Goal: Task Accomplishment & Management: Manage account settings

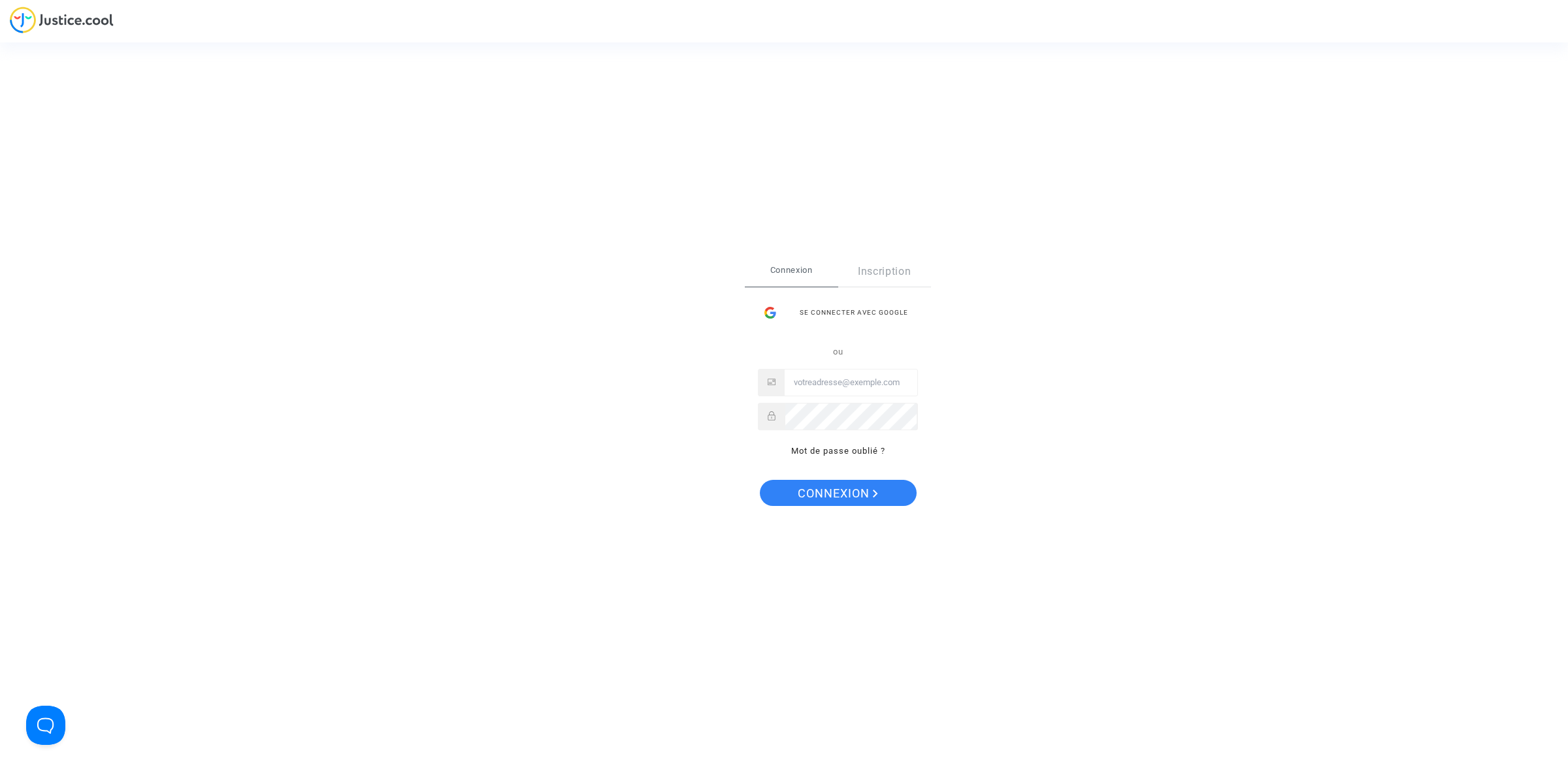
type input "[EMAIL_ADDRESS][DOMAIN_NAME]"
click at [843, 485] on span "Connexion" at bounding box center [837, 493] width 80 height 27
type input "[EMAIL_ADDRESS][DOMAIN_NAME]"
click at [818, 487] on span "Connexion" at bounding box center [837, 493] width 80 height 27
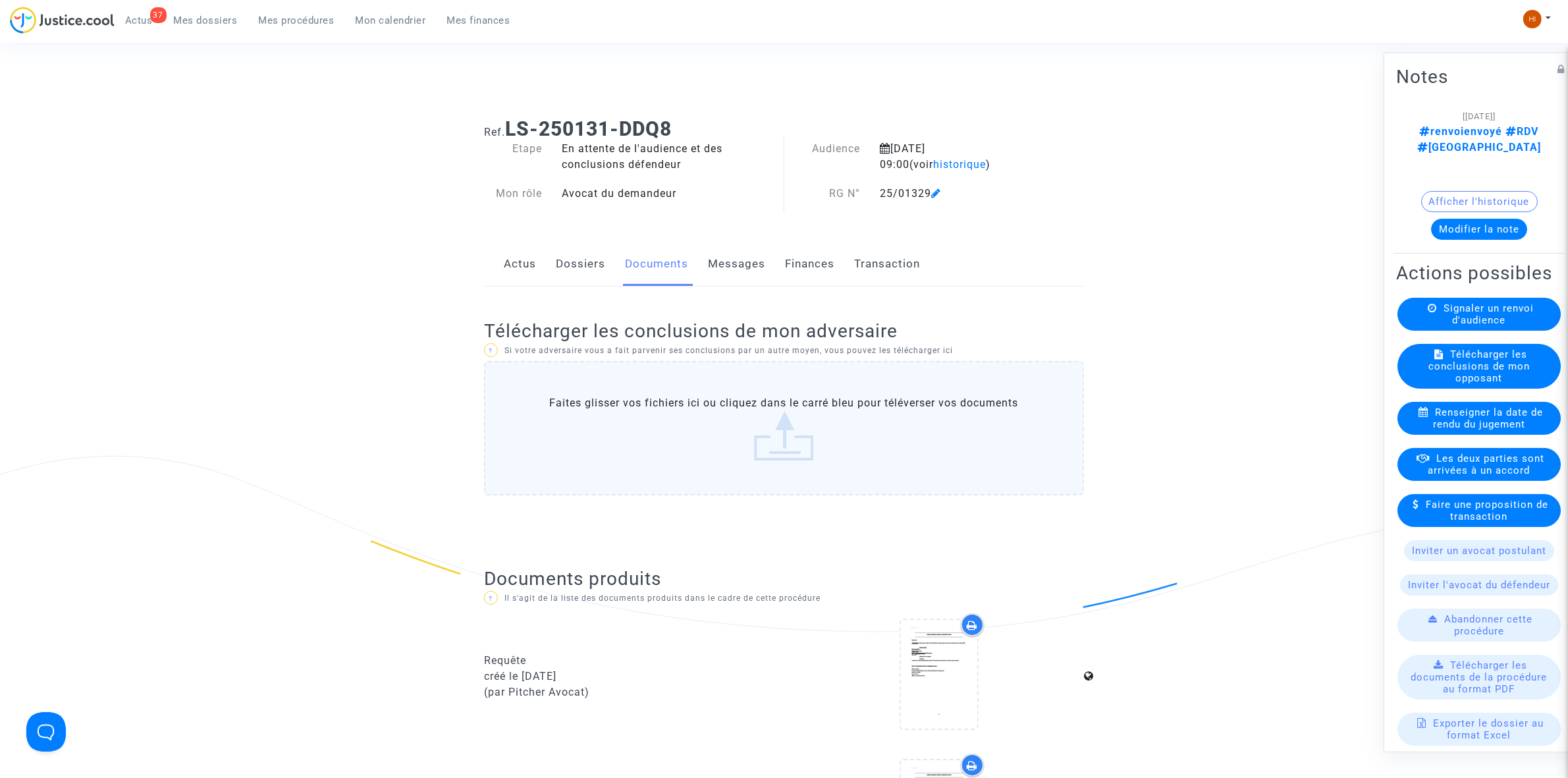
click at [268, 20] on span "Mes procédures" at bounding box center [296, 20] width 76 height 12
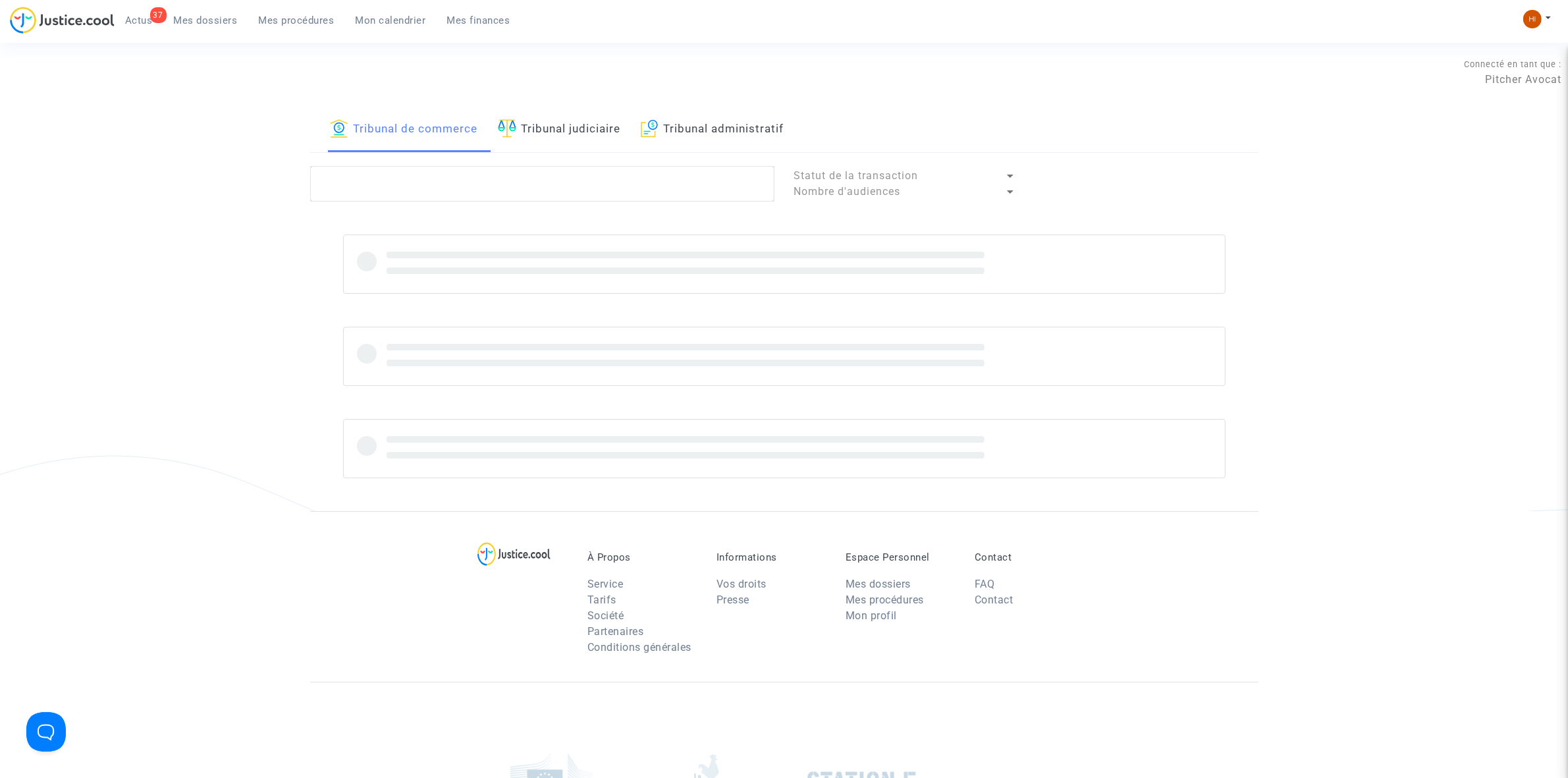
click at [552, 143] on link "Tribunal judiciaire" at bounding box center [559, 130] width 124 height 45
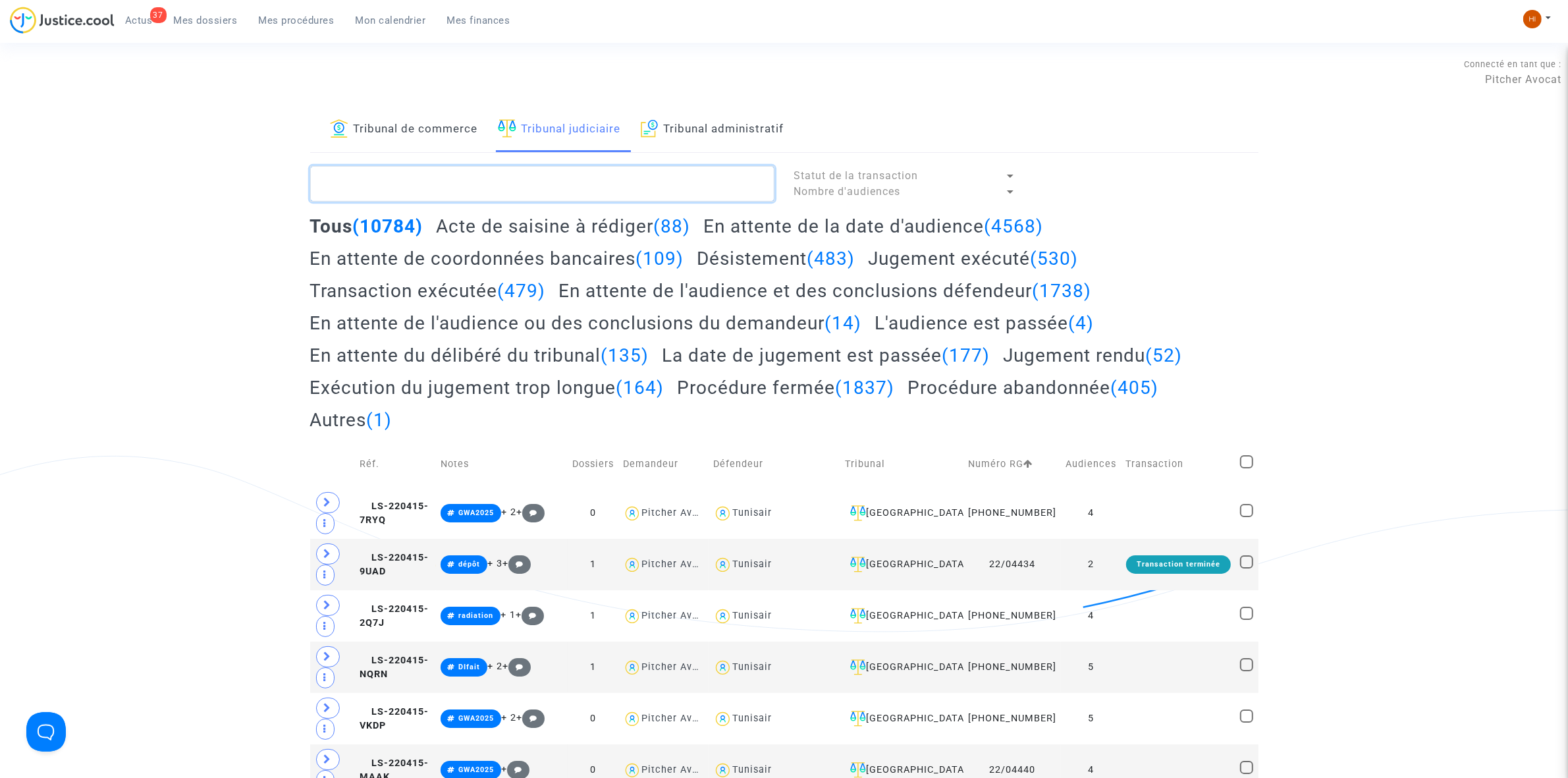
click at [655, 192] on textarea at bounding box center [542, 183] width 464 height 35
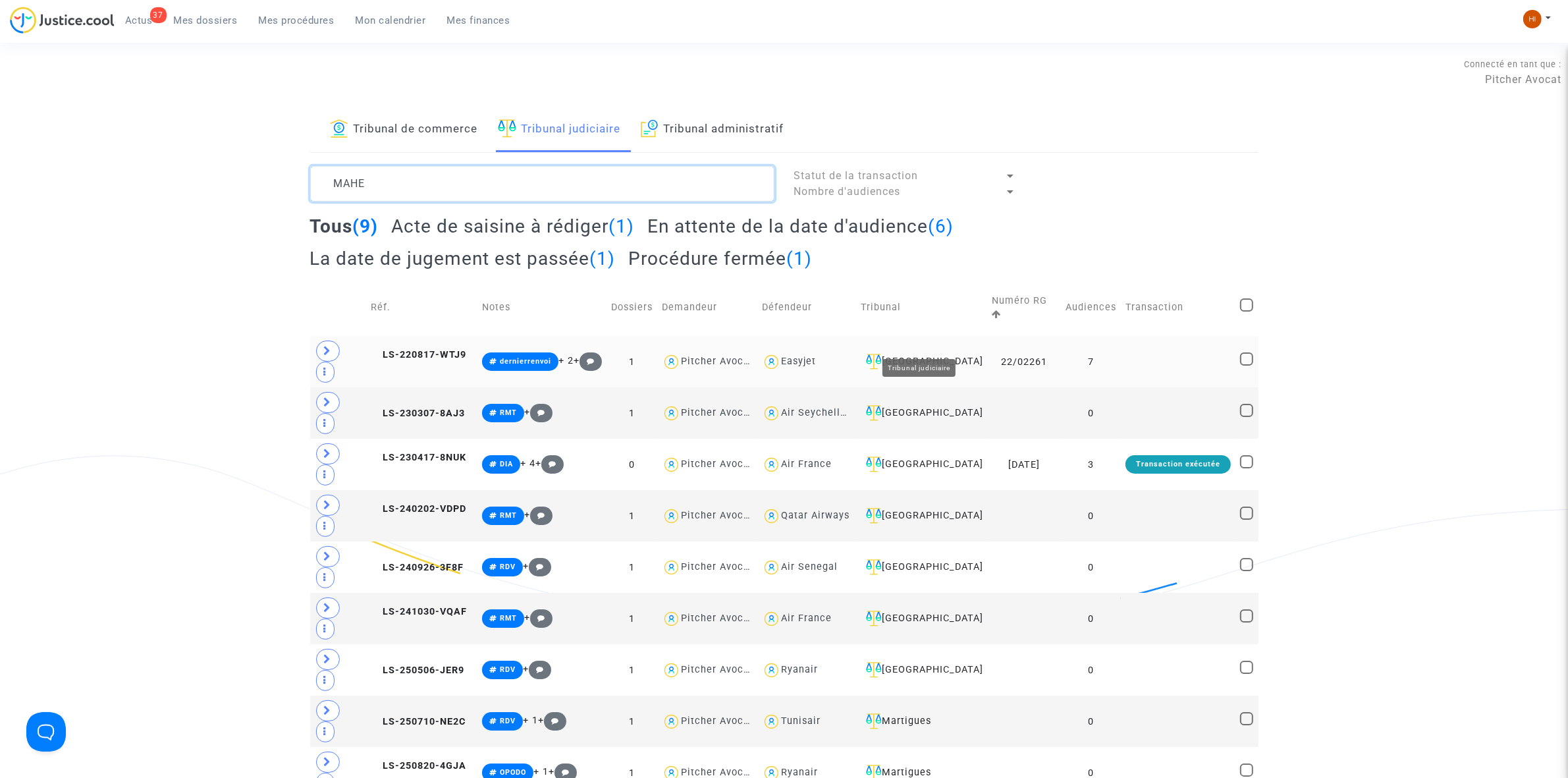
type textarea "MAHE"
click at [916, 354] on div "[GEOGRAPHIC_DATA]" at bounding box center [922, 362] width 123 height 16
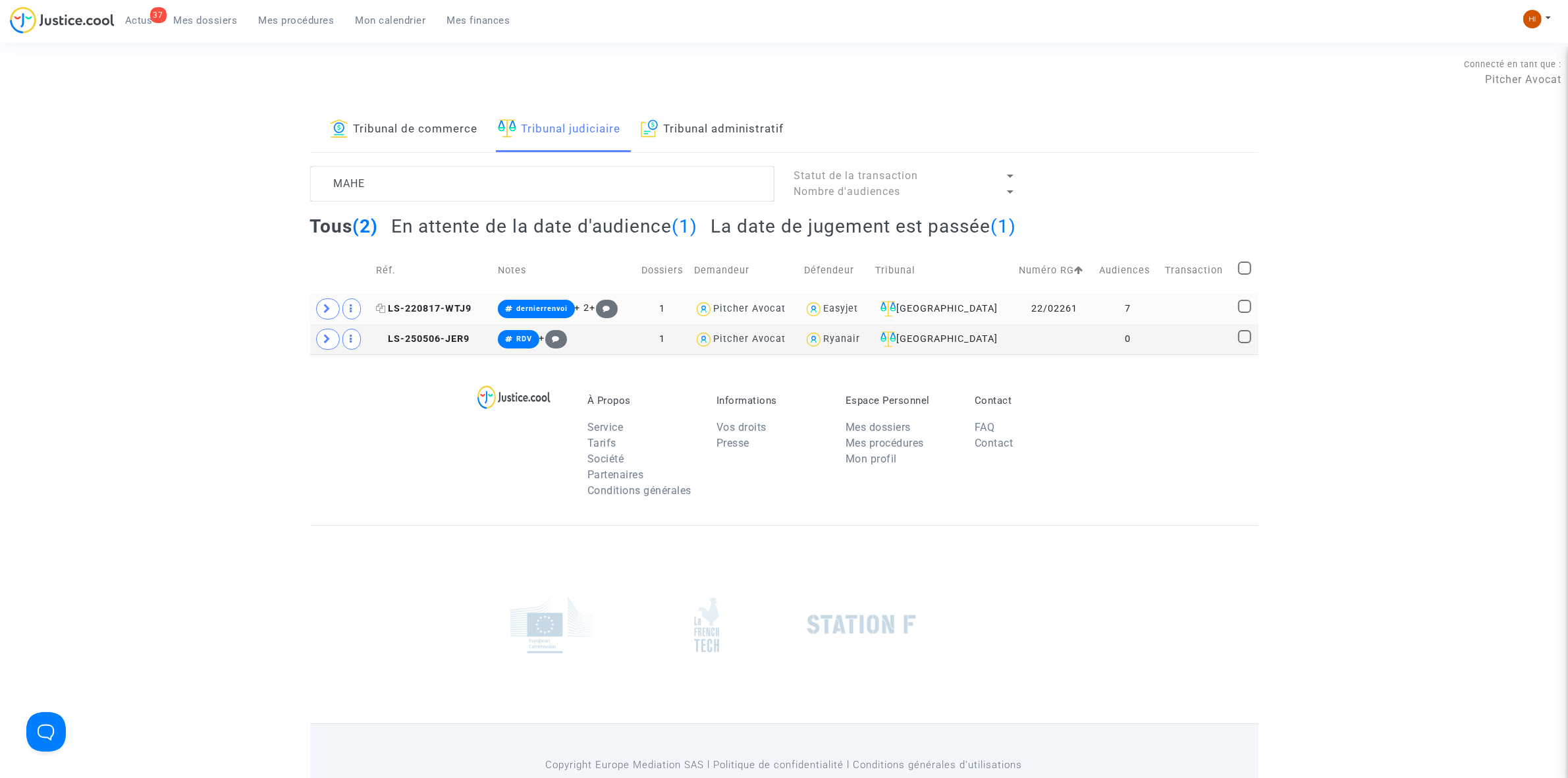
click at [469, 303] on span "LS-220817-WTJ9" at bounding box center [424, 308] width 95 height 12
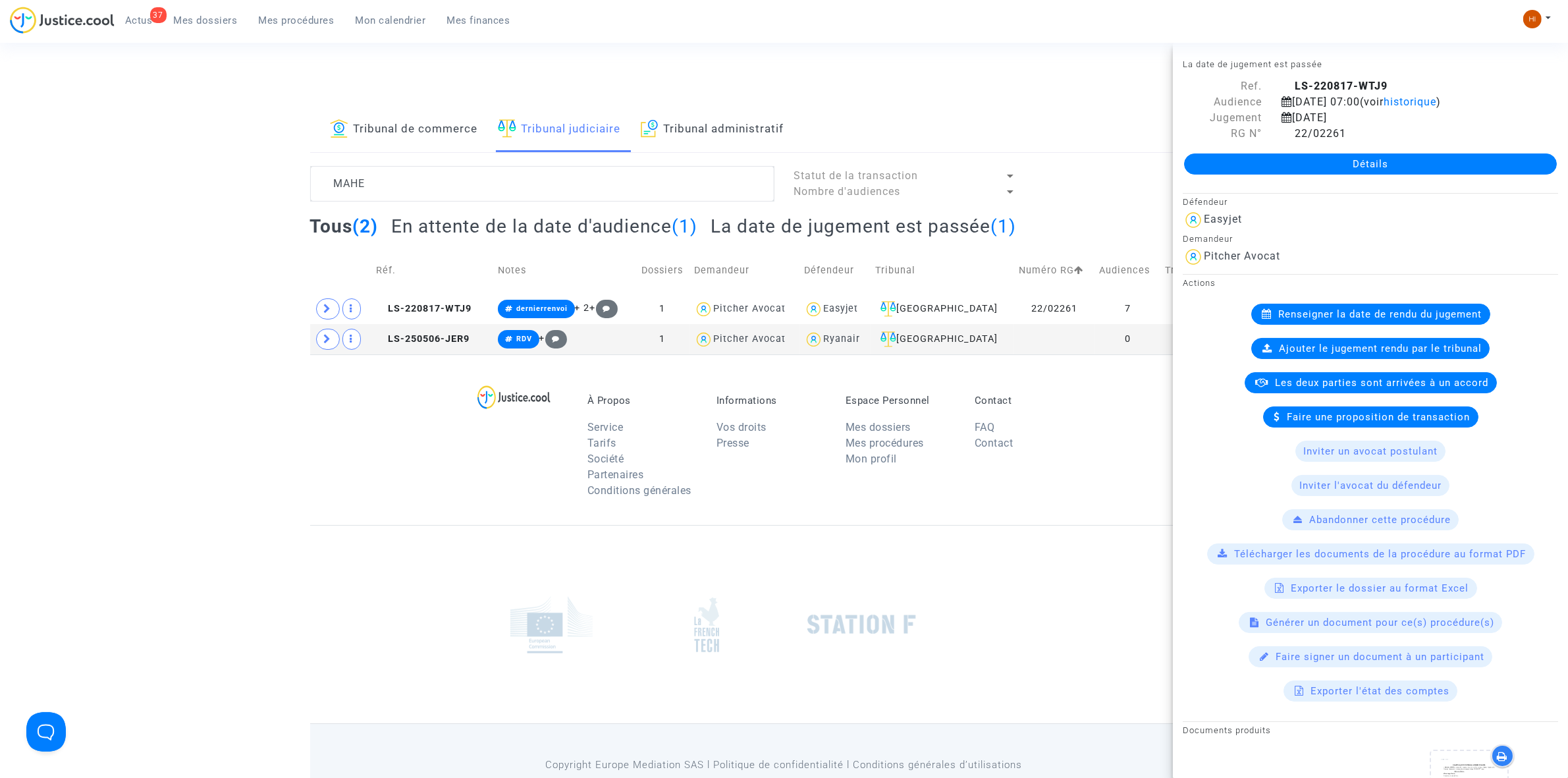
click at [1403, 173] on link "Détails" at bounding box center [1371, 163] width 373 height 21
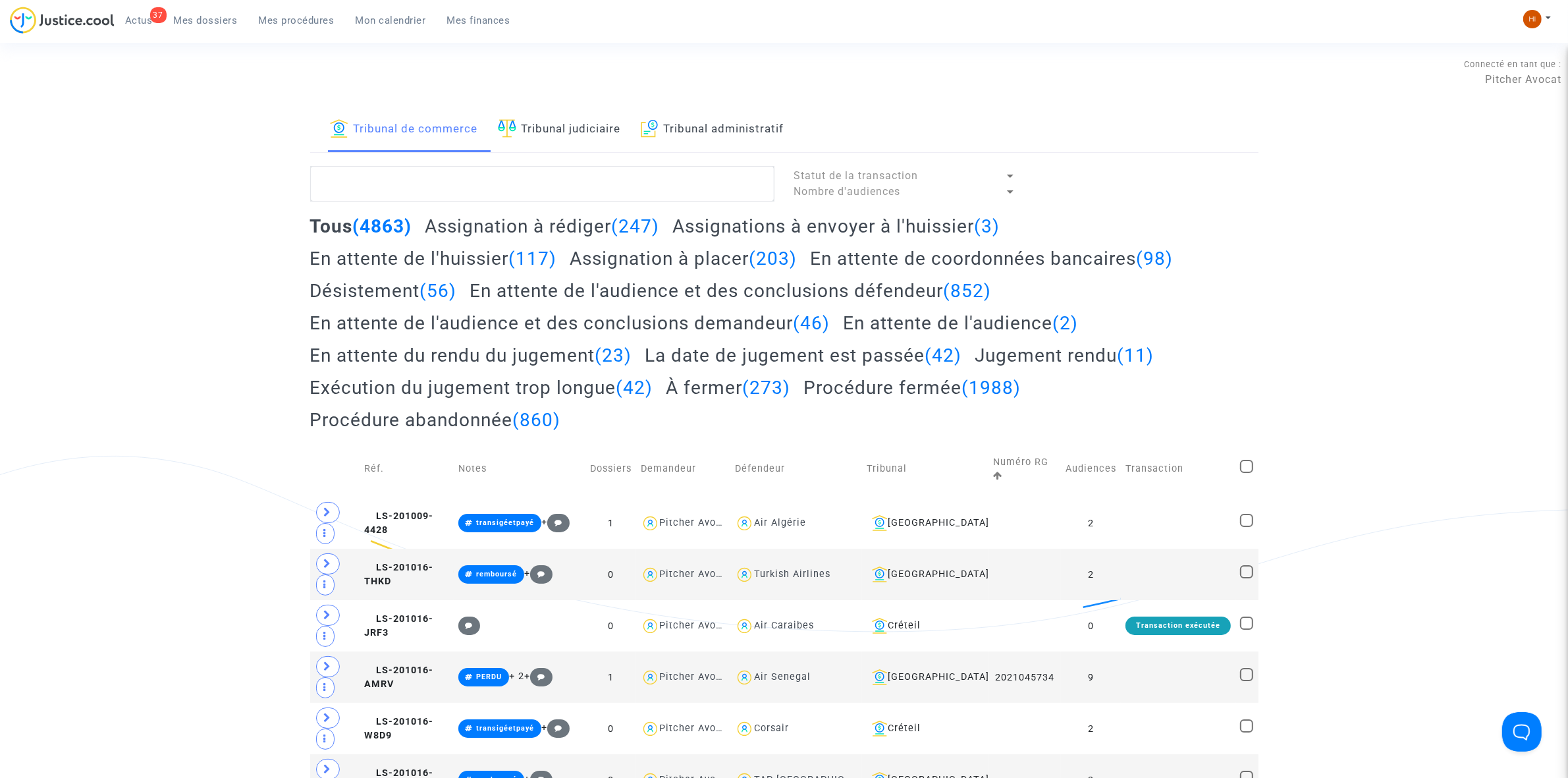
click at [545, 131] on link "Tribunal judiciaire" at bounding box center [559, 130] width 124 height 45
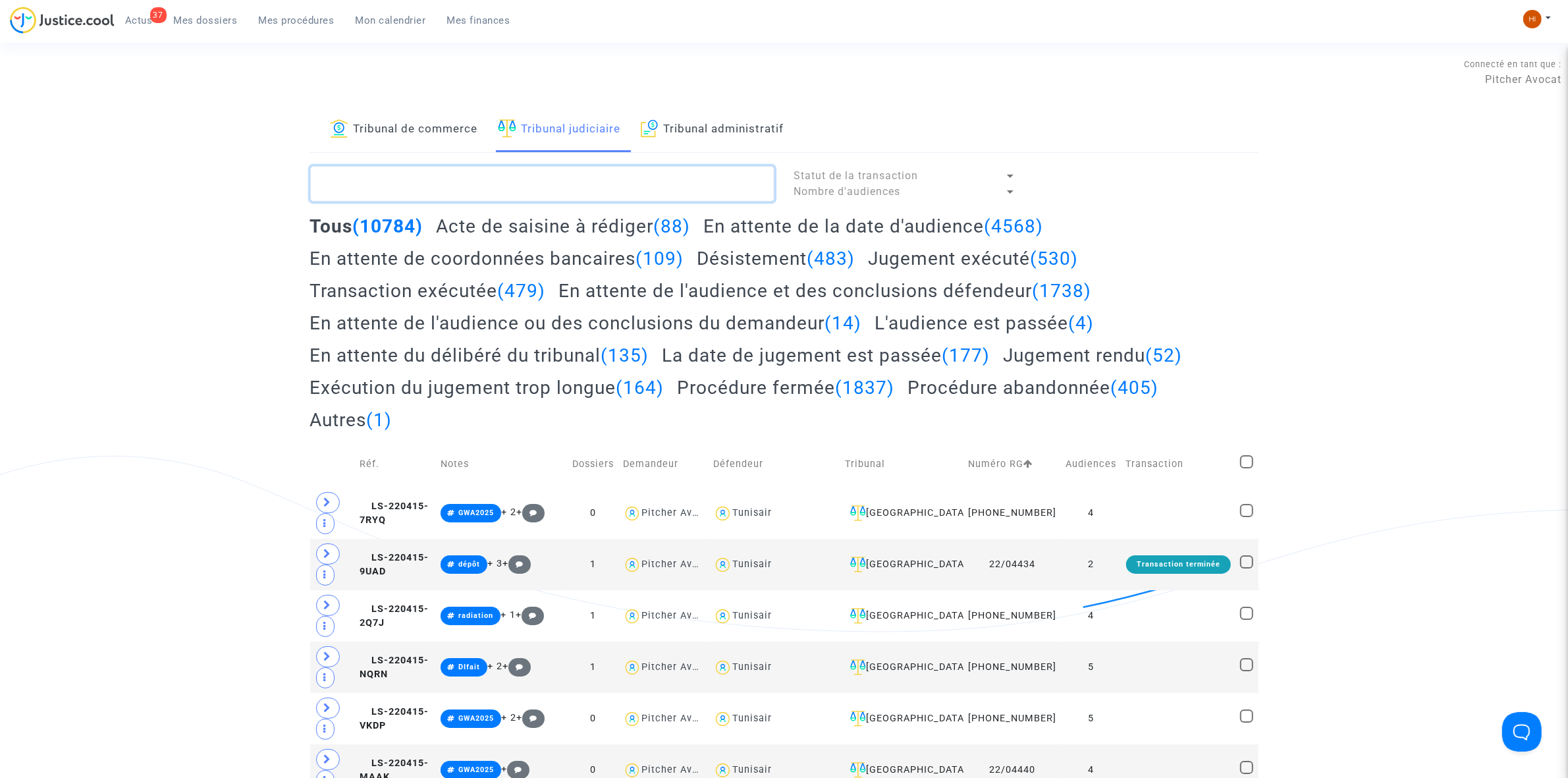
click at [567, 181] on textarea at bounding box center [542, 183] width 464 height 35
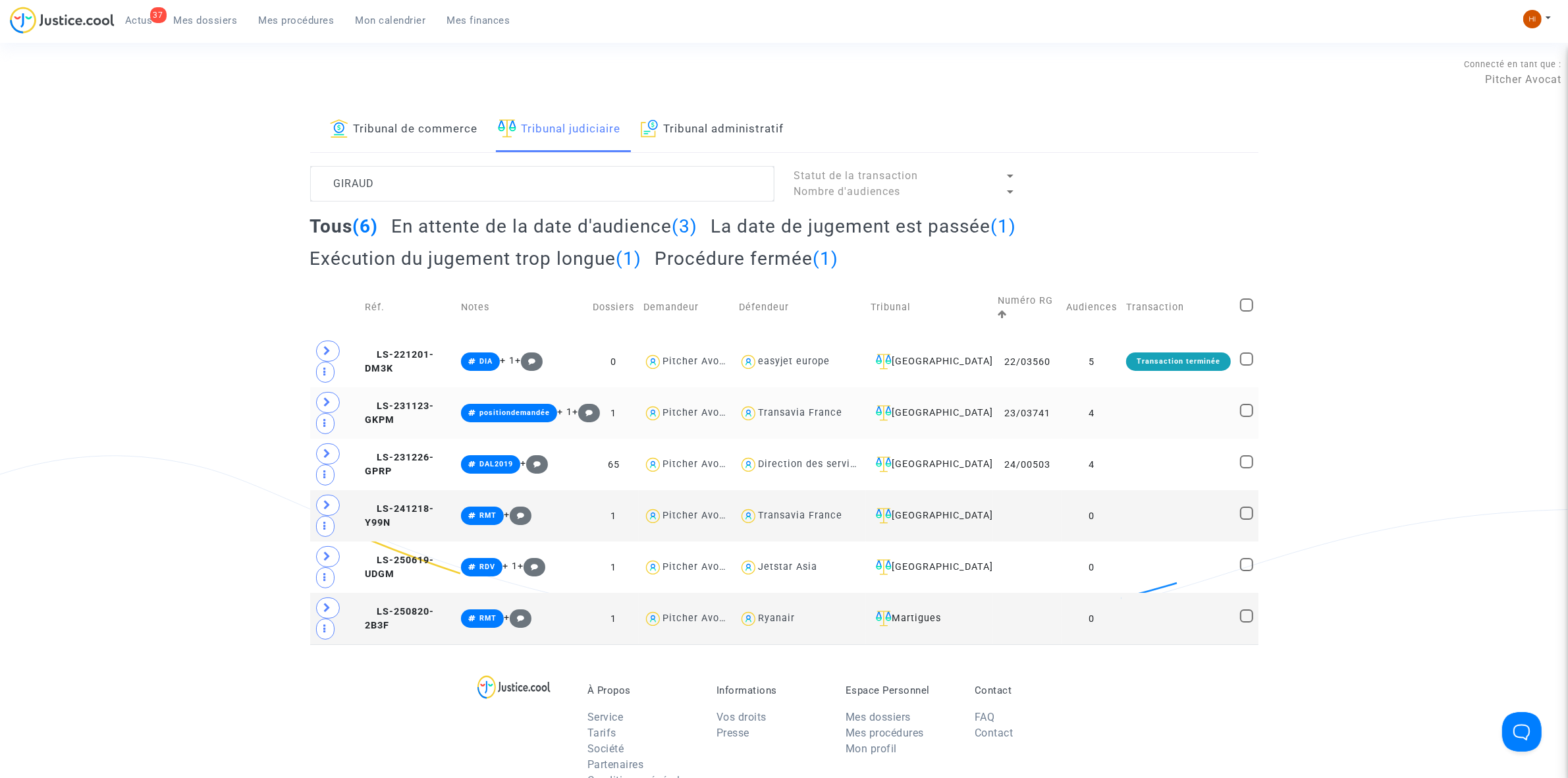
click at [765, 413] on div "Transavia France" at bounding box center [800, 413] width 85 height 12
type textarea "GIRAUD @"Transavia France""
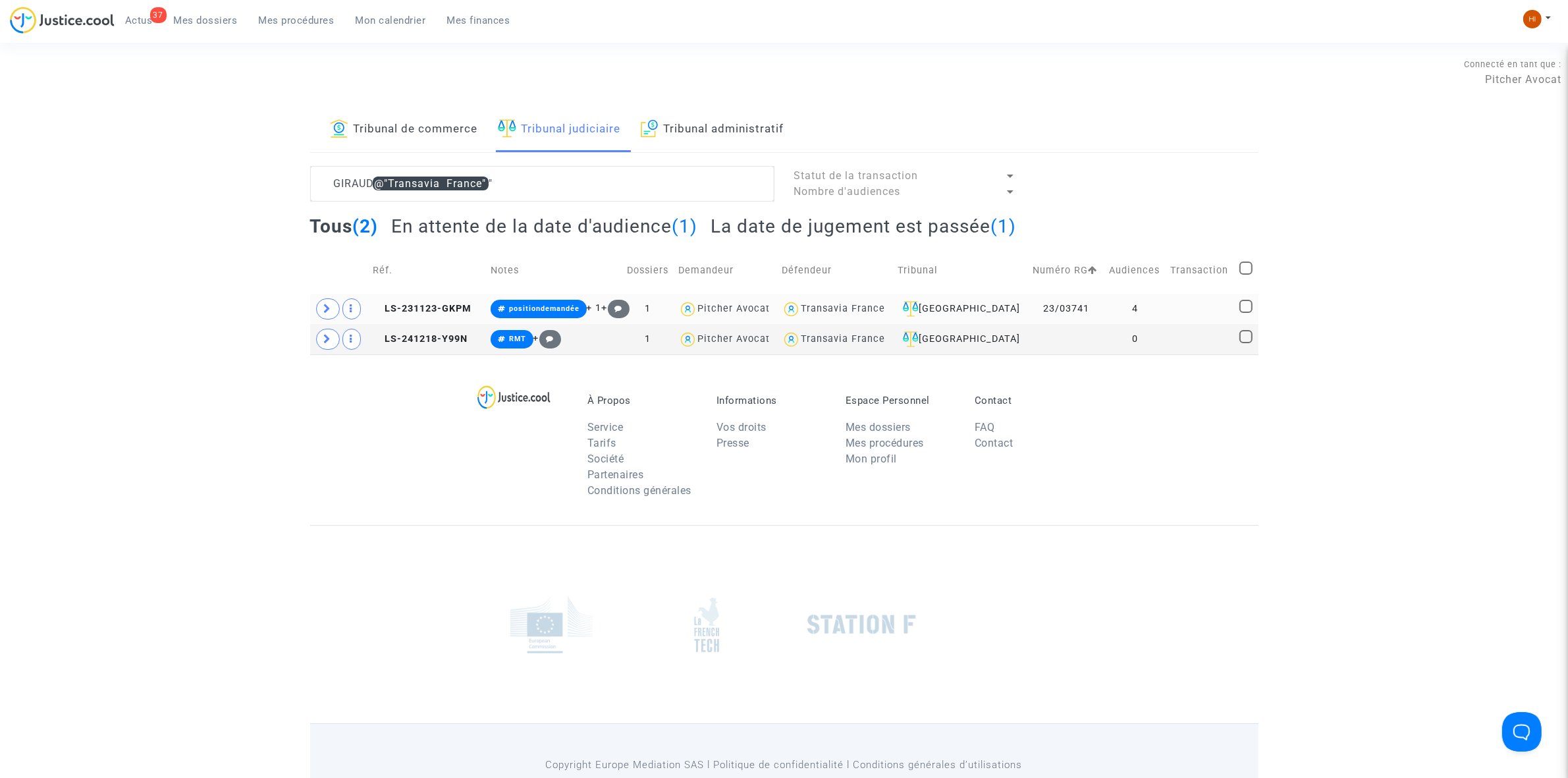
click at [430, 295] on td "LS-231123-GKPM" at bounding box center [427, 309] width 118 height 30
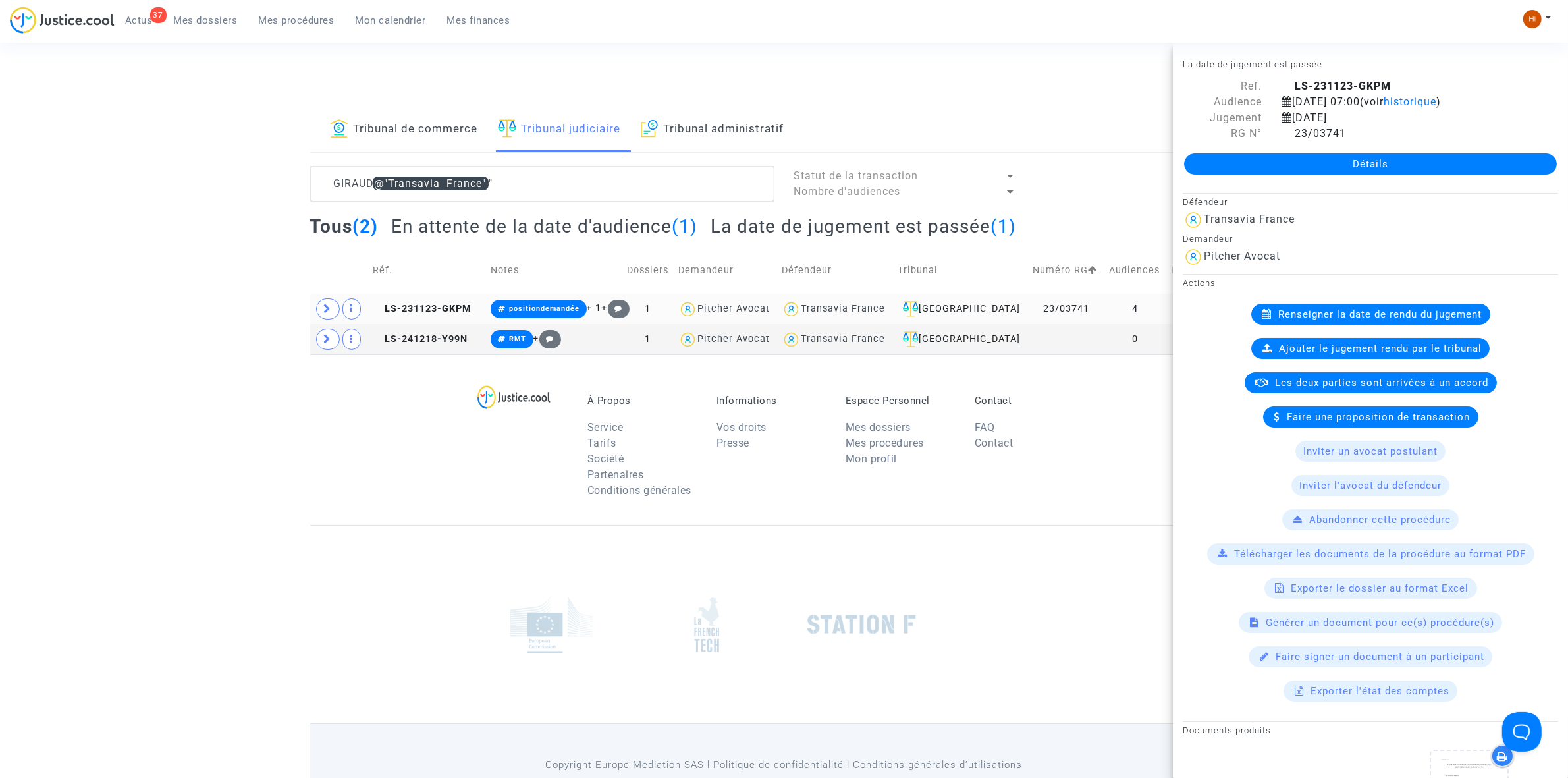
click at [431, 303] on copy "LS-231123-GKPM" at bounding box center [422, 308] width 99 height 12
click at [1278, 167] on link "Détails" at bounding box center [1371, 163] width 373 height 21
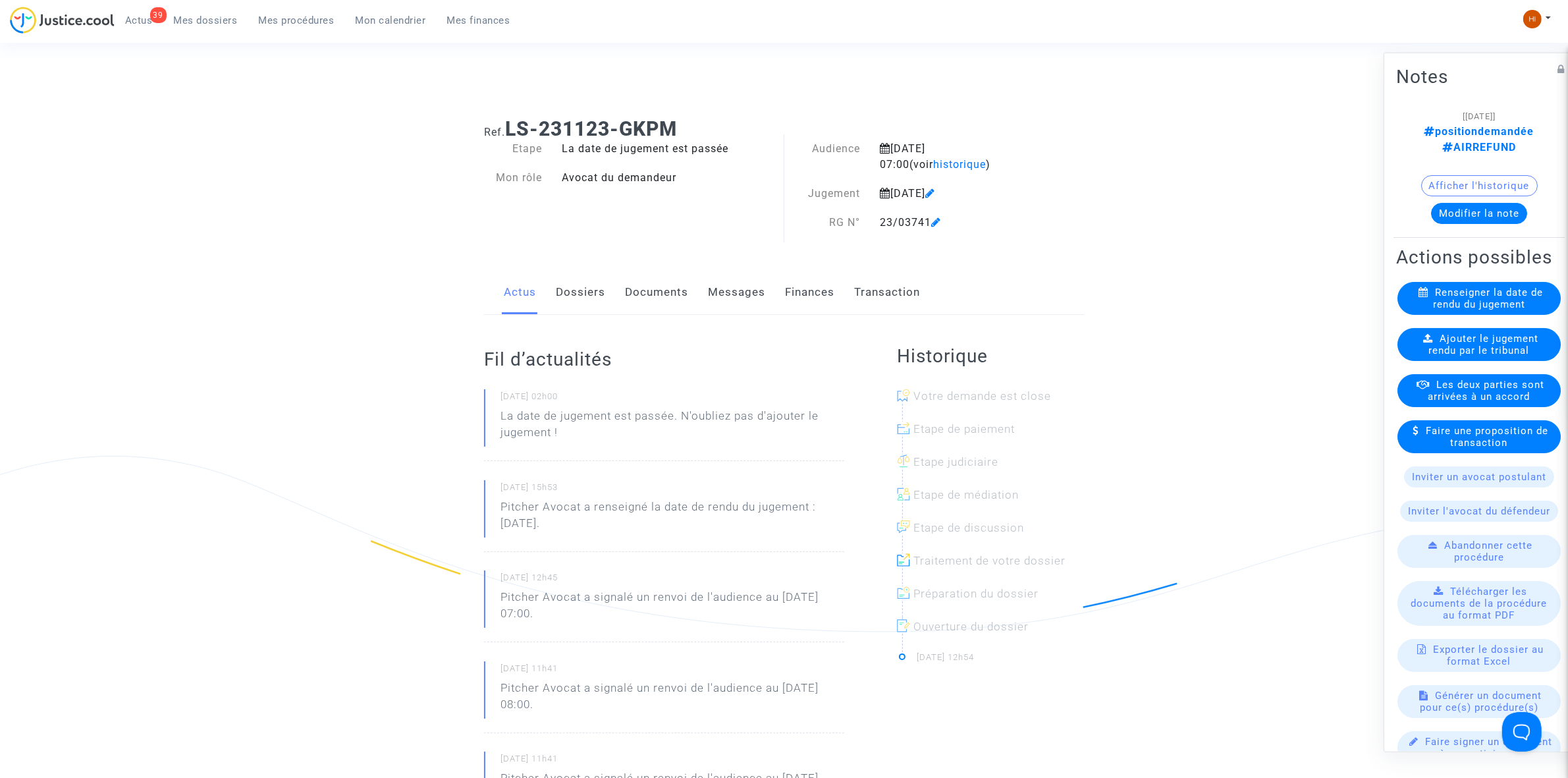
click at [584, 293] on link "Dossiers" at bounding box center [581, 293] width 49 height 43
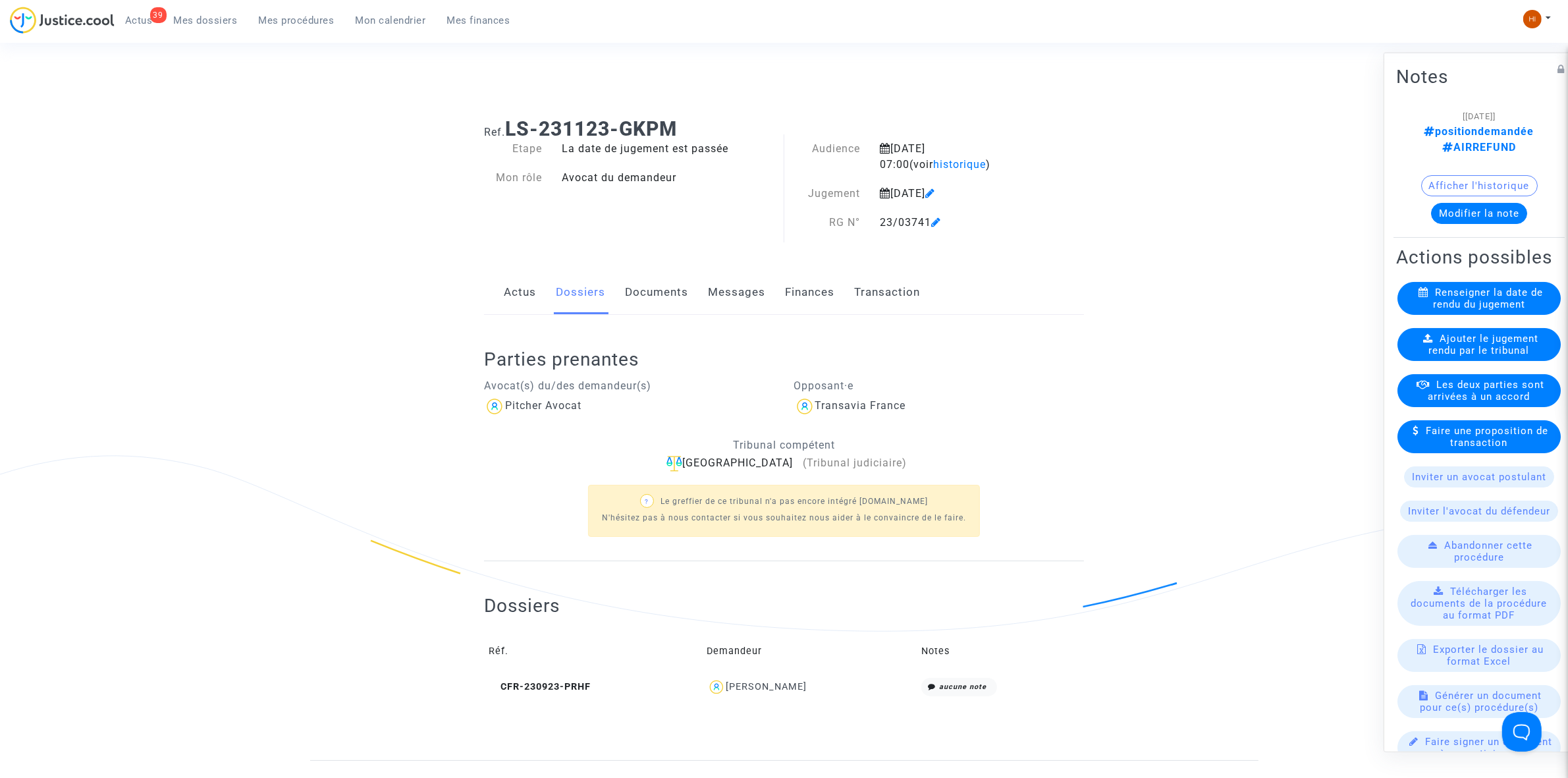
click at [1451, 360] on div "Ajouter le jugement rendu par le tribunal" at bounding box center [1479, 344] width 163 height 33
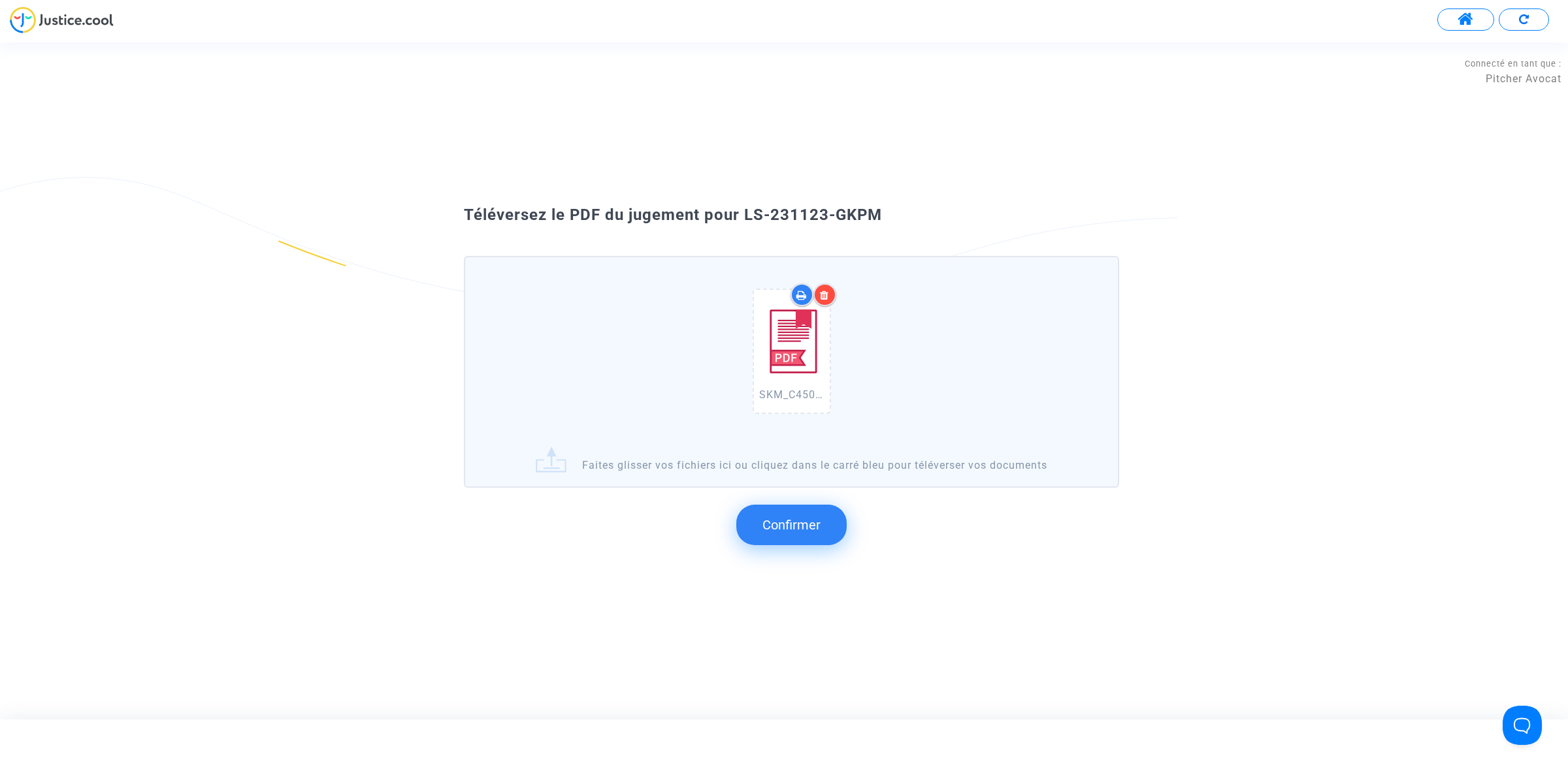
drag, startPoint x: 899, startPoint y: 259, endPoint x: 746, endPoint y: 217, distance: 158.7
click at [746, 217] on div "Téléversez le PDF du jugement pour LS-231123-GKPM SKM_C450i25092409430.pdf Fait…" at bounding box center [784, 380] width 706 height 352
click at [788, 520] on span "Confirmer" at bounding box center [791, 525] width 58 height 16
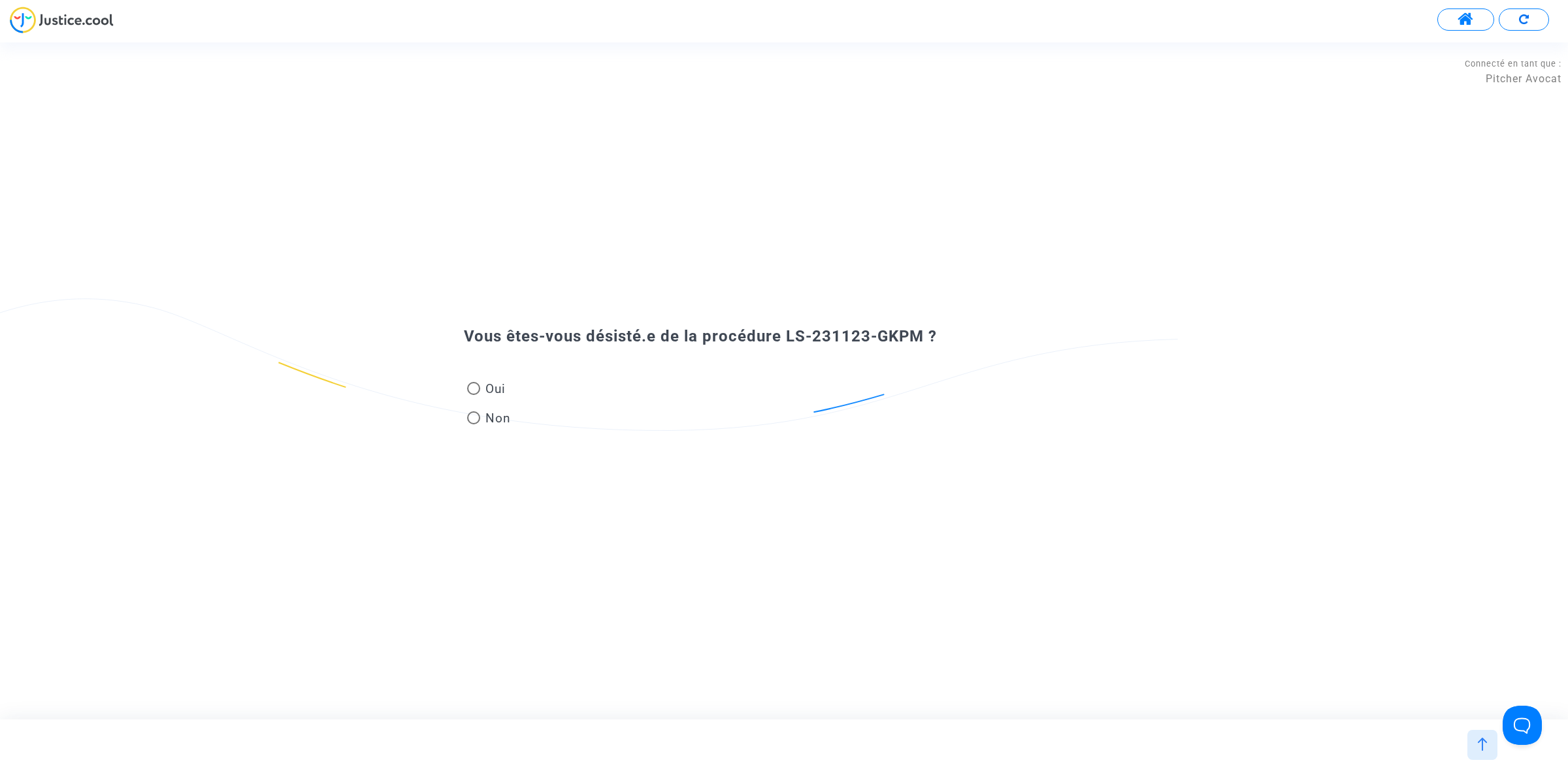
click at [487, 420] on span "Non" at bounding box center [495, 418] width 31 height 18
click at [473, 425] on input "Non" at bounding box center [473, 425] width 1 height 1
radio input "true"
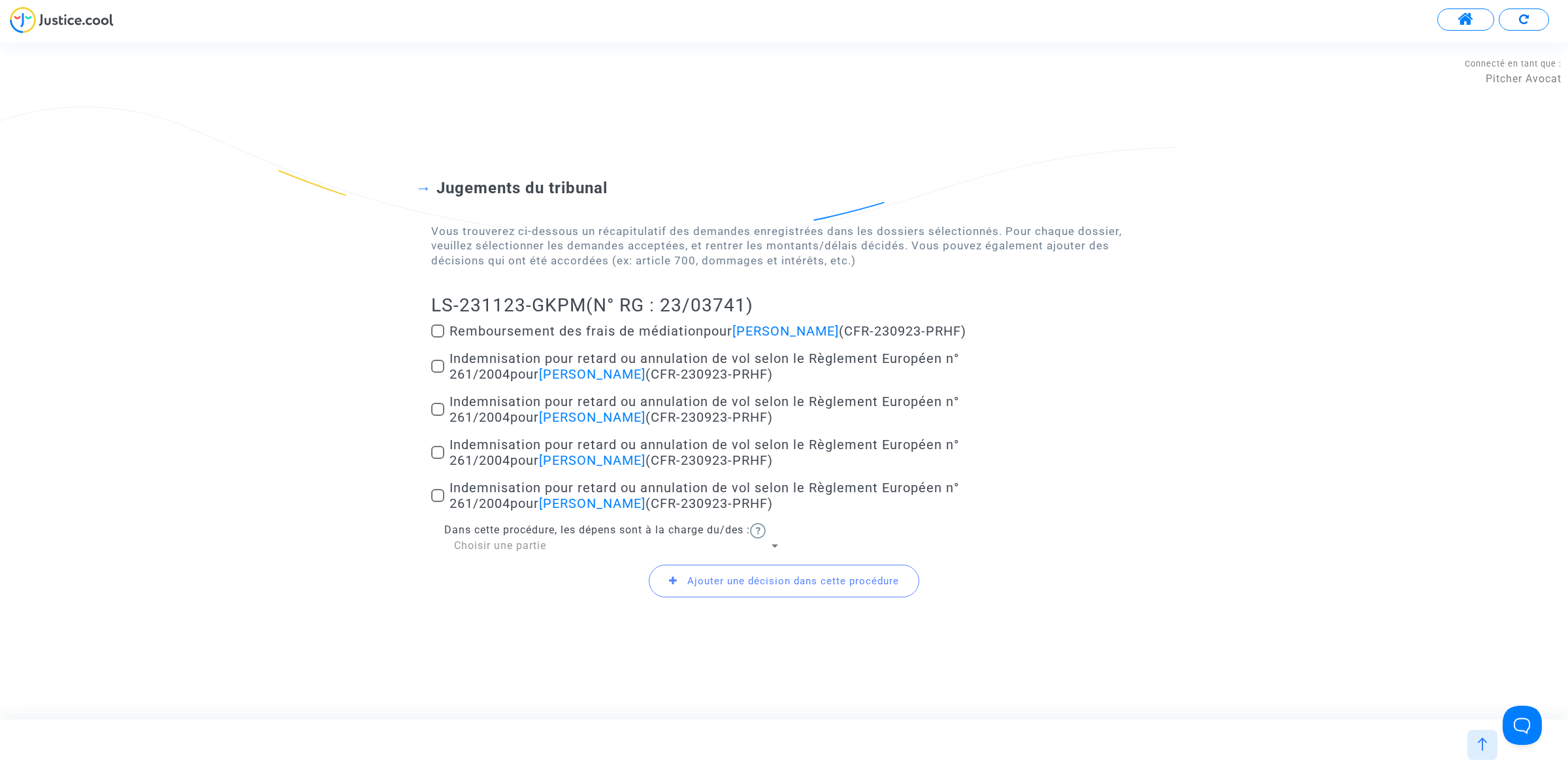
click at [441, 367] on span at bounding box center [438, 366] width 13 height 13
click at [438, 373] on input "Indemnisation pour retard ou annulation de vol selon le Règlement Européen n° 2…" at bounding box center [437, 373] width 1 height 1
checkbox input "true"
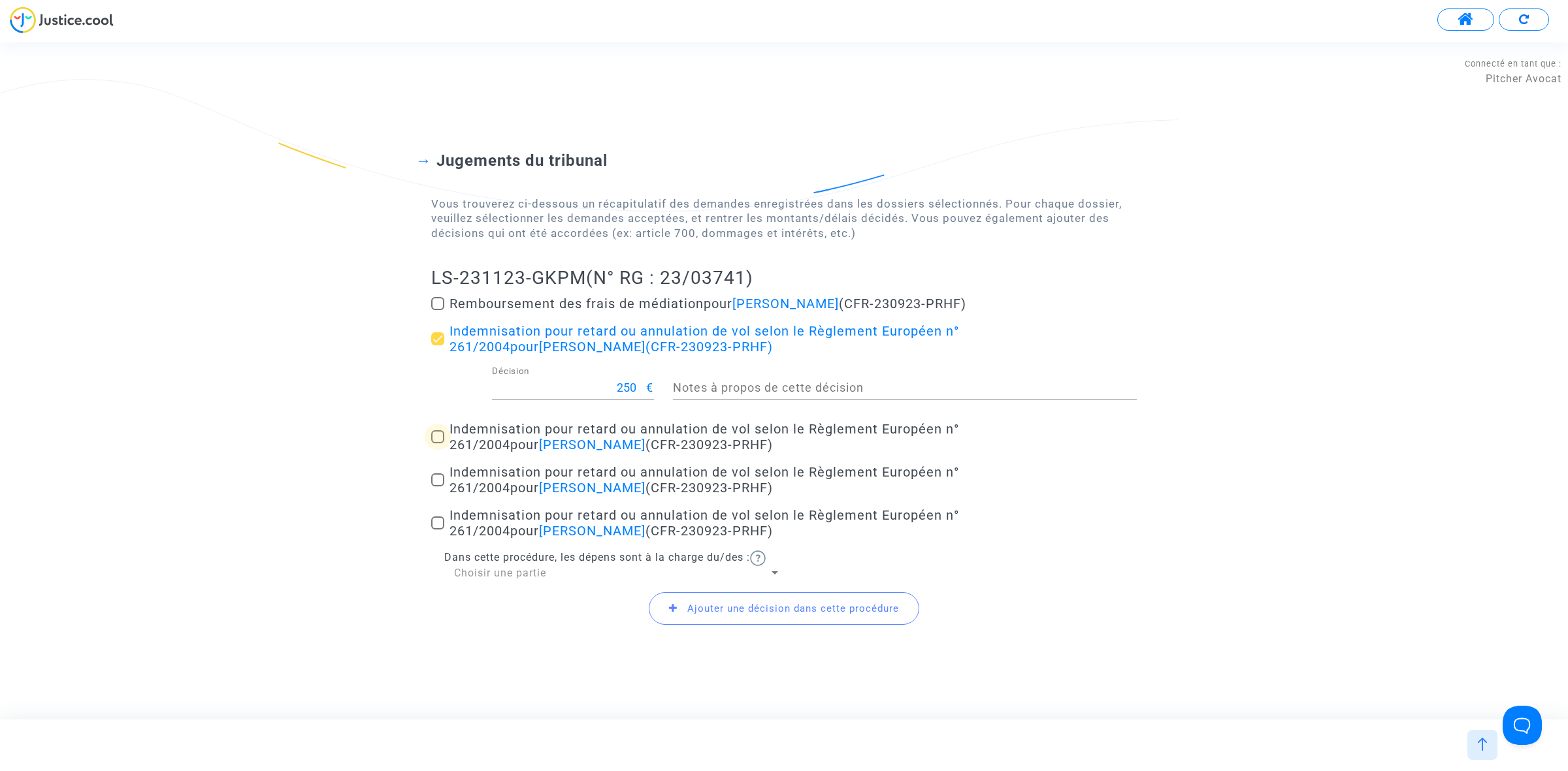
click at [438, 434] on span at bounding box center [438, 437] width 13 height 13
click at [438, 443] on input "Indemnisation pour retard ou annulation de vol selon le Règlement Européen n° 2…" at bounding box center [437, 443] width 1 height 1
checkbox input "true"
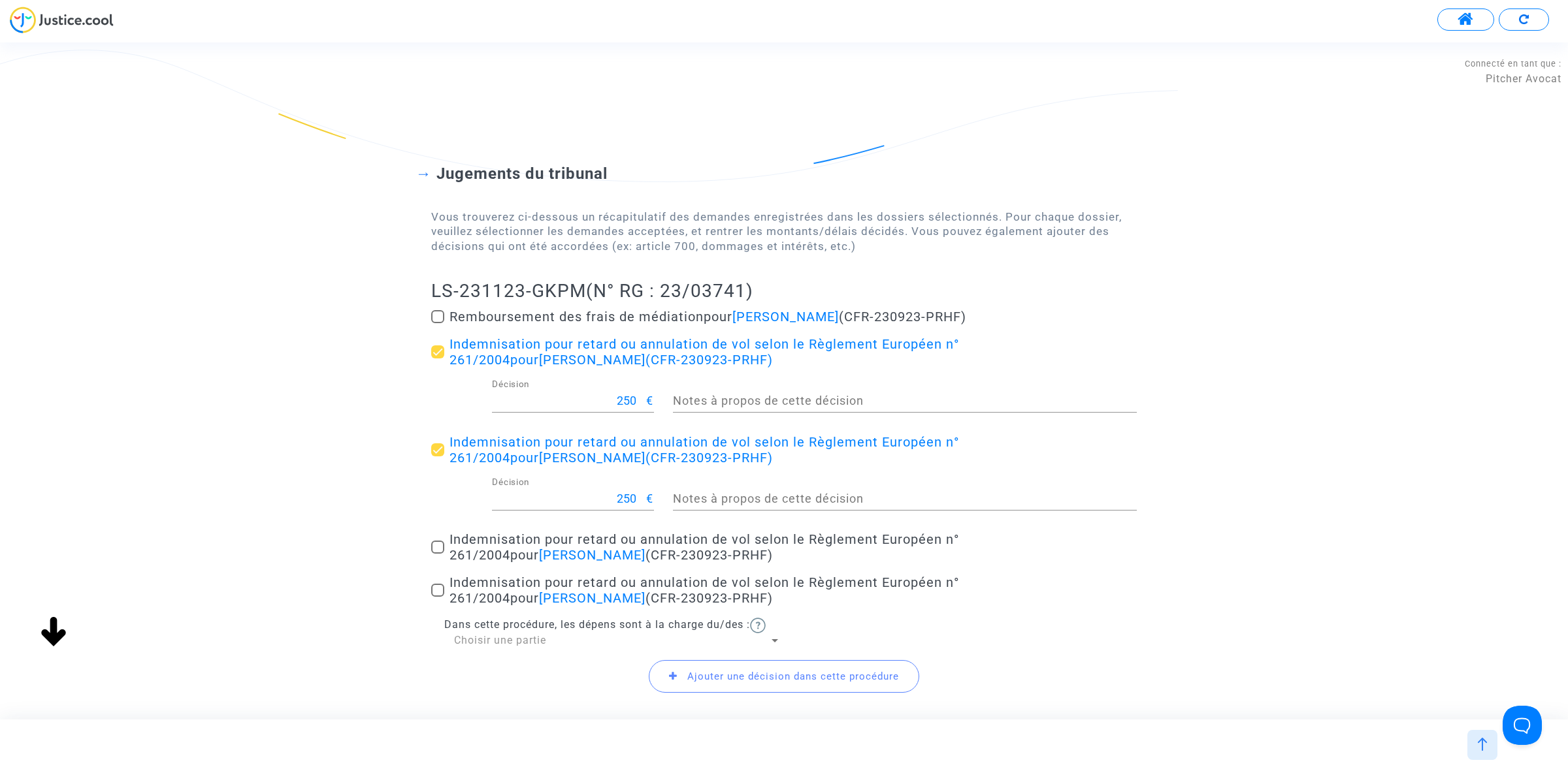
click at [440, 548] on span at bounding box center [438, 547] width 13 height 13
click at [438, 553] on input "Indemnisation pour retard ou annulation de vol selon le Règlement Européen n° 2…" at bounding box center [437, 553] width 1 height 1
checkbox input "true"
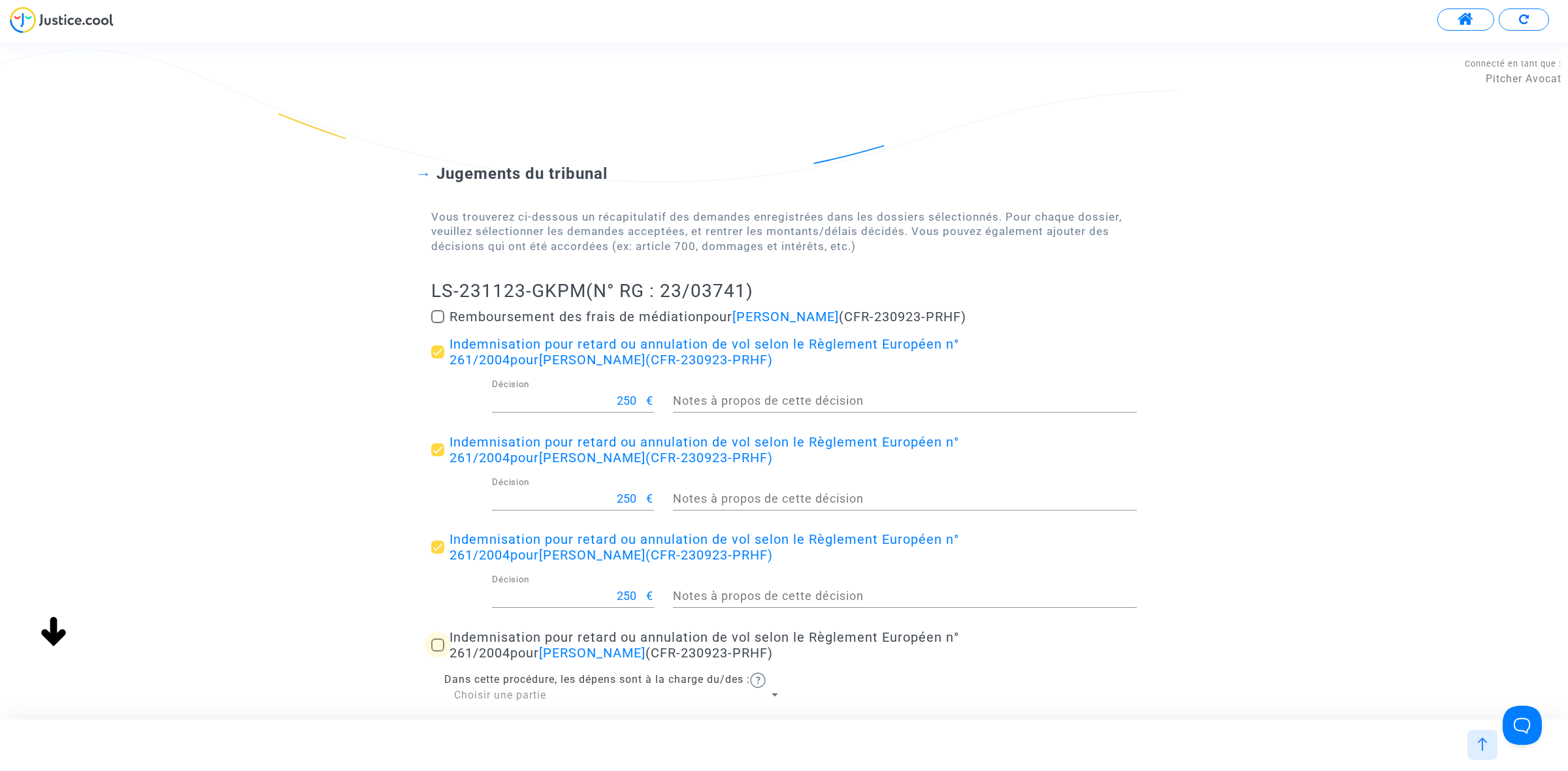
click at [436, 643] on span at bounding box center [438, 645] width 13 height 13
click at [437, 651] on input "Indemnisation pour retard ou annulation de vol selon le Règlement Européen n° 2…" at bounding box center [437, 651] width 1 height 1
checkbox input "true"
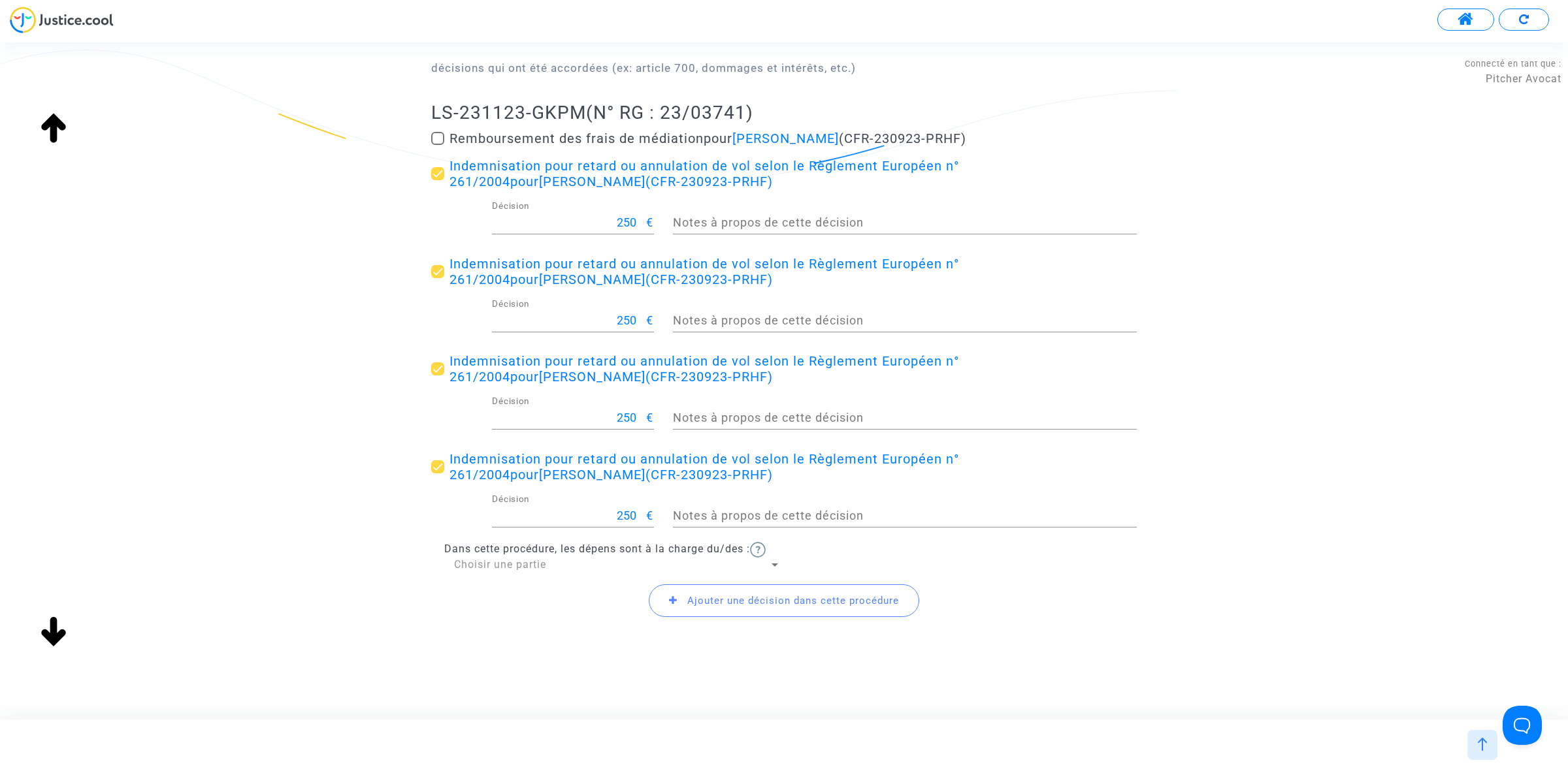
scroll to position [187, 0]
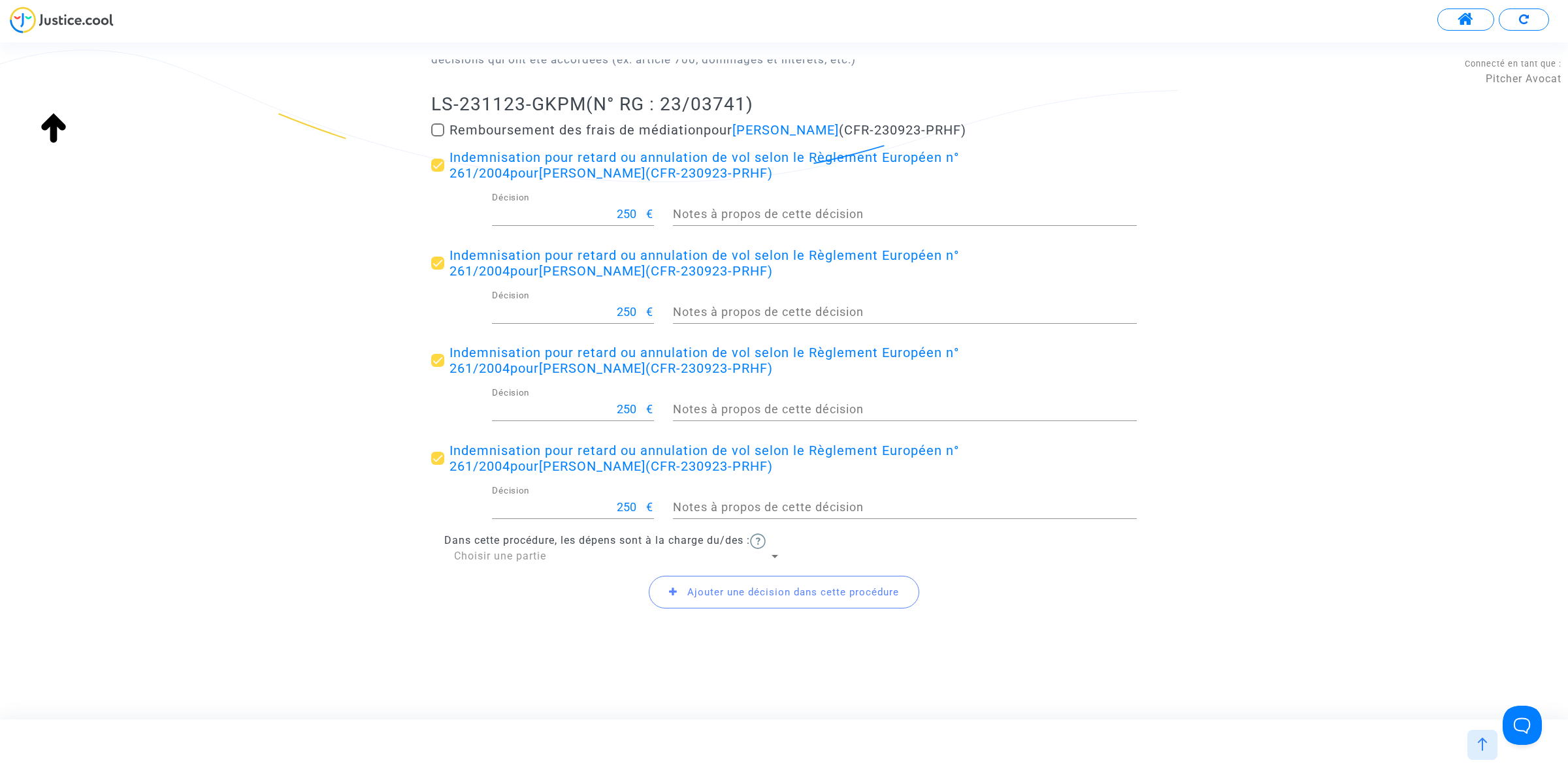
click at [550, 562] on div "Choisir une partie" at bounding box center [612, 556] width 315 height 14
click at [595, 578] on span "Défendeur(s)" at bounding box center [617, 588] width 327 height 31
click at [794, 588] on span "Ajouter une décision dans cette procédure" at bounding box center [792, 592] width 211 height 11
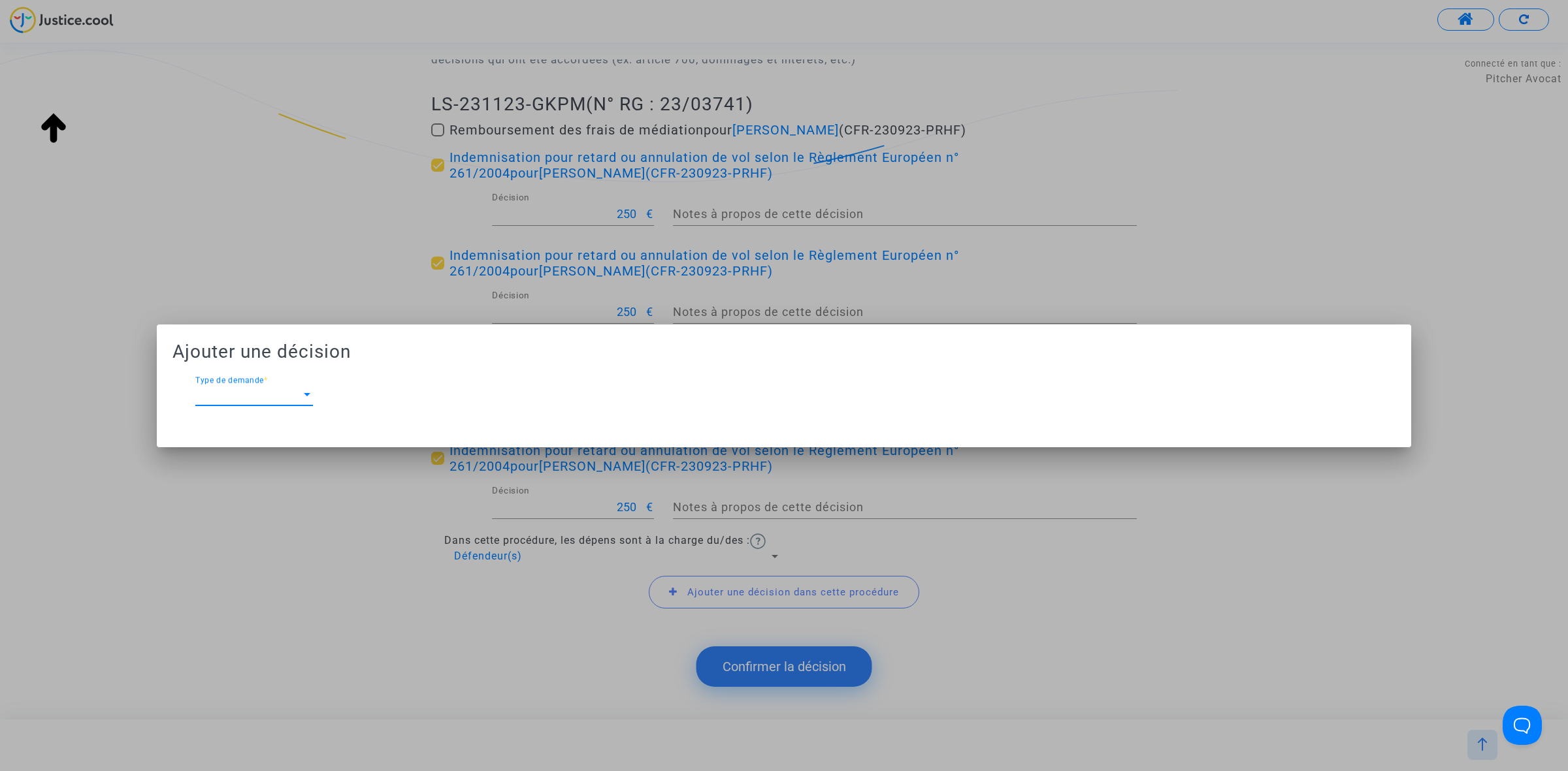
click at [308, 393] on div at bounding box center [307, 394] width 6 height 4
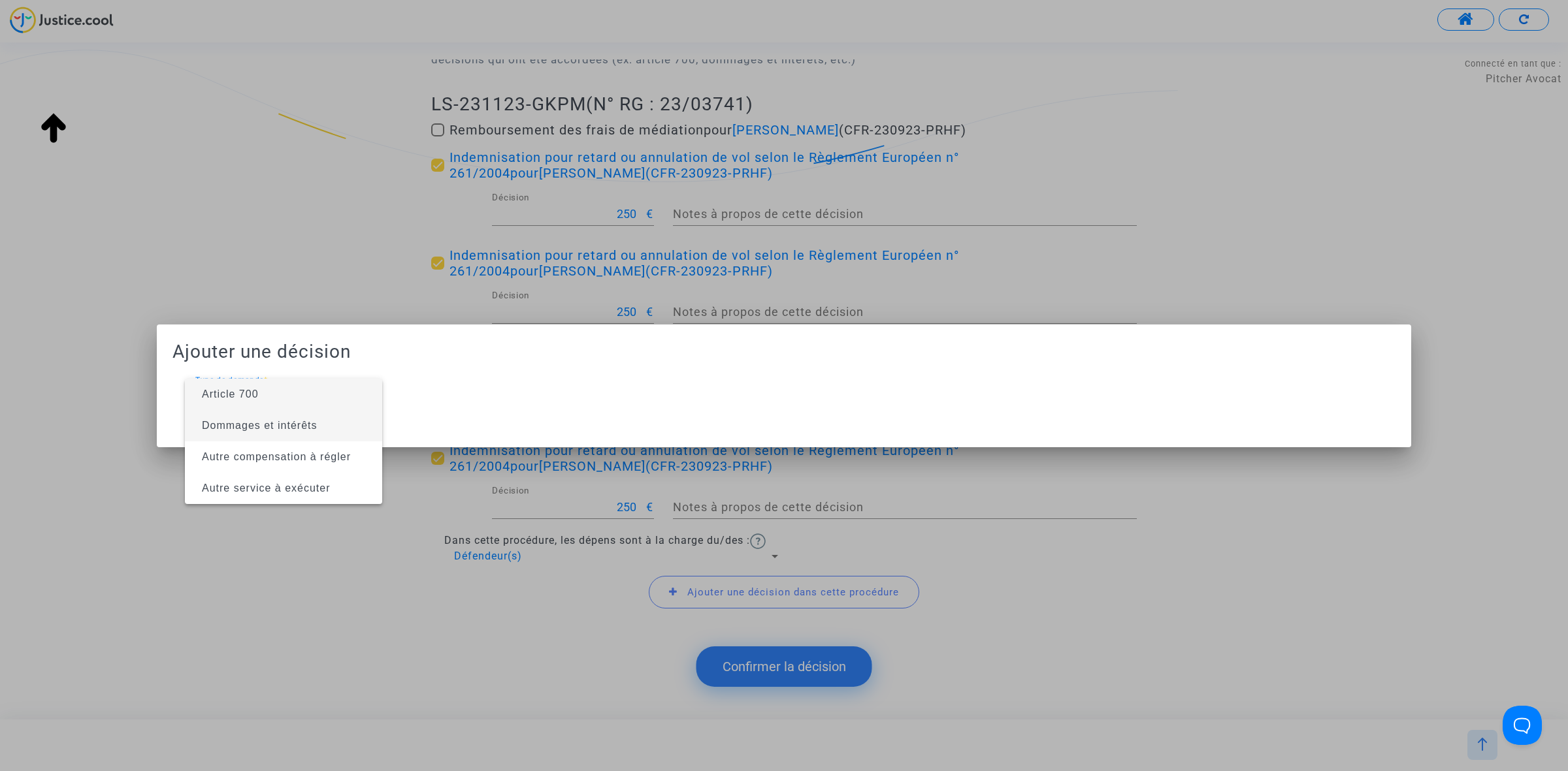
drag, startPoint x: 306, startPoint y: 394, endPoint x: 308, endPoint y: 435, distance: 41.0
click at [308, 435] on div "Article 700 Dommages et intérêts Autre compensation à régler Autre service à ex…" at bounding box center [283, 441] width 197 height 125
click at [308, 435] on span "Dommages et intérêts" at bounding box center [284, 426] width 176 height 31
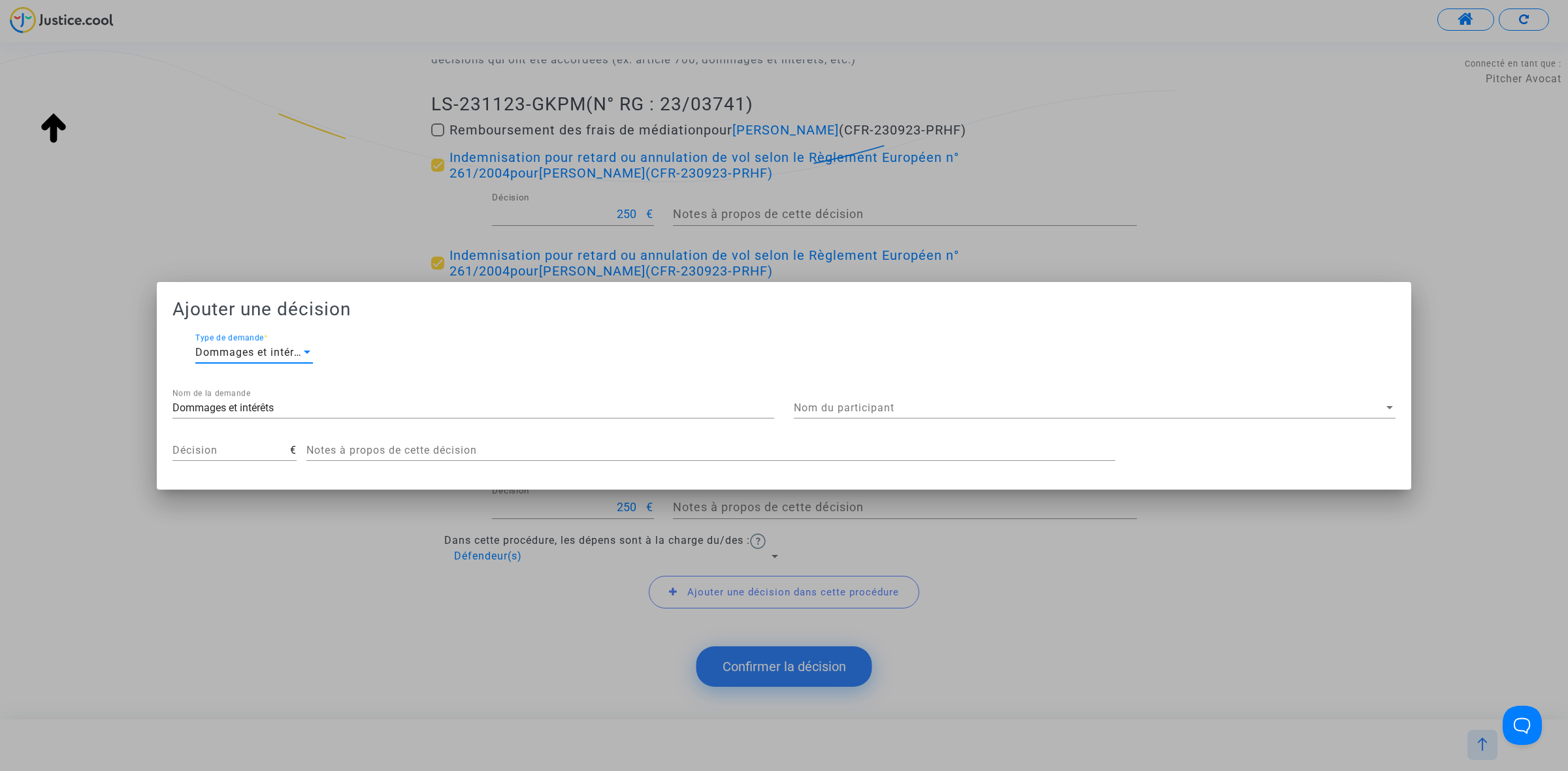
click at [970, 389] on div "Nom du participant Nom du participant" at bounding box center [1095, 403] width 602 height 29
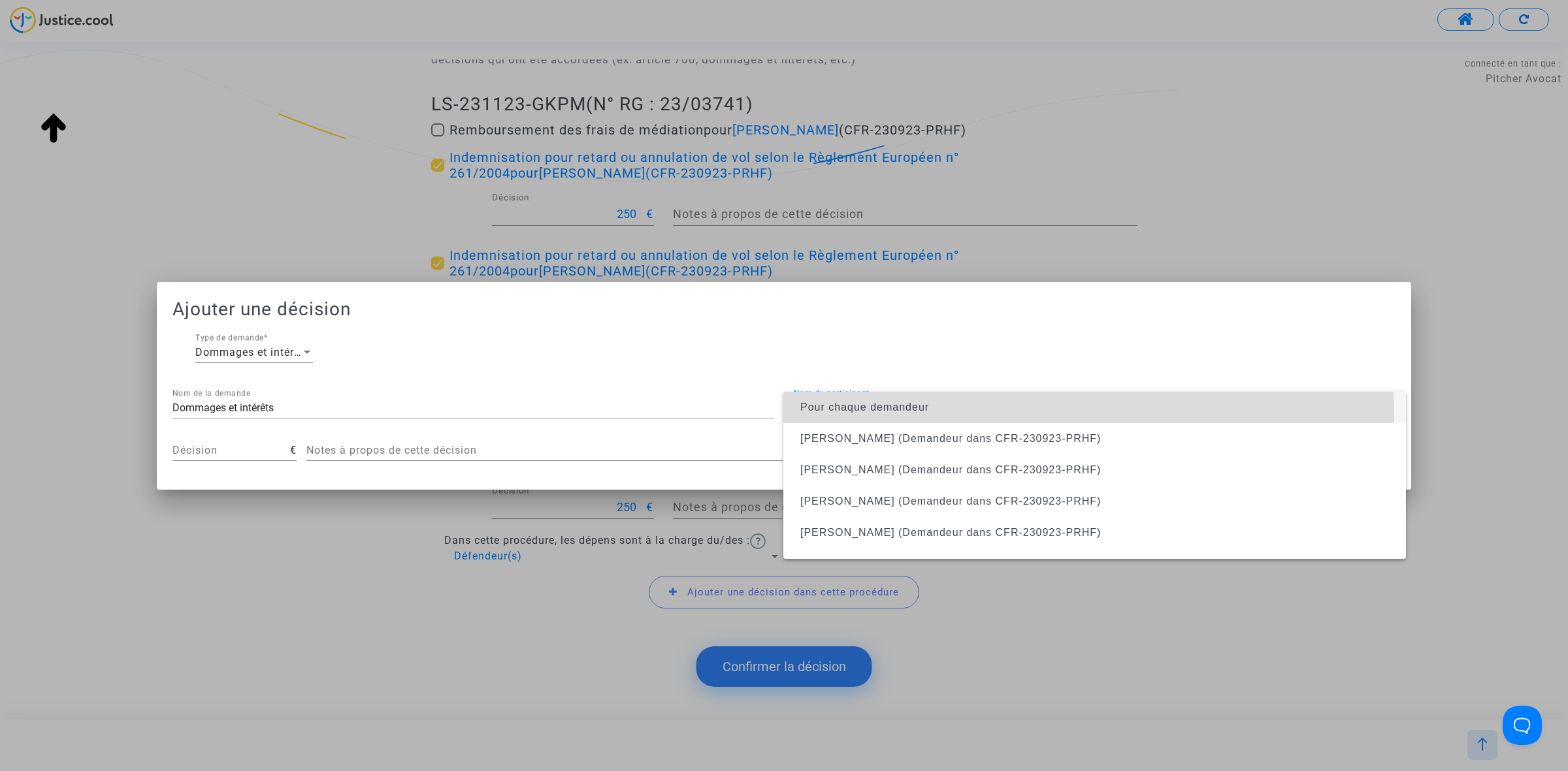
click at [947, 414] on span "Pour chaque demandeur" at bounding box center [1095, 407] width 602 height 31
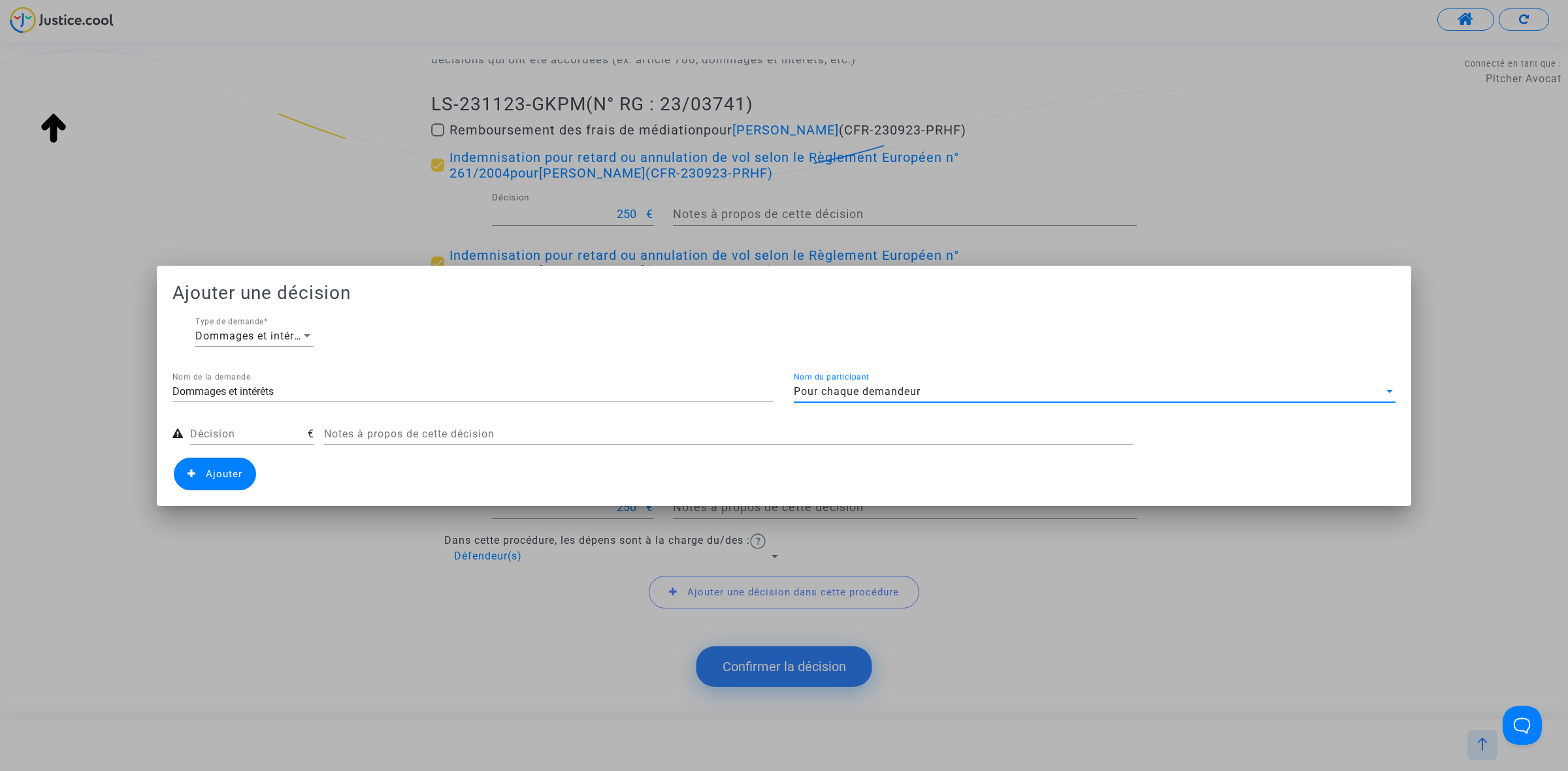
click at [253, 412] on div "Dommages et intérêts Nom de la demande" at bounding box center [473, 394] width 602 height 42
click at [256, 448] on div "Décision €" at bounding box center [251, 436] width 124 height 42
click at [266, 435] on input "Décision" at bounding box center [249, 434] width 117 height 11
type input "25"
click at [231, 478] on span "Ajouter" at bounding box center [215, 474] width 82 height 33
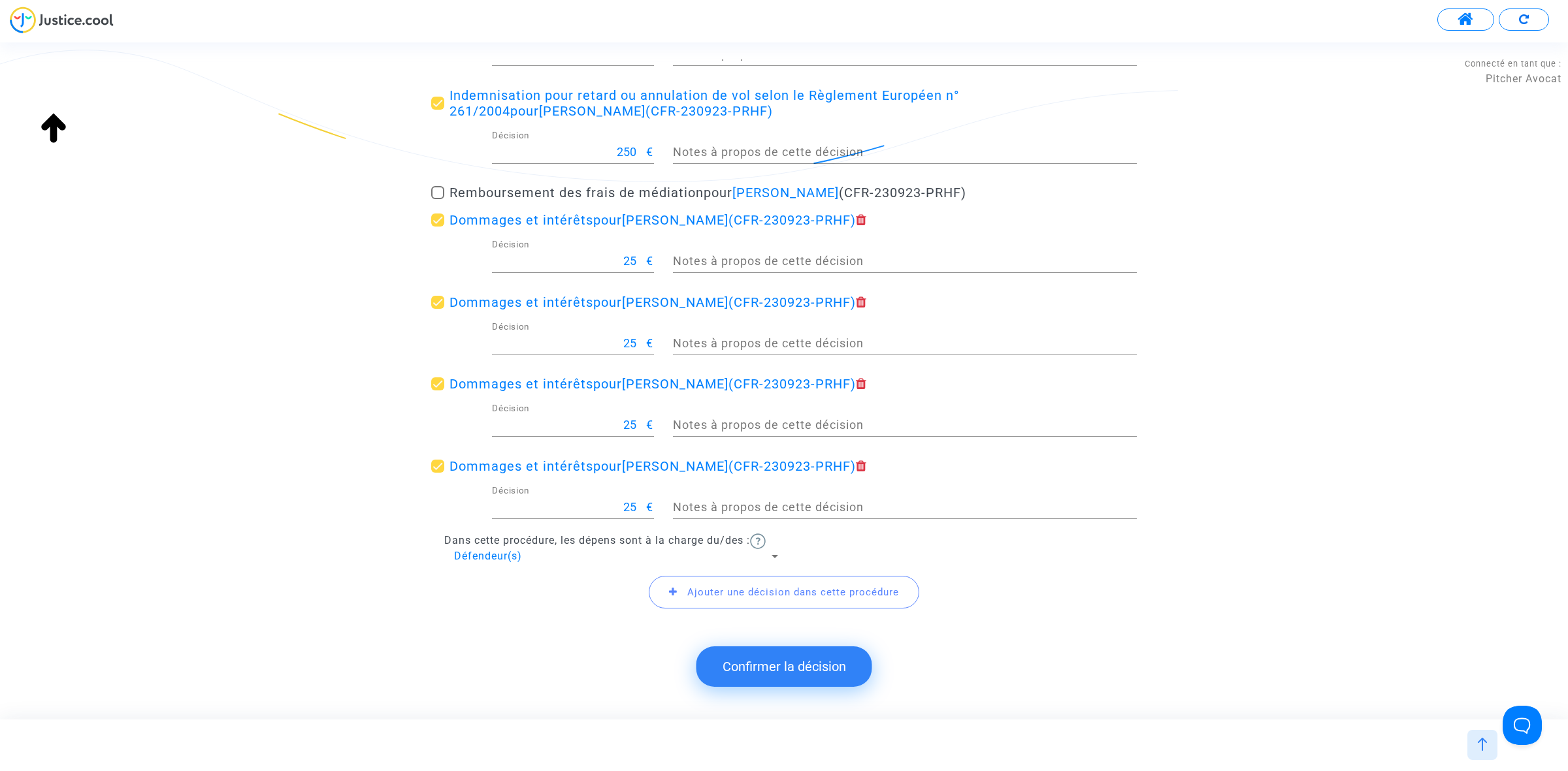
scroll to position [433, 0]
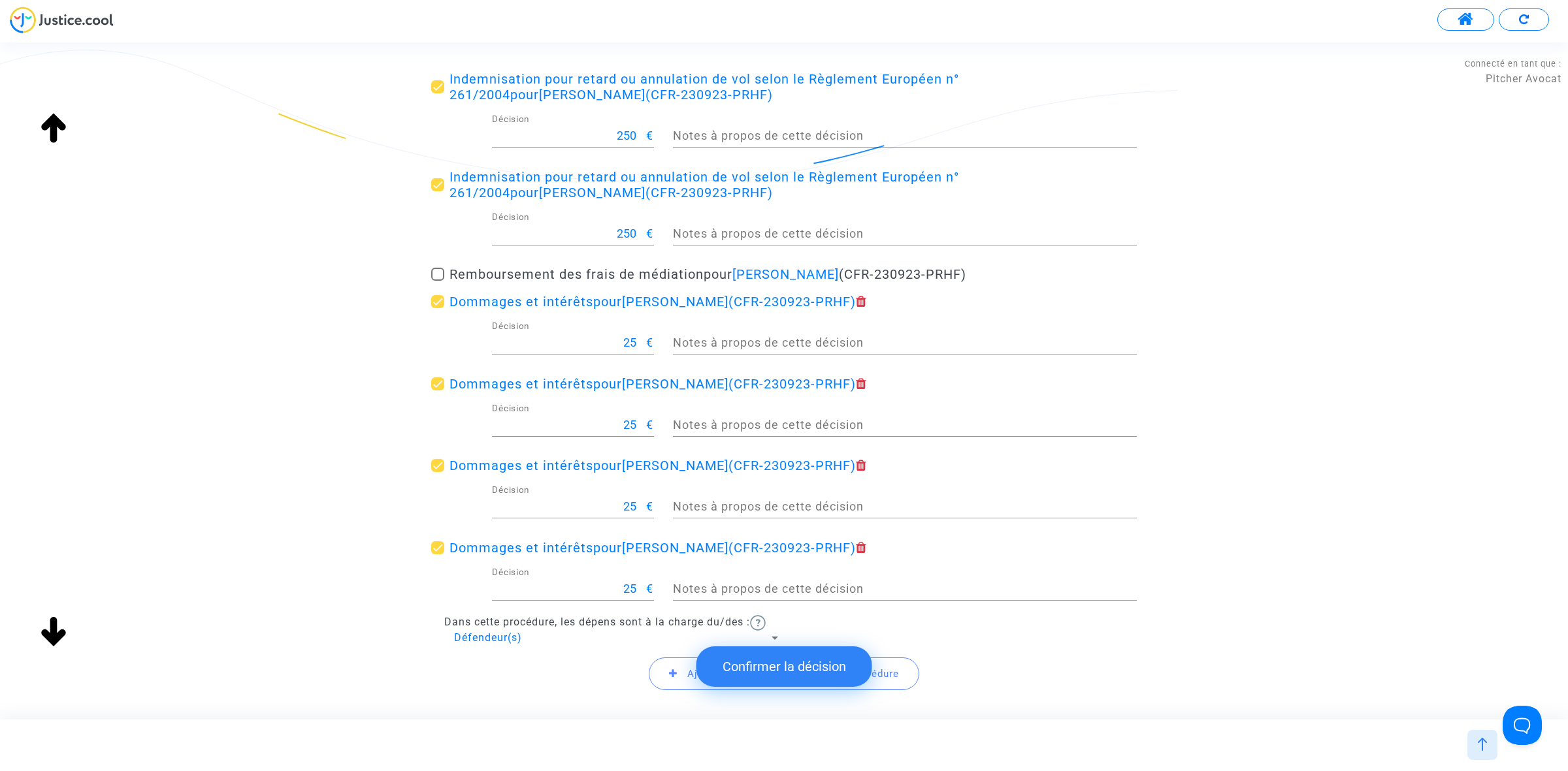
click at [785, 650] on button "Confirmer la décision" at bounding box center [784, 666] width 175 height 41
click at [671, 670] on icon at bounding box center [673, 674] width 9 height 10
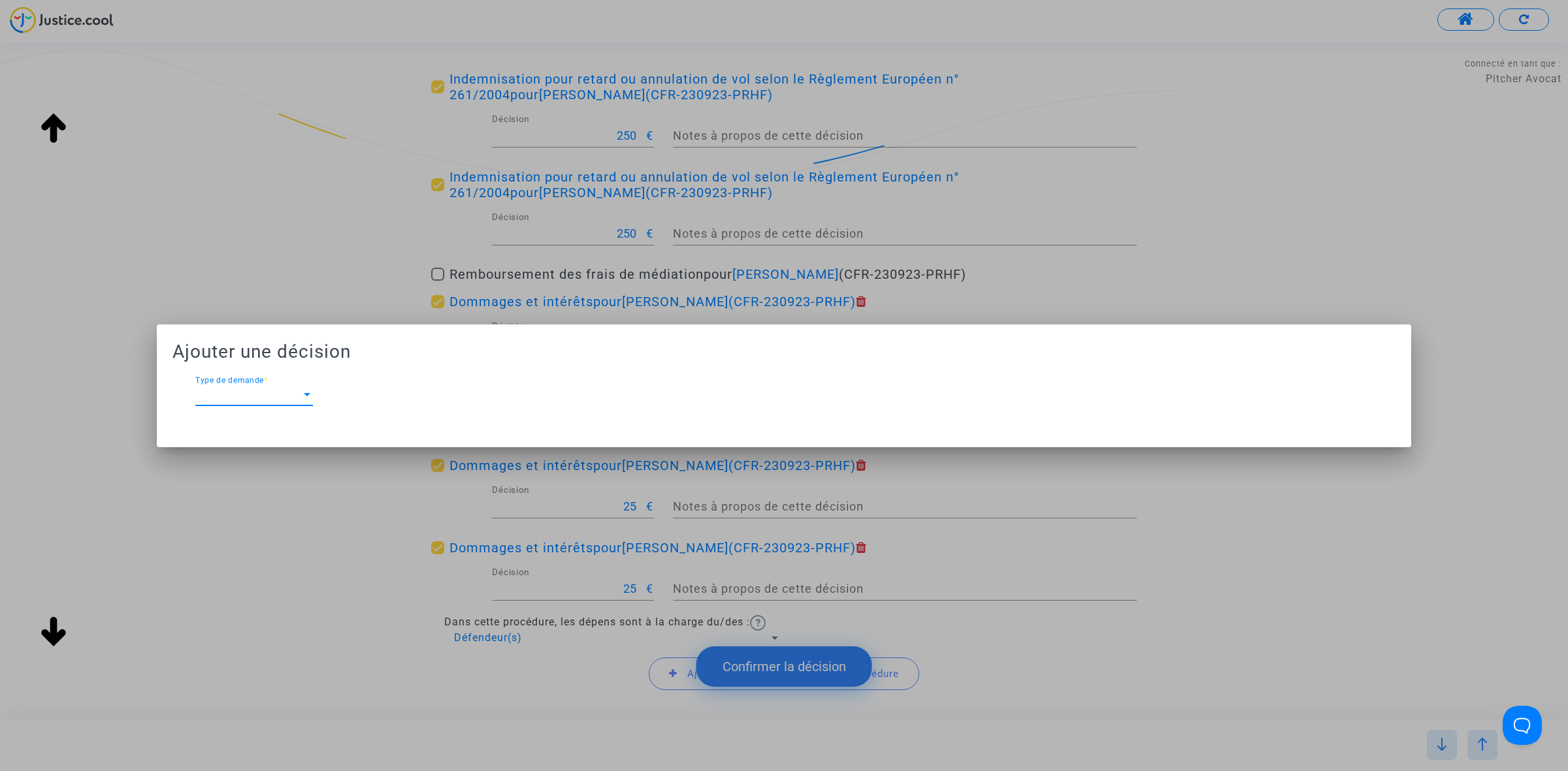
click at [284, 393] on span "Type de demande" at bounding box center [249, 394] width 106 height 11
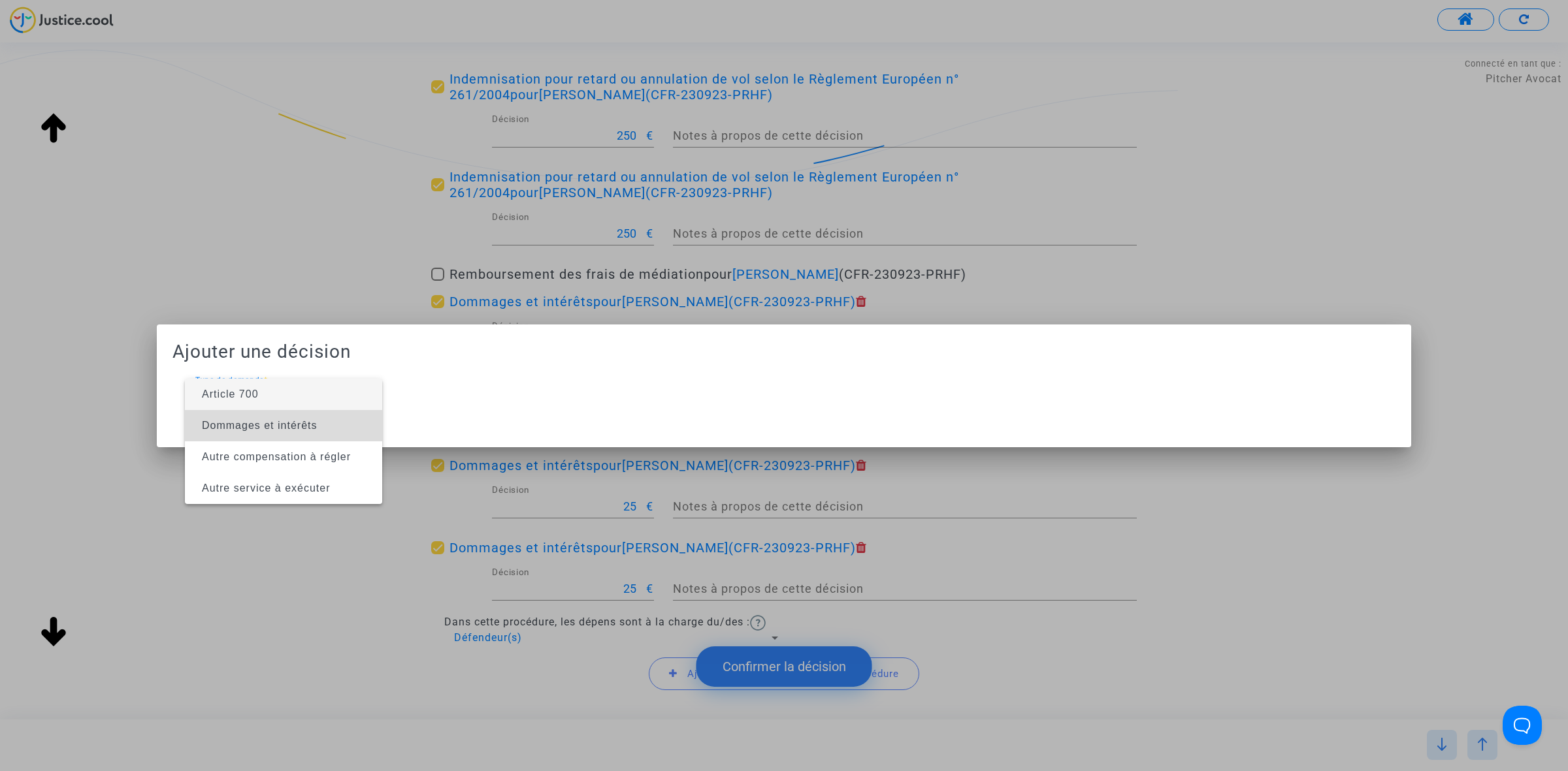
click at [283, 422] on span "Dommages et intérêts" at bounding box center [259, 425] width 115 height 11
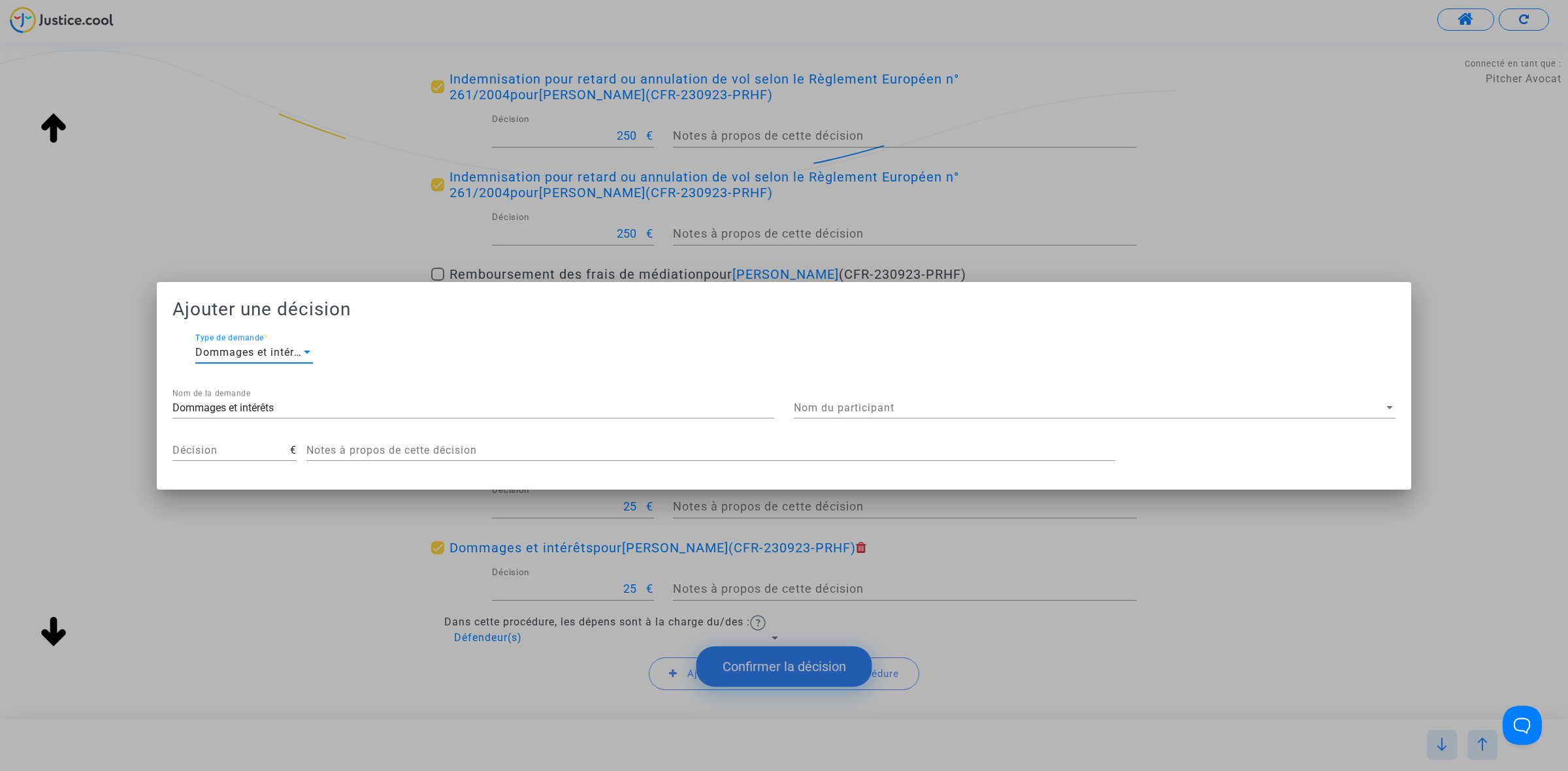
click at [551, 410] on input "Dommages et intérêts" at bounding box center [473, 408] width 602 height 11
type input "D"
type input "Résistance abusive"
click at [1150, 409] on span "Nom du participant" at bounding box center [1088, 408] width 590 height 11
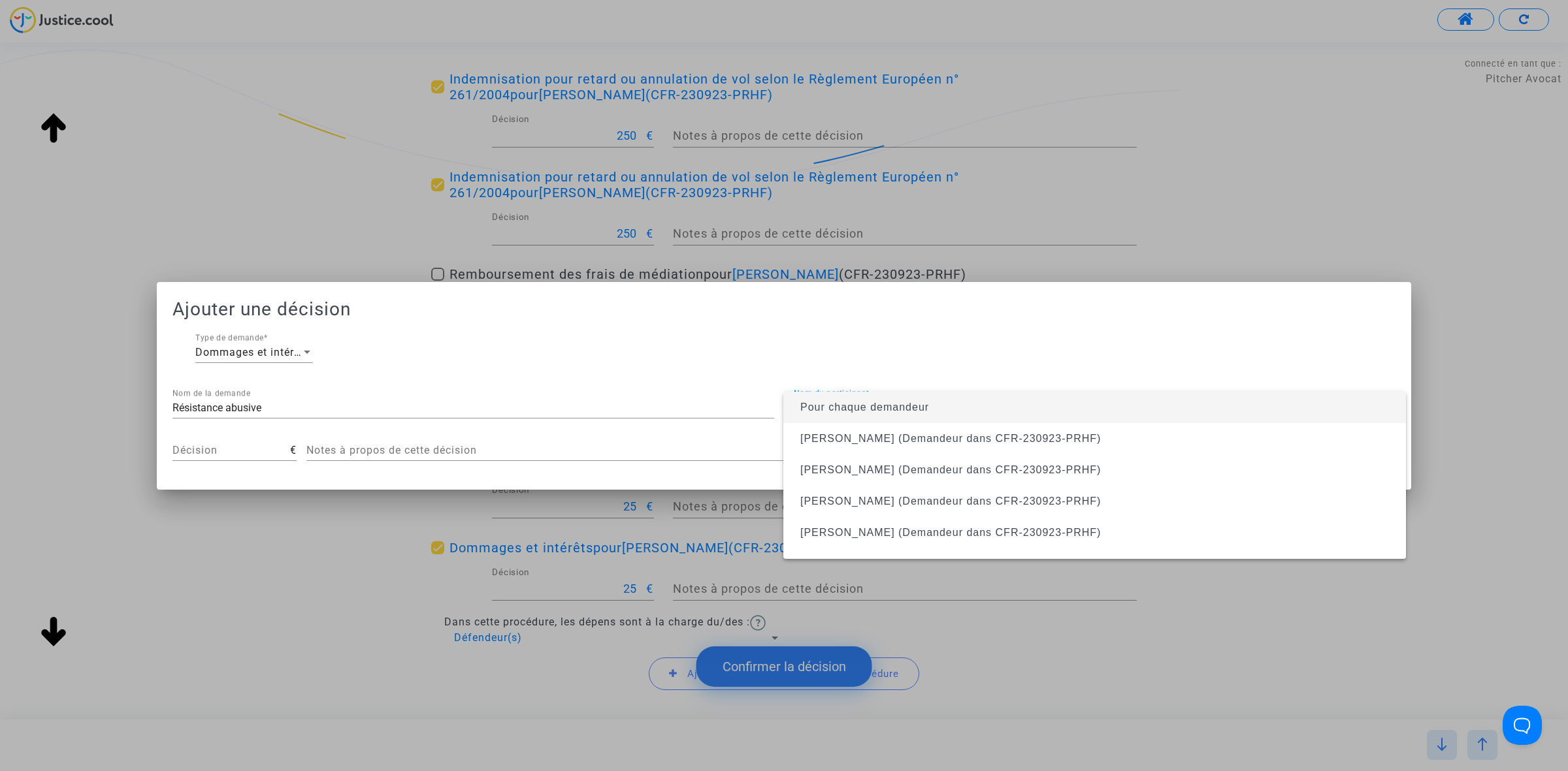
click at [1151, 417] on span "Pour chaque demandeur" at bounding box center [1095, 407] width 602 height 31
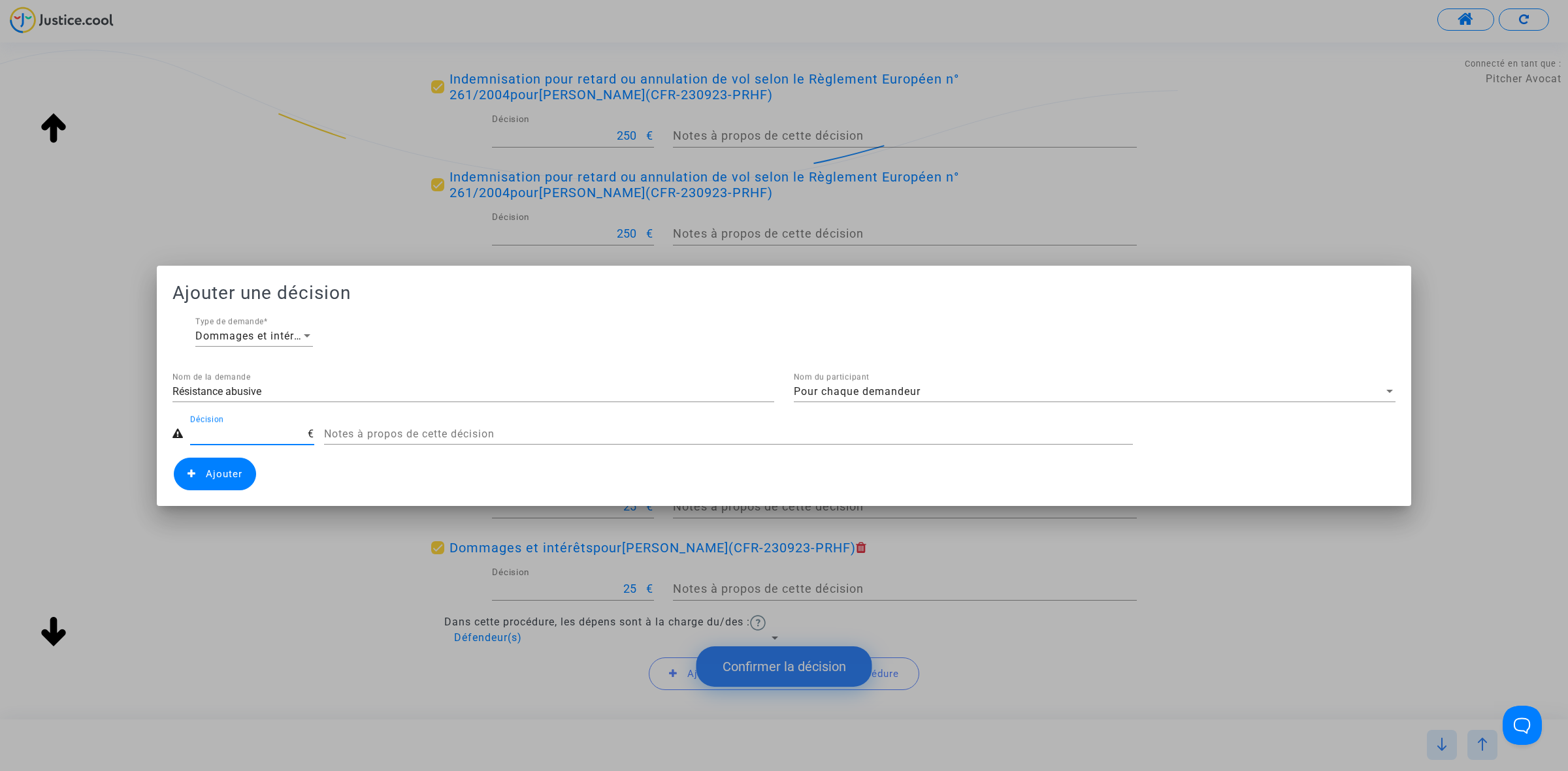
click at [269, 435] on input "Décision" at bounding box center [249, 434] width 117 height 11
type input "100"
click at [231, 458] on span "Ajouter" at bounding box center [215, 474] width 82 height 33
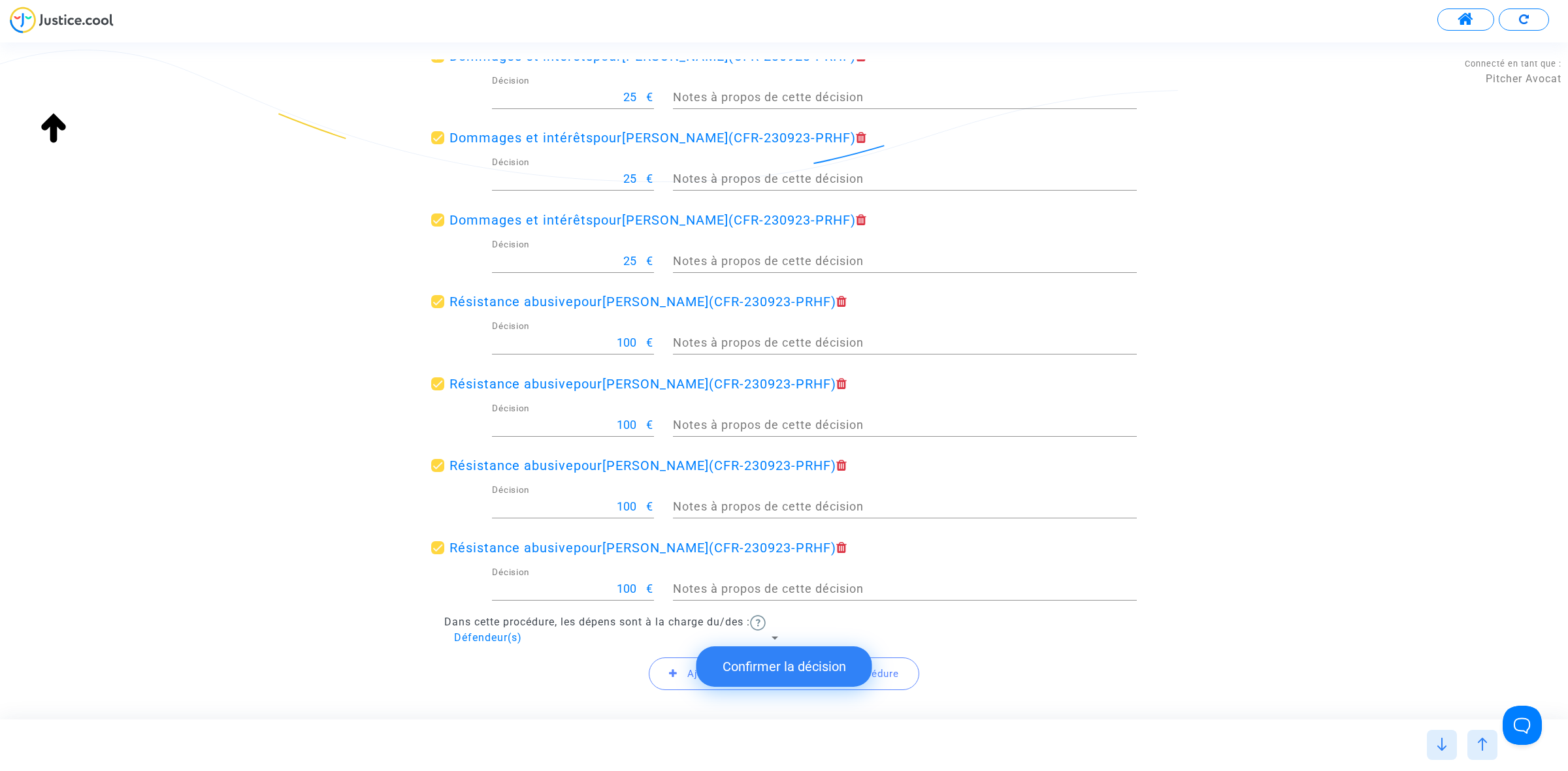
scroll to position [842, 0]
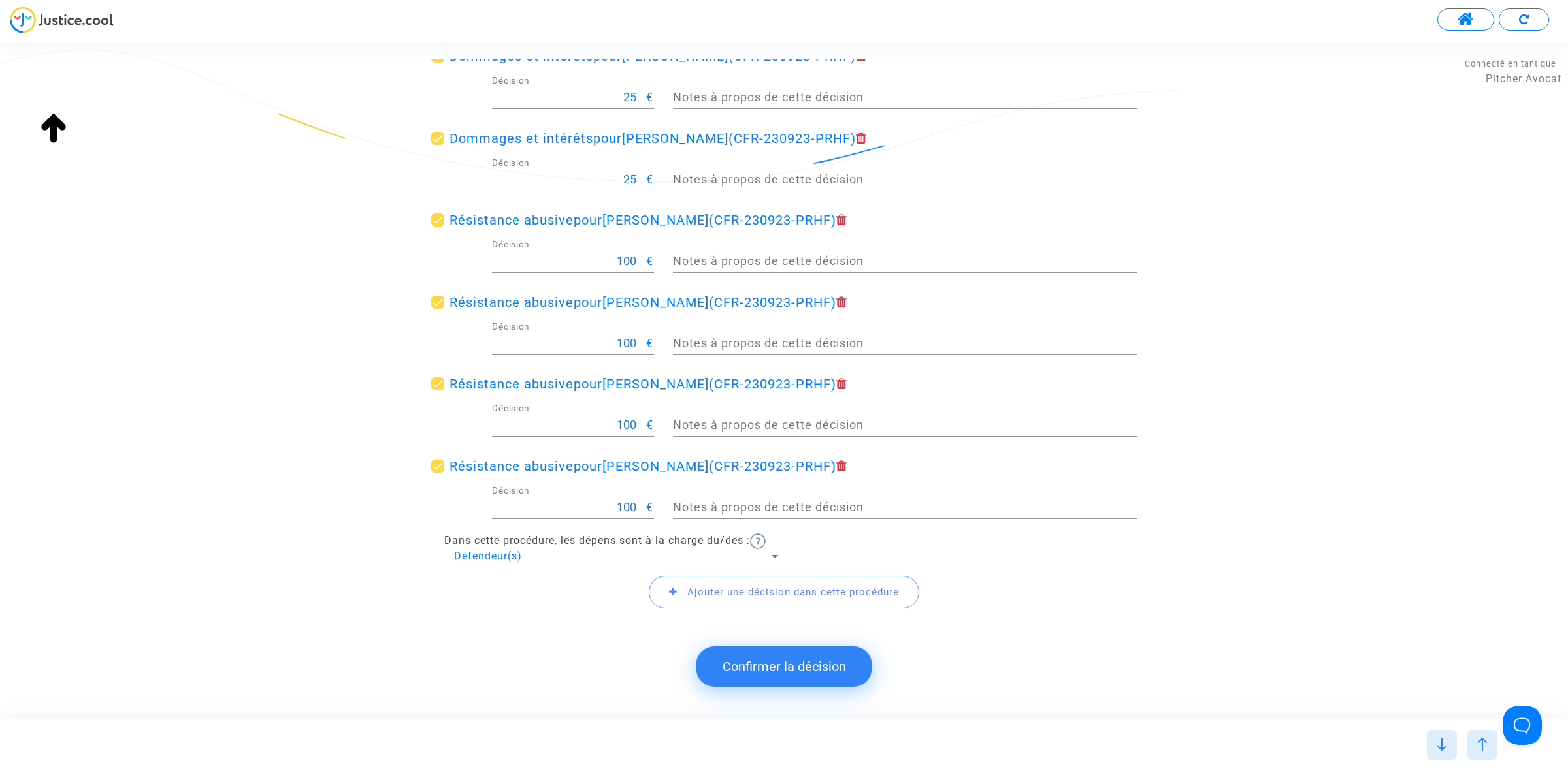
click at [713, 586] on span "Ajouter une décision dans cette procédure" at bounding box center [792, 592] width 211 height 11
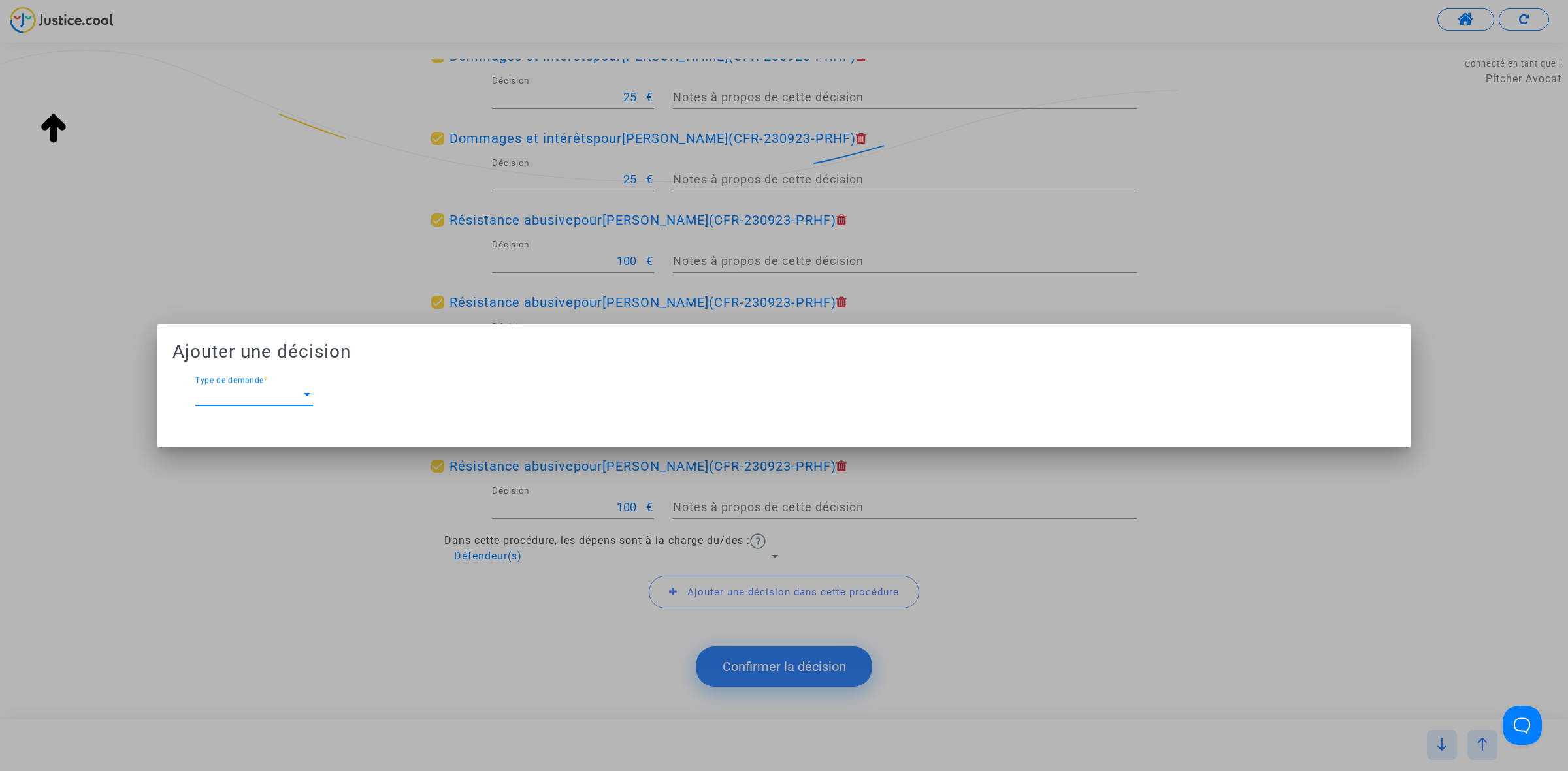
click at [268, 399] on span "Type de demande" at bounding box center [249, 394] width 106 height 11
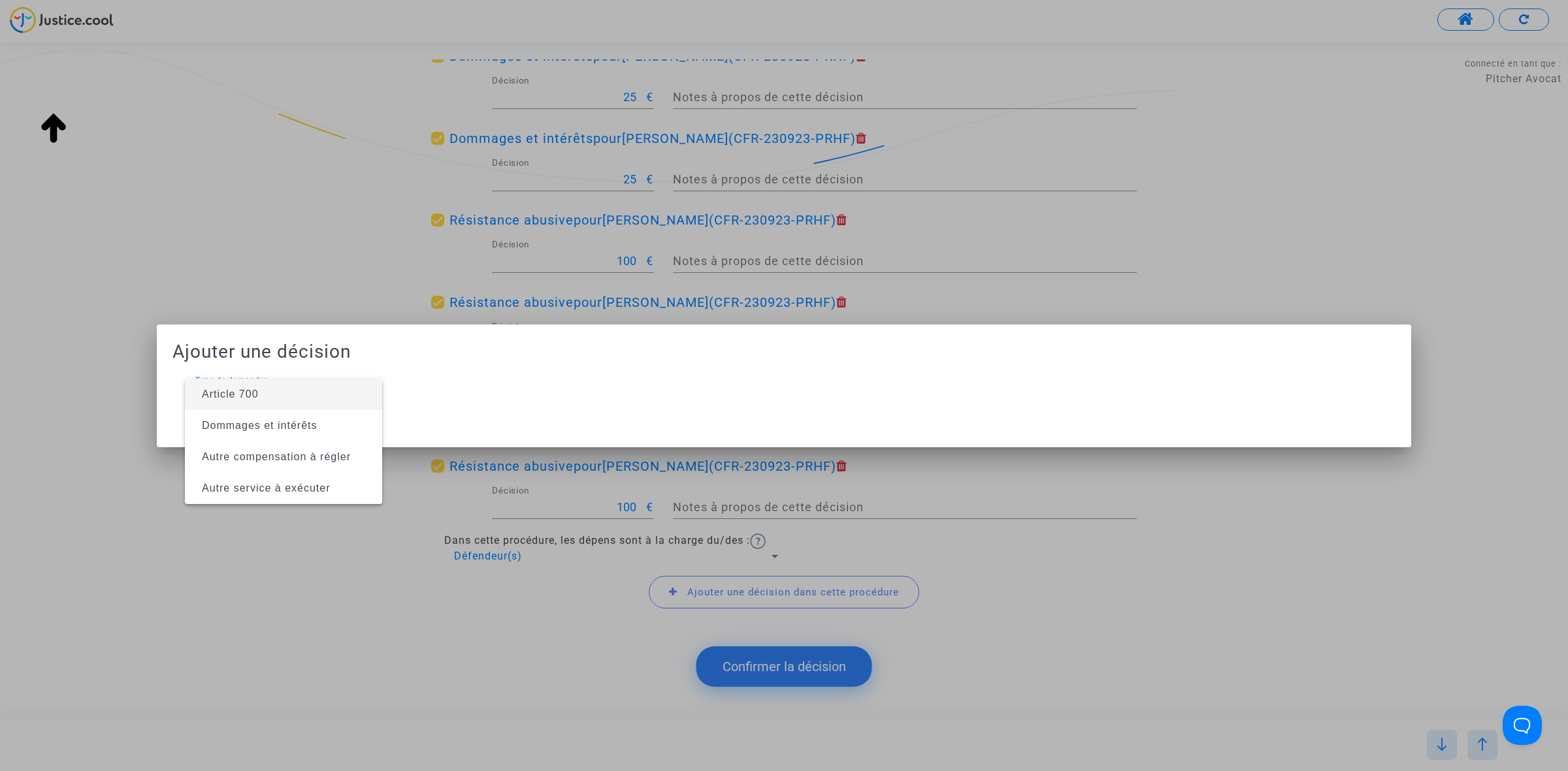
click at [268, 399] on span "Article 700" at bounding box center [284, 394] width 176 height 31
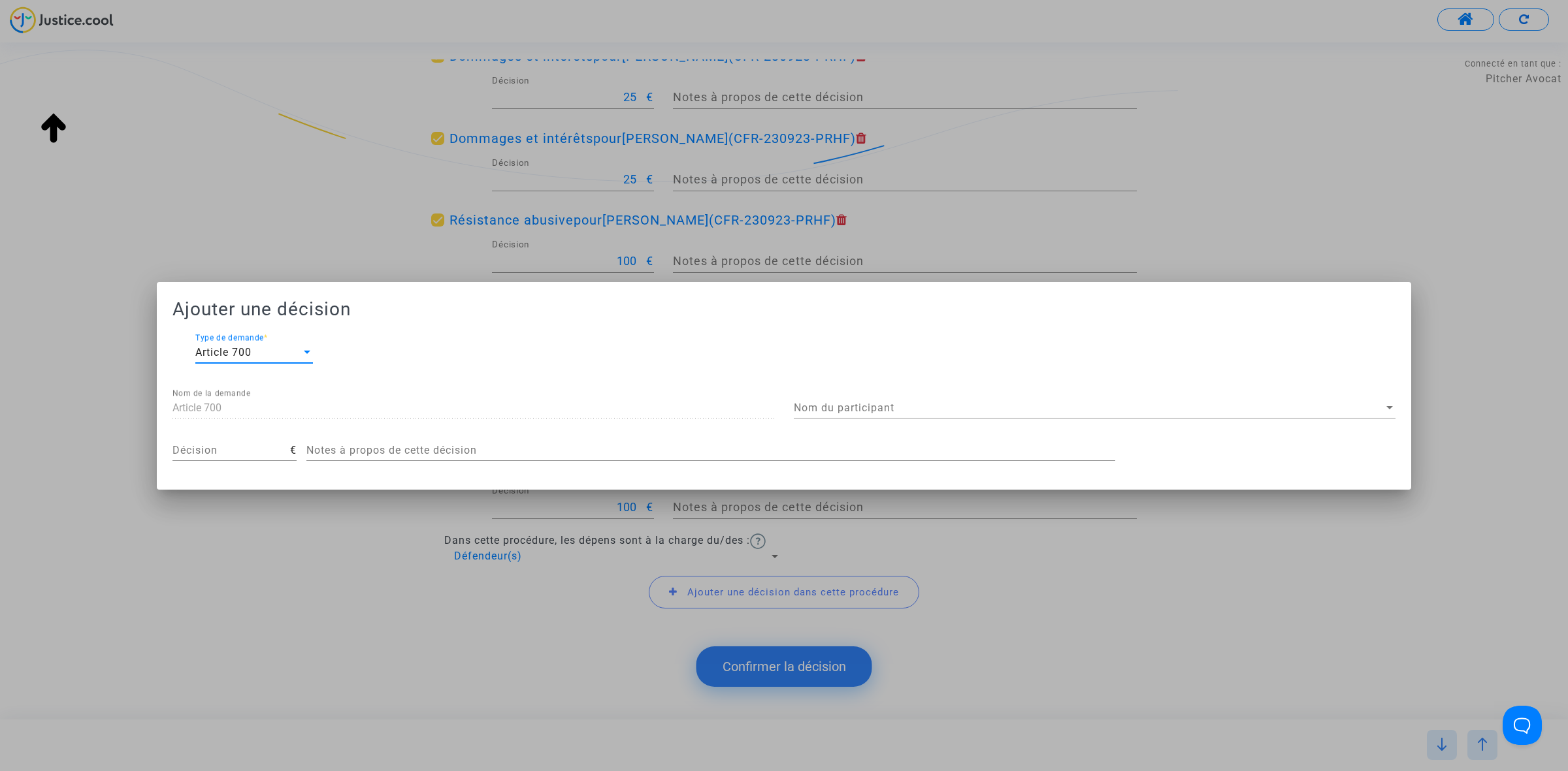
click at [915, 396] on div "Nom du participant Nom du participant" at bounding box center [1095, 403] width 602 height 29
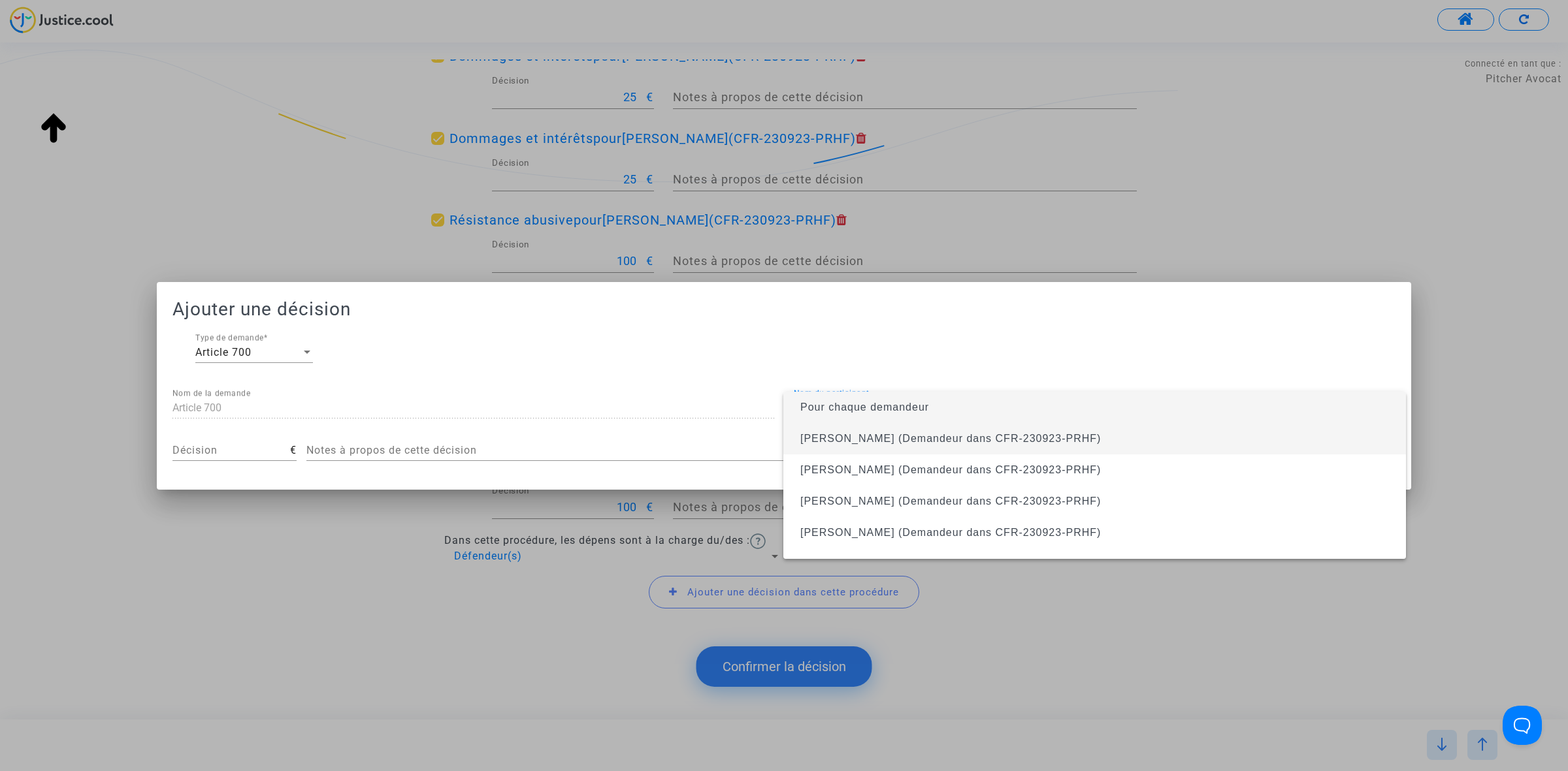
click at [913, 430] on span "Thomas GIRAUD (Demandeur dans CFR-230923-PRHF)" at bounding box center [1095, 439] width 602 height 31
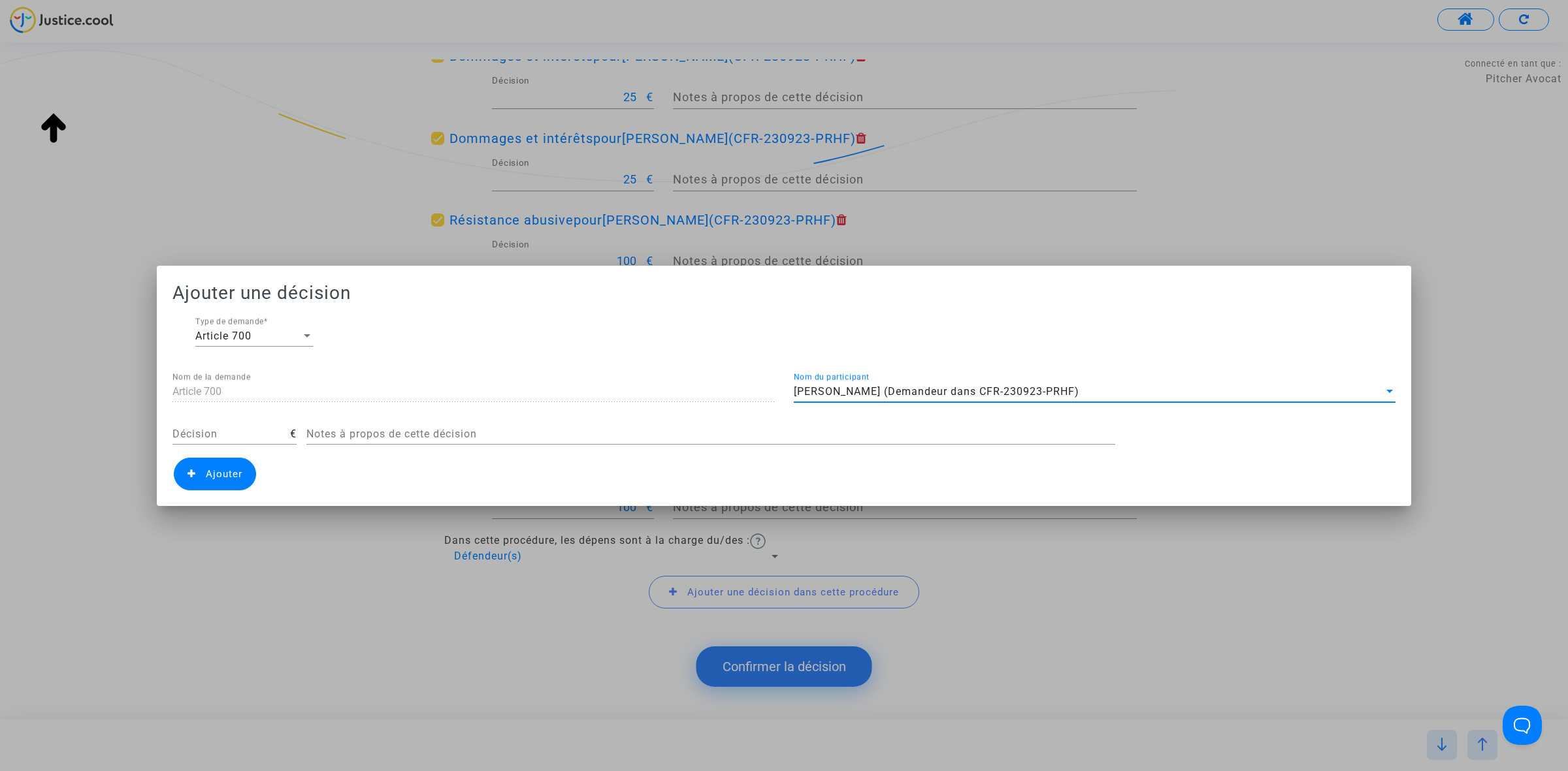
click at [249, 436] on input "Décision" at bounding box center [231, 434] width 117 height 11
type input "300"
click at [226, 486] on span "Ajouter" at bounding box center [215, 474] width 82 height 33
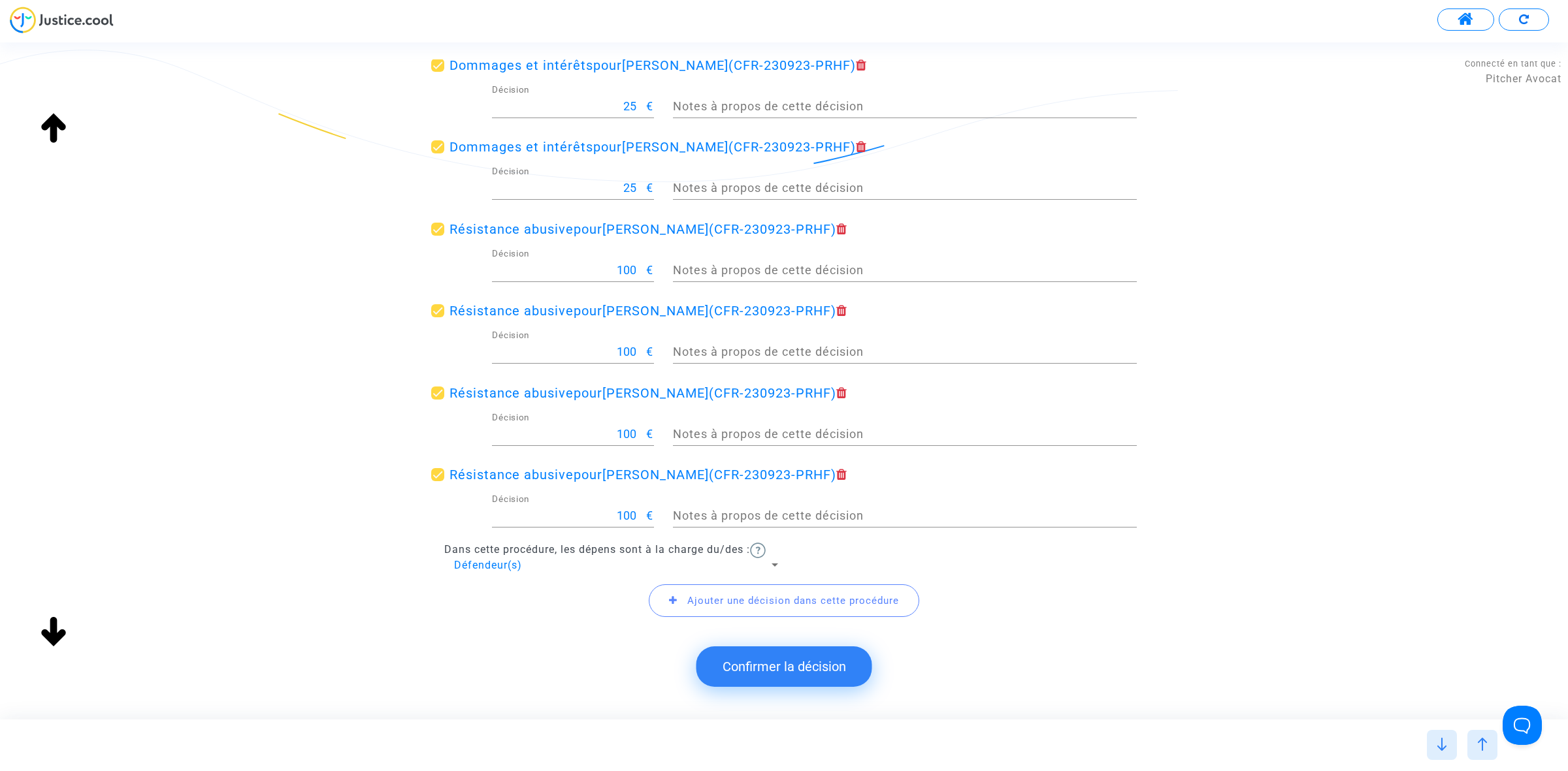
scroll to position [923, 0]
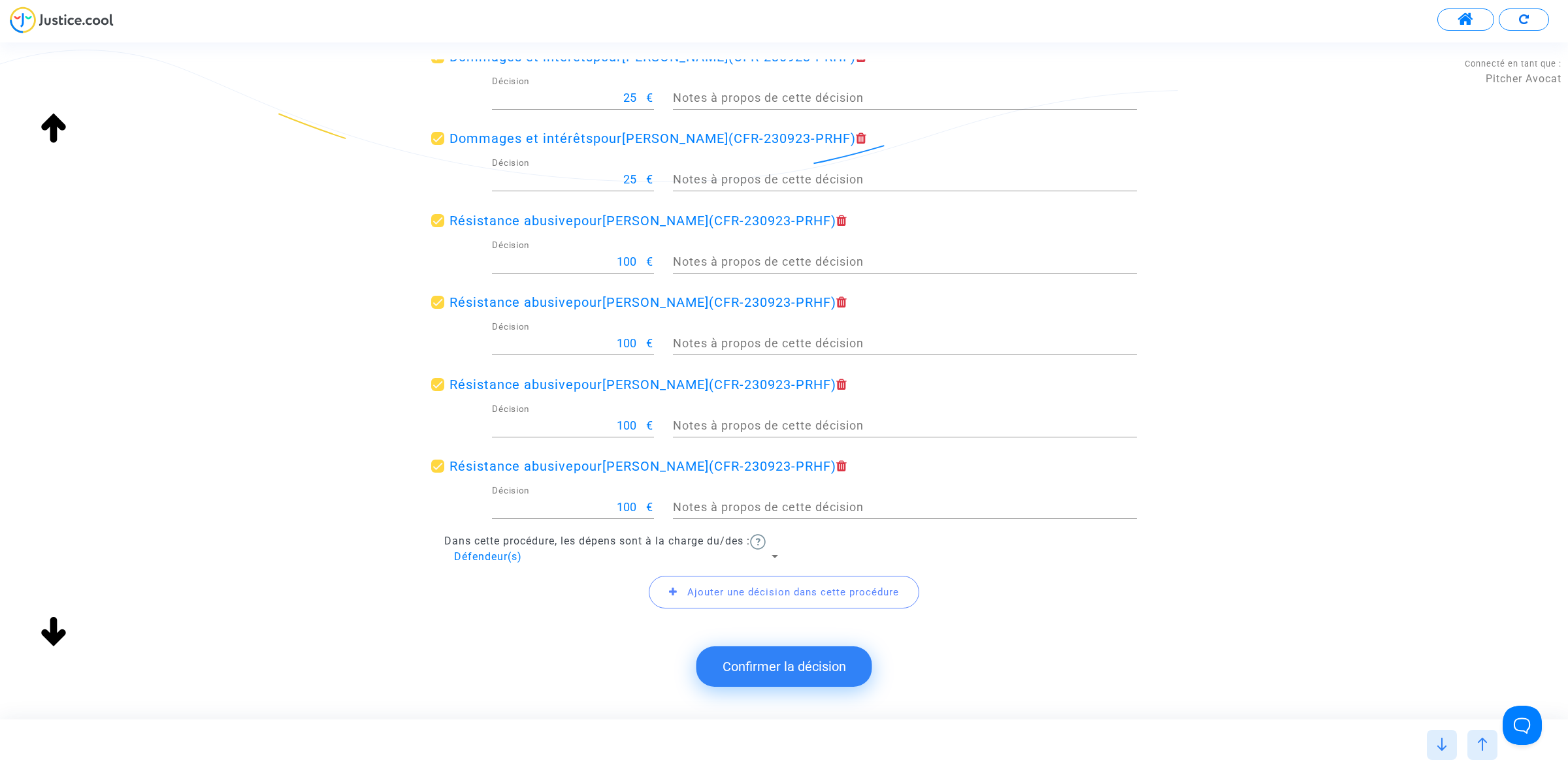
click at [808, 660] on button "Confirmer la décision" at bounding box center [784, 666] width 175 height 41
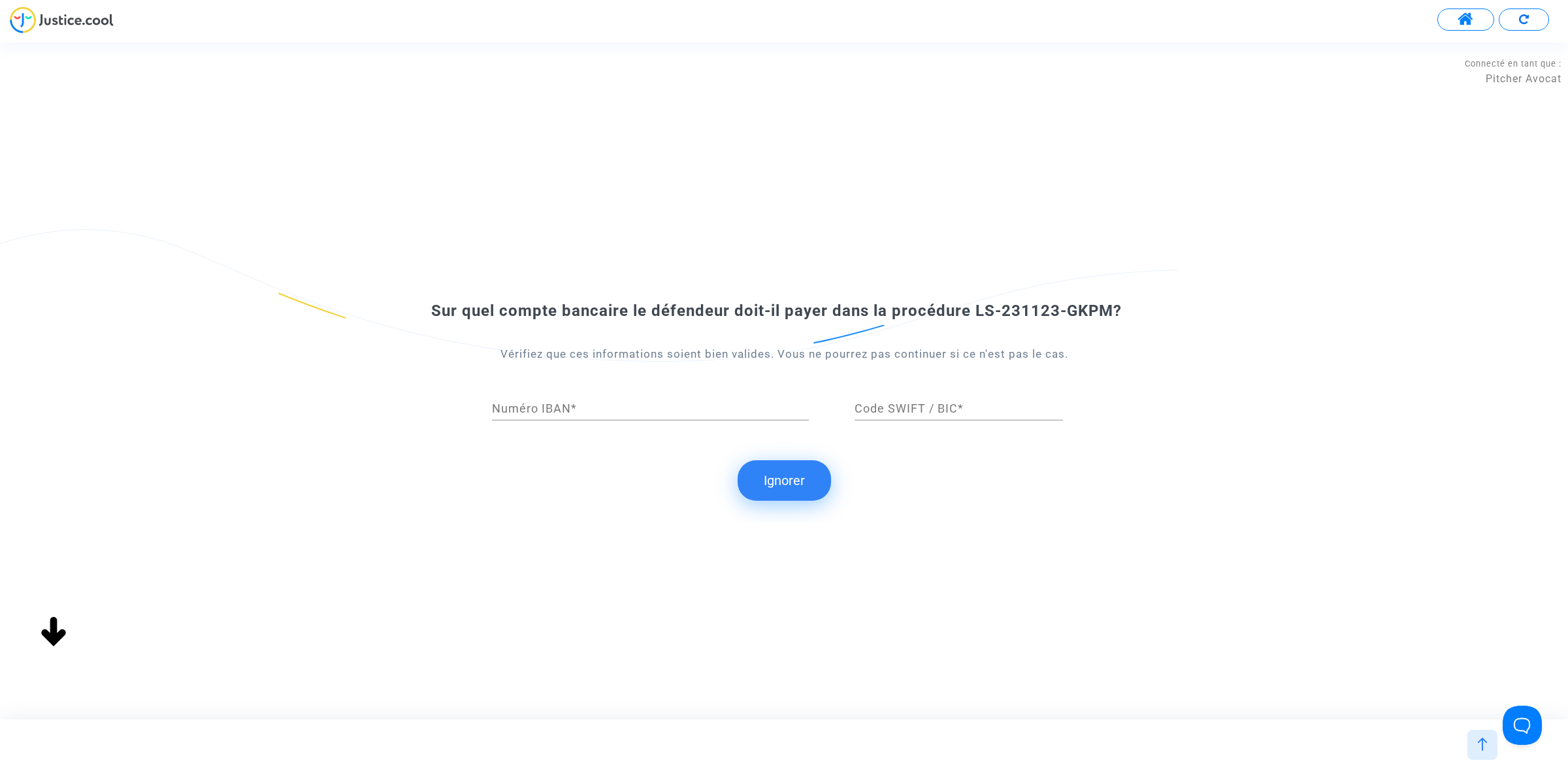
click at [763, 460] on button "Ignorer" at bounding box center [784, 480] width 93 height 41
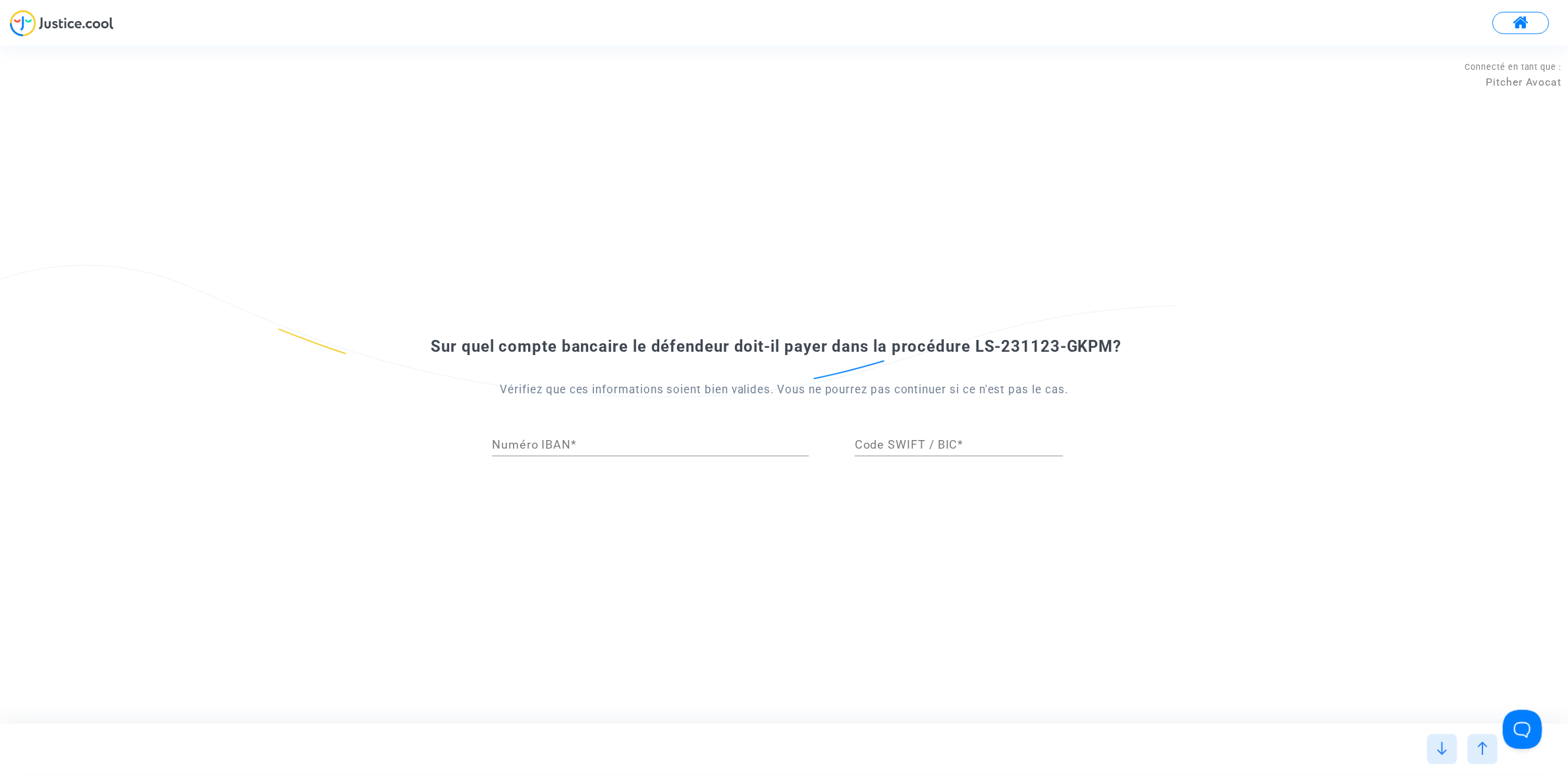
scroll to position [0, 0]
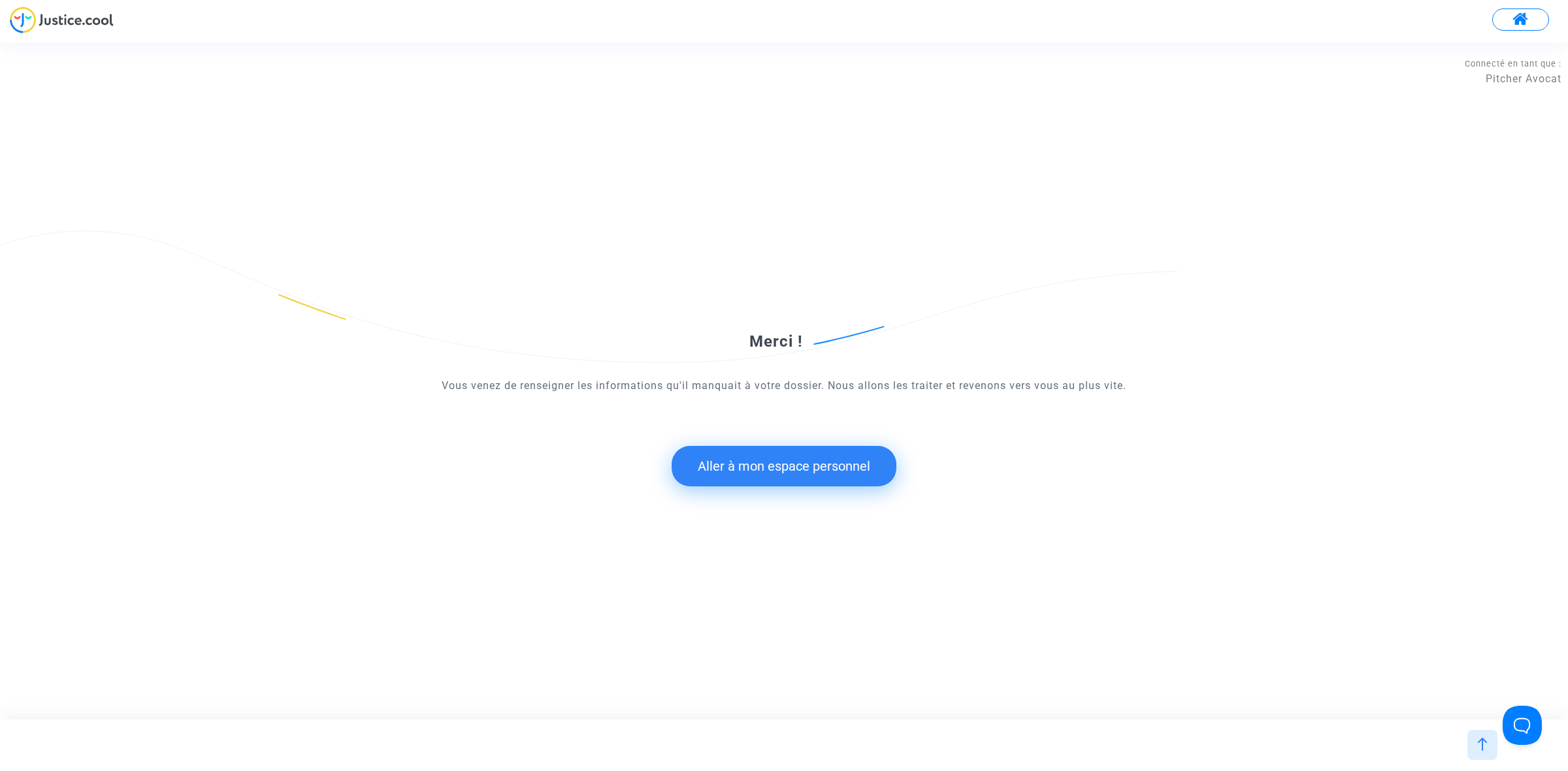
click at [769, 471] on button "Aller à mon espace personnel" at bounding box center [784, 466] width 225 height 41
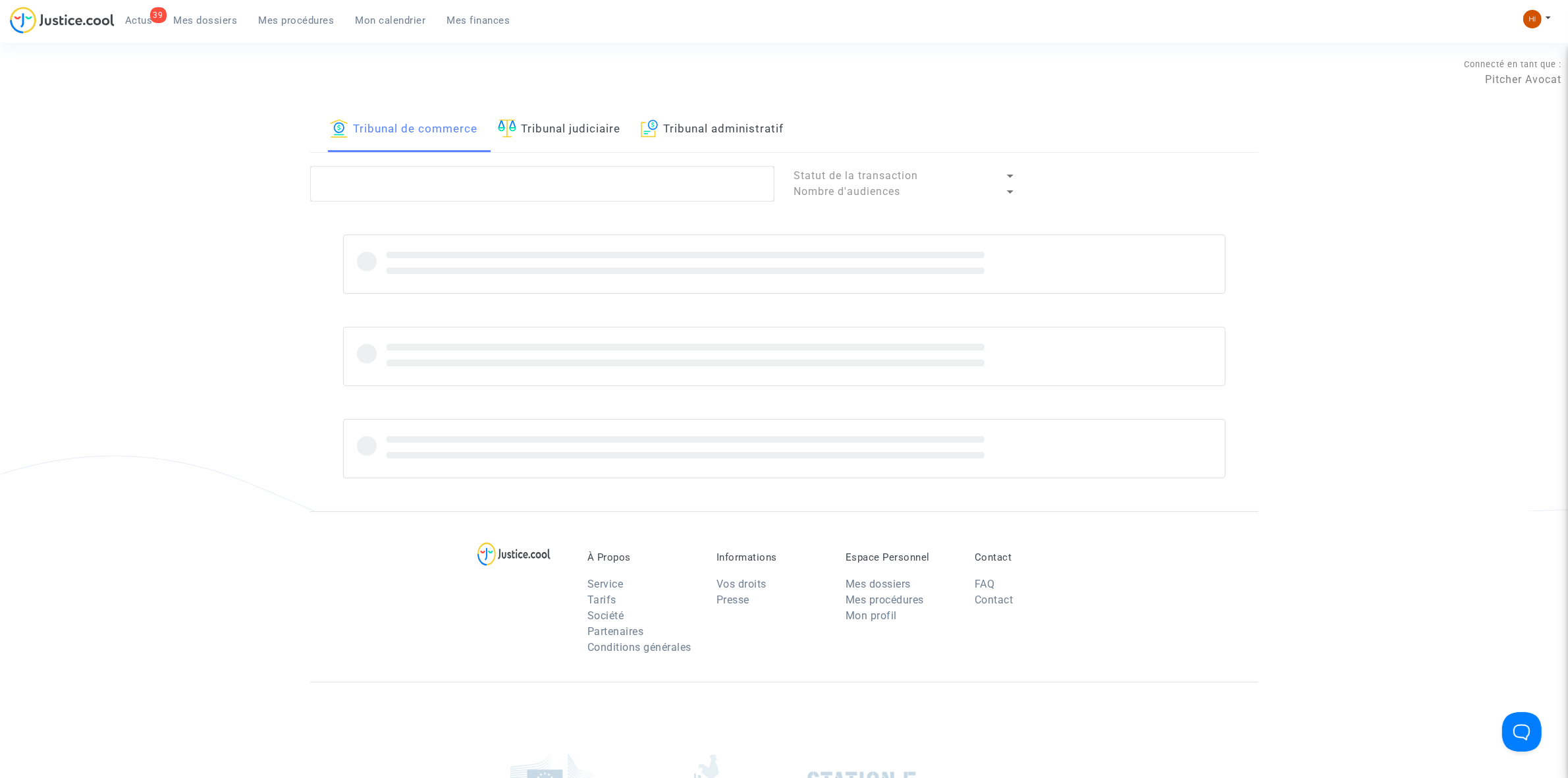
click at [524, 122] on link "Tribunal judiciaire" at bounding box center [559, 130] width 124 height 45
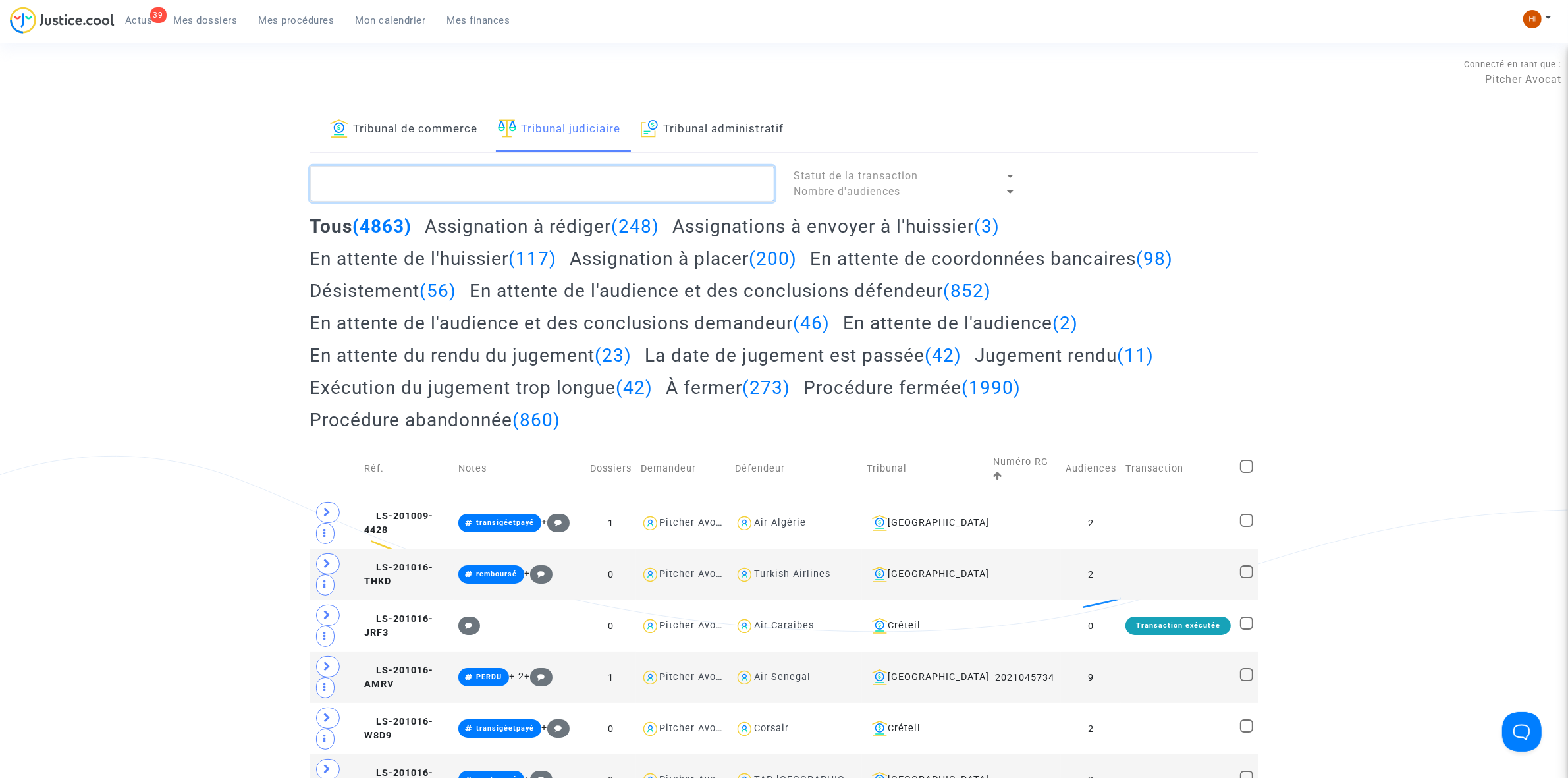
click at [506, 176] on textarea at bounding box center [542, 183] width 464 height 35
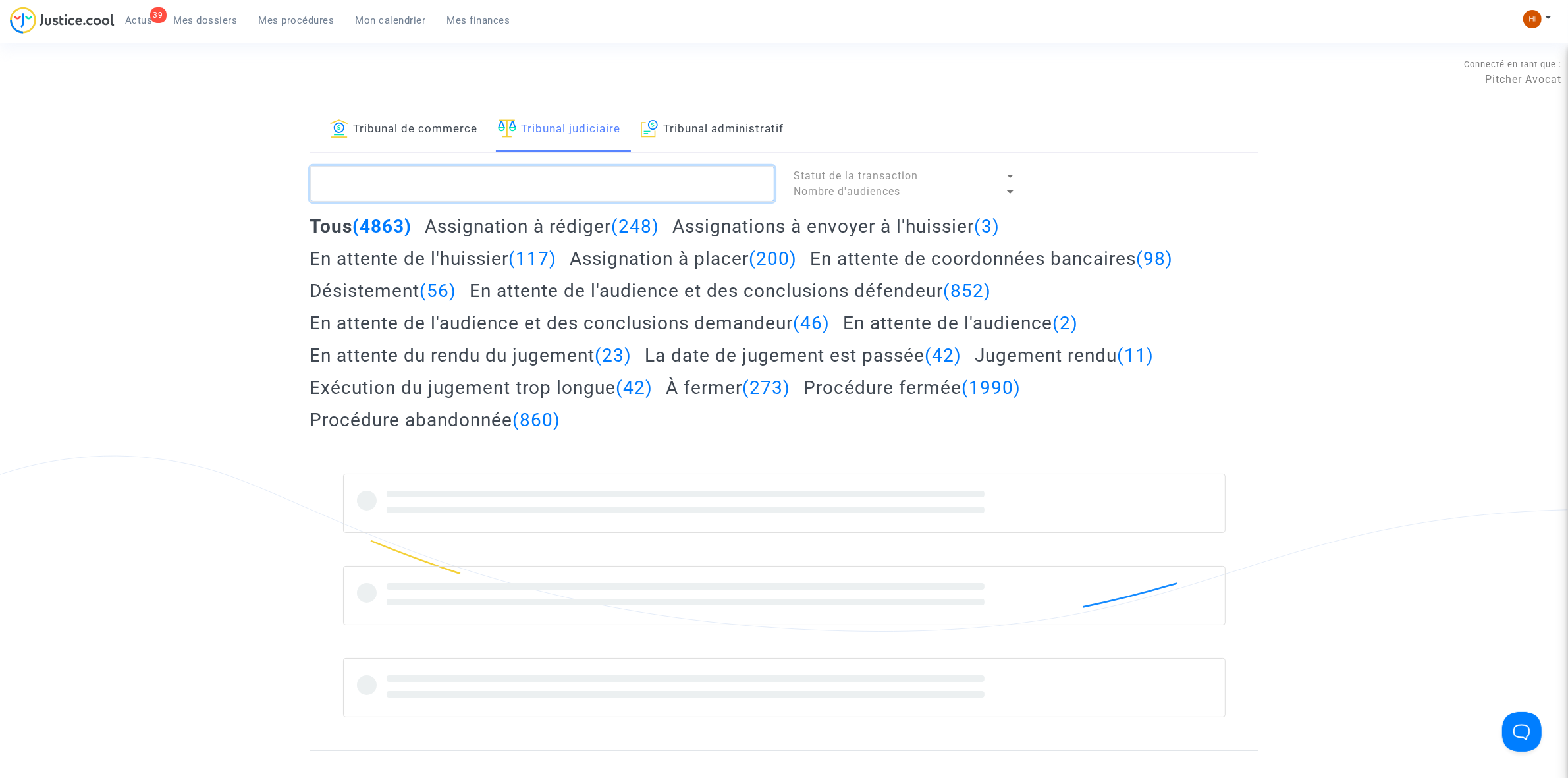
paste textarea "6,65 est taux d'intérêt legal , calcule moi donc le taux d'intérêt legal pour 2…"
type textarea "6,65 est taux d'intérêt legal , calcule moi donc le taux d'intérêt legal pour 2…"
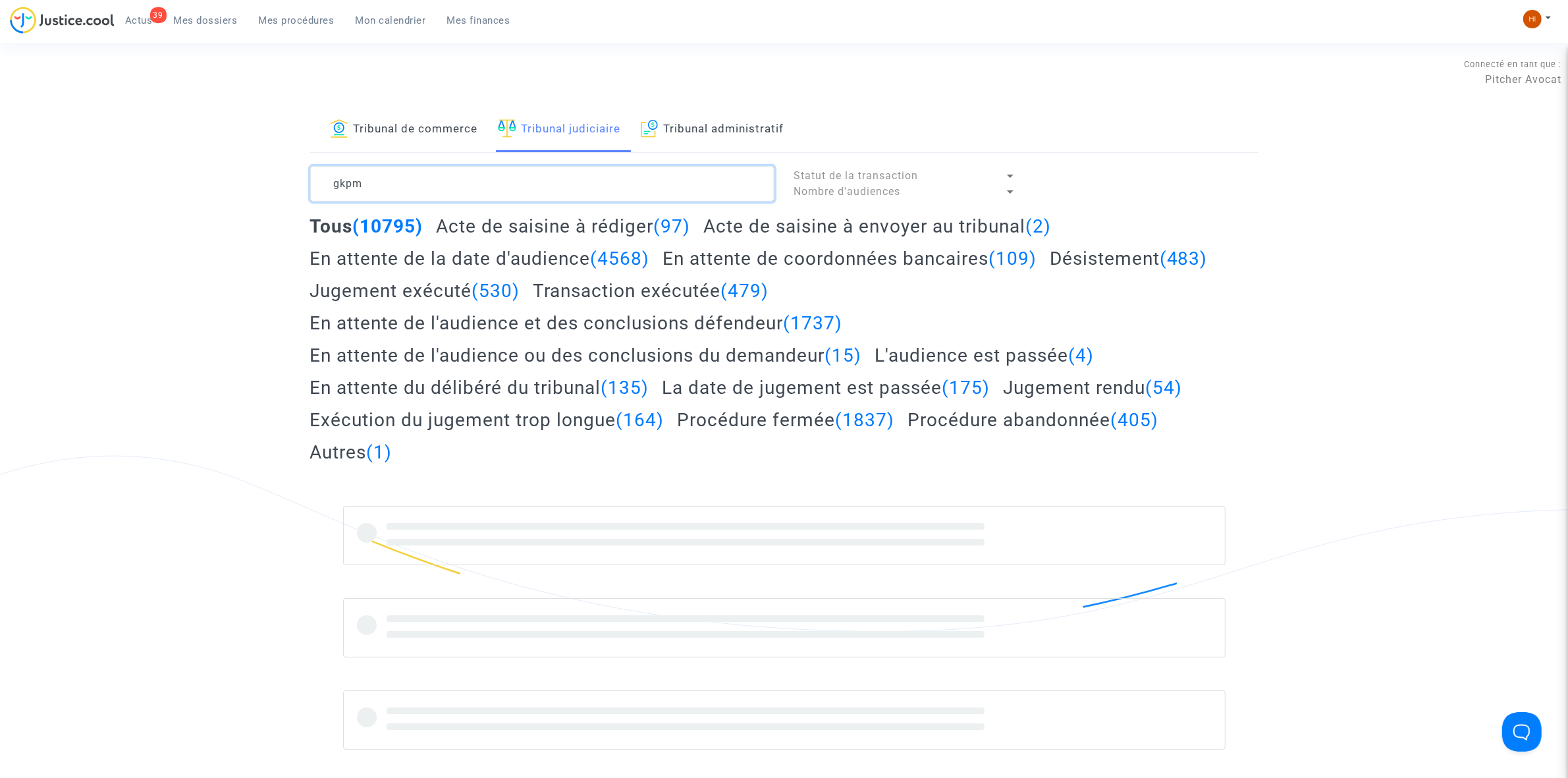
type textarea "gkpm"
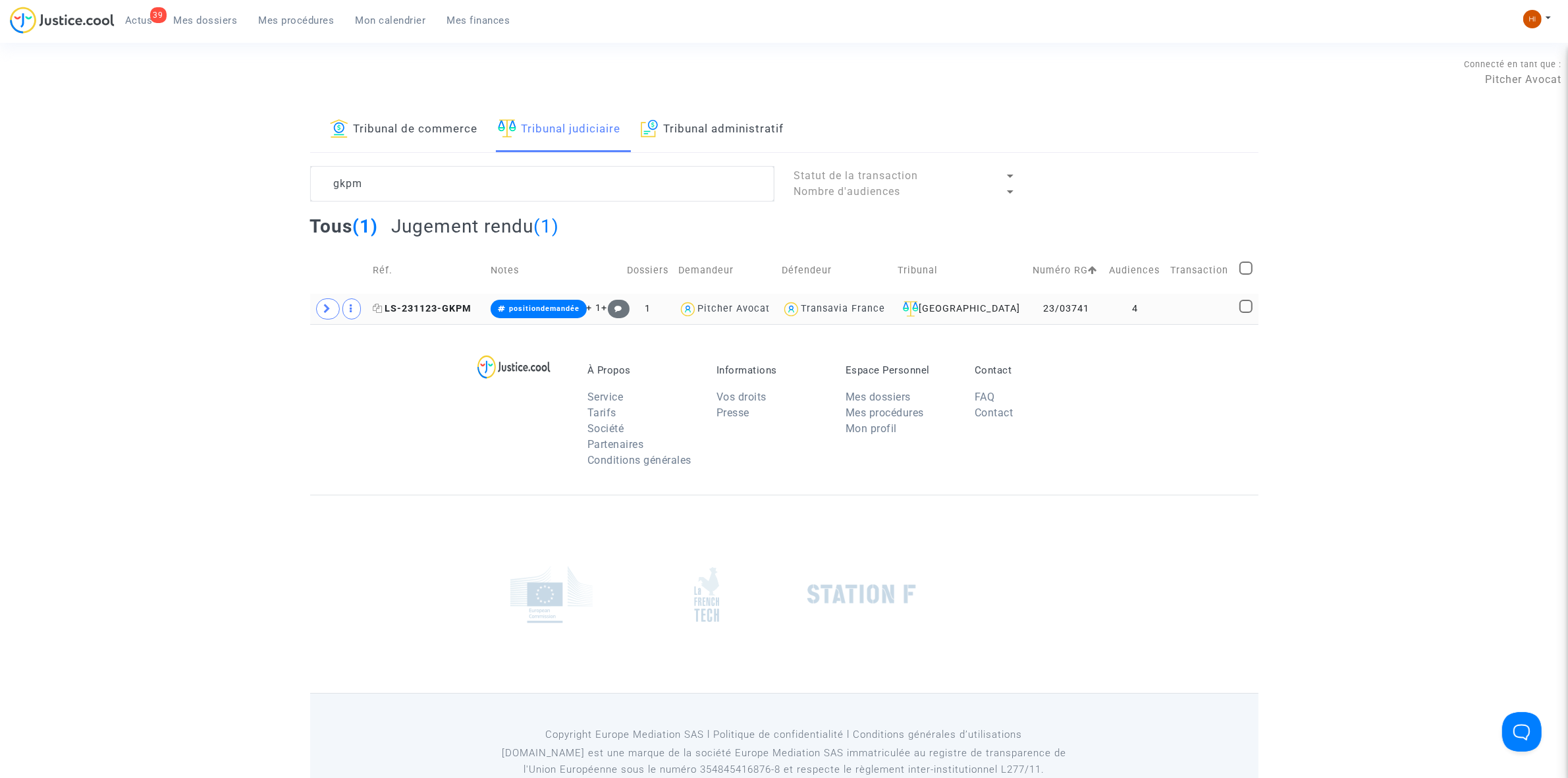
click at [462, 311] on span "LS-231123-GKPM" at bounding box center [422, 308] width 99 height 12
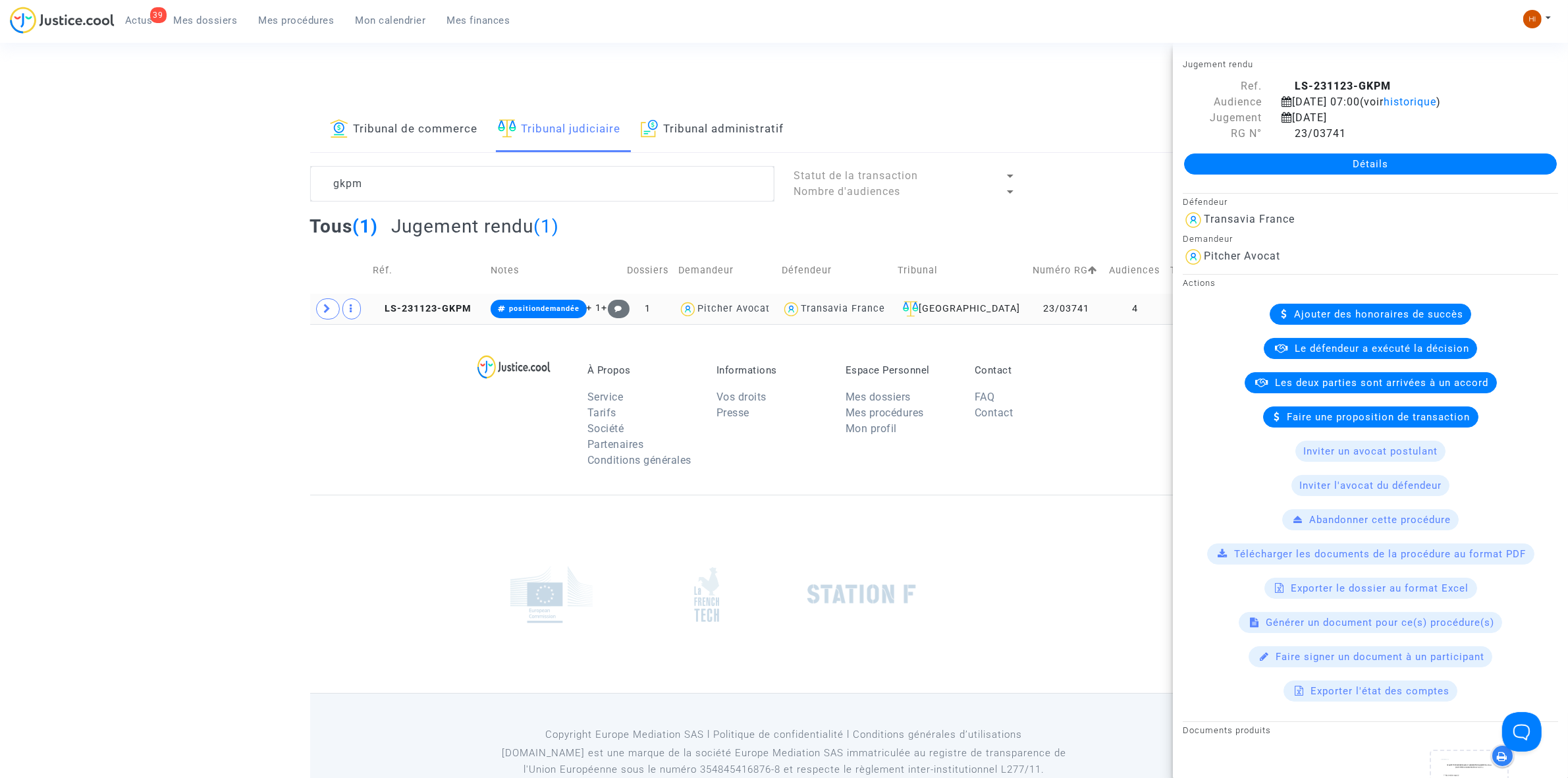
click at [318, 318] on td at bounding box center [339, 309] width 58 height 30
click at [333, 311] on span at bounding box center [328, 308] width 24 height 21
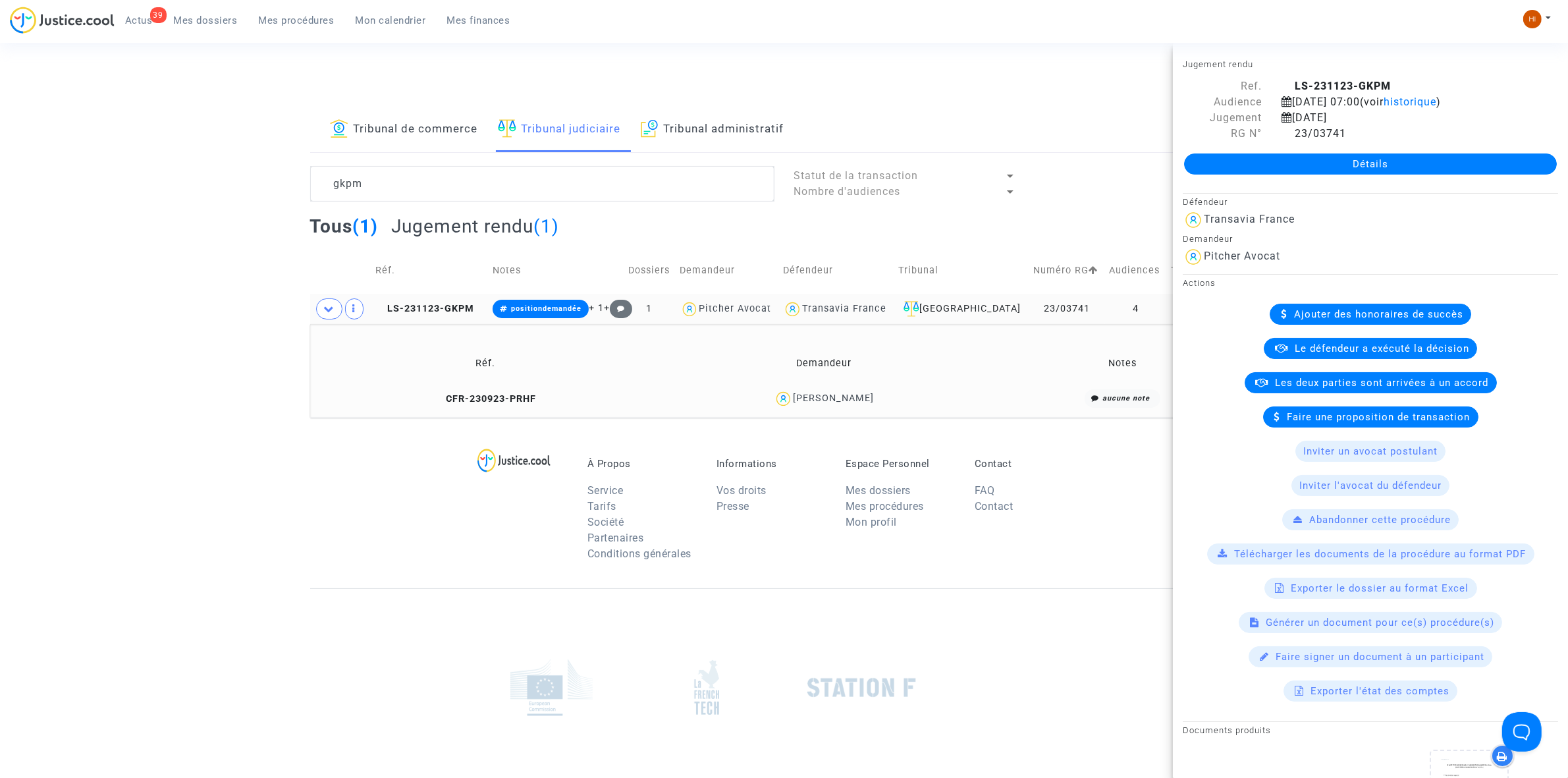
click at [1353, 169] on link "Détails" at bounding box center [1371, 163] width 373 height 21
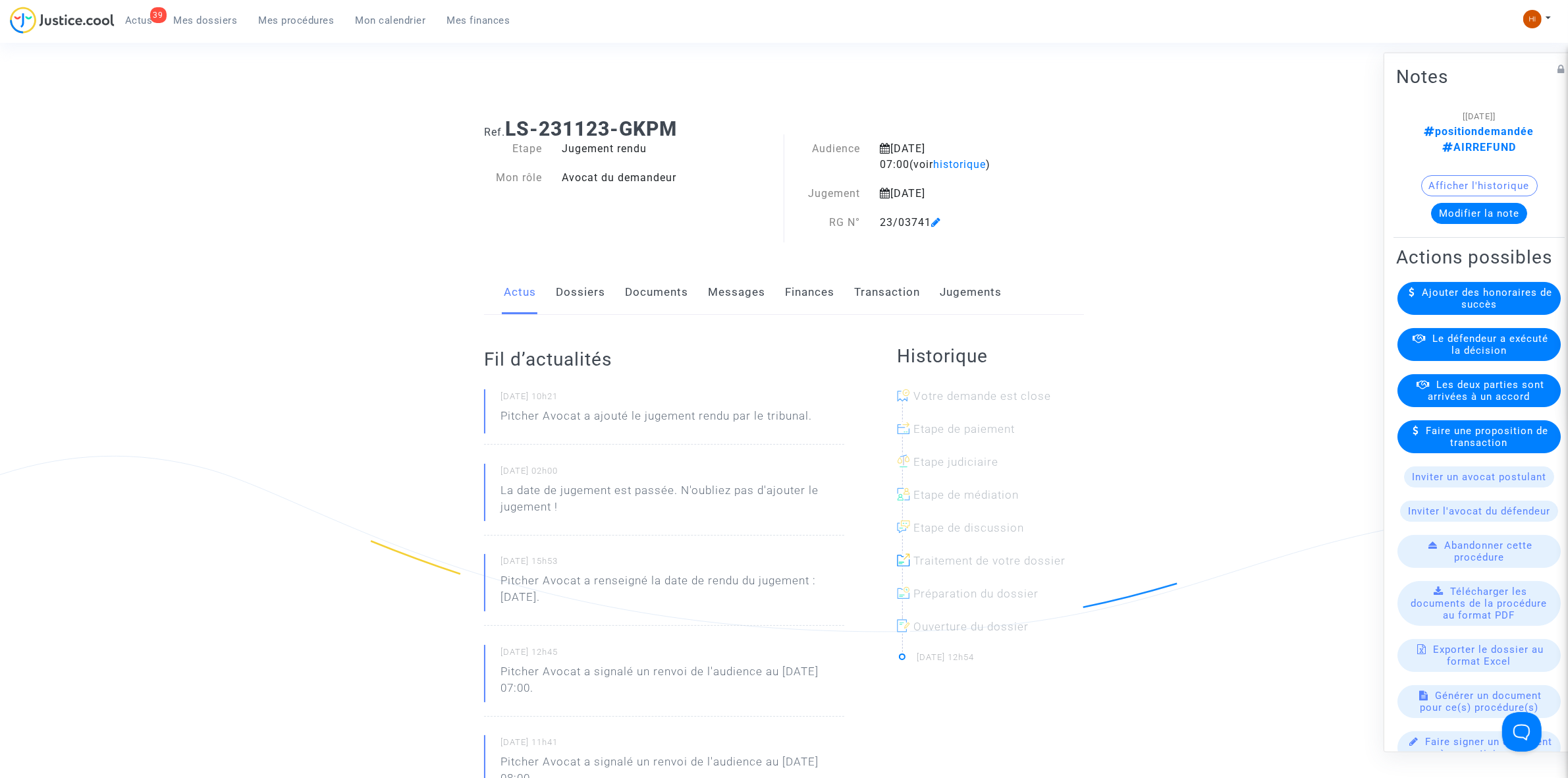
click at [636, 308] on link "Documents" at bounding box center [657, 293] width 64 height 43
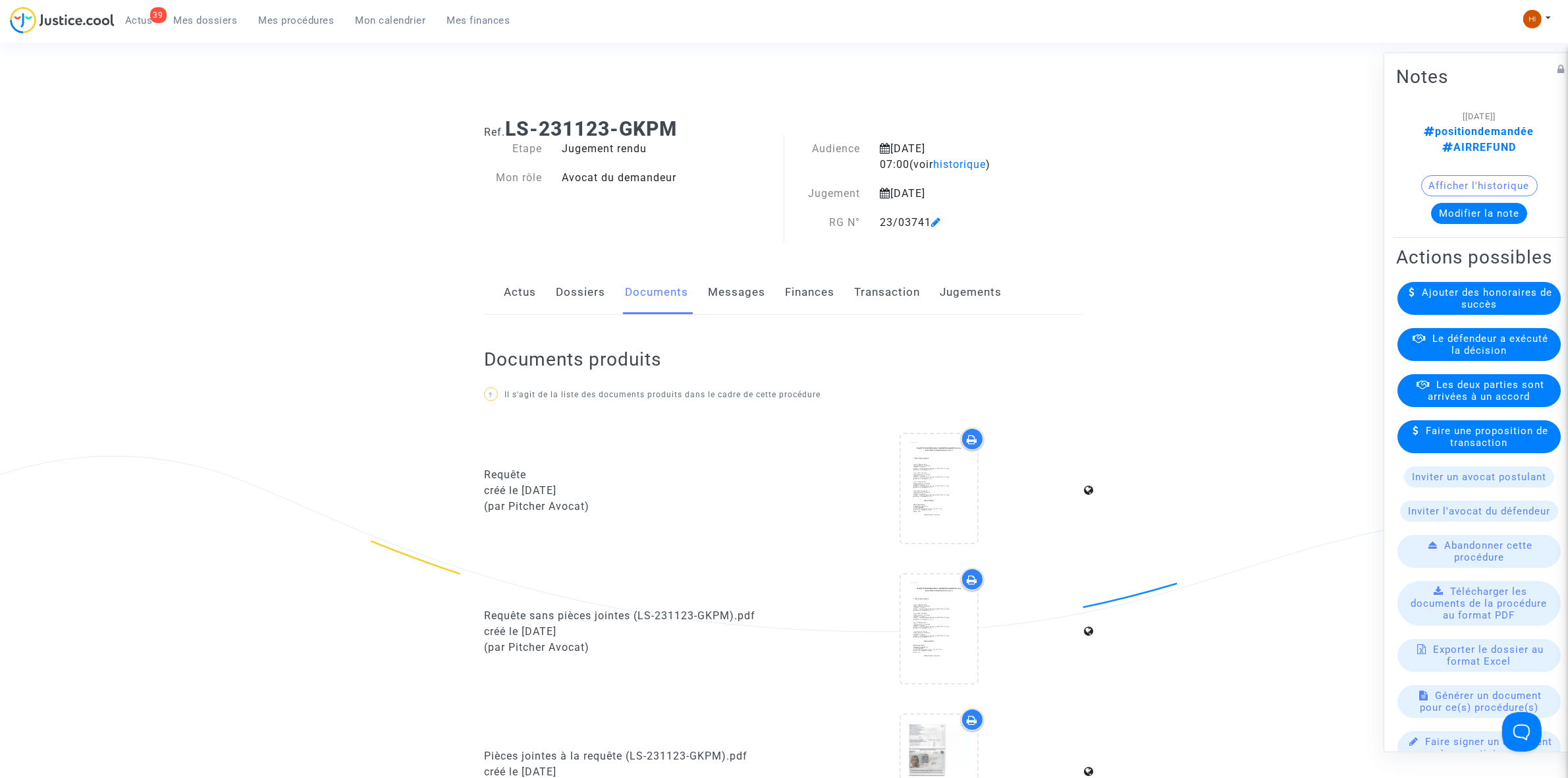
click at [597, 285] on link "Dossiers" at bounding box center [581, 293] width 49 height 43
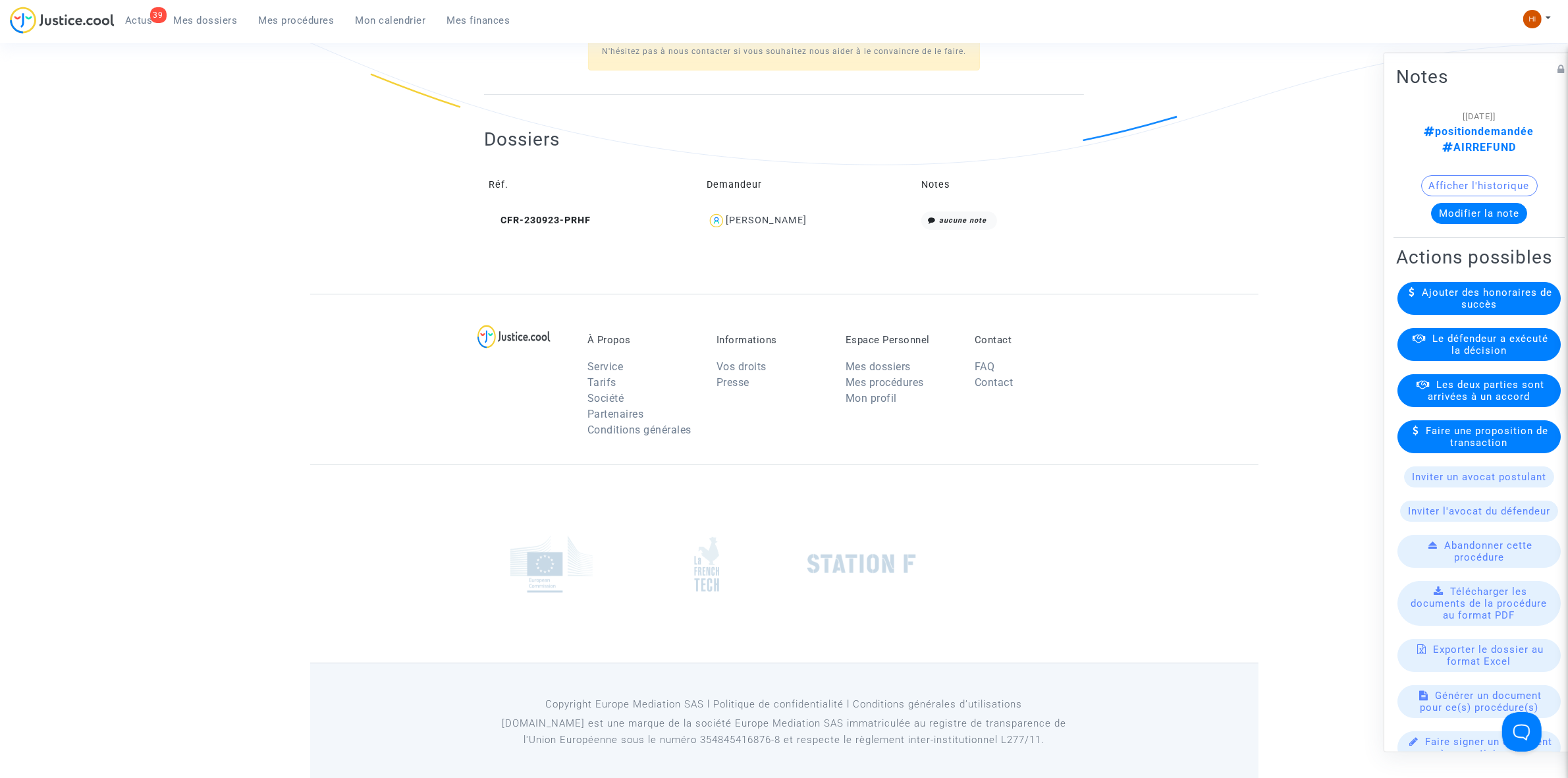
scroll to position [472, 0]
click at [493, 212] on icon at bounding box center [494, 215] width 10 height 9
drag, startPoint x: 874, startPoint y: 229, endPoint x: 746, endPoint y: 228, distance: 128.0
click at [739, 228] on div "Dossiers Réf. Demandeur Notes CFR-230923-PRHF Thomas GIRAUD aucune note" at bounding box center [784, 166] width 600 height 153
click at [784, 225] on td "Thomas GIRAUD" at bounding box center [810, 215] width 214 height 28
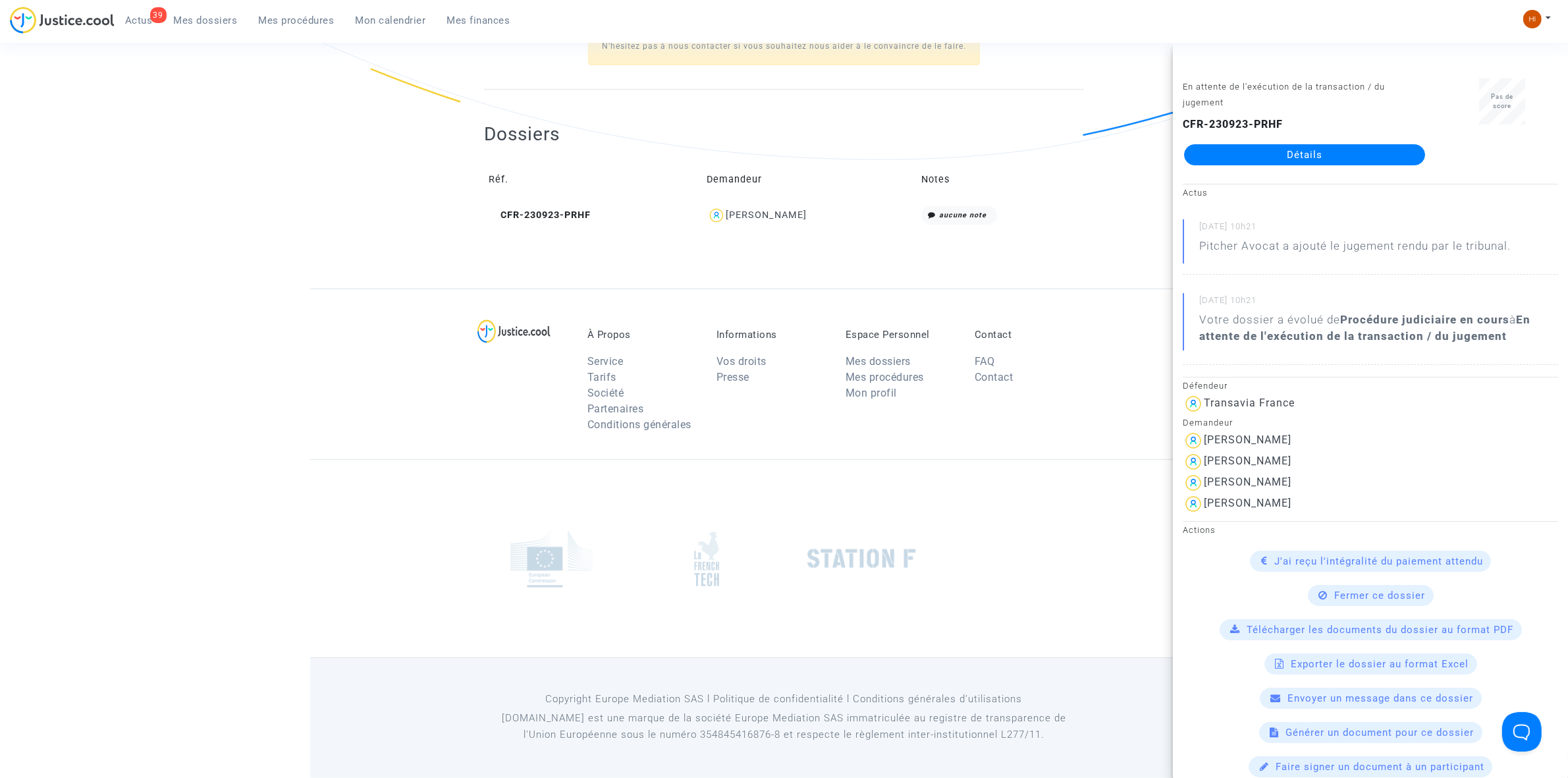
click at [821, 226] on td "Thomas GIRAUD" at bounding box center [810, 215] width 214 height 28
drag, startPoint x: 821, startPoint y: 226, endPoint x: 743, endPoint y: 222, distance: 78.1
click at [743, 222] on td "Thomas GIRAUD" at bounding box center [810, 215] width 214 height 28
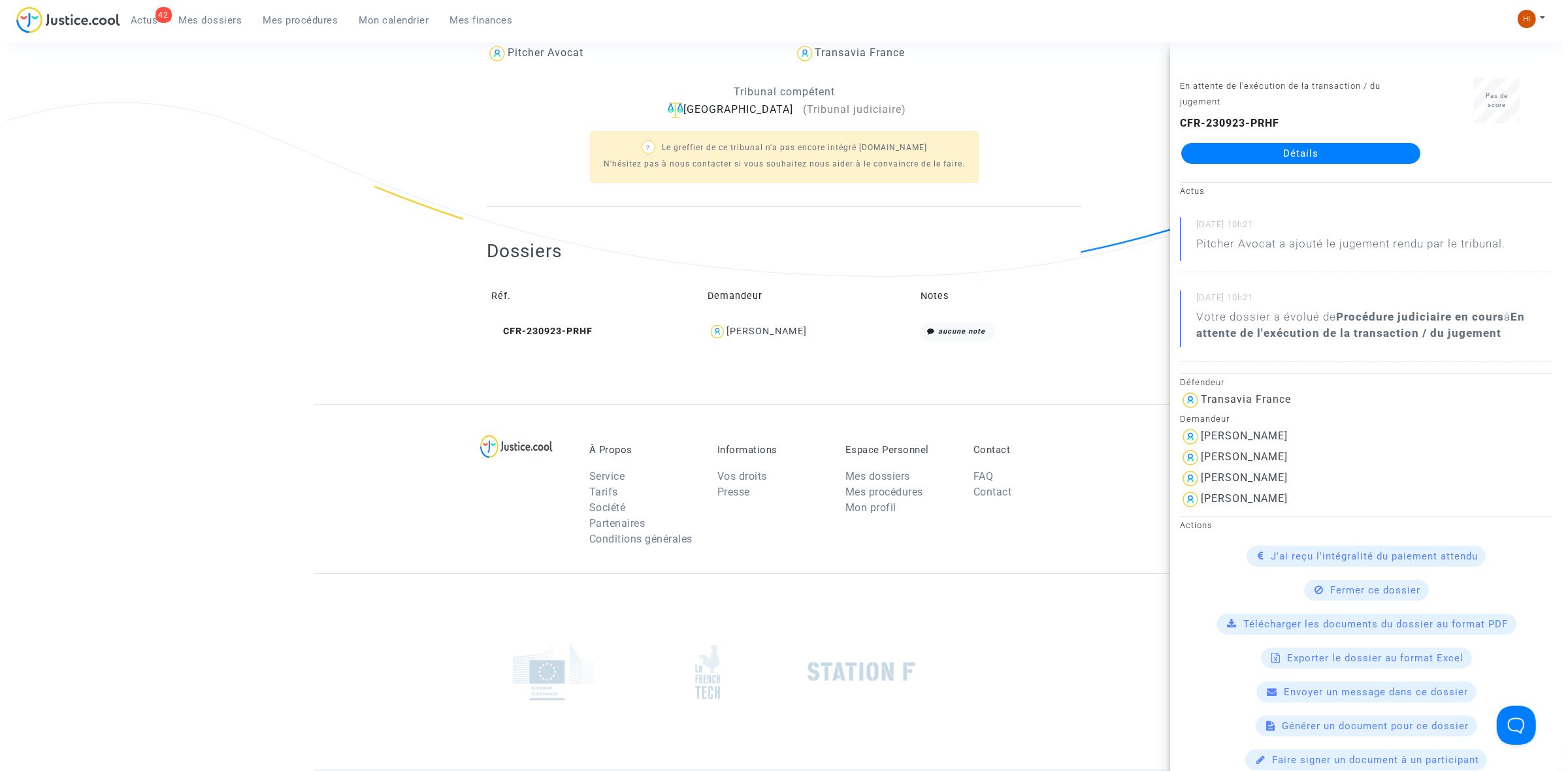
scroll to position [0, 0]
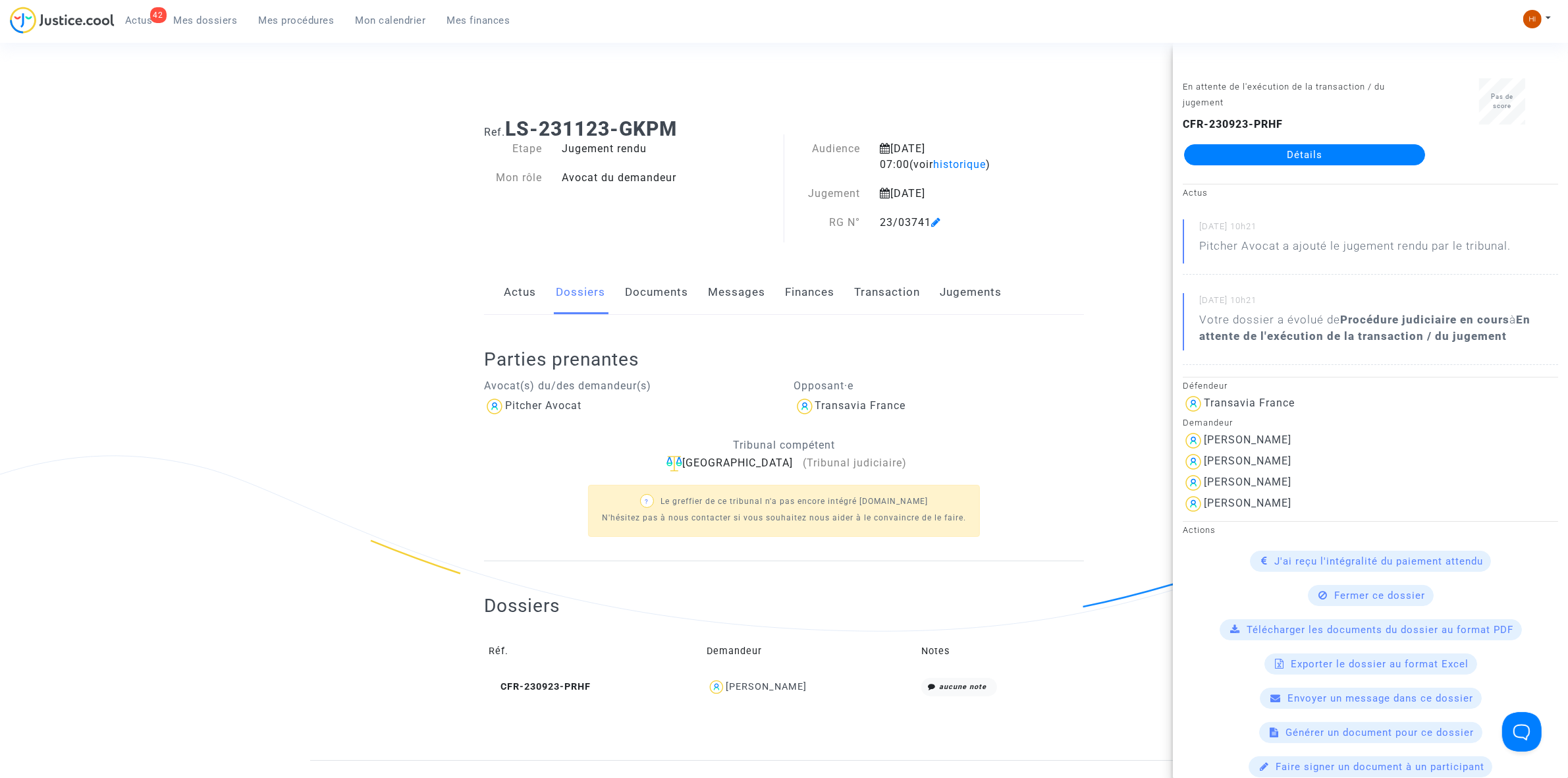
click at [361, 290] on ng-component "Ref. LS-231123-GKPM Etape Jugement rendu Mon rôle Avocat du demandeur Audience …" at bounding box center [784, 434] width 948 height 653
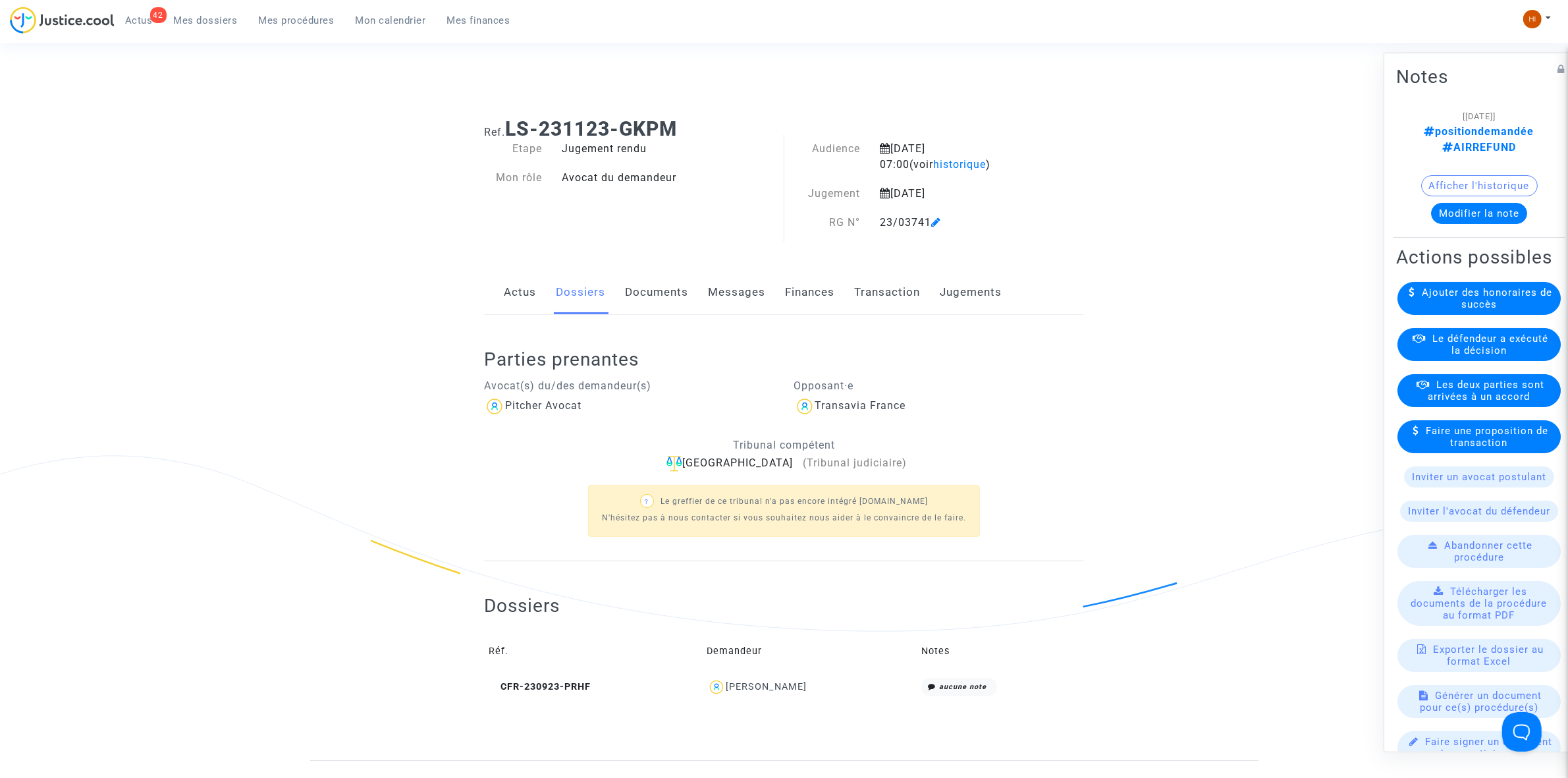
click at [1462, 202] on button "Modifier la note" at bounding box center [1479, 212] width 96 height 21
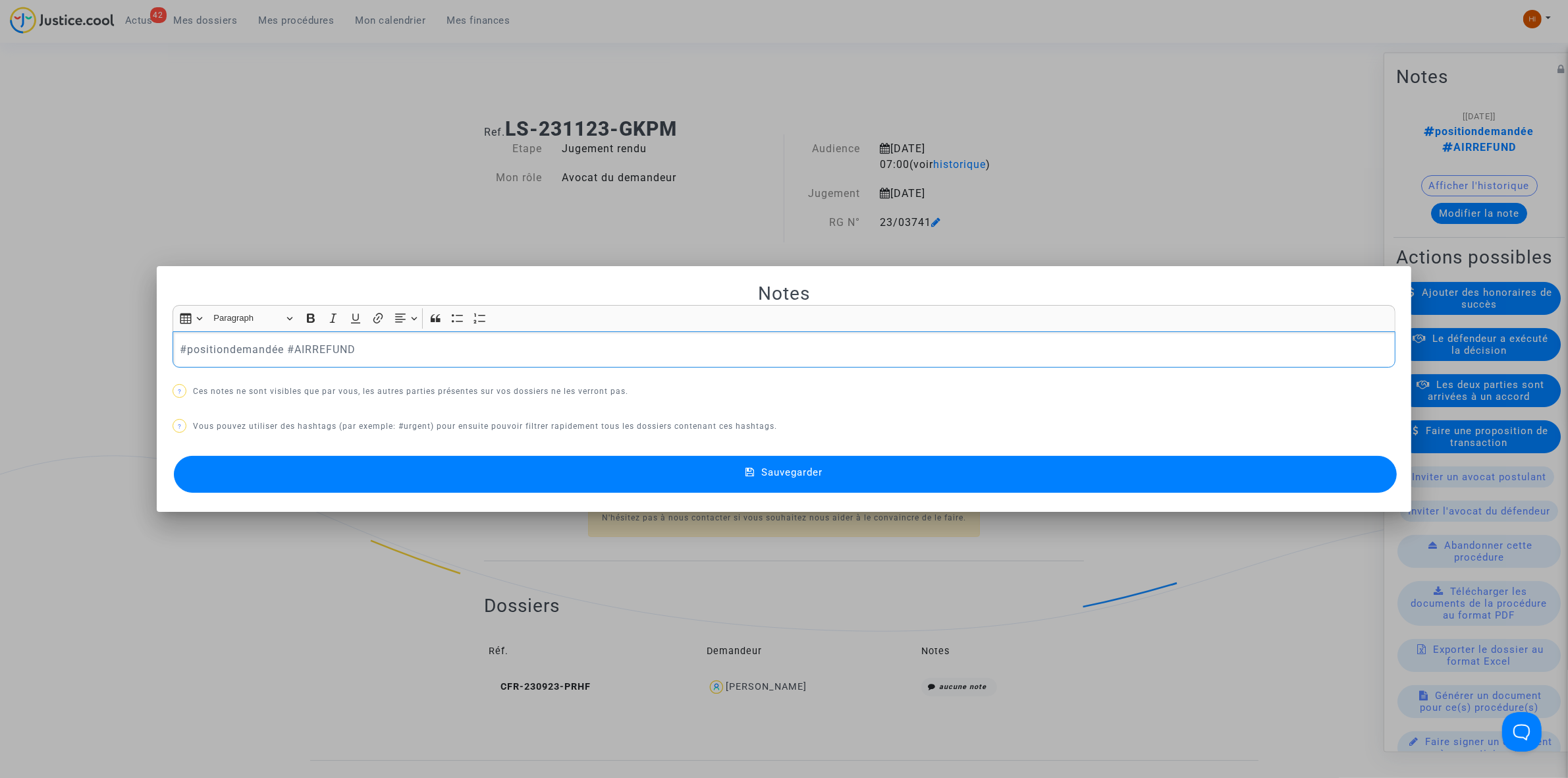
click at [272, 344] on p "#positiondemandée #AIRREFUND" at bounding box center [784, 349] width 1209 height 17
drag, startPoint x: 280, startPoint y: 347, endPoint x: 106, endPoint y: 364, distance: 174.8
click at [106, 364] on div "Notes Rich Text Editor Insert table Insert table Heading Paragraph Paragraph He…" at bounding box center [784, 389] width 1568 height 778
click at [659, 483] on button "Sauvegarder" at bounding box center [785, 474] width 1223 height 37
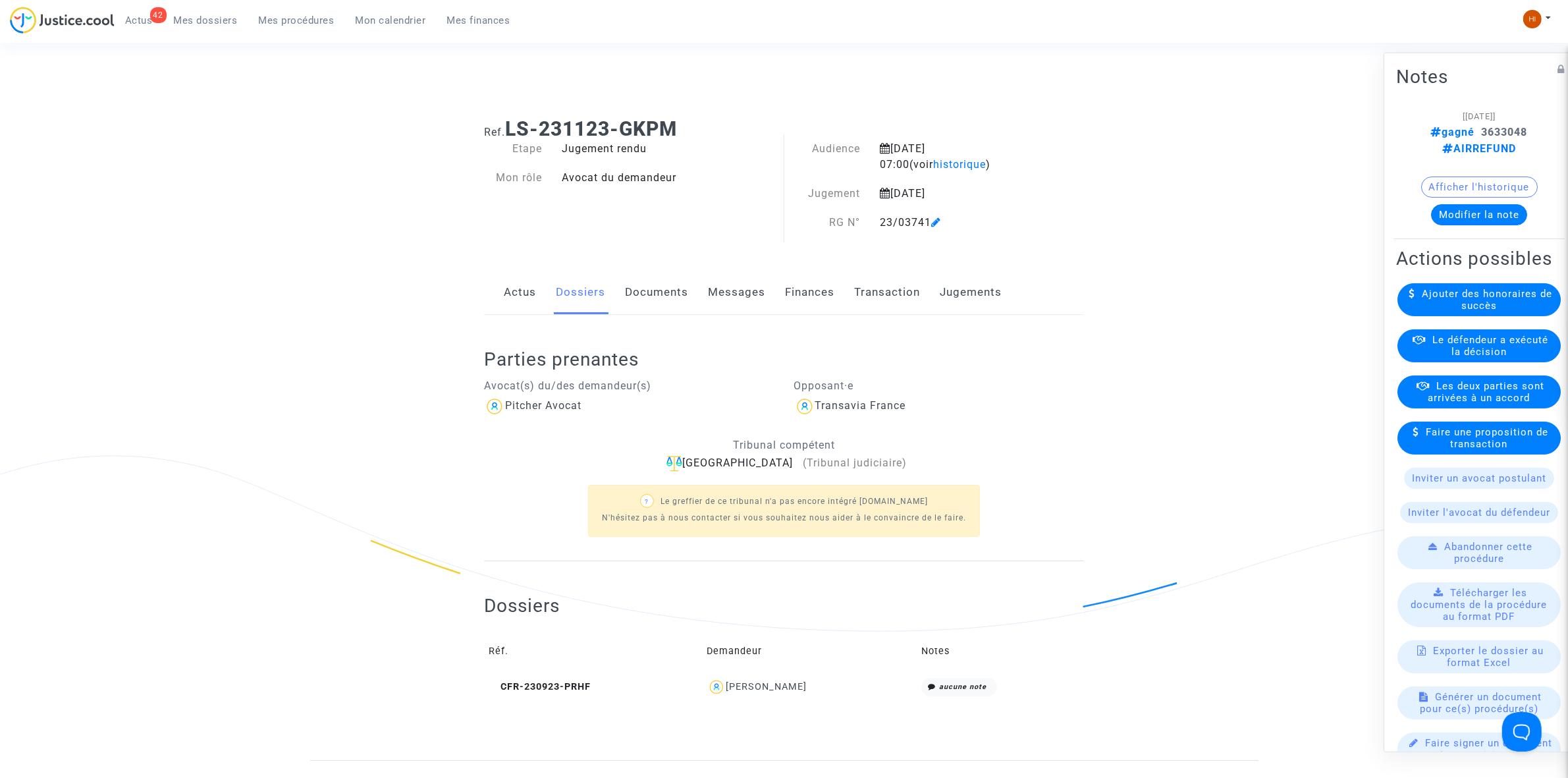
click at [270, 20] on span "Mes procédures" at bounding box center [296, 20] width 76 height 12
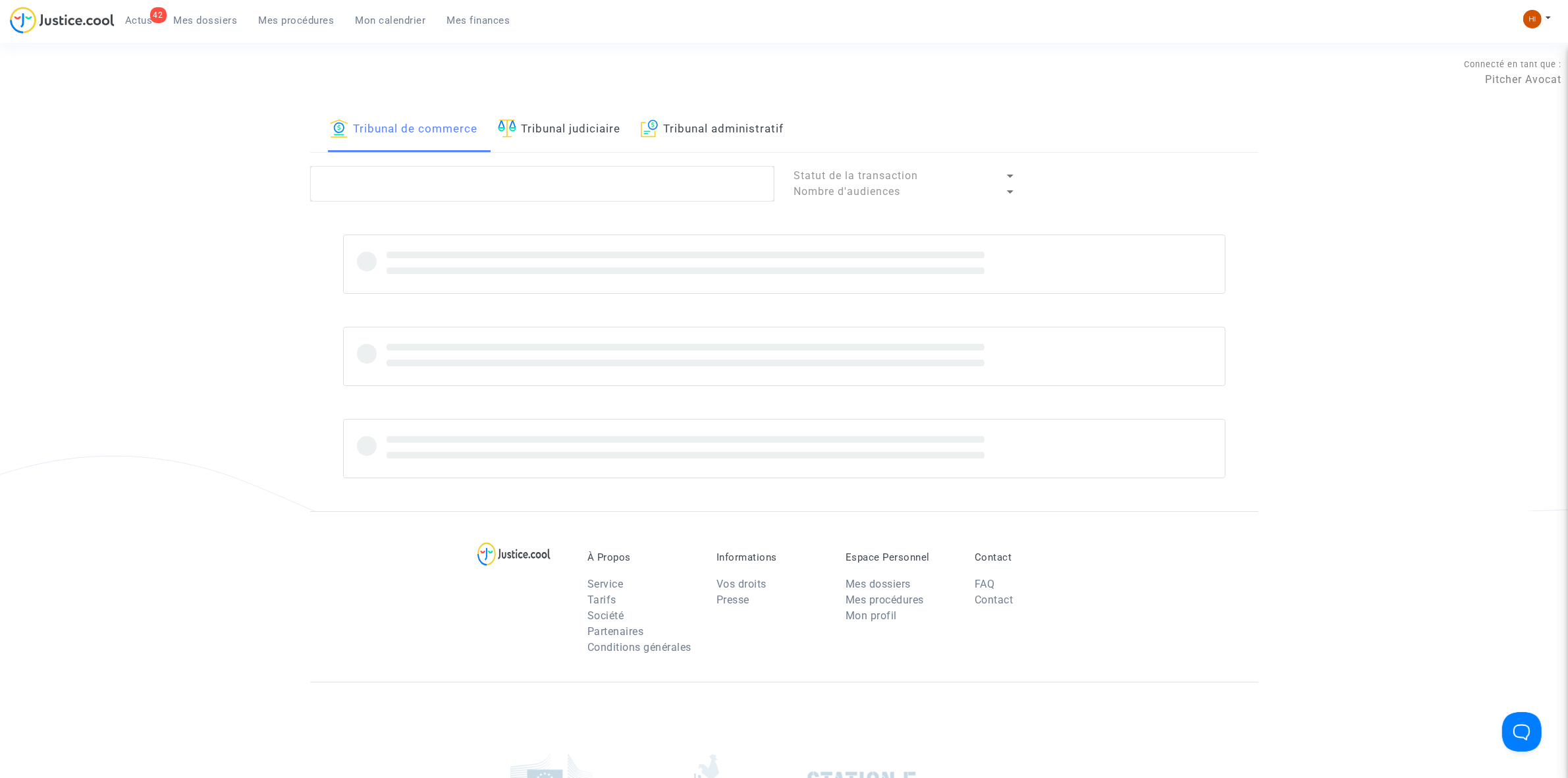
click at [591, 122] on link "Tribunal judiciaire" at bounding box center [559, 130] width 124 height 45
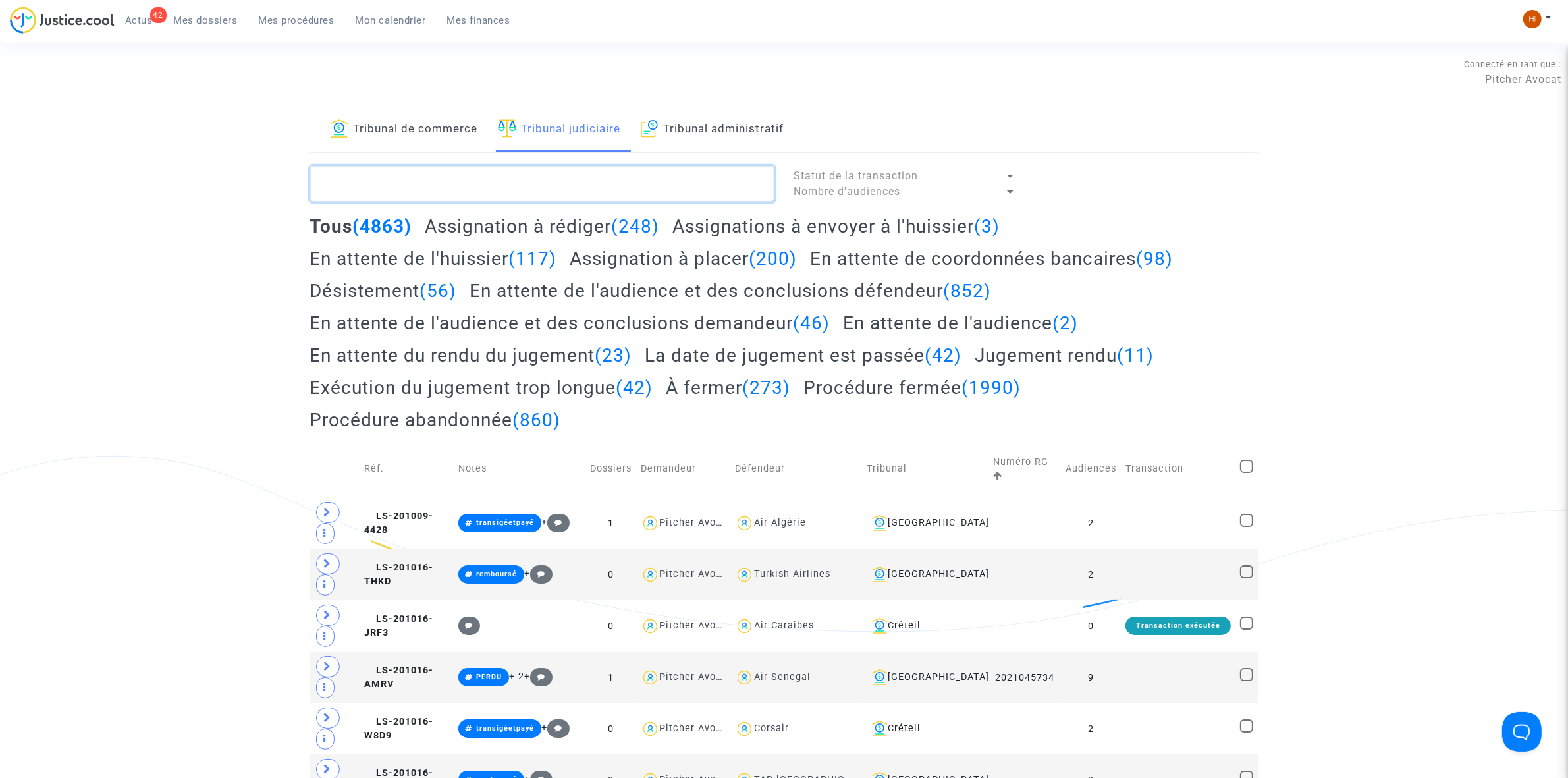
click at [589, 175] on textarea at bounding box center [542, 183] width 464 height 35
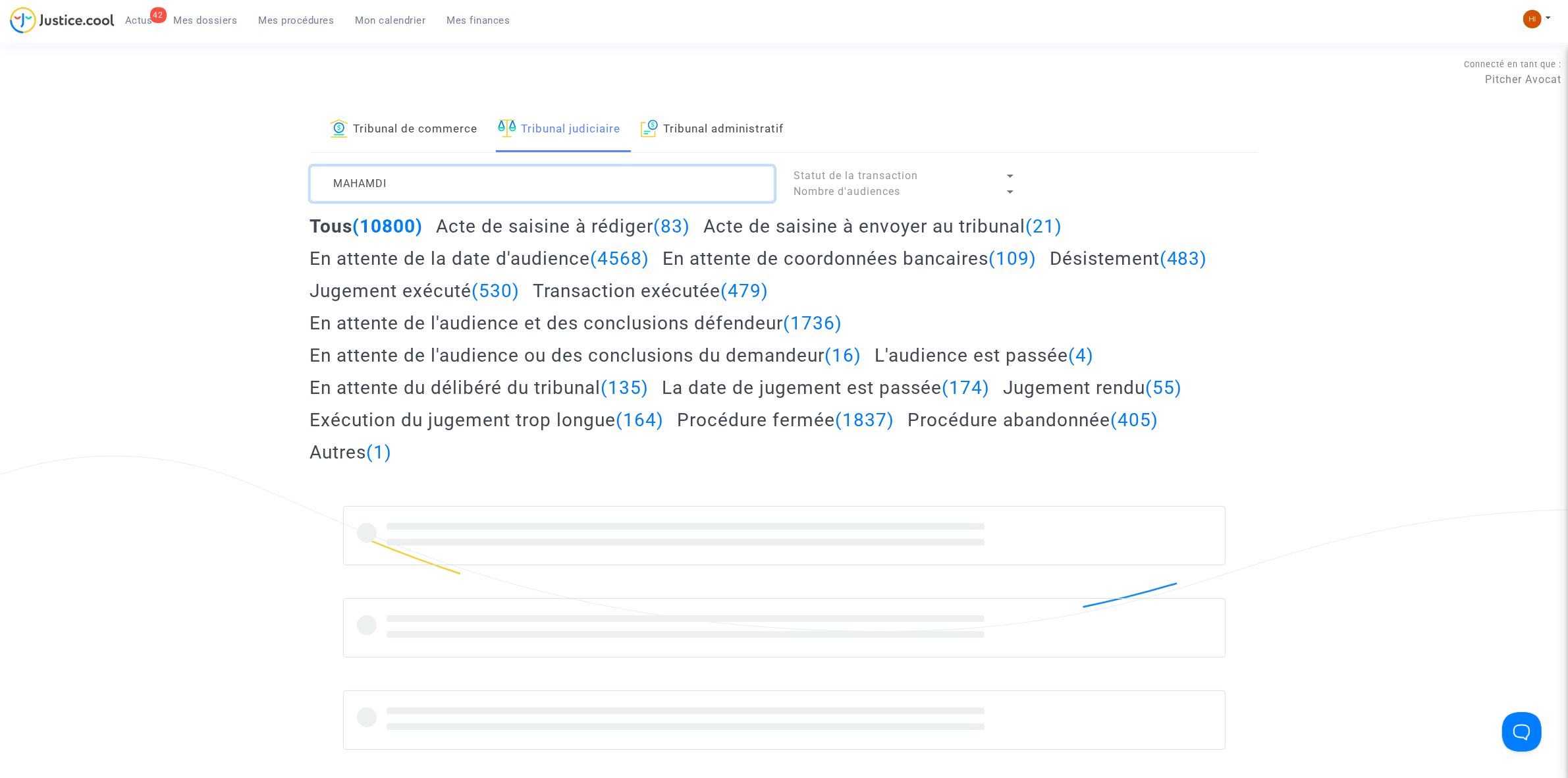
type textarea "MAHAMDI"
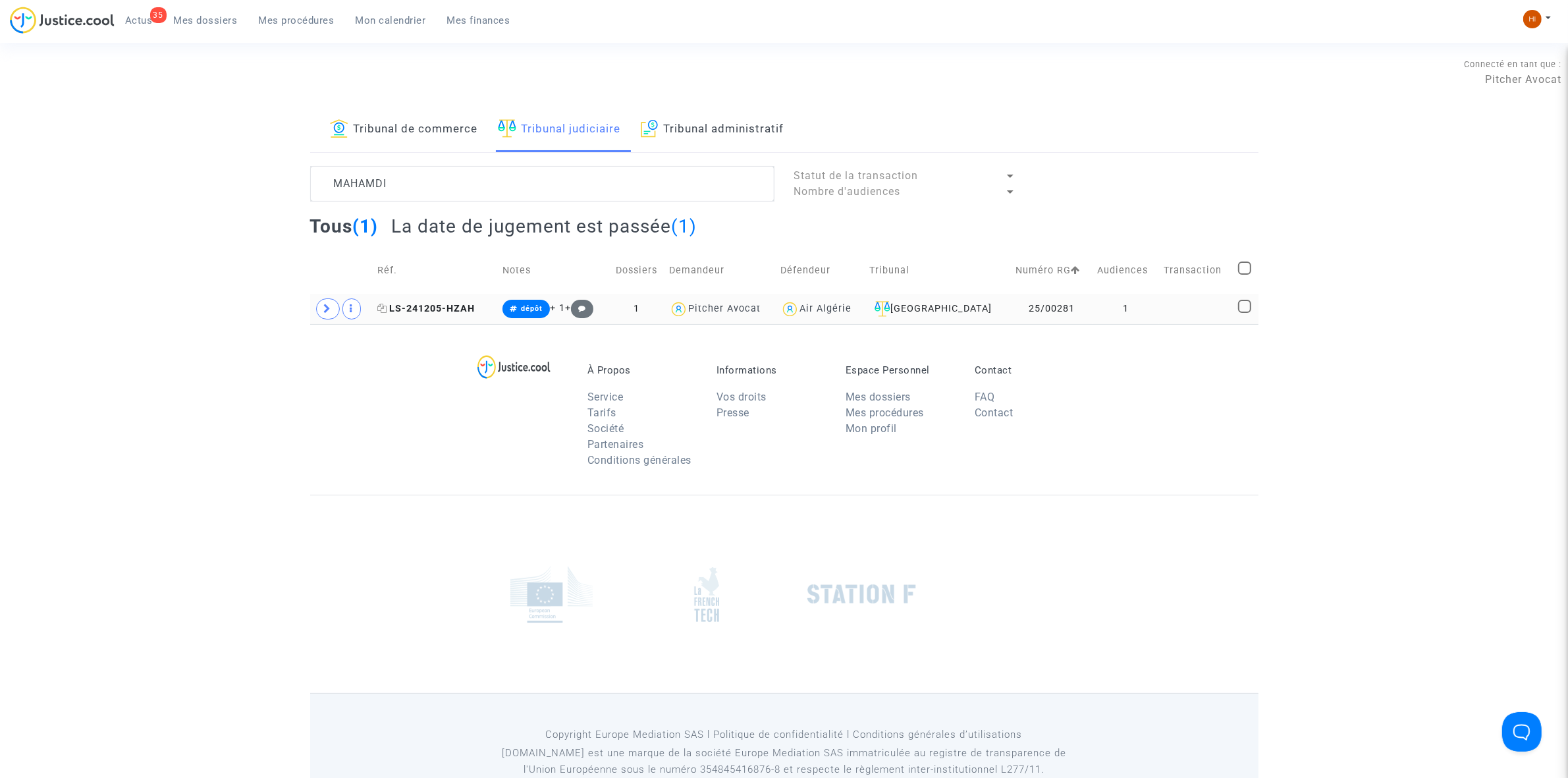
click at [463, 311] on span "LS-241205-HZAH" at bounding box center [426, 308] width 98 height 12
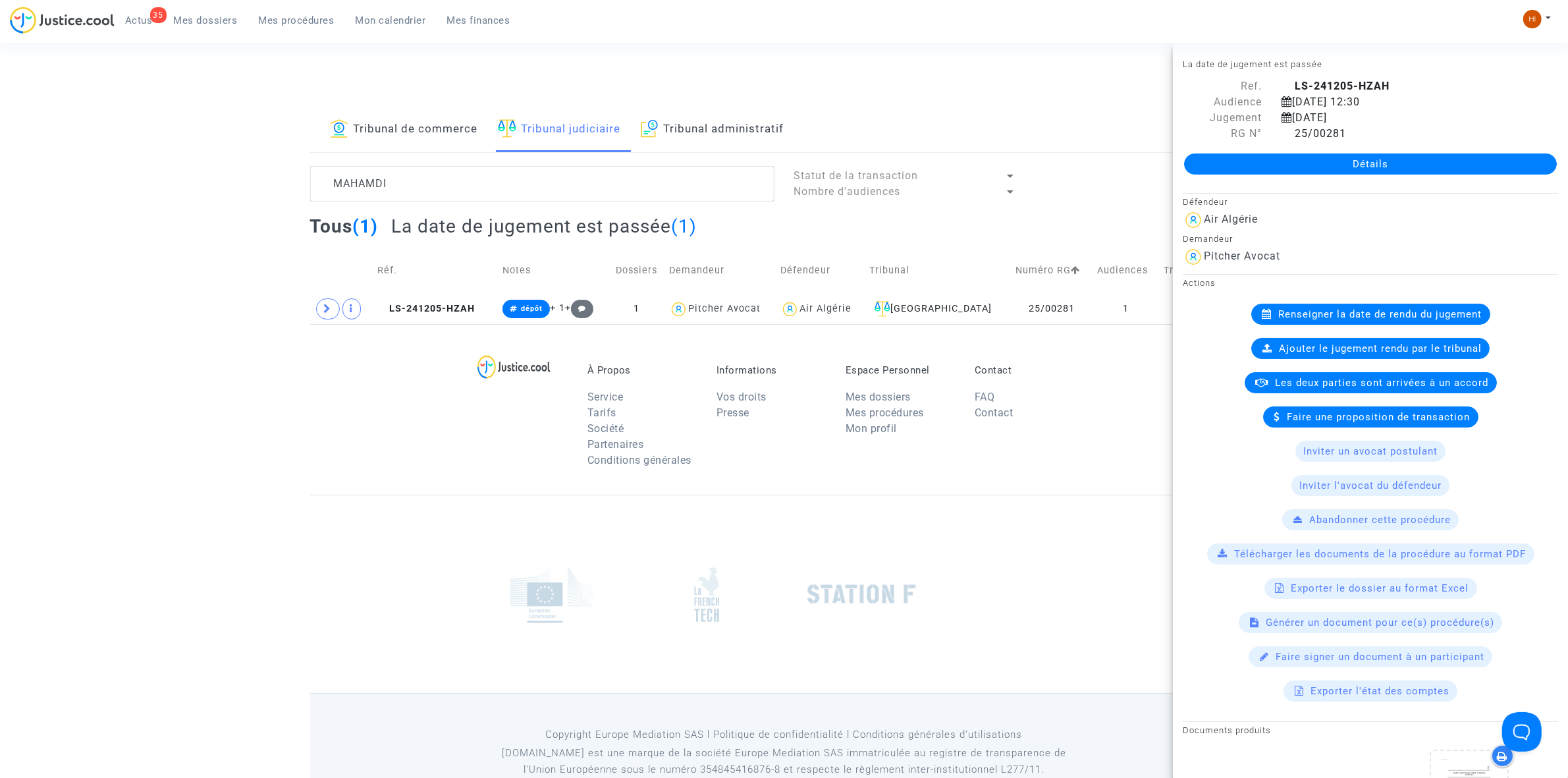
click at [1314, 176] on div "Détails" at bounding box center [1370, 164] width 395 height 45
click at [1361, 158] on link "Détails" at bounding box center [1371, 163] width 373 height 21
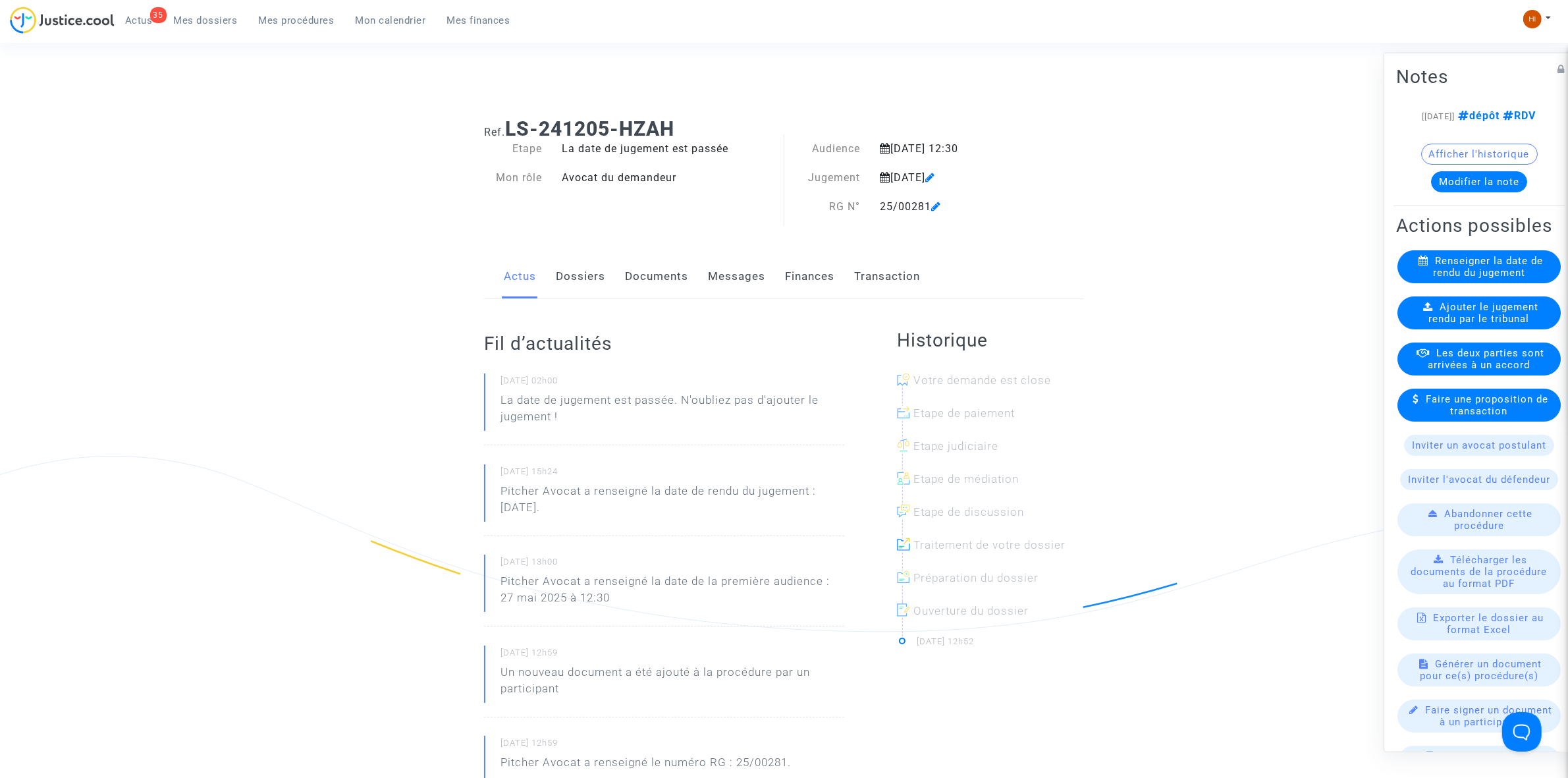
drag, startPoint x: 705, startPoint y: 131, endPoint x: 507, endPoint y: 130, distance: 198.0
click at [507, 130] on h1 "Ref. LS-241205-HZAH" at bounding box center [784, 129] width 600 height 24
copy b "LS-241205-HZAH"
click at [1452, 324] on span "Ajouter le jugement rendu par le tribunal" at bounding box center [1484, 312] width 110 height 24
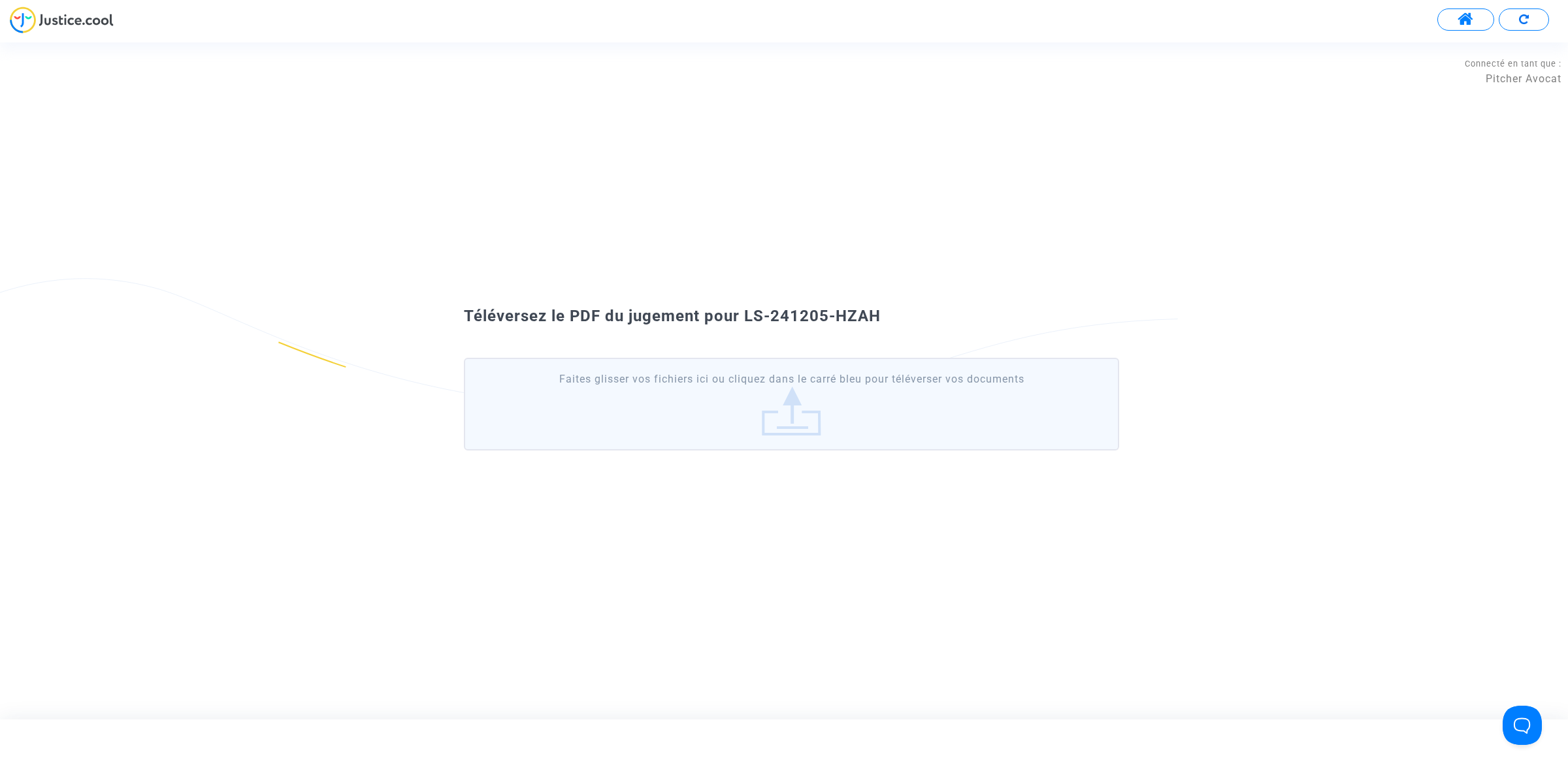
click at [746, 314] on span "Téléversez le PDF du jugement pour LS-241205-HZAH" at bounding box center [672, 316] width 417 height 19
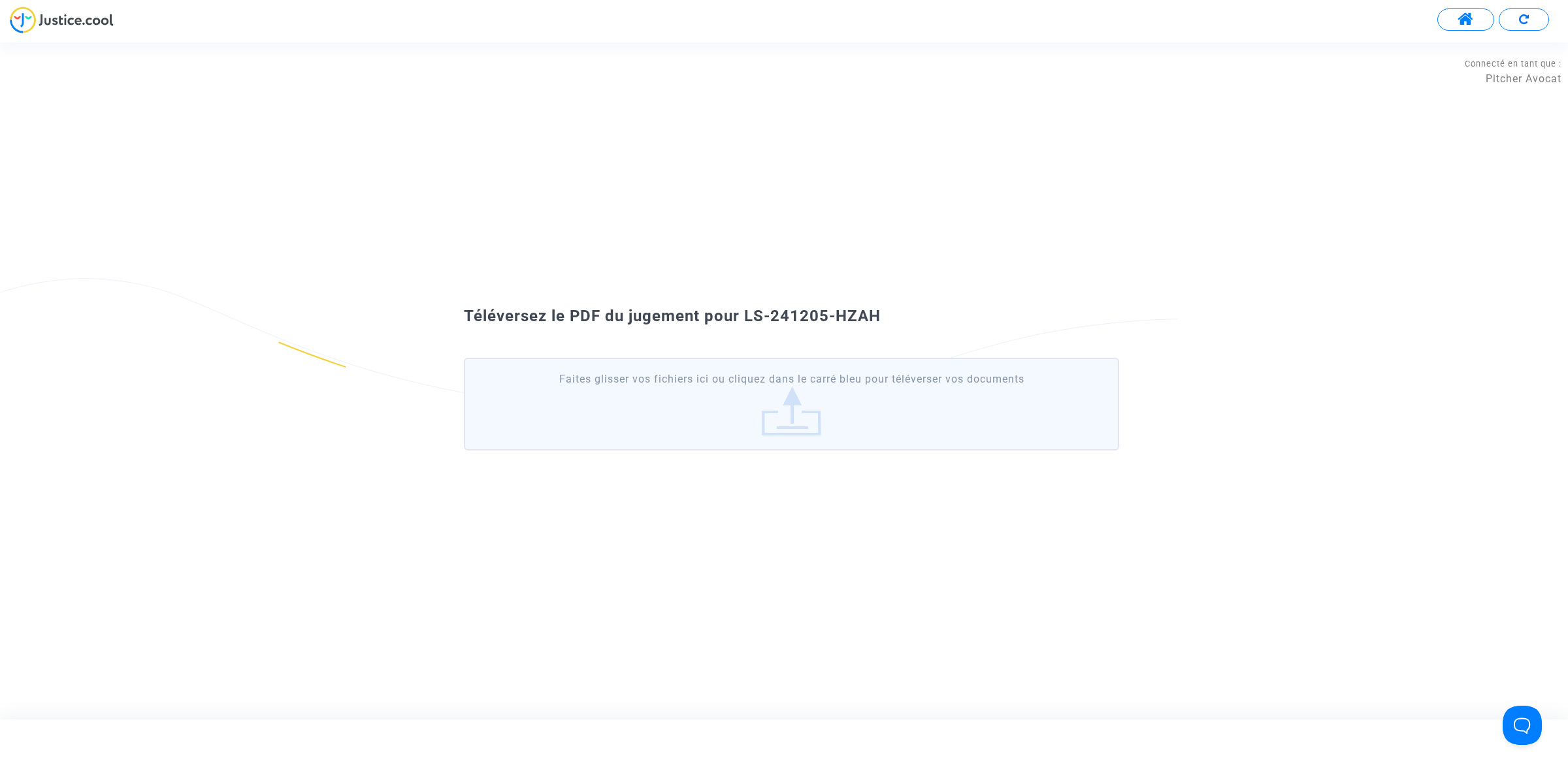
click at [746, 314] on span "Téléversez le PDF du jugement pour LS-241205-HZAH" at bounding box center [672, 316] width 417 height 19
click at [834, 310] on span "Téléversez le PDF du jugement pour LS-241205-HZAH" at bounding box center [672, 316] width 417 height 19
click at [870, 315] on span "Téléversez le PDF du jugement pour LS-241205-HZAH" at bounding box center [672, 316] width 417 height 19
drag, startPoint x: 909, startPoint y: 308, endPoint x: 745, endPoint y: 309, distance: 164.0
click at [745, 309] on div "Téléversez le PDF du jugement pour LS-241205-HZAH" at bounding box center [784, 316] width 706 height 22
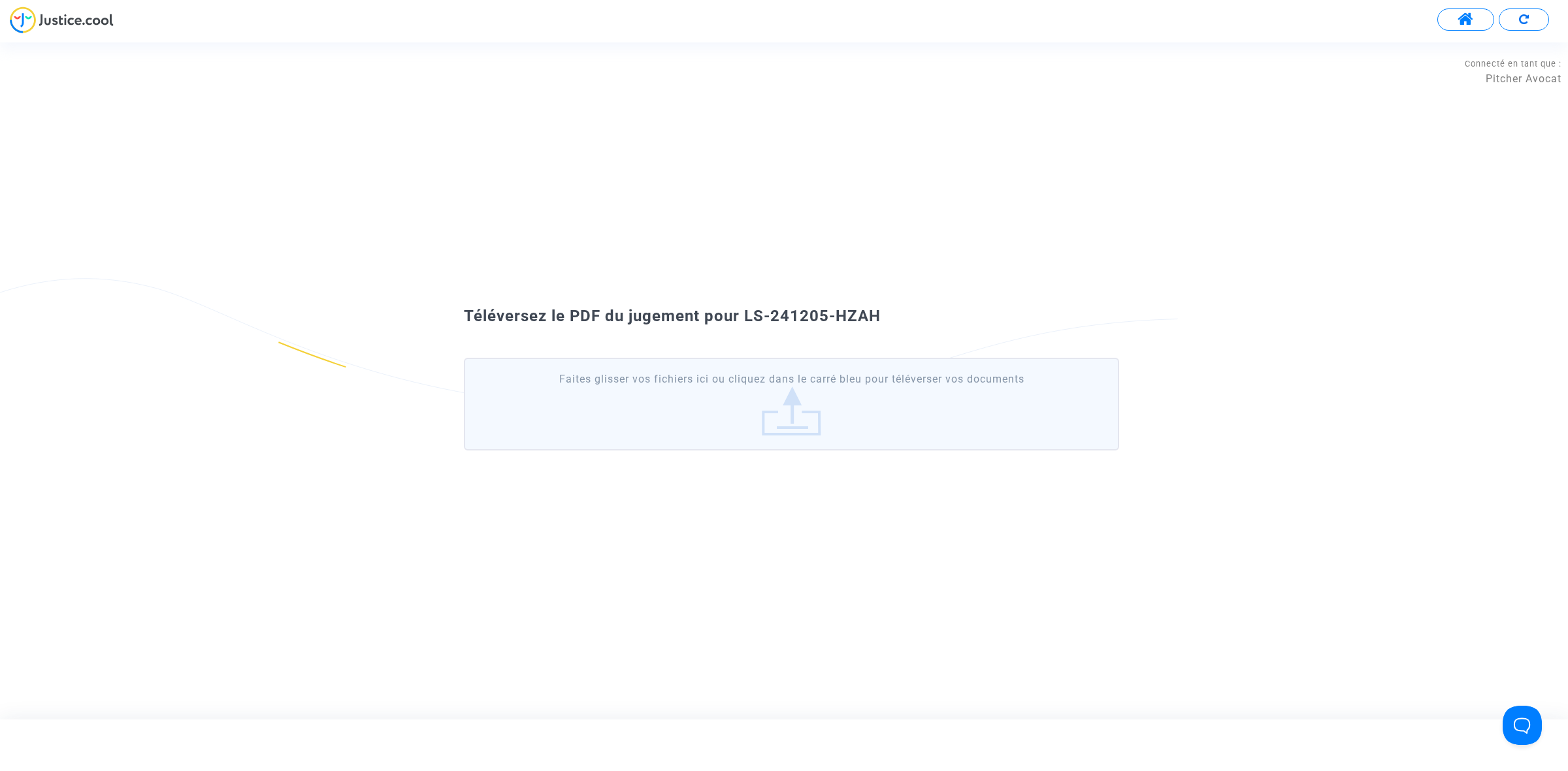
copy span "LS-241205-HZAH"
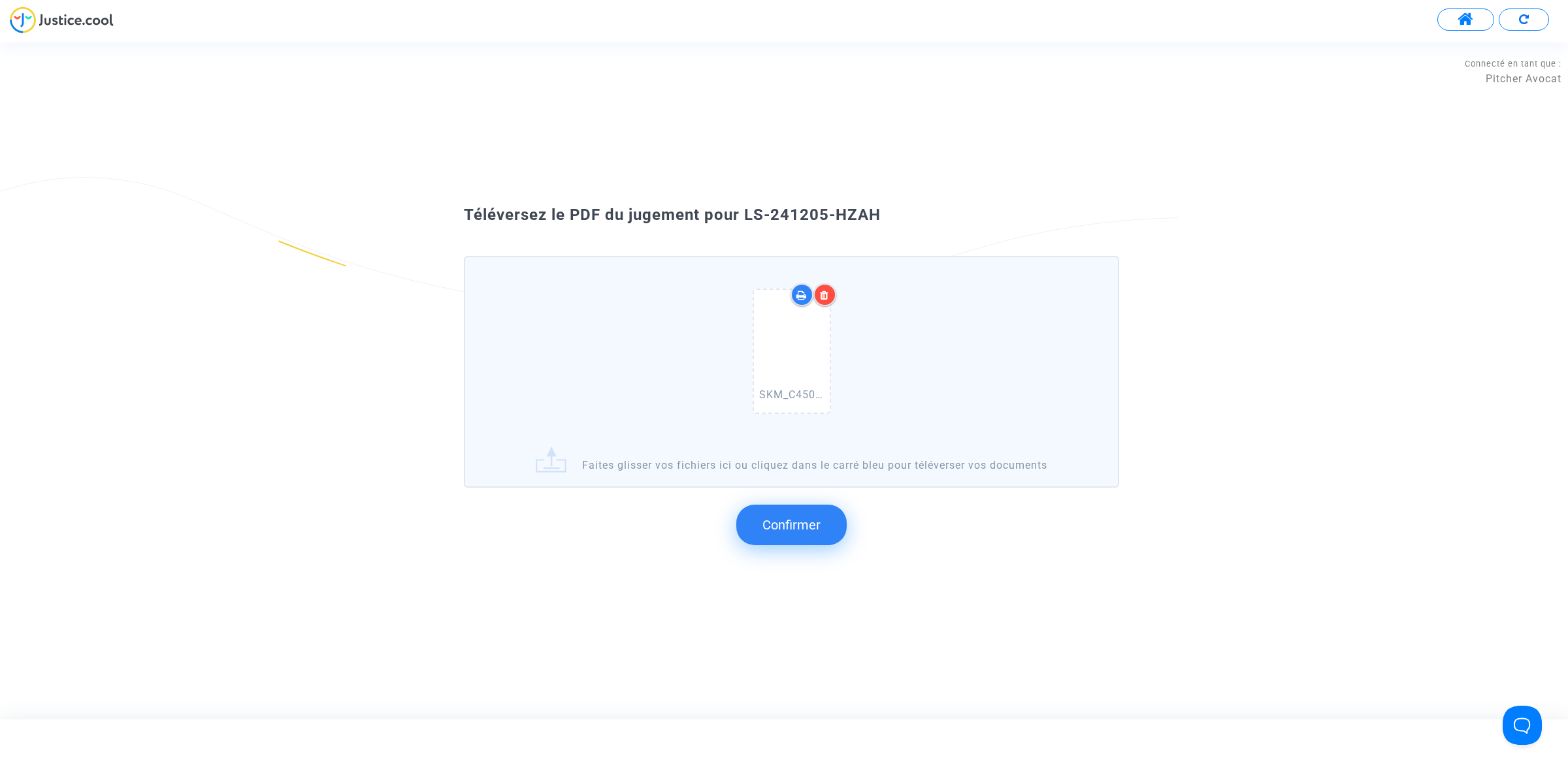
click at [817, 523] on span "Confirmer" at bounding box center [791, 525] width 58 height 16
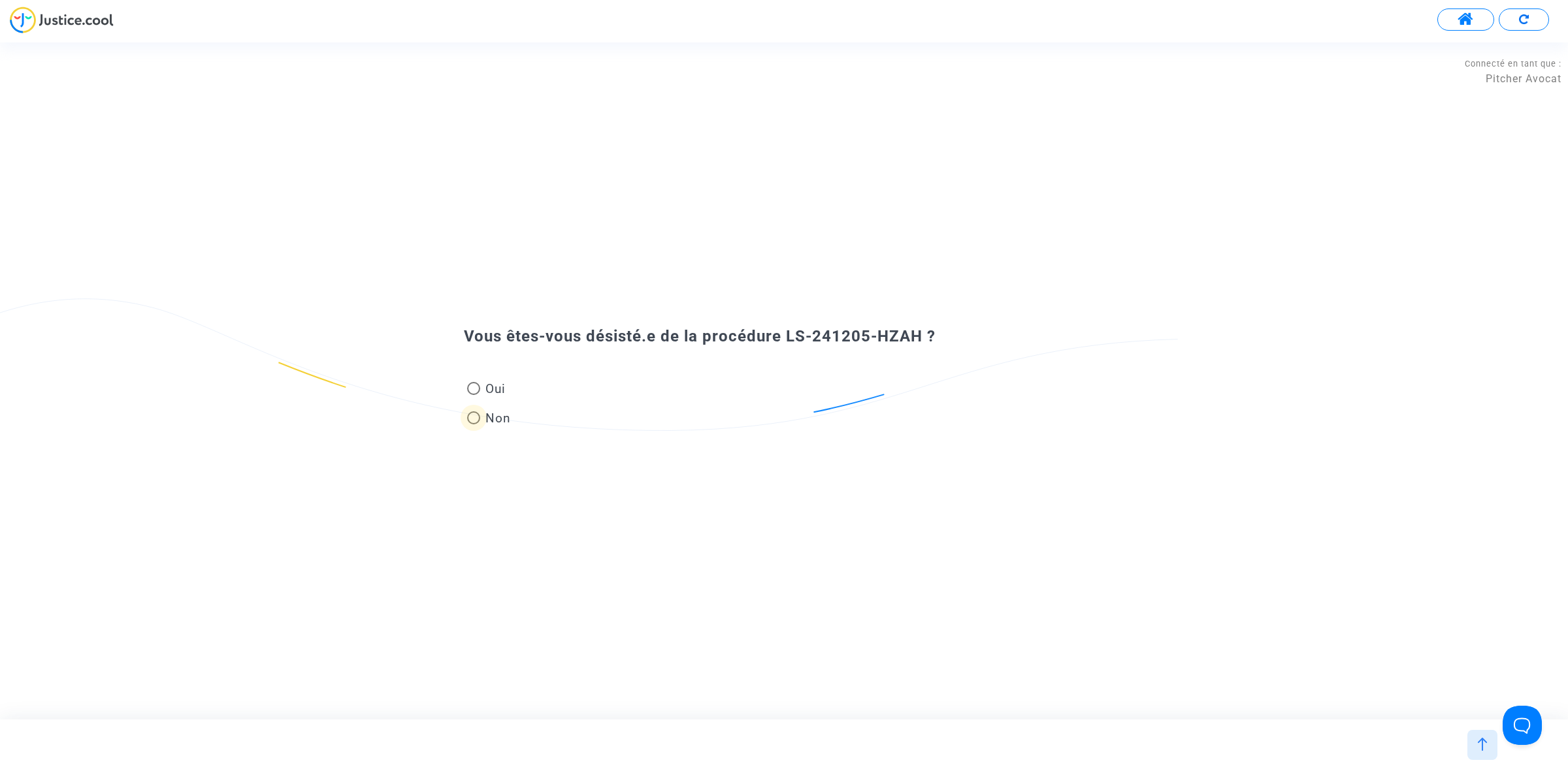
click at [490, 422] on span "Non" at bounding box center [495, 418] width 31 height 18
click at [473, 425] on input "Non" at bounding box center [473, 425] width 1 height 1
radio input "true"
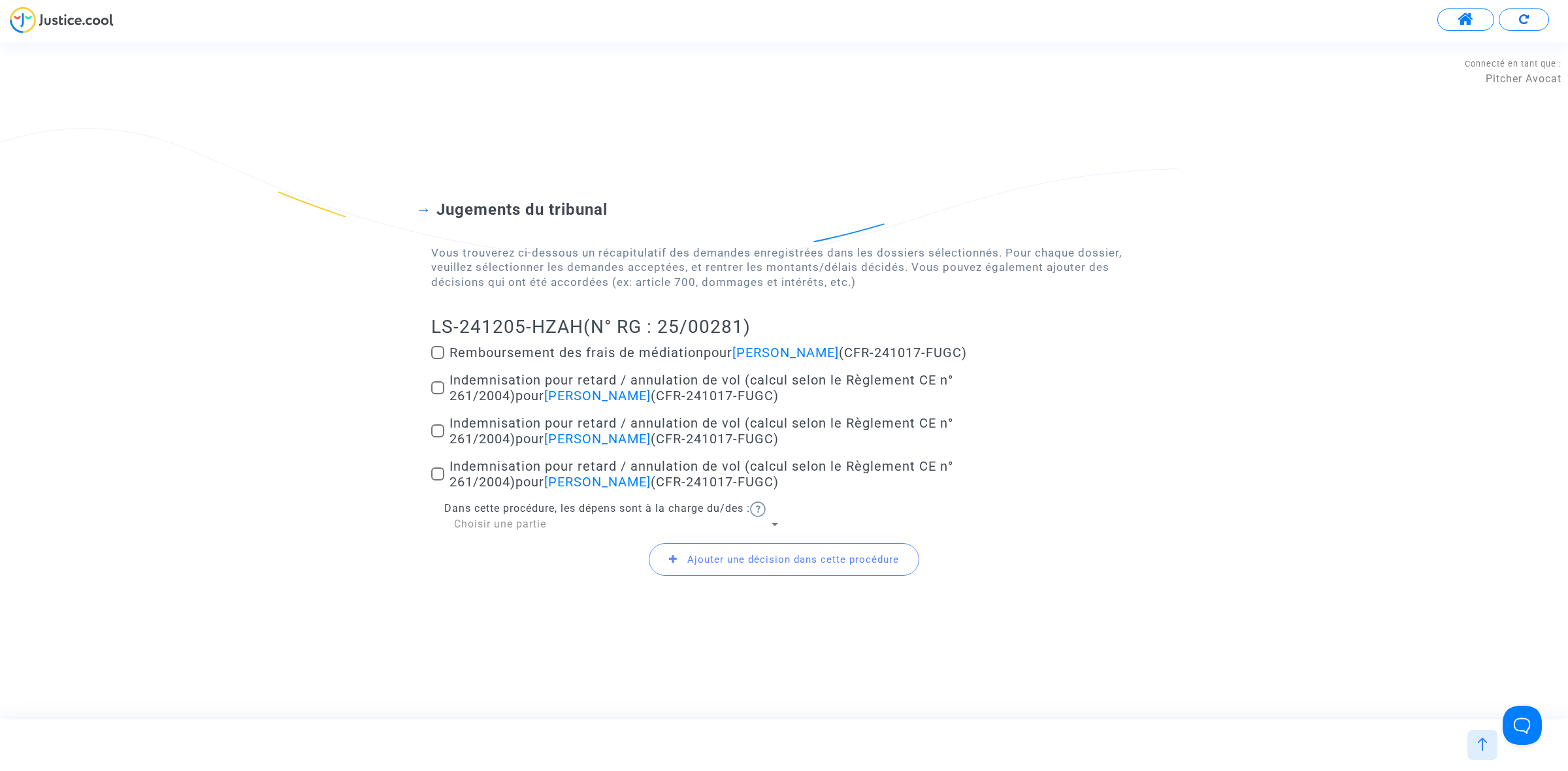
click at [443, 382] on span at bounding box center [438, 388] width 13 height 13
click at [438, 394] on input "Indemnisation pour retard / annulation de vol (calcul selon le Règlement CE n° …" at bounding box center [437, 394] width 1 height 1
checkbox input "true"
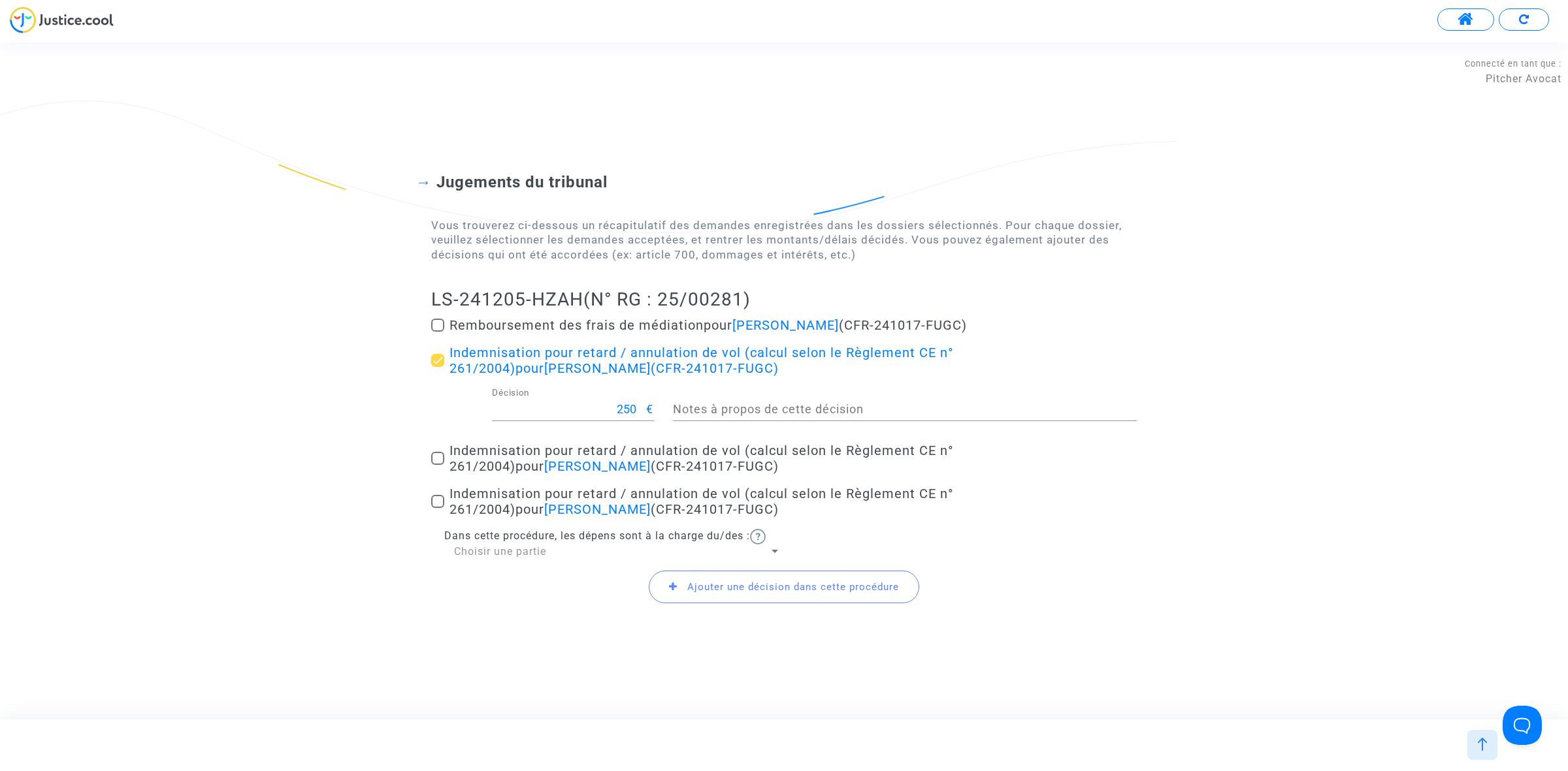
click at [429, 452] on div "Jugements du tribunal Vous trouverez ci-dessous un récapitulatif des demandes e…" at bounding box center [784, 381] width 1568 height 521
click at [436, 464] on span at bounding box center [438, 458] width 13 height 13
click at [437, 465] on input "Indemnisation pour retard / annulation de vol (calcul selon le Règlement CE n° …" at bounding box center [437, 465] width 1 height 1
checkbox input "true"
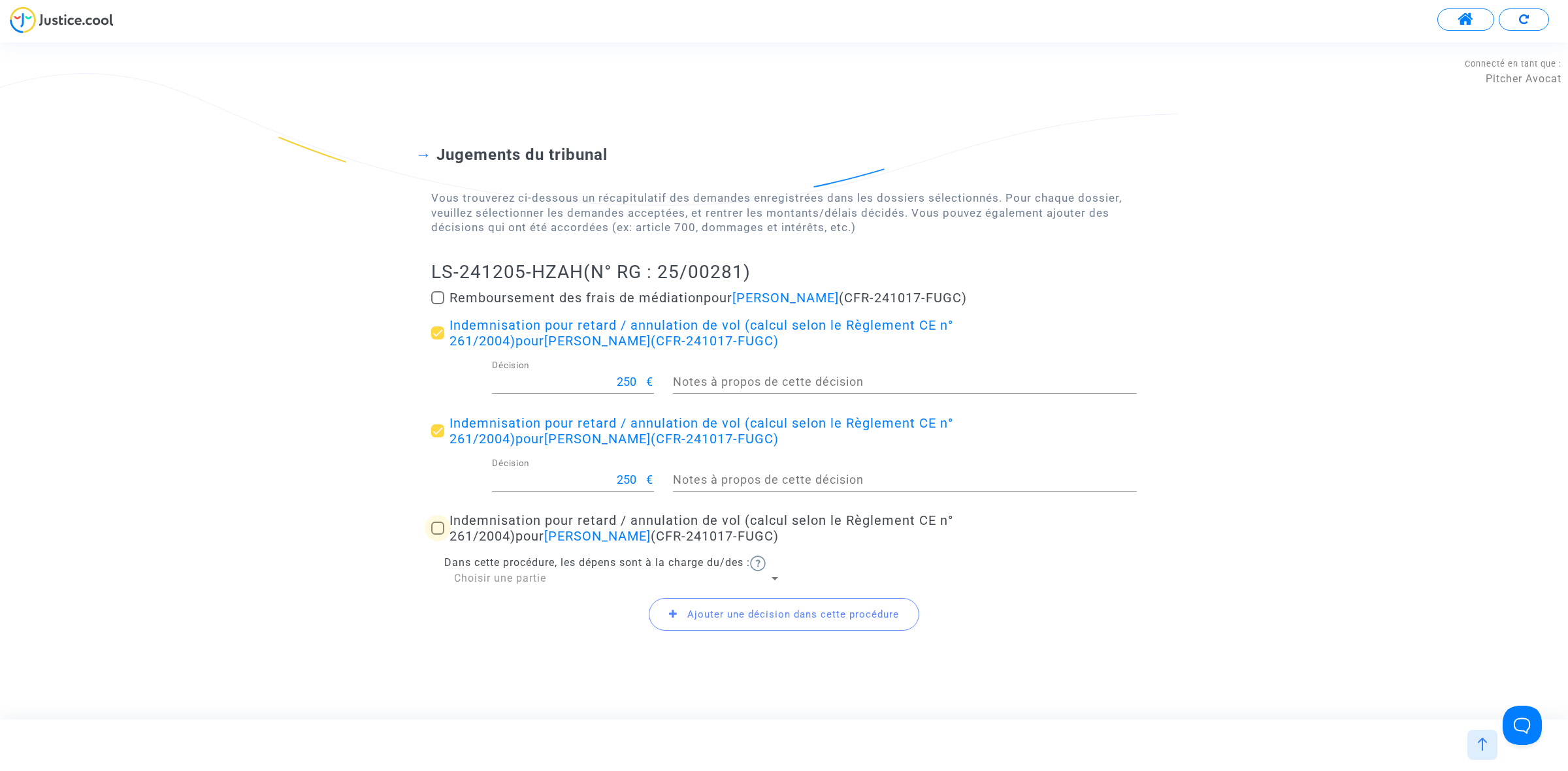
click at [445, 520] on label "Indemnisation pour retard / annulation de vol (calcul selon le Règlement CE n° …" at bounding box center [784, 528] width 706 height 31
click at [438, 535] on input "Indemnisation pour retard / annulation de vol (calcul selon le Règlement CE n° …" at bounding box center [437, 535] width 1 height 1
checkbox input "true"
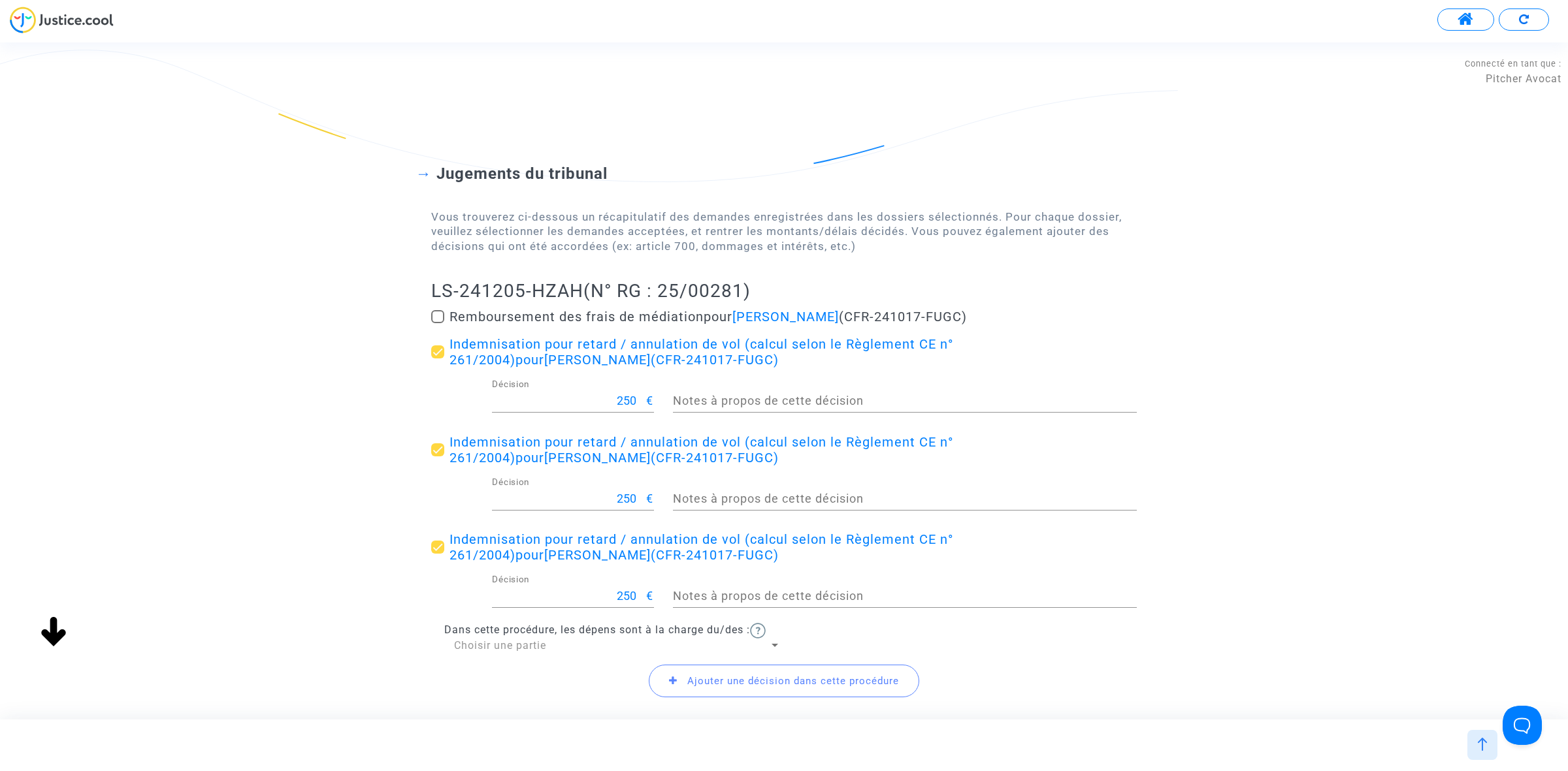
click at [703, 682] on span "Ajouter une décision dans cette procédure" at bounding box center [792, 681] width 211 height 11
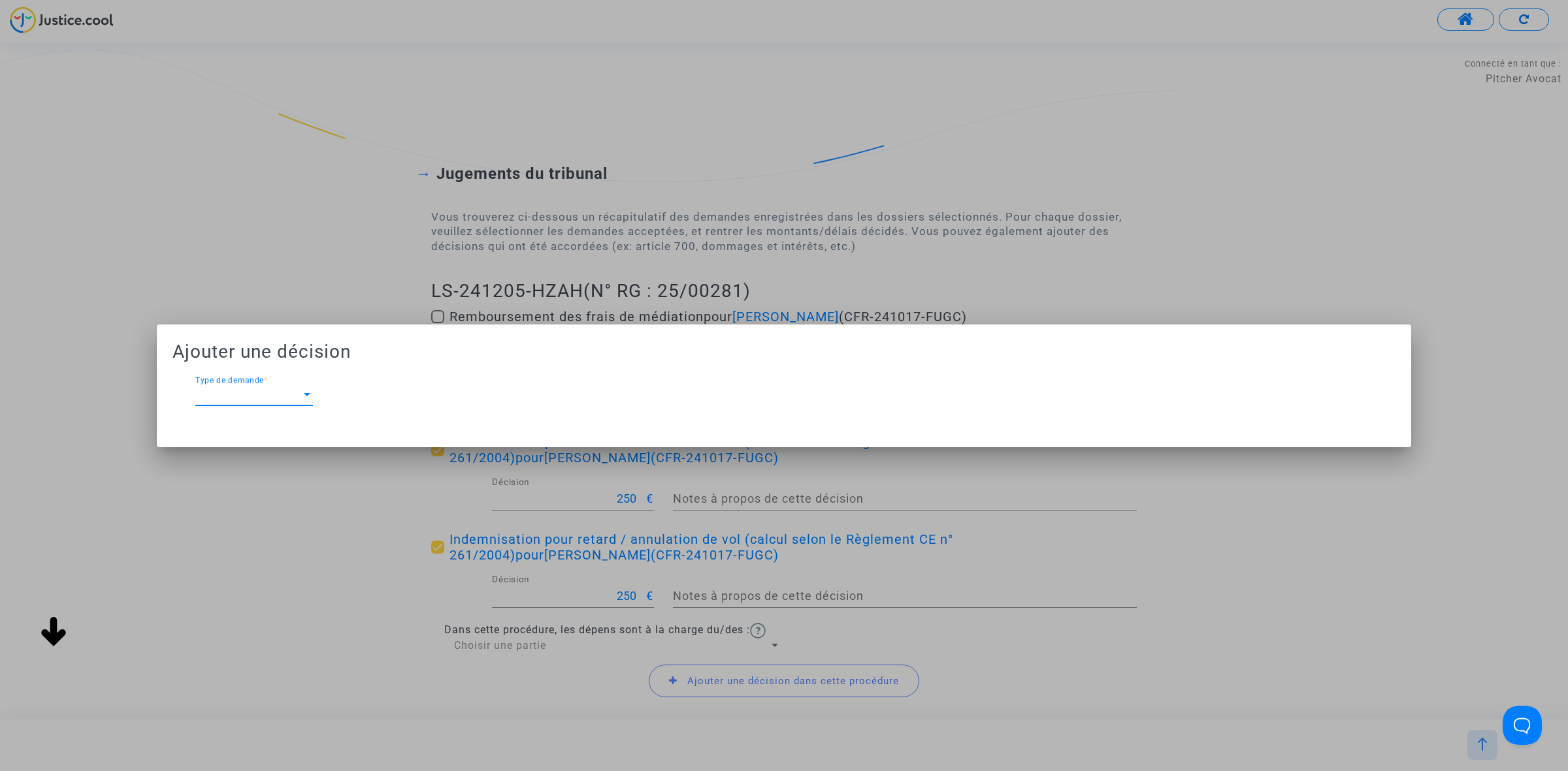
click at [306, 399] on div at bounding box center [307, 394] width 11 height 11
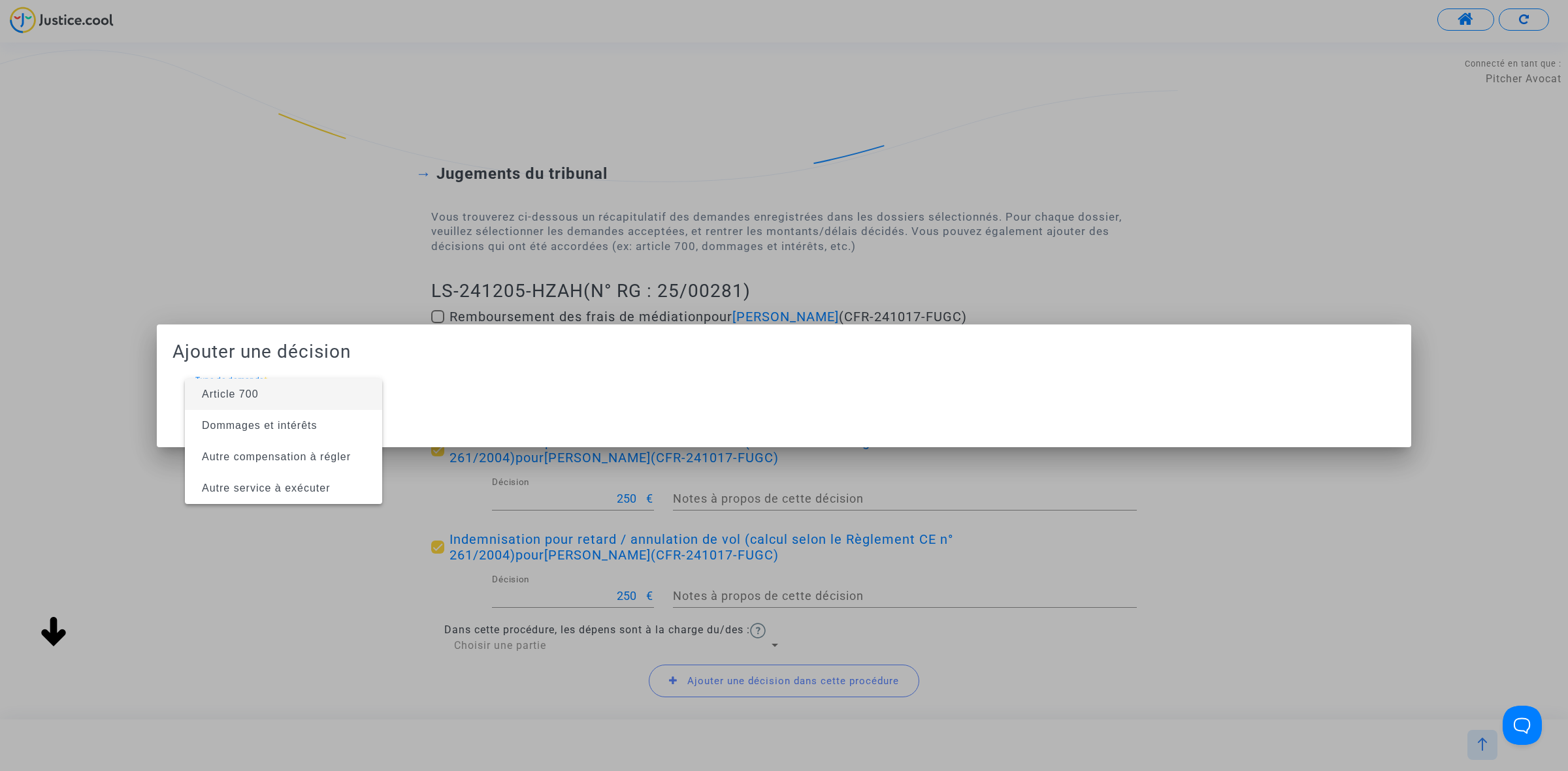
click at [305, 399] on span "Article 700" at bounding box center [284, 394] width 176 height 31
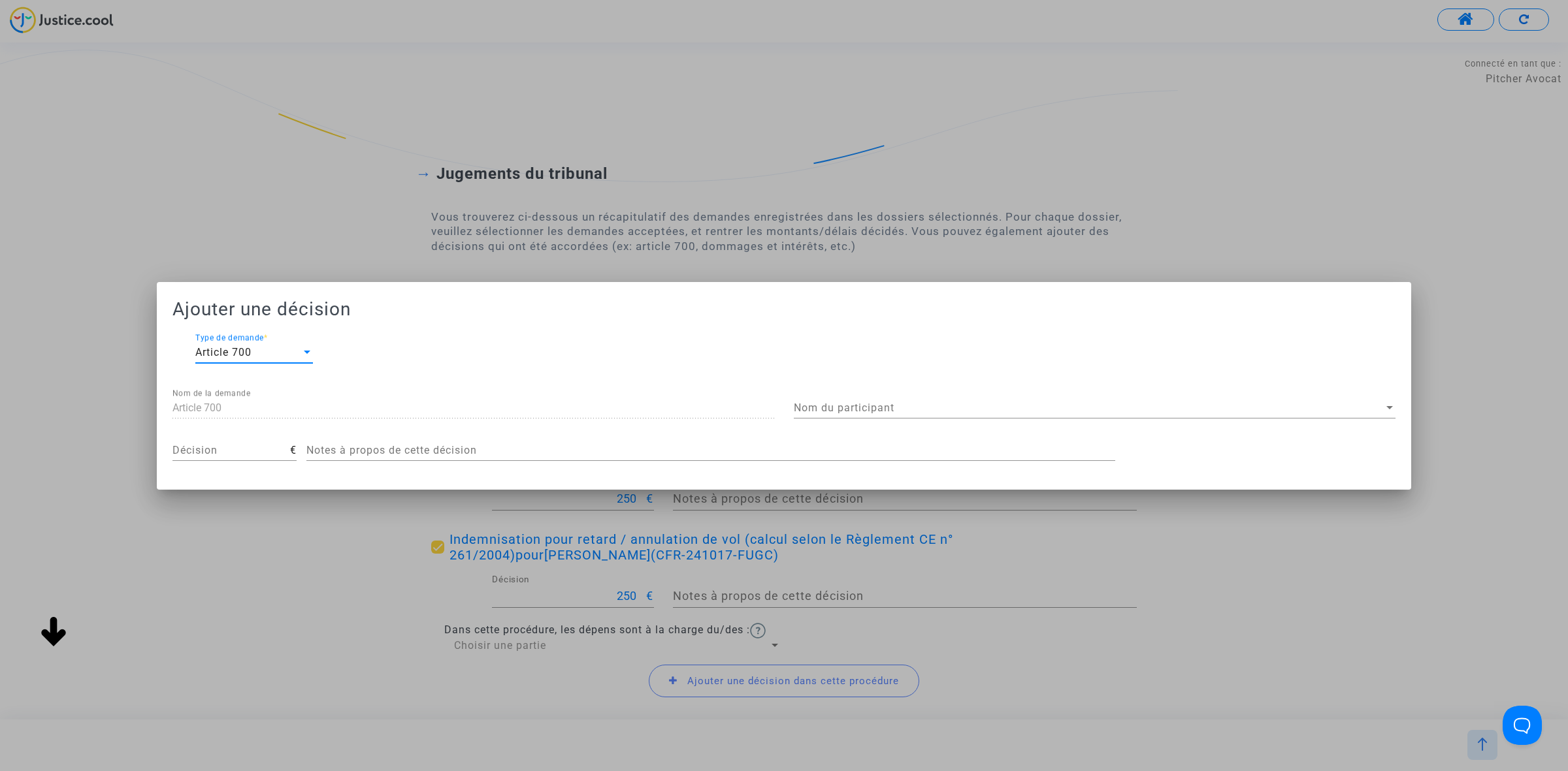
click at [300, 359] on div "Article 700 Type de demande *" at bounding box center [254, 348] width 117 height 29
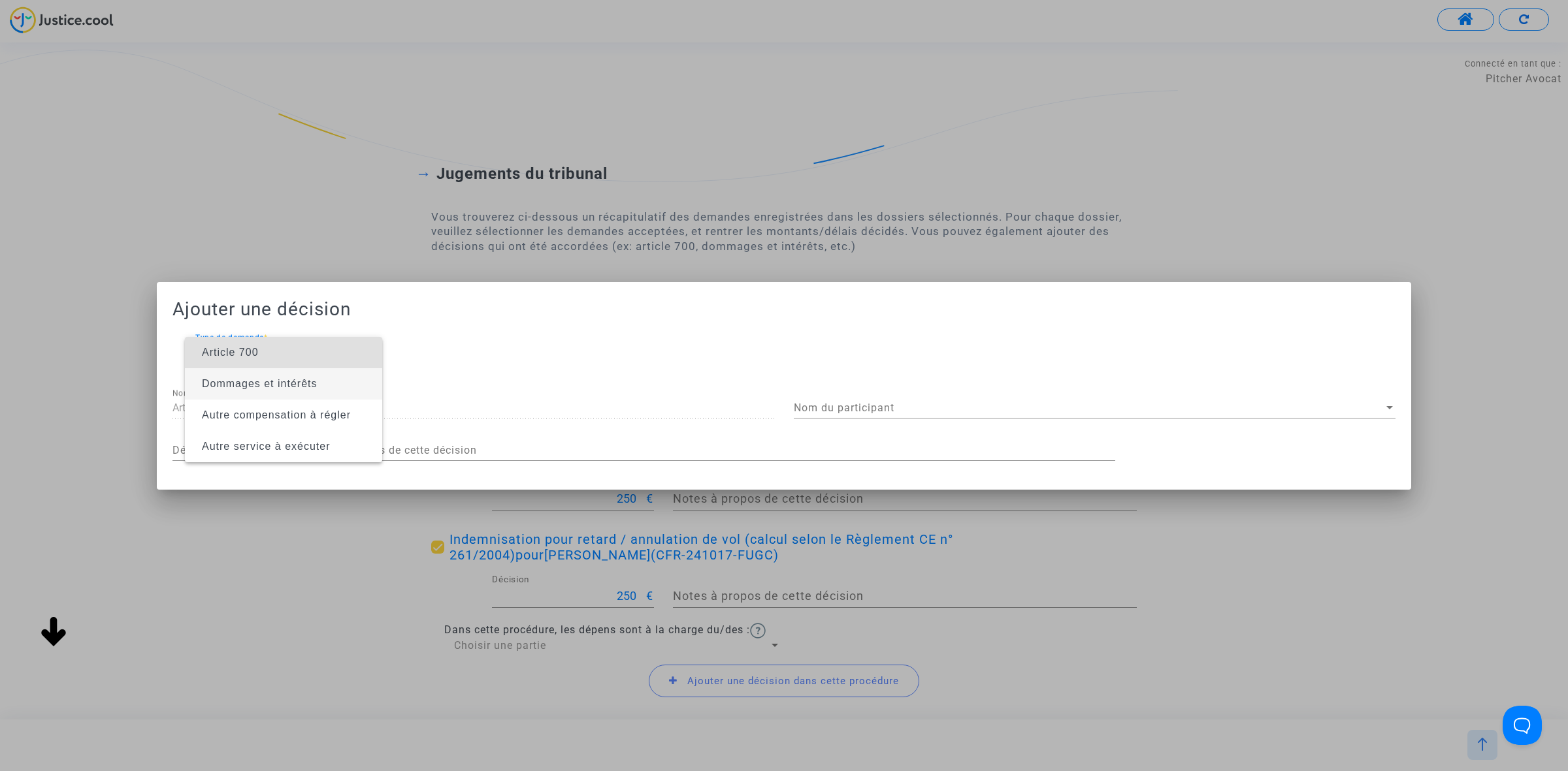
click at [295, 387] on span "Dommages et intérêts" at bounding box center [259, 384] width 115 height 11
type input "Dommages et intérêts"
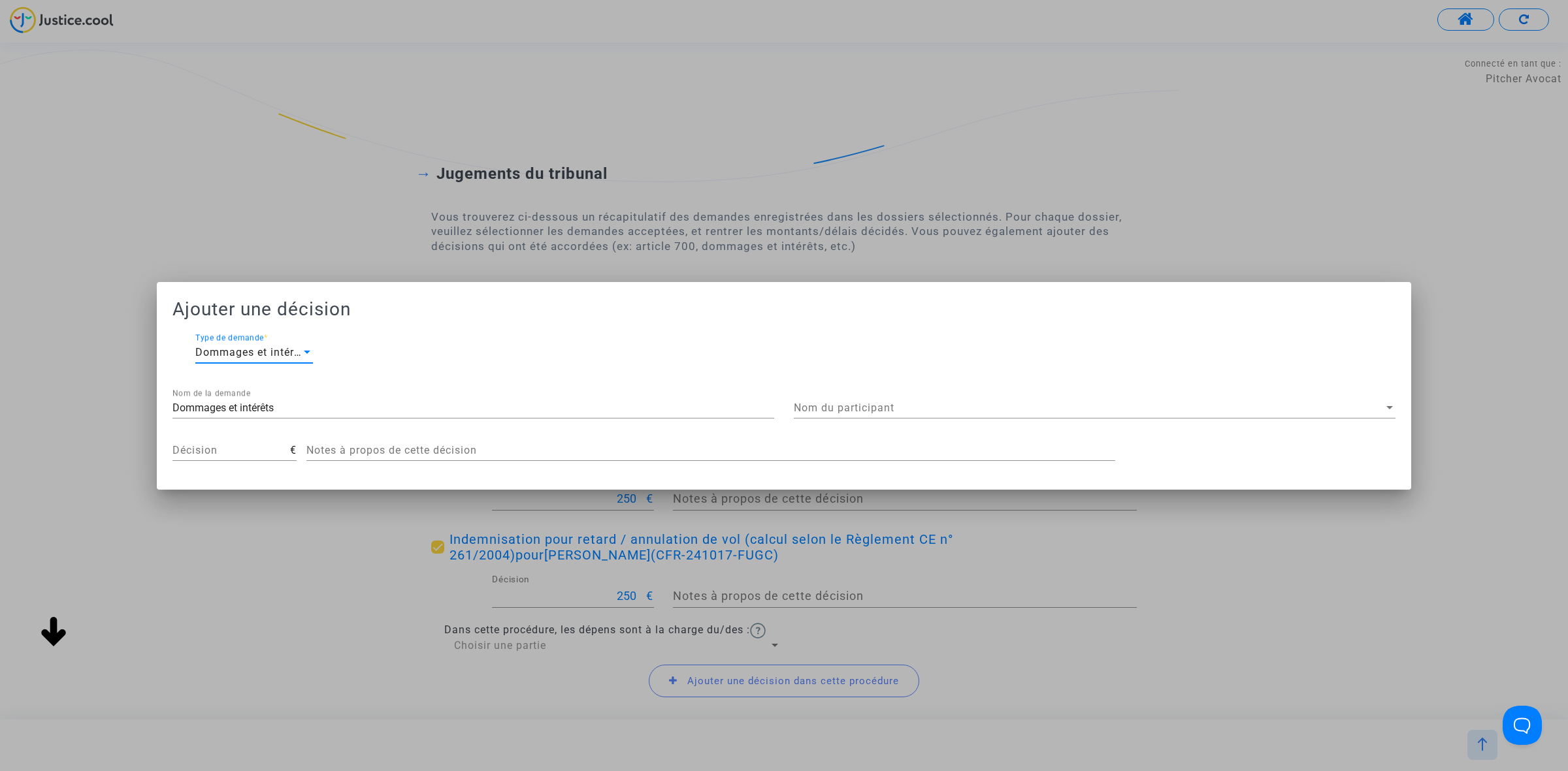
click at [884, 400] on div "Nom du participant Nom du participant" at bounding box center [1095, 403] width 602 height 29
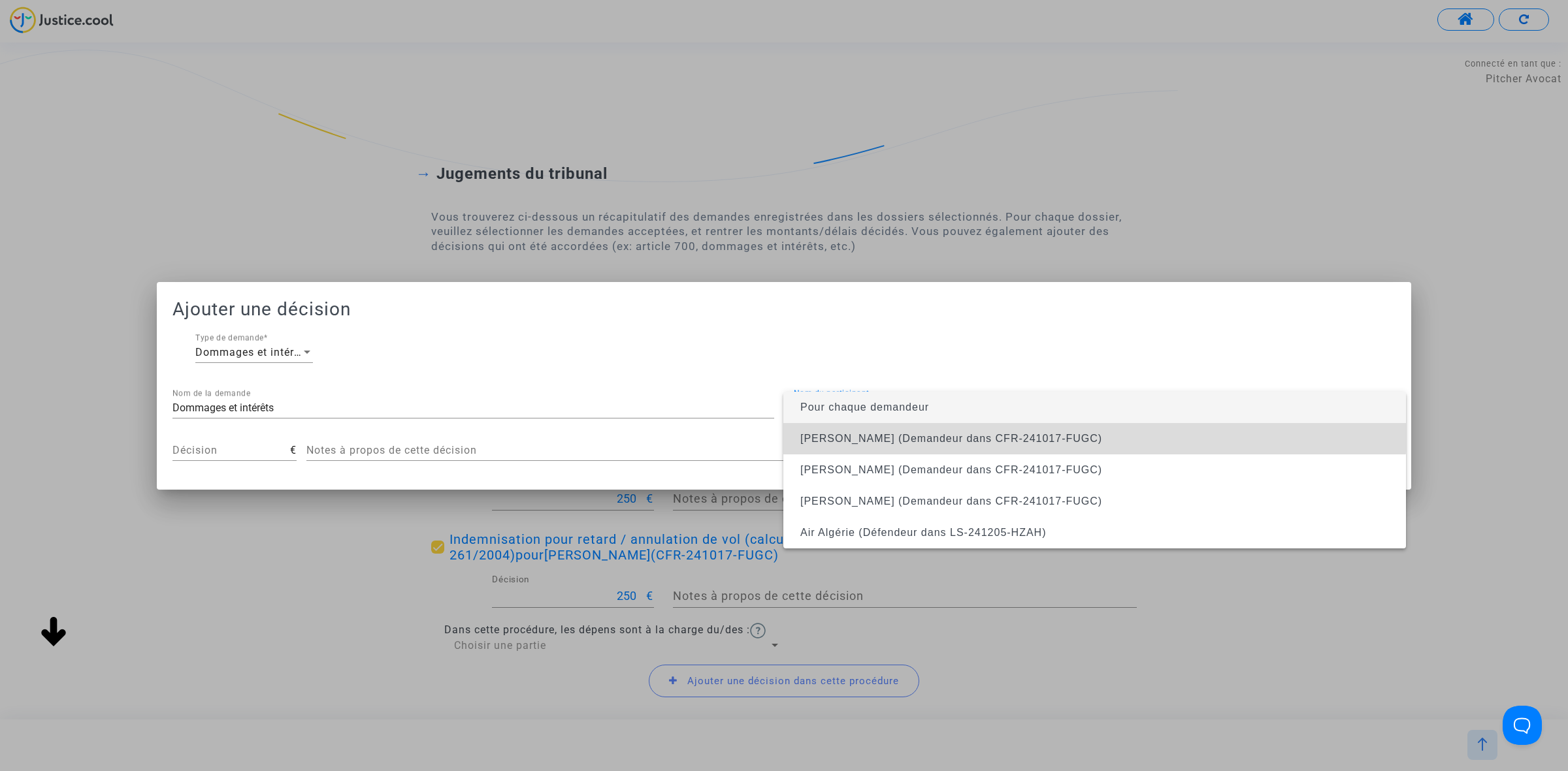
click at [874, 425] on span "Samia Mahamdi (Demandeur dans CFR-241017-FUGC)" at bounding box center [1095, 439] width 602 height 31
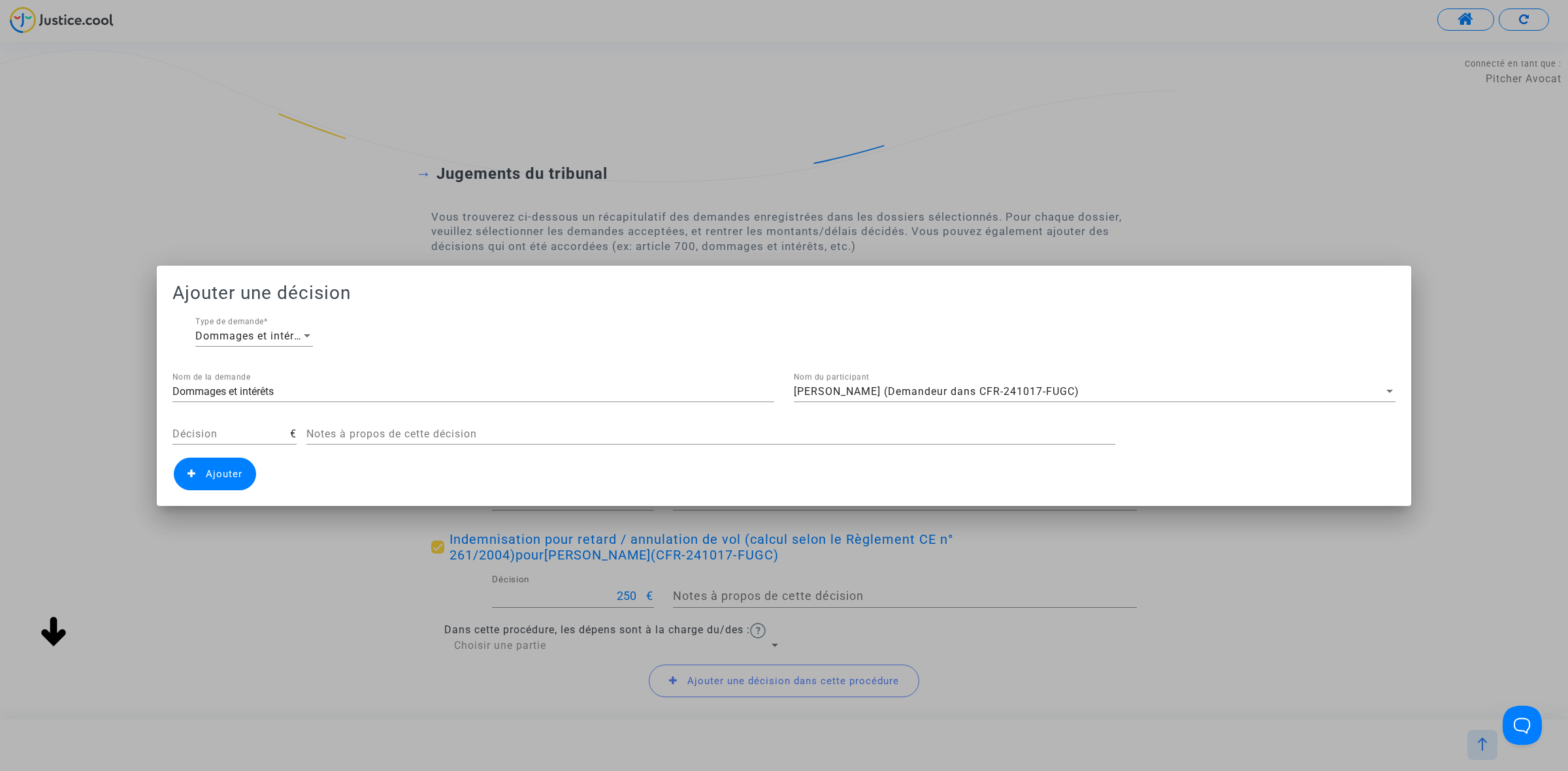
click at [259, 441] on div "Décision" at bounding box center [231, 430] width 117 height 29
type input "400"
drag, startPoint x: 295, startPoint y: 390, endPoint x: -97, endPoint y: 363, distance: 392.9
click at [0, 107] on html "Connecté en tant que : Pitcher Avocat Transmission de votre réponse... Vous ête…" at bounding box center [784, 53] width 1568 height 107
type input "ARTICLE 14"
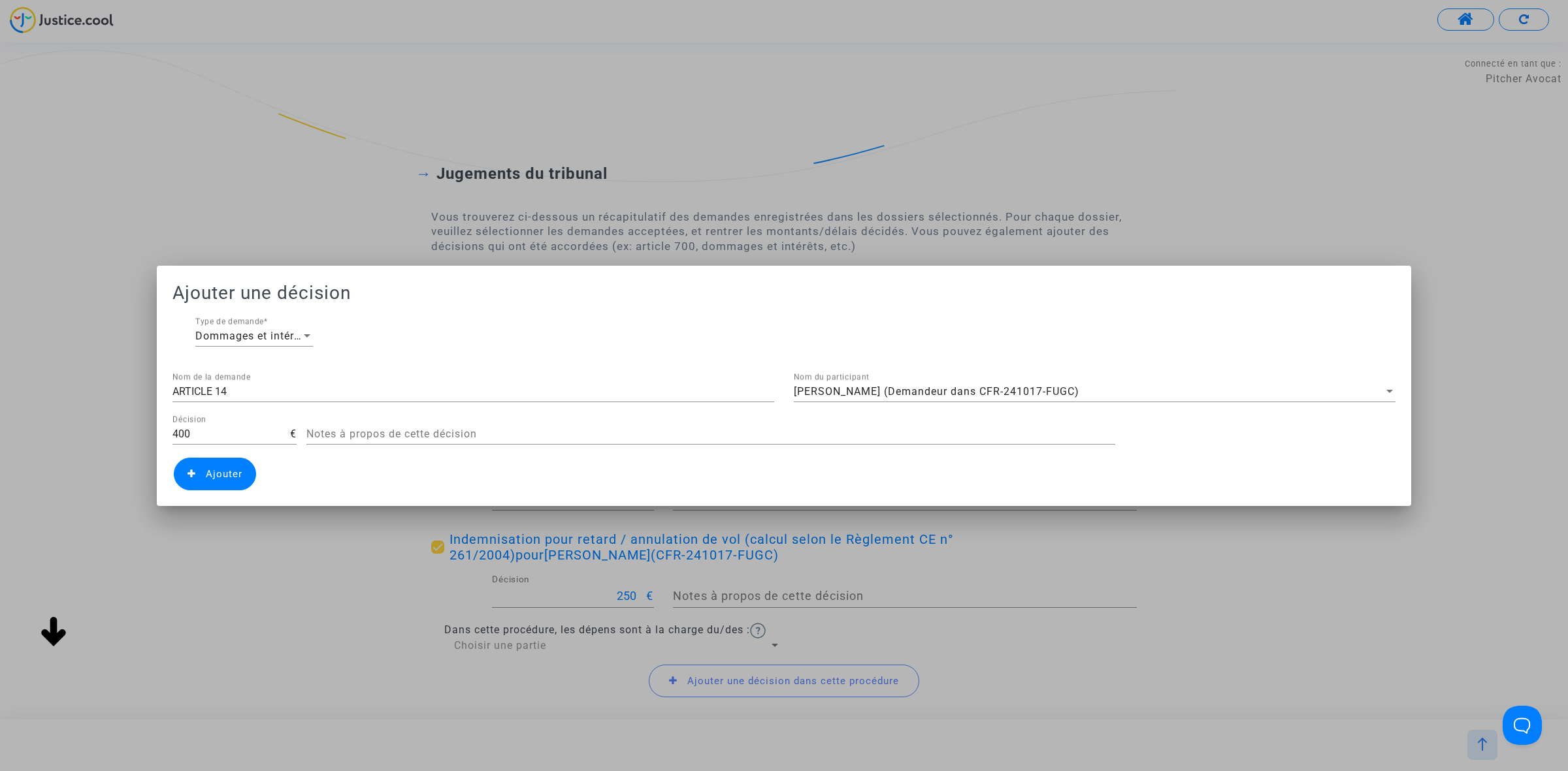
click at [227, 469] on span "Ajouter" at bounding box center [223, 474] width 37 height 11
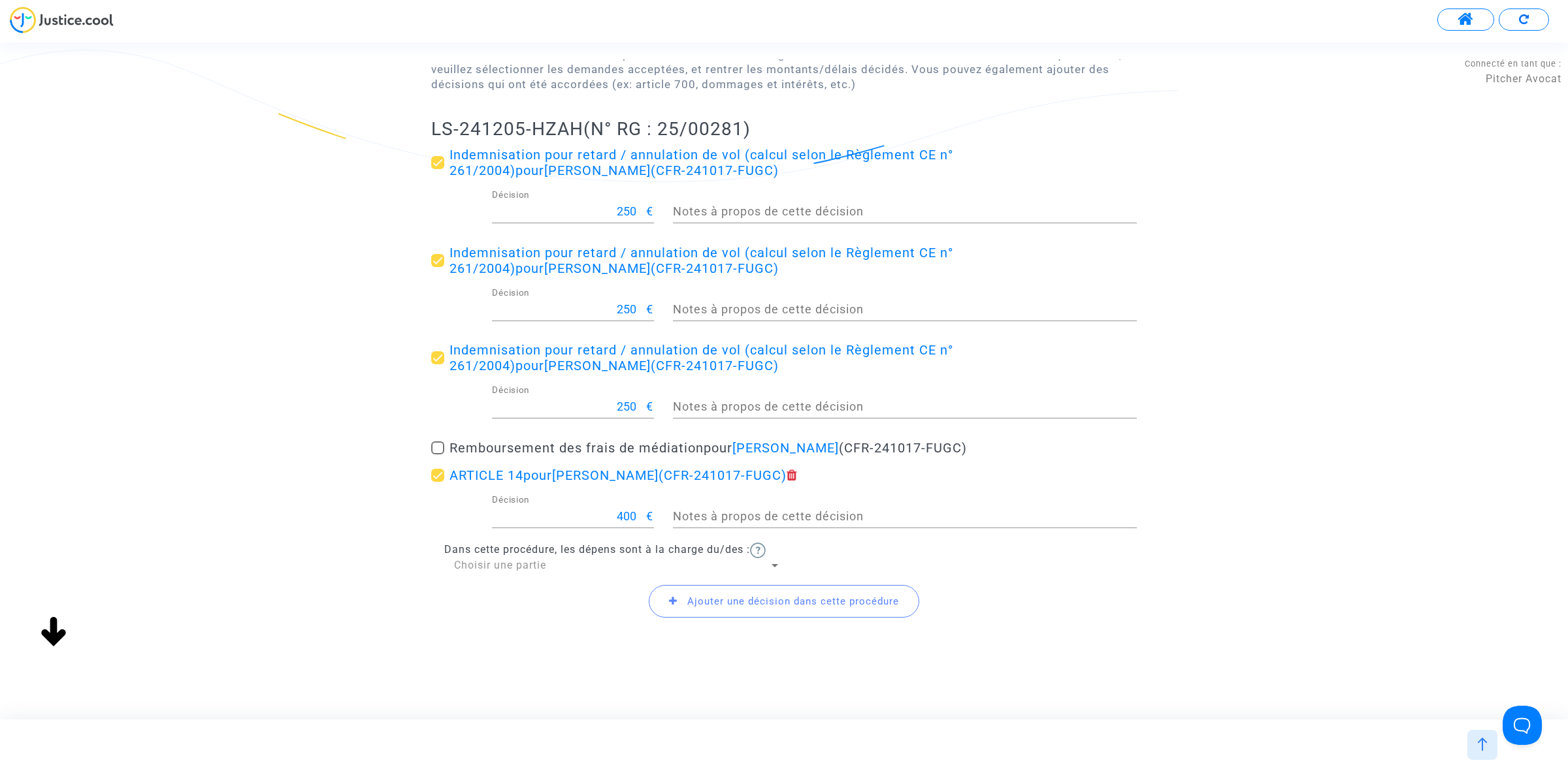
scroll to position [171, 0]
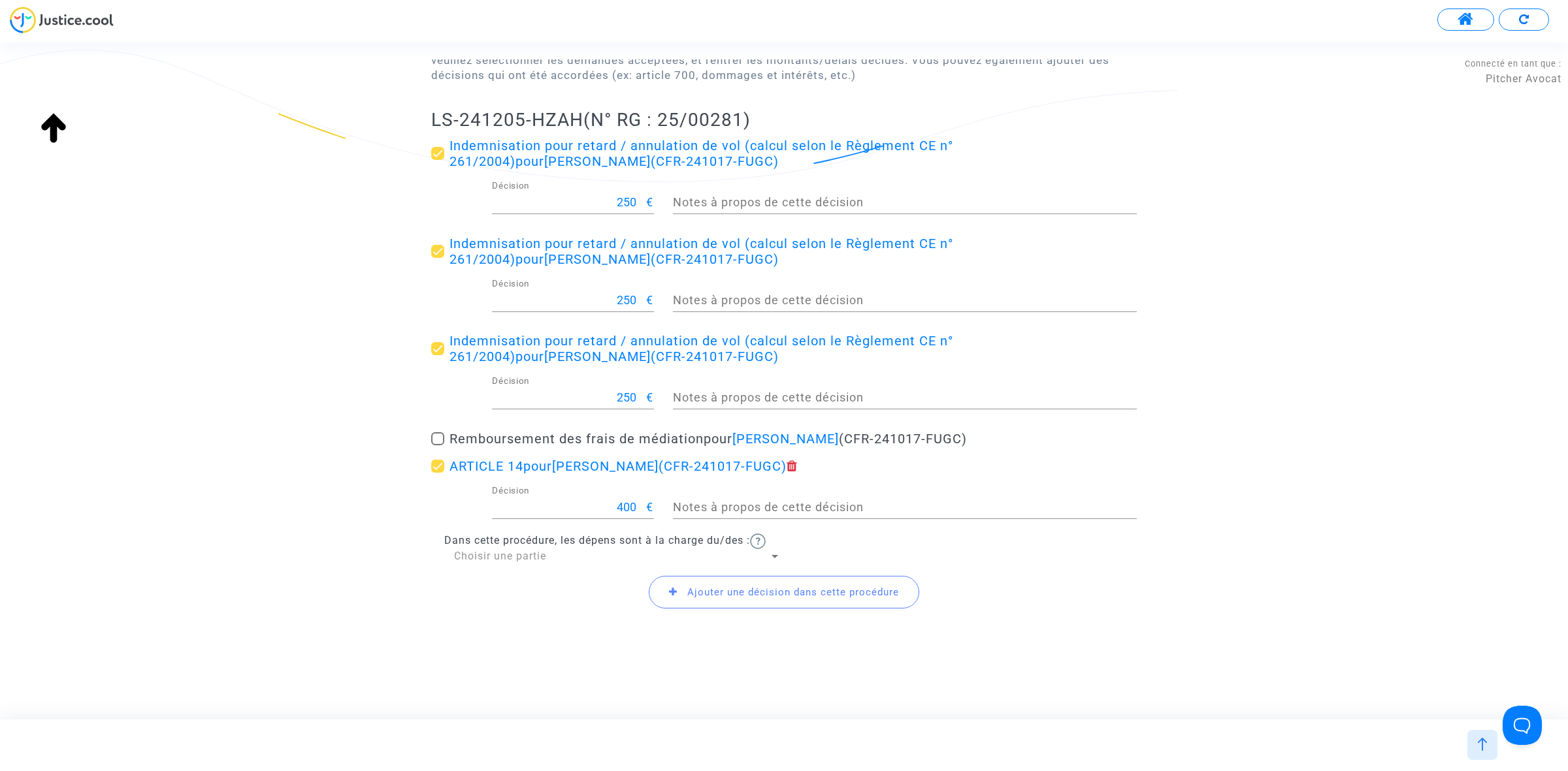
click at [723, 603] on span "Ajouter une décision dans cette procédure" at bounding box center [784, 592] width 271 height 33
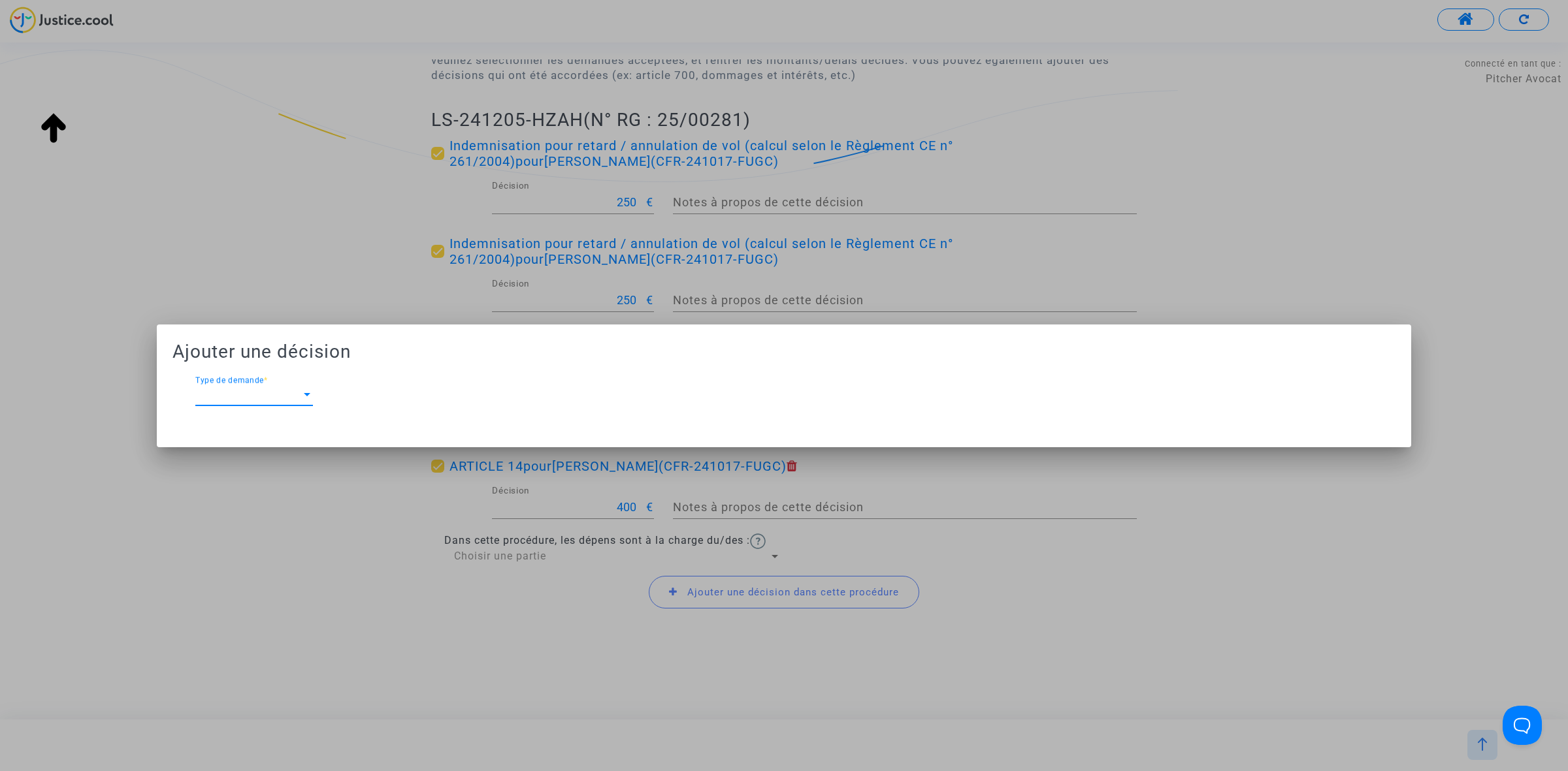
click at [496, 268] on div at bounding box center [784, 385] width 1568 height 771
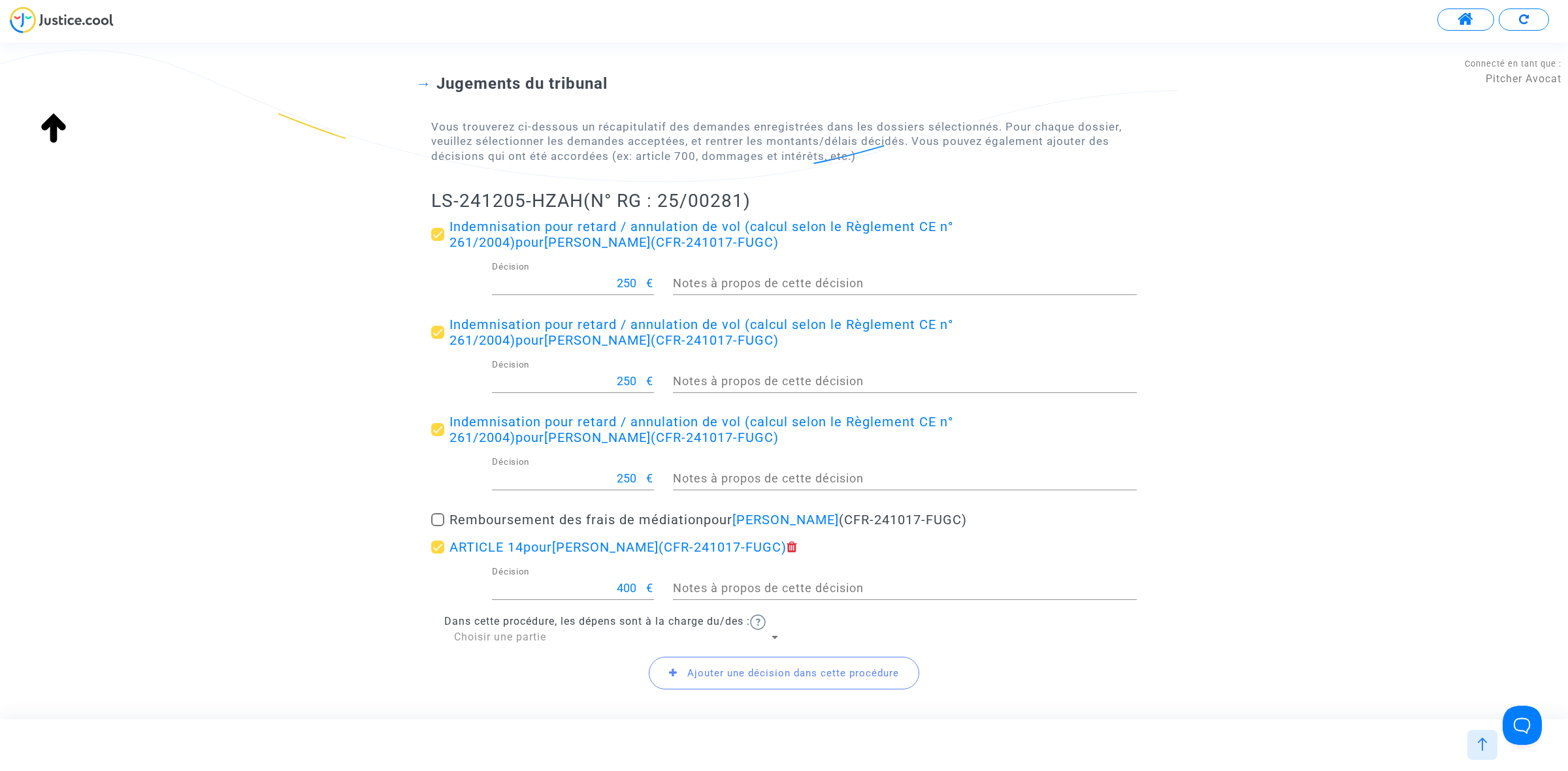
scroll to position [89, 0]
click at [797, 544] on icon at bounding box center [792, 548] width 11 height 13
click at [438, 554] on input "ARTICLE 14 pour Samia Mahamdi (CFR-241017-FUGC)" at bounding box center [437, 554] width 1 height 1
checkbox input "false"
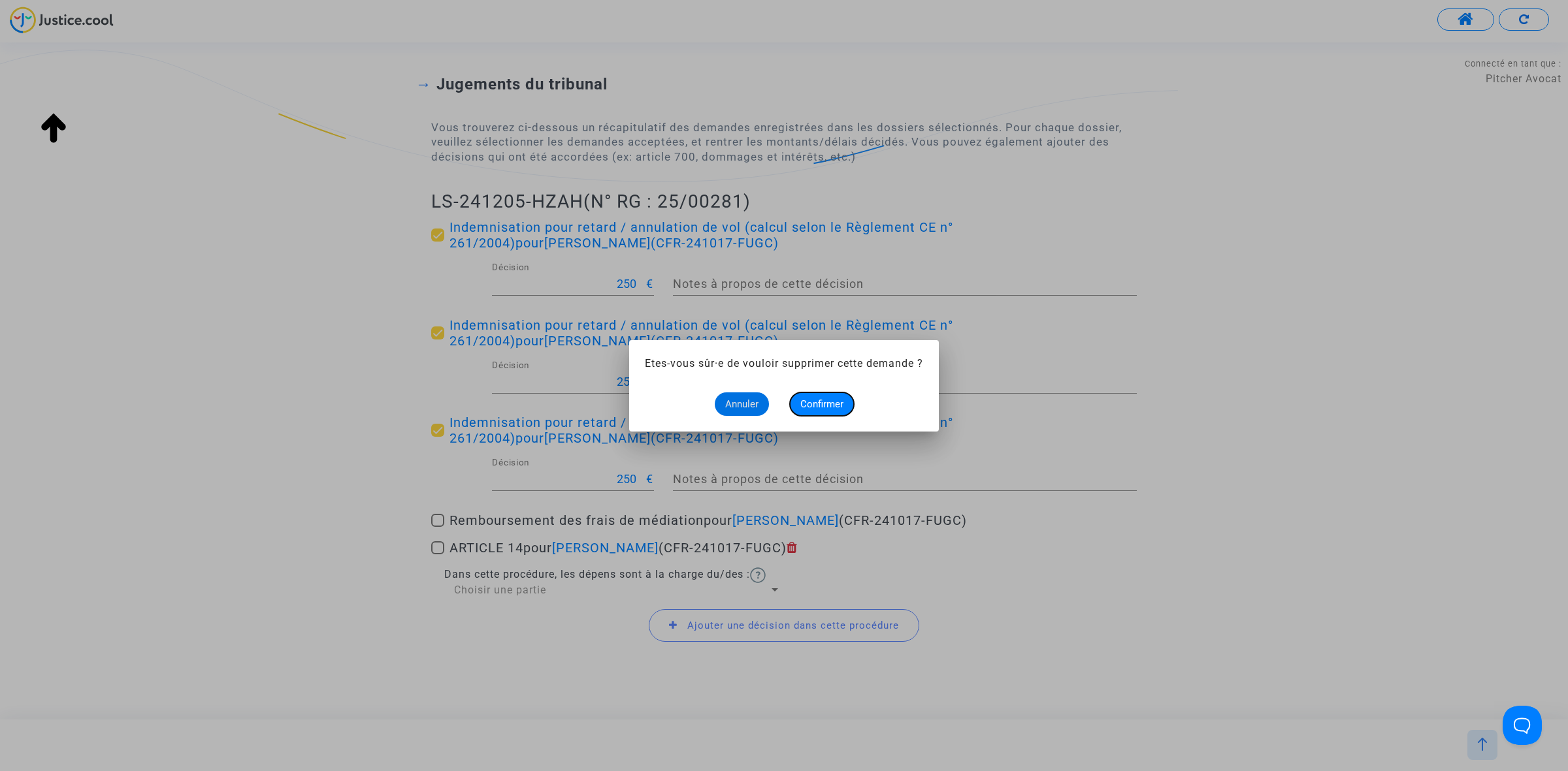
click at [812, 397] on button "Confirmer" at bounding box center [821, 404] width 64 height 24
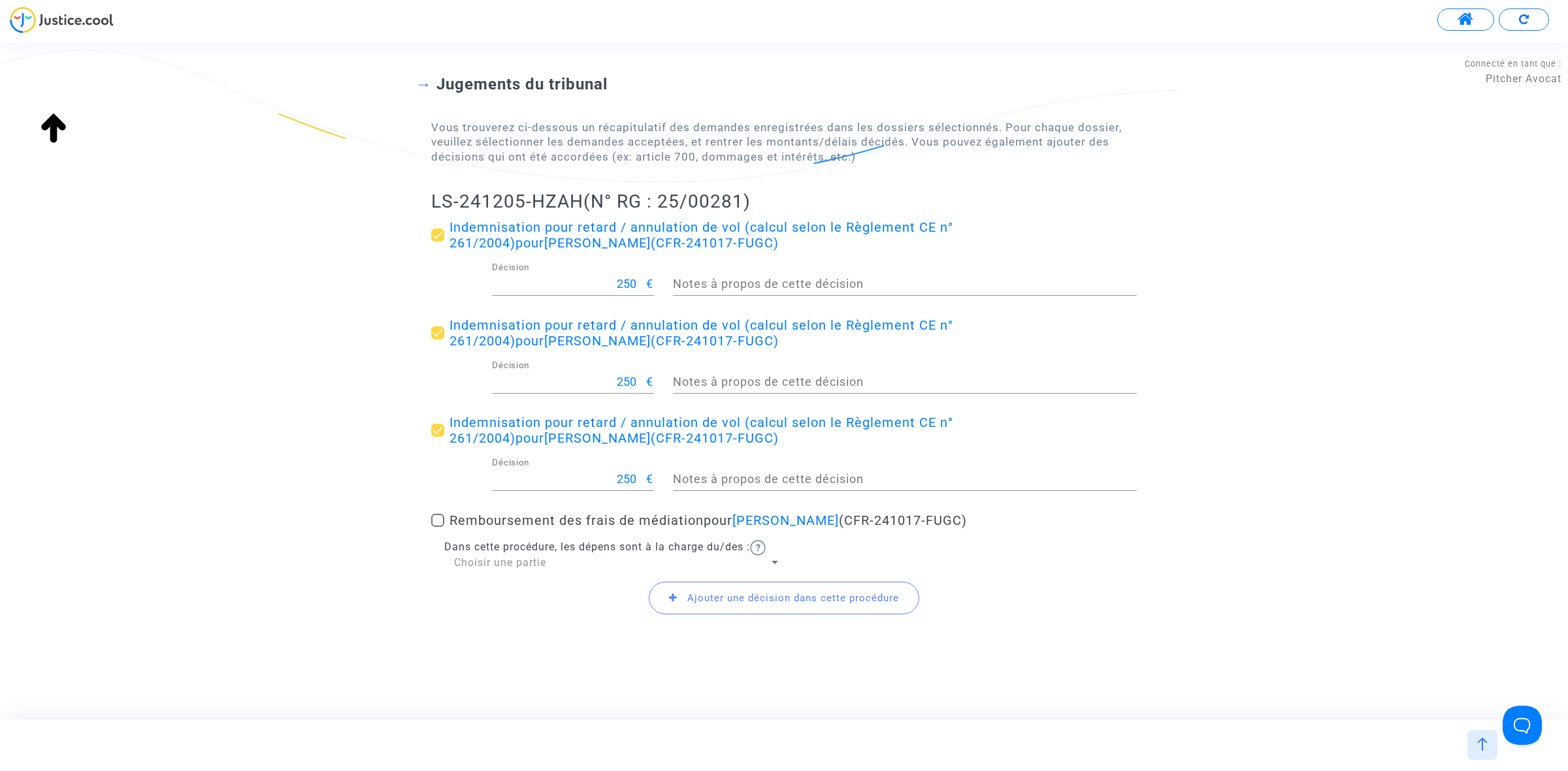
click at [676, 601] on icon at bounding box center [673, 598] width 9 height 10
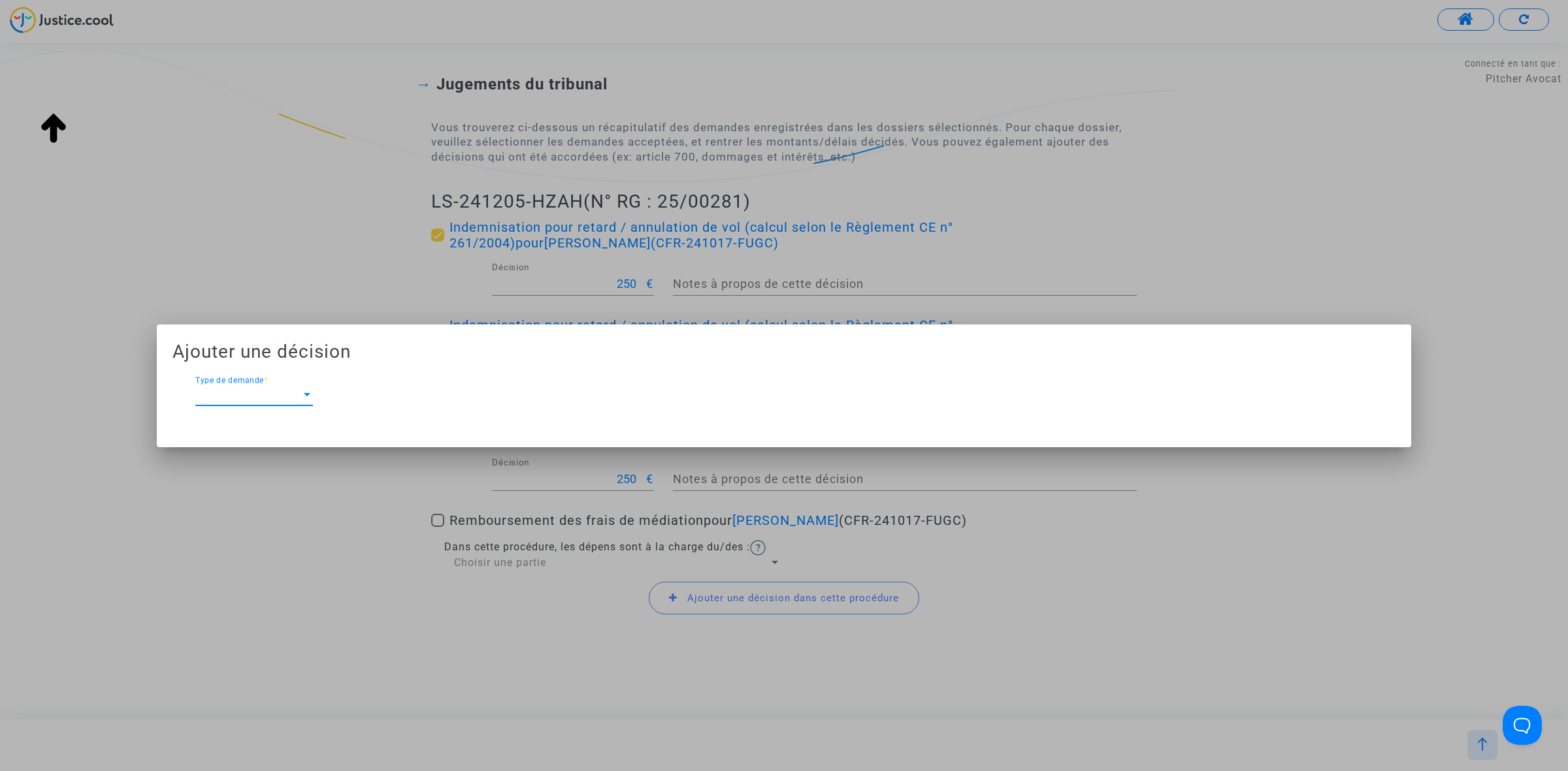
click at [304, 399] on div at bounding box center [307, 394] width 11 height 11
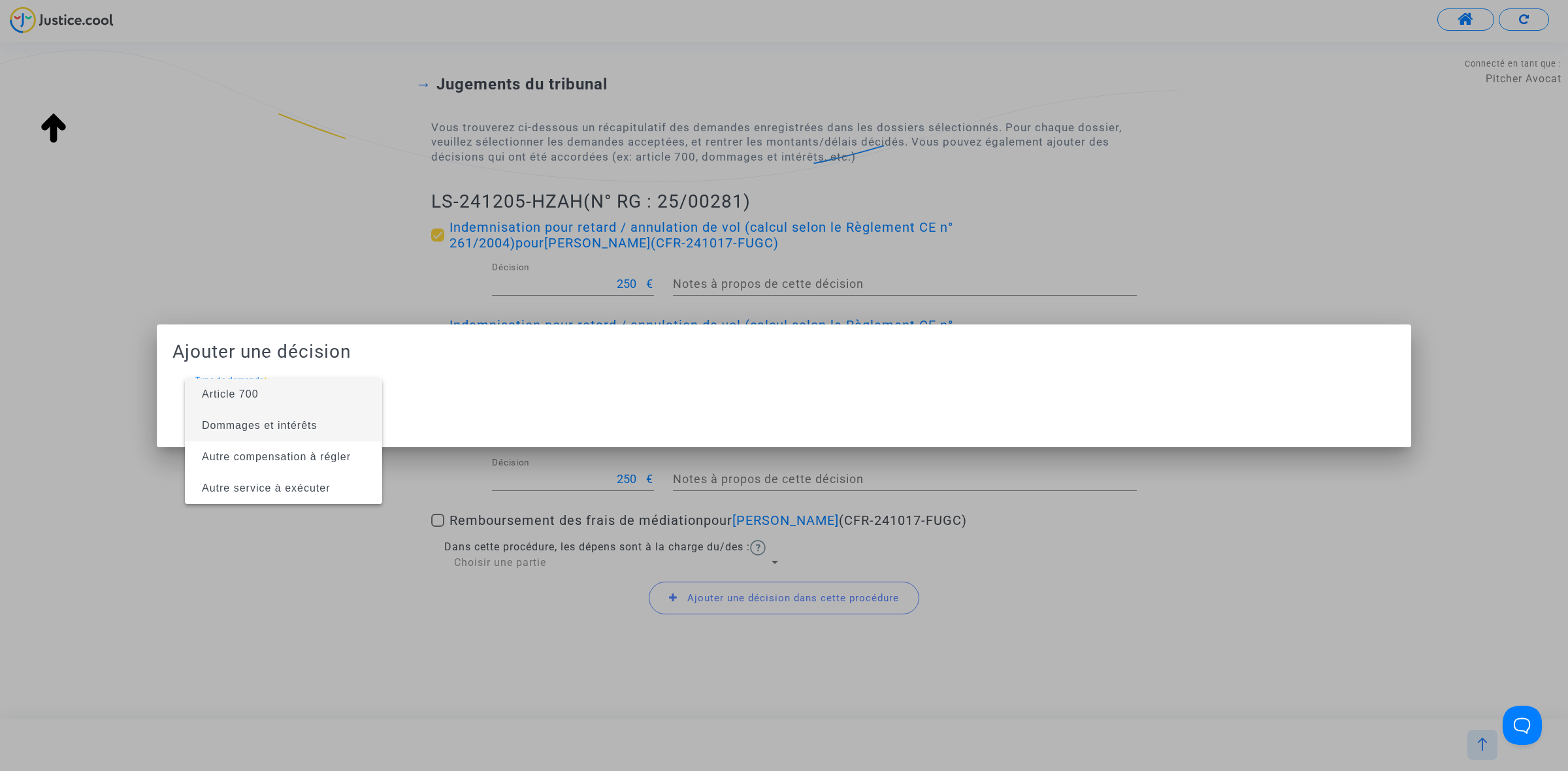
click at [302, 422] on span "Dommages et intérêts" at bounding box center [259, 425] width 115 height 11
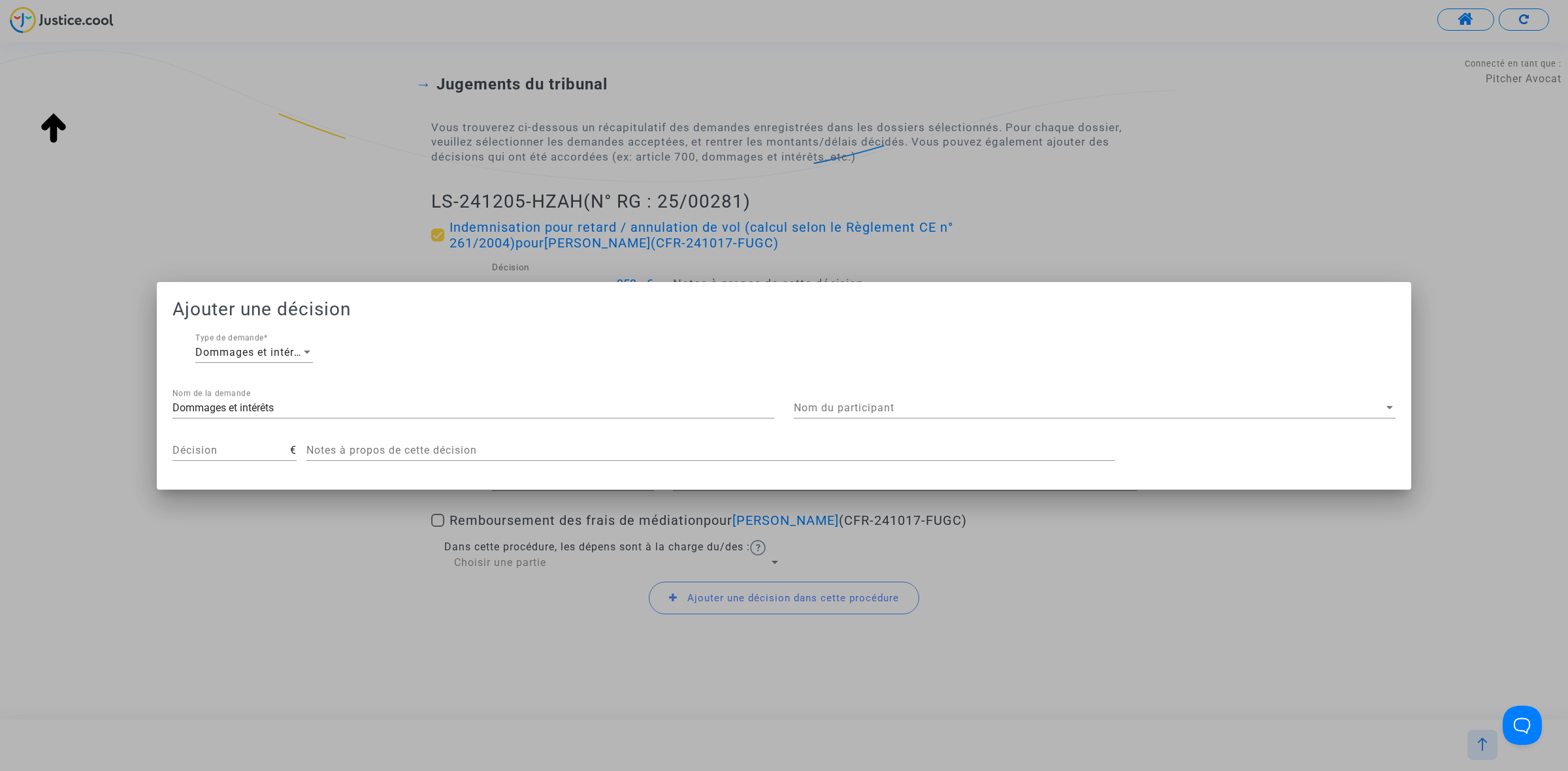
click at [842, 383] on div "Ajouter une décision Dommages et intérêts Type de demande * Dommages et intérêt…" at bounding box center [784, 386] width 1223 height 176
click at [843, 398] on div "Nom du participant Nom du participant" at bounding box center [1095, 403] width 602 height 29
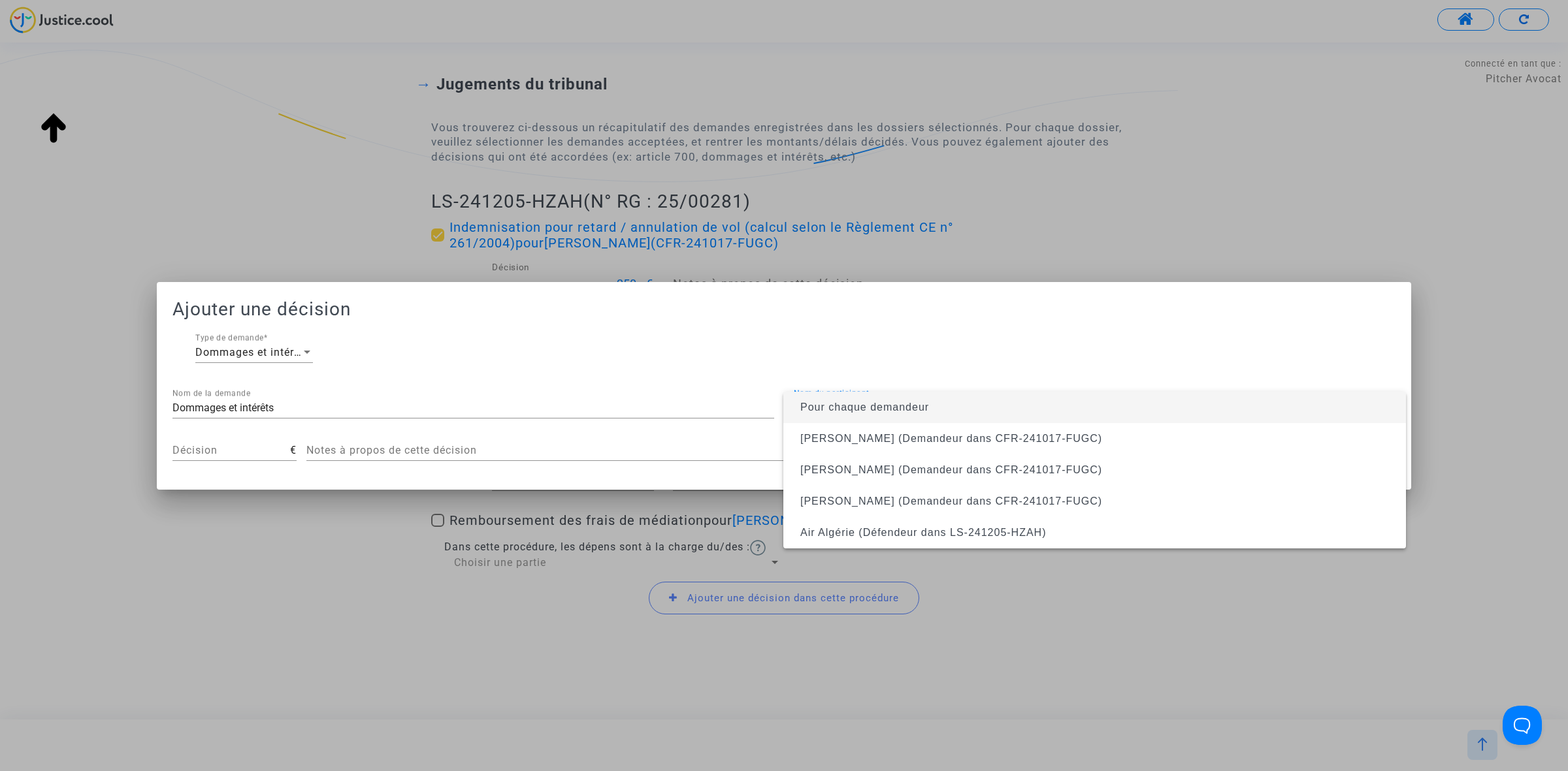
click at [865, 402] on span "Pour chaque demandeur" at bounding box center [865, 407] width 129 height 11
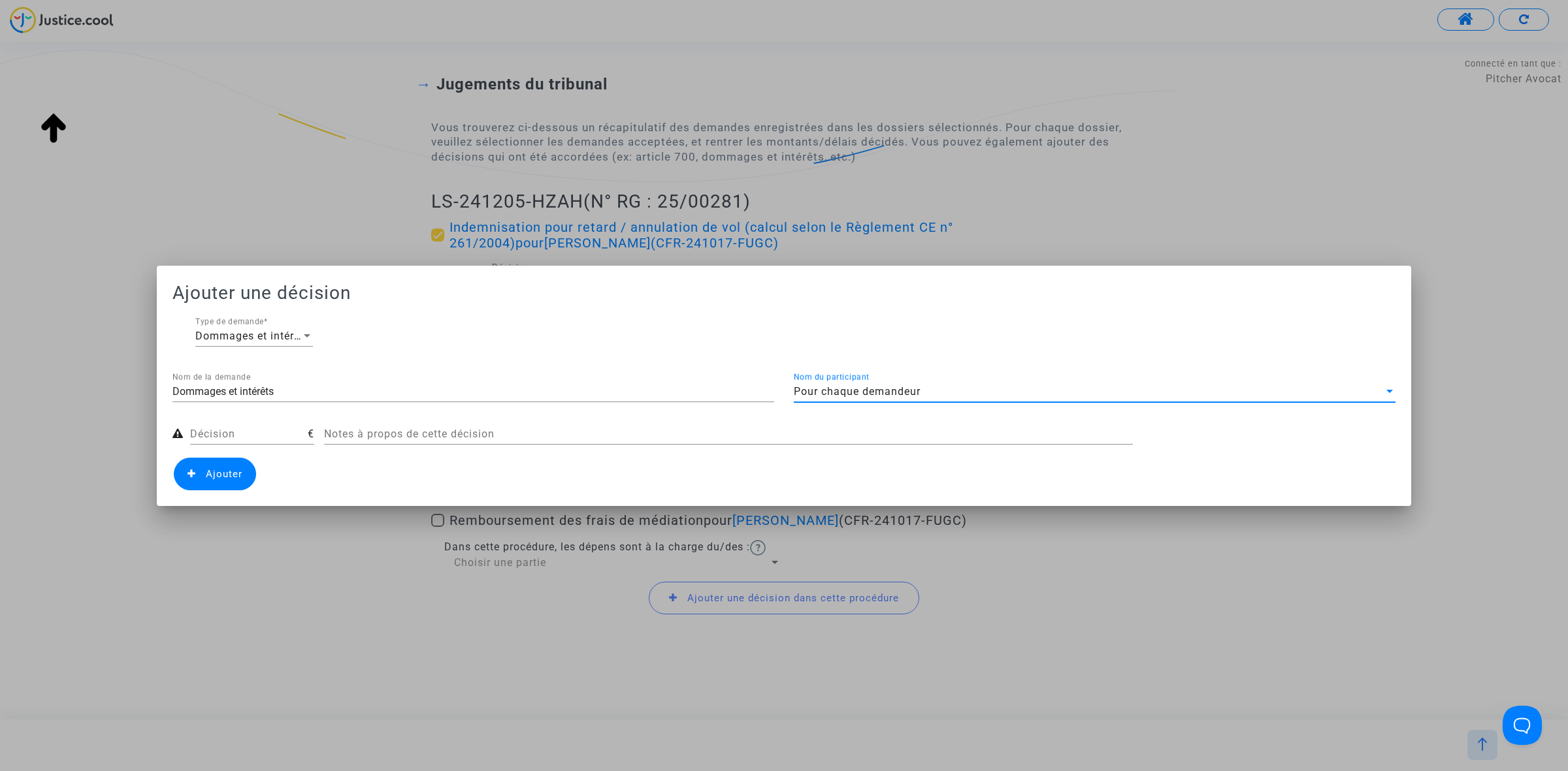
click at [256, 431] on input "Décision" at bounding box center [249, 434] width 117 height 11
type input "400"
click at [288, 389] on input "Dommages et intérêts" at bounding box center [473, 392] width 602 height 11
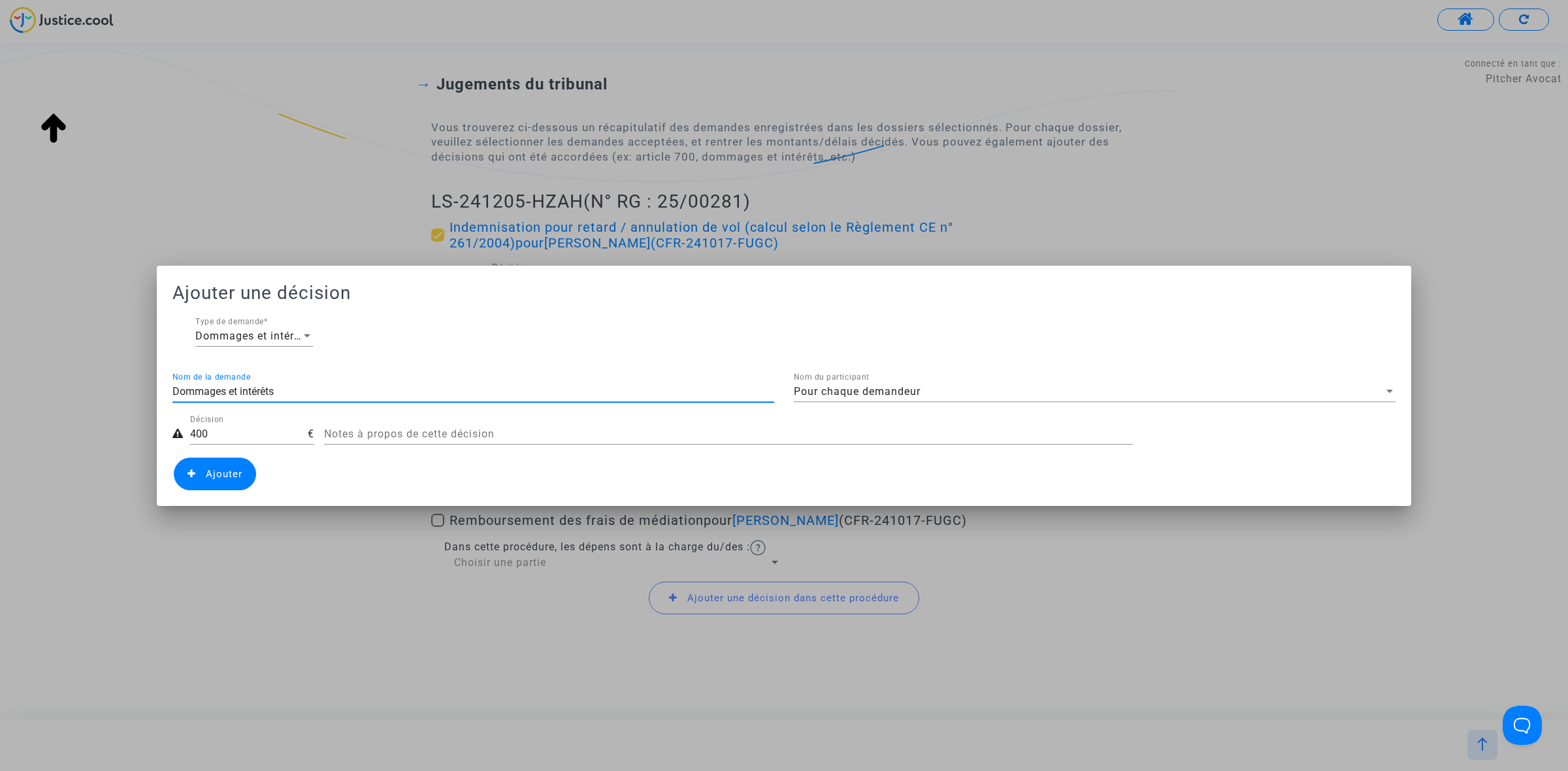
click at [288, 389] on input "Dommages et intérêts" at bounding box center [473, 392] width 602 height 11
type input "ARTICLE 14"
click at [209, 496] on mat-dialog-container "Ajouter une décision Dommages et intérêts Type de demande * ARTICLE 14 Nom de l…" at bounding box center [784, 386] width 1254 height 241
click at [208, 488] on span "Ajouter" at bounding box center [215, 474] width 82 height 33
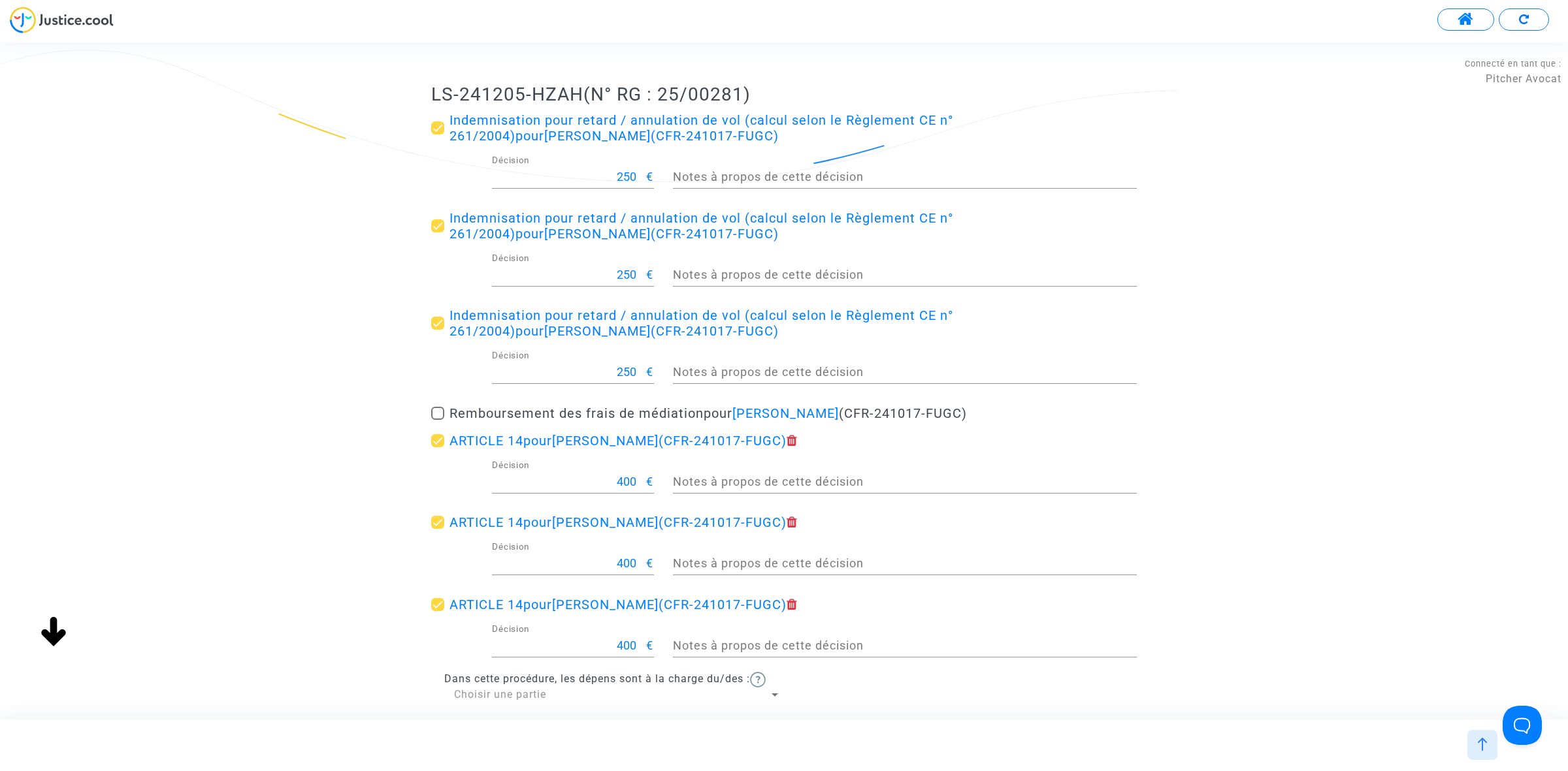
scroll to position [326, 0]
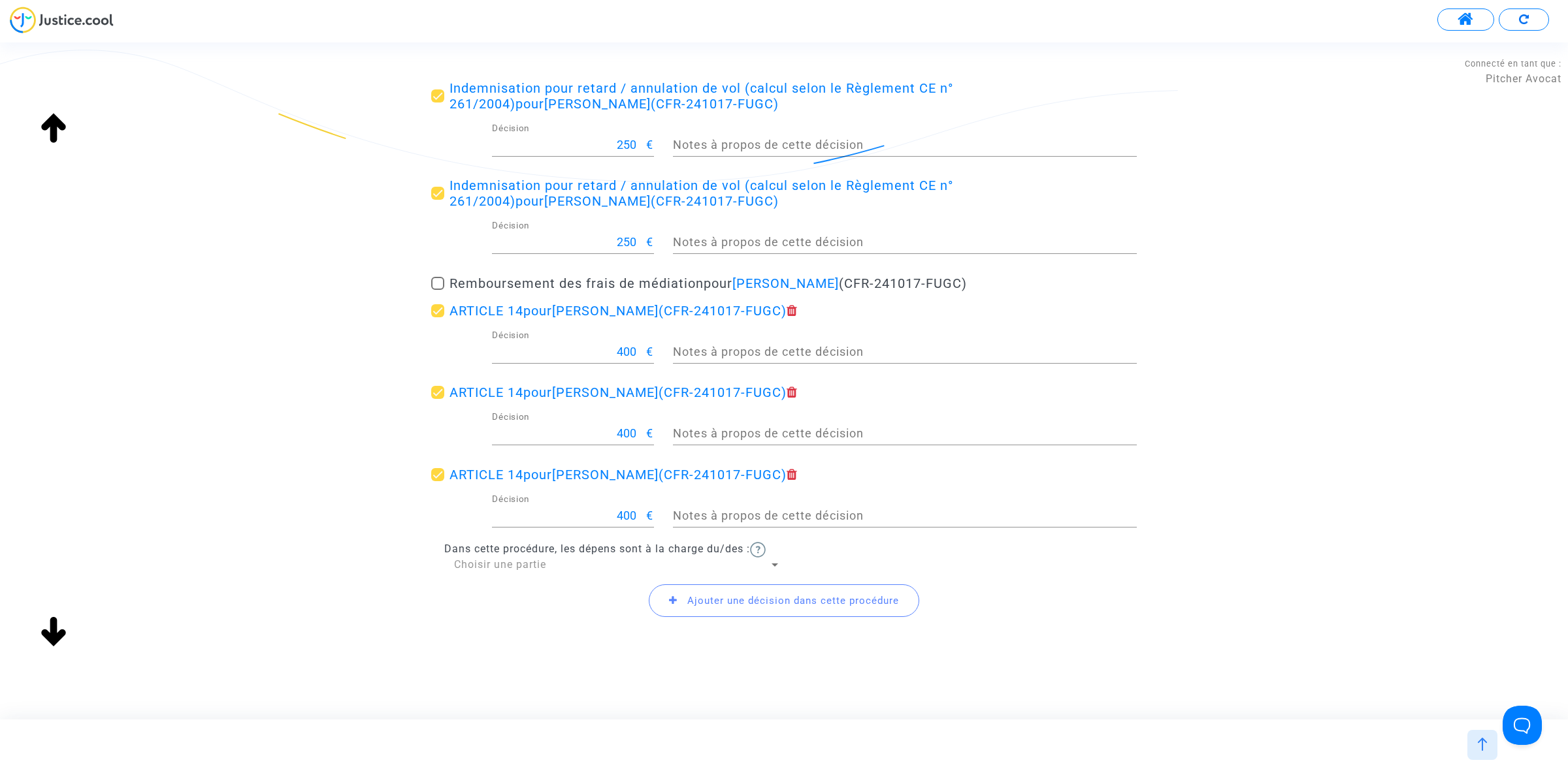
click at [438, 281] on span at bounding box center [438, 283] width 13 height 13
click at [438, 290] on input "Remboursement des frais de médiation pour Samia Mahamdi (CFR-241017-FUGC)" at bounding box center [437, 290] width 1 height 1
checkbox input "true"
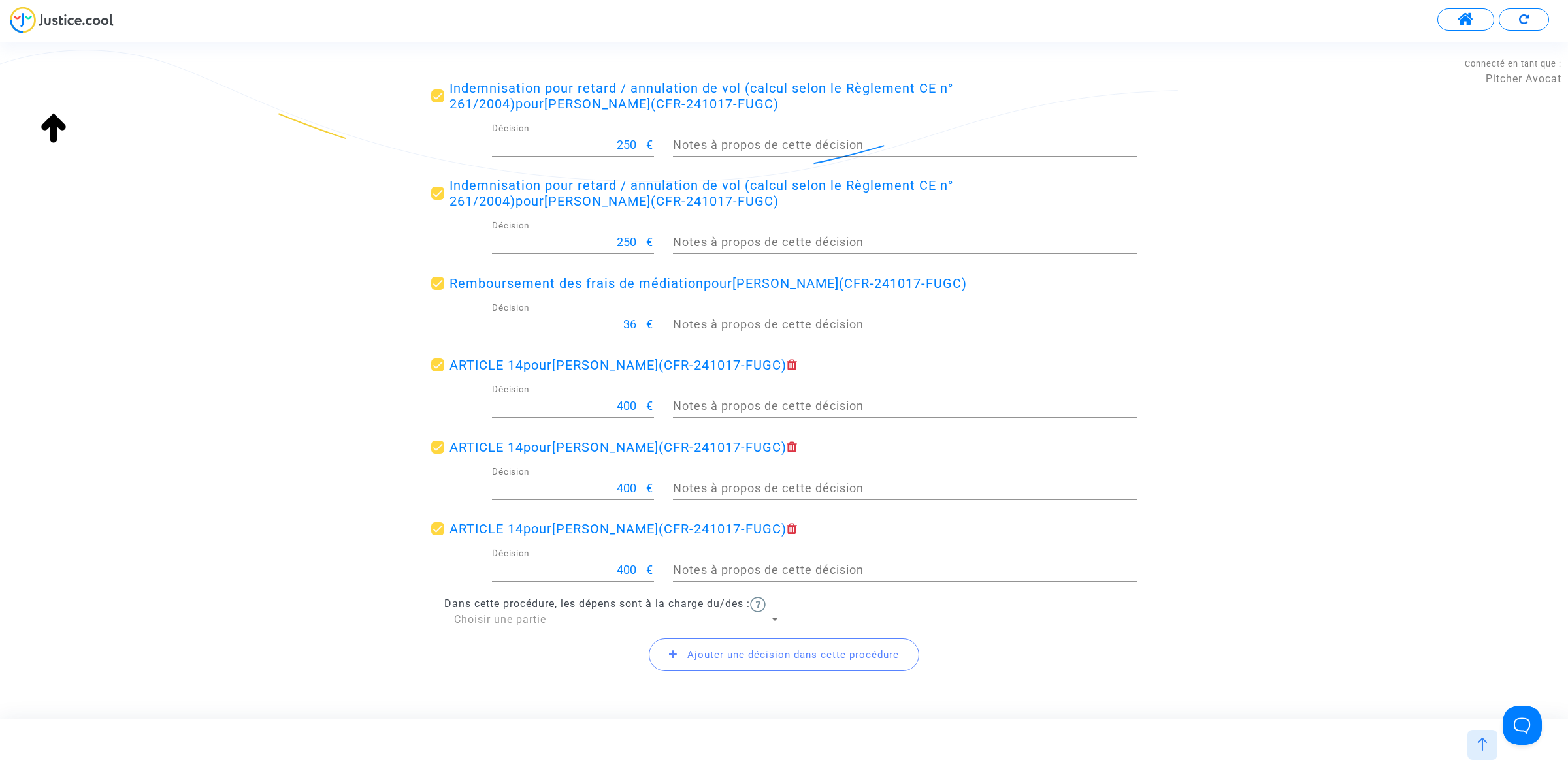
click at [825, 659] on span "Ajouter une décision dans cette procédure" at bounding box center [792, 654] width 211 height 11
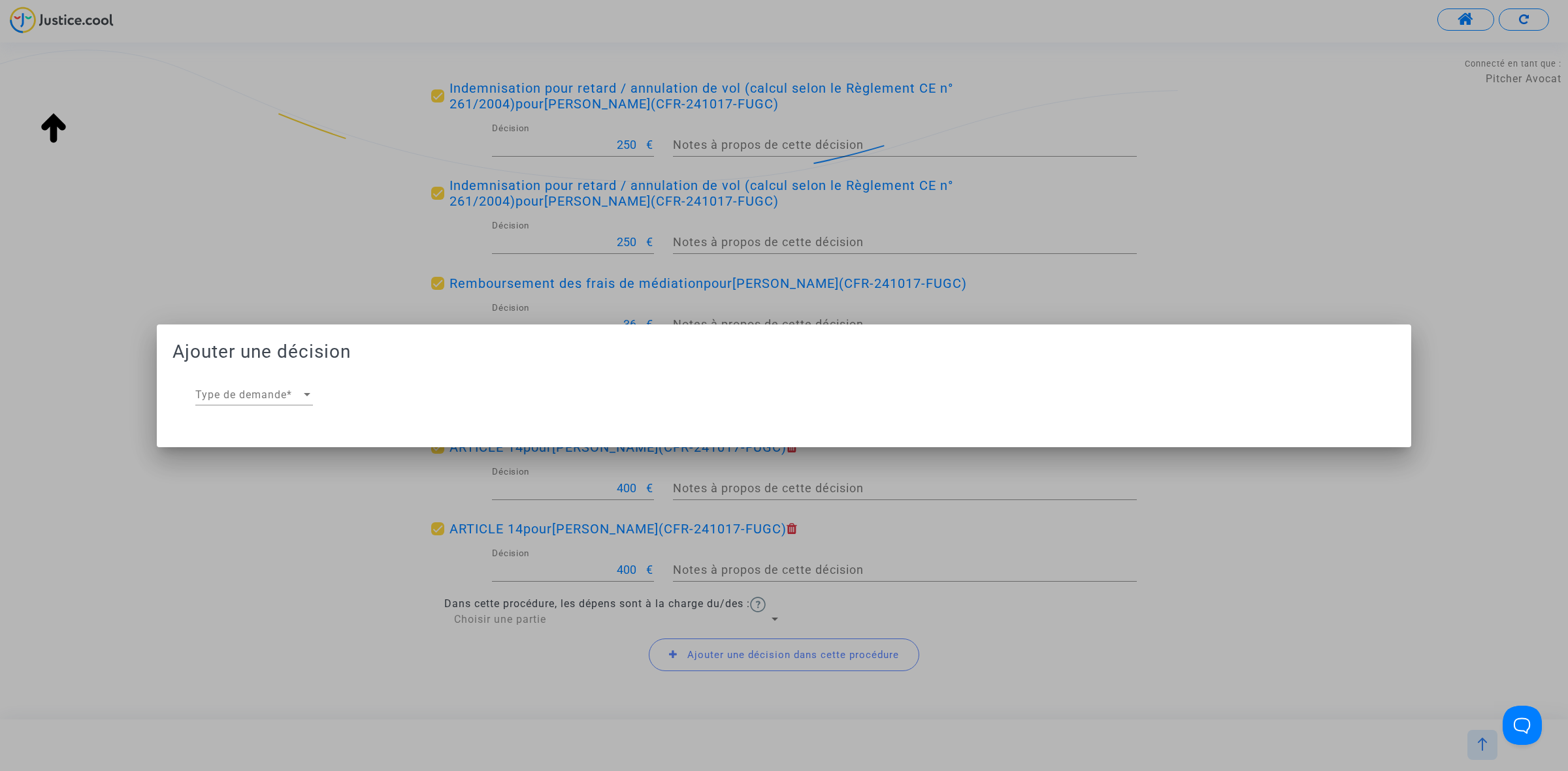
click at [249, 384] on div "Type de demande Type de demande *" at bounding box center [254, 390] width 117 height 29
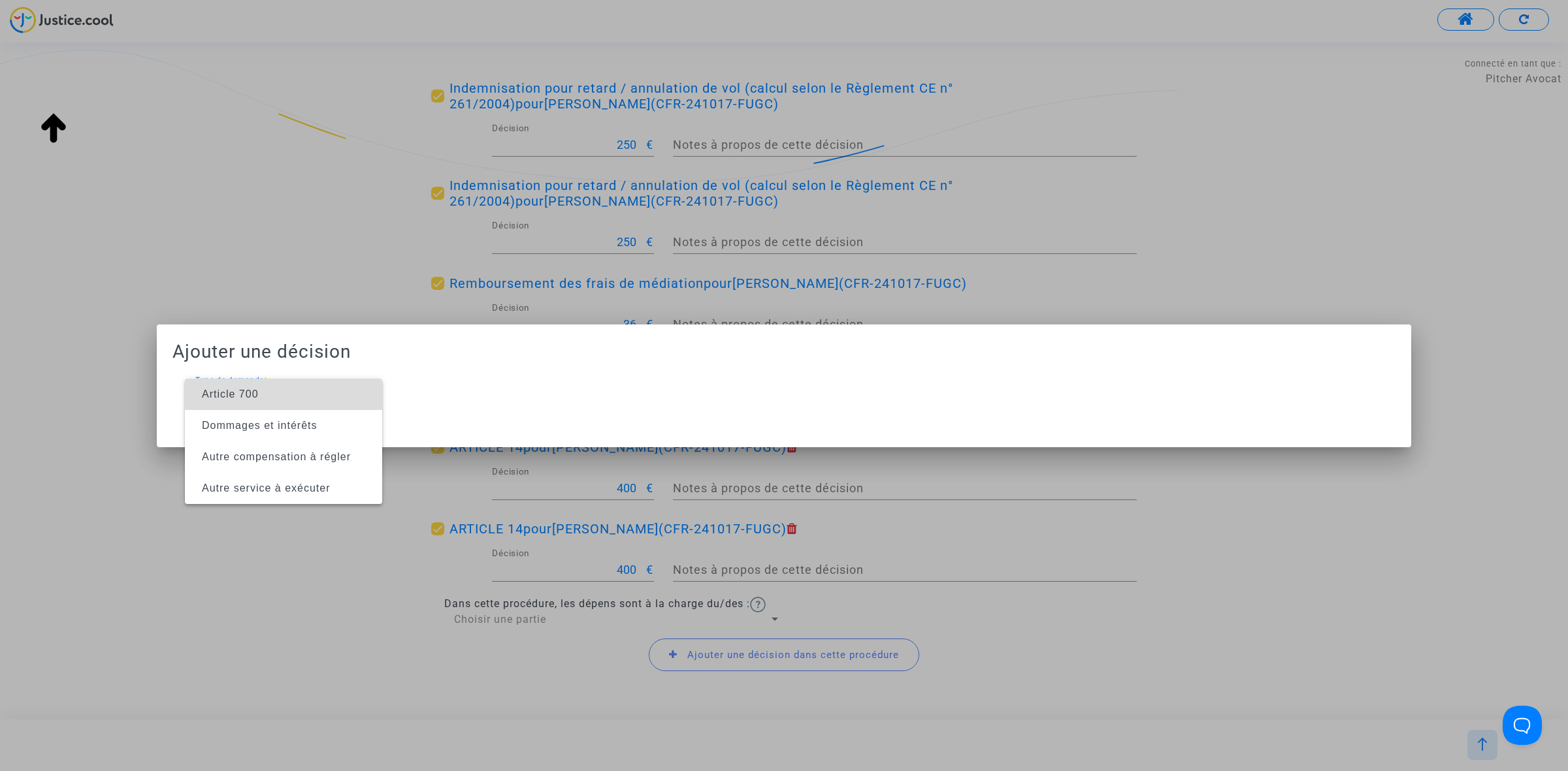
drag, startPoint x: 289, startPoint y: 396, endPoint x: 312, endPoint y: 397, distance: 23.0
click at [312, 397] on span "Article 700" at bounding box center [284, 394] width 176 height 31
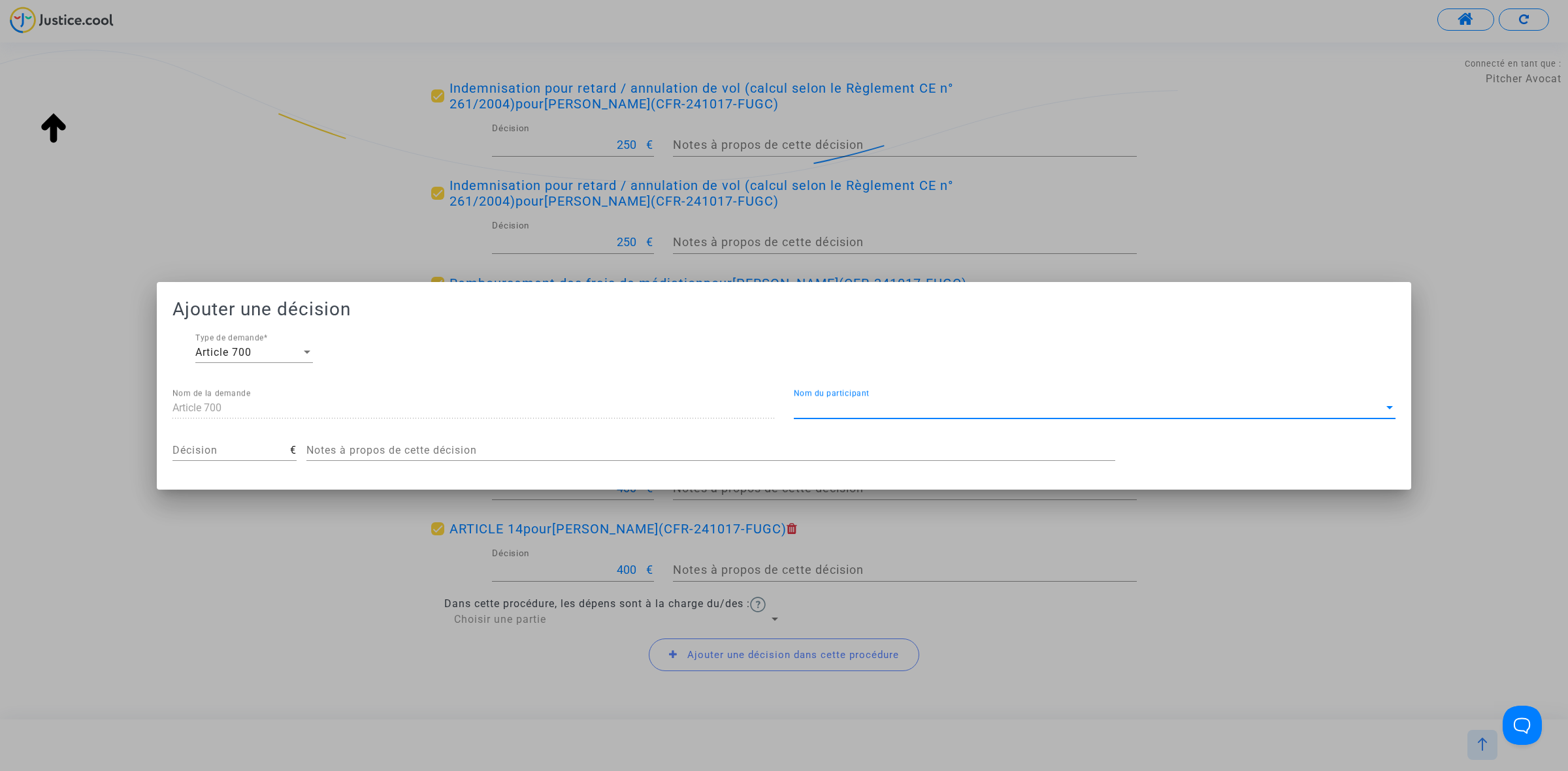
click at [841, 409] on span "Nom du participant" at bounding box center [1088, 408] width 590 height 11
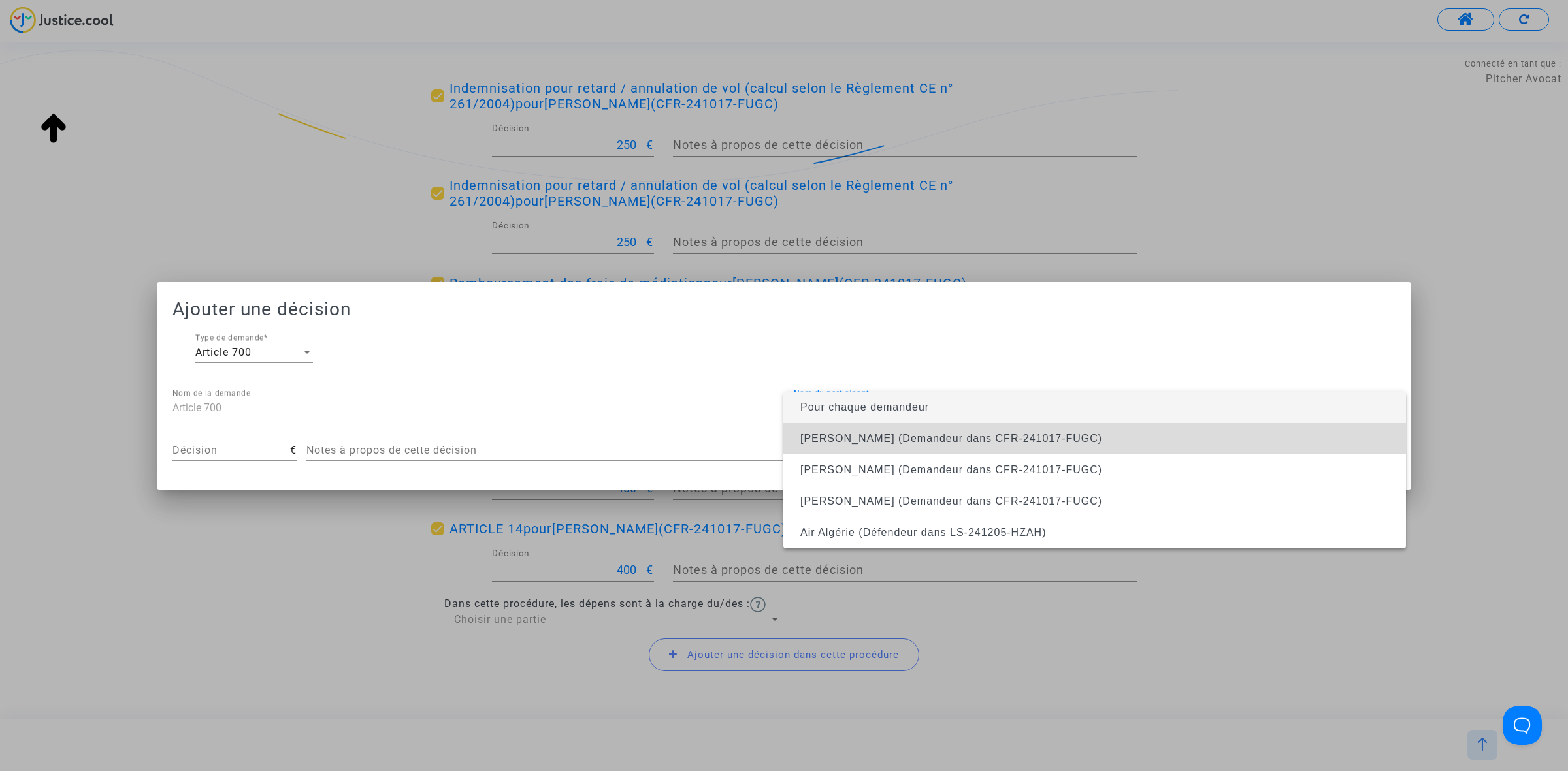
click at [857, 433] on span "Samia Mahamdi (Demandeur dans CFR-241017-FUGC)" at bounding box center [951, 439] width 302 height 11
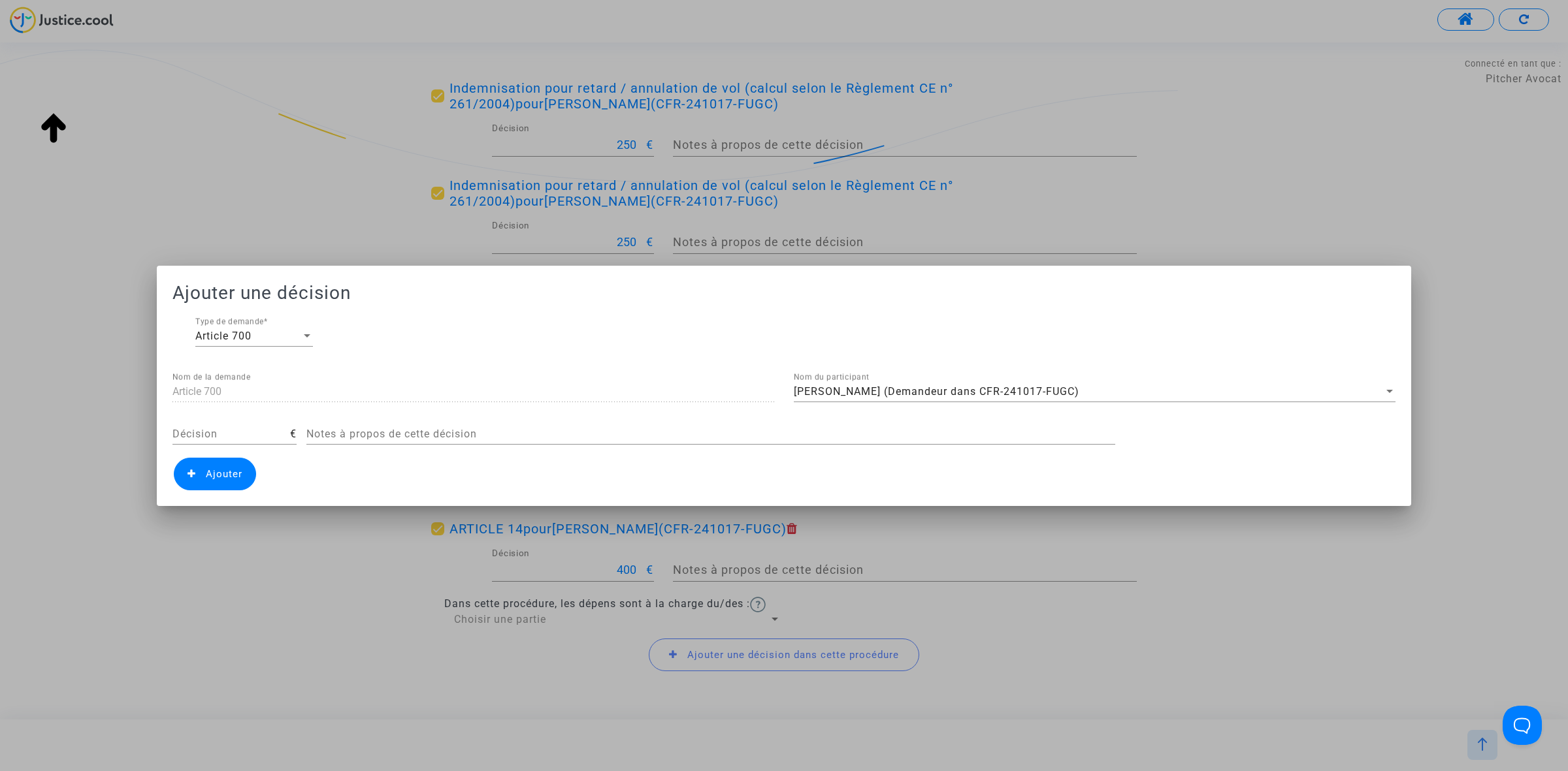
click at [201, 449] on div "Décision €" at bounding box center [234, 436] width 124 height 42
click at [217, 432] on input "Décision" at bounding box center [231, 434] width 117 height 11
type input "828"
click at [229, 472] on span "Ajouter" at bounding box center [223, 474] width 37 height 11
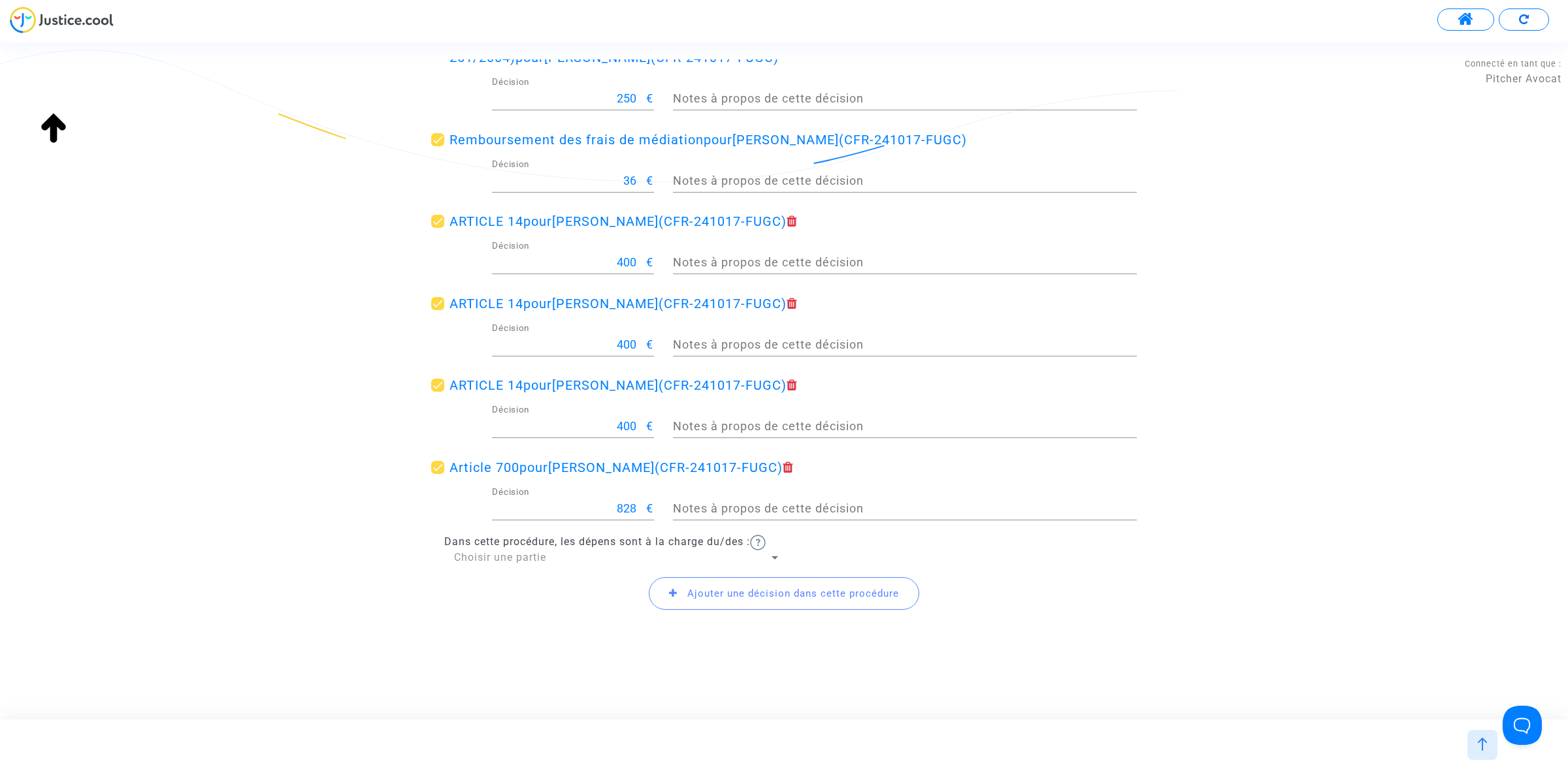
scroll to position [471, 0]
click at [690, 591] on span "Ajouter une décision dans cette procédure" at bounding box center [792, 592] width 211 height 11
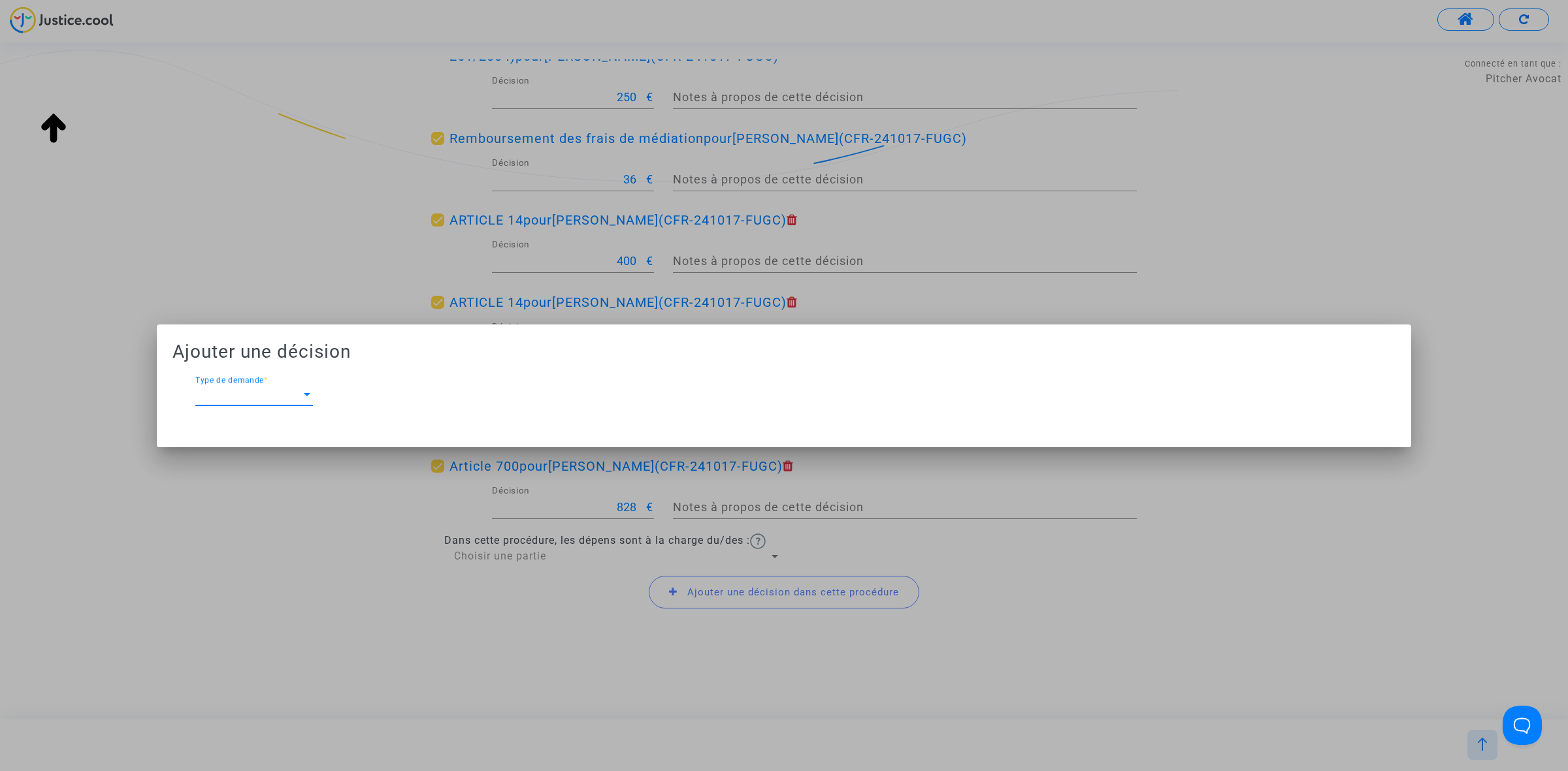
click at [287, 399] on span "Type de demande" at bounding box center [249, 394] width 106 height 11
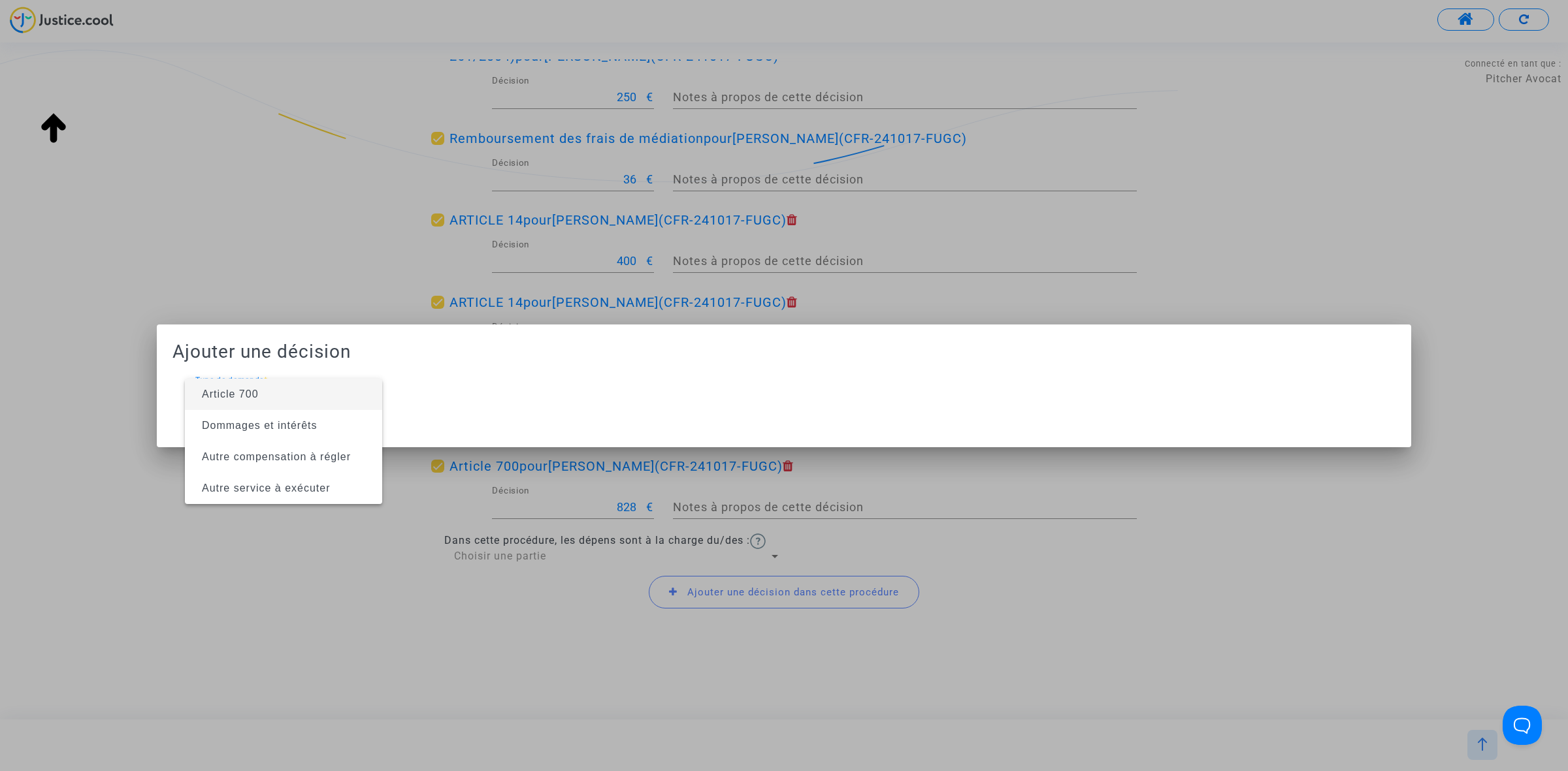
click at [287, 399] on span "Article 700" at bounding box center [284, 394] width 176 height 31
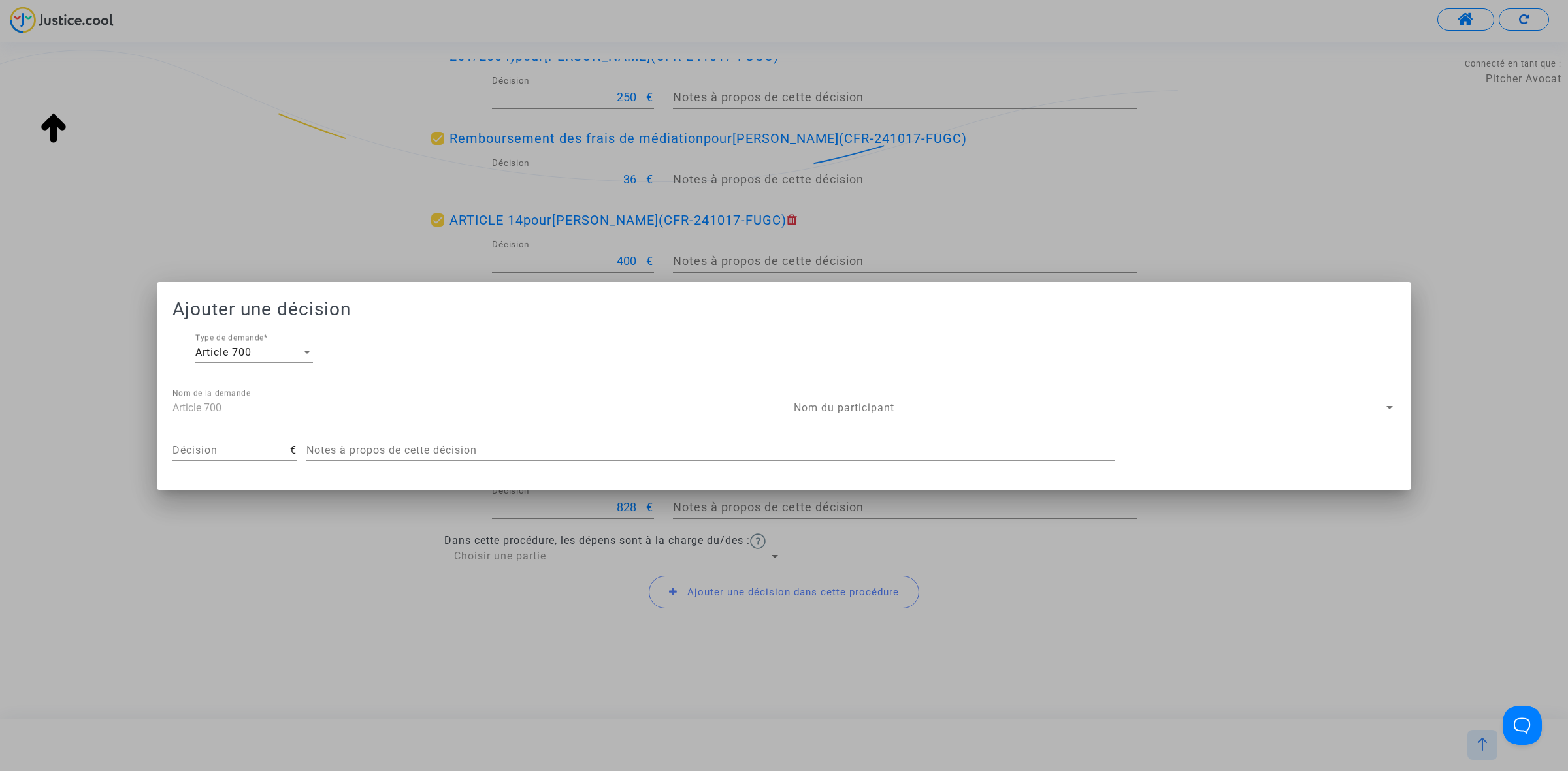
click at [287, 399] on div "Article 700 Nom de la demande" at bounding box center [473, 403] width 602 height 29
click at [282, 357] on div "Article 700" at bounding box center [249, 352] width 106 height 11
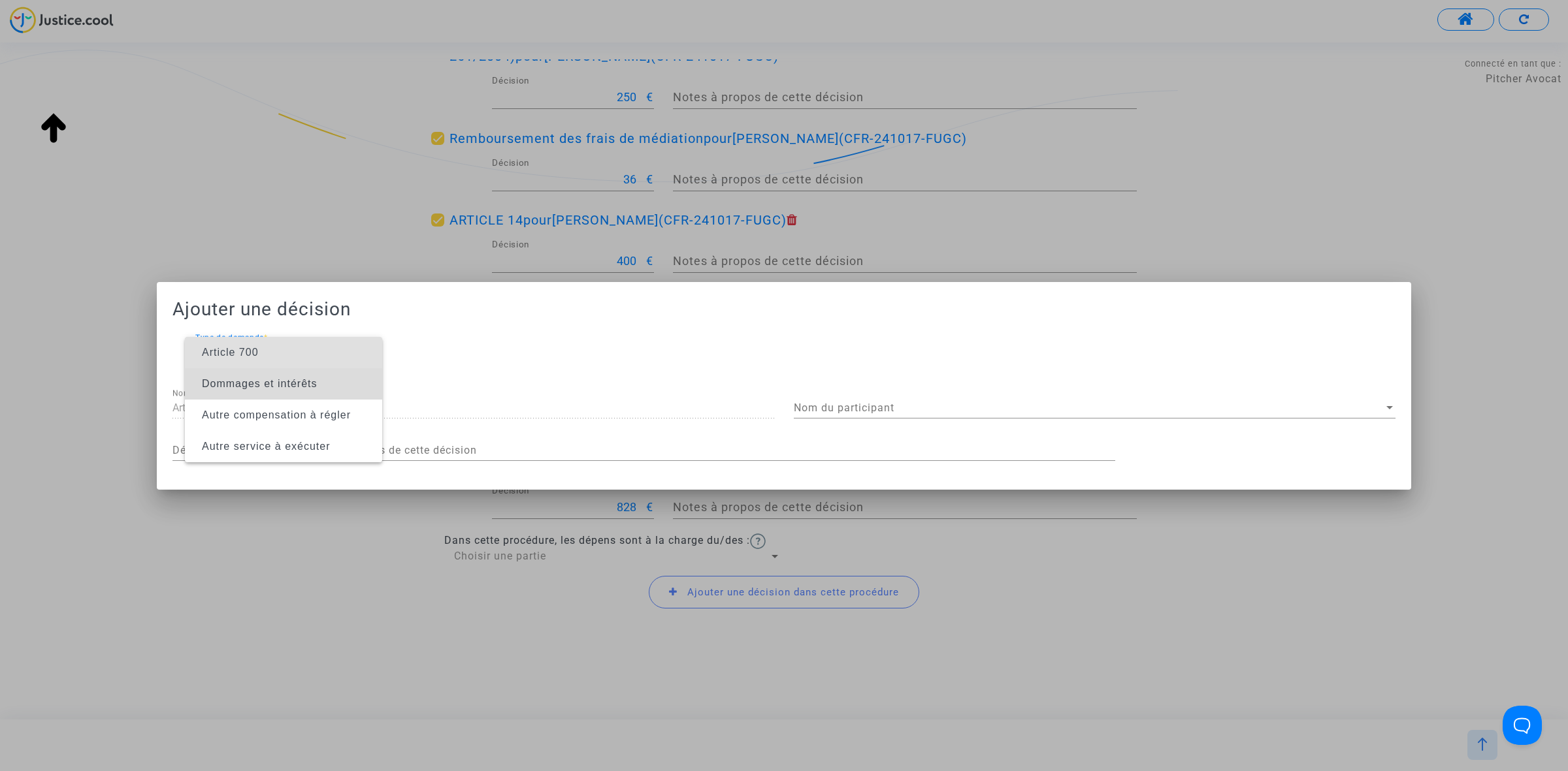
click at [282, 389] on span "Dommages et intérêts" at bounding box center [259, 384] width 115 height 11
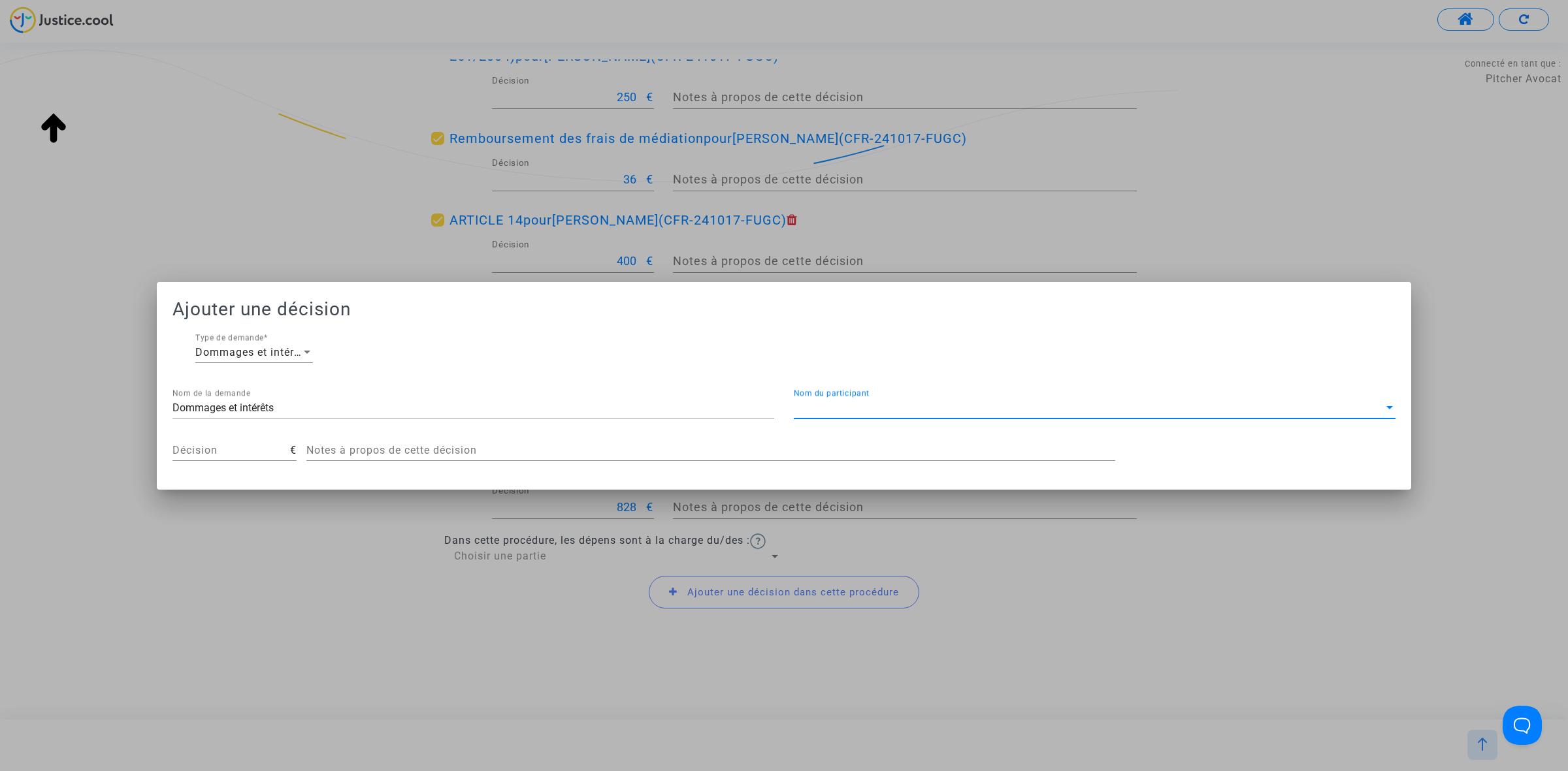
click at [866, 404] on span "Nom du participant" at bounding box center [1088, 408] width 590 height 11
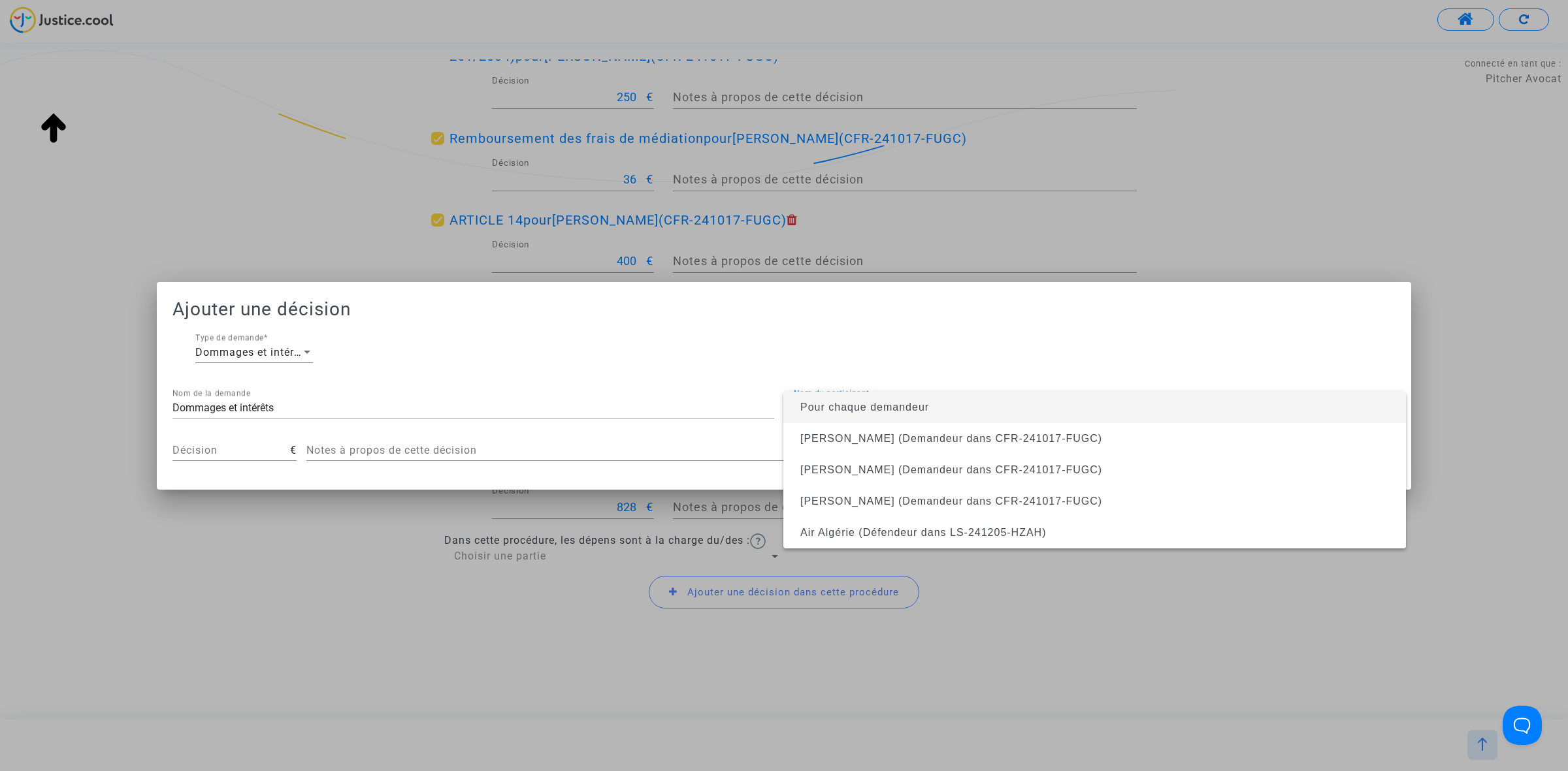
click at [872, 407] on span "Pour chaque demandeur" at bounding box center [865, 407] width 129 height 11
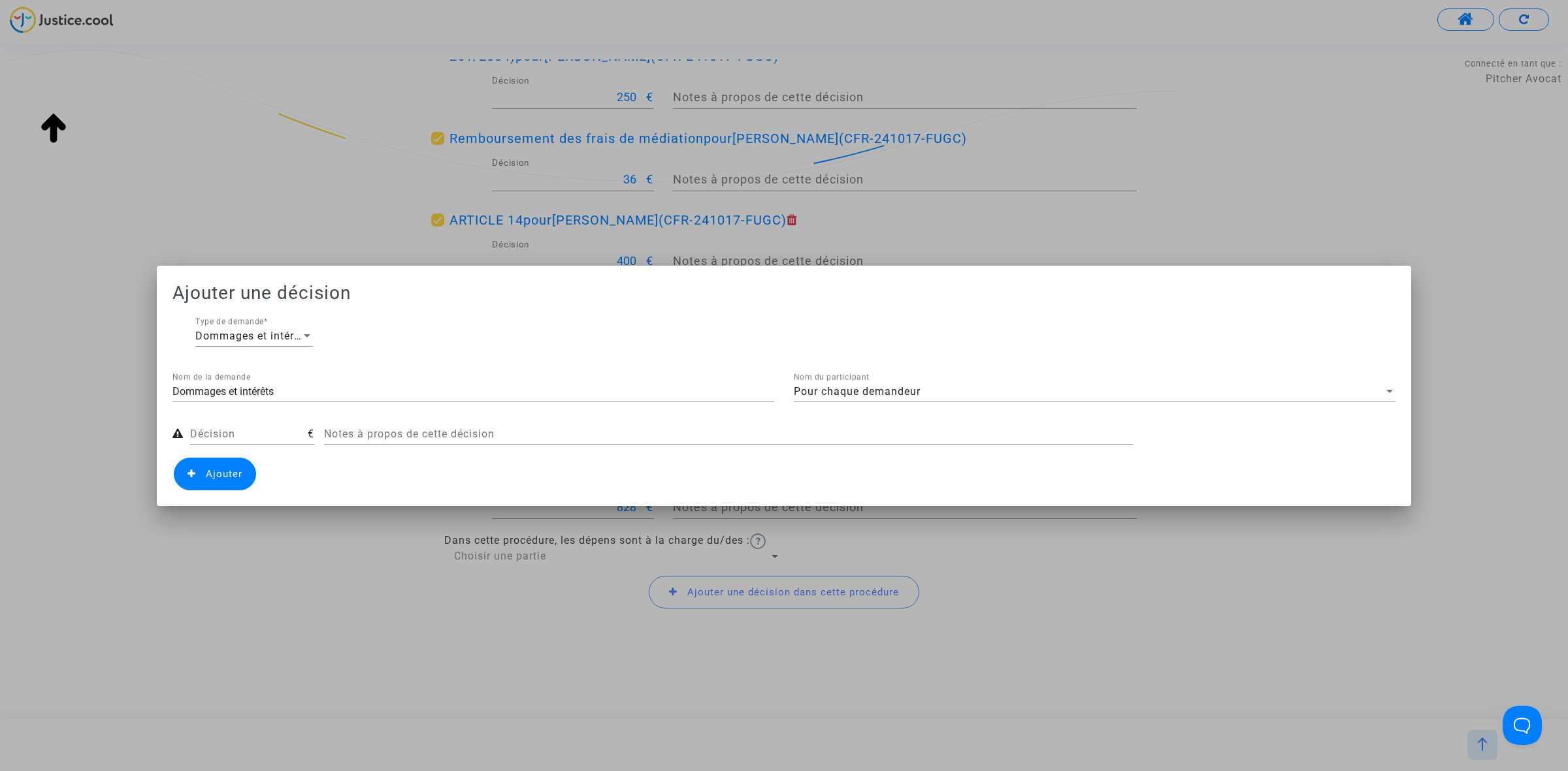
click at [198, 425] on div "Décision" at bounding box center [249, 430] width 117 height 29
drag, startPoint x: 312, startPoint y: 392, endPoint x: 184, endPoint y: 386, distance: 128.1
click at [194, 392] on input "Dommages et intérêts" at bounding box center [473, 392] width 602 height 11
type input "D"
type input "Résistance abusive"
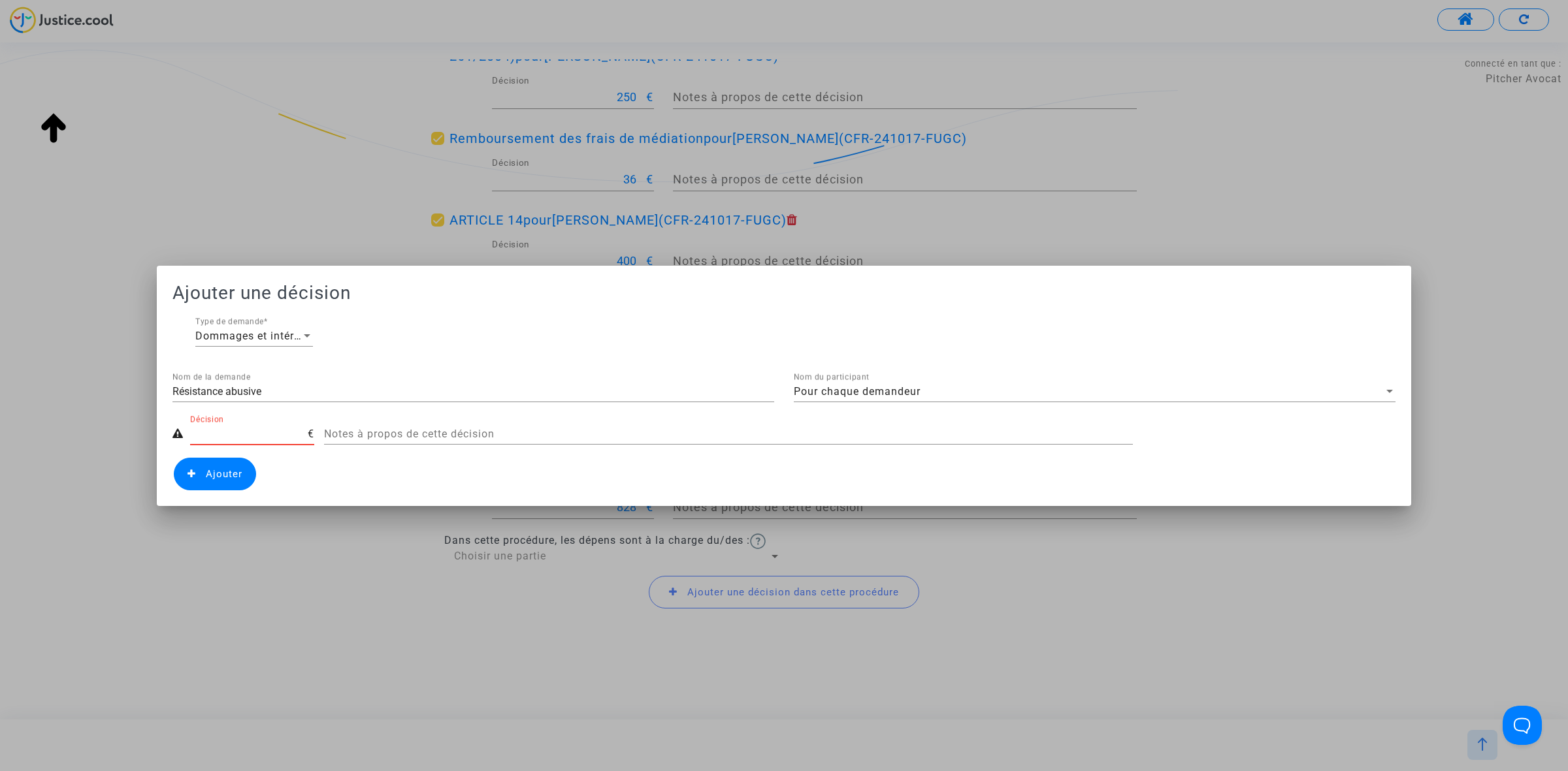
click at [276, 432] on input "Décision" at bounding box center [249, 434] width 117 height 11
type input "5"
type input "400"
click at [234, 464] on span "Ajouter" at bounding box center [215, 474] width 82 height 33
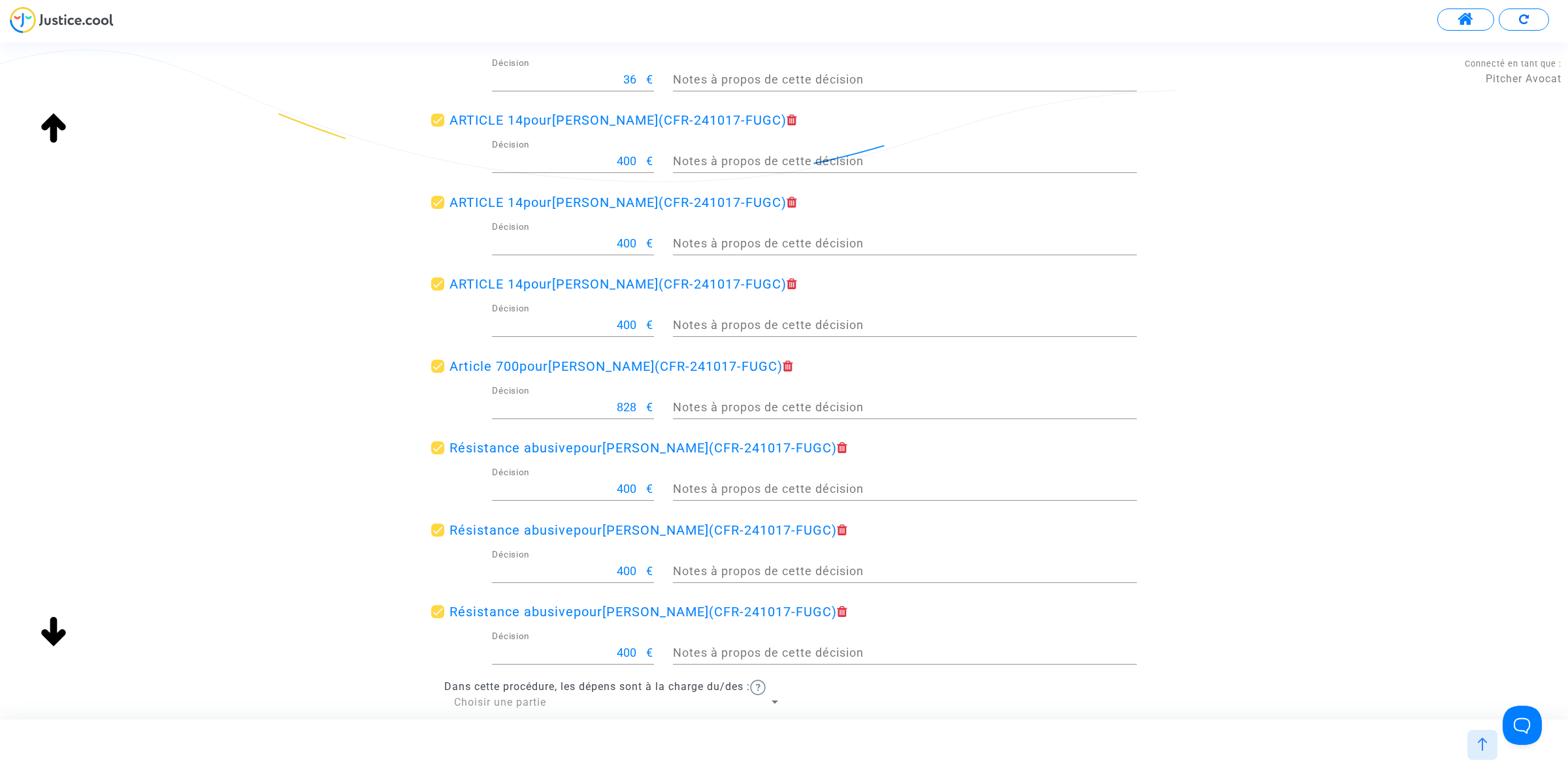
scroll to position [717, 0]
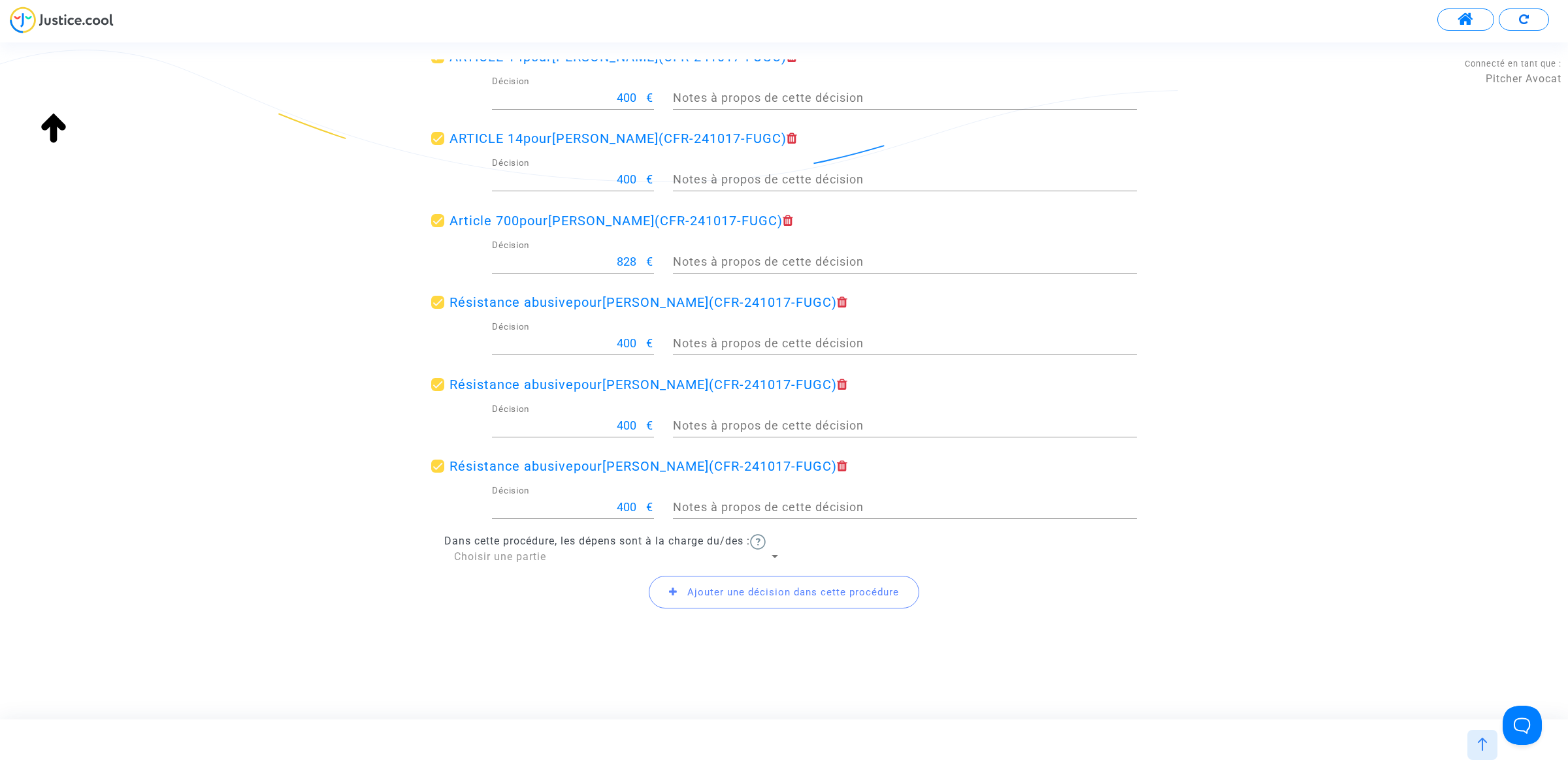
click at [515, 562] on div "Choisir une partie" at bounding box center [612, 557] width 315 height 14
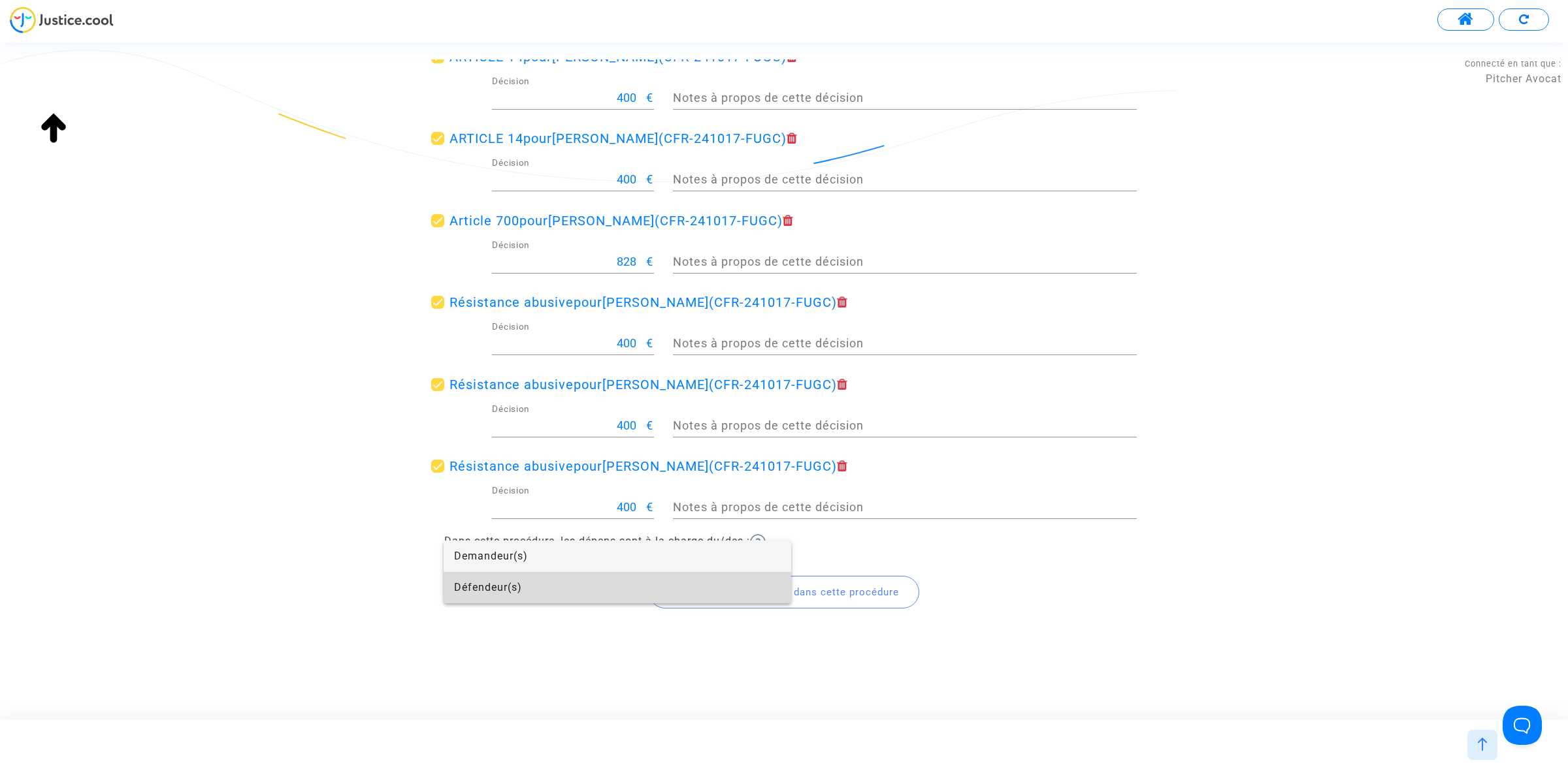
click at [523, 589] on span "Défendeur(s)" at bounding box center [617, 588] width 327 height 31
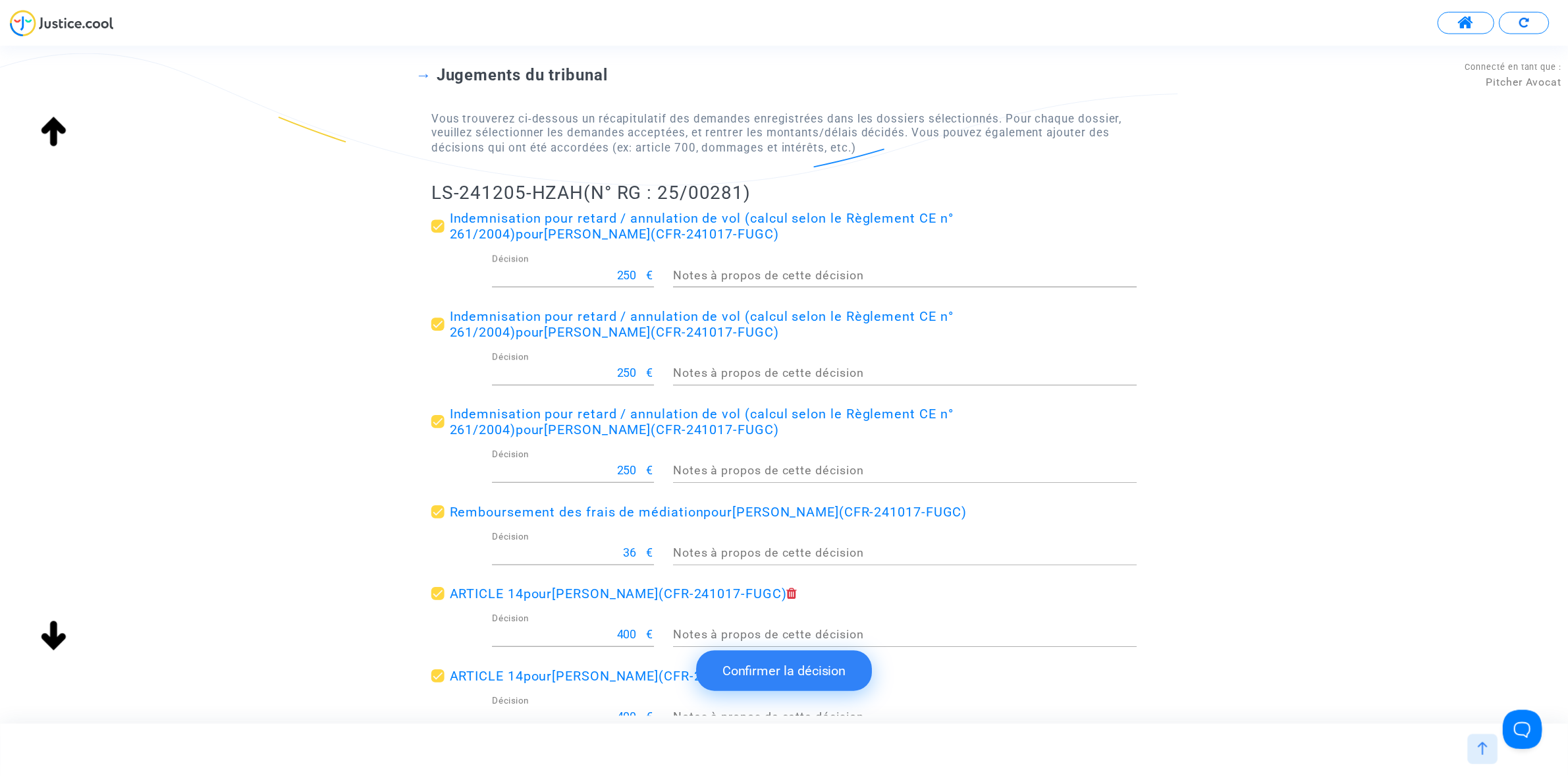
scroll to position [0, 0]
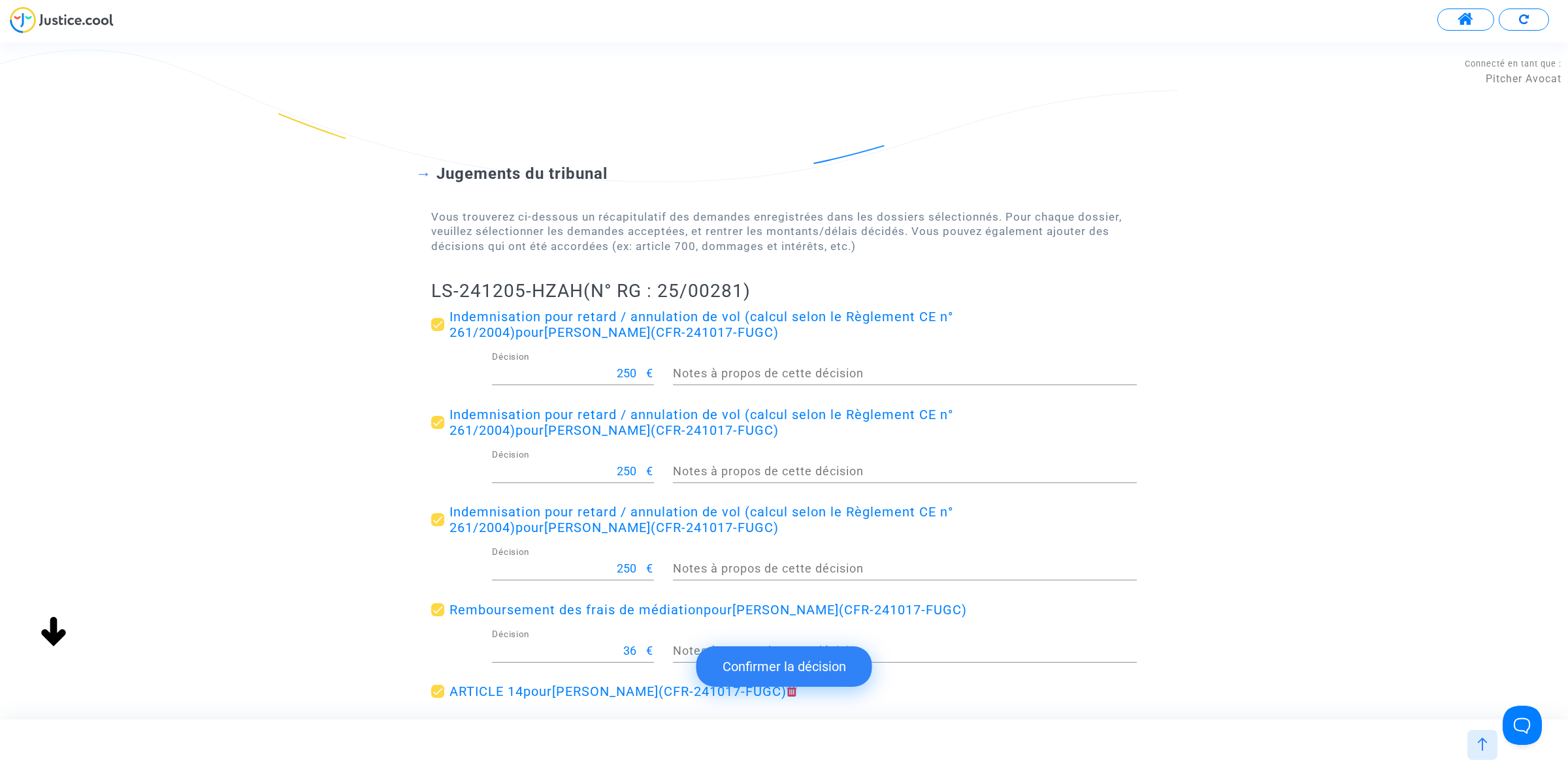
drag, startPoint x: 411, startPoint y: 297, endPoint x: 585, endPoint y: 288, distance: 174.2
click at [585, 288] on div "Jugements du tribunal Vous trouverez ci-dessous un récapitulatif des demandes e…" at bounding box center [784, 737] width 1568 height 1251
copy h2 "LS-241205-HZAH"
click at [789, 664] on button "Confirmer la décision" at bounding box center [784, 666] width 175 height 41
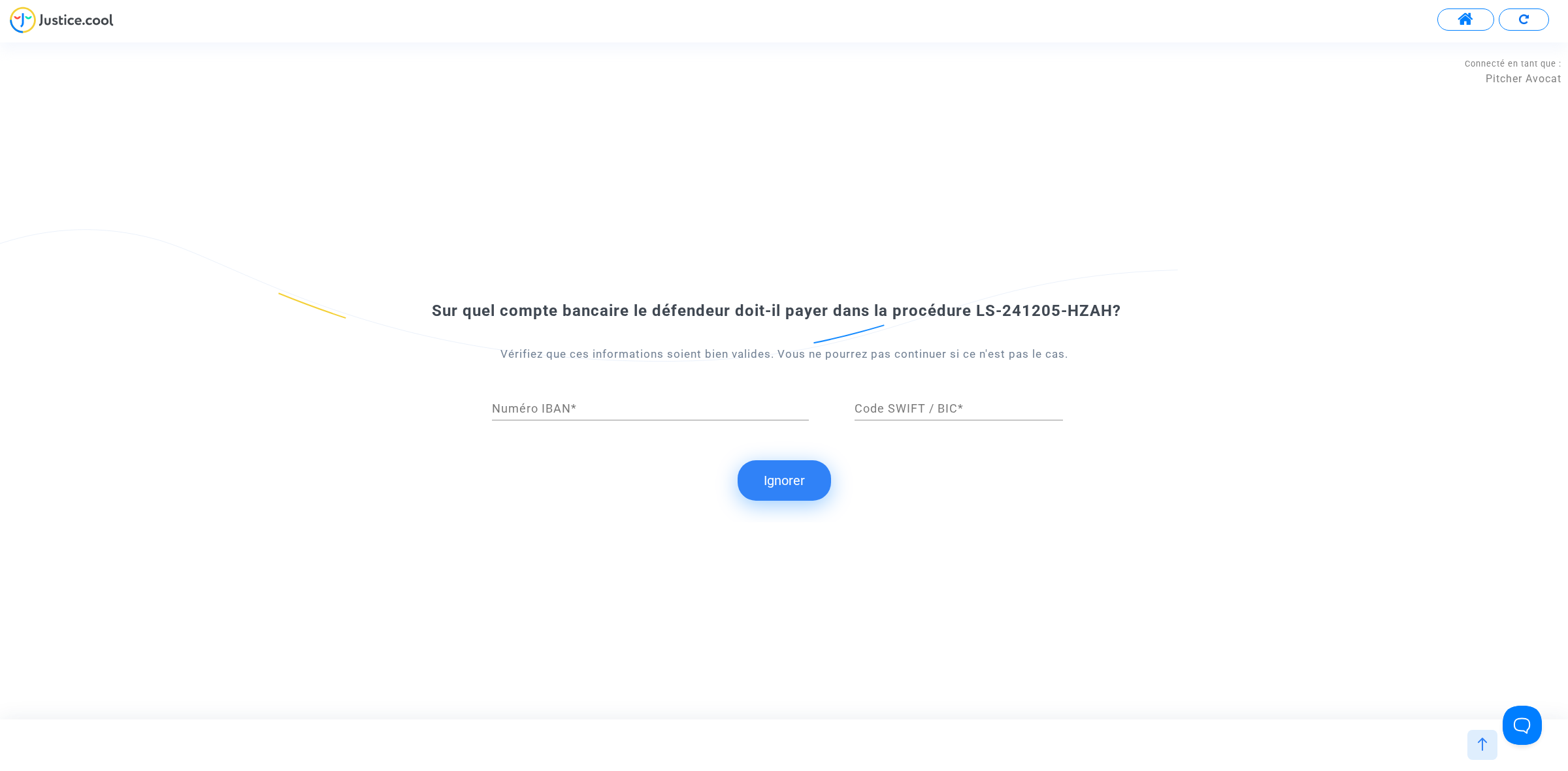
click at [774, 477] on button "Ignorer" at bounding box center [784, 480] width 93 height 41
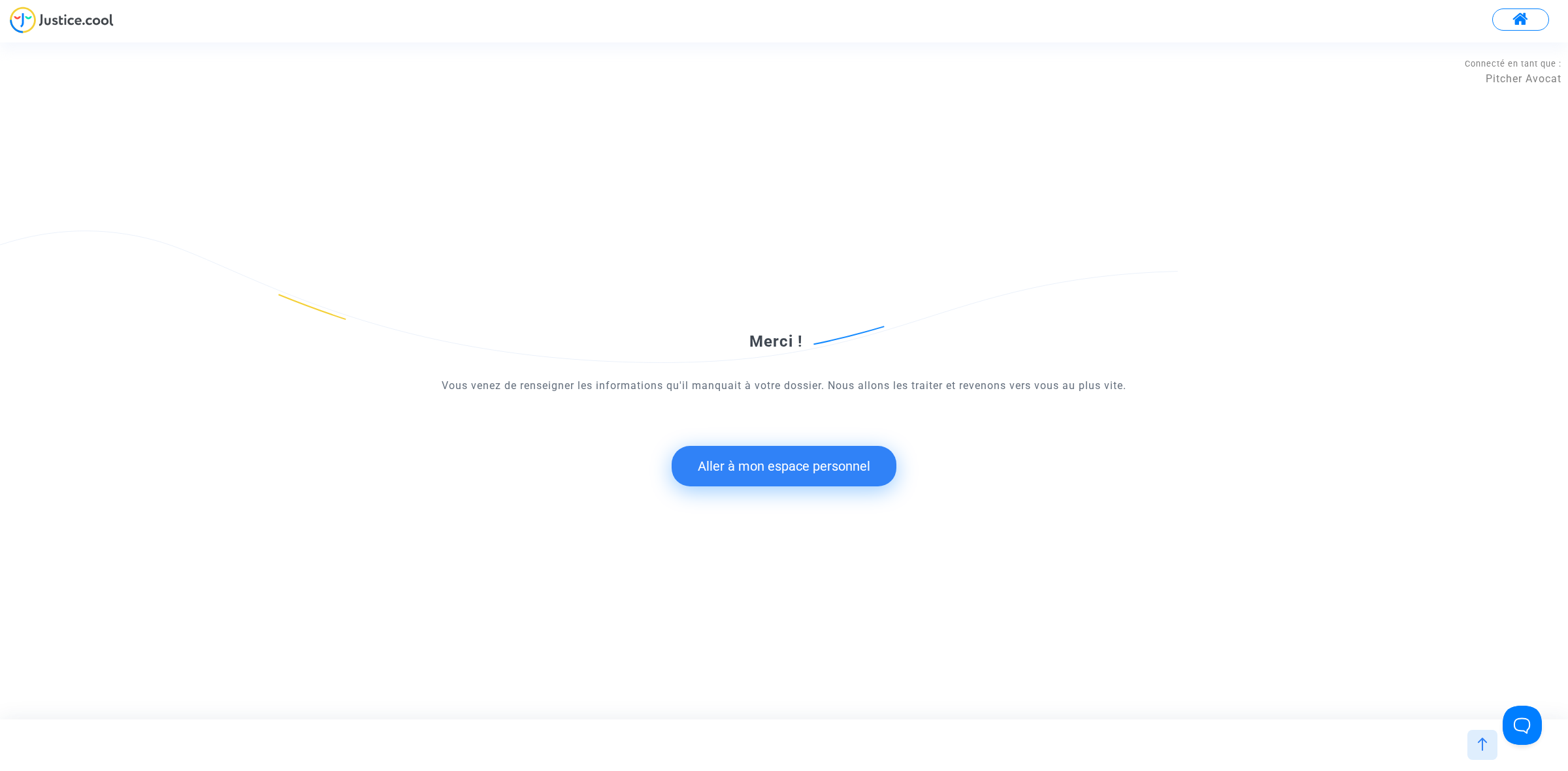
click at [834, 469] on button "Aller à mon espace personnel" at bounding box center [784, 466] width 225 height 41
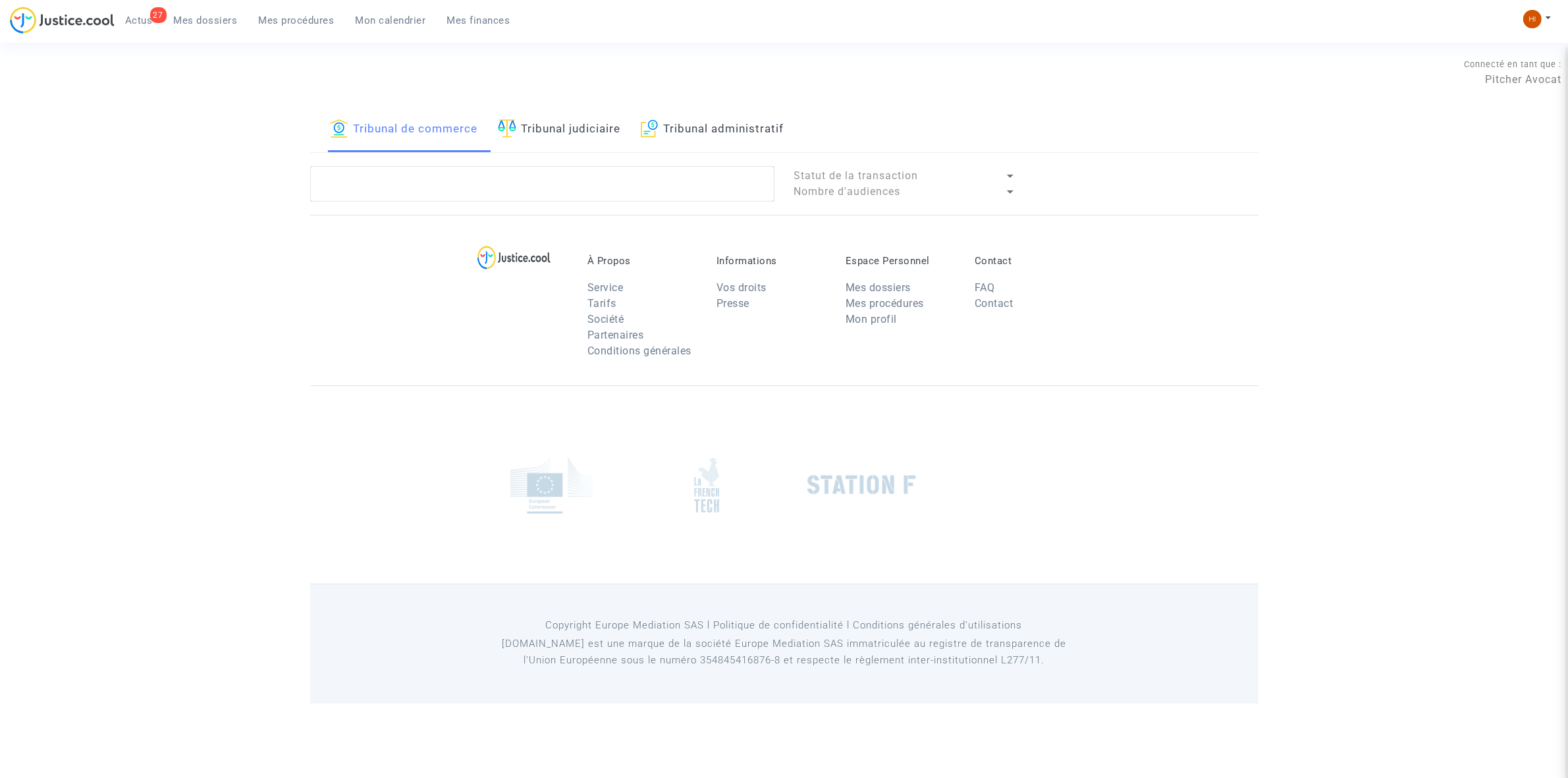
click at [551, 114] on link "Tribunal judiciaire" at bounding box center [559, 130] width 124 height 45
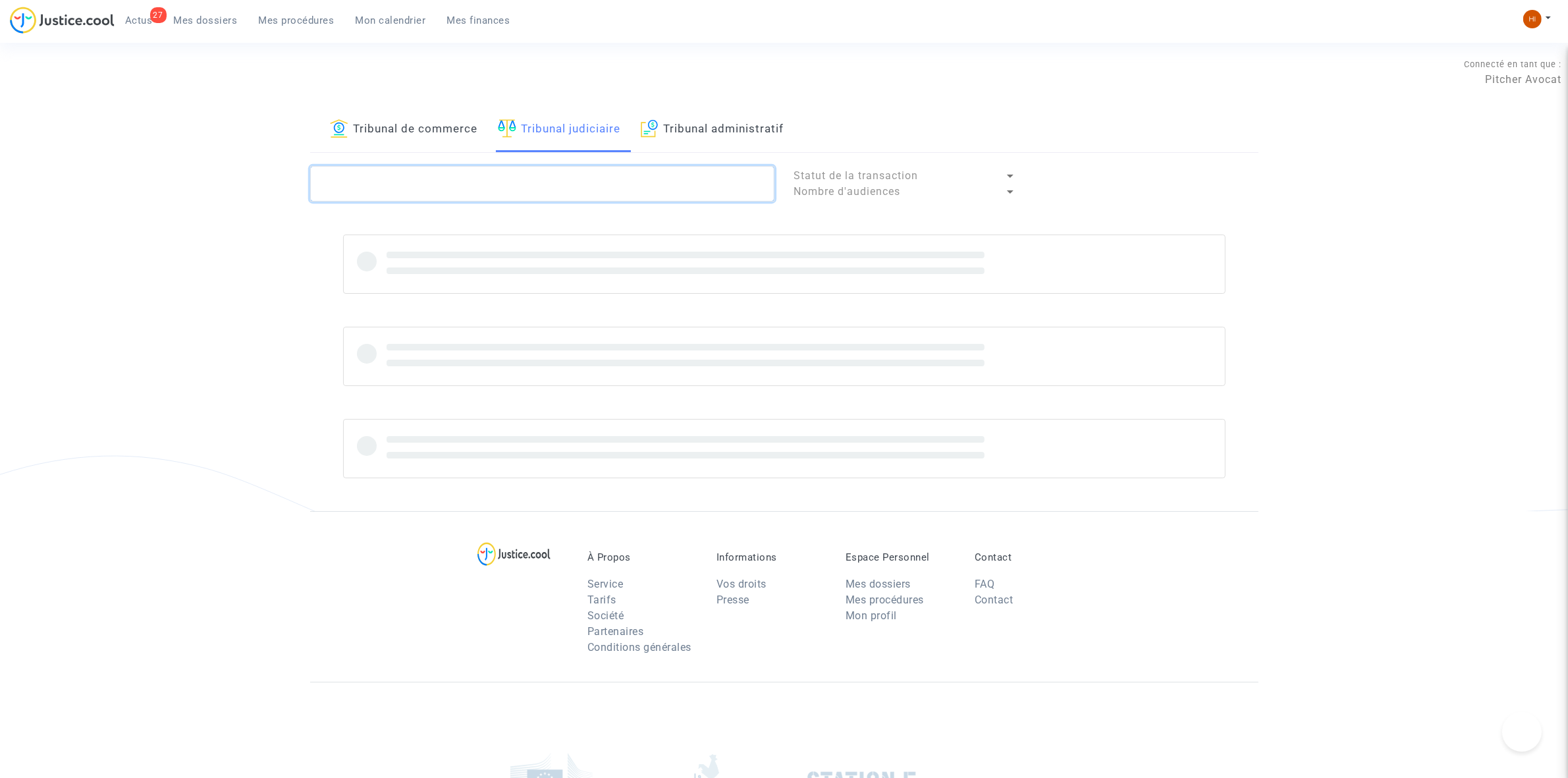
paste textarea "LS-241205-HZAH"
click at [563, 183] on textarea at bounding box center [542, 183] width 464 height 35
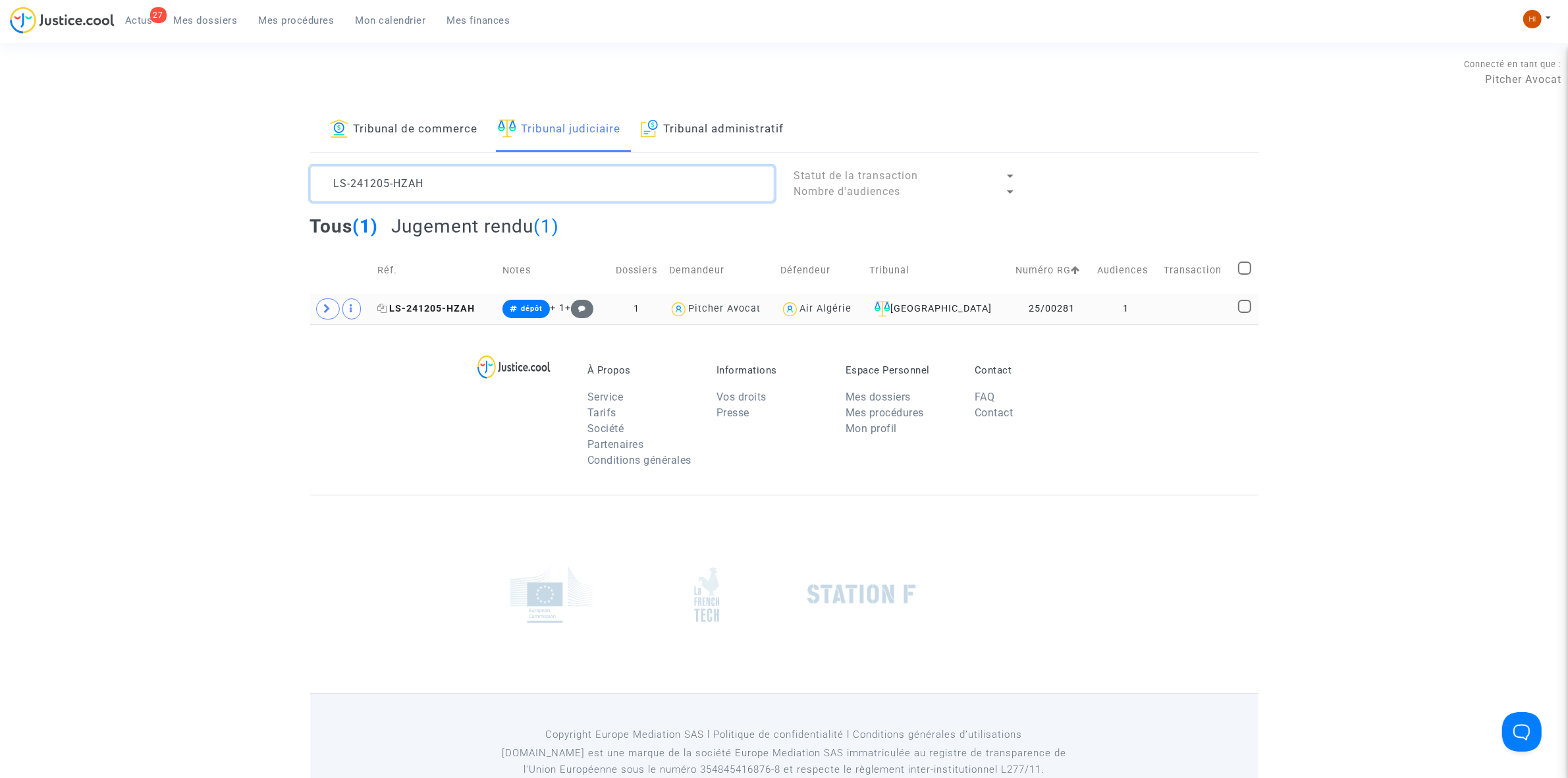
type textarea "LS-241205-HZAH"
click at [418, 310] on span "LS-241205-HZAH" at bounding box center [426, 308] width 98 height 12
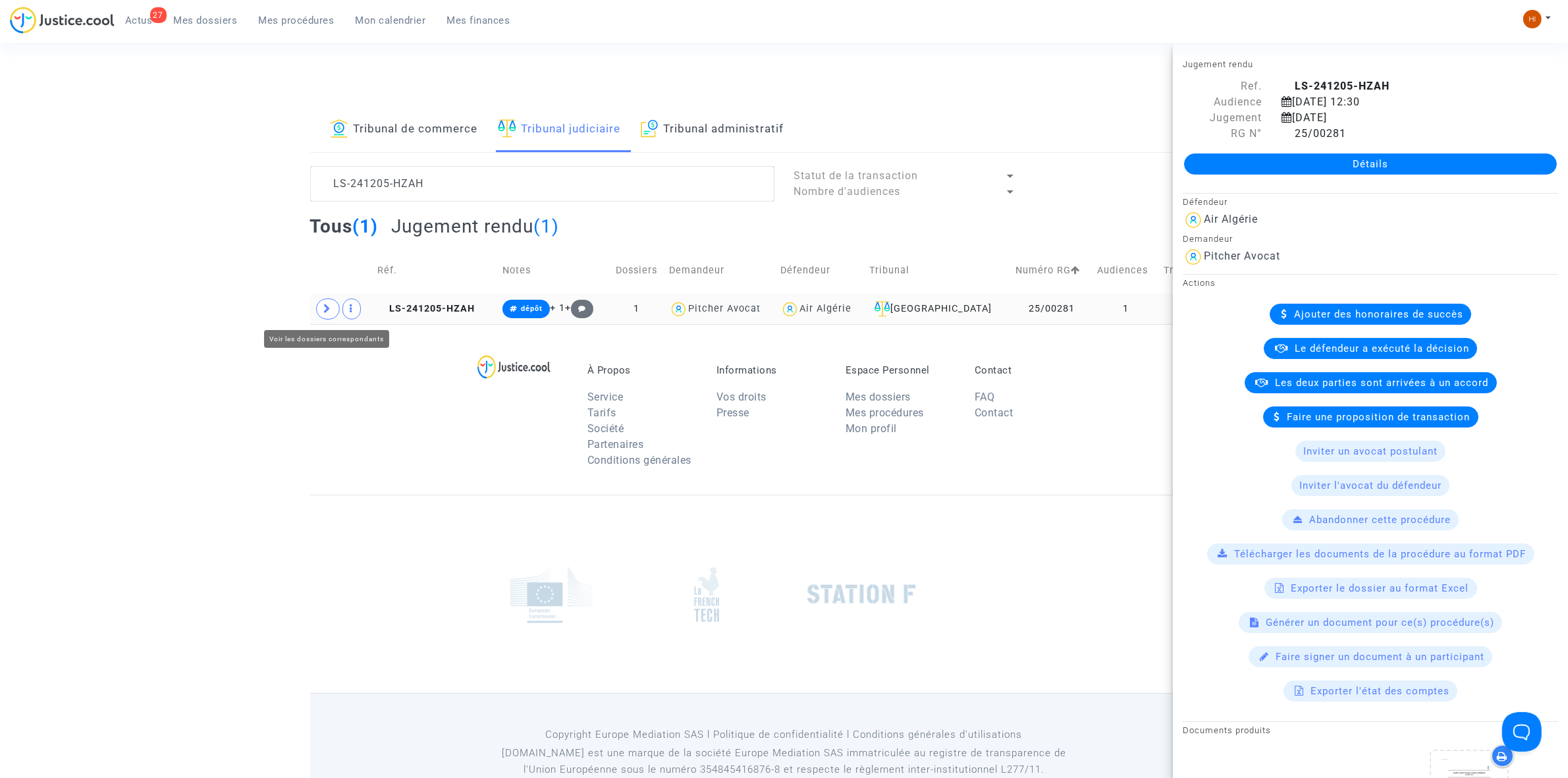
click at [327, 311] on icon at bounding box center [328, 308] width 8 height 10
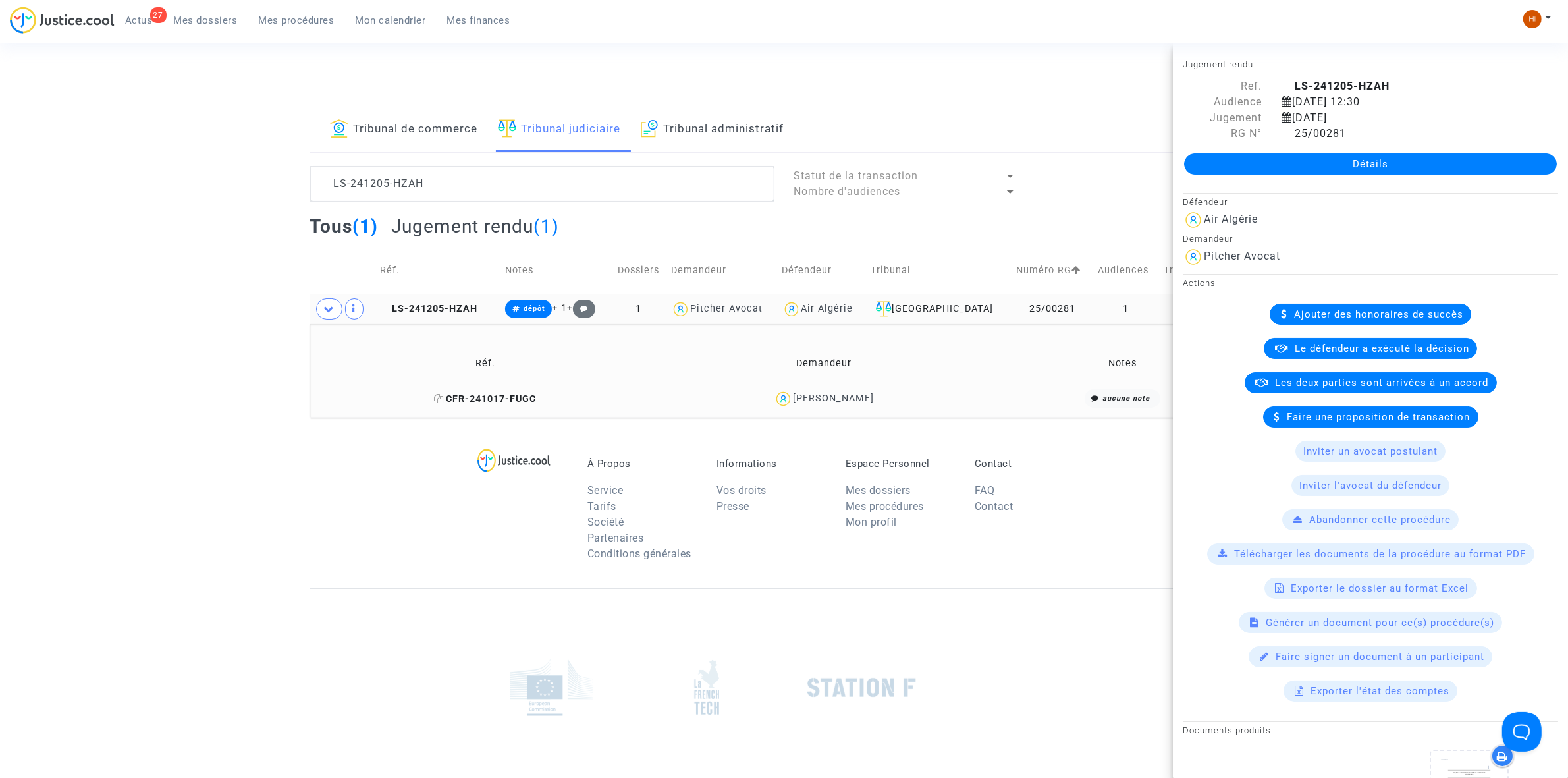
click at [438, 402] on icon at bounding box center [439, 398] width 10 height 9
drag, startPoint x: 884, startPoint y: 396, endPoint x: 792, endPoint y: 407, distance: 92.7
click at [792, 407] on div "Samia Mahamdi" at bounding box center [823, 399] width 326 height 19
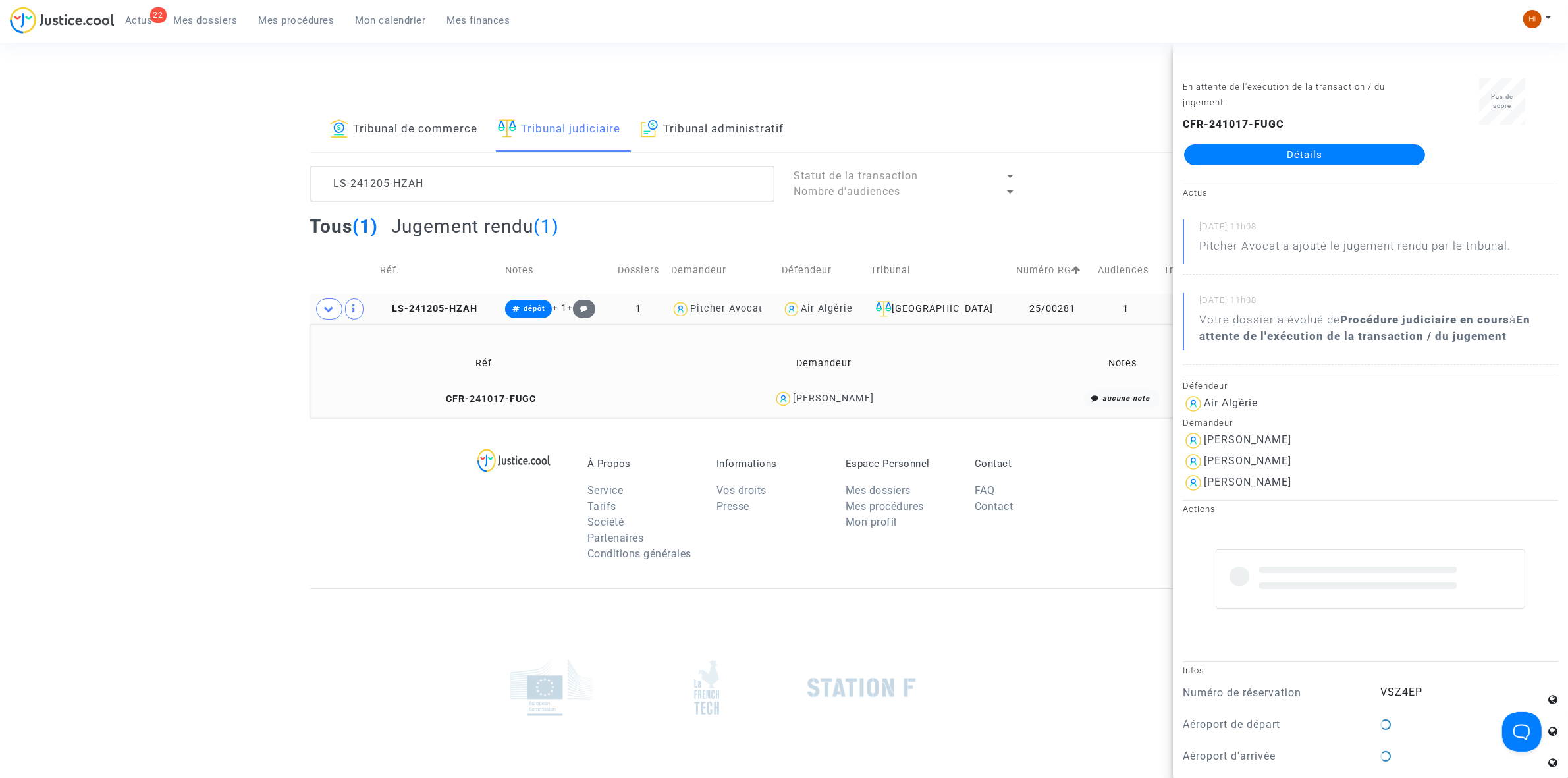
copy div "Samia Mahamdi"
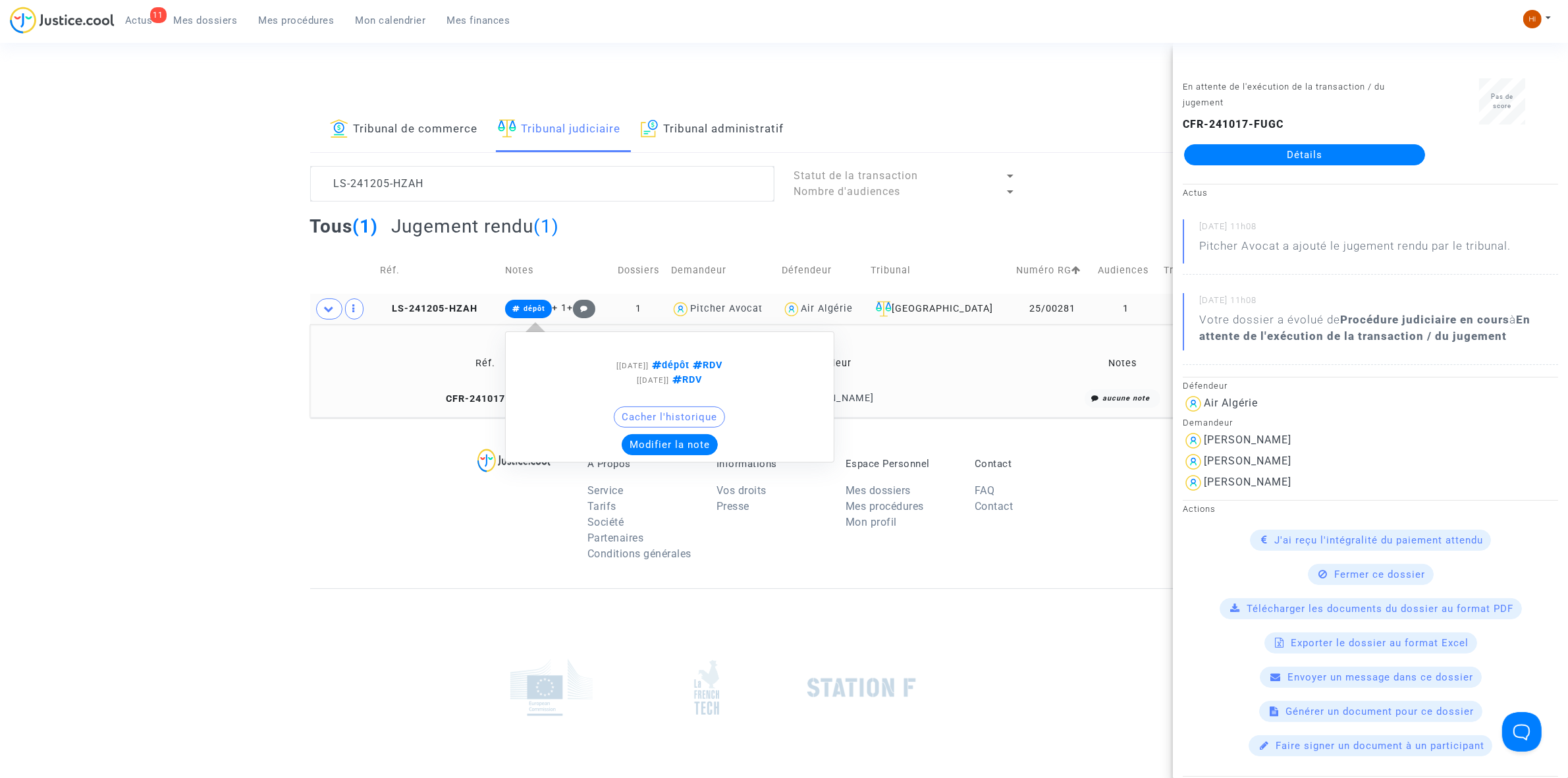
click at [520, 311] on icon at bounding box center [516, 309] width 8 height 7
click at [640, 446] on button "Modifier la note" at bounding box center [670, 444] width 96 height 21
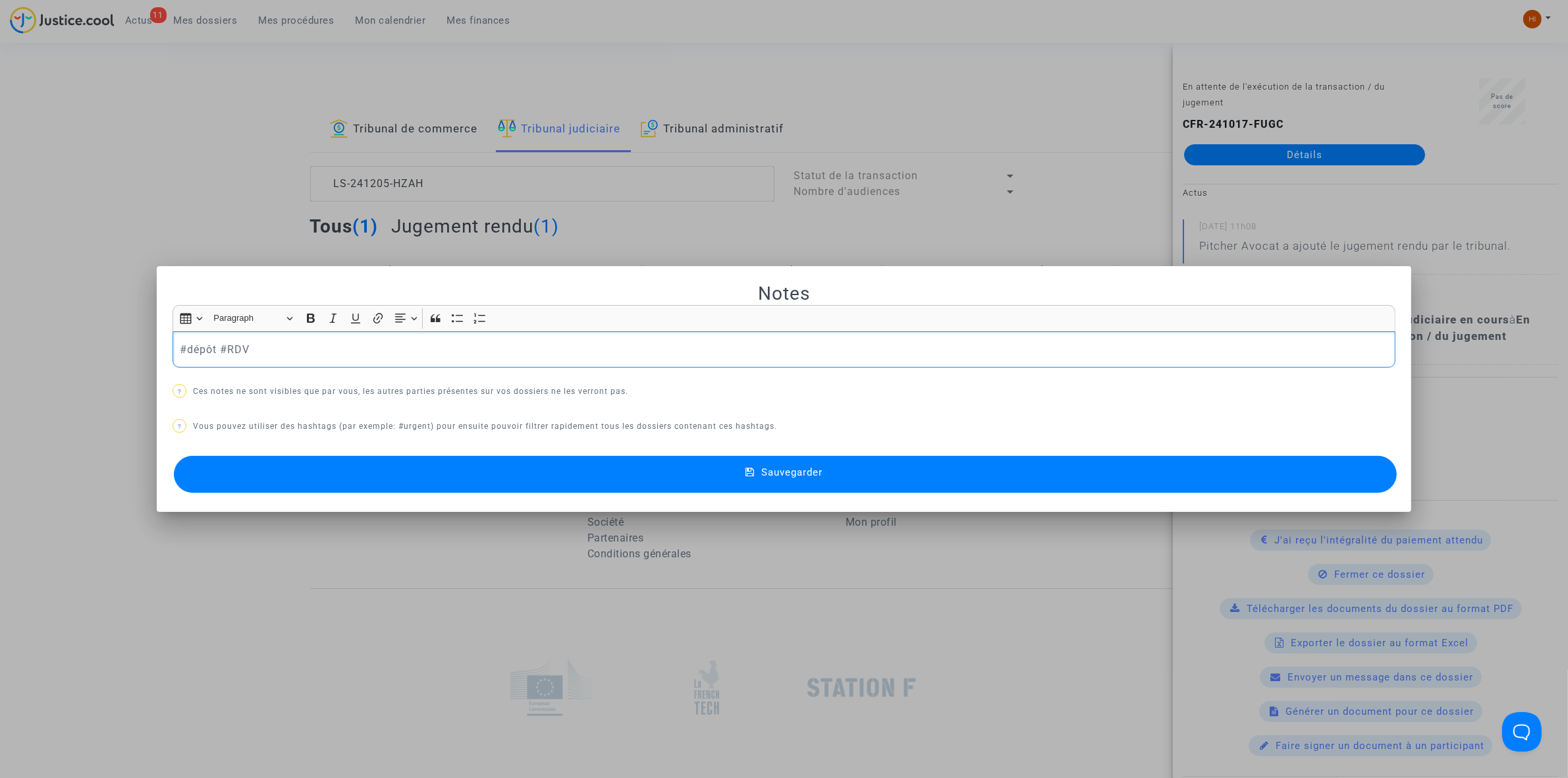
drag, startPoint x: 212, startPoint y: 349, endPoint x: -443, endPoint y: 327, distance: 655.4
click at [0, 327] on html "11 Actus Mes dossiers Mes procédures Mon calendrier Mes finances Mon profil Cha…" at bounding box center [784, 453] width 1568 height 907
click at [758, 485] on button "Sauvegarder" at bounding box center [785, 474] width 1223 height 37
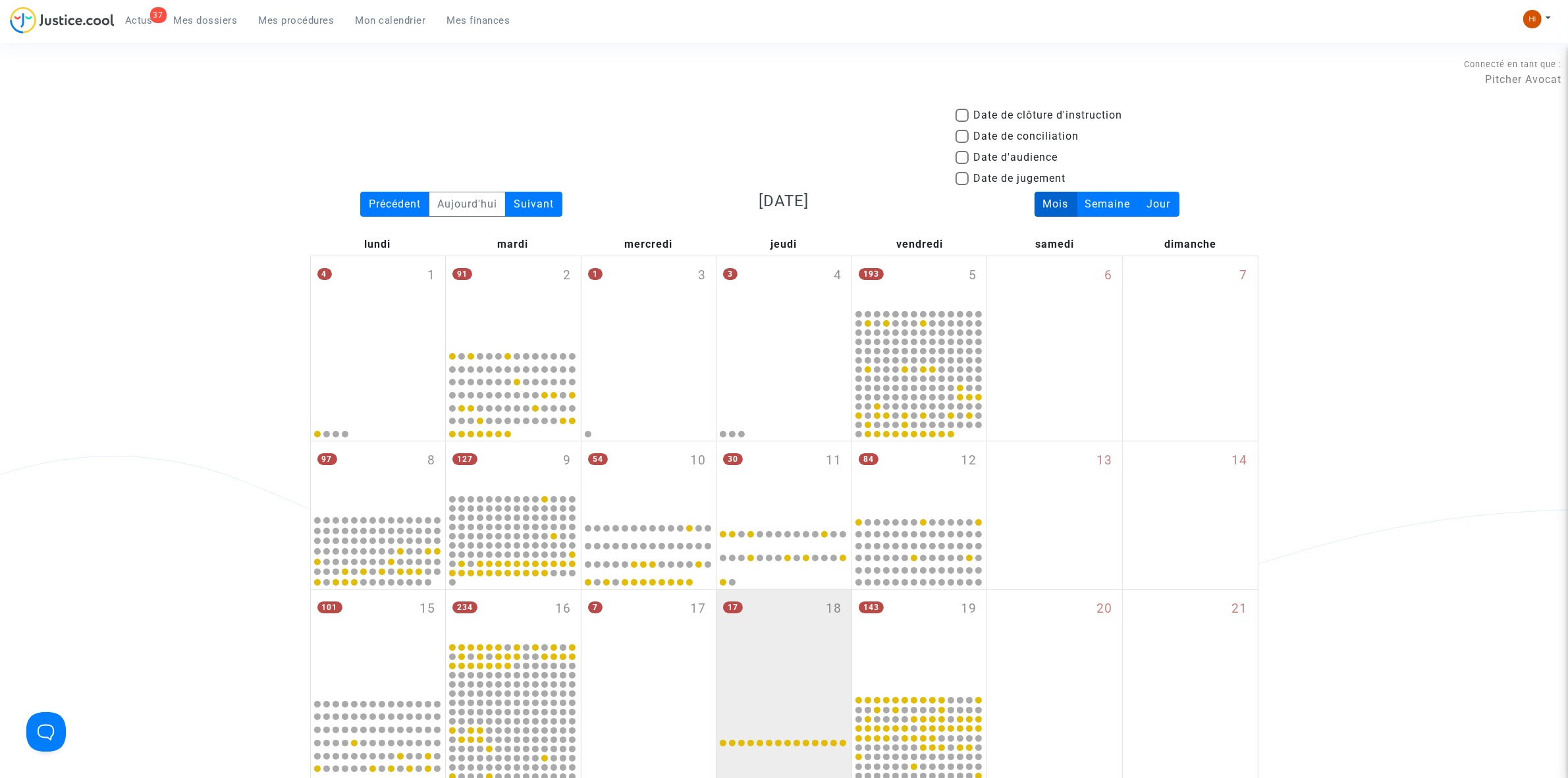
click at [295, 25] on span "Mes procédures" at bounding box center [296, 20] width 76 height 12
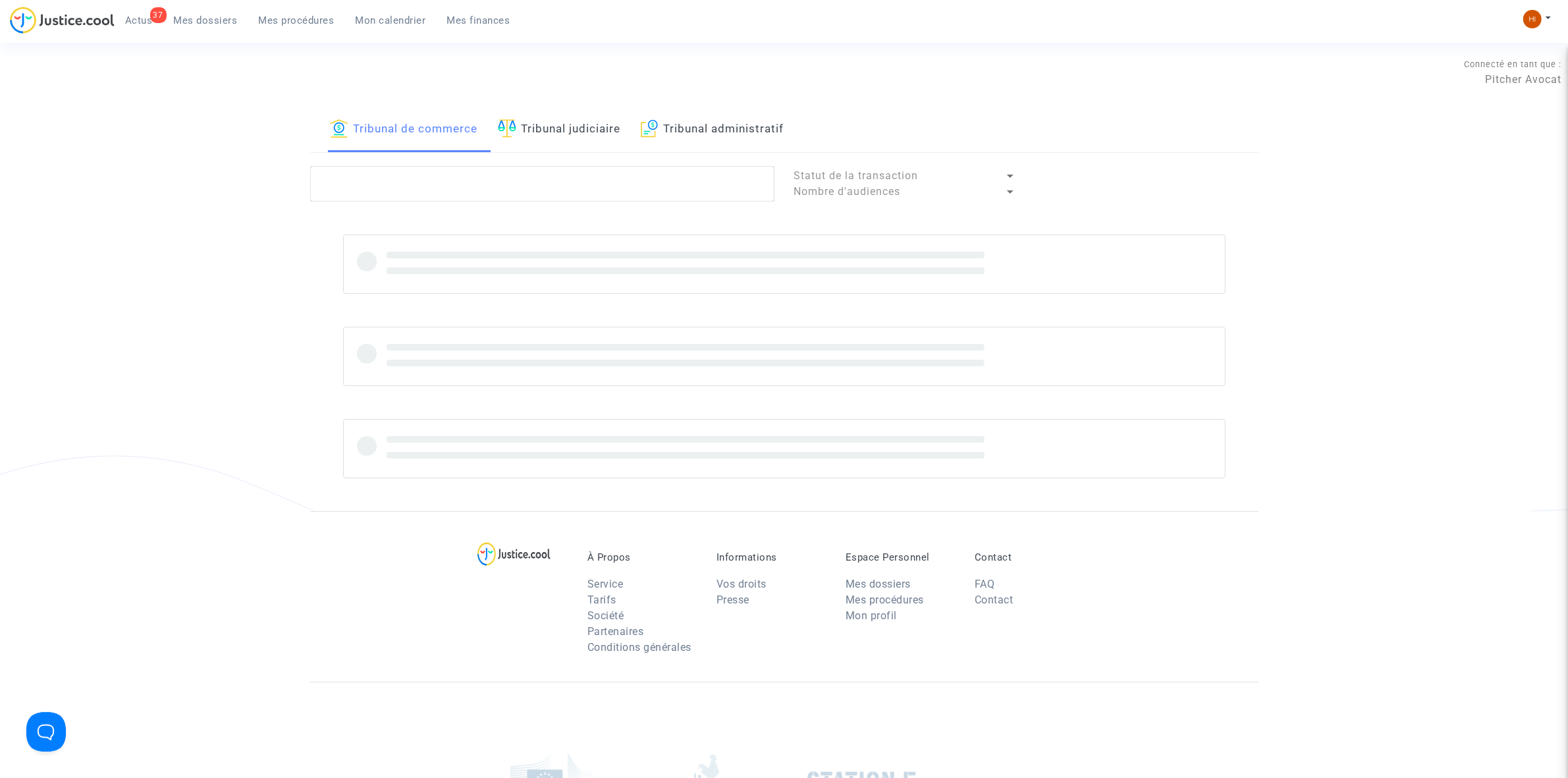
click at [608, 135] on link "Tribunal judiciaire" at bounding box center [559, 130] width 124 height 45
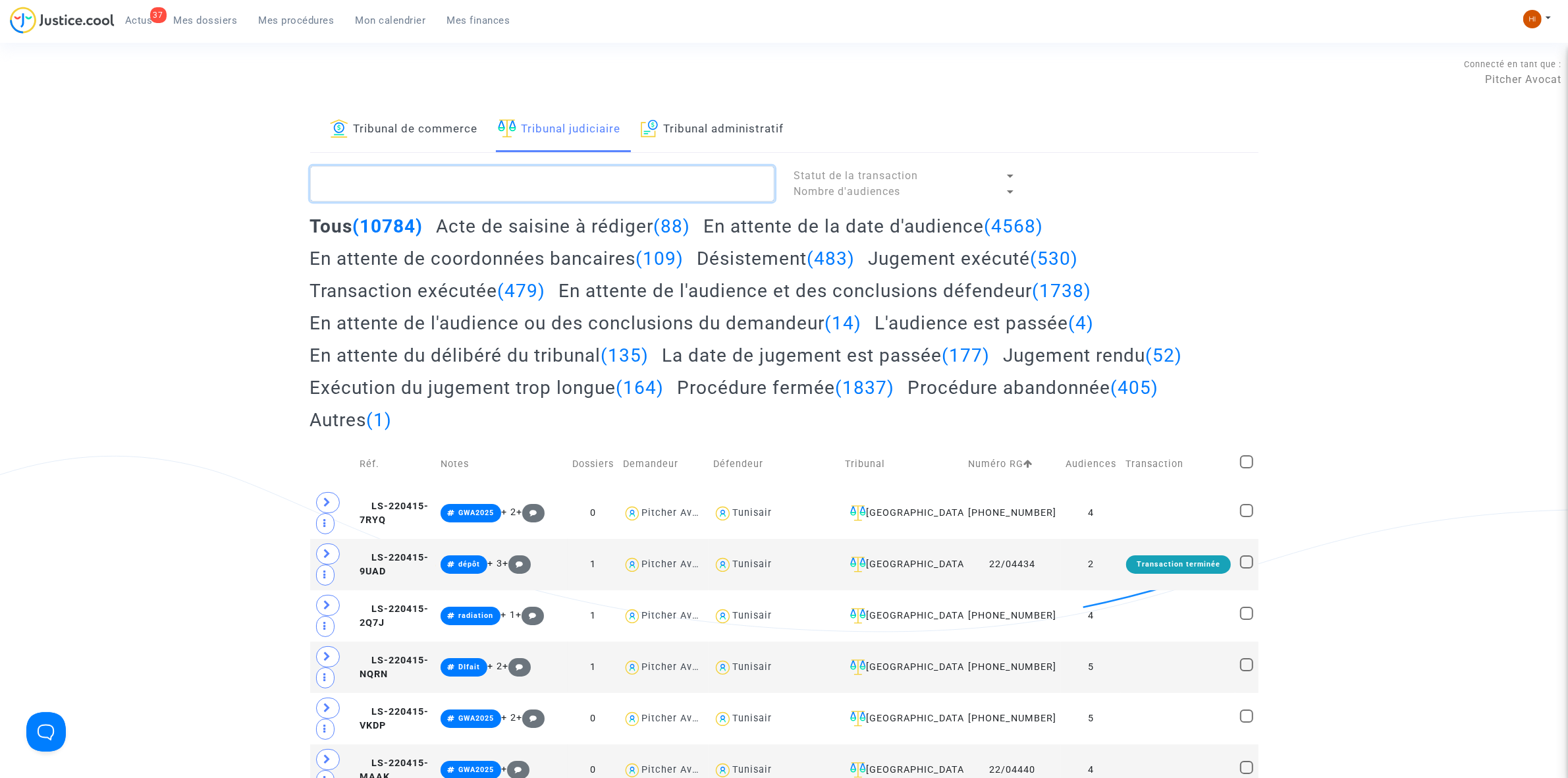
click at [432, 183] on textarea at bounding box center [542, 183] width 464 height 35
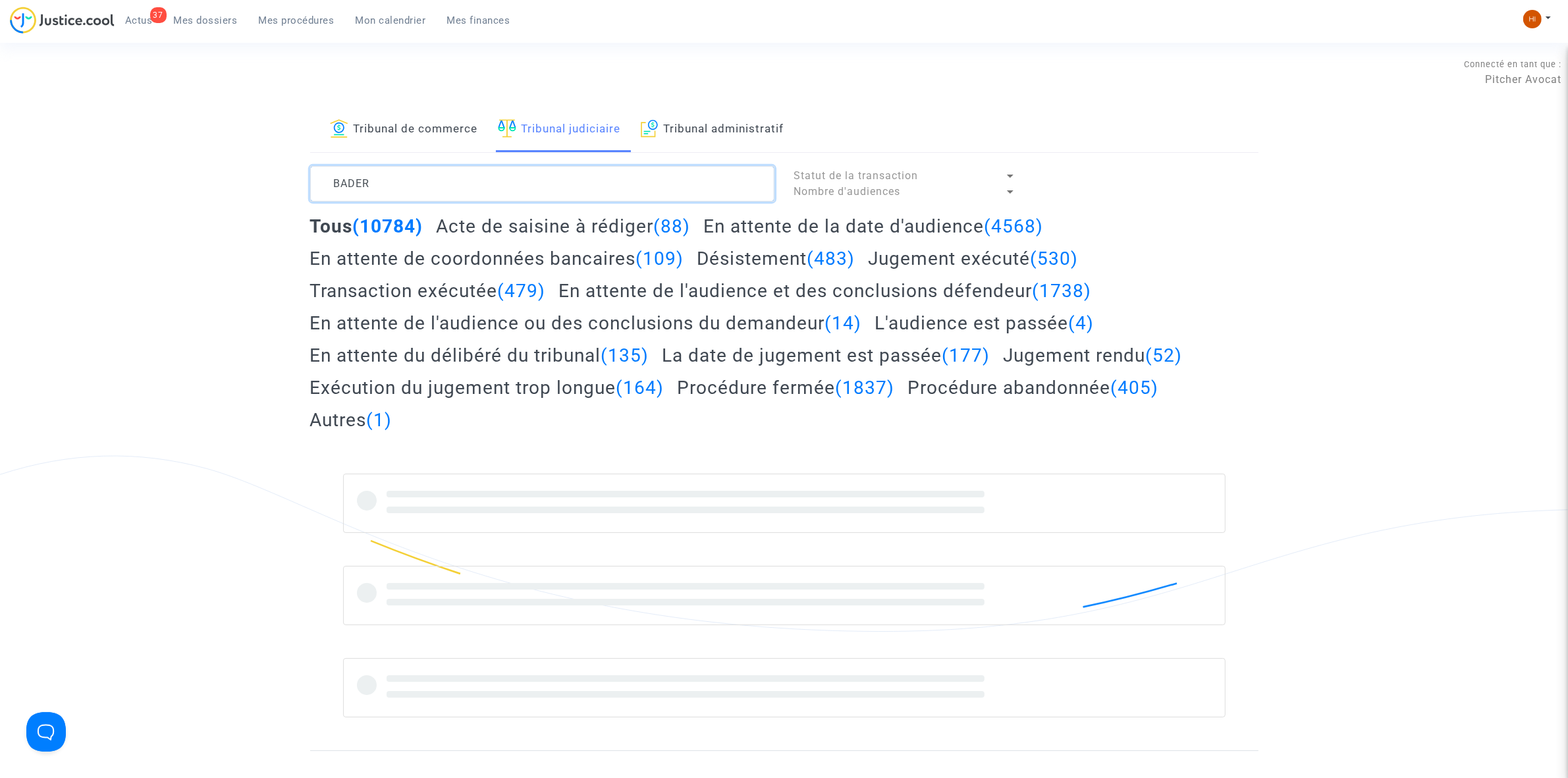
type textarea "BADER"
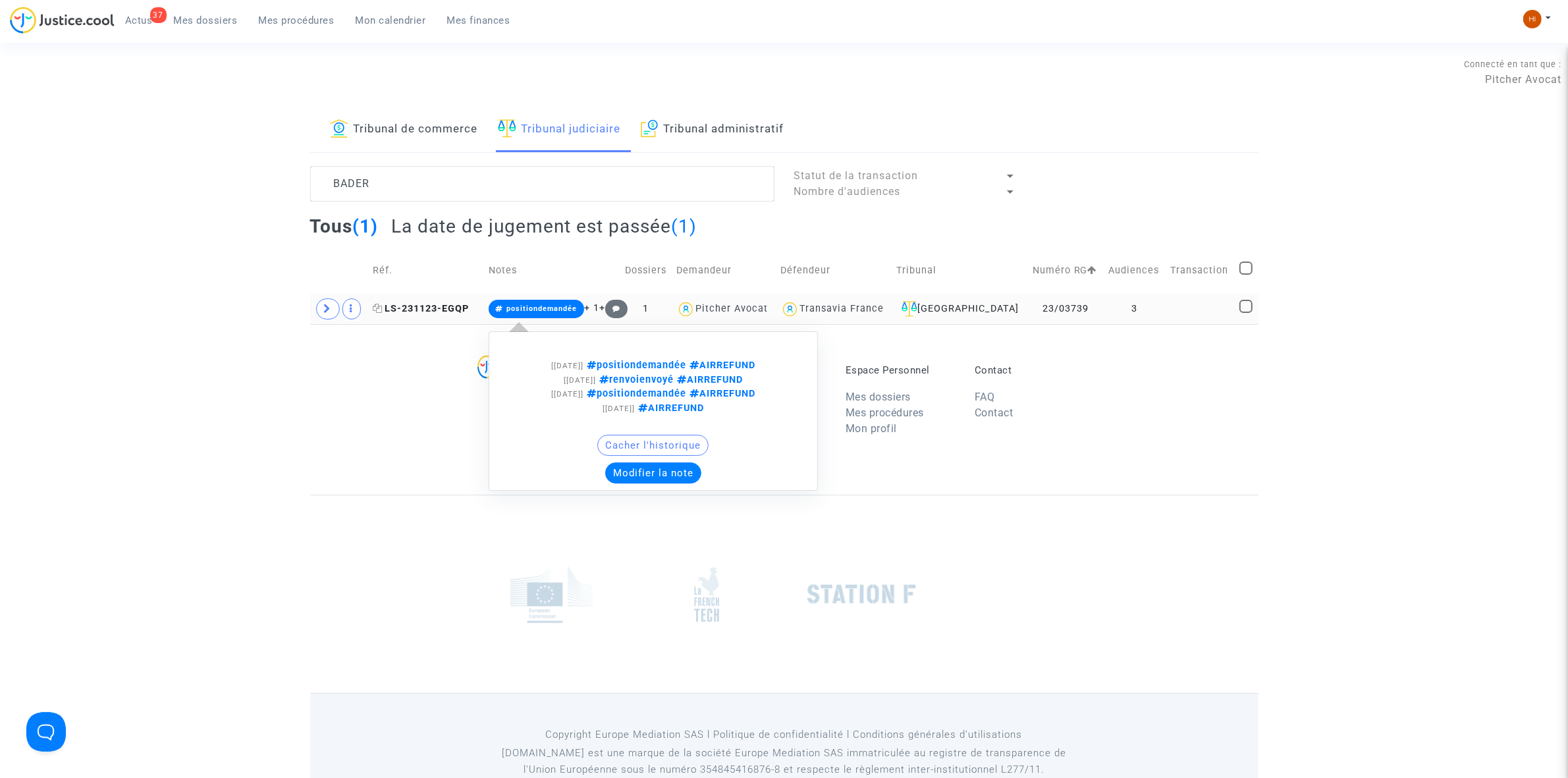
click at [423, 314] on span "LS-231123-EGQP" at bounding box center [420, 308] width 96 height 12
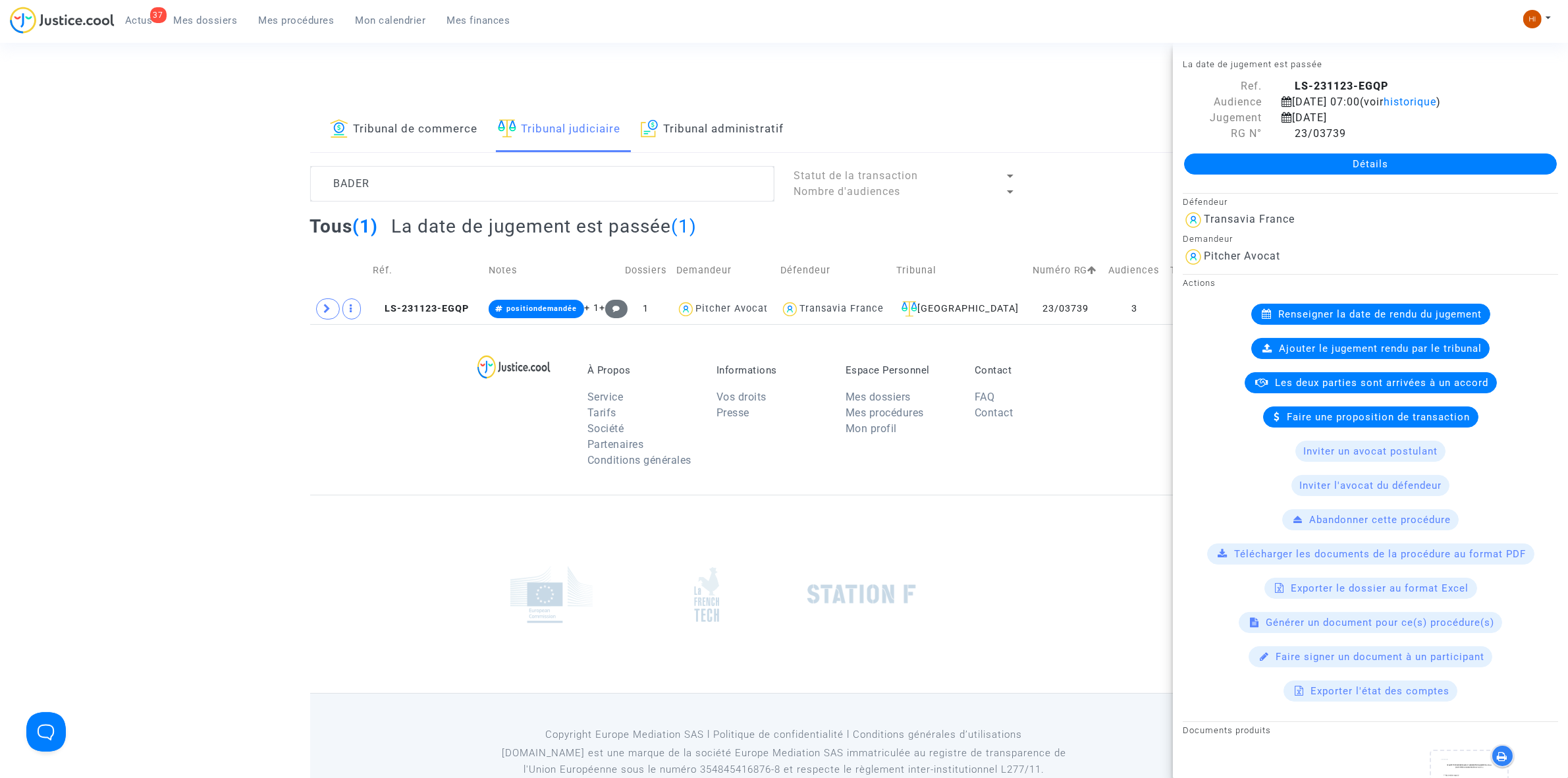
click at [1270, 152] on div "Détails" at bounding box center [1370, 164] width 395 height 45
click at [1268, 163] on link "Détails" at bounding box center [1371, 163] width 373 height 21
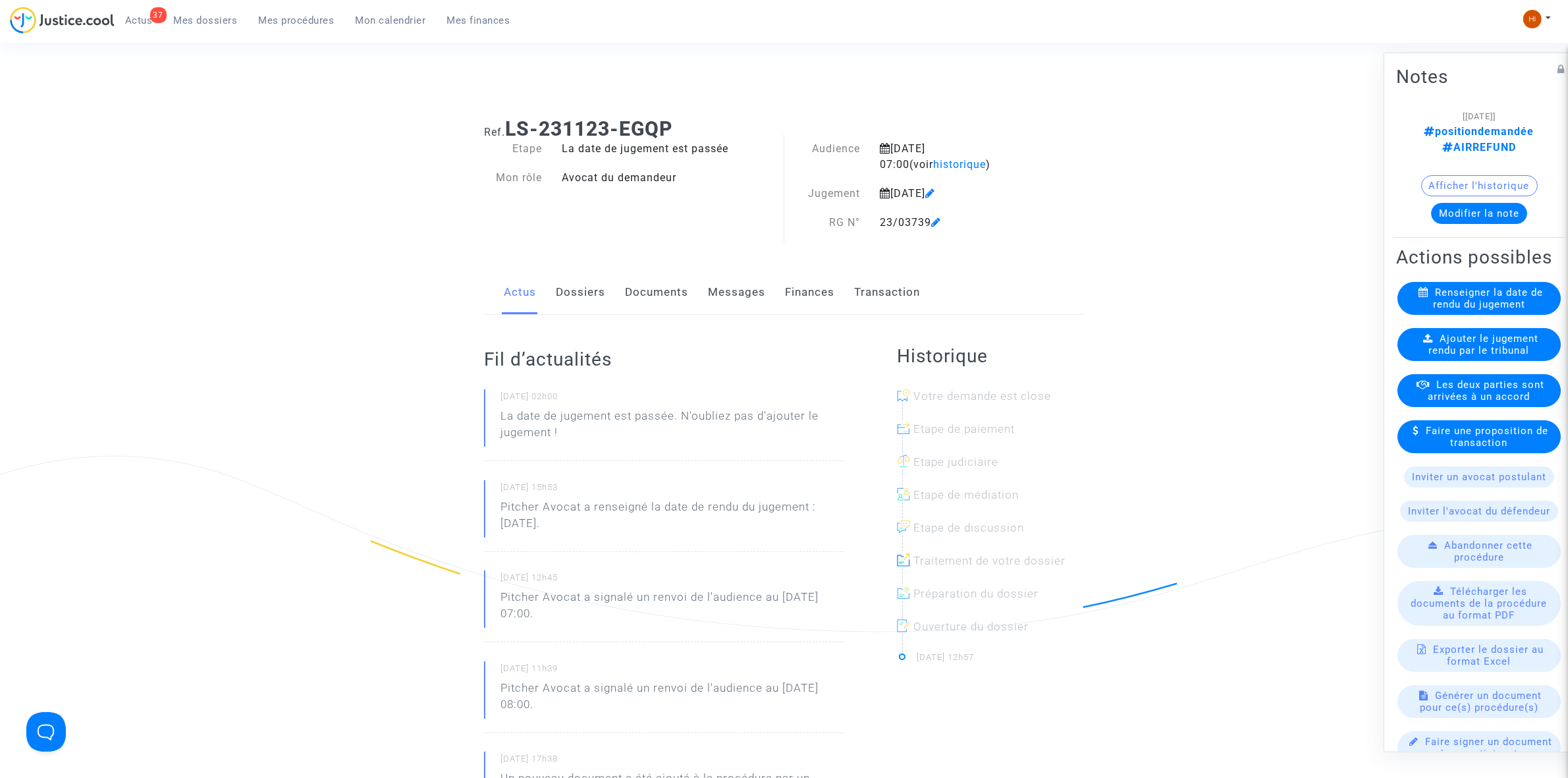
click at [631, 290] on link "Documents" at bounding box center [657, 293] width 64 height 43
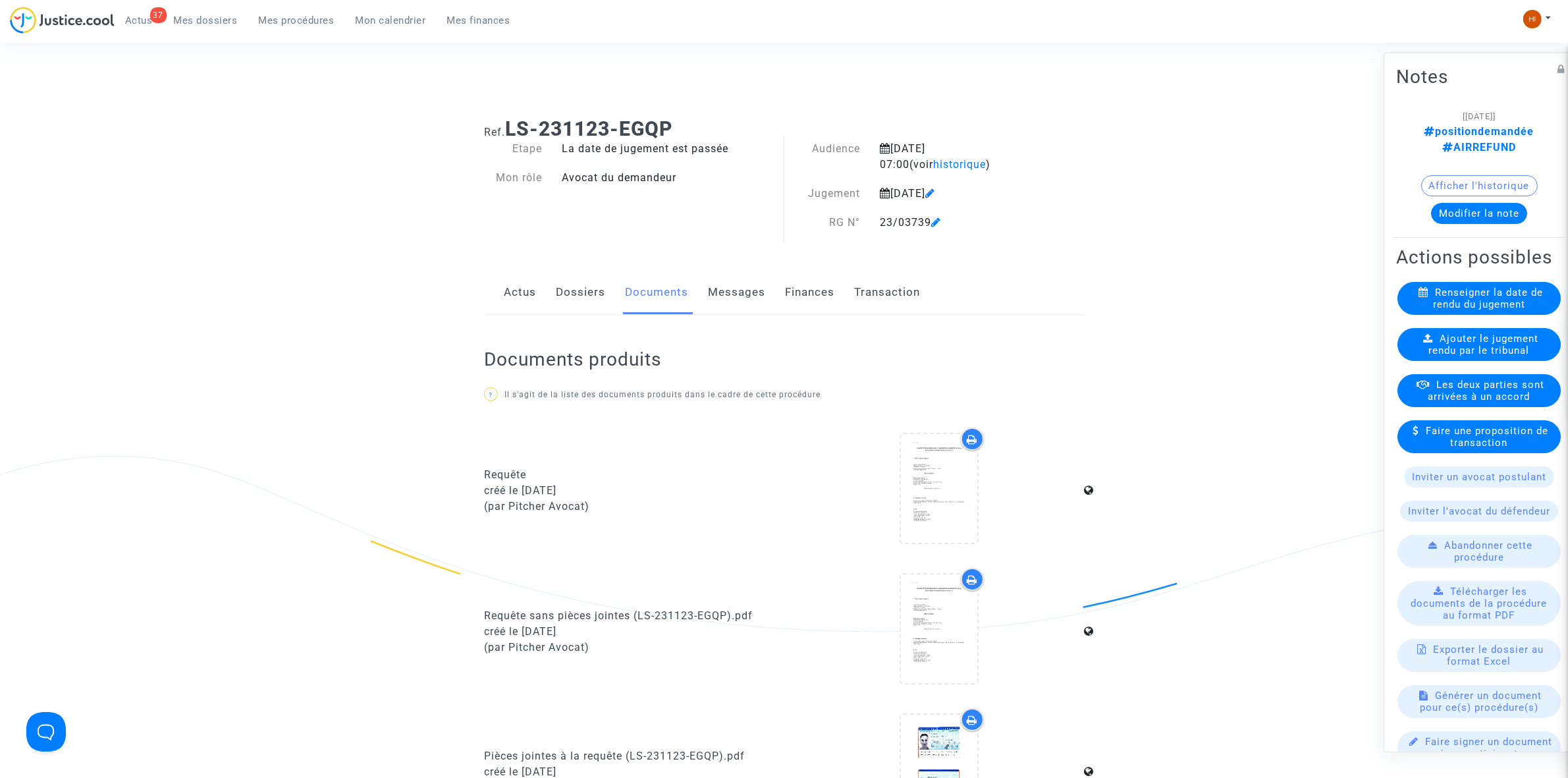
click at [1514, 340] on span "Ajouter le jugement rendu par le tribunal" at bounding box center [1484, 344] width 110 height 24
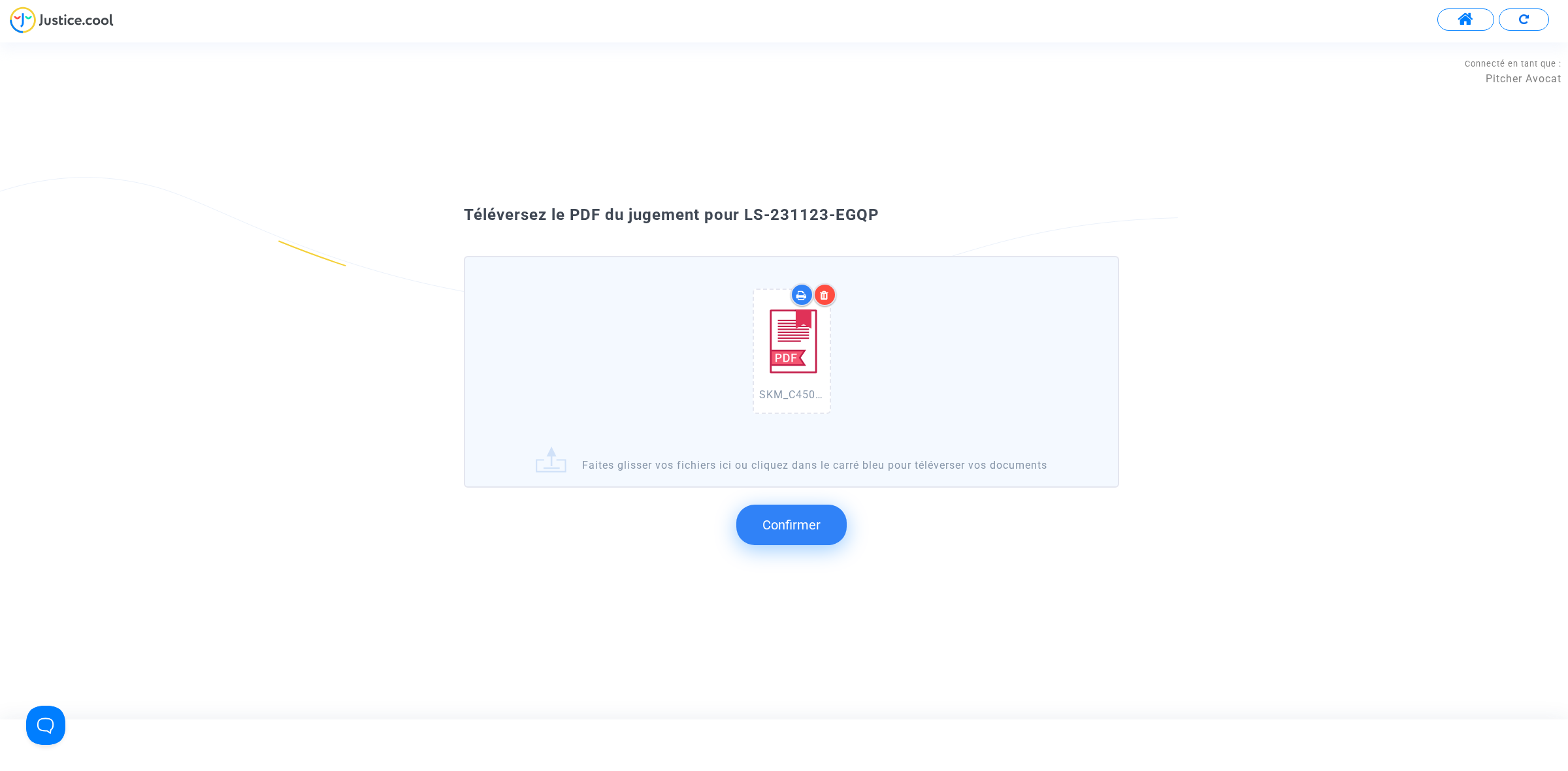
drag, startPoint x: 925, startPoint y: 246, endPoint x: 746, endPoint y: 246, distance: 179.0
click at [746, 246] on div "Téléversez le PDF du jugement pour LS-231123-EGQP SKM_C450i25092409431.pdf Fait…" at bounding box center [784, 380] width 706 height 352
drag, startPoint x: 746, startPoint y: 246, endPoint x: 756, endPoint y: 217, distance: 30.7
click at [759, 217] on span "Téléversez le PDF du jugement pour LS-231123-EGQP" at bounding box center [670, 215] width 415 height 19
drag, startPoint x: 744, startPoint y: 215, endPoint x: 866, endPoint y: 220, distance: 122.1
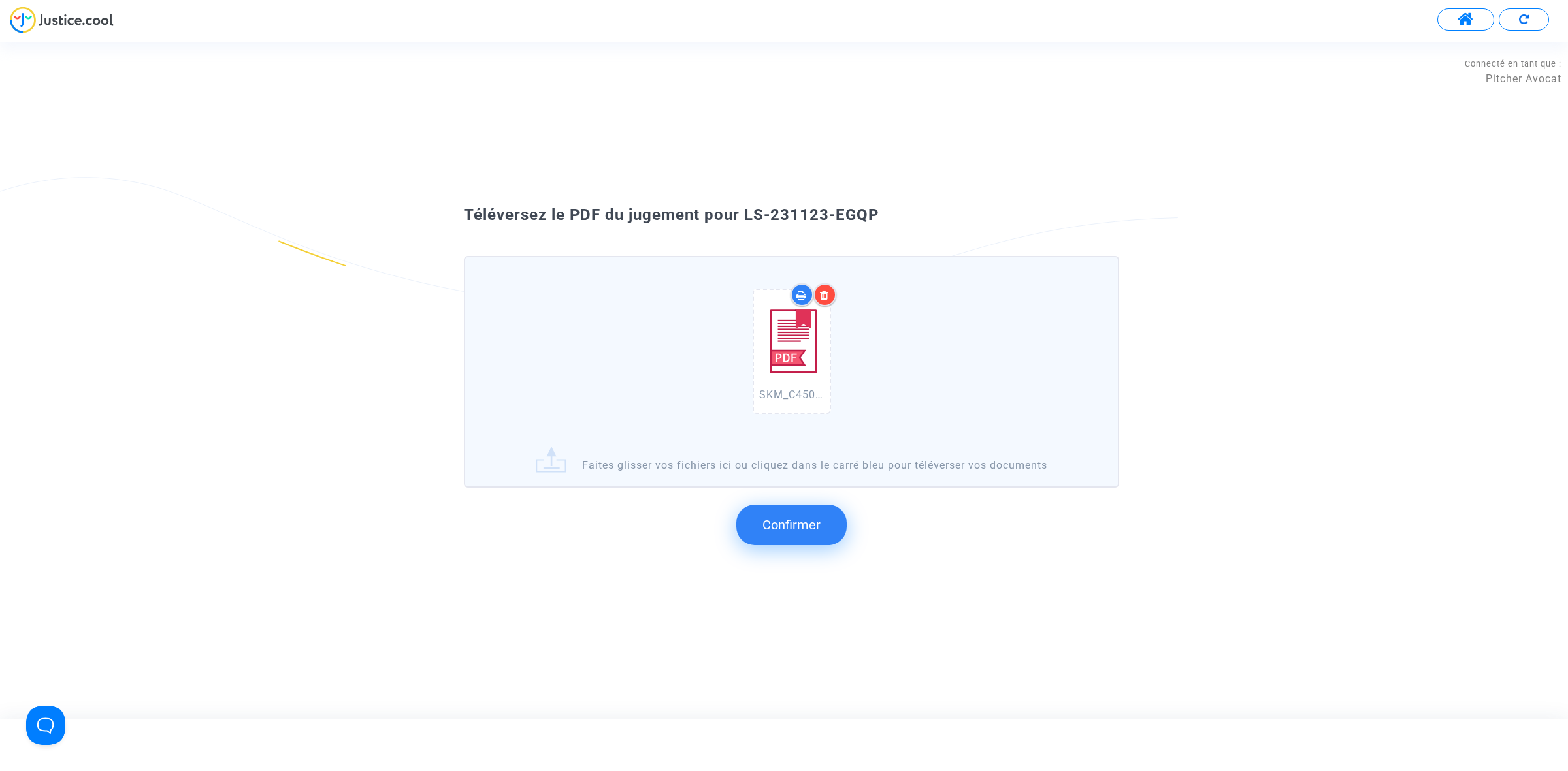
click at [955, 220] on div "Téléversez le PDF du jugement pour LS-231123-EGQP" at bounding box center [784, 215] width 706 height 22
copy span "LS-231123-EGQP"
click at [786, 519] on span "Confirmer" at bounding box center [791, 525] width 58 height 16
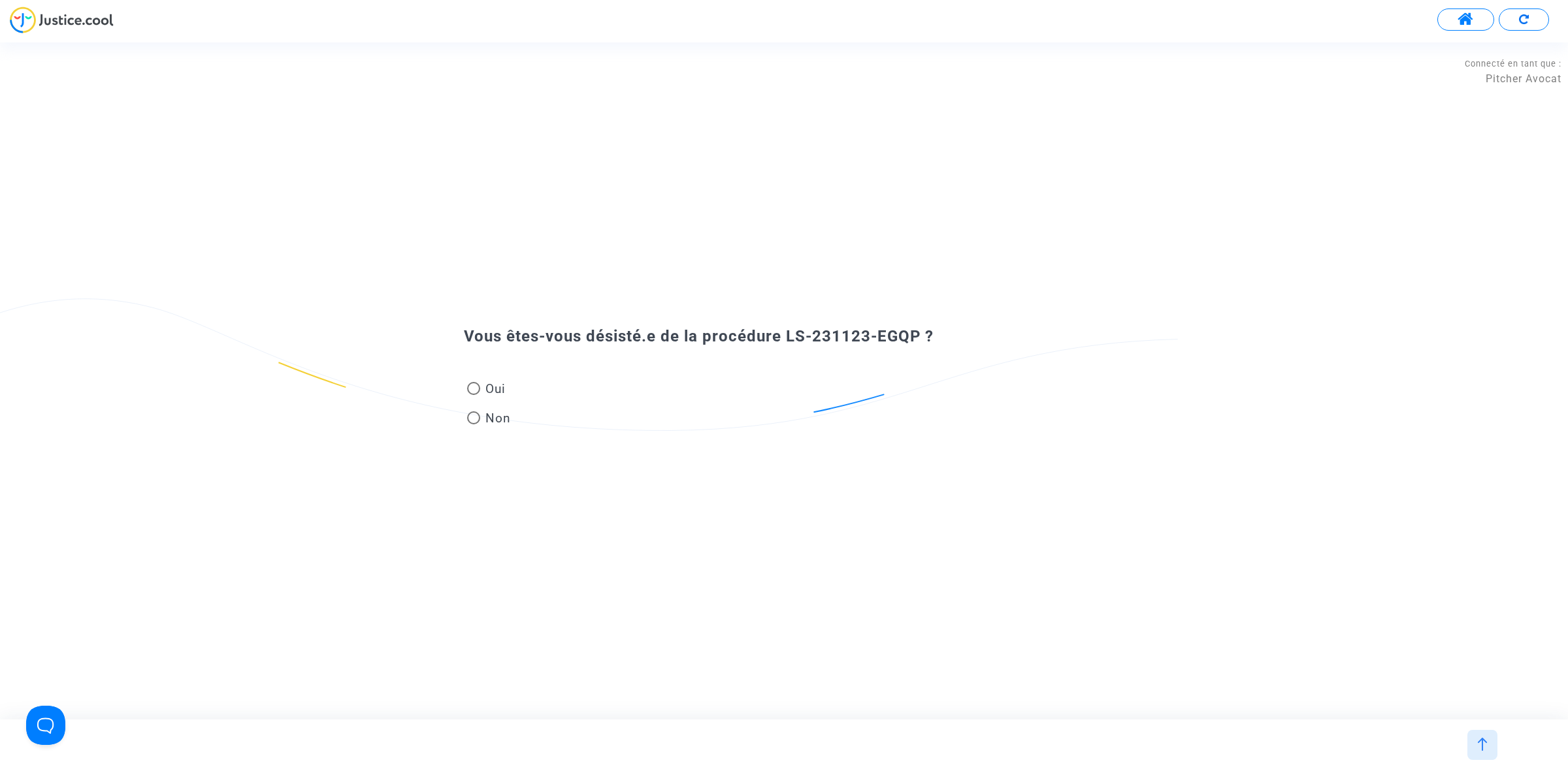
click at [492, 419] on span "Non" at bounding box center [495, 418] width 31 height 18
click at [473, 425] on input "Non" at bounding box center [473, 425] width 1 height 1
radio input "true"
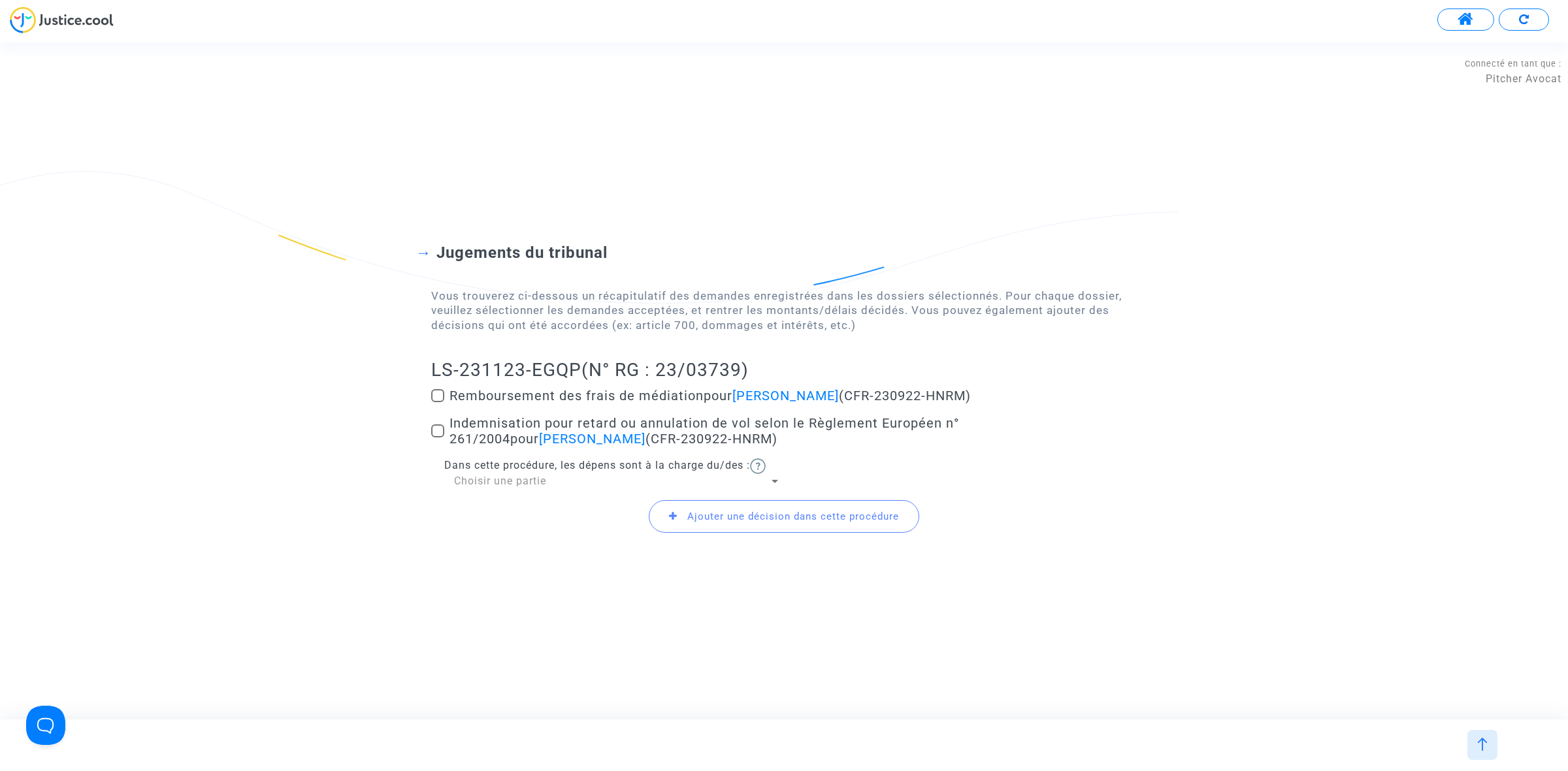
click at [436, 393] on span at bounding box center [438, 395] width 13 height 13
click at [437, 402] on input "Remboursement des frais de médiation pour Balkis BADER (CFR-230922-HNRM)" at bounding box center [437, 402] width 1 height 1
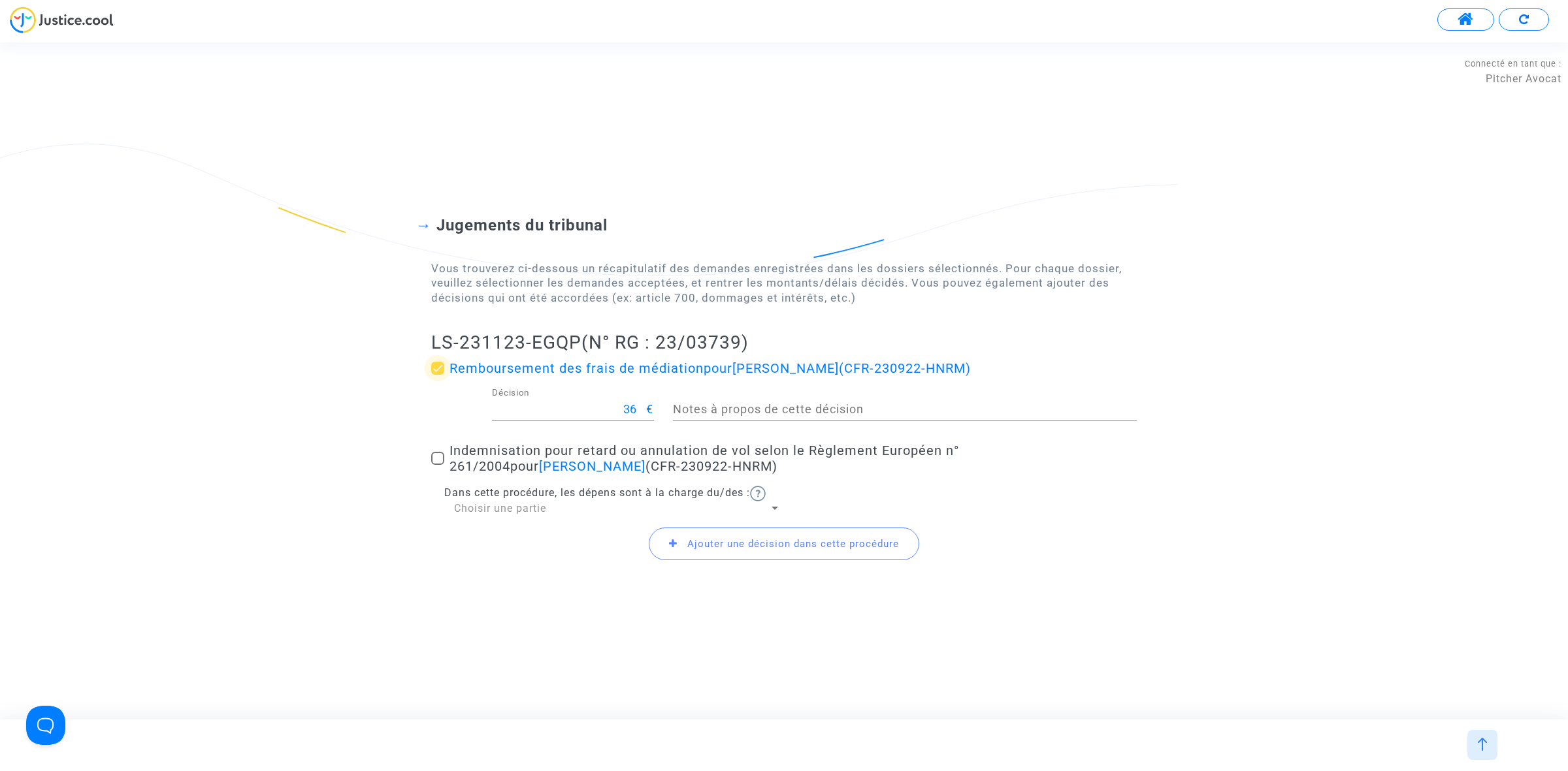
click at [438, 360] on label "Remboursement des frais de médiation pour Balkis BADER (CFR-230922-HNRM)" at bounding box center [784, 368] width 706 height 16
click at [438, 374] on input "Remboursement des frais de médiation pour Balkis BADER (CFR-230922-HNRM)" at bounding box center [437, 374] width 1 height 1
checkbox input "false"
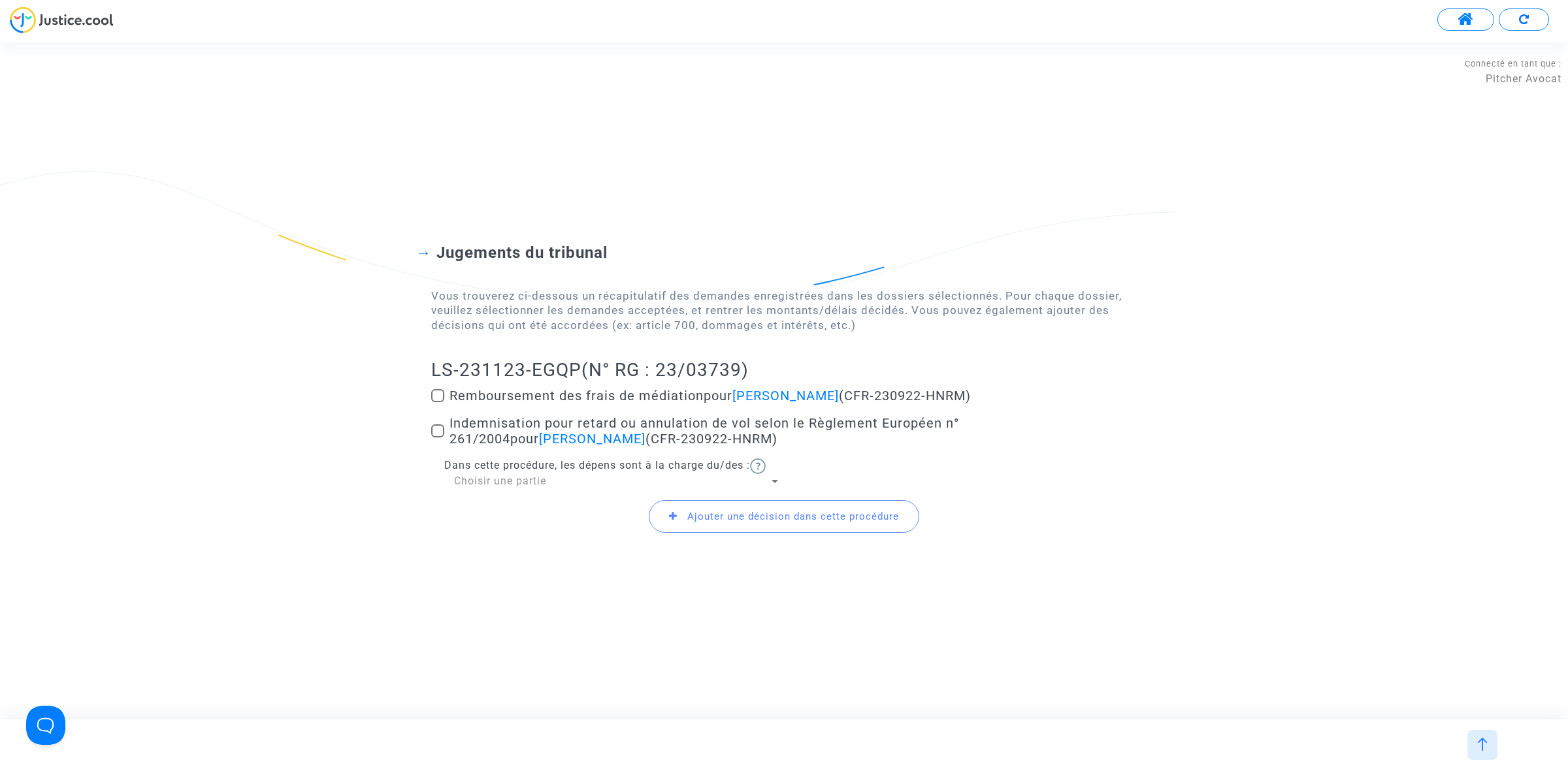
click at [429, 433] on div "Jugements du tribunal Vous trouverez ci-dessous un récapitulatif des demandes e…" at bounding box center [784, 381] width 1568 height 381
click at [441, 426] on span at bounding box center [438, 431] width 13 height 13
click at [438, 437] on input "Indemnisation pour retard ou annulation de vol selon le Règlement Européen n° 2…" at bounding box center [437, 437] width 1 height 1
checkbox input "true"
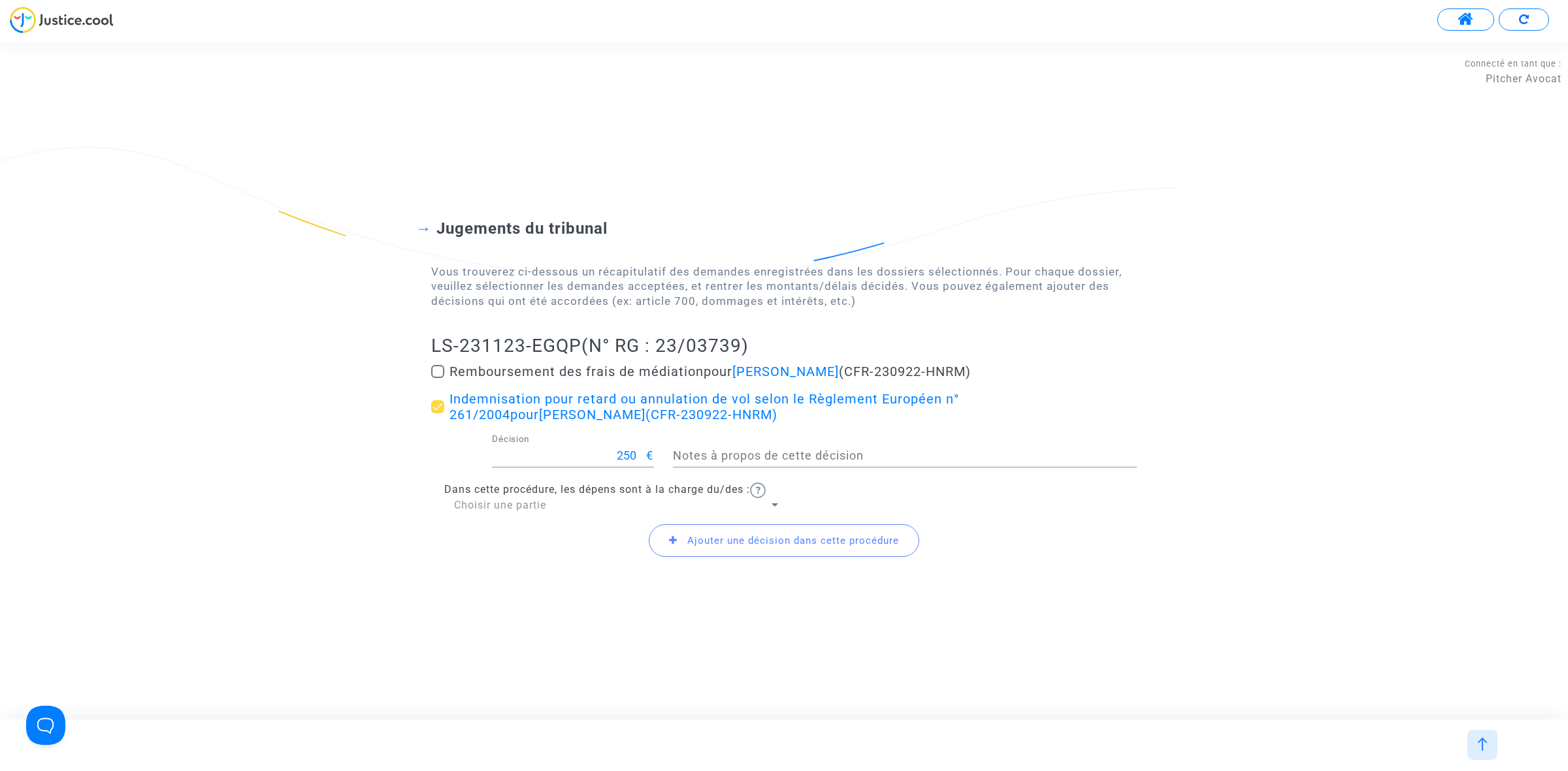
click at [728, 536] on span "Ajouter une décision dans cette procédure" at bounding box center [792, 540] width 211 height 11
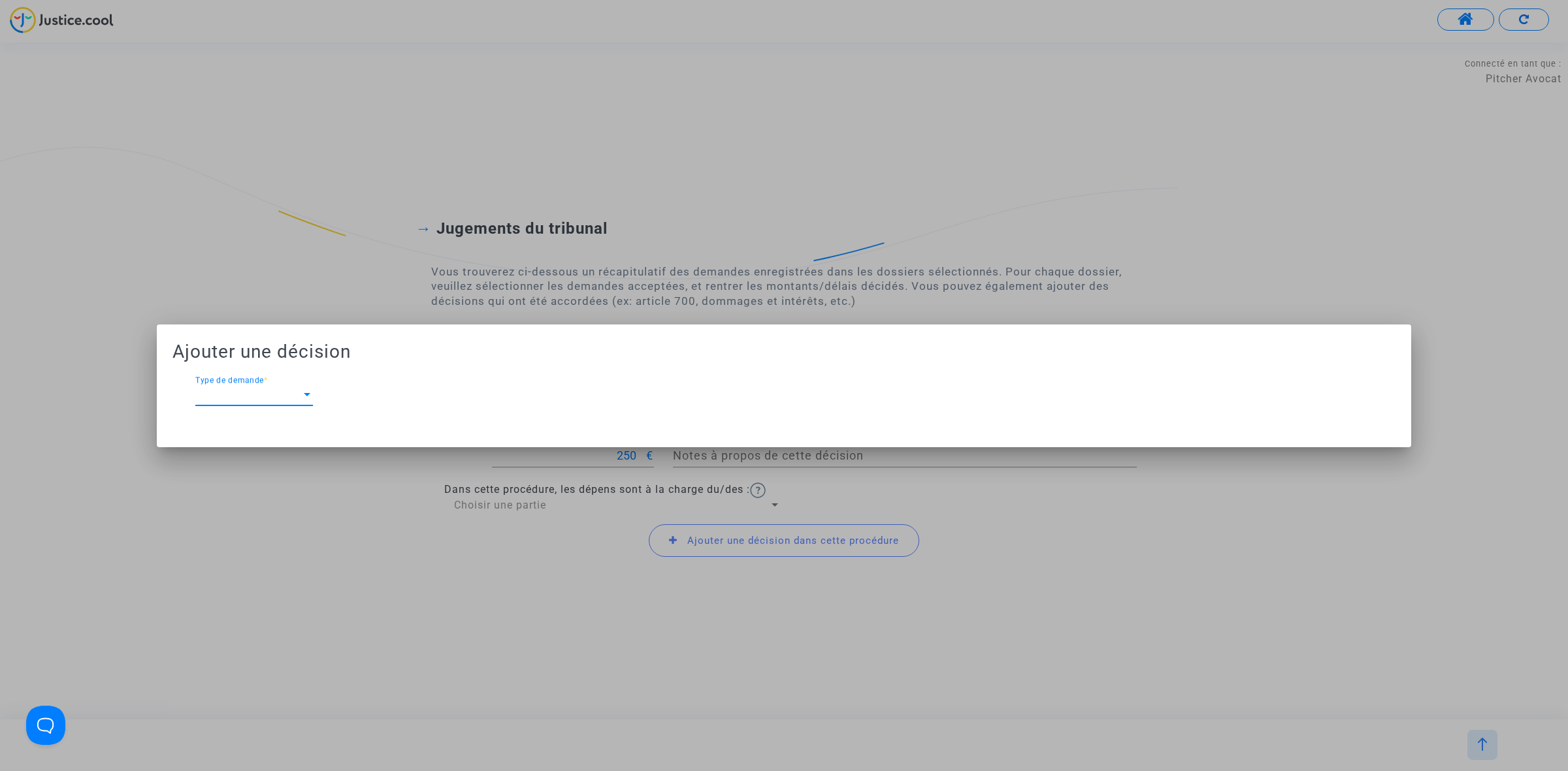
click at [254, 387] on div "Type de demande Type de demande *" at bounding box center [254, 390] width 117 height 29
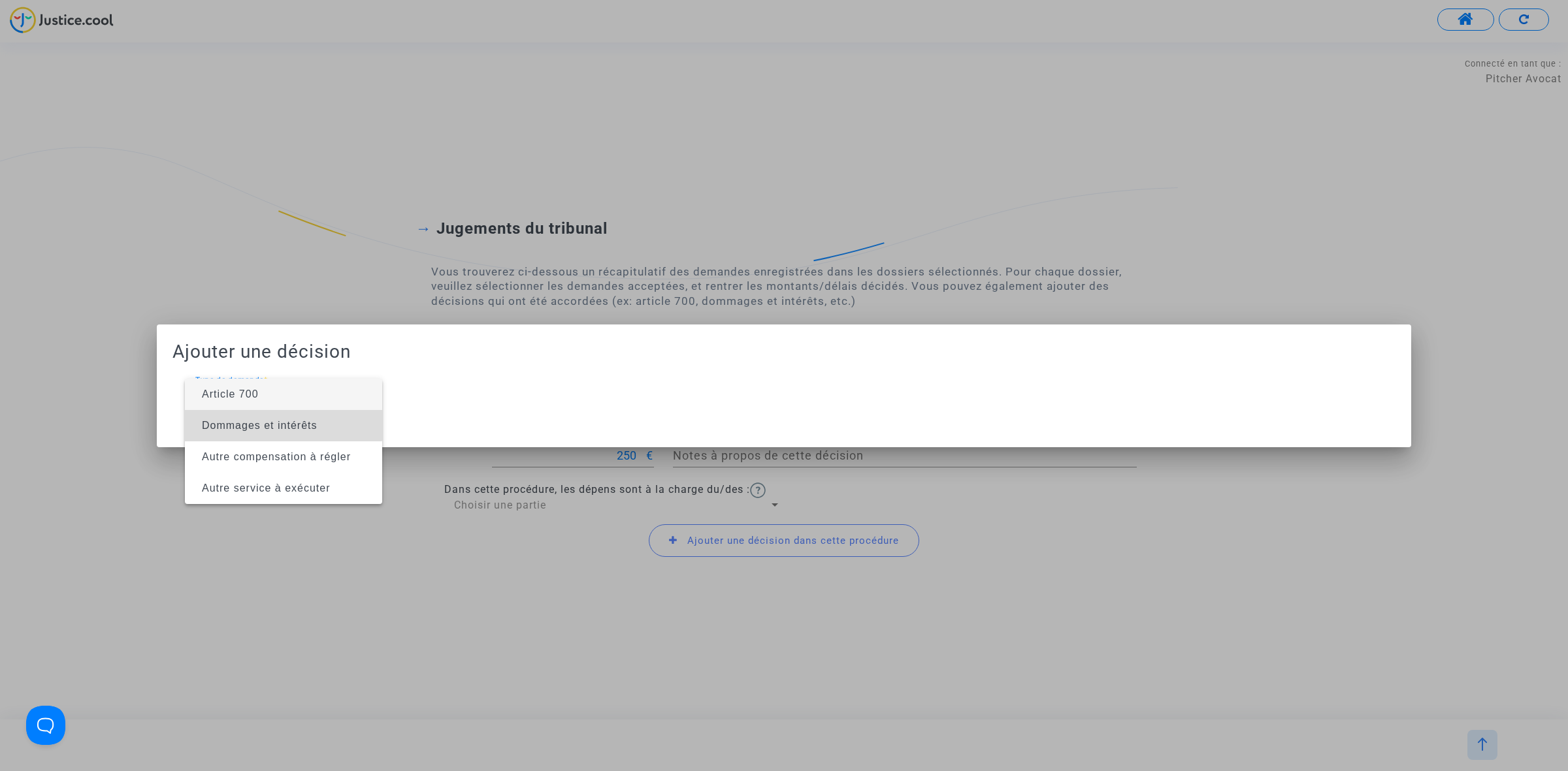
click at [259, 422] on span "Dommages et intérêts" at bounding box center [259, 425] width 115 height 11
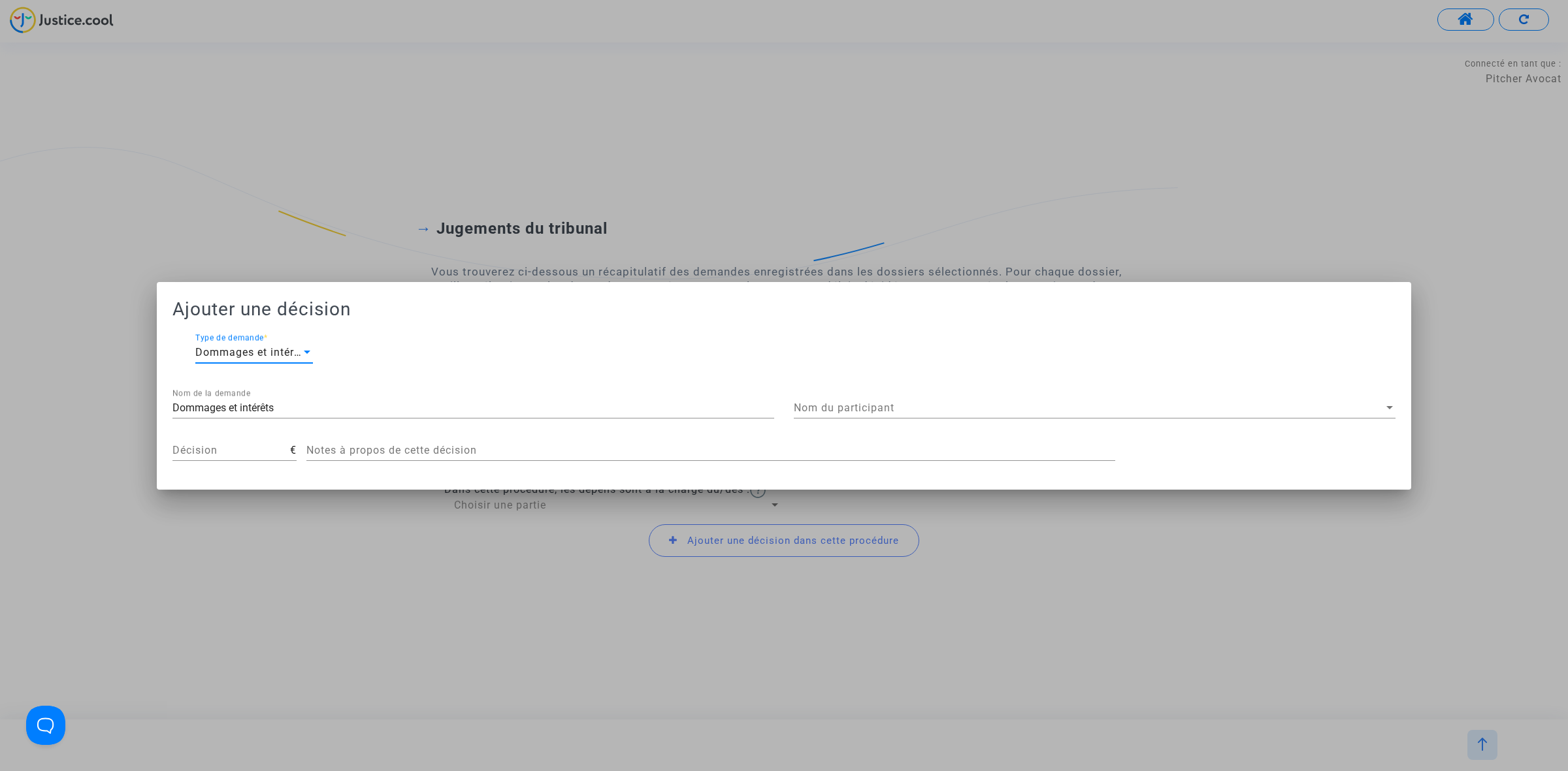
click at [918, 394] on div "Nom du participant Nom du participant" at bounding box center [1095, 403] width 602 height 29
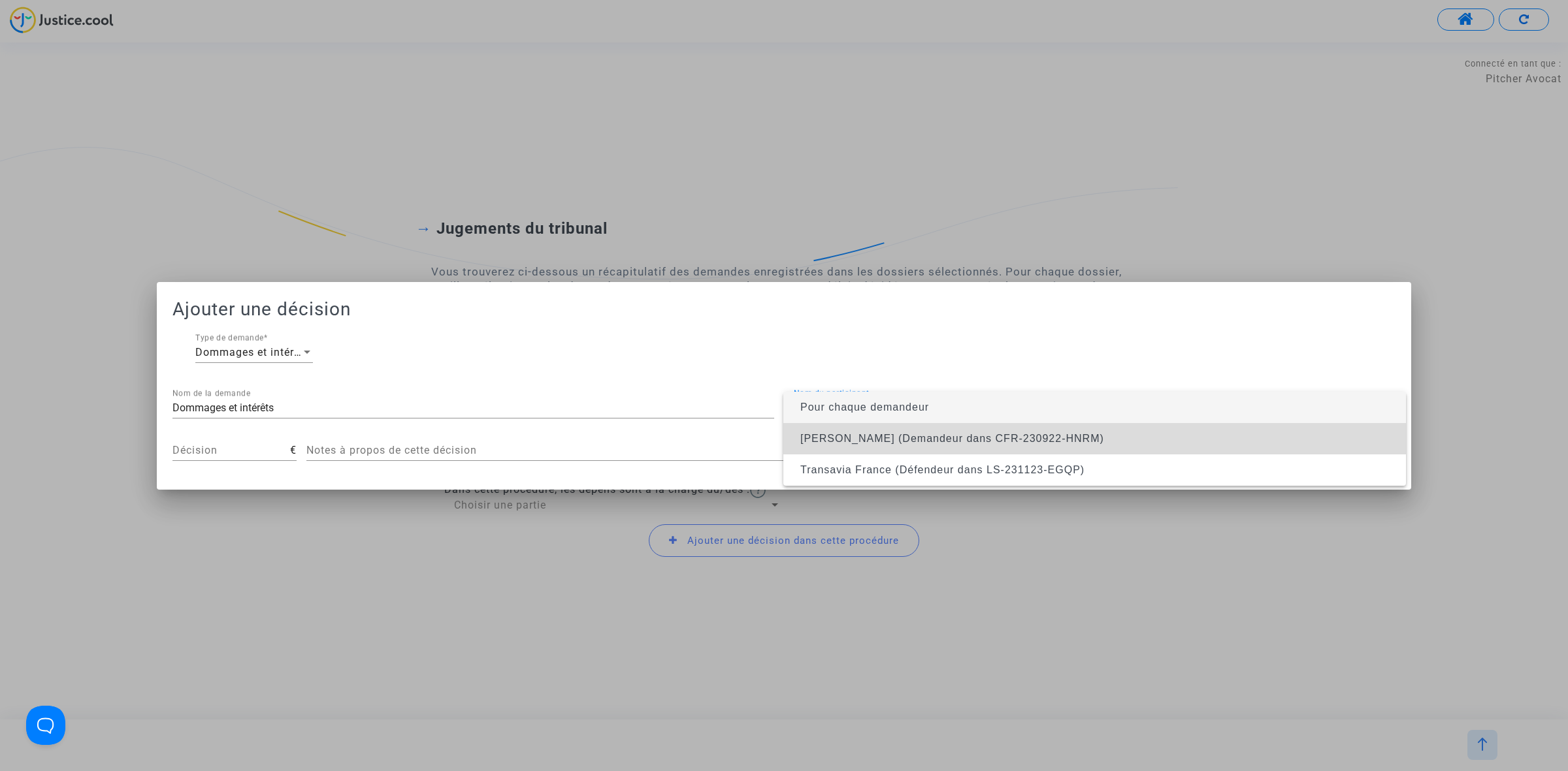
drag, startPoint x: 905, startPoint y: 435, endPoint x: 428, endPoint y: 436, distance: 477.0
click at [903, 435] on span "Balkis BADER (Demandeur dans CFR-230922-HNRM)" at bounding box center [952, 439] width 304 height 11
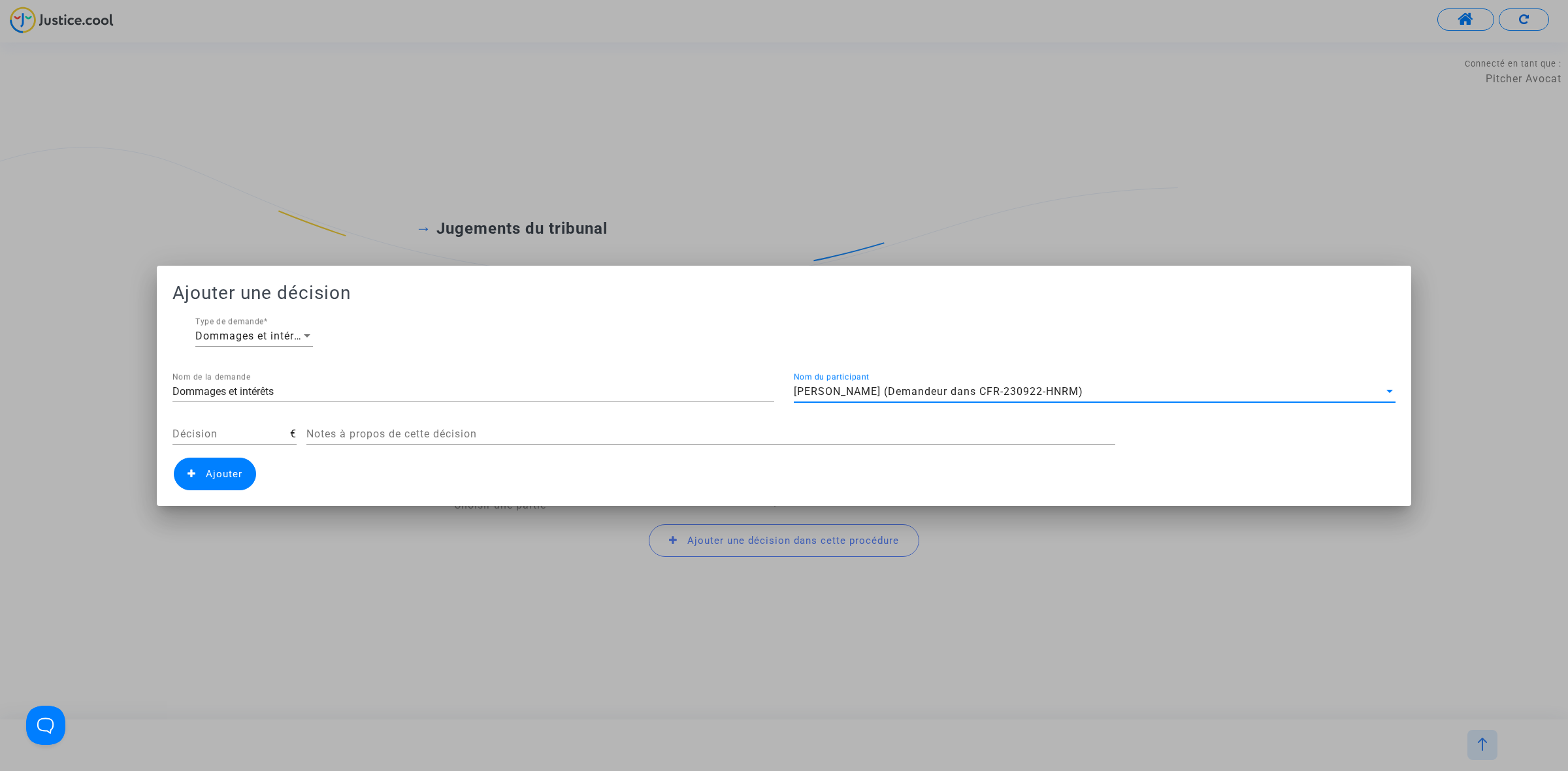
click at [213, 434] on input "Décision" at bounding box center [231, 434] width 117 height 11
type input "100"
click at [223, 486] on span "Ajouter" at bounding box center [215, 474] width 82 height 33
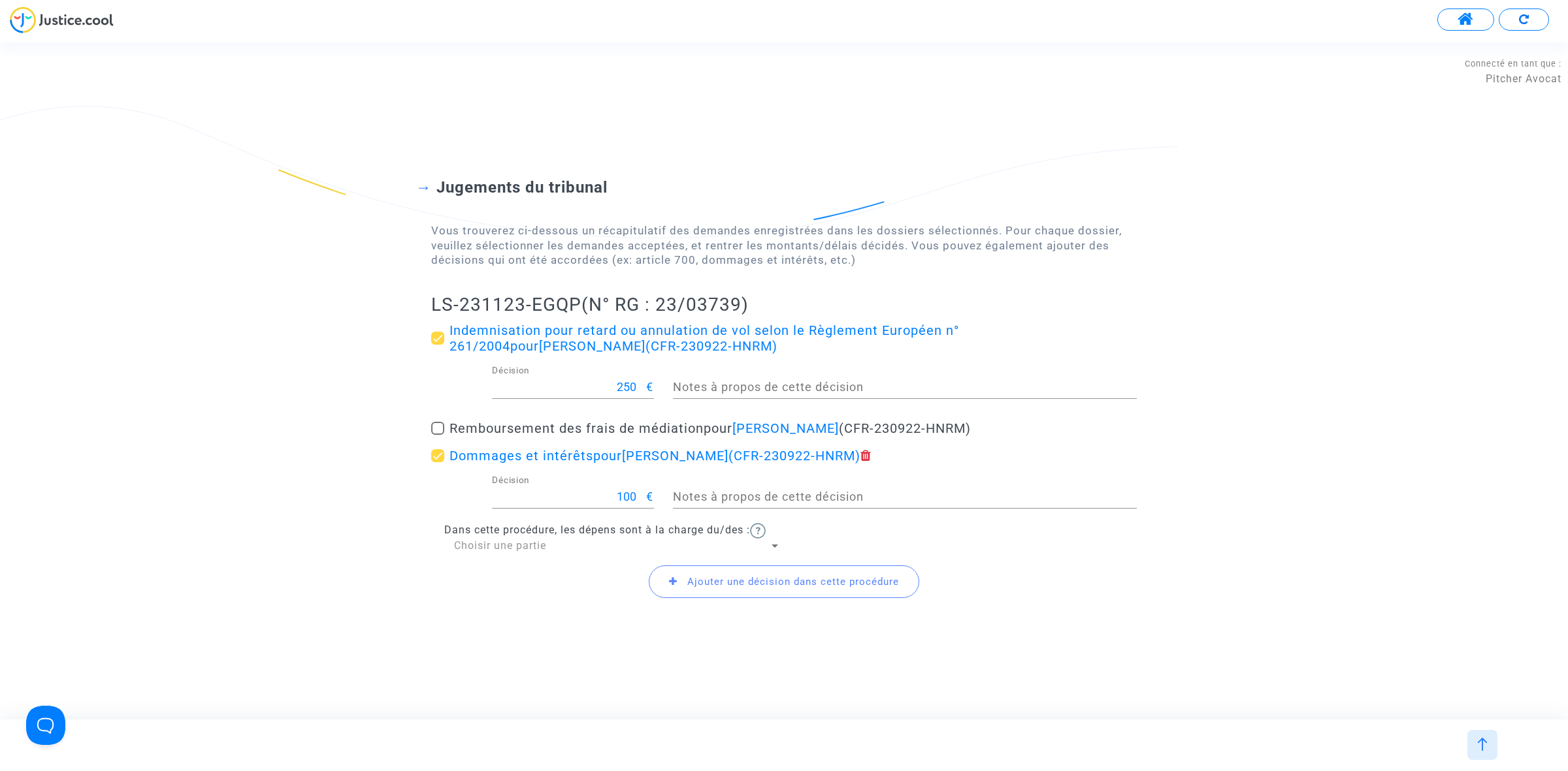
click at [694, 593] on span "Ajouter une décision dans cette procédure" at bounding box center [784, 582] width 271 height 33
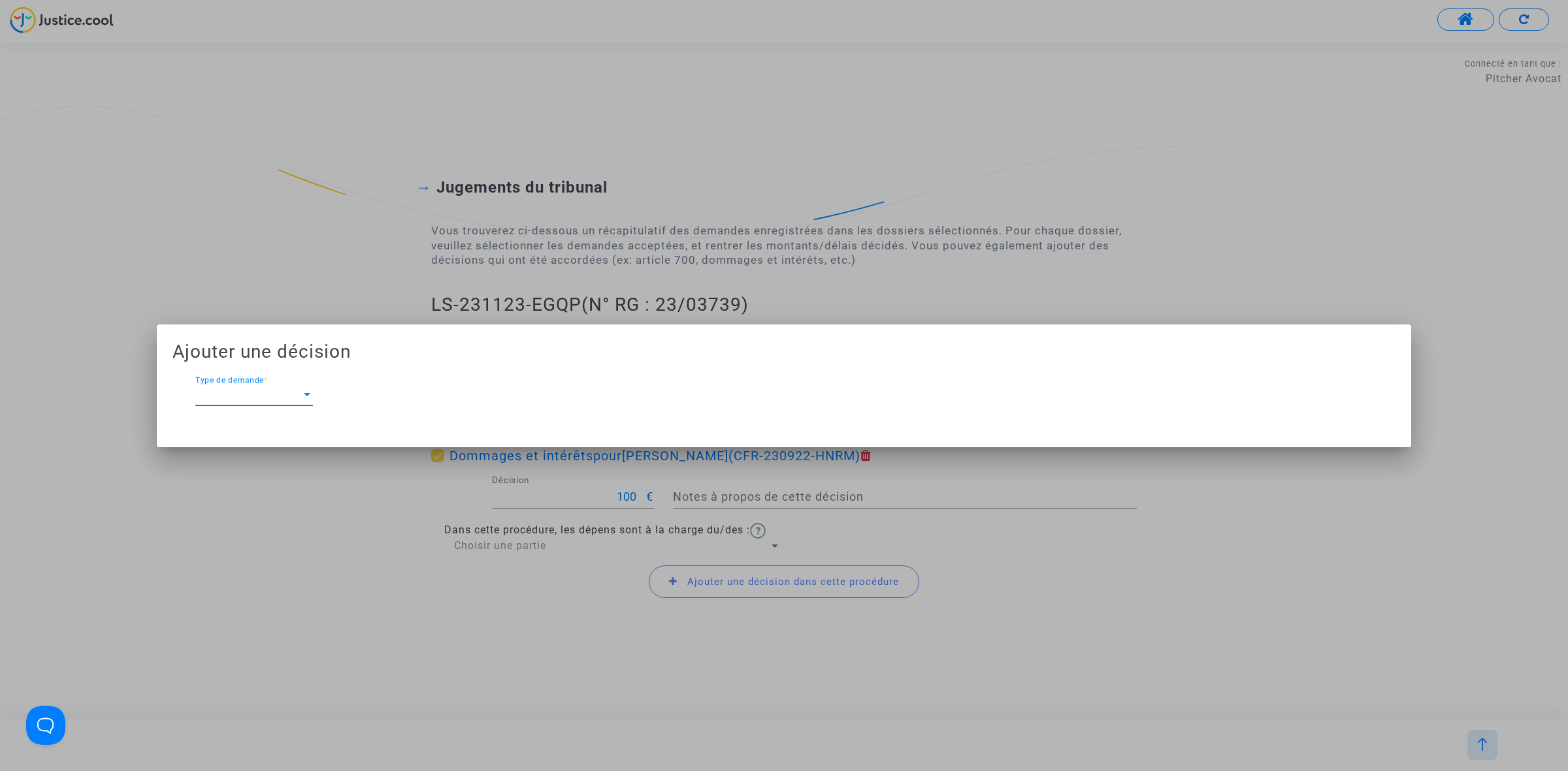
click at [252, 387] on div "Type de demande Type de demande *" at bounding box center [254, 390] width 117 height 29
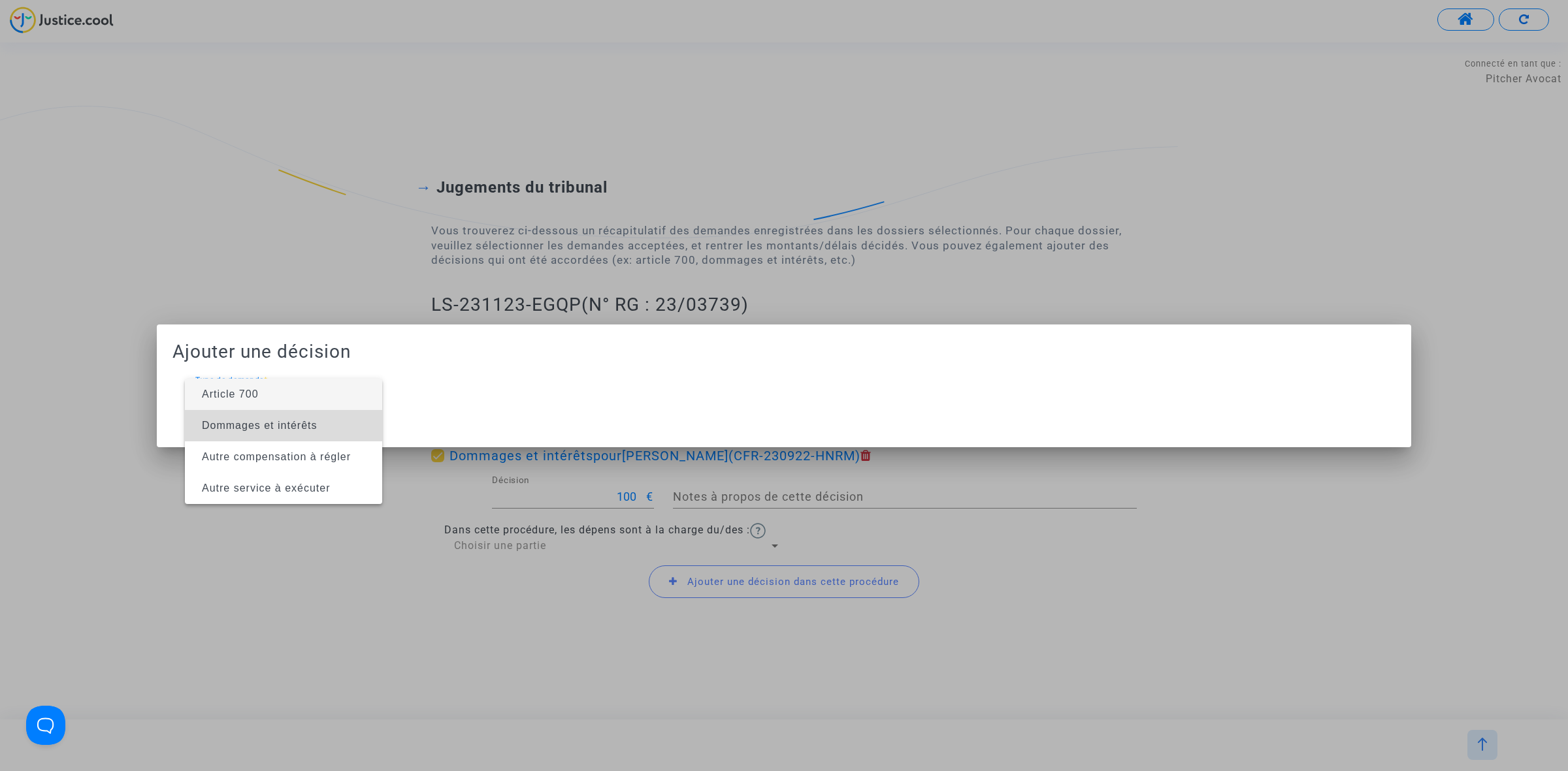
click at [252, 412] on span "Dommages et intérêts" at bounding box center [284, 426] width 176 height 31
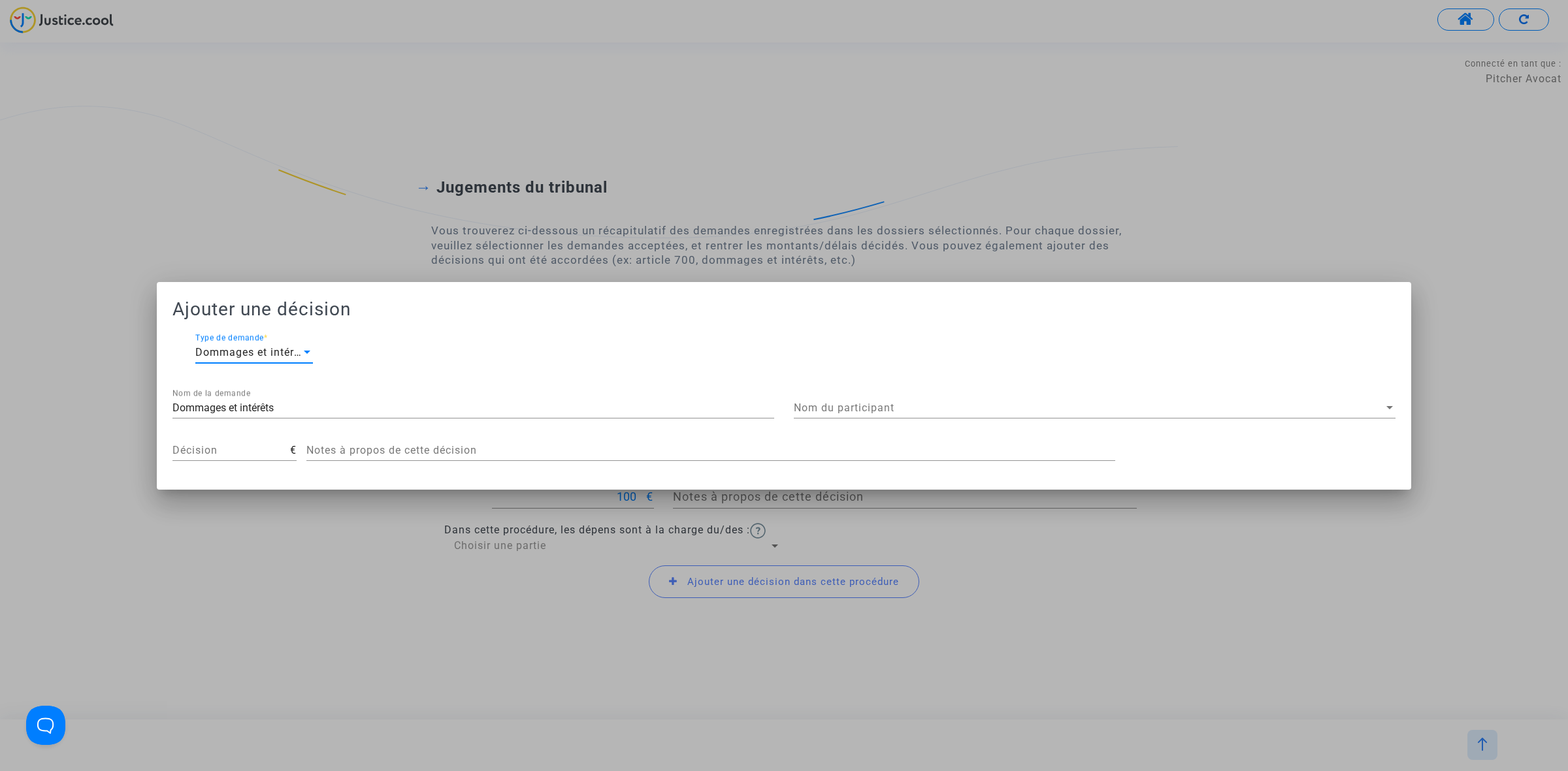
click at [995, 406] on span "Nom du participant" at bounding box center [1088, 408] width 590 height 11
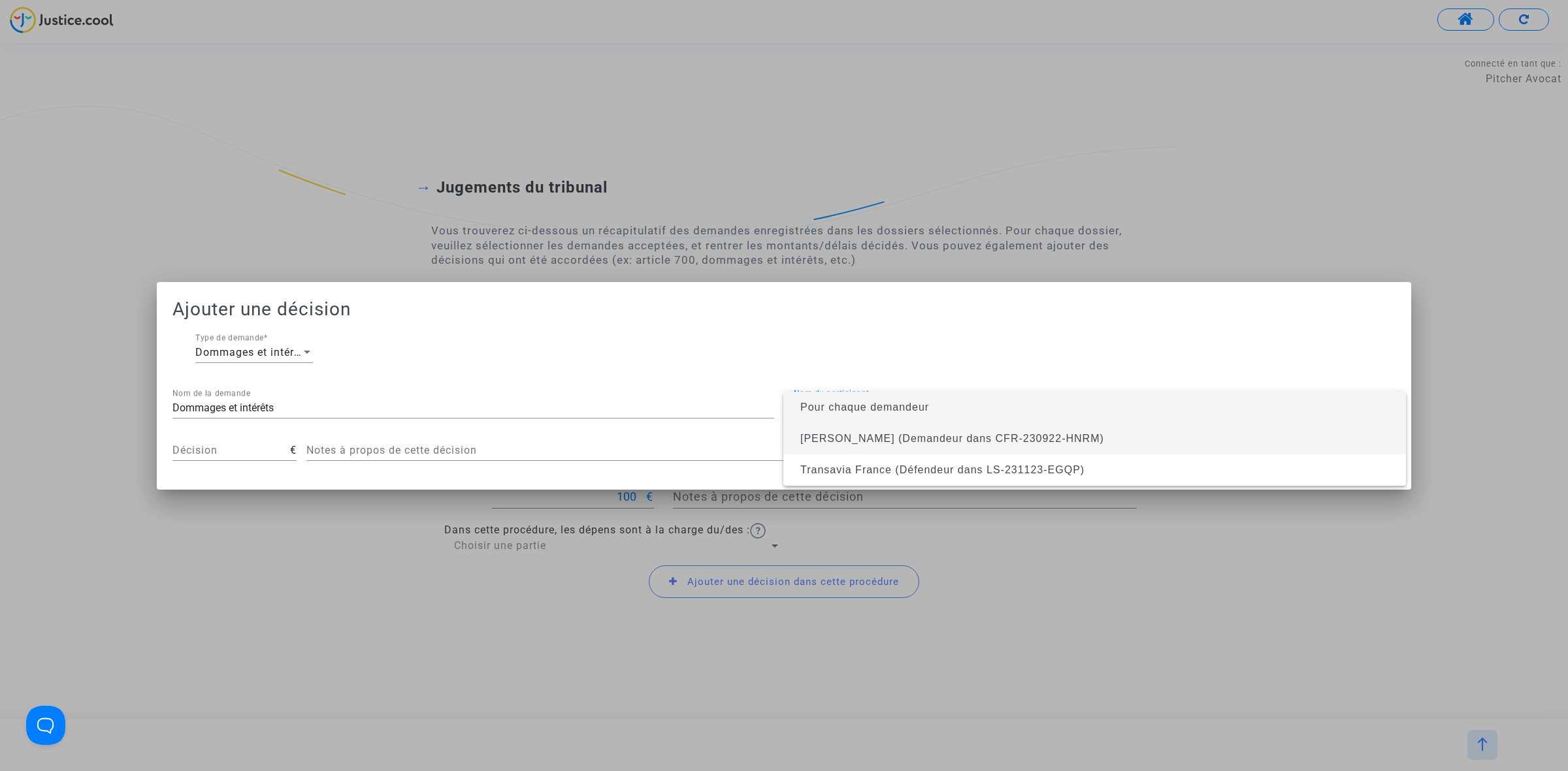
click at [987, 440] on span "Balkis BADER (Demandeur dans CFR-230922-HNRM)" at bounding box center [952, 439] width 304 height 11
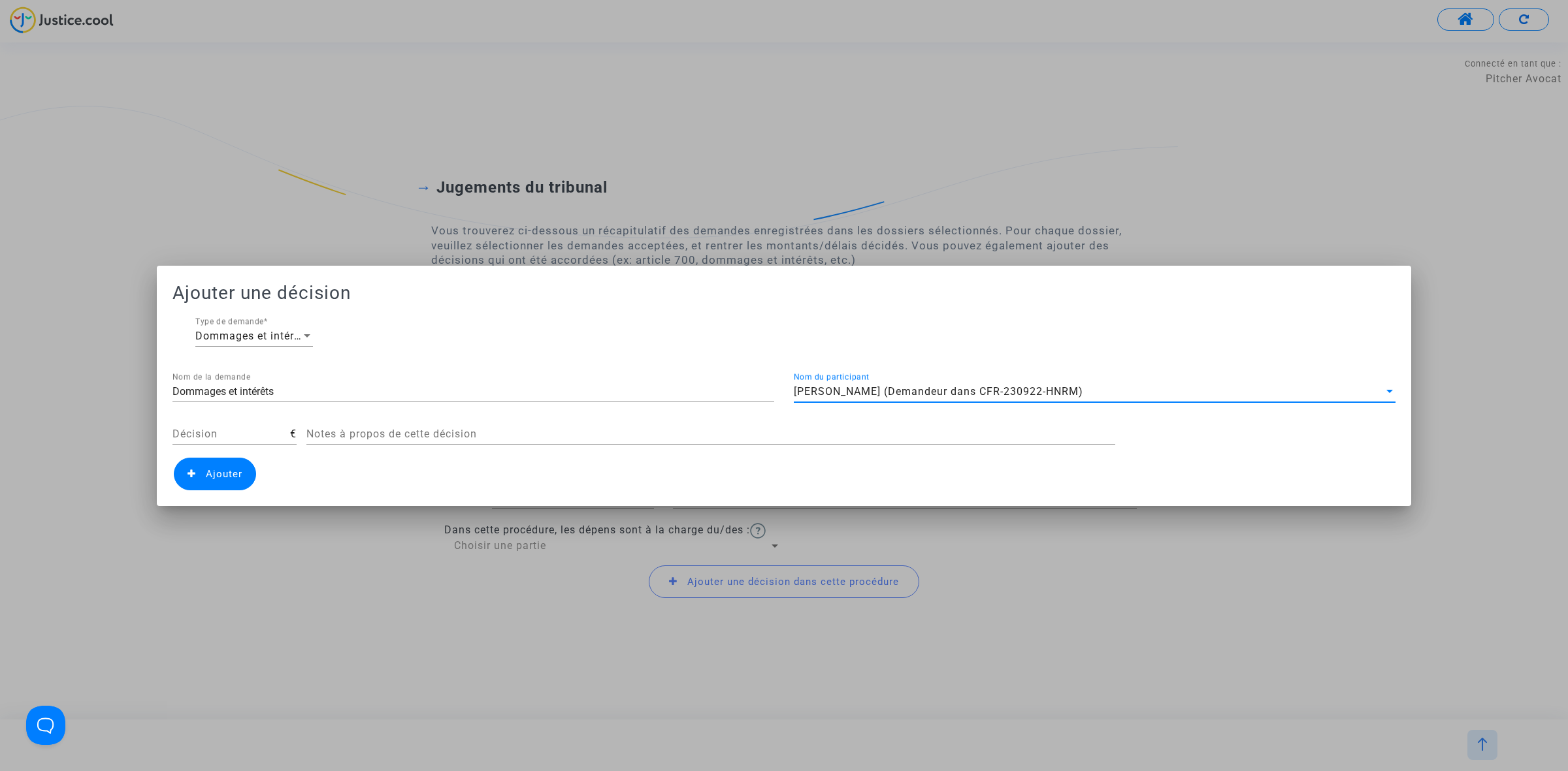
click at [221, 428] on input "Décision" at bounding box center [231, 434] width 117 height 11
type input "25"
drag, startPoint x: 431, startPoint y: 399, endPoint x: 178, endPoint y: 392, distance: 253.1
click at [178, 392] on div "Dommages et intérêts Nom de la demande" at bounding box center [473, 387] width 602 height 29
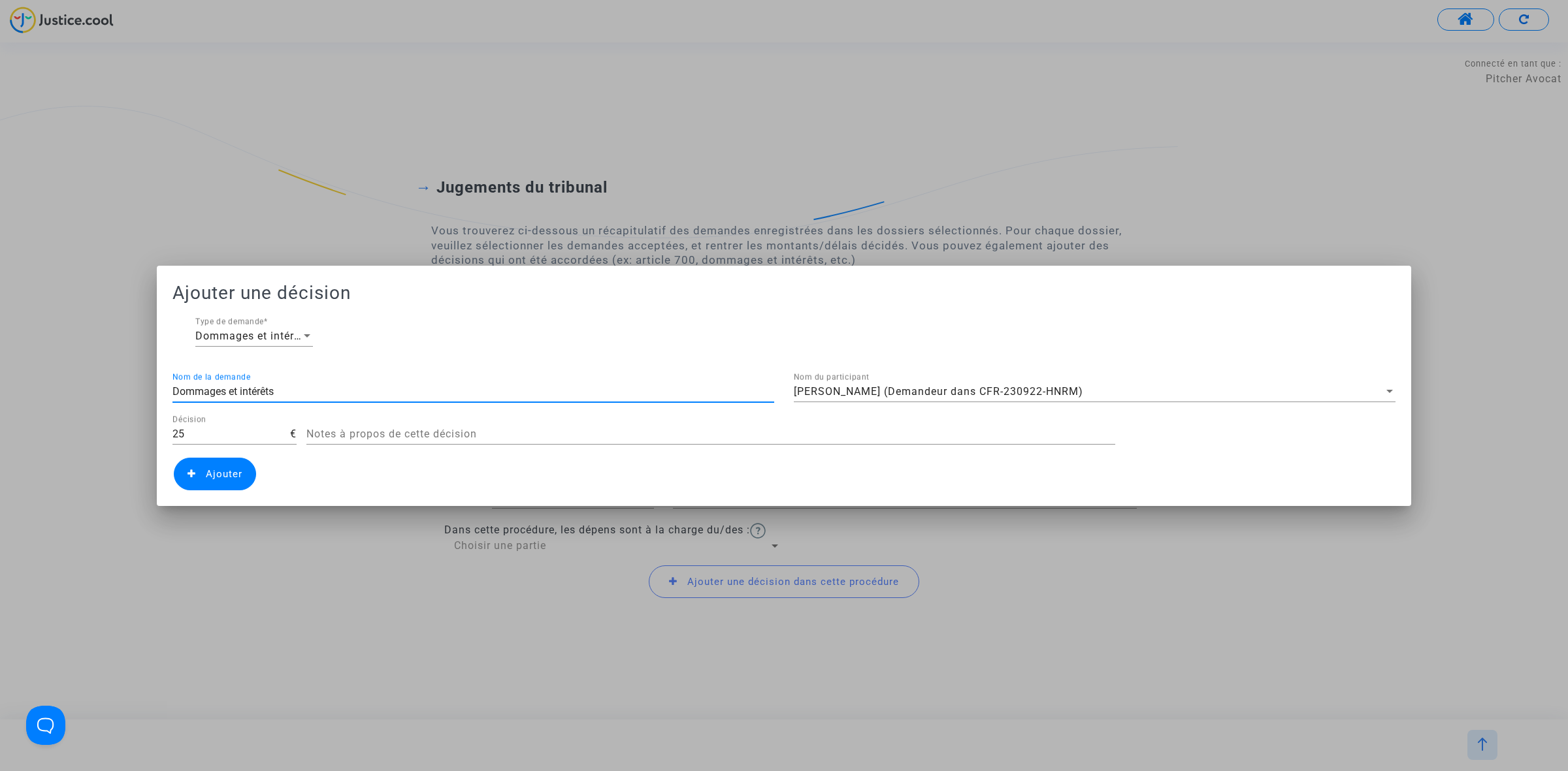
click at [178, 392] on input "Dommages et intérêts" at bounding box center [473, 392] width 602 height 11
type input "Article 14"
click at [226, 462] on span "Ajouter" at bounding box center [215, 474] width 82 height 33
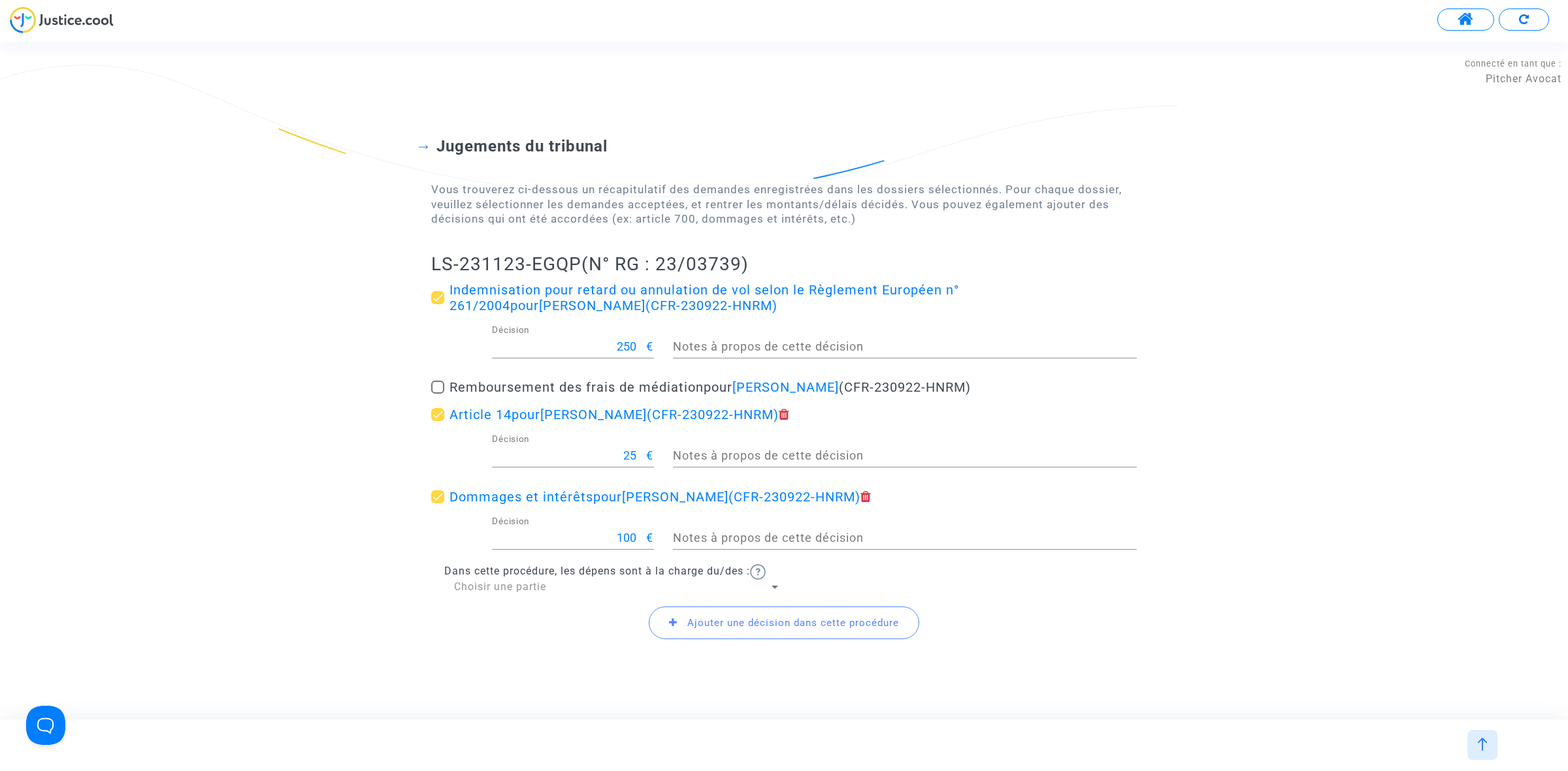
click at [730, 631] on span "Ajouter une décision dans cette procédure" at bounding box center [784, 623] width 271 height 33
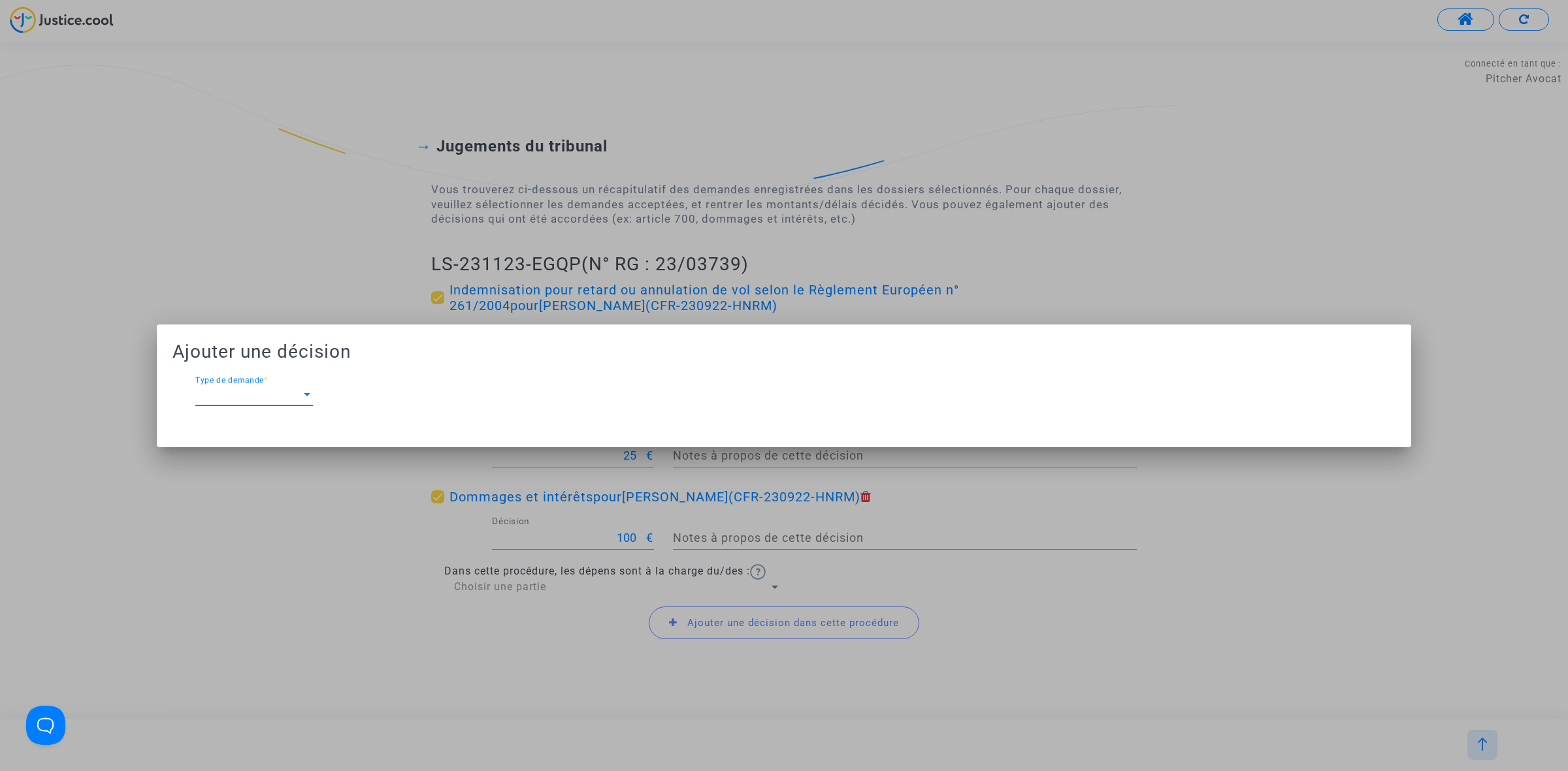
click at [287, 389] on span "Type de demande" at bounding box center [249, 394] width 106 height 11
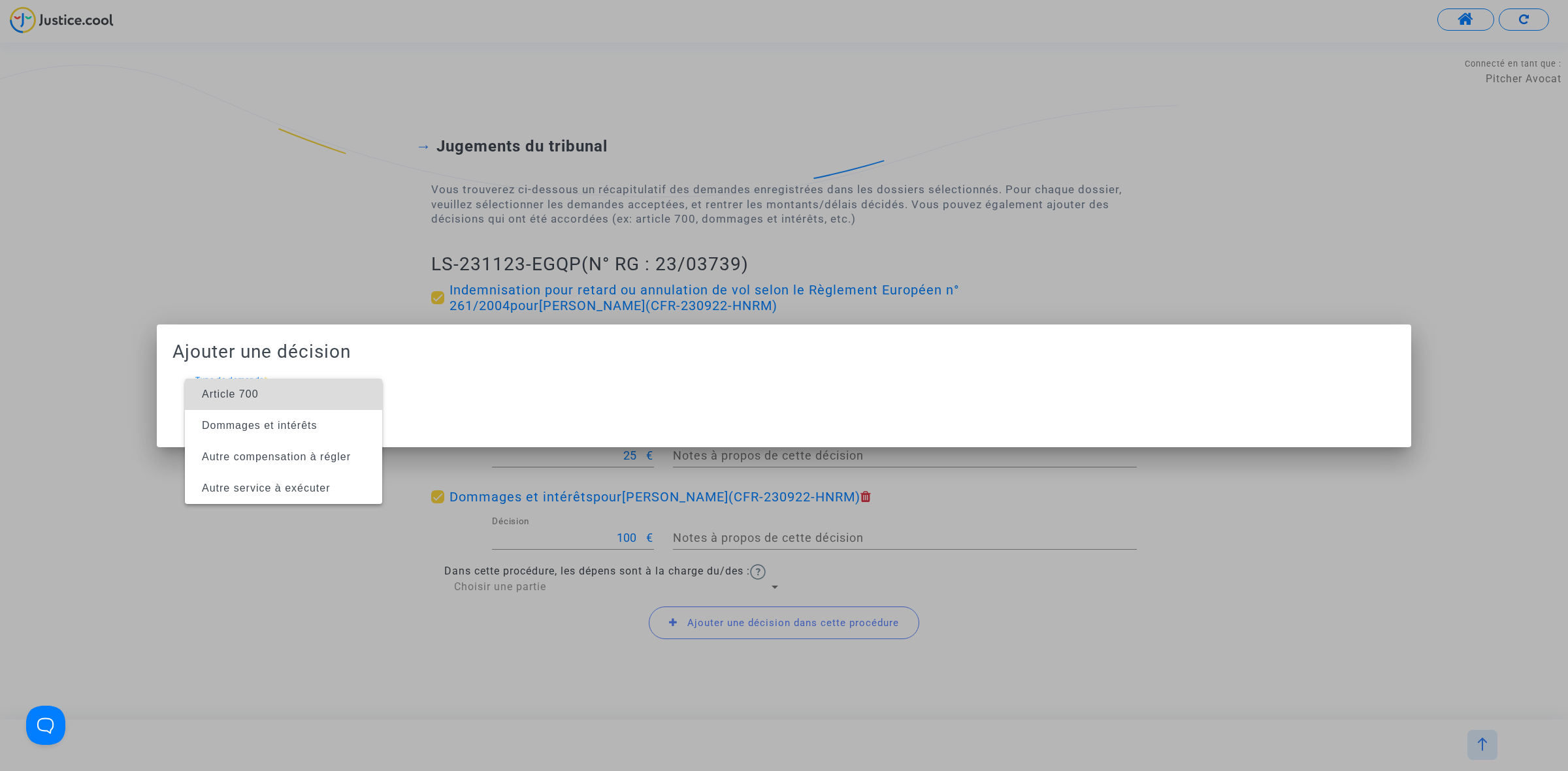
click at [283, 389] on span "Article 700" at bounding box center [284, 394] width 176 height 31
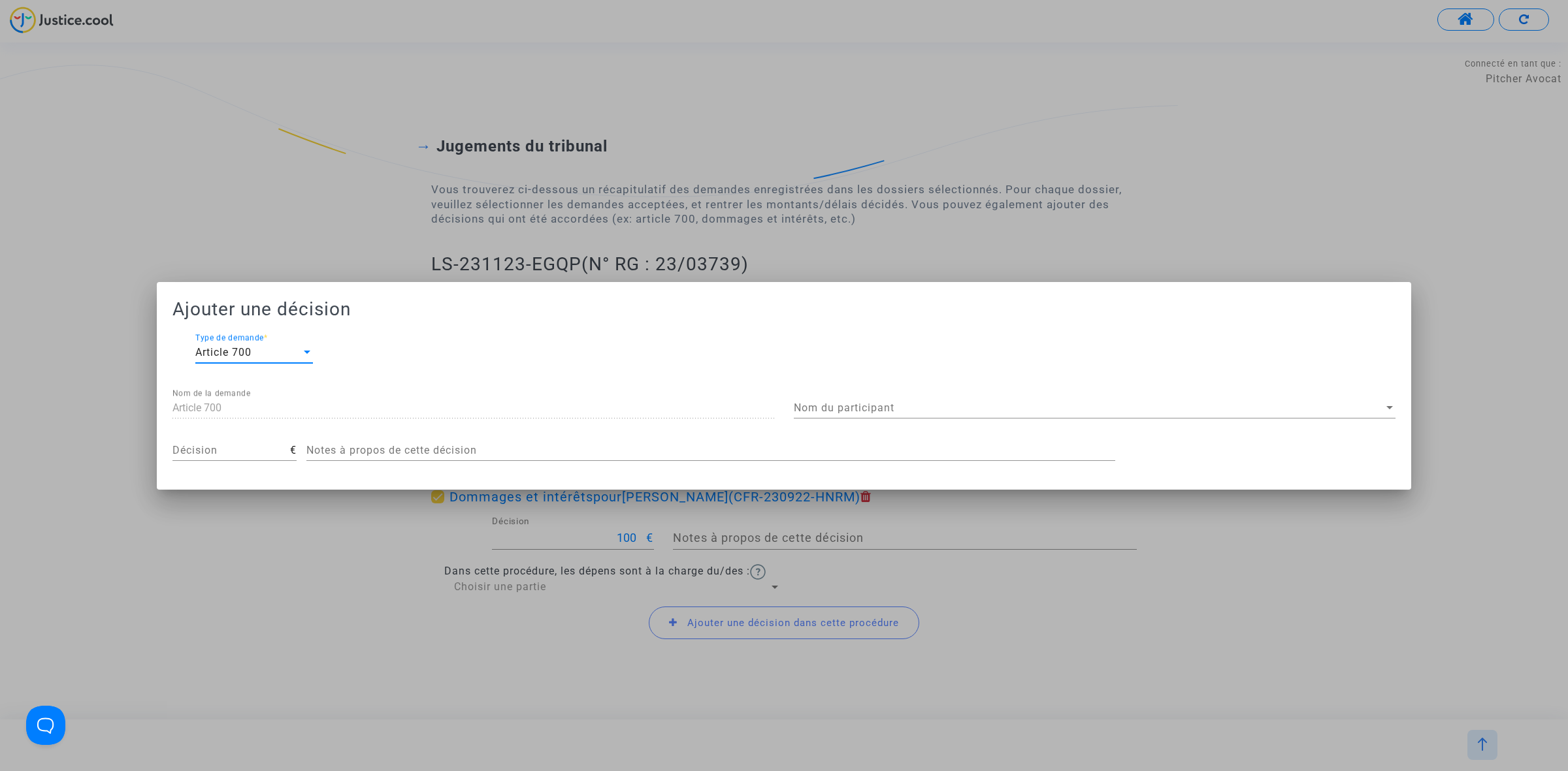
click at [1033, 409] on span "Nom du participant" at bounding box center [1088, 408] width 590 height 11
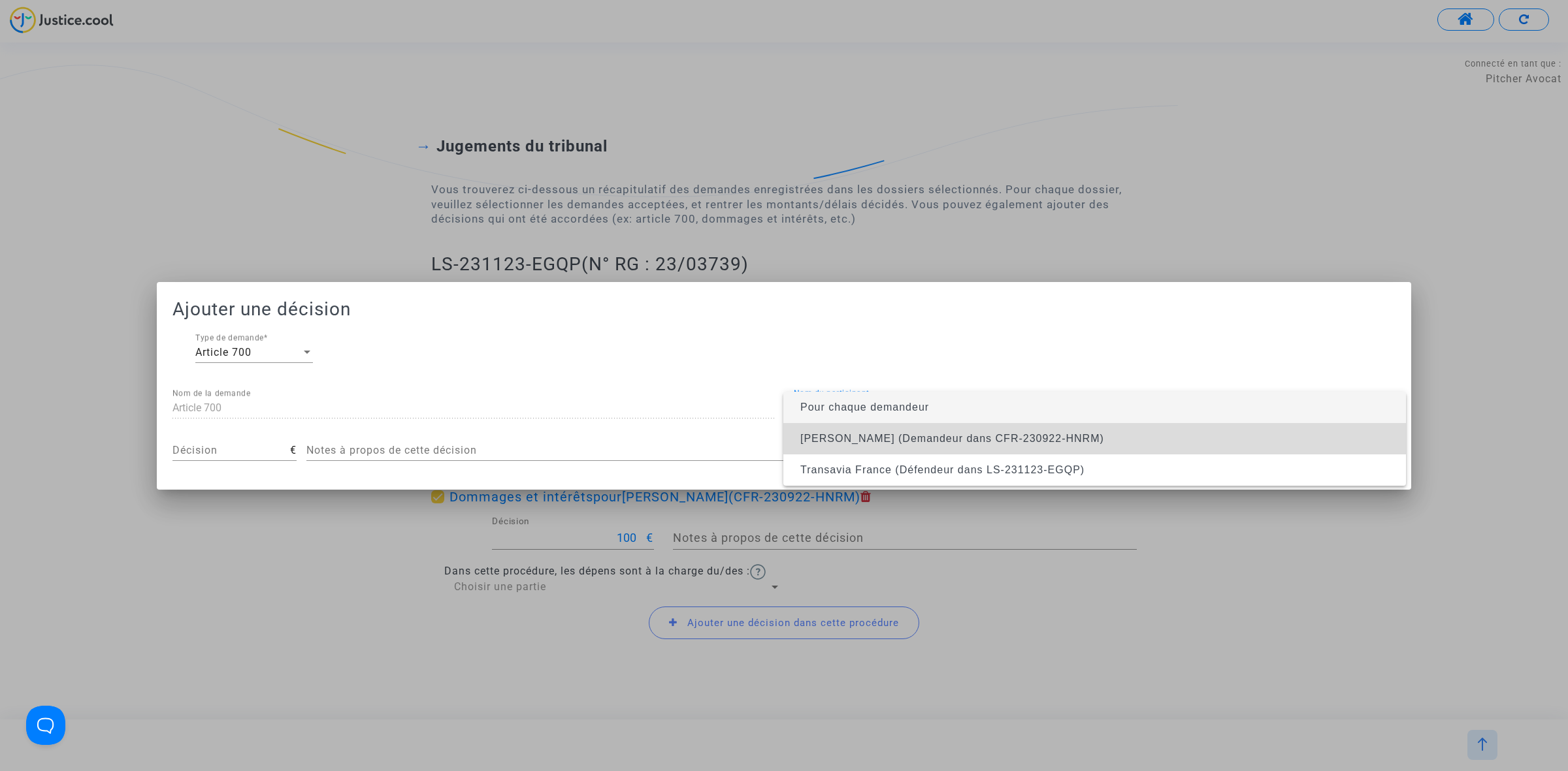
click at [1029, 441] on span "Balkis BADER (Demandeur dans CFR-230922-HNRM)" at bounding box center [952, 439] width 304 height 11
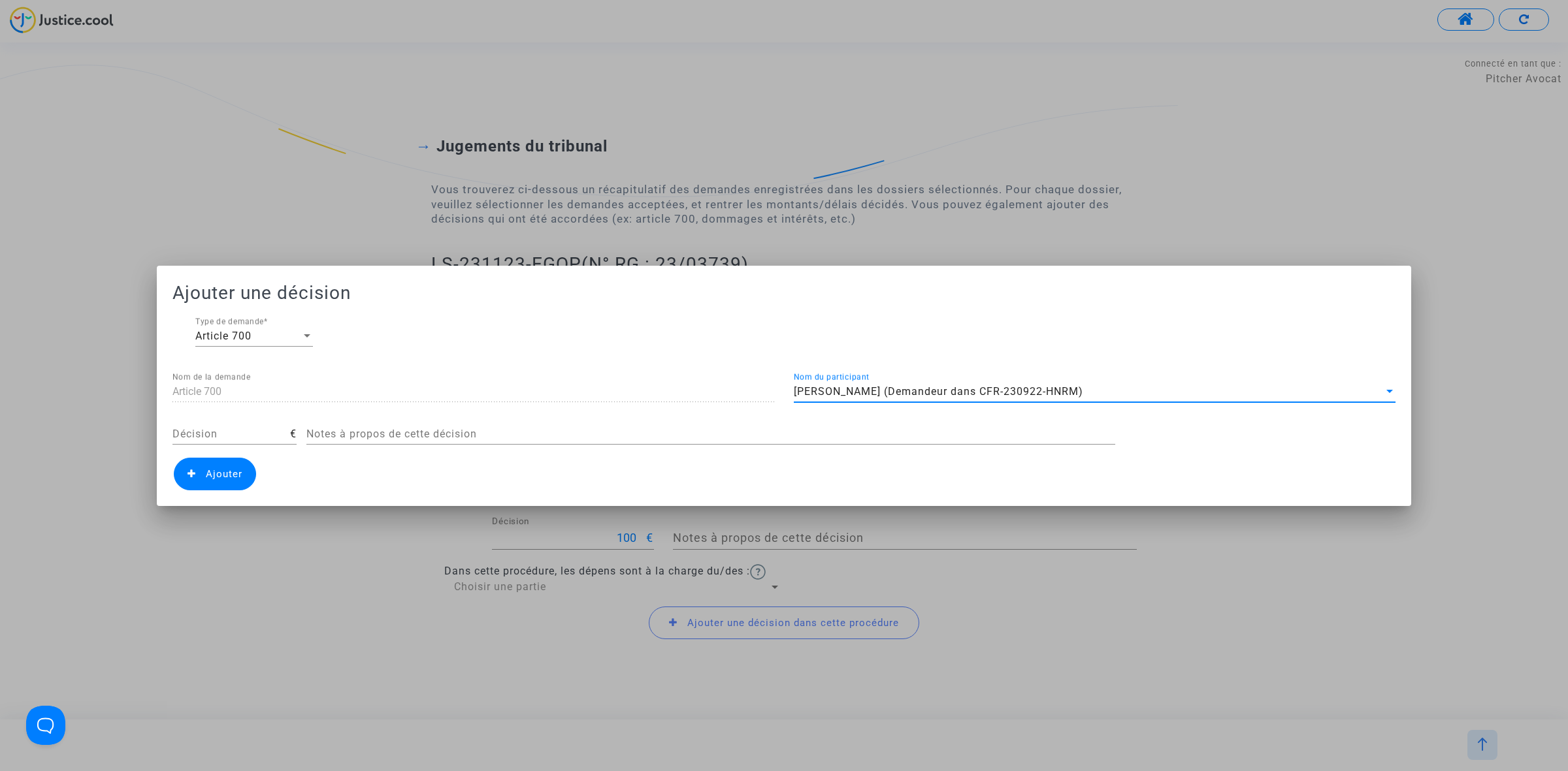
click at [256, 434] on input "Décision" at bounding box center [231, 434] width 117 height 11
type input "300"
click at [226, 473] on span "Ajouter" at bounding box center [223, 474] width 37 height 11
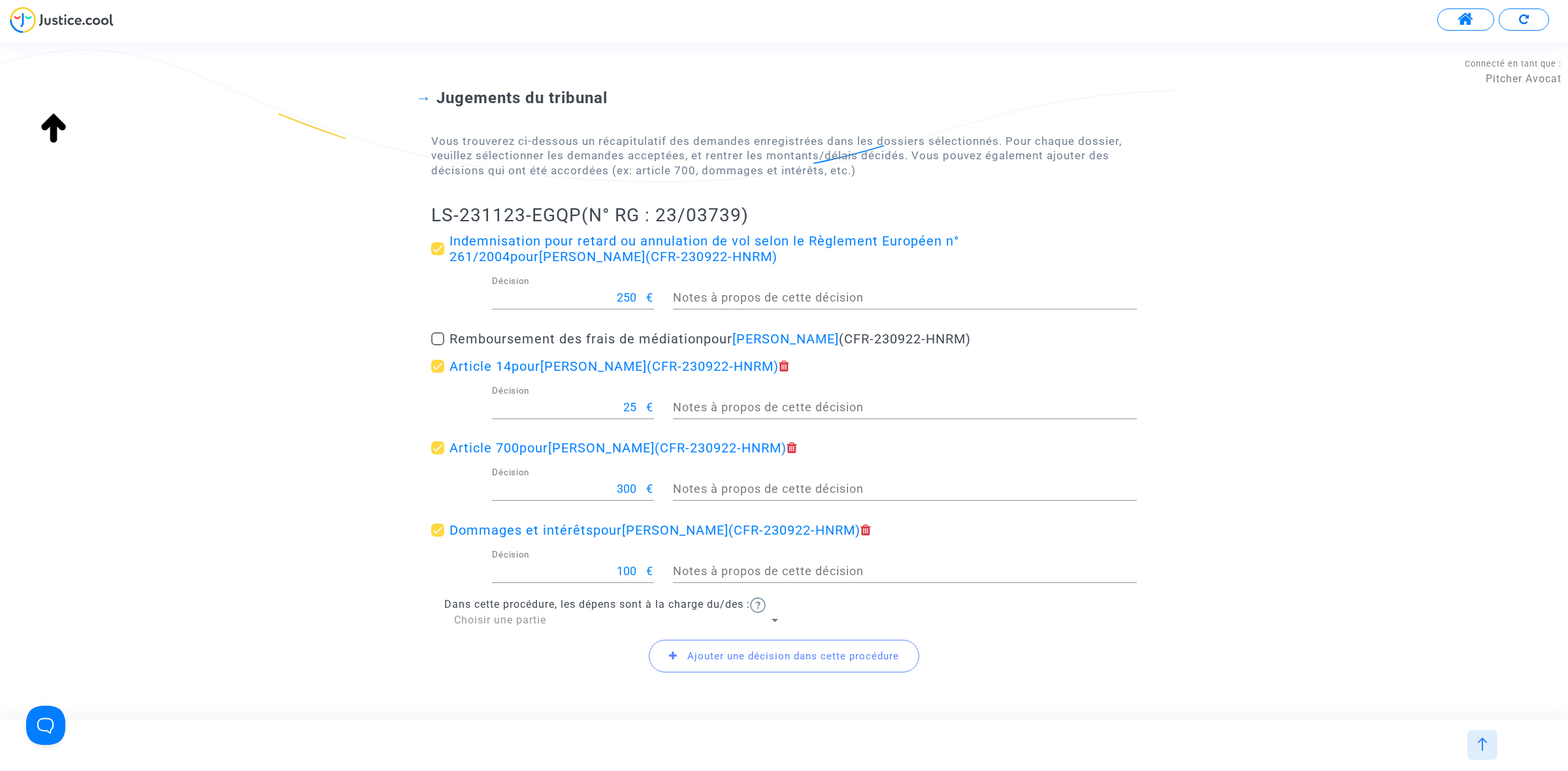
scroll to position [139, 0]
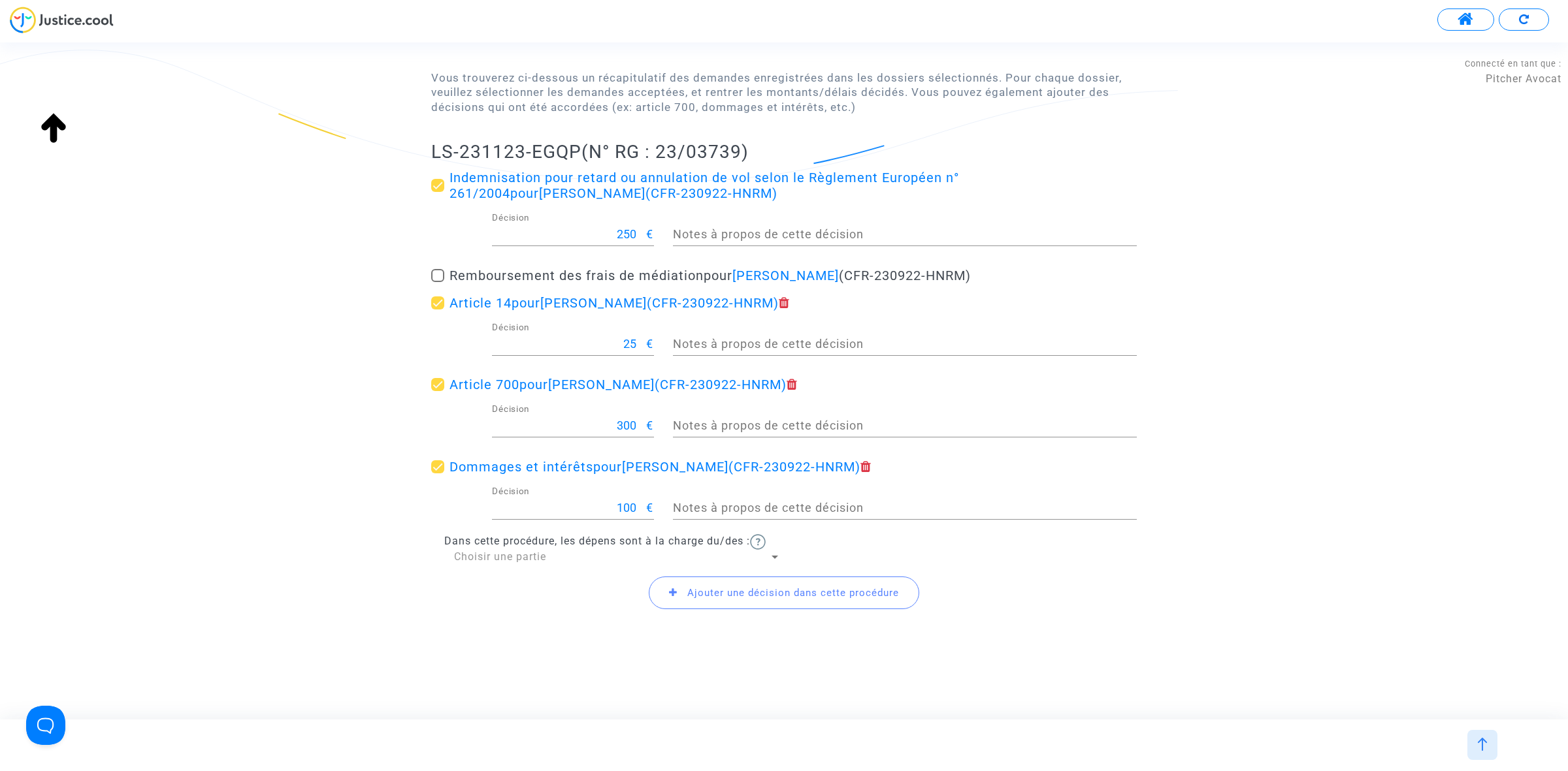
click at [585, 556] on div "Choisir une partie" at bounding box center [612, 557] width 315 height 14
click at [570, 578] on span "Défendeur(s)" at bounding box center [617, 588] width 327 height 31
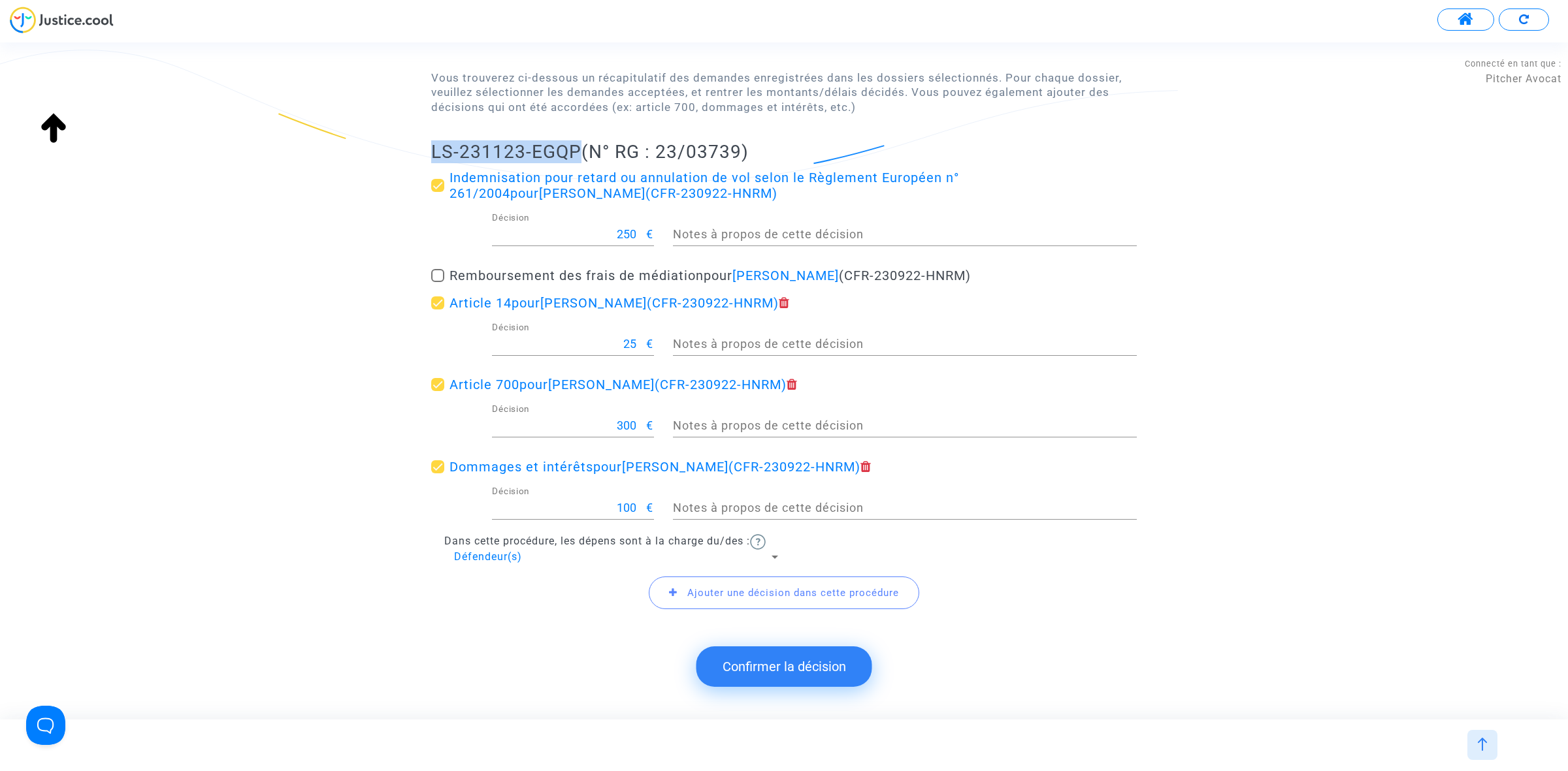
drag, startPoint x: 421, startPoint y: 138, endPoint x: 575, endPoint y: 145, distance: 154.2
click at [575, 145] on div "Jugements du tribunal Vous trouverez ci-dessous un récapitulatif des demandes e…" at bounding box center [784, 310] width 1568 height 674
copy h2 "LS-231123-EGQP"
click at [768, 654] on button "Confirmer la décision" at bounding box center [784, 666] width 175 height 41
click at [782, 674] on button "Confirmer la décision" at bounding box center [784, 666] width 175 height 41
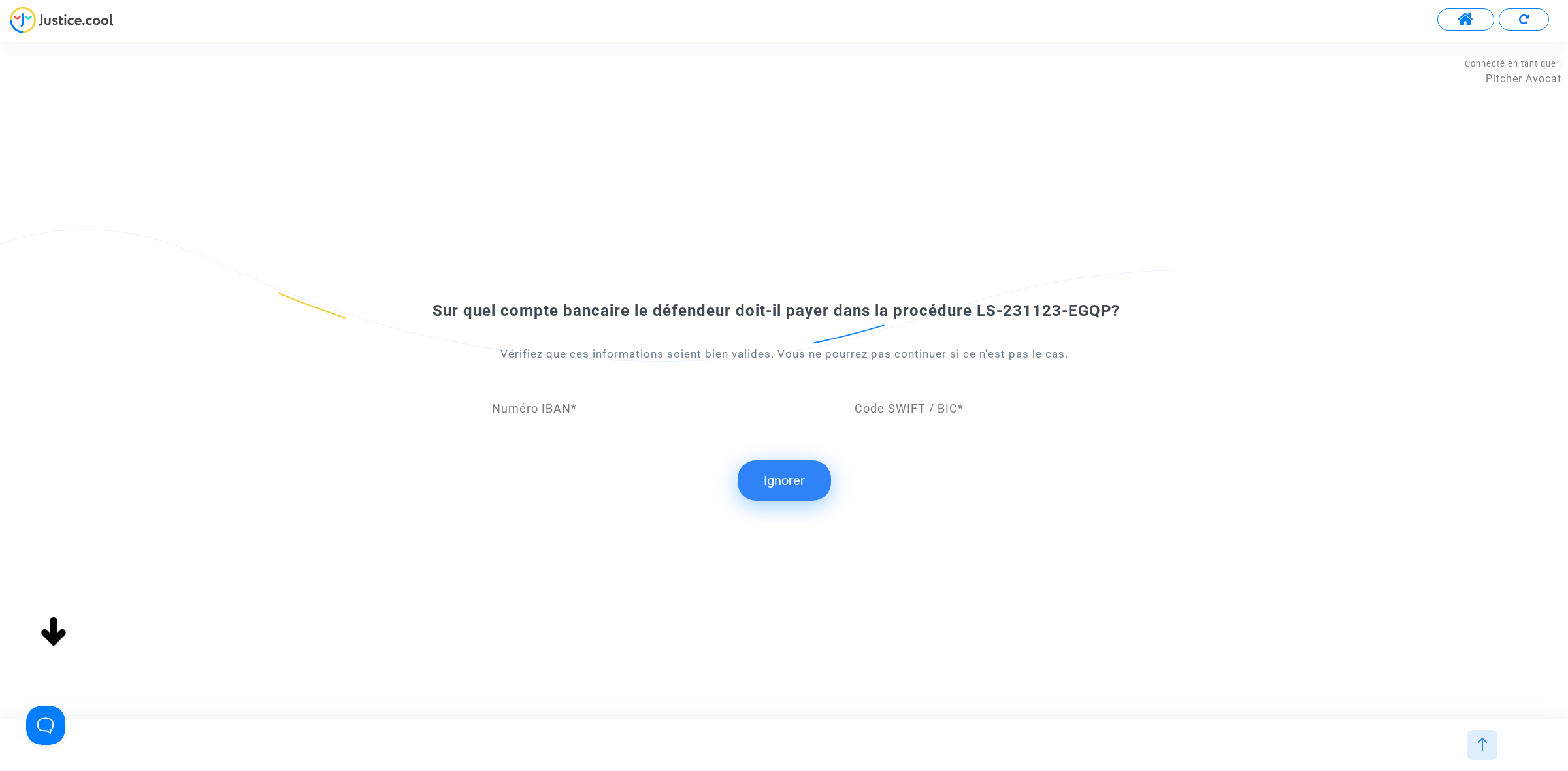
click at [814, 481] on button "Ignorer" at bounding box center [784, 480] width 93 height 41
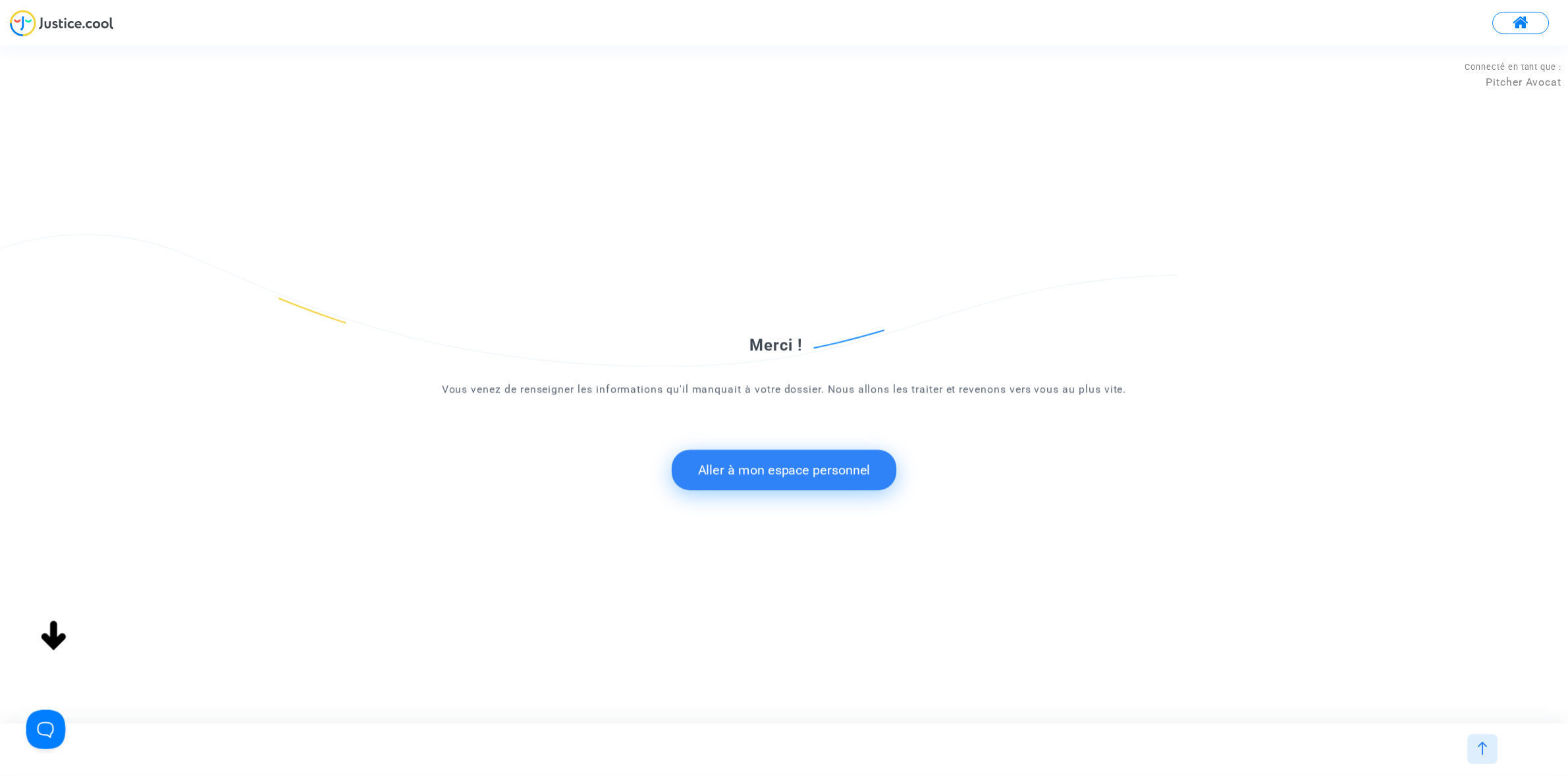
scroll to position [0, 0]
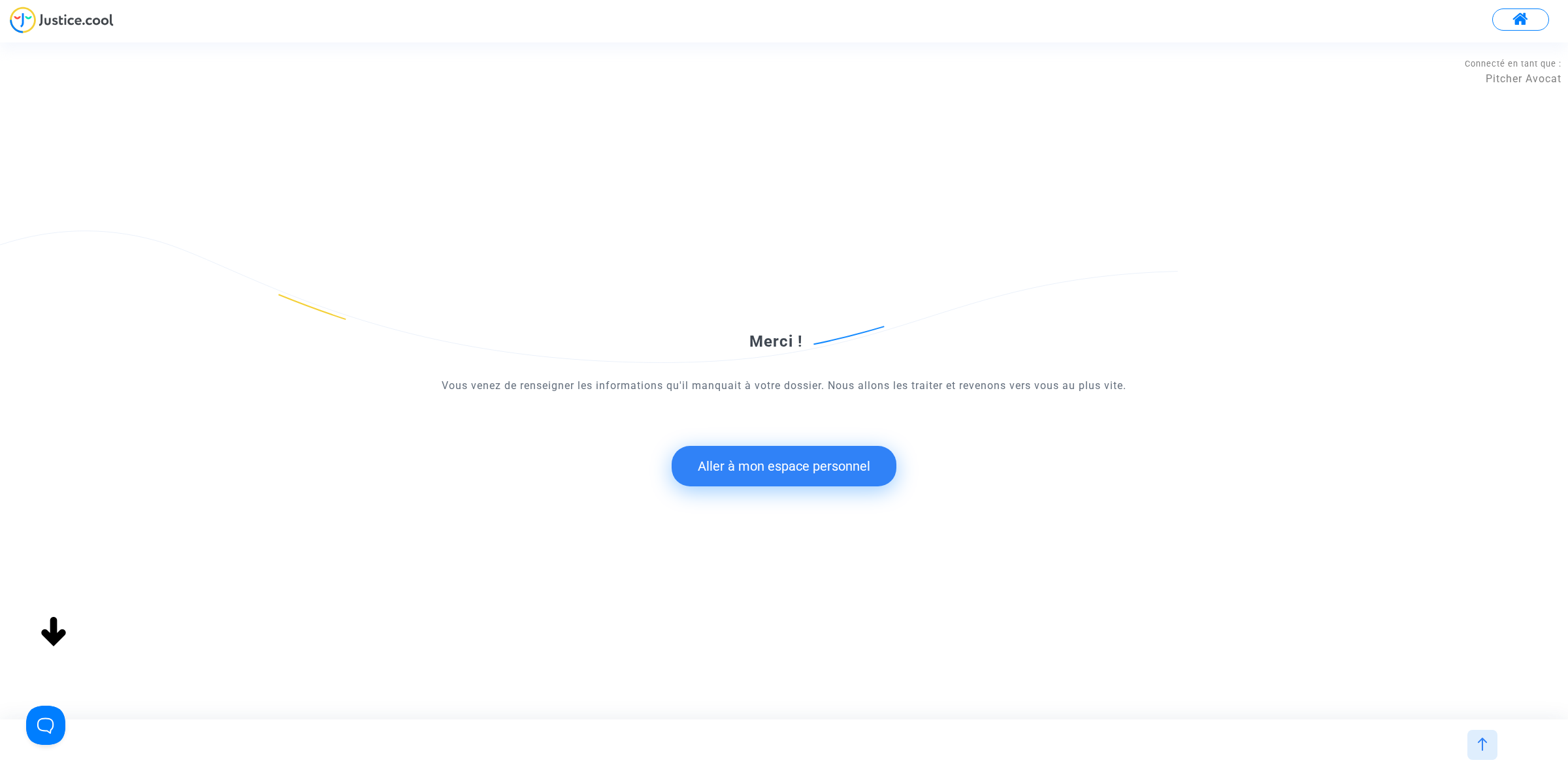
click at [790, 463] on button "Aller à mon espace personnel" at bounding box center [784, 466] width 225 height 41
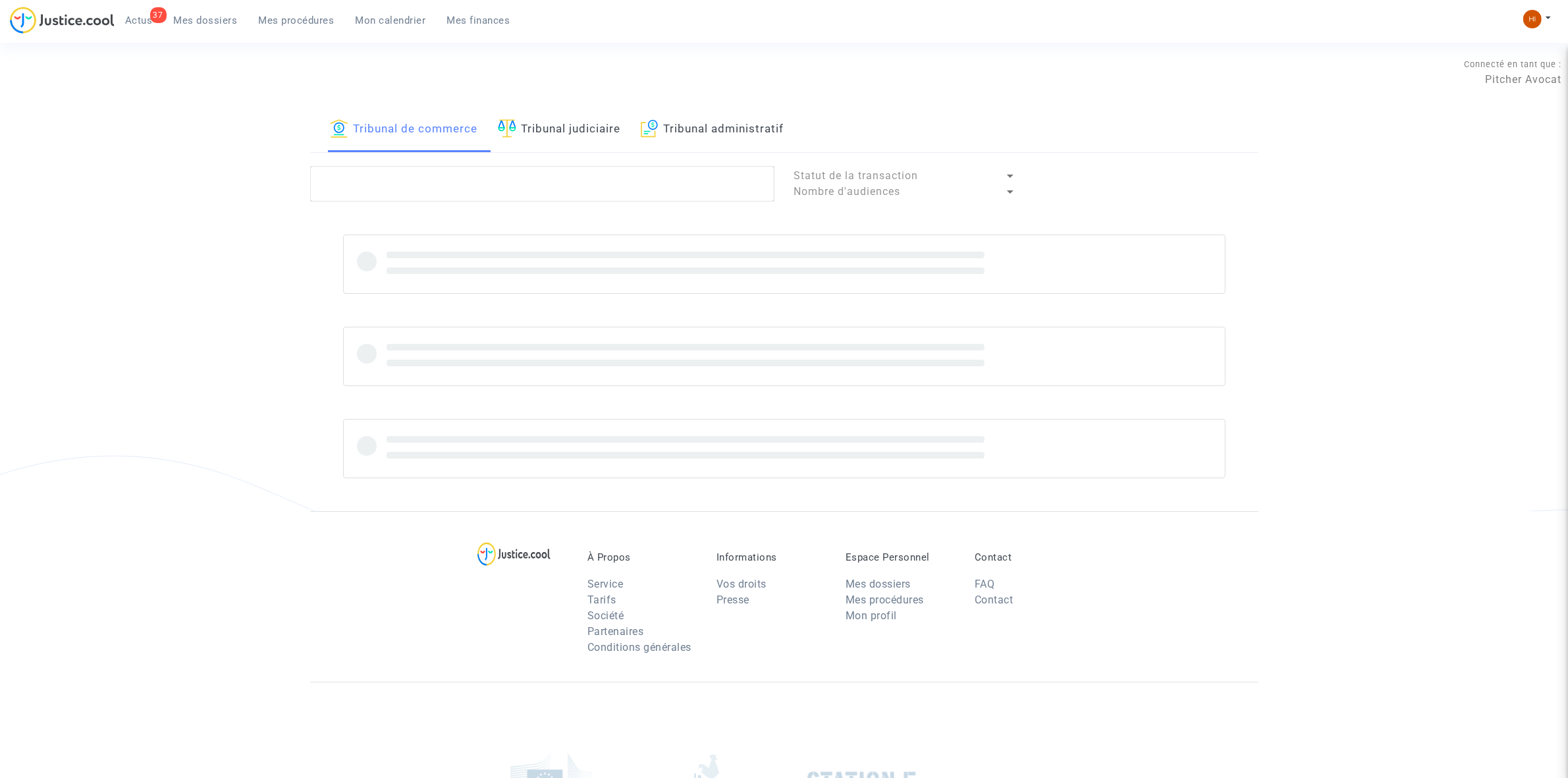
drag, startPoint x: 585, startPoint y: 140, endPoint x: 576, endPoint y: 183, distance: 43.9
click at [585, 140] on link "Tribunal judiciaire" at bounding box center [559, 130] width 124 height 45
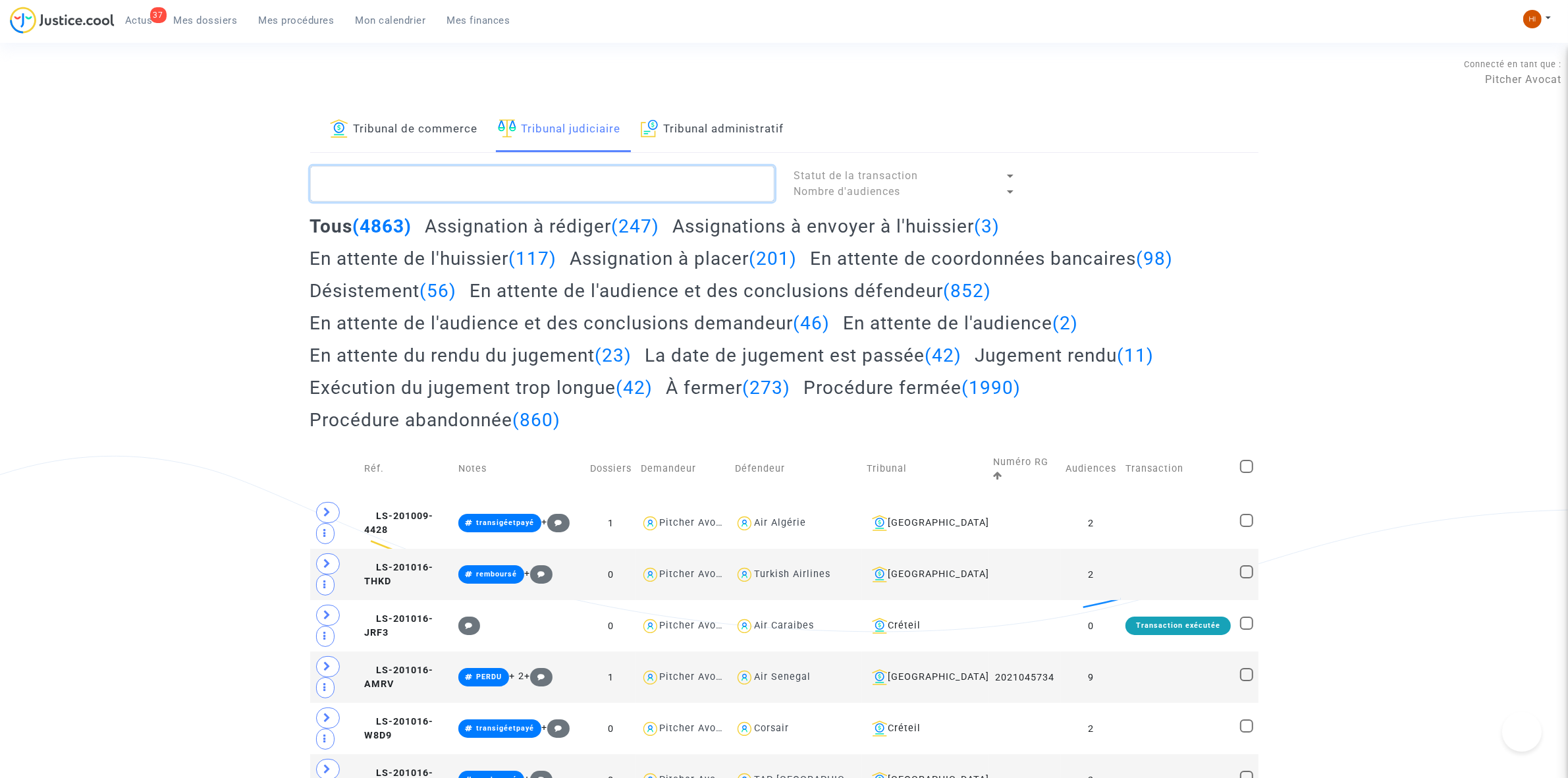
click at [576, 183] on textarea at bounding box center [542, 183] width 464 height 35
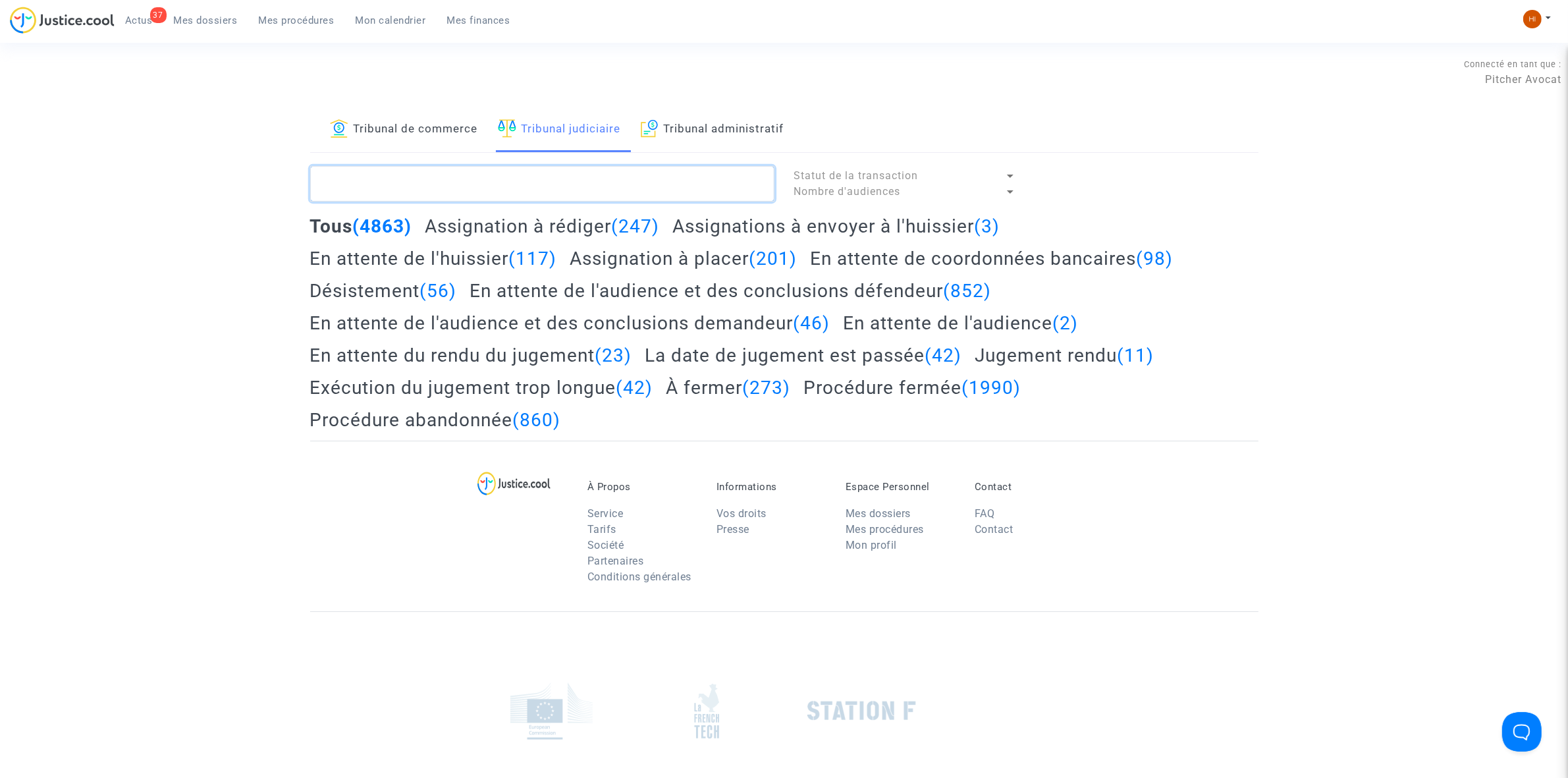
paste textarea "LS-231123-EGQP"
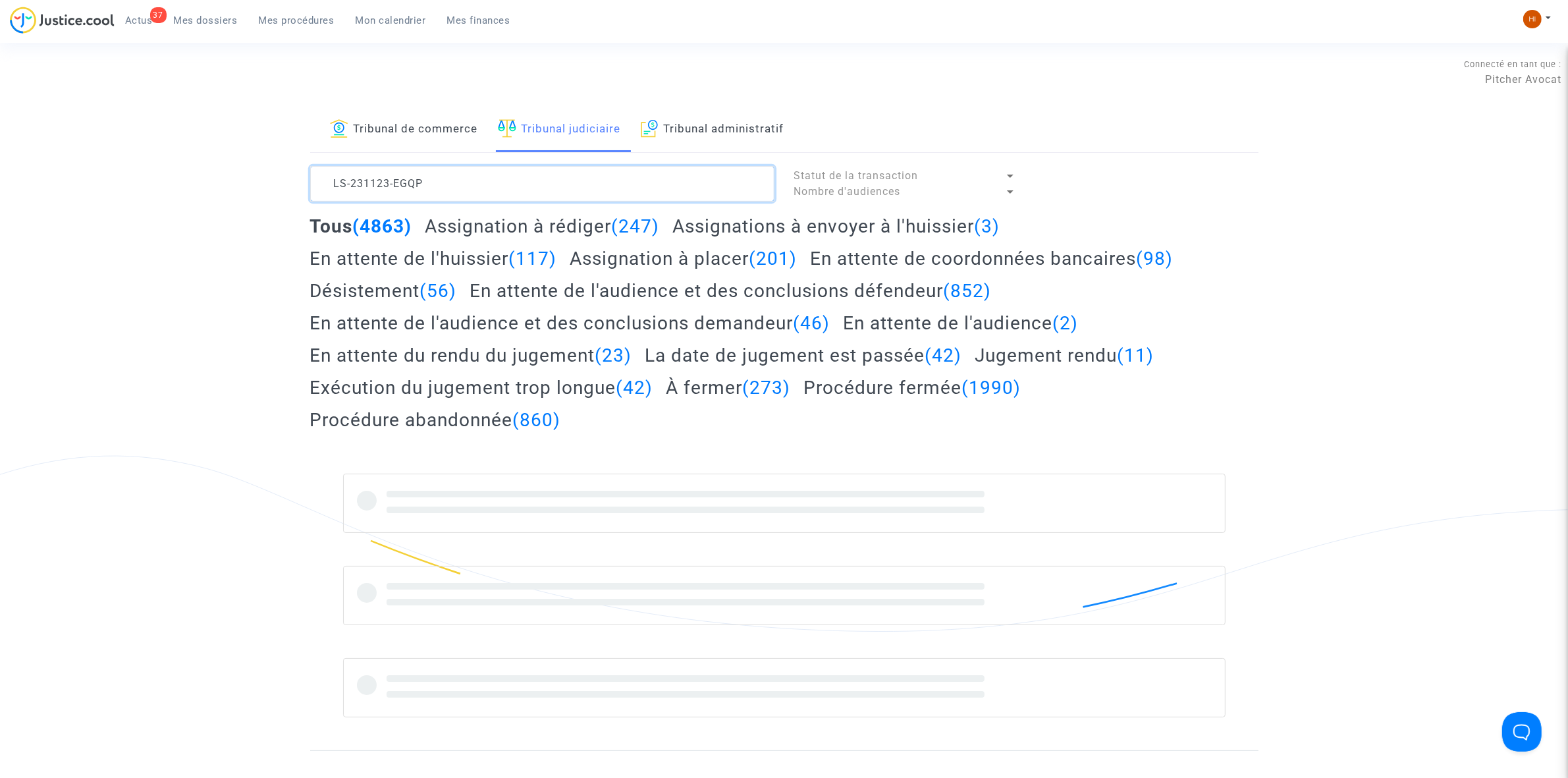
type textarea "LS-231123-EGQP"
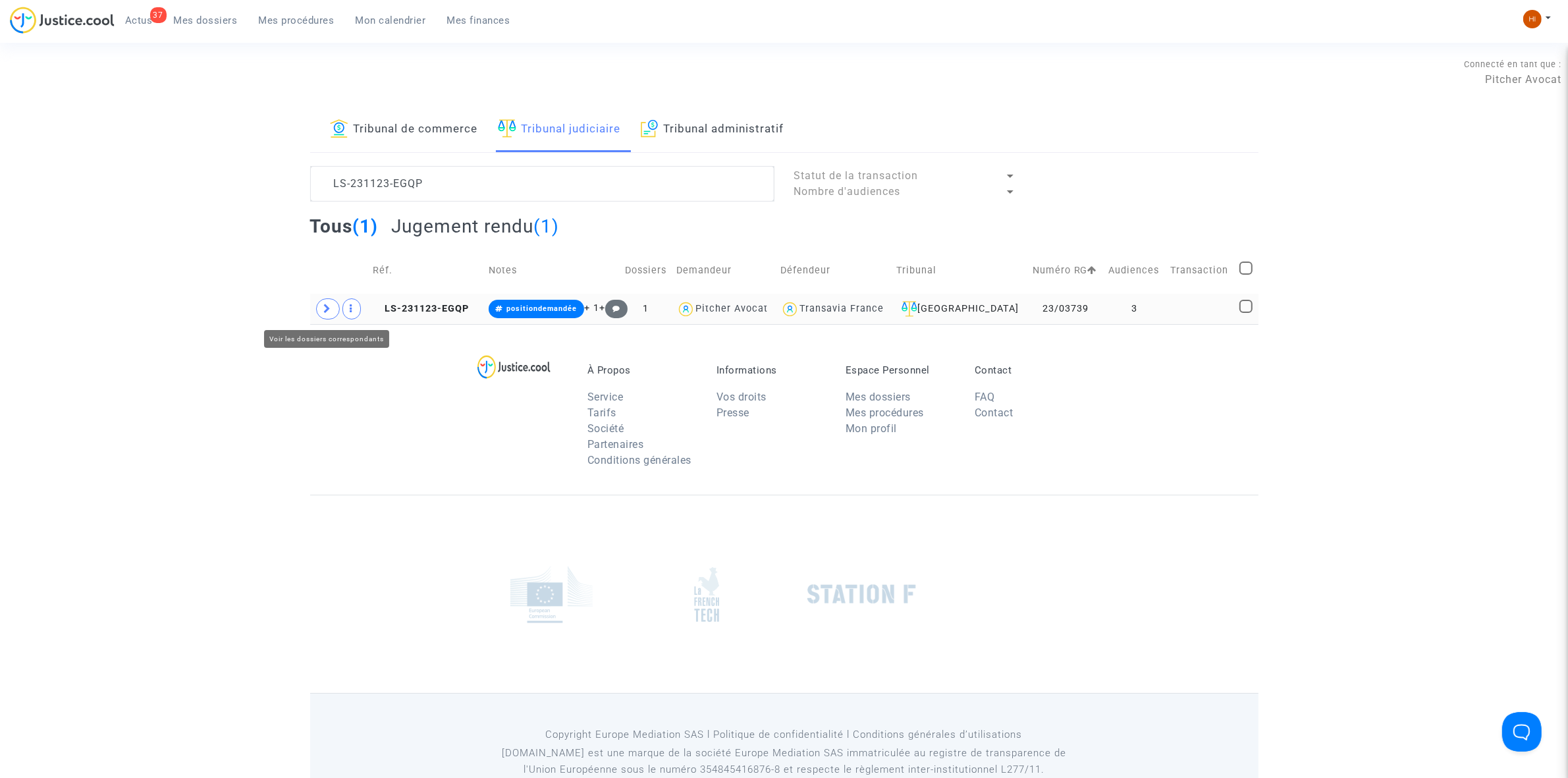
click at [330, 311] on icon at bounding box center [328, 308] width 8 height 10
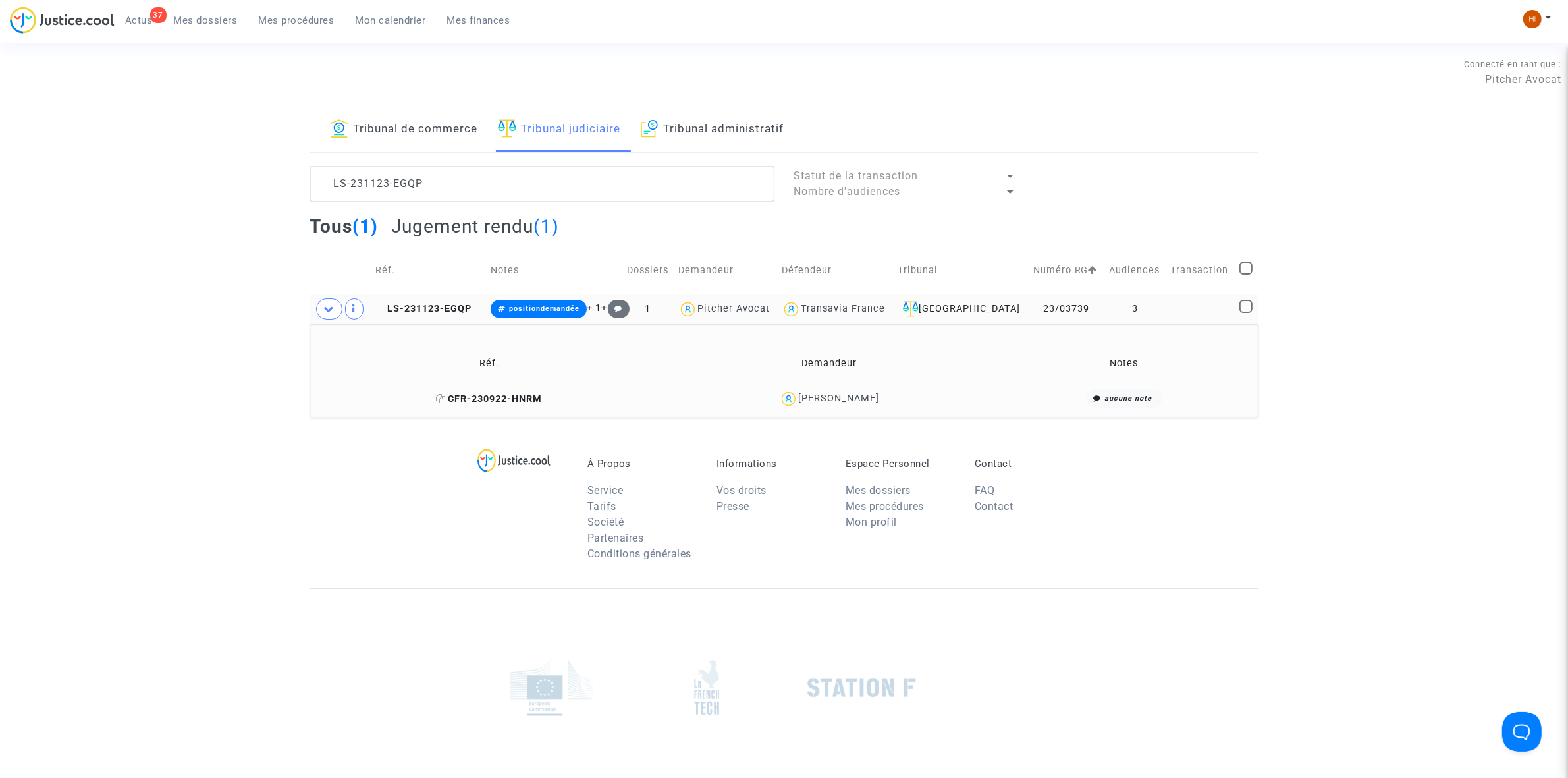
click at [446, 399] on icon at bounding box center [441, 398] width 10 height 9
drag, startPoint x: 849, startPoint y: 412, endPoint x: 805, endPoint y: 407, distance: 44.3
click at [805, 407] on td "Balkis BADER" at bounding box center [829, 399] width 332 height 28
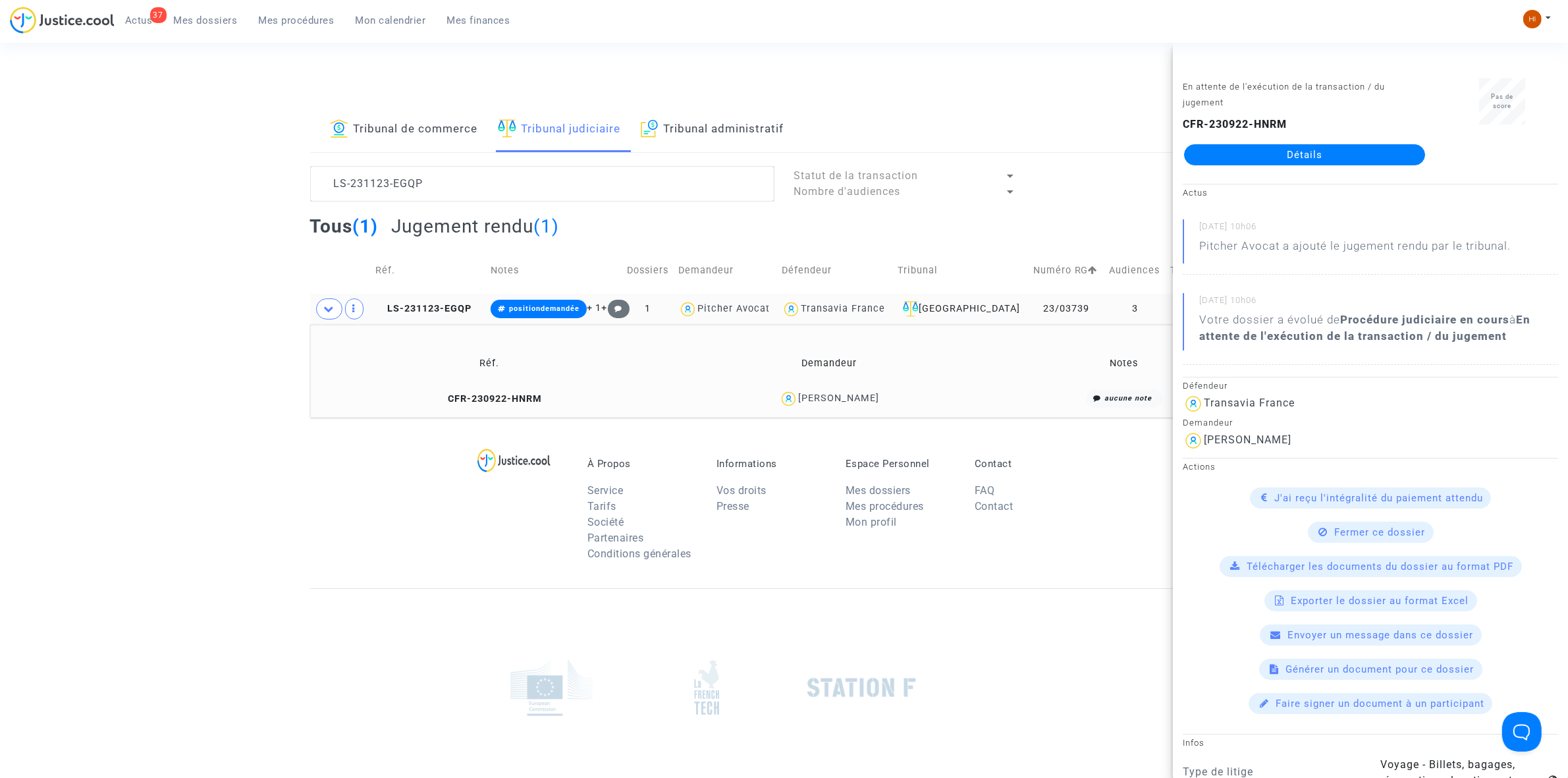
copy div "Balkis BADER"
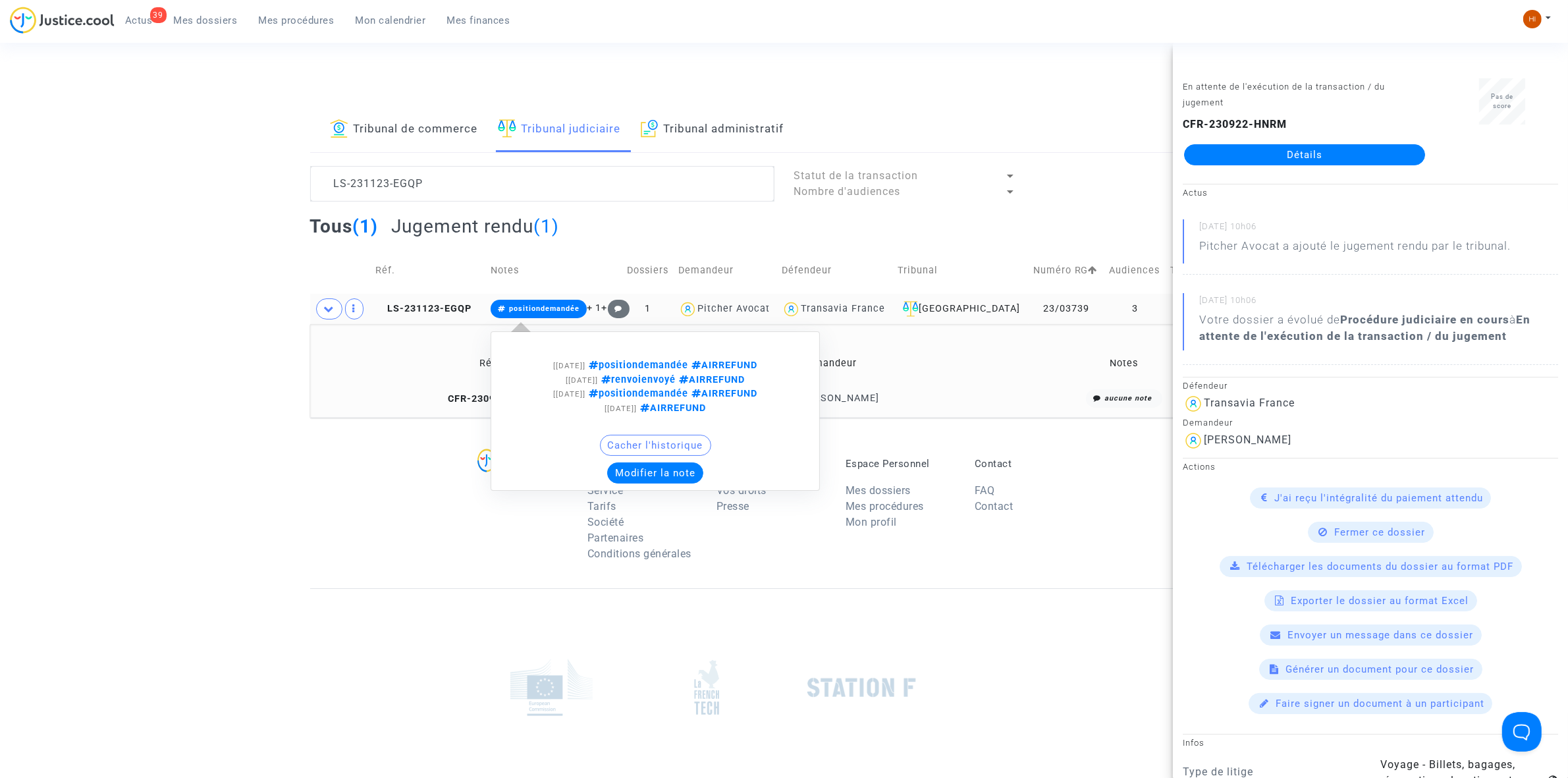
click at [555, 315] on span "positiondemandée" at bounding box center [538, 309] width 96 height 19
click at [672, 469] on button "Modifier la note" at bounding box center [655, 472] width 96 height 21
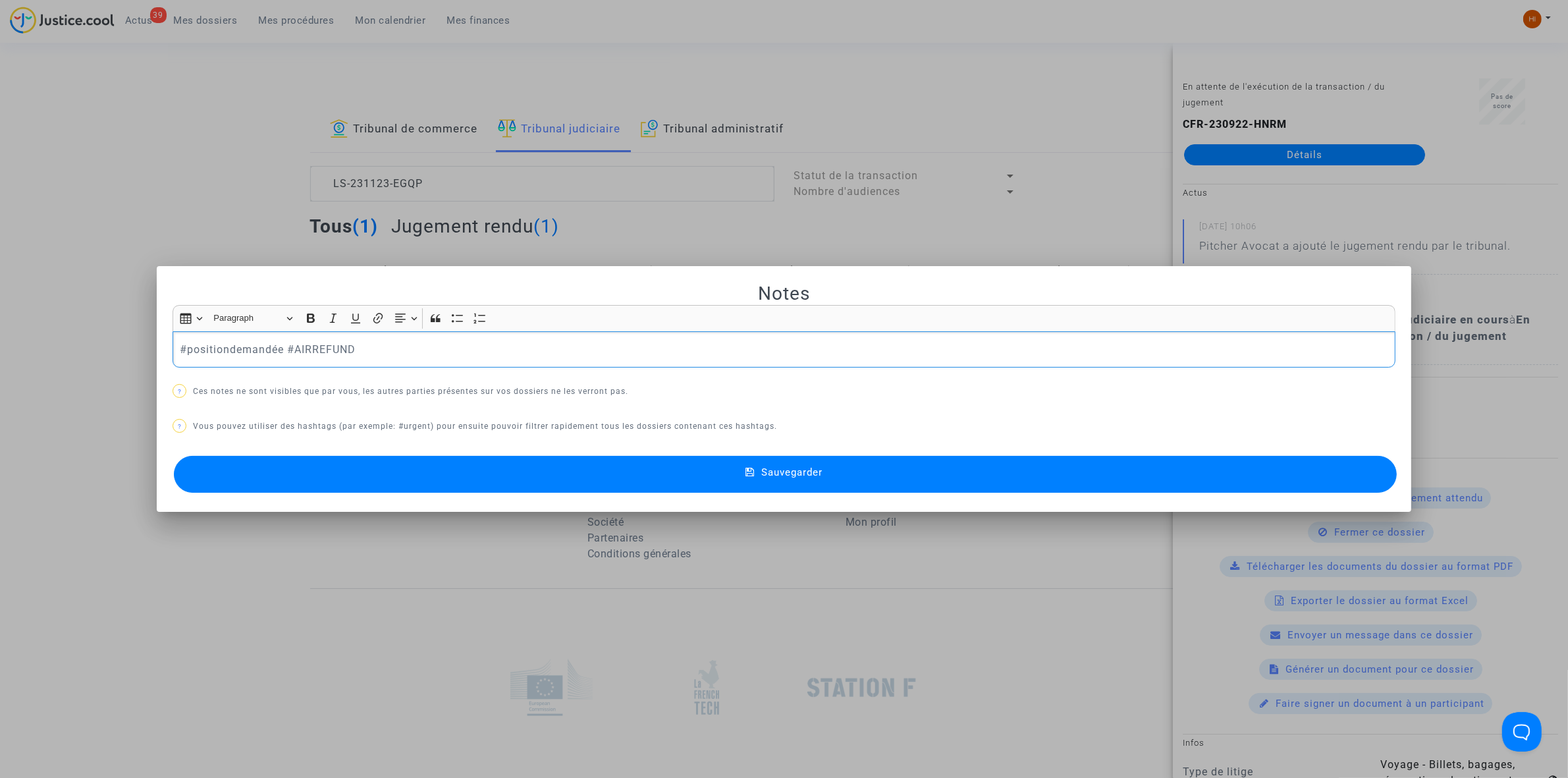
drag, startPoint x: 278, startPoint y: 354, endPoint x: -131, endPoint y: 295, distance: 413.2
click at [0, 295] on html "39 Actus Mes dossiers Mes procédures Mon calendrier Mes finances Mon profil Cha…" at bounding box center [784, 453] width 1568 height 907
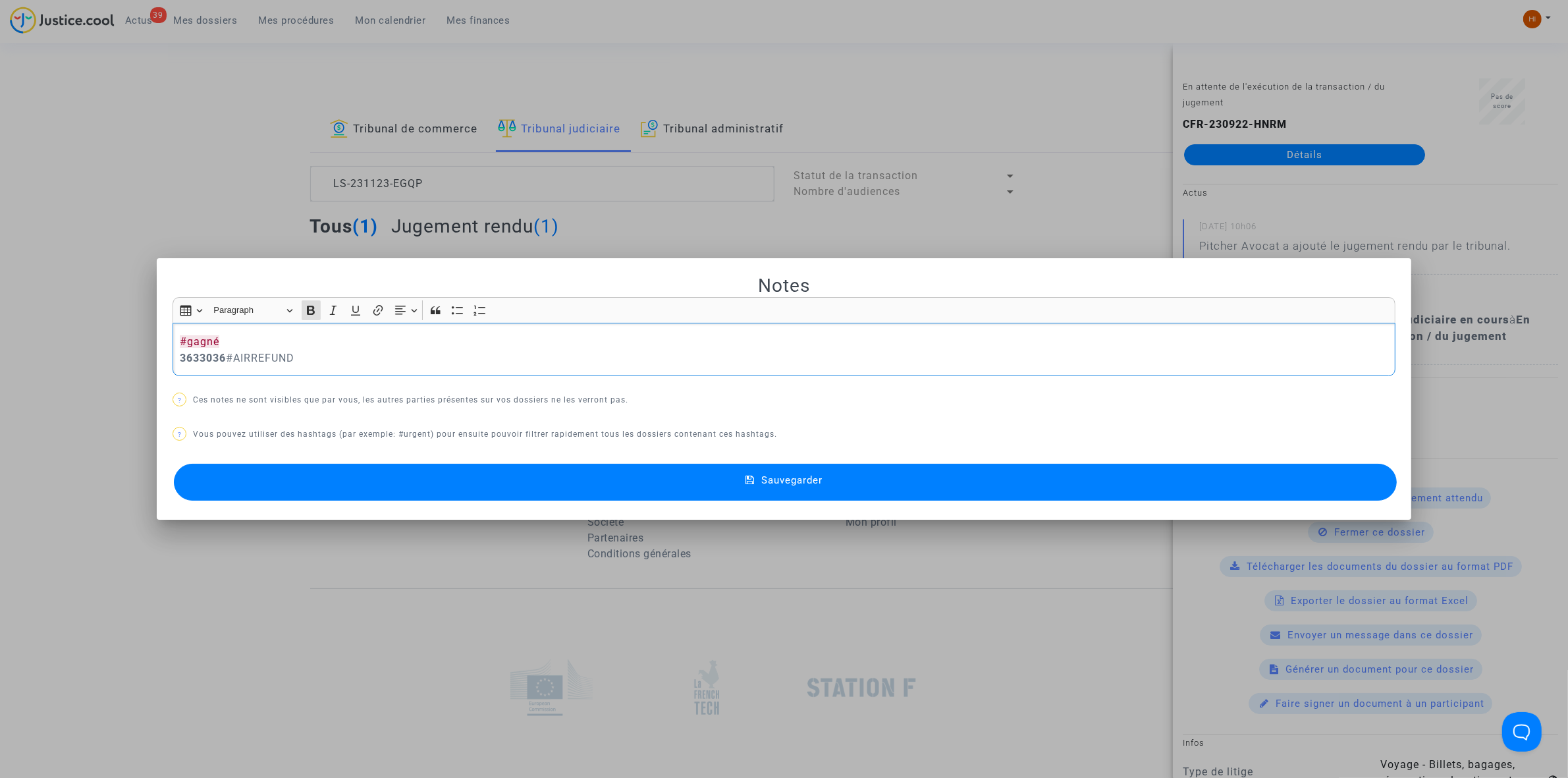
click at [173, 360] on div "#gagné 3633036 #AIRREFUND" at bounding box center [784, 350] width 1223 height 53
click at [173, 358] on div "#gagné 3633036 #AIRREFUND" at bounding box center [784, 350] width 1223 height 53
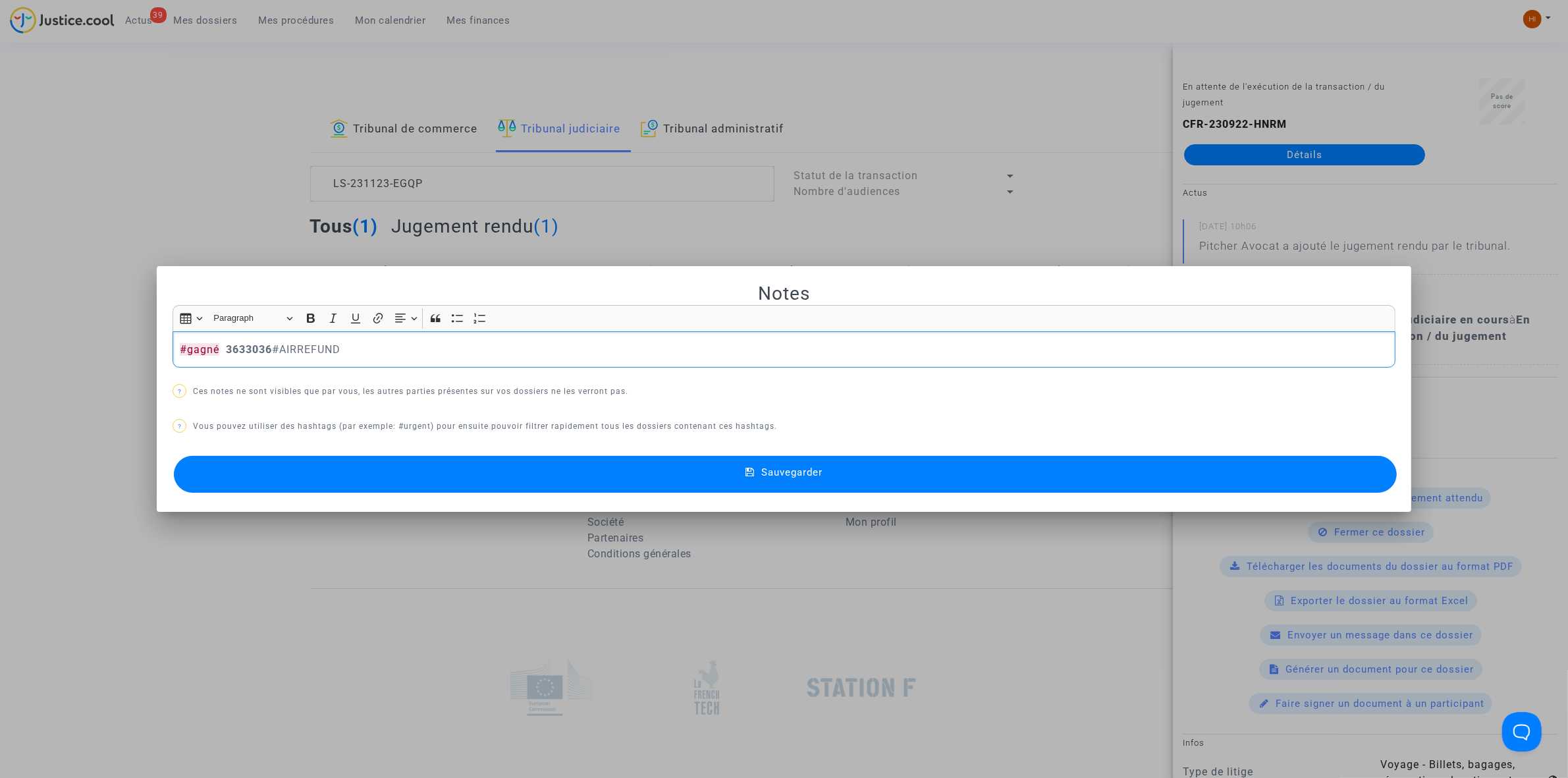
click at [495, 471] on button "Sauvegarder" at bounding box center [785, 474] width 1223 height 37
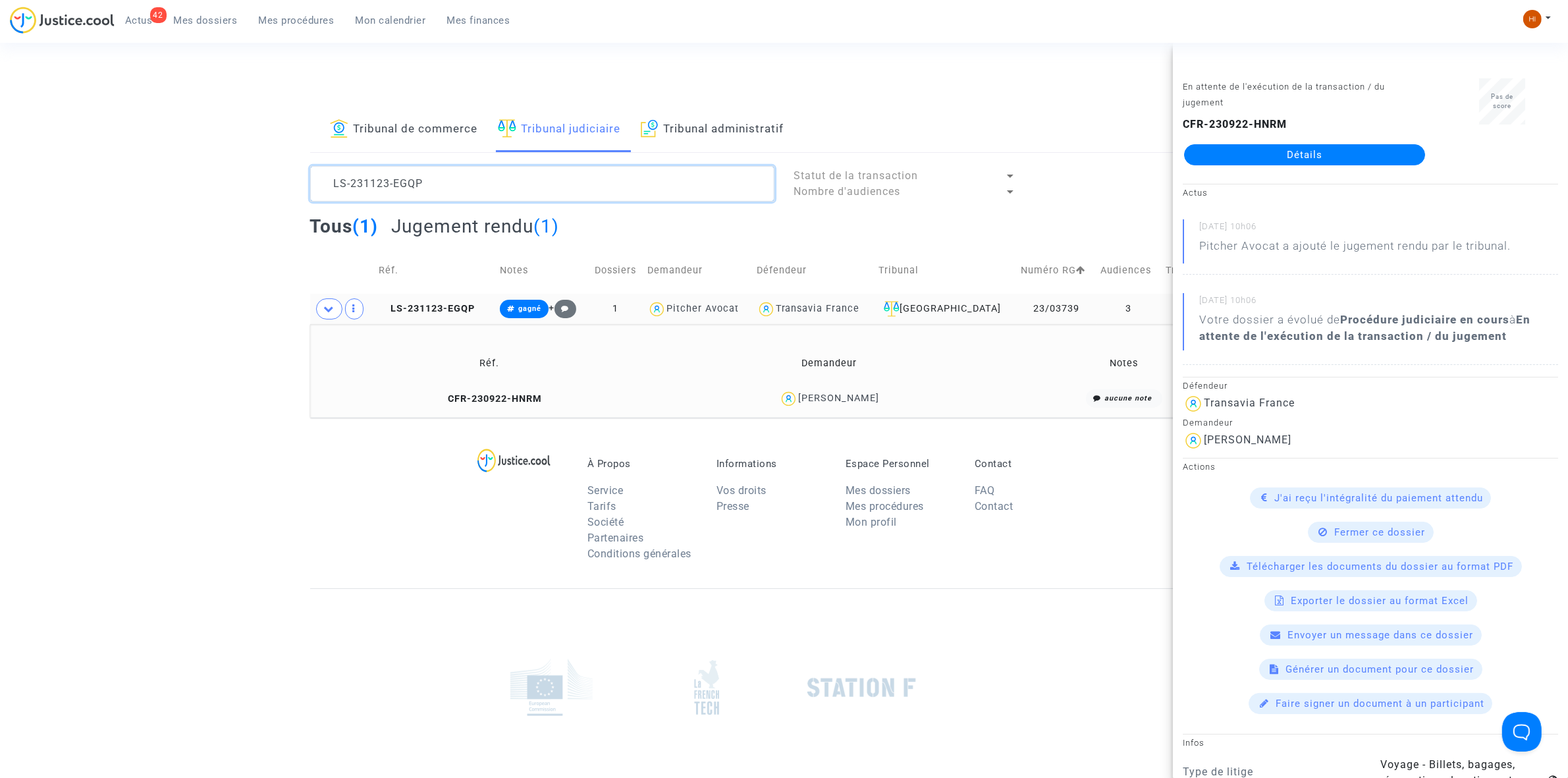
drag, startPoint x: 462, startPoint y: 189, endPoint x: -305, endPoint y: 182, distance: 767.0
click at [0, 182] on html "42 Actus Mes dossiers Mes procédures Mon calendrier Mes finances Mon profil Cha…" at bounding box center [784, 453] width 1568 height 907
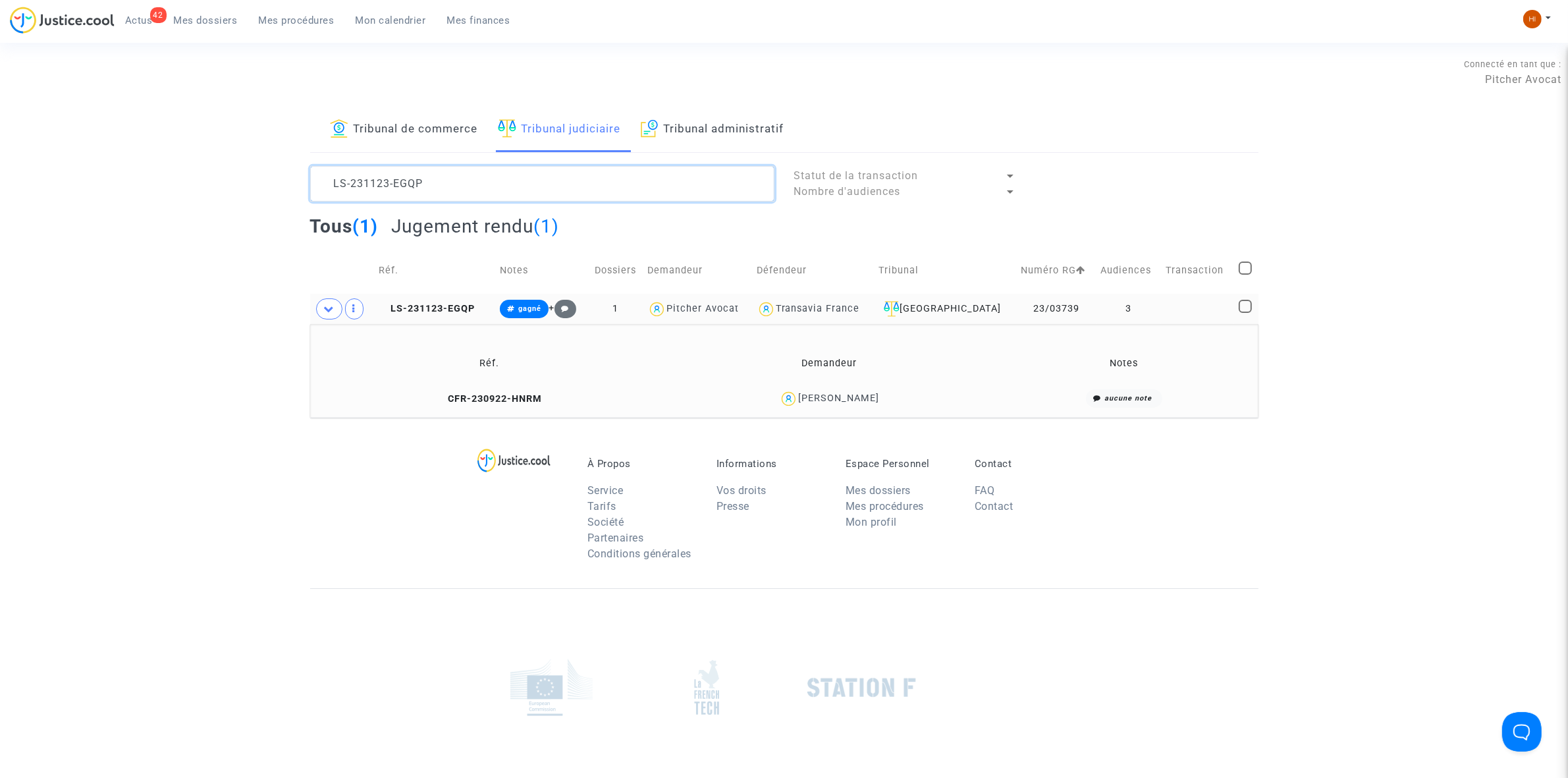
paste textarea "20817-WTJ9"
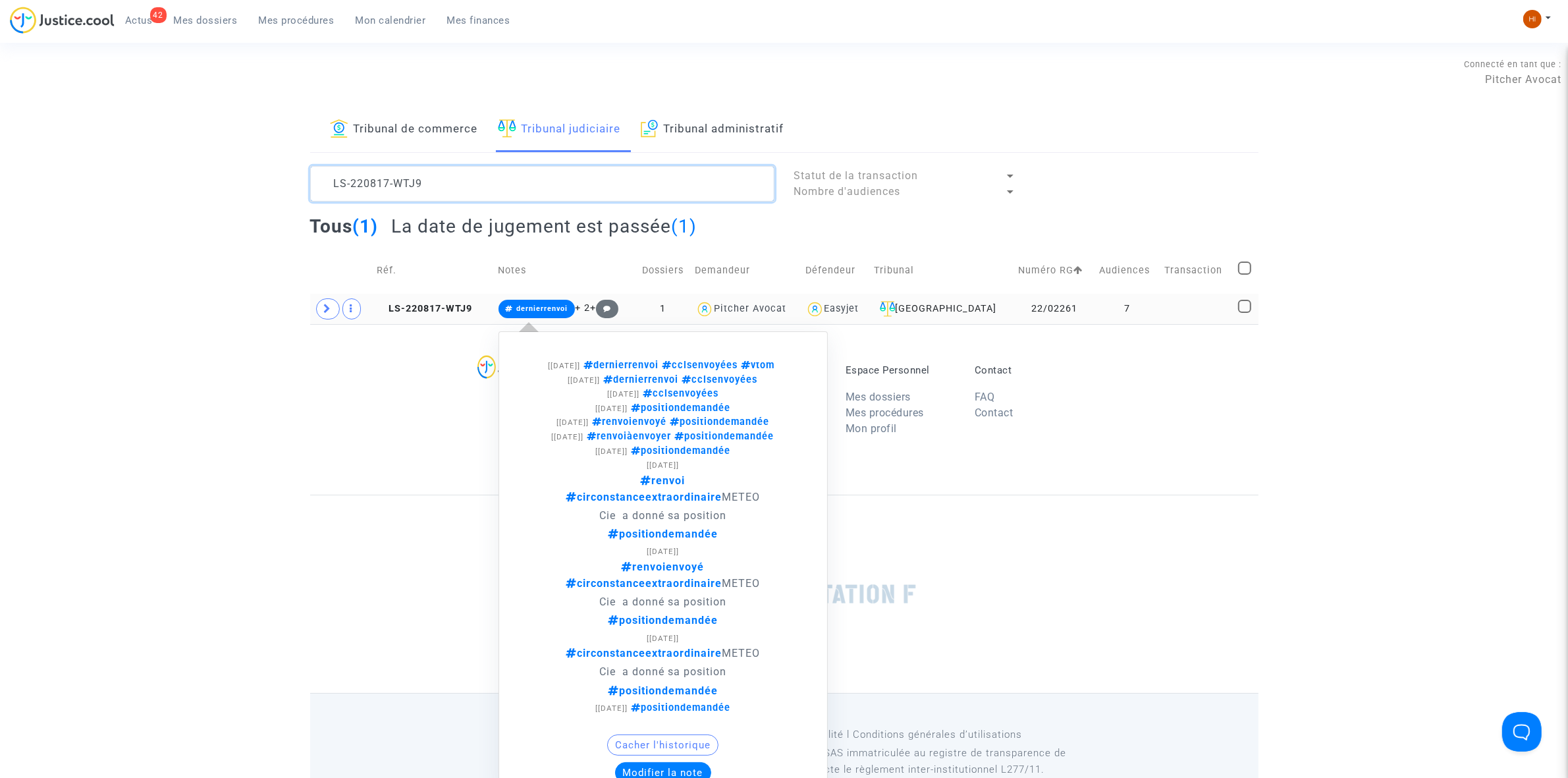
type textarea "LS-220817-WTJ9"
click at [540, 315] on span "dernierrenvoi" at bounding box center [537, 309] width 77 height 19
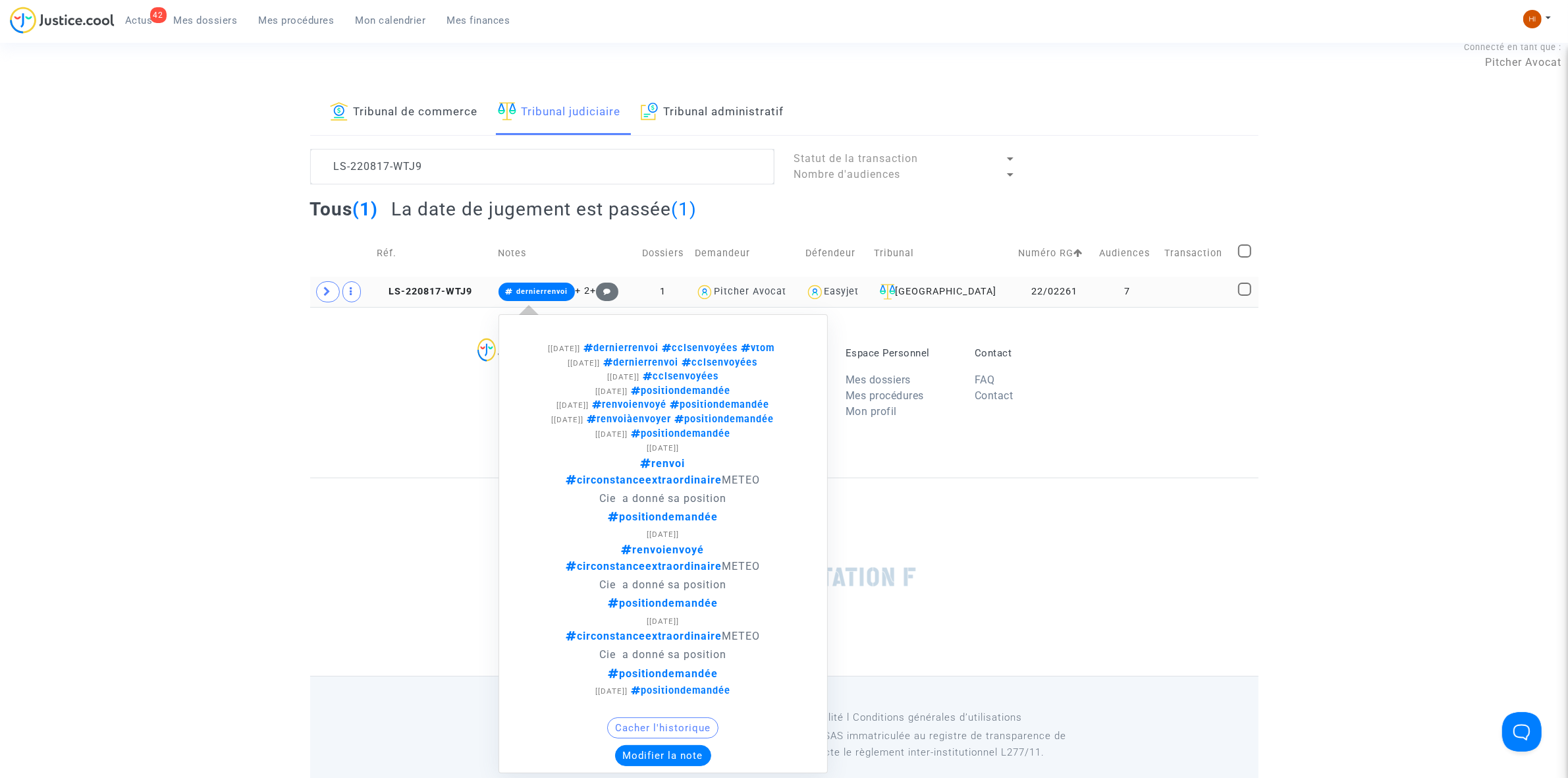
scroll to position [36, 0]
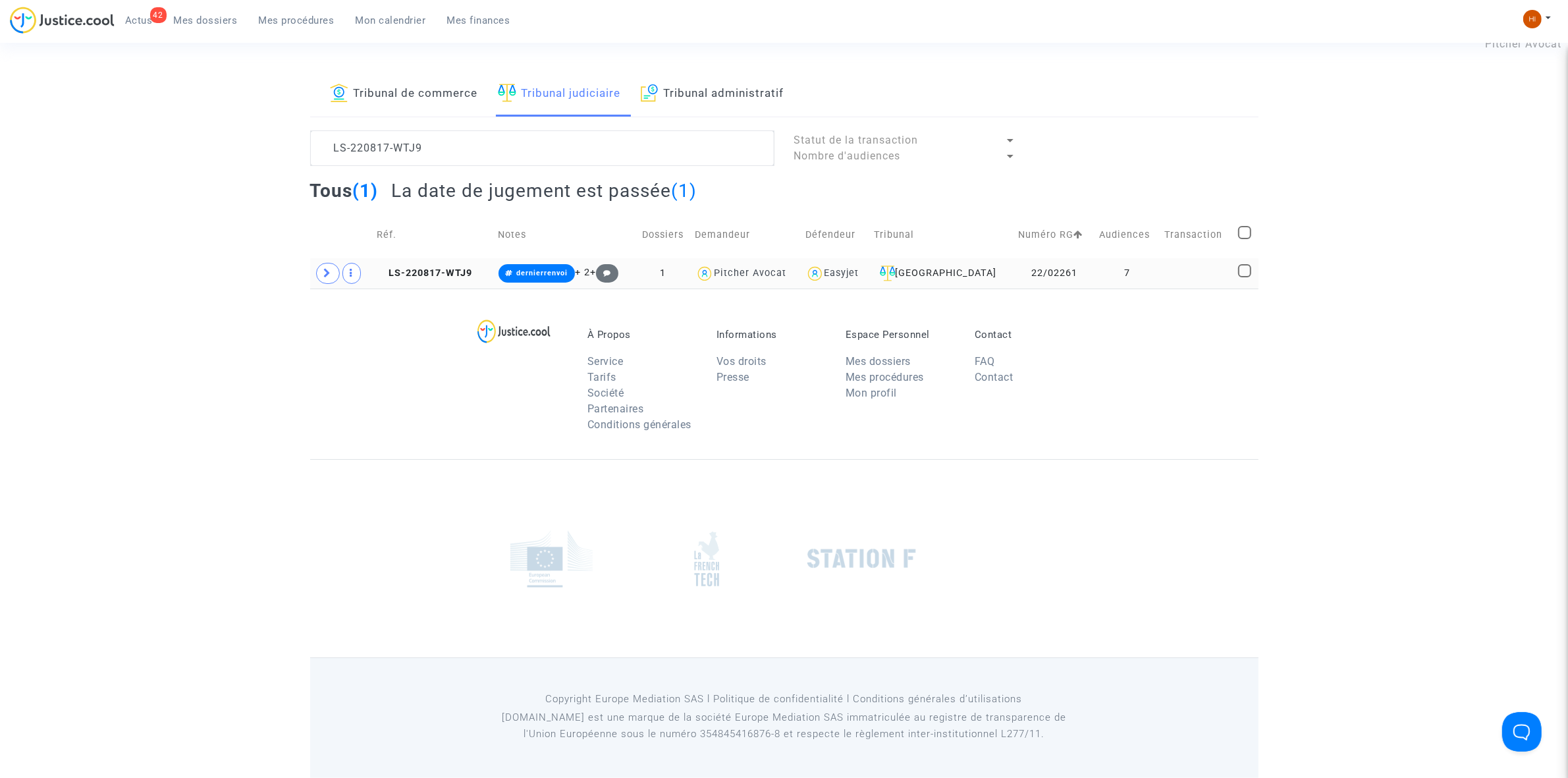
click at [323, 287] on td at bounding box center [342, 273] width 62 height 30
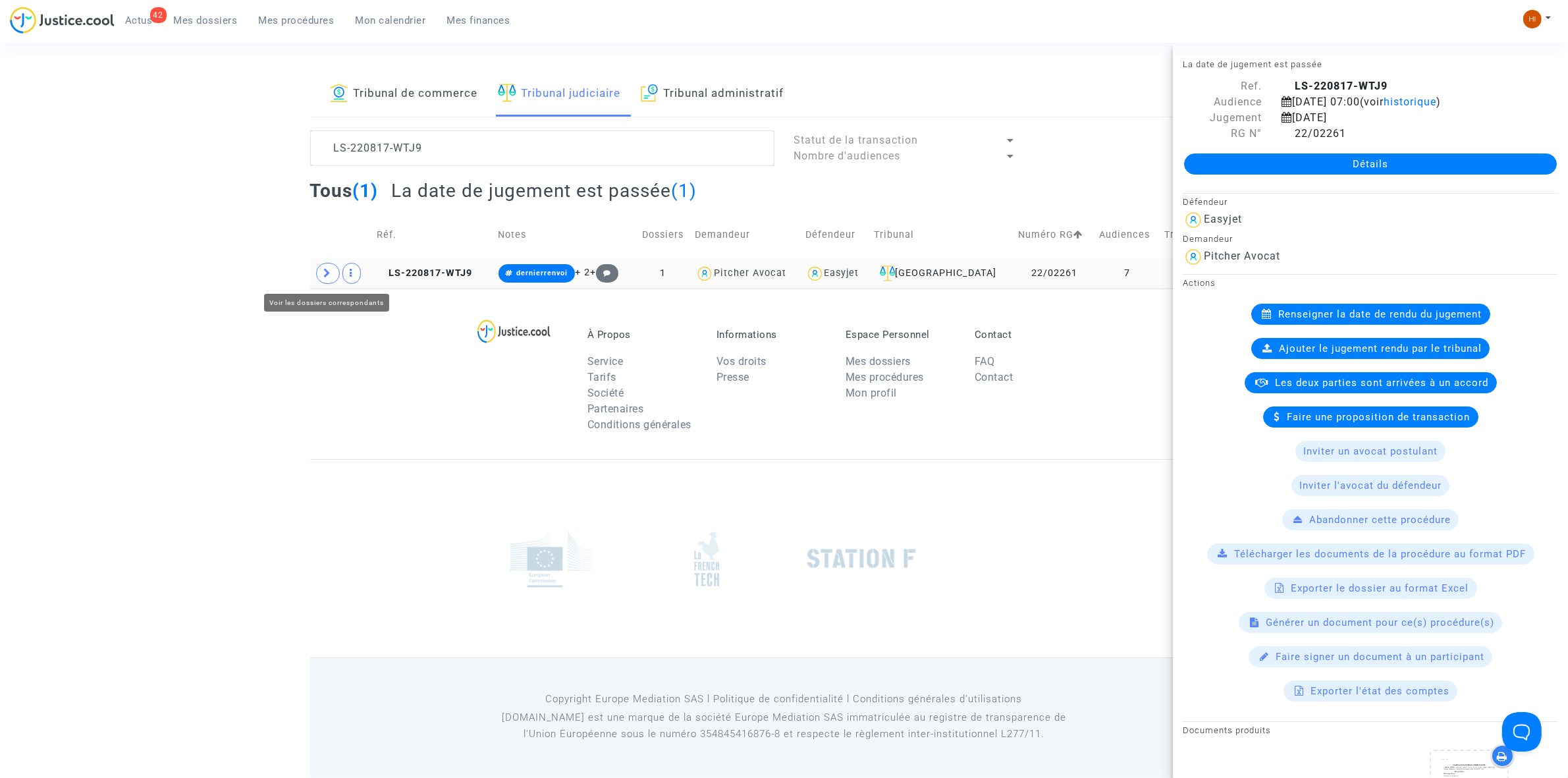
click at [319, 271] on span at bounding box center [328, 273] width 24 height 21
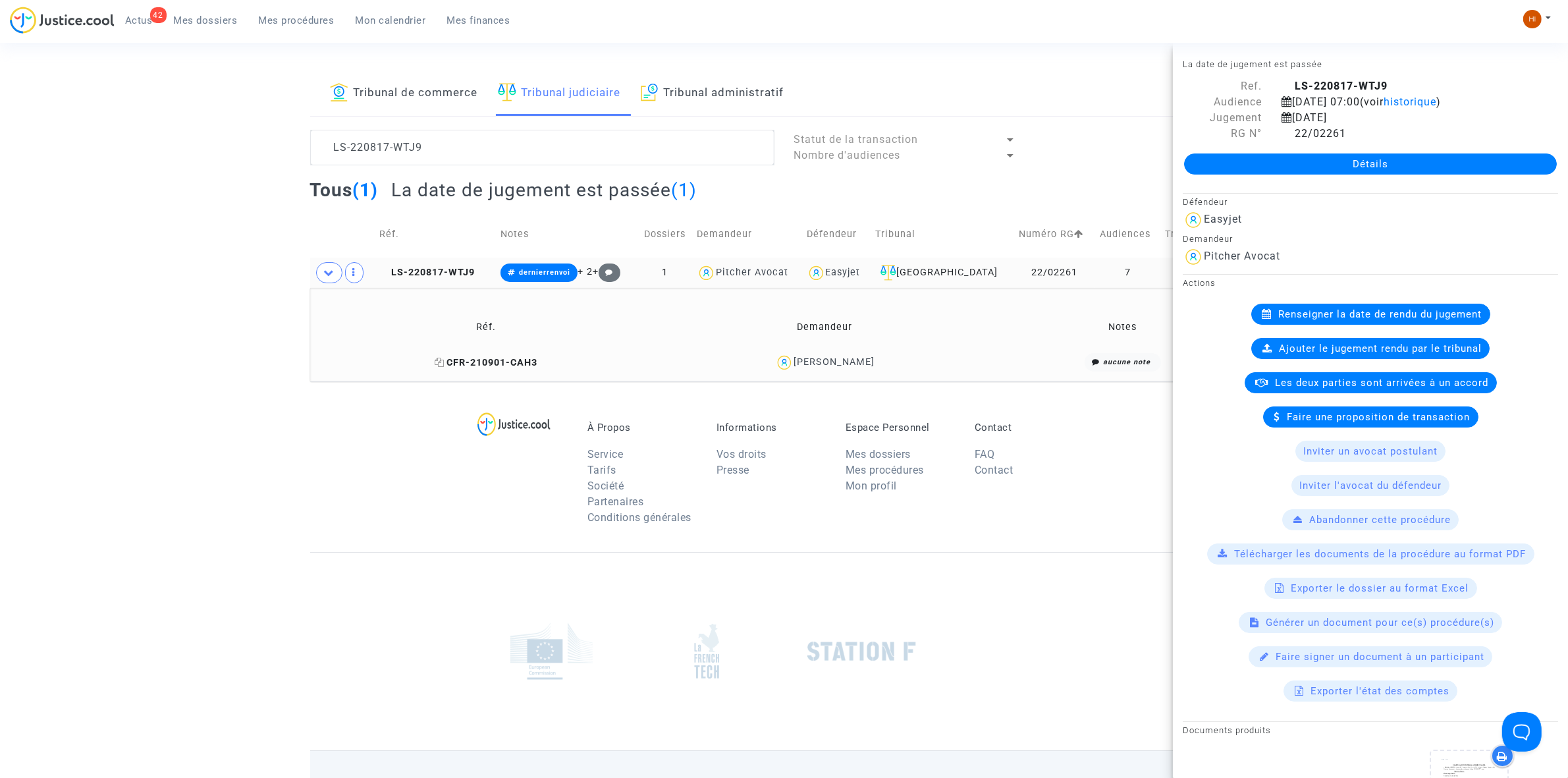
click at [488, 367] on span "CFR-210901-CAH3" at bounding box center [486, 363] width 103 height 12
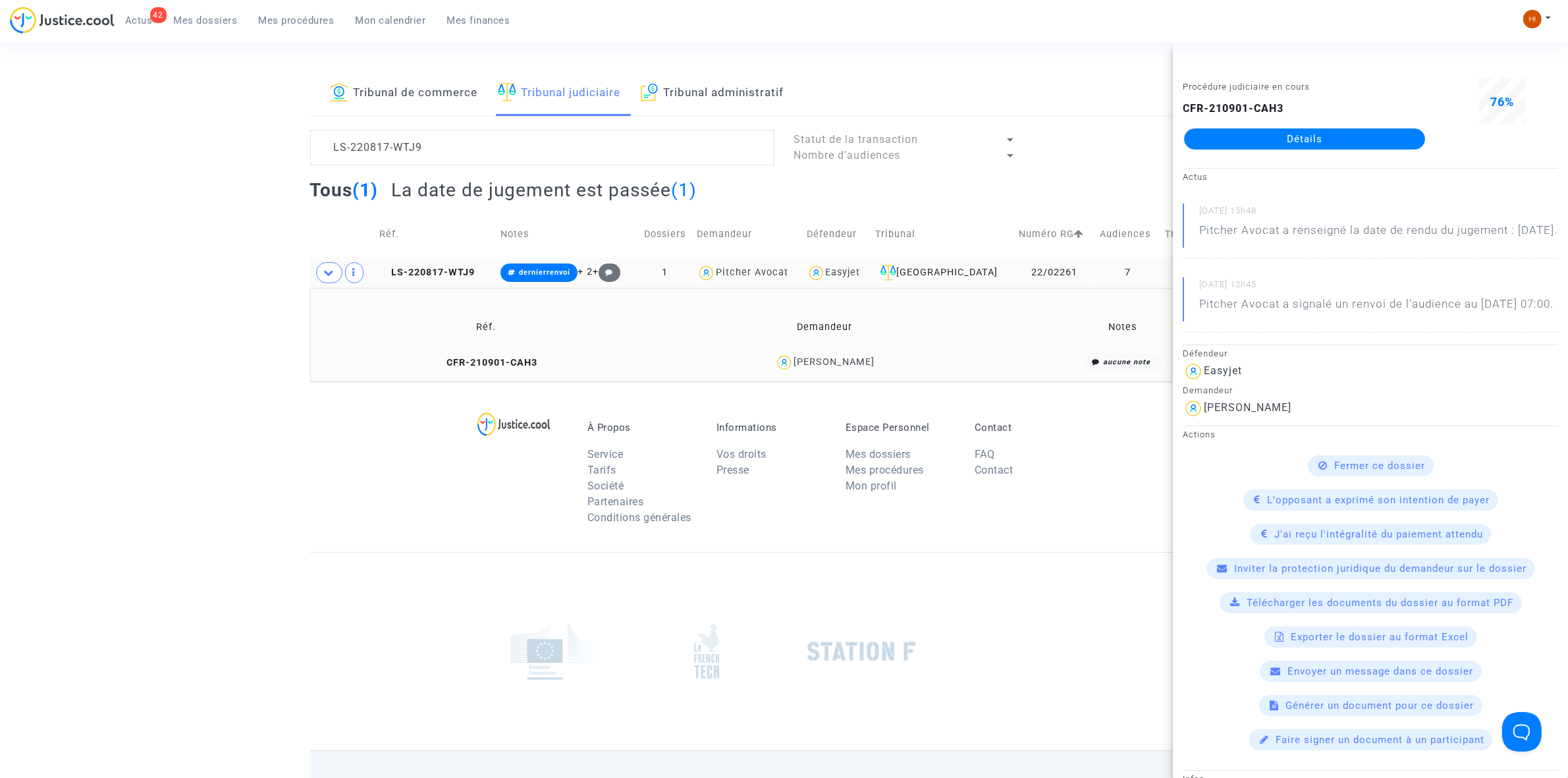
click at [1249, 139] on link "Détails" at bounding box center [1305, 139] width 241 height 21
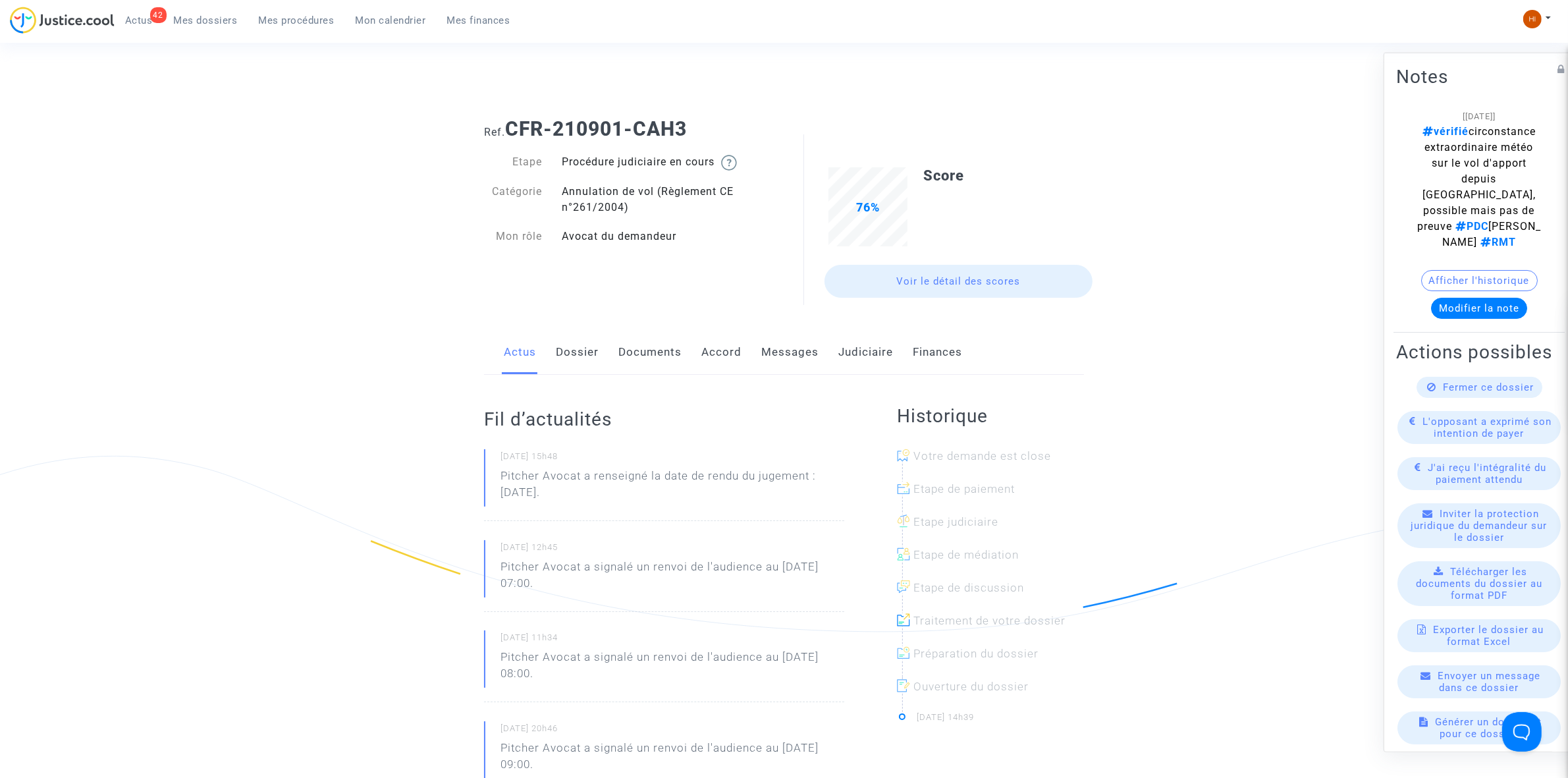
click at [1135, 150] on ng-component "Ref. CFR-210901-CAH3 Etape Procédure judiciaire en cours Catégorie Annulation d…" at bounding box center [784, 790] width 948 height 1364
drag, startPoint x: 726, startPoint y: 110, endPoint x: 505, endPoint y: 111, distance: 221.0
click at [505, 111] on div "Ref. CFR-210901-CAH3" at bounding box center [784, 124] width 620 height 34
copy h1 "CFR-210901-CAH3"
click at [868, 337] on link "Judiciaire" at bounding box center [866, 353] width 55 height 43
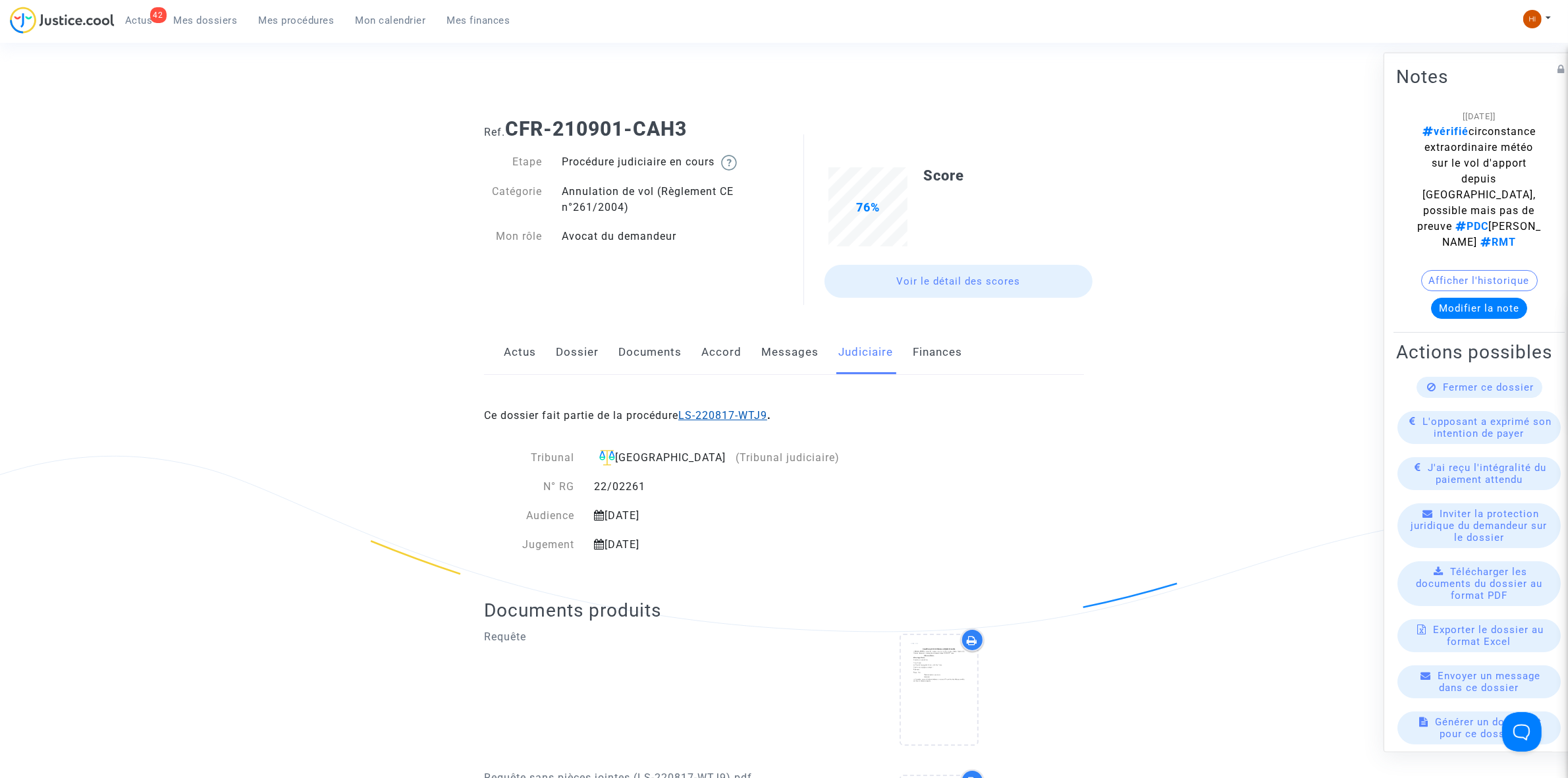
click at [742, 418] on link "LS-220817-WTJ9" at bounding box center [722, 415] width 89 height 12
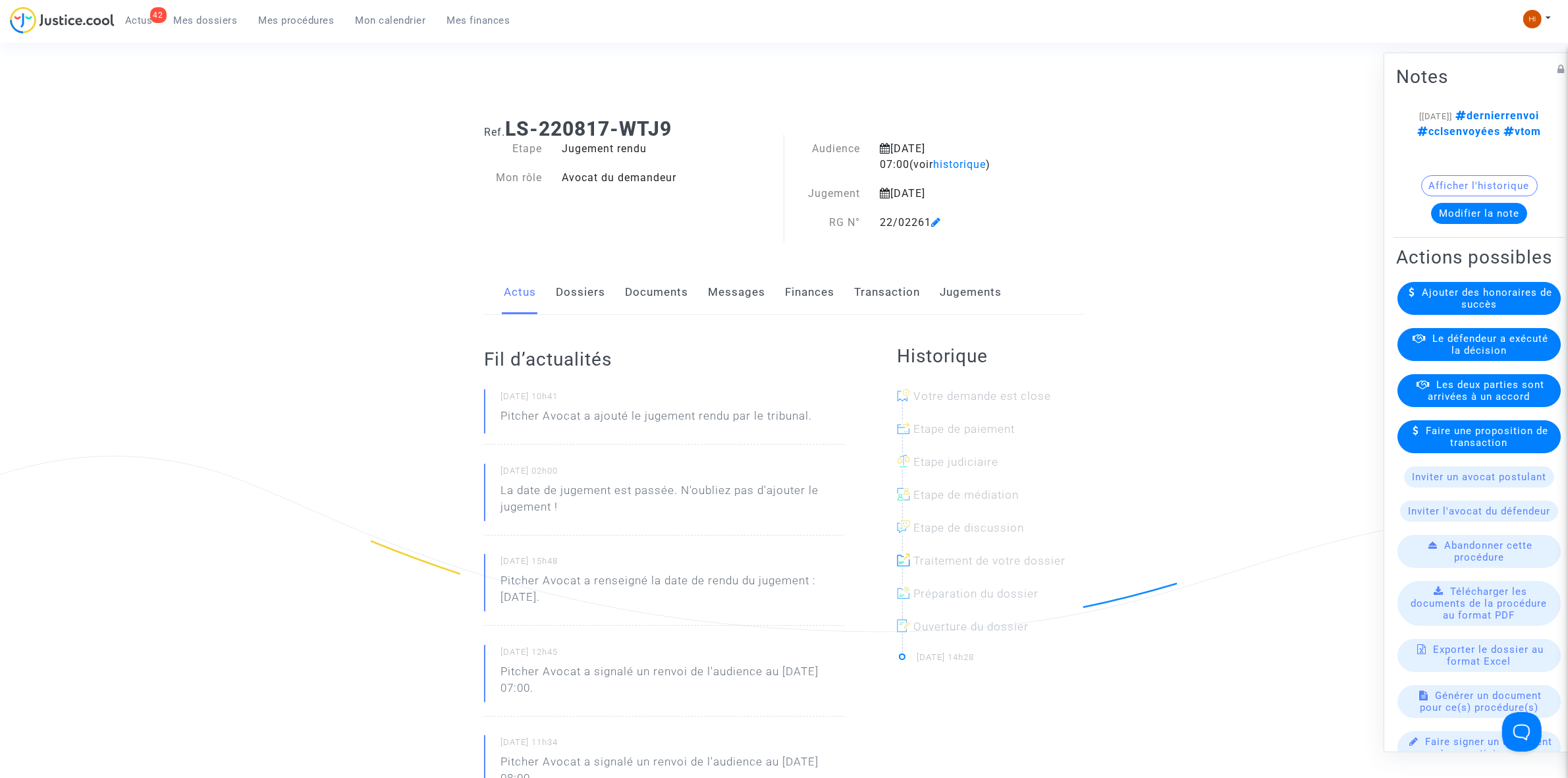
drag, startPoint x: 585, startPoint y: 298, endPoint x: 594, endPoint y: 285, distance: 15.8
click at [584, 298] on link "Dossiers" at bounding box center [581, 293] width 49 height 43
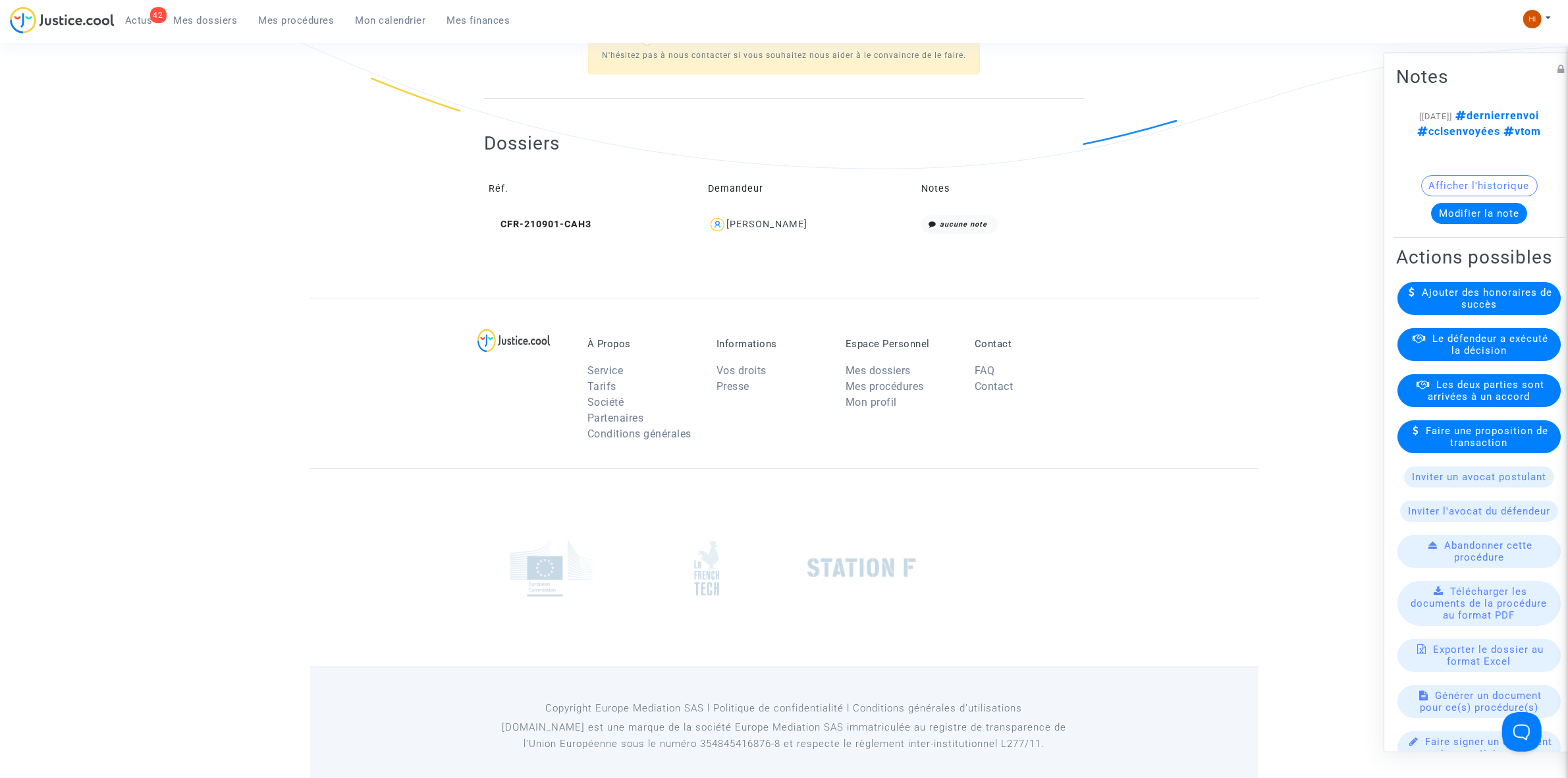
scroll to position [472, 0]
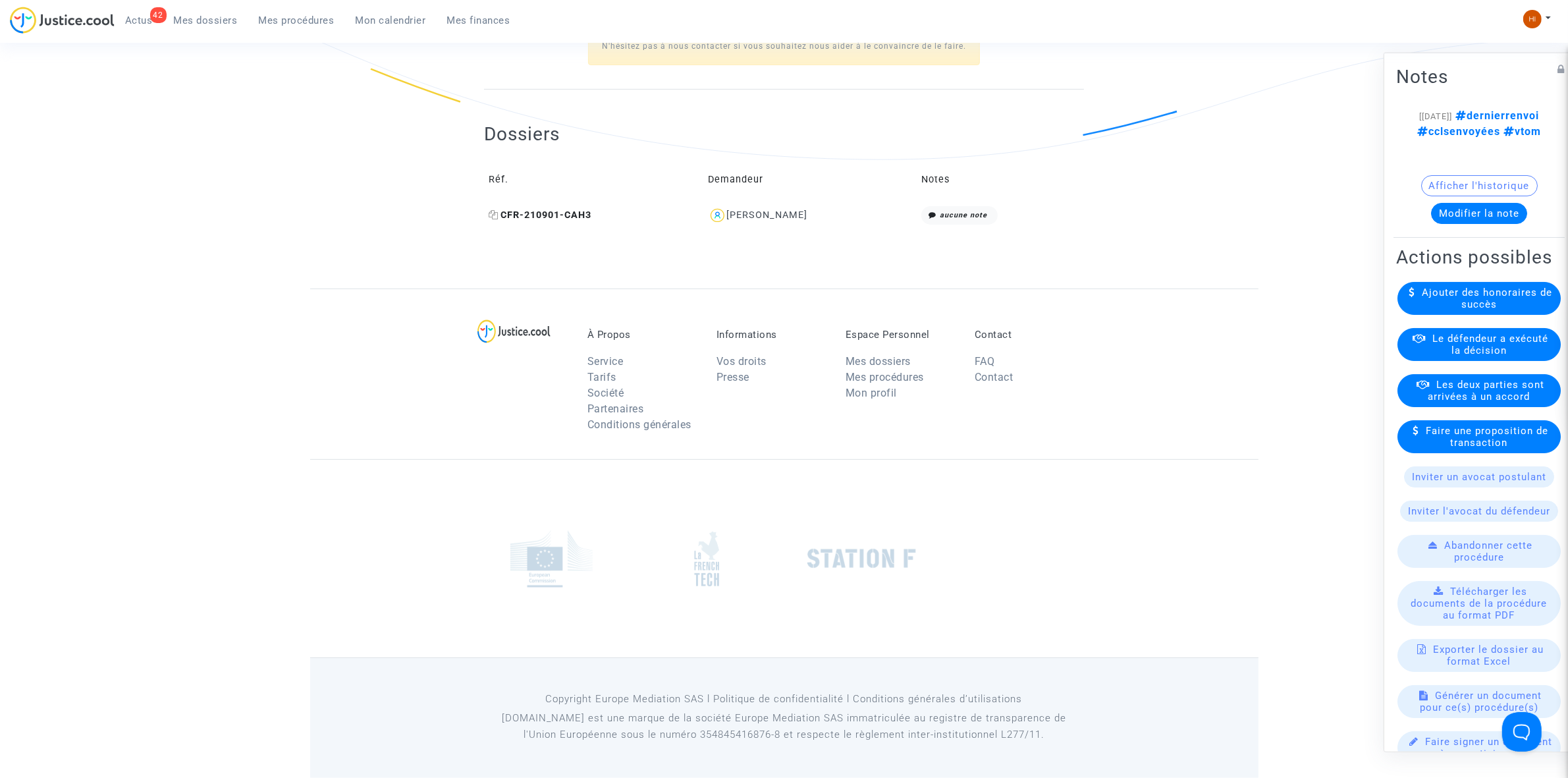
click at [496, 215] on icon at bounding box center [494, 215] width 10 height 9
drag, startPoint x: 828, startPoint y: 213, endPoint x: 729, endPoint y: 220, distance: 99.2
click at [729, 220] on div "Ghislaine MAHE" at bounding box center [810, 215] width 205 height 19
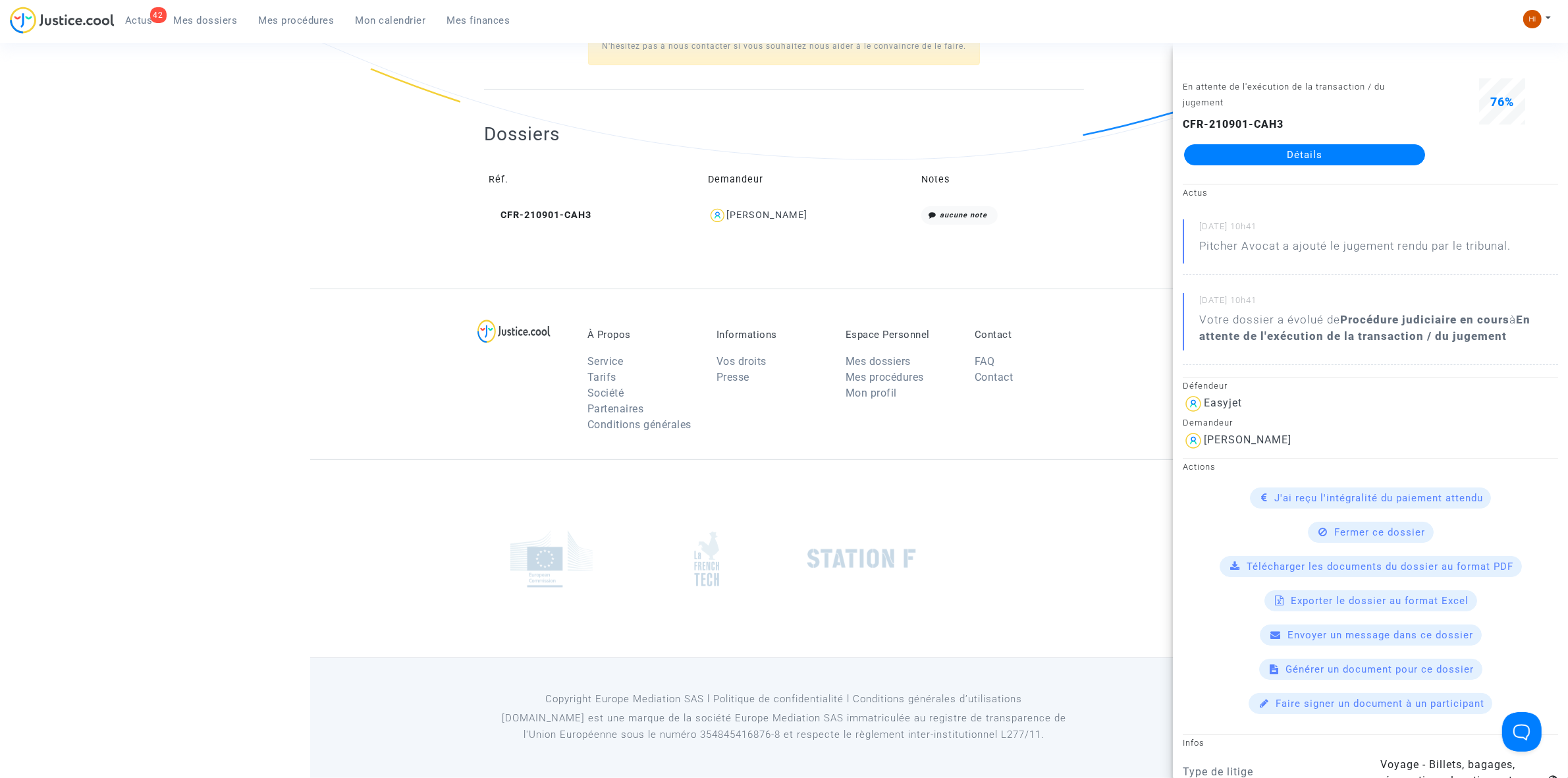
copy div "Ghislaine MAHE"
click at [336, 316] on div "À Propos Service Tarifs Société Partenaires Conditions générales Informations V…" at bounding box center [784, 373] width 948 height 170
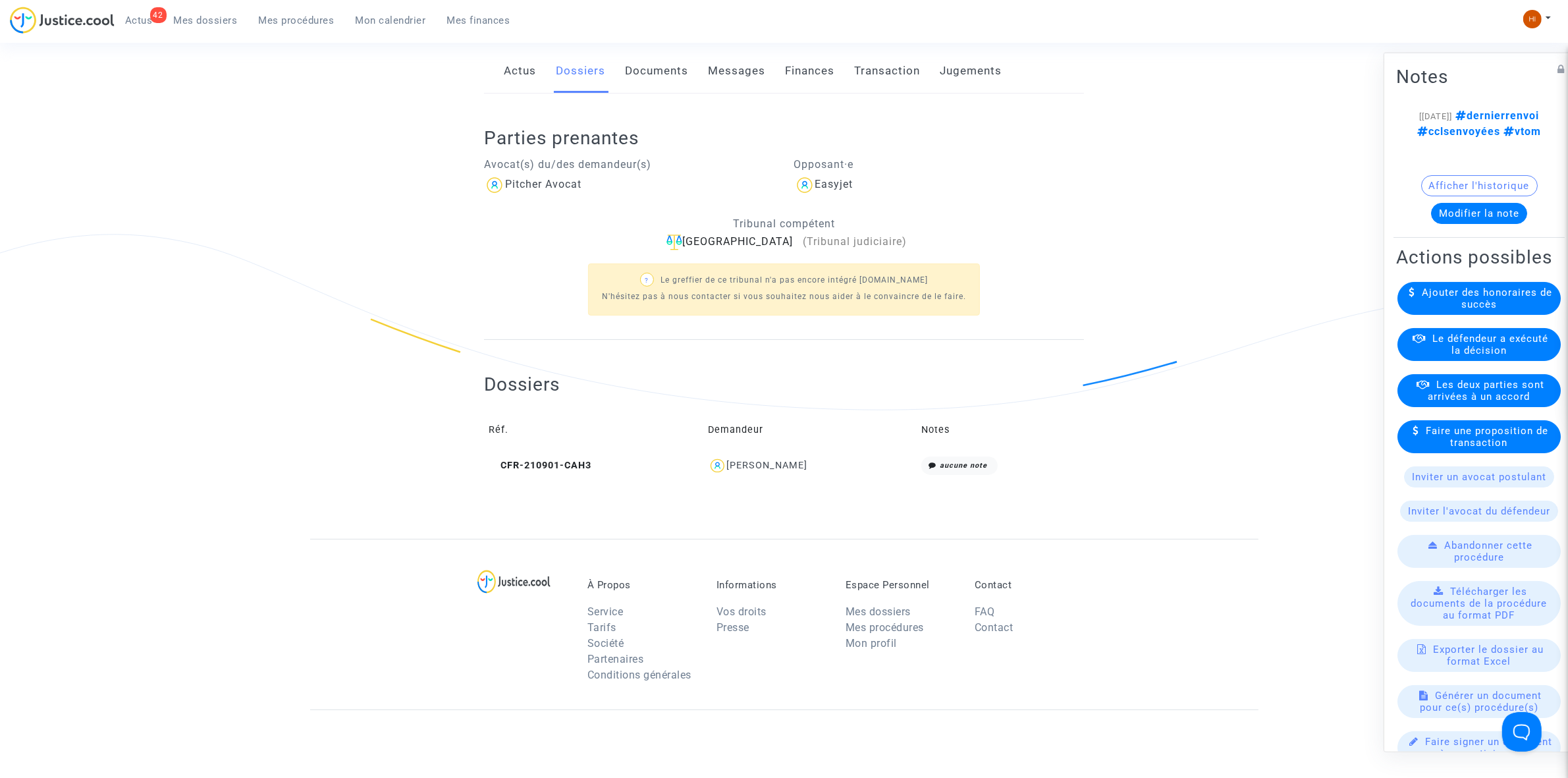
scroll to position [412, 0]
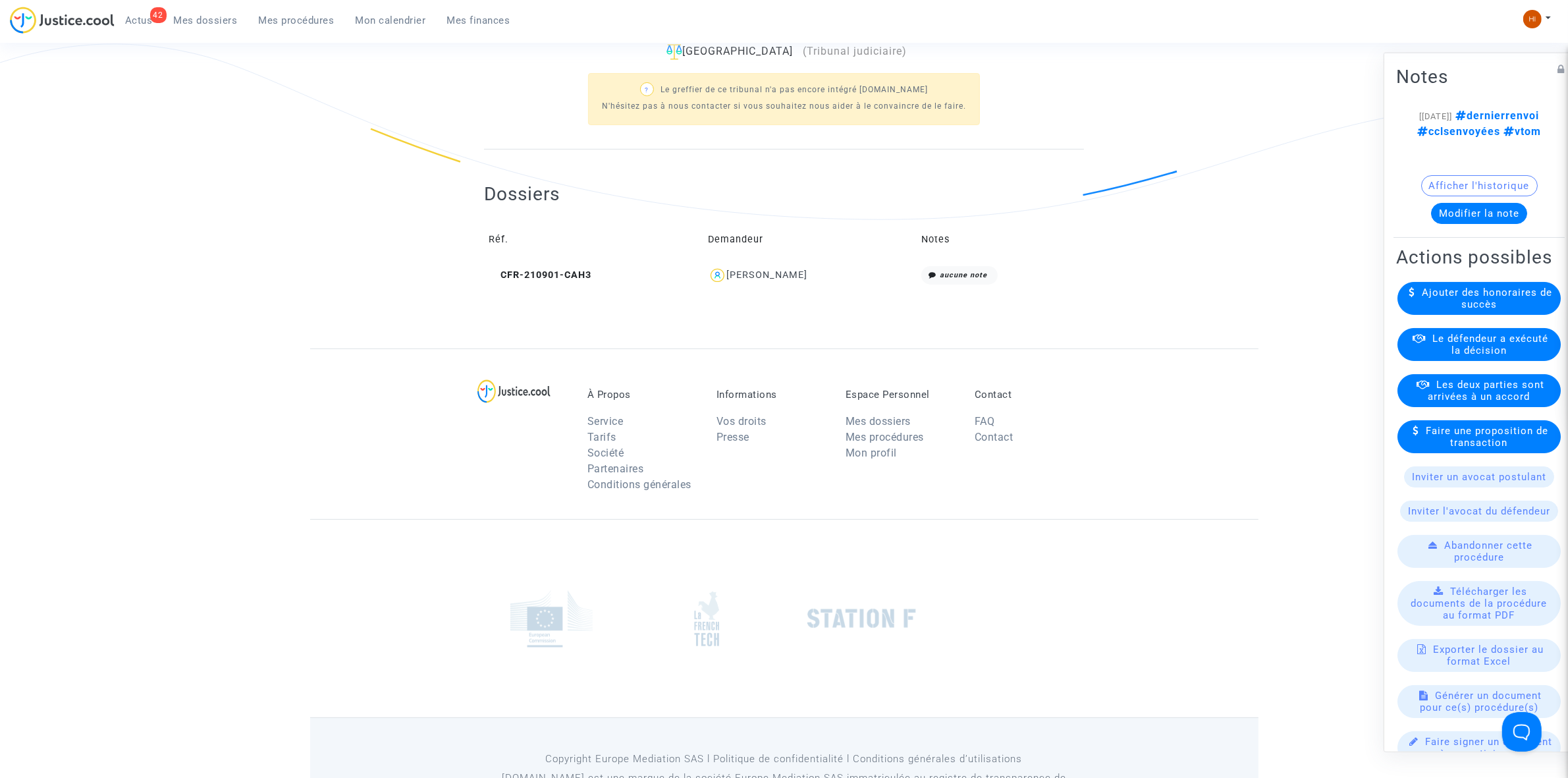
click at [1476, 215] on button "Modifier la note" at bounding box center [1479, 212] width 96 height 21
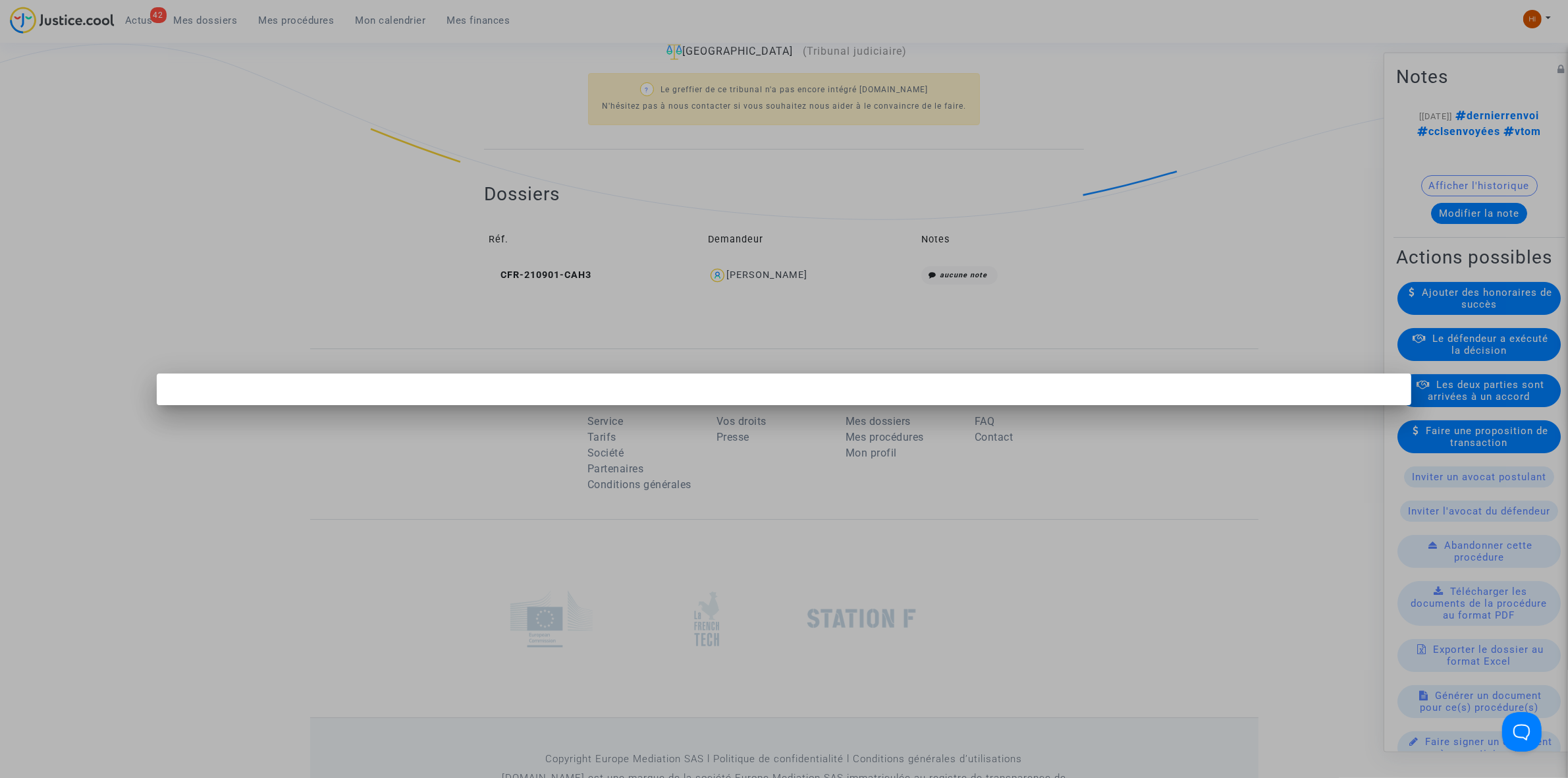
scroll to position [0, 0]
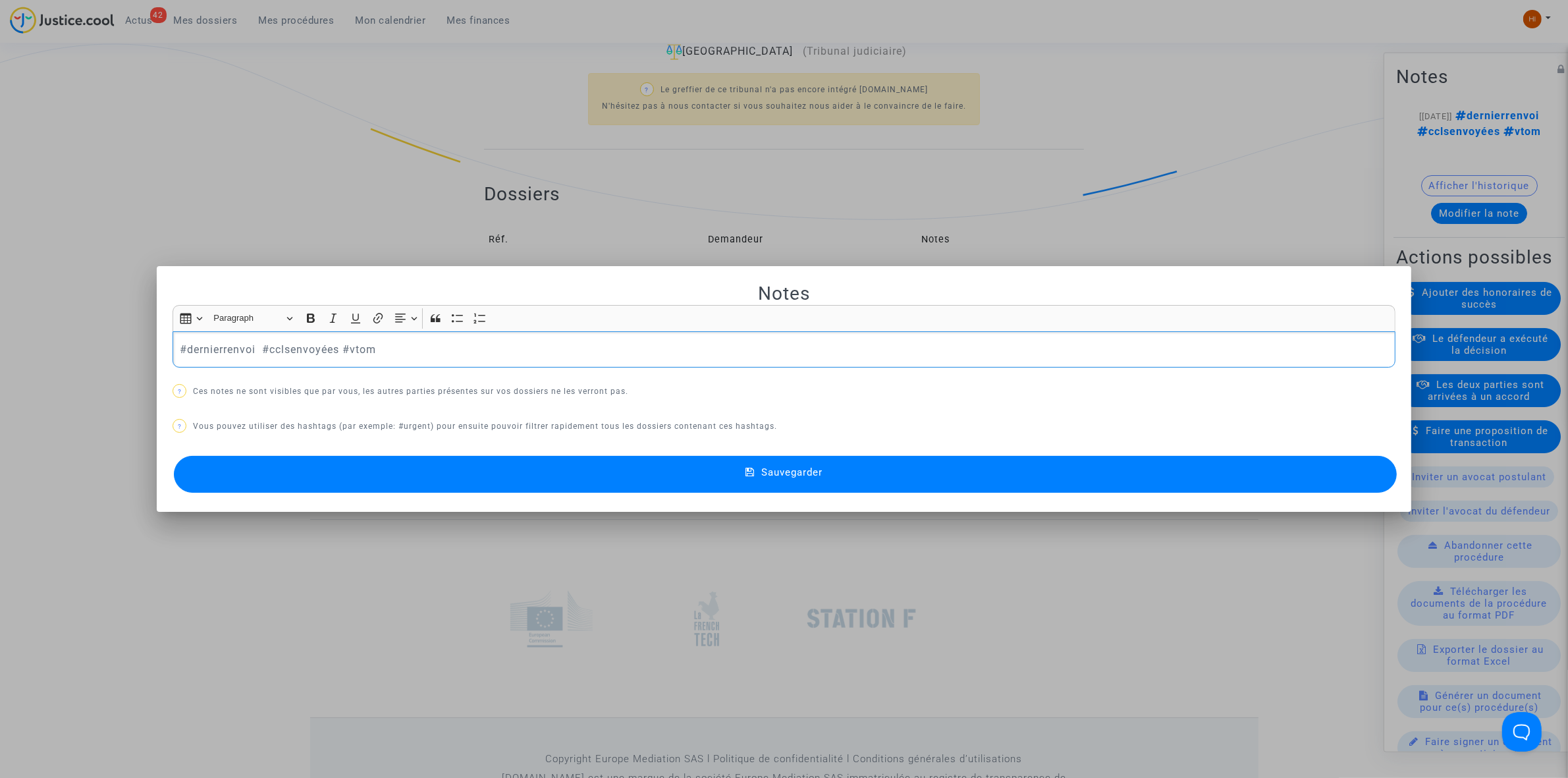
drag, startPoint x: 405, startPoint y: 355, endPoint x: 120, endPoint y: 324, distance: 286.7
click at [121, 324] on div "Notes Rich Text Editor Insert table Insert table Heading Paragraph Paragraph He…" at bounding box center [784, 389] width 1568 height 778
click at [114, 324] on div at bounding box center [784, 389] width 1568 height 778
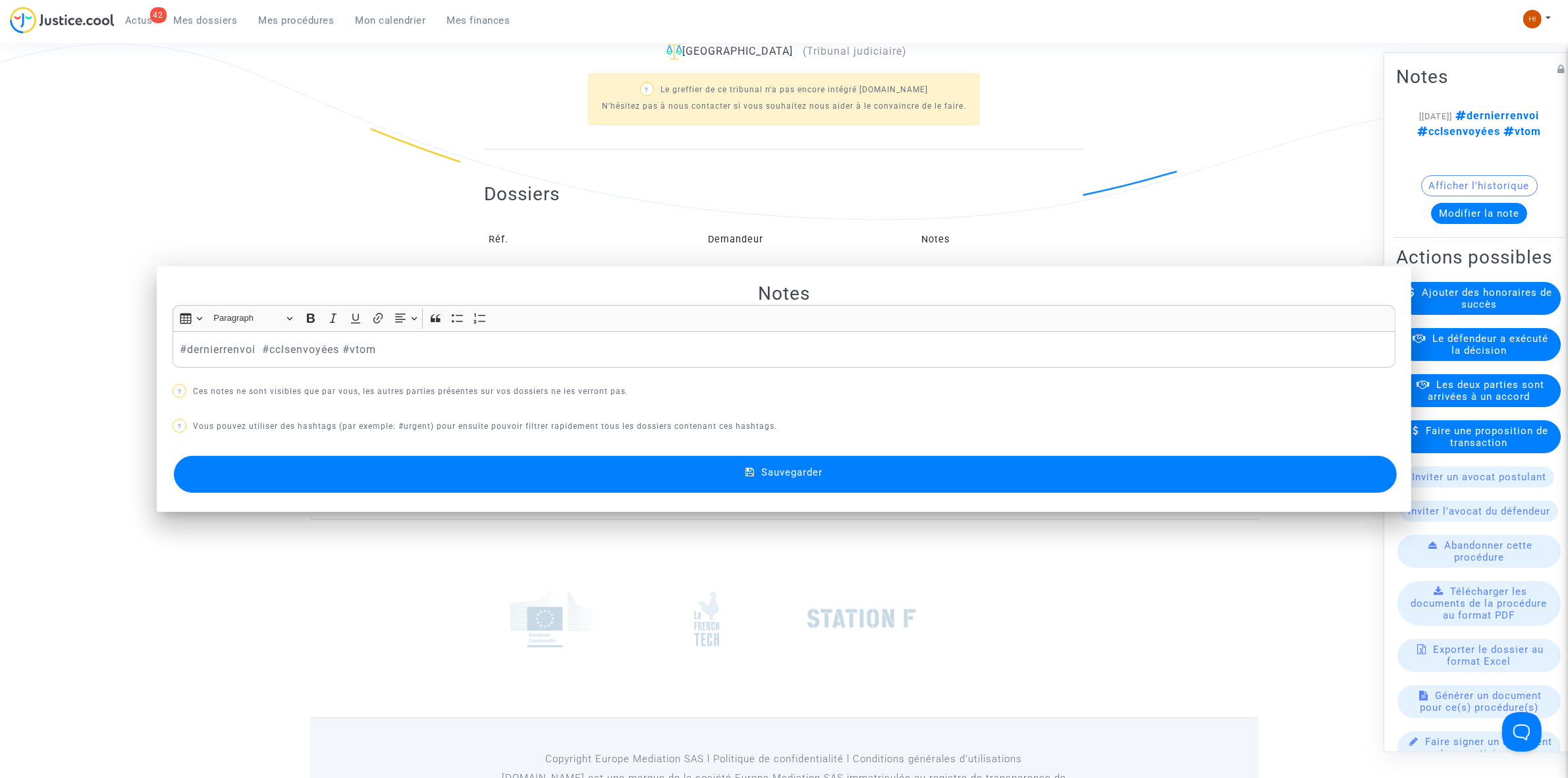
scroll to position [412, 0]
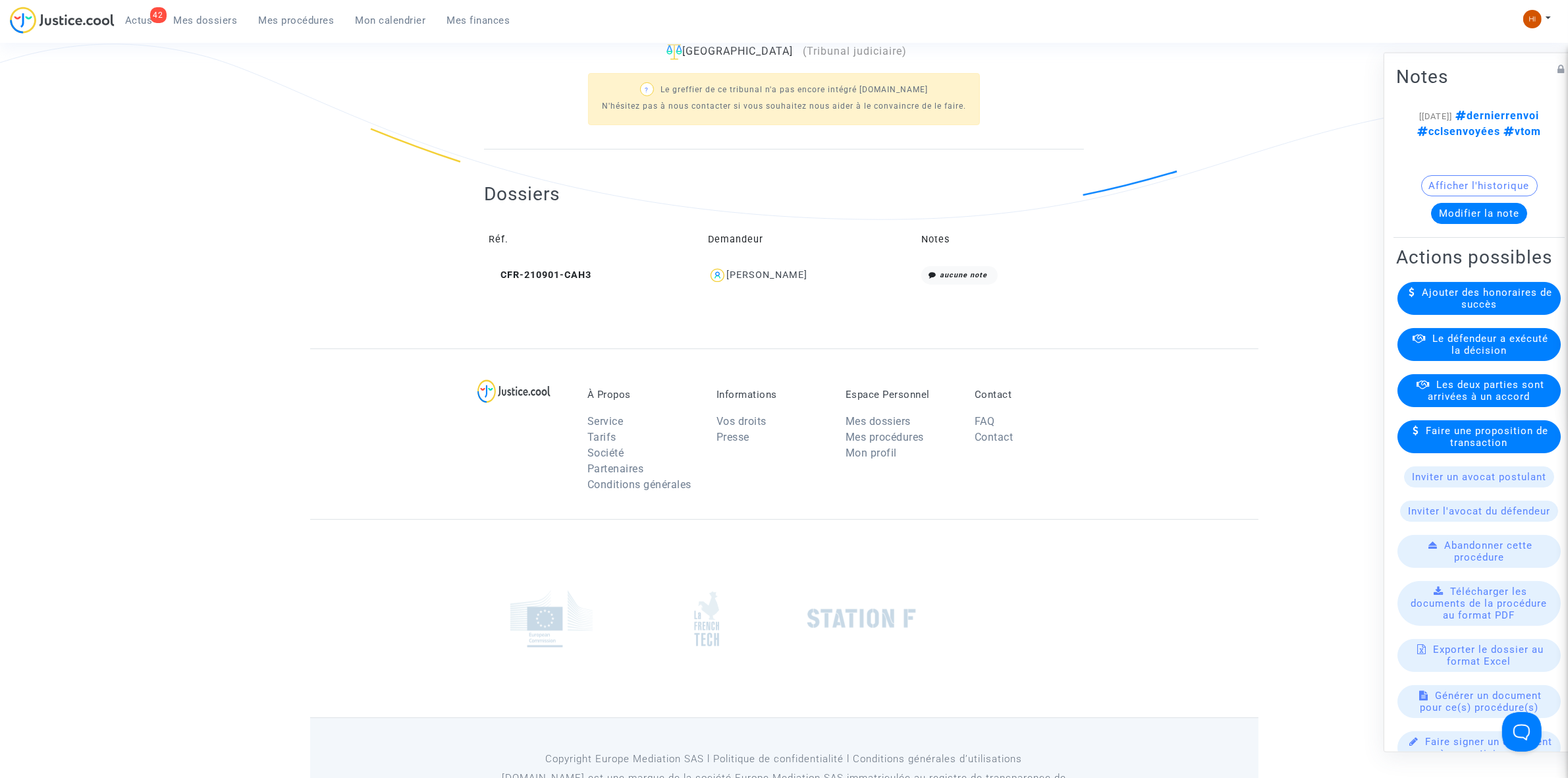
click at [1502, 212] on button "Modifier la note" at bounding box center [1479, 212] width 96 height 21
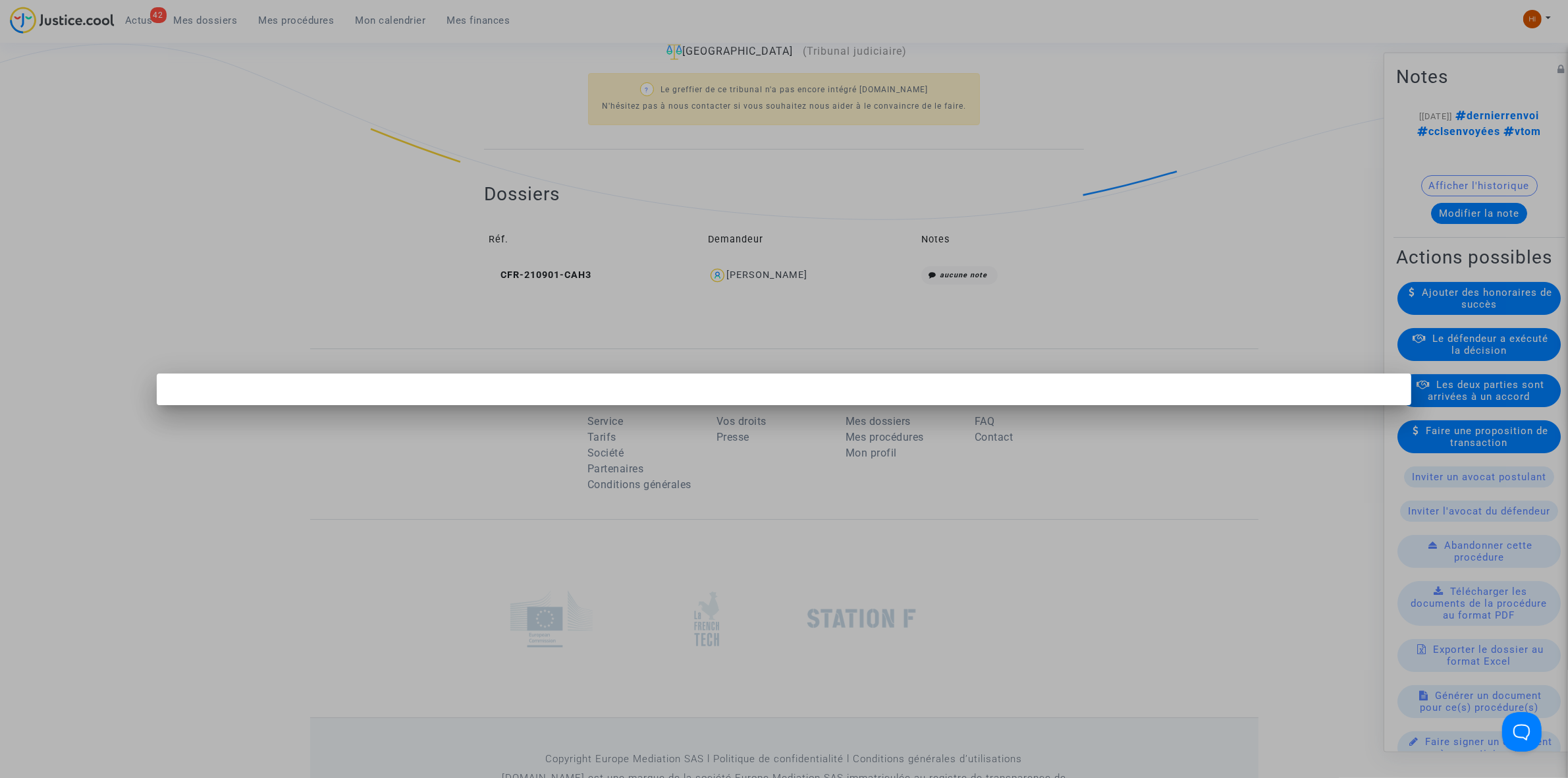
scroll to position [0, 0]
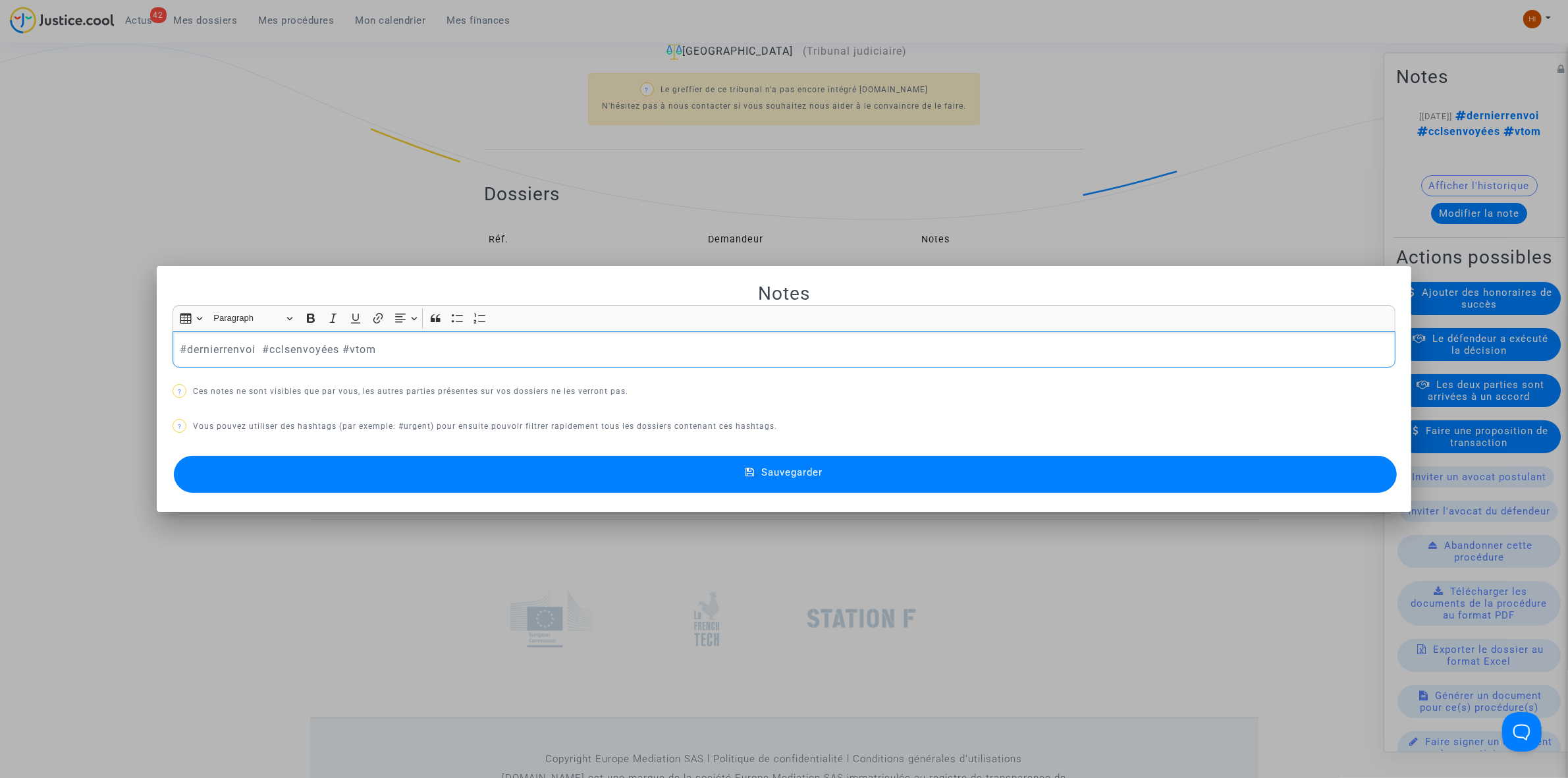
click at [514, 342] on p "#dernierrenvoi #cclsenvoyées #vtom" at bounding box center [784, 349] width 1209 height 17
click at [180, 347] on span "#RMT" at bounding box center [196, 349] width 32 height 12
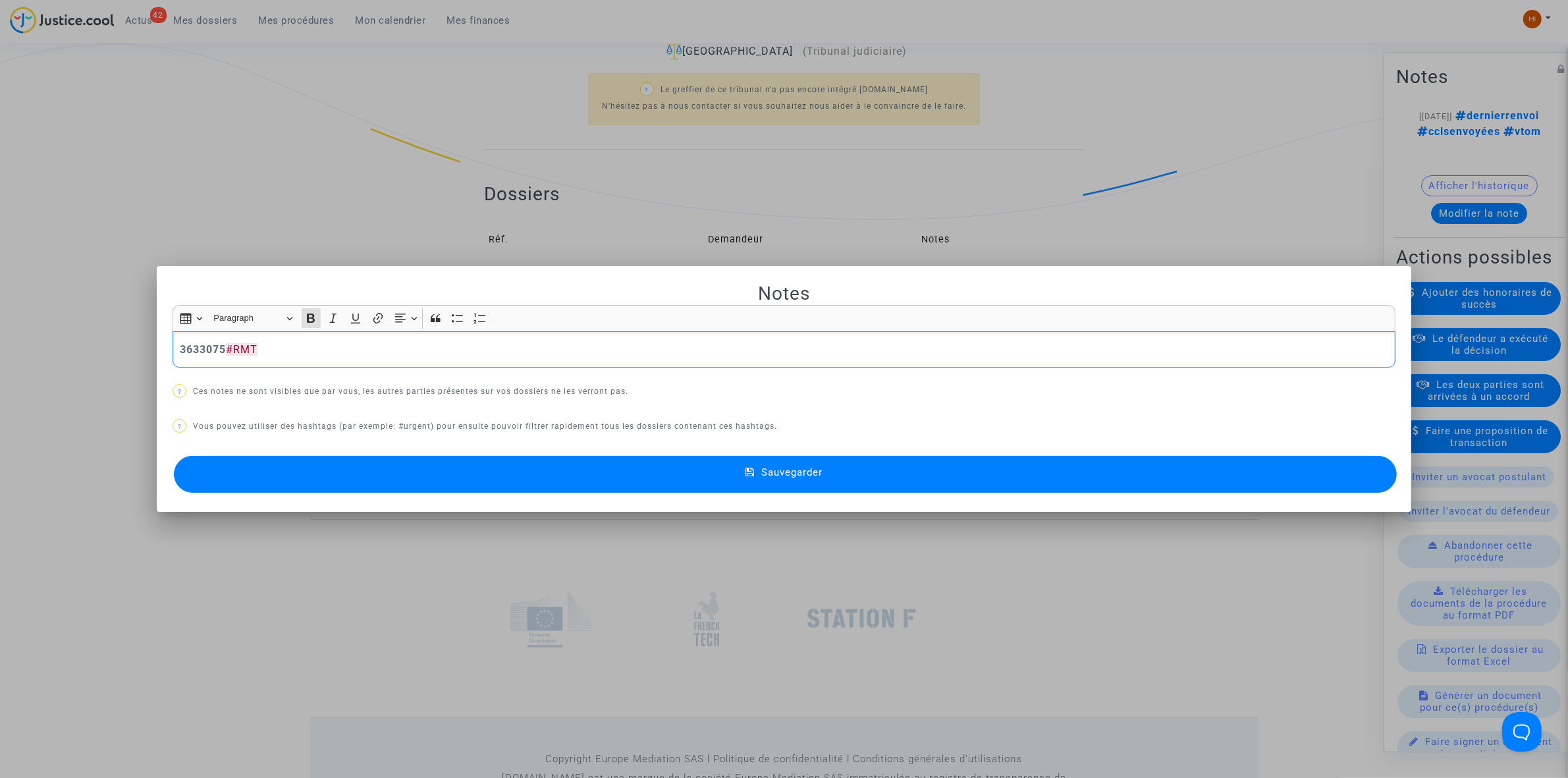
click at [173, 346] on div "3633075 #RMT" at bounding box center [784, 350] width 1223 height 37
drag, startPoint x: 260, startPoint y: 346, endPoint x: 215, endPoint y: 340, distance: 45.4
click at [215, 340] on div "#gagné3633048 3633075 #RMT" at bounding box center [784, 350] width 1223 height 37
click at [320, 466] on button "Sauvegarder" at bounding box center [785, 474] width 1223 height 37
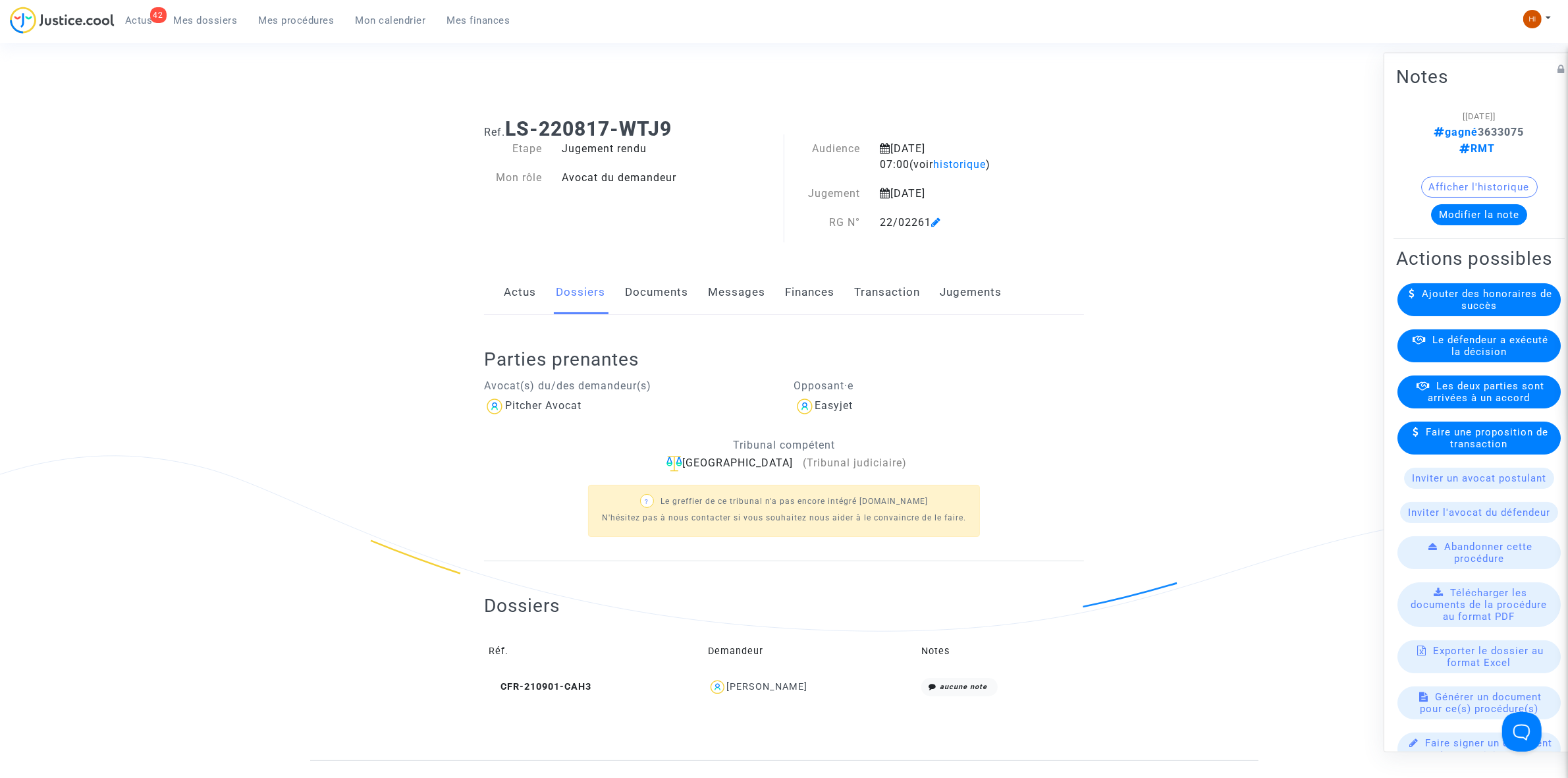
click at [327, 23] on span "Mes procédures" at bounding box center [296, 20] width 76 height 12
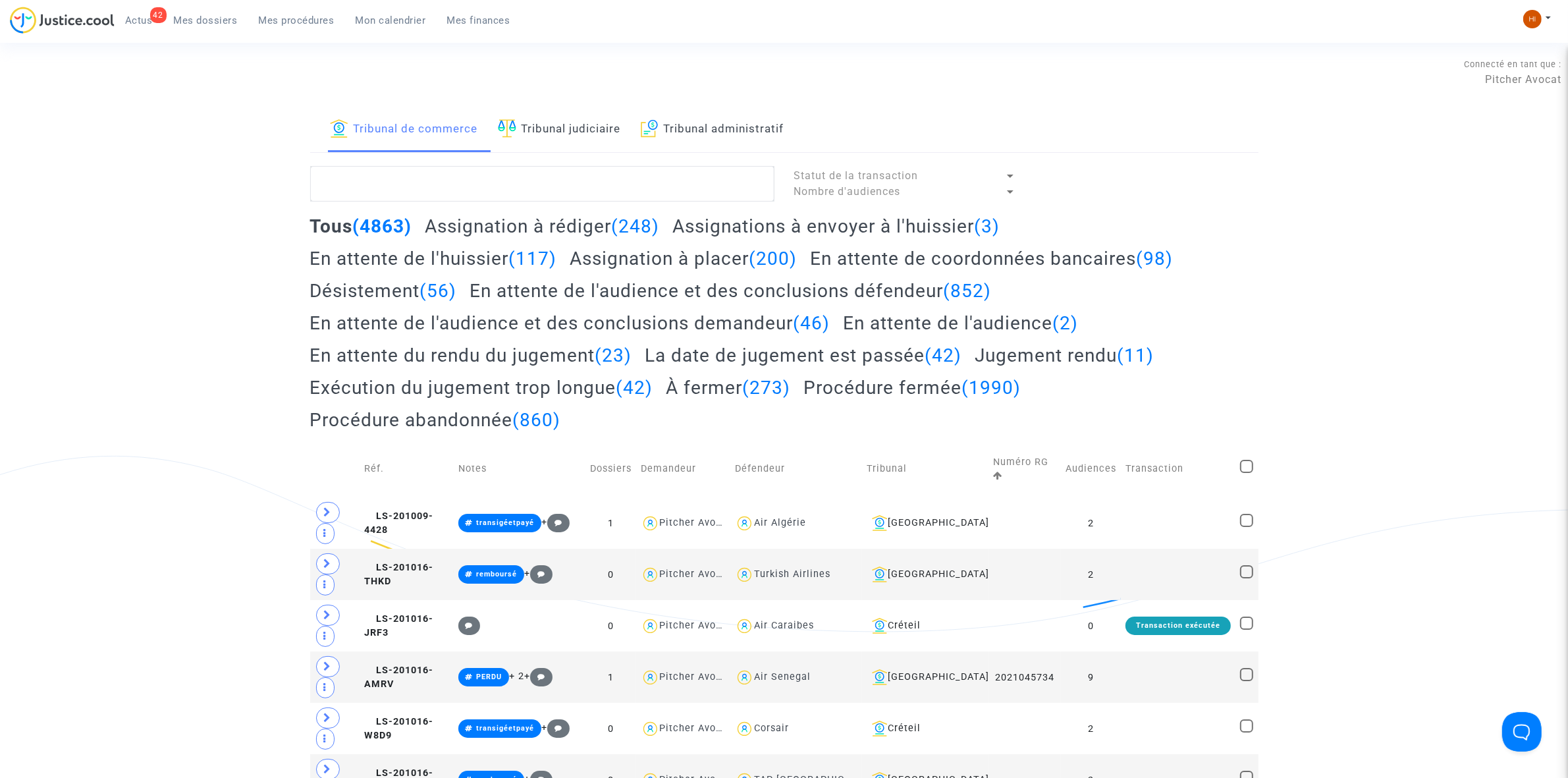
click at [591, 138] on link "Tribunal judiciaire" at bounding box center [559, 130] width 124 height 45
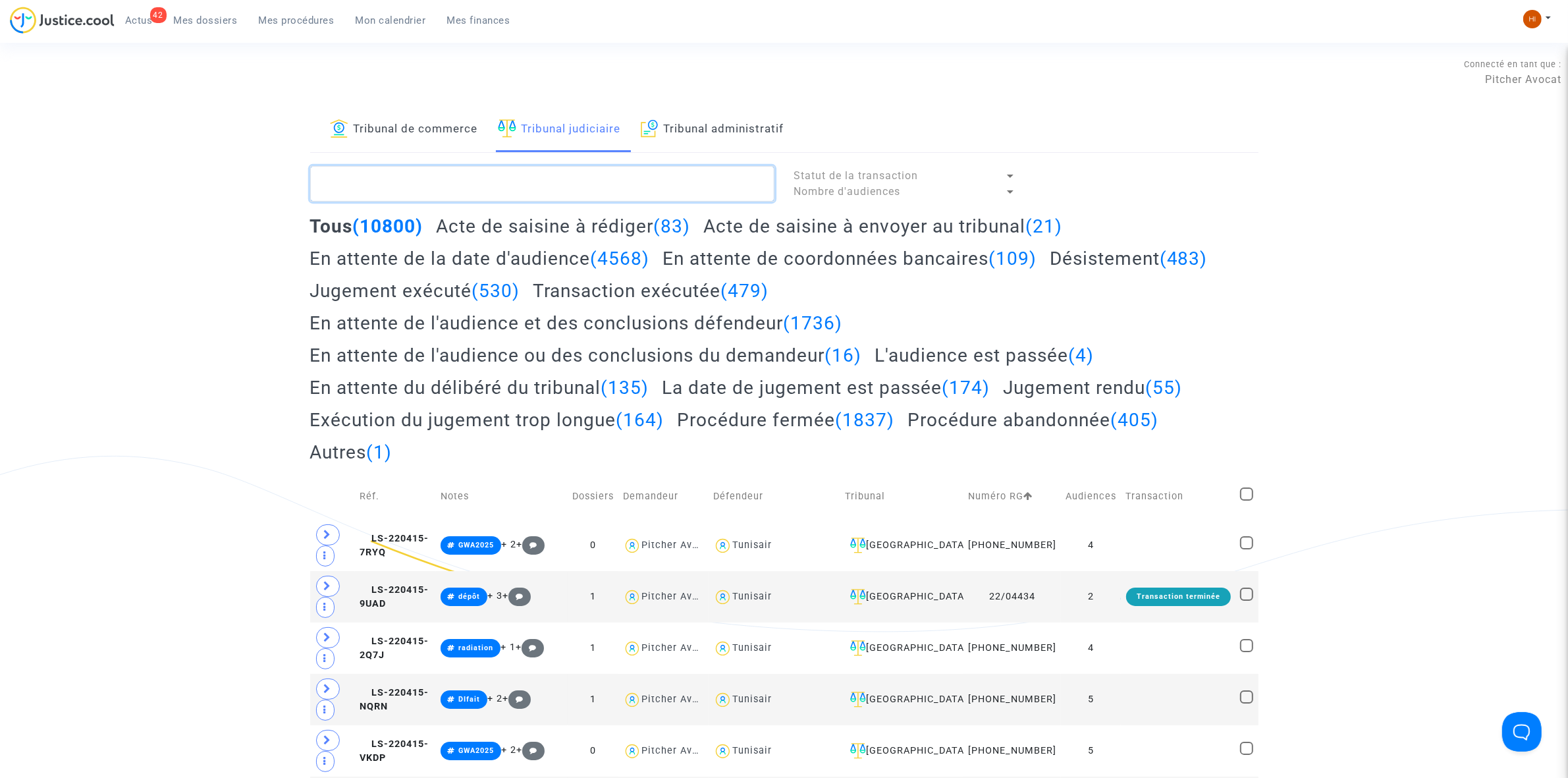
click at [529, 176] on textarea at bounding box center [542, 183] width 464 height 35
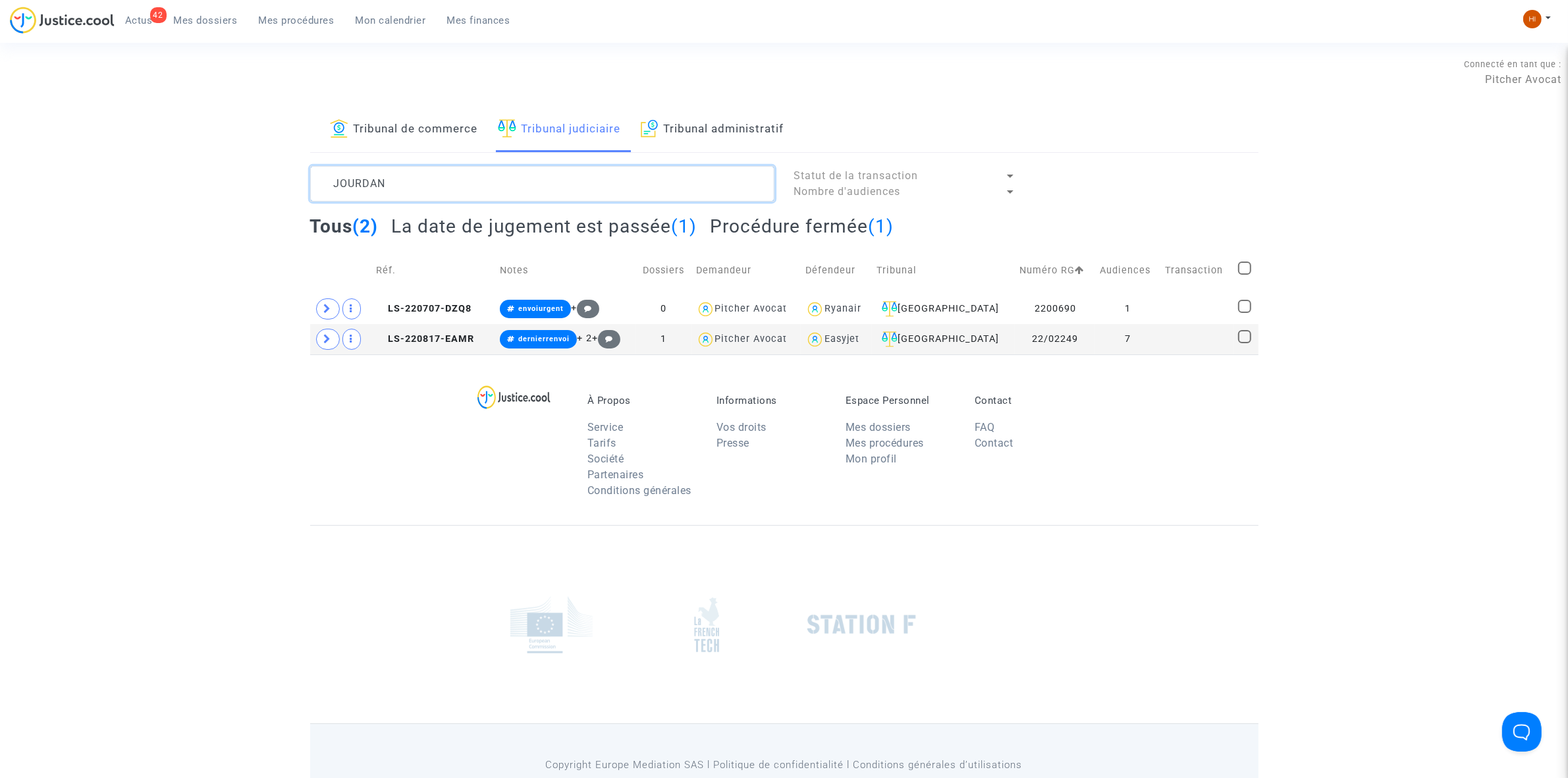
type textarea "JOURDAN"
click at [316, 342] on span at bounding box center [328, 339] width 24 height 21
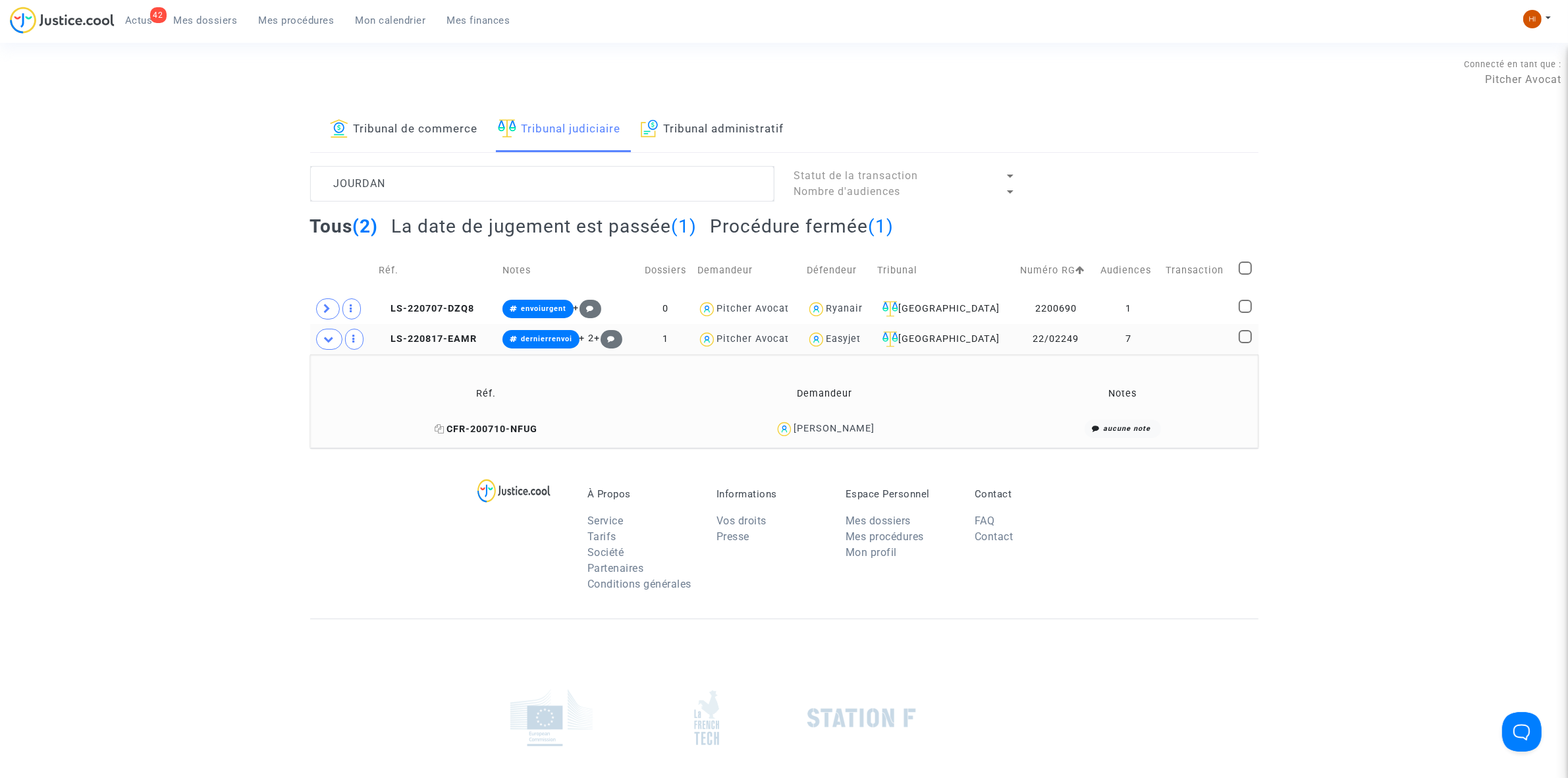
click at [435, 432] on icon at bounding box center [440, 428] width 10 height 9
click at [452, 330] on td "LS-220817-EAMR" at bounding box center [436, 340] width 124 height 30
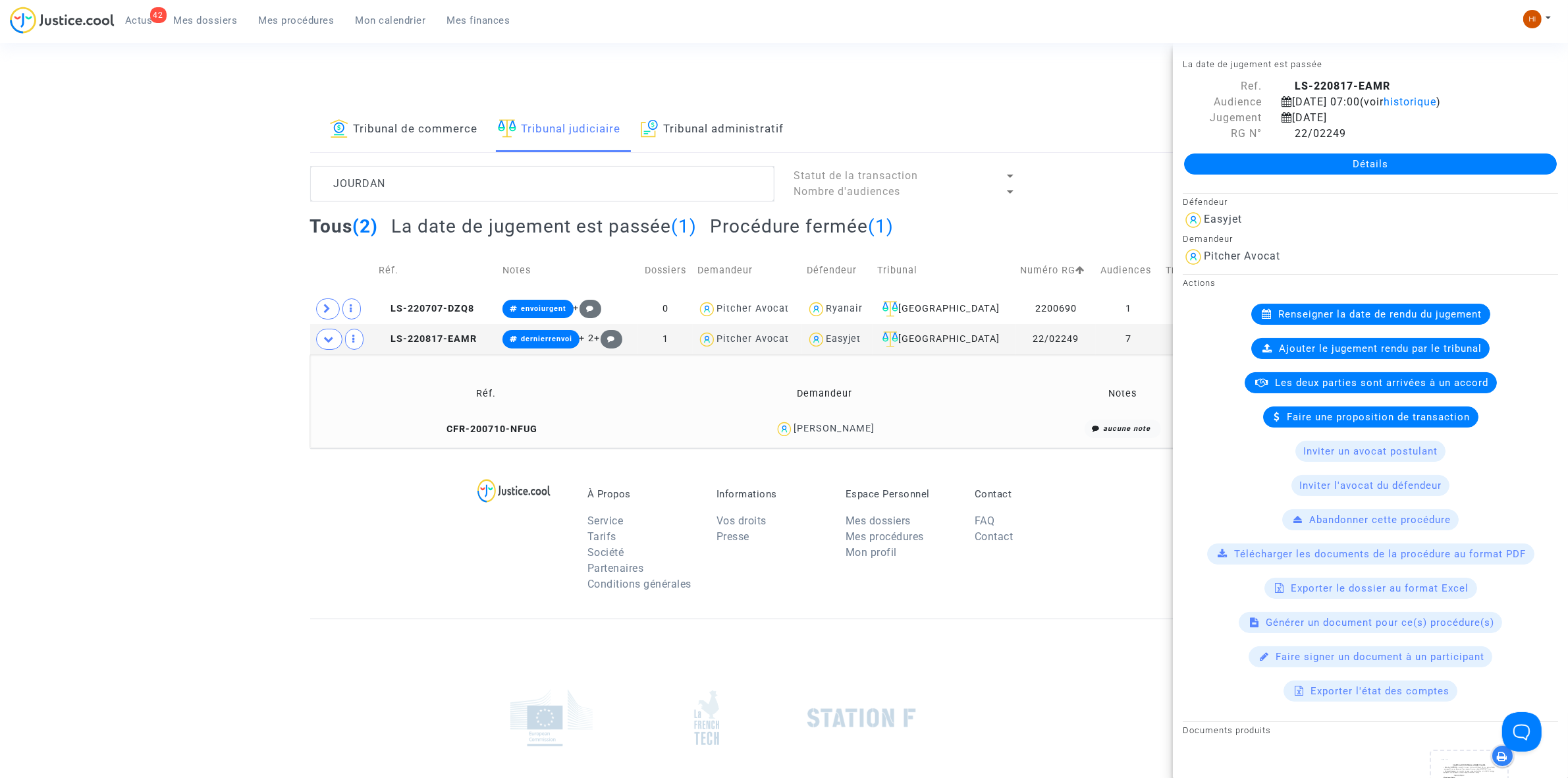
click at [1394, 166] on link "Détails" at bounding box center [1371, 163] width 373 height 21
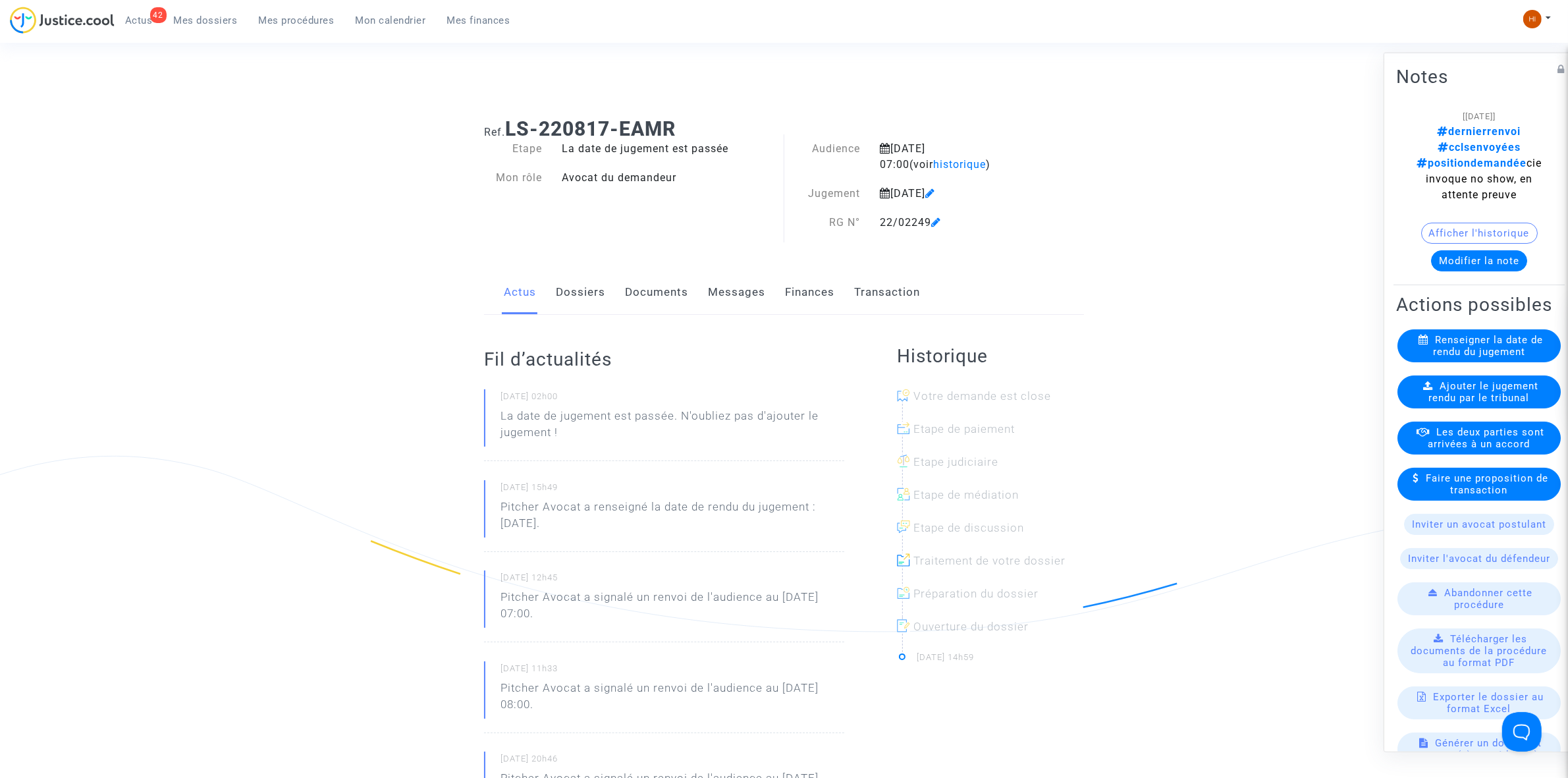
click at [571, 298] on link "Dossiers" at bounding box center [581, 293] width 49 height 43
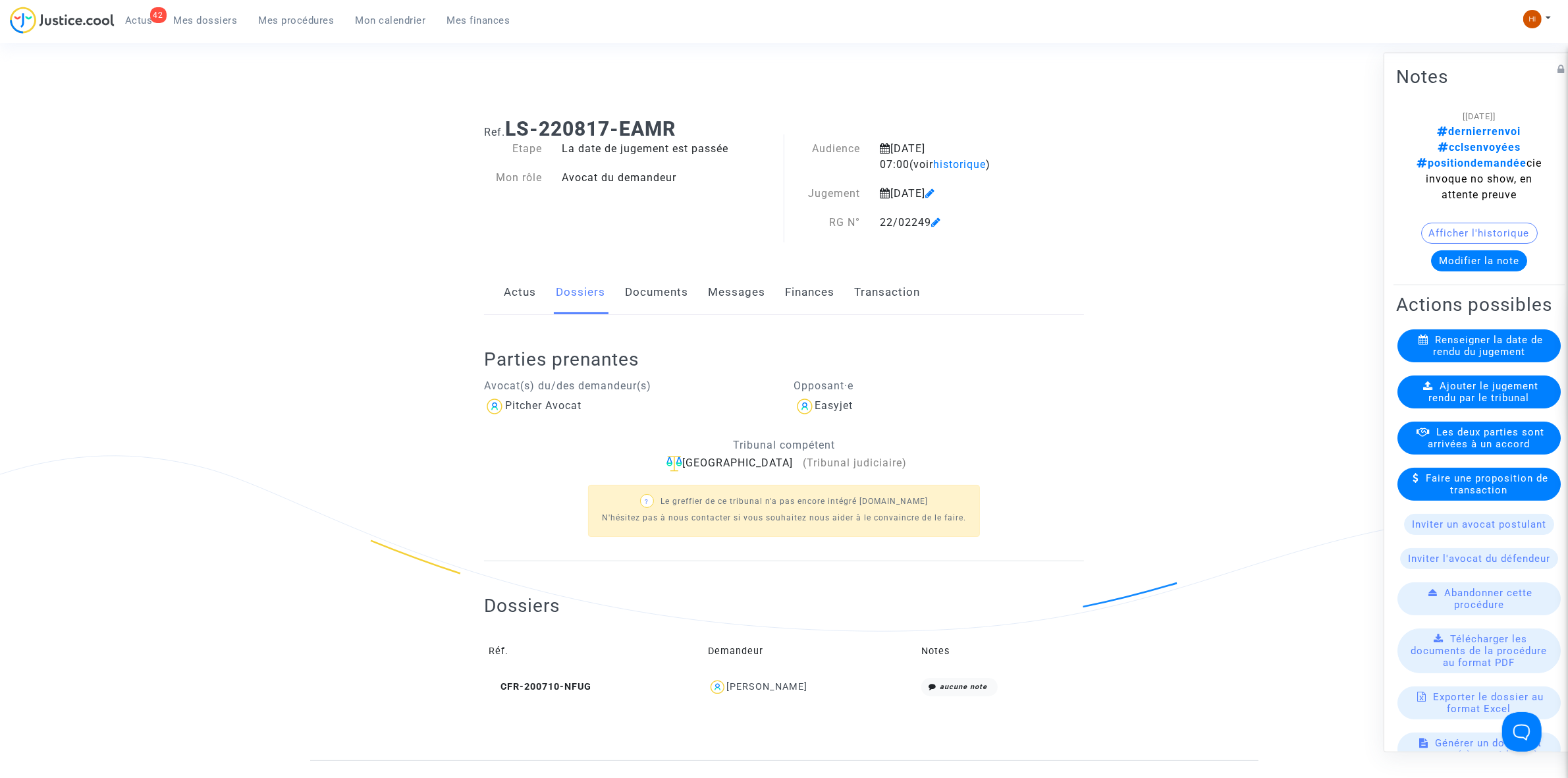
click at [1434, 379] on span "Ajouter le jugement rendu par le tribunal" at bounding box center [1484, 391] width 110 height 24
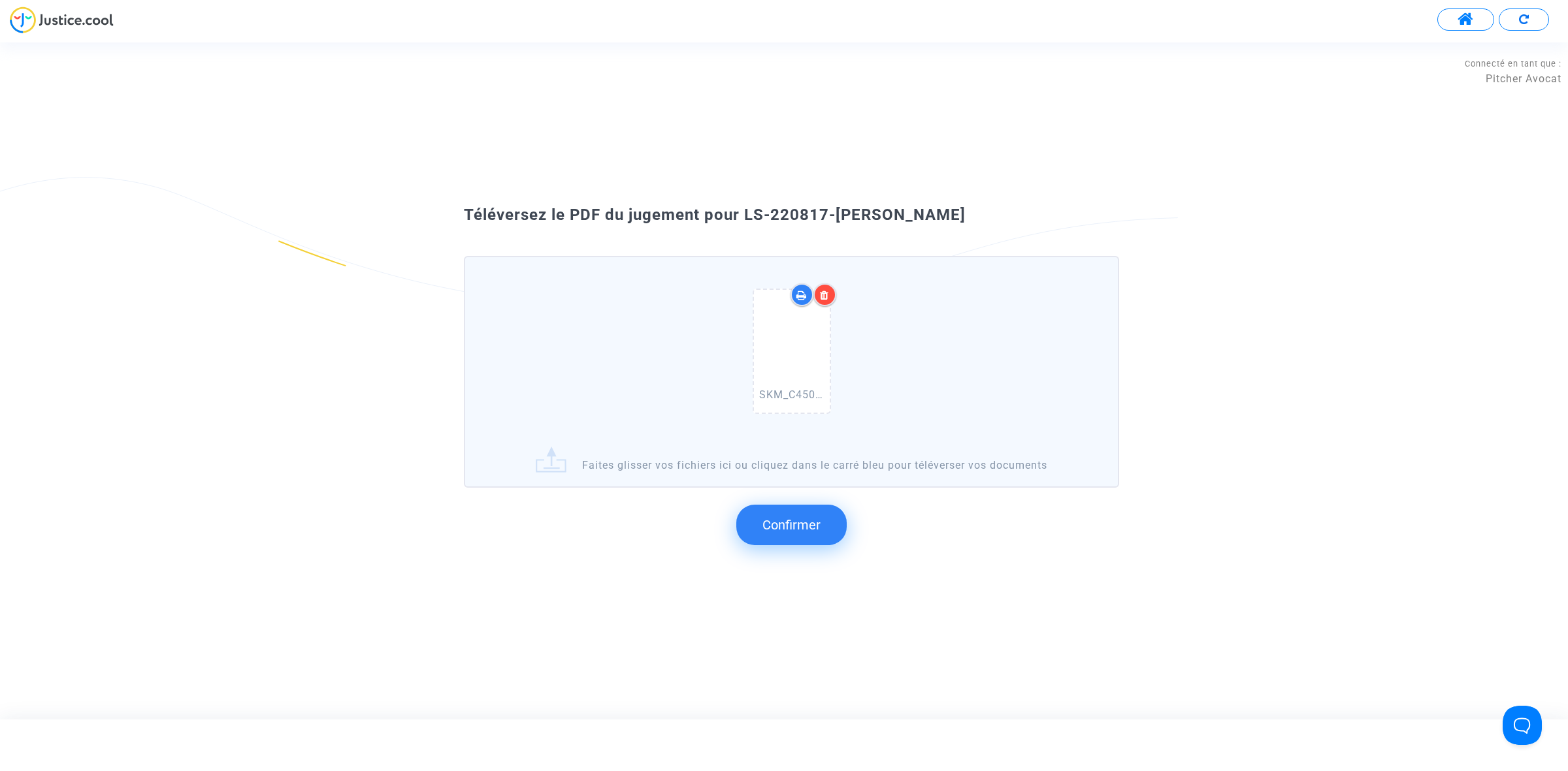
drag, startPoint x: 802, startPoint y: 212, endPoint x: 734, endPoint y: 214, distance: 68.0
click at [734, 214] on span "Téléversez le PDF du jugement pour LS-220817-EAMR" at bounding box center [714, 215] width 501 height 19
click at [916, 224] on div "Téléversez le PDF du jugement pour LS-220817-EAMR" at bounding box center [784, 215] width 706 height 22
drag, startPoint x: 916, startPoint y: 224, endPoint x: 746, endPoint y: 205, distance: 171.1
click at [746, 205] on div "Téléversez le PDF du jugement pour LS-220817-EAMR" at bounding box center [784, 215] width 706 height 22
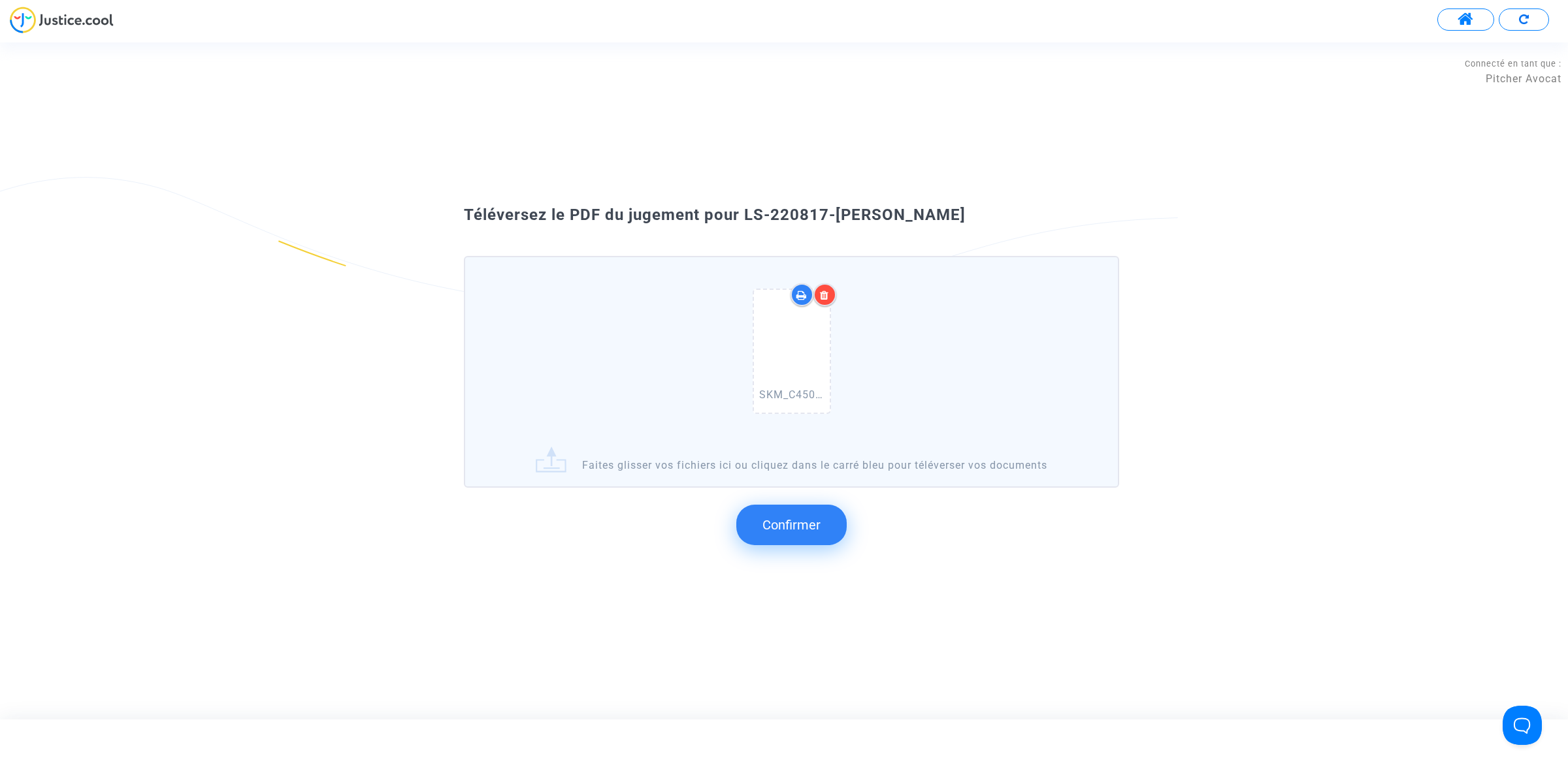
copy div "LS-220817-EAMR"
click at [784, 513] on button "Confirmer" at bounding box center [792, 525] width 110 height 41
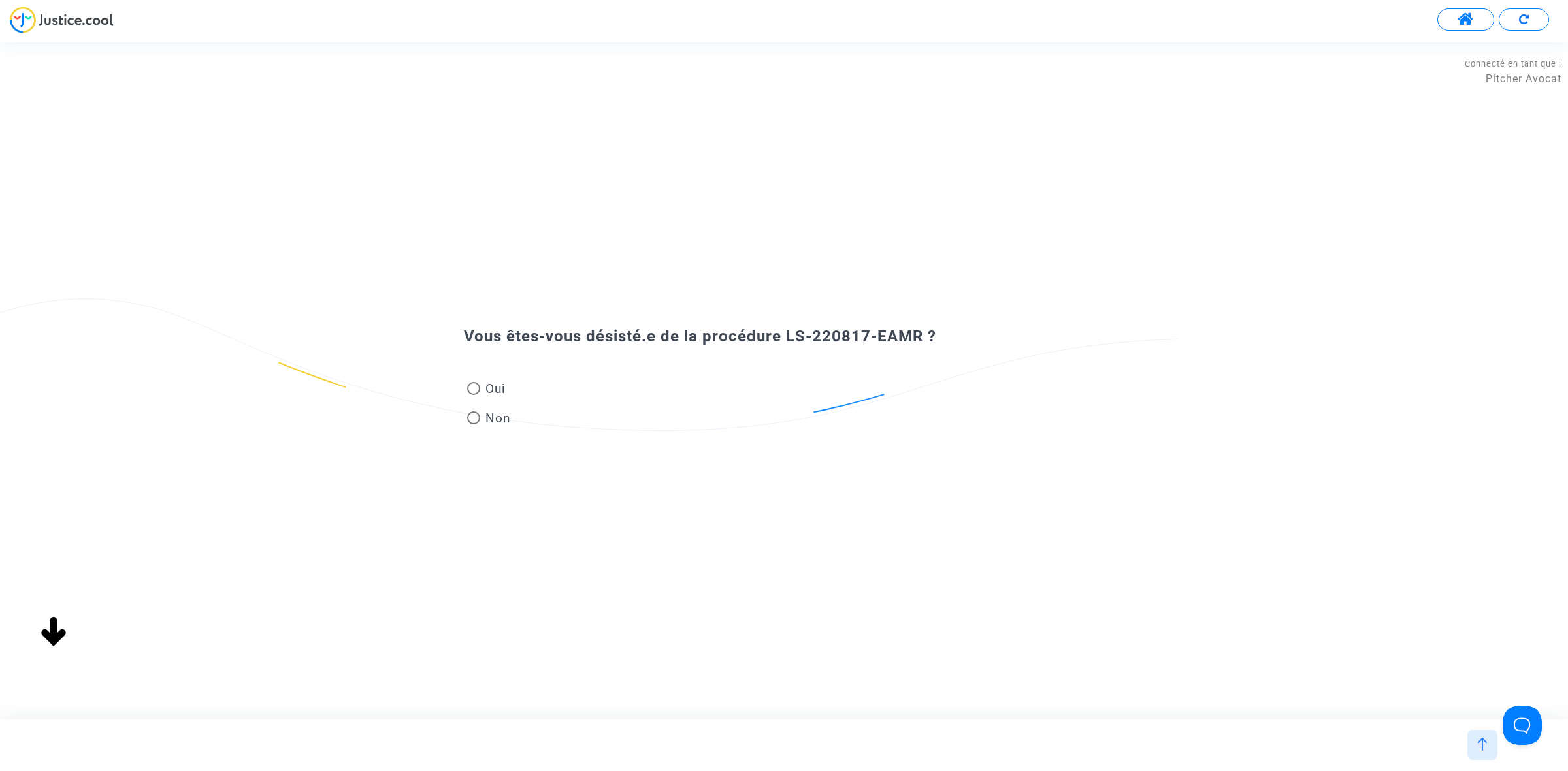
click at [469, 417] on span at bounding box center [473, 417] width 13 height 13
click at [473, 425] on input "Non" at bounding box center [473, 425] width 1 height 1
radio input "true"
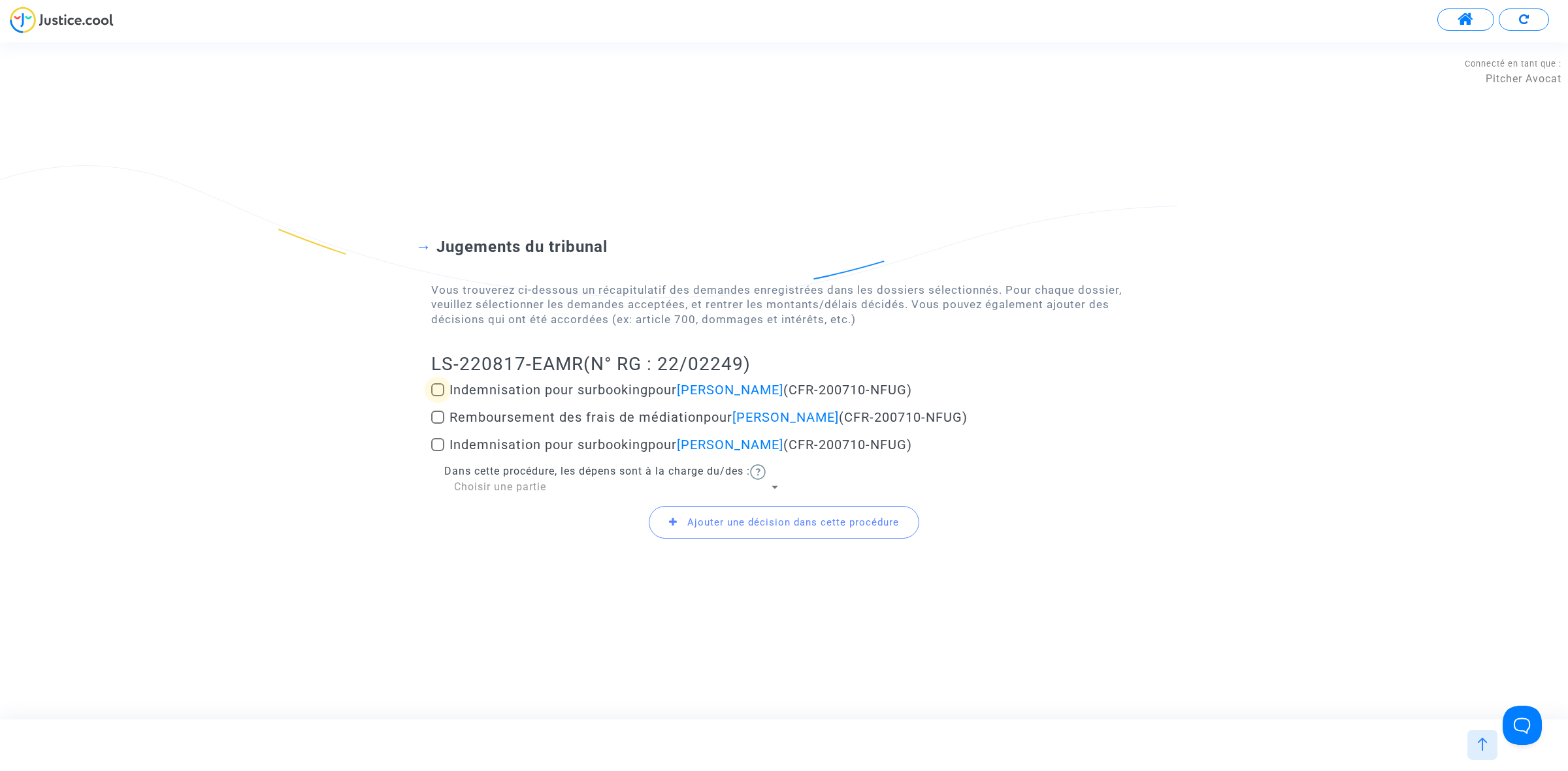
click at [435, 385] on span at bounding box center [438, 389] width 13 height 13
click at [437, 397] on input "Indemnisation pour surbooking pour Sébastien JOURDAN (CFR-200710-NFUG)" at bounding box center [437, 397] width 1 height 1
checkbox input "true"
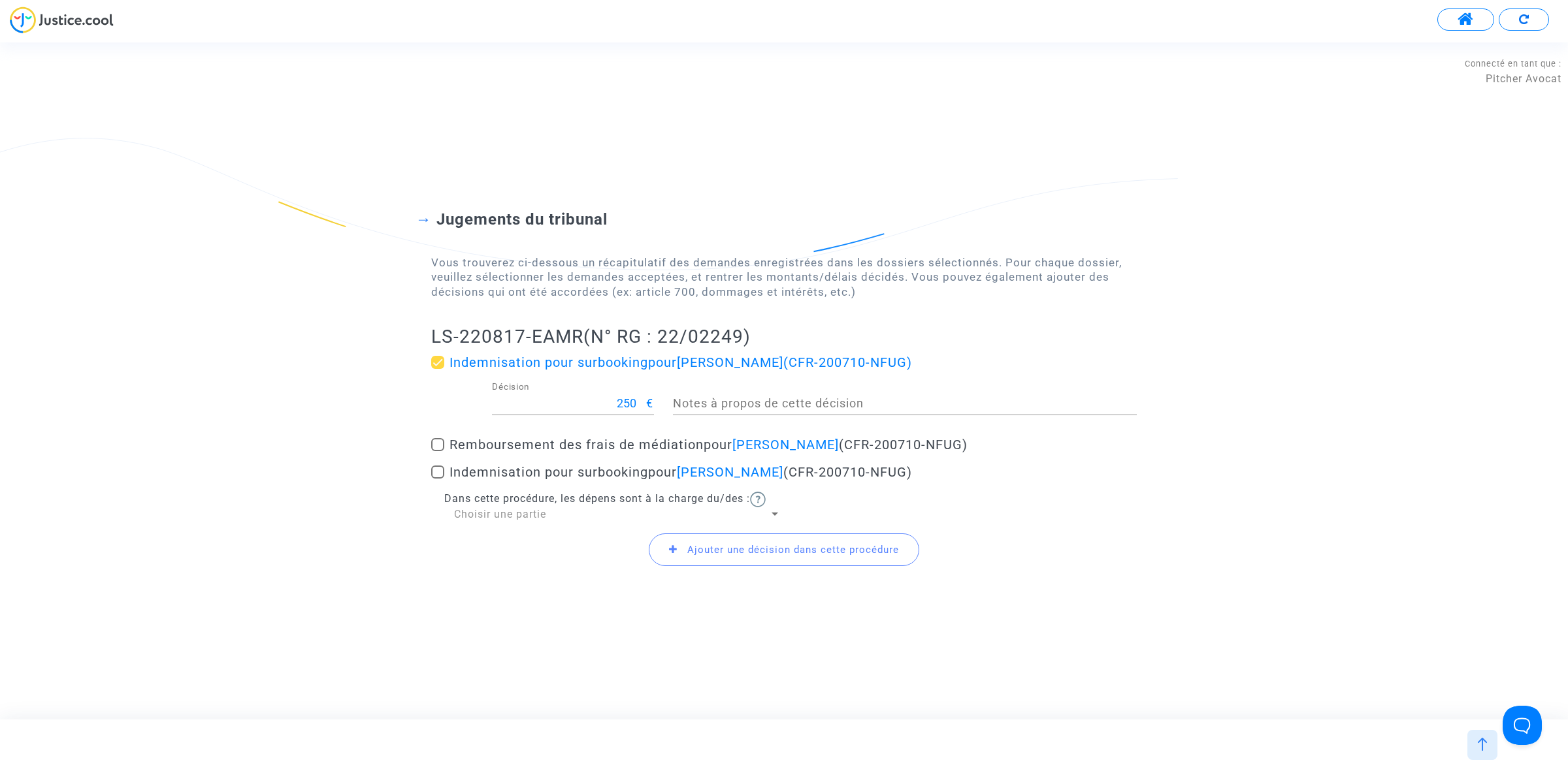
click at [438, 472] on span at bounding box center [438, 472] width 13 height 13
click at [438, 478] on input "Indemnisation pour surbooking pour Christelle Rousseau (CFR-200710-NFUG)" at bounding box center [437, 478] width 1 height 1
checkbox input "true"
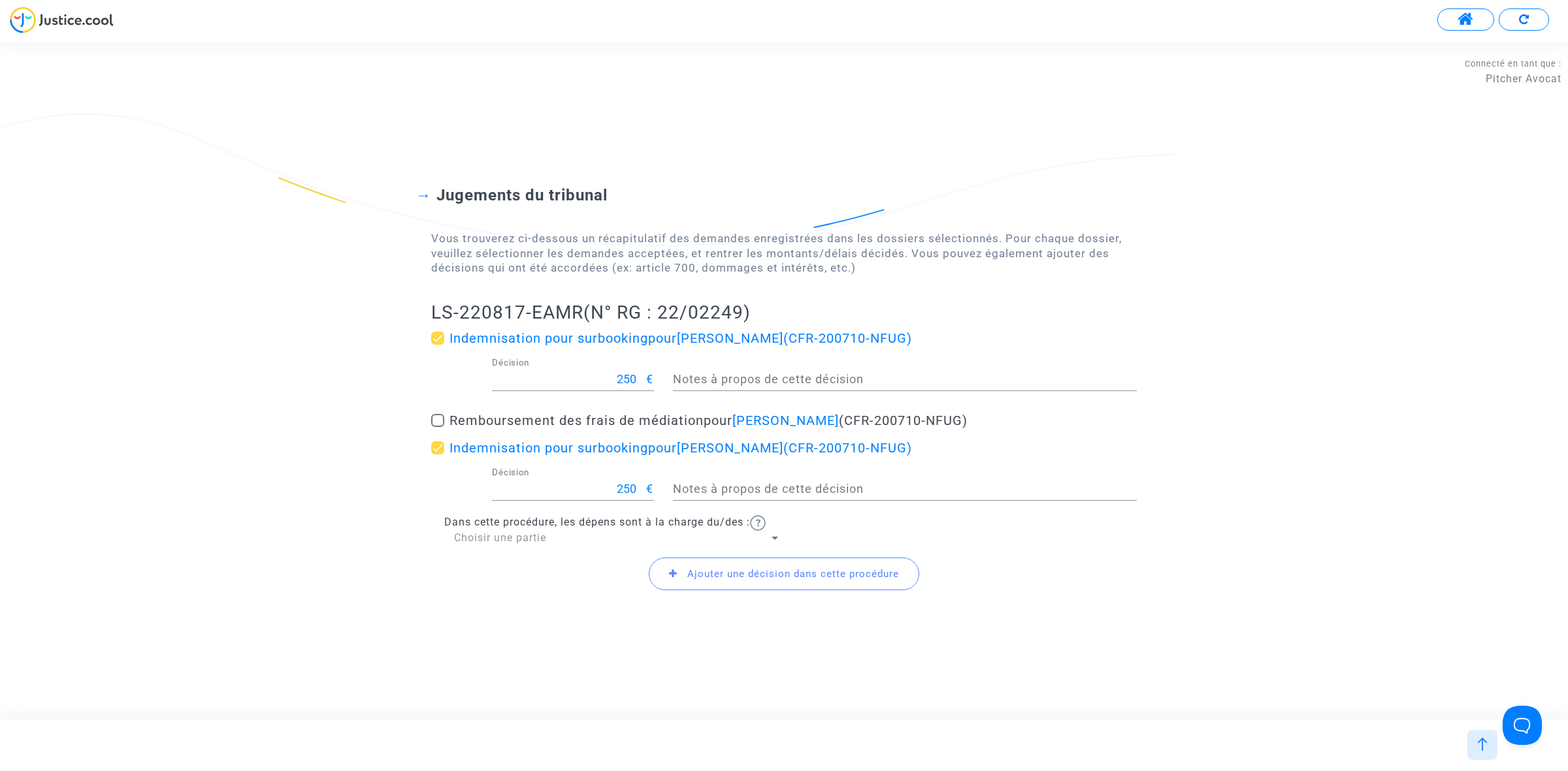
click at [750, 575] on span "Ajouter une décision dans cette procédure" at bounding box center [792, 573] width 211 height 11
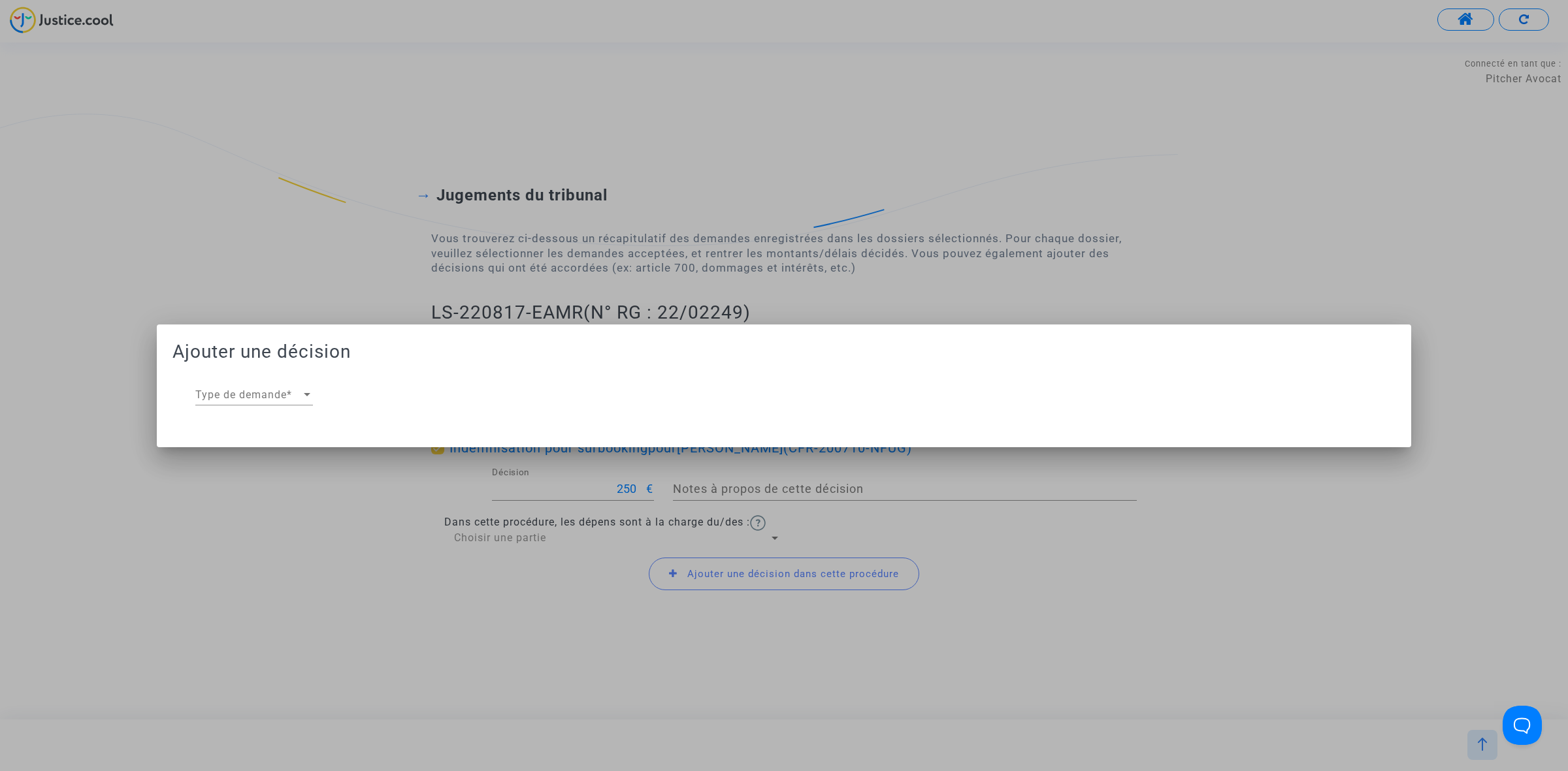
click at [294, 384] on div "Type de demande Type de demande *" at bounding box center [254, 390] width 117 height 29
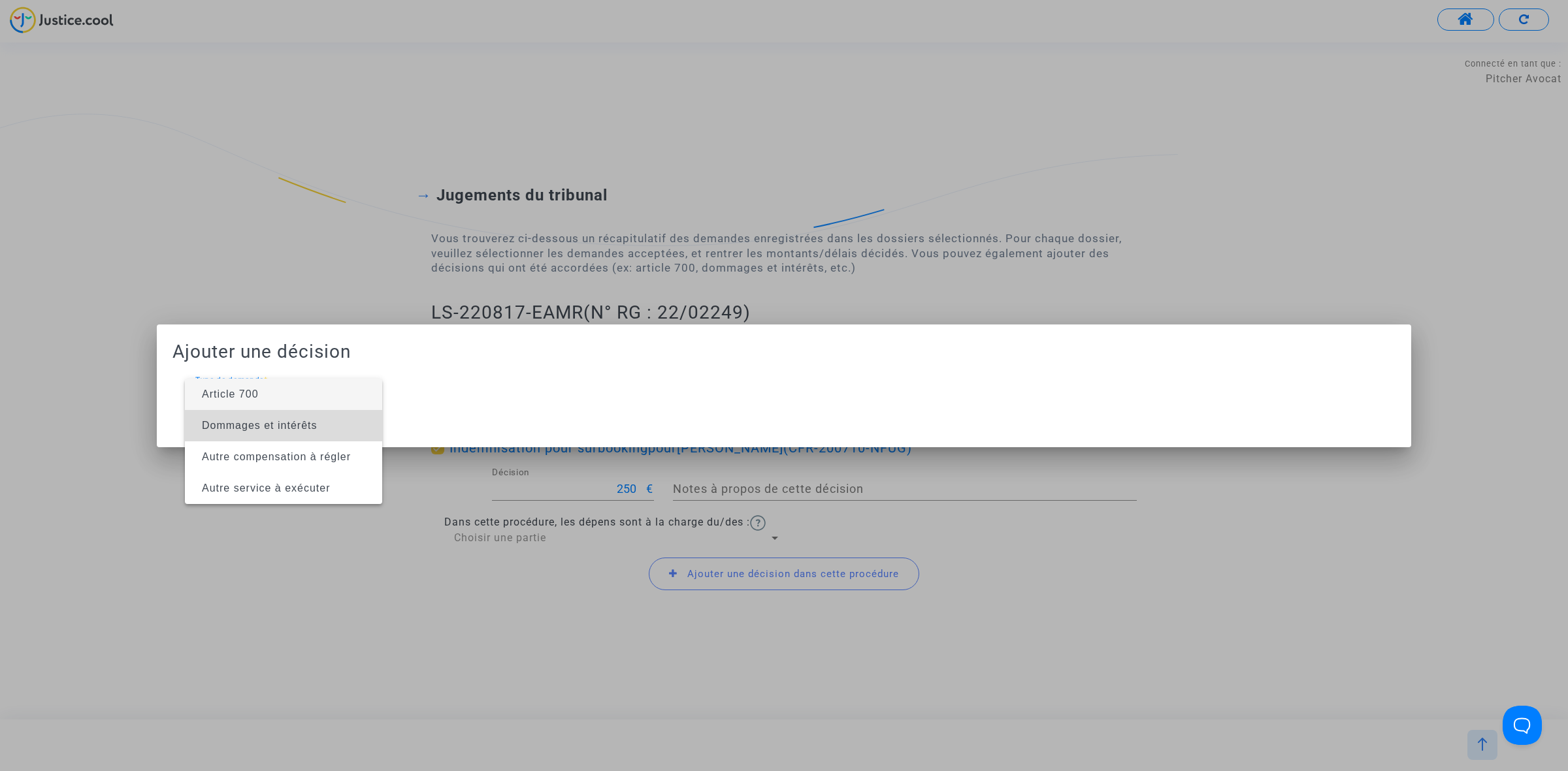
click at [299, 431] on span "Dommages et intérêts" at bounding box center [259, 425] width 115 height 11
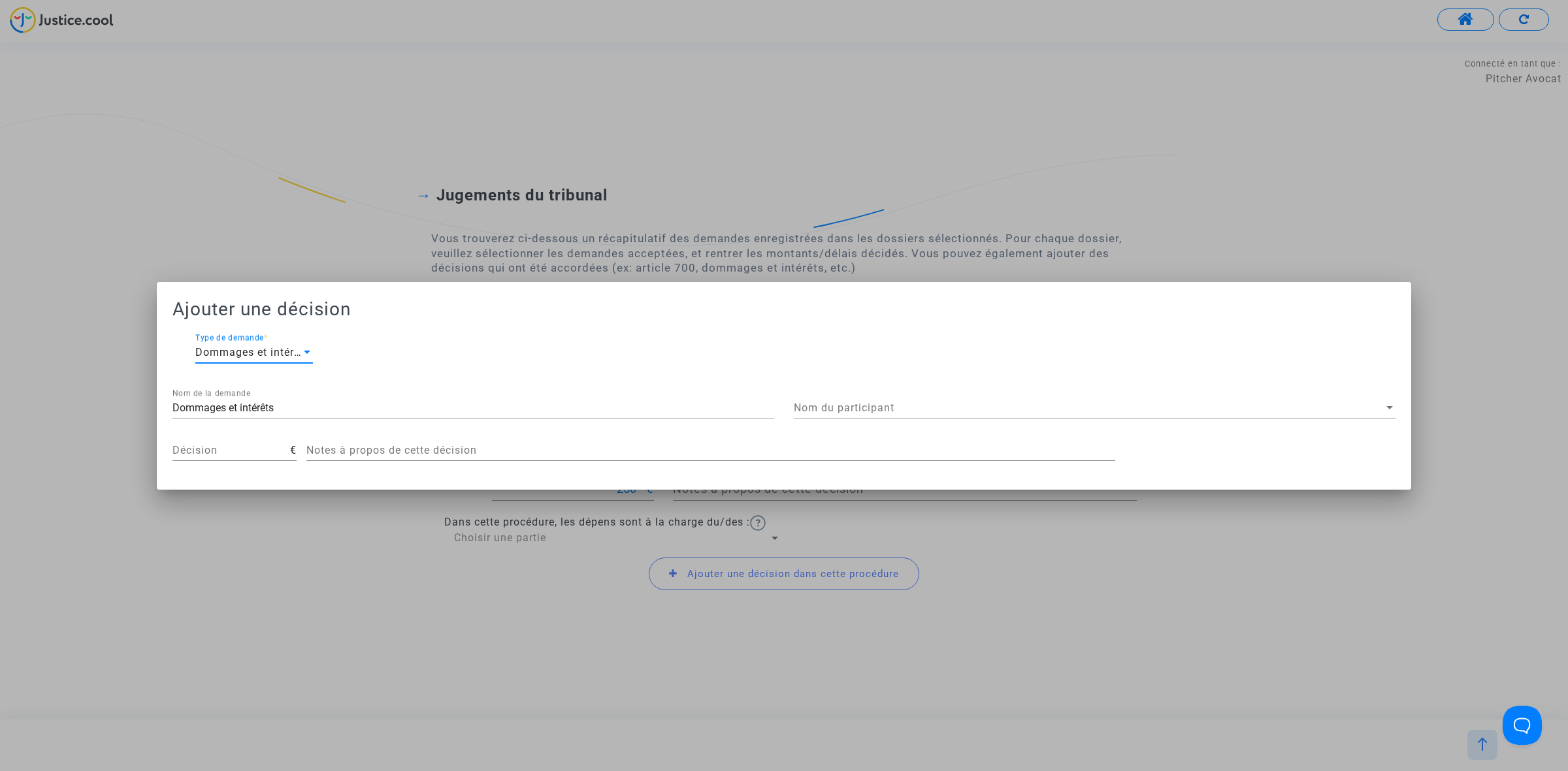
click at [1020, 407] on span "Nom du participant" at bounding box center [1088, 408] width 590 height 11
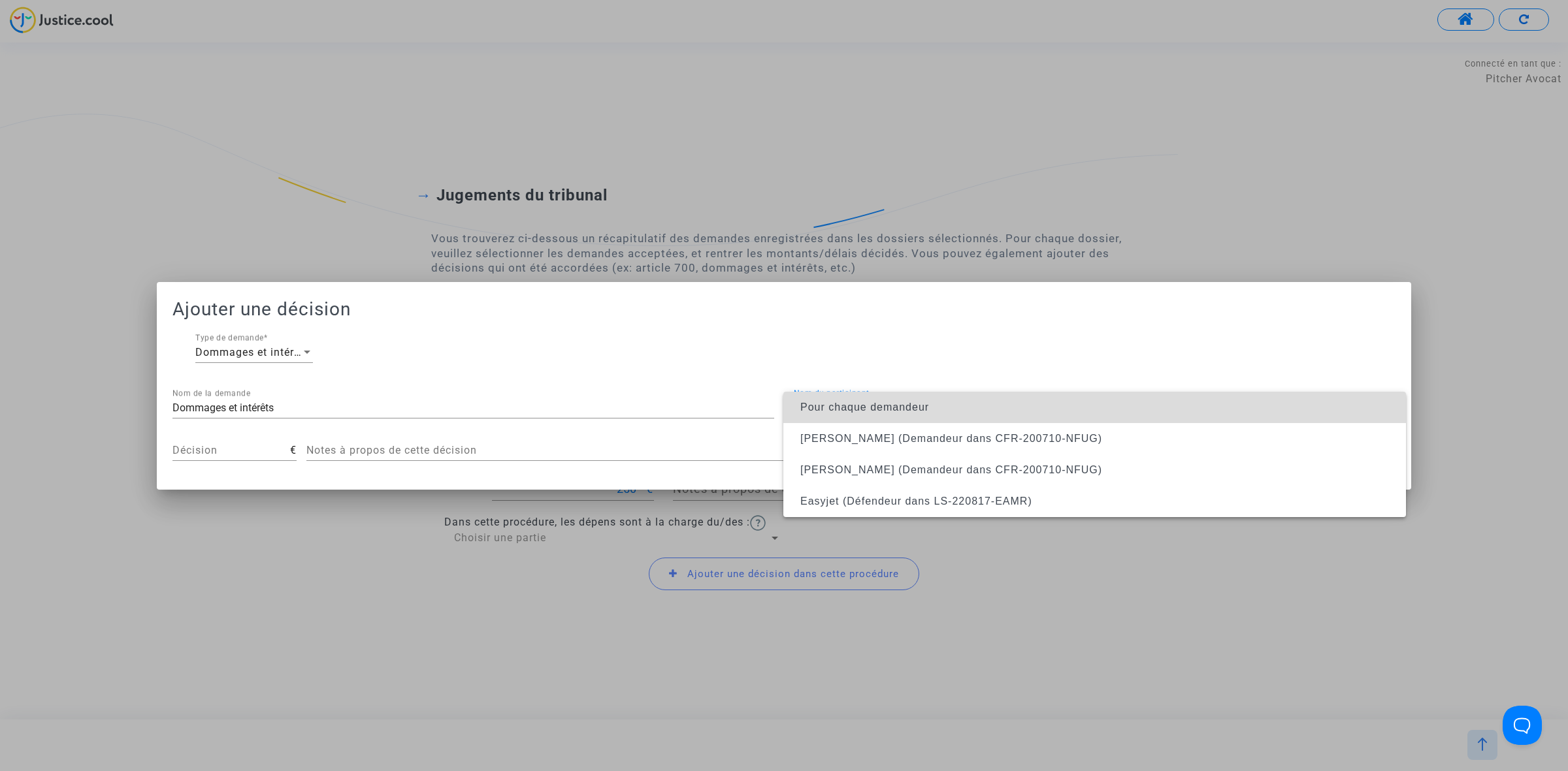
click at [1020, 403] on span "Pour chaque demandeur" at bounding box center [1095, 407] width 602 height 31
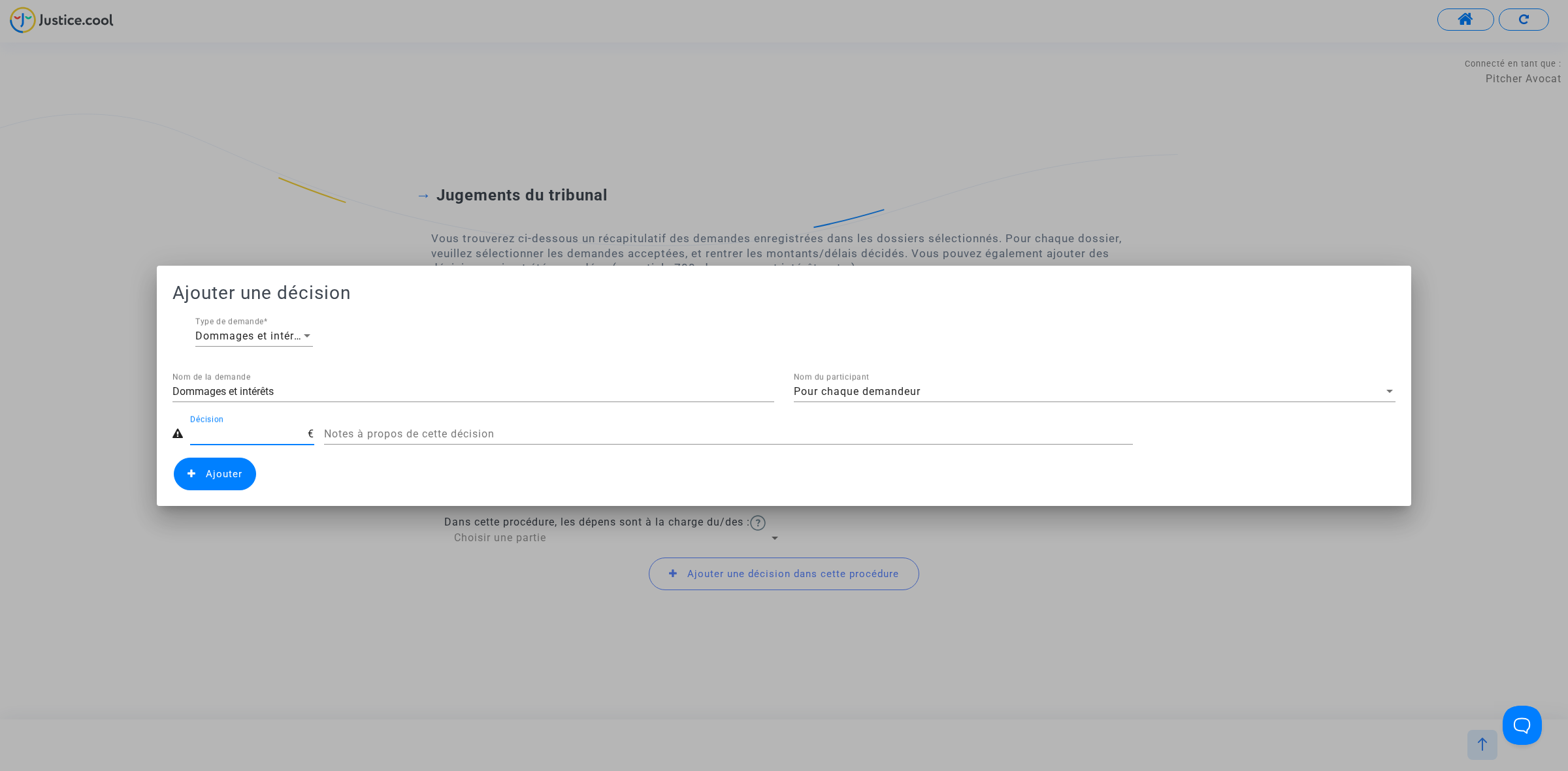
click at [203, 435] on input "Décision" at bounding box center [249, 434] width 117 height 11
type input "25"
click at [191, 480] on span "Ajouter" at bounding box center [215, 474] width 82 height 33
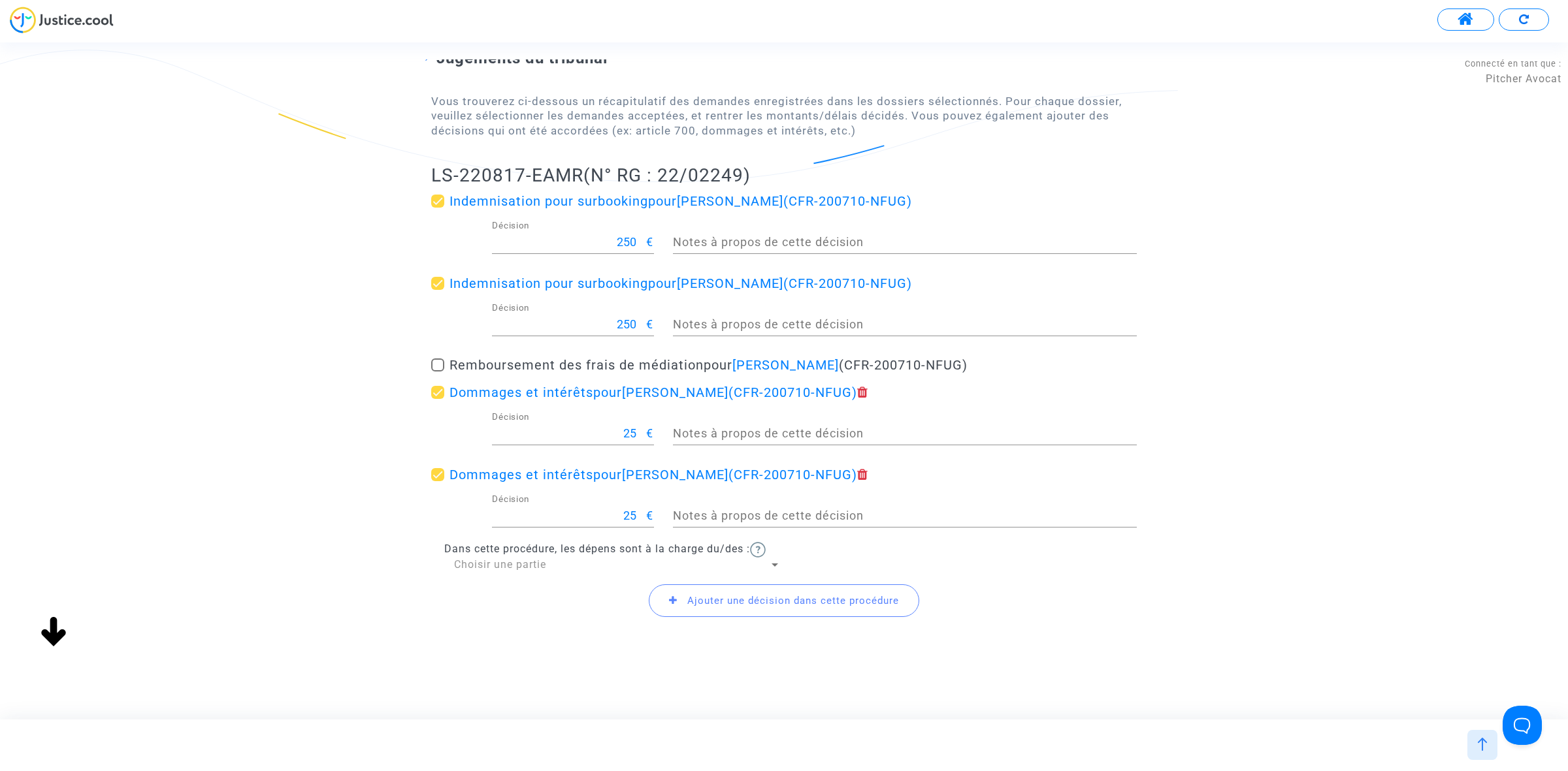
scroll to position [124, 0]
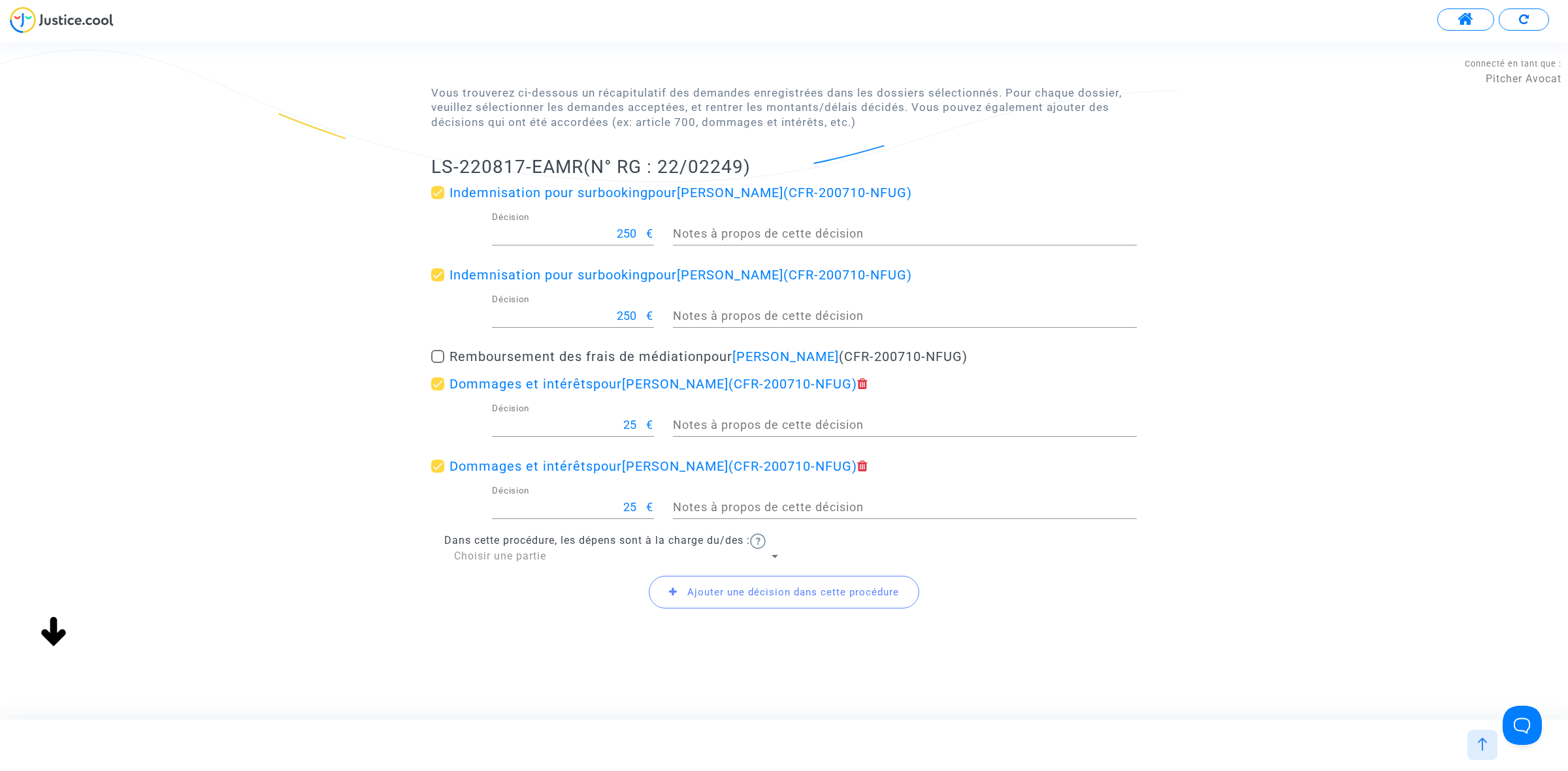
click at [693, 582] on span "Ajouter une décision dans cette procédure" at bounding box center [784, 592] width 271 height 33
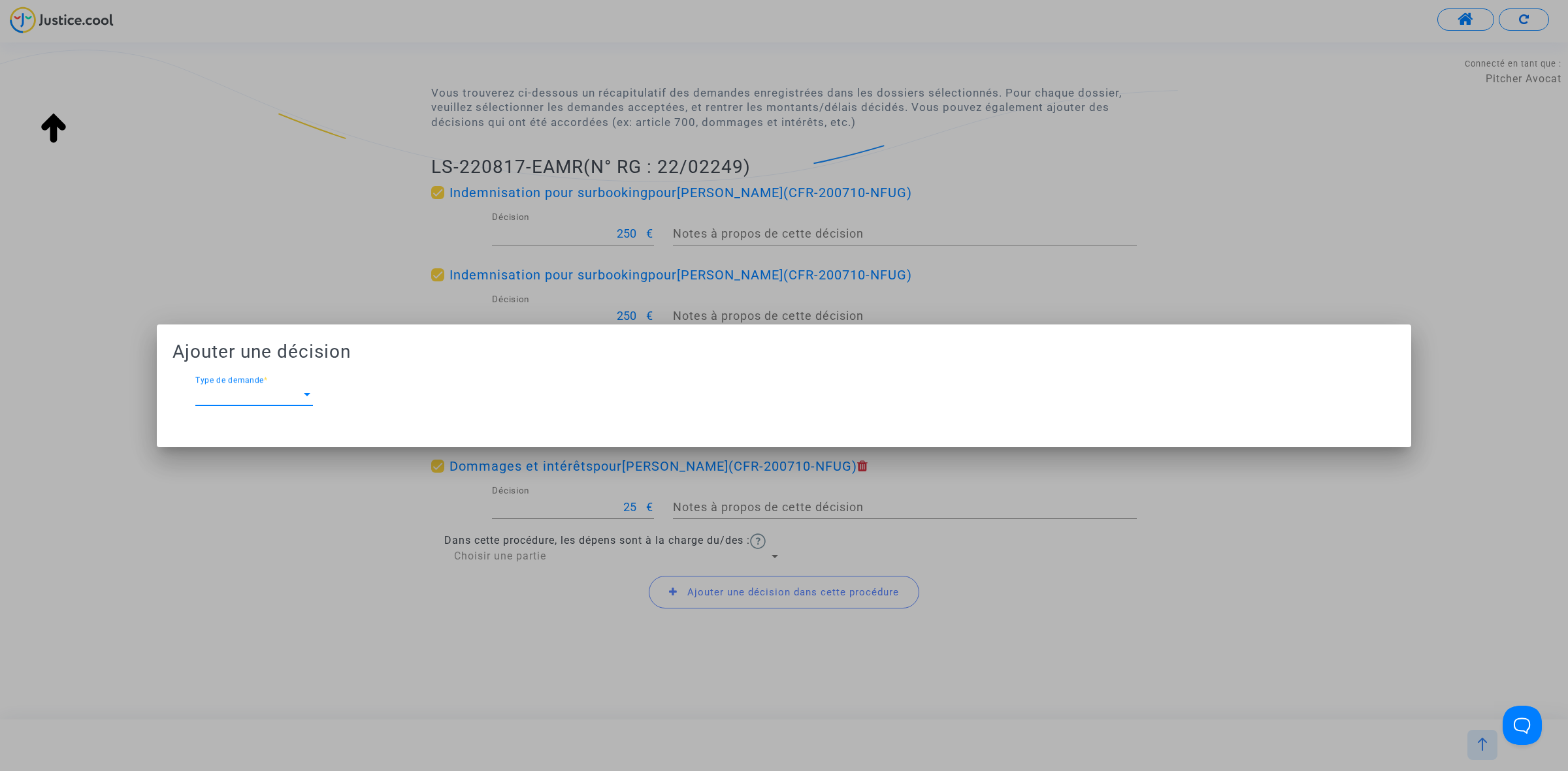
click at [312, 398] on div at bounding box center [307, 394] width 11 height 11
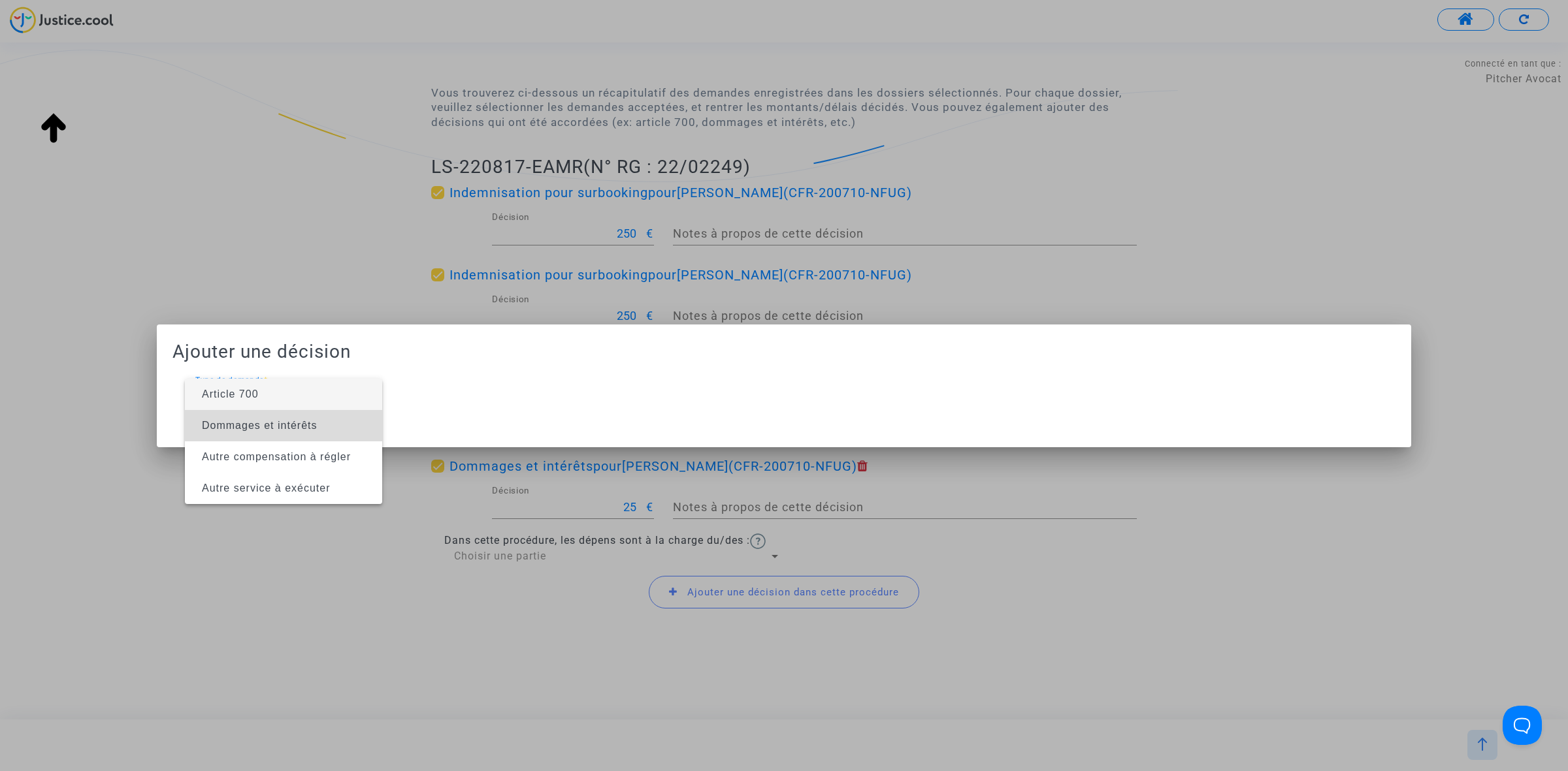
click at [307, 412] on span "Dommages et intérêts" at bounding box center [284, 426] width 176 height 31
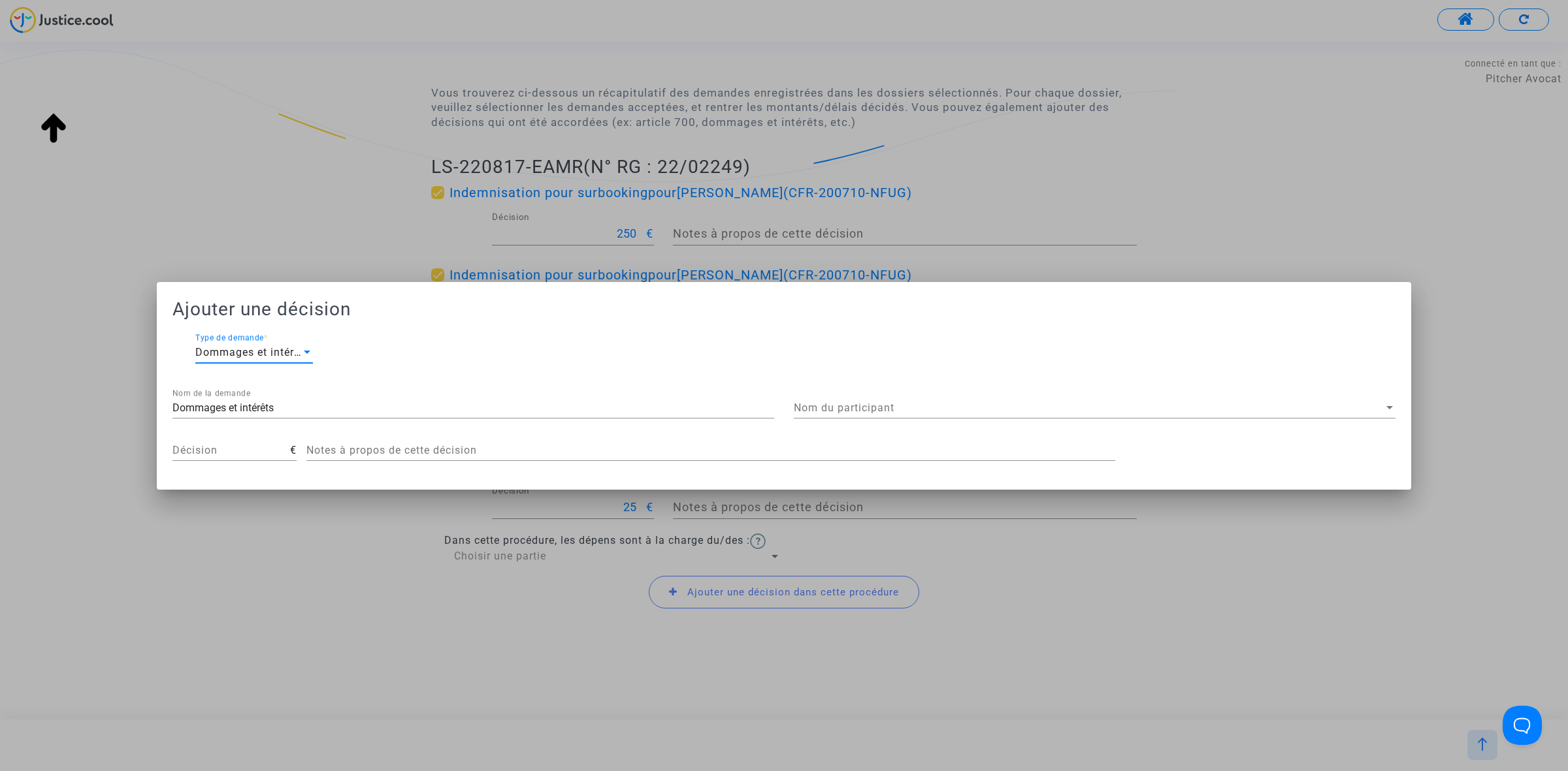
drag, startPoint x: 370, startPoint y: 400, endPoint x: -62, endPoint y: 404, distance: 432.0
click at [0, 107] on html "Connecté en tant que : Pitcher Avocat Transmission de votre réponse... Vous ête…" at bounding box center [784, 53] width 1568 height 107
click at [292, 422] on div "Dommages et intérêts Nom de la demande" at bounding box center [473, 409] width 602 height 42
drag, startPoint x: 302, startPoint y: 412, endPoint x: 101, endPoint y: 412, distance: 201.0
click at [105, 410] on div "Ajouter une décision Dommages et intérêts Type de demande * Dommages et intérêt…" at bounding box center [784, 385] width 1568 height 771
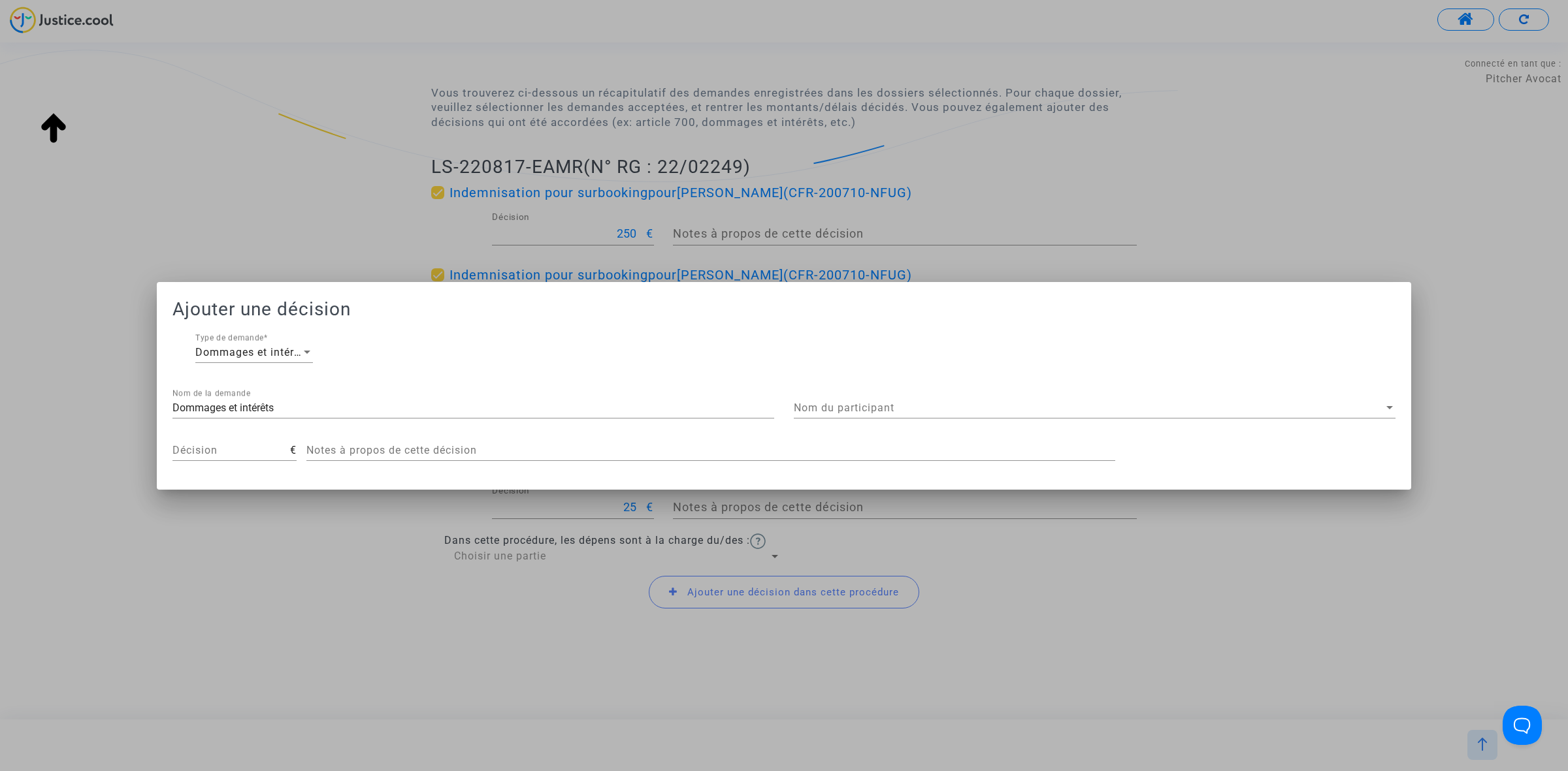
click at [1036, 400] on div "Nom du participant Nom du participant" at bounding box center [1095, 403] width 602 height 29
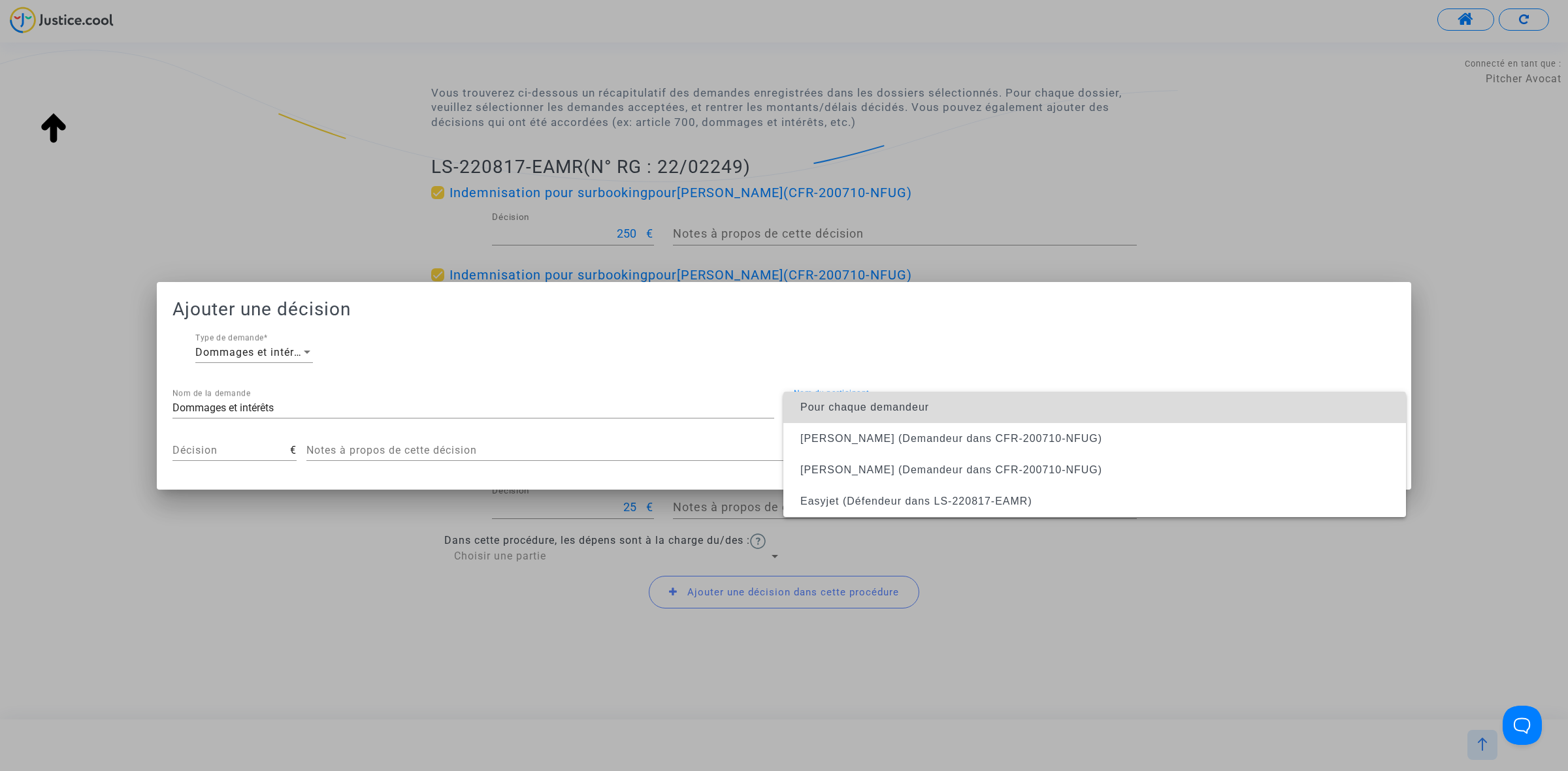
click at [1030, 418] on span "Pour chaque demandeur" at bounding box center [1095, 407] width 602 height 31
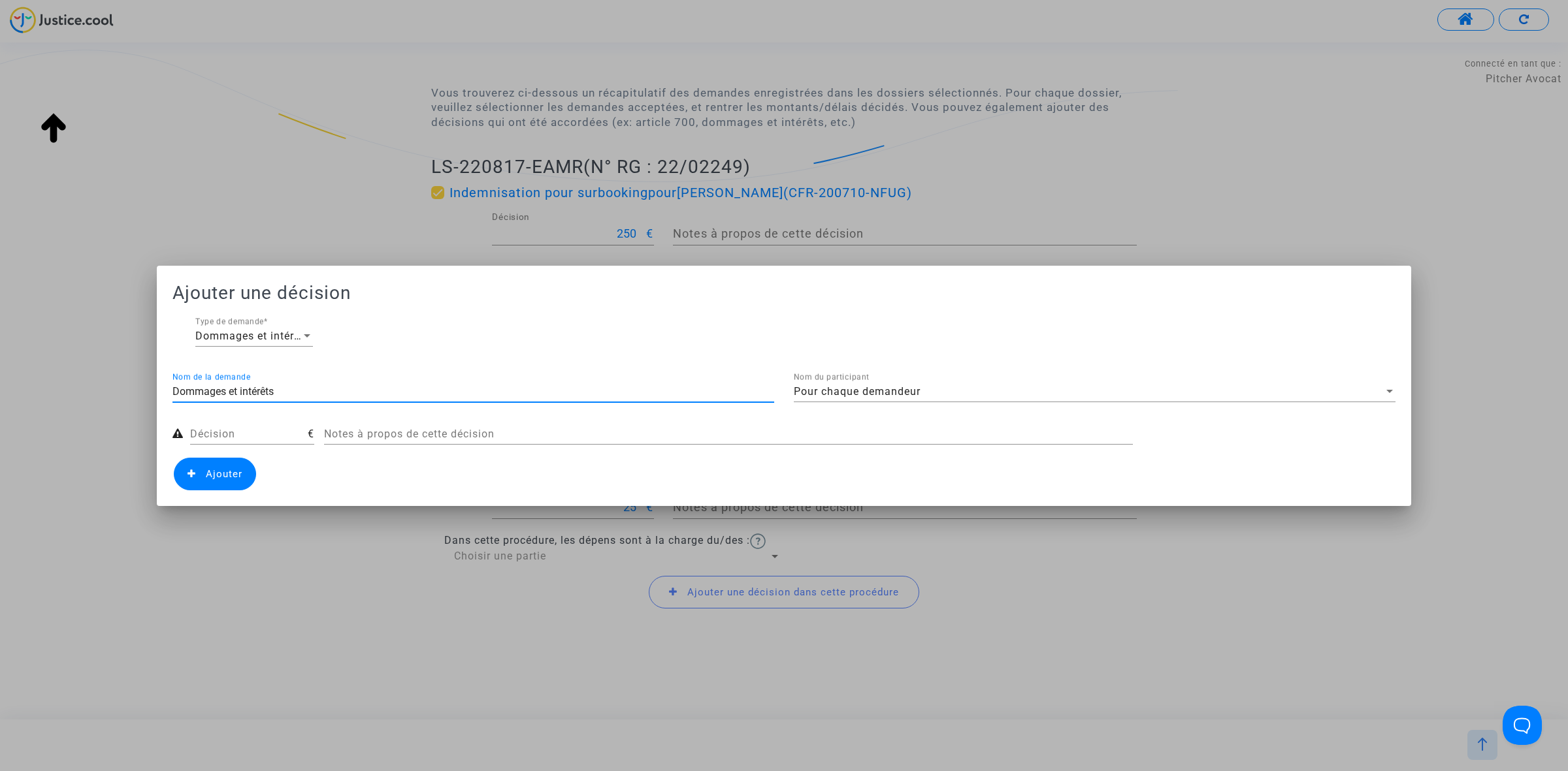
click at [333, 386] on input "Dommages et intérêts" at bounding box center [473, 392] width 602 height 11
type input "P"
type input "R"
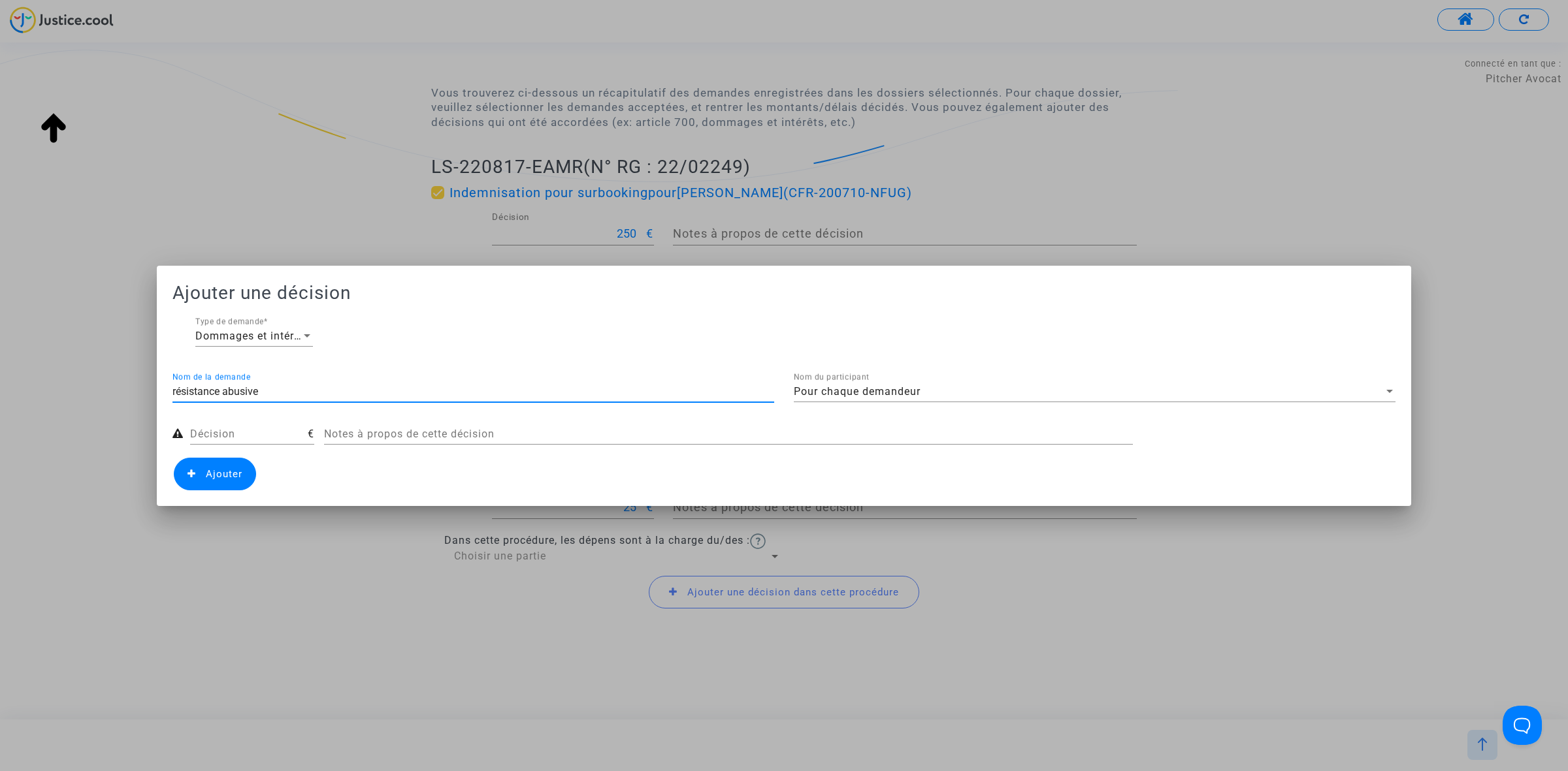
type input "résistance abusive"
click at [286, 433] on input "Décision" at bounding box center [249, 434] width 117 height 11
type input "100"
click at [219, 470] on span "Ajouter" at bounding box center [223, 474] width 37 height 11
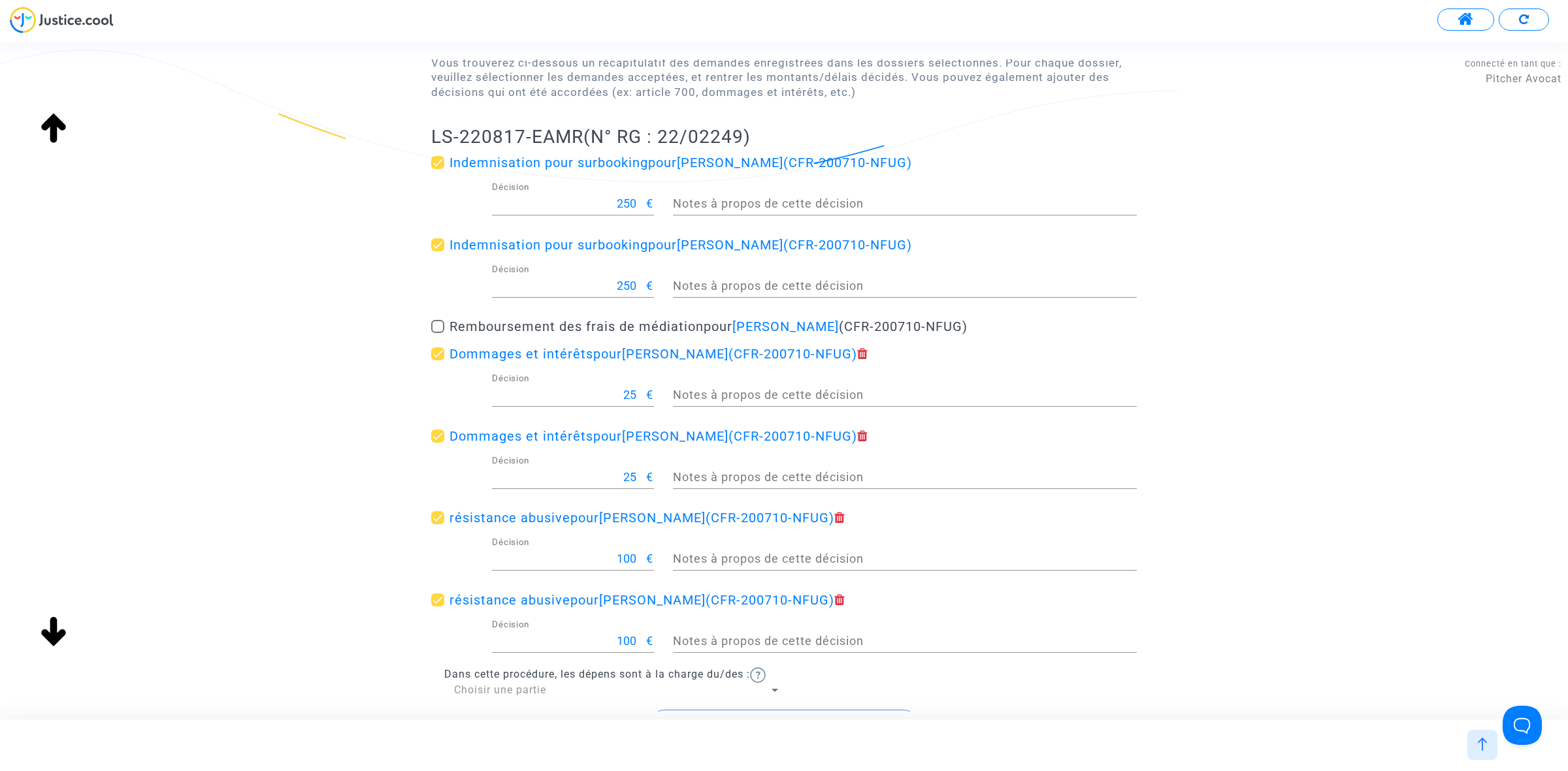
scroll to position [288, 0]
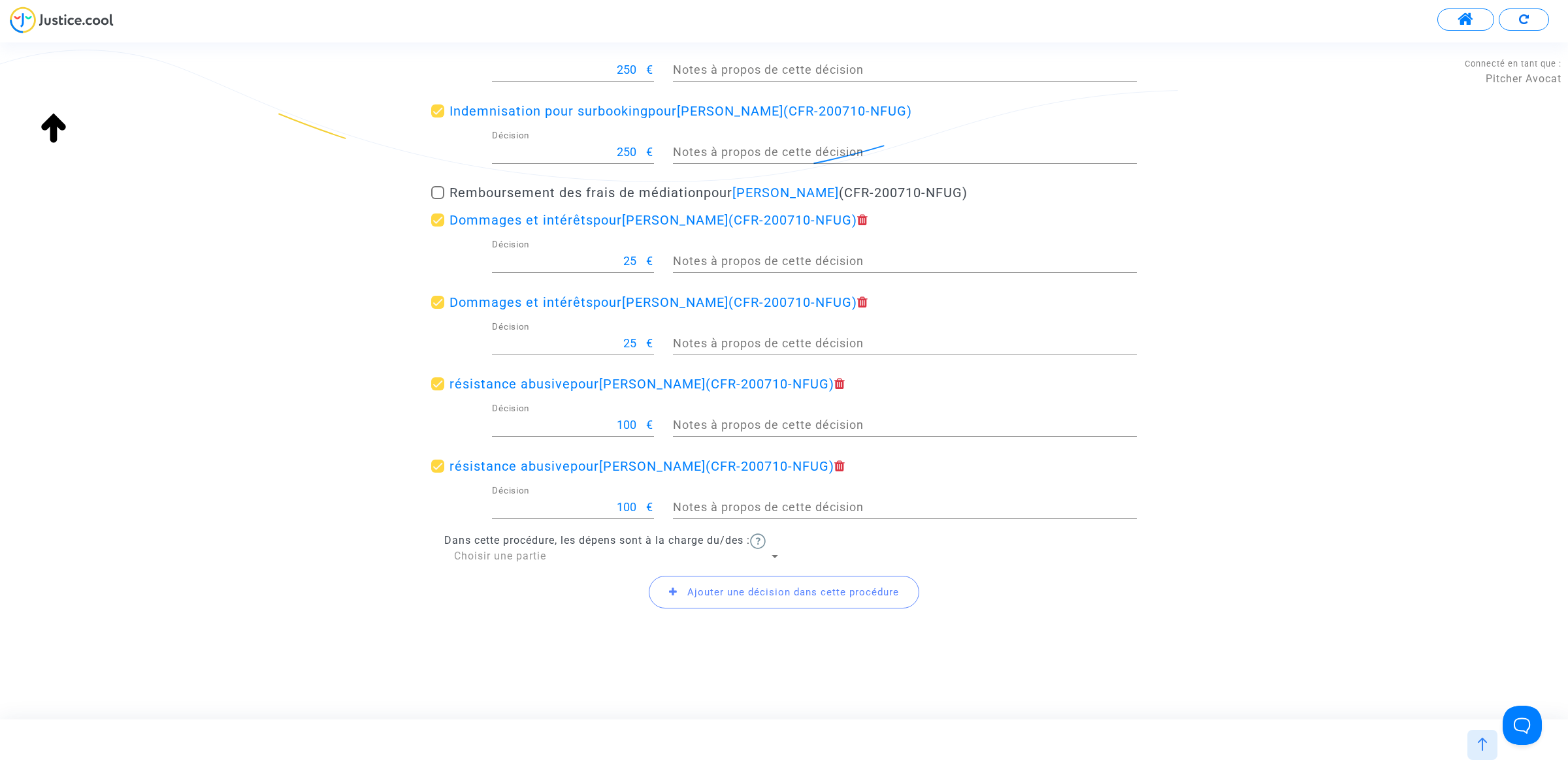
click at [714, 604] on span "Ajouter une décision dans cette procédure" at bounding box center [784, 592] width 271 height 33
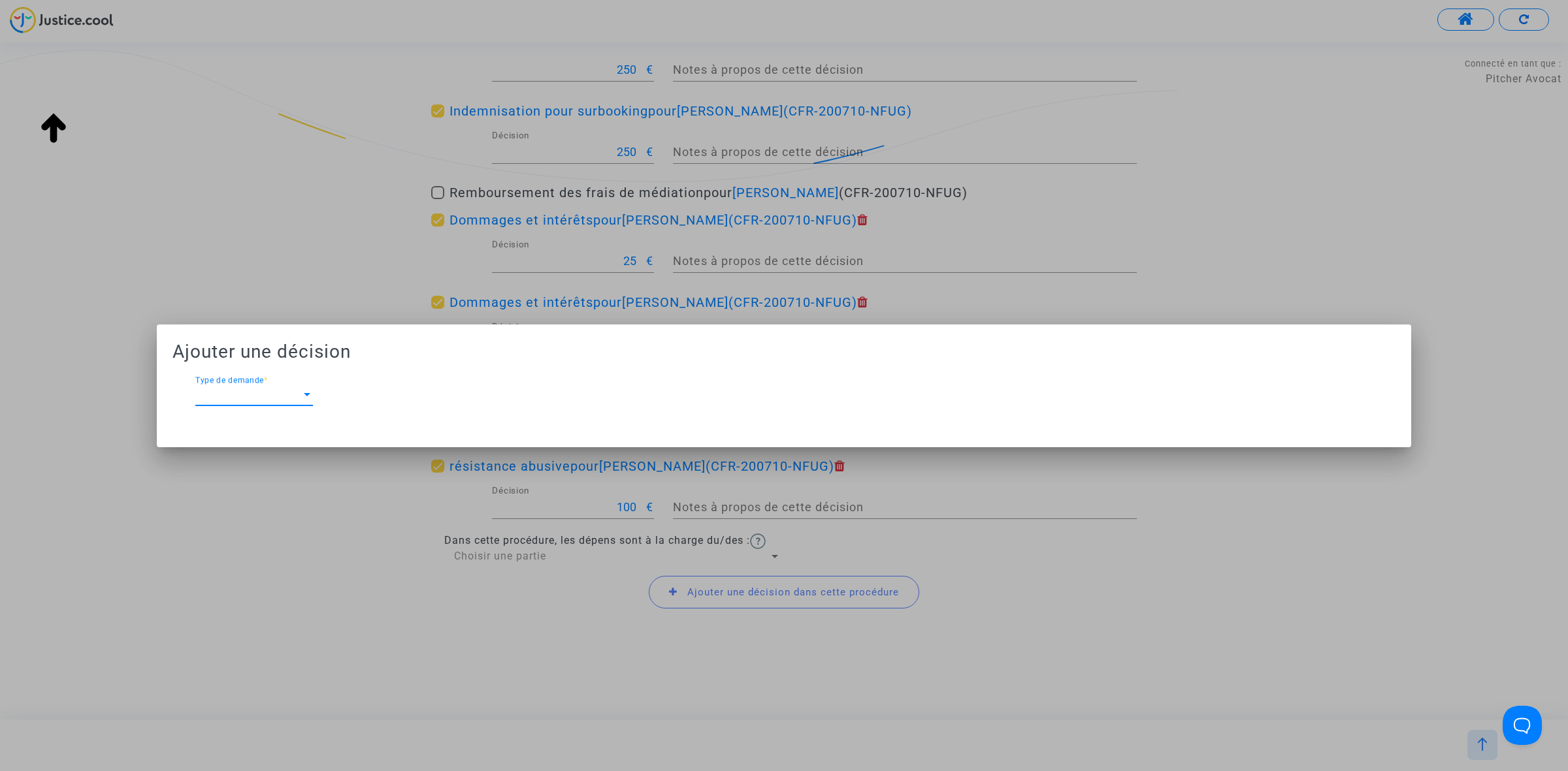
click at [271, 399] on span "Type de demande" at bounding box center [249, 394] width 106 height 11
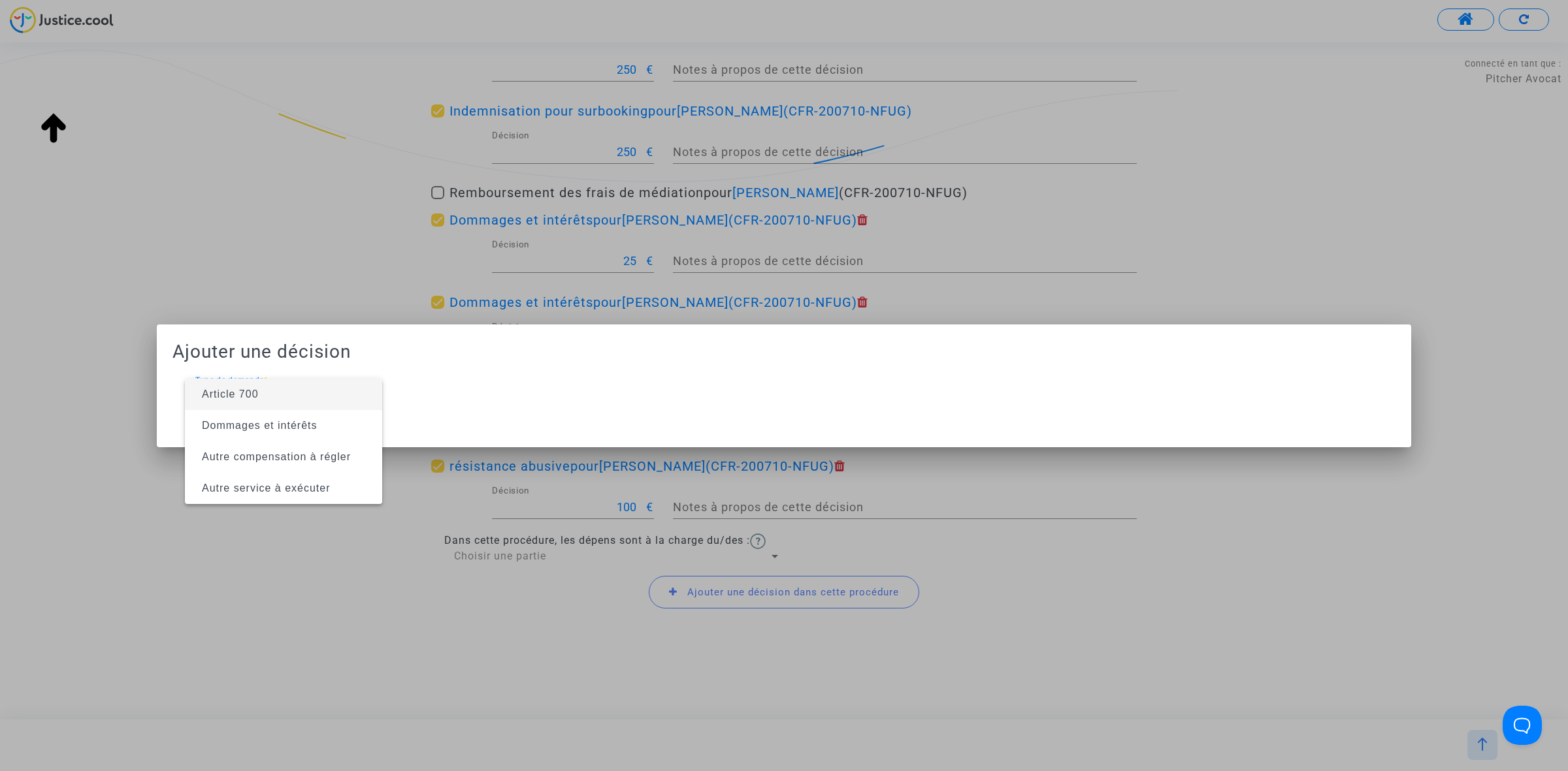
click at [271, 399] on span "Article 700" at bounding box center [284, 394] width 176 height 31
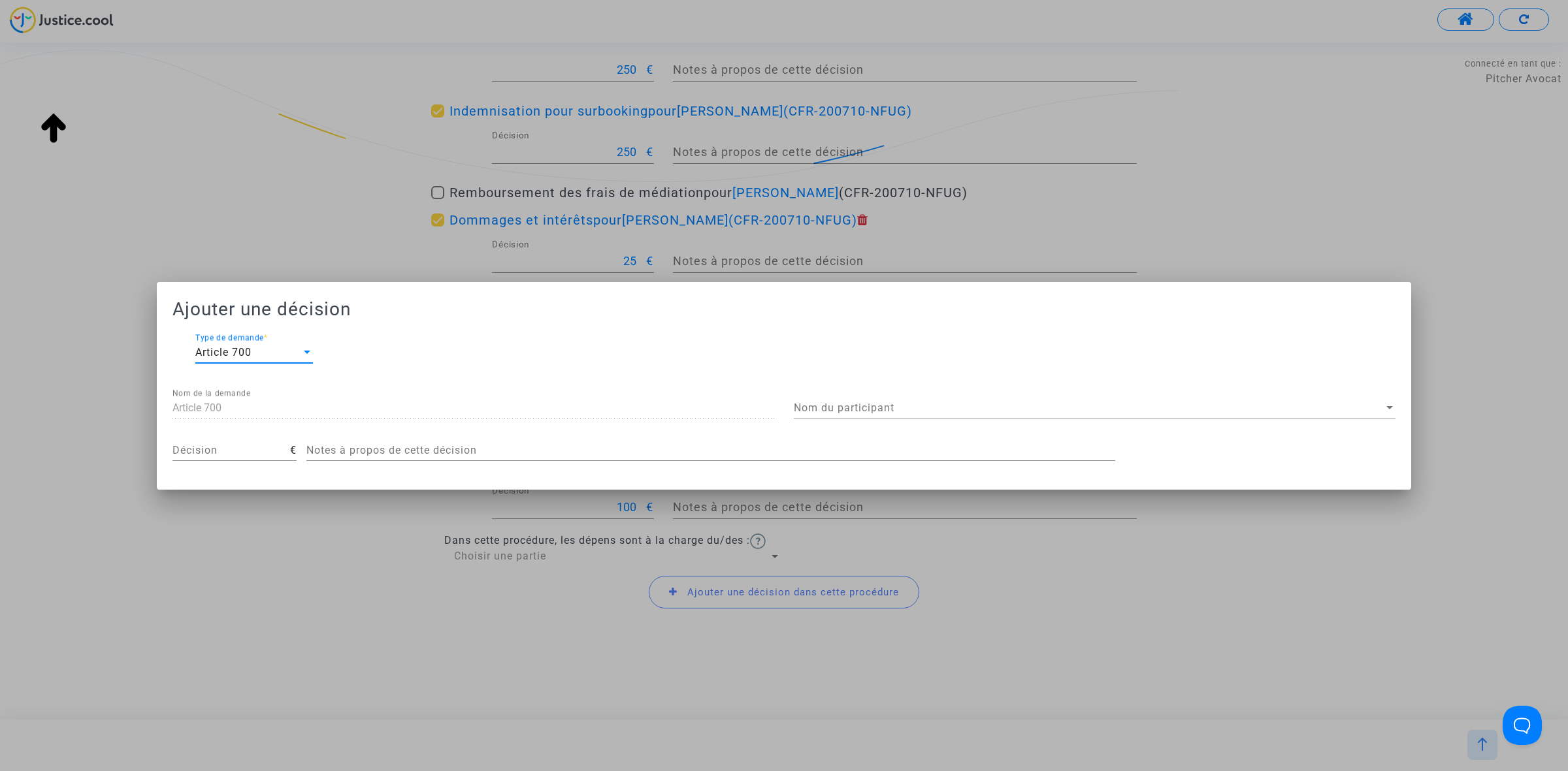
click at [890, 410] on span "Nom du participant" at bounding box center [1088, 408] width 590 height 11
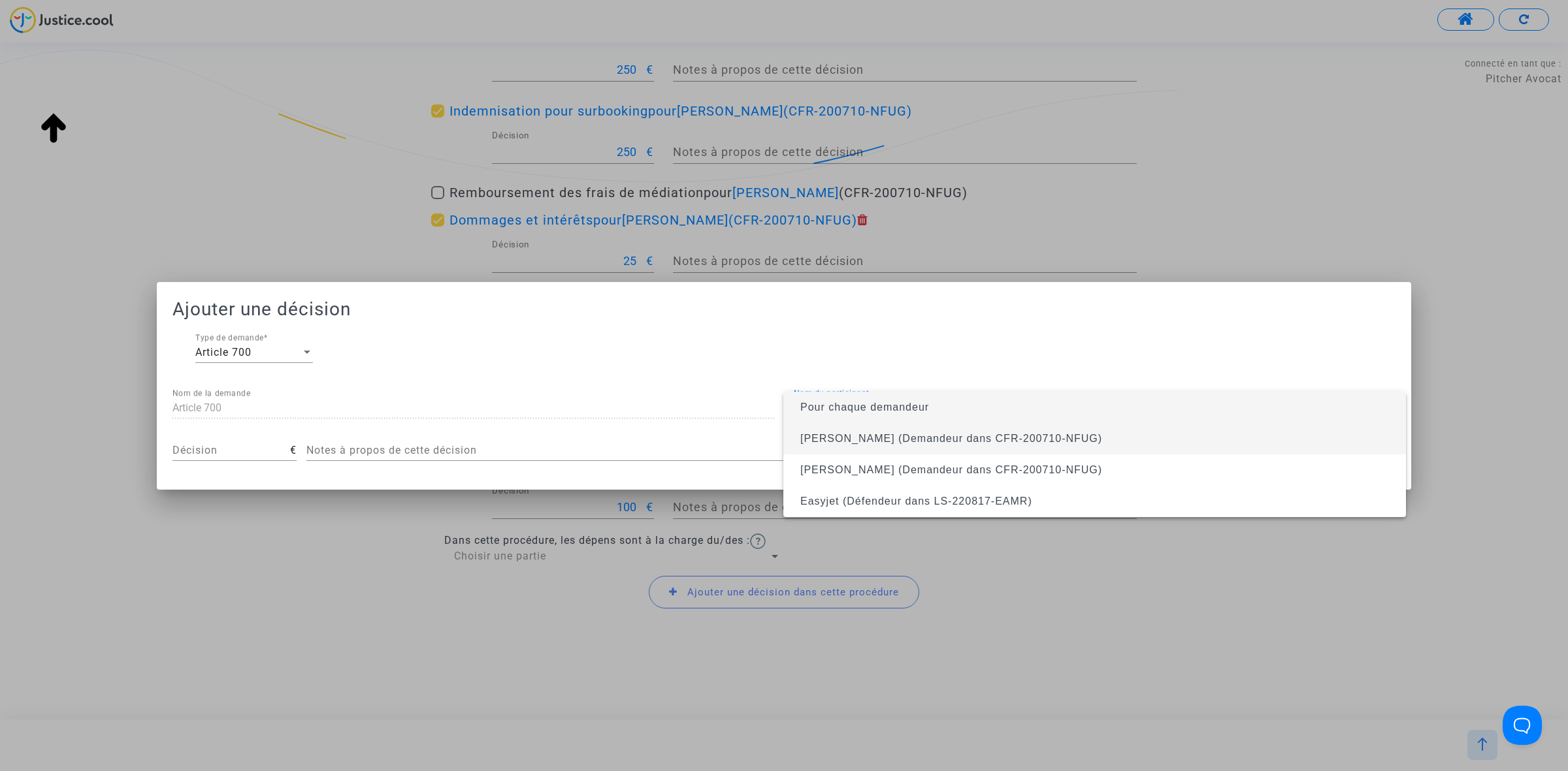
click at [893, 433] on span "Sébastien JOURDAN (Demandeur dans CFR-200710-NFUG)" at bounding box center [951, 439] width 302 height 11
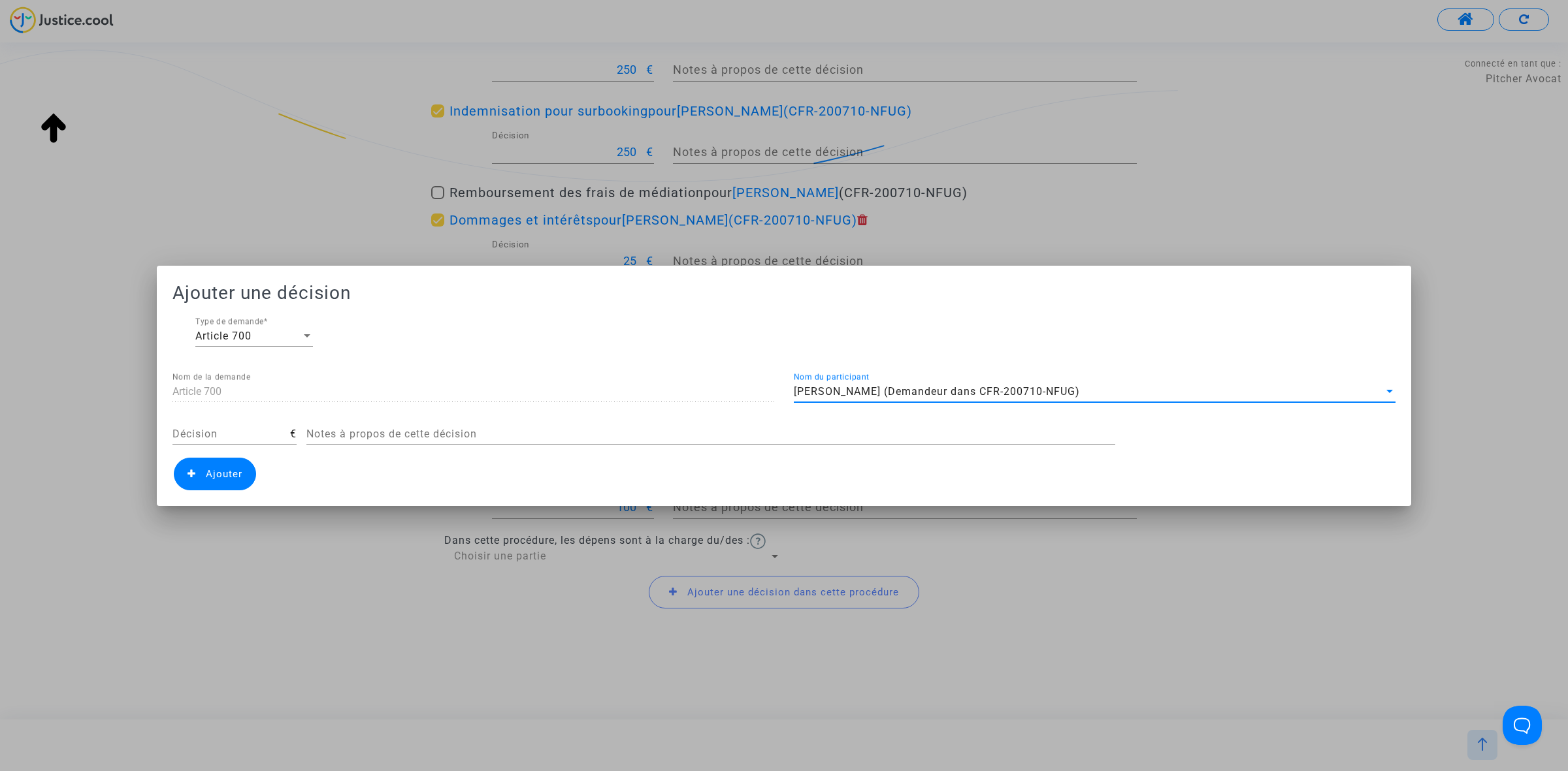
click at [213, 433] on input "Décision" at bounding box center [231, 434] width 117 height 11
type input "300"
click at [212, 475] on span "Ajouter" at bounding box center [223, 474] width 37 height 11
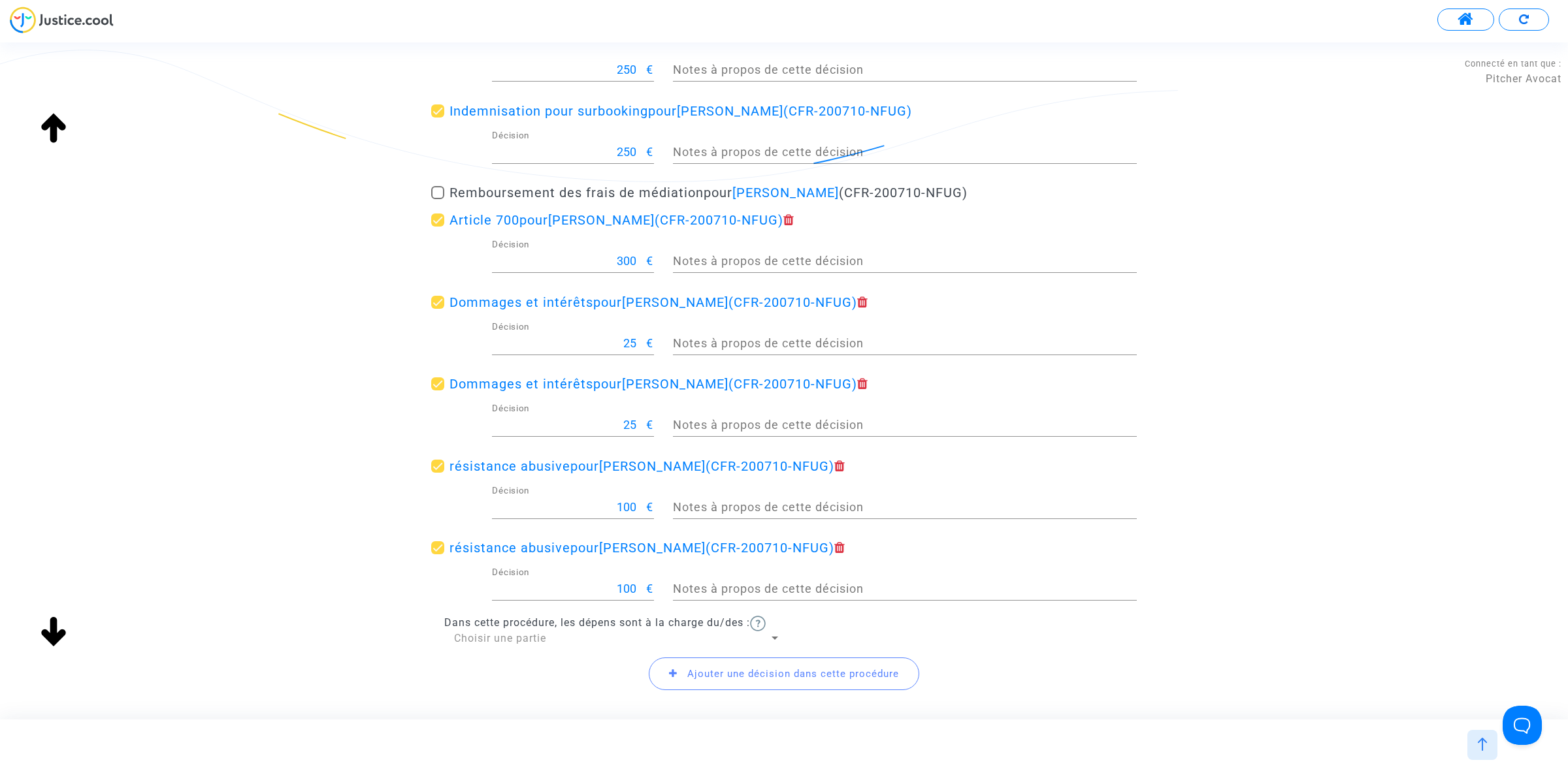
click at [529, 649] on div "Ajouter une décision dans cette procédure" at bounding box center [784, 674] width 706 height 56
click at [537, 644] on span "Choisir une partie" at bounding box center [500, 638] width 92 height 12
click at [532, 661] on span "Défendeur(s)" at bounding box center [617, 670] width 327 height 31
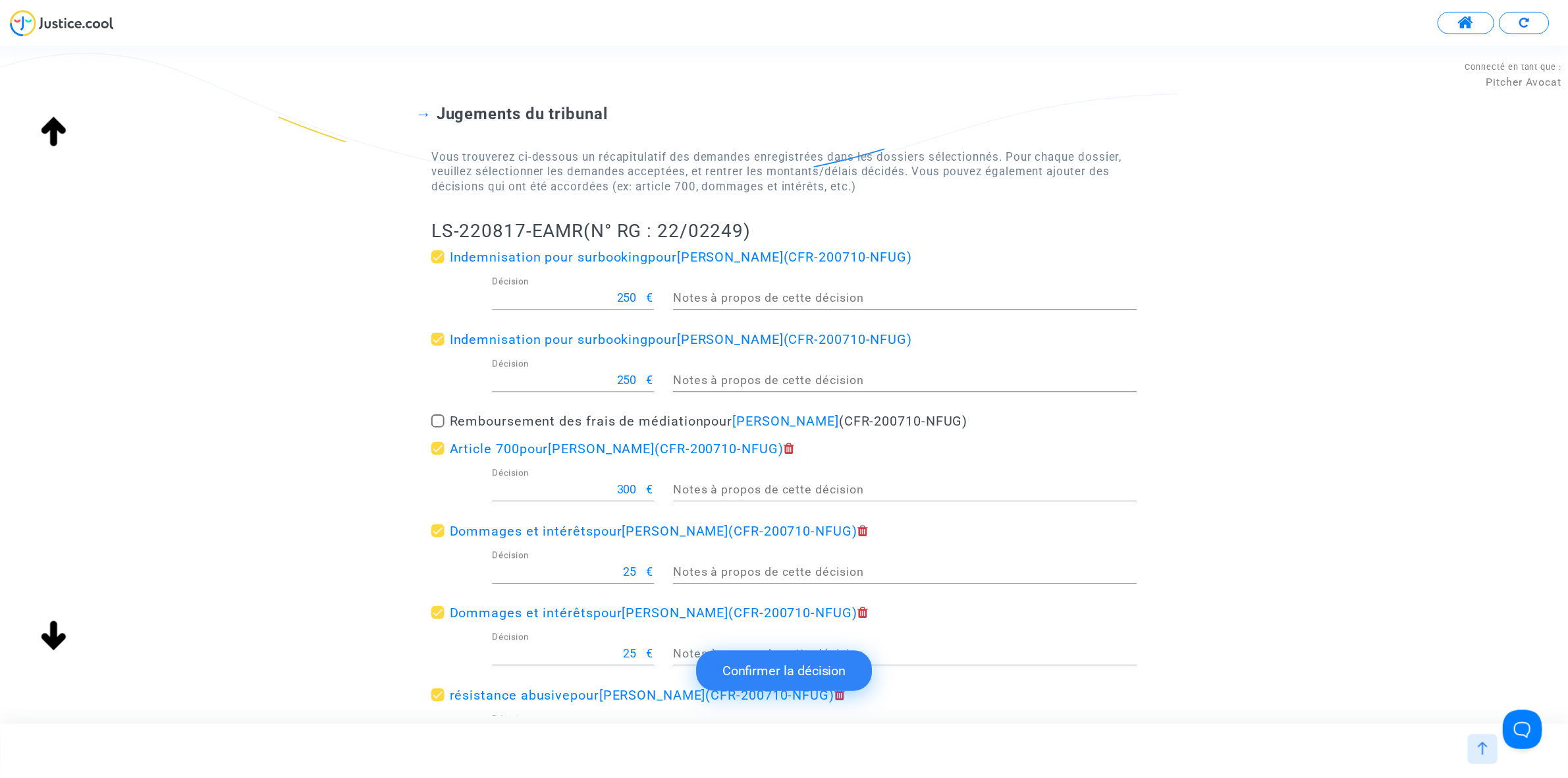
scroll to position [0, 0]
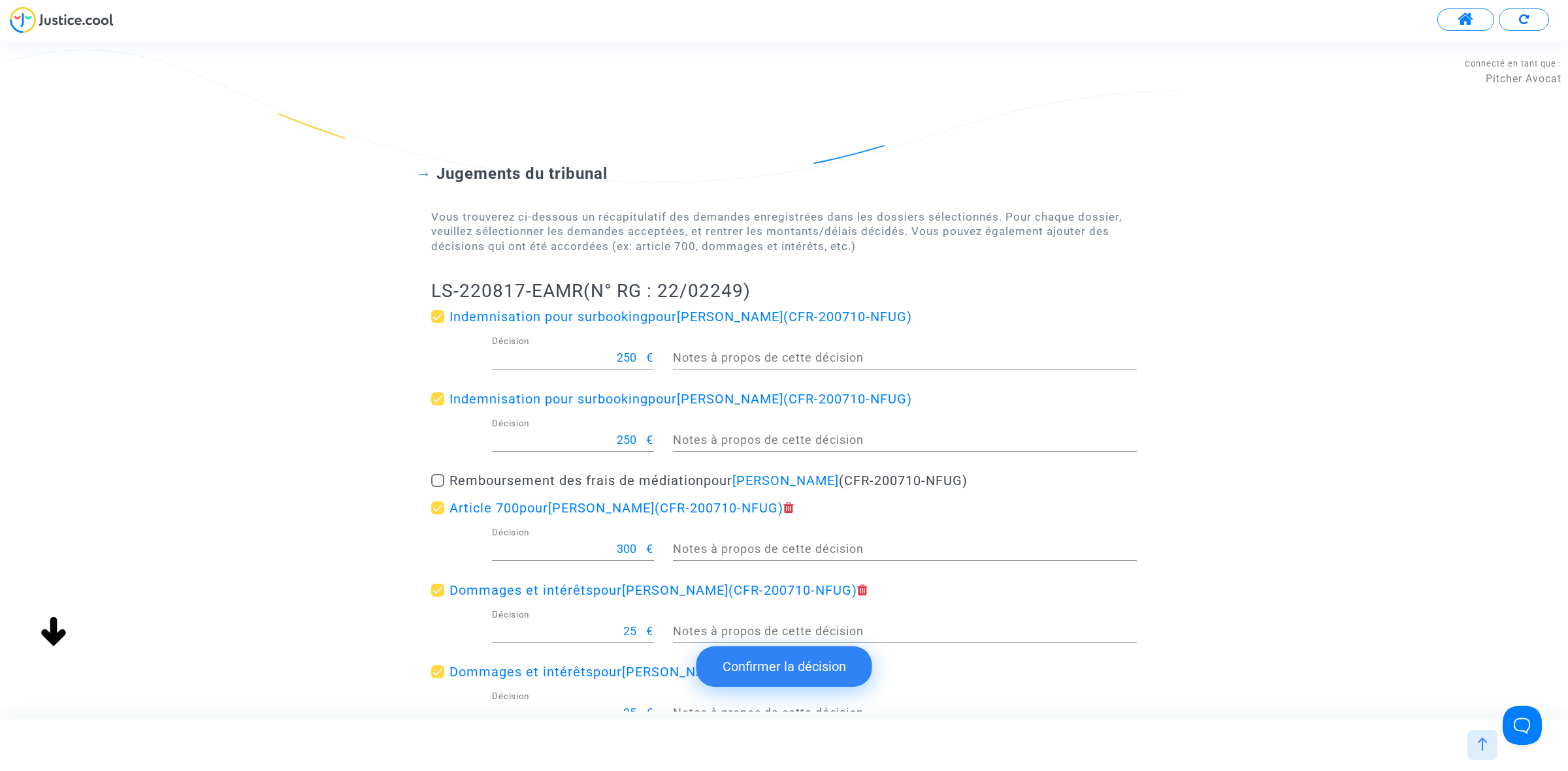
drag, startPoint x: 426, startPoint y: 281, endPoint x: 586, endPoint y: 286, distance: 160.1
click at [586, 286] on div "Jugements du tribunal Vous trouverez ci-dessous un récapitulatif des demandes e…" at bounding box center [784, 563] width 1568 height 904
copy h2 "LS-220817-EAMR"
click at [745, 666] on button "Confirmer la décision" at bounding box center [784, 666] width 175 height 41
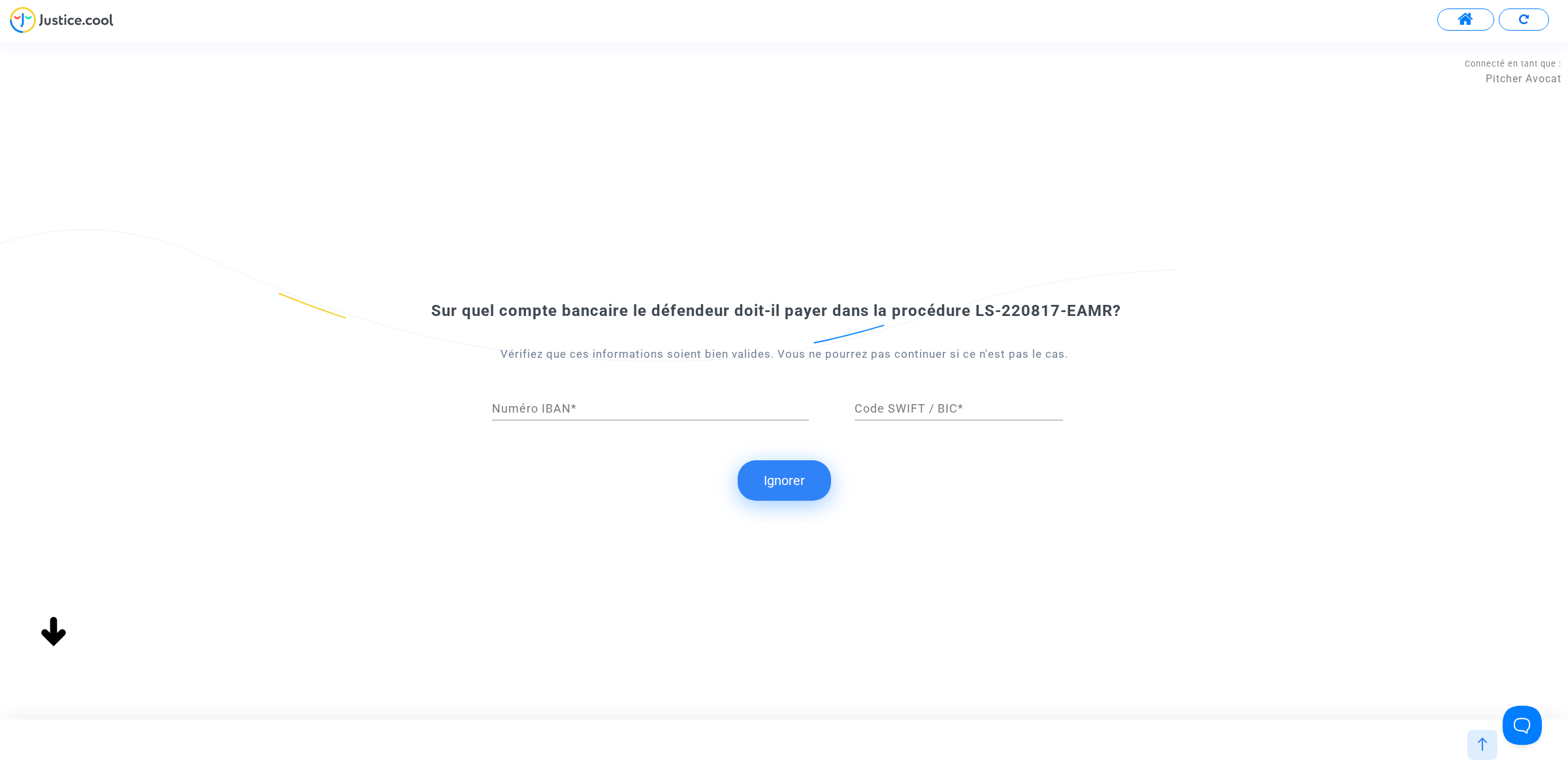
click at [804, 480] on button "Ignorer" at bounding box center [784, 480] width 93 height 41
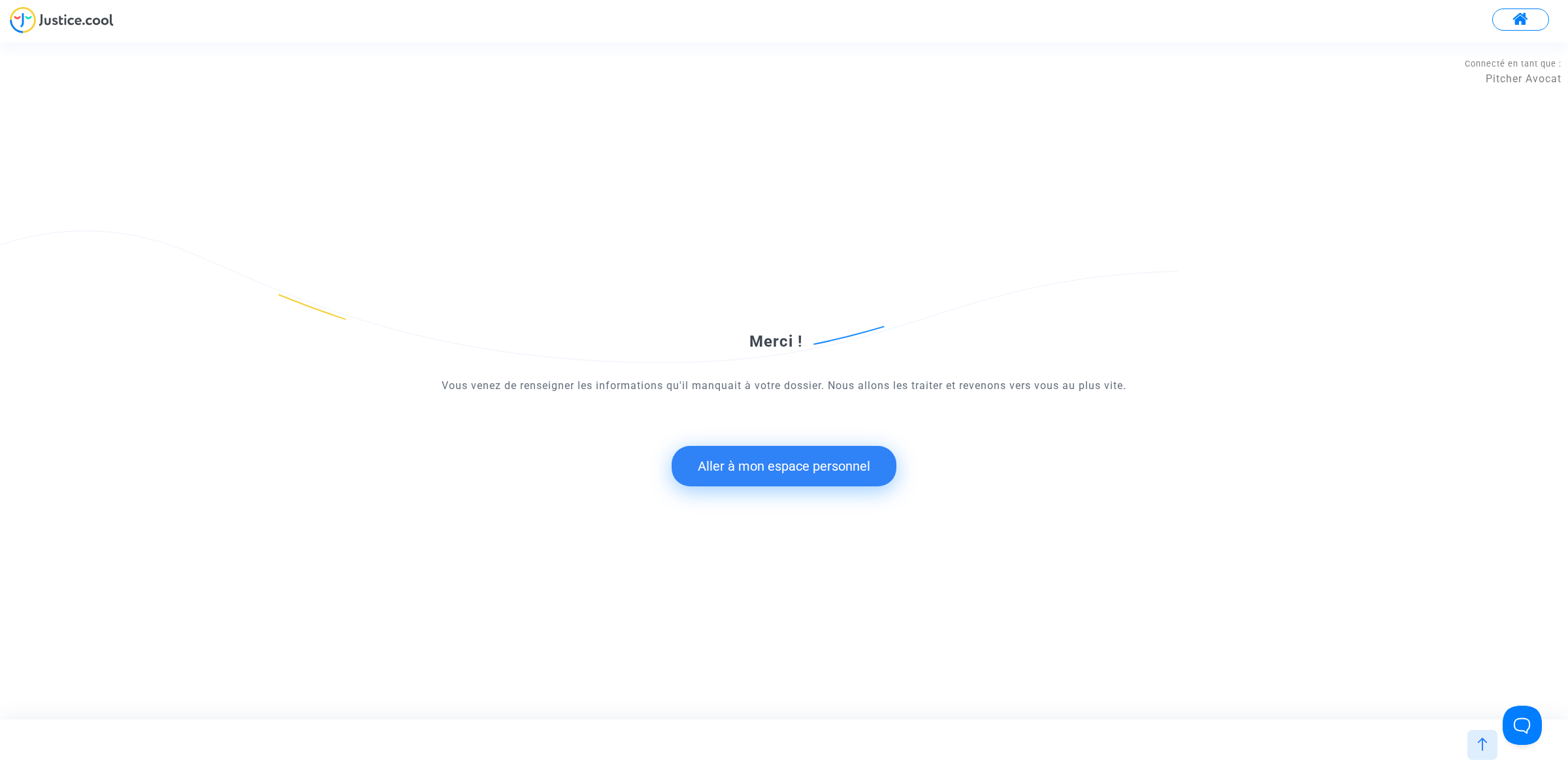
click at [772, 467] on button "Aller à mon espace personnel" at bounding box center [784, 466] width 225 height 41
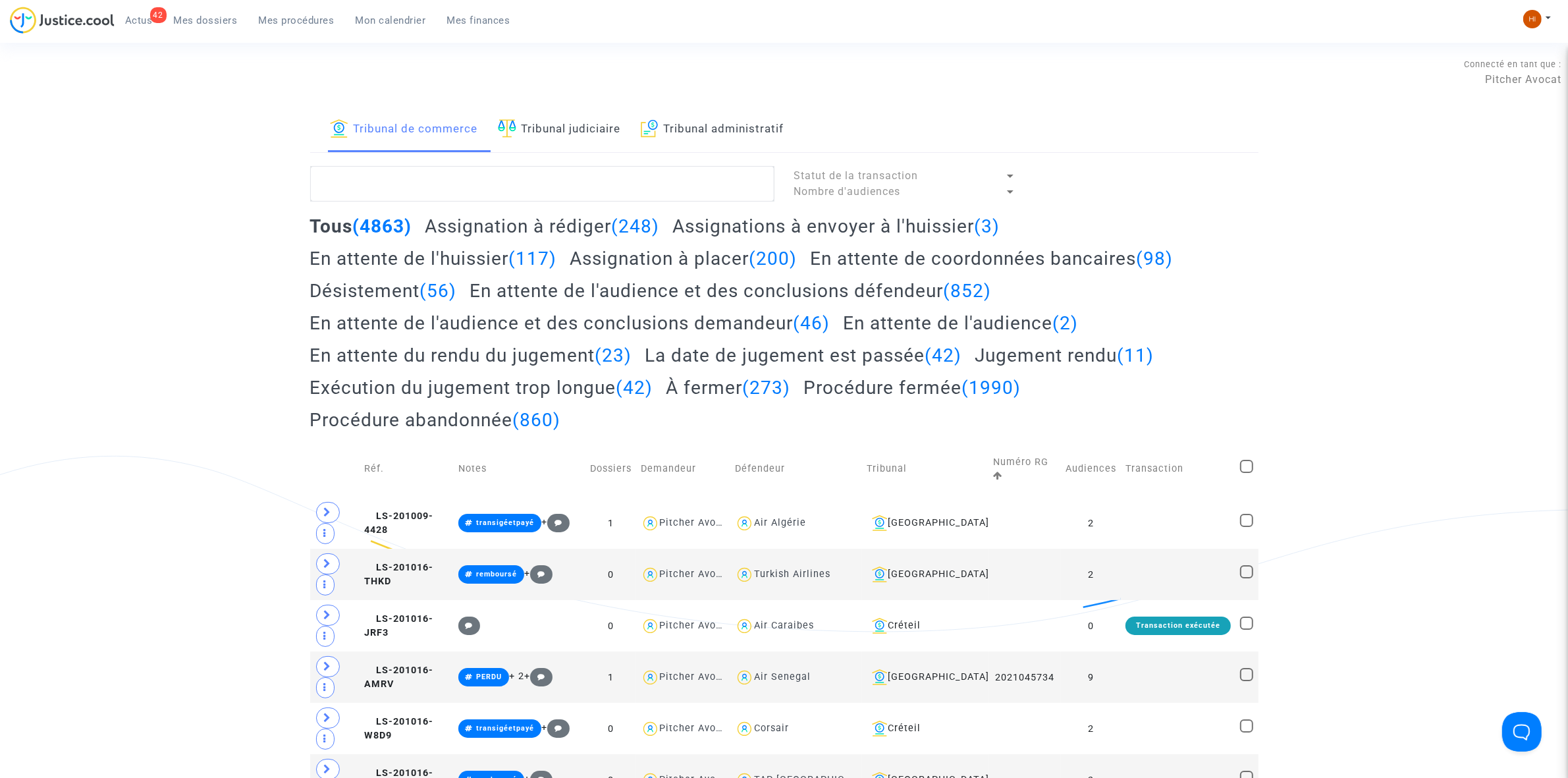
click at [594, 135] on link "Tribunal judiciaire" at bounding box center [559, 130] width 124 height 45
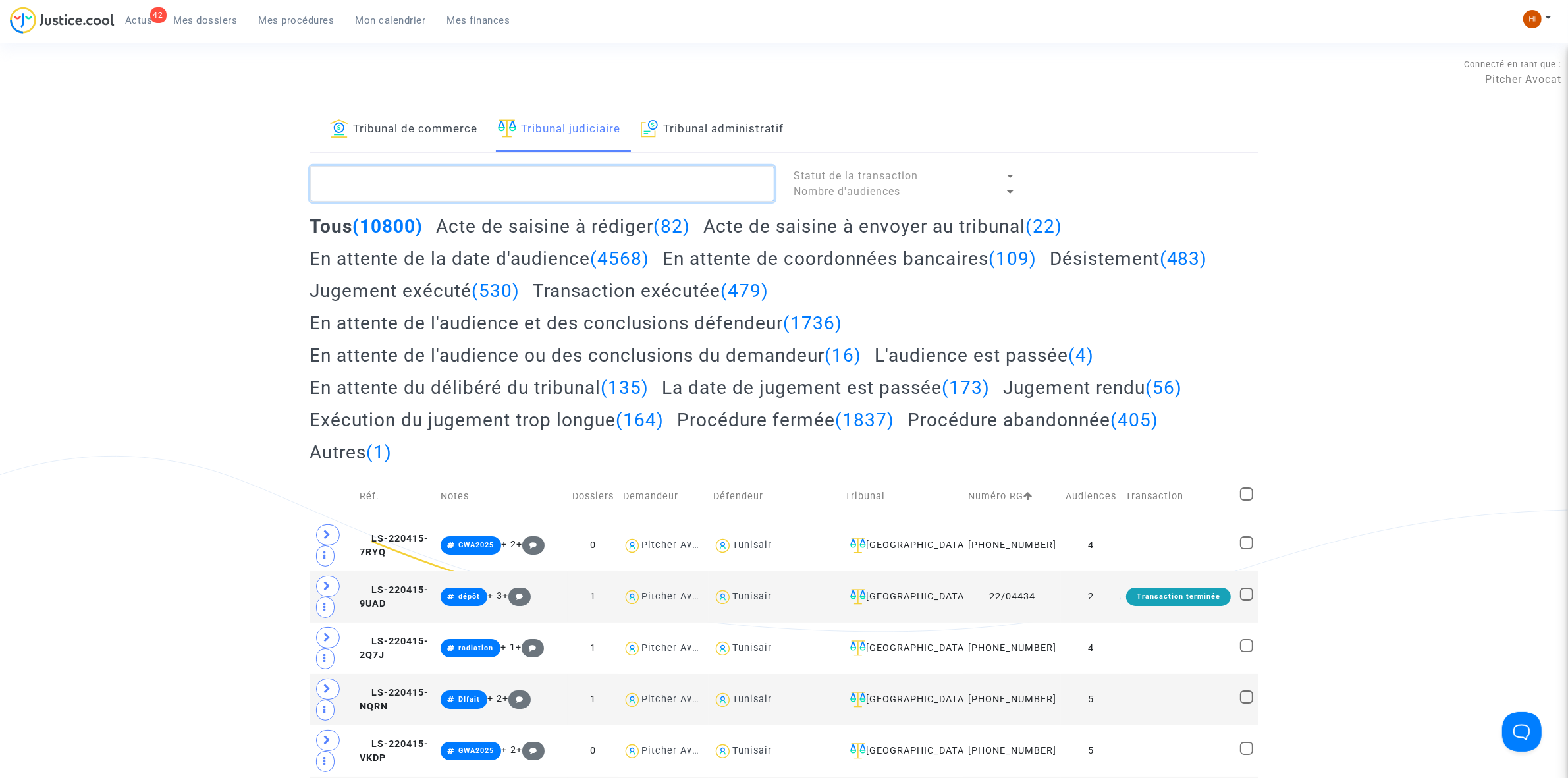
paste textarea "LS-220817-EAMR"
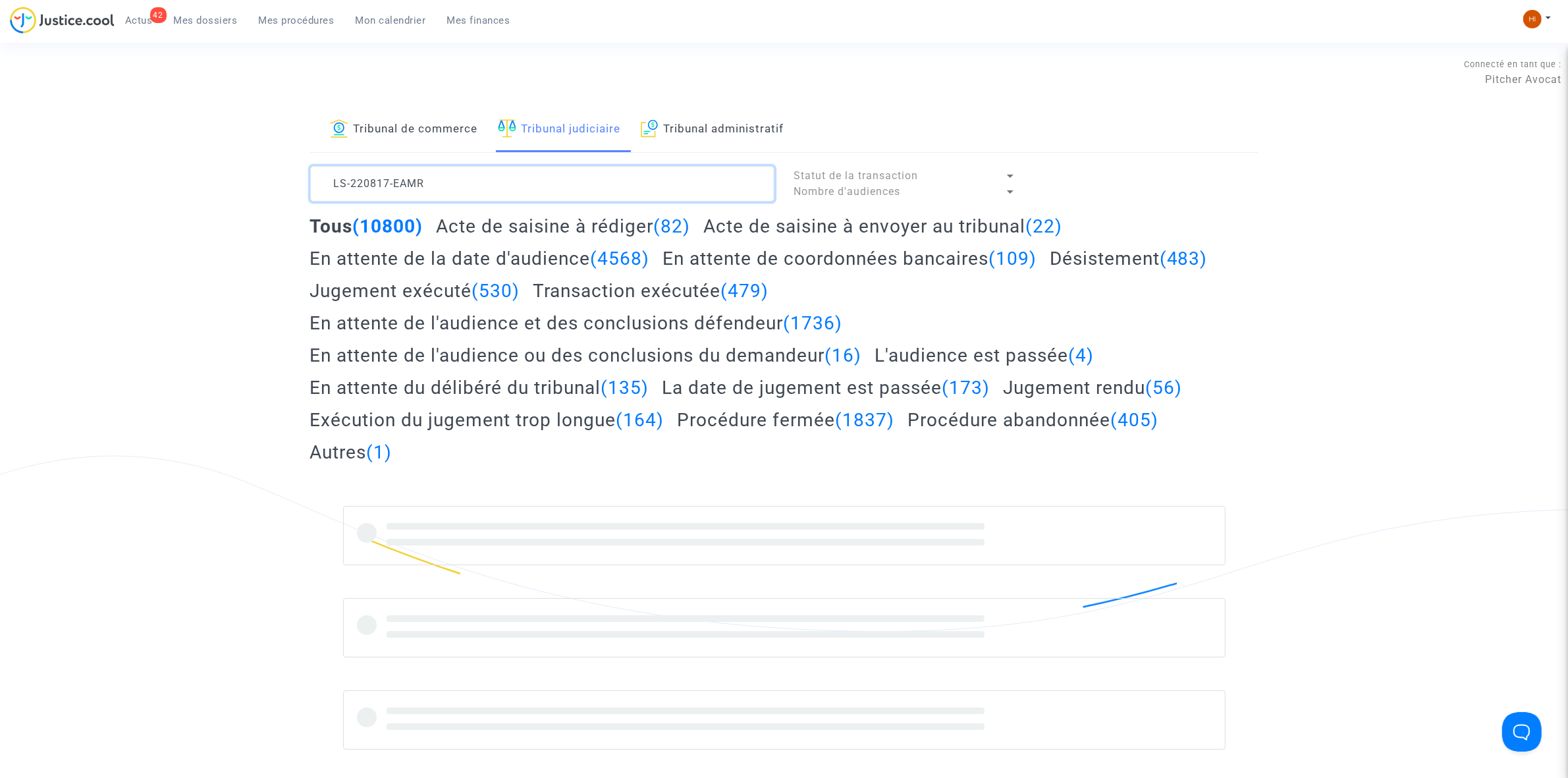
type textarea "LS-220817-EAMR"
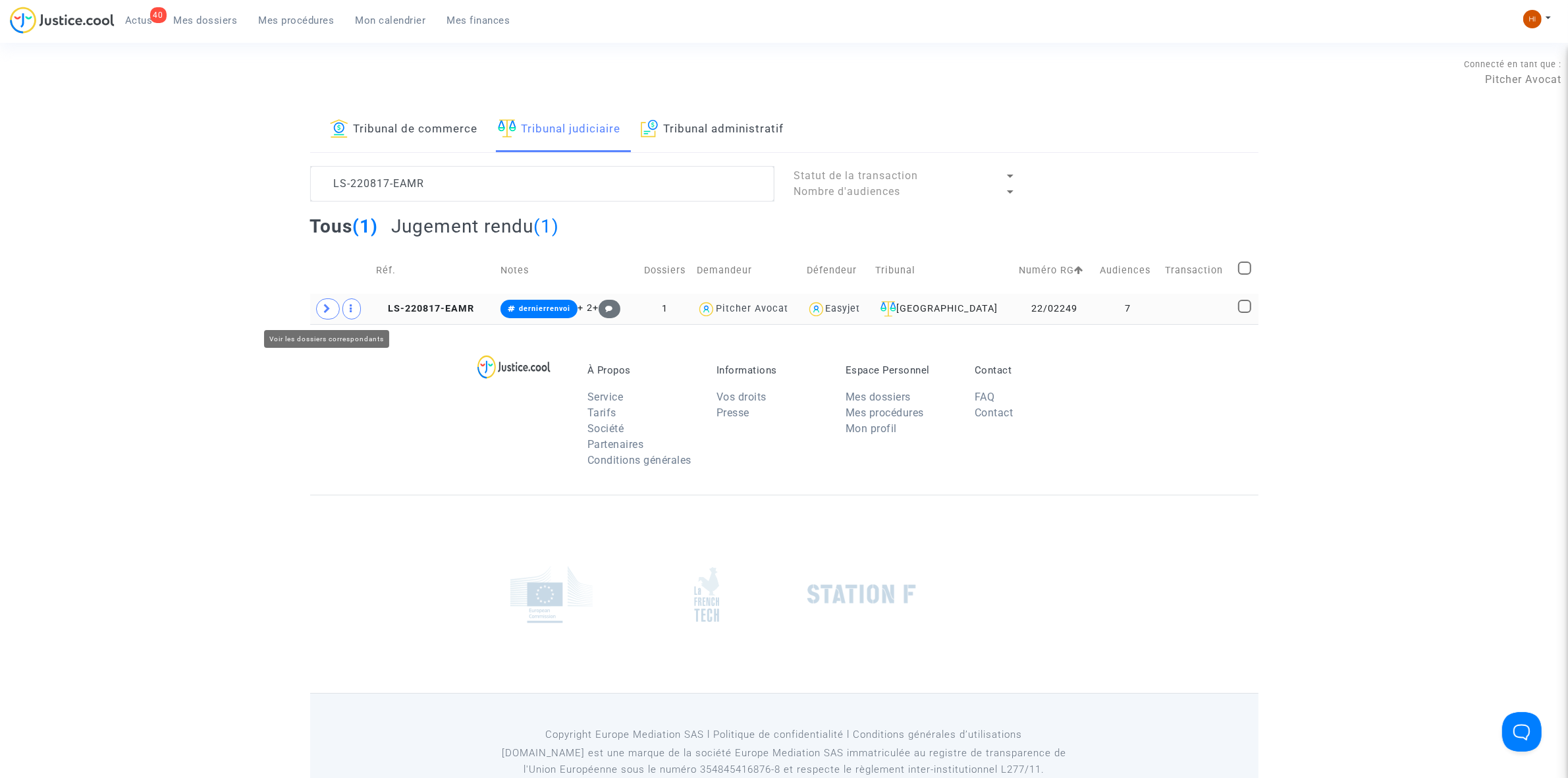
click at [324, 314] on icon at bounding box center [328, 308] width 8 height 10
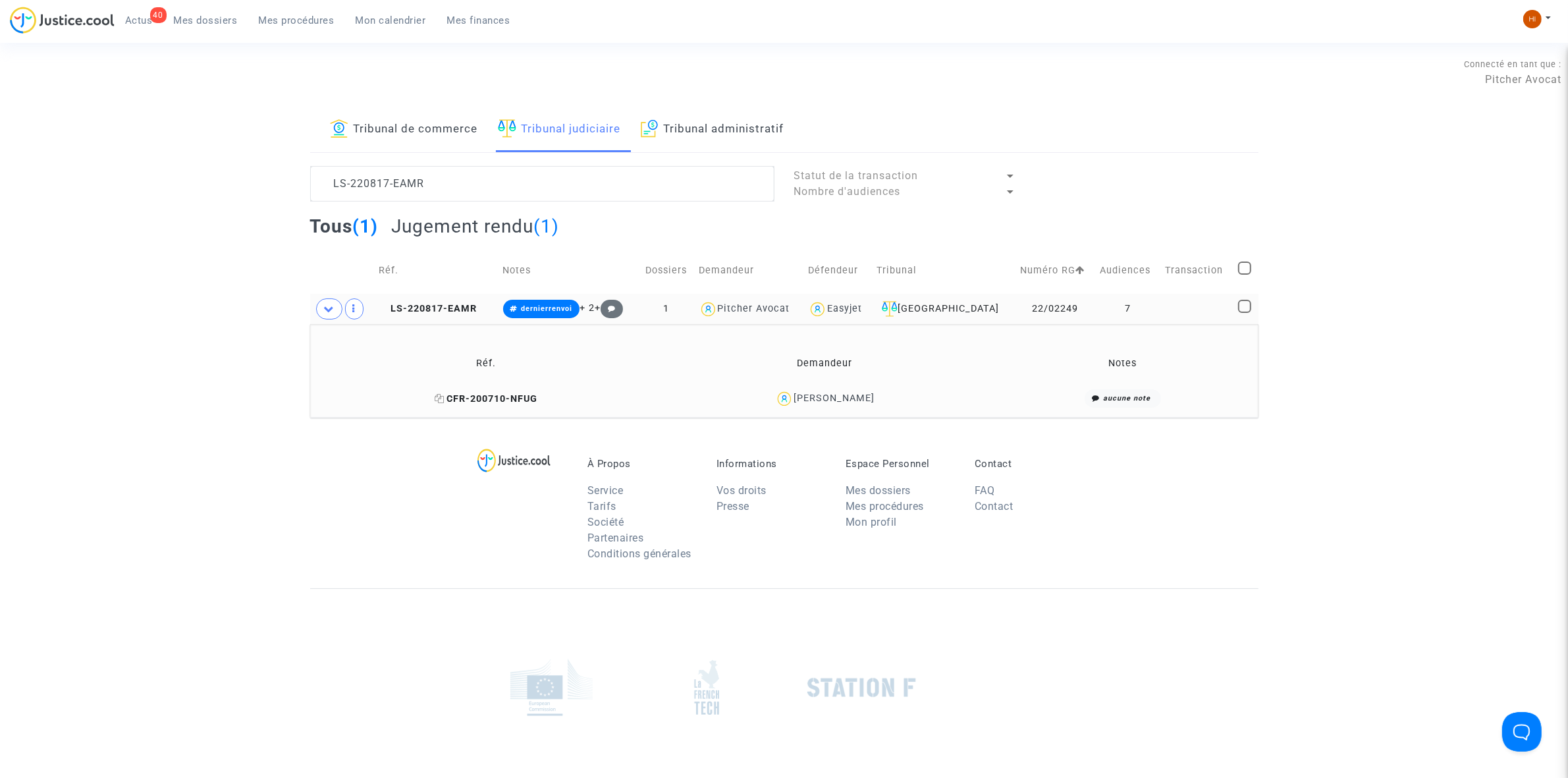
click at [435, 400] on icon at bounding box center [440, 398] width 10 height 9
drag, startPoint x: 900, startPoint y: 404, endPoint x: 784, endPoint y: 405, distance: 116.0
click at [784, 405] on div "Sébastien JOURDAN" at bounding box center [824, 399] width 325 height 19
copy div "Sébastien JOURDAN"
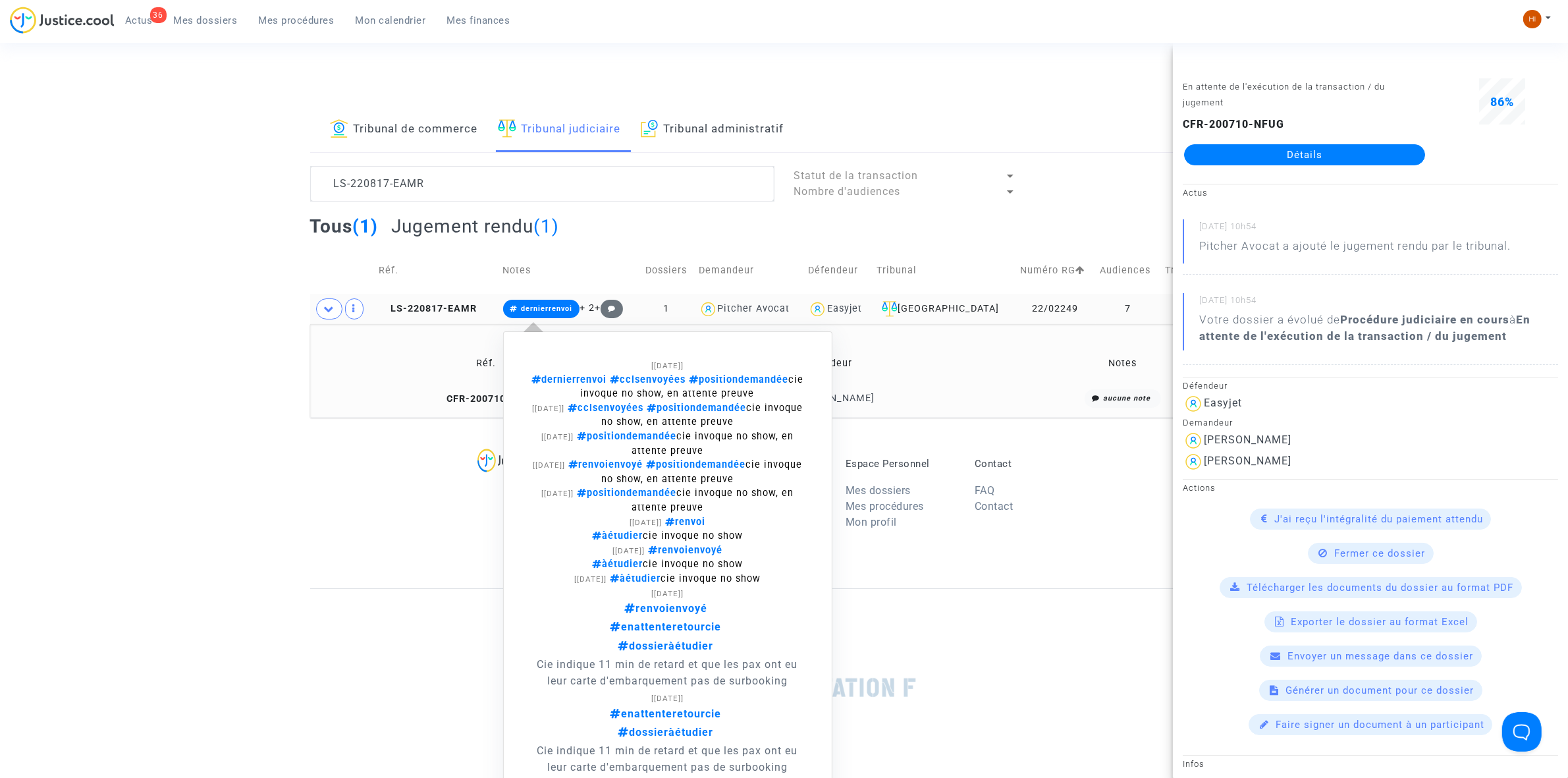
click at [545, 311] on span "dernierrenvoi" at bounding box center [546, 308] width 51 height 9
click at [570, 308] on span "dernierrenvoi" at bounding box center [546, 308] width 51 height 9
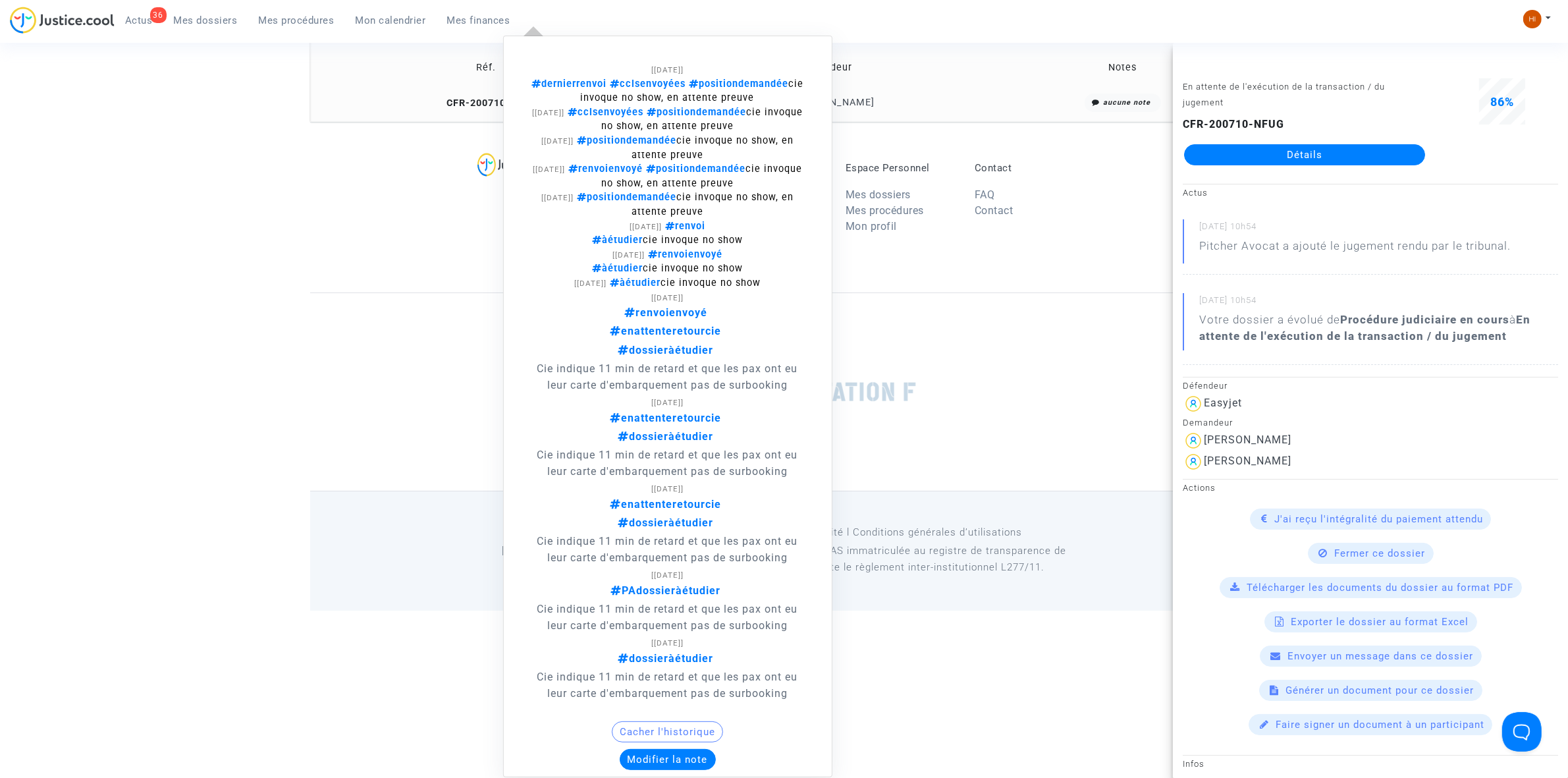
scroll to position [130, 0]
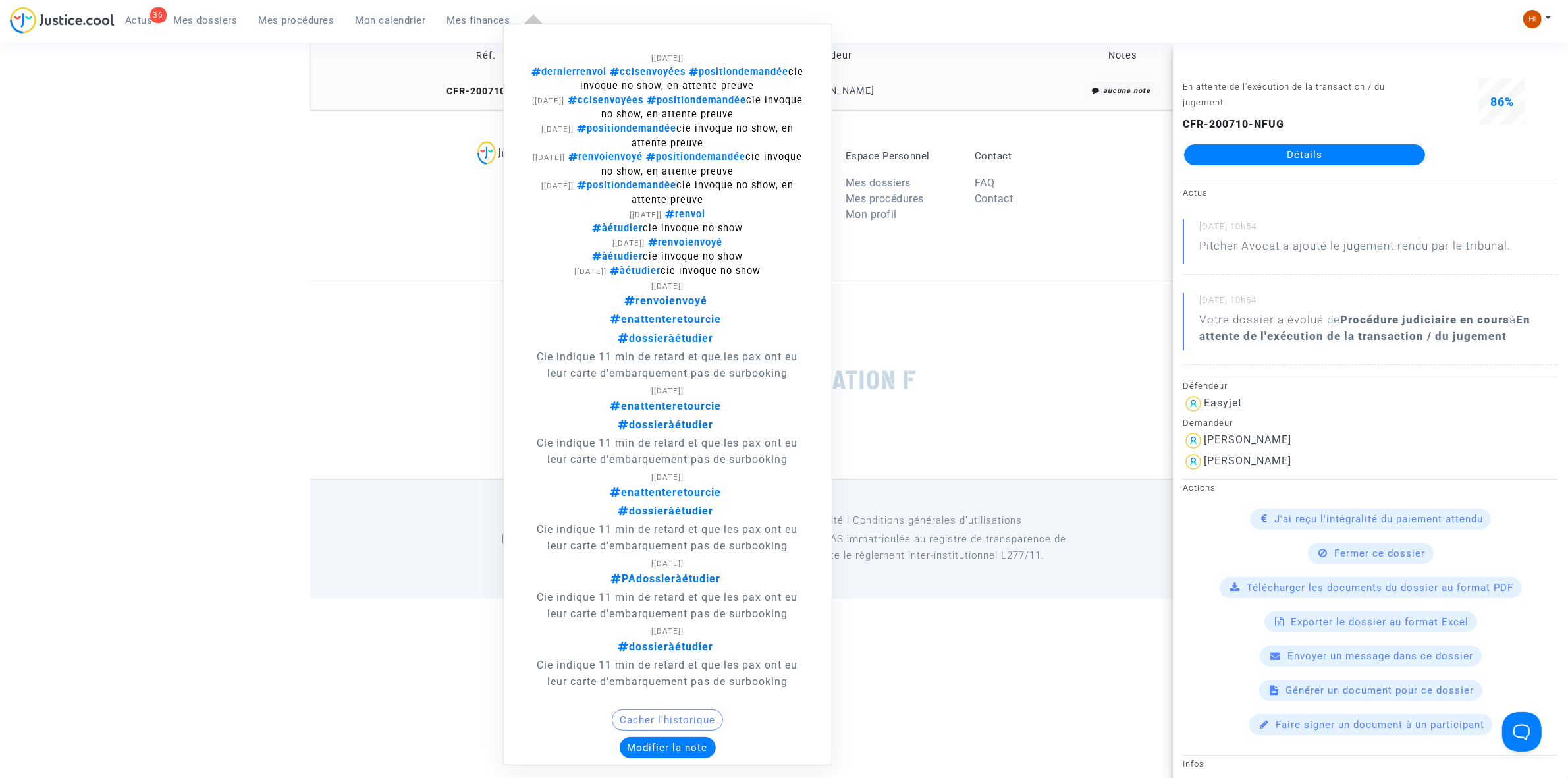
click at [664, 748] on button "Modifier la note" at bounding box center [667, 747] width 96 height 21
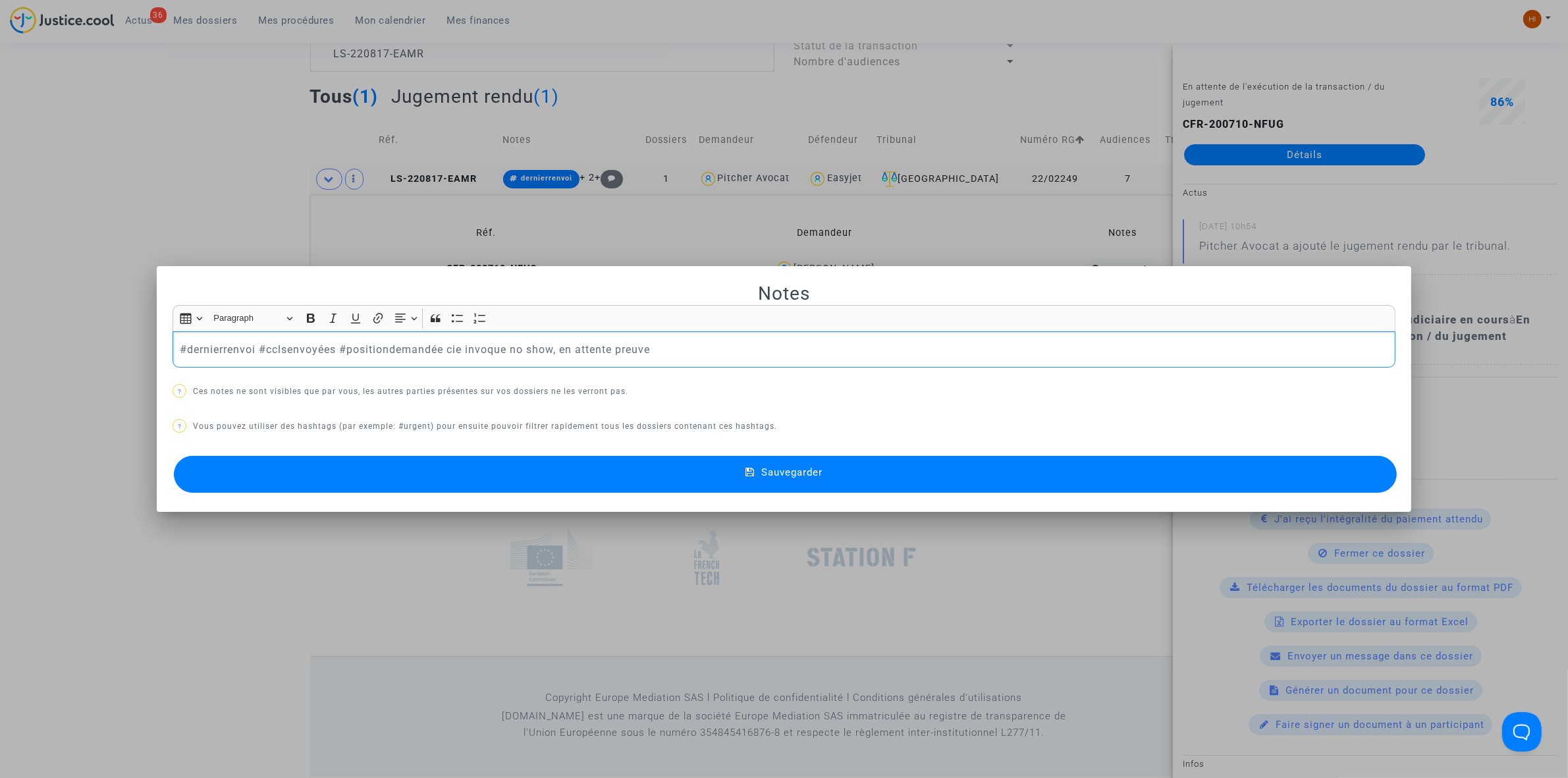
drag, startPoint x: 686, startPoint y: 353, endPoint x: 33, endPoint y: 290, distance: 656.0
click at [33, 290] on div "Notes Rich Text Editor Insert table Insert table Heading Paragraph Paragraph He…" at bounding box center [784, 389] width 1568 height 778
click at [180, 346] on span "#RMT" at bounding box center [196, 349] width 32 height 12
click at [180, 347] on span "#RMT" at bounding box center [196, 349] width 32 height 12
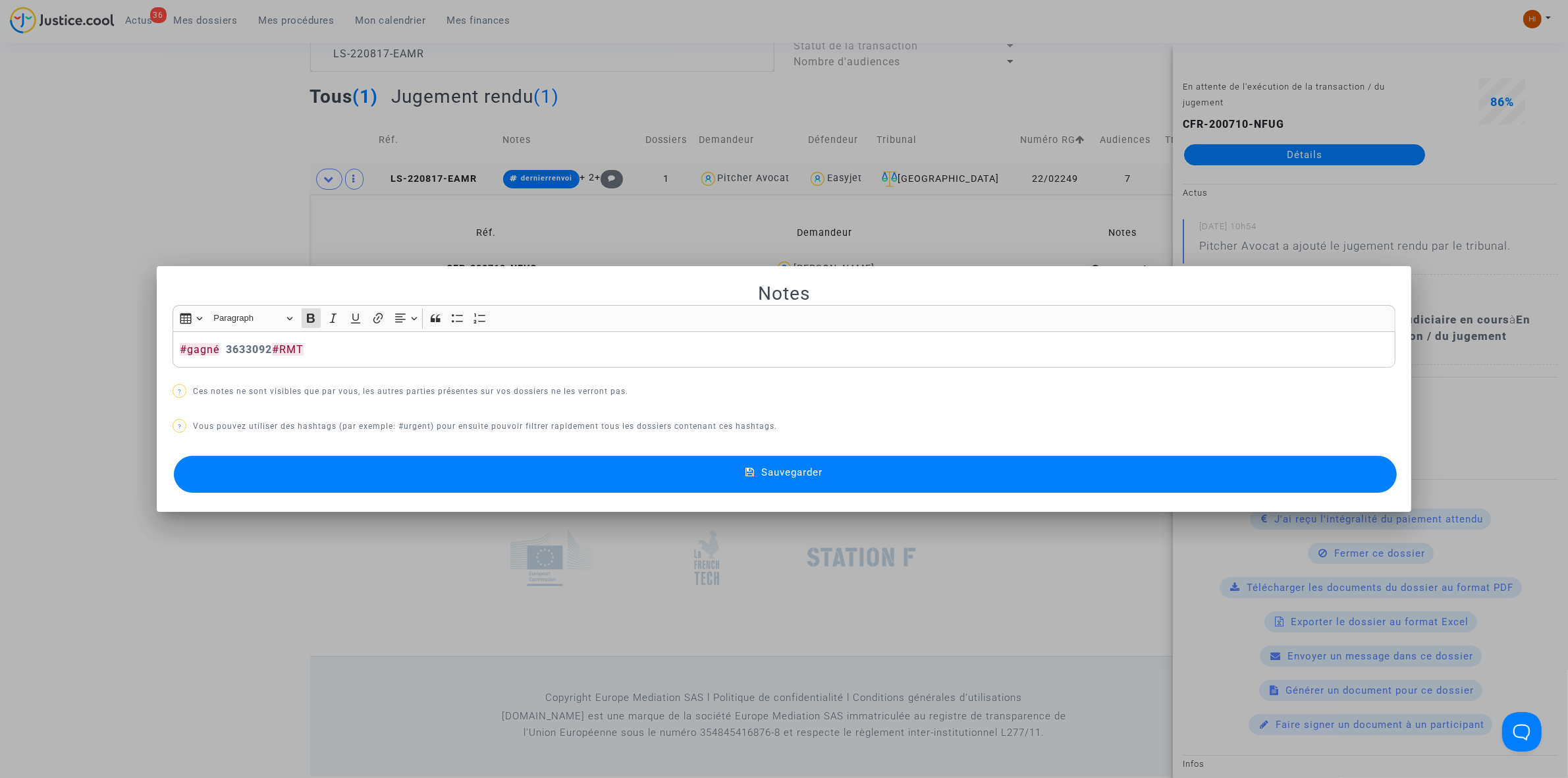
click at [834, 479] on button "Sauvegarder" at bounding box center [785, 474] width 1223 height 37
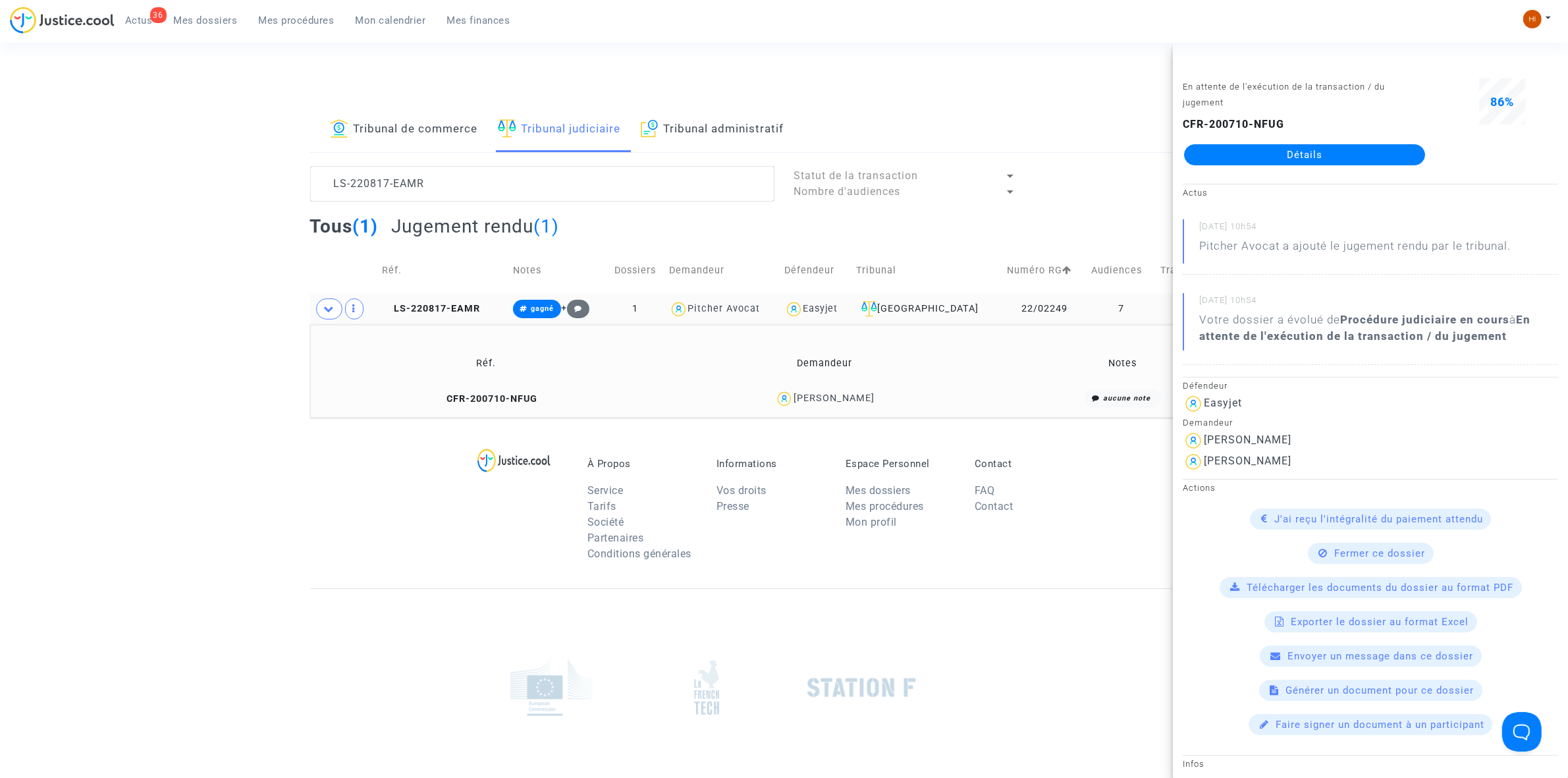
click at [1163, 315] on td at bounding box center [1194, 309] width 77 height 30
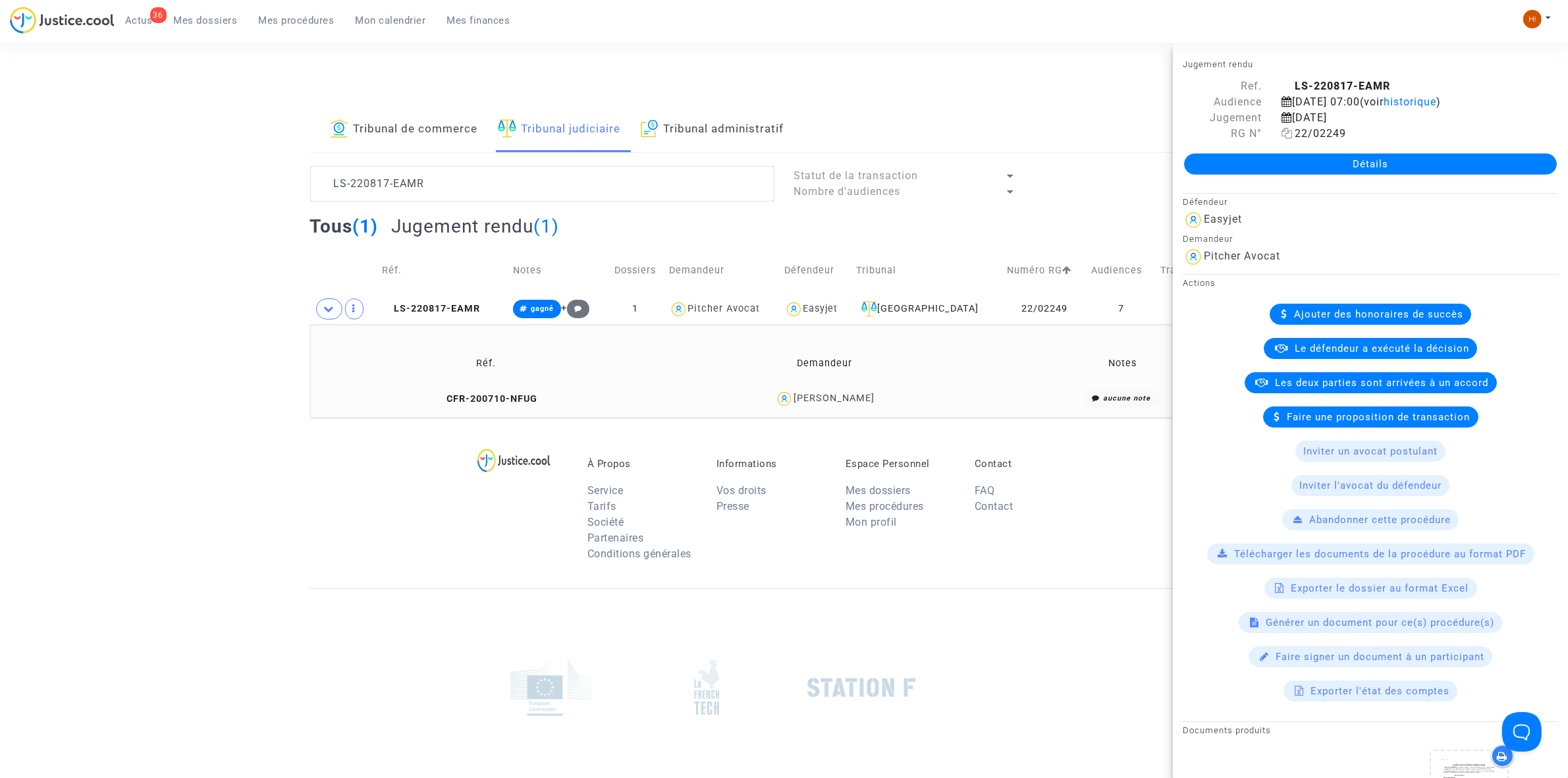
click at [1288, 134] on icon at bounding box center [1288, 133] width 12 height 11
click at [460, 194] on textarea at bounding box center [542, 183] width 464 height 35
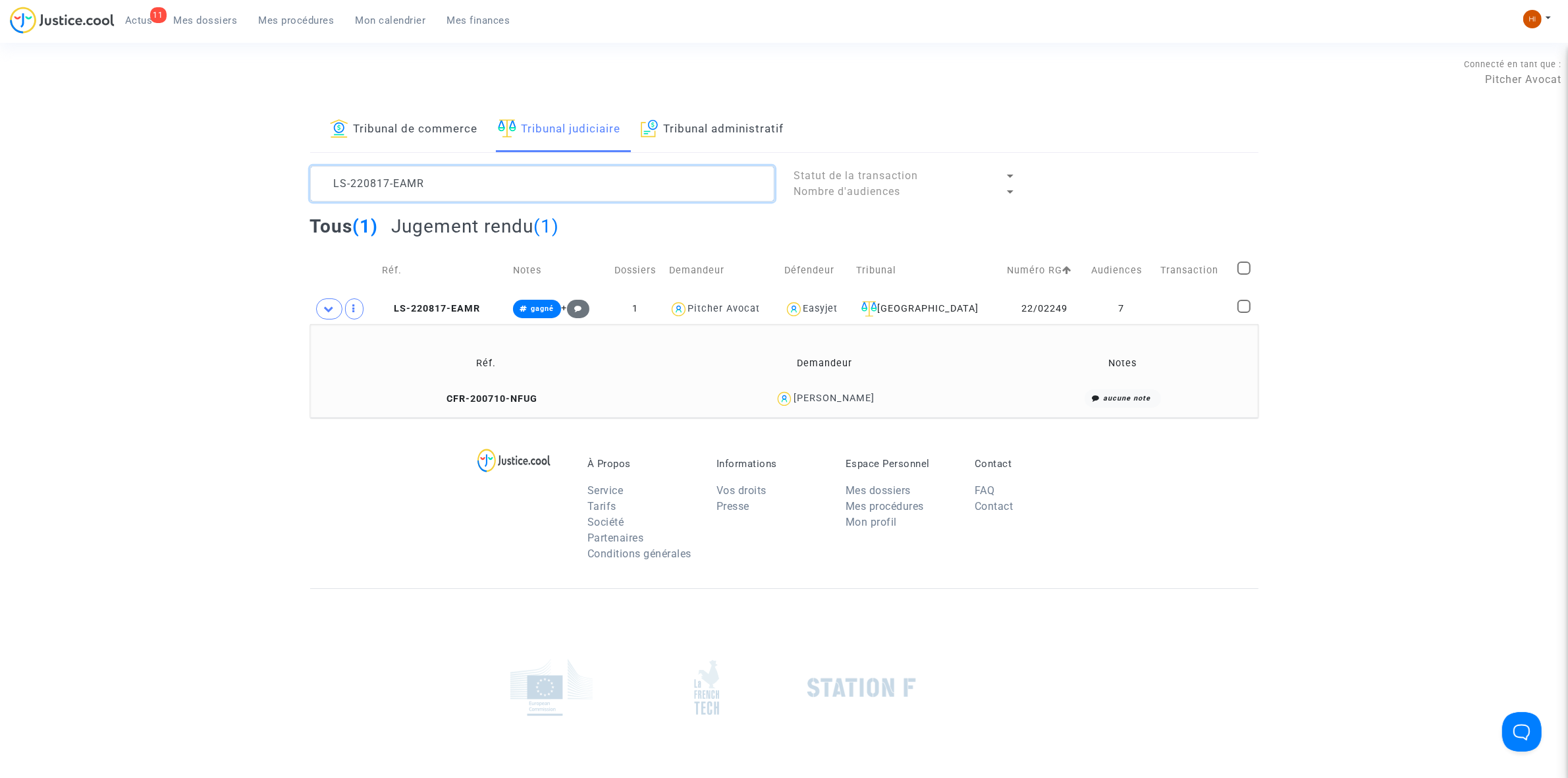
click at [460, 194] on textarea at bounding box center [542, 183] width 464 height 35
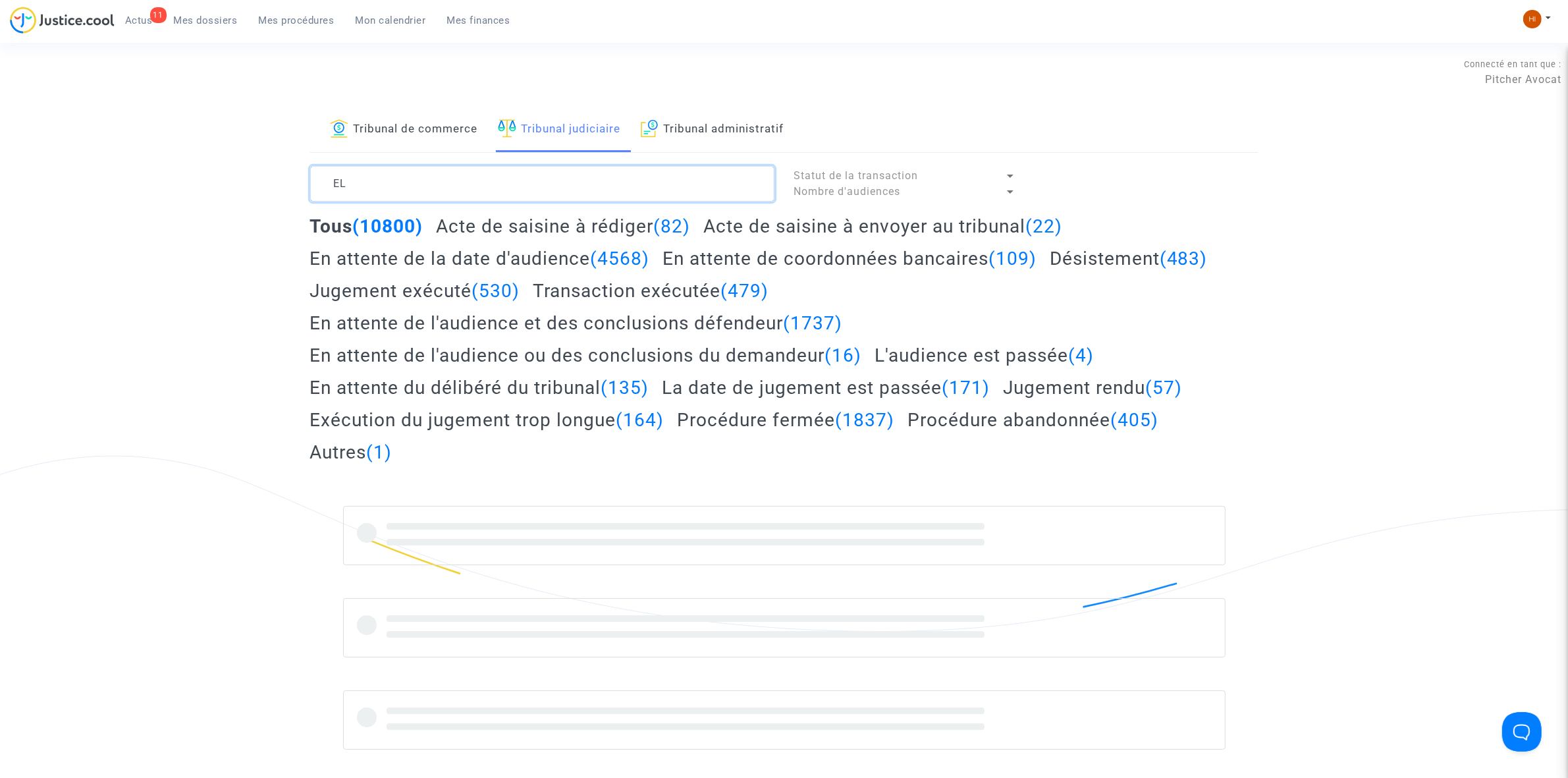
type textarea "E"
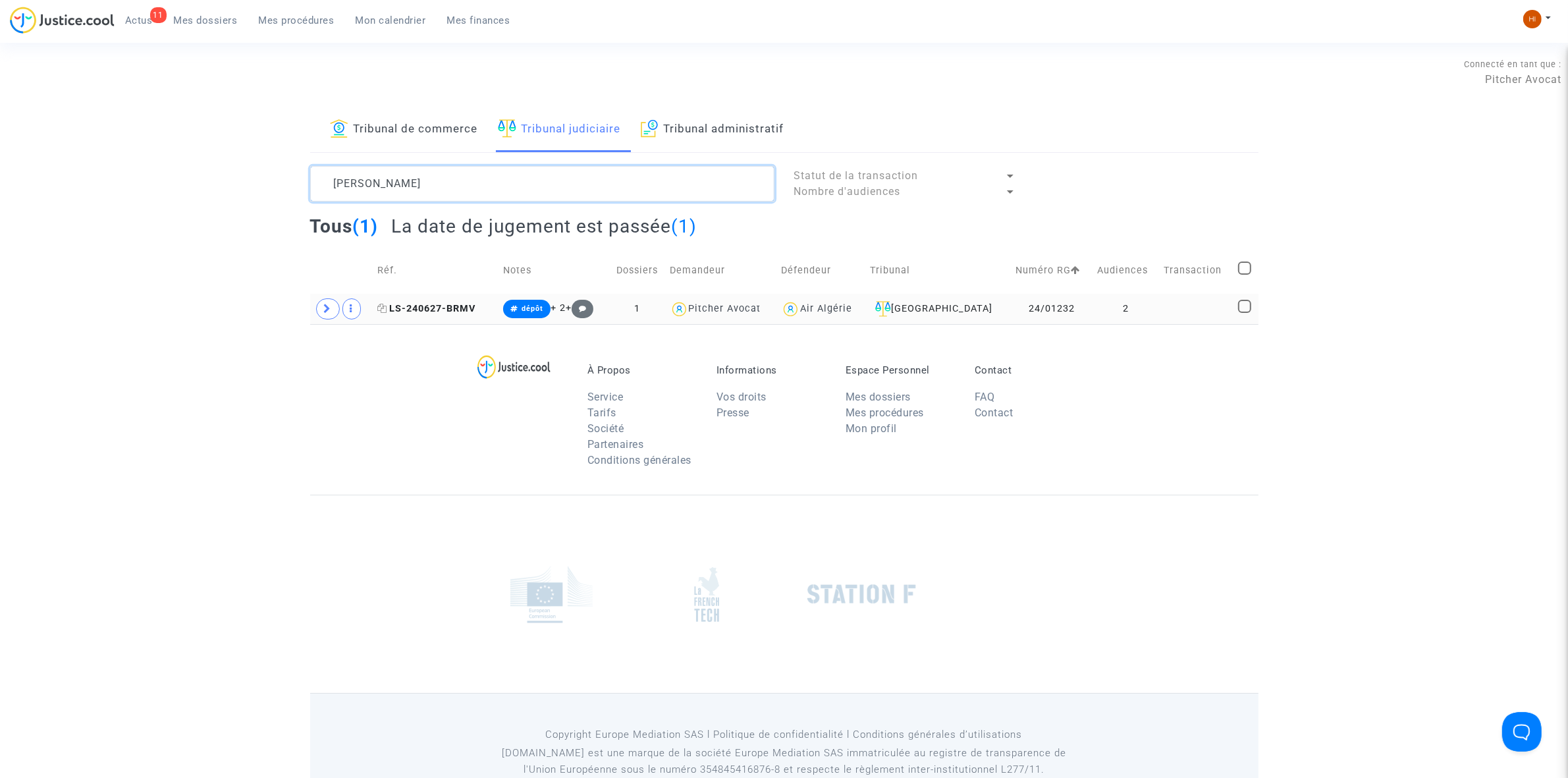
type textarea "NDIAYE MALICK"
drag, startPoint x: 433, startPoint y: 311, endPoint x: 488, endPoint y: 270, distance: 68.6
click at [433, 310] on span "LS-240627-BRMV" at bounding box center [427, 308] width 98 height 12
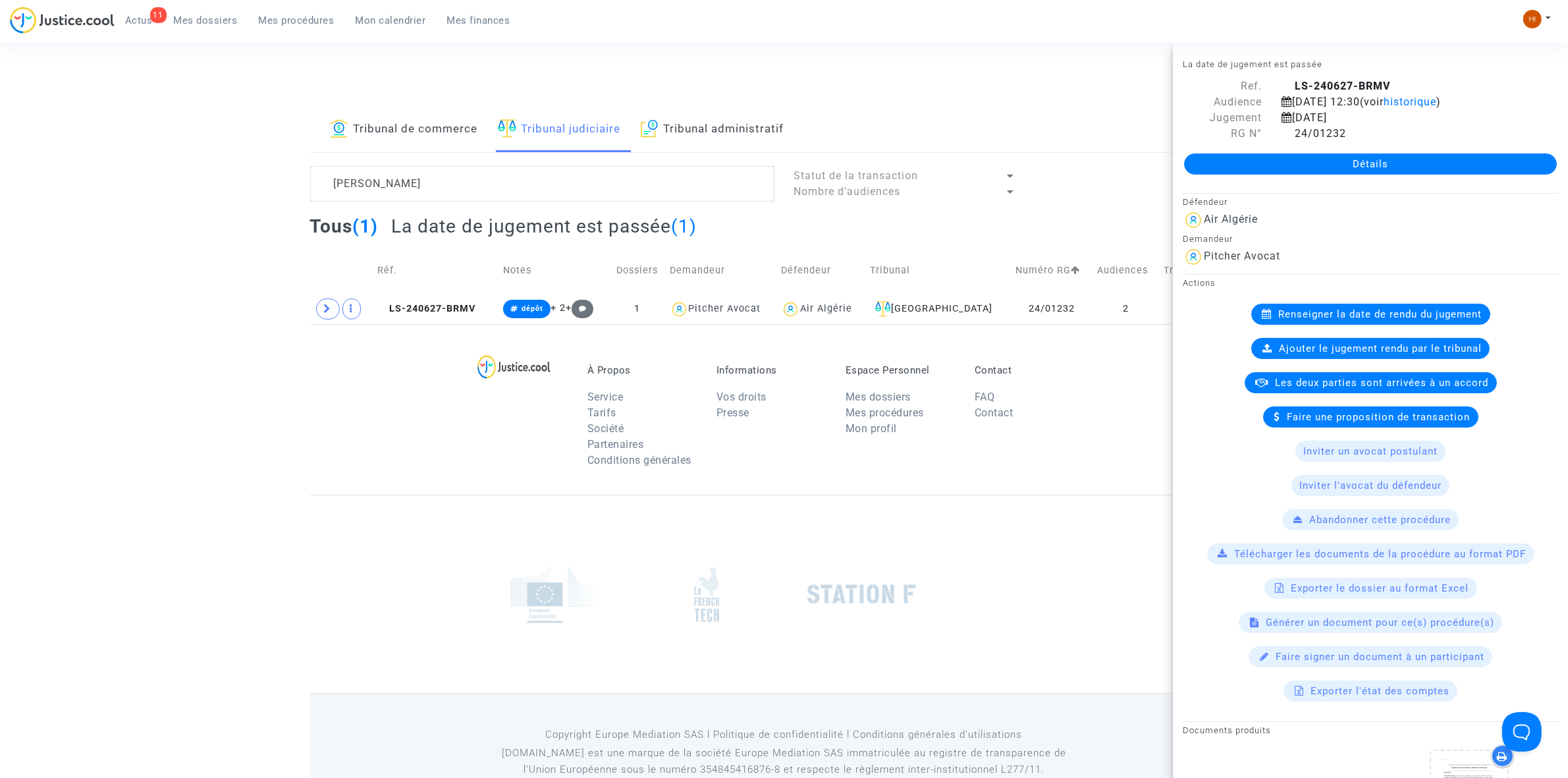
drag, startPoint x: 1359, startPoint y: 169, endPoint x: 1321, endPoint y: 173, distance: 38.2
click at [1357, 170] on link "Détails" at bounding box center [1371, 163] width 373 height 21
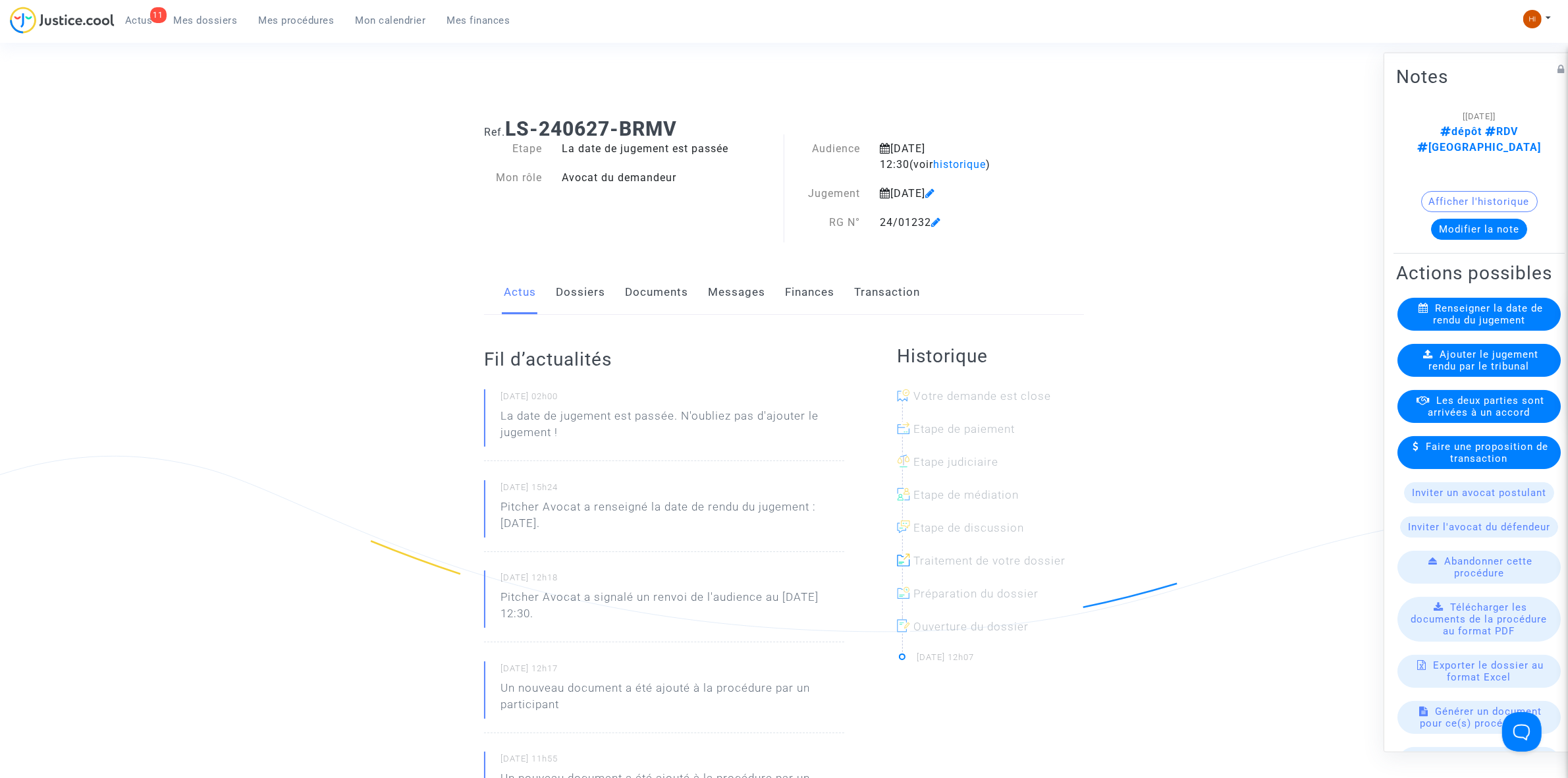
click at [1431, 350] on div "Ajouter le jugement rendu par le tribunal" at bounding box center [1479, 360] width 163 height 33
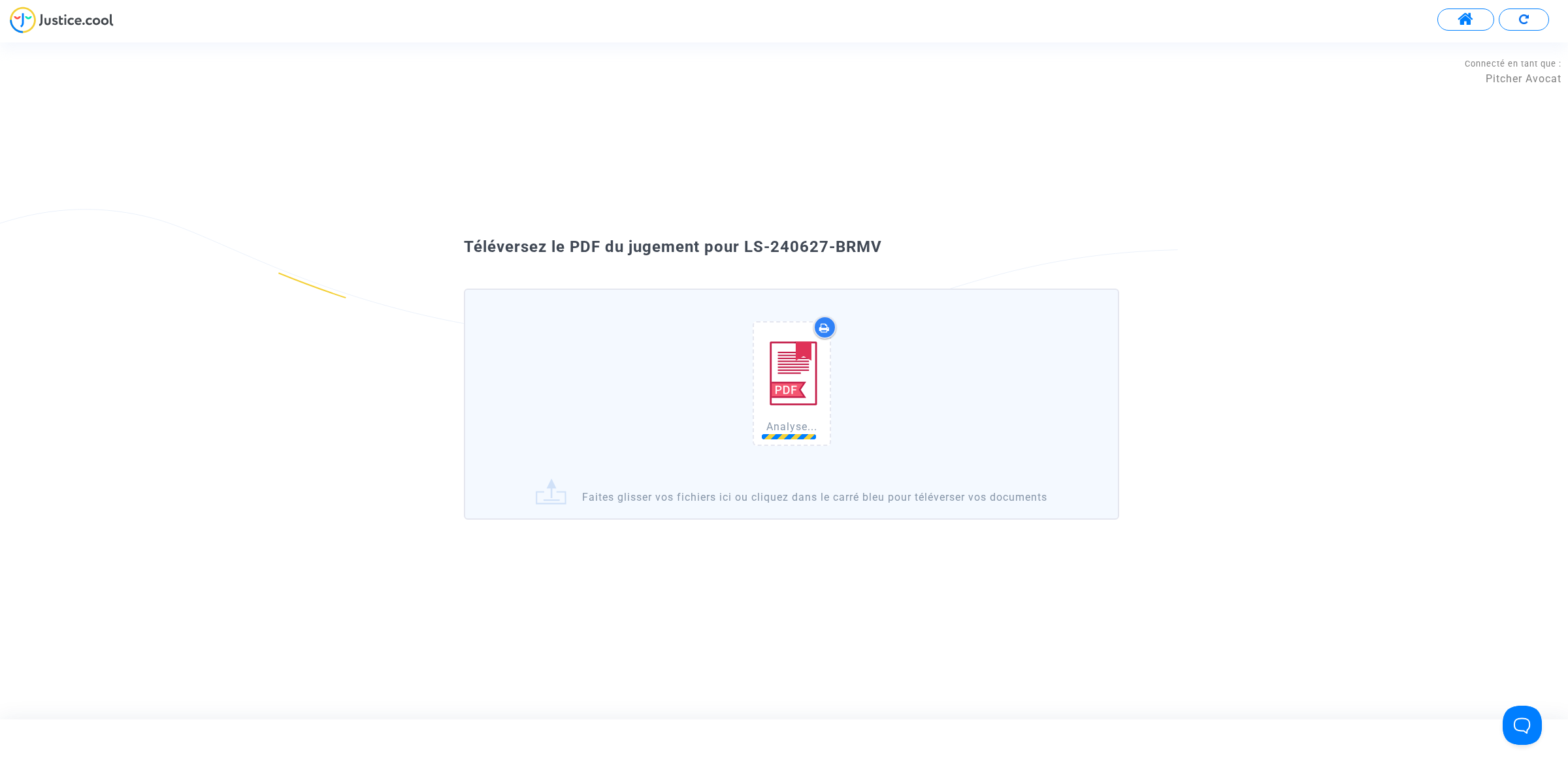
drag, startPoint x: 913, startPoint y: 243, endPoint x: 749, endPoint y: 223, distance: 165.2
click at [749, 223] on div "Téléversez le PDF du jugement pour LS-240627-BRMV Analyse... Faites glisser vos…" at bounding box center [784, 379] width 1568 height 323
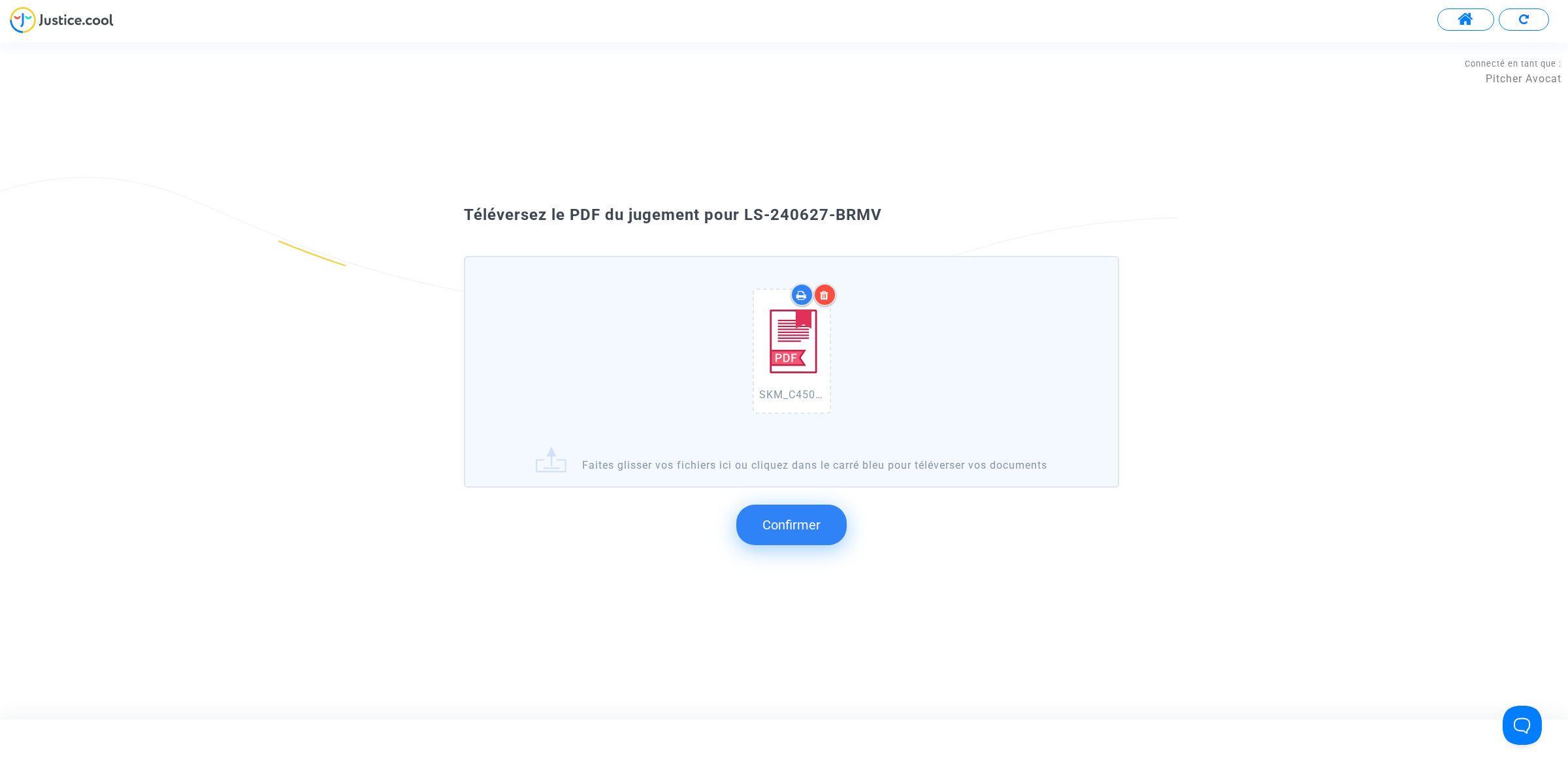
click at [746, 226] on div "Téléversez le PDF du jugement pour LS-240627-BRMV" at bounding box center [784, 215] width 706 height 22
drag, startPoint x: 745, startPoint y: 210, endPoint x: 863, endPoint y: 220, distance: 118.4
click at [889, 220] on div "Téléversez le PDF du jugement pour LS-240627-BRMV" at bounding box center [784, 215] width 706 height 22
copy span "LS-240627-BRMV"
click at [814, 527] on span "Confirmer" at bounding box center [791, 525] width 58 height 16
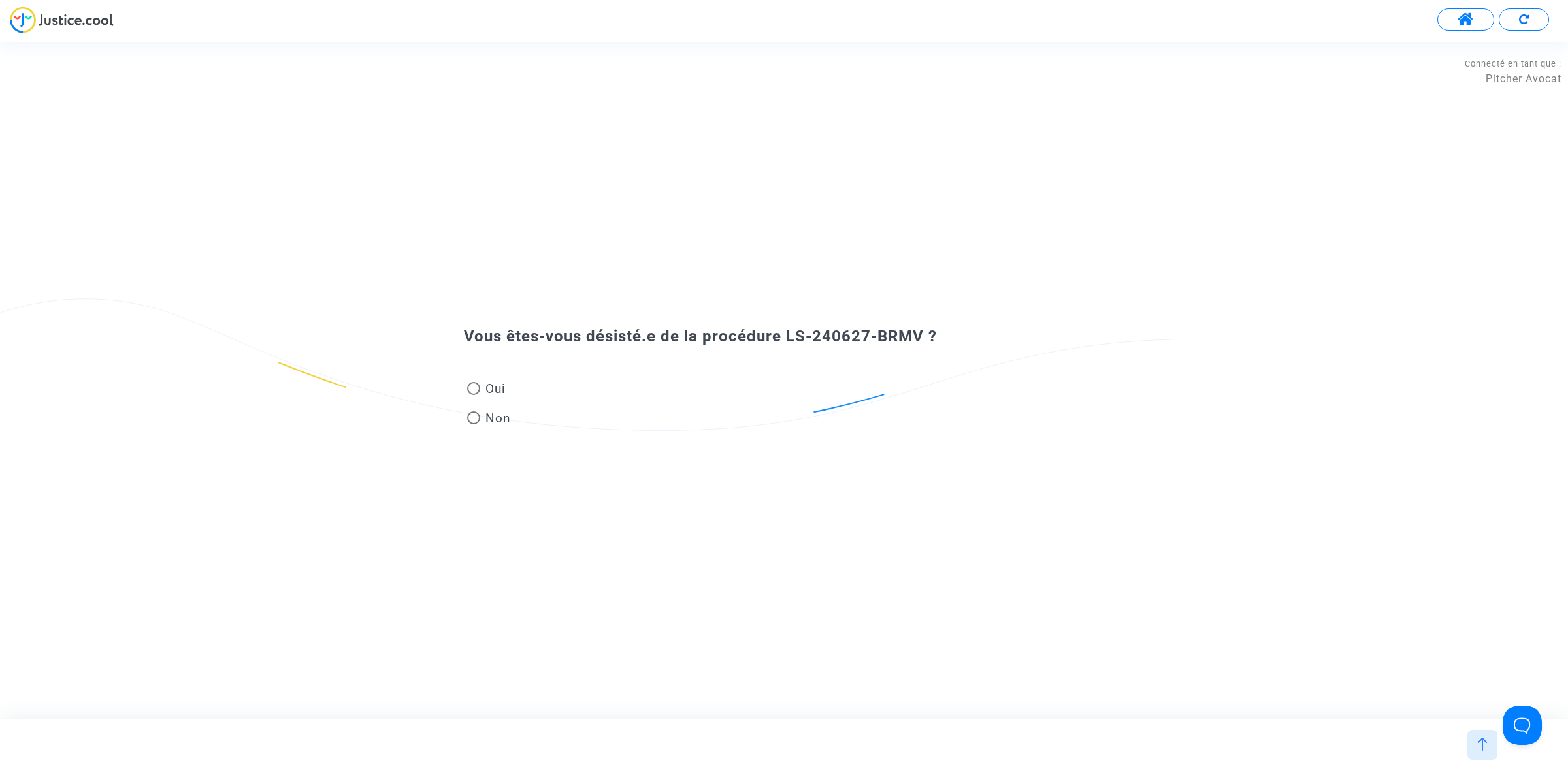
click at [495, 422] on span "Non" at bounding box center [495, 418] width 31 height 18
click at [473, 425] on input "Non" at bounding box center [473, 425] width 1 height 1
radio input "true"
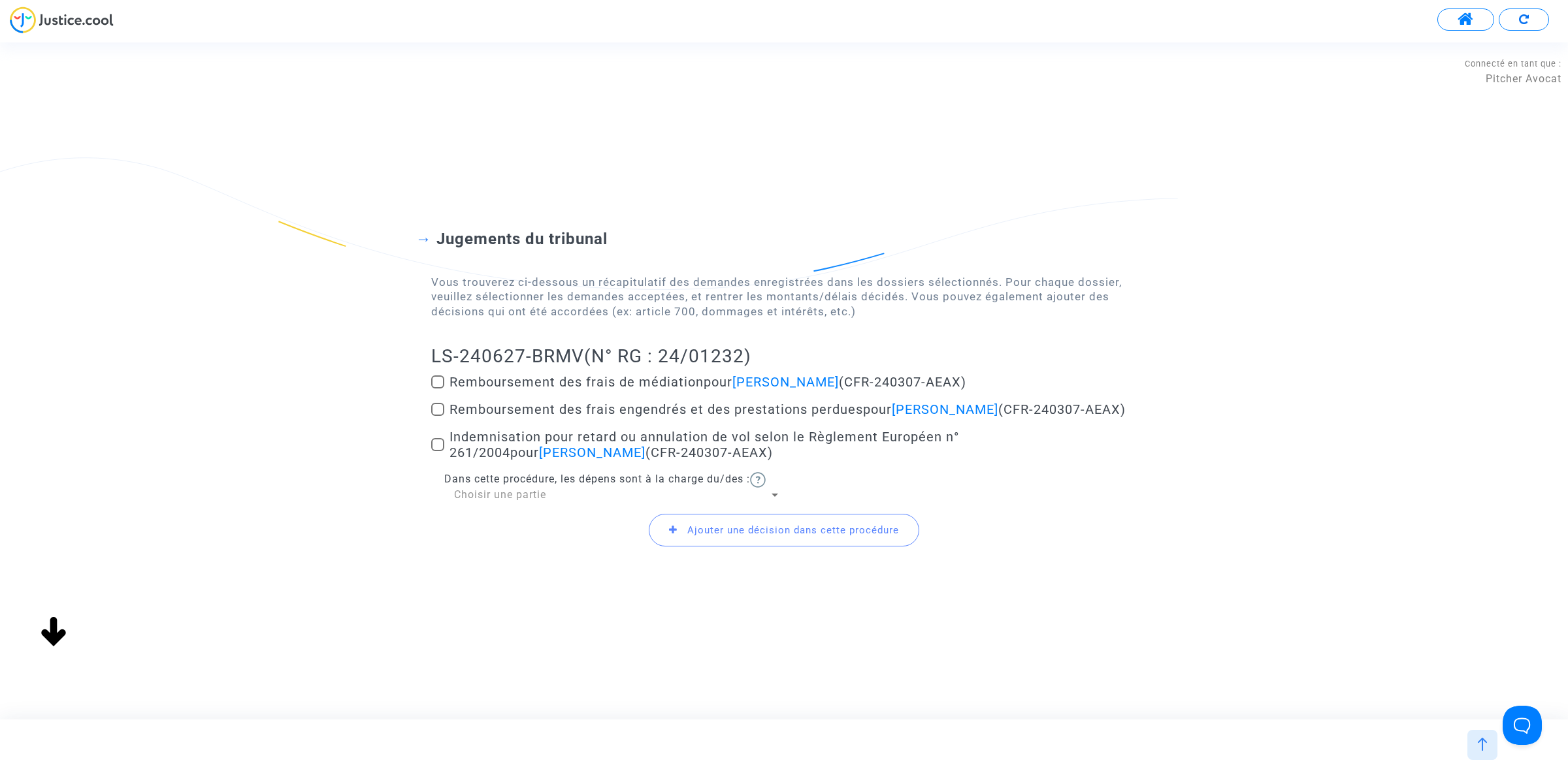
click at [440, 375] on span at bounding box center [438, 382] width 13 height 13
click at [438, 389] on input "Remboursement des frais de médiation pour ElHadj Malick Ndiaye (CFR-240307-AEAX)" at bounding box center [437, 389] width 1 height 1
checkbox input "true"
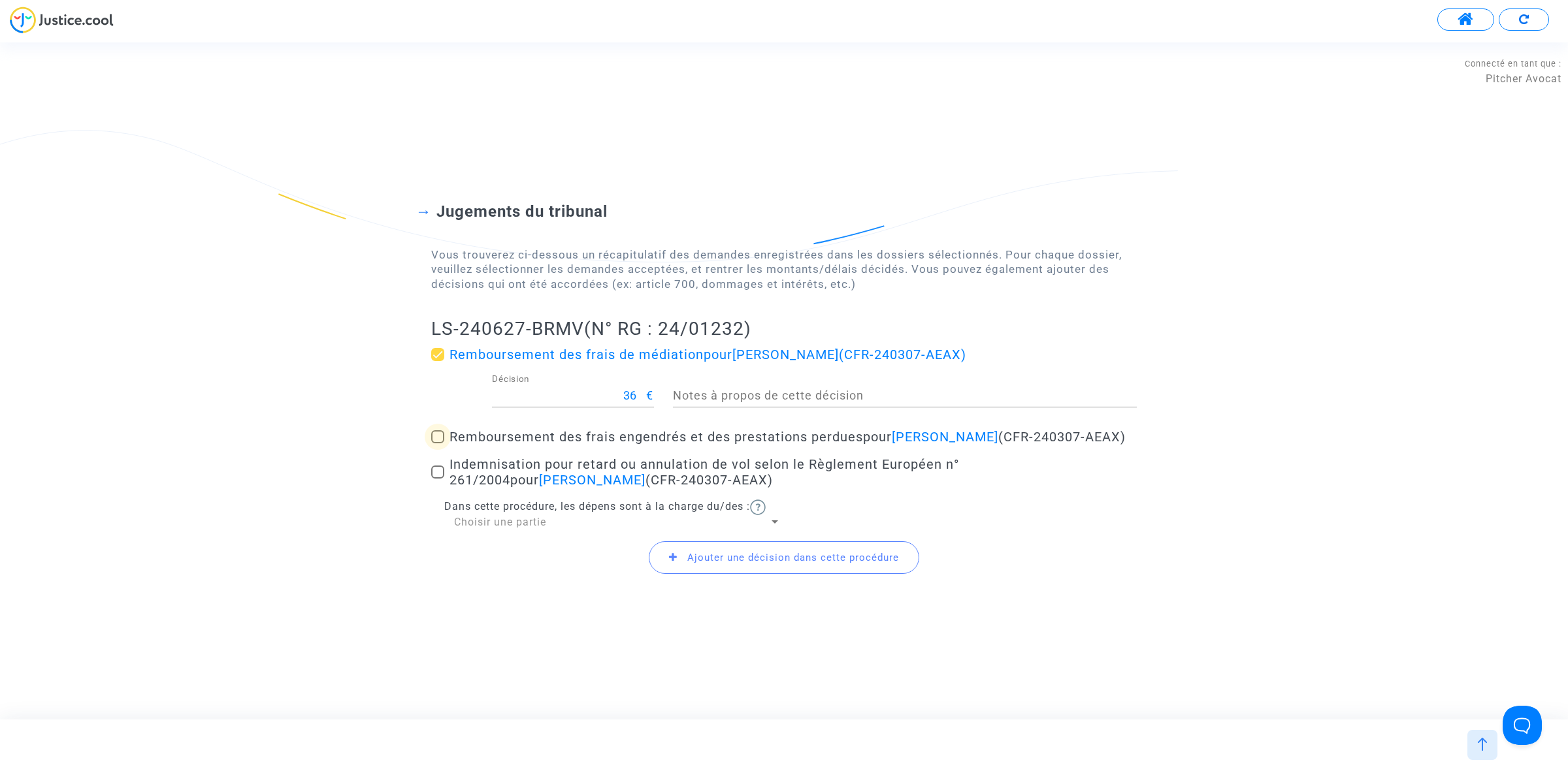
click at [433, 431] on span at bounding box center [438, 437] width 13 height 13
click at [437, 443] on input "Remboursement des frais engendrés et des prestations perdues pour ElHadj Malick…" at bounding box center [437, 443] width 1 height 1
checkbox input "true"
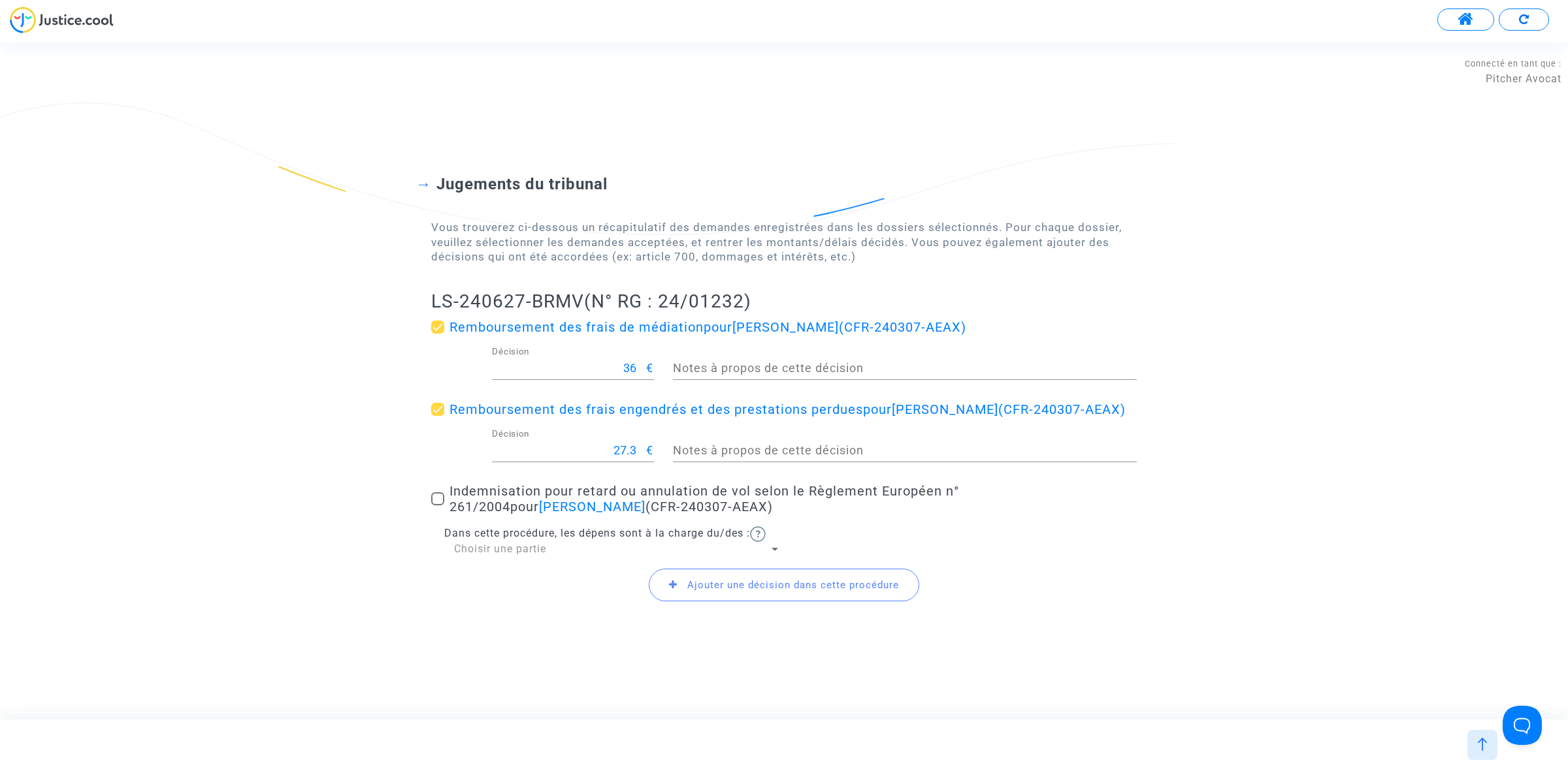
click at [429, 409] on div "Jugements du tribunal Vous trouverez ci-dessous un récapitulatif des demandes e…" at bounding box center [784, 381] width 1568 height 517
click at [433, 505] on span at bounding box center [438, 499] width 13 height 13
click at [437, 506] on input "Indemnisation pour retard ou annulation de vol selon le Règlement Européen n° 2…" at bounding box center [437, 505] width 1 height 1
checkbox input "true"
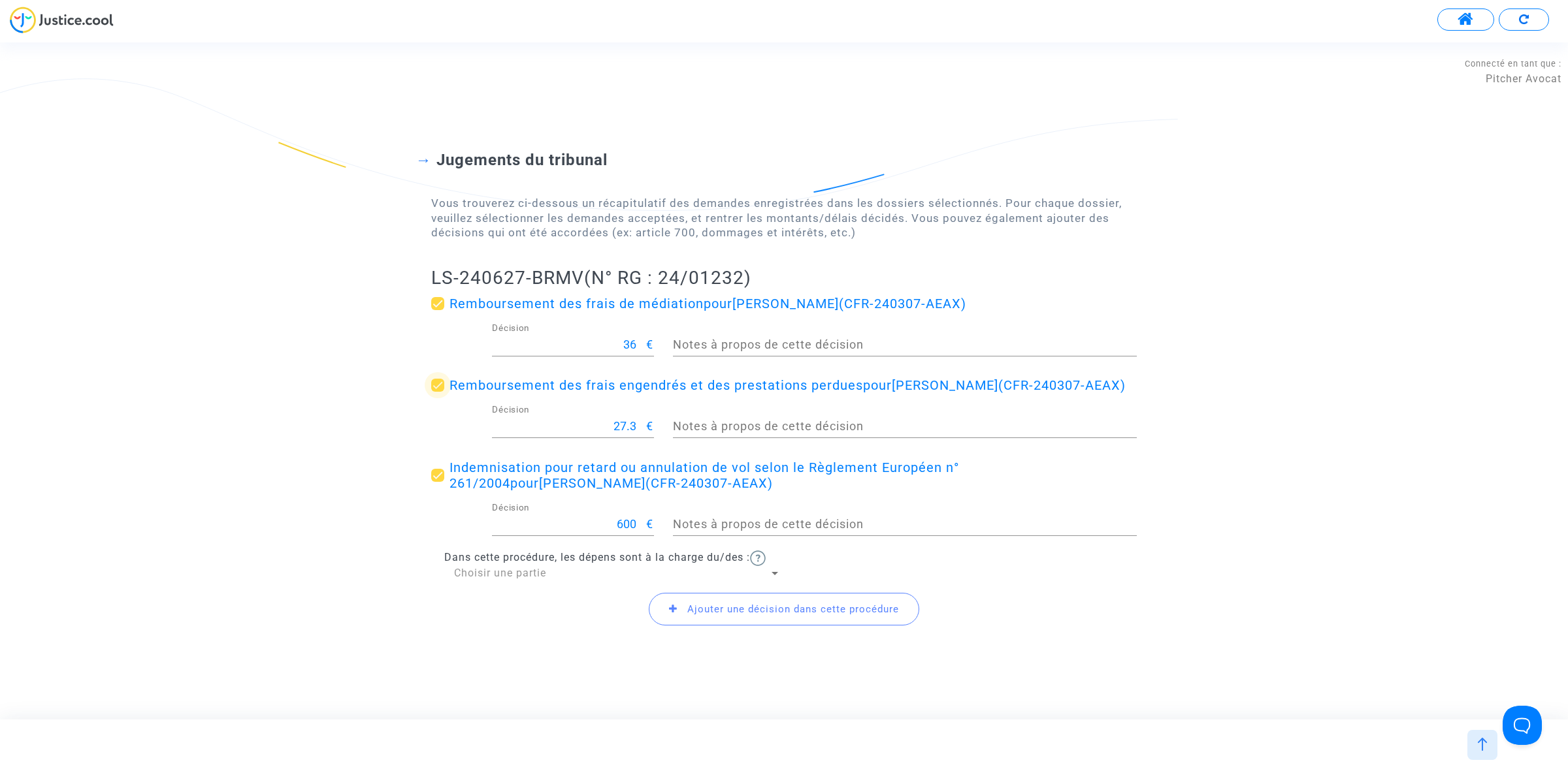
click at [435, 384] on span at bounding box center [438, 385] width 13 height 13
click at [437, 392] on input "Remboursement des frais engendrés et des prestations perdues pour ElHadj Malick…" at bounding box center [437, 392] width 1 height 1
checkbox input "false"
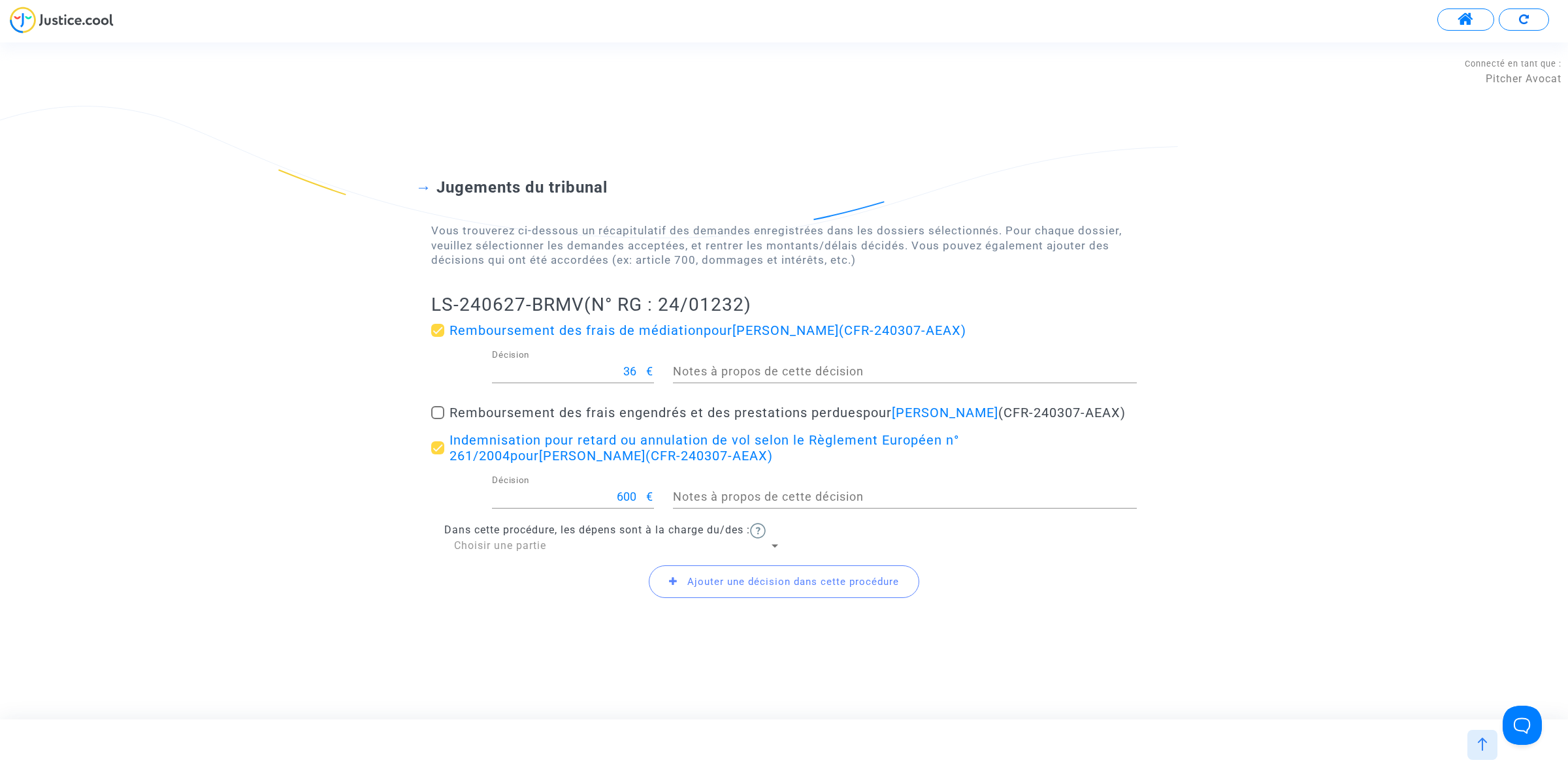
click at [804, 588] on span "Ajouter une décision dans cette procédure" at bounding box center [792, 581] width 211 height 11
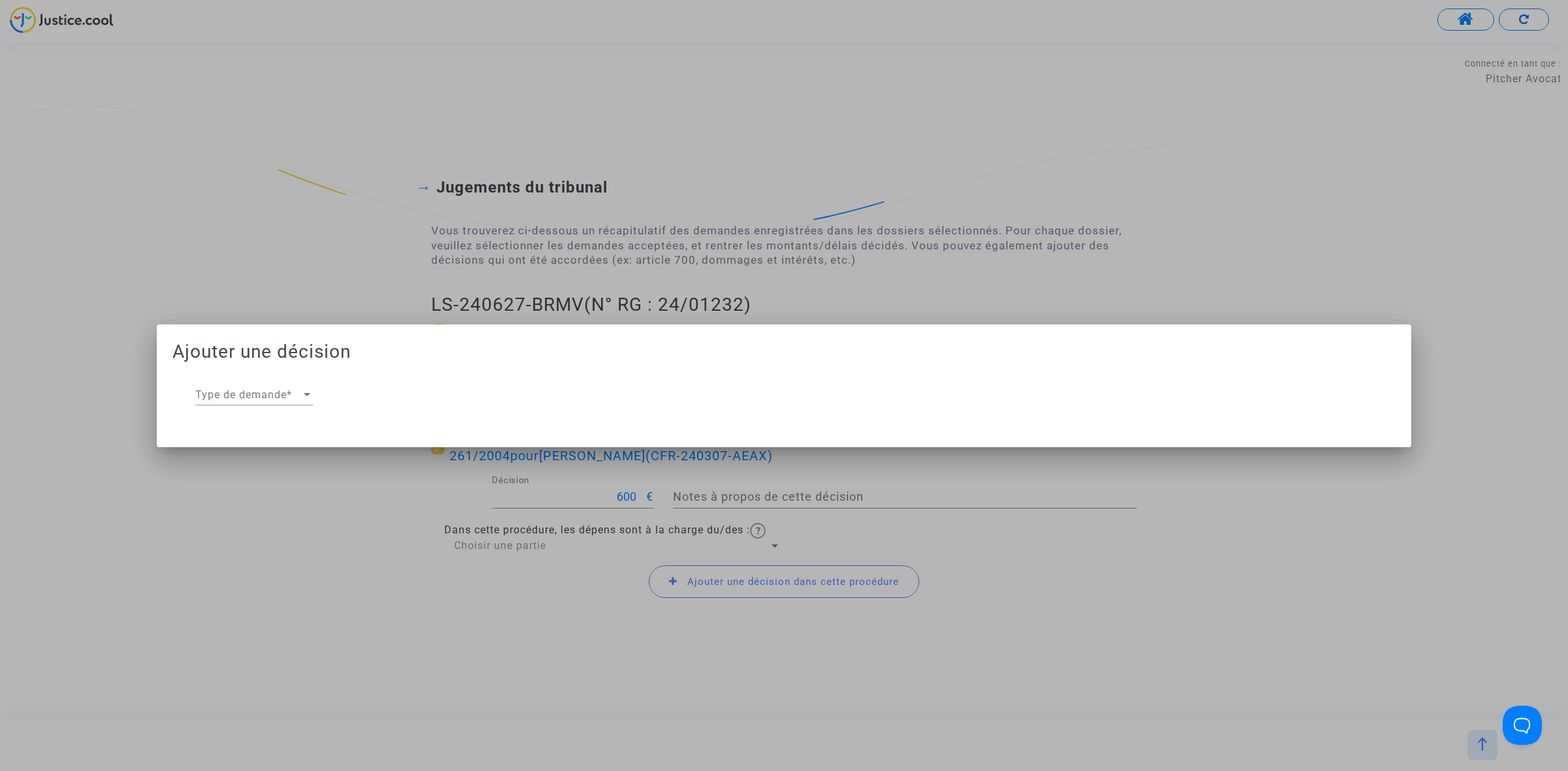
click at [288, 382] on div "Type de demande Type de demande *" at bounding box center [254, 390] width 117 height 29
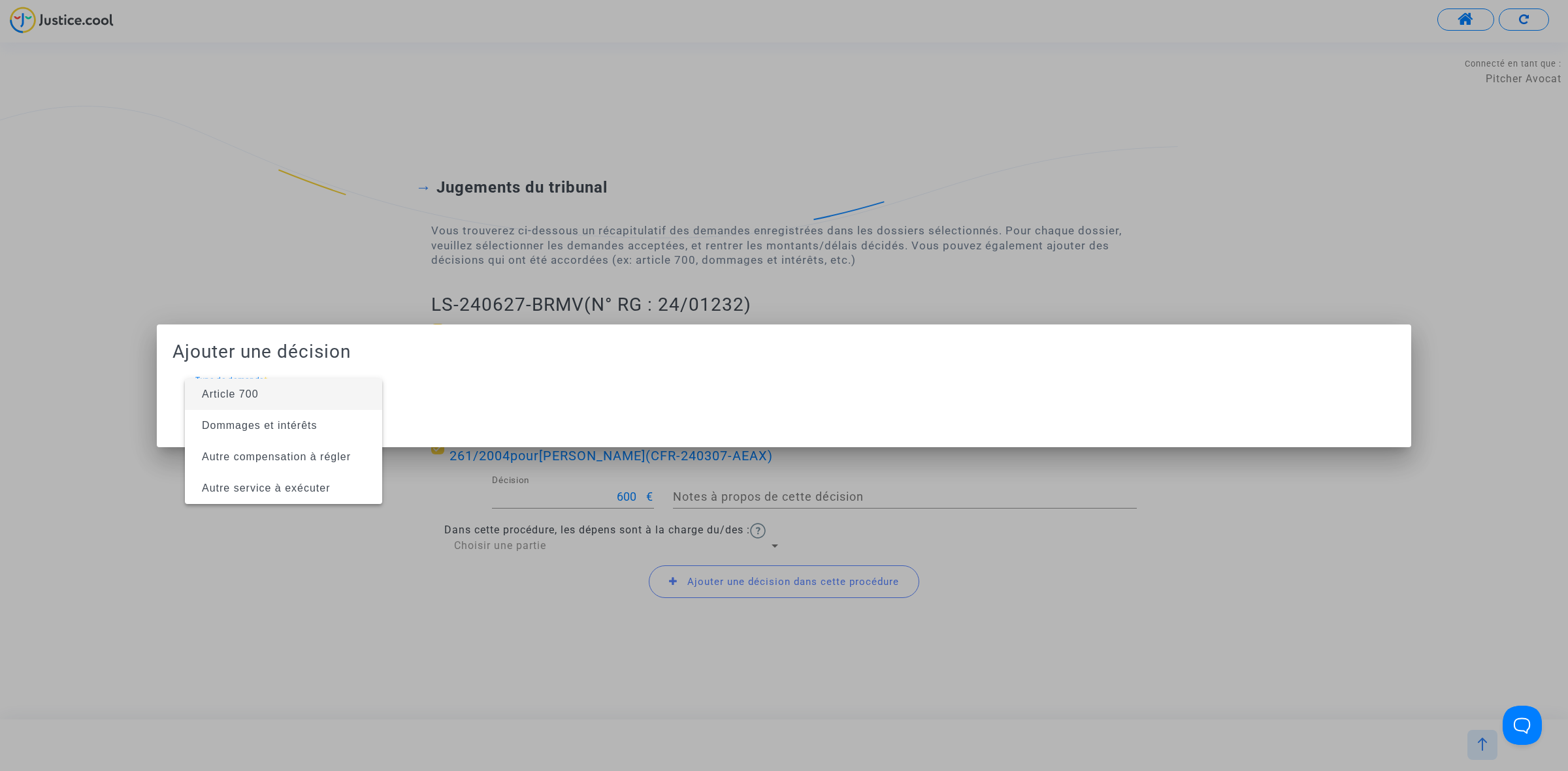
click at [299, 390] on span "Article 700" at bounding box center [284, 394] width 176 height 31
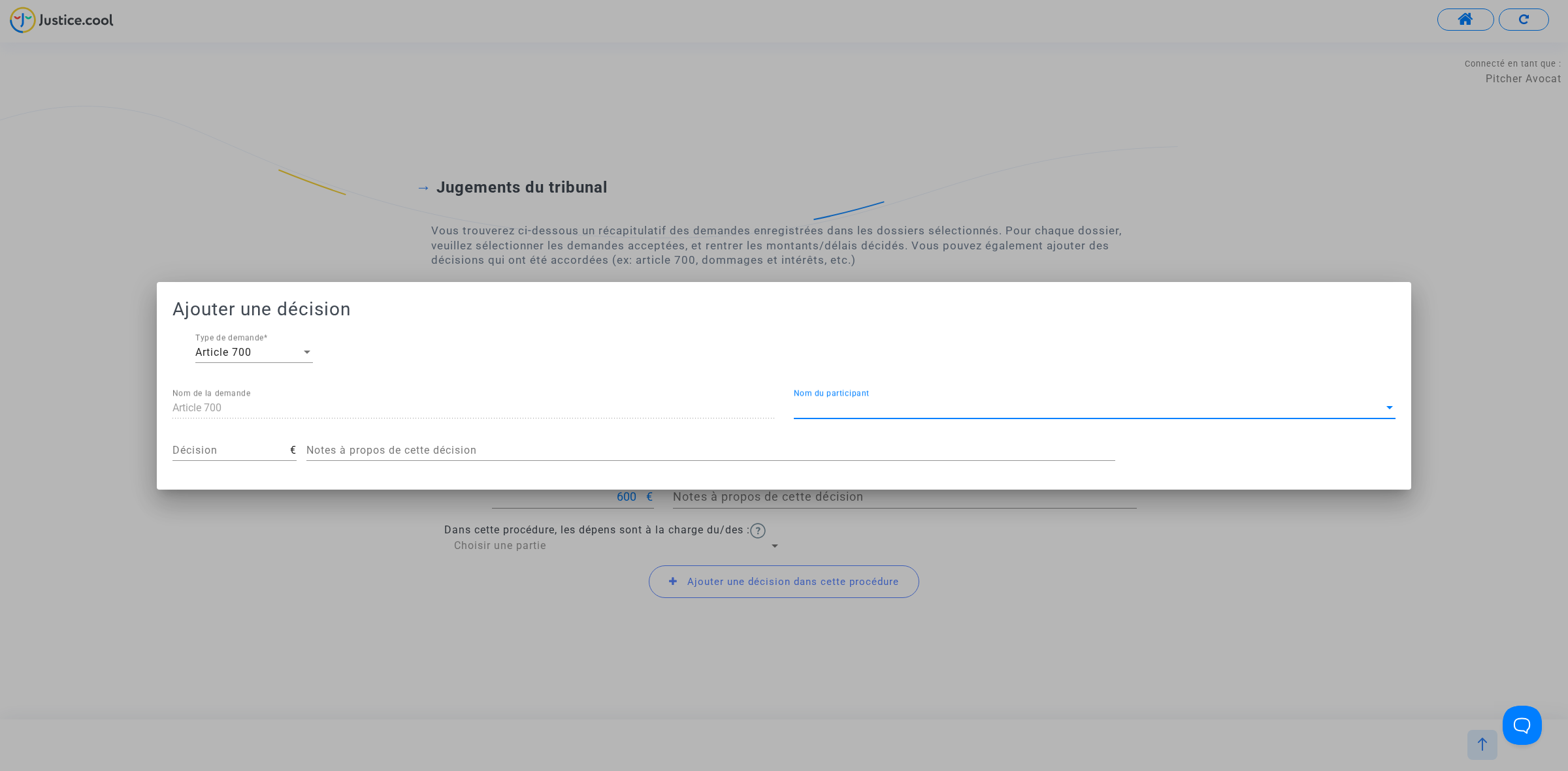
click at [842, 402] on span "Nom du participant" at bounding box center [1088, 408] width 590 height 11
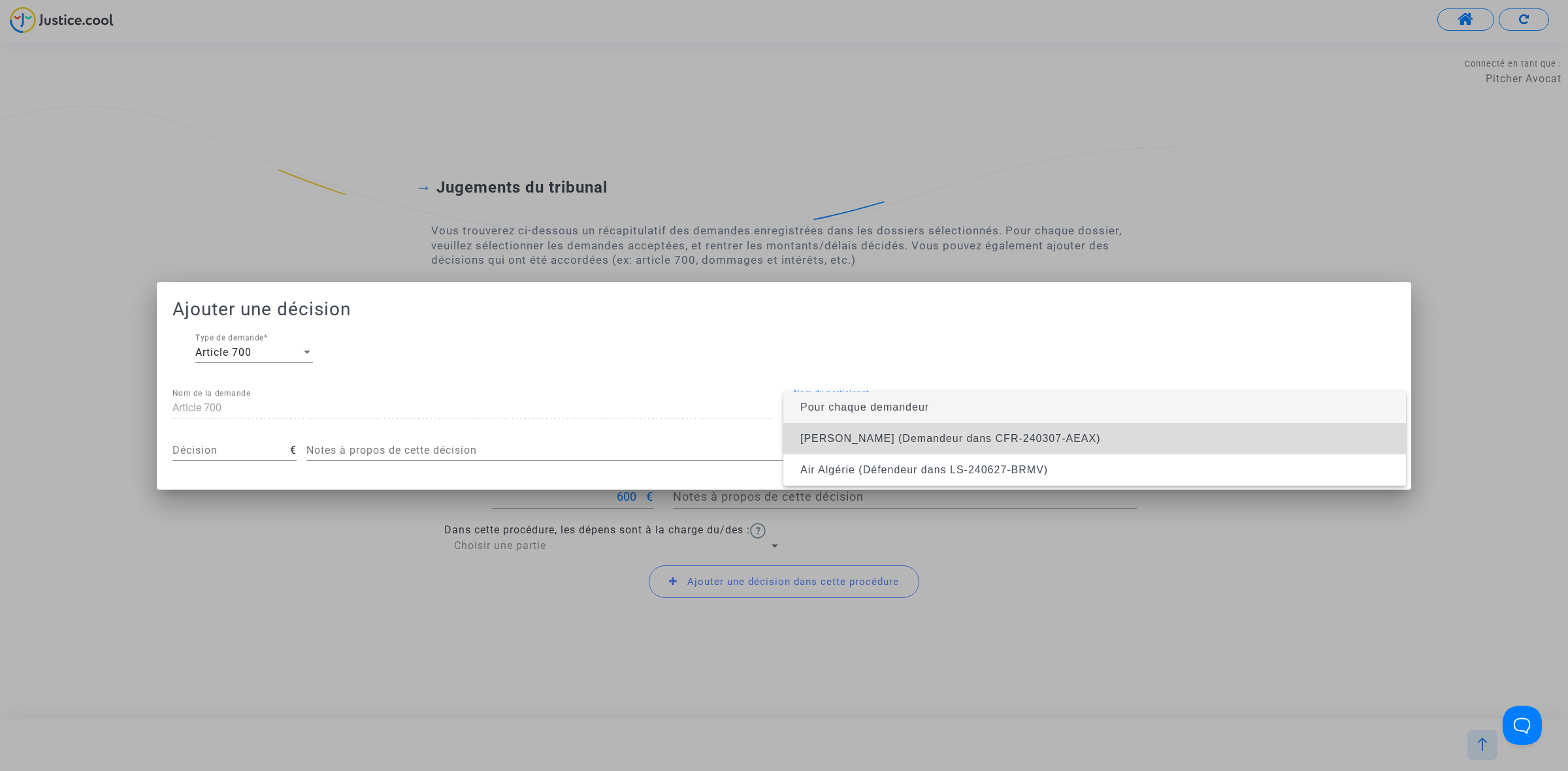
click at [848, 438] on span "ElHadj Malick Ndiaye (Demandeur dans CFR-240307-AEAX)" at bounding box center [950, 439] width 300 height 11
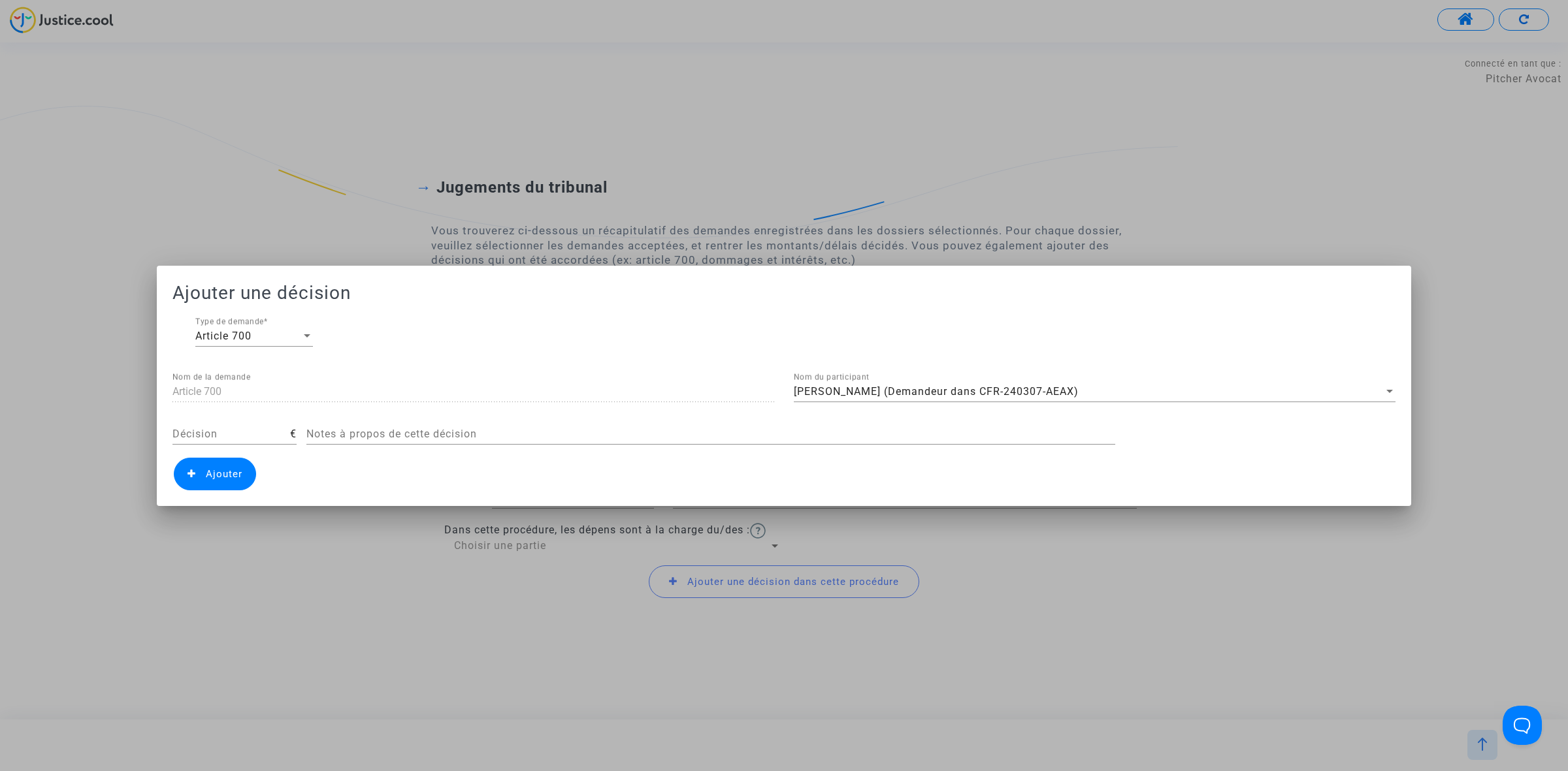
drag, startPoint x: 229, startPoint y: 442, endPoint x: 259, endPoint y: 426, distance: 34.0
click at [227, 442] on div "Décision" at bounding box center [231, 430] width 117 height 29
type input "700"
click at [203, 483] on span "Ajouter" at bounding box center [215, 474] width 82 height 33
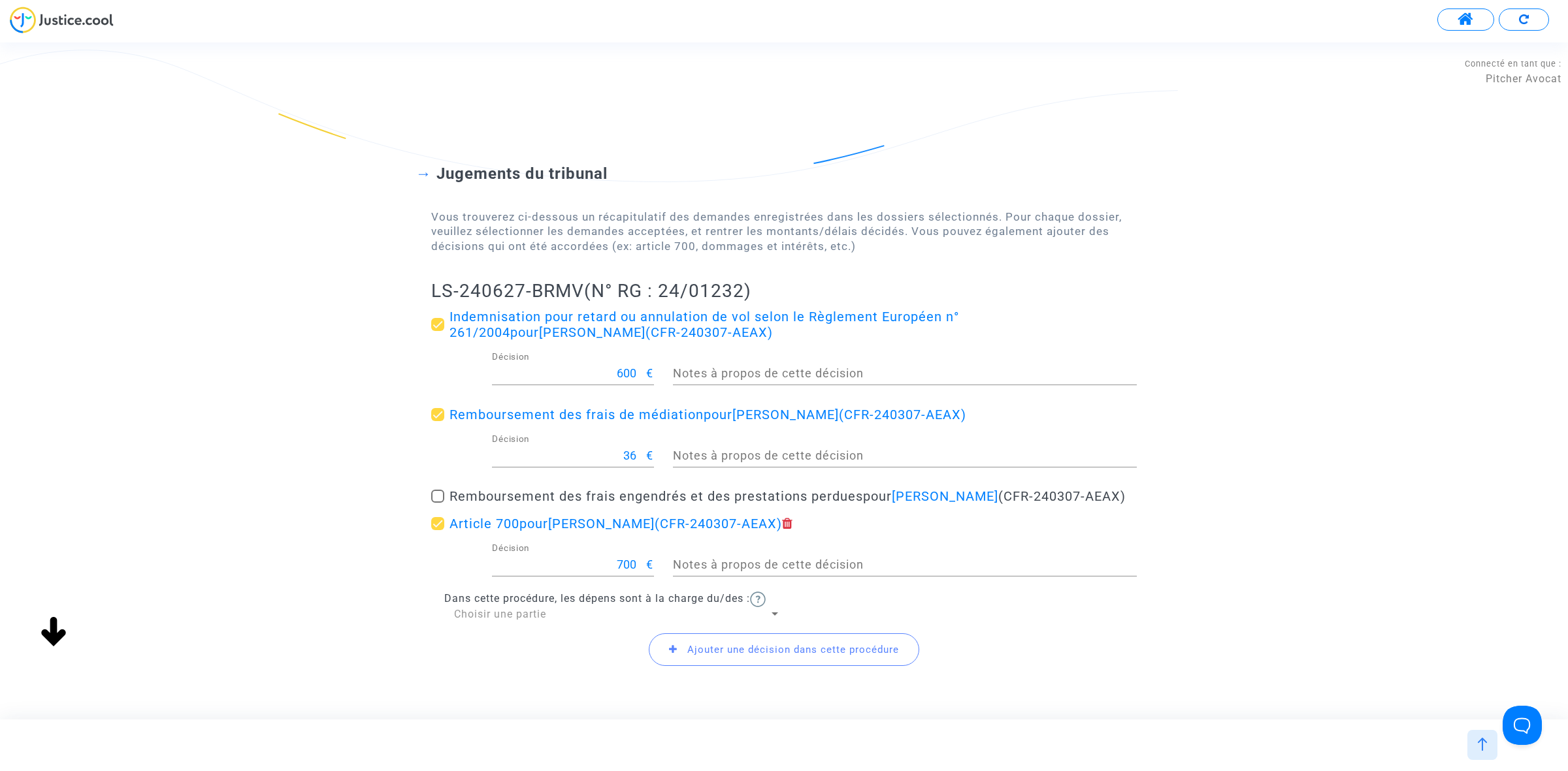
click at [507, 620] on span "Choisir une partie" at bounding box center [500, 614] width 92 height 12
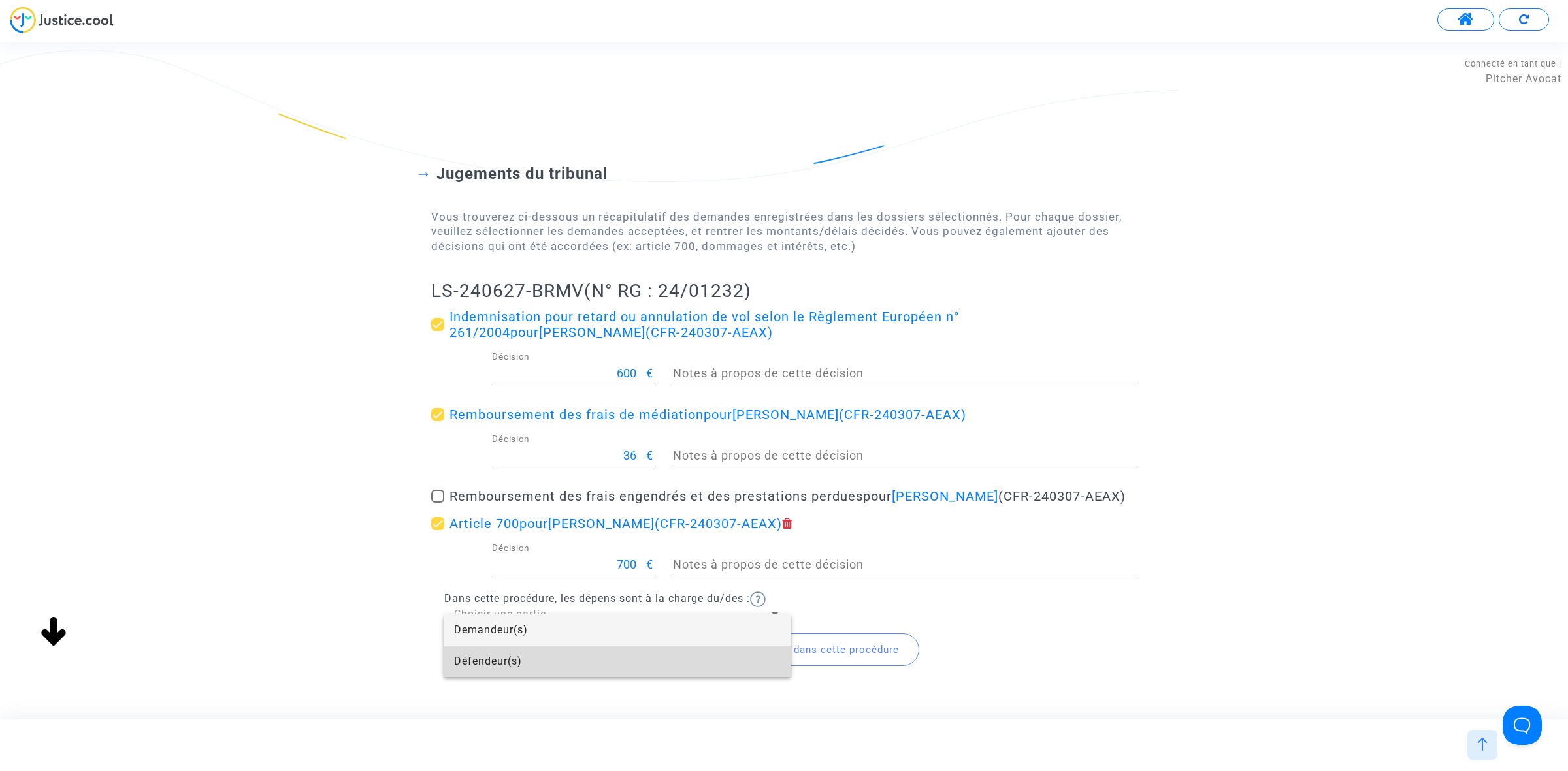
click at [505, 654] on span "Défendeur(s)" at bounding box center [617, 661] width 327 height 31
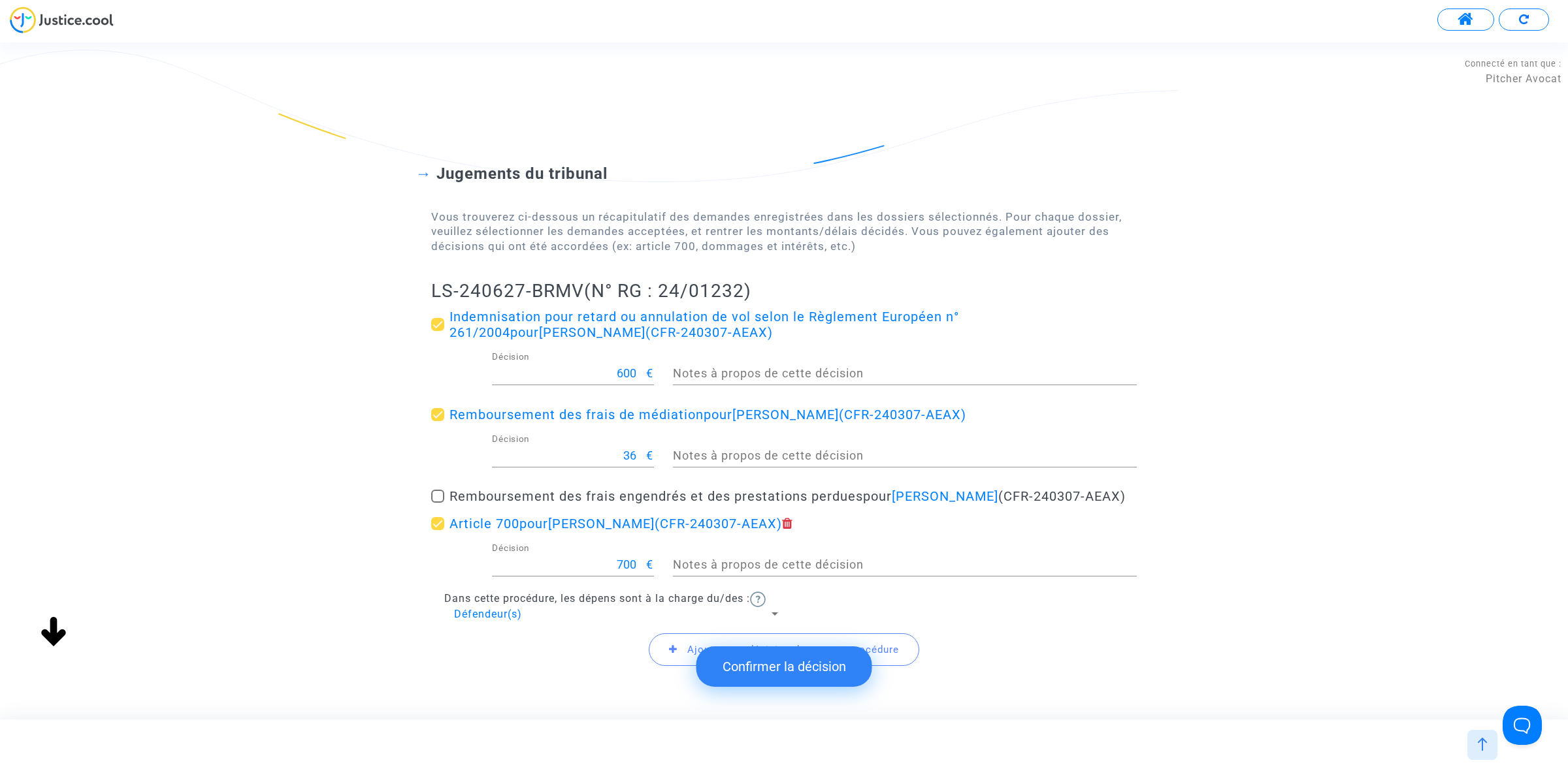
drag, startPoint x: 409, startPoint y: 288, endPoint x: 582, endPoint y: 282, distance: 173.1
click at [582, 282] on div "Jugements du tribunal Vous trouverez ci-dessous un récapitulatif des demandes e…" at bounding box center [784, 407] width 1568 height 592
copy h2 "LS-240627-BRMV"
click at [807, 687] on submit-question "Confirmer la décision" at bounding box center [784, 666] width 175 height 64
click at [817, 674] on button "Confirmer la décision" at bounding box center [784, 666] width 175 height 41
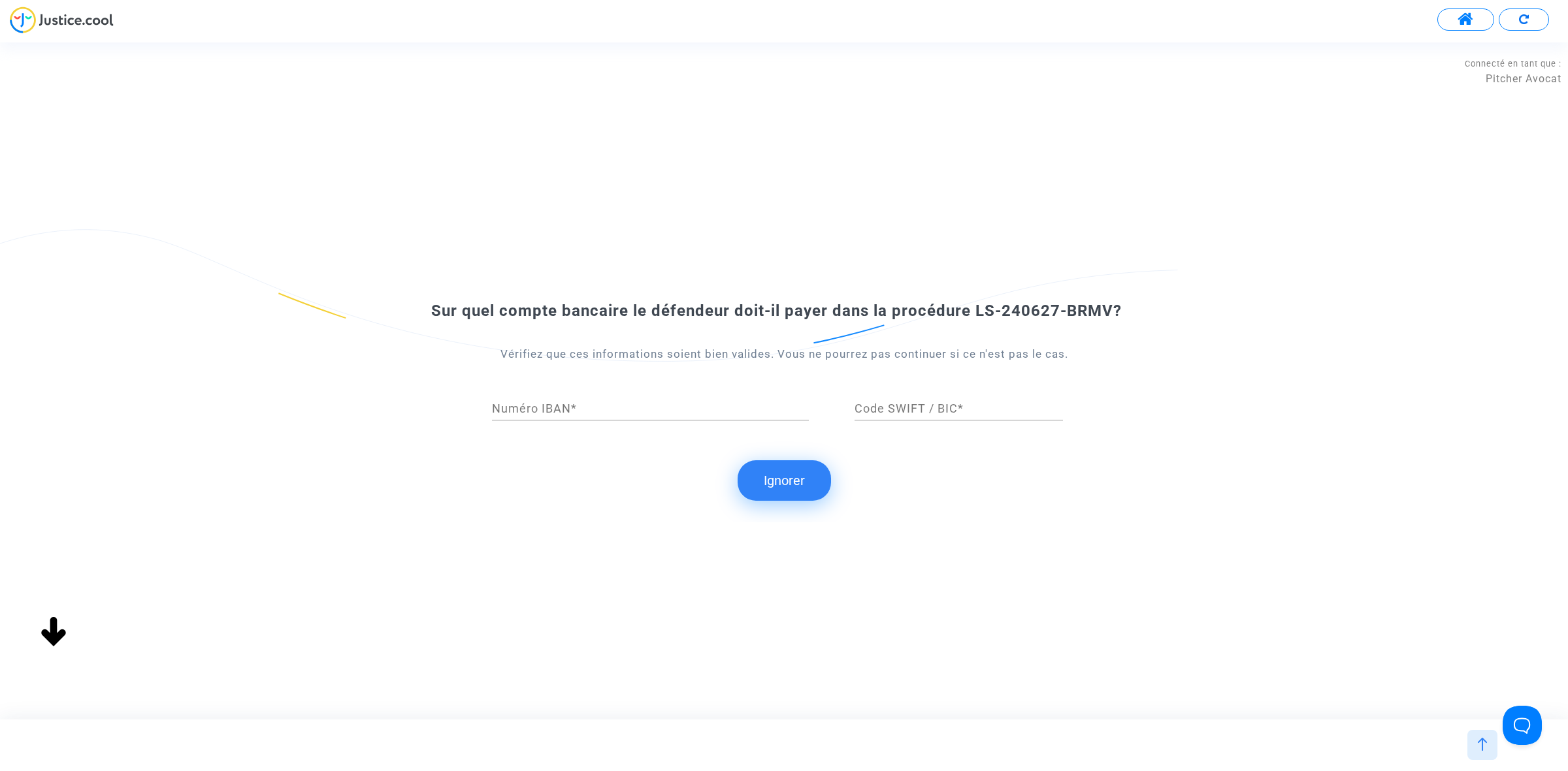
click at [790, 477] on button "Ignorer" at bounding box center [784, 480] width 93 height 41
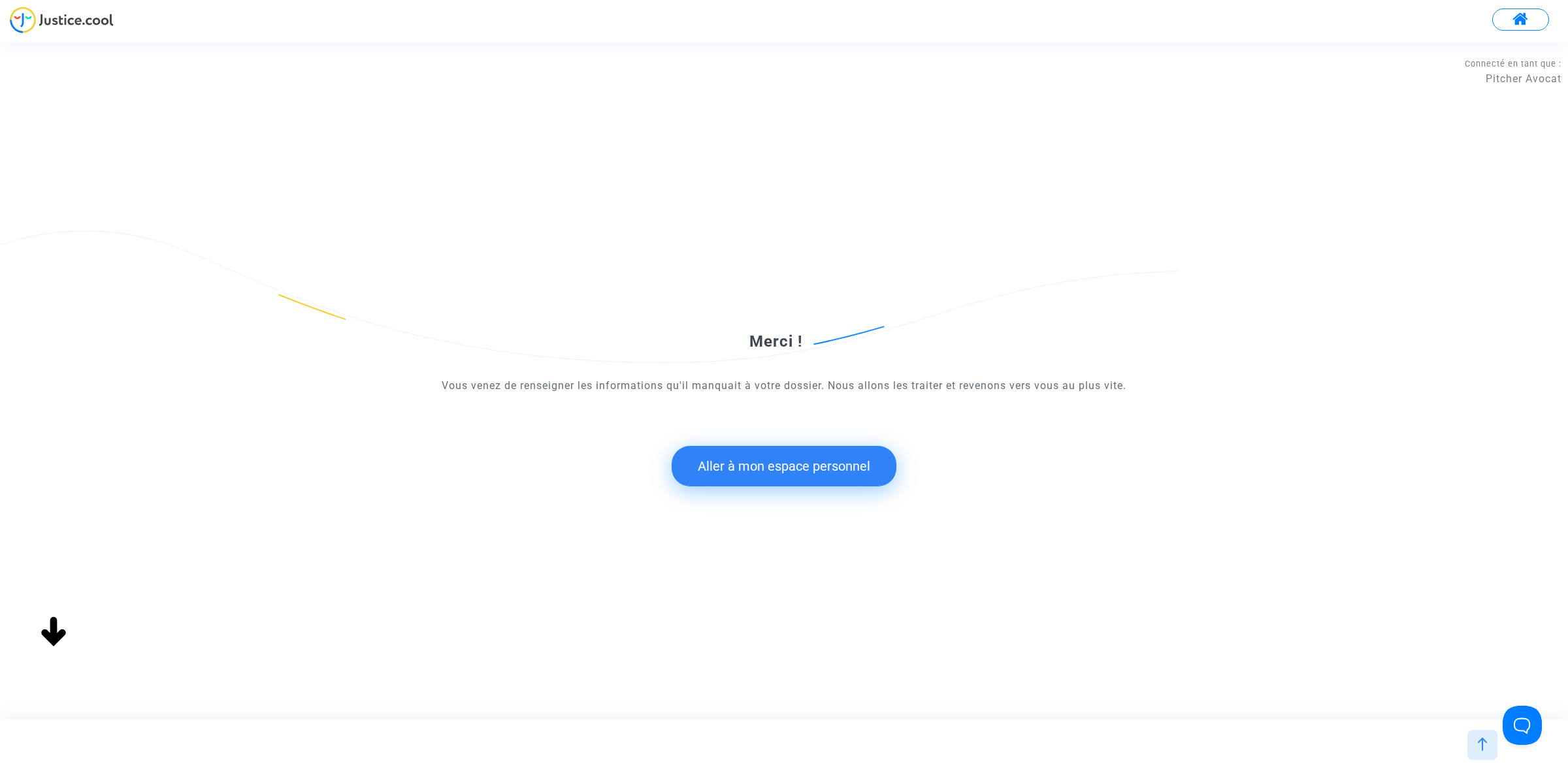
click at [781, 470] on button "Aller à mon espace personnel" at bounding box center [784, 466] width 225 height 41
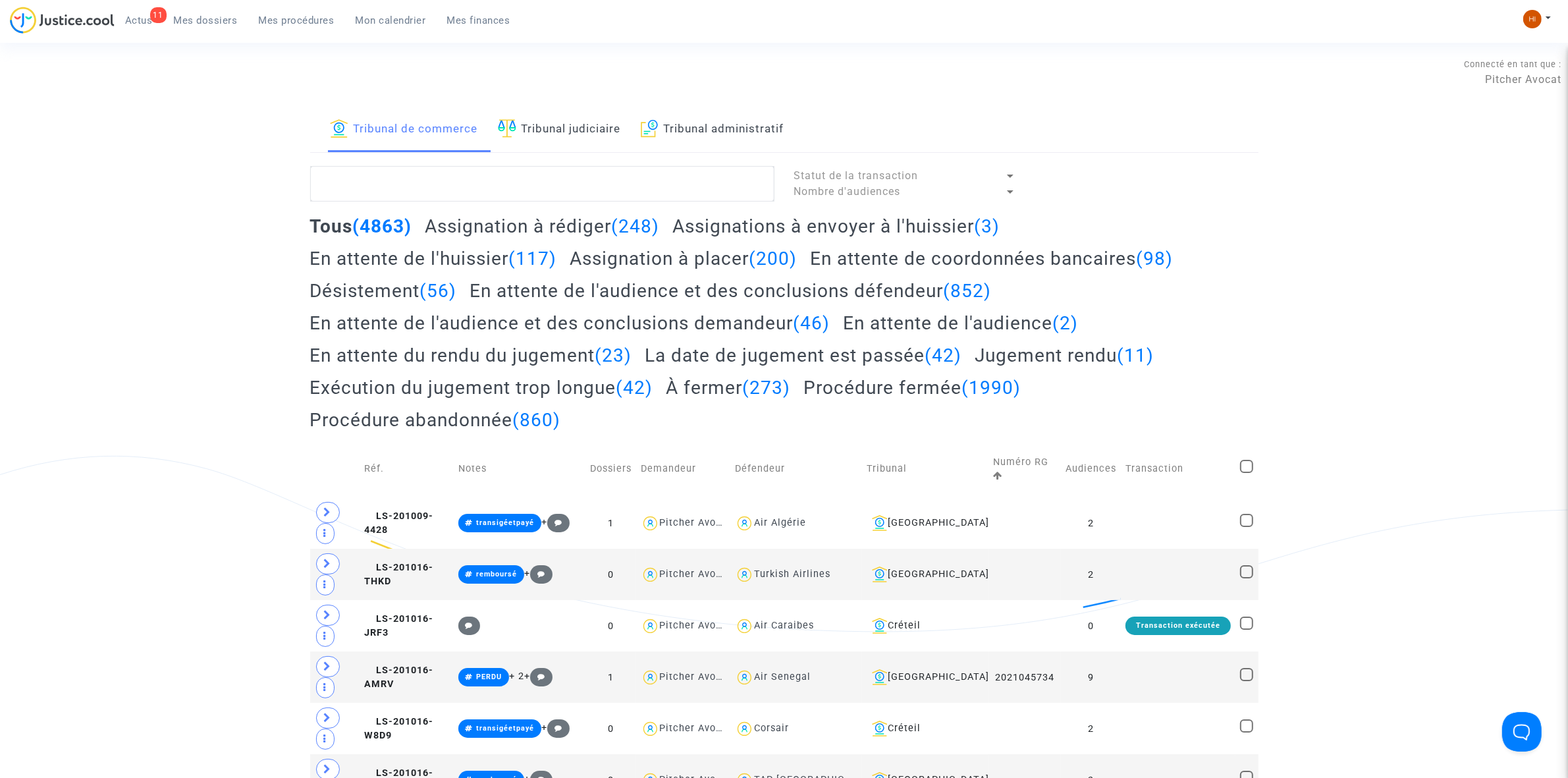
click at [594, 119] on link "Tribunal judiciaire" at bounding box center [559, 130] width 124 height 45
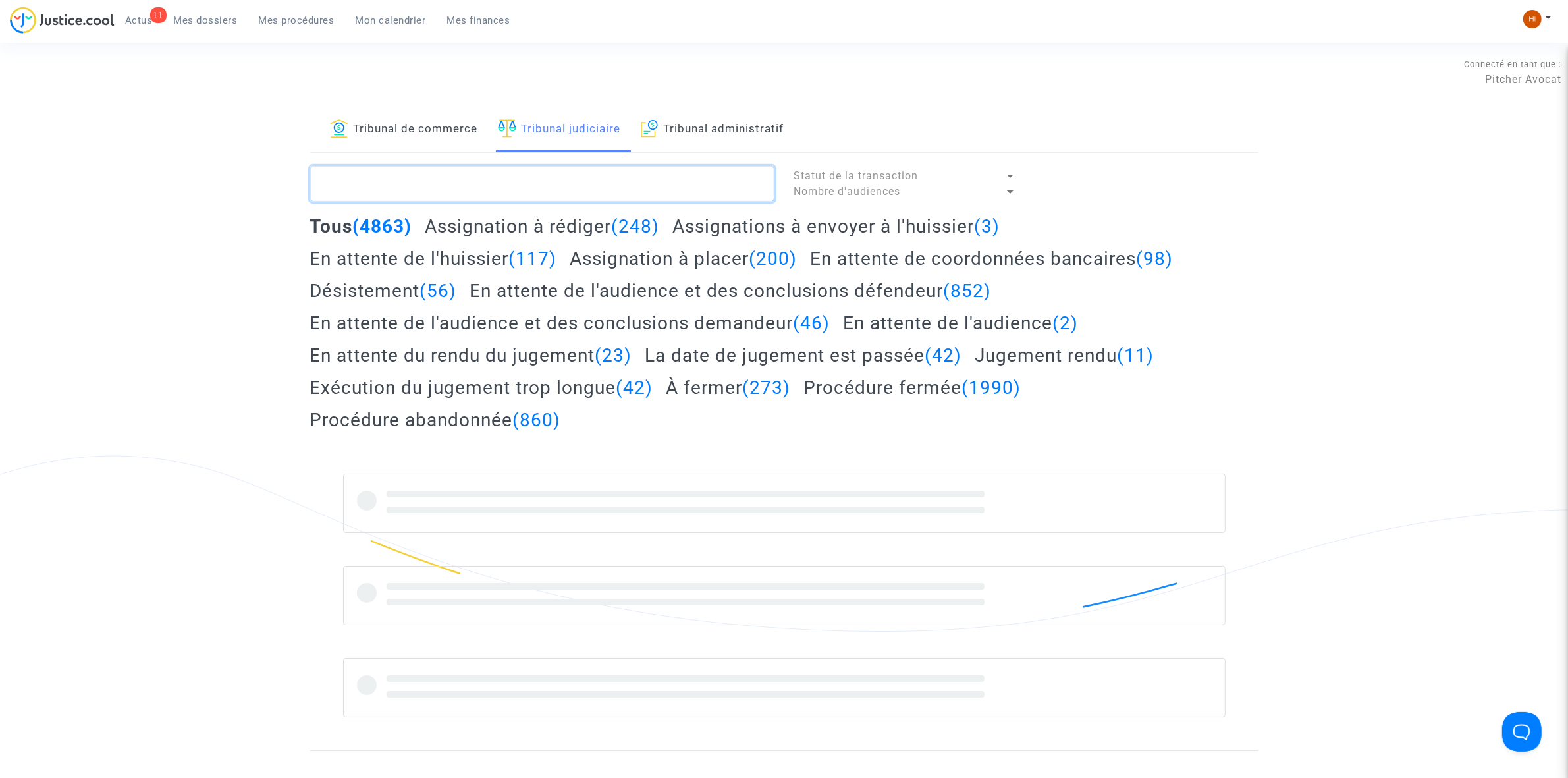
click at [601, 178] on textarea at bounding box center [542, 183] width 464 height 35
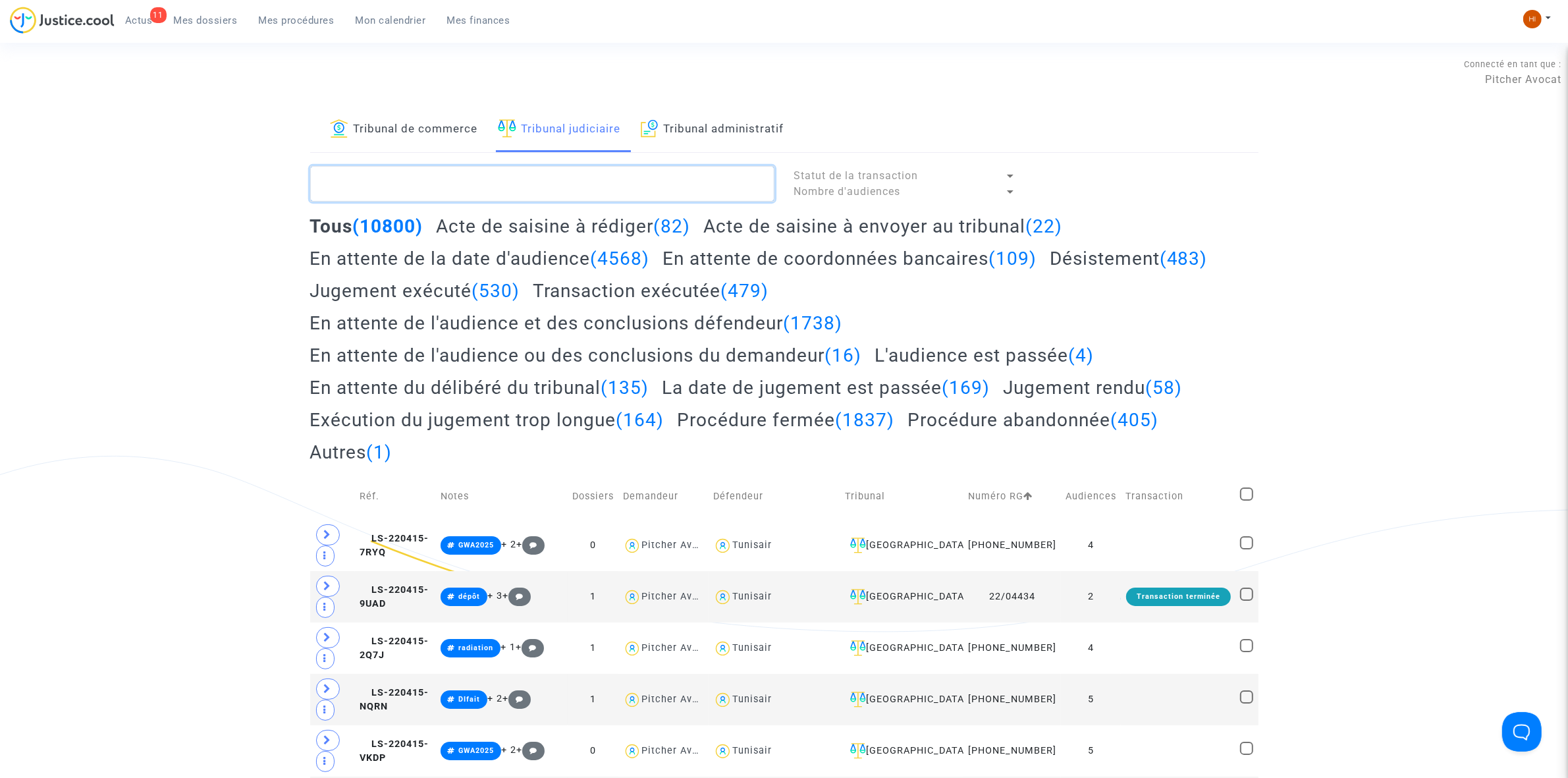
paste textarea "LS-240627-BRMV"
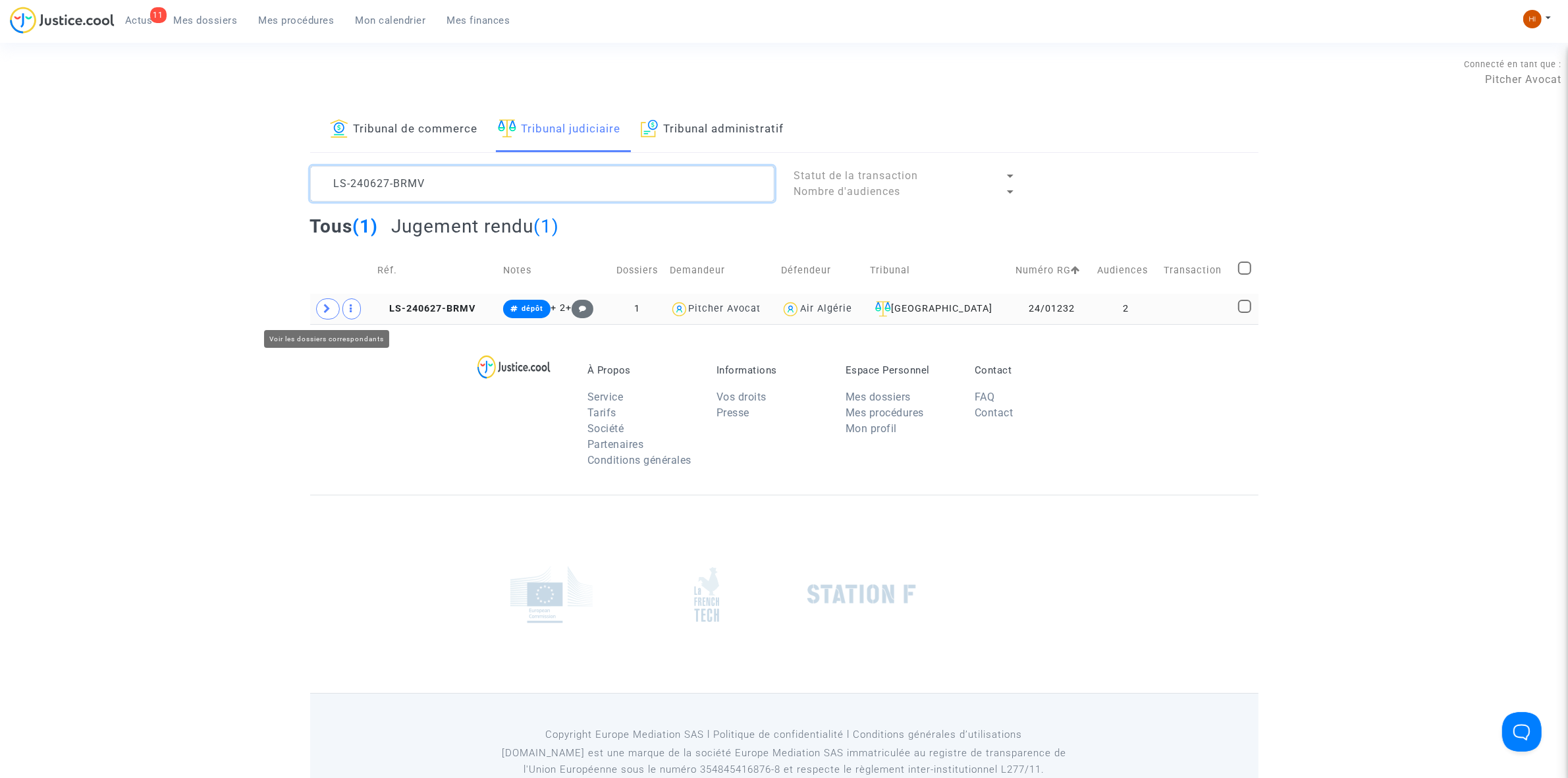
type textarea "LS-240627-BRMV"
click at [323, 315] on span at bounding box center [328, 308] width 24 height 21
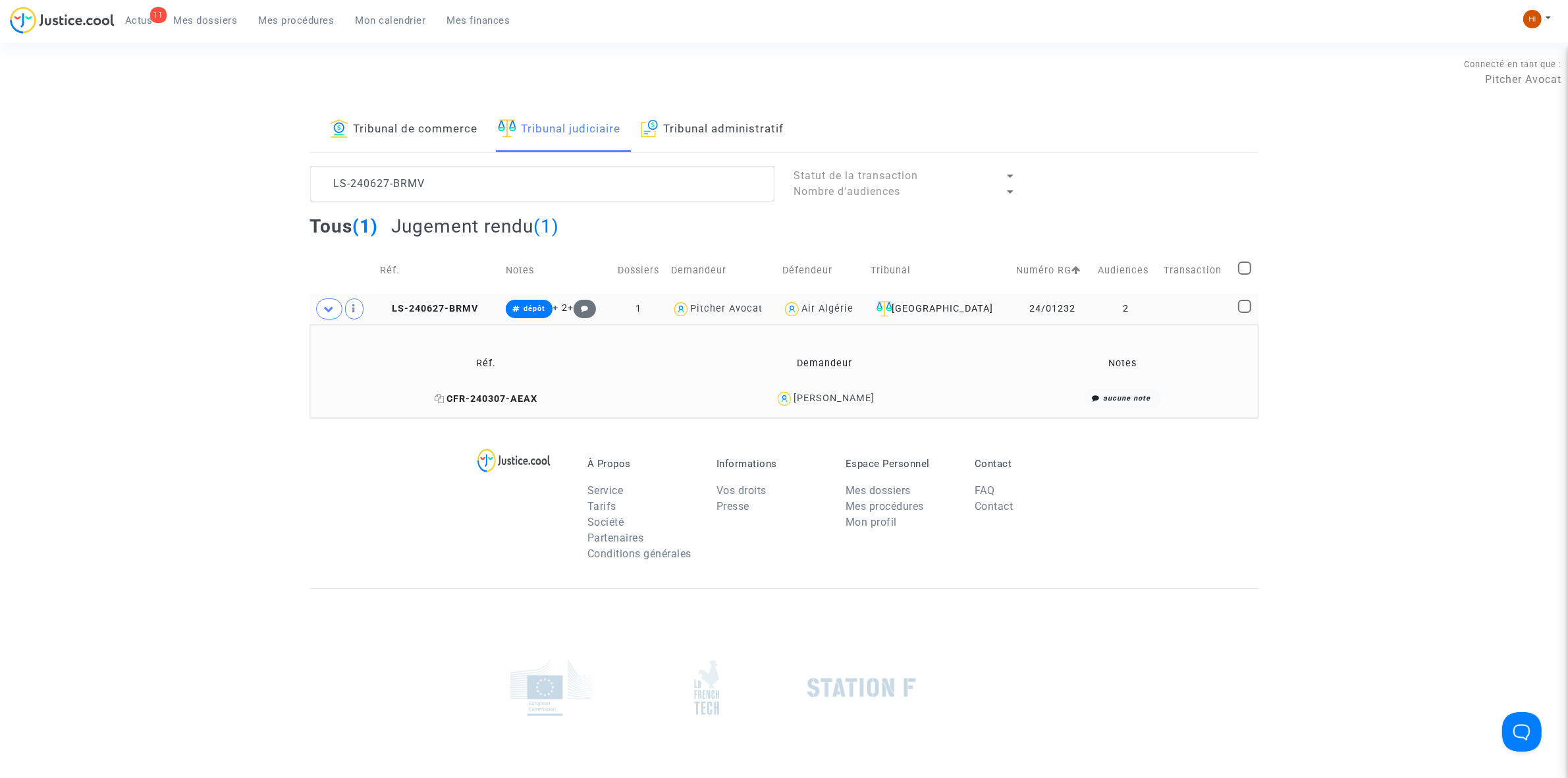
click at [435, 397] on icon at bounding box center [440, 398] width 10 height 9
drag, startPoint x: 938, startPoint y: 397, endPoint x: 782, endPoint y: 407, distance: 156.3
click at [782, 407] on div "ElHadj Malick Ndiaye" at bounding box center [824, 399] width 325 height 19
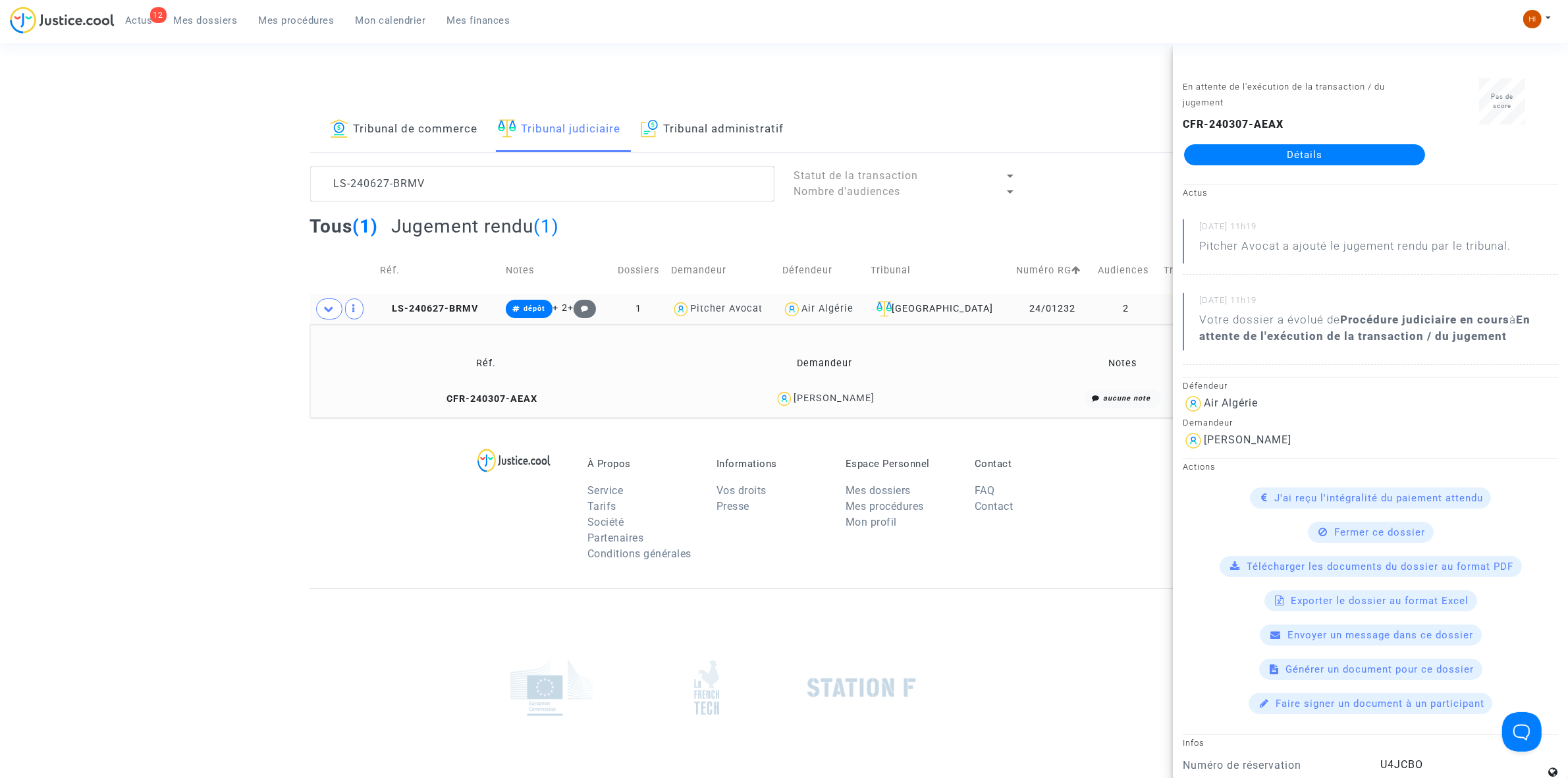
click at [425, 298] on td "LS-240627-BRMV" at bounding box center [438, 309] width 126 height 30
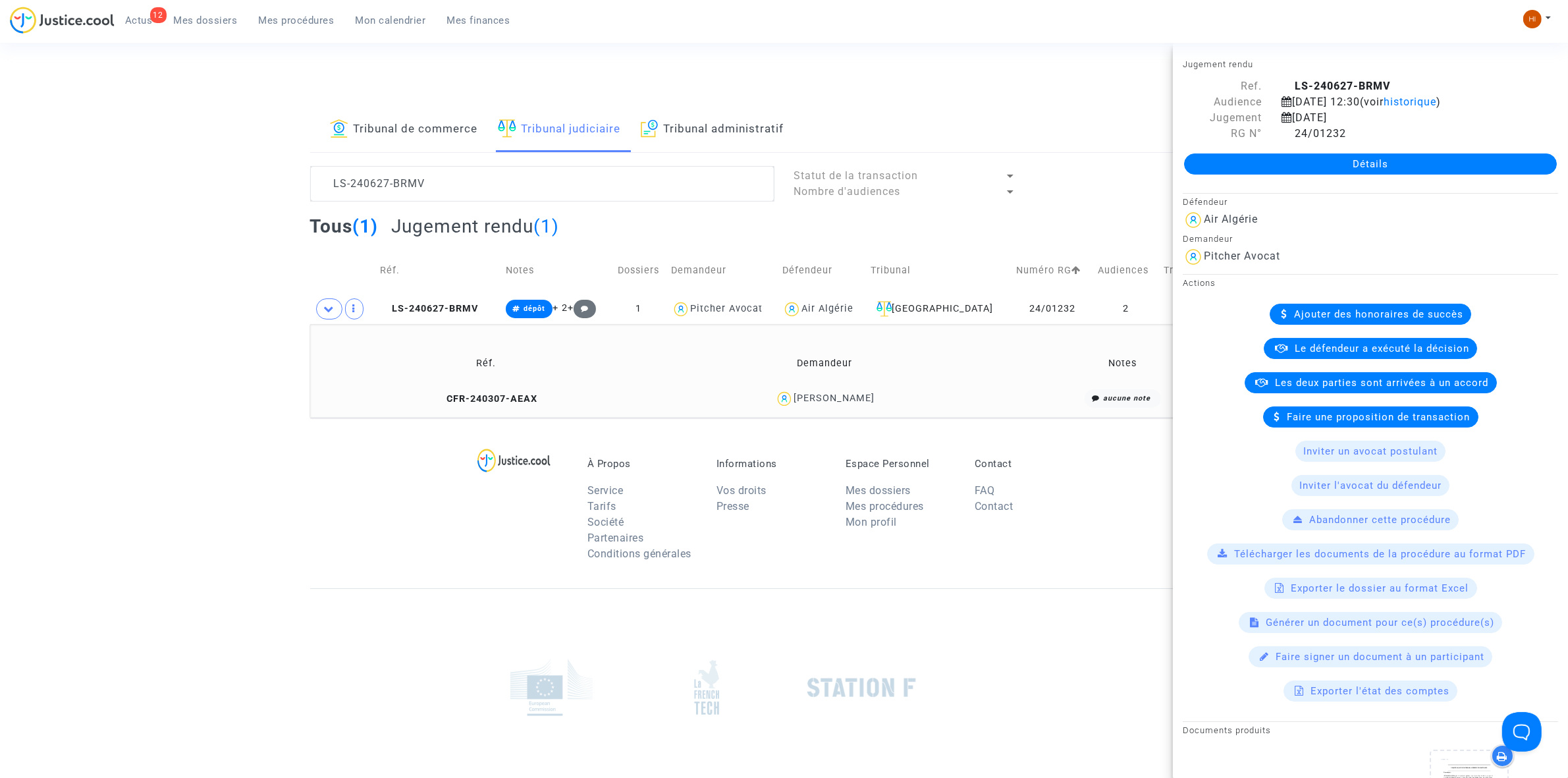
click at [1348, 157] on link "Détails" at bounding box center [1371, 163] width 373 height 21
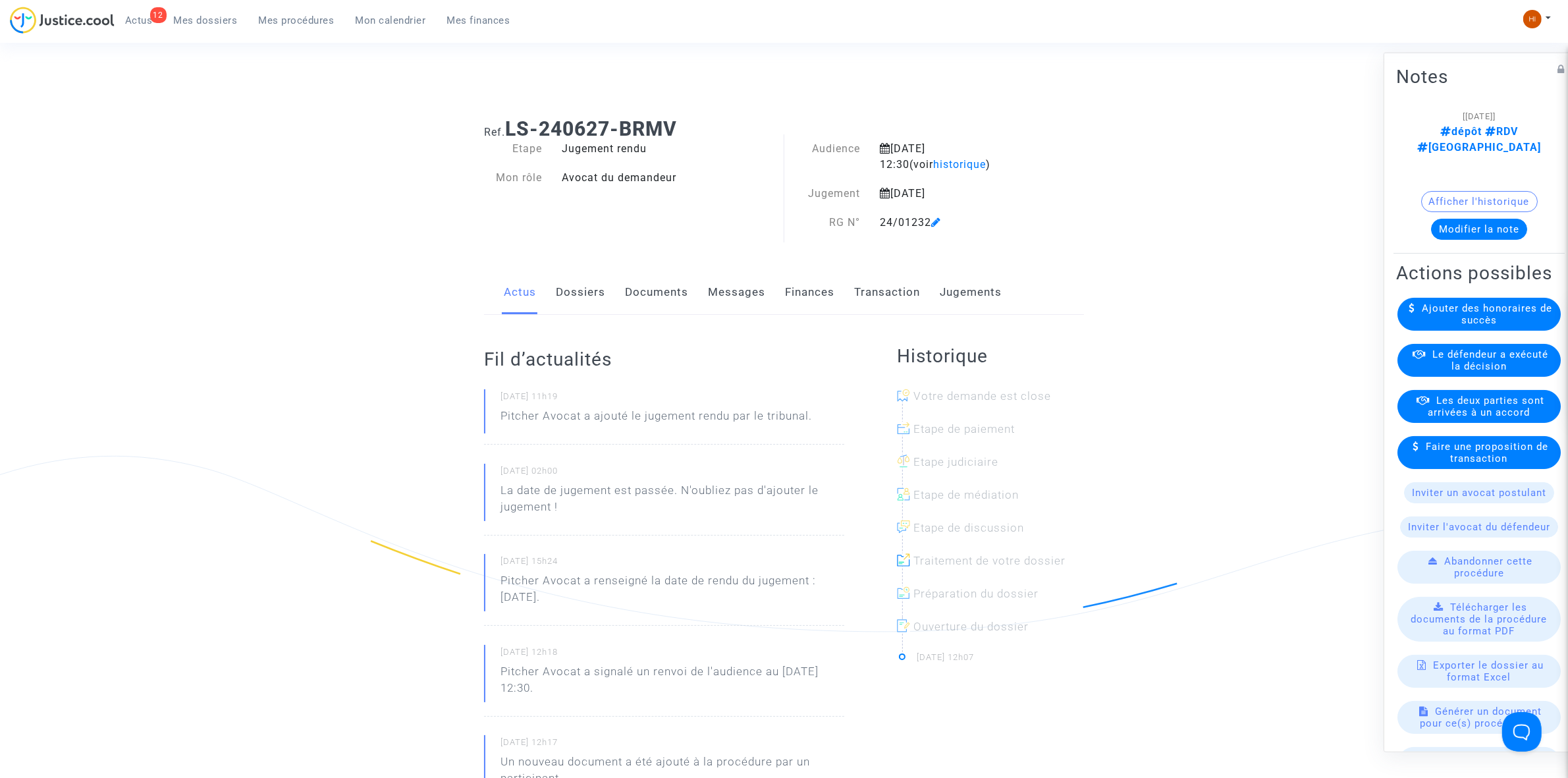
click at [959, 284] on link "Jugements" at bounding box center [971, 293] width 62 height 43
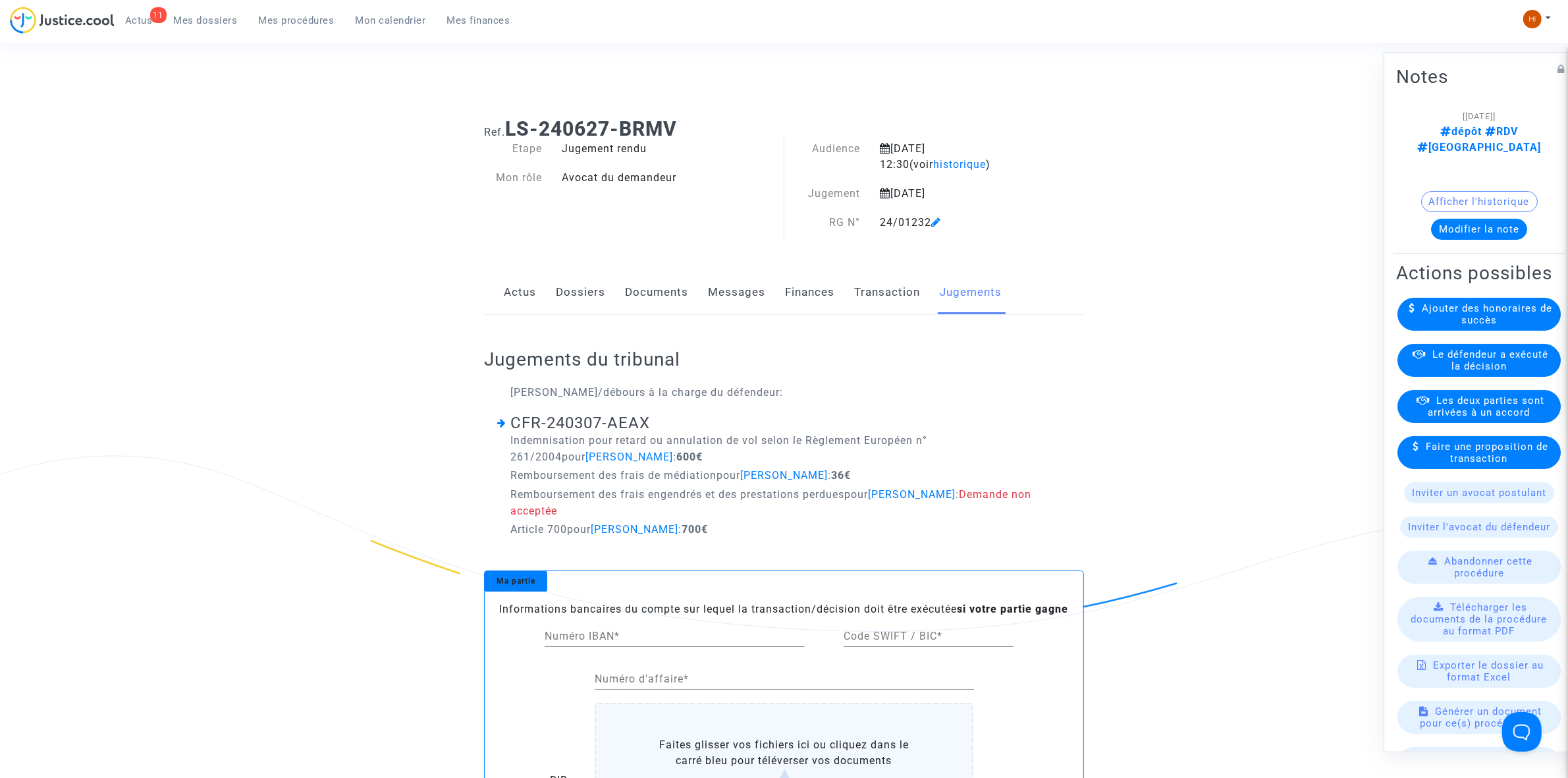
drag, startPoint x: 724, startPoint y: 114, endPoint x: 514, endPoint y: 126, distance: 210.3
click at [514, 126] on div "Ref. LS-240627-BRMV" at bounding box center [784, 124] width 620 height 34
click at [552, 152] on div "Jugement rendu" at bounding box center [668, 149] width 233 height 16
click at [1497, 218] on button "Modifier la note" at bounding box center [1479, 228] width 96 height 21
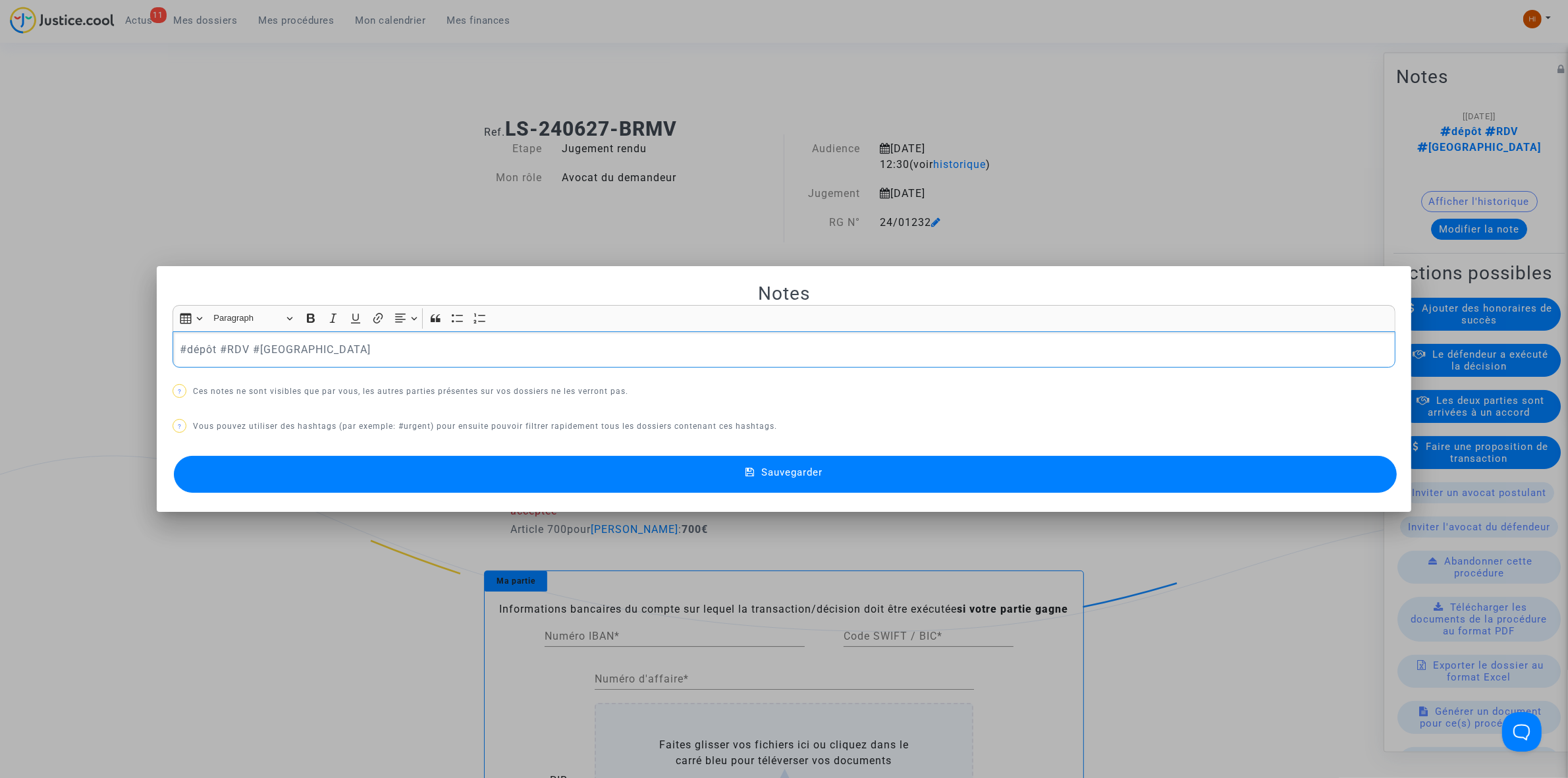
drag, startPoint x: 209, startPoint y: 347, endPoint x: -158, endPoint y: 303, distance: 369.6
click at [0, 303] on html "11 Actus Mes dossiers Mes procédures Mon calendrier Mes finances Mon profil Cha…" at bounding box center [784, 705] width 1568 height 1411
click at [693, 482] on button "Sauvegarder" at bounding box center [785, 474] width 1223 height 37
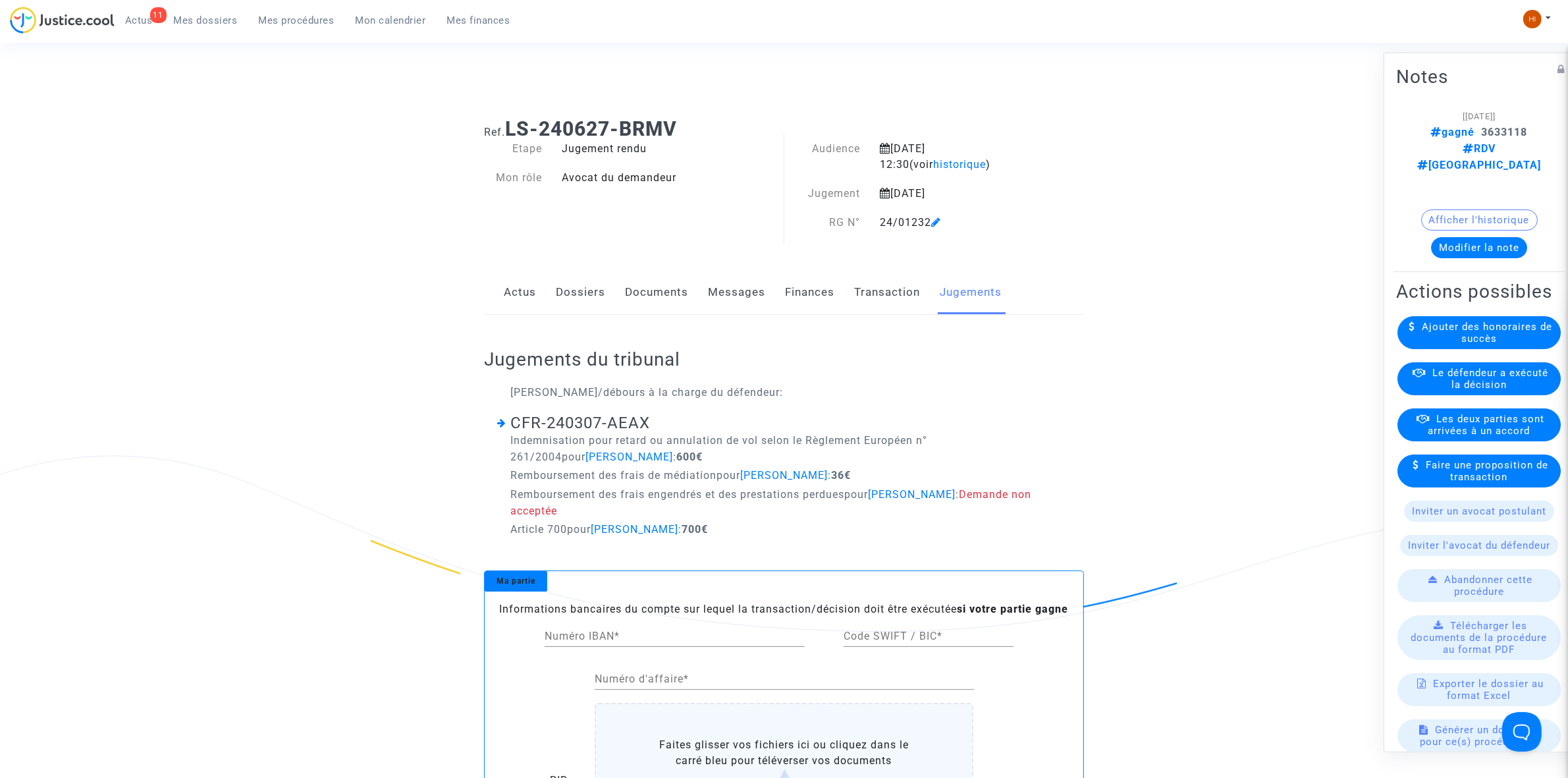
click at [274, 15] on span "Mes procédures" at bounding box center [296, 20] width 76 height 12
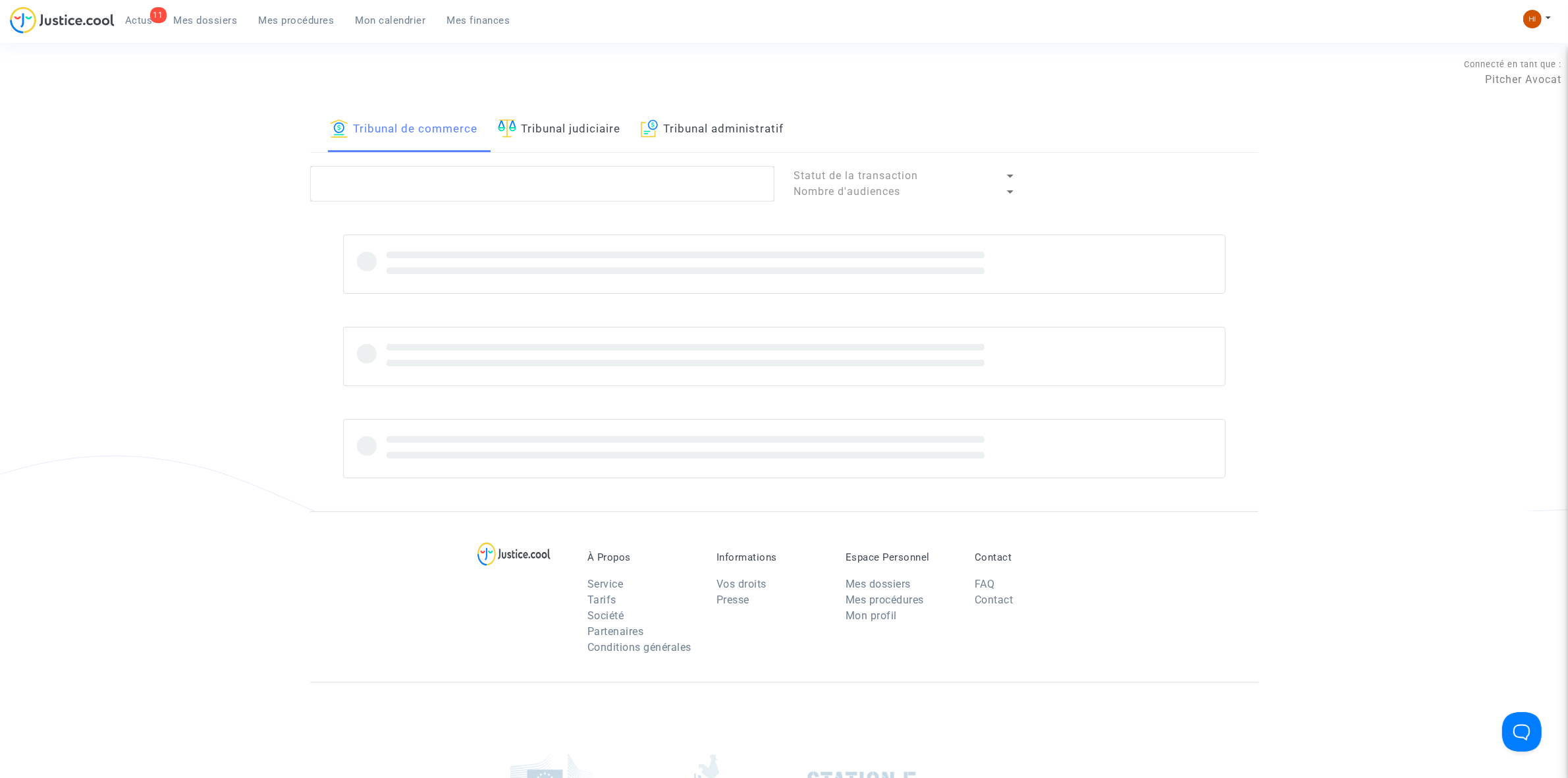
click at [527, 130] on link "Tribunal judiciaire" at bounding box center [559, 130] width 124 height 45
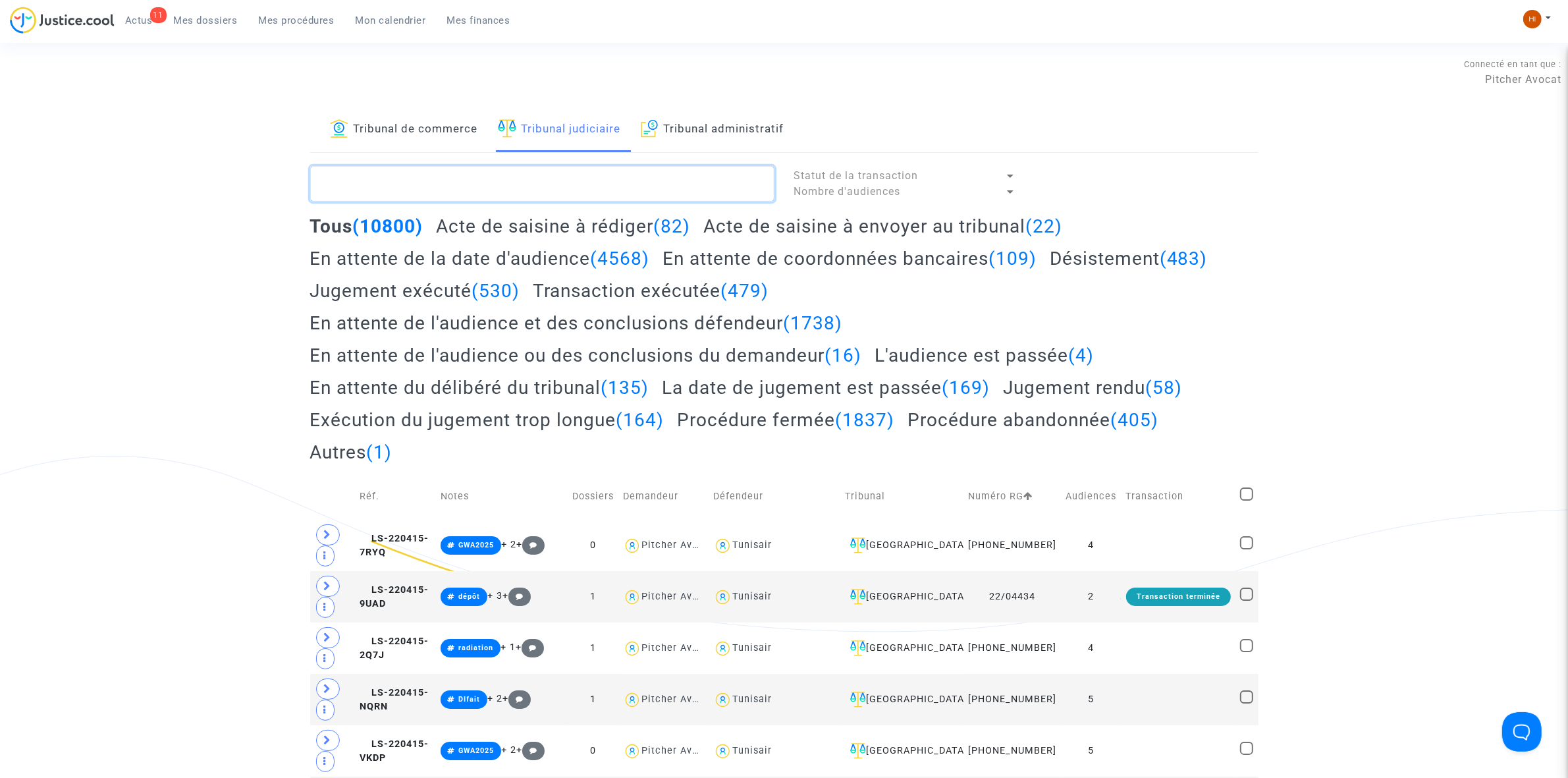
click at [468, 180] on textarea at bounding box center [542, 183] width 464 height 35
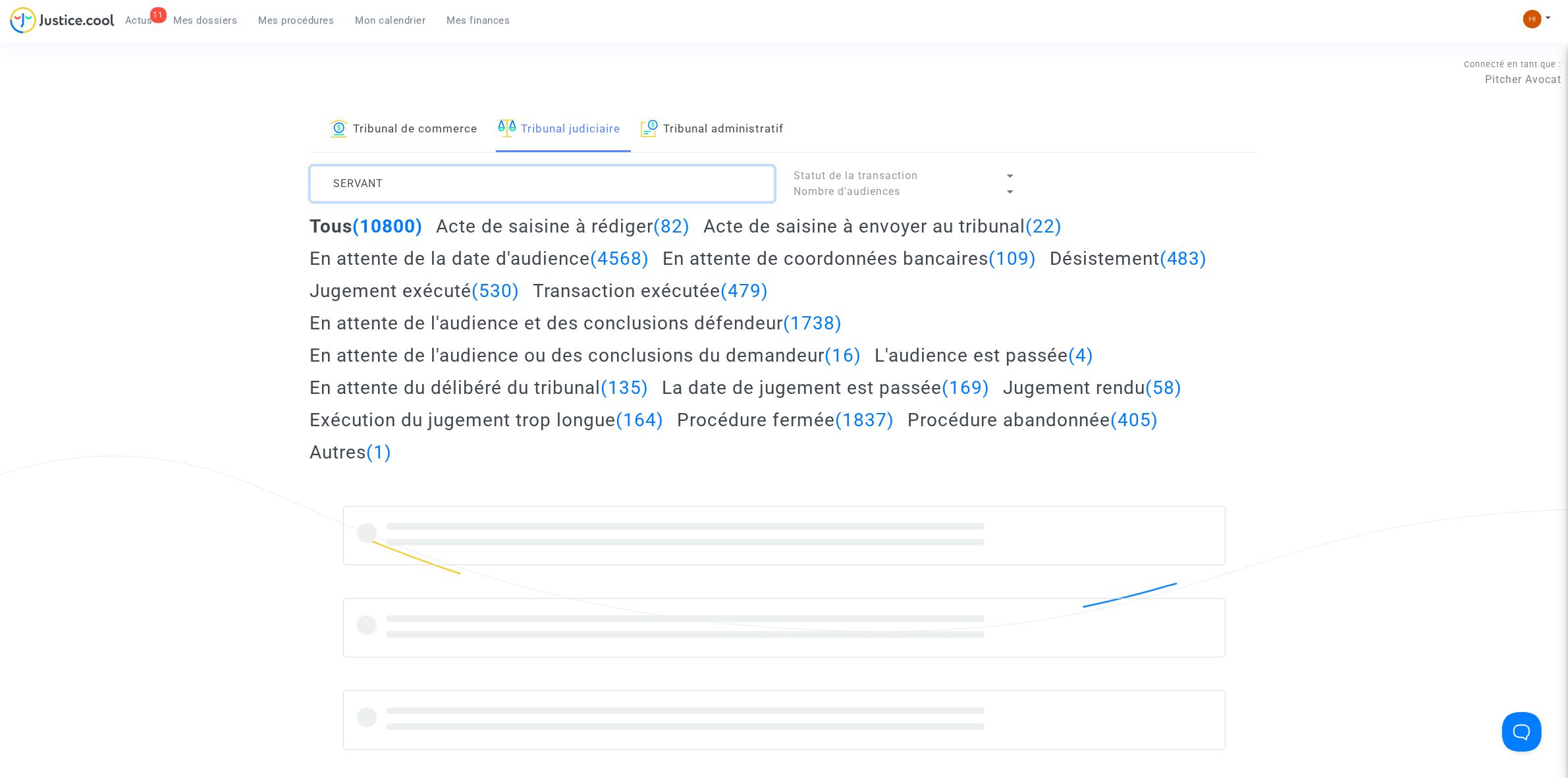
type textarea "SERVANT"
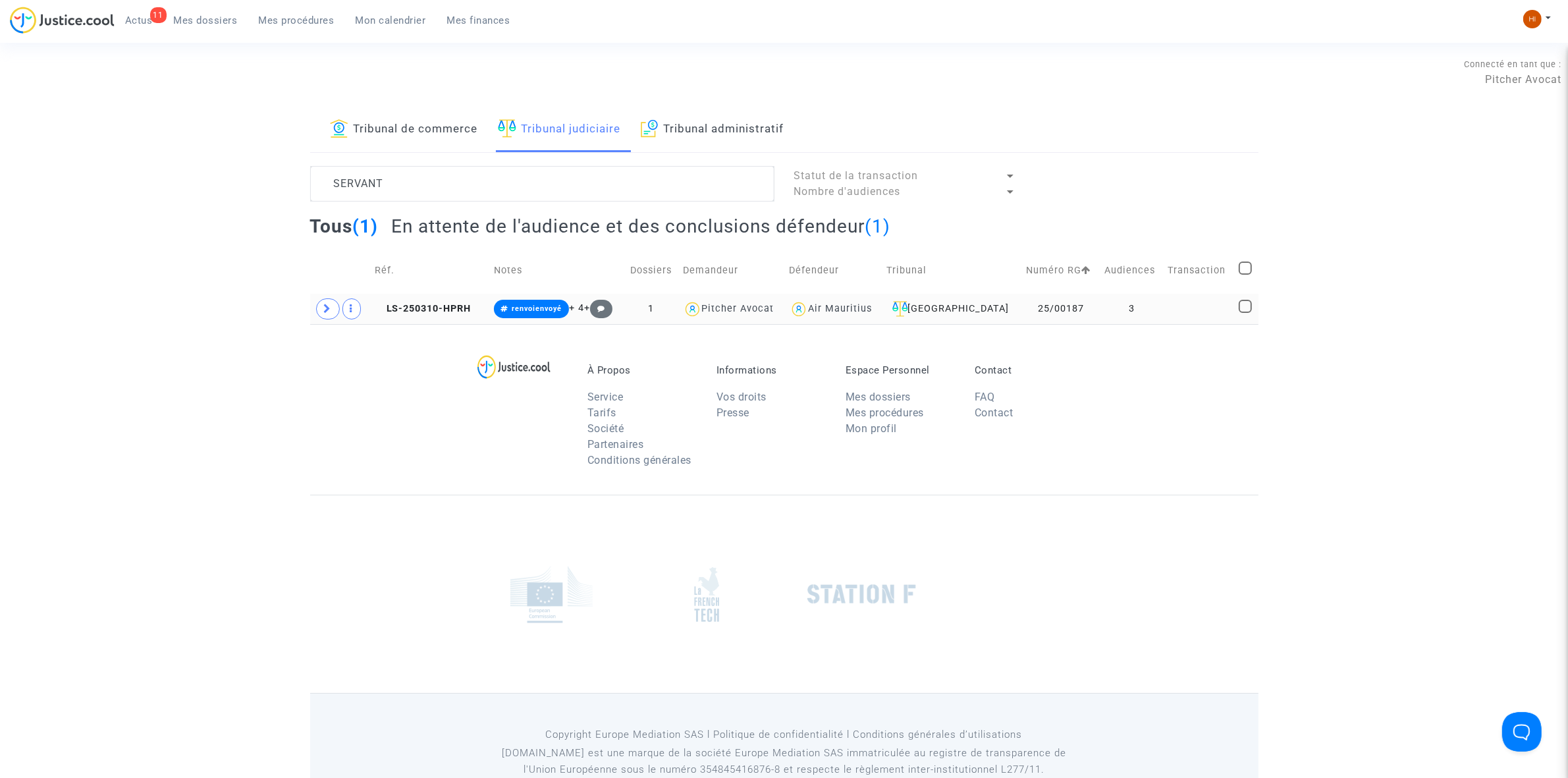
click at [472, 308] on td "LS-250310-HPRH" at bounding box center [429, 309] width 119 height 30
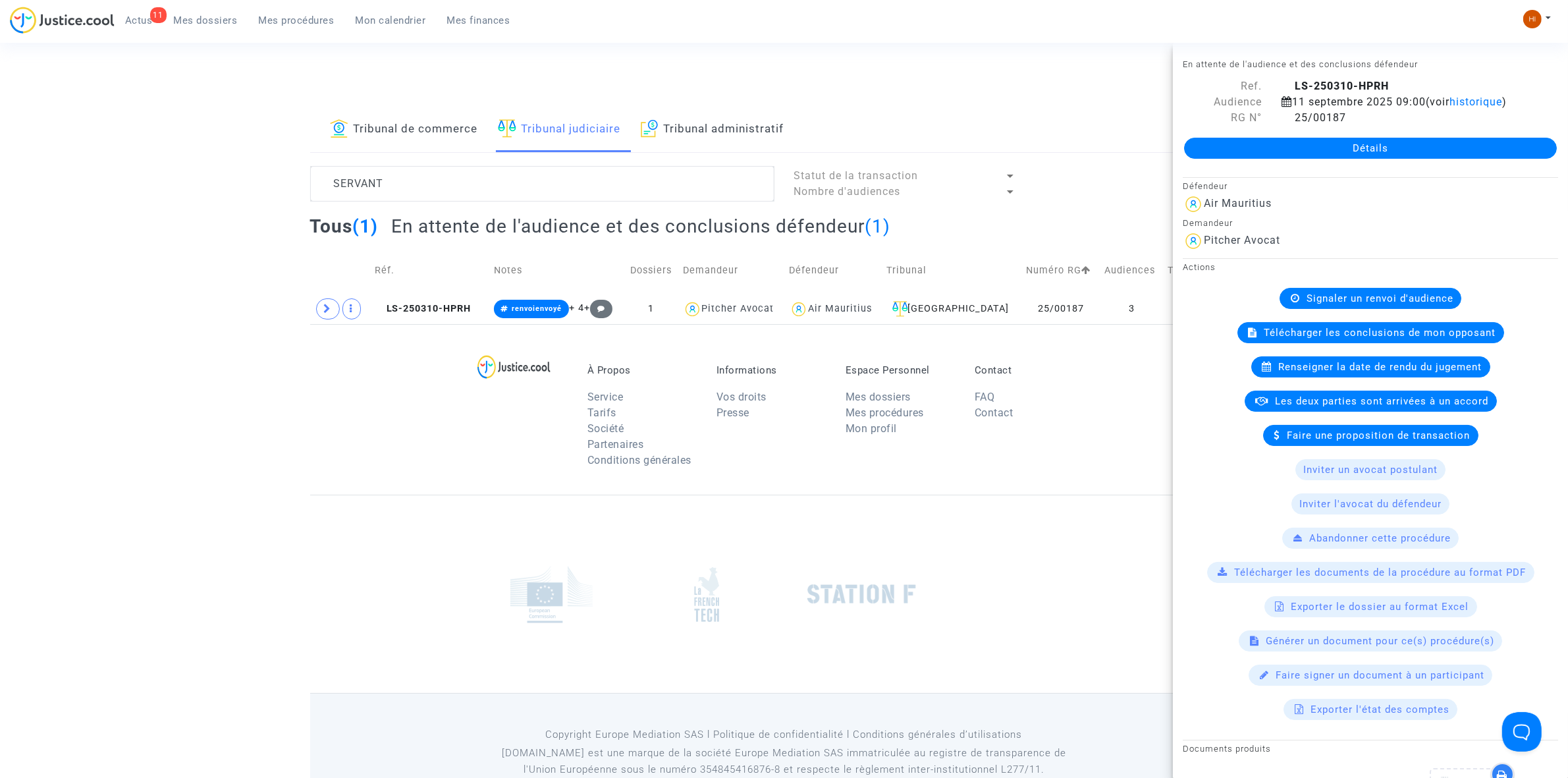
click at [1246, 170] on div "Détails" at bounding box center [1370, 148] width 395 height 45
click at [1271, 156] on link "Détails" at bounding box center [1371, 148] width 373 height 21
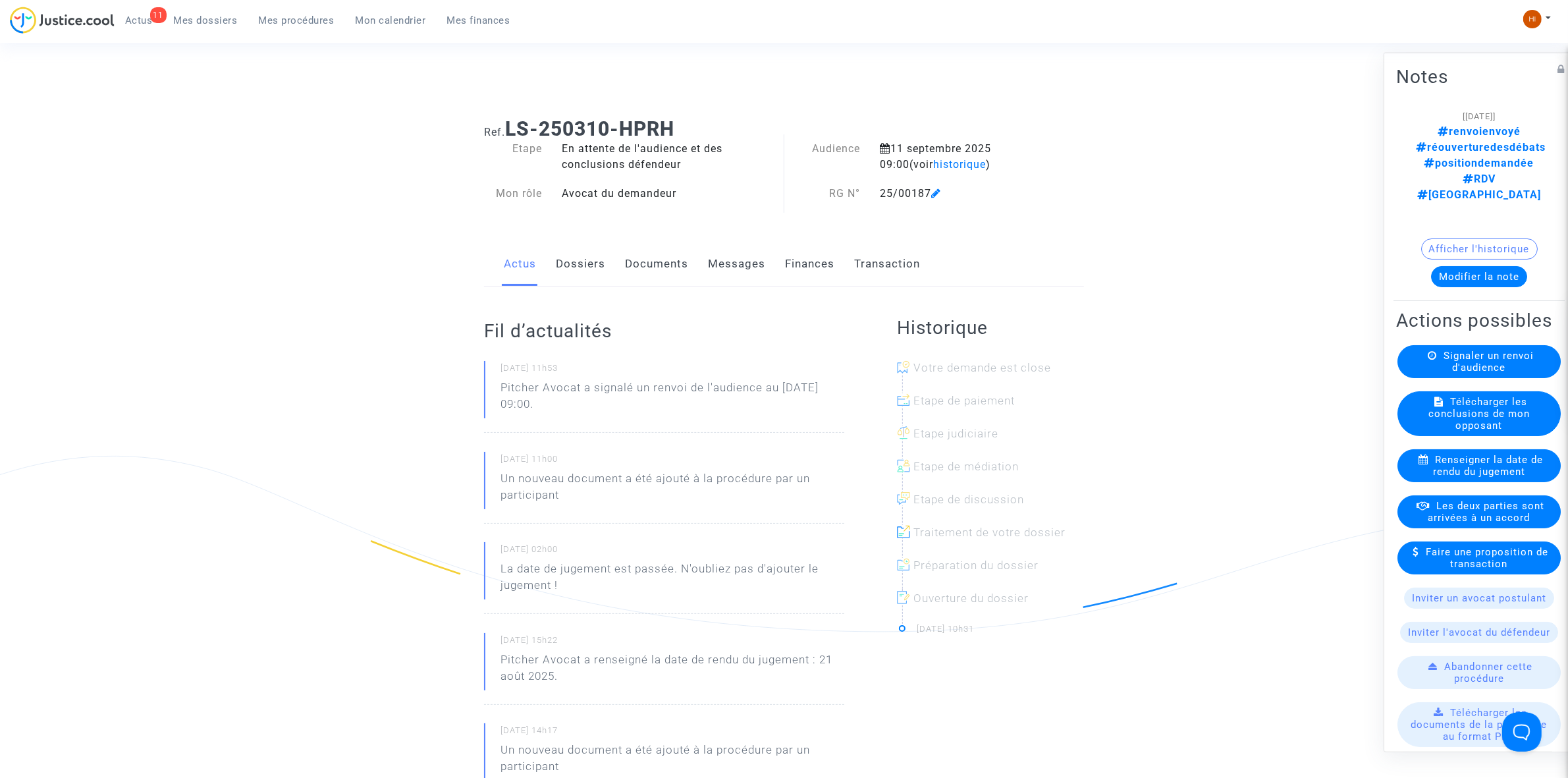
click at [556, 264] on link "Dossiers" at bounding box center [581, 264] width 49 height 43
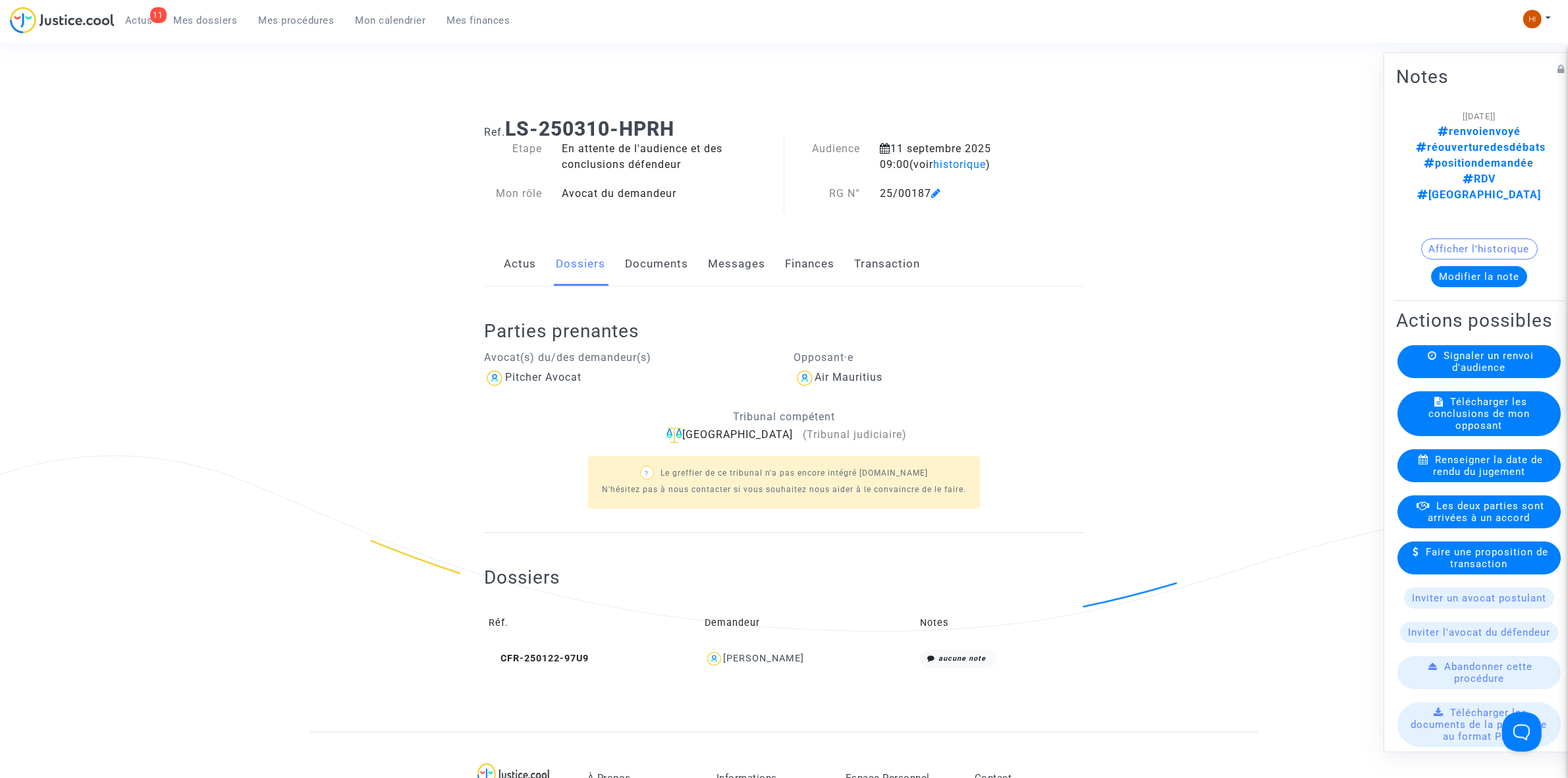
click at [1469, 349] on span "Signaler un renvoi d'audience" at bounding box center [1489, 360] width 90 height 24
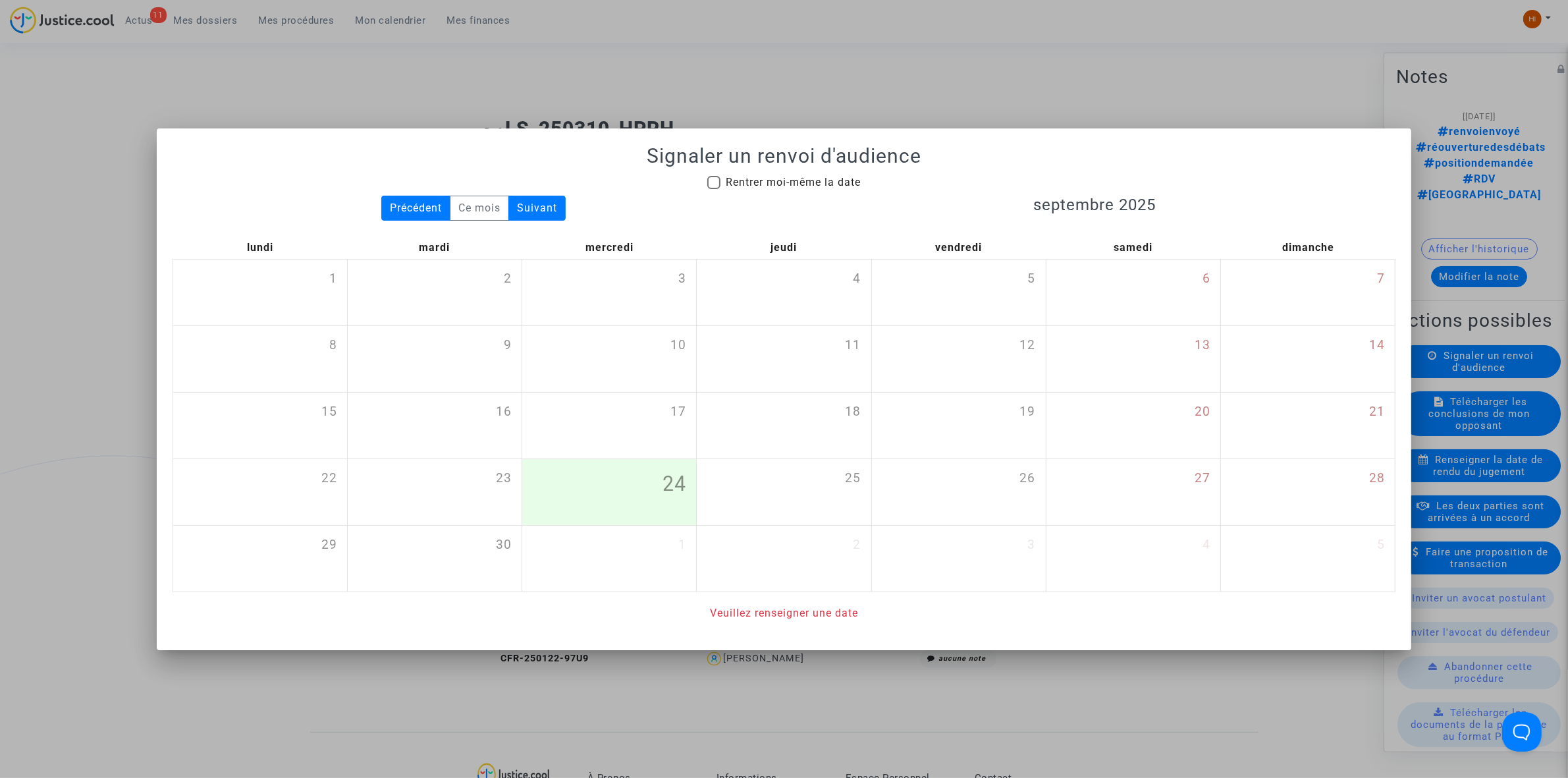
click at [139, 170] on div at bounding box center [784, 389] width 1568 height 778
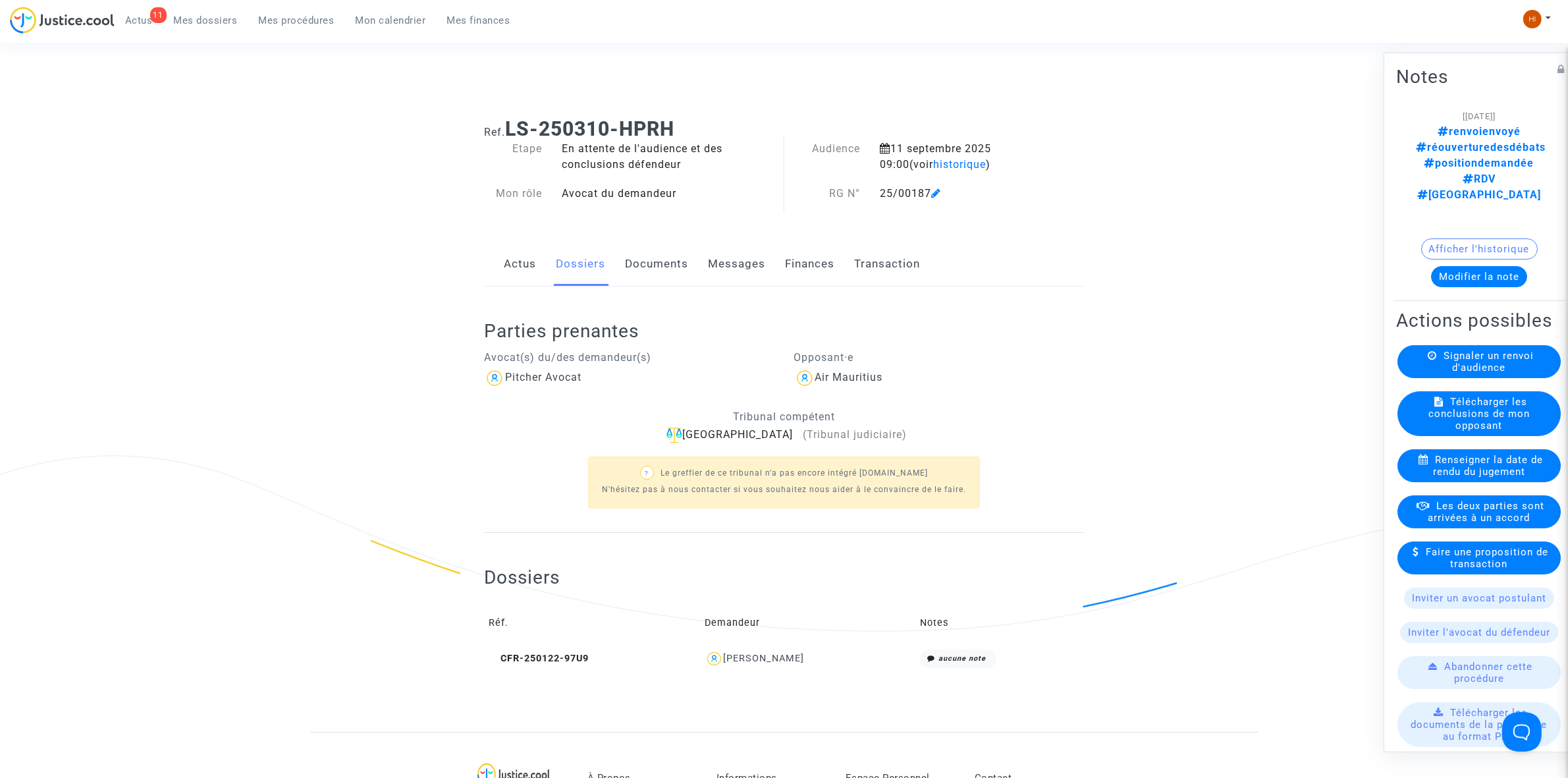
click at [1428, 350] on icon at bounding box center [1432, 355] width 9 height 10
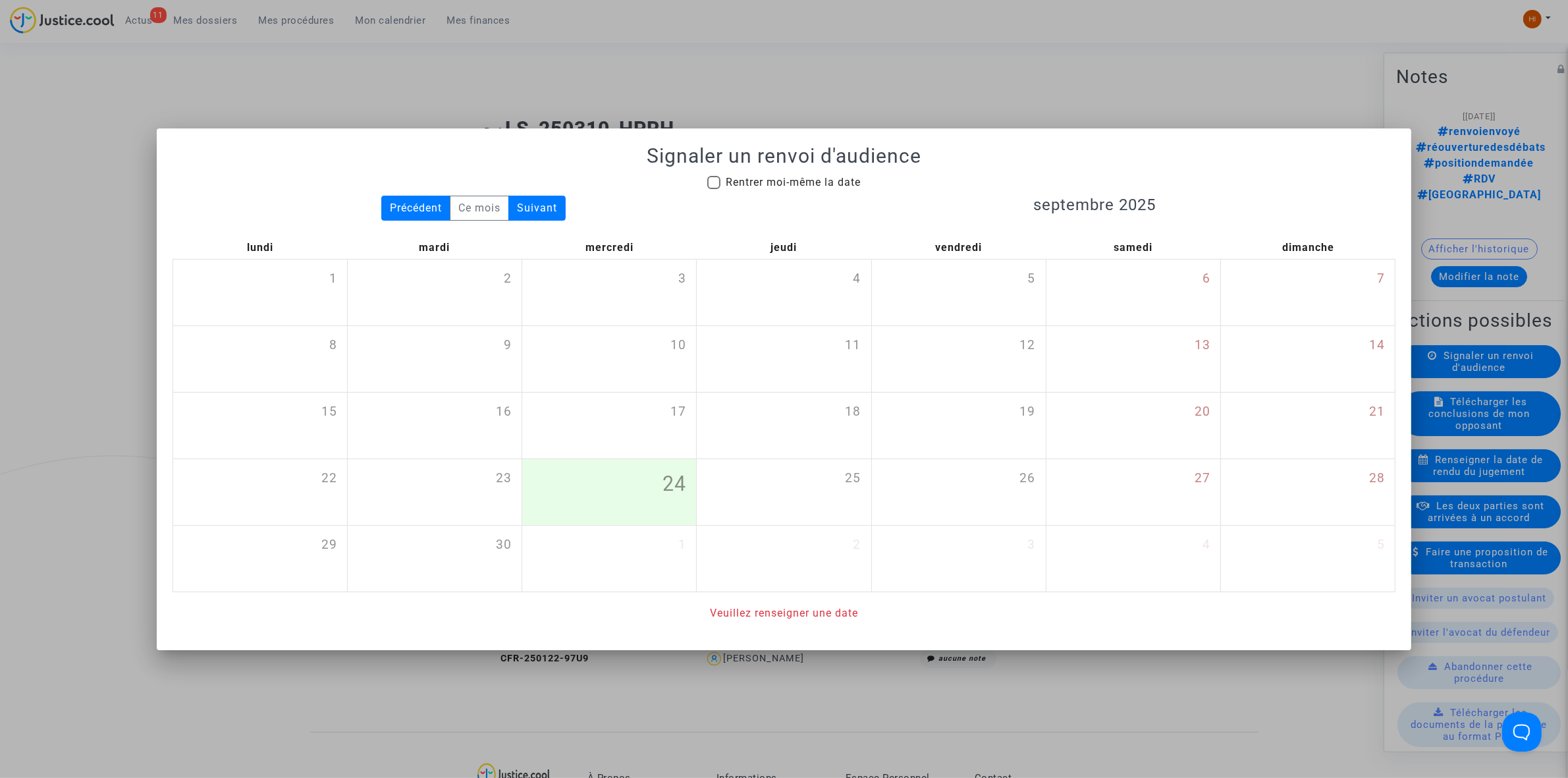
click at [799, 189] on span "Rentrer moi-même la date" at bounding box center [793, 183] width 135 height 16
click at [714, 189] on input "Rentrer moi-même la date" at bounding box center [714, 189] width 1 height 1
checkbox input "true"
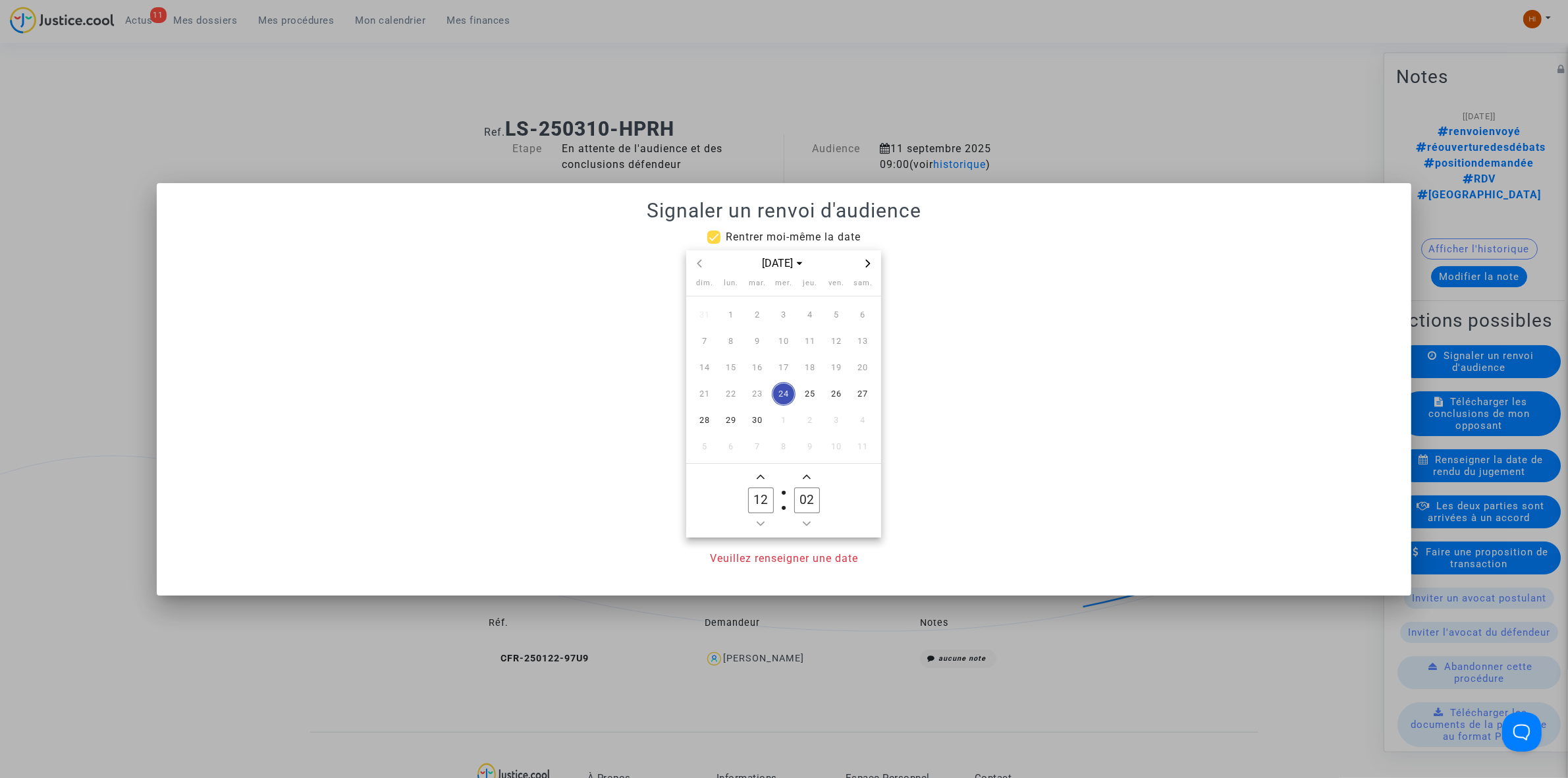
click at [870, 264] on icon "Next month" at bounding box center [868, 263] width 4 height 8
click at [871, 264] on icon "Next month" at bounding box center [867, 263] width 8 height 8
click at [811, 363] on span "13" at bounding box center [810, 367] width 24 height 24
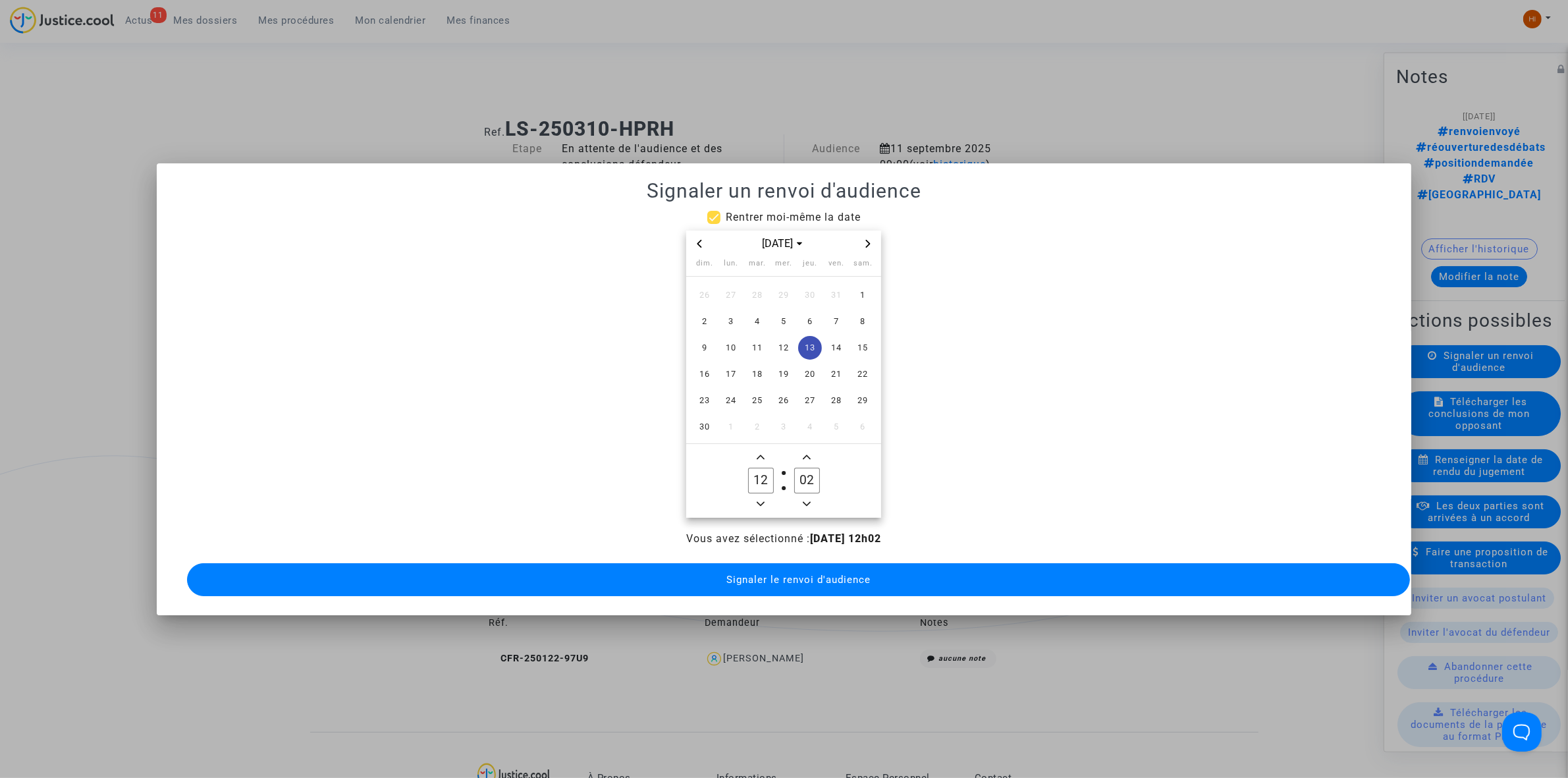
click at [763, 500] on icon "Minus a hour" at bounding box center [761, 503] width 8 height 8
type input "09"
click at [804, 468] on input "02" at bounding box center [807, 480] width 25 height 25
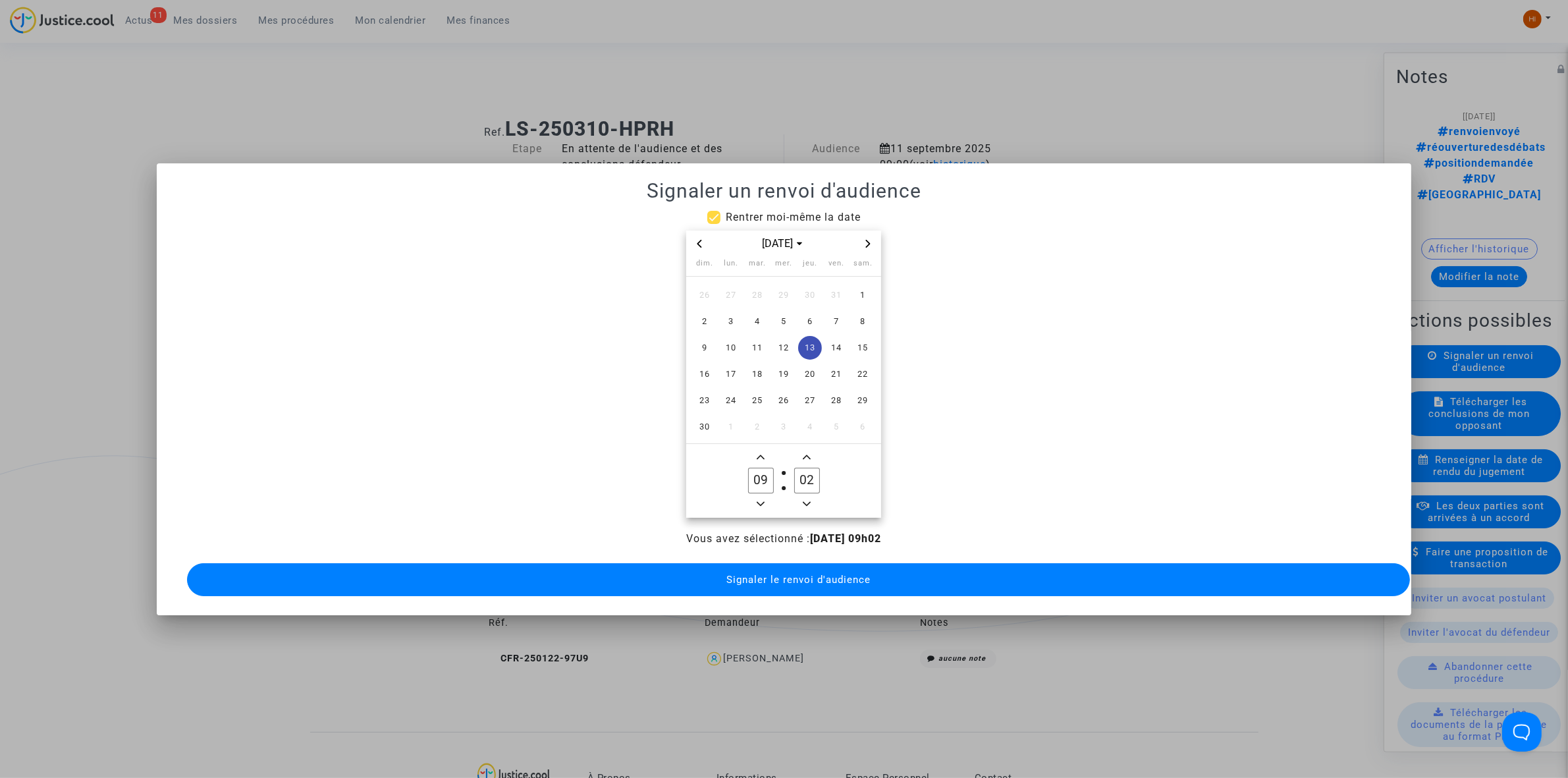
click at [804, 468] on input "02" at bounding box center [807, 480] width 25 height 25
type input "00"
click at [818, 578] on span "Signaler le renvoi d'audience" at bounding box center [799, 579] width 144 height 12
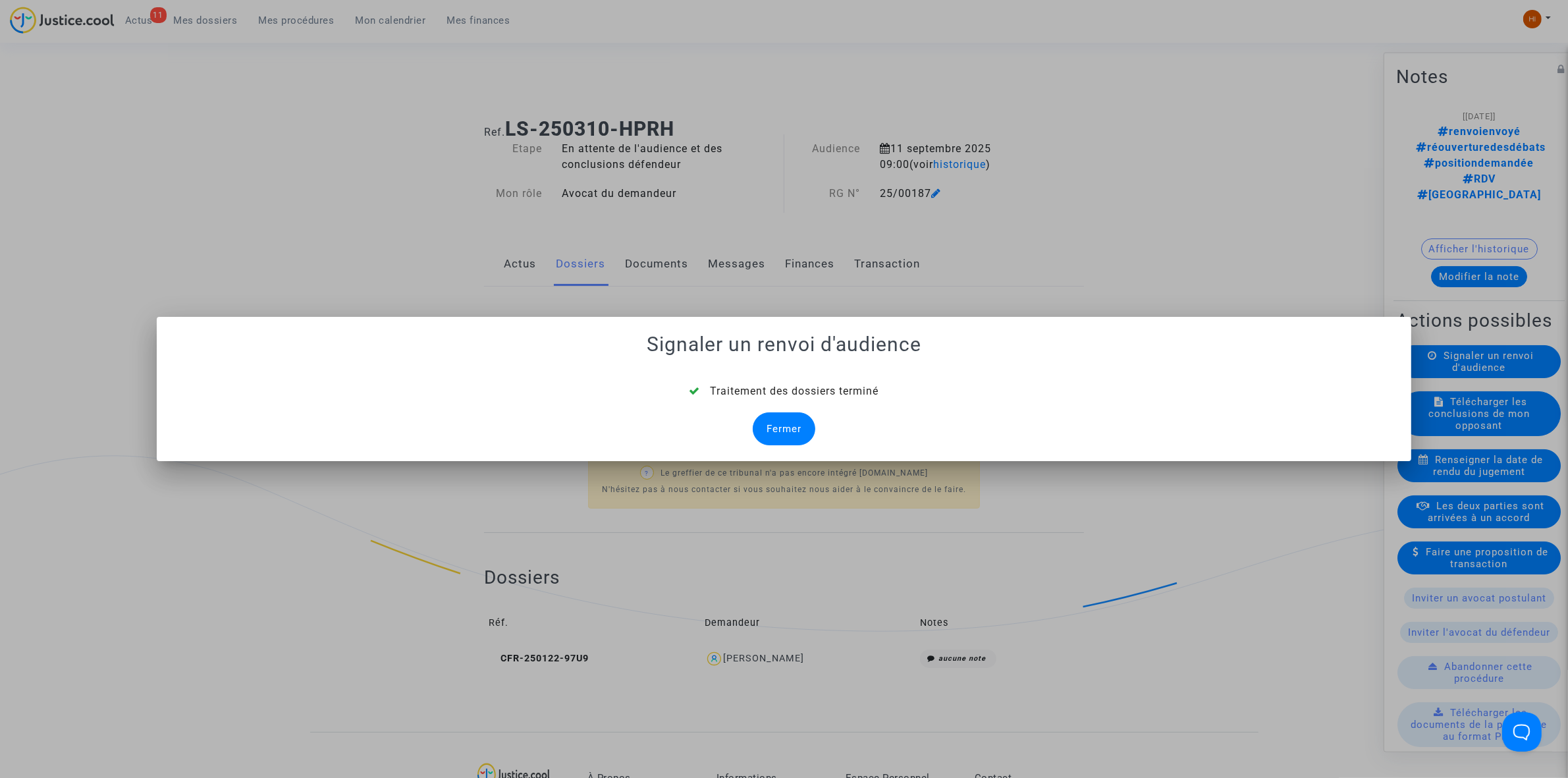
click at [781, 422] on div "Fermer" at bounding box center [784, 429] width 63 height 33
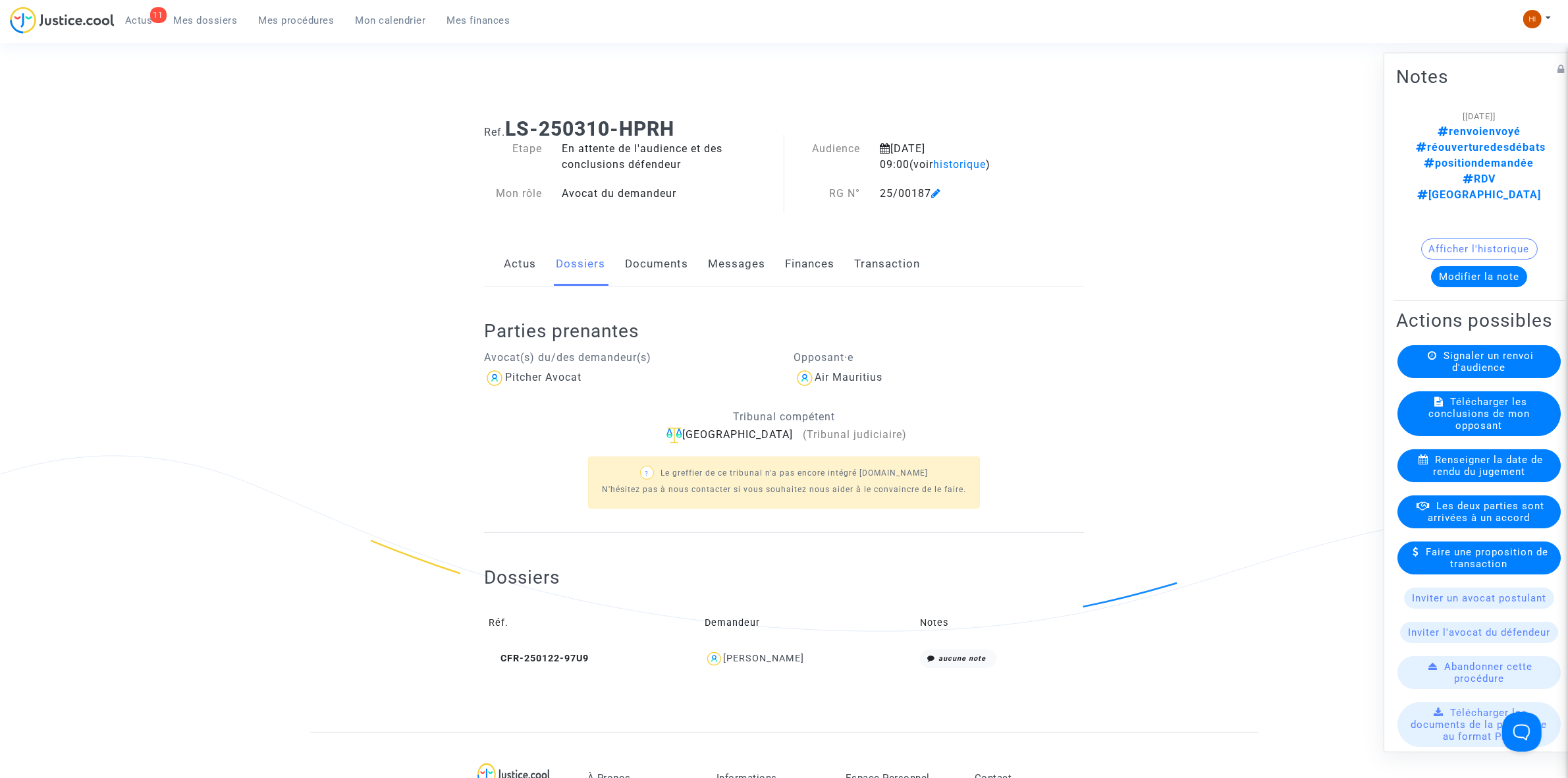
click at [672, 267] on link "Documents" at bounding box center [657, 264] width 64 height 43
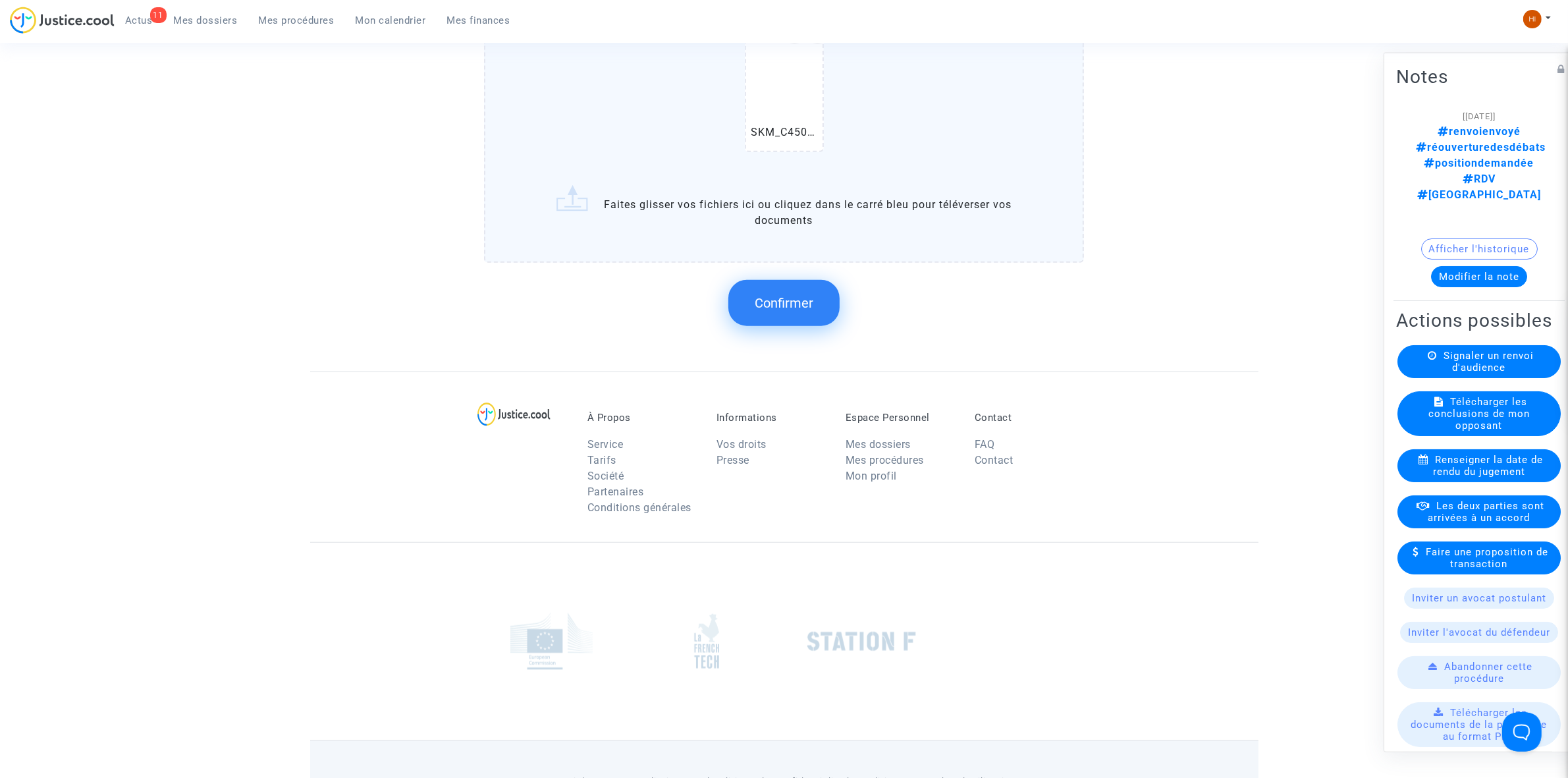
scroll to position [1565, 0]
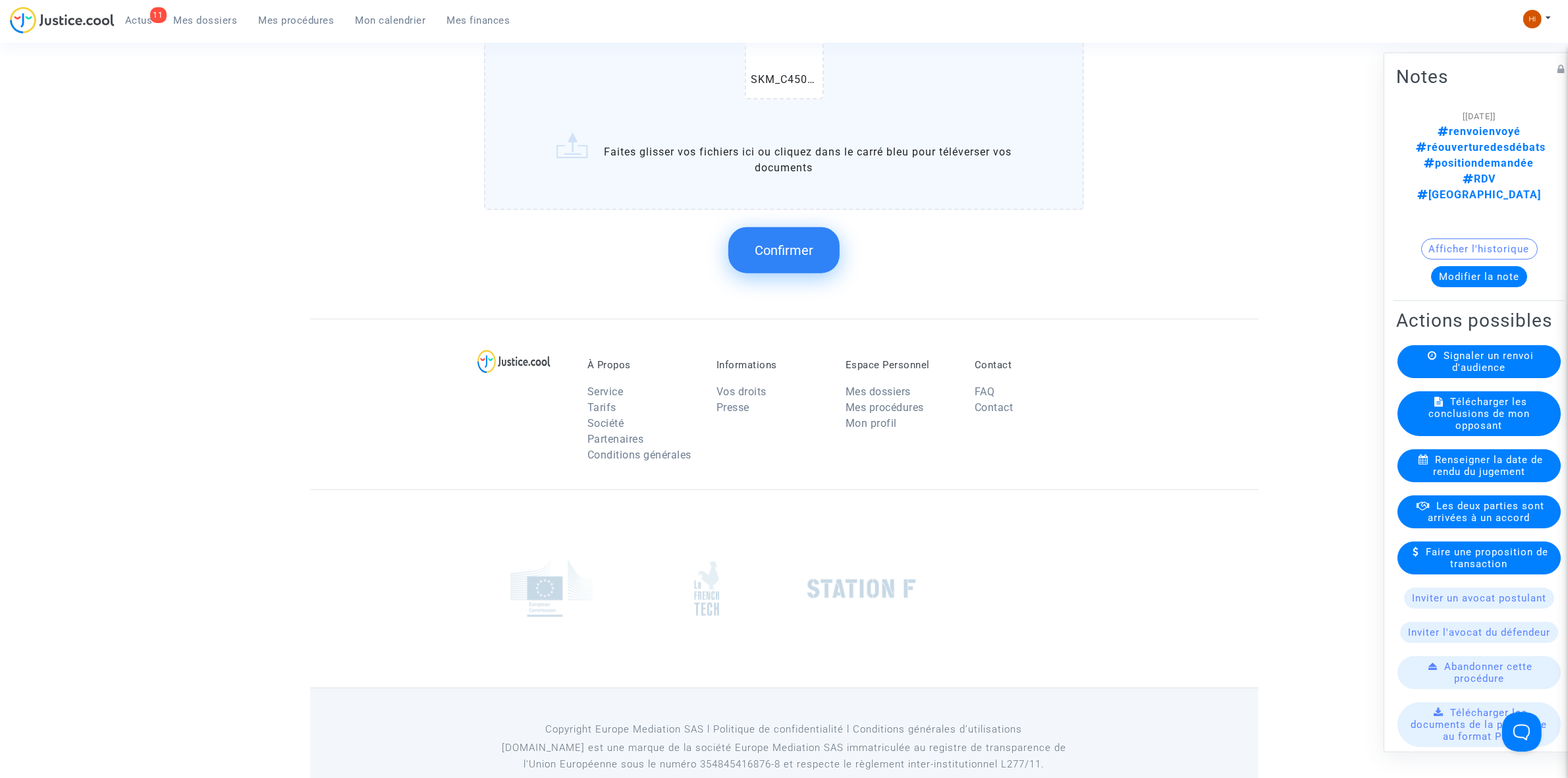
click at [772, 243] on span "Confirmer" at bounding box center [784, 251] width 59 height 16
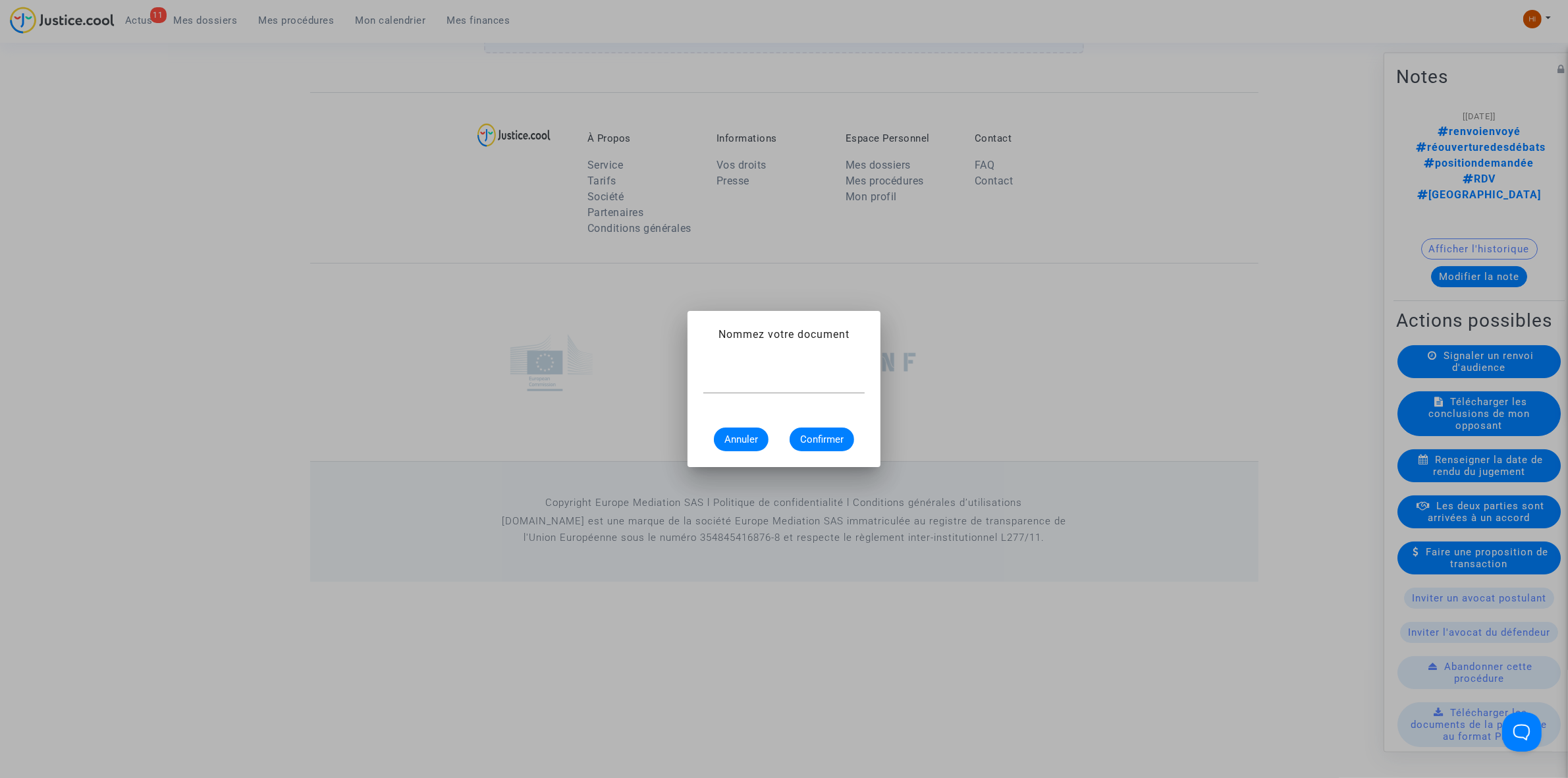
scroll to position [0, 0]
type input "AVIS DE RENVOI"
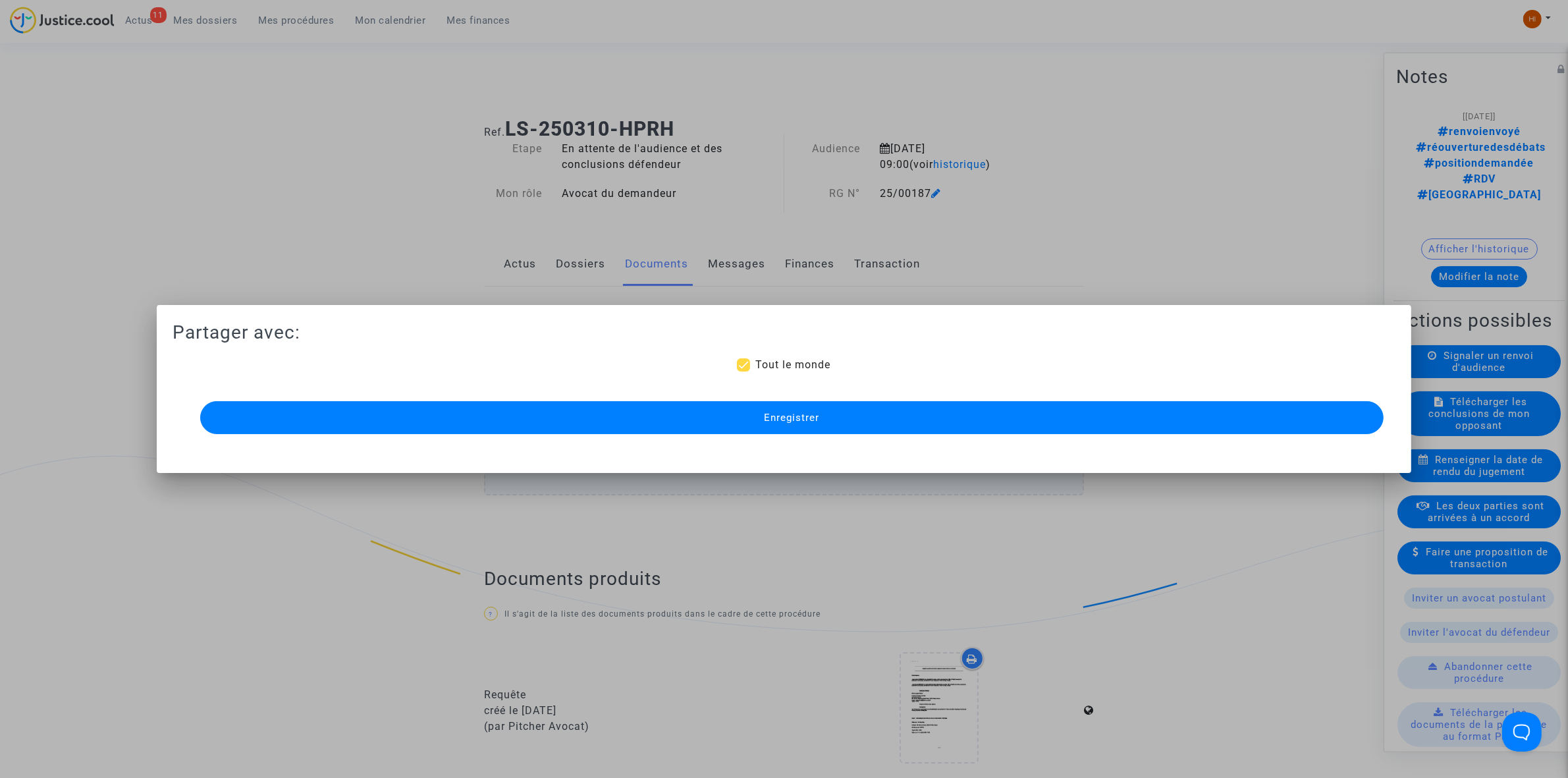
scroll to position [1360, 0]
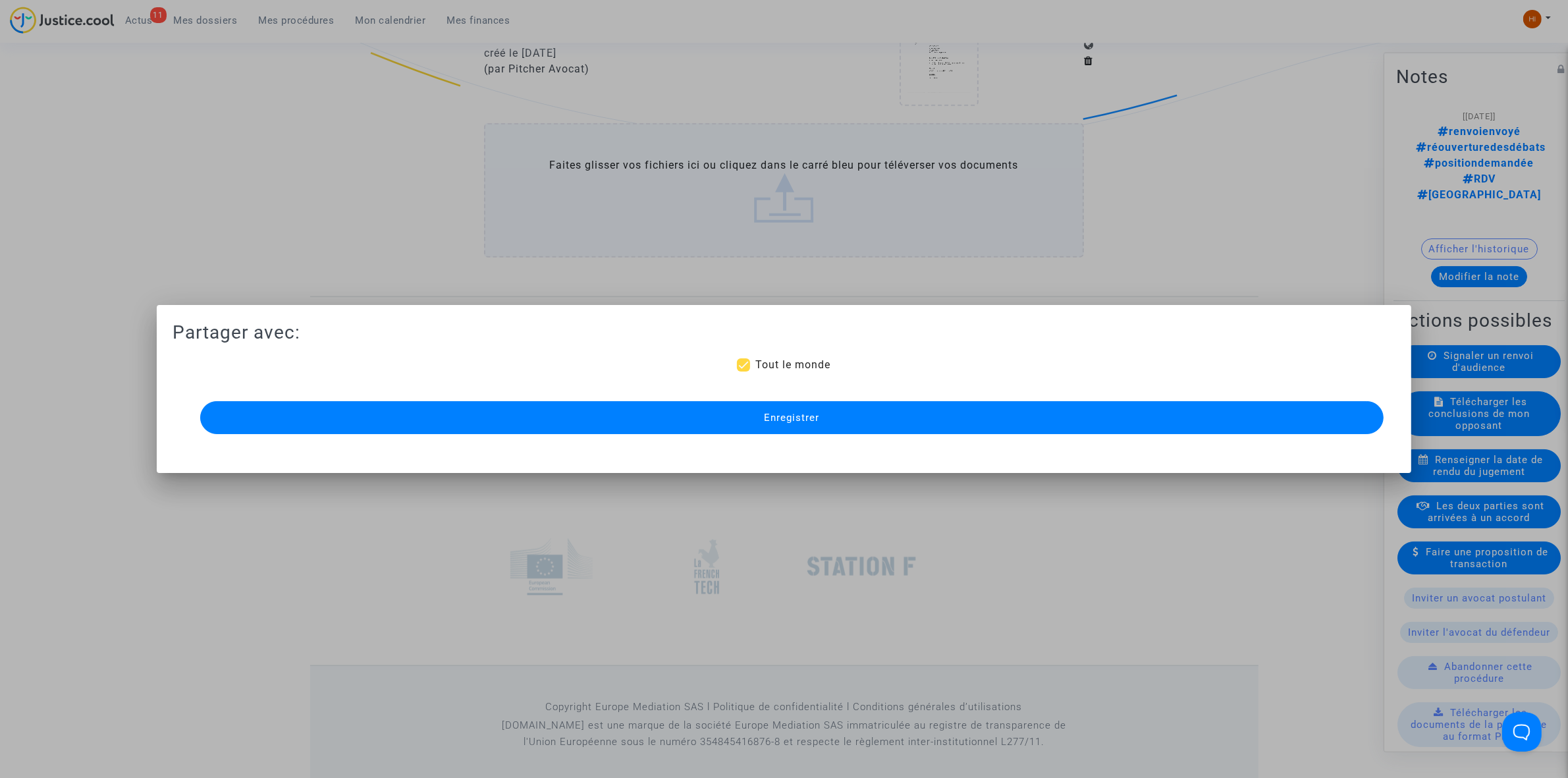
click at [773, 420] on span "Enregistrer" at bounding box center [792, 418] width 56 height 12
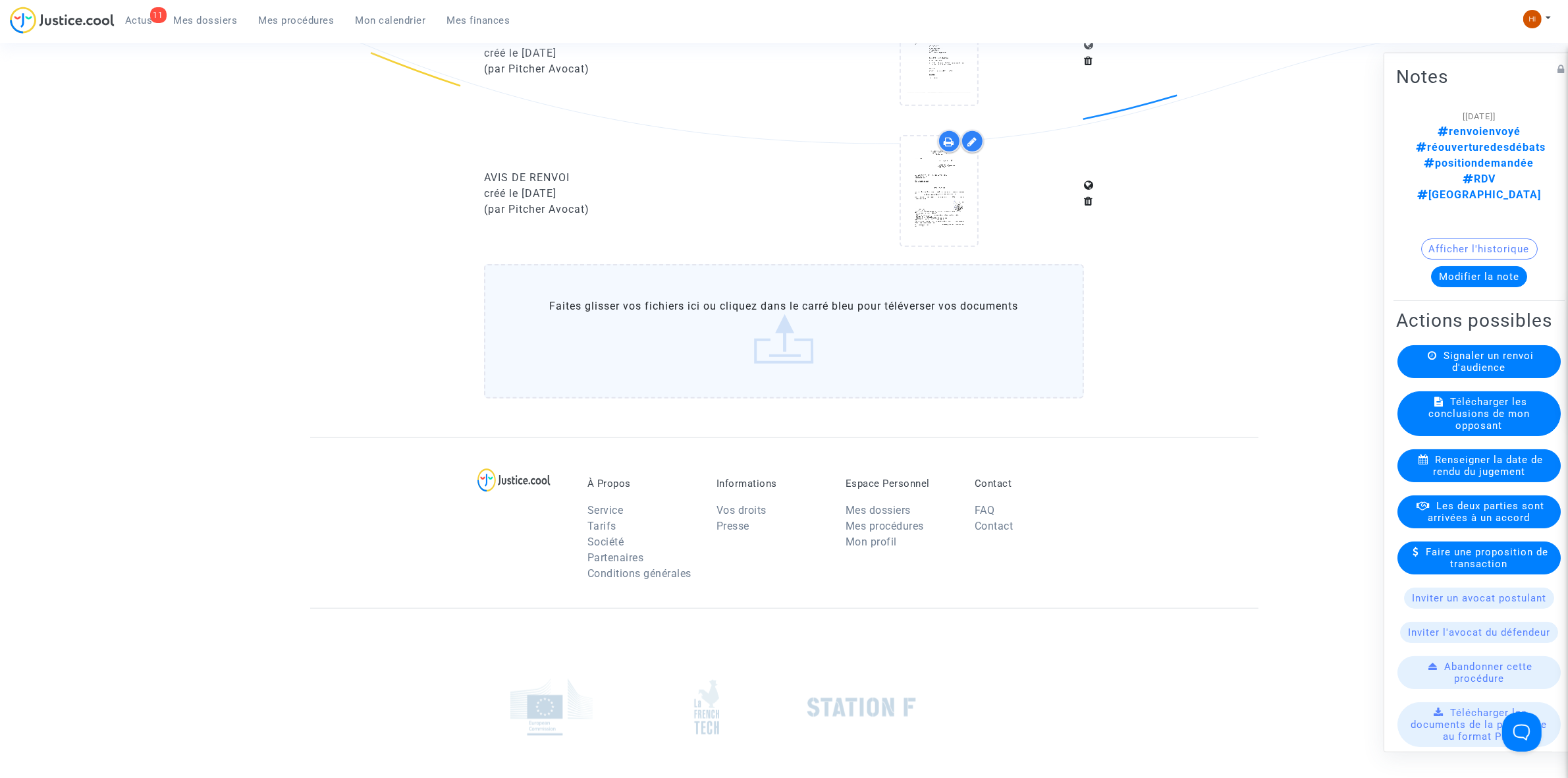
click at [277, 27] on link "Mes procédures" at bounding box center [297, 20] width 97 height 20
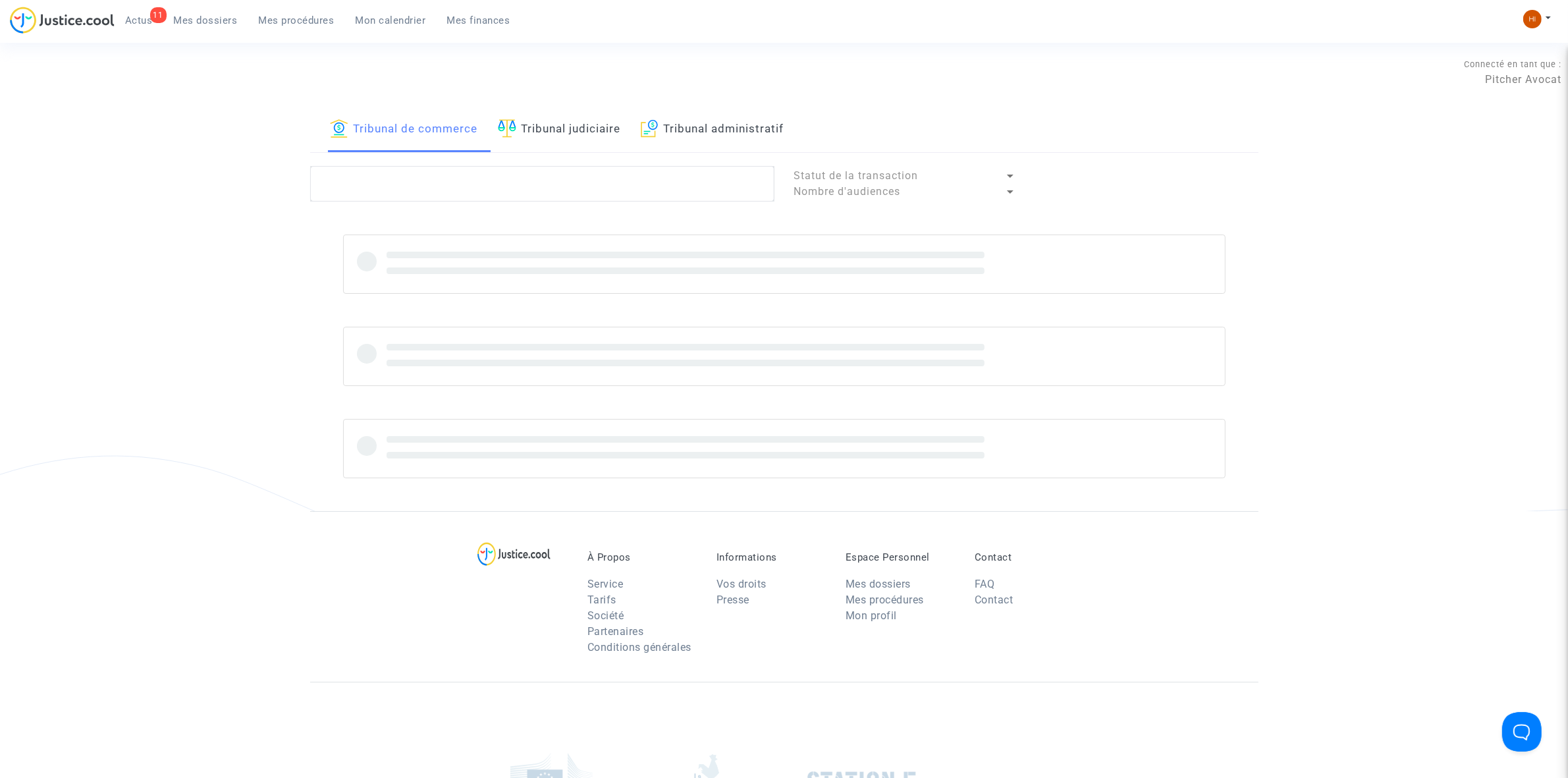
click at [537, 136] on link "Tribunal judiciaire" at bounding box center [559, 130] width 124 height 45
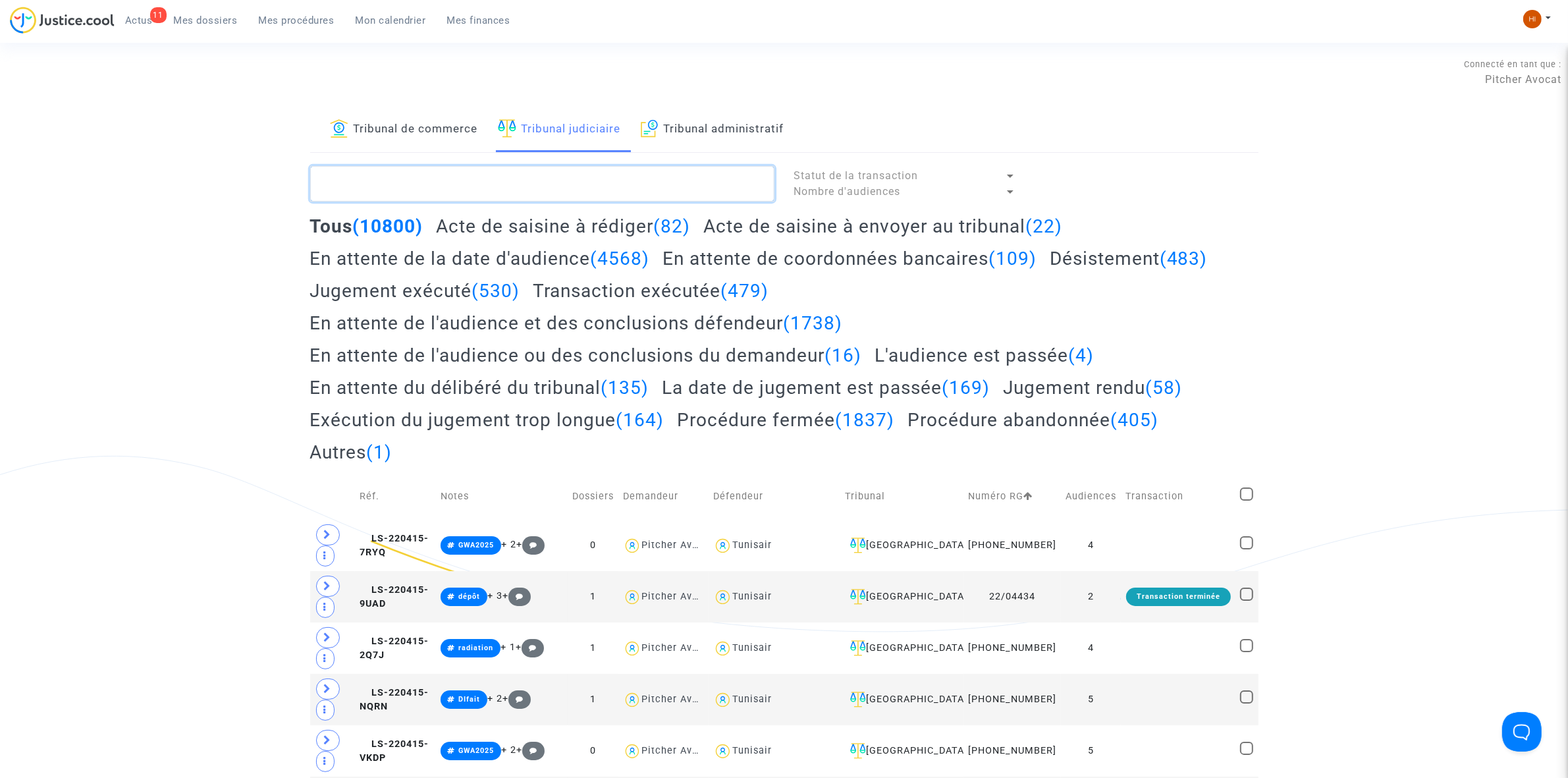
click at [550, 190] on textarea at bounding box center [542, 183] width 464 height 35
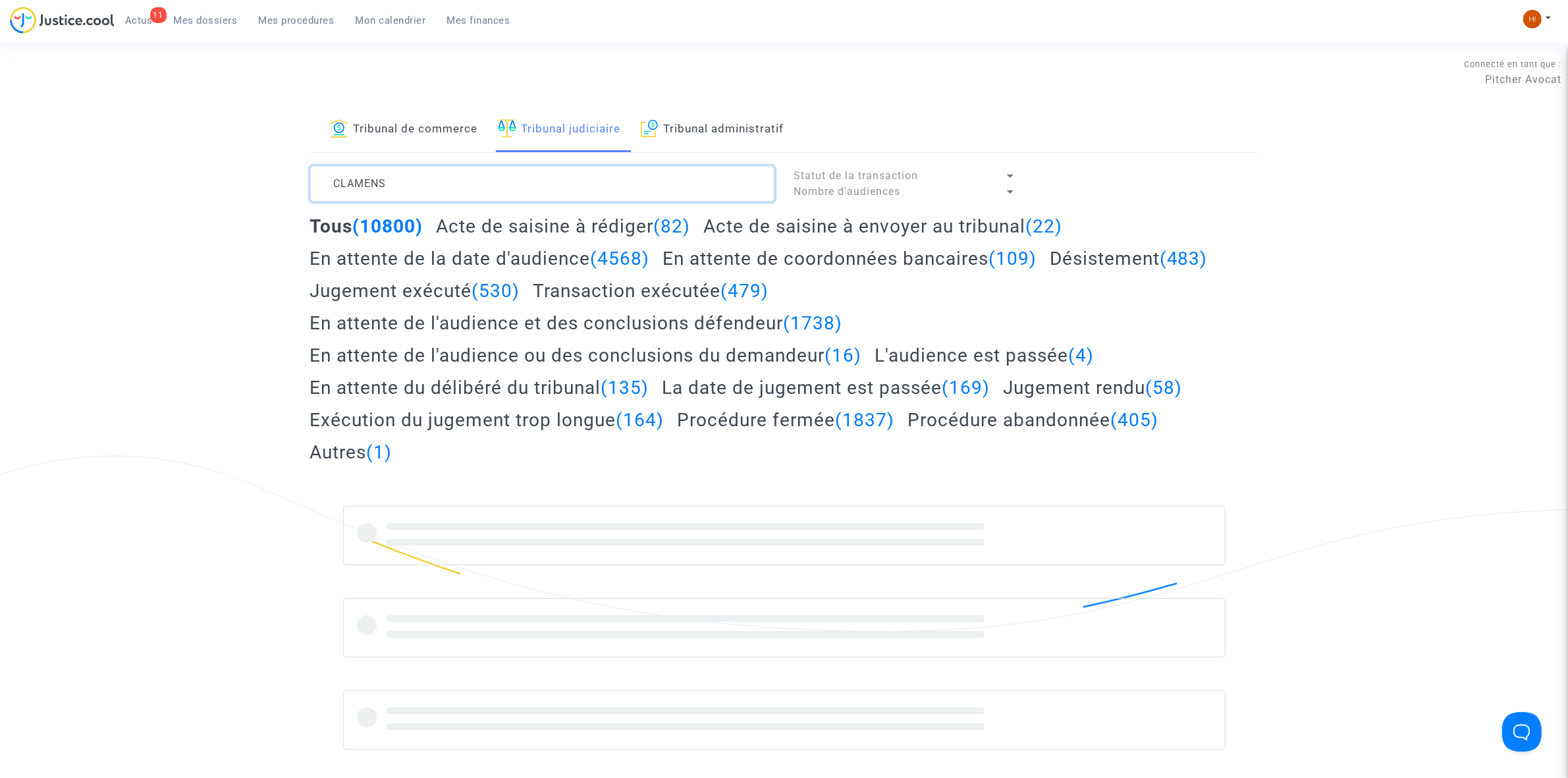
type textarea "CLAMENS"
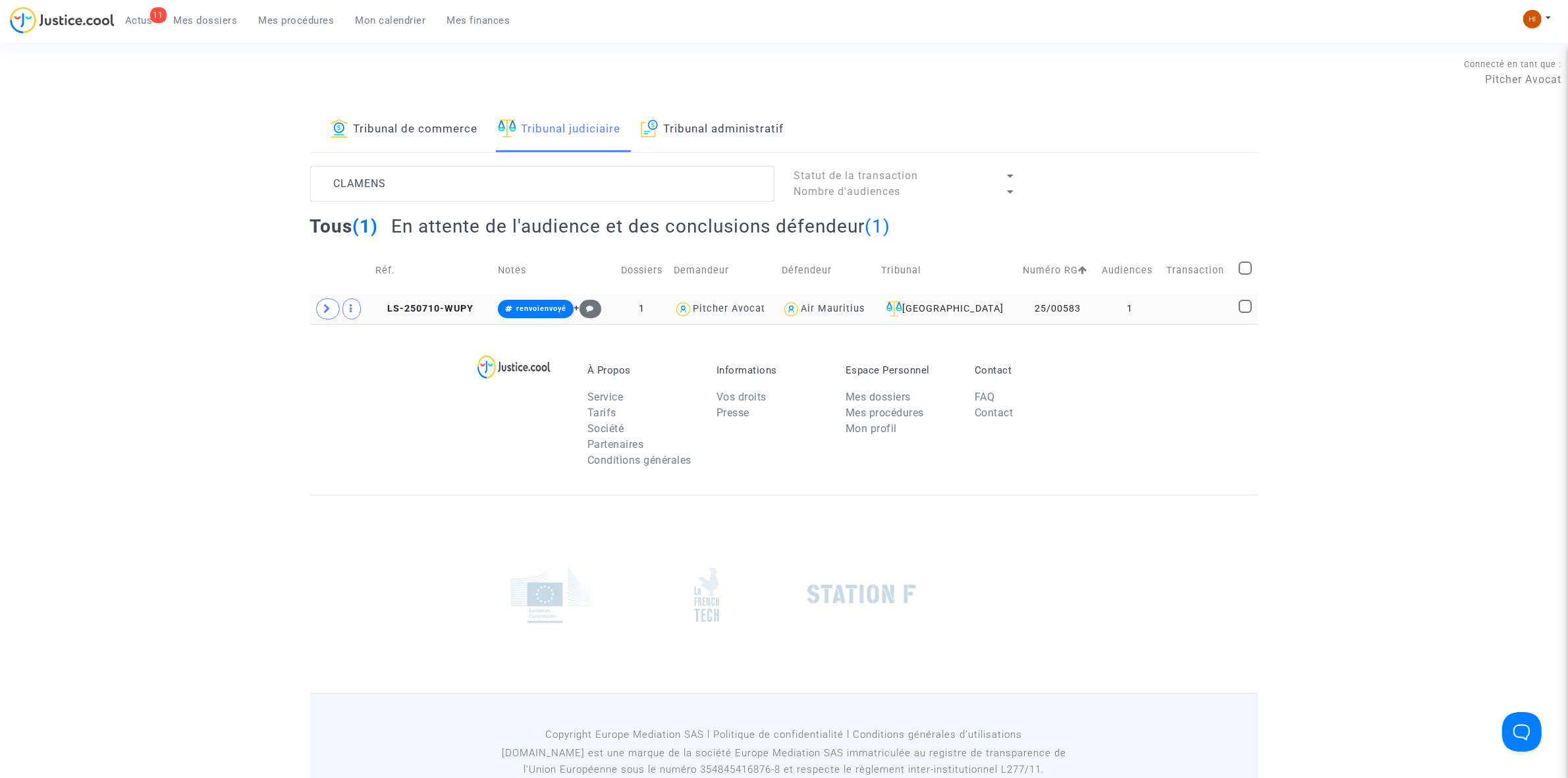
click at [410, 303] on copy "LS-250710-WUPY" at bounding box center [425, 308] width 98 height 12
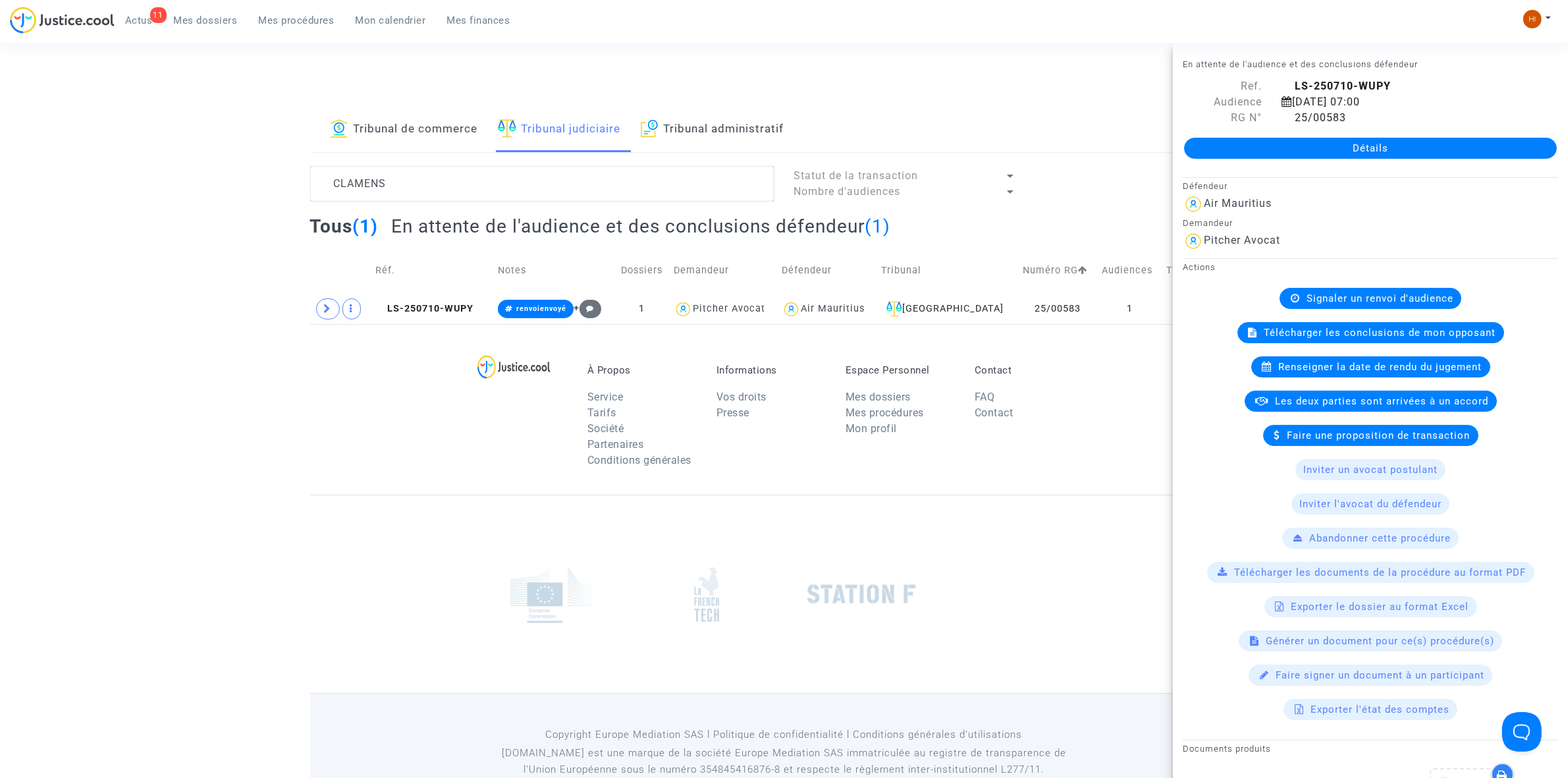
click at [1308, 149] on link "Détails" at bounding box center [1371, 148] width 373 height 21
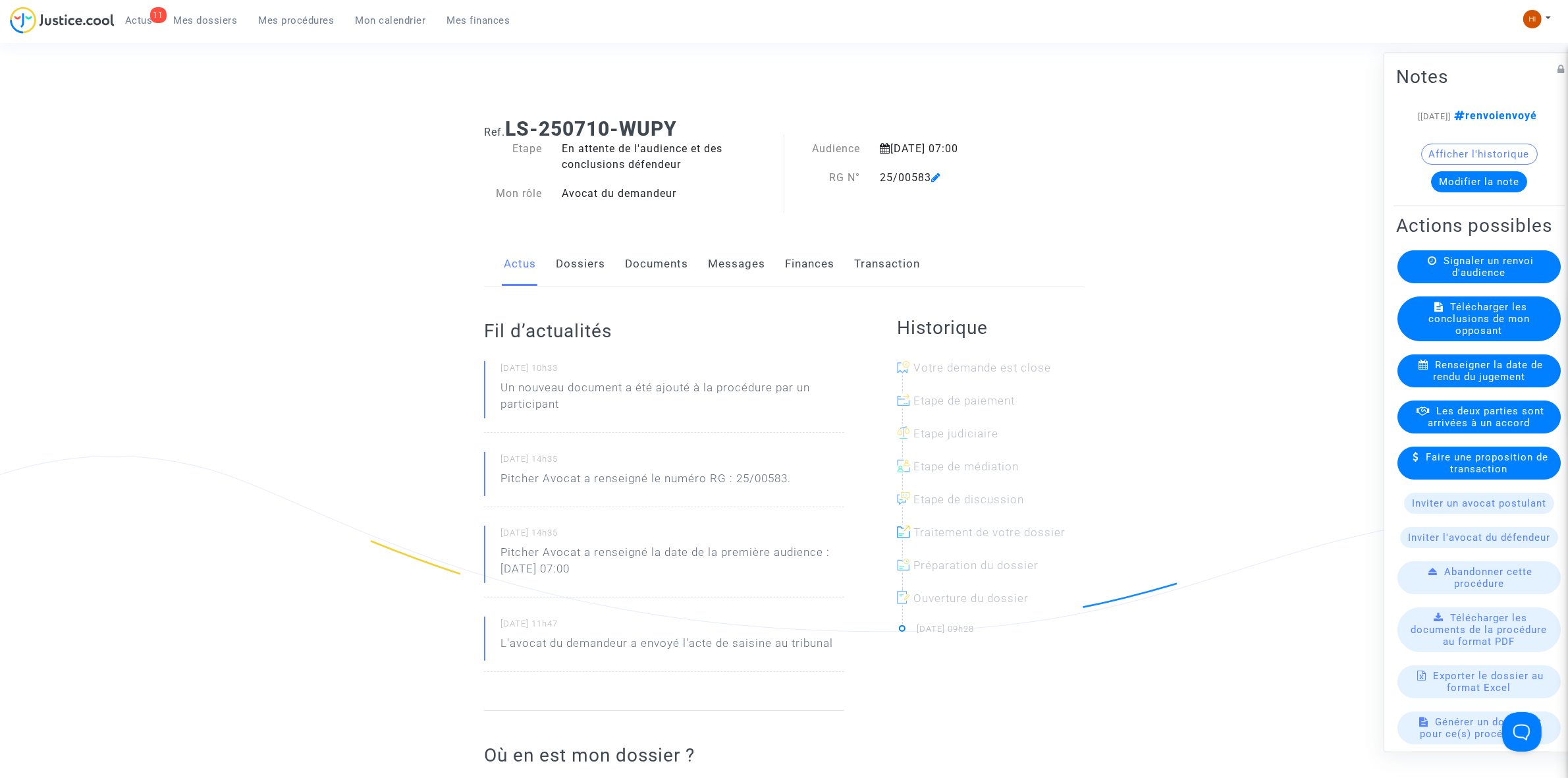
click at [1473, 278] on span "Signaler un renvoi d'audience" at bounding box center [1489, 266] width 90 height 24
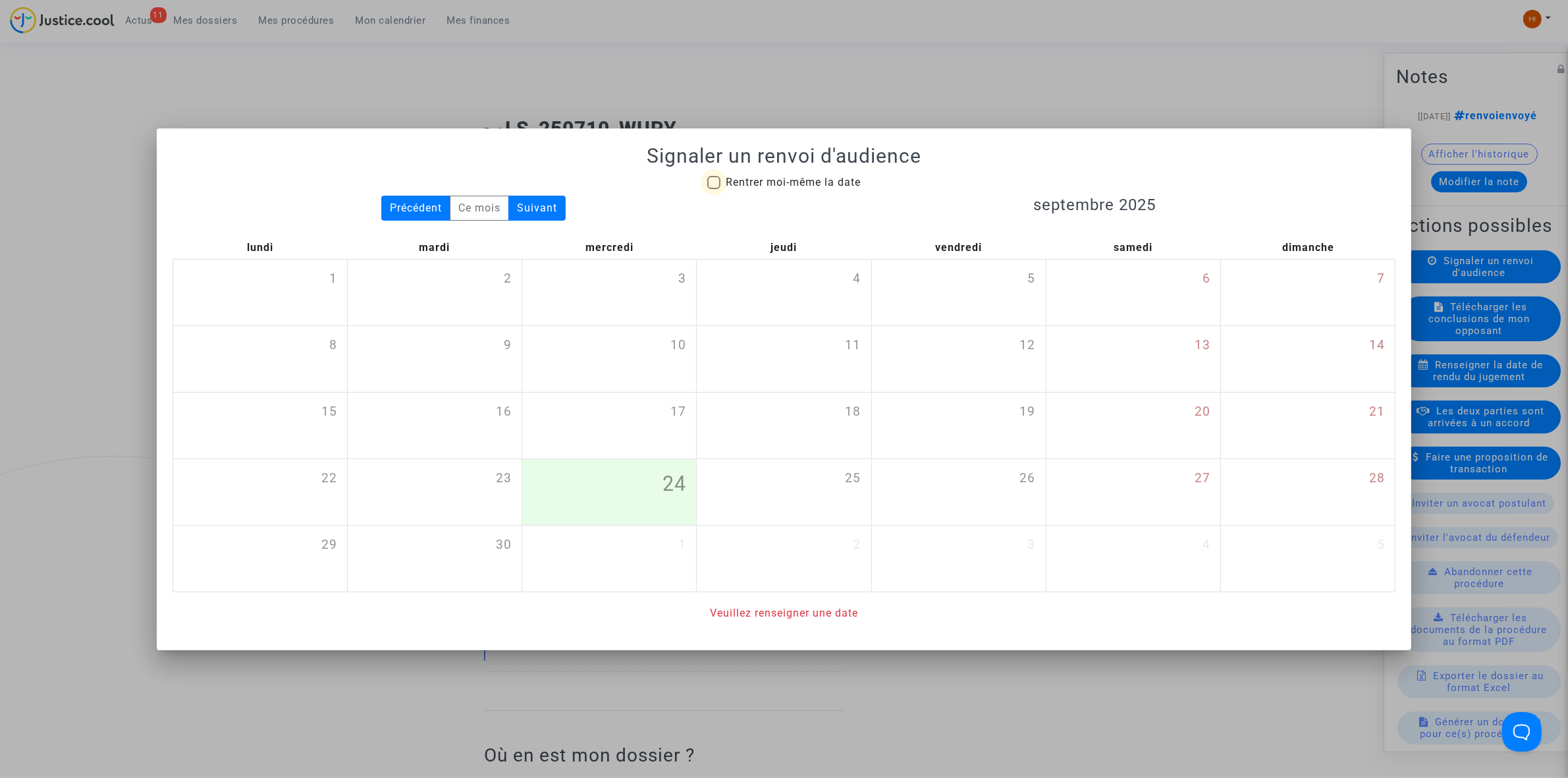
click at [741, 185] on span "Rentrer moi-même la date" at bounding box center [793, 181] width 135 height 12
click at [714, 189] on input "Rentrer moi-même la date" at bounding box center [714, 189] width 1 height 1
checkbox input "true"
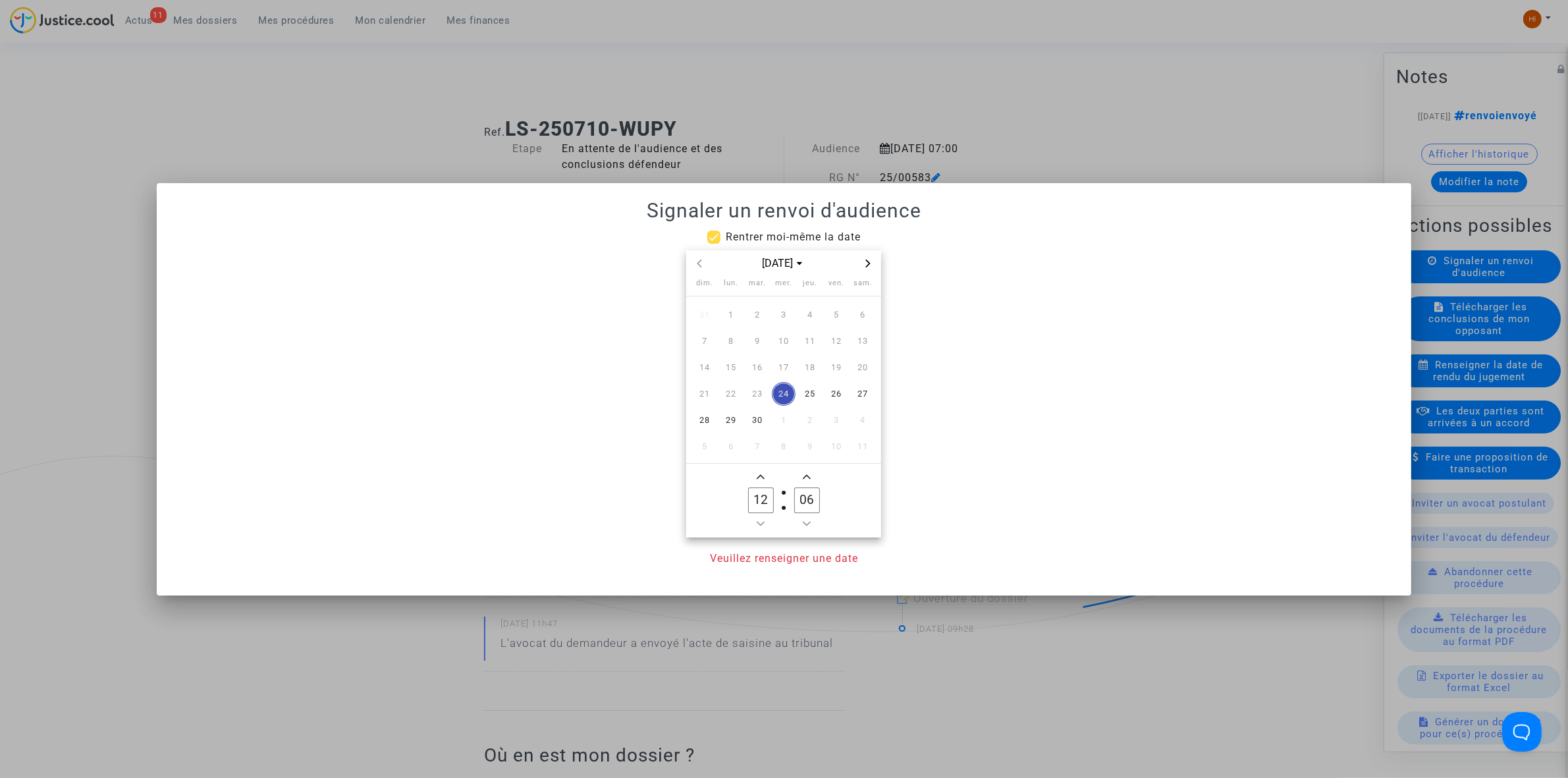
click at [870, 259] on icon "Next month" at bounding box center [867, 263] width 8 height 8
click at [807, 363] on span "13" at bounding box center [810, 367] width 24 height 24
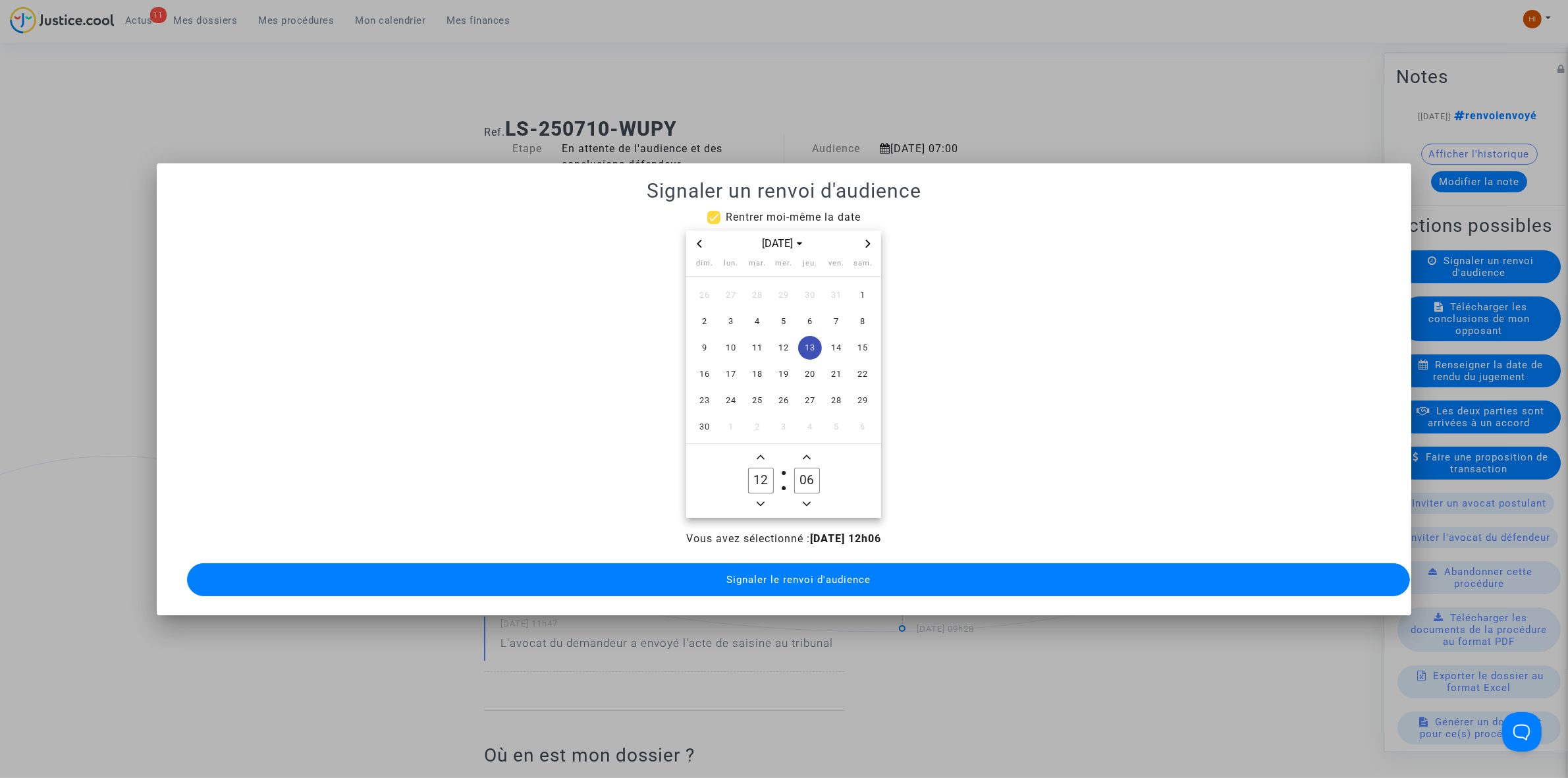
click at [759, 501] on icon "Minus a hour" at bounding box center [761, 503] width 8 height 8
type input "09"
click at [809, 472] on input "06" at bounding box center [807, 480] width 25 height 25
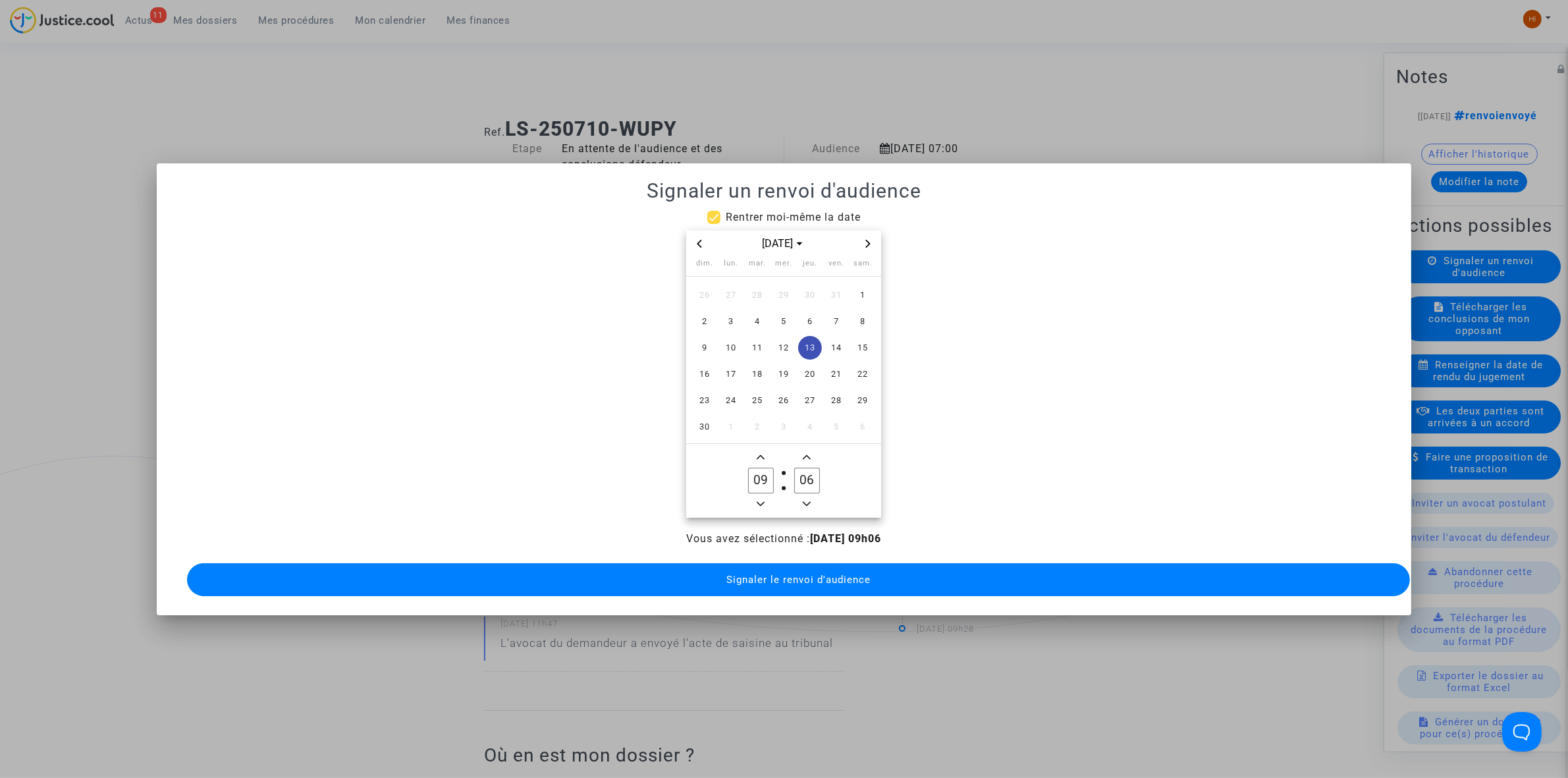
click at [809, 472] on input "06" at bounding box center [807, 480] width 25 height 25
type input "00"
click at [774, 574] on span "Signaler le renvoi d'audience" at bounding box center [799, 579] width 144 height 12
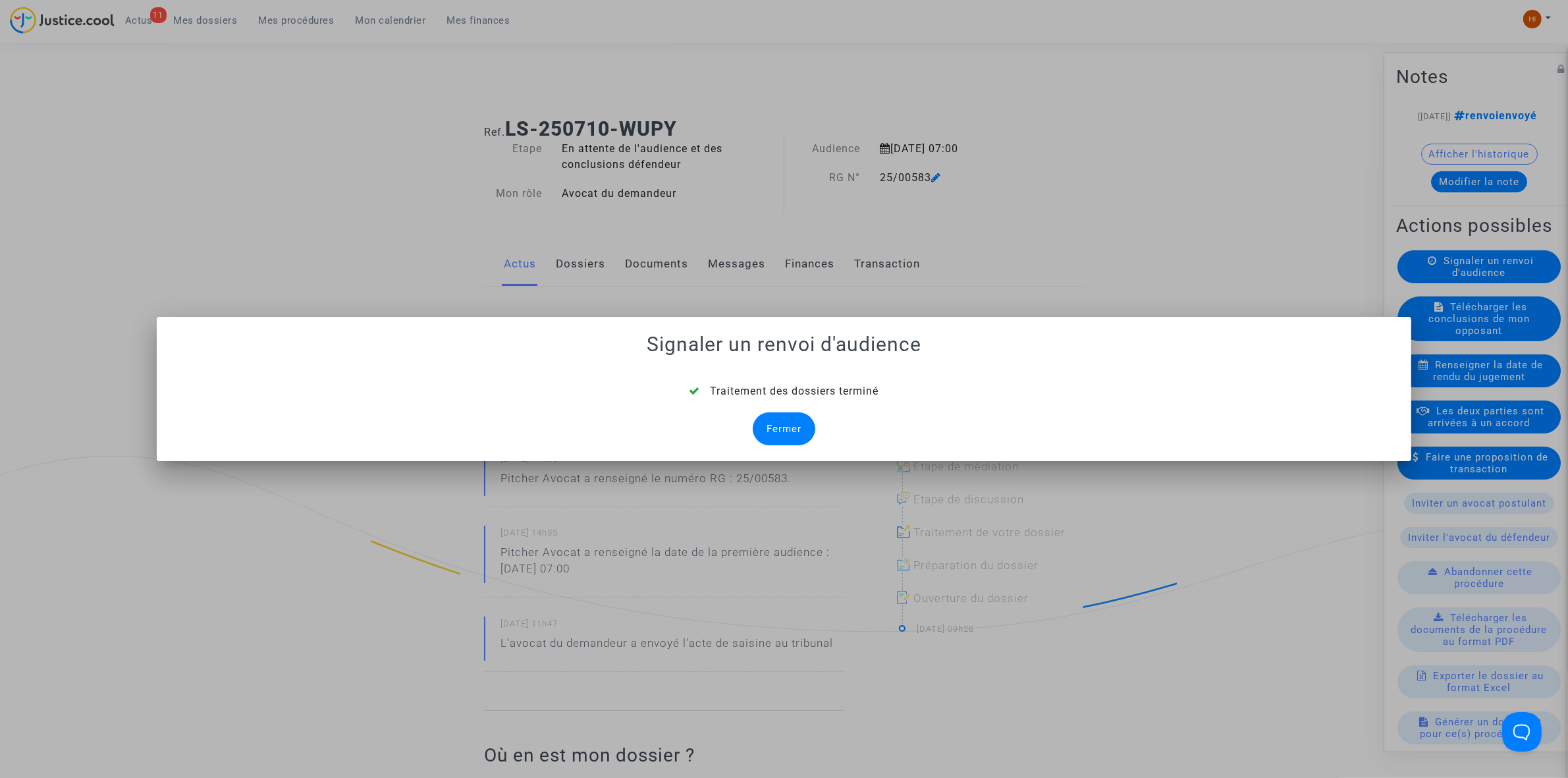
click at [766, 433] on div "Fermer" at bounding box center [784, 429] width 63 height 33
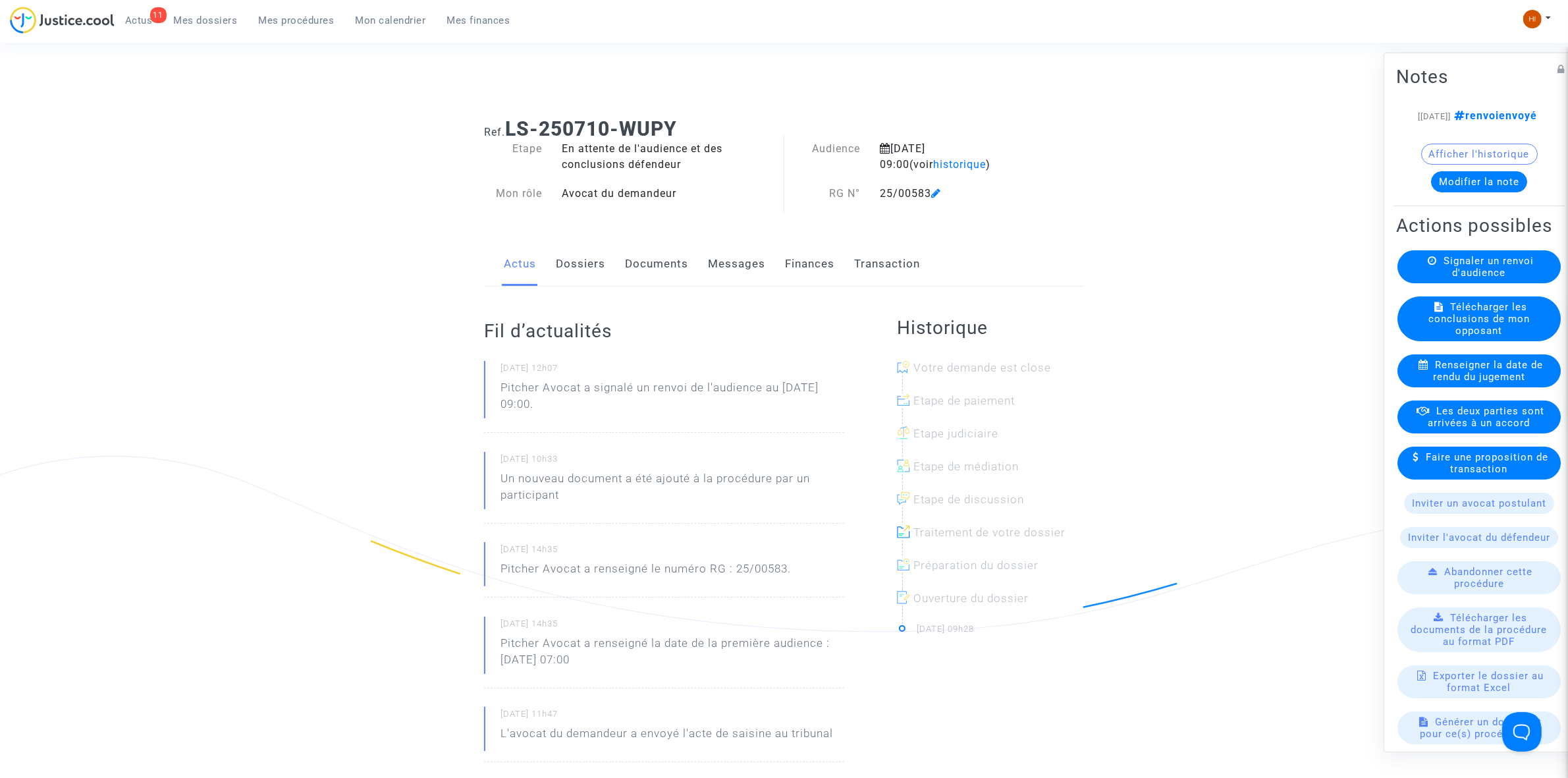
click at [652, 287] on div "Fil d’actualités 24/09/2025 - 12h07 Pitcher Avocat a signalé un renvoi de l'aud…" at bounding box center [664, 571] width 360 height 568
click at [659, 267] on link "Documents" at bounding box center [657, 264] width 64 height 43
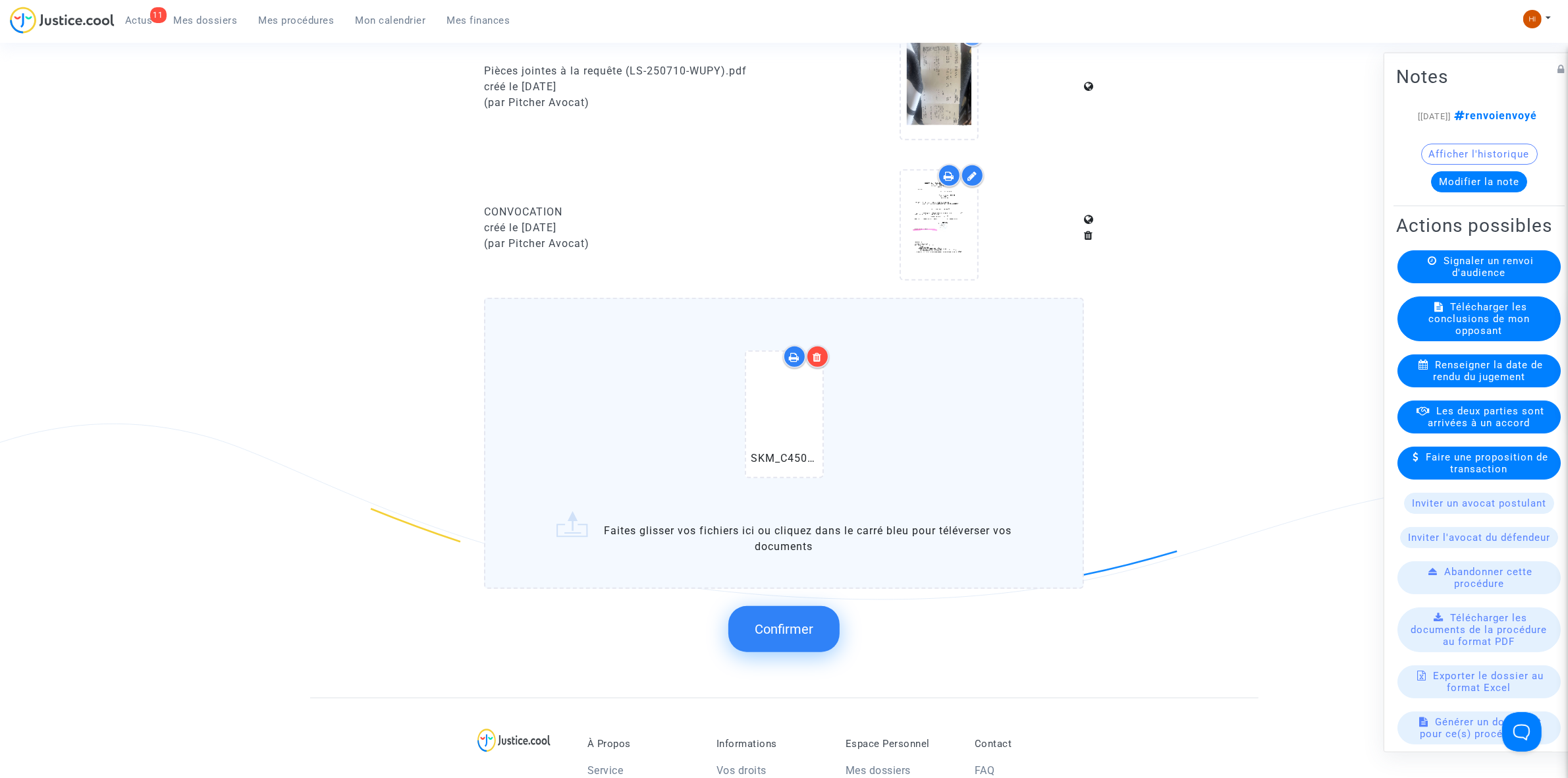
scroll to position [906, 0]
click at [779, 623] on span "Confirmer" at bounding box center [784, 628] width 59 height 16
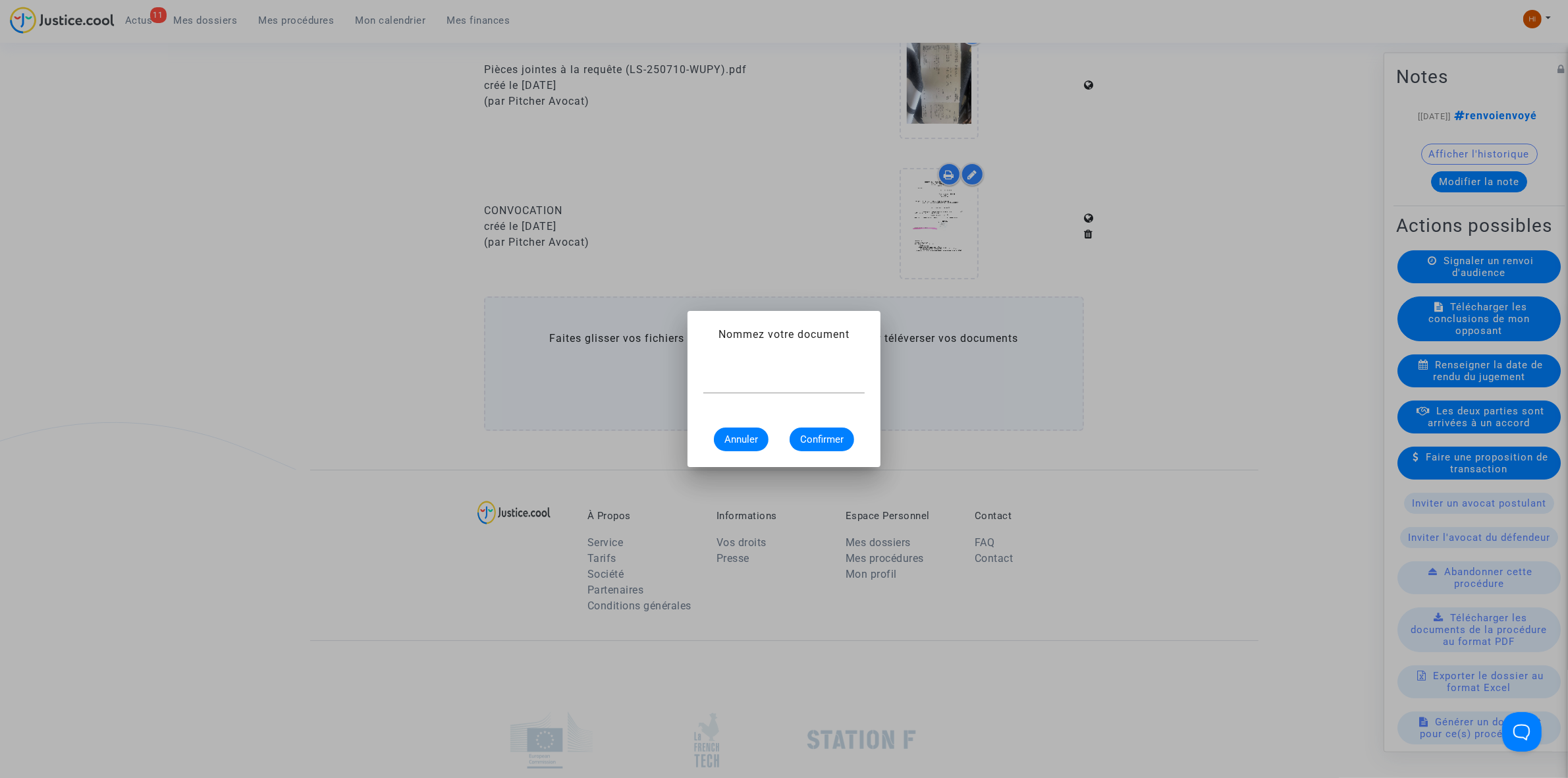
scroll to position [0, 0]
type input "AVIS DE RENVOI"
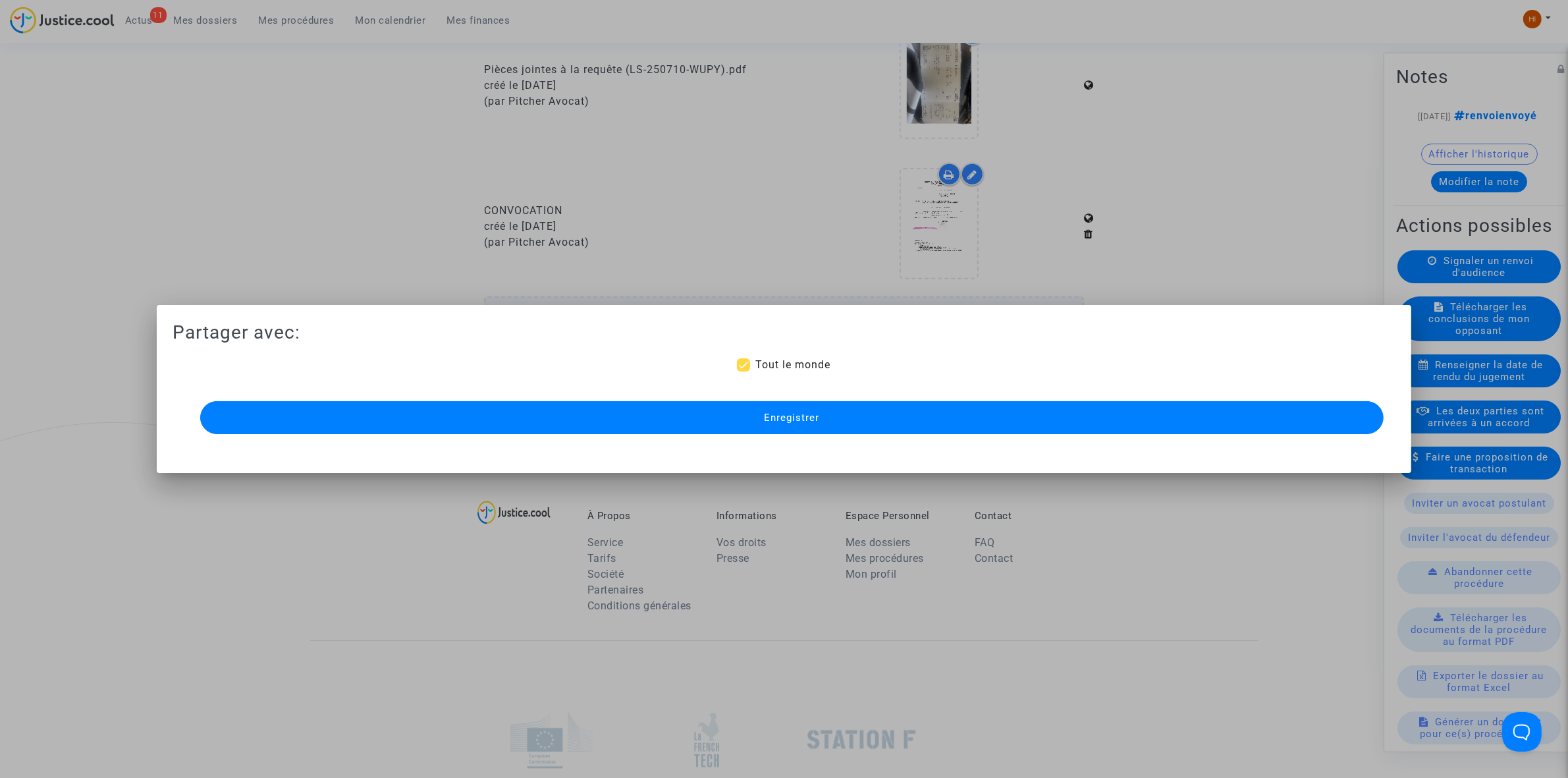
click at [903, 433] on button "Enregistrer" at bounding box center [792, 418] width 1184 height 33
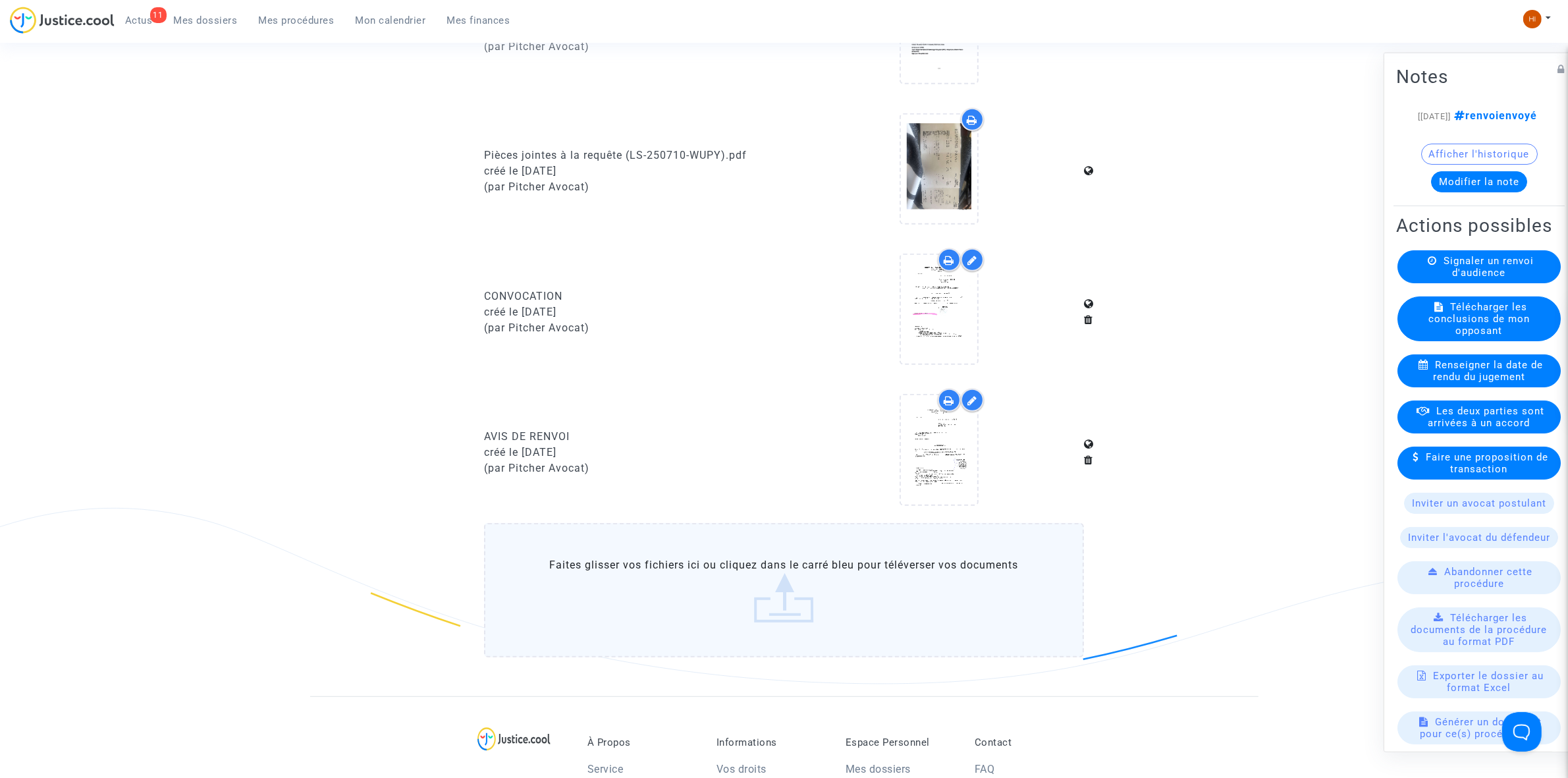
scroll to position [824, 0]
drag, startPoint x: 292, startPoint y: 23, endPoint x: 284, endPoint y: 1, distance: 23.4
click at [291, 22] on span "Mes procédures" at bounding box center [296, 20] width 76 height 12
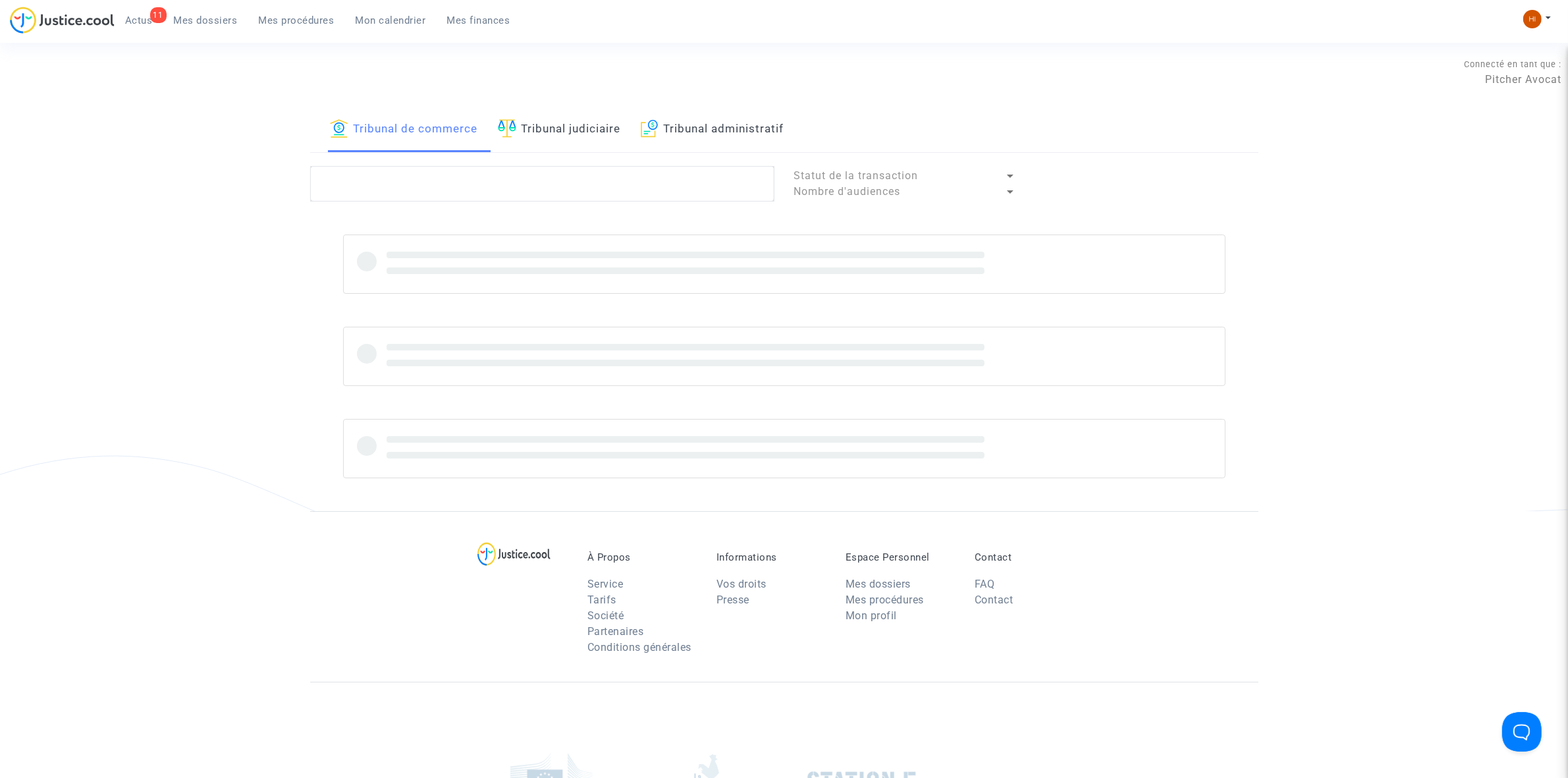
click at [607, 129] on link "Tribunal judiciaire" at bounding box center [559, 130] width 124 height 45
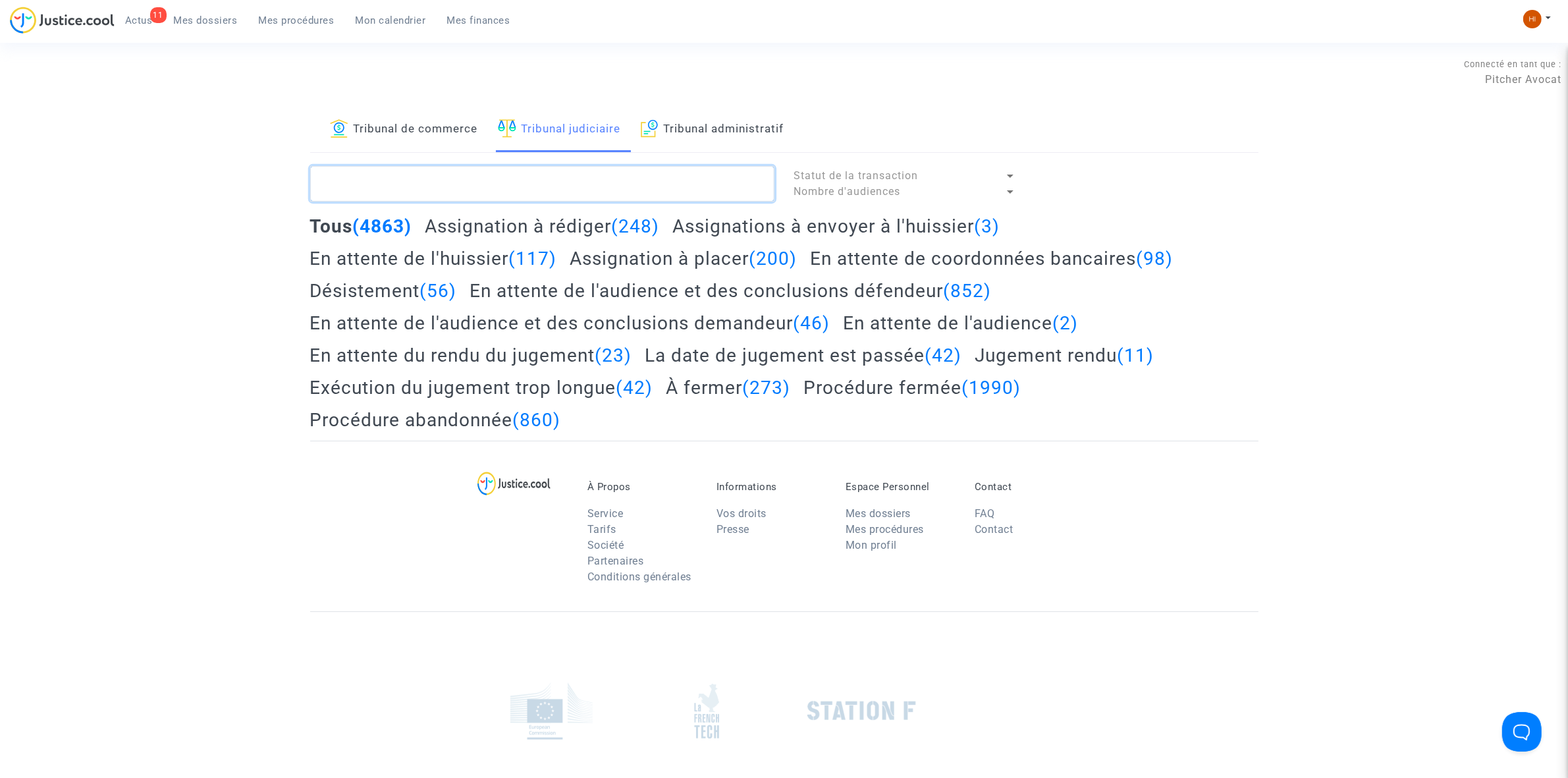
click at [619, 192] on textarea at bounding box center [542, 183] width 464 height 35
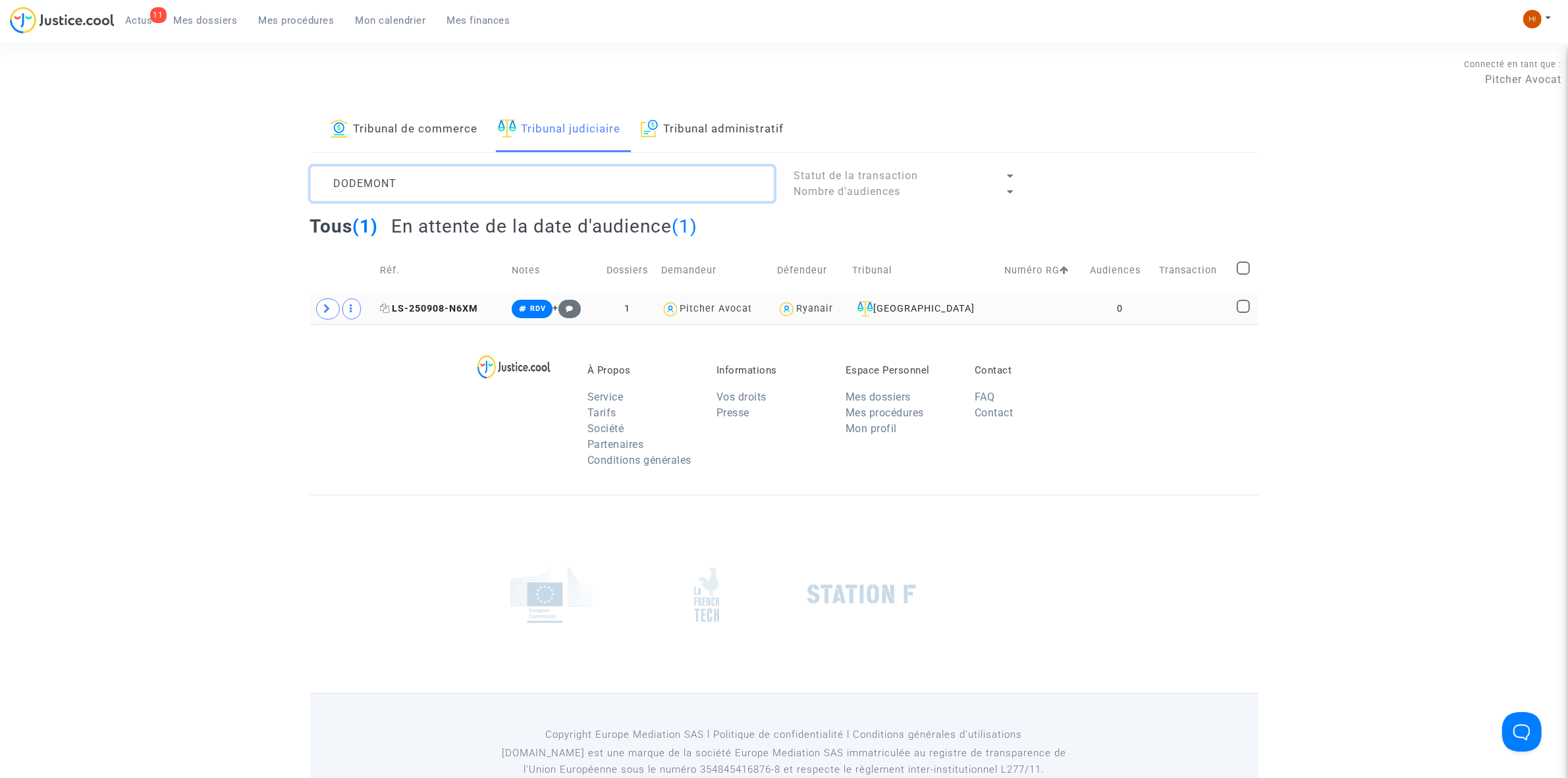
type textarea "DODEMONT"
click at [445, 310] on span "LS-250908-N6XM" at bounding box center [429, 308] width 98 height 12
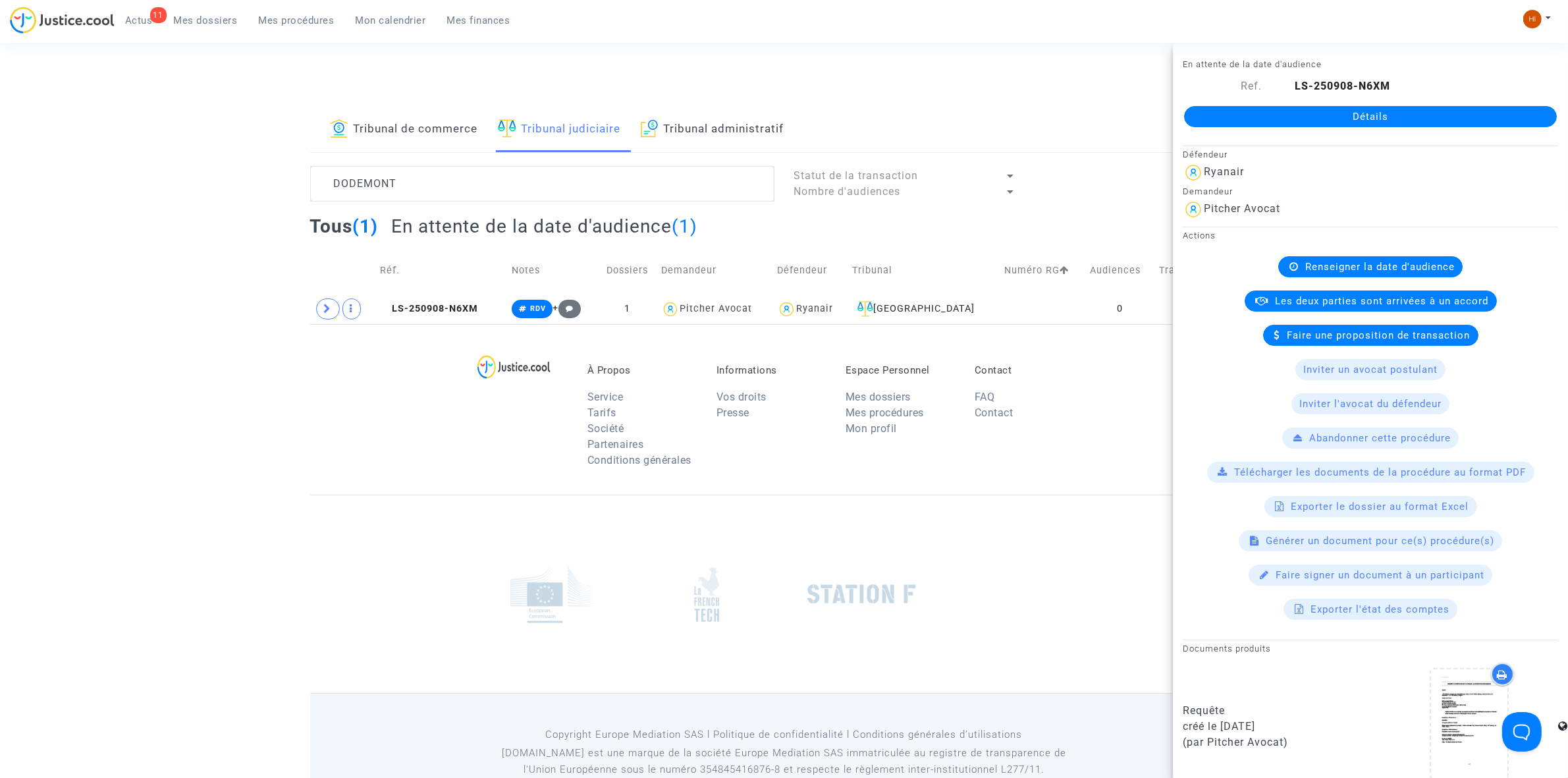
click at [1440, 106] on link "Détails" at bounding box center [1371, 116] width 373 height 21
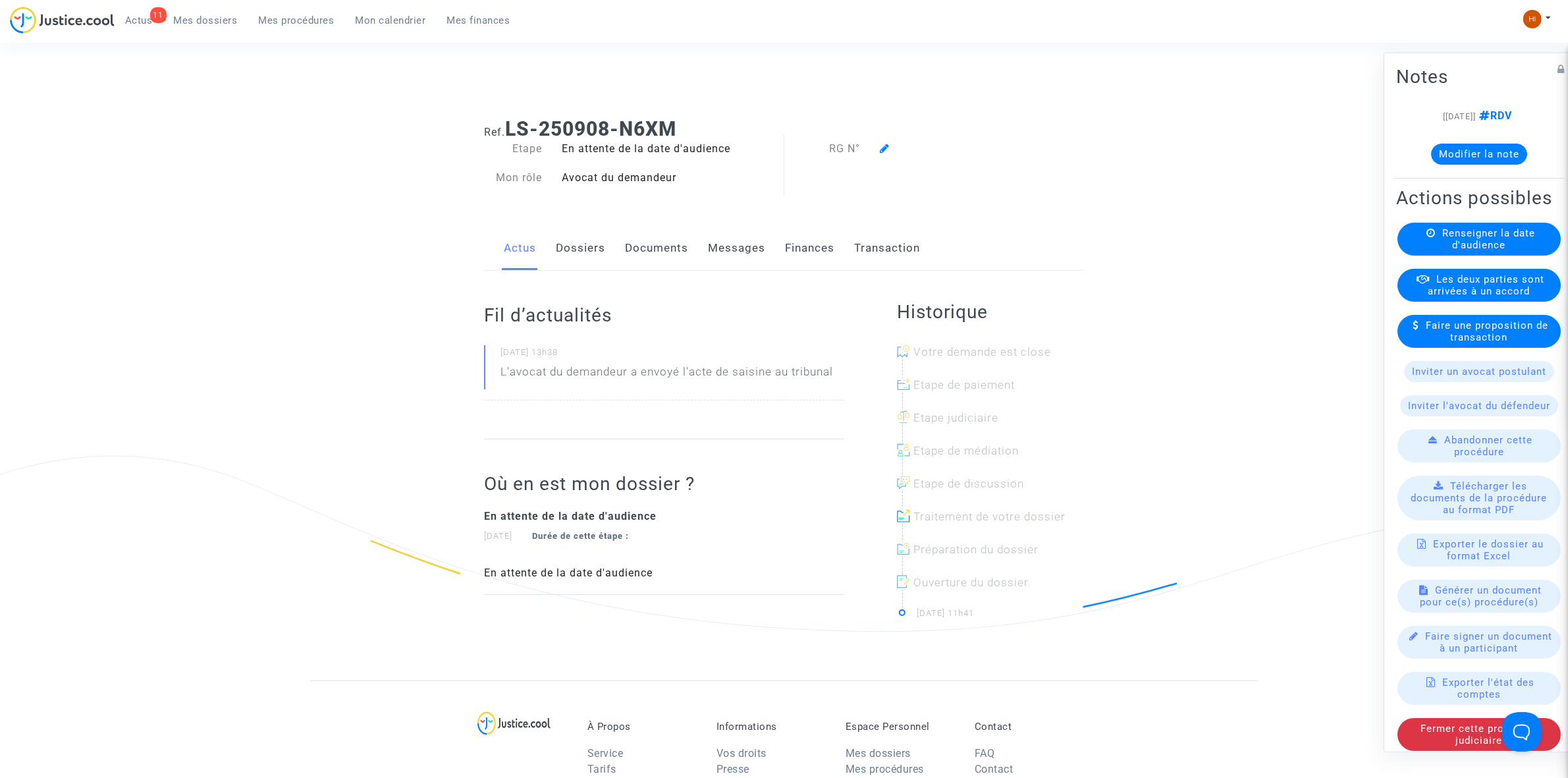
click at [1492, 255] on div "Renseigner la date d'audience" at bounding box center [1479, 238] width 163 height 33
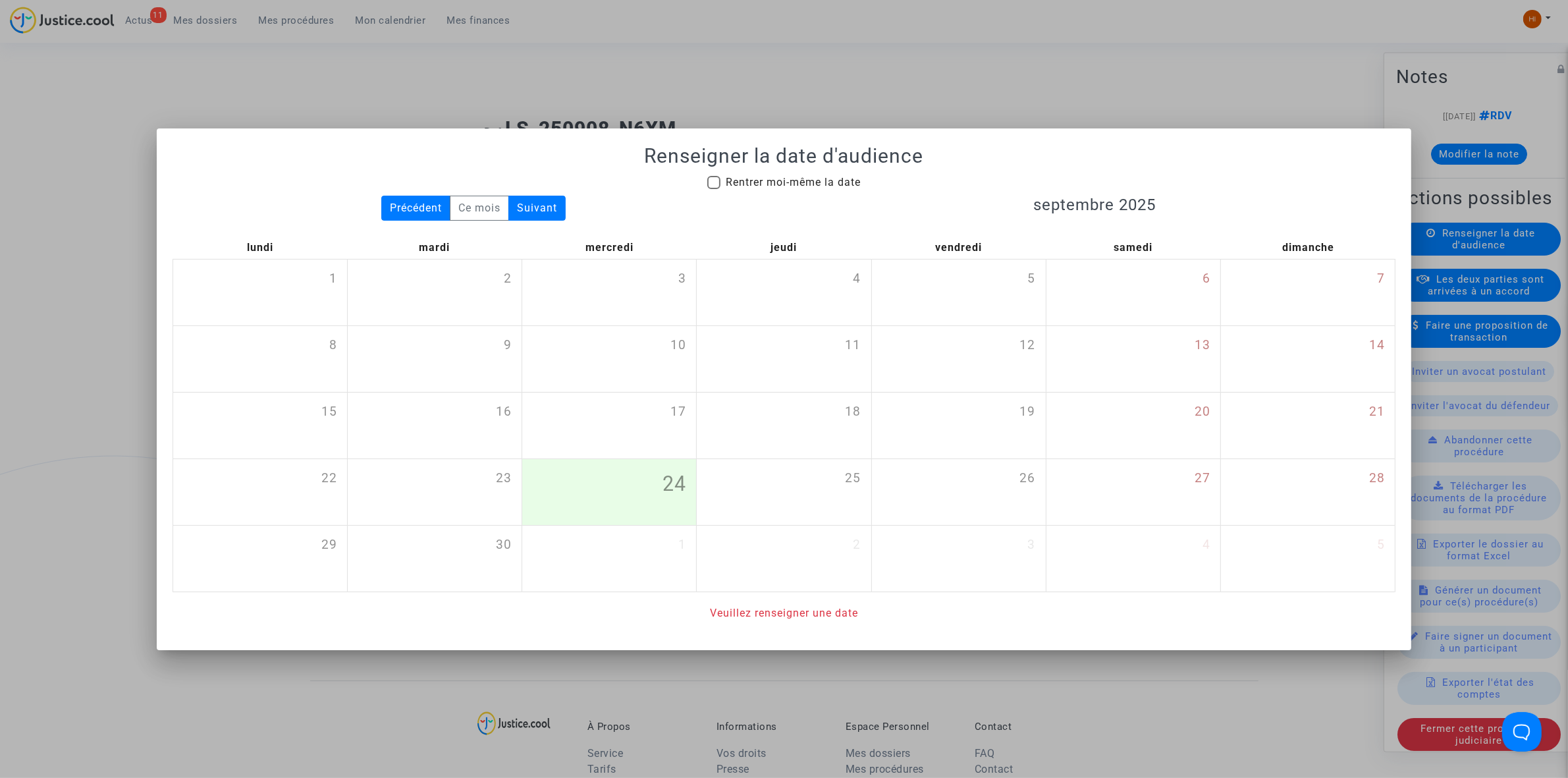
click at [875, 80] on div at bounding box center [784, 389] width 1568 height 778
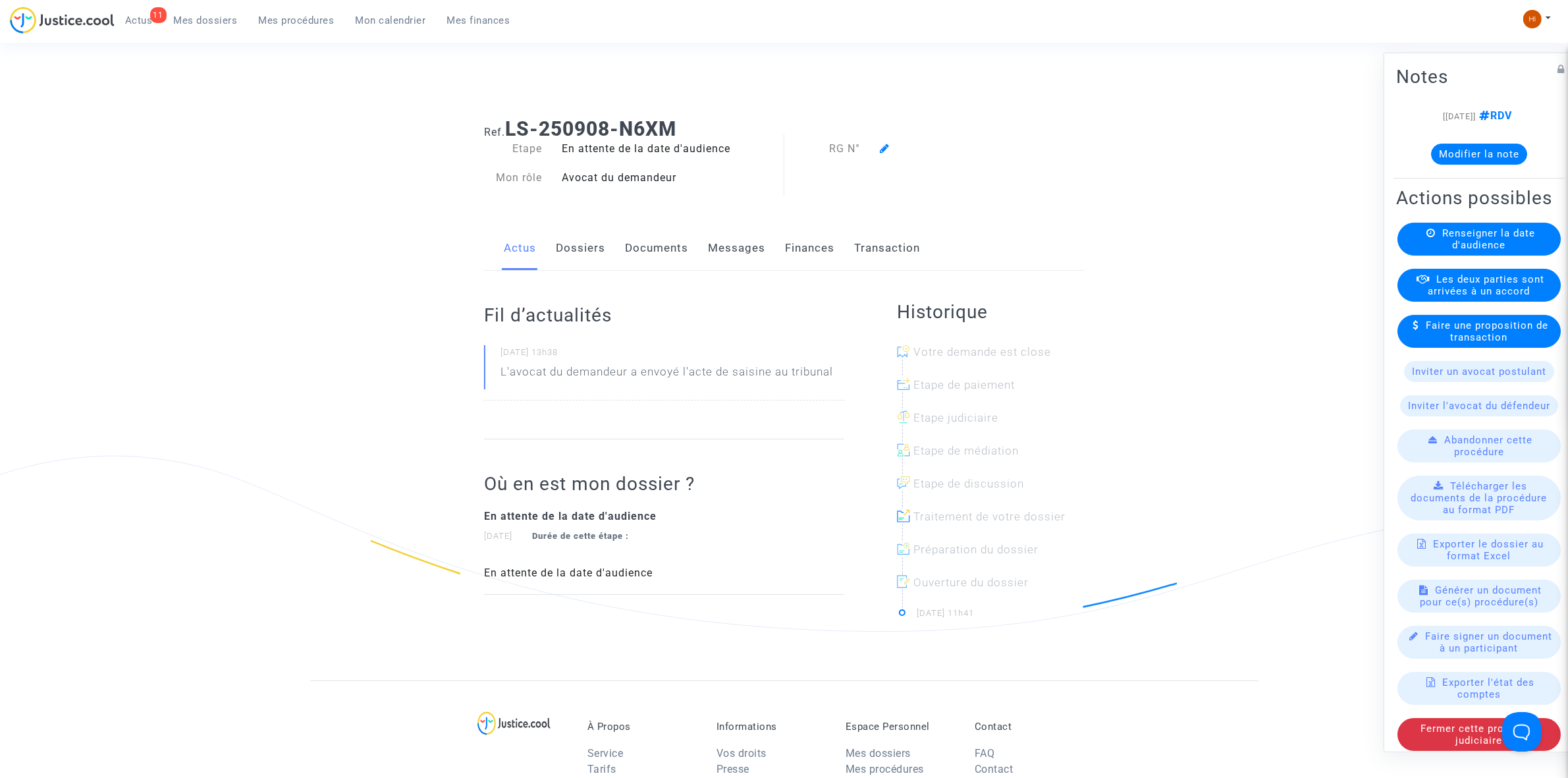
click at [575, 242] on link "Dossiers" at bounding box center [581, 248] width 49 height 43
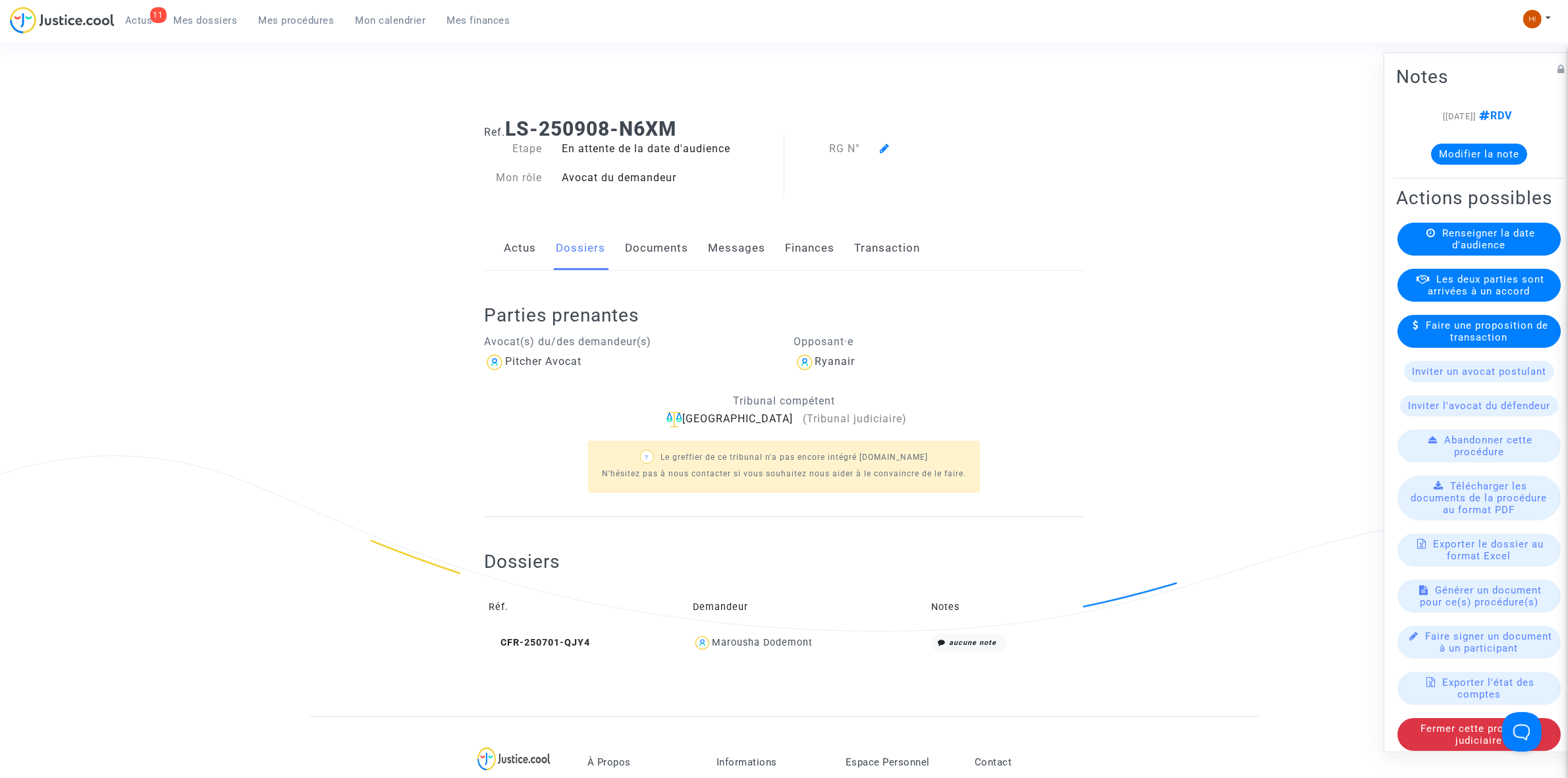
click at [1454, 249] on div "Renseigner la date d'audience" at bounding box center [1479, 238] width 163 height 33
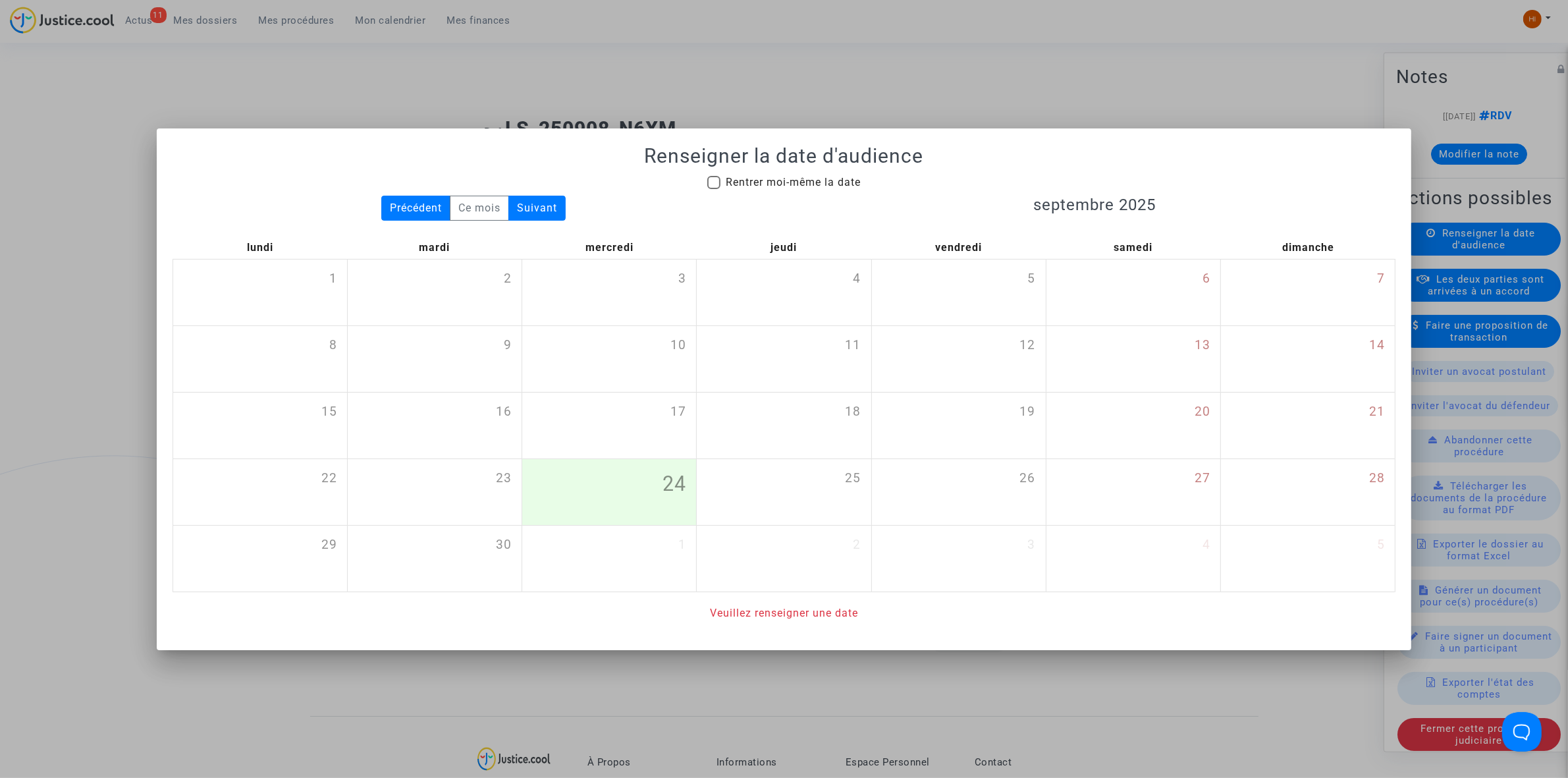
click at [815, 183] on span "Rentrer moi-même la date" at bounding box center [793, 181] width 135 height 12
click at [714, 189] on input "Rentrer moi-même la date" at bounding box center [714, 189] width 1 height 1
checkbox input "true"
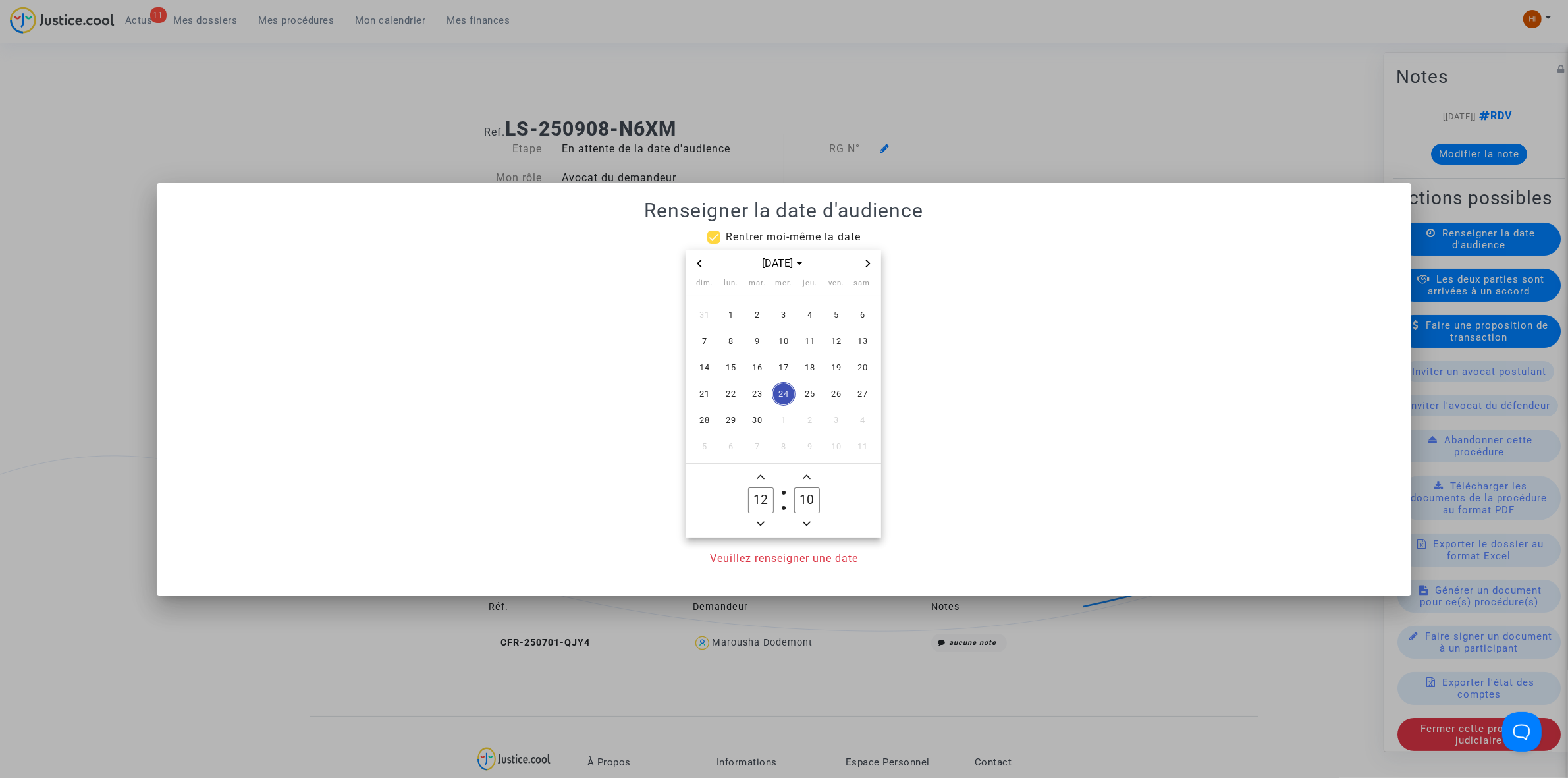
click at [864, 262] on span "Next month" at bounding box center [868, 264] width 16 height 16
click at [863, 261] on span "Next month" at bounding box center [868, 264] width 16 height 16
click at [706, 258] on span "Previous month" at bounding box center [699, 264] width 16 height 16
click at [732, 389] on span "17" at bounding box center [731, 394] width 24 height 24
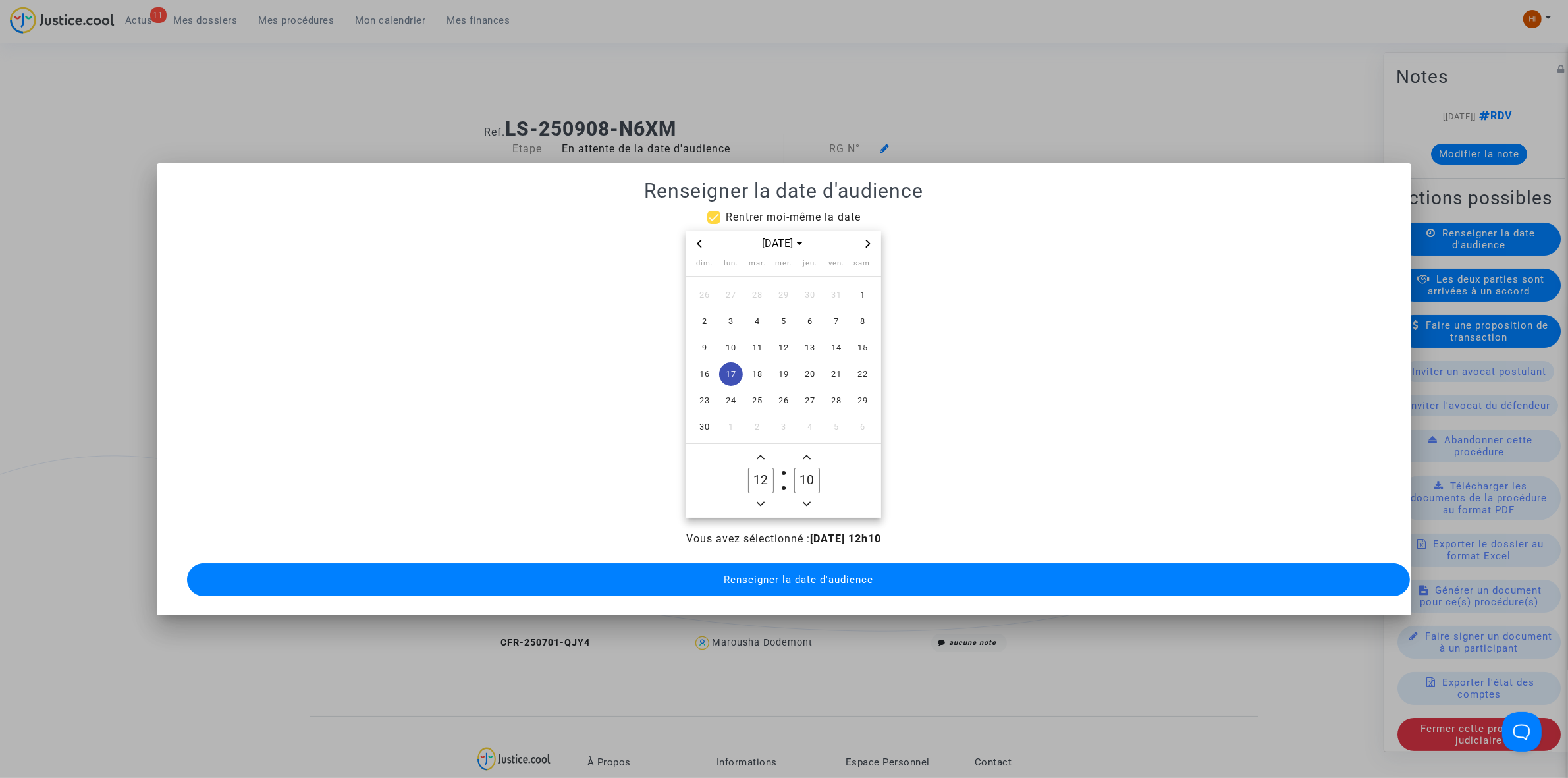
click at [767, 496] on span "Minus a hour" at bounding box center [761, 504] width 16 height 16
click at [765, 496] on span "Minus a hour" at bounding box center [761, 504] width 16 height 16
type input "09"
click at [799, 472] on input "10" at bounding box center [807, 480] width 25 height 25
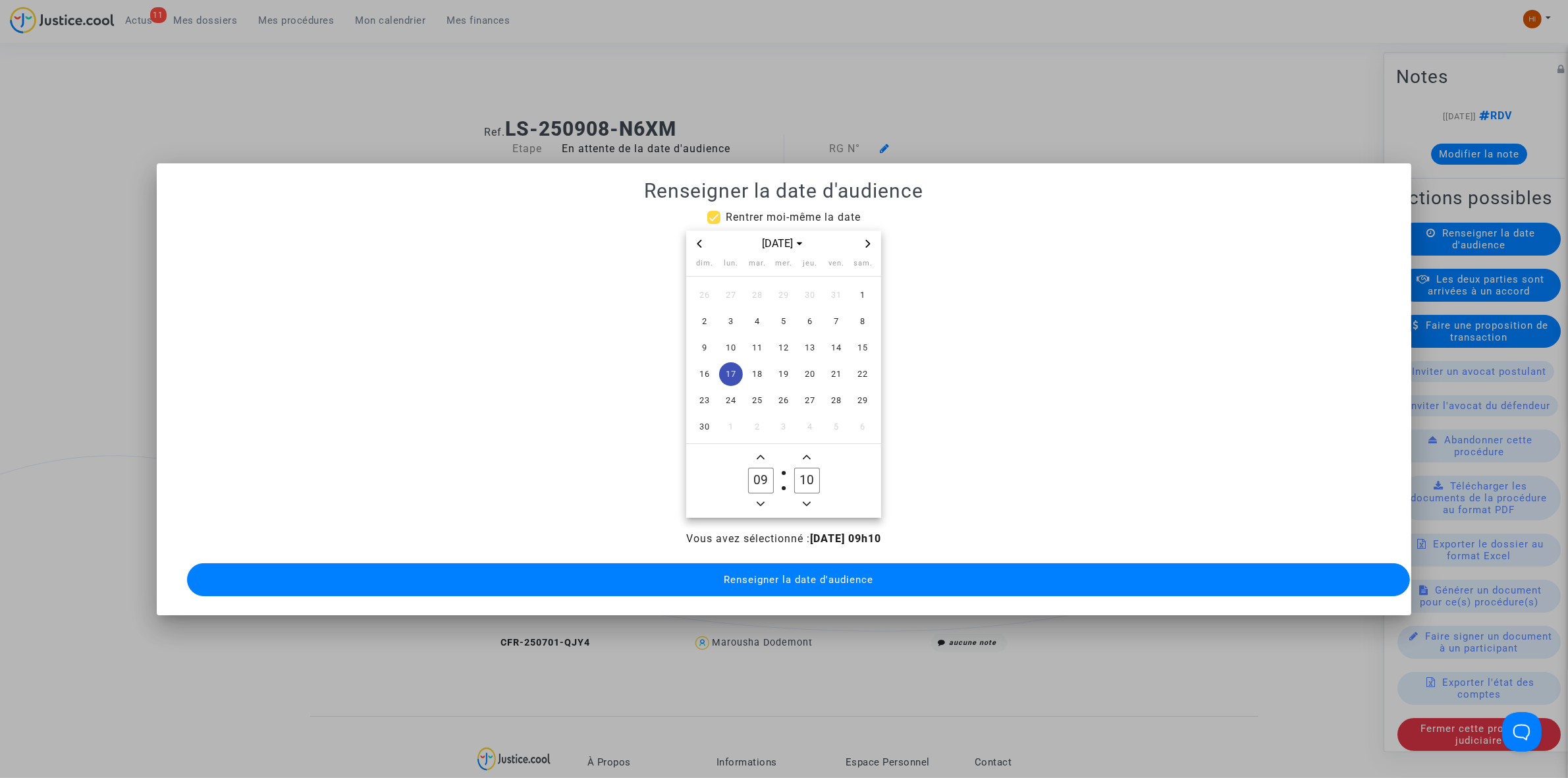
click at [799, 472] on input "10" at bounding box center [807, 480] width 25 height 25
type input "00"
drag, startPoint x: 725, startPoint y: 572, endPoint x: 714, endPoint y: 568, distance: 11.7
click at [719, 570] on button "Renseigner la date d'audience" at bounding box center [798, 580] width 1223 height 33
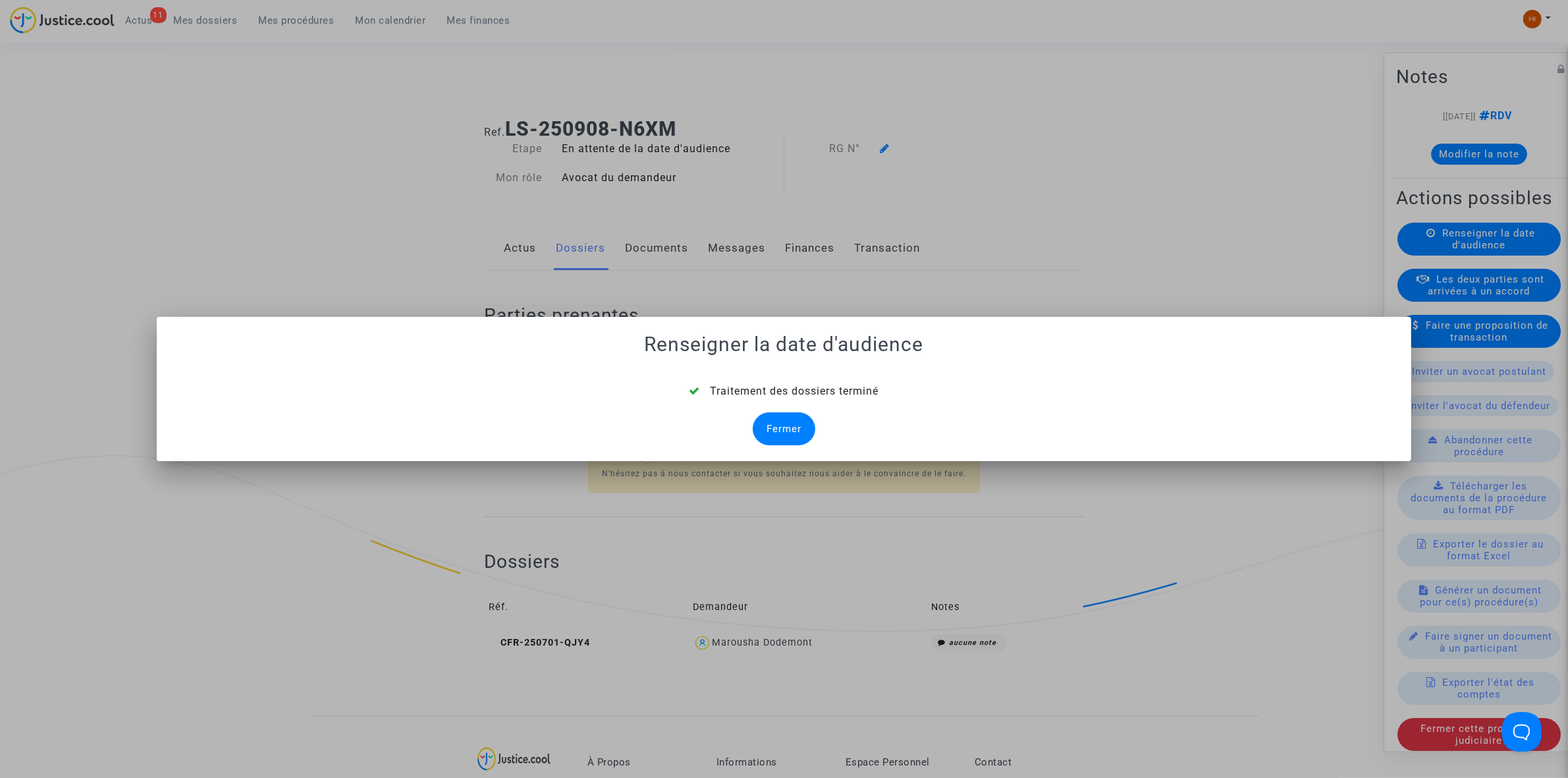
click at [800, 427] on div "Fermer" at bounding box center [784, 429] width 63 height 33
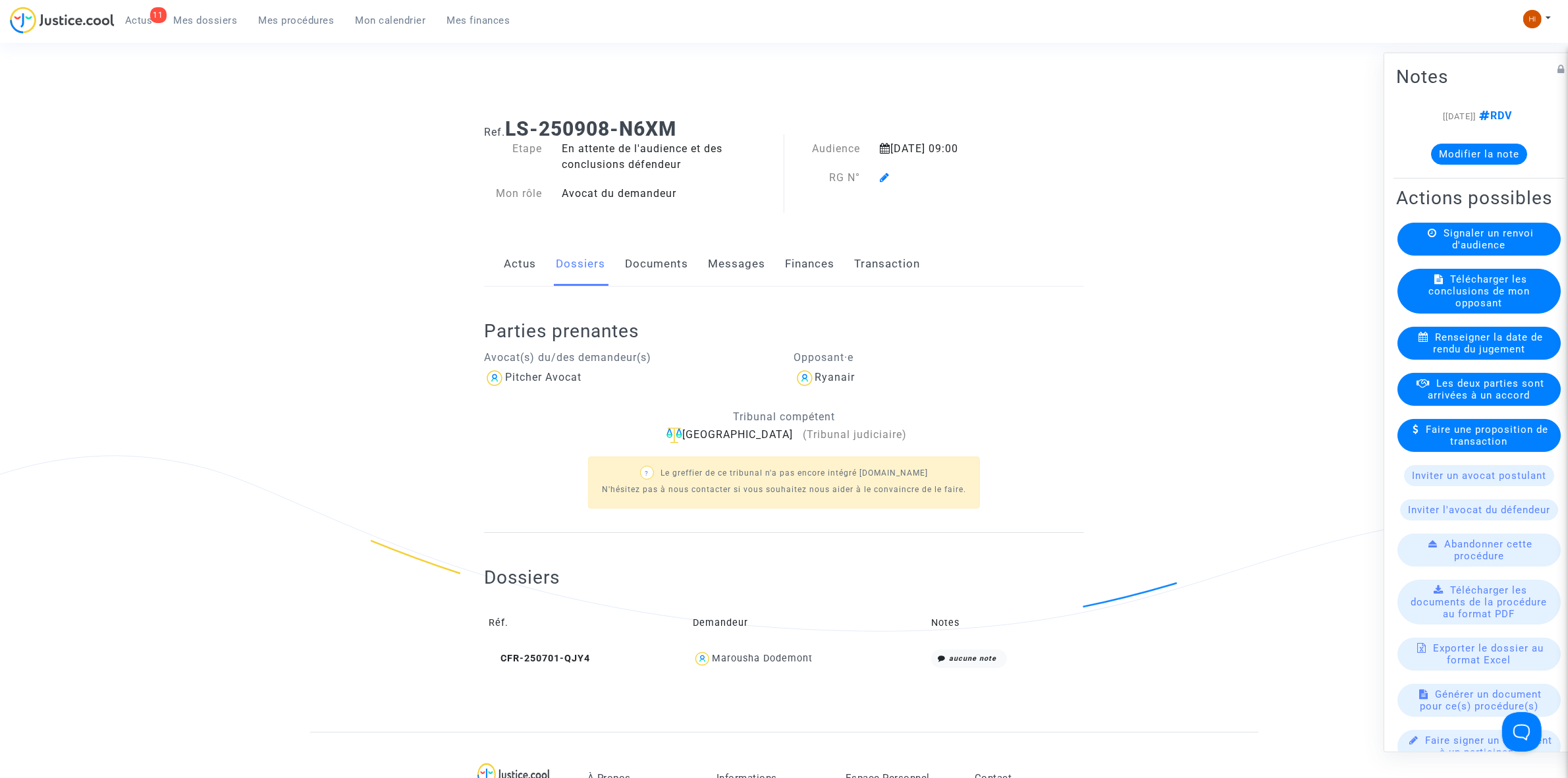
click at [881, 182] on icon at bounding box center [885, 177] width 10 height 11
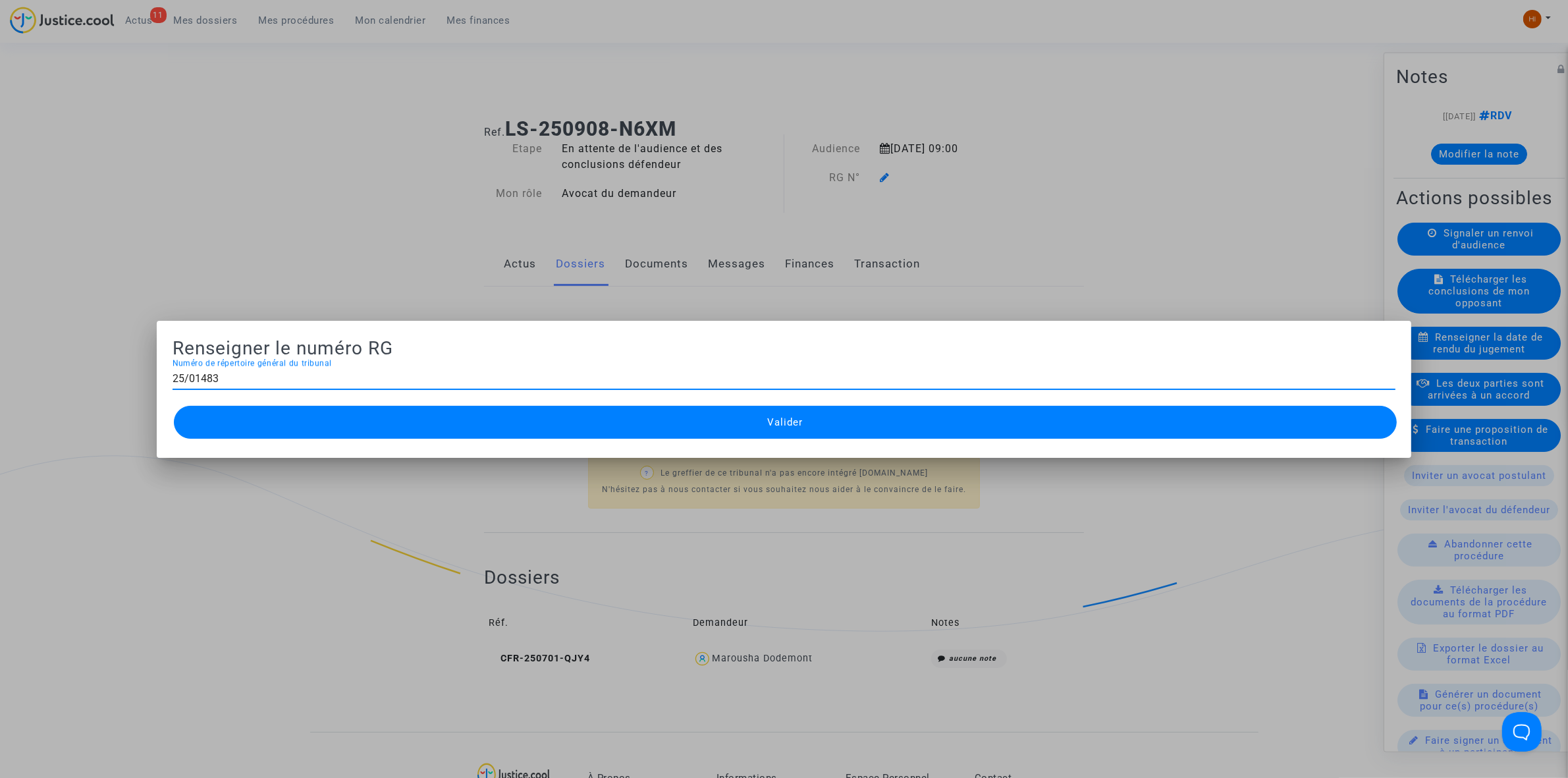
type input "25/01483"
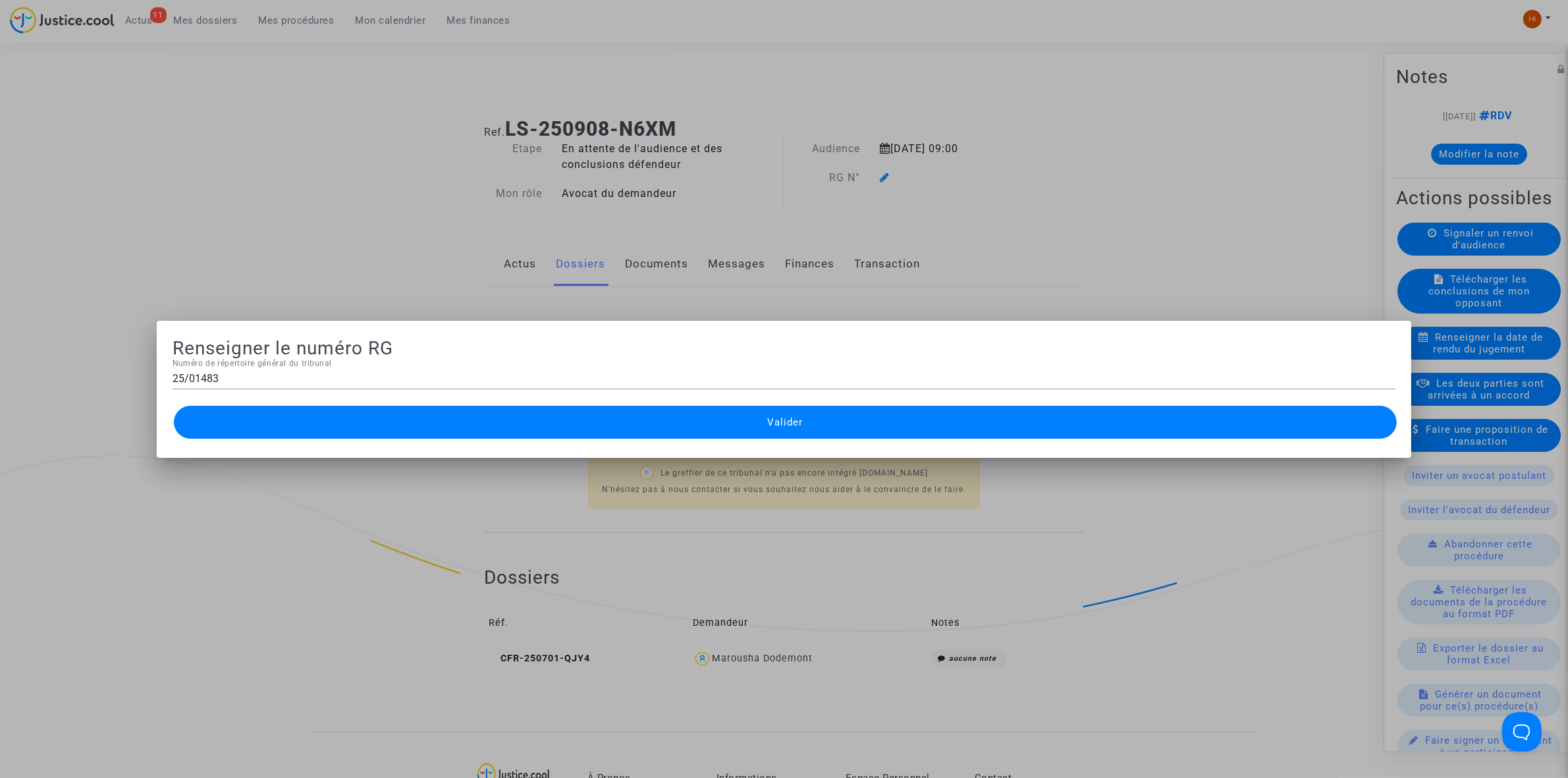
click at [680, 425] on button "Valider" at bounding box center [785, 423] width 1223 height 33
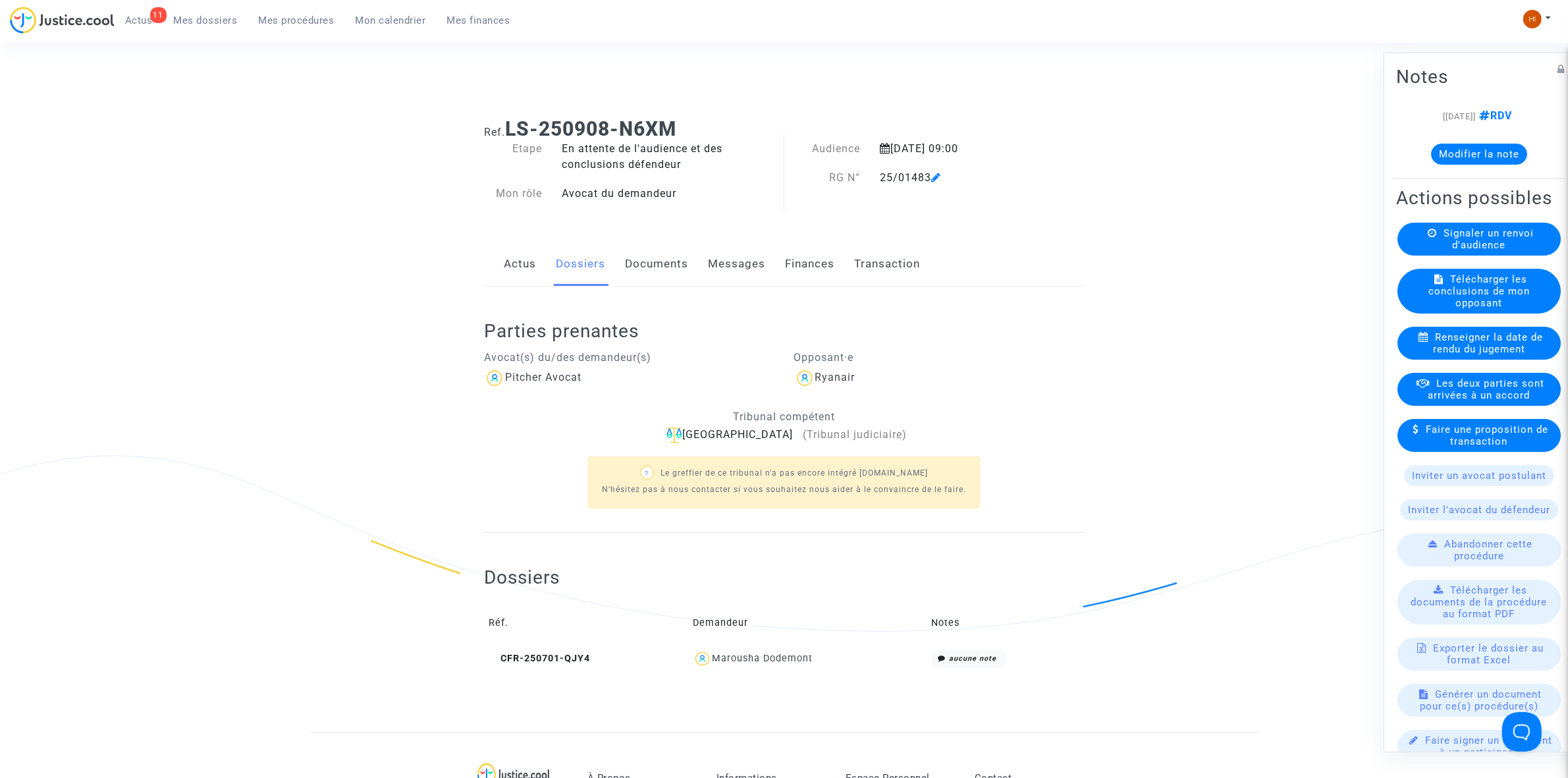
click at [685, 272] on link "Documents" at bounding box center [657, 264] width 64 height 43
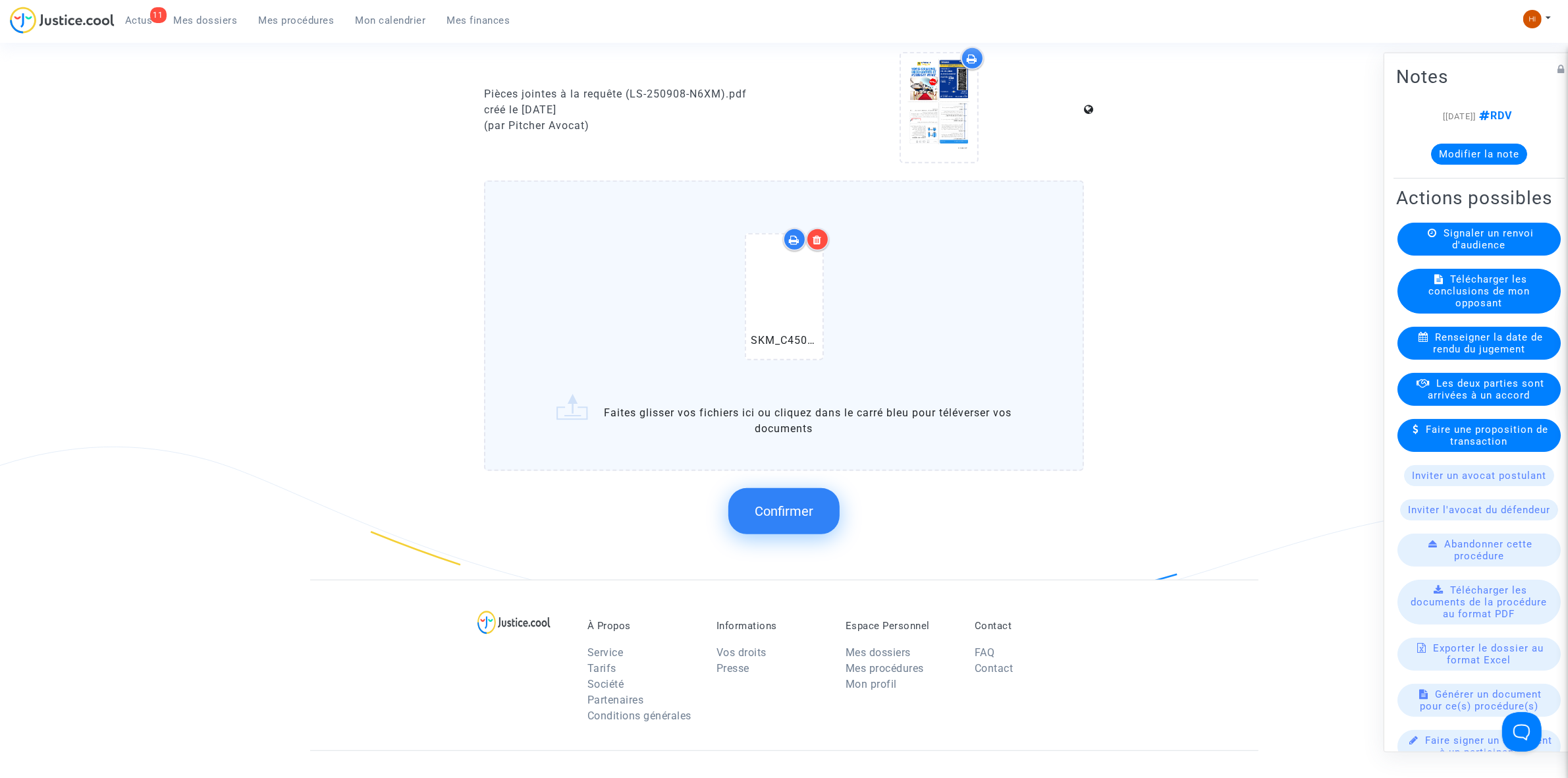
scroll to position [988, 0]
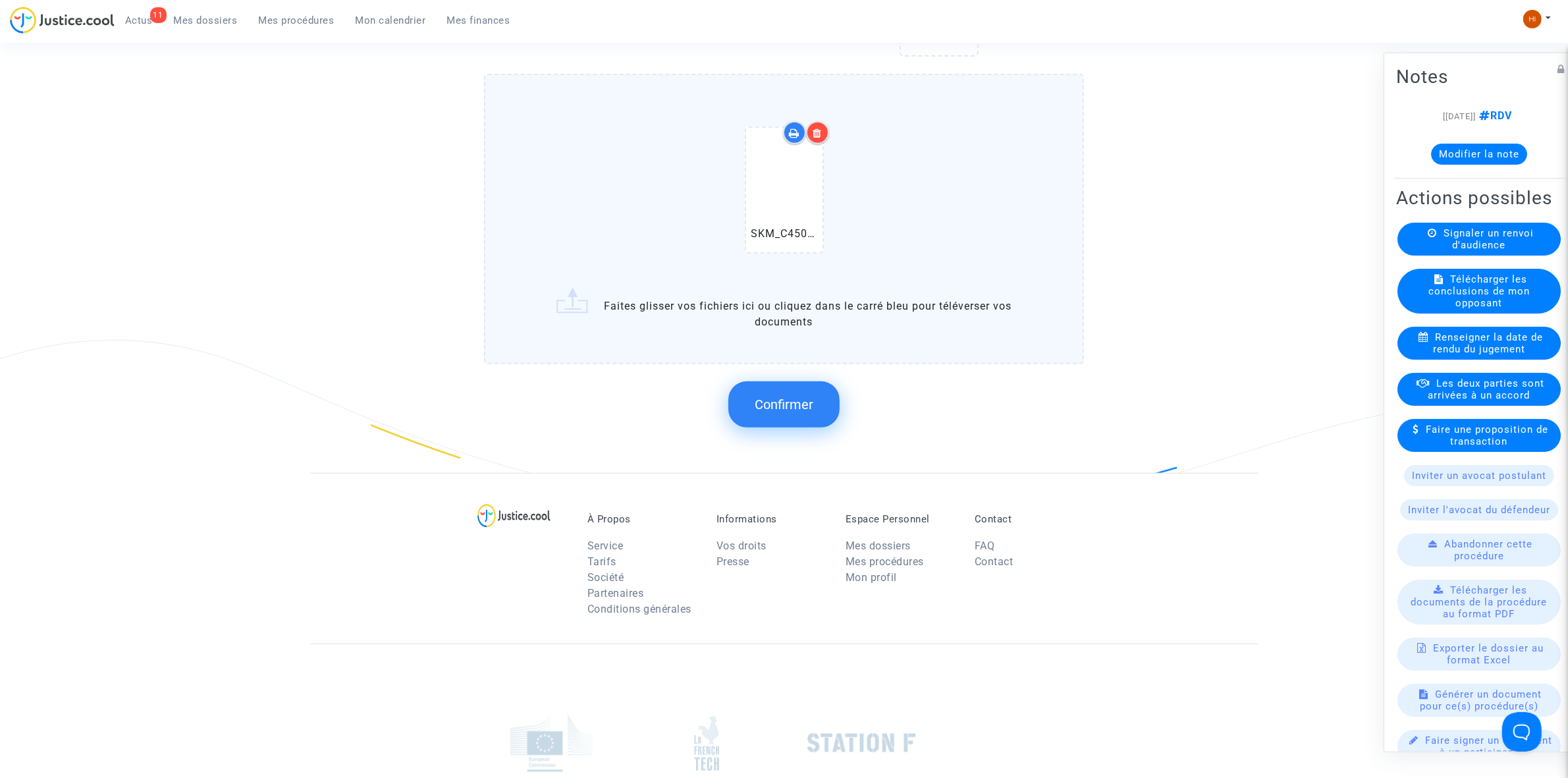
click at [771, 408] on button "Confirmer" at bounding box center [784, 405] width 111 height 46
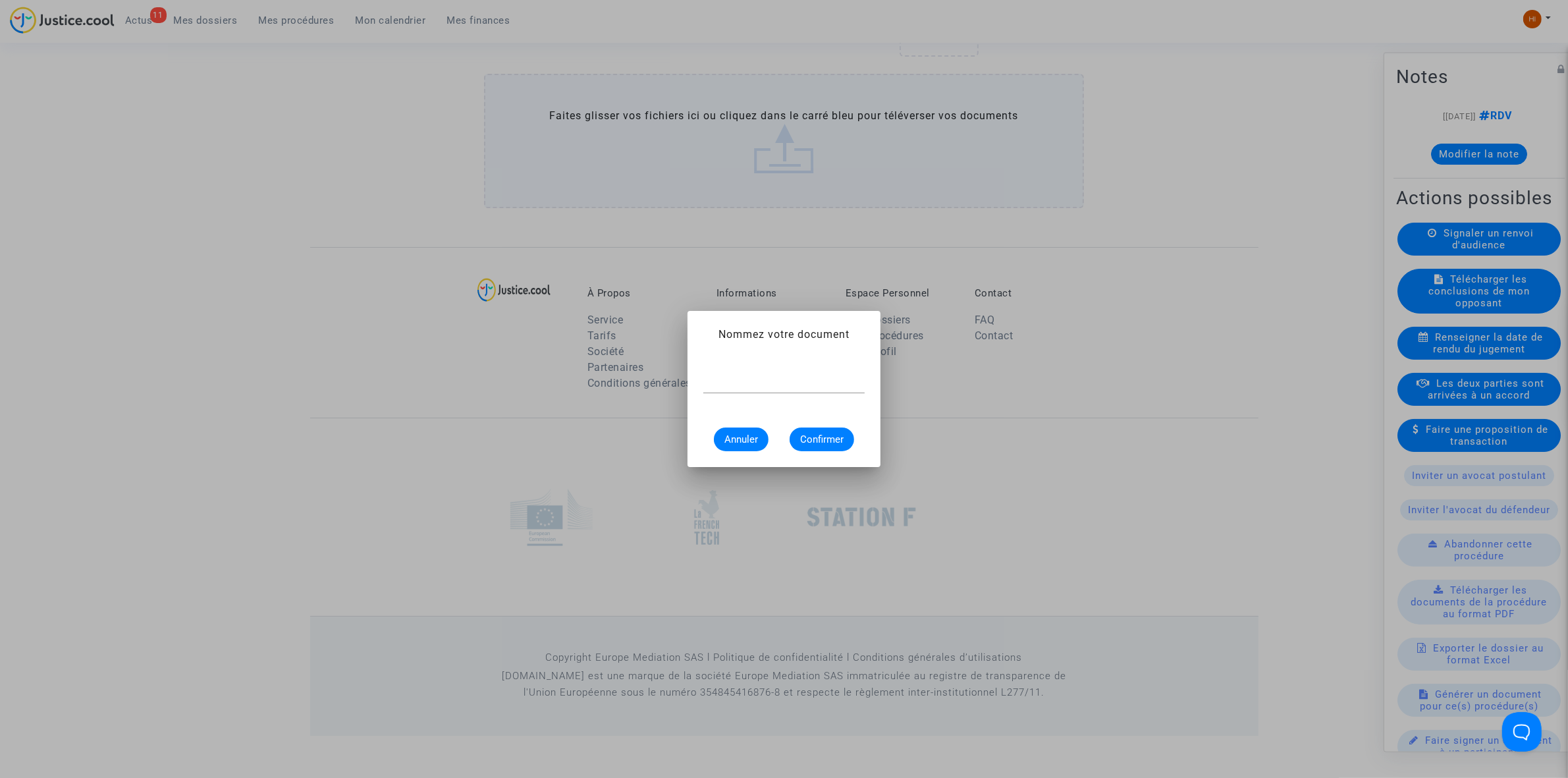
scroll to position [0, 0]
type input "CONVOCATION"
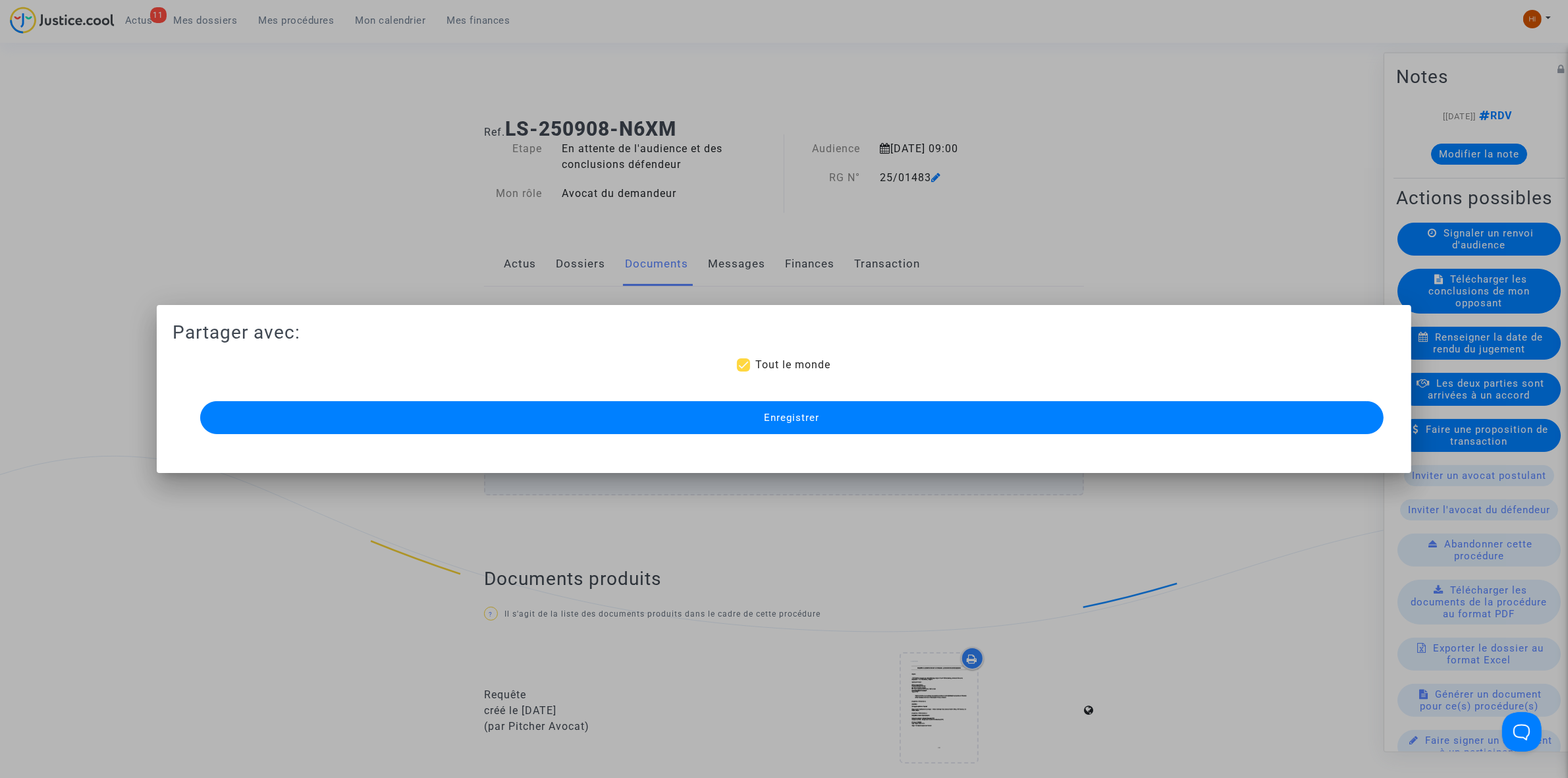
scroll to position [941, 0]
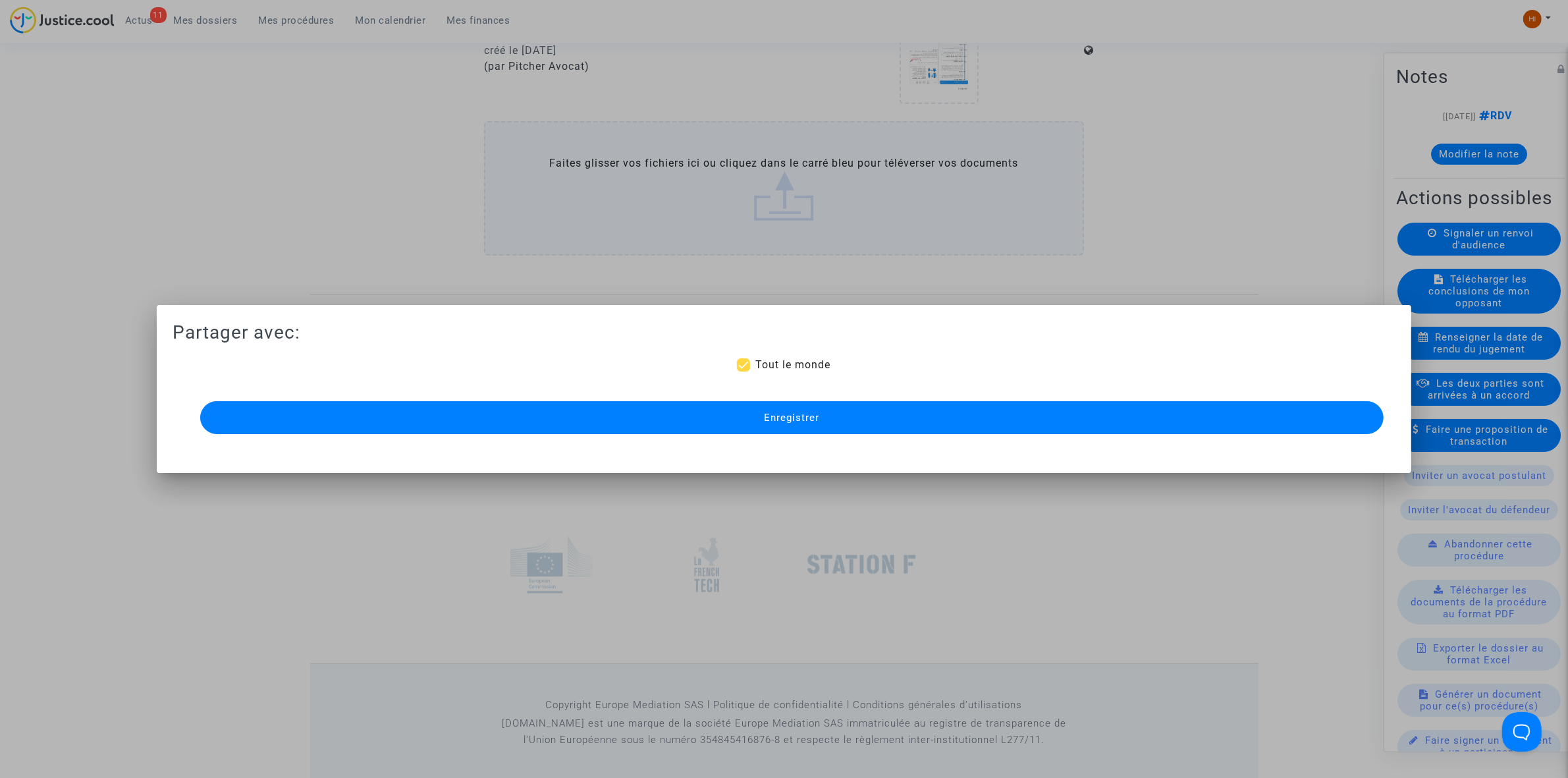
click at [768, 408] on button "Enregistrer" at bounding box center [792, 418] width 1184 height 33
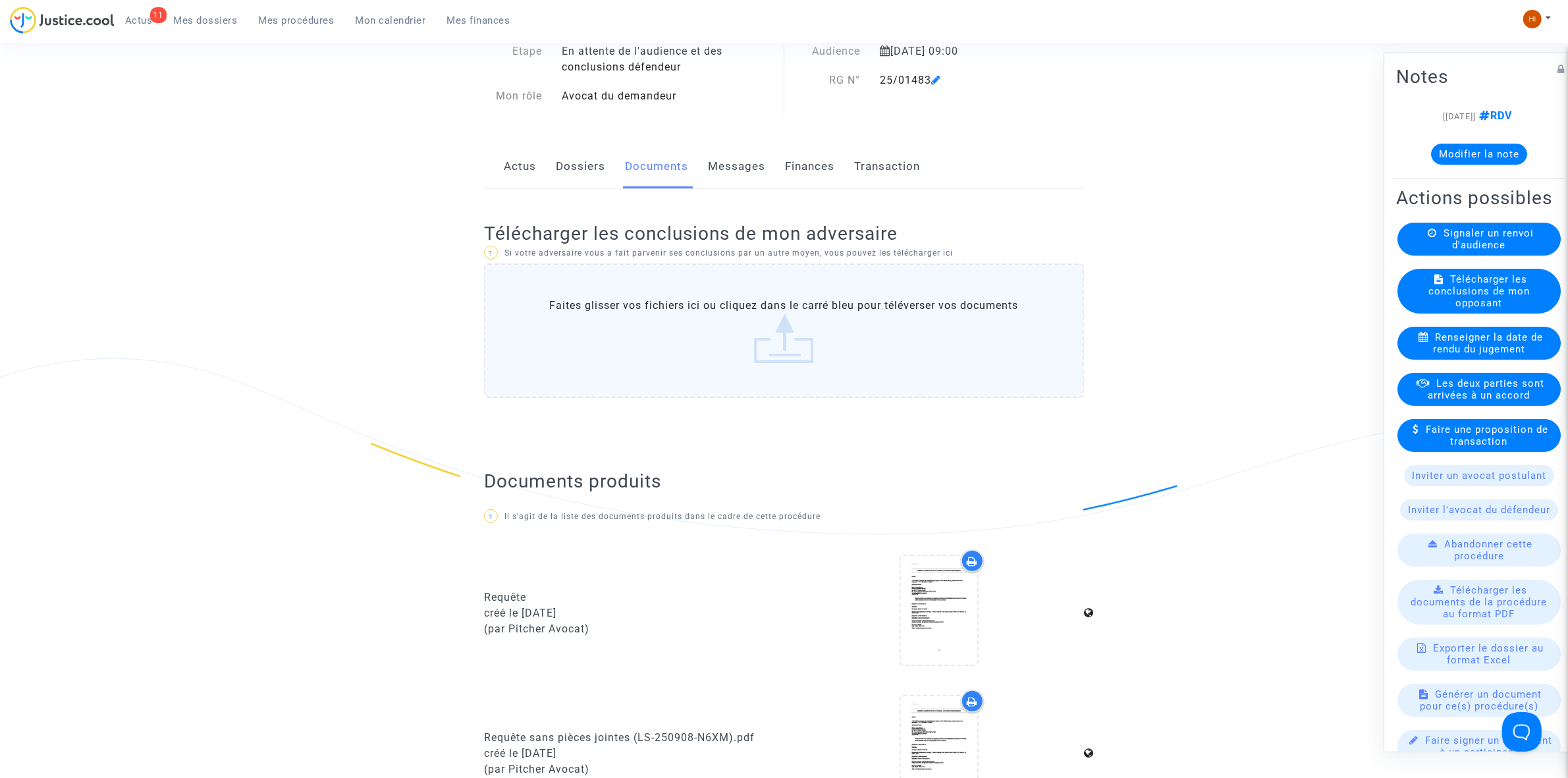
scroll to position [35, 0]
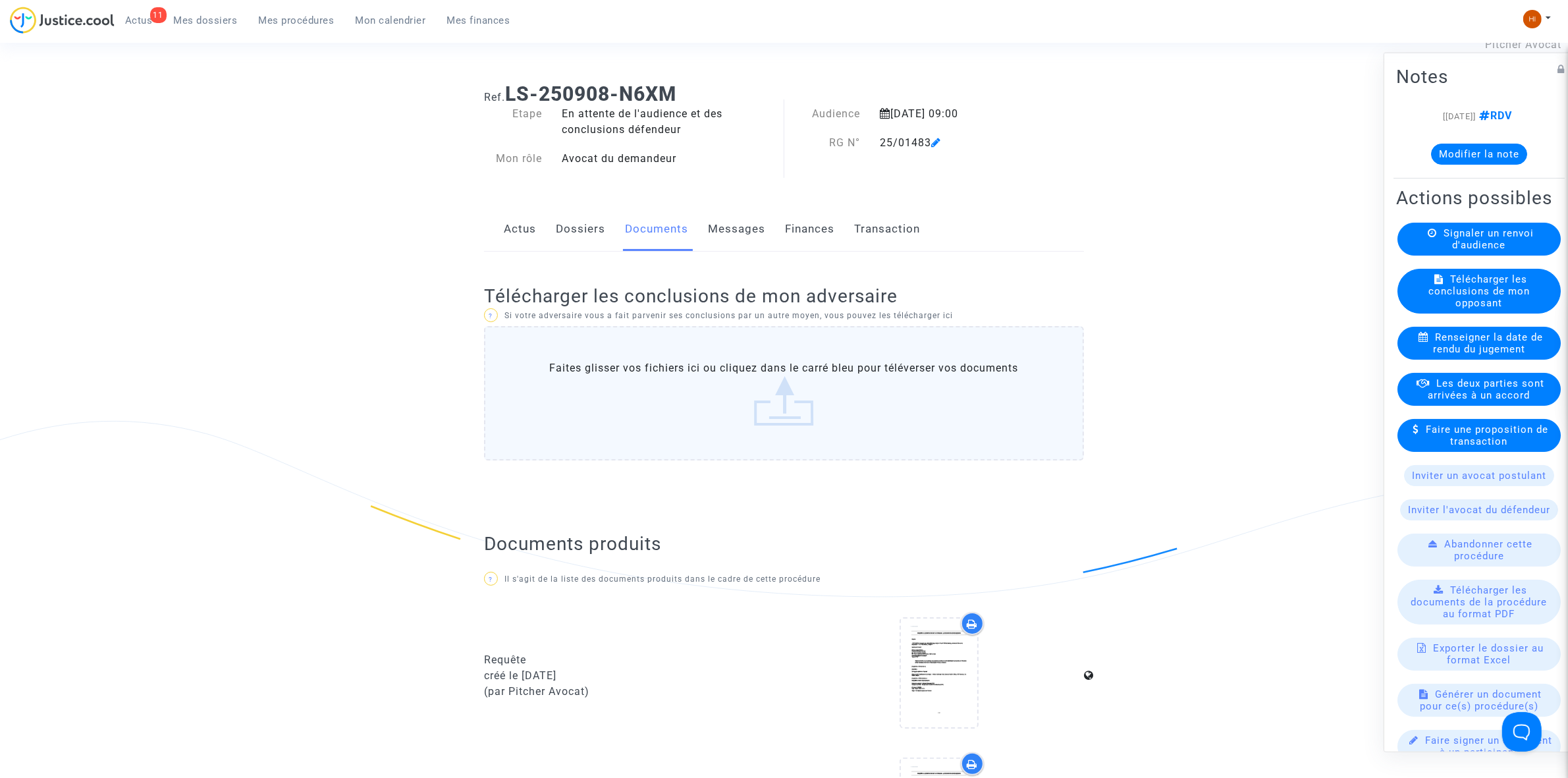
click at [302, 22] on span "Mes procédures" at bounding box center [296, 20] width 76 height 12
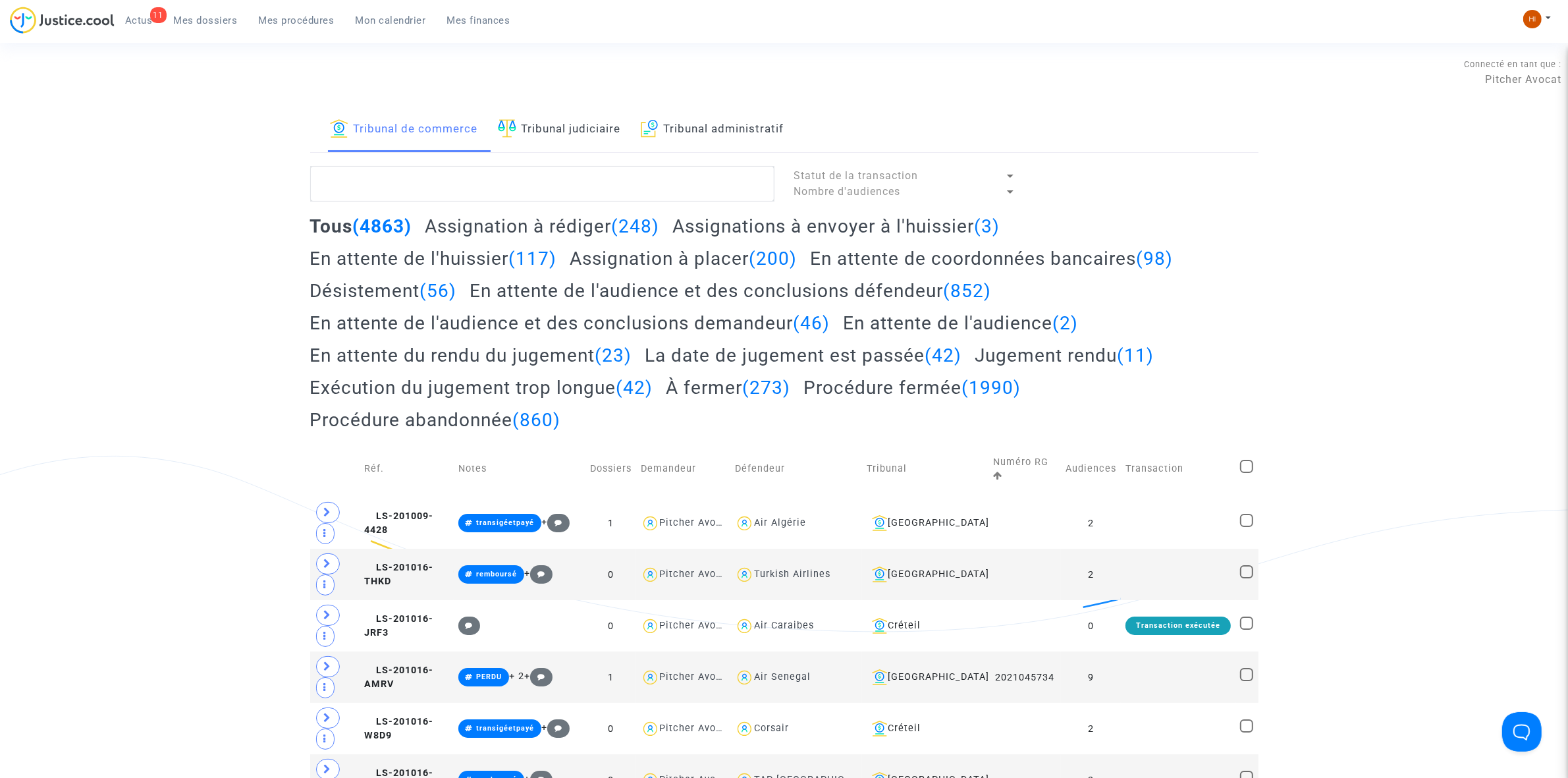
click at [573, 146] on link "Tribunal judiciaire" at bounding box center [559, 130] width 124 height 45
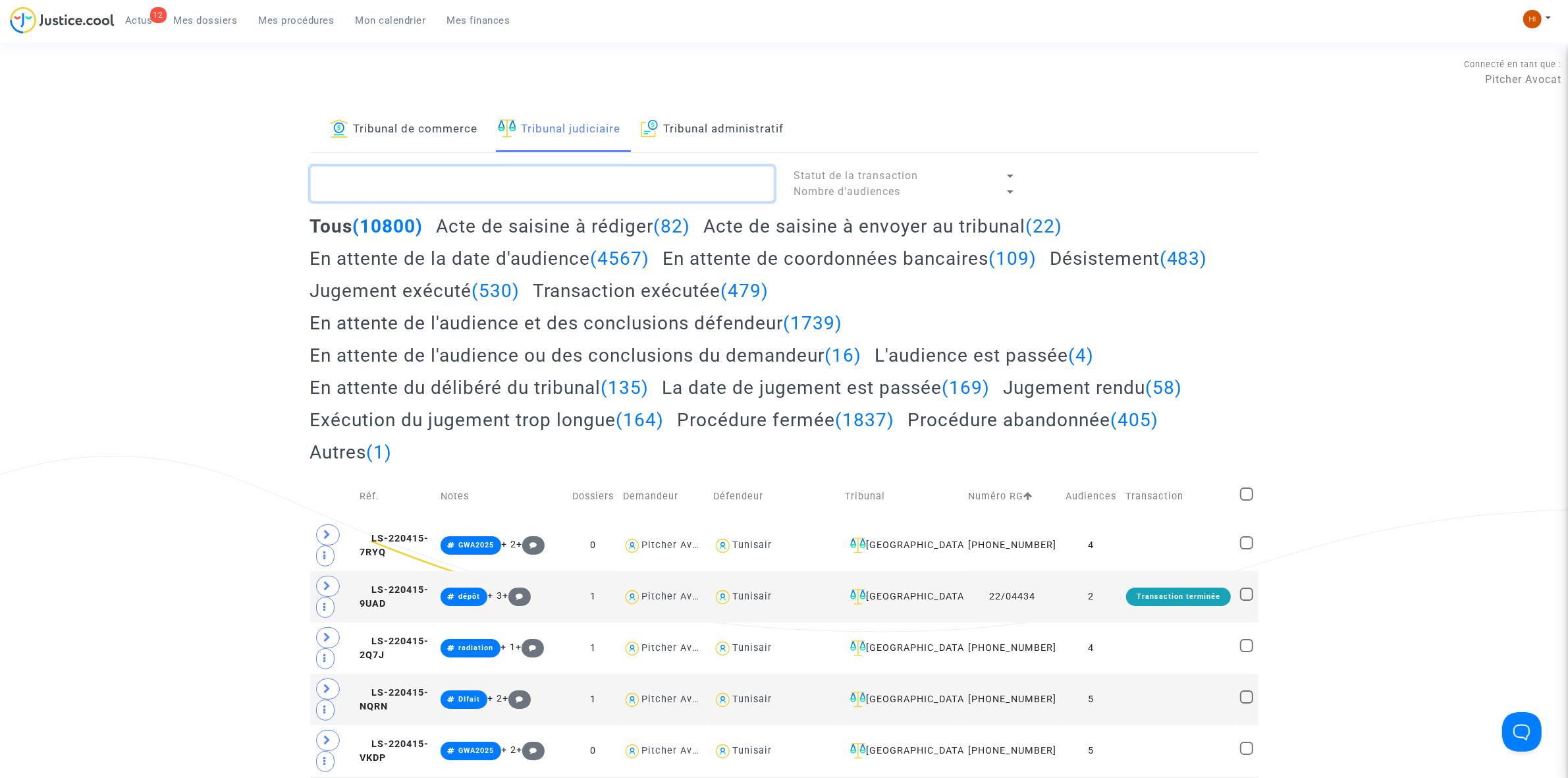
click at [452, 193] on textarea at bounding box center [542, 183] width 464 height 35
click at [445, 176] on textarea at bounding box center [542, 183] width 464 height 35
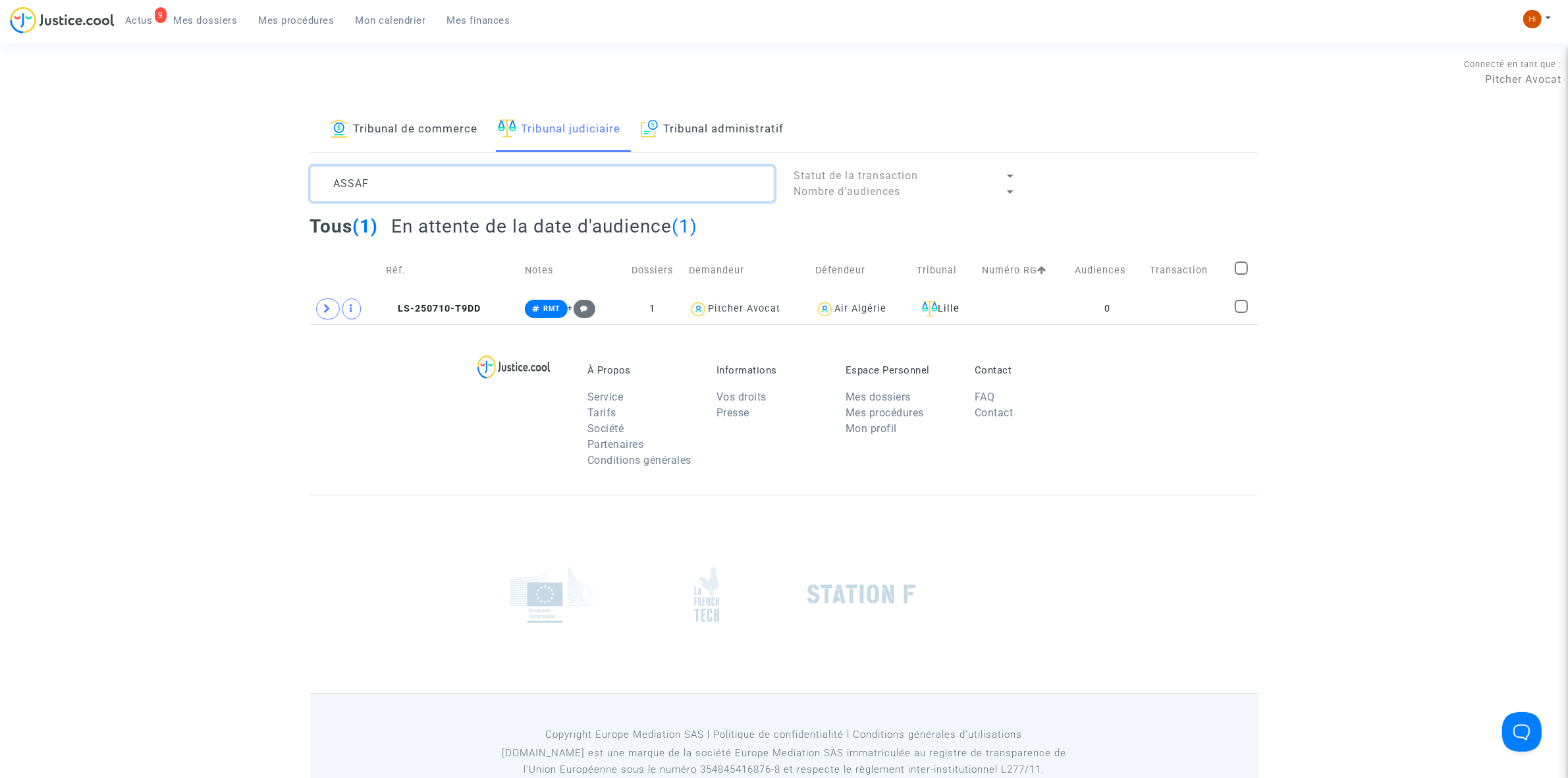
type textarea "ASSAF"
click at [463, 307] on span "LS-250710-T9DD" at bounding box center [433, 308] width 95 height 12
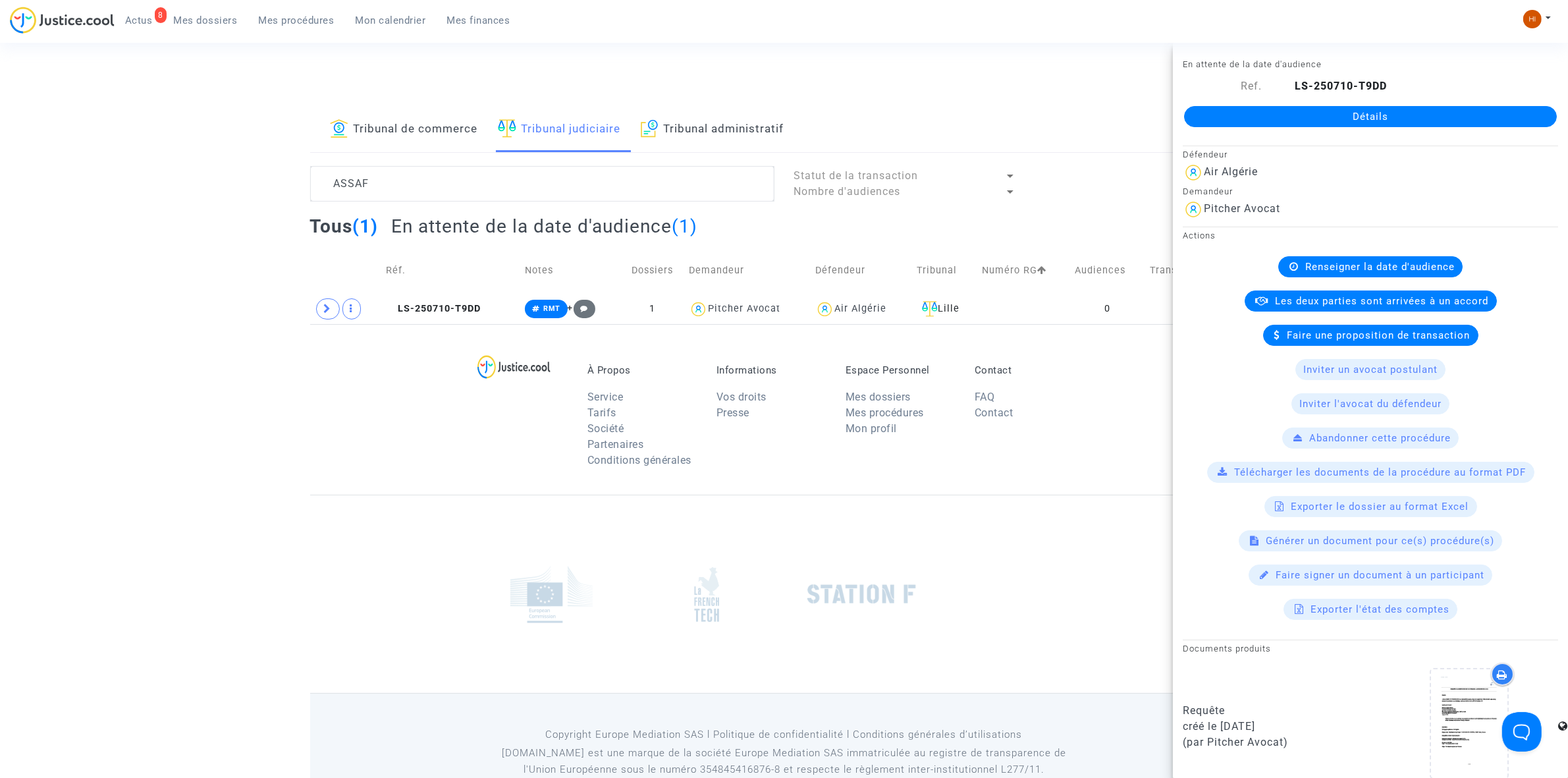
click at [1357, 112] on link "Détails" at bounding box center [1371, 116] width 373 height 21
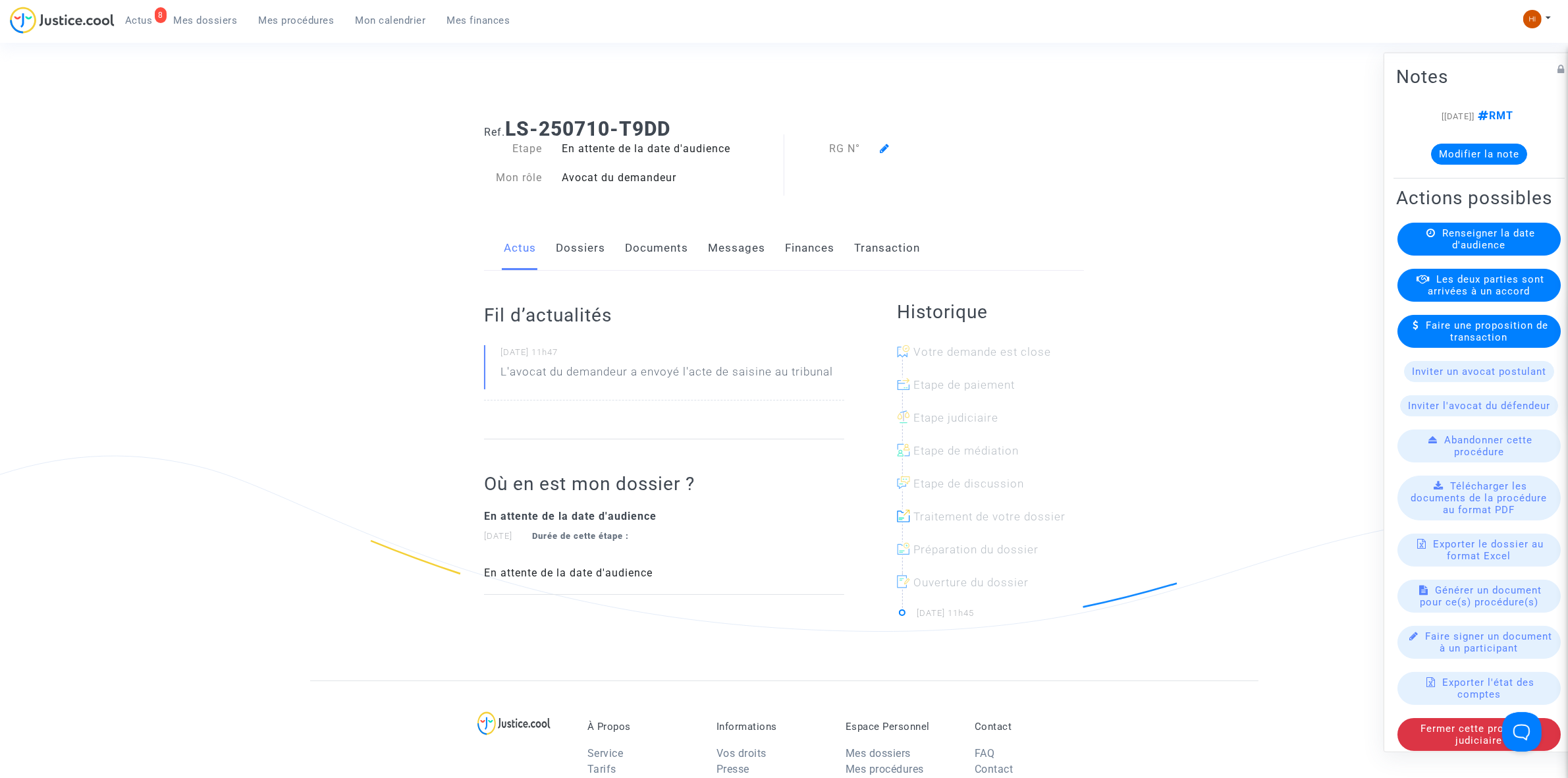
click at [1505, 233] on div "Actions possibles Renseigner la date d'audience Les deux parties sont arrivées …" at bounding box center [1479, 468] width 171 height 570
click at [1483, 283] on available-action-list "Renseigner la date d'audience Les deux parties sont arrivées à un accord Faire …" at bounding box center [1479, 485] width 166 height 528
click at [573, 262] on link "Dossiers" at bounding box center [581, 248] width 49 height 43
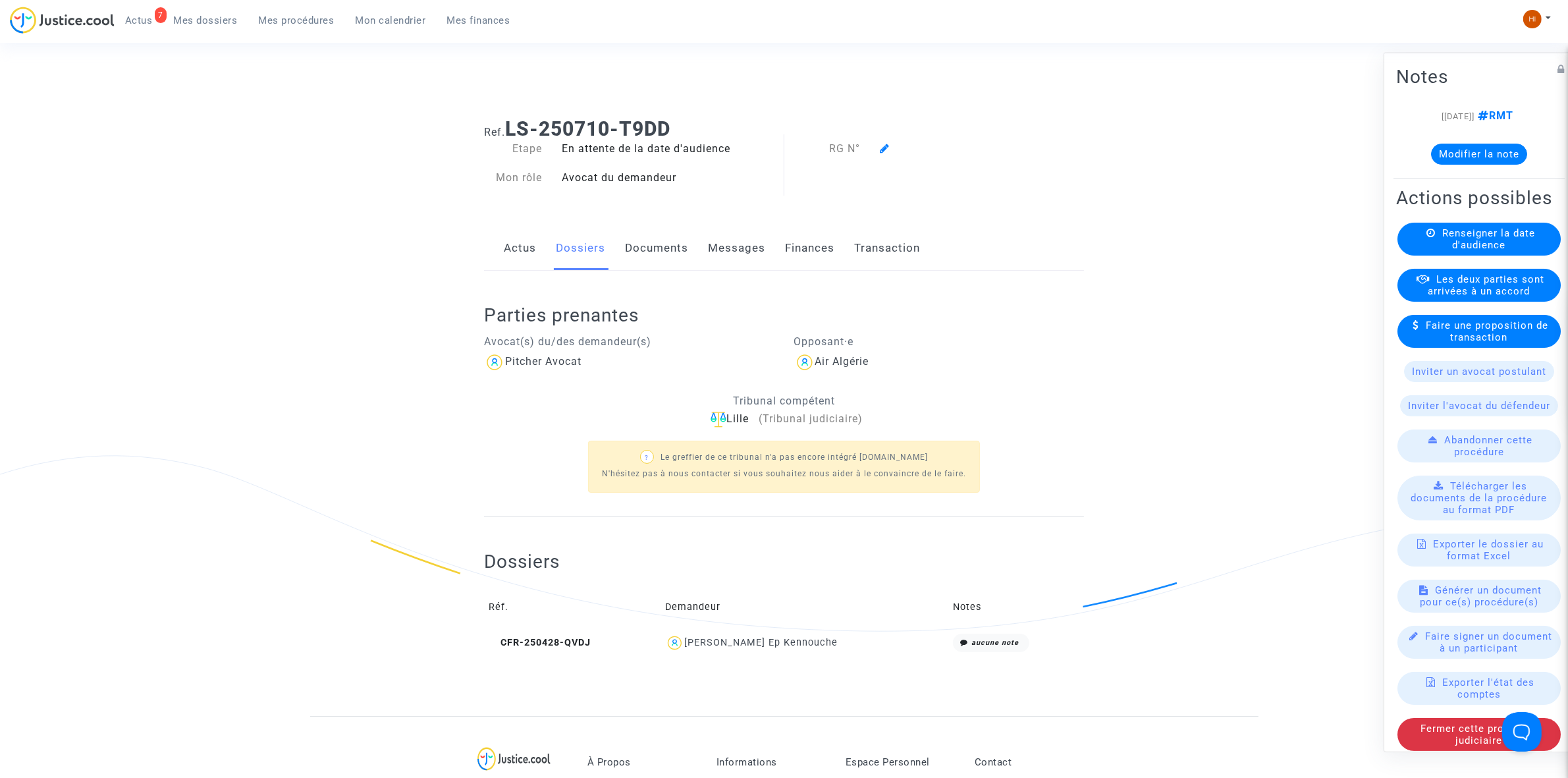
click at [1476, 251] on span "Renseigner la date d'audience" at bounding box center [1489, 238] width 93 height 24
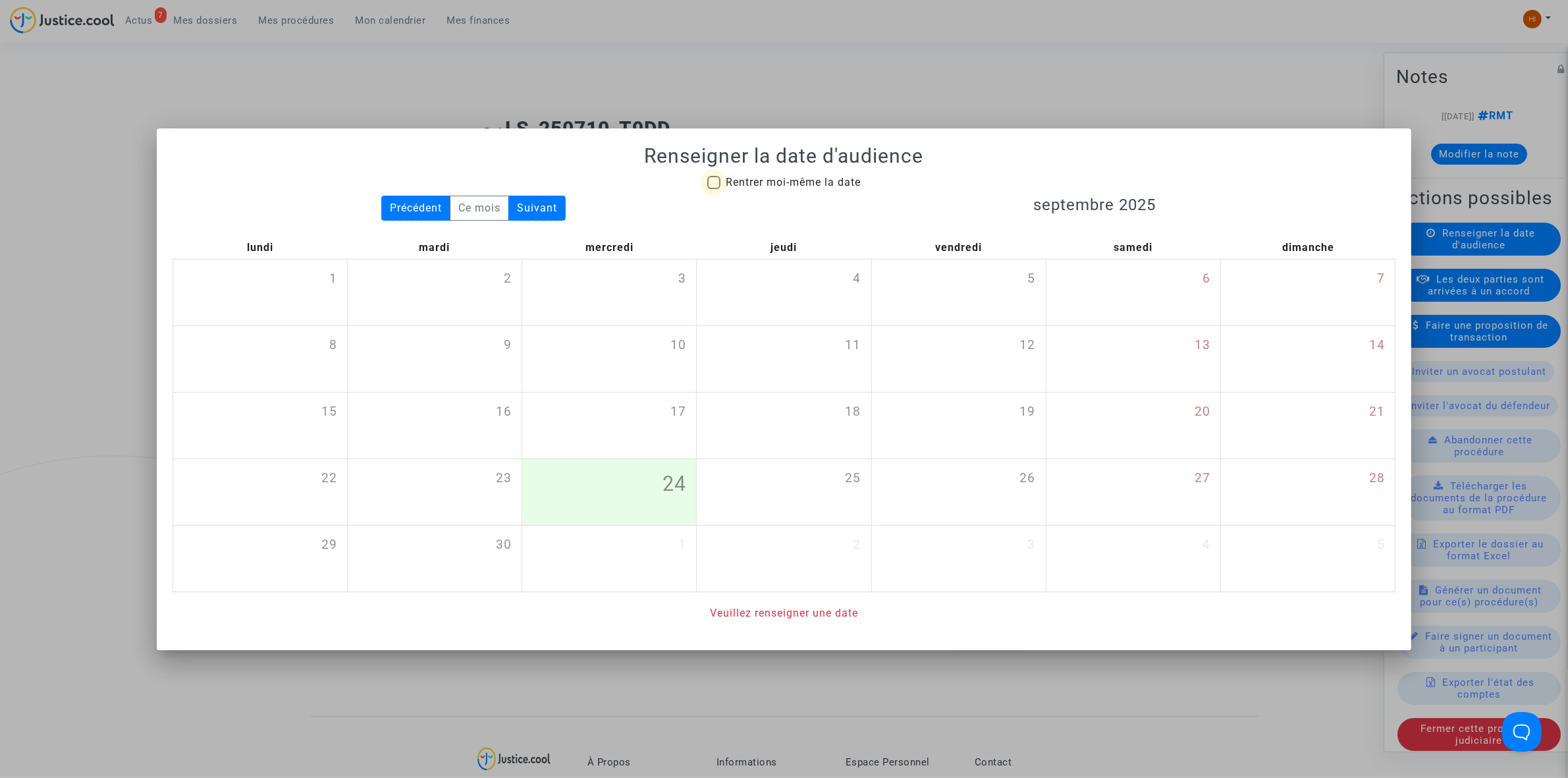
click at [731, 185] on span "Rentrer moi-même la date" at bounding box center [793, 181] width 135 height 12
click at [714, 189] on input "Rentrer moi-même la date" at bounding box center [714, 189] width 1 height 1
checkbox input "true"
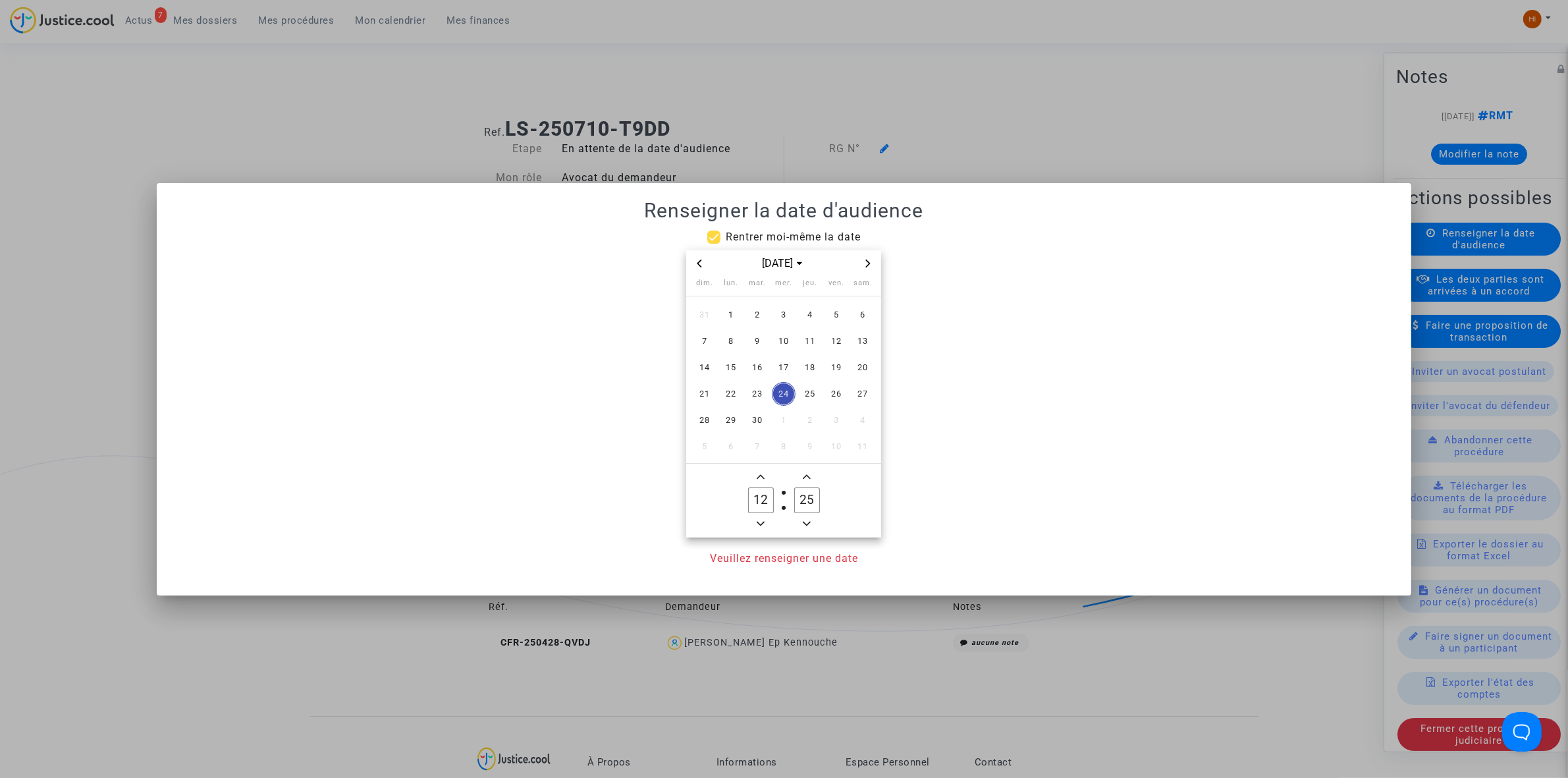
click at [863, 262] on span "Next month" at bounding box center [868, 264] width 16 height 16
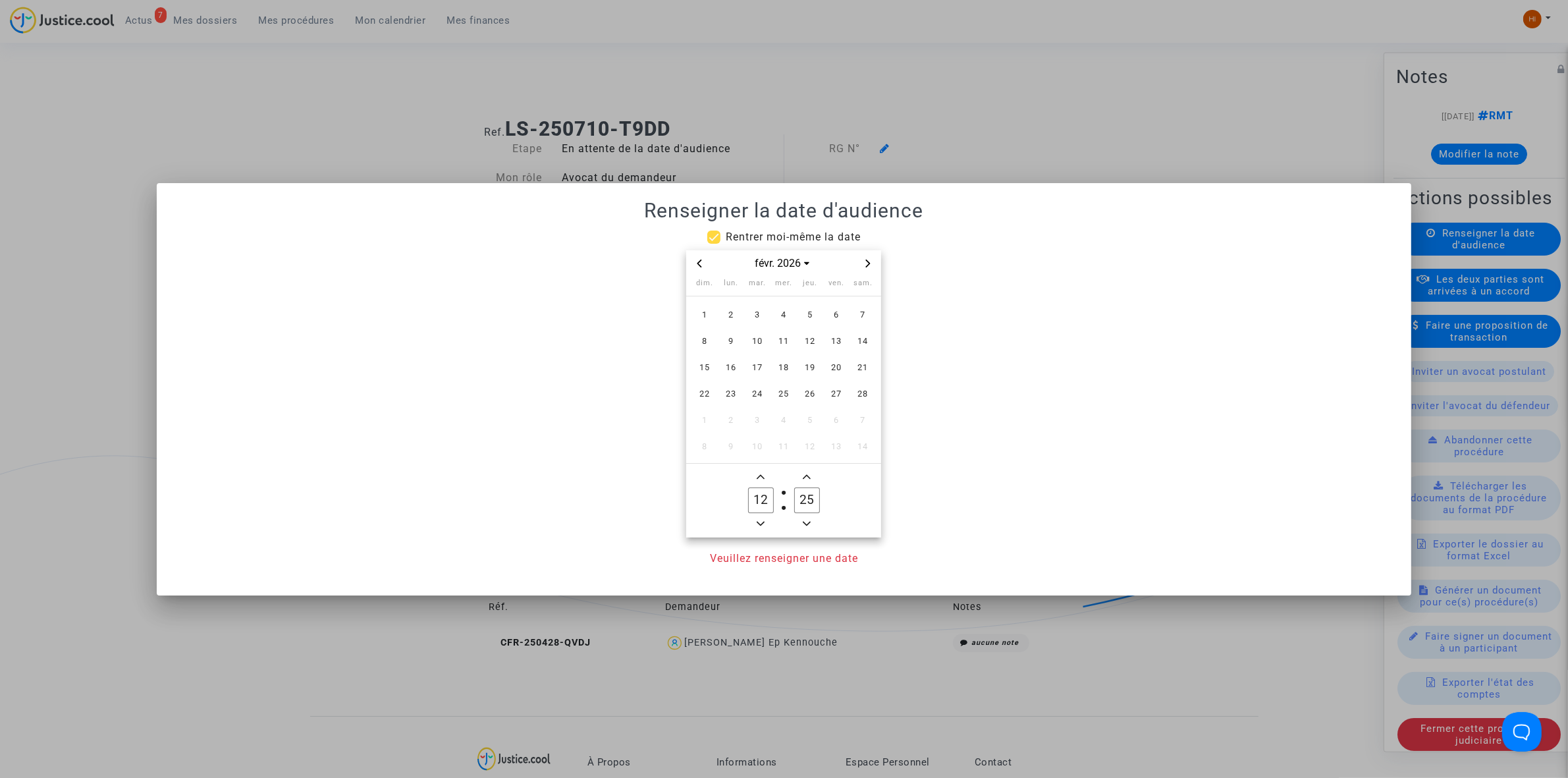
click at [863, 262] on span "Next month" at bounding box center [868, 264] width 16 height 16
click at [755, 343] on span "5" at bounding box center [757, 341] width 24 height 24
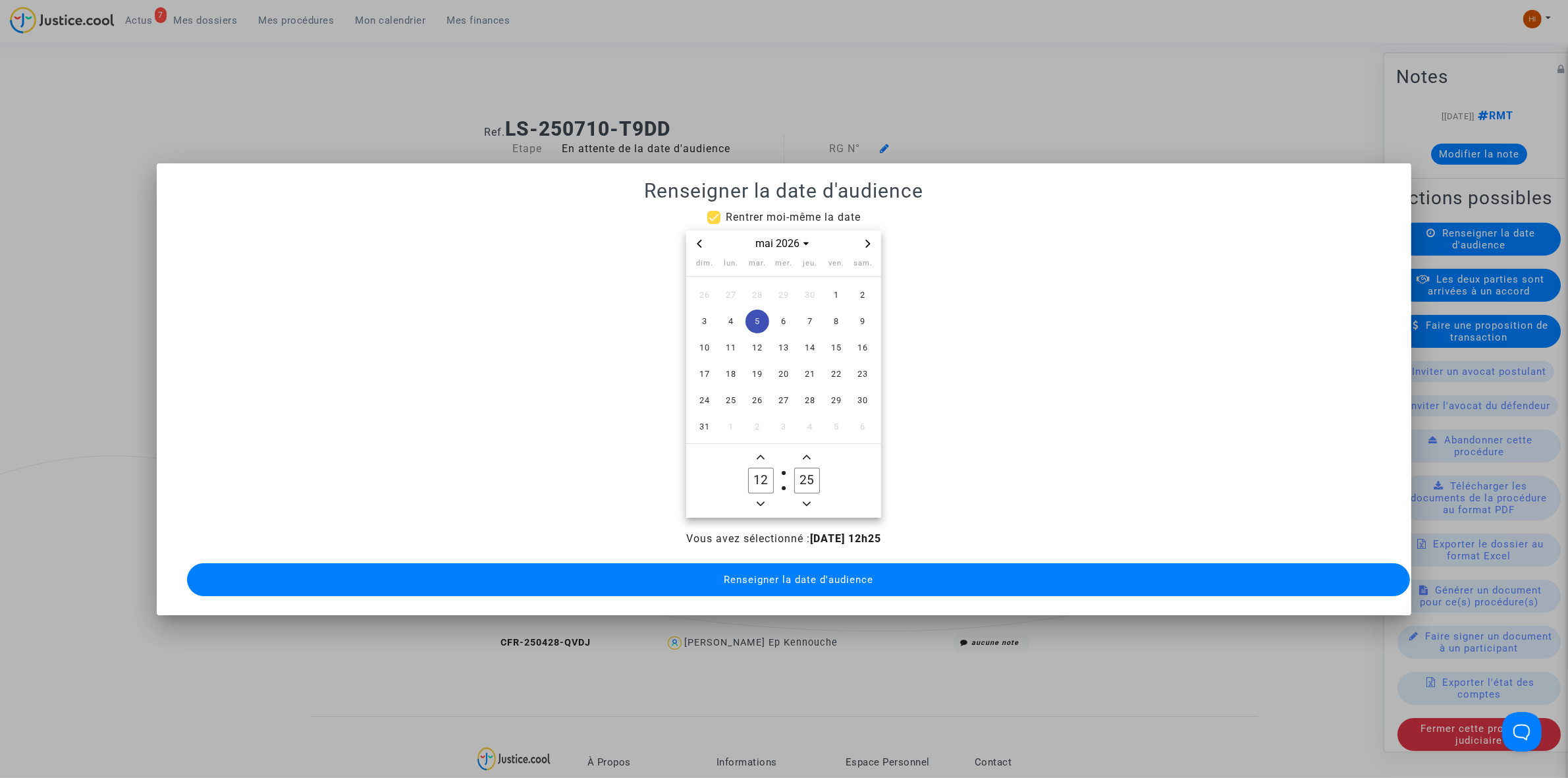
click at [769, 488] on owl-date-time-timer-box "12 Hour" at bounding box center [761, 481] width 46 height 64
click at [762, 500] on icon "Minus a hour" at bounding box center [761, 503] width 8 height 8
type input "09"
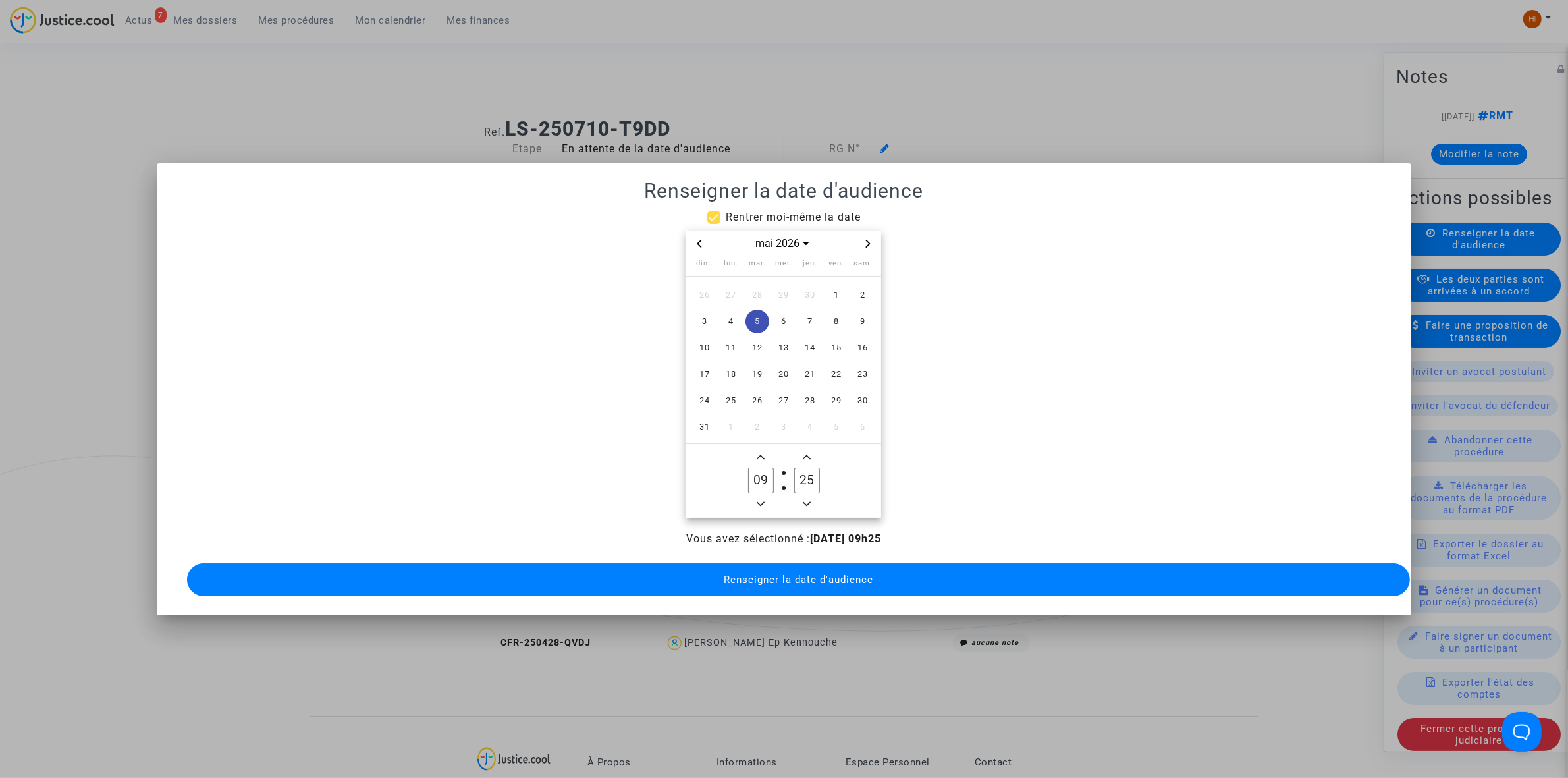
click at [798, 472] on input "25" at bounding box center [807, 480] width 25 height 25
type input "00"
click at [773, 578] on span "Renseigner la date d'audience" at bounding box center [798, 579] width 150 height 12
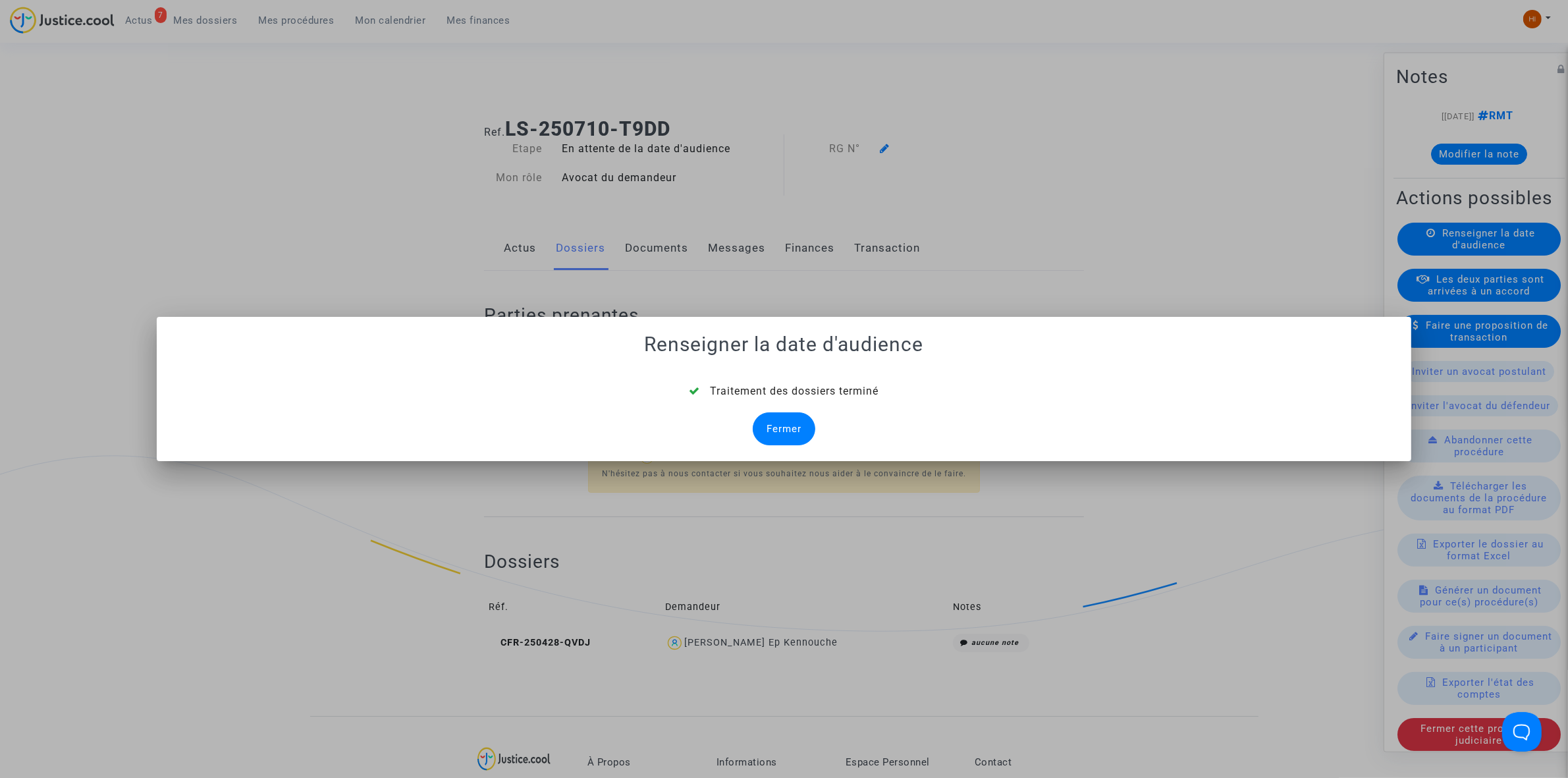
click at [768, 430] on div "Fermer" at bounding box center [784, 429] width 63 height 33
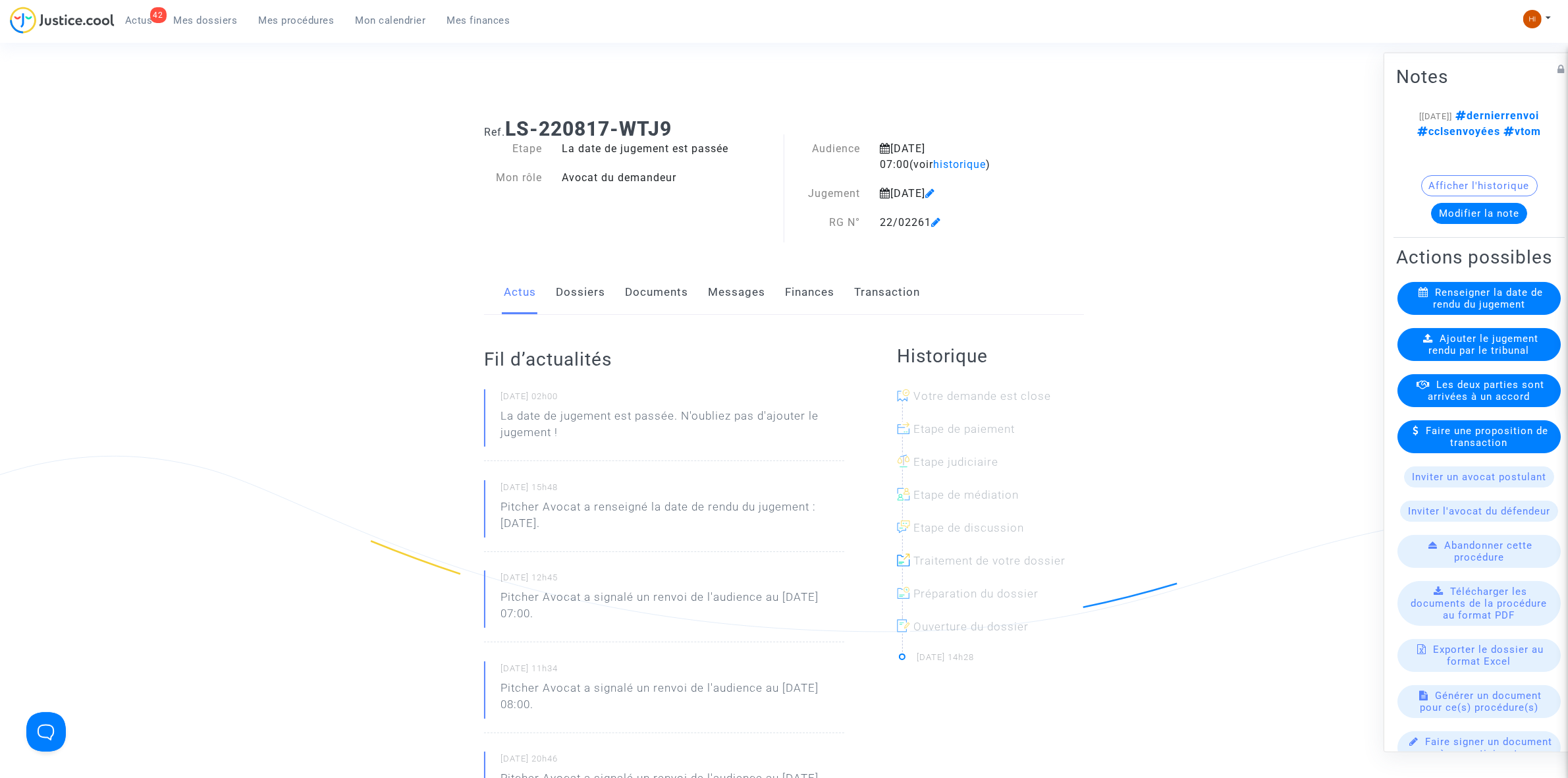
click at [560, 303] on link "Dossiers" at bounding box center [581, 293] width 49 height 43
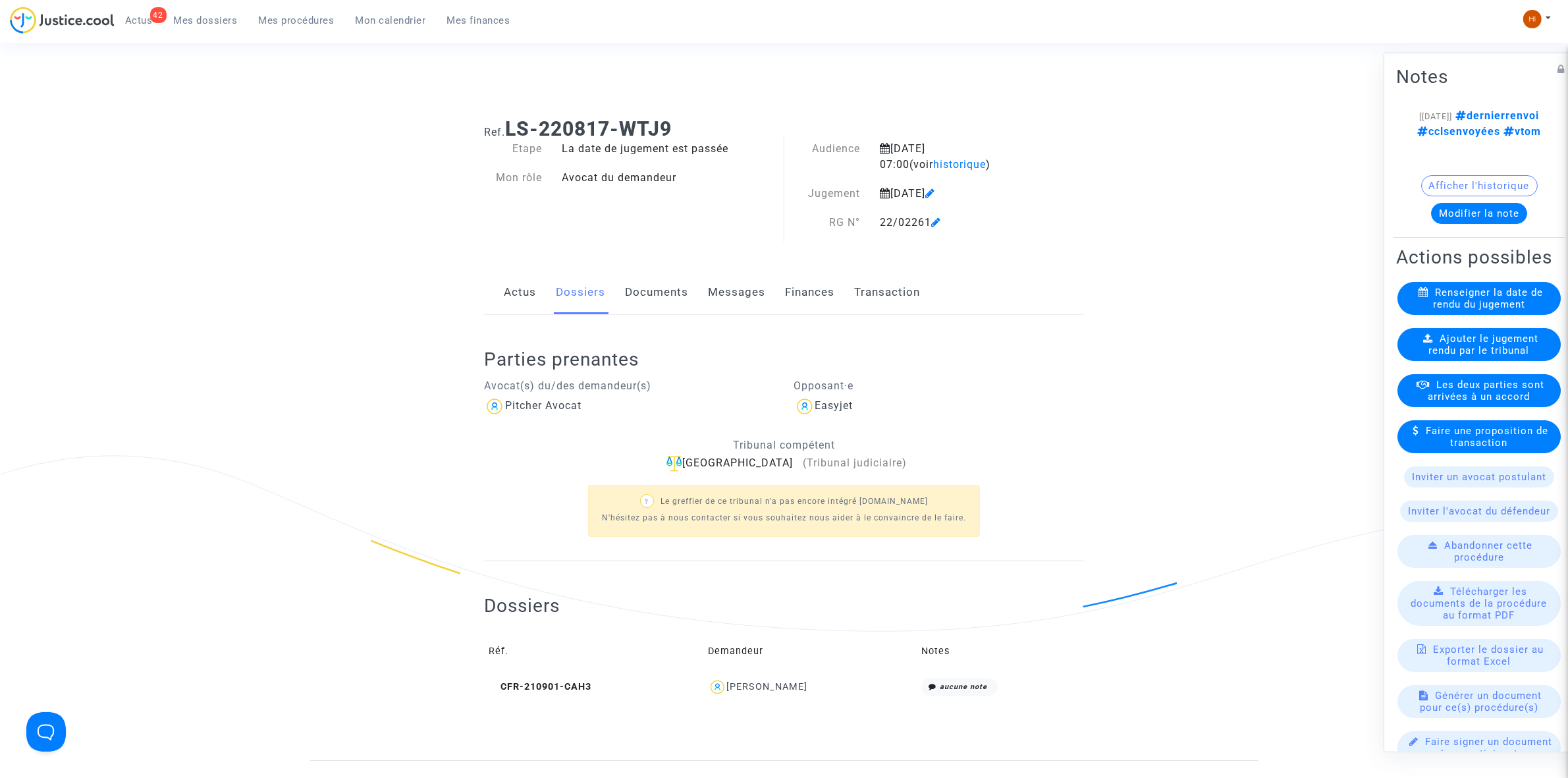
click at [1496, 355] on span "Ajouter le jugement rendu par le tribunal" at bounding box center [1484, 344] width 110 height 24
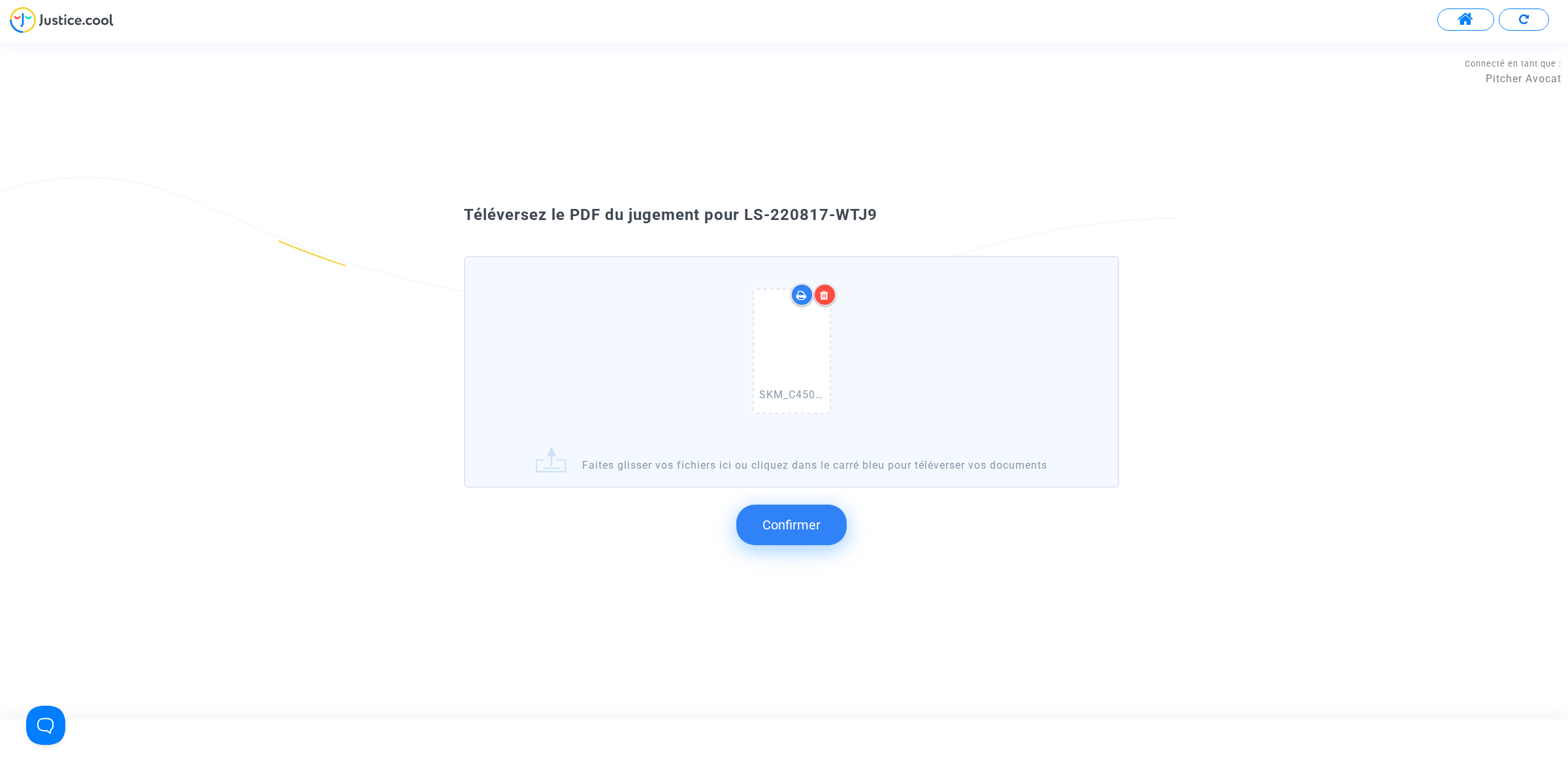
drag, startPoint x: 908, startPoint y: 216, endPoint x: 739, endPoint y: 210, distance: 169.1
click at [739, 210] on div "Téléversez le PDF du jugement pour LS-220817-WTJ9" at bounding box center [784, 215] width 706 height 22
copy span "LS-220817-WTJ9"
click at [794, 532] on button "Confirmer" at bounding box center [792, 525] width 110 height 41
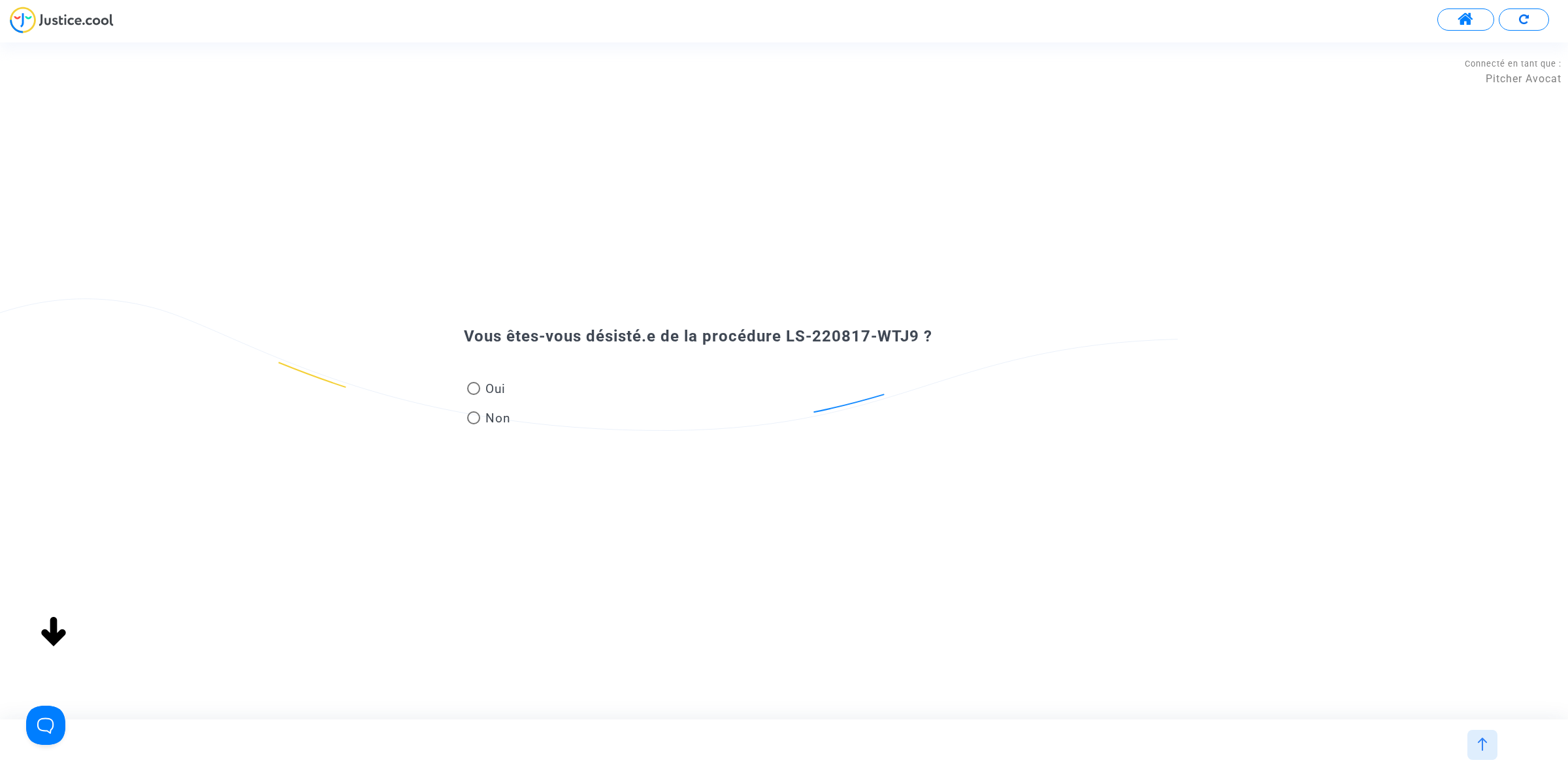
click at [488, 420] on span "Non" at bounding box center [495, 418] width 31 height 18
click at [473, 425] on input "Non" at bounding box center [473, 425] width 1 height 1
radio input "true"
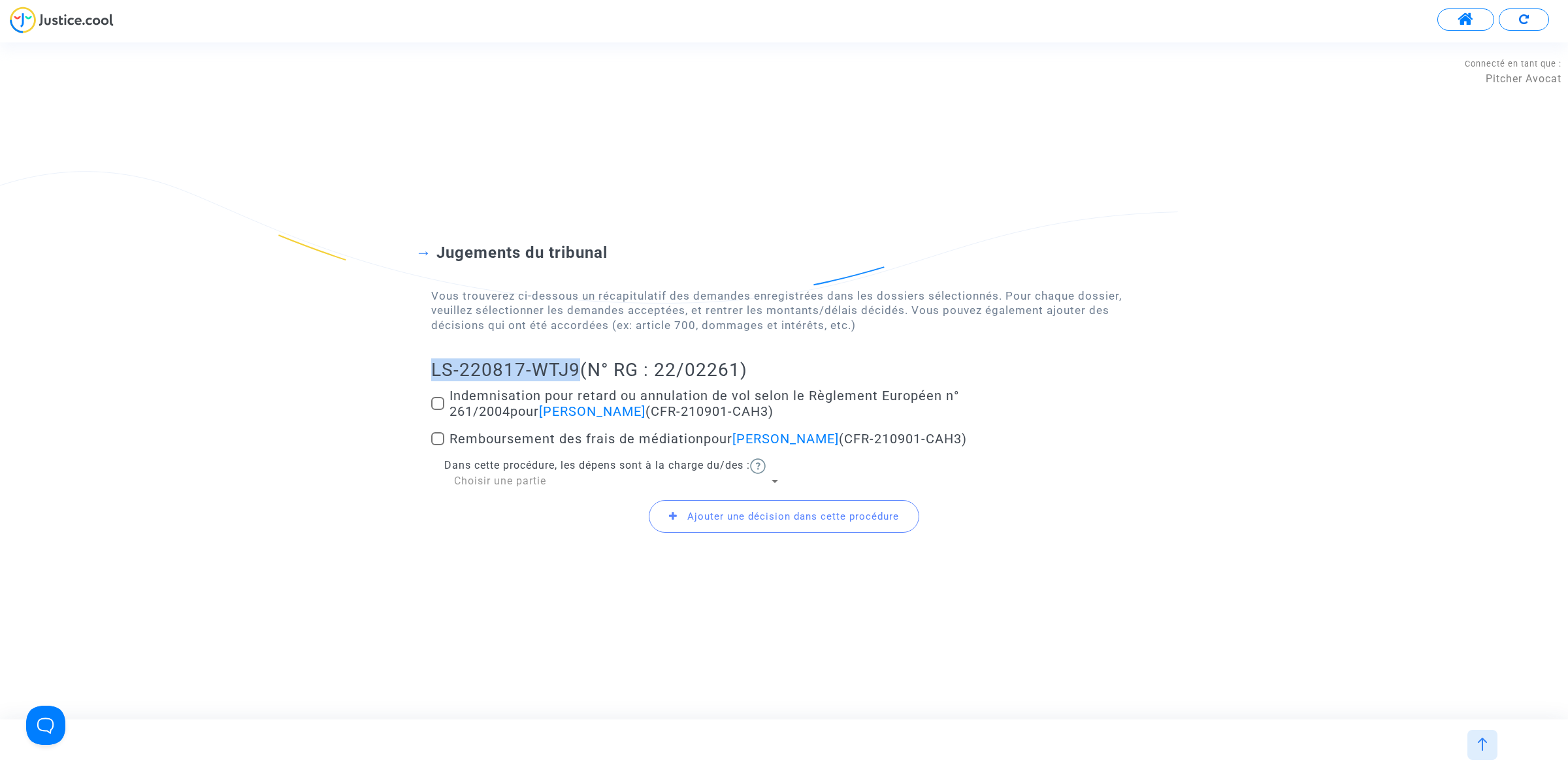
drag, startPoint x: 426, startPoint y: 367, endPoint x: 562, endPoint y: 367, distance: 136.0
click at [578, 354] on div "Jugements du tribunal Vous trouverez ci-dessous un récapitulatif des demandes e…" at bounding box center [784, 381] width 1568 height 381
copy h2 "LS-220817-WTJ9"
click at [441, 399] on span at bounding box center [438, 403] width 13 height 13
click at [438, 410] on input "Indemnisation pour retard ou annulation de vol selon le Règlement Européen n° 2…" at bounding box center [437, 410] width 1 height 1
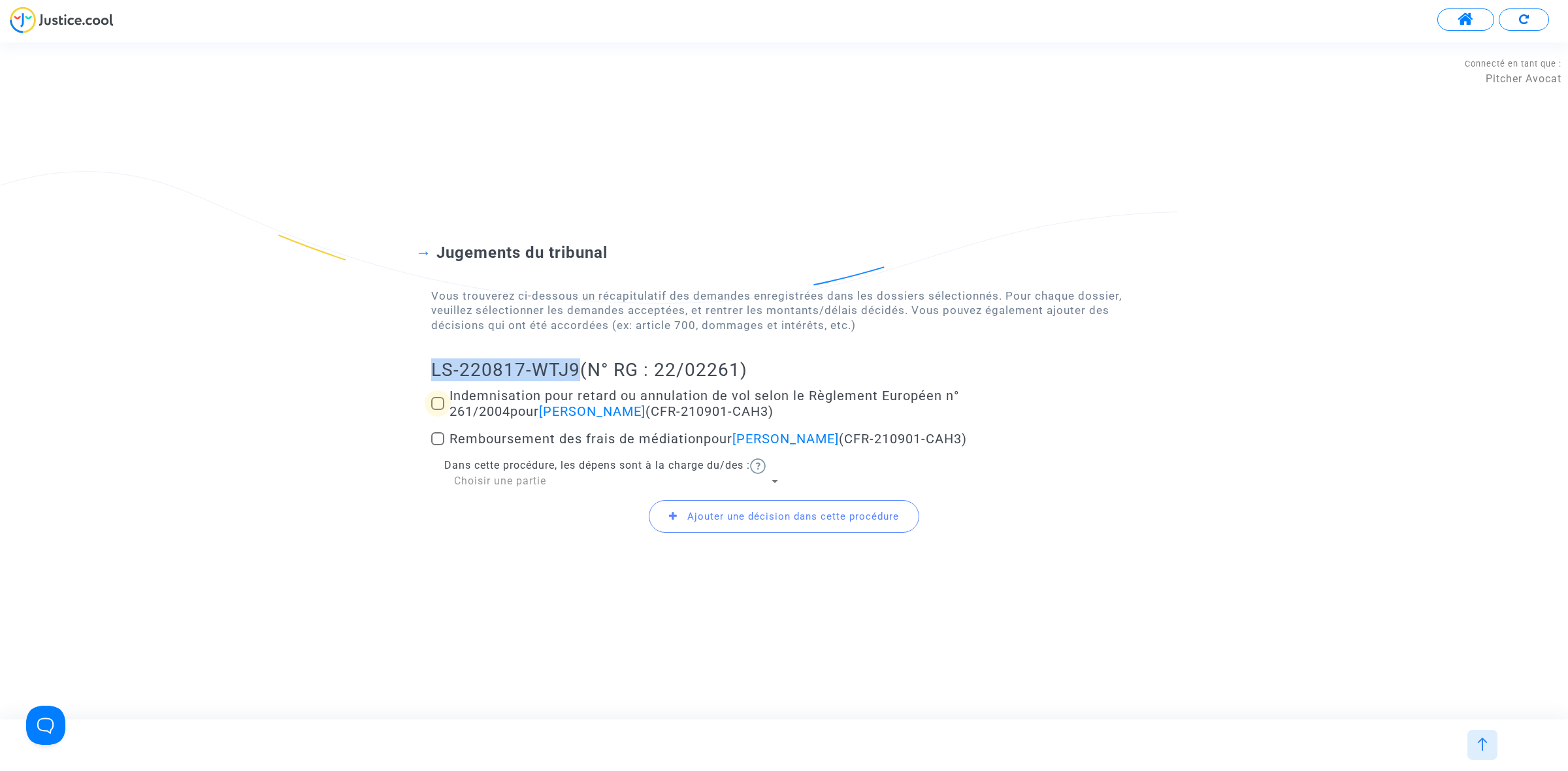
checkbox input "true"
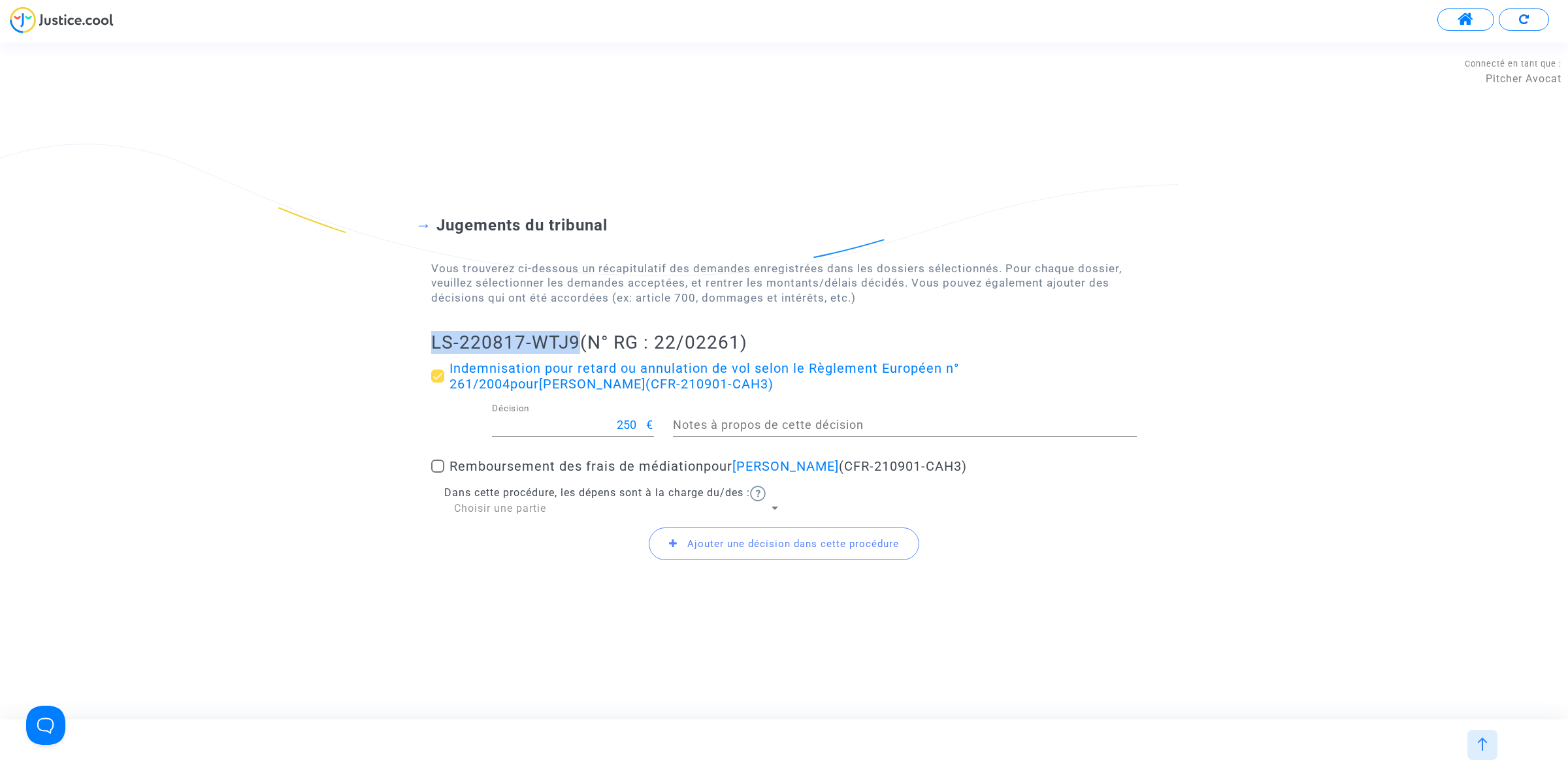
click at [775, 552] on span "Ajouter une décision dans cette procédure" at bounding box center [784, 544] width 271 height 33
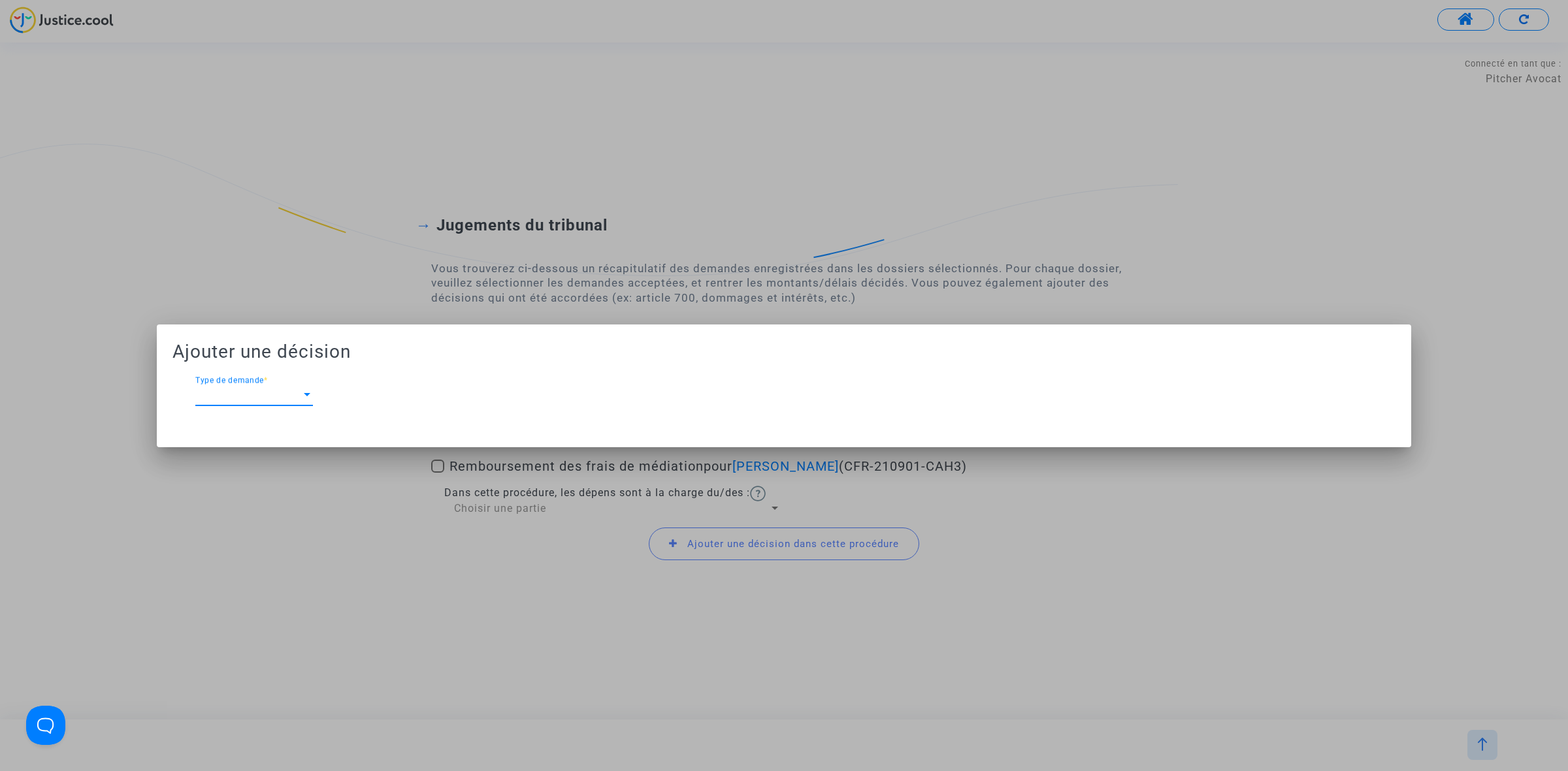
click at [206, 395] on span "Type de demande" at bounding box center [249, 394] width 106 height 11
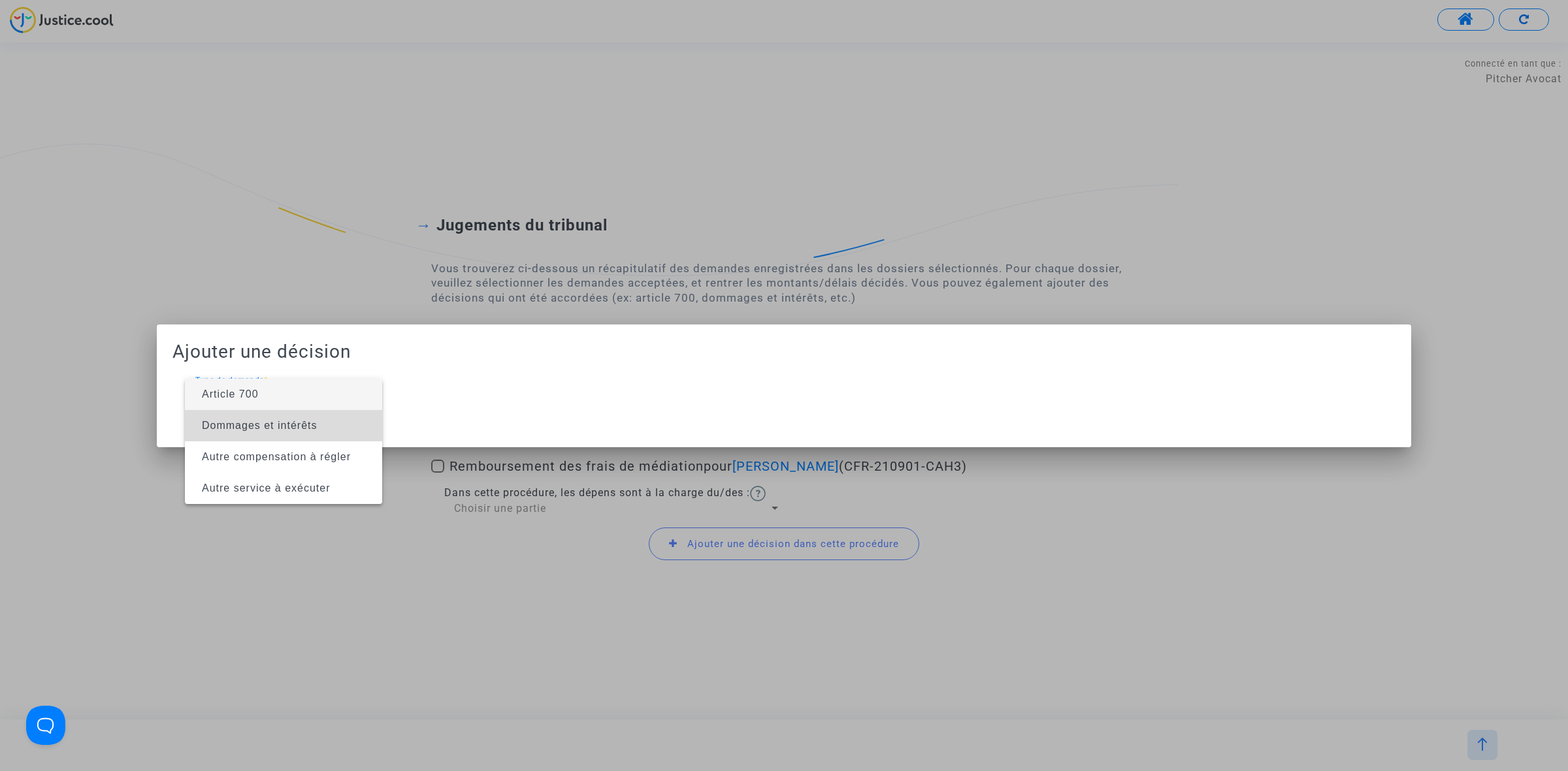
click at [226, 420] on span "Dommages et intérêts" at bounding box center [259, 425] width 115 height 11
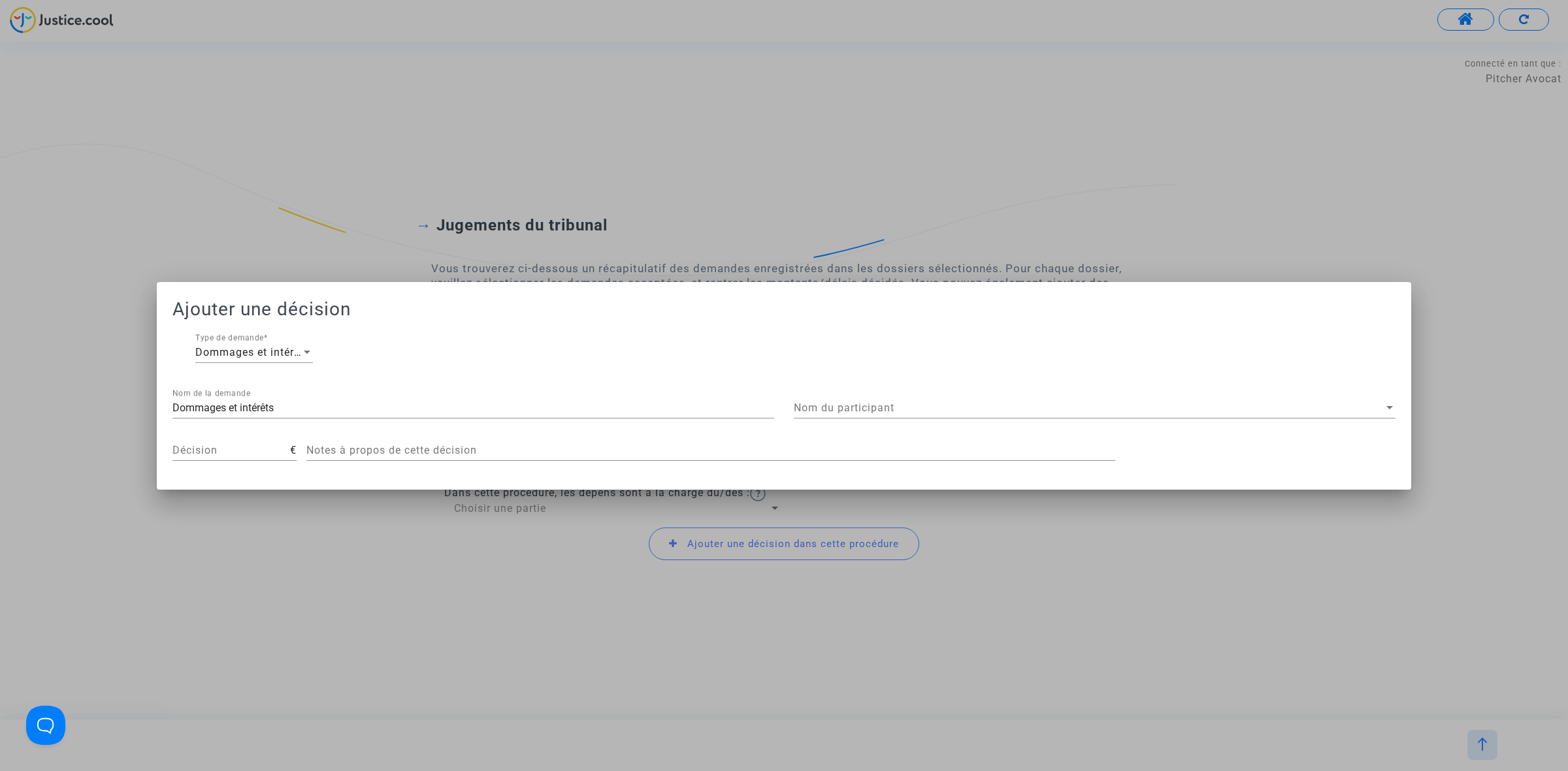
click at [949, 393] on div "Nom du participant Nom du participant" at bounding box center [1095, 403] width 602 height 29
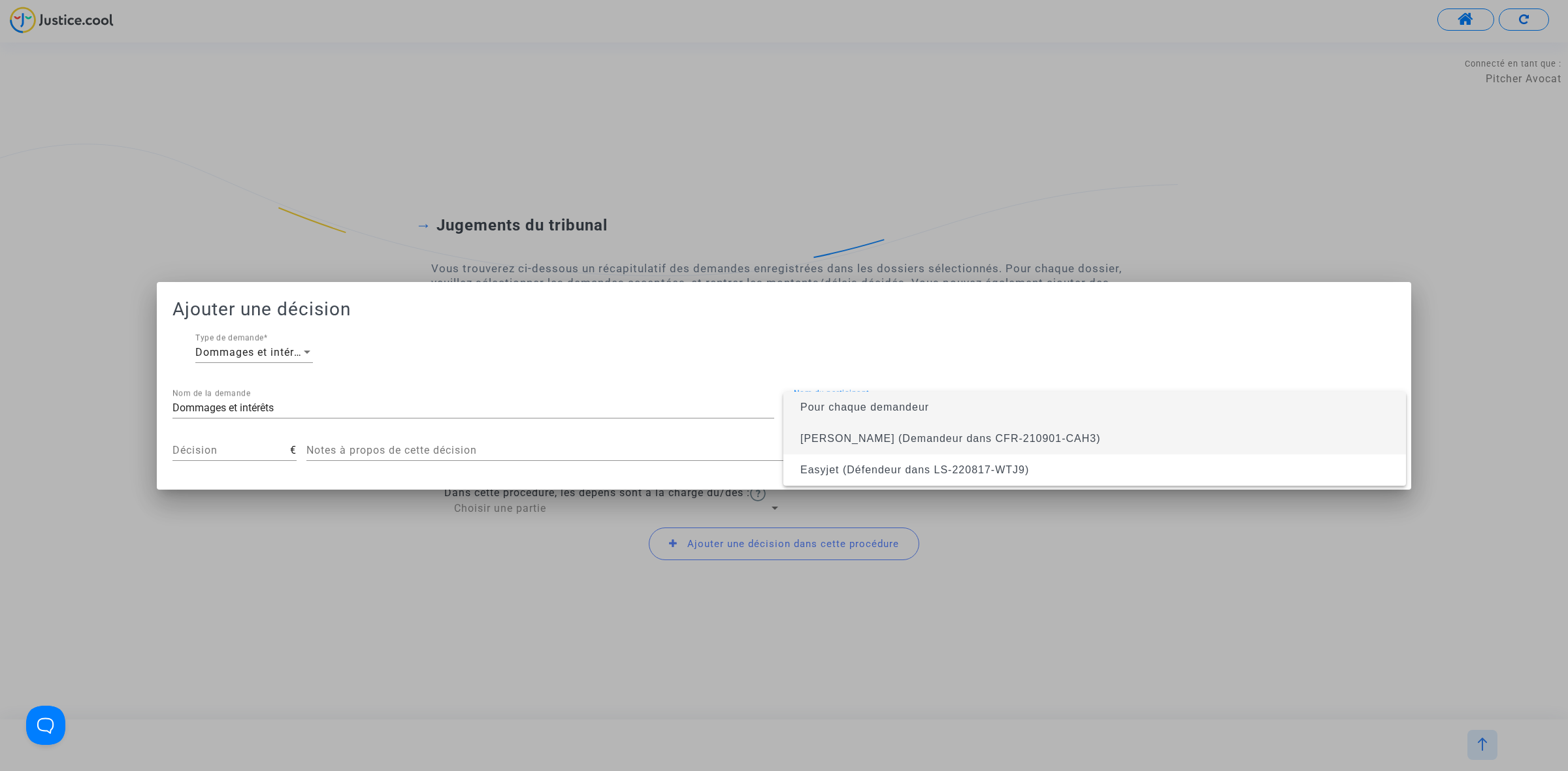
click at [949, 437] on span "Ghislaine MAHE (Demandeur dans CFR-210901-CAH3)" at bounding box center [950, 439] width 300 height 11
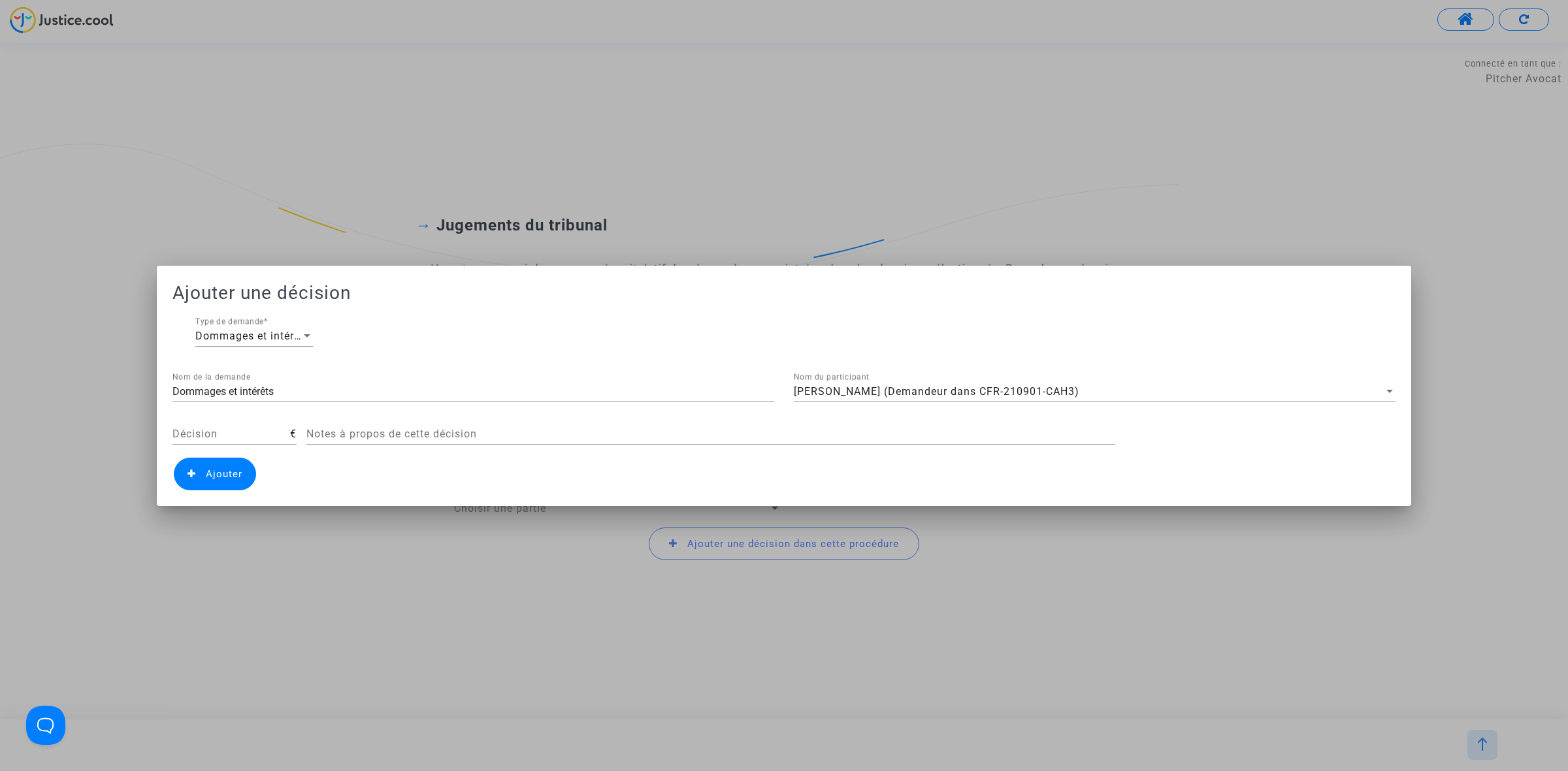
drag, startPoint x: 259, startPoint y: 440, endPoint x: 390, endPoint y: 362, distance: 152.5
click at [256, 437] on div "Décision" at bounding box center [231, 430] width 117 height 29
type input "25"
drag, startPoint x: 299, startPoint y: 390, endPoint x: 100, endPoint y: 380, distance: 199.3
click at [100, 380] on div "Ajouter une décision Dommages et intérêts Type de demande * Dommages et intérêt…" at bounding box center [784, 385] width 1568 height 771
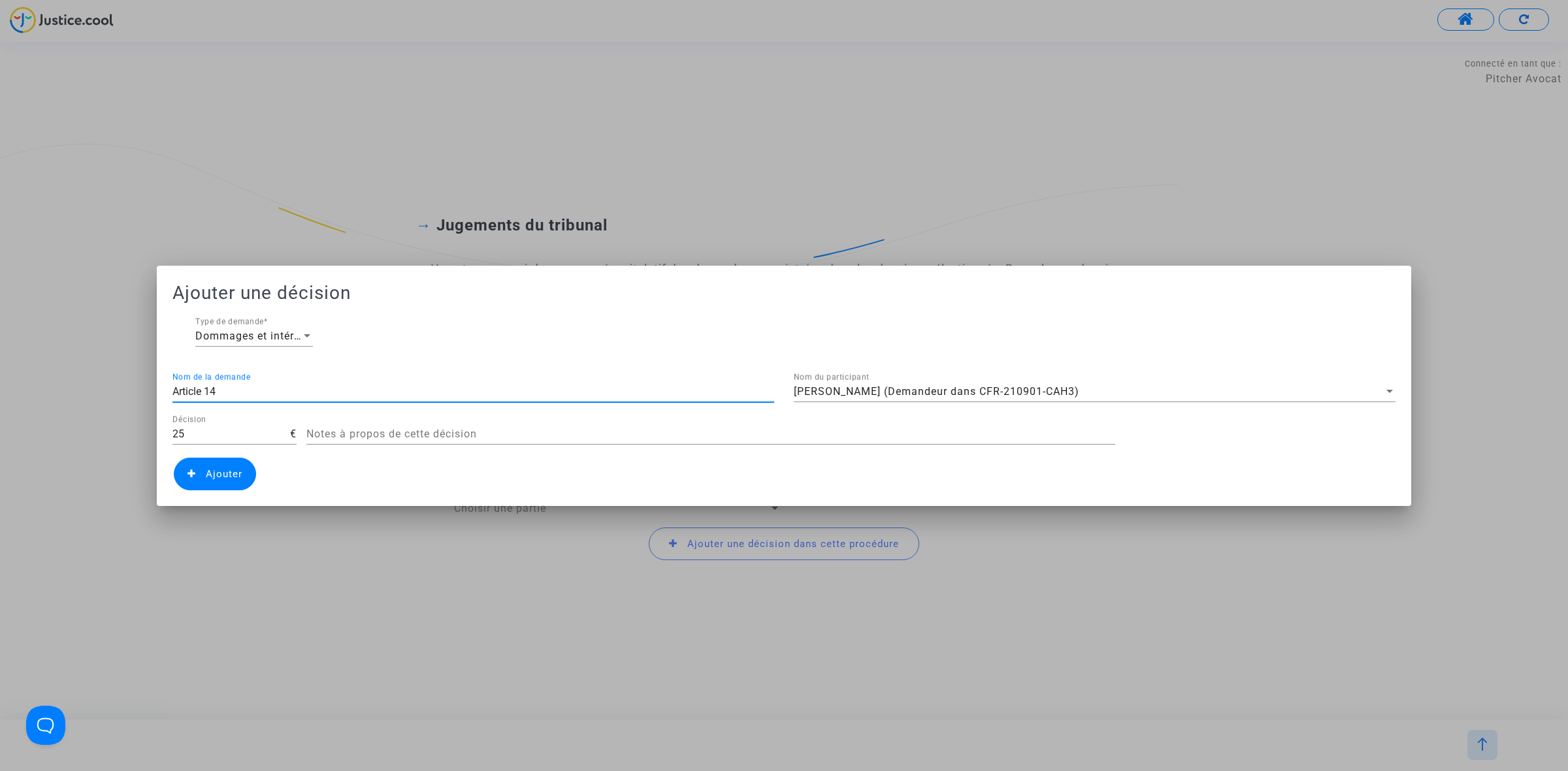
type input "Article 14"
click at [226, 468] on span "Ajouter" at bounding box center [223, 474] width 37 height 11
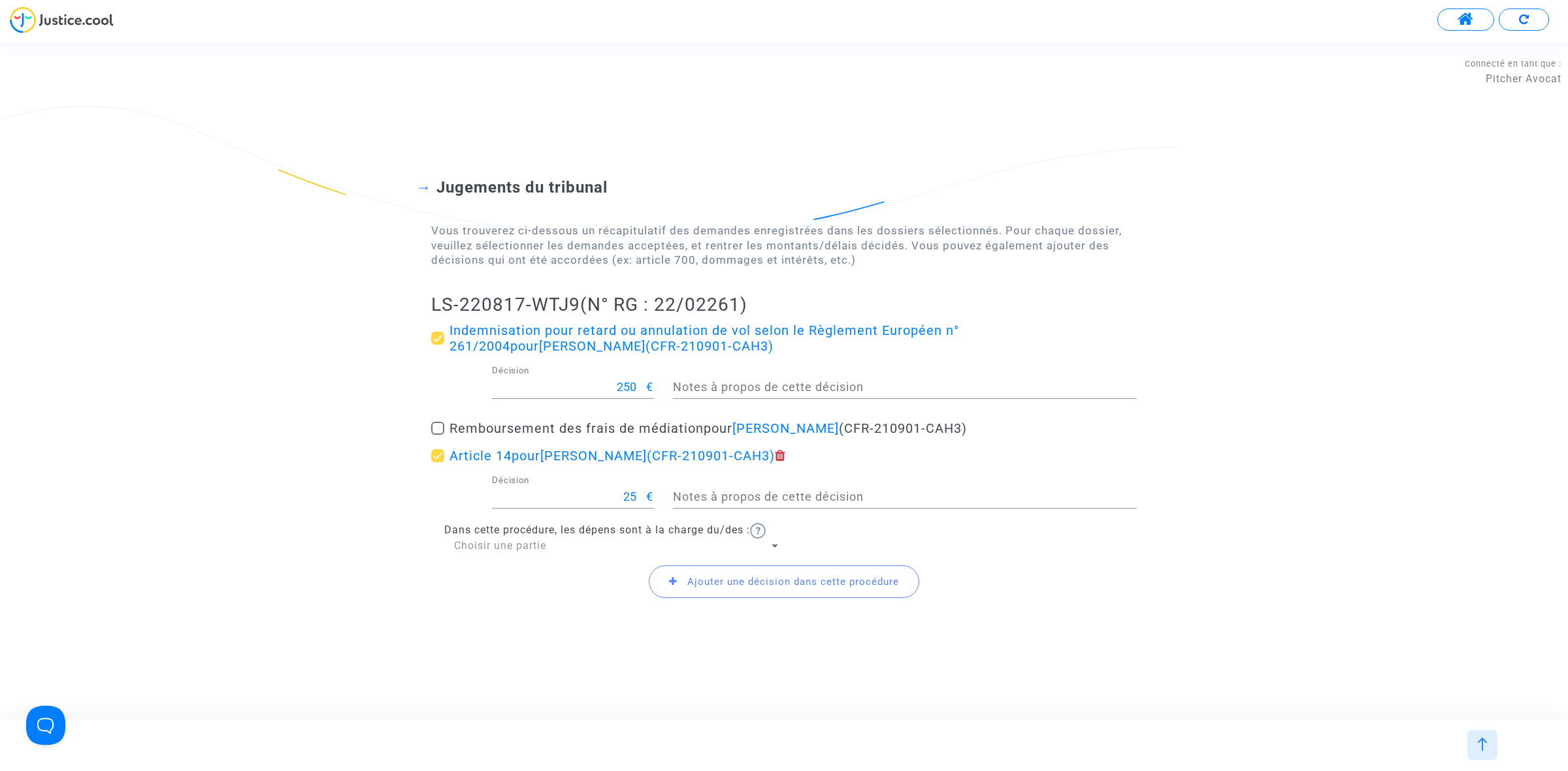
click at [709, 573] on span "Ajouter une décision dans cette procédure" at bounding box center [784, 582] width 271 height 33
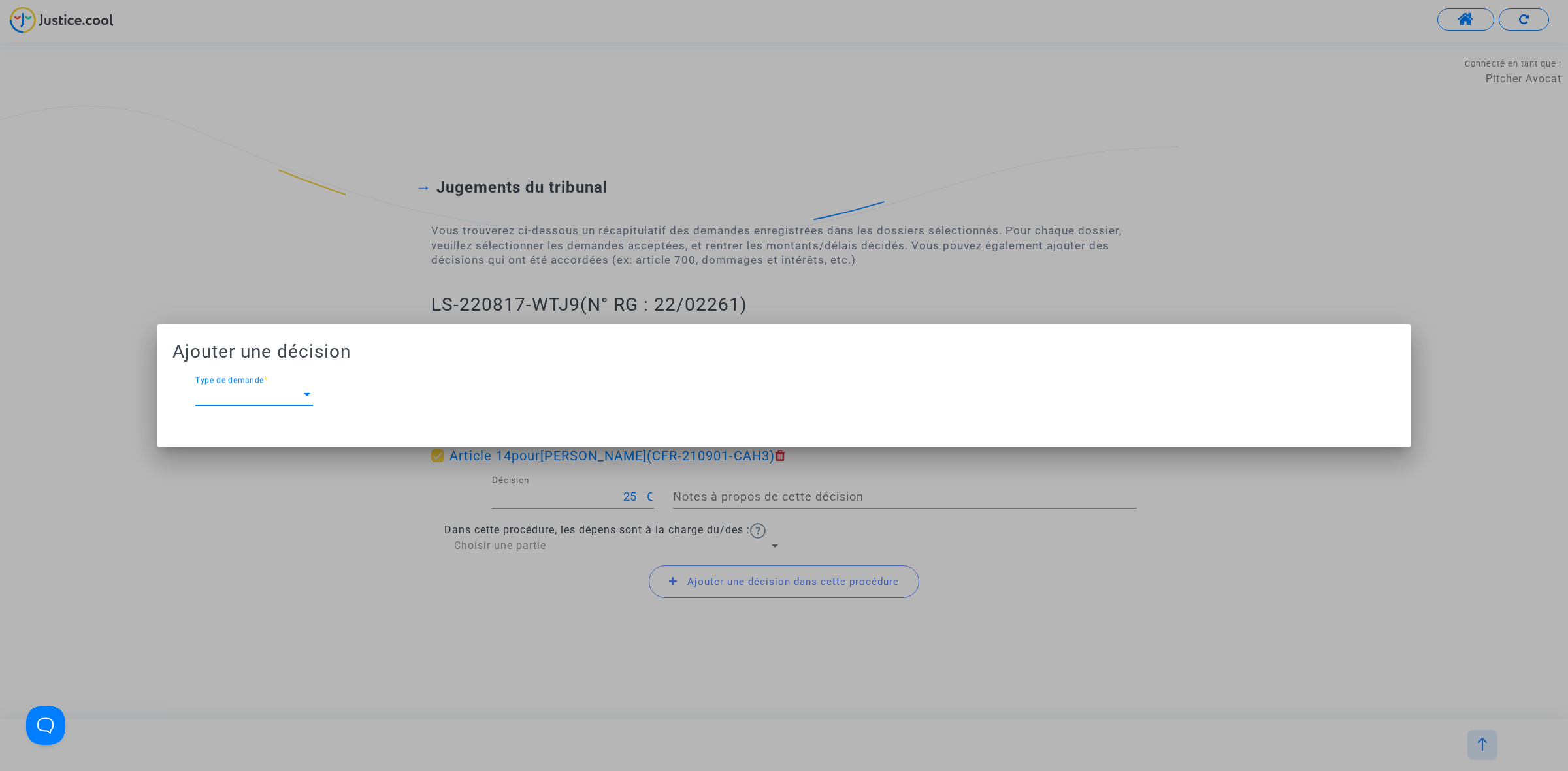
click at [284, 393] on span "Type de demande" at bounding box center [249, 394] width 106 height 11
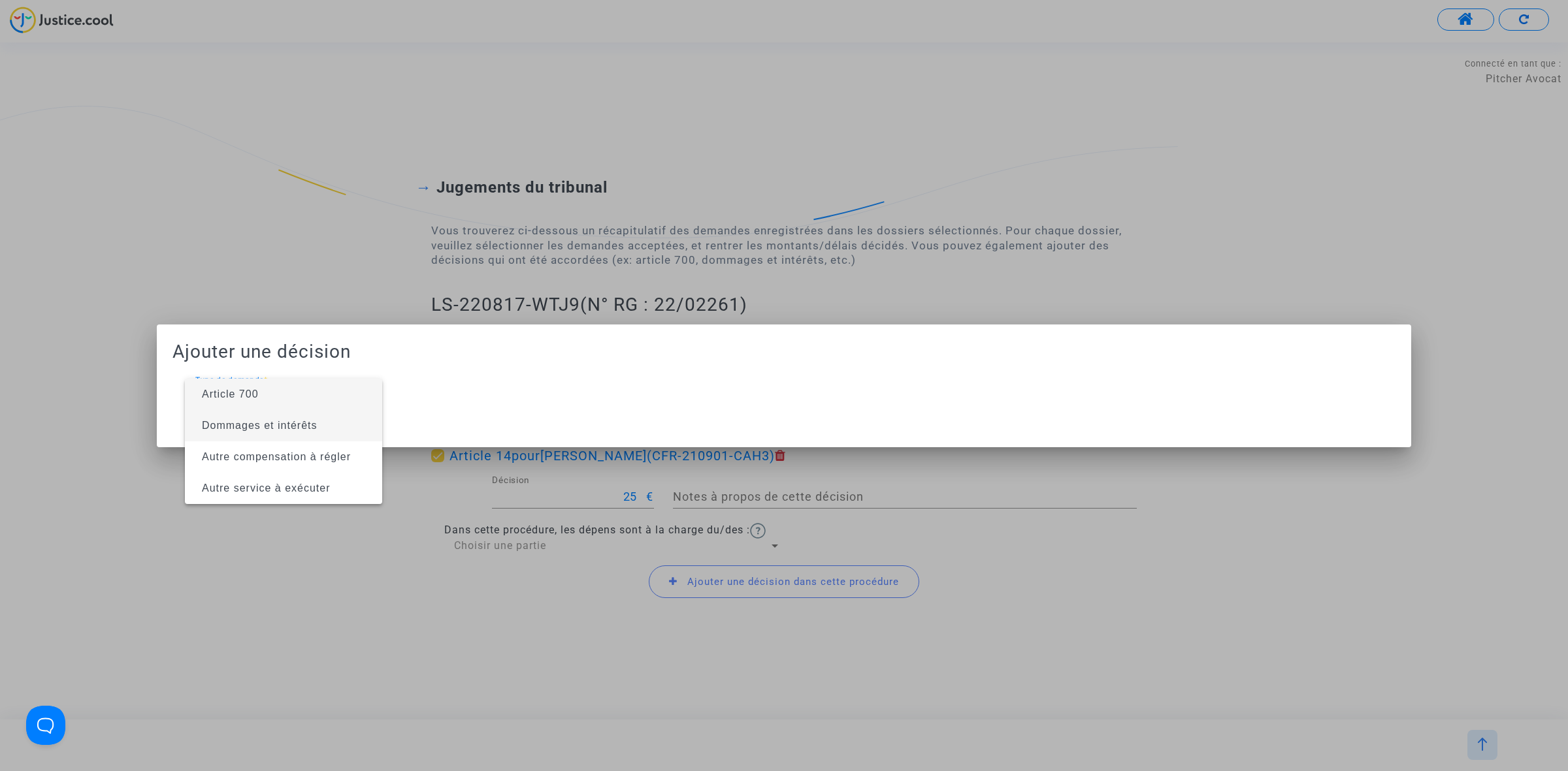
click at [300, 422] on span "Dommages et intérêts" at bounding box center [259, 425] width 115 height 11
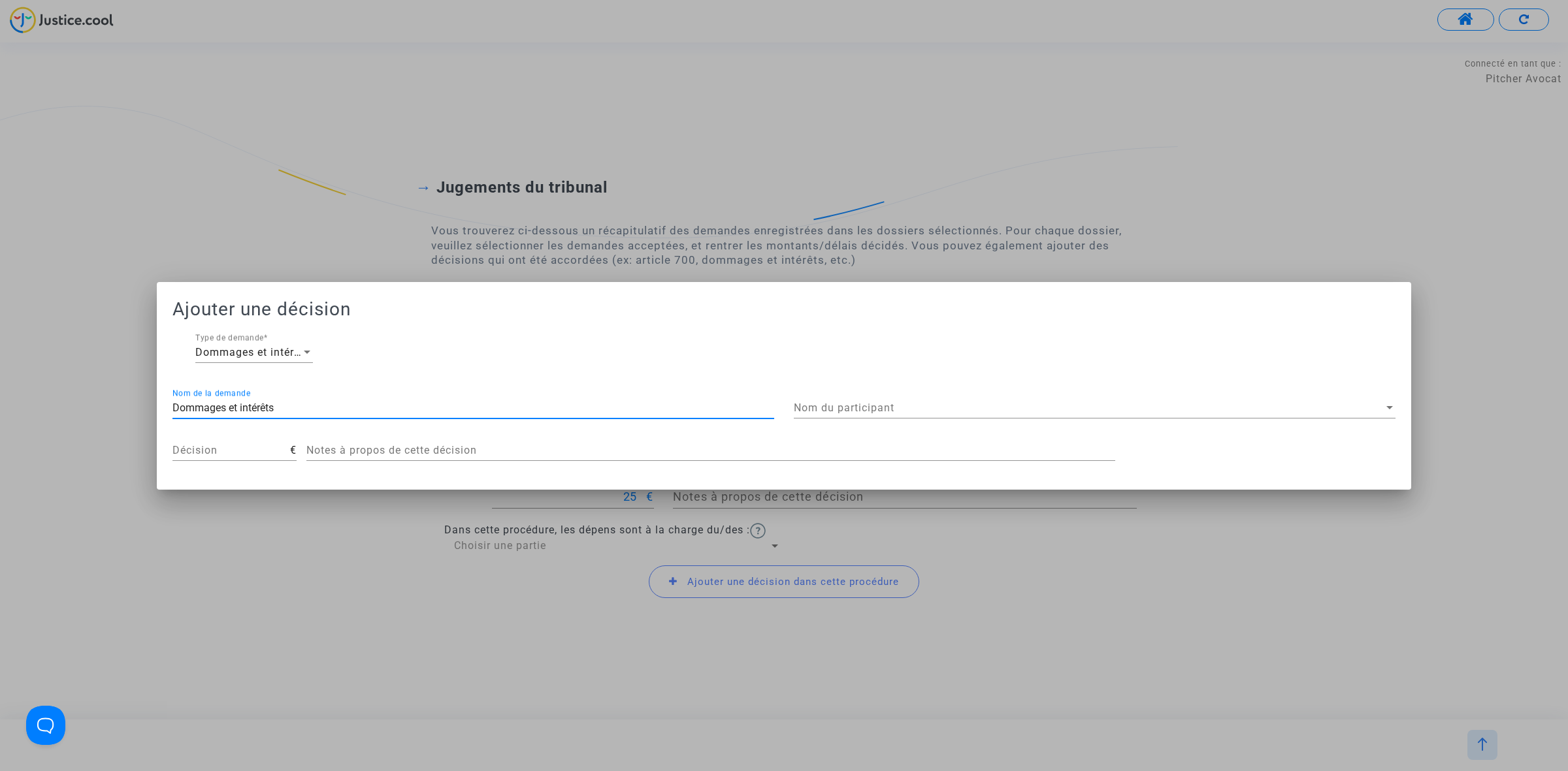
drag, startPoint x: 448, startPoint y: 410, endPoint x: -107, endPoint y: 364, distance: 556.9
click at [0, 107] on html "Connecté en tant que : Pitcher Avocat Transmission de votre réponse... Vous ête…" at bounding box center [784, 53] width 1568 height 107
type input "résistance abusive"
click at [905, 400] on div "Nom du participant Nom du participant" at bounding box center [1095, 403] width 602 height 29
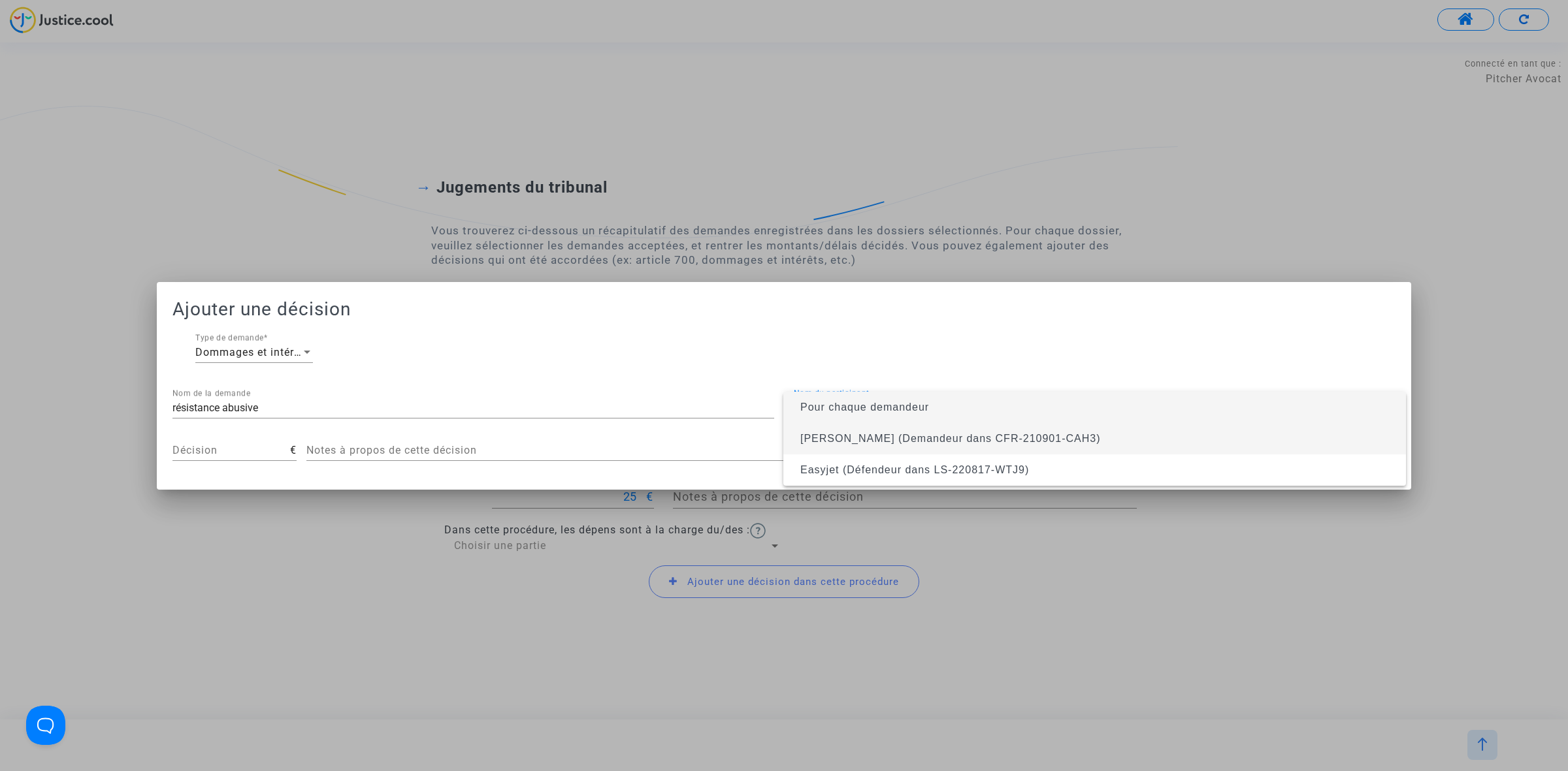
click at [907, 440] on span "Ghislaine MAHE (Demandeur dans CFR-210901-CAH3)" at bounding box center [950, 439] width 300 height 11
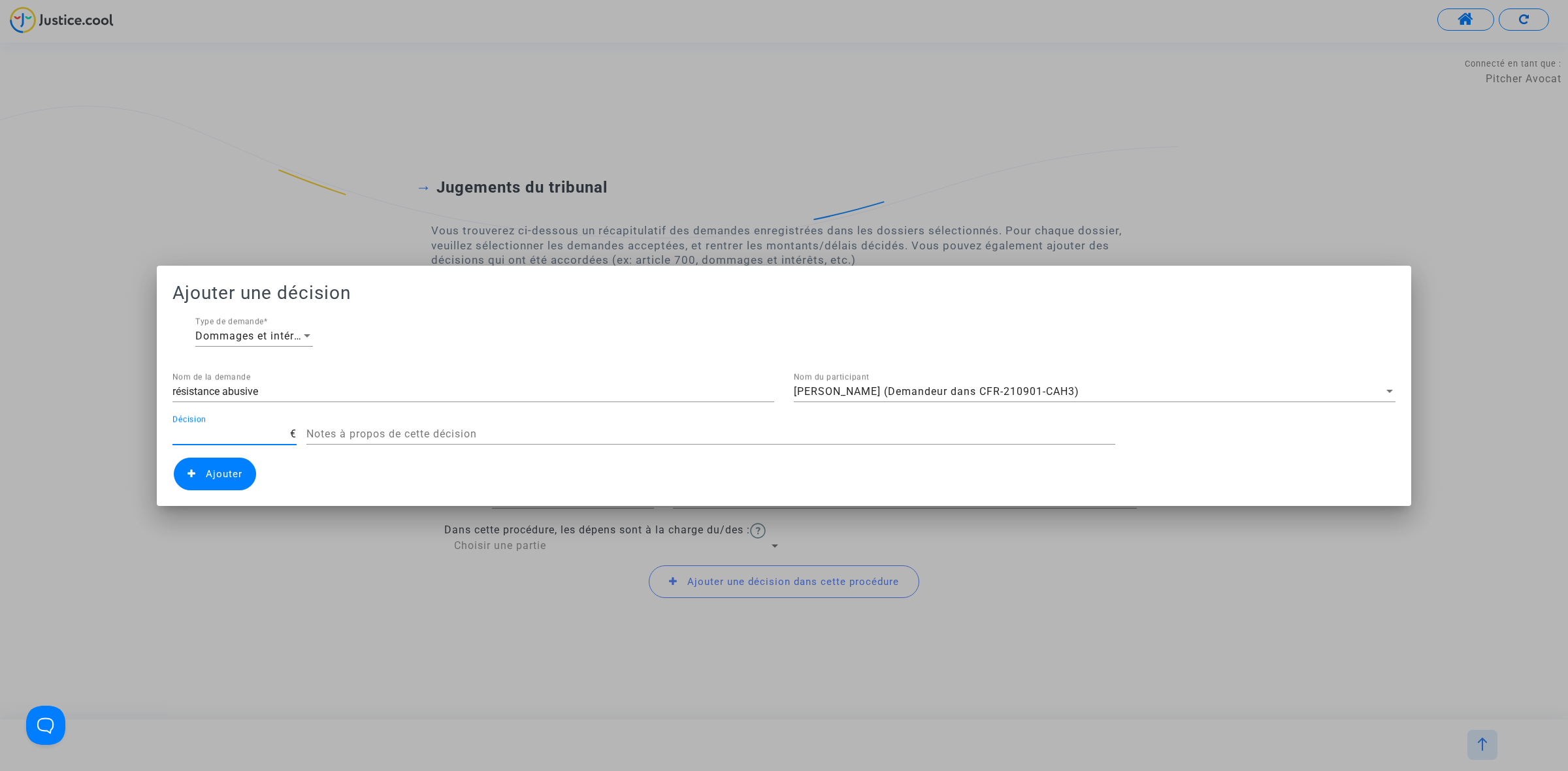
click at [235, 435] on input "Décision" at bounding box center [231, 434] width 117 height 11
type input "100"
click at [212, 468] on span "Ajouter" at bounding box center [223, 474] width 37 height 11
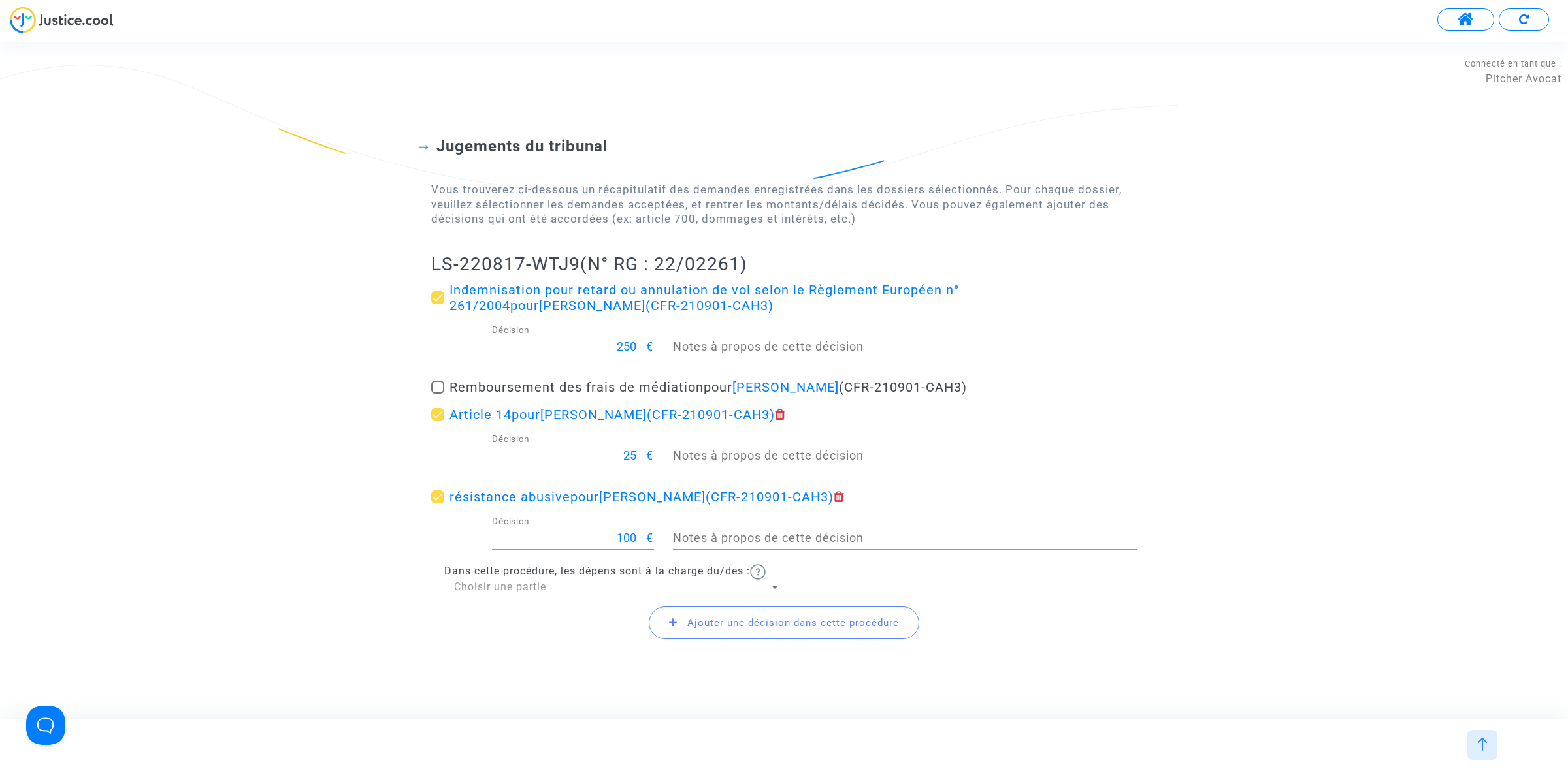
click at [733, 621] on span "Ajouter une décision dans cette procédure" at bounding box center [792, 623] width 211 height 11
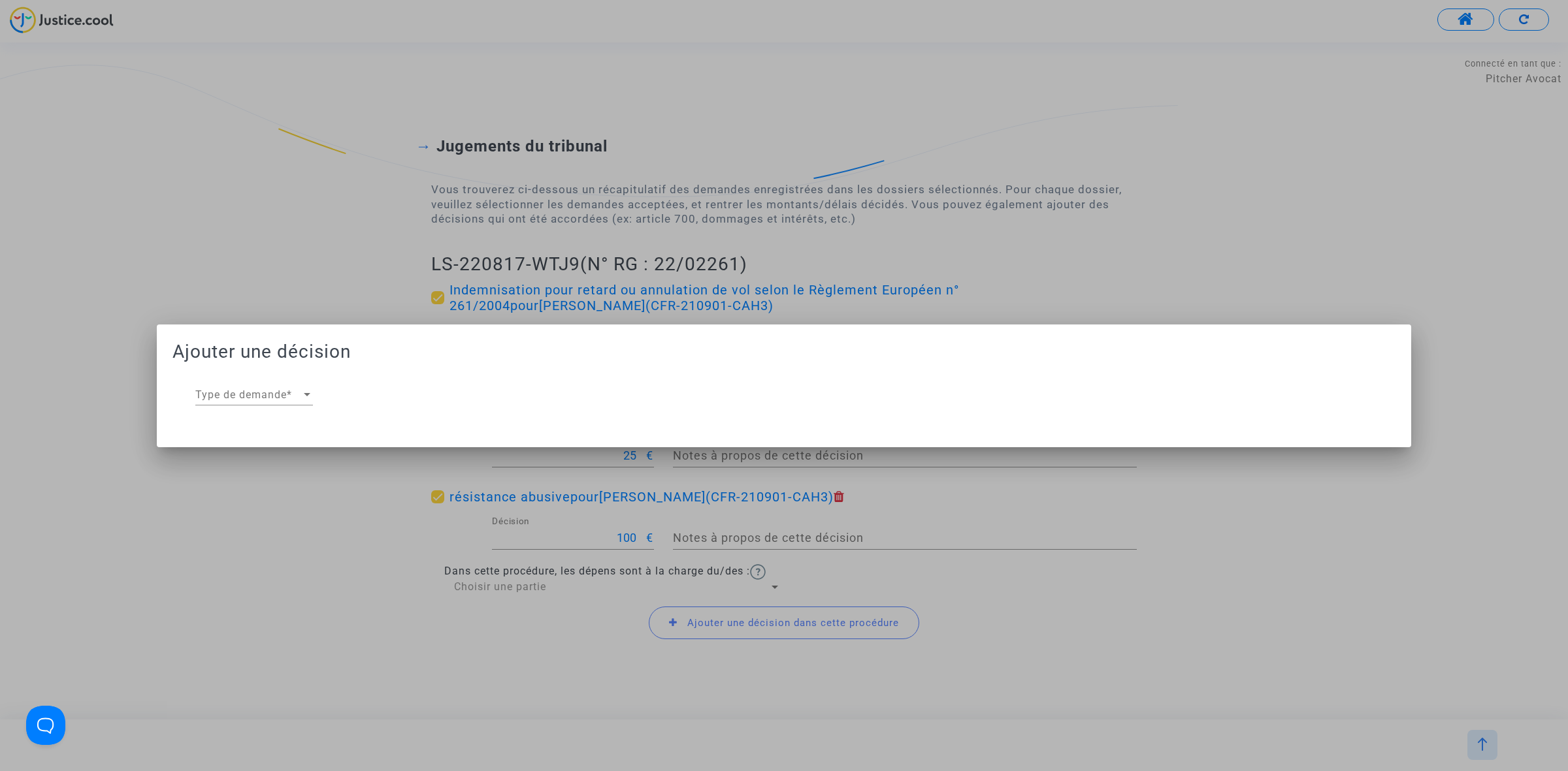
click at [258, 409] on div "Type de demande Type de demande *" at bounding box center [254, 397] width 117 height 42
click at [284, 398] on span "Type de demande" at bounding box center [249, 394] width 106 height 11
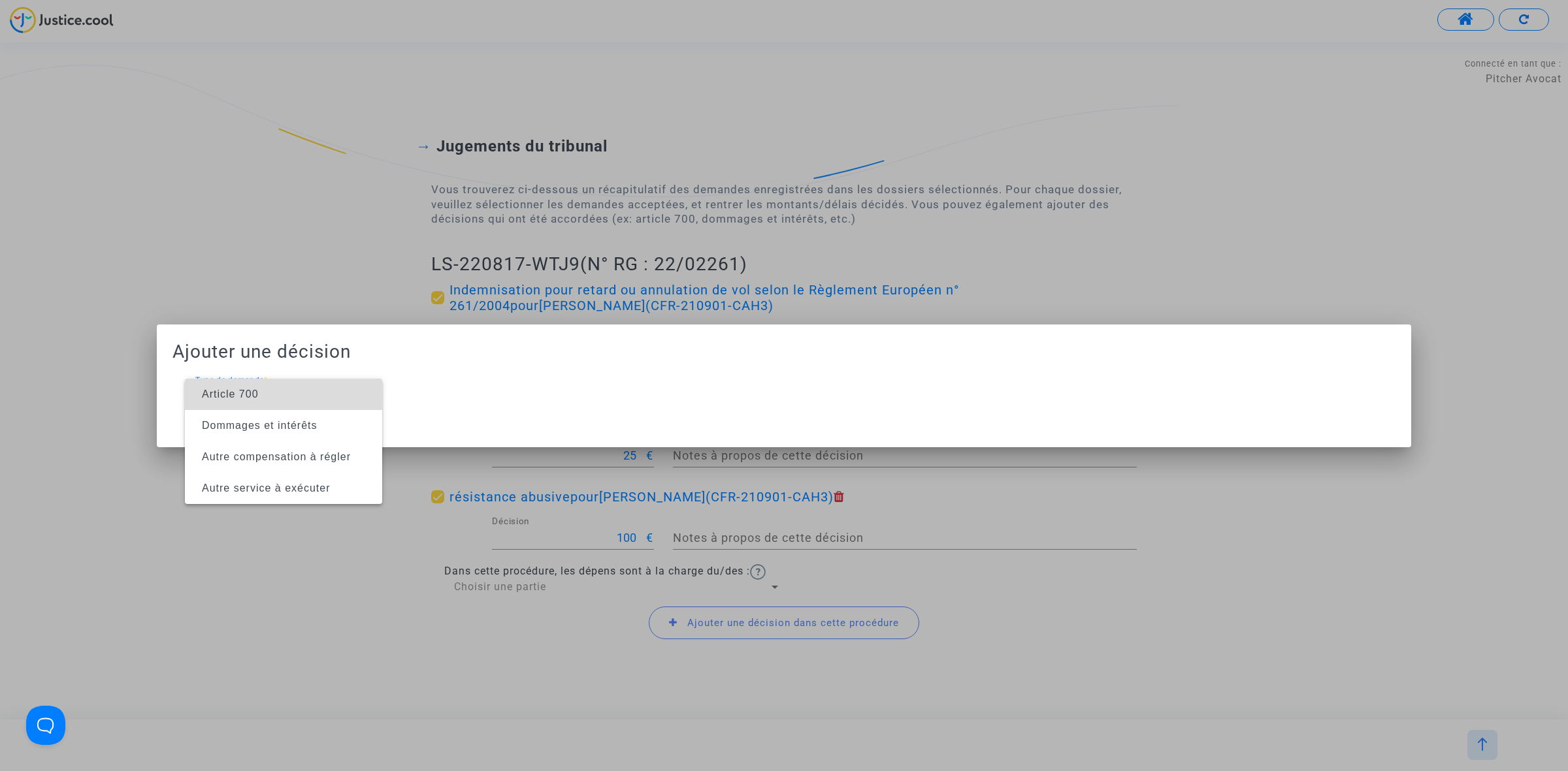
click at [294, 399] on span "Article 700" at bounding box center [284, 394] width 176 height 31
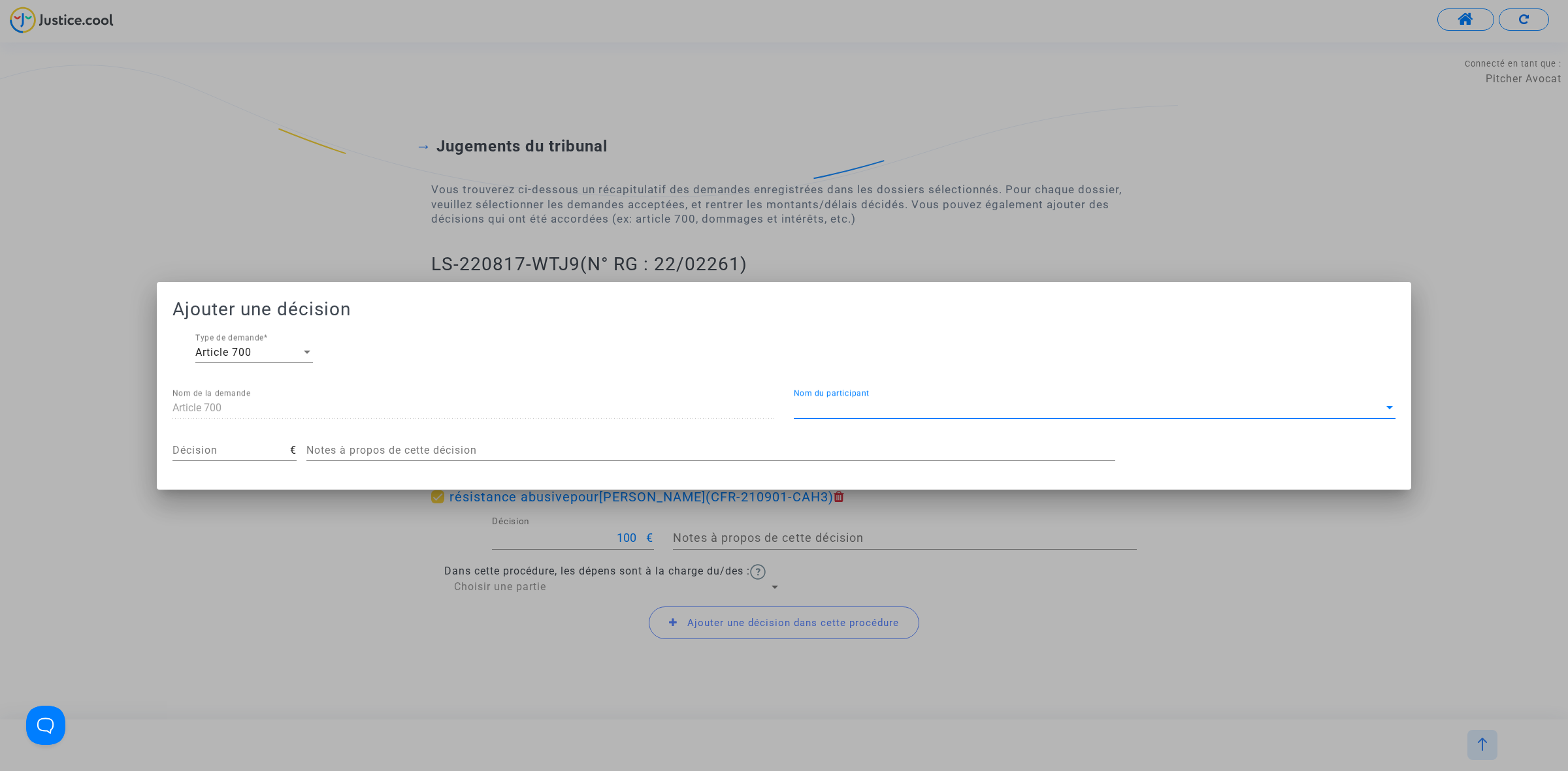
click at [877, 409] on span "Nom du participant" at bounding box center [1088, 408] width 590 height 11
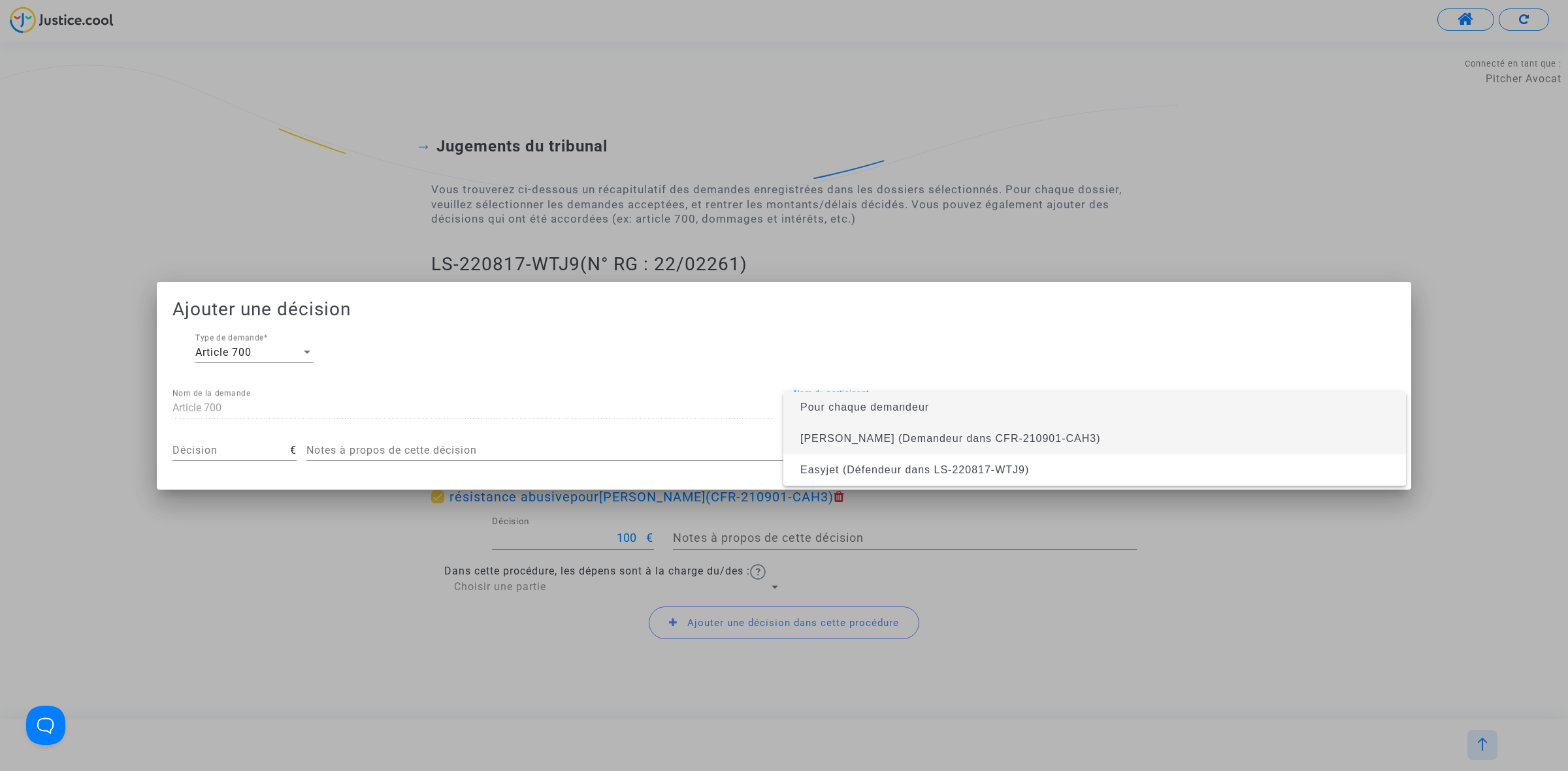
click at [885, 442] on span "Ghislaine MAHE (Demandeur dans CFR-210901-CAH3)" at bounding box center [950, 439] width 300 height 11
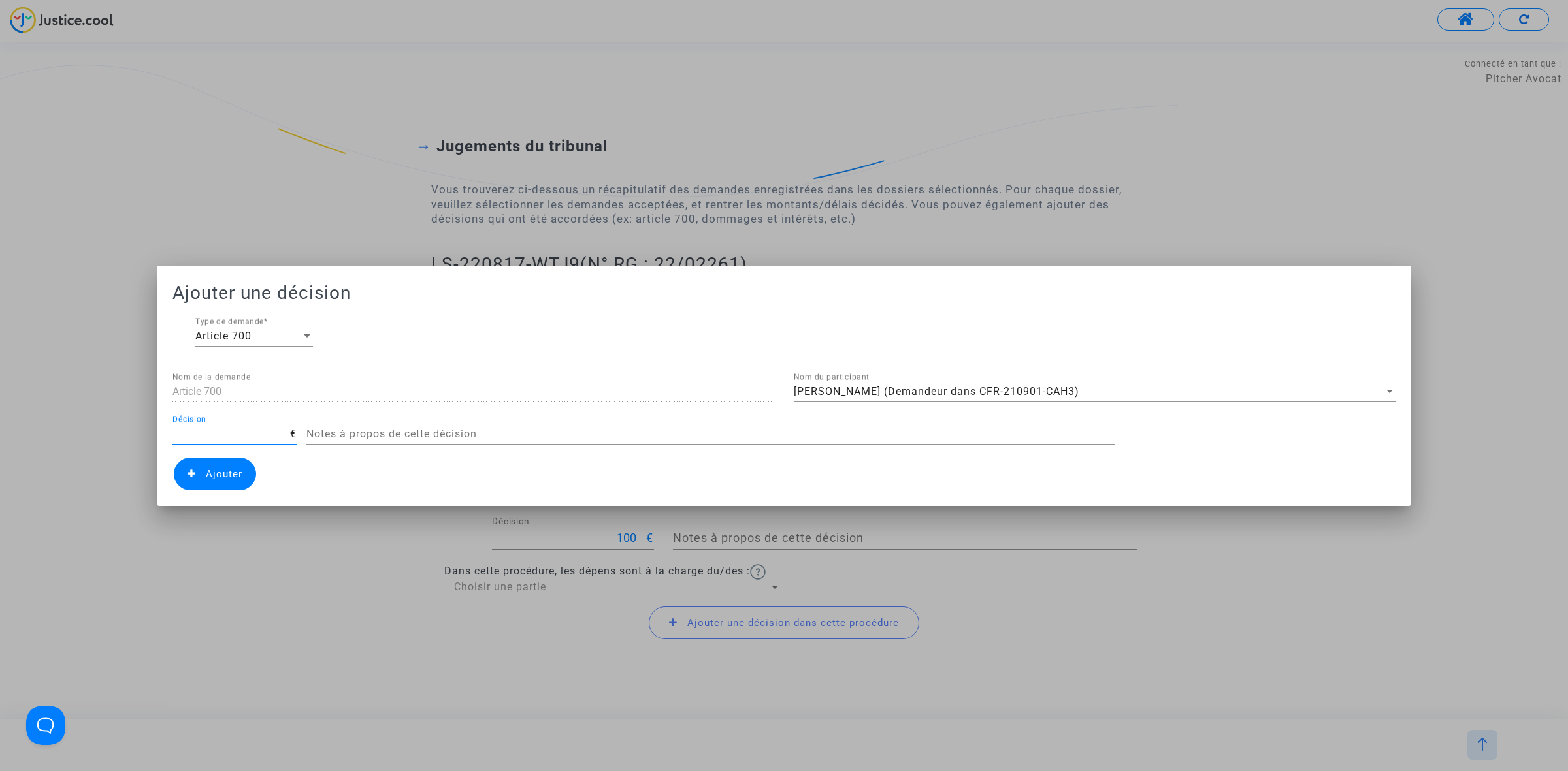
click at [234, 436] on input "Décision" at bounding box center [231, 434] width 117 height 11
type input "2"
type input "300"
click at [182, 475] on span "Ajouter" at bounding box center [215, 474] width 82 height 33
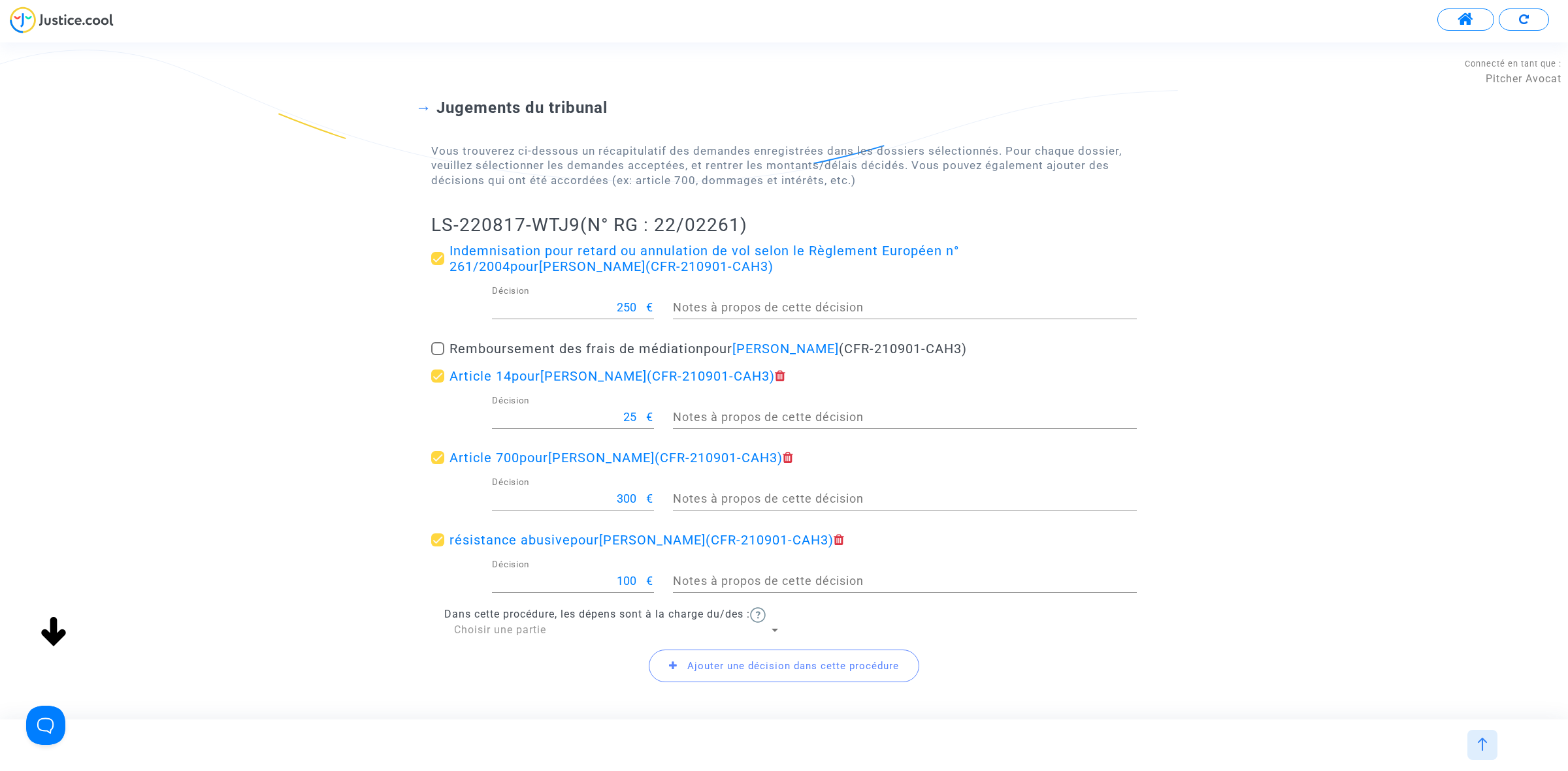
scroll to position [139, 0]
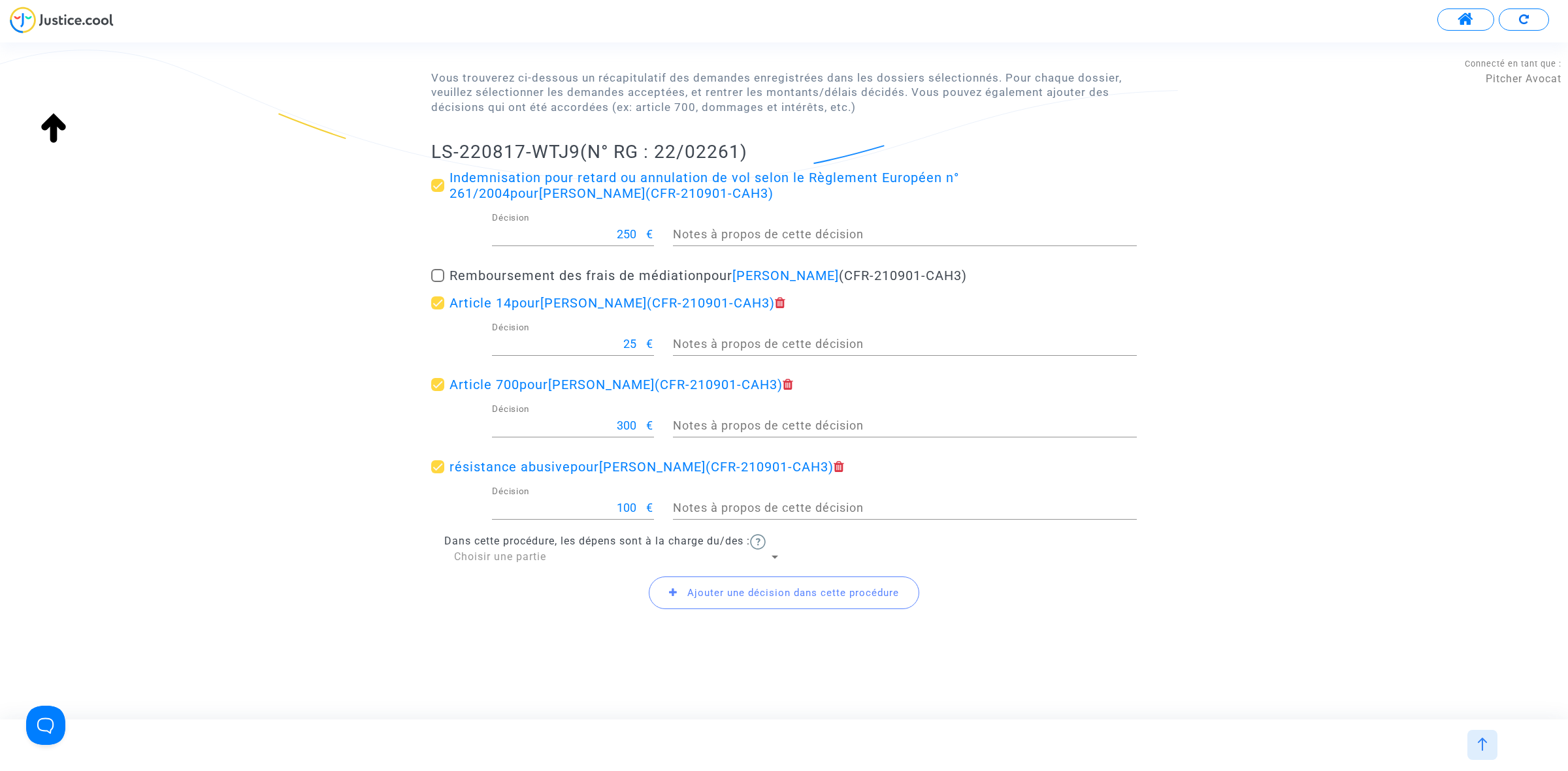
click at [496, 563] on div "Choisir une partie" at bounding box center [612, 557] width 315 height 14
click at [486, 585] on span "Défendeur(s)" at bounding box center [617, 588] width 327 height 31
click at [434, 152] on h2 "LS-220817-WTJ9 (N° RG : 22/02261)" at bounding box center [784, 152] width 706 height 23
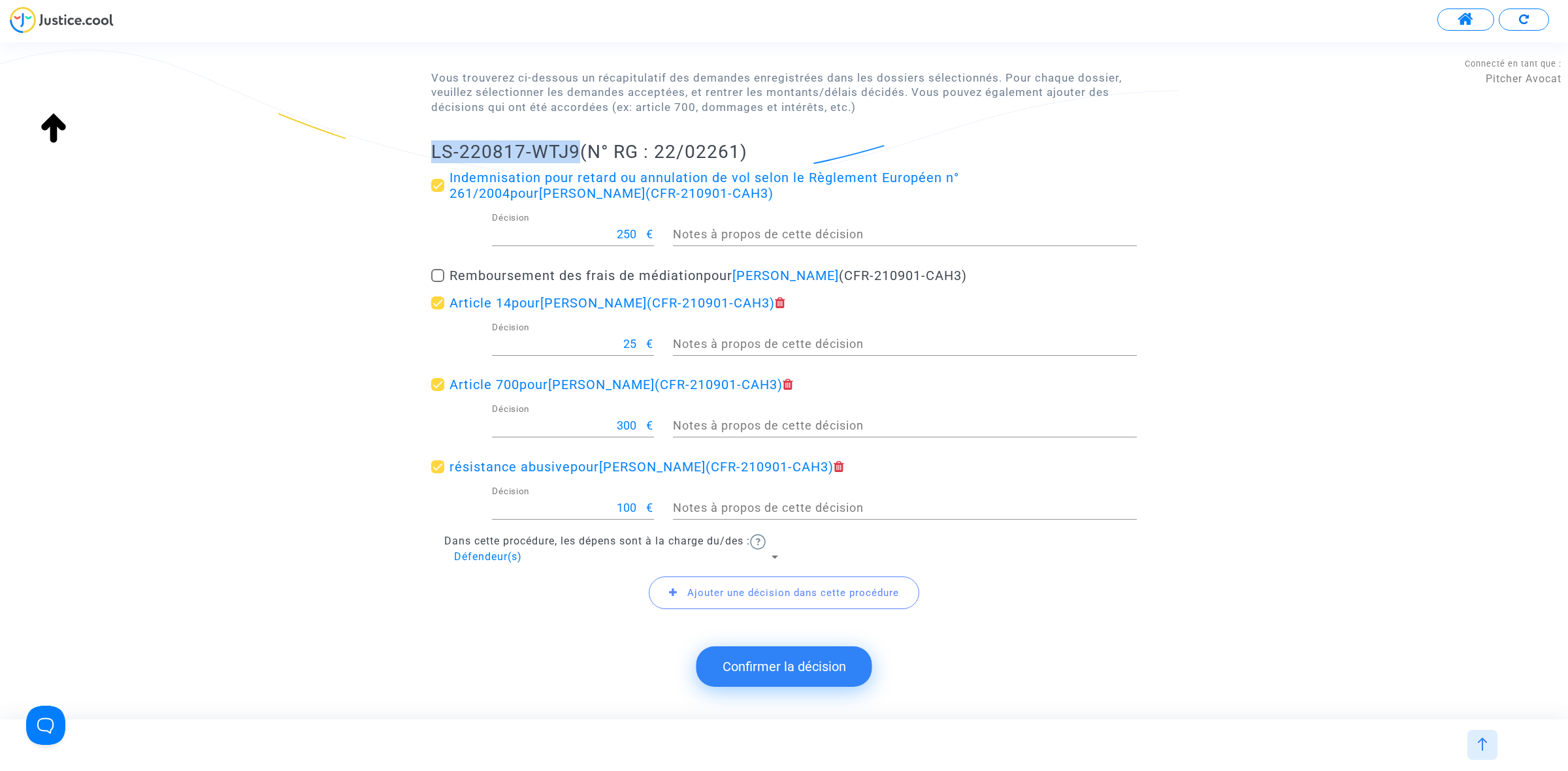
drag, startPoint x: 426, startPoint y: 152, endPoint x: 578, endPoint y: 149, distance: 152.0
click at [578, 149] on div "Jugements du tribunal Vous trouverez ci-dessous un récapitulatif des demandes e…" at bounding box center [784, 310] width 1568 height 674
copy h2 "LS-220817-WTJ9"
click at [800, 666] on button "Confirmer la décision" at bounding box center [784, 666] width 175 height 41
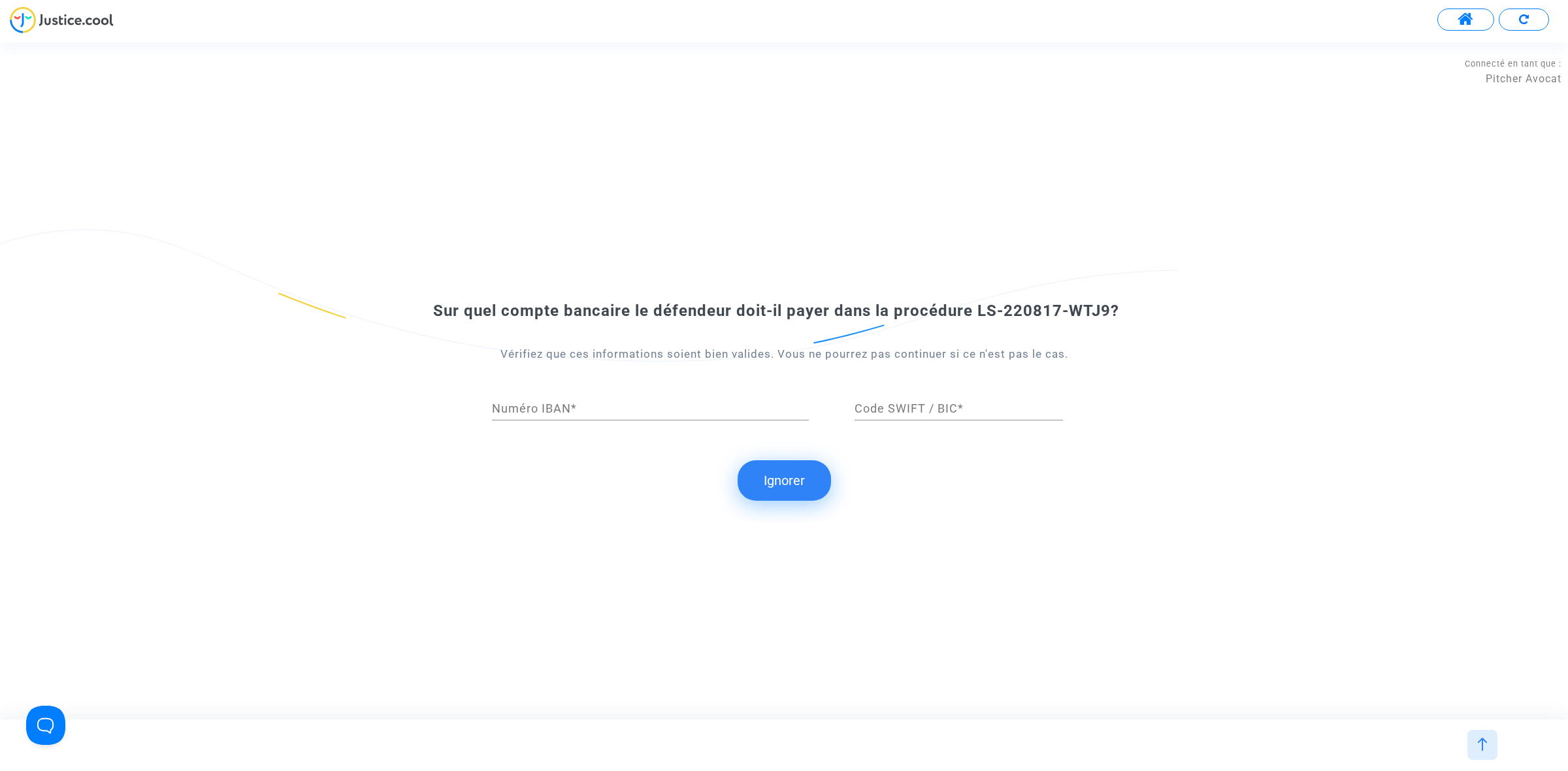
click at [794, 472] on button "Ignorer" at bounding box center [784, 480] width 93 height 41
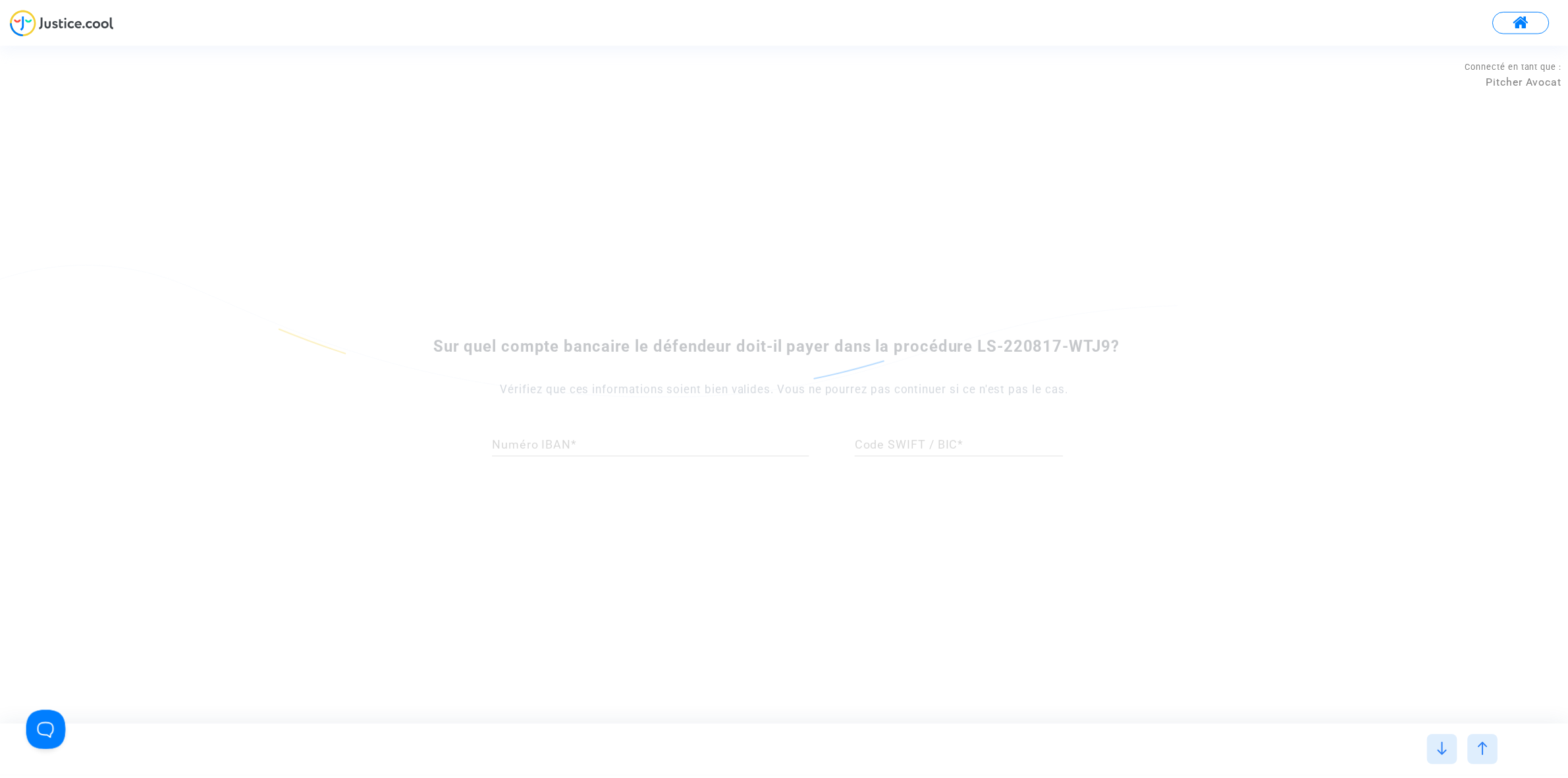
scroll to position [0, 0]
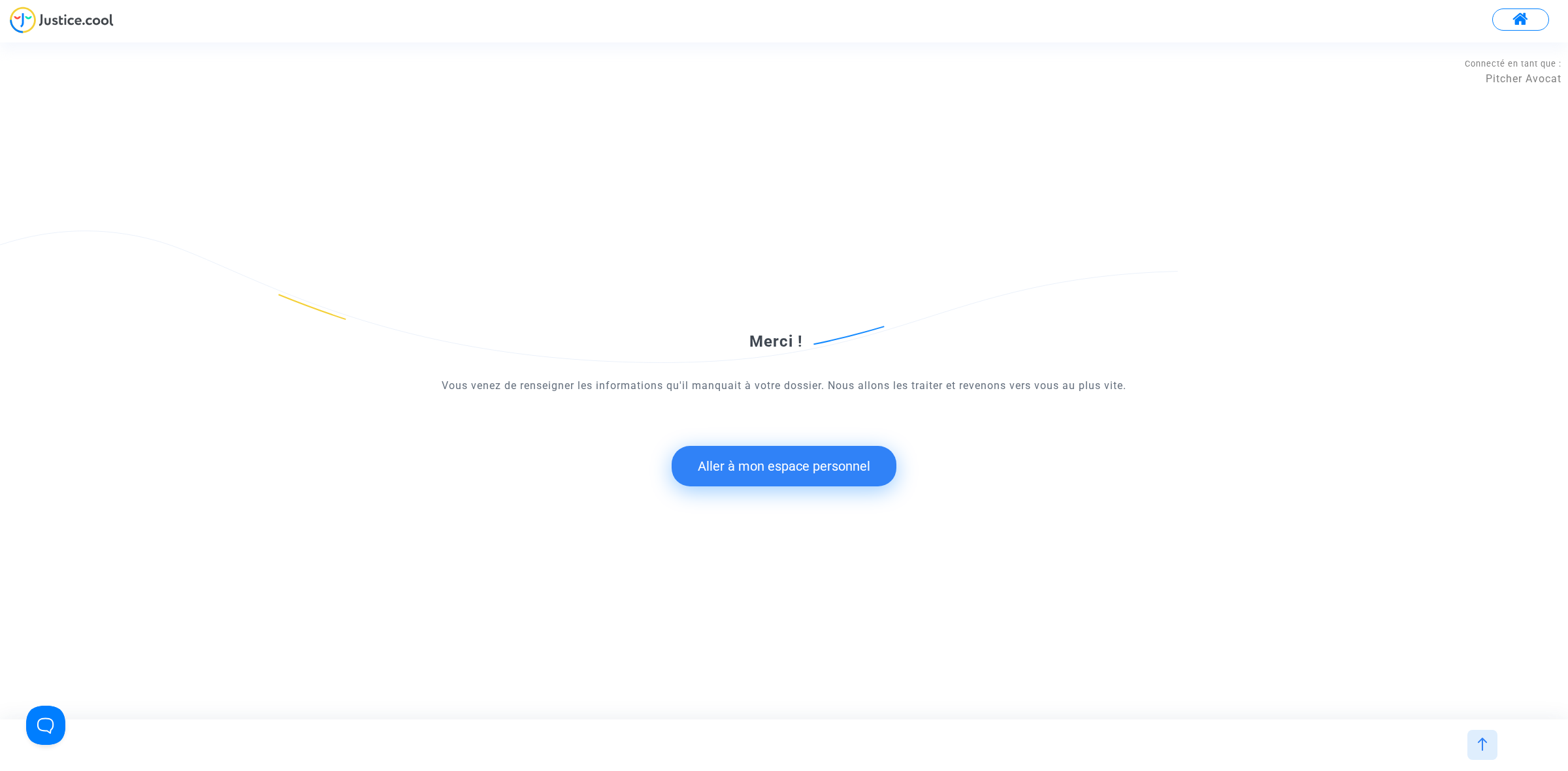
click at [731, 461] on button "Aller à mon espace personnel" at bounding box center [784, 466] width 225 height 41
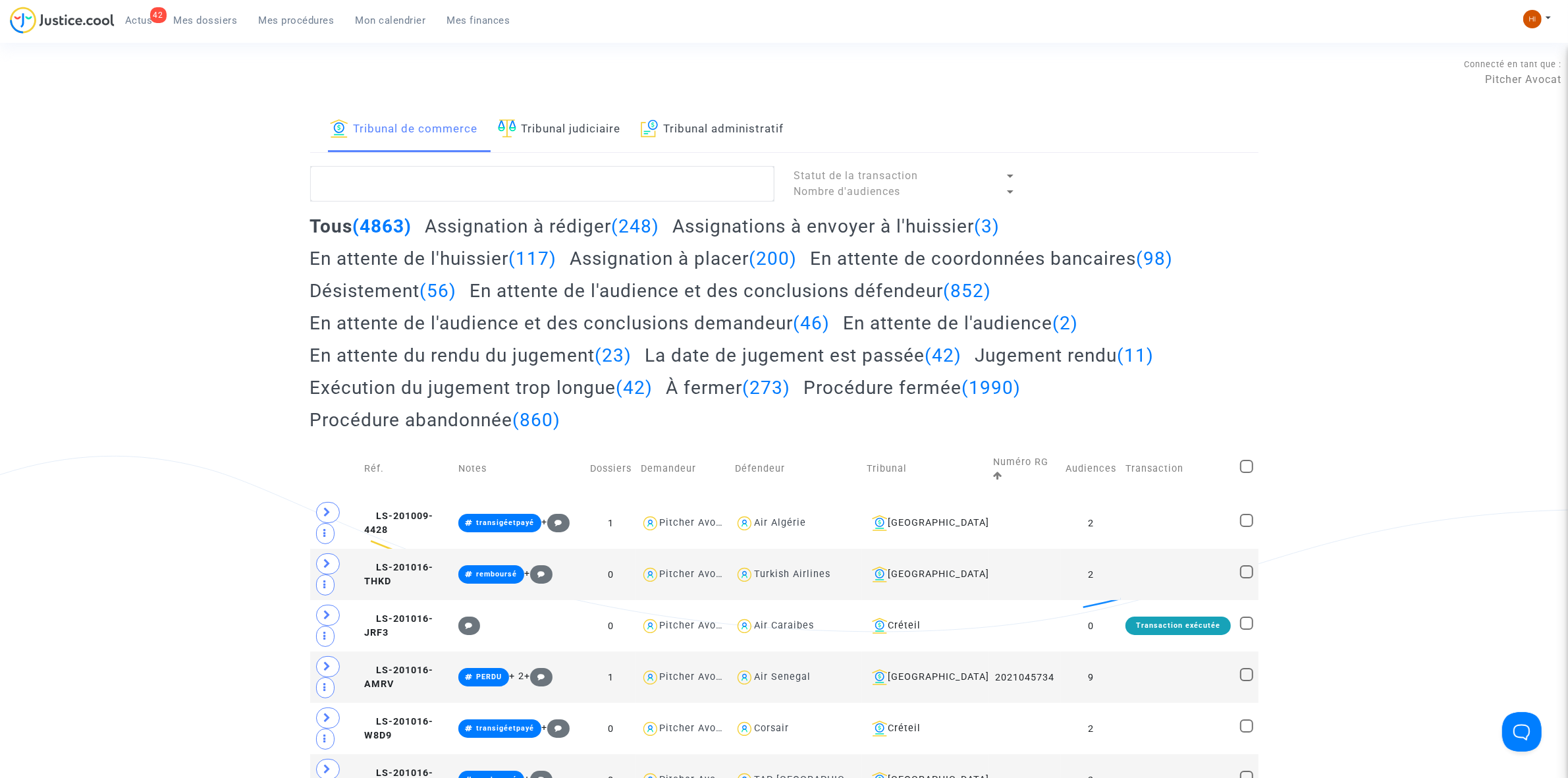
click at [571, 126] on link "Tribunal judiciaire" at bounding box center [559, 130] width 124 height 45
click at [514, 178] on textarea at bounding box center [542, 183] width 464 height 35
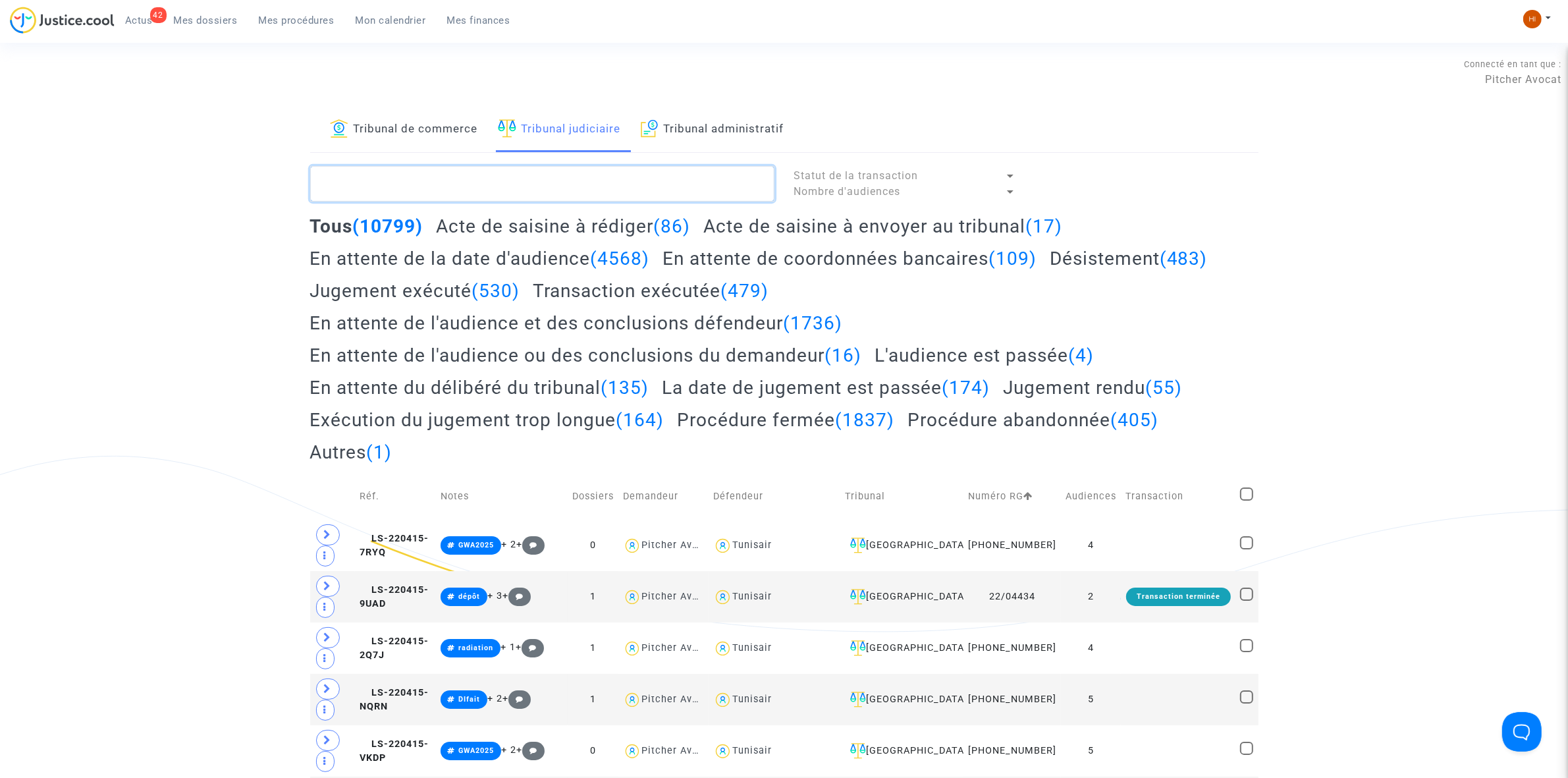
paste textarea "6,65 est taux d'intérêt legal , calcule moi donc le taux d'intérêt legal pour 1…"
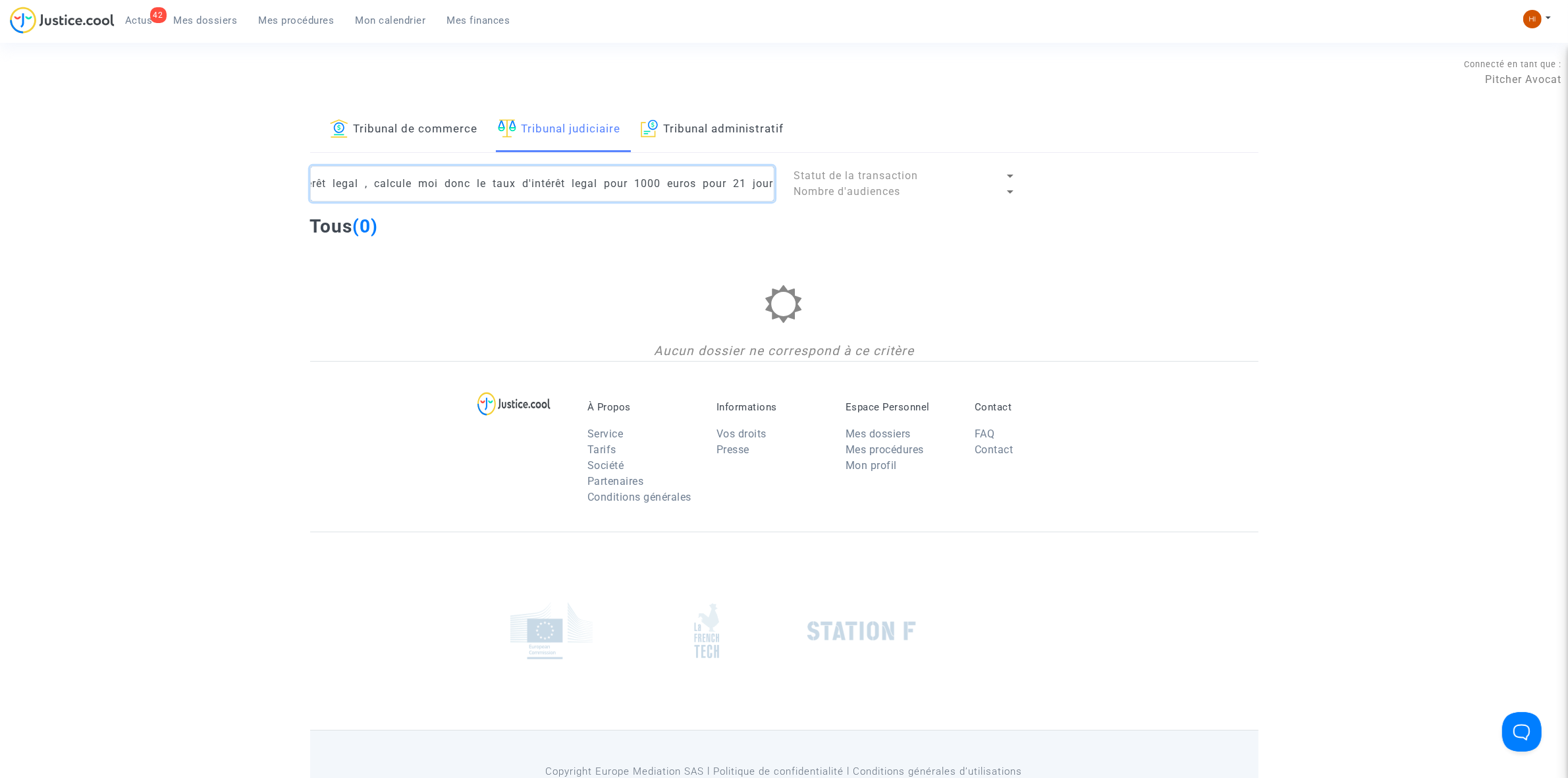
type textarea "6,65 est taux d'intérêt legal , calcule moi donc le taux d'intérêt legal pour 1…"
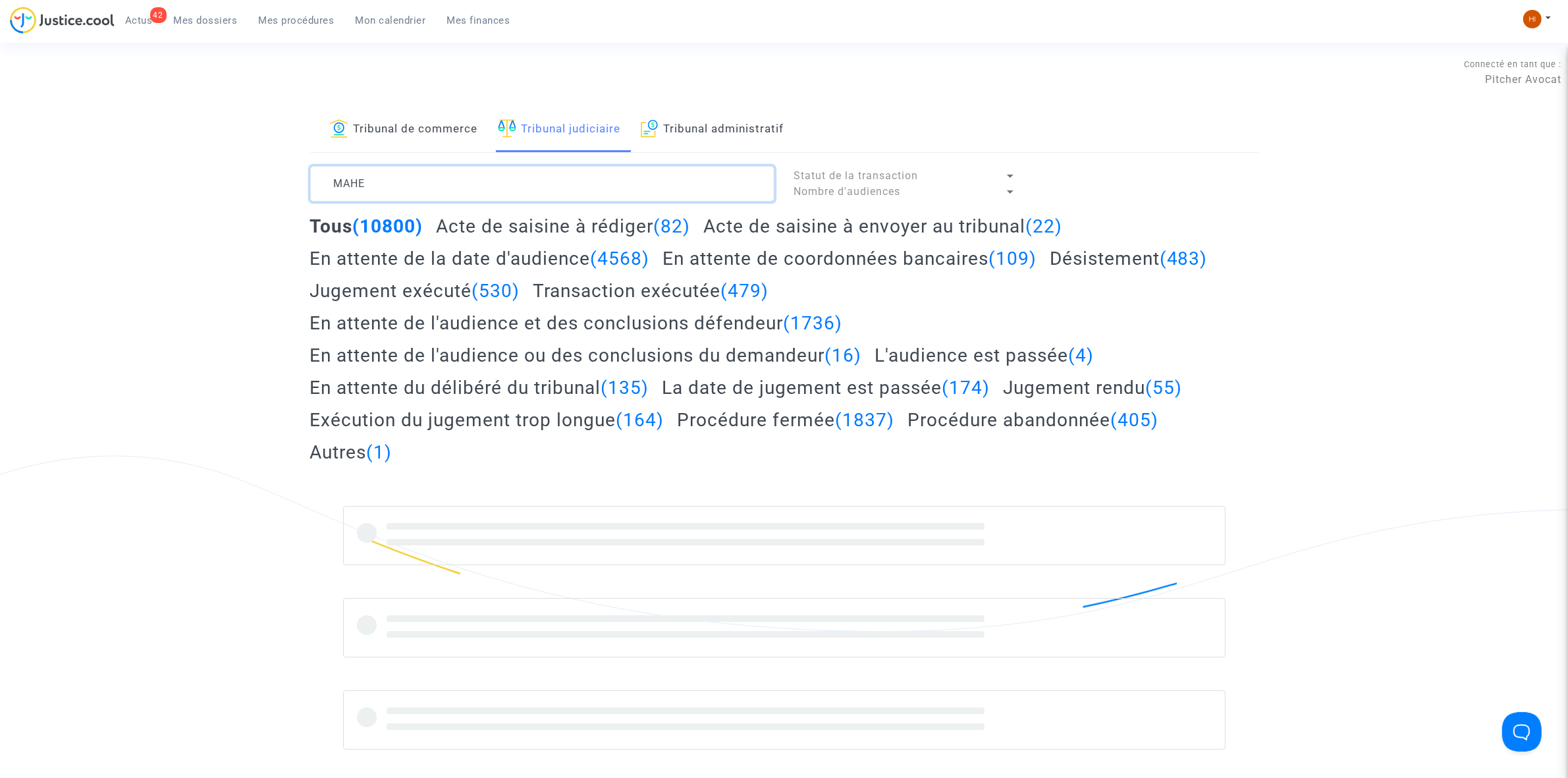
type textarea "MAHE"
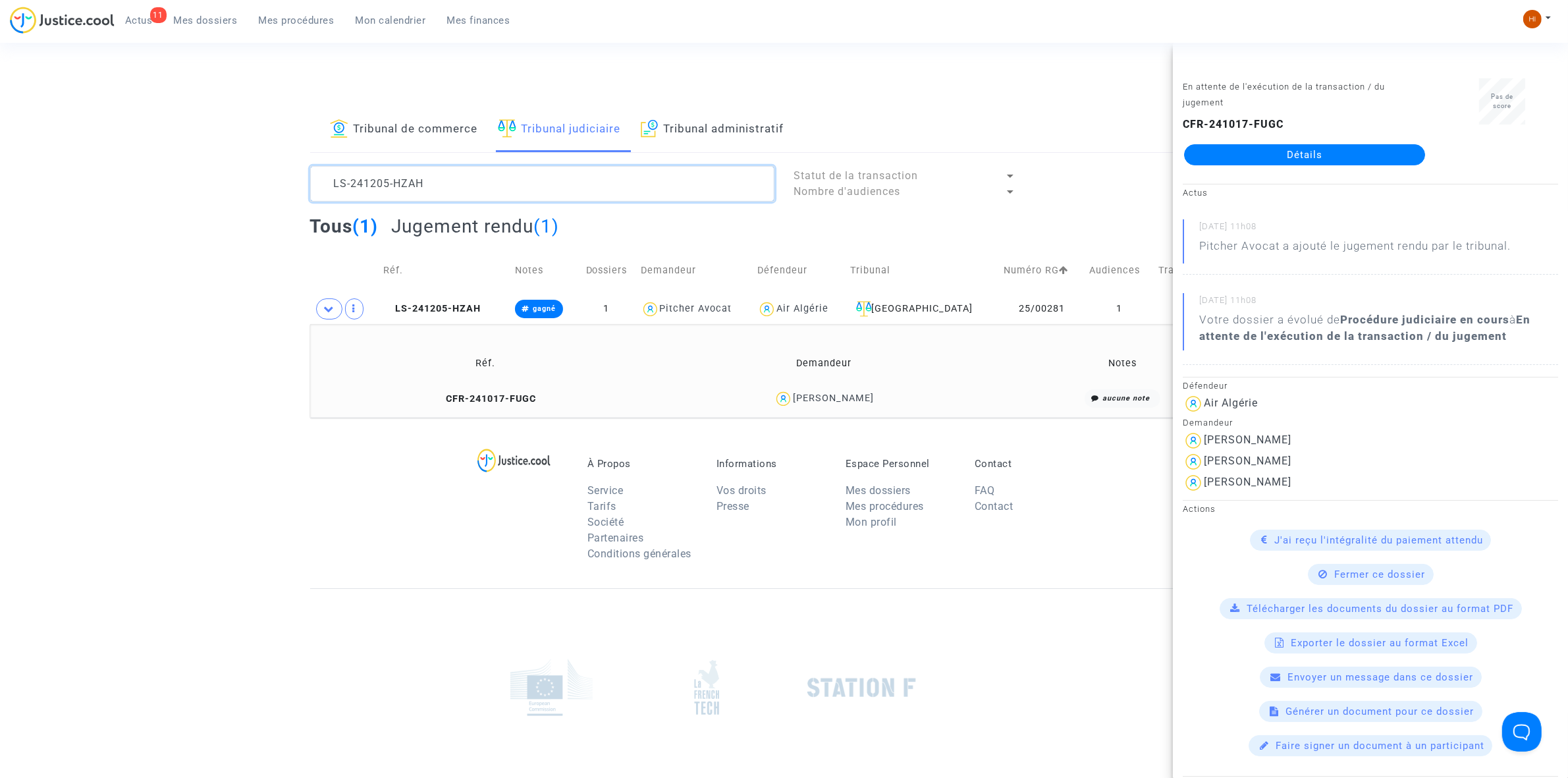
drag, startPoint x: 481, startPoint y: 190, endPoint x: 14, endPoint y: 103, distance: 475.0
click at [14, 103] on section "Connecté en tant que : Pitcher Avocat Tribunal de commerce Tribunal judiciaire …" at bounding box center [784, 453] width 1568 height 907
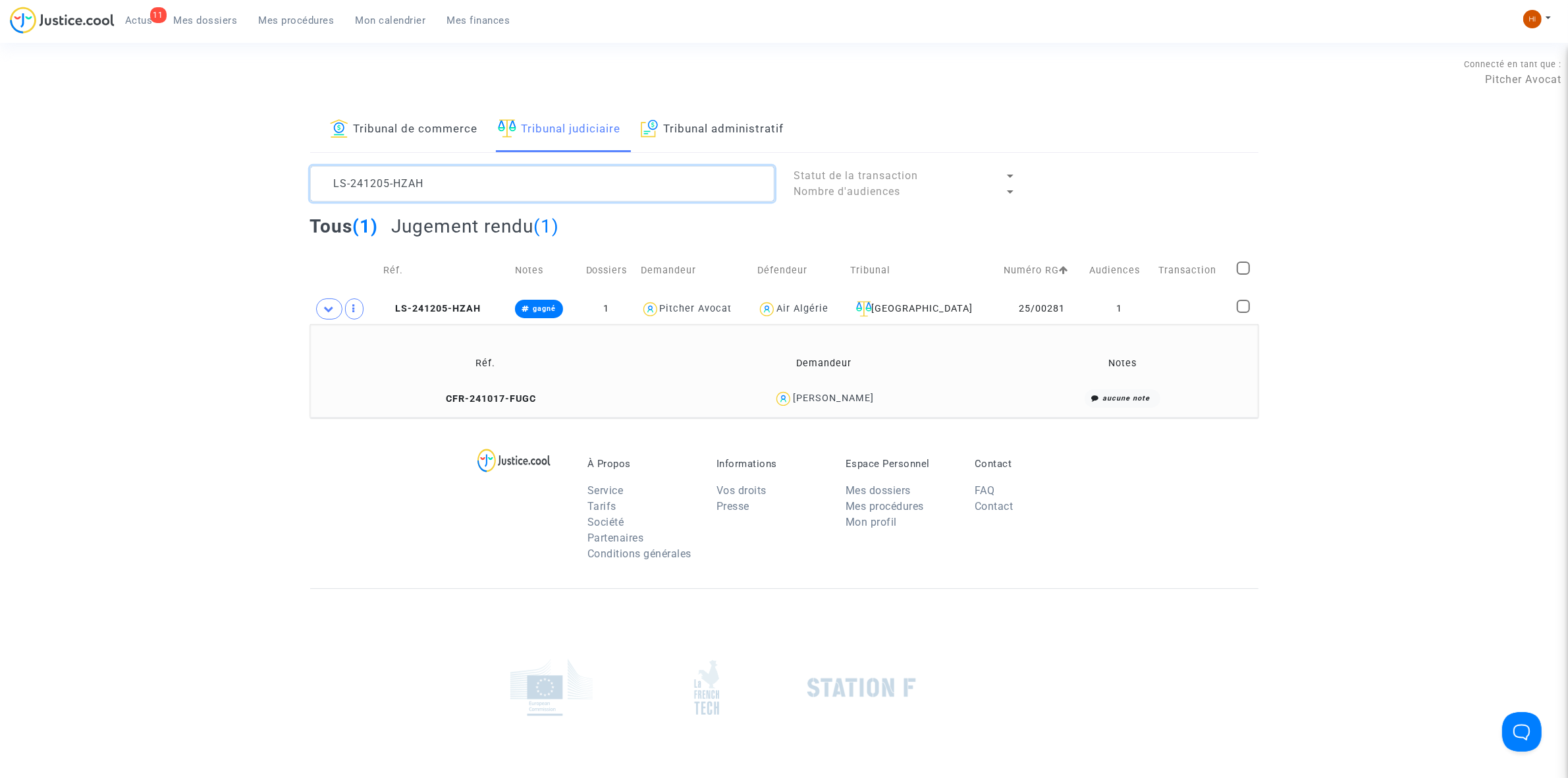
click at [713, 176] on textarea at bounding box center [542, 183] width 464 height 35
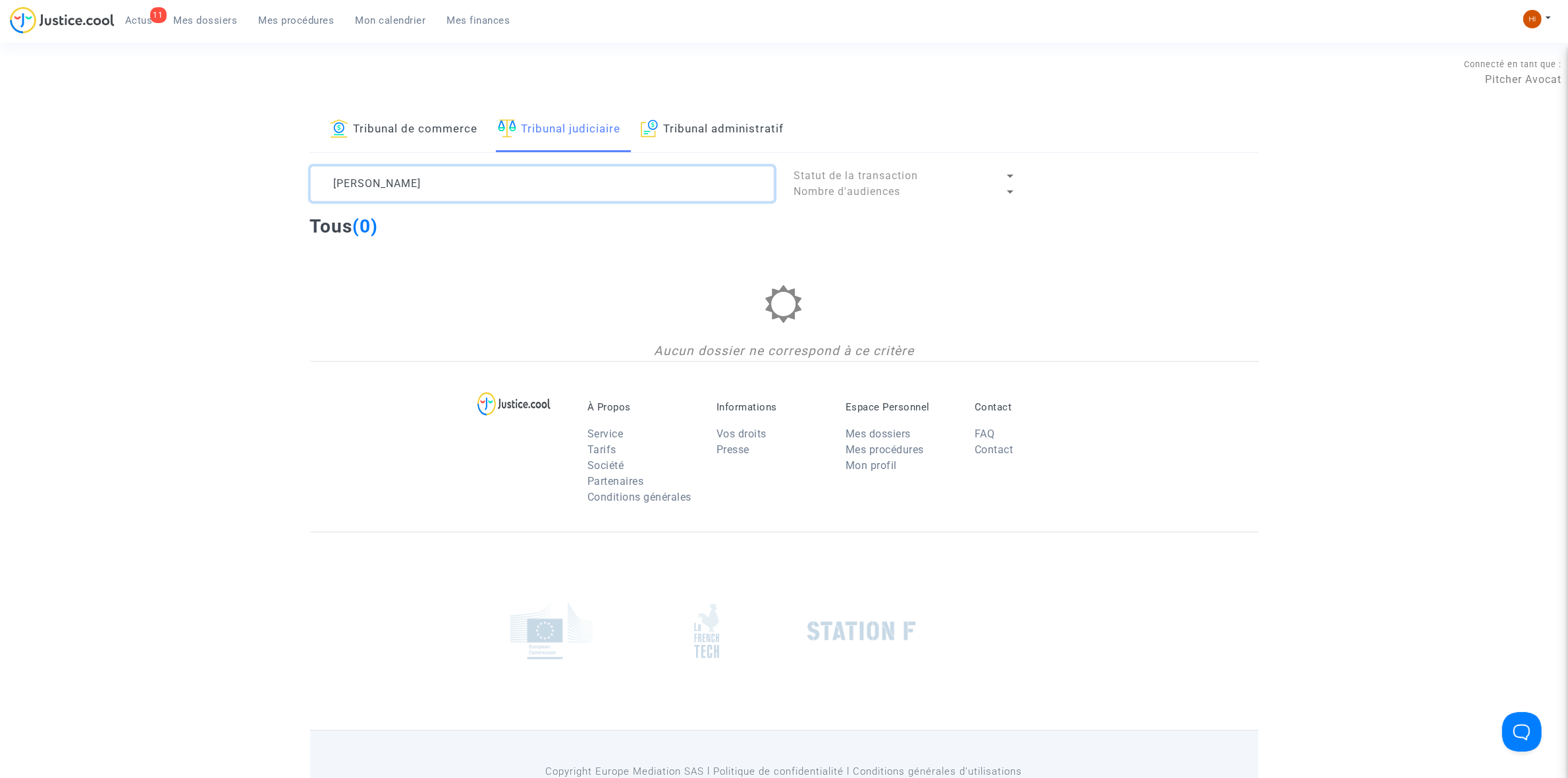
drag, startPoint x: 361, startPoint y: 183, endPoint x: 298, endPoint y: 178, distance: 63.2
click at [300, 182] on div "[PERSON_NAME]" at bounding box center [542, 183] width 484 height 35
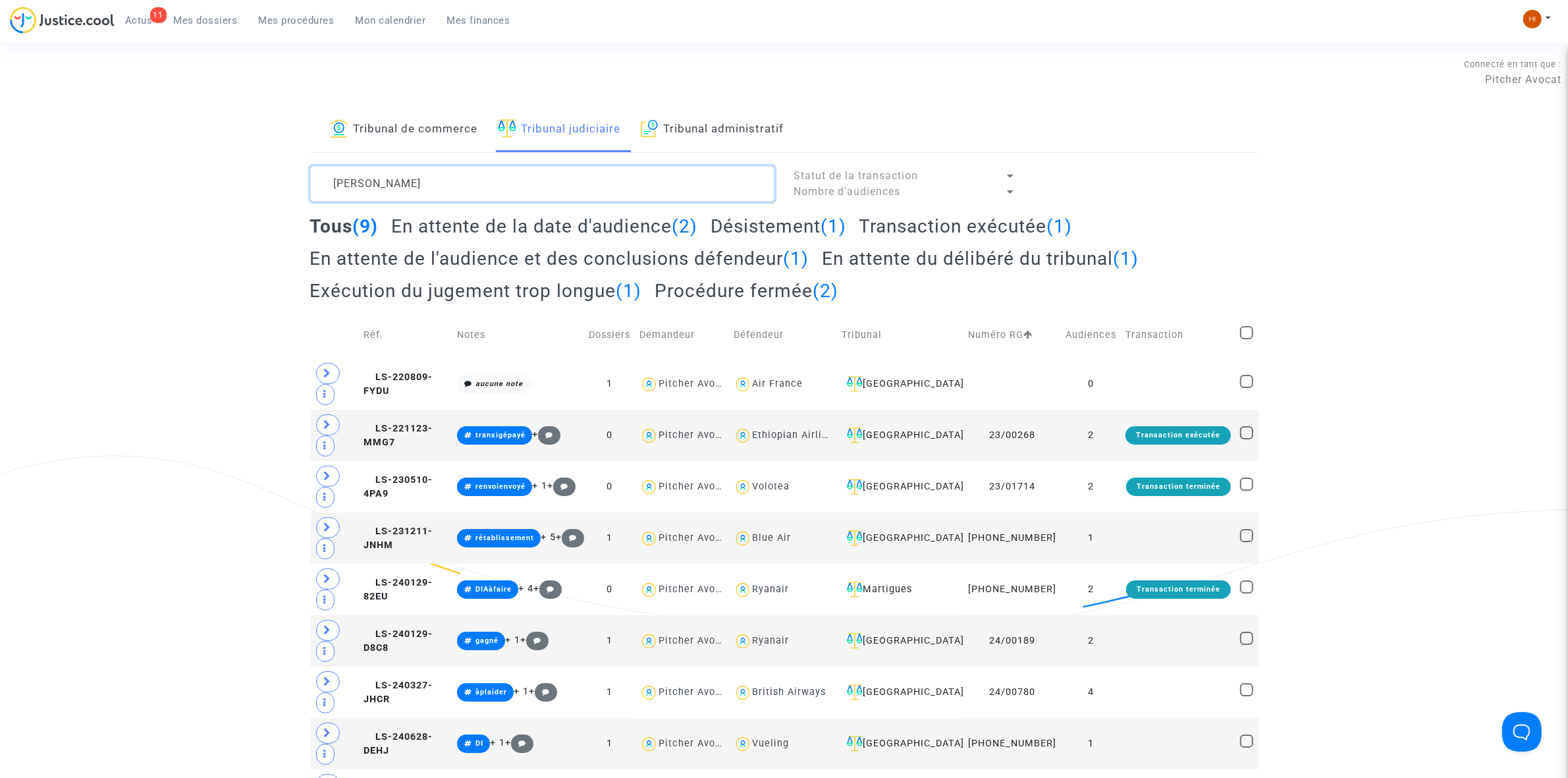
click at [397, 172] on textarea at bounding box center [542, 183] width 464 height 35
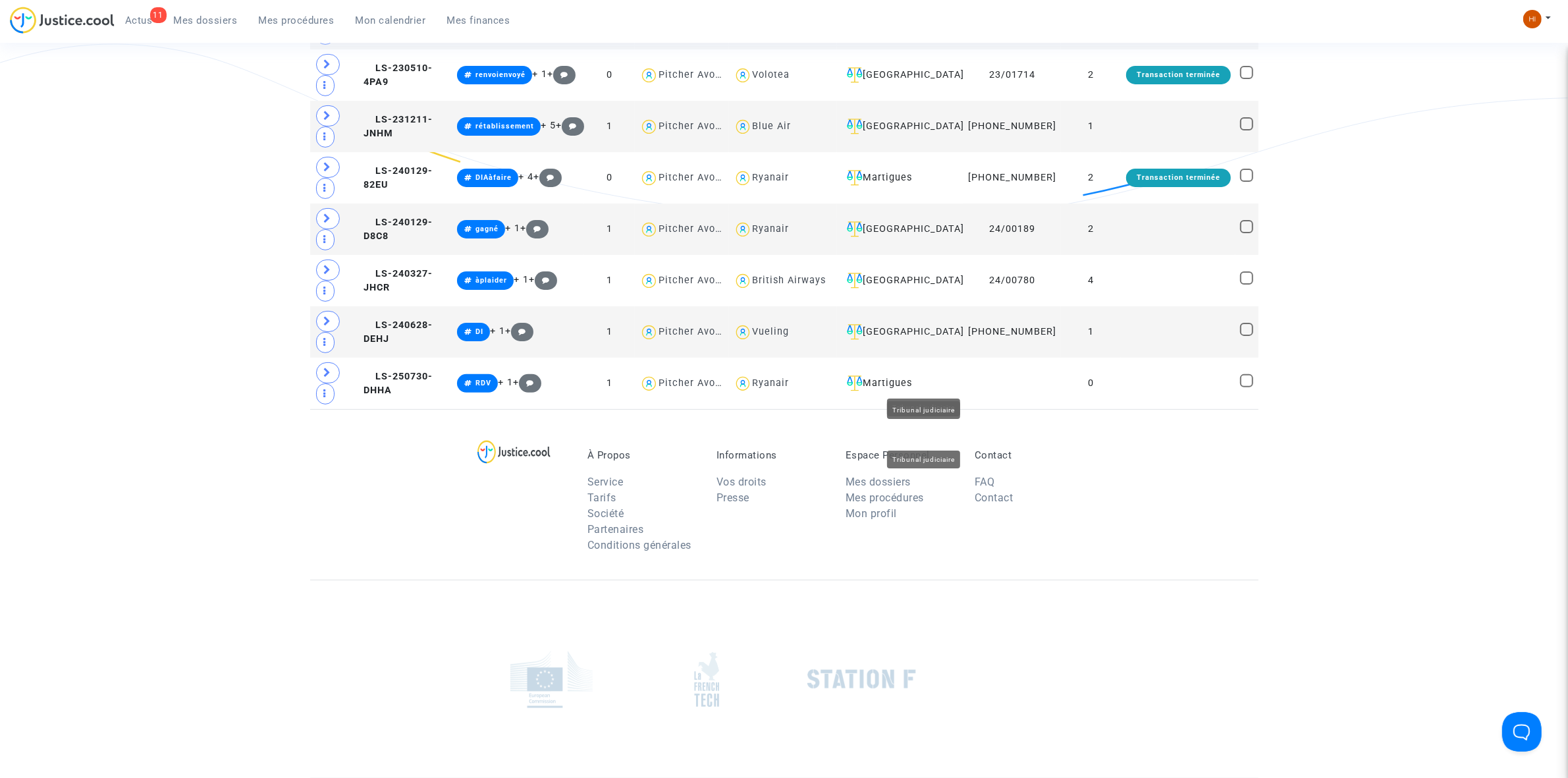
scroll to position [82, 0]
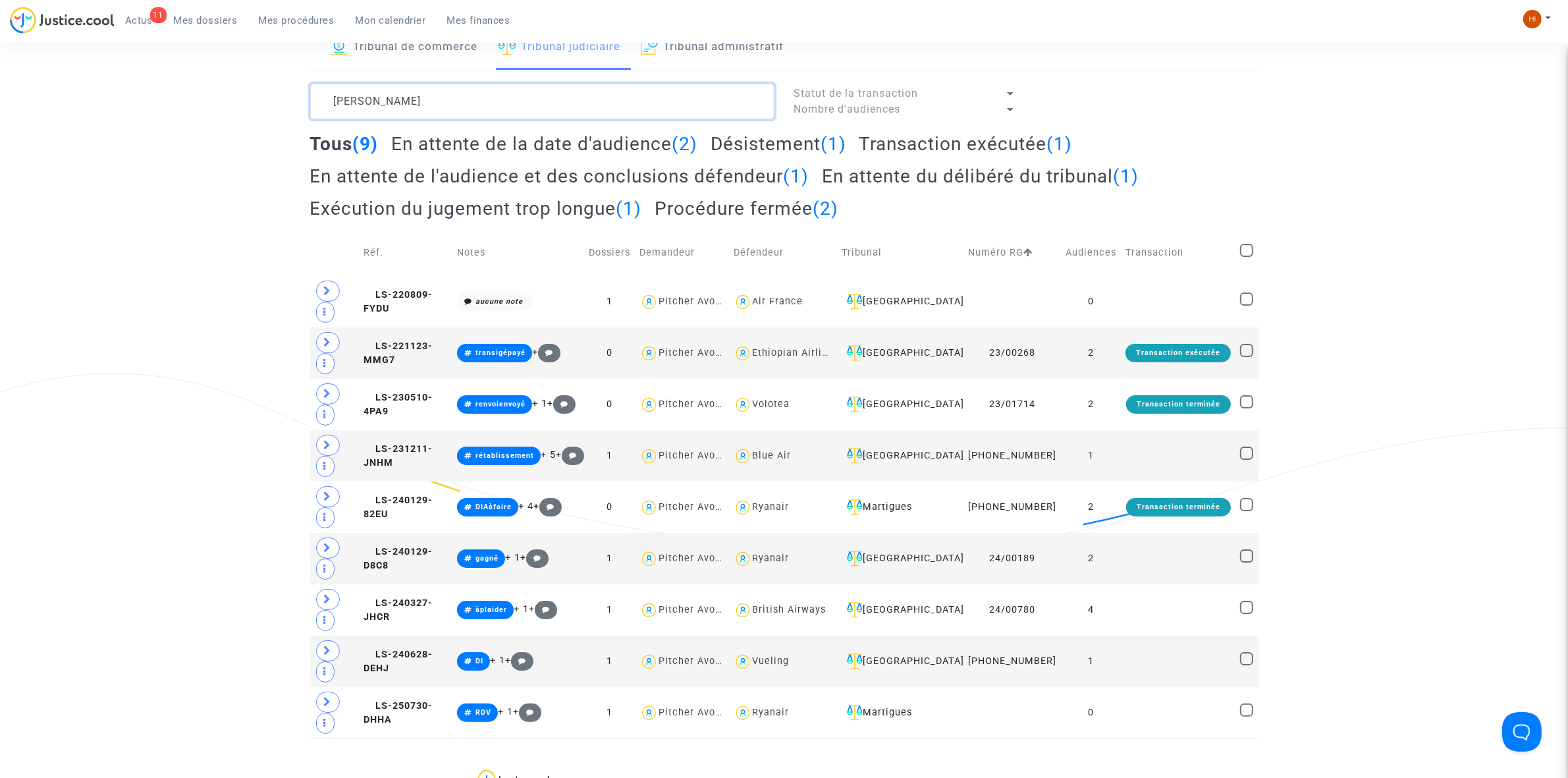
click at [488, 100] on textarea at bounding box center [542, 101] width 464 height 35
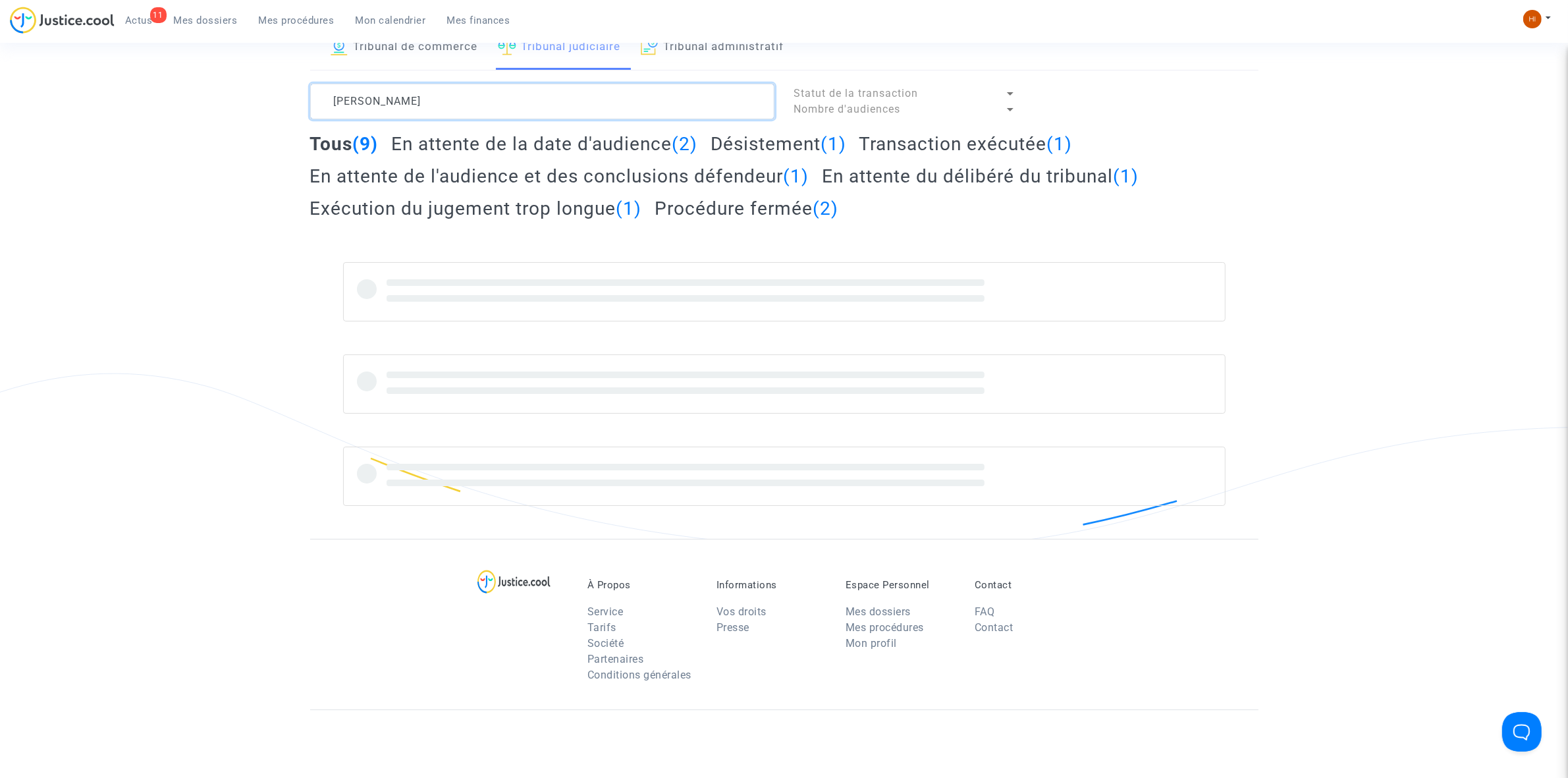
type textarea "[PERSON_NAME]"
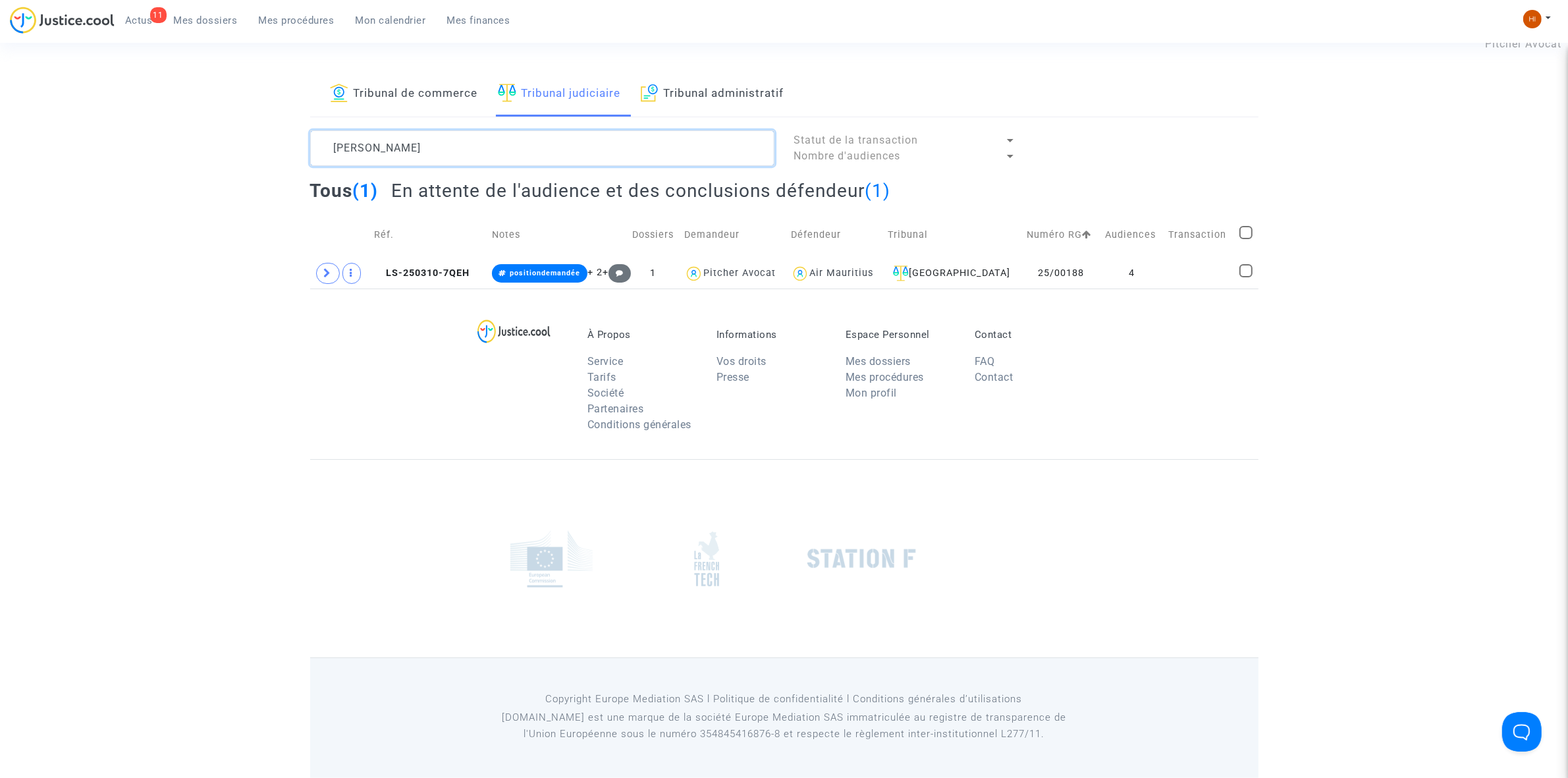
scroll to position [36, 0]
click at [425, 262] on td "LS-250310-7QEH" at bounding box center [428, 273] width 117 height 30
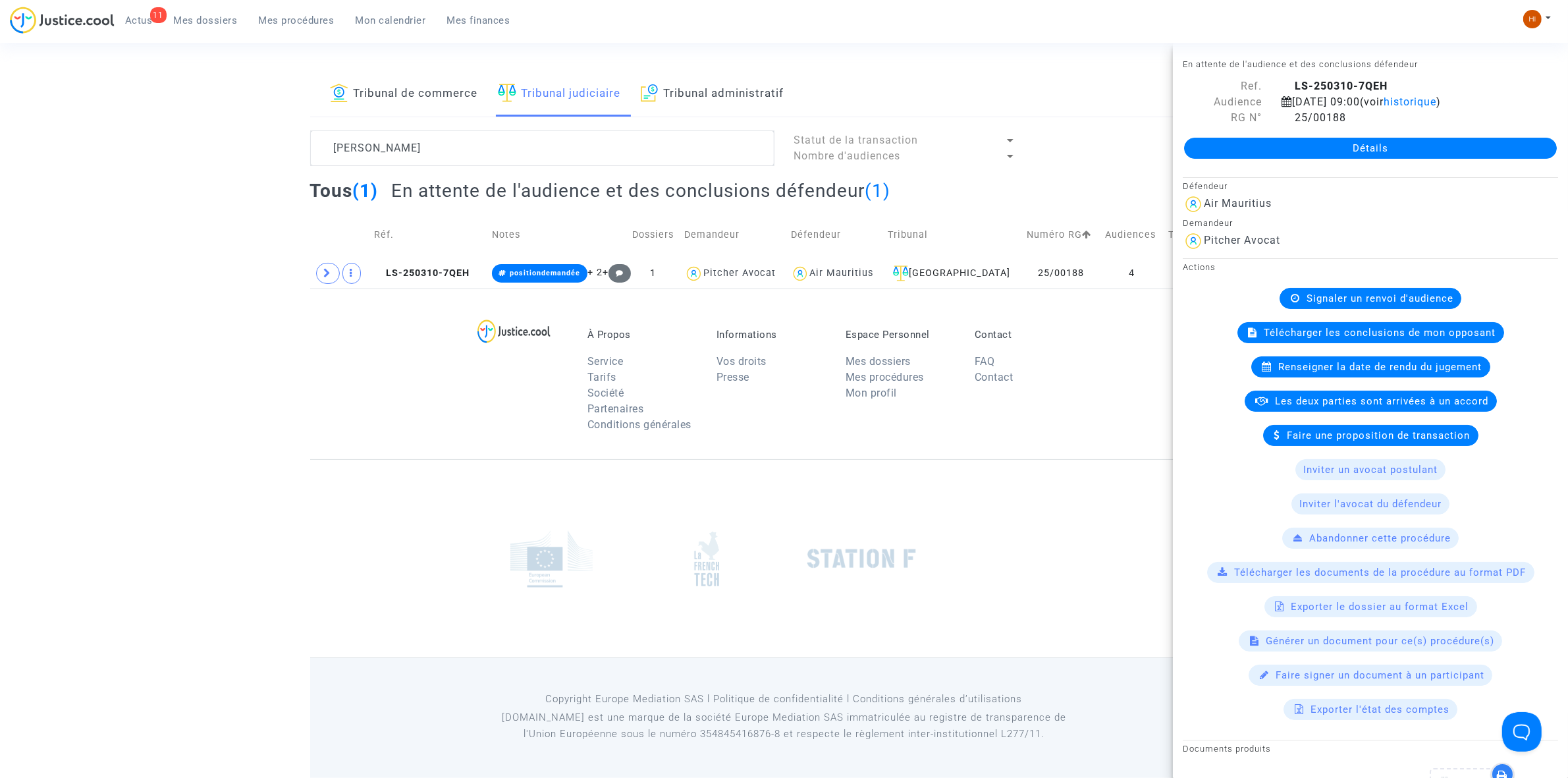
click at [1265, 162] on div "Détails" at bounding box center [1370, 148] width 395 height 45
click at [1266, 133] on div "Détails" at bounding box center [1370, 148] width 395 height 45
click at [1266, 155] on link "Détails" at bounding box center [1371, 148] width 373 height 21
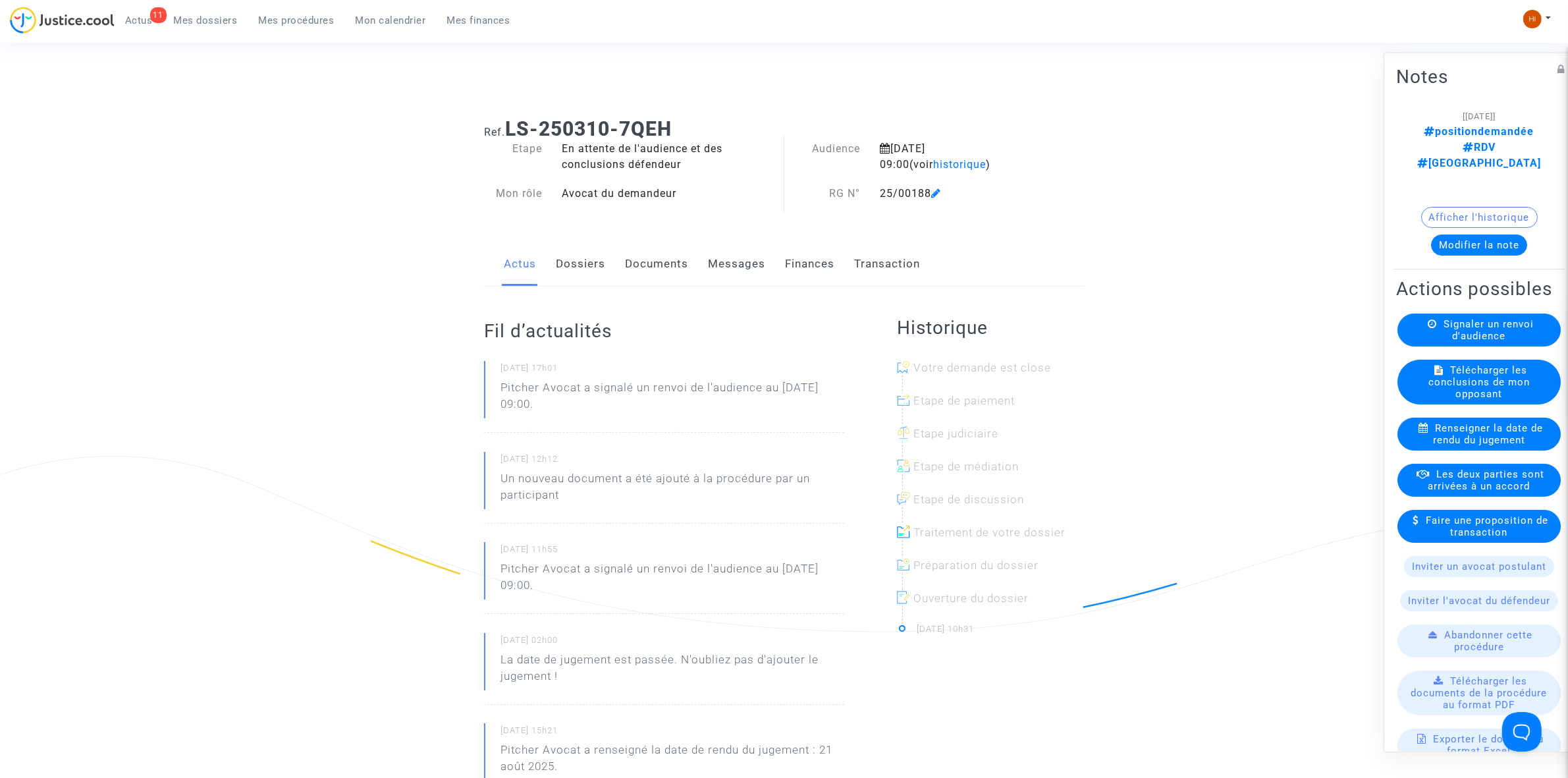
click at [640, 265] on link "Documents" at bounding box center [657, 264] width 64 height 43
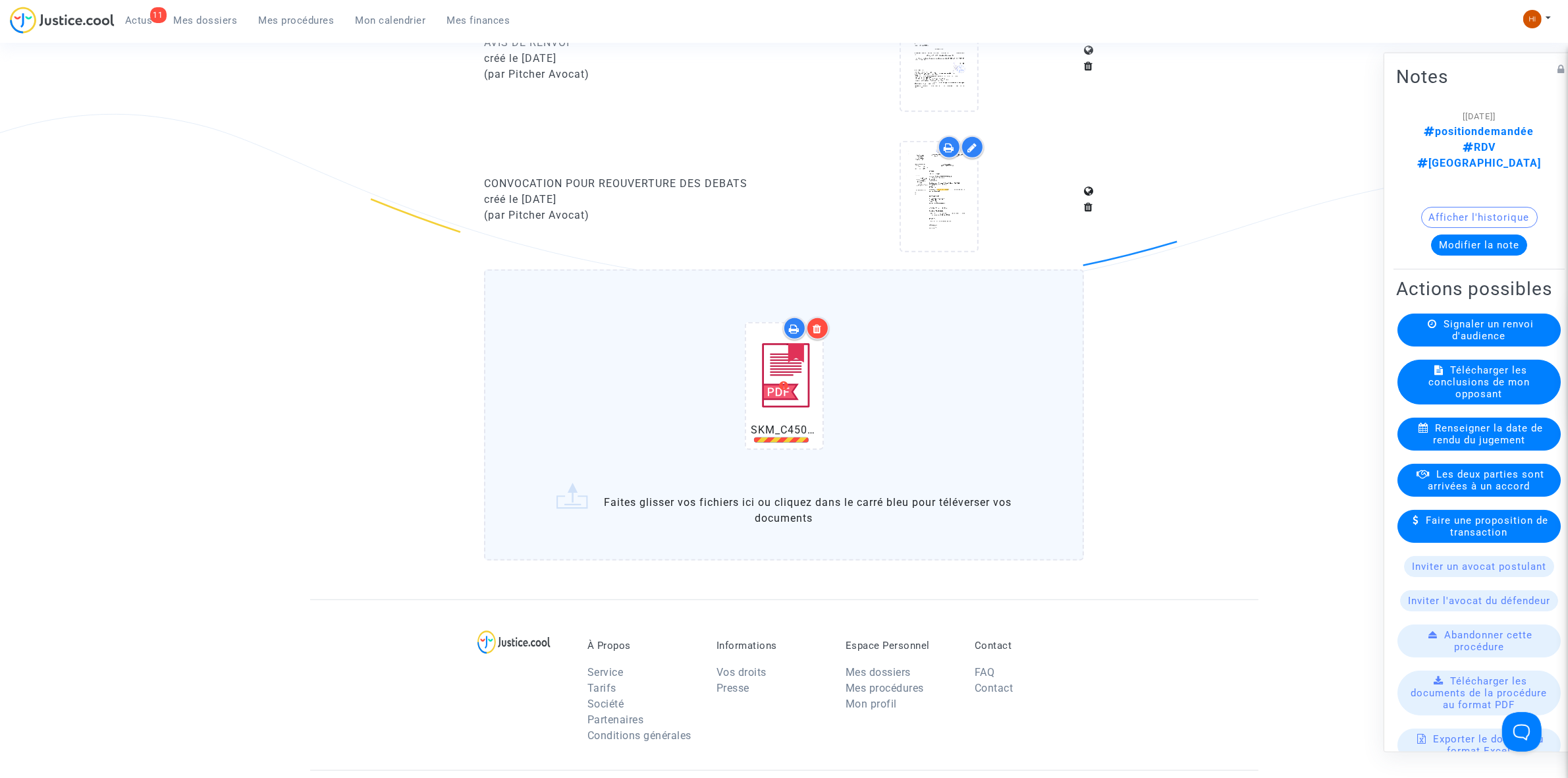
scroll to position [1235, 0]
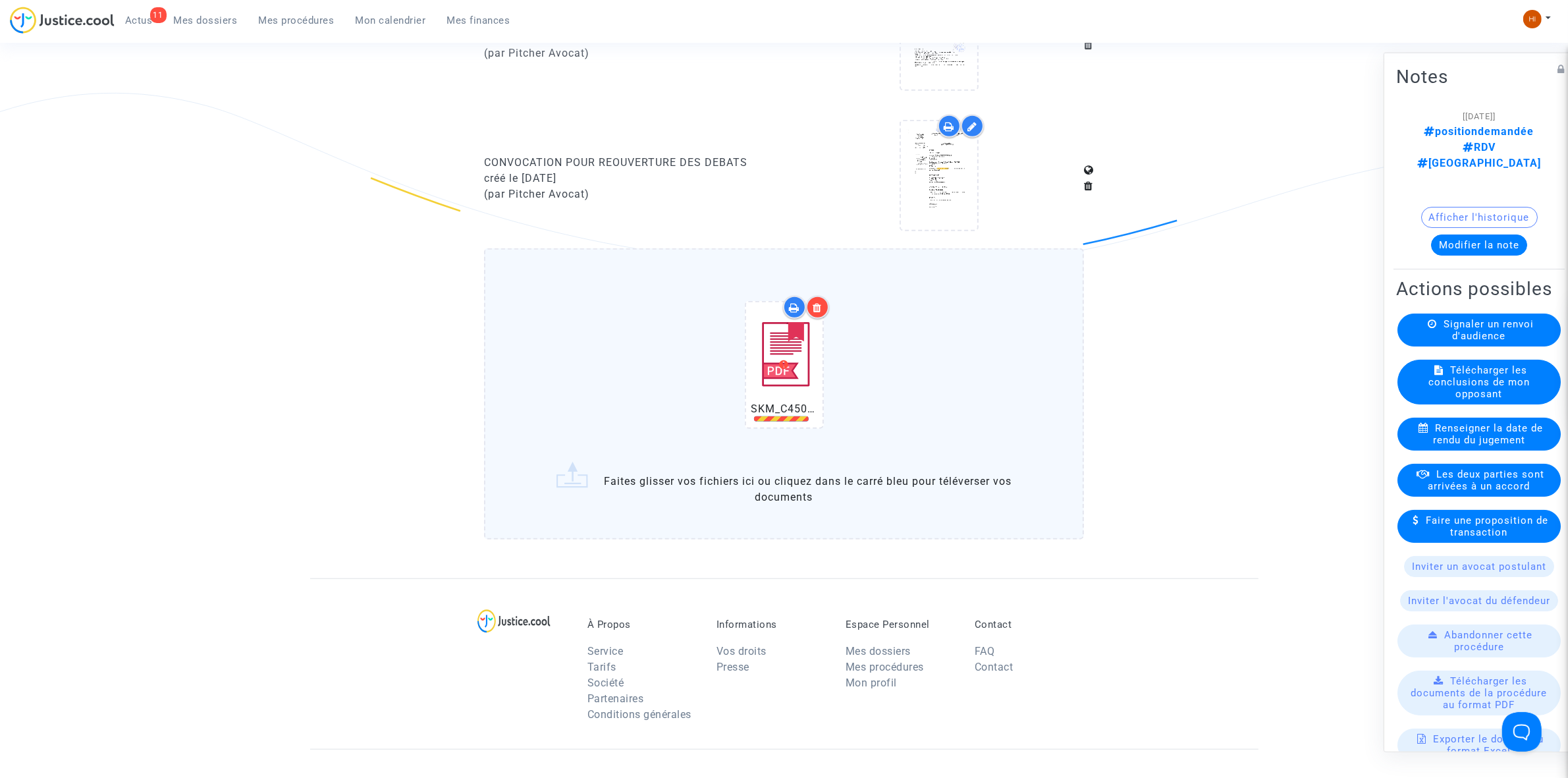
click at [814, 303] on icon at bounding box center [817, 308] width 9 height 11
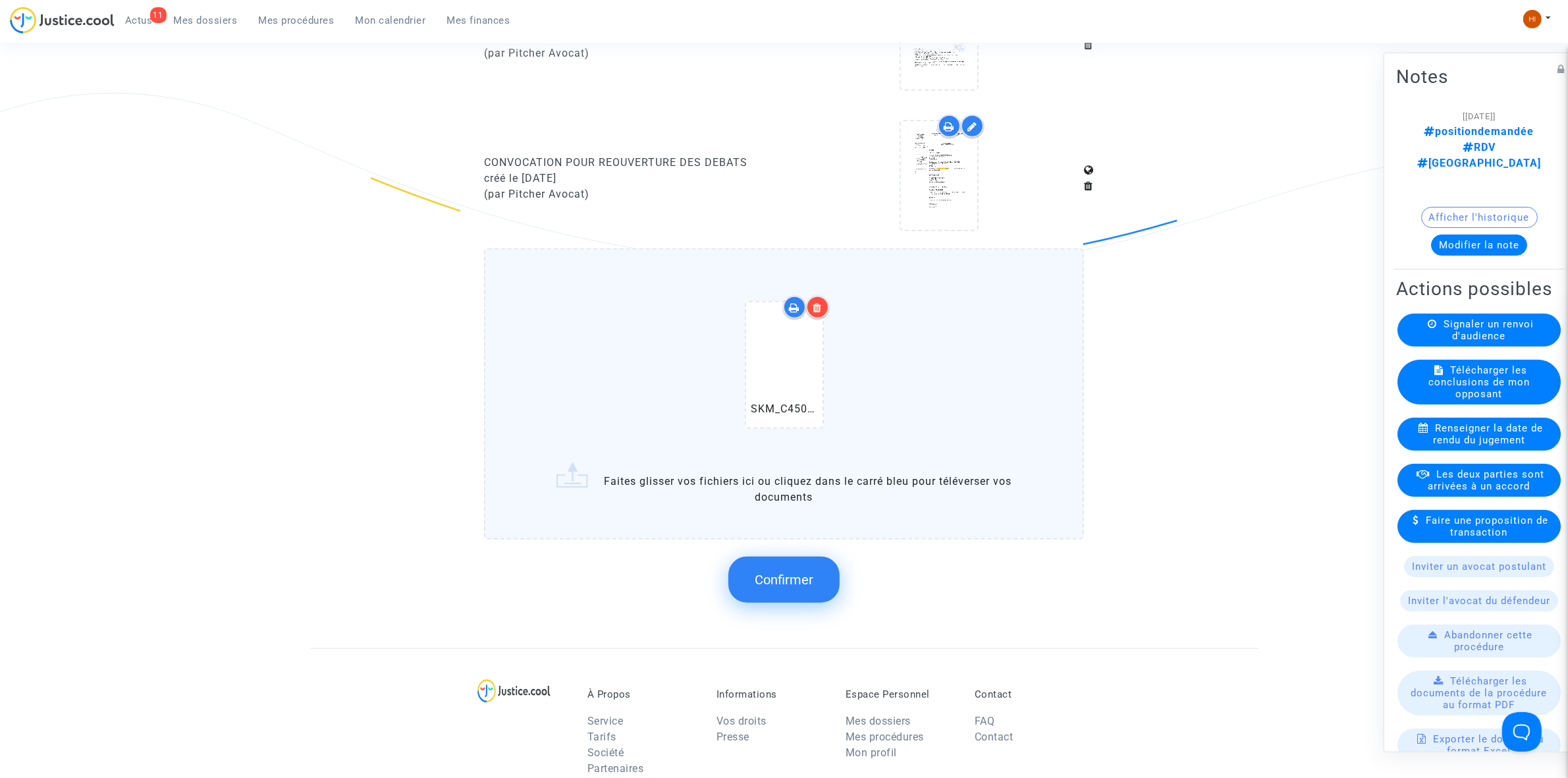
click at [797, 572] on span "Confirmer" at bounding box center [784, 580] width 59 height 16
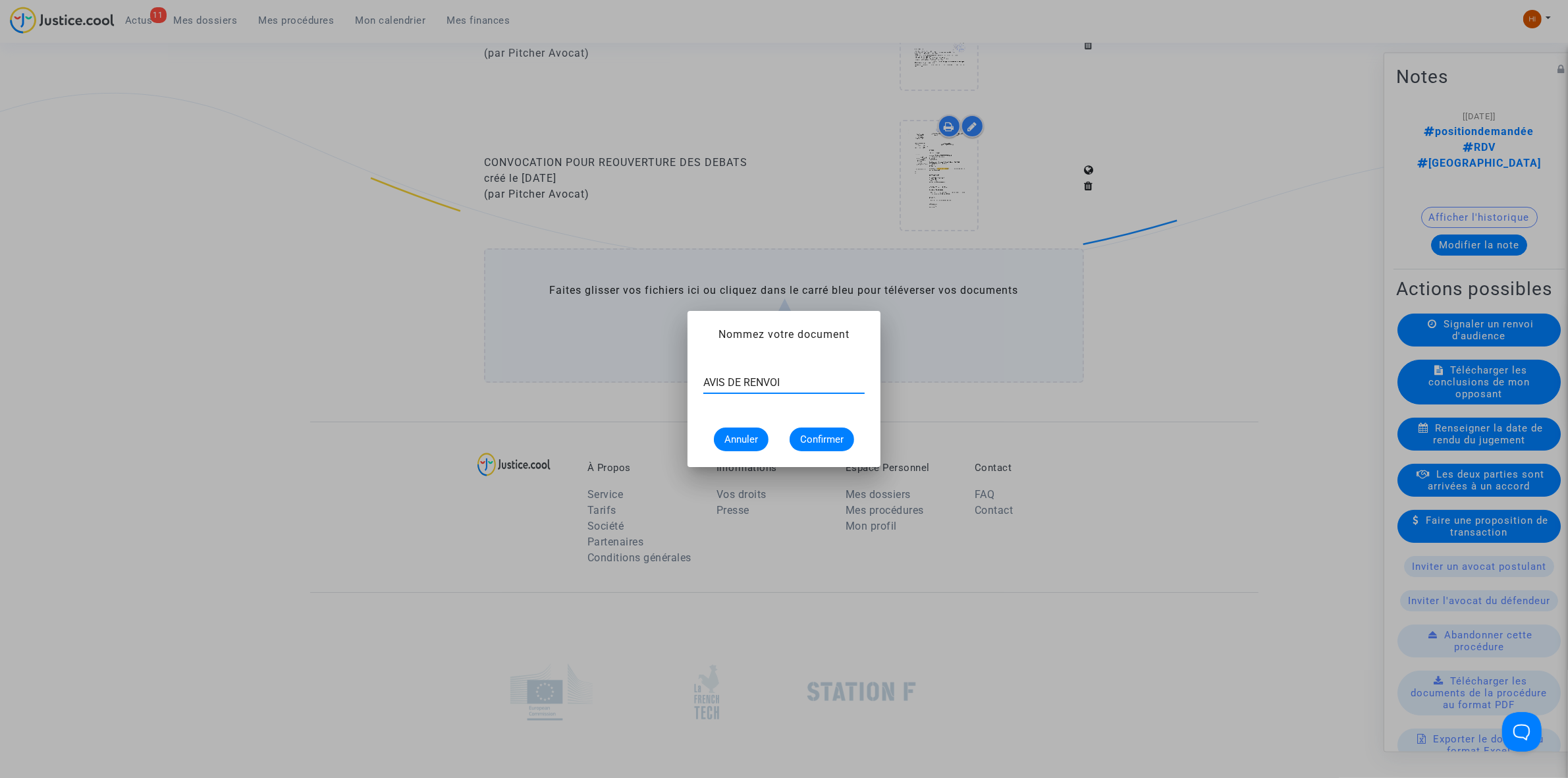
type input "AVIS DE RENVOI"
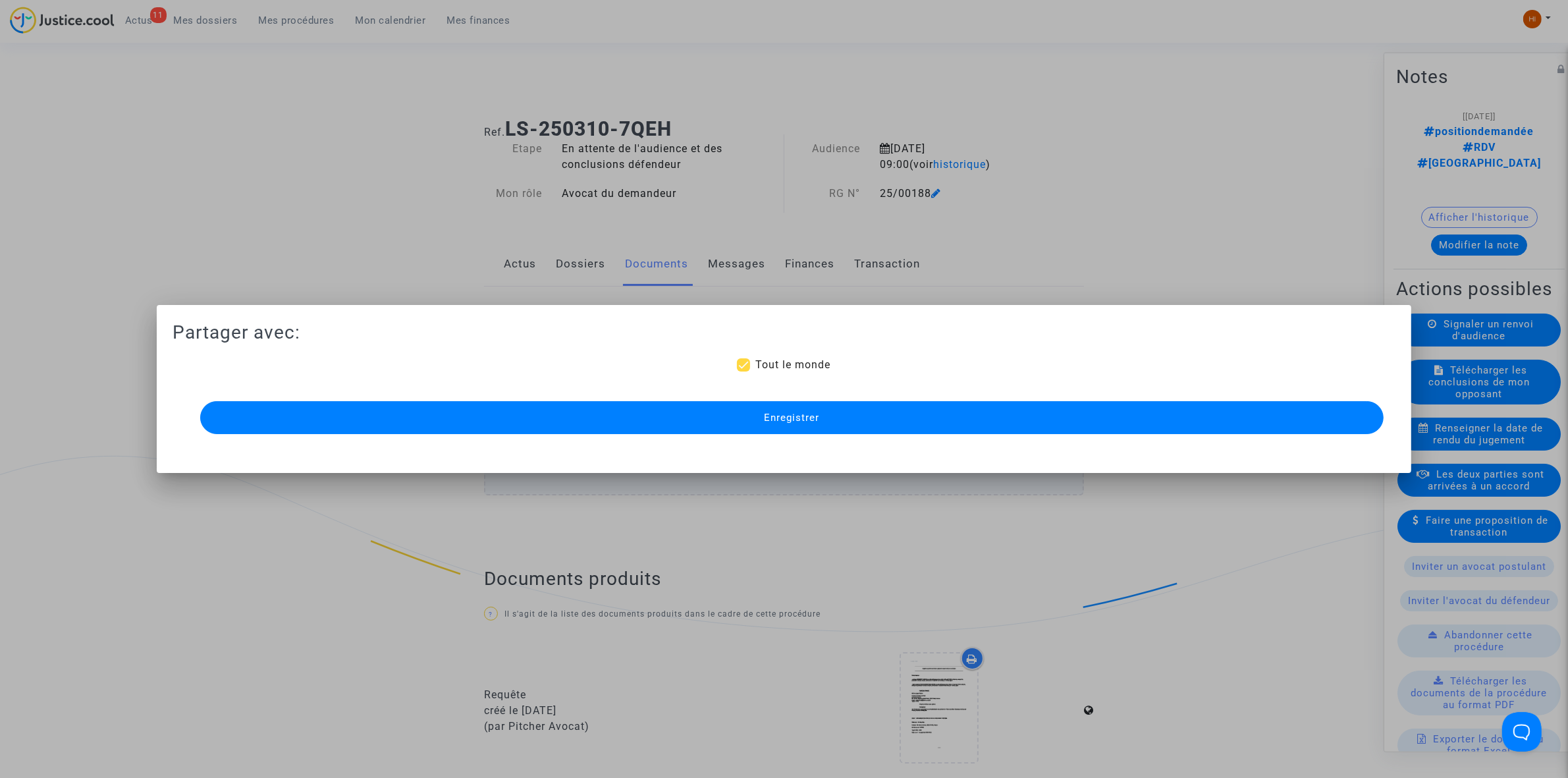
scroll to position [1235, 0]
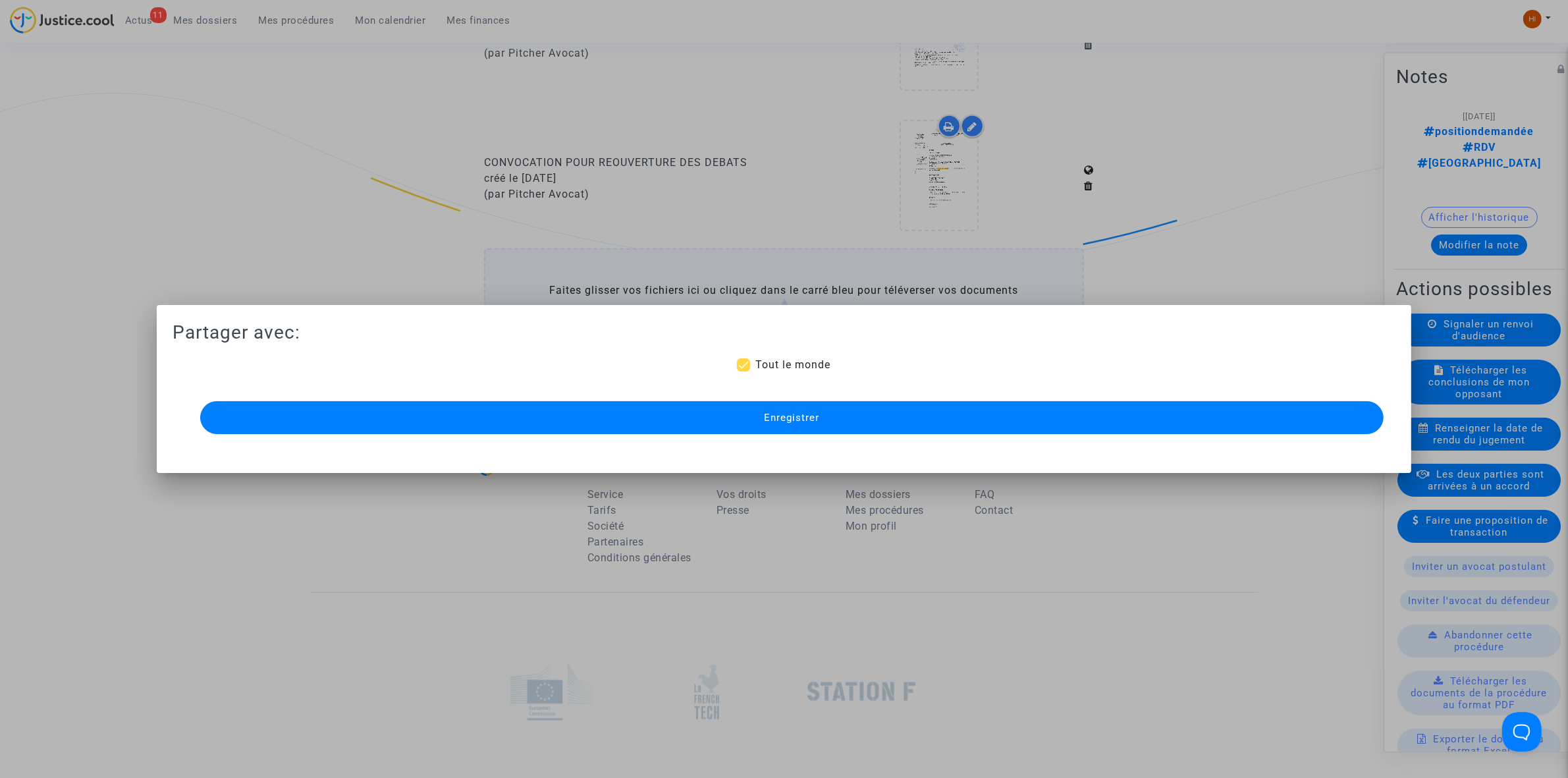
click at [1065, 423] on button "Enregistrer" at bounding box center [792, 418] width 1184 height 33
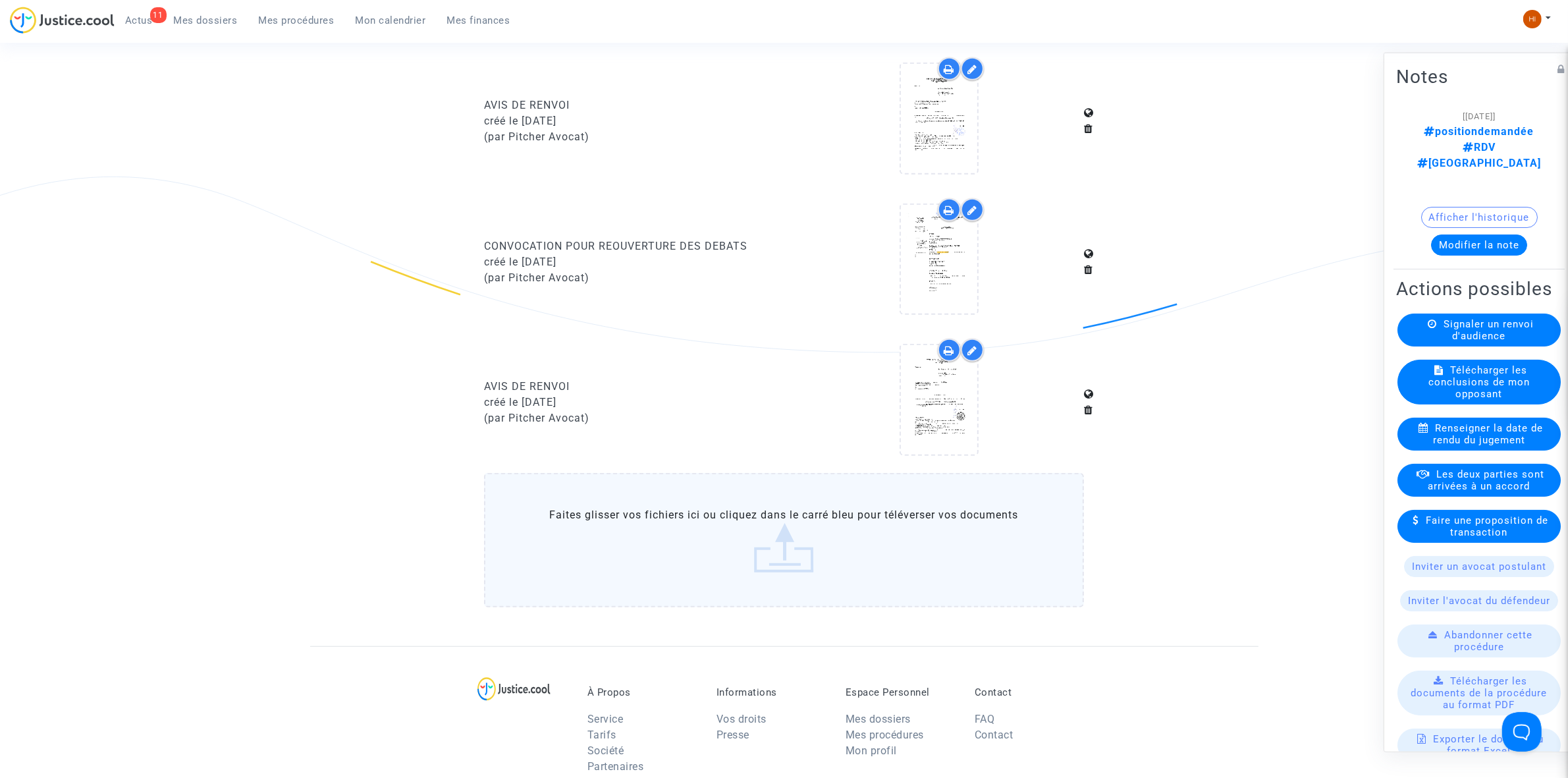
scroll to position [1153, 0]
drag, startPoint x: 303, startPoint y: 26, endPoint x: 472, endPoint y: 93, distance: 181.8
click at [303, 26] on link "Mes procédures" at bounding box center [297, 20] width 97 height 20
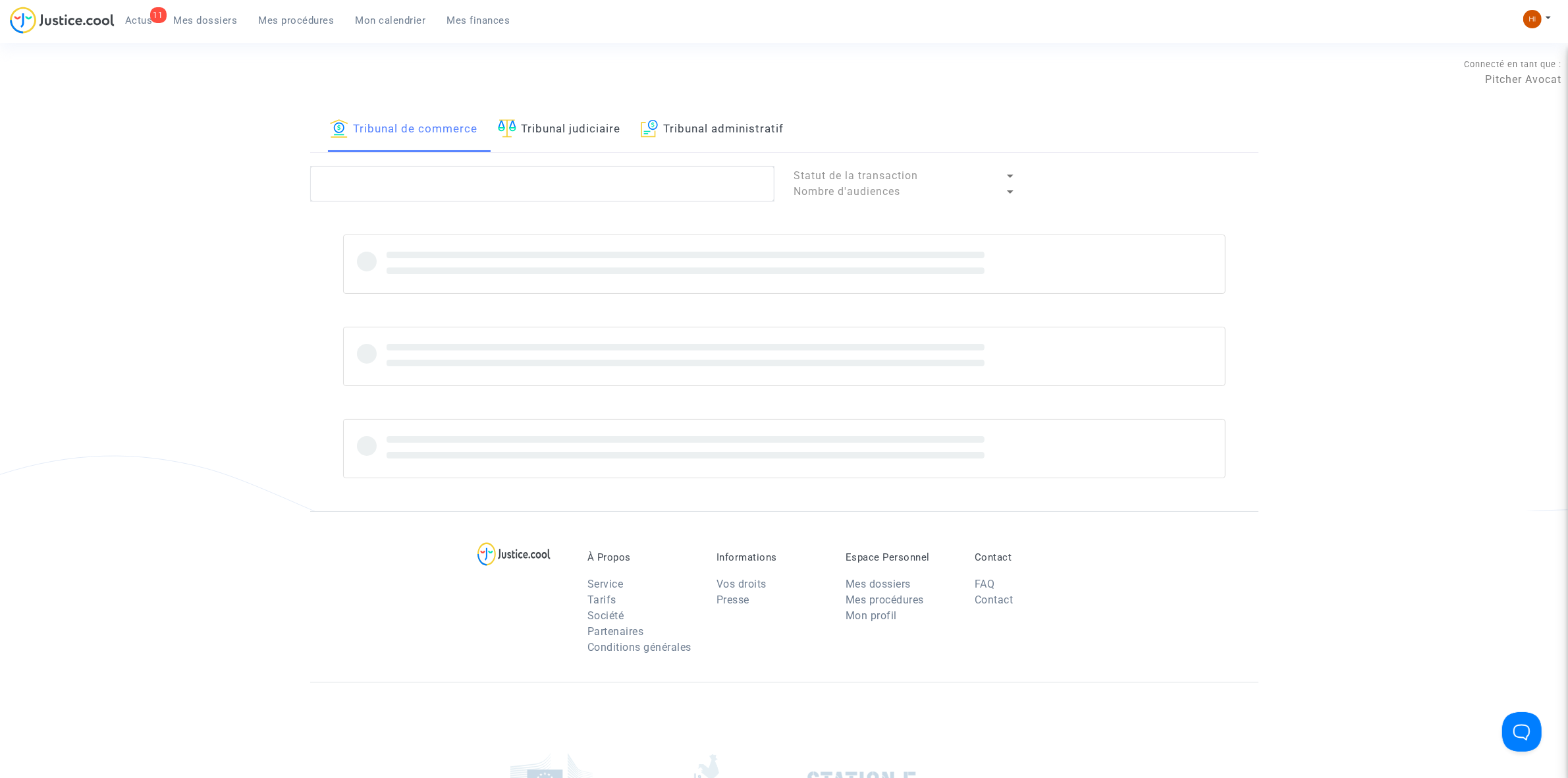
click at [527, 119] on link "Tribunal judiciaire" at bounding box center [559, 130] width 124 height 45
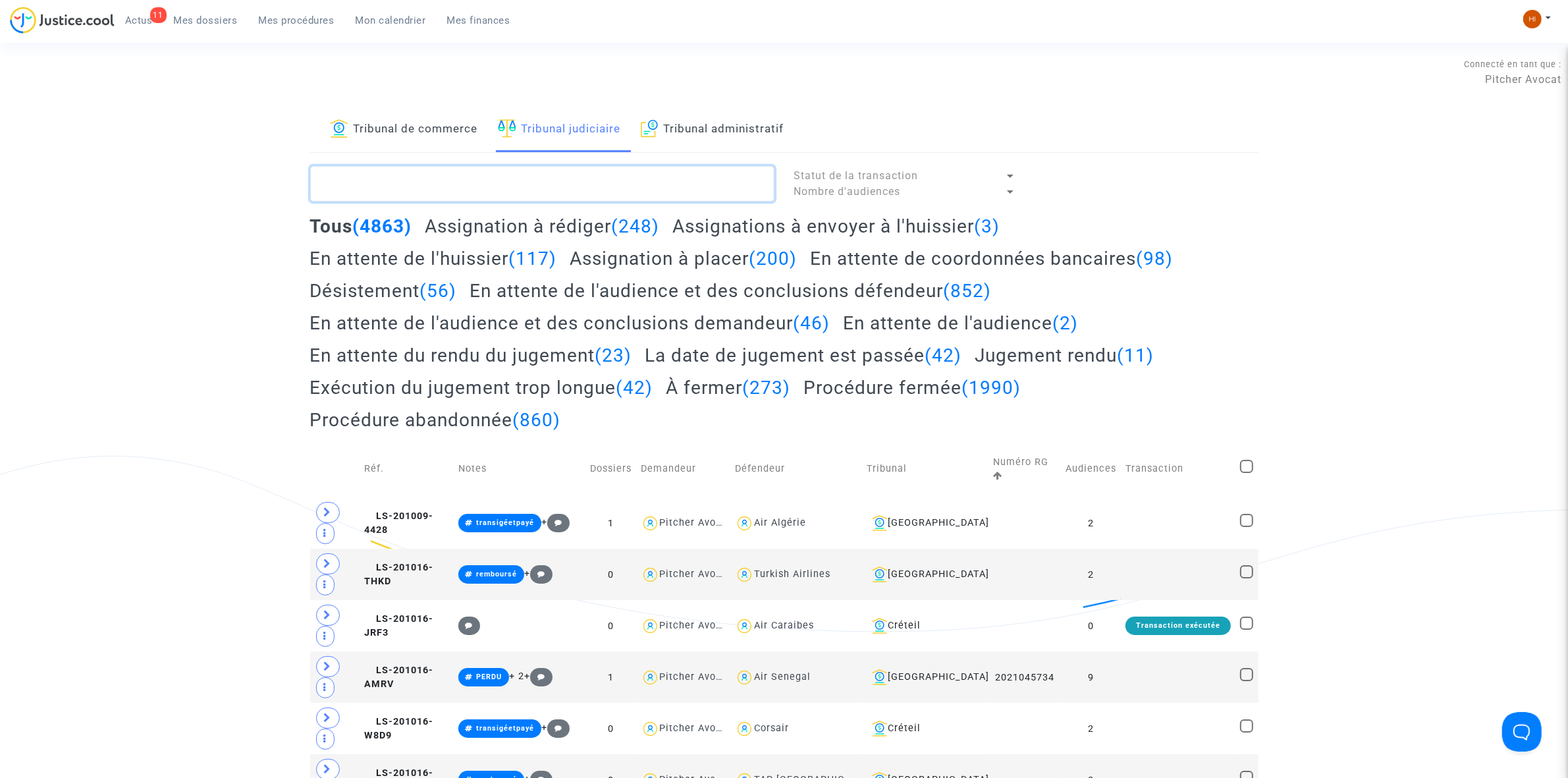
click at [547, 180] on textarea at bounding box center [542, 183] width 464 height 35
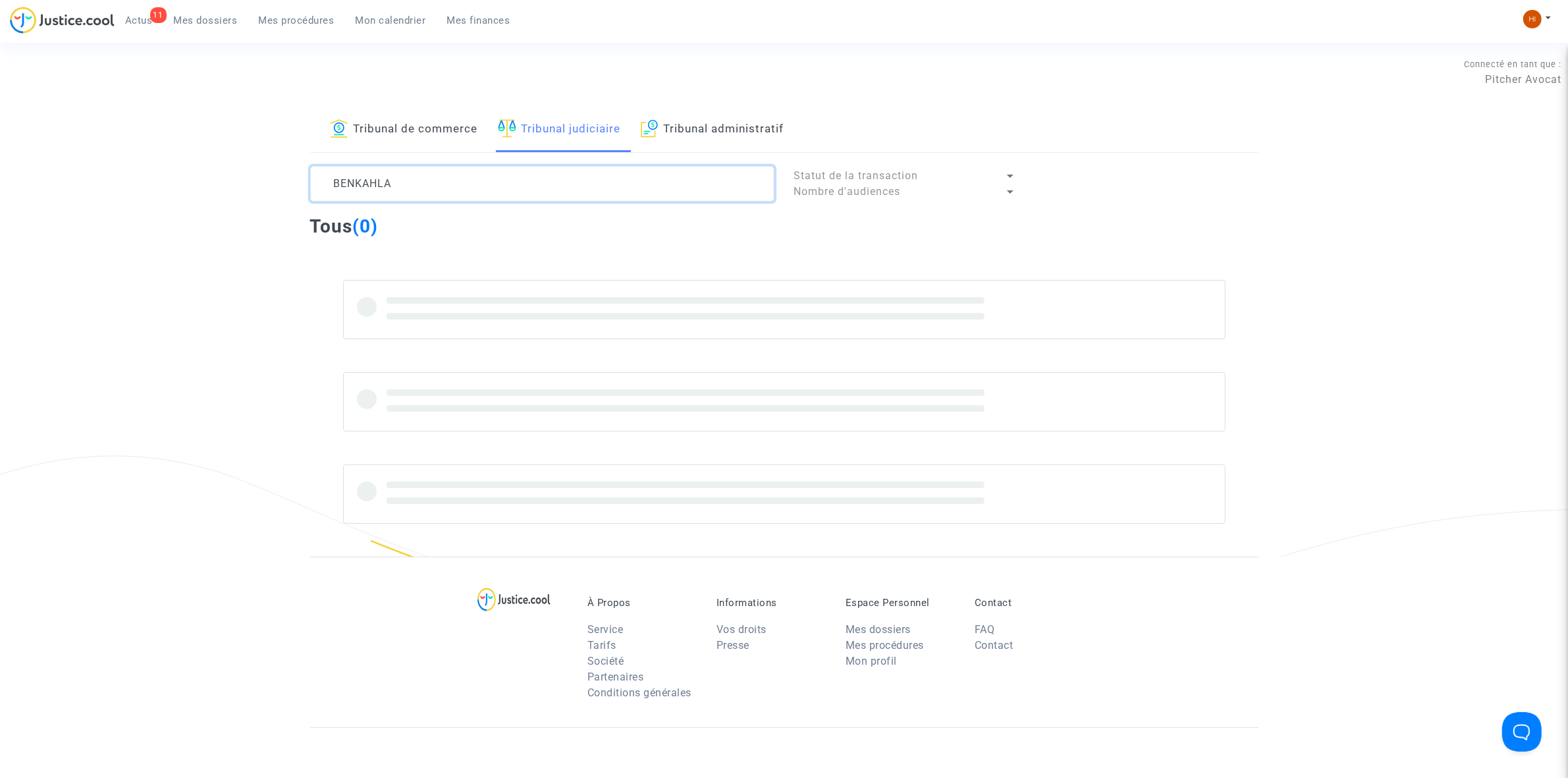
type textarea "BENKAHLA"
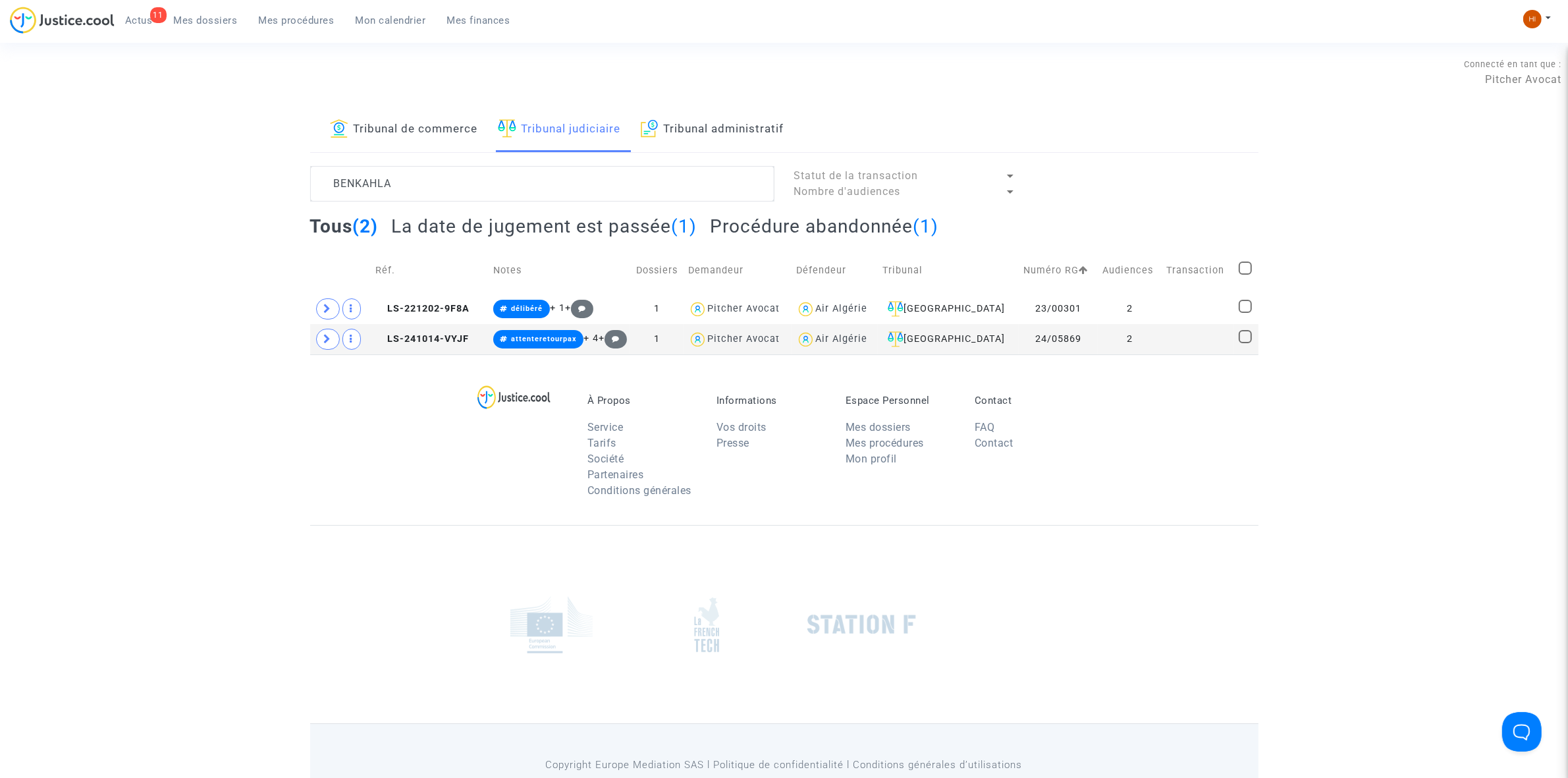
click at [638, 228] on h2 "La date de jugement est passée (1)" at bounding box center [544, 226] width 306 height 23
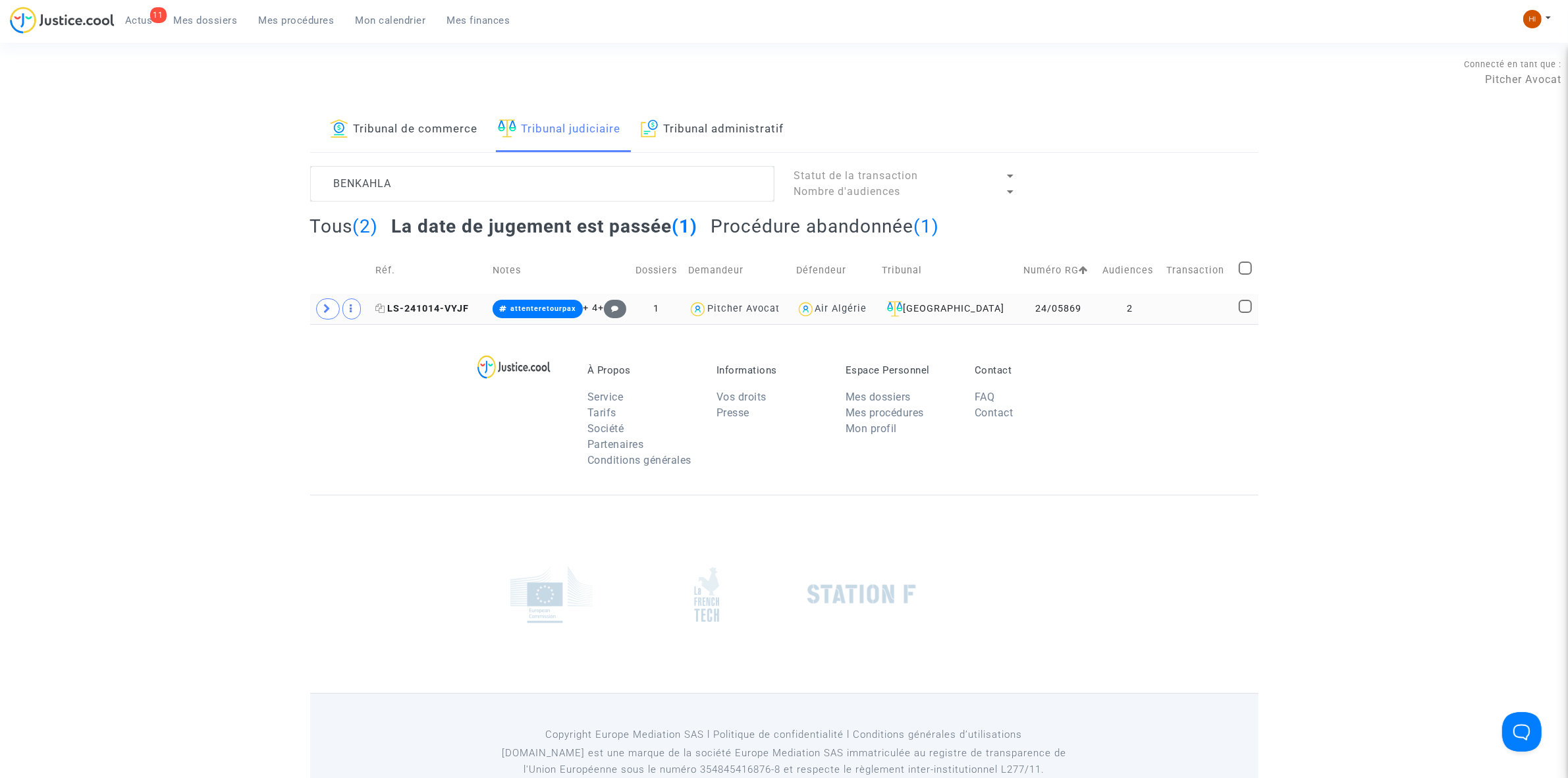
click at [406, 308] on span "LS-241014-VYJF" at bounding box center [422, 308] width 93 height 12
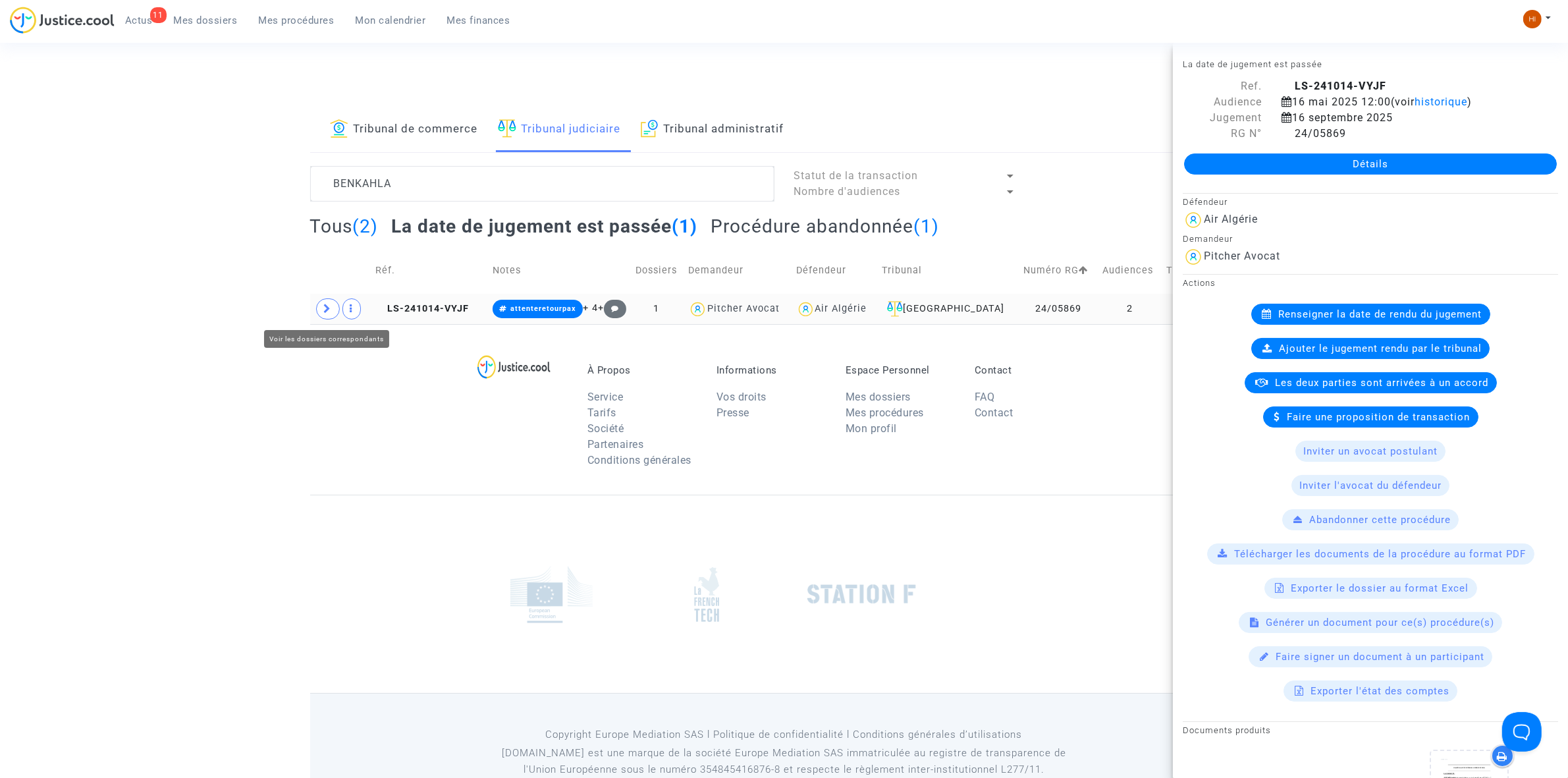
click at [329, 305] on icon at bounding box center [328, 308] width 8 height 10
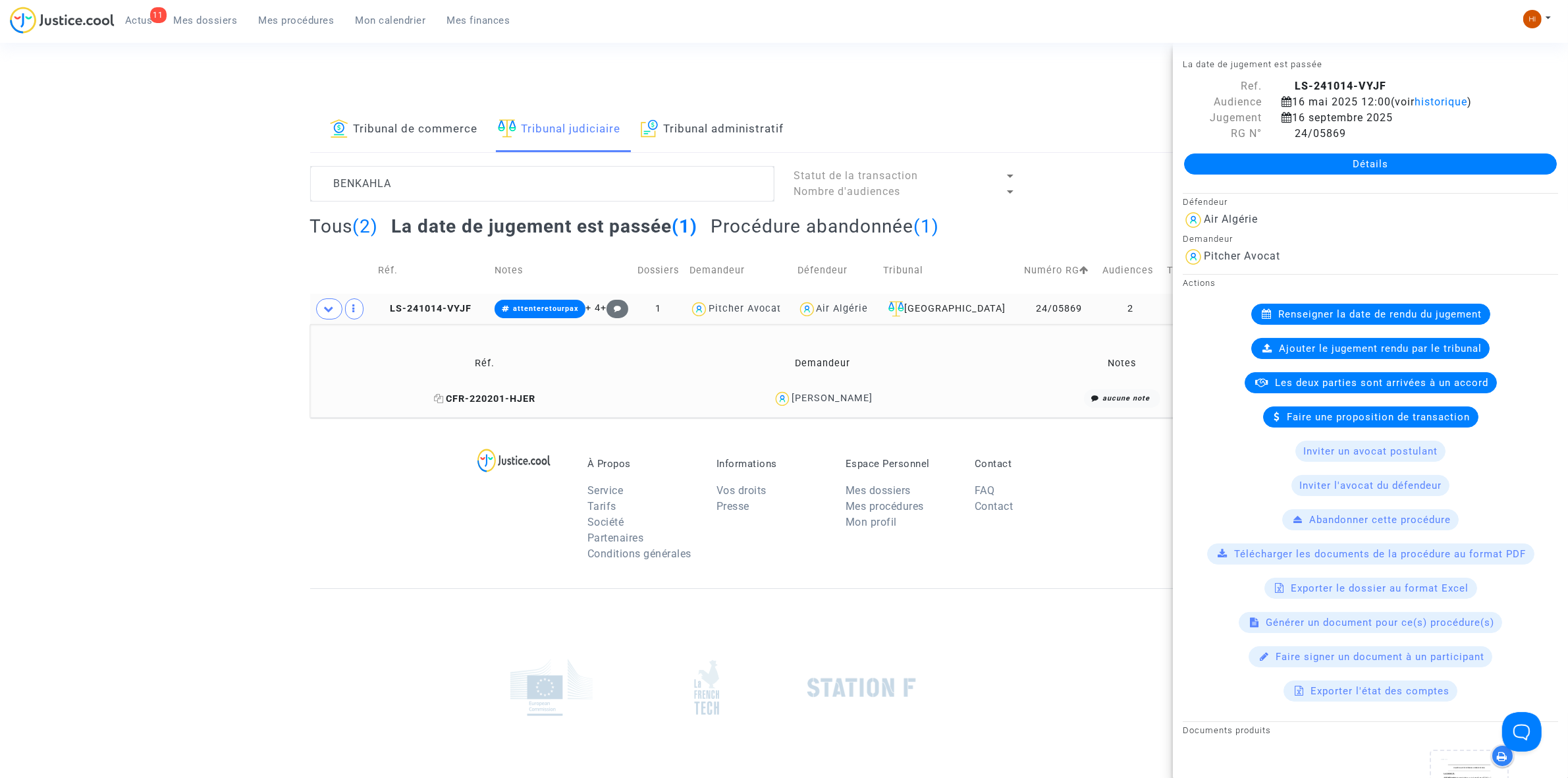
click at [478, 397] on span "CFR-220201-HJER" at bounding box center [485, 399] width 101 height 12
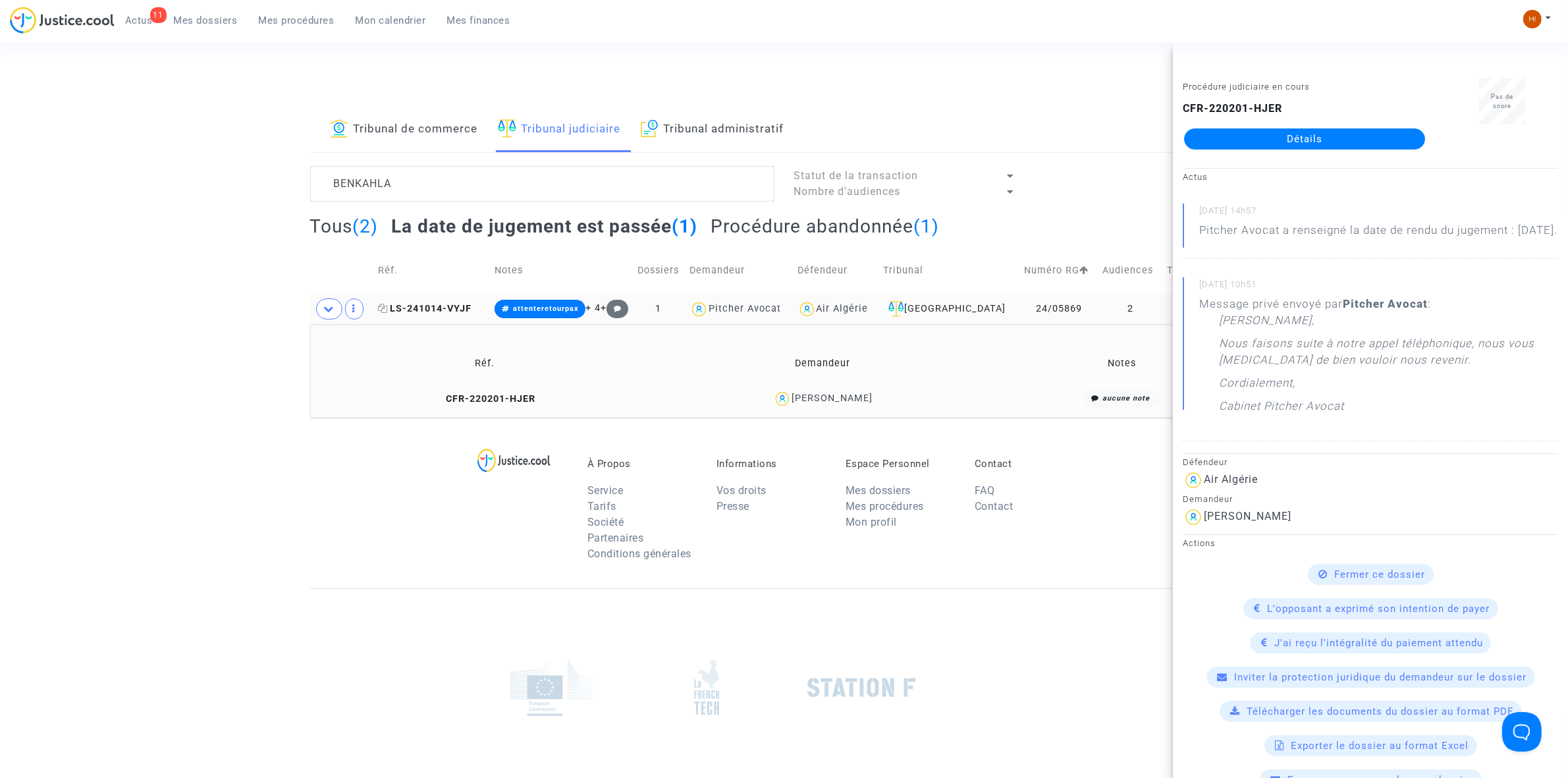
click at [387, 311] on icon at bounding box center [383, 308] width 10 height 9
click at [449, 308] on span "LS-241014-VYJF" at bounding box center [424, 308] width 93 height 12
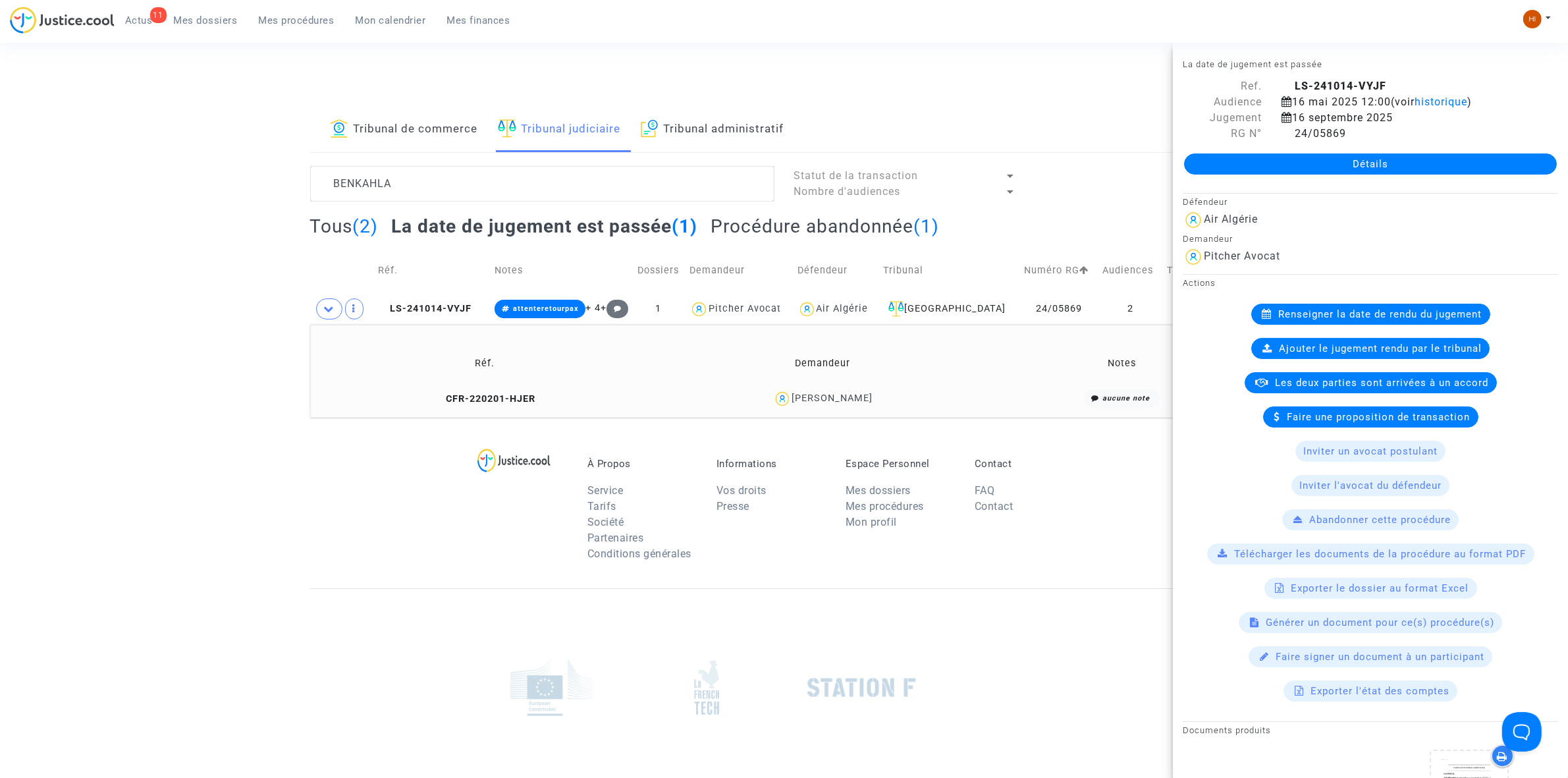
click at [1247, 165] on link "Détails" at bounding box center [1371, 163] width 373 height 21
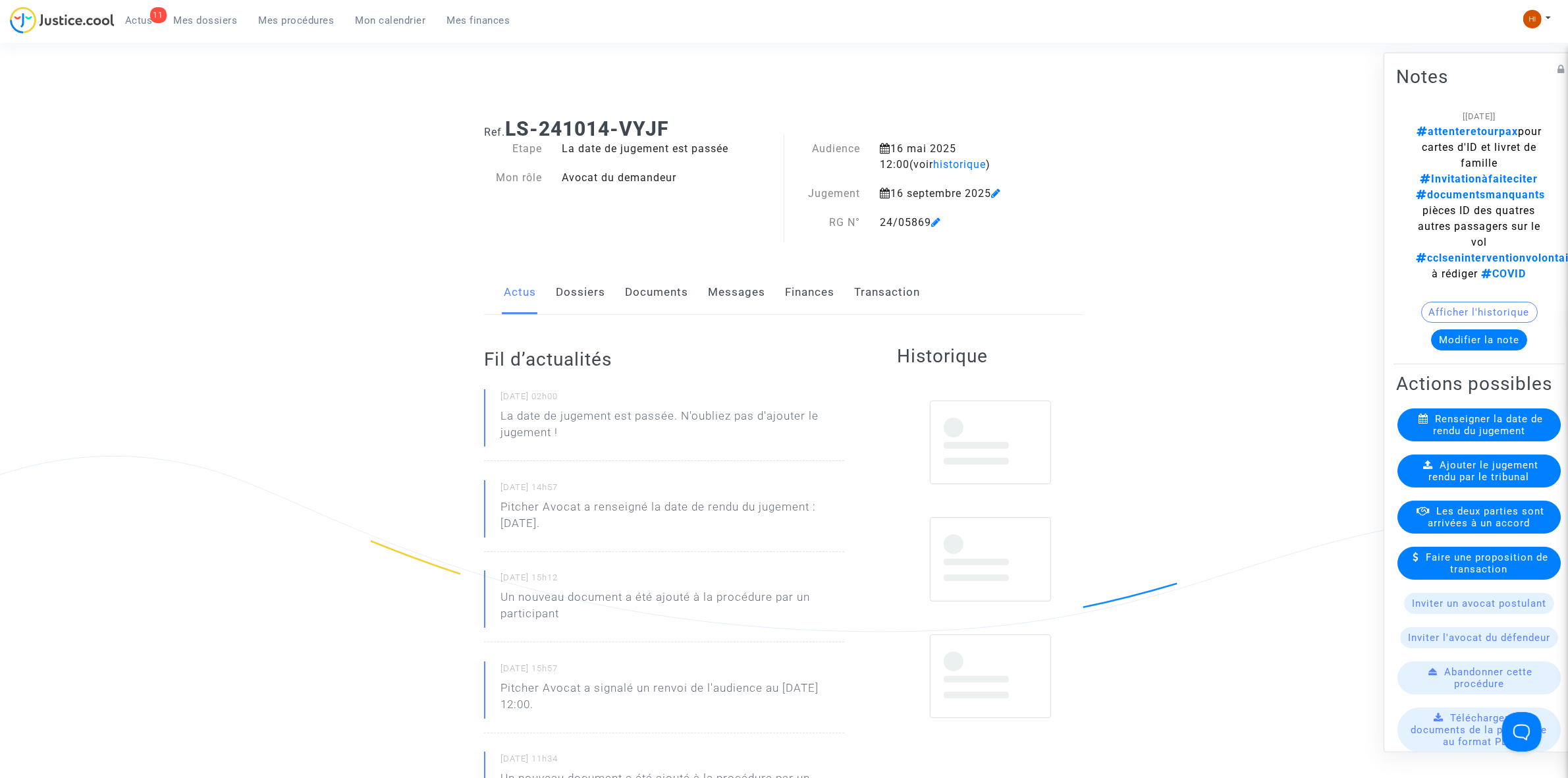
click at [654, 295] on link "Documents" at bounding box center [657, 293] width 64 height 43
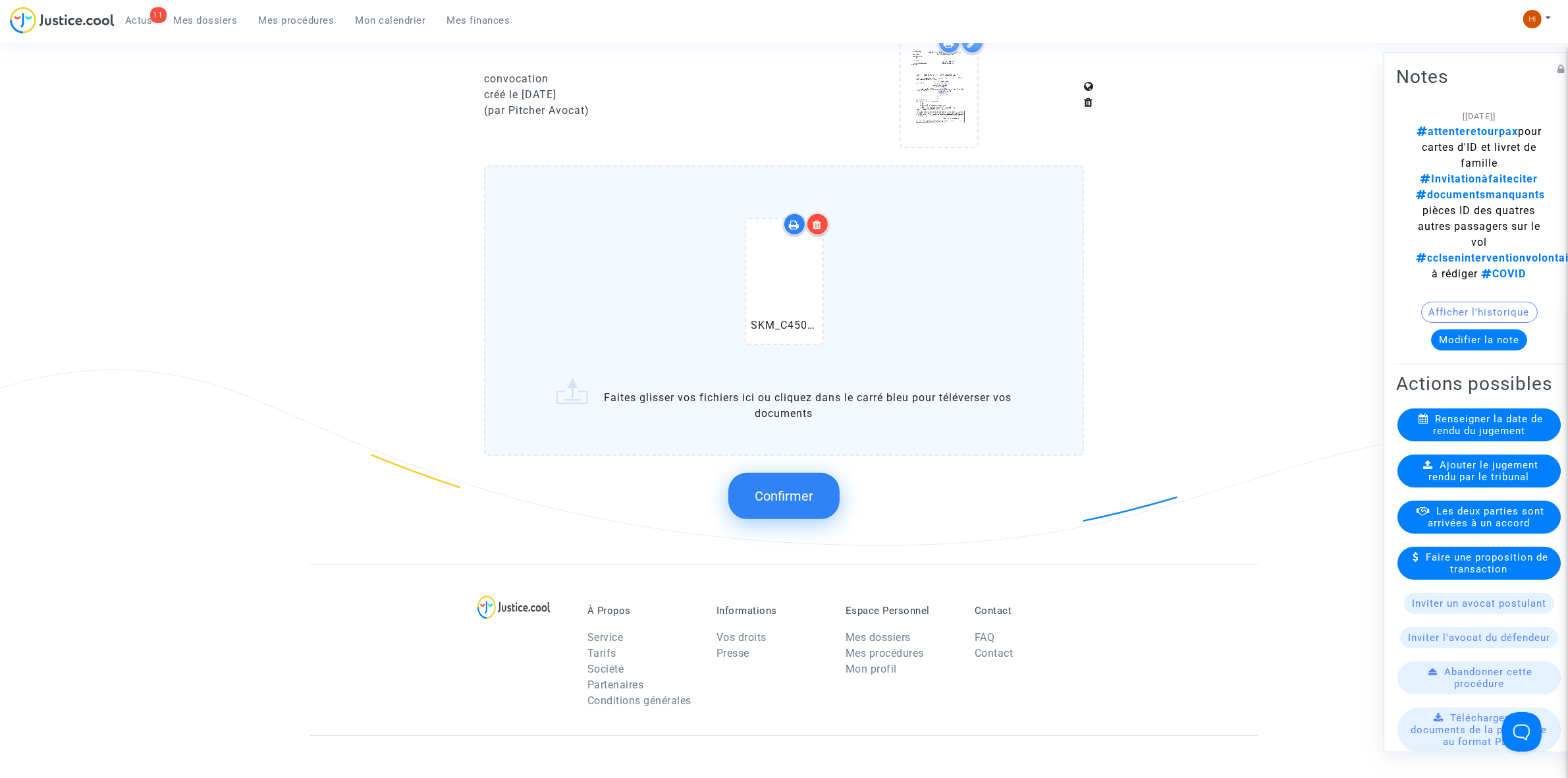
scroll to position [988, 0]
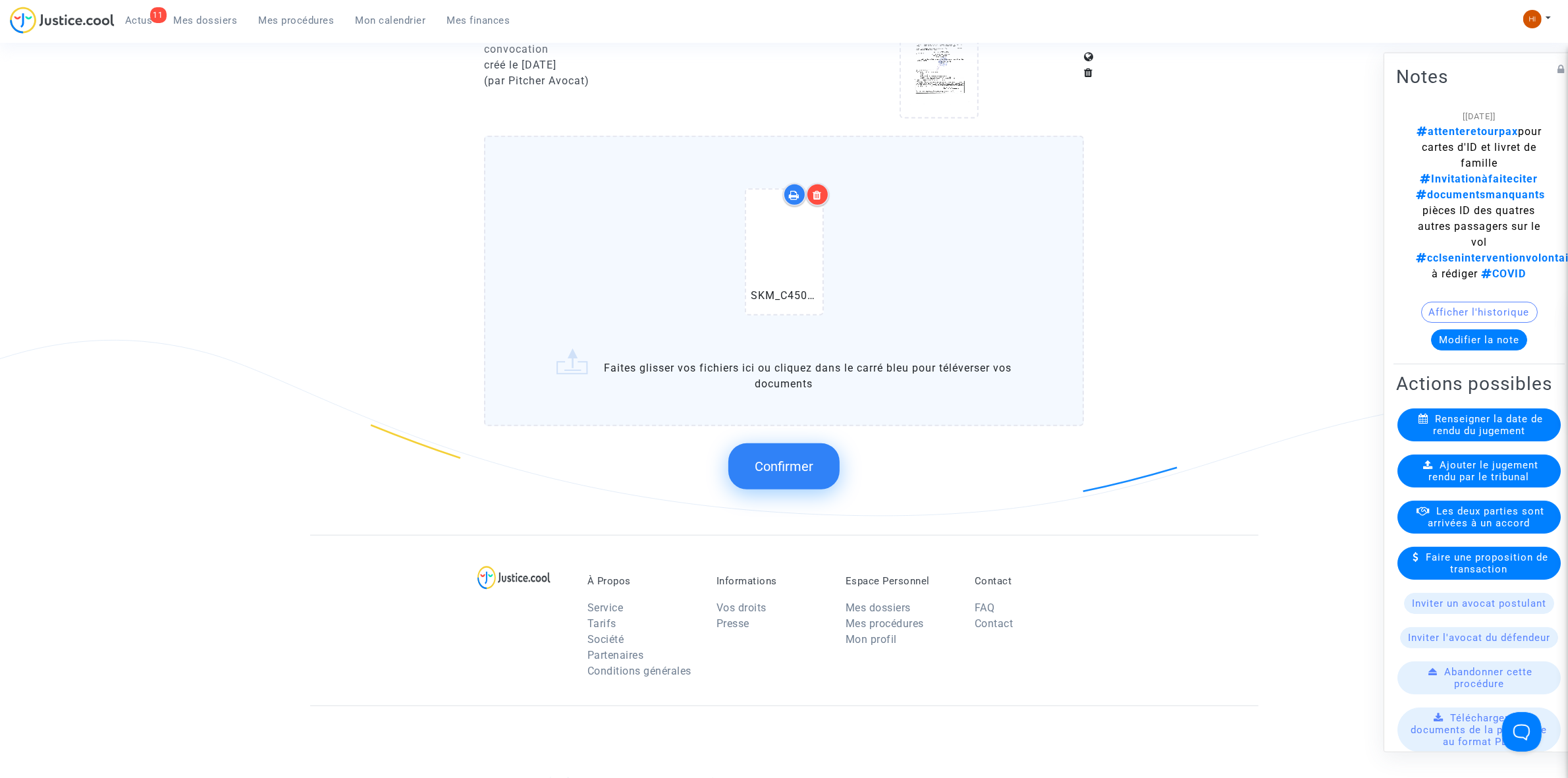
click at [797, 466] on span "Confirmer" at bounding box center [784, 467] width 59 height 16
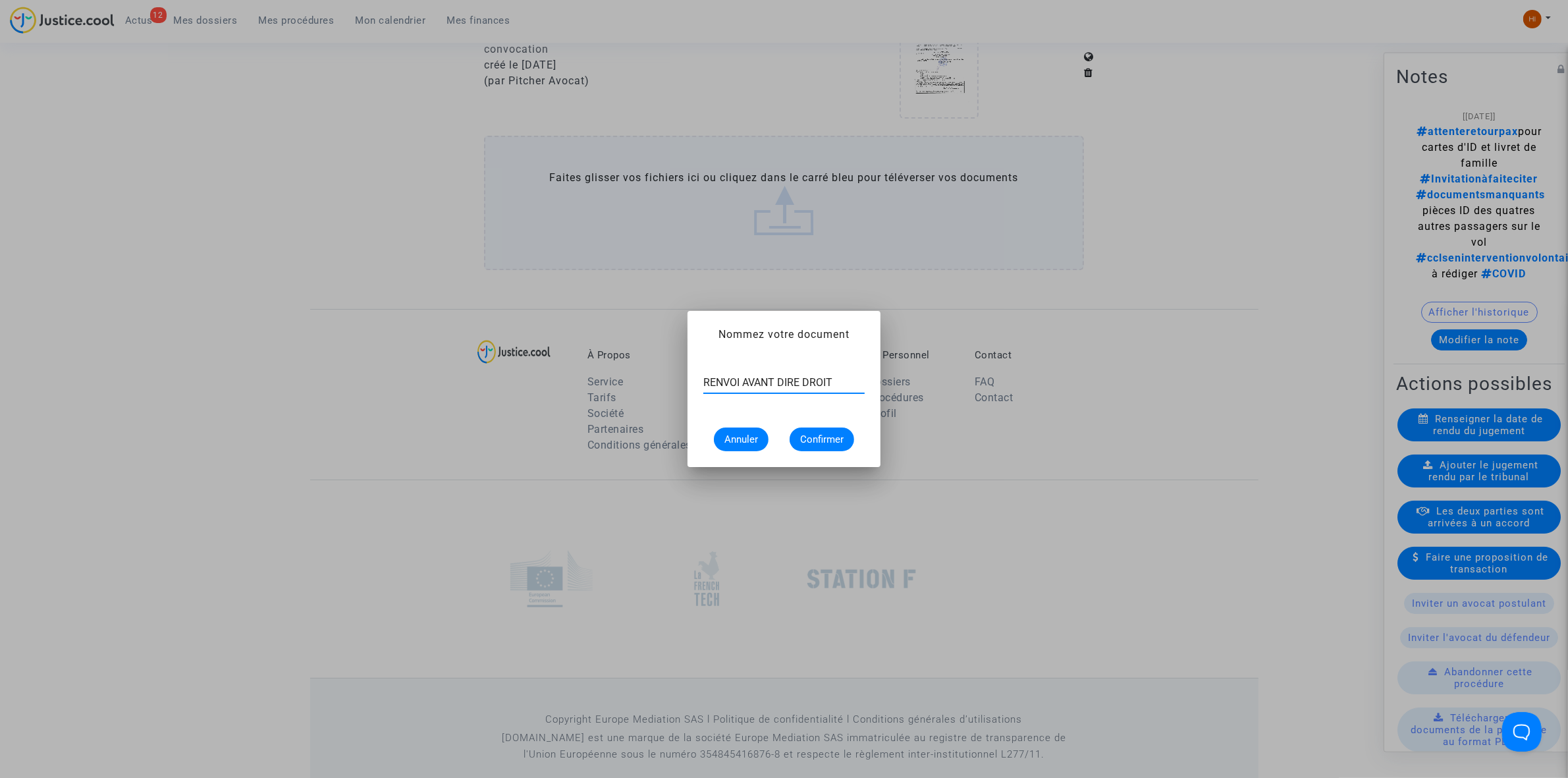
type input "RENVOI AVANT DIRE DROIT"
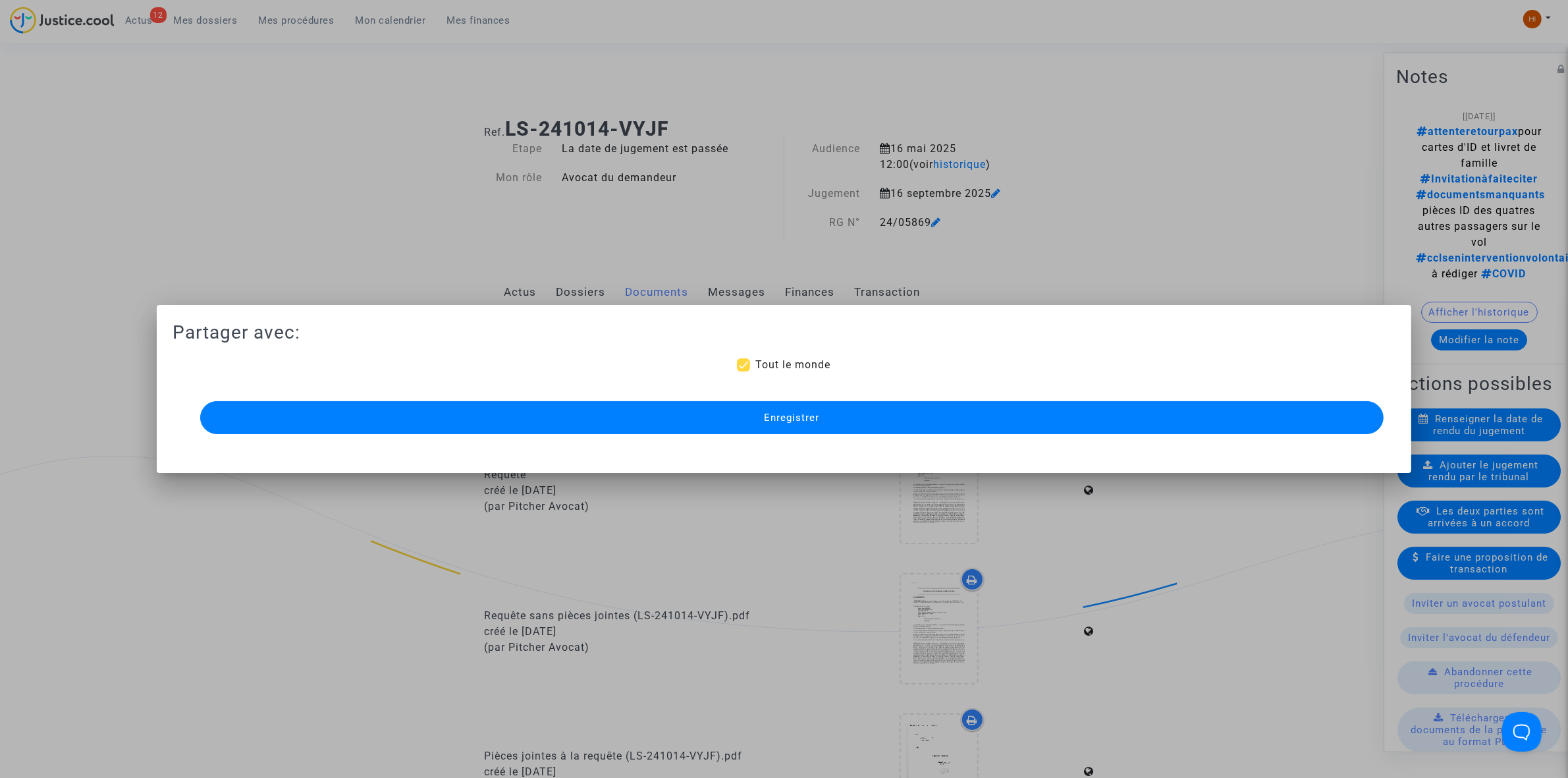
scroll to position [988, 0]
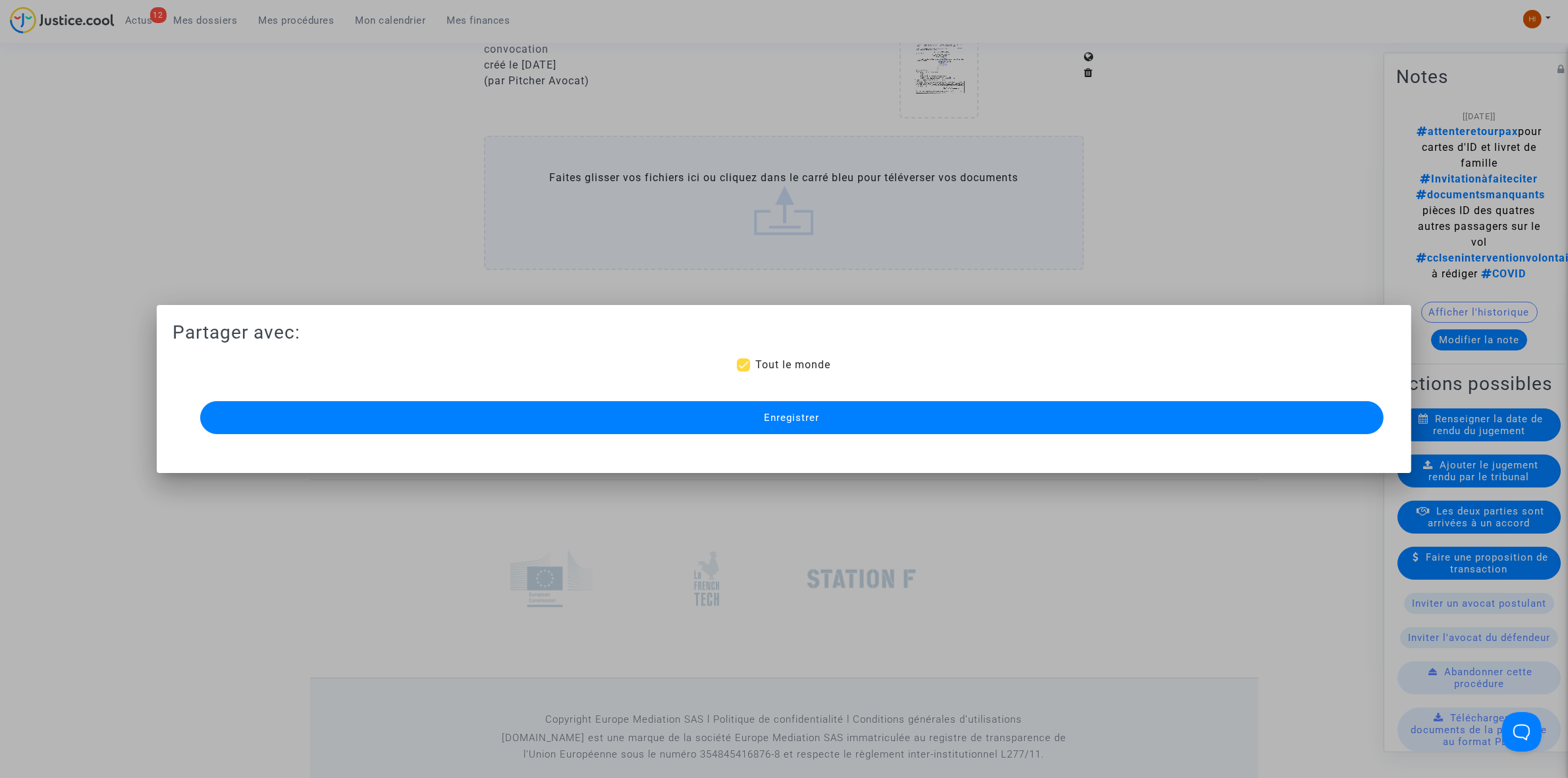
click at [804, 418] on span "Enregistrer" at bounding box center [792, 418] width 56 height 12
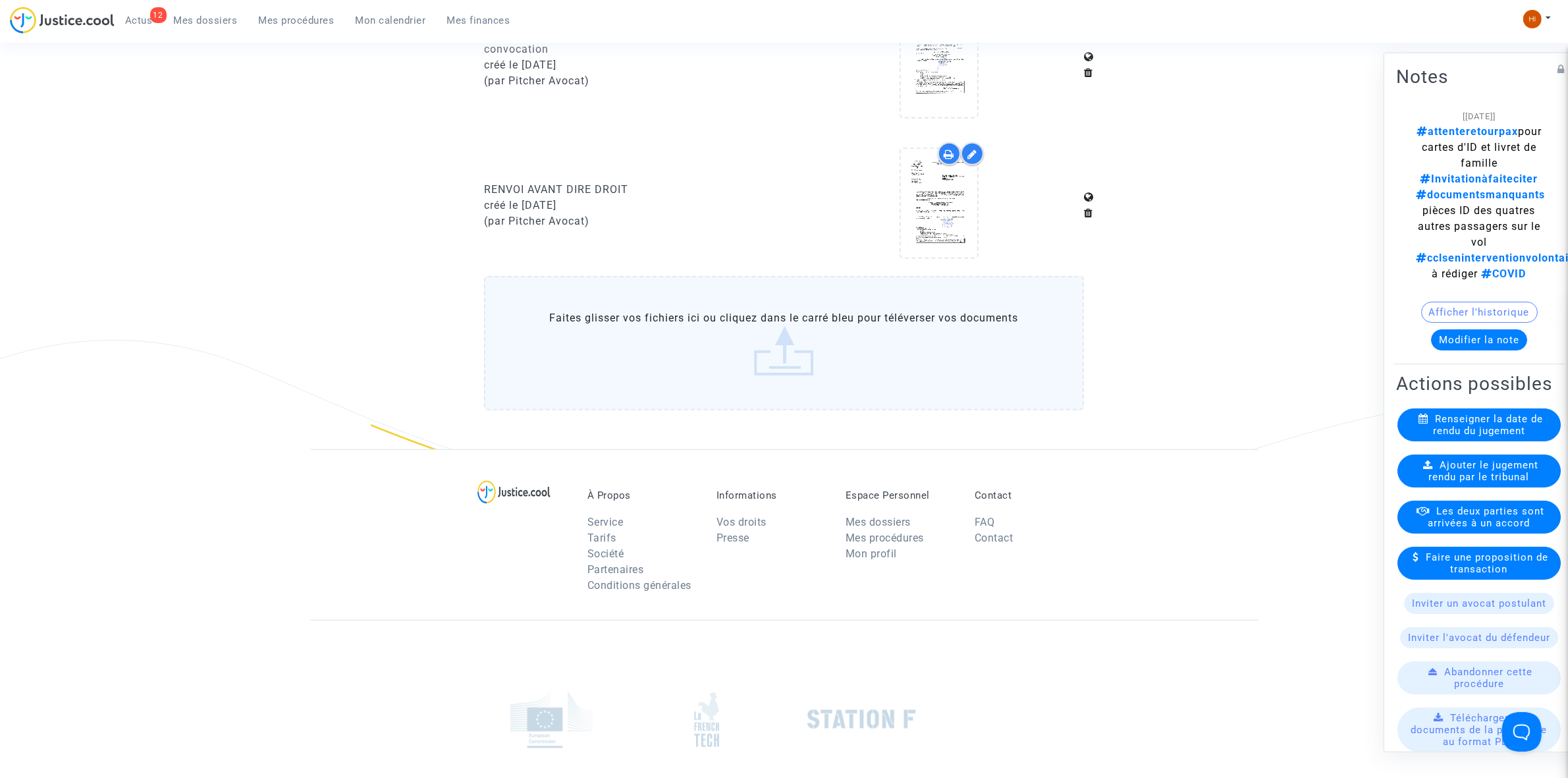
drag, startPoint x: 445, startPoint y: 179, endPoint x: 689, endPoint y: 176, distance: 244.0
copy div "RENVOI AVANT DIRE DROIT"
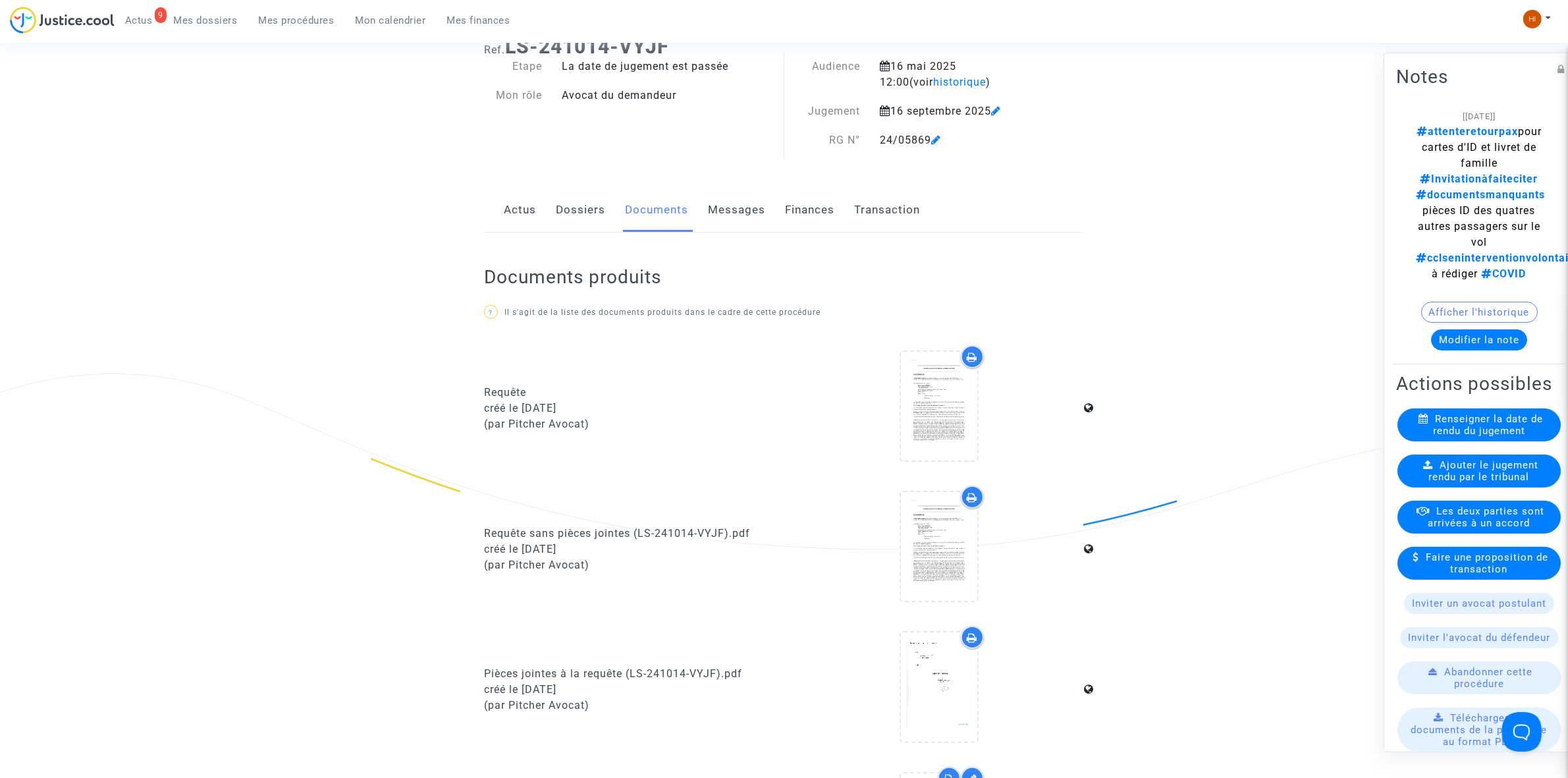
scroll to position [494, 0]
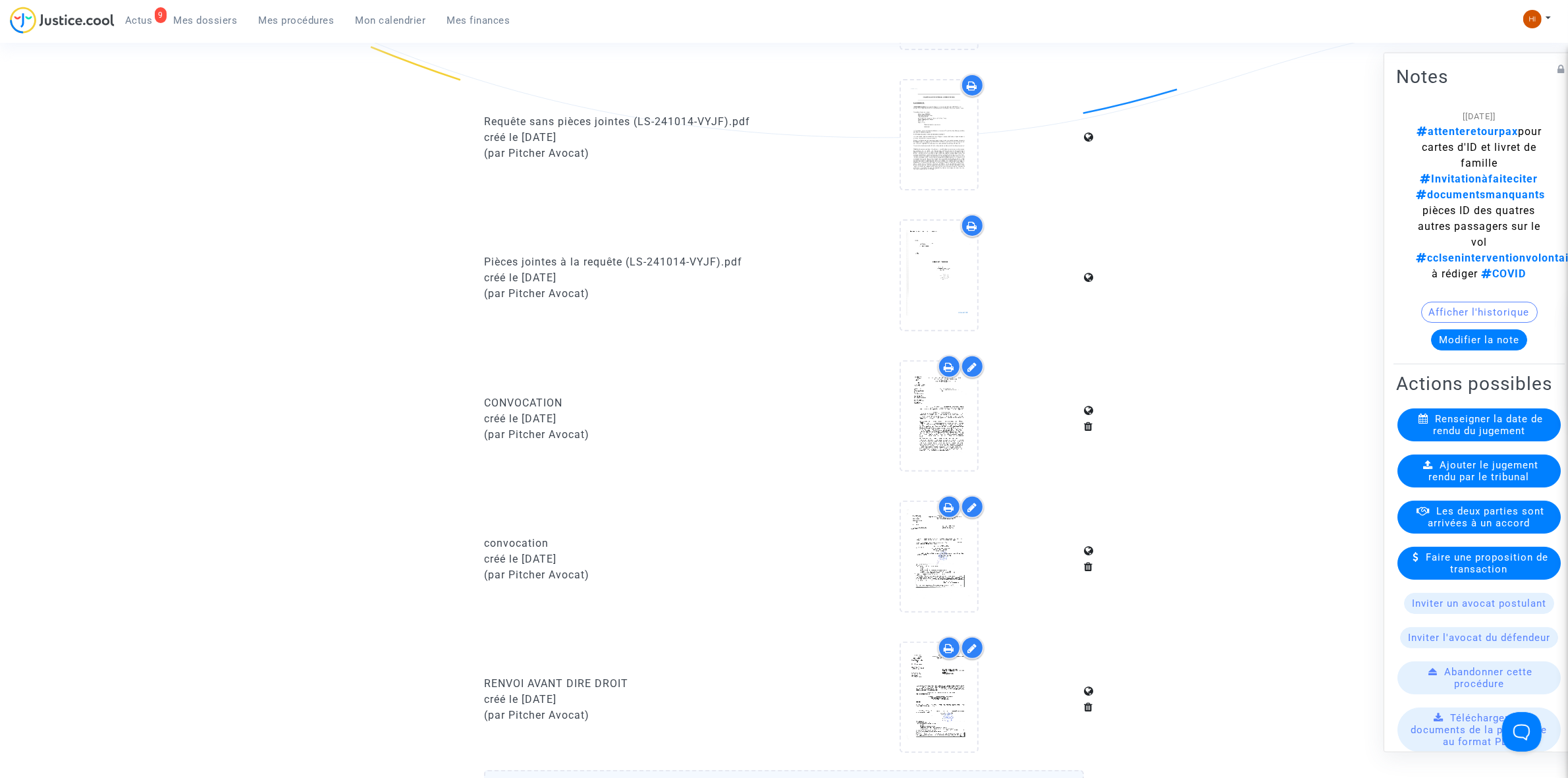
copy div "RENVOI AVANT DIRE DROIT"
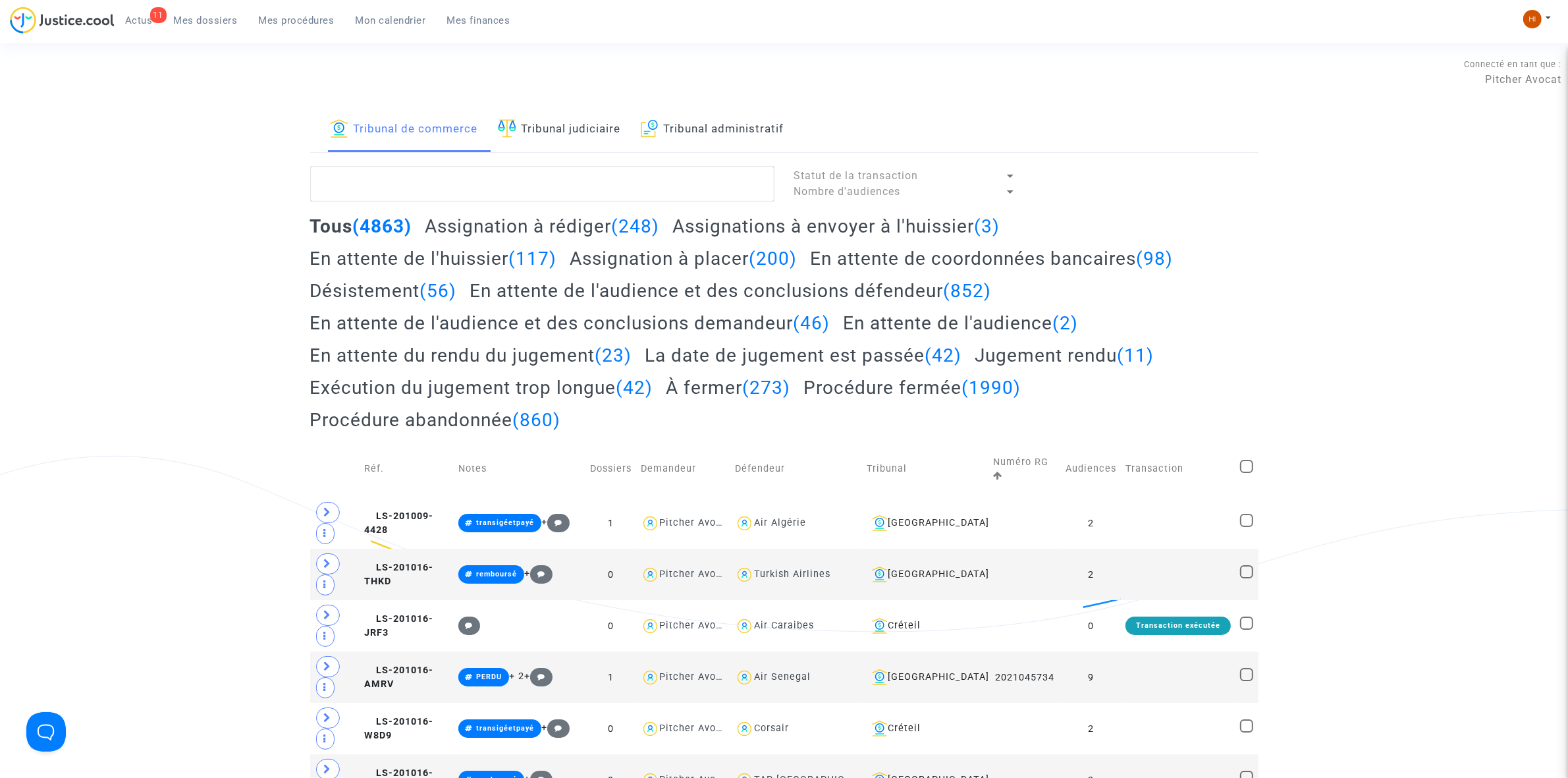
click at [542, 133] on link "Tribunal judiciaire" at bounding box center [559, 130] width 124 height 45
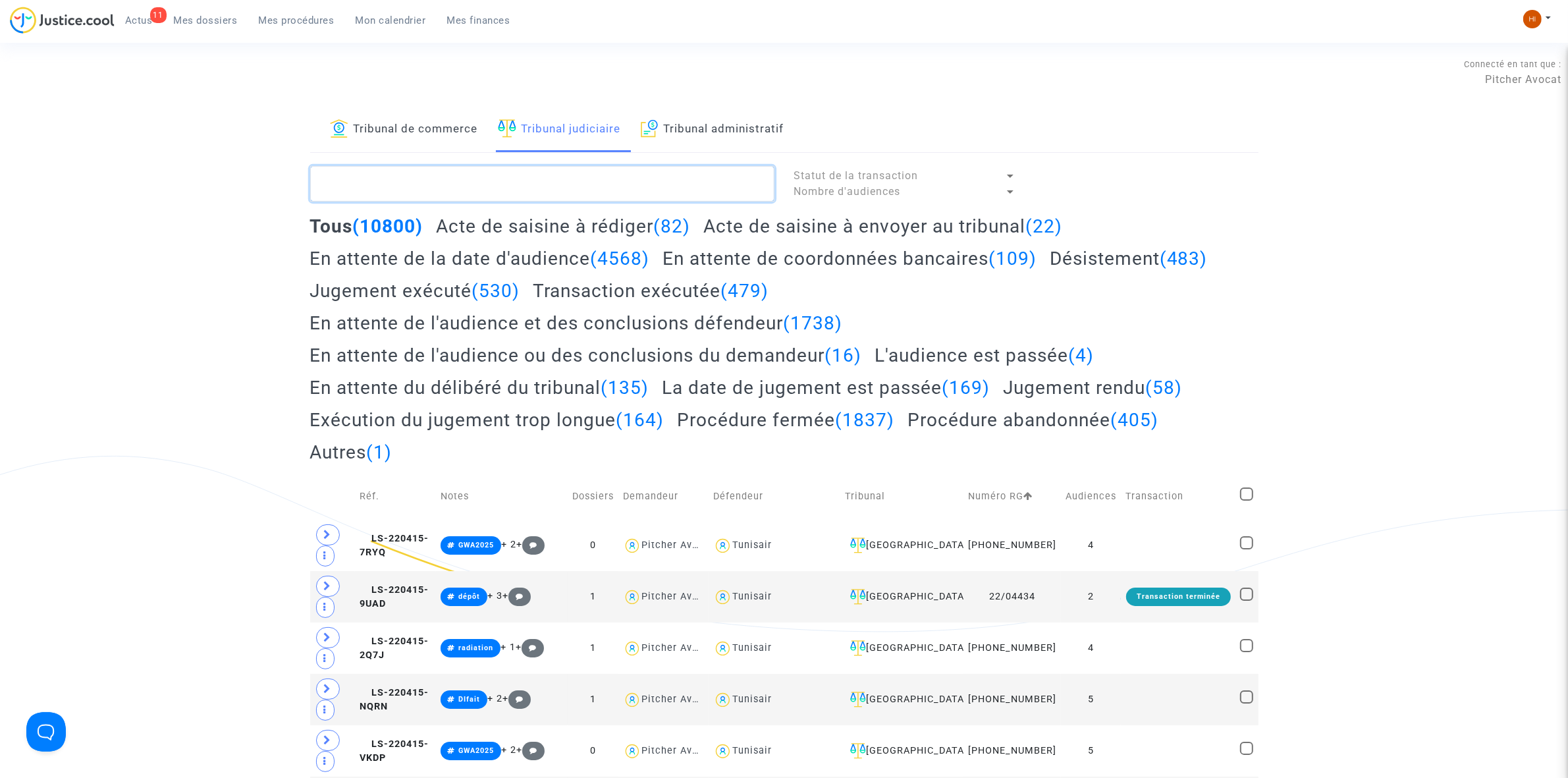
paste textarea "3633118"
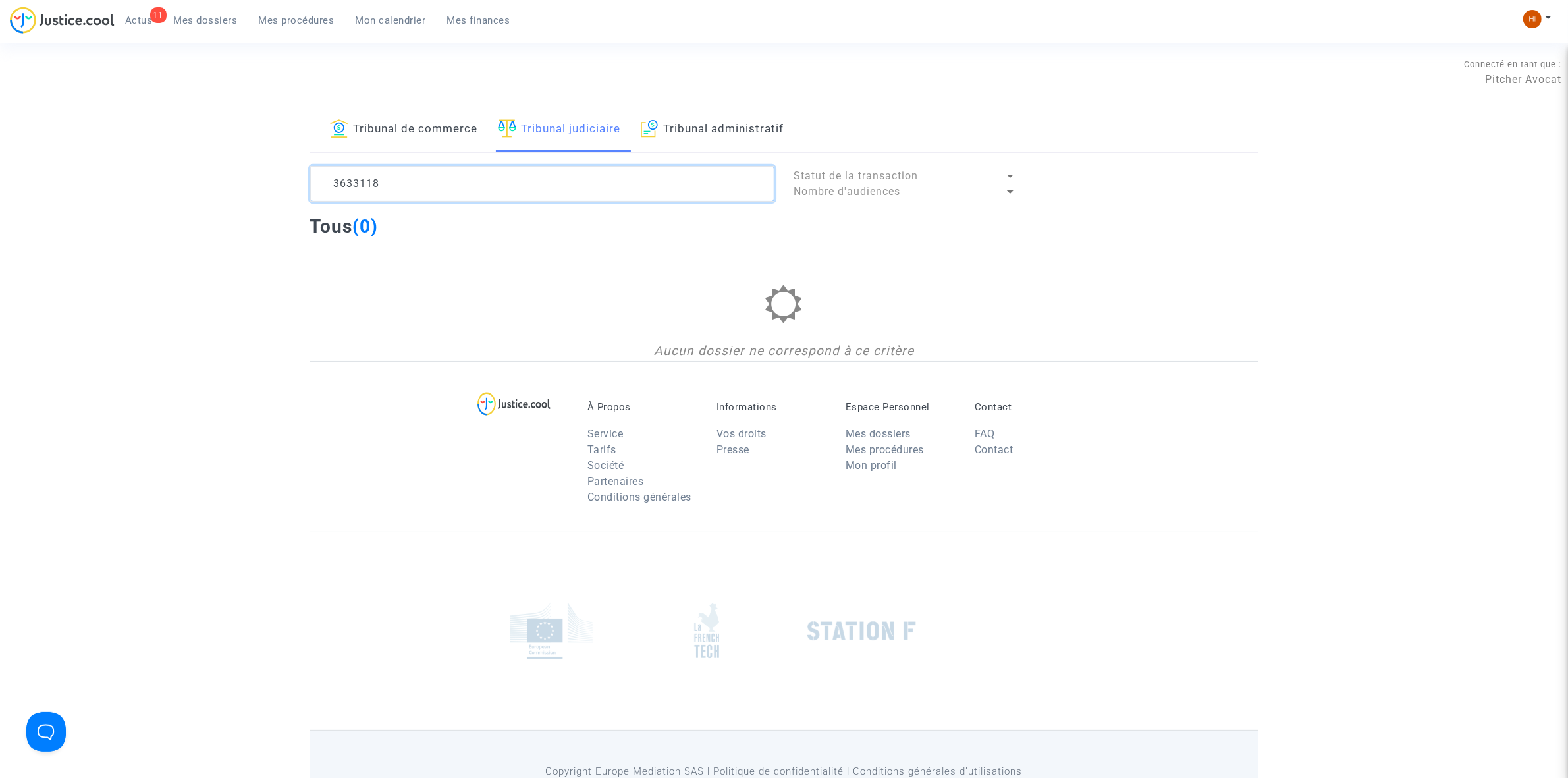
type textarea "3633118"
drag, startPoint x: 433, startPoint y: 184, endPoint x: 235, endPoint y: 168, distance: 198.6
click at [238, 168] on div "Tribunal de commerce Tribunal judiciaire Tribunal administratif 3633118 Statut …" at bounding box center [784, 234] width 1568 height 254
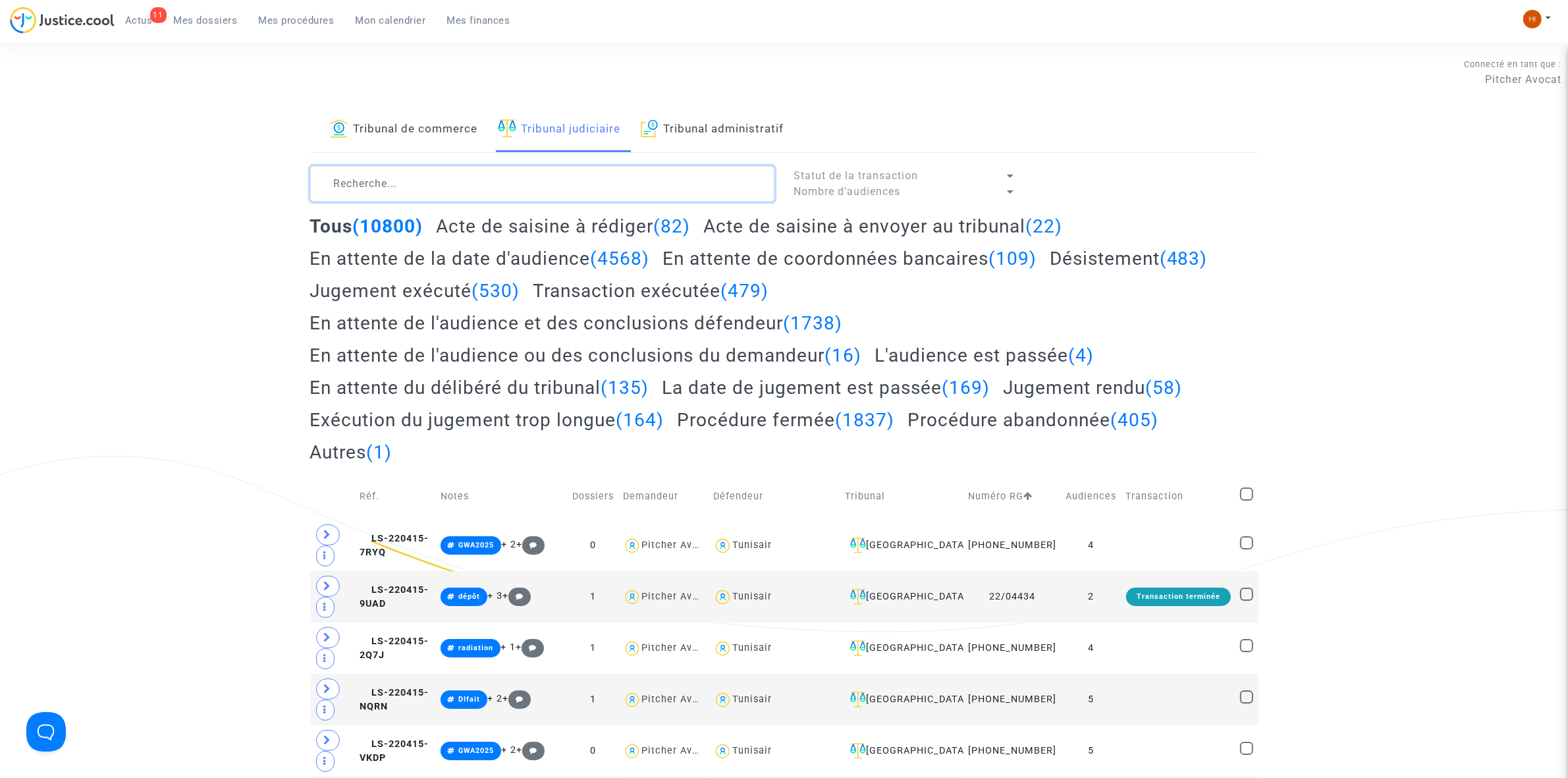
click at [498, 186] on textarea at bounding box center [542, 183] width 464 height 35
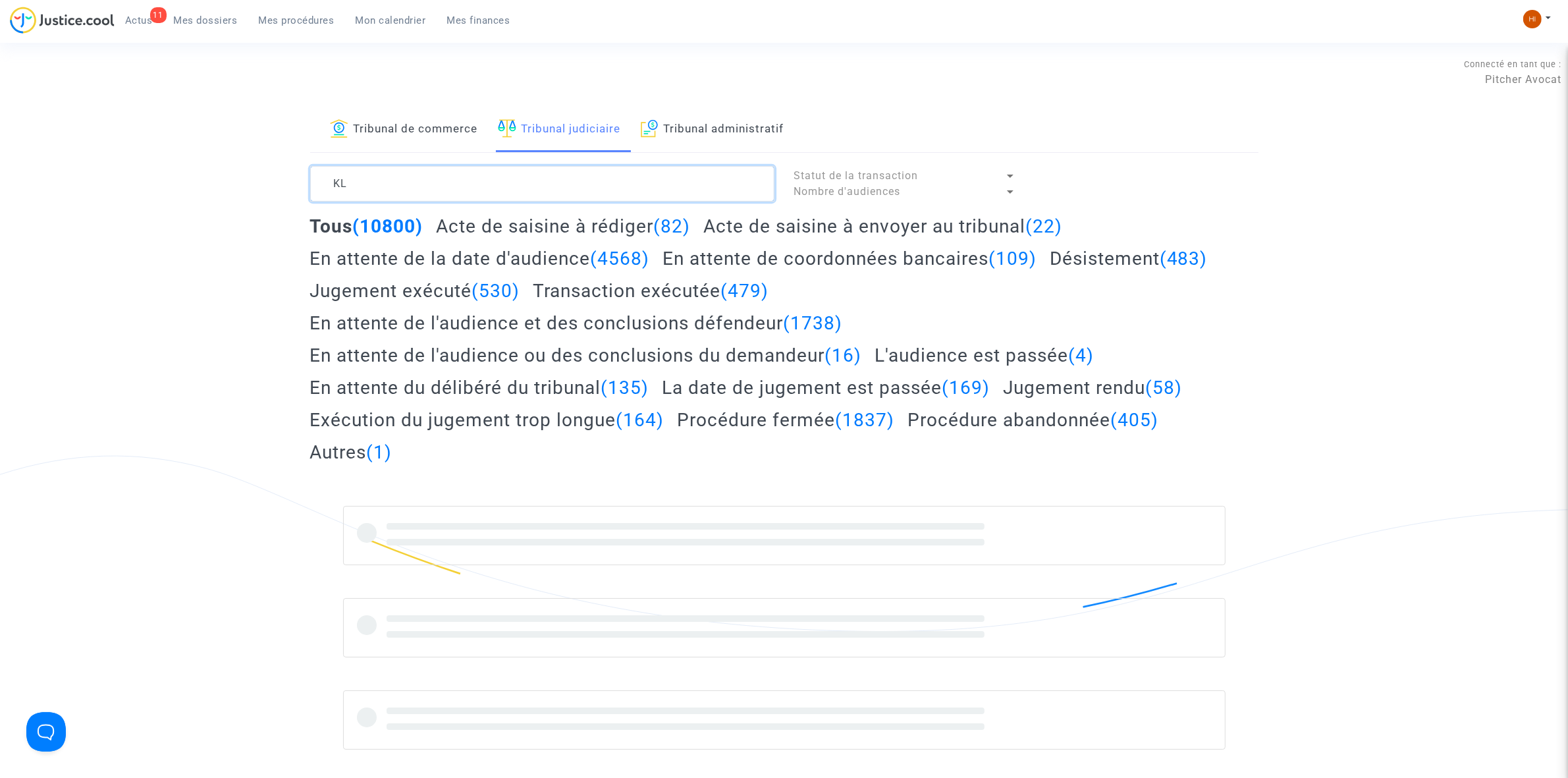
type textarea "K"
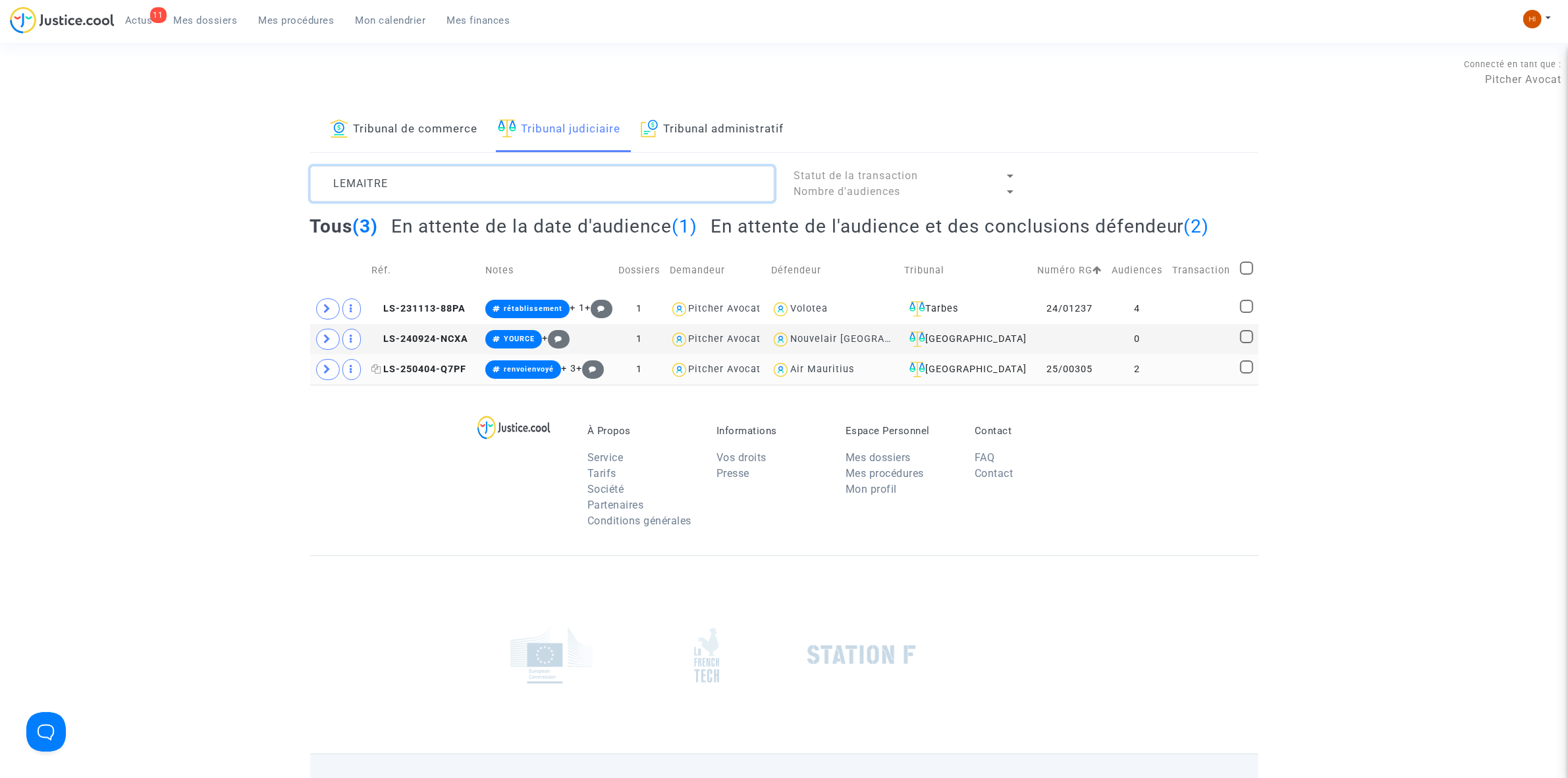
type textarea "LEMAITRE"
click at [440, 364] on span "LS-250404-Q7PF" at bounding box center [418, 369] width 95 height 12
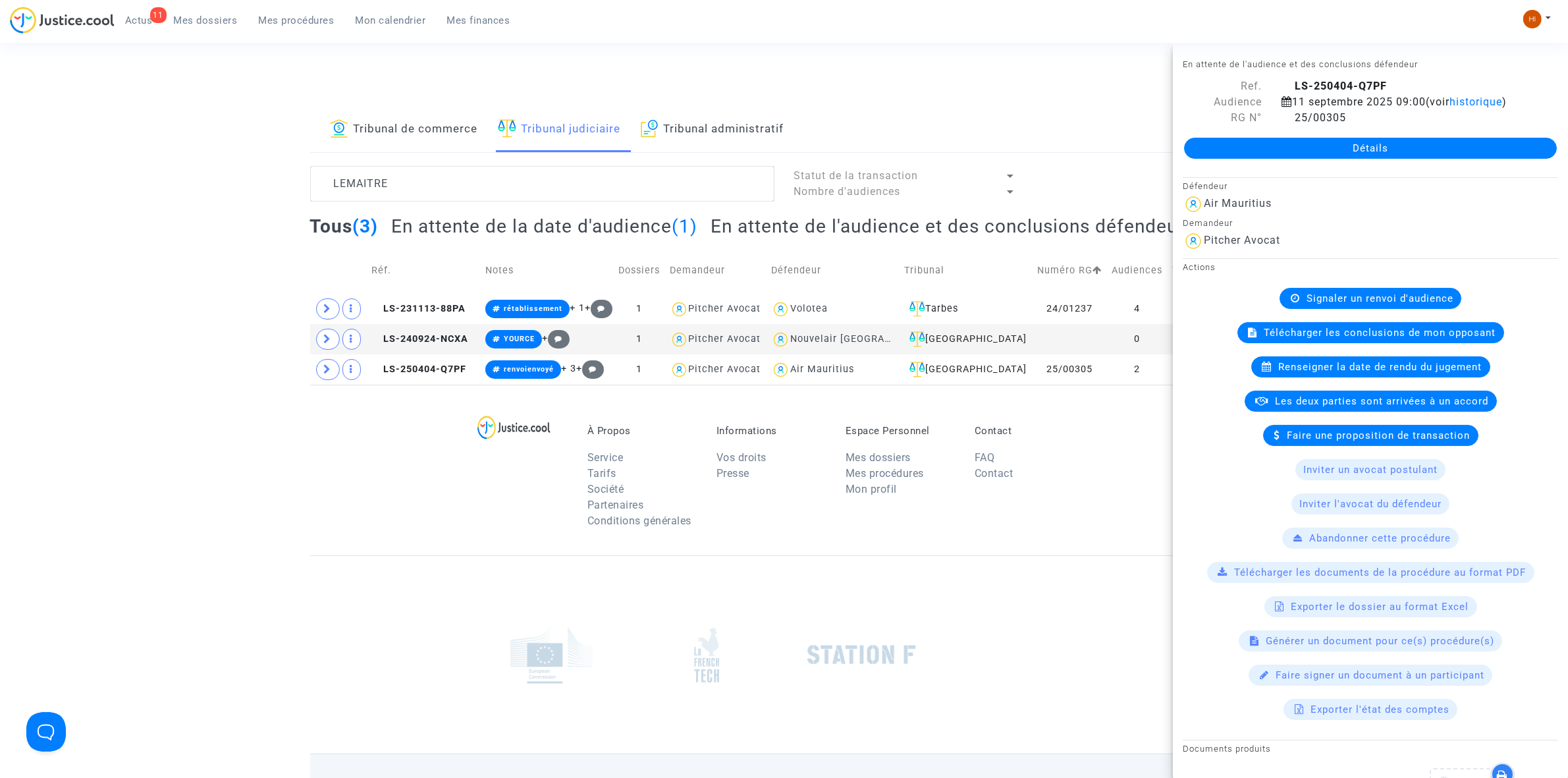
click at [1248, 159] on link "Détails" at bounding box center [1371, 148] width 373 height 21
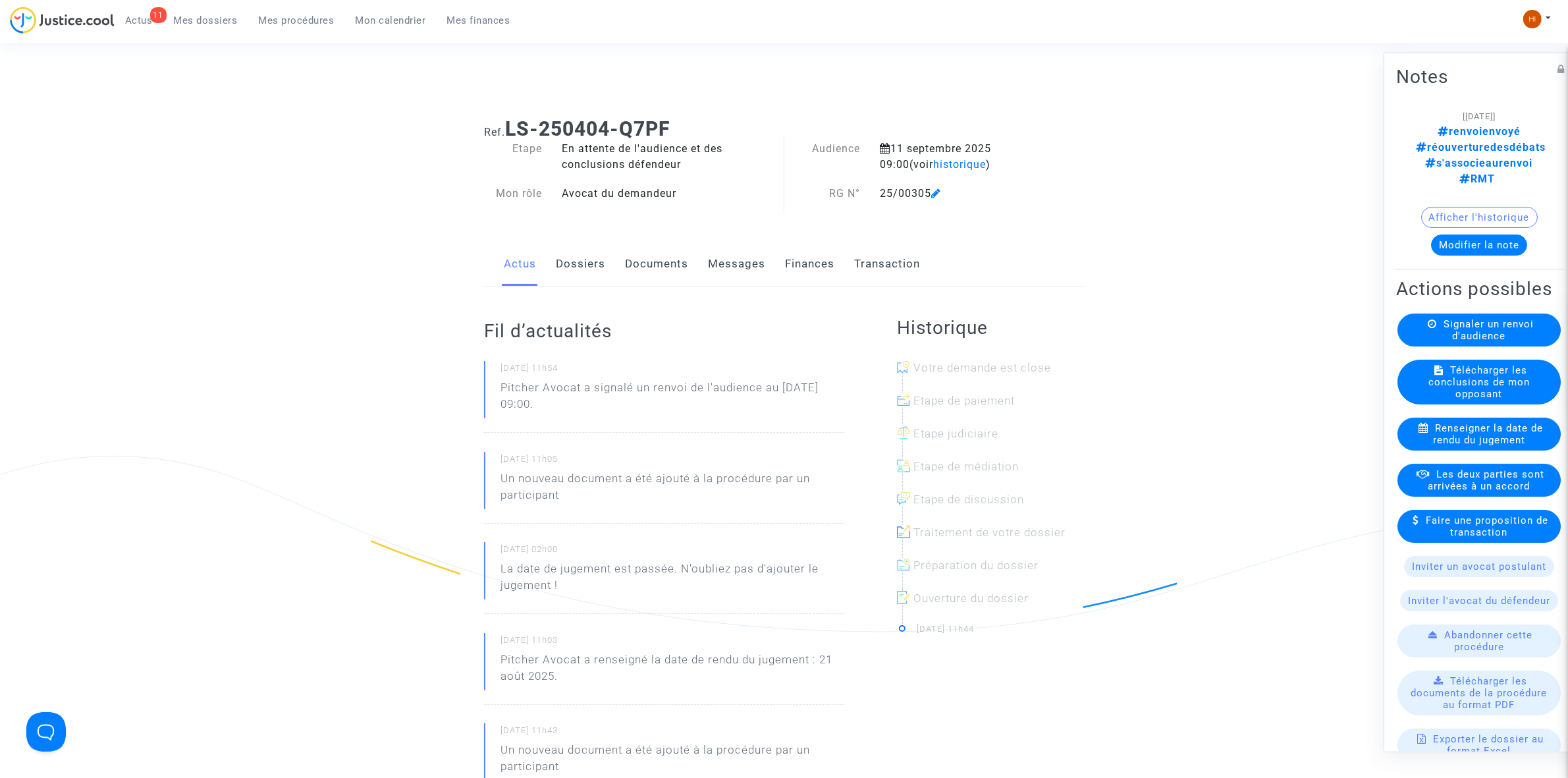
click at [662, 267] on link "Documents" at bounding box center [657, 264] width 64 height 43
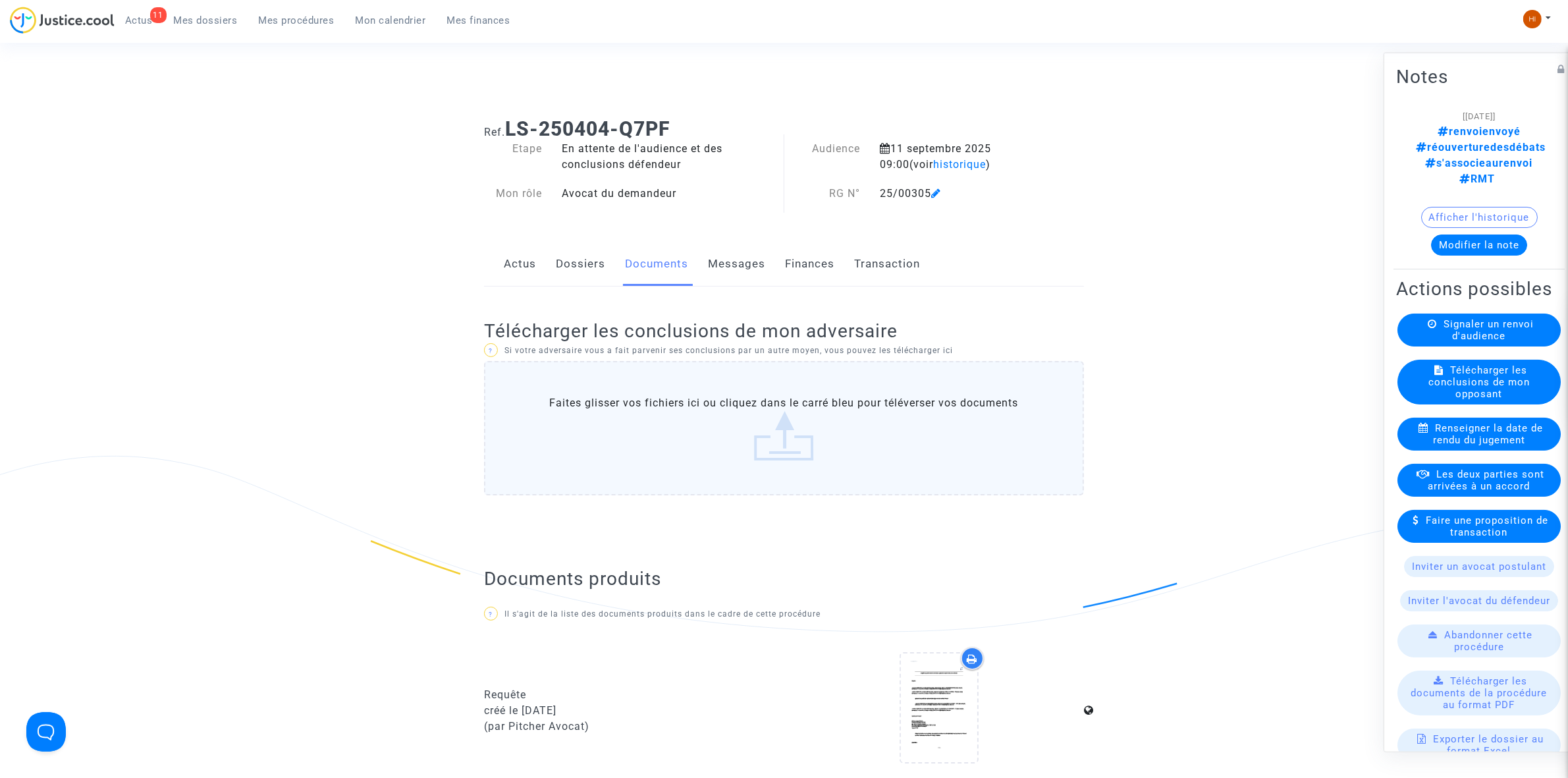
click at [1472, 318] on span "Signaler un renvoi d'audience" at bounding box center [1489, 329] width 90 height 24
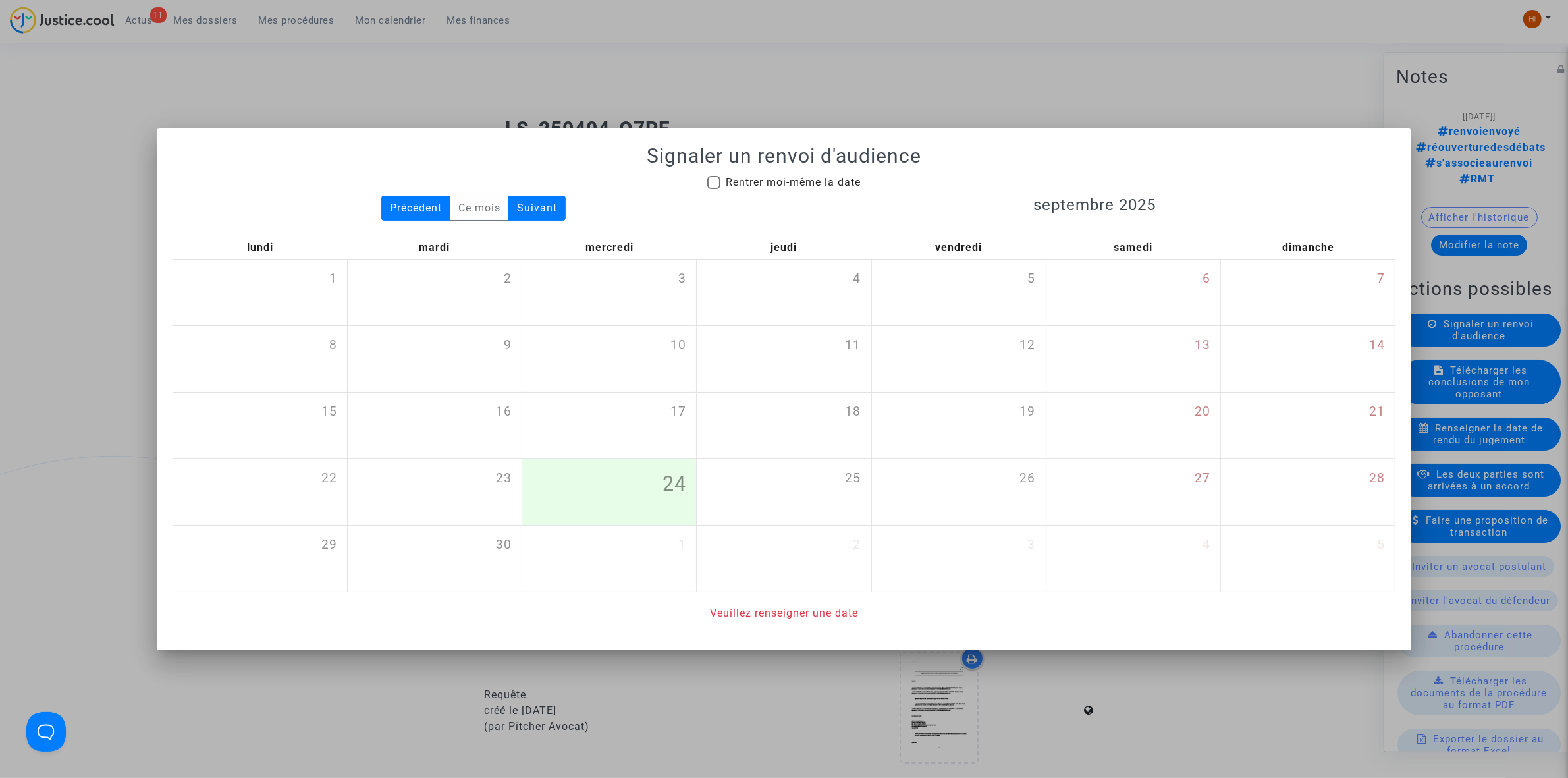
click at [826, 189] on span "Rentrer moi-même la date" at bounding box center [793, 183] width 135 height 16
click at [714, 189] on input "Rentrer moi-même la date" at bounding box center [714, 189] width 1 height 1
checkbox input "true"
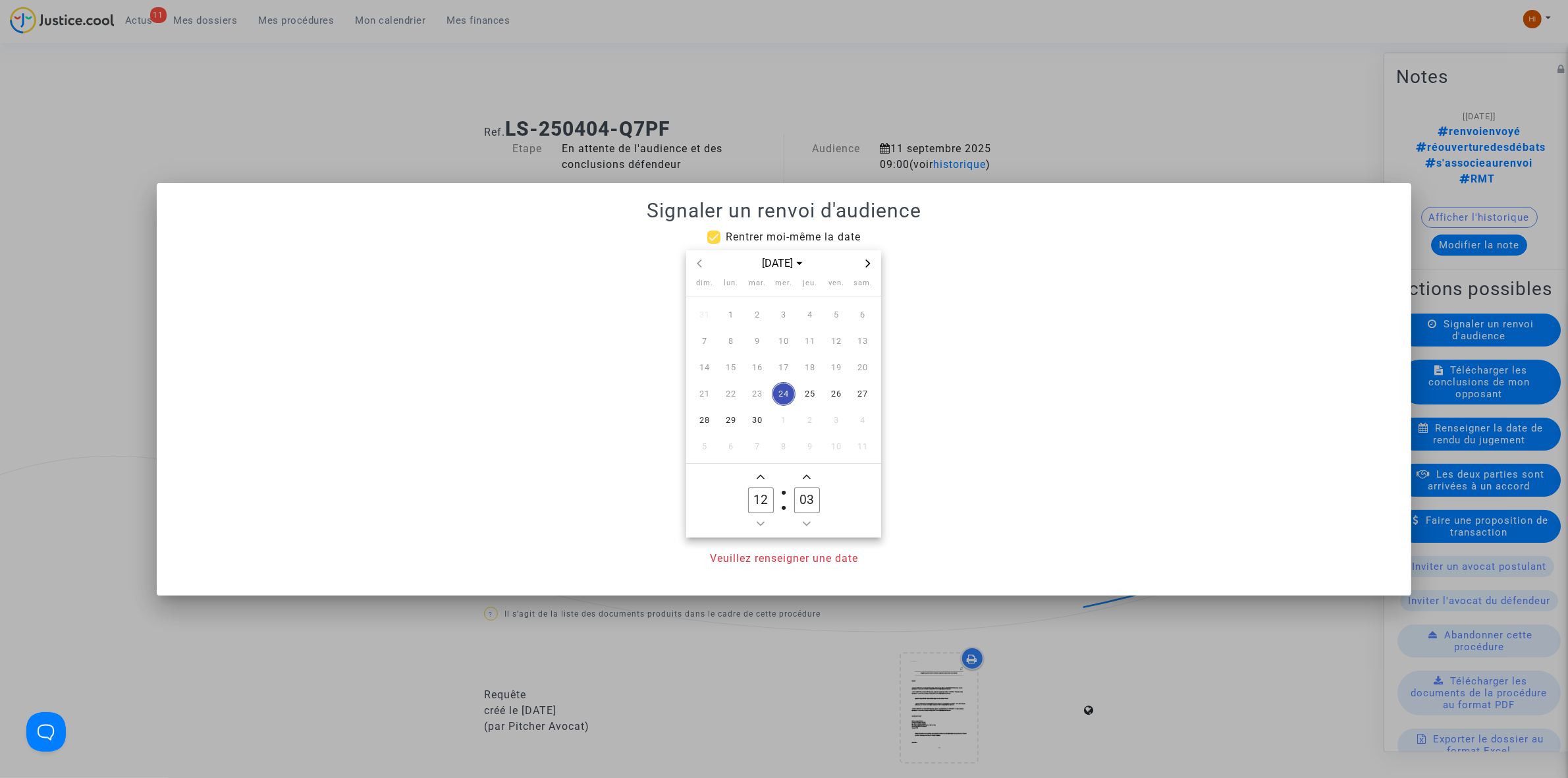
click at [877, 265] on div "[DATE]" at bounding box center [784, 264] width 195 height 27
click at [865, 264] on icon "Next month" at bounding box center [867, 263] width 8 height 8
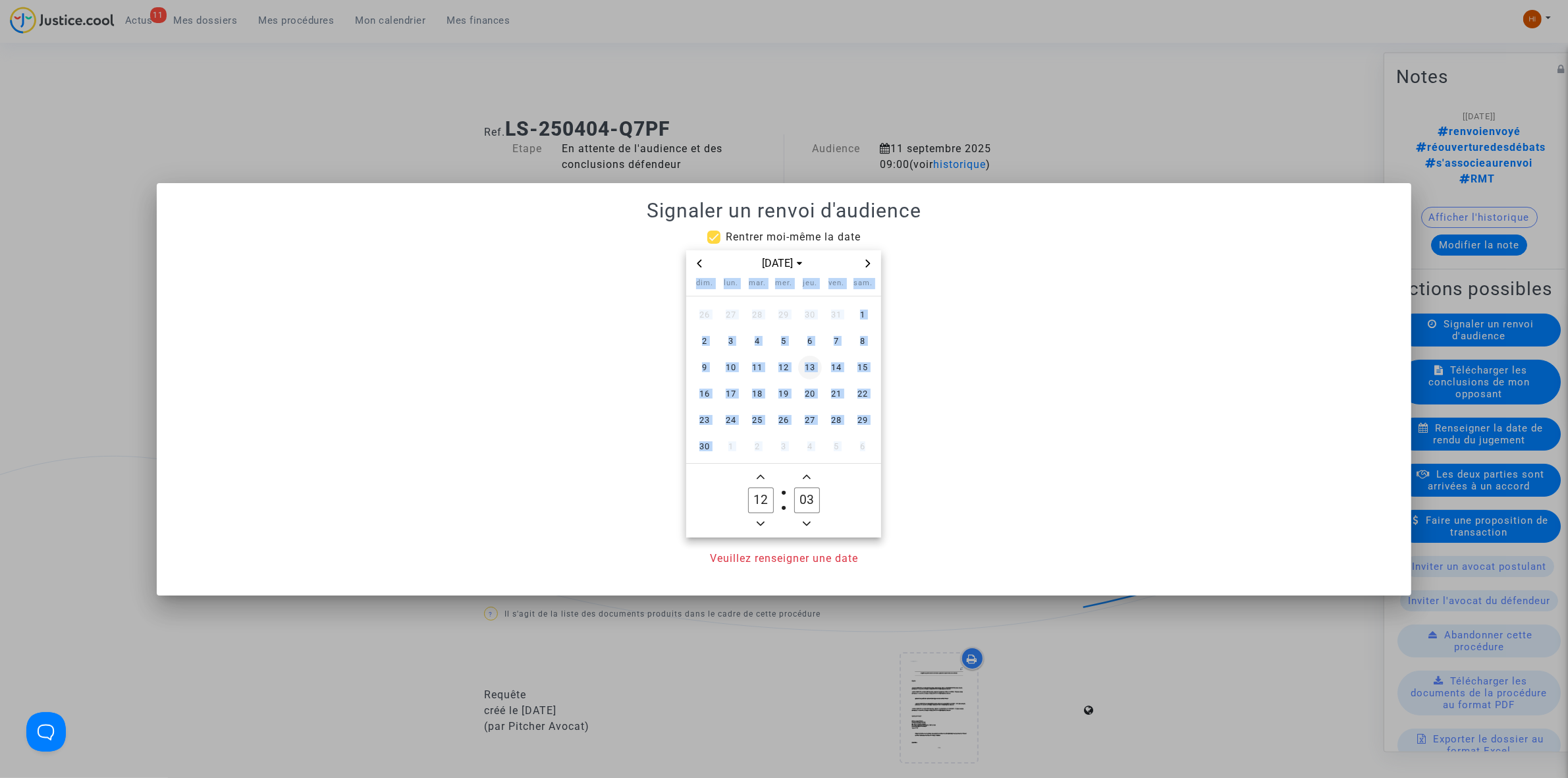
click at [808, 369] on span "13" at bounding box center [810, 367] width 24 height 24
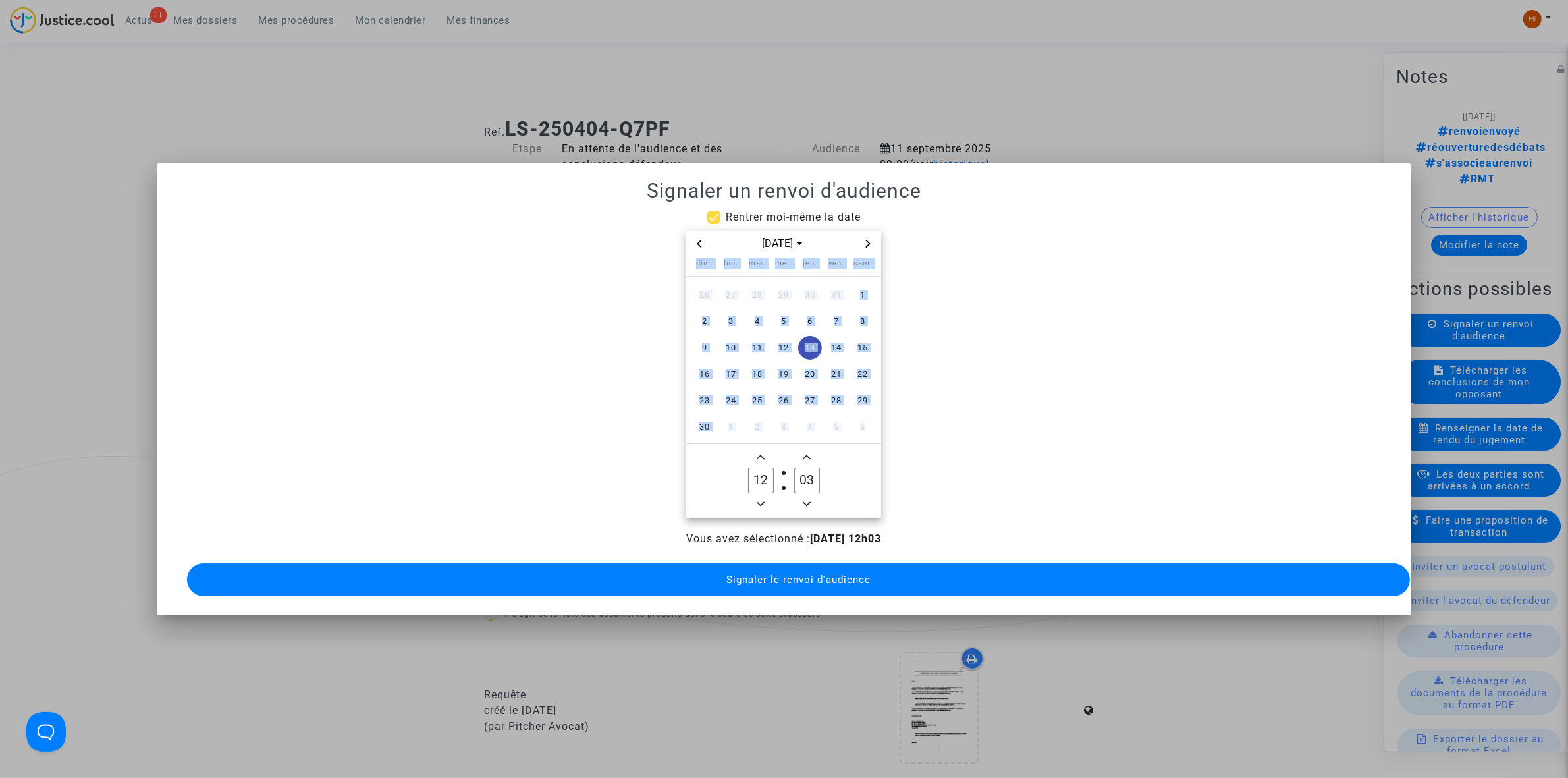
click at [761, 500] on icon "Minus a hour" at bounding box center [761, 503] width 8 height 8
type input "09"
click at [811, 467] on input "03" at bounding box center [807, 480] width 25 height 25
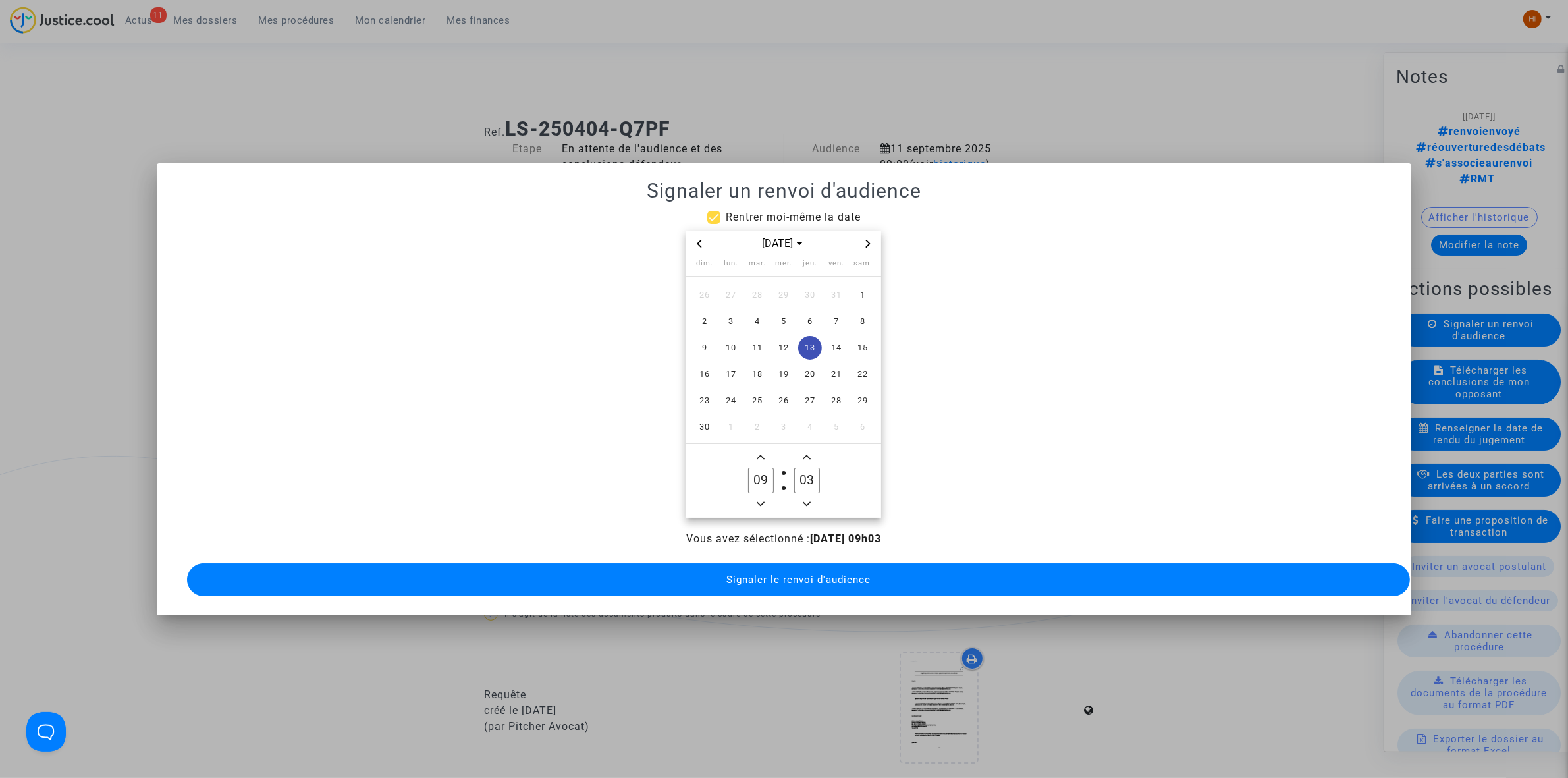
click at [811, 467] on input "03" at bounding box center [807, 480] width 25 height 25
type input "00"
click at [766, 574] on span "Signaler le renvoi d'audience" at bounding box center [799, 579] width 144 height 12
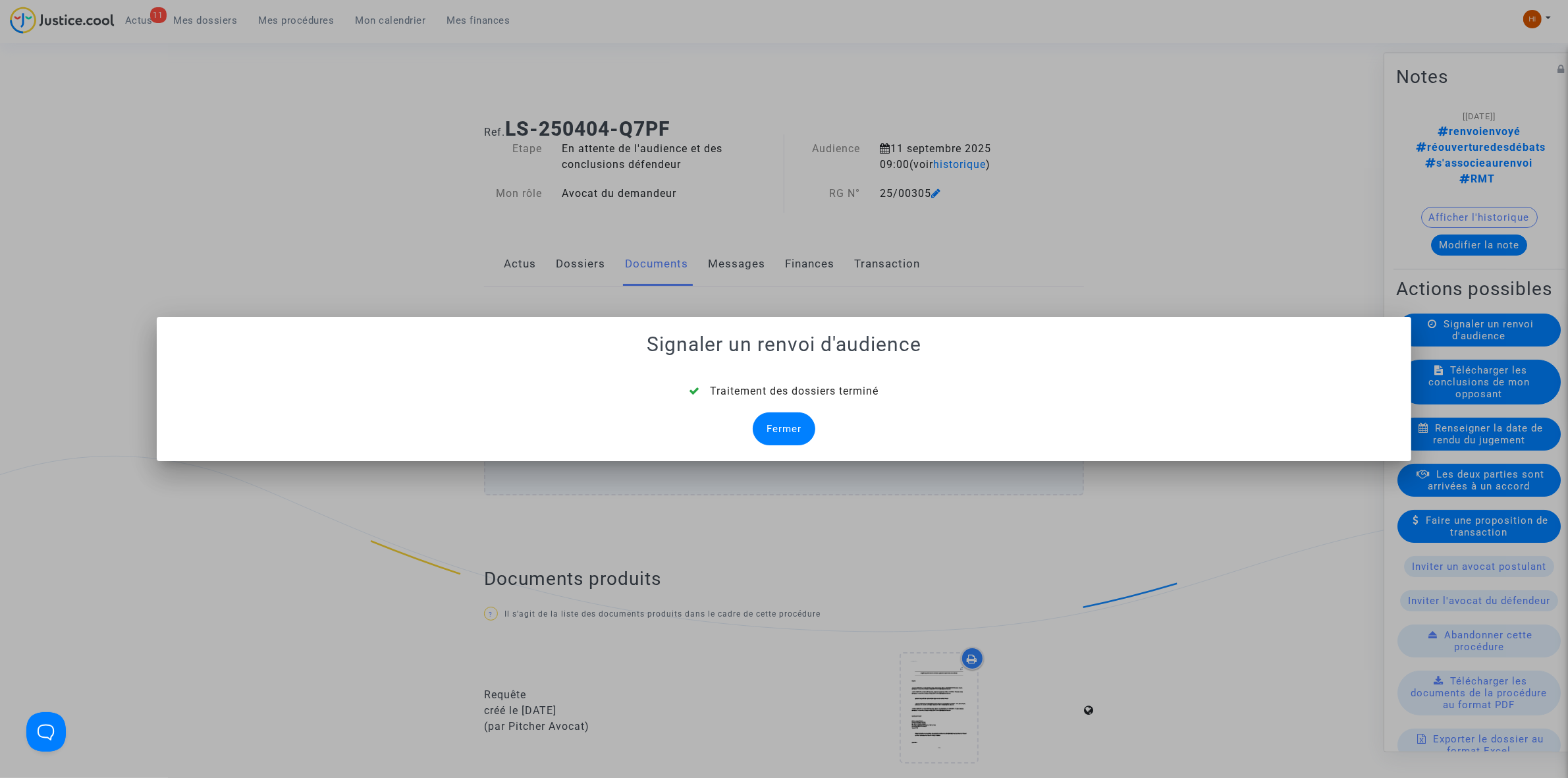
click at [794, 432] on div "Fermer" at bounding box center [784, 429] width 63 height 33
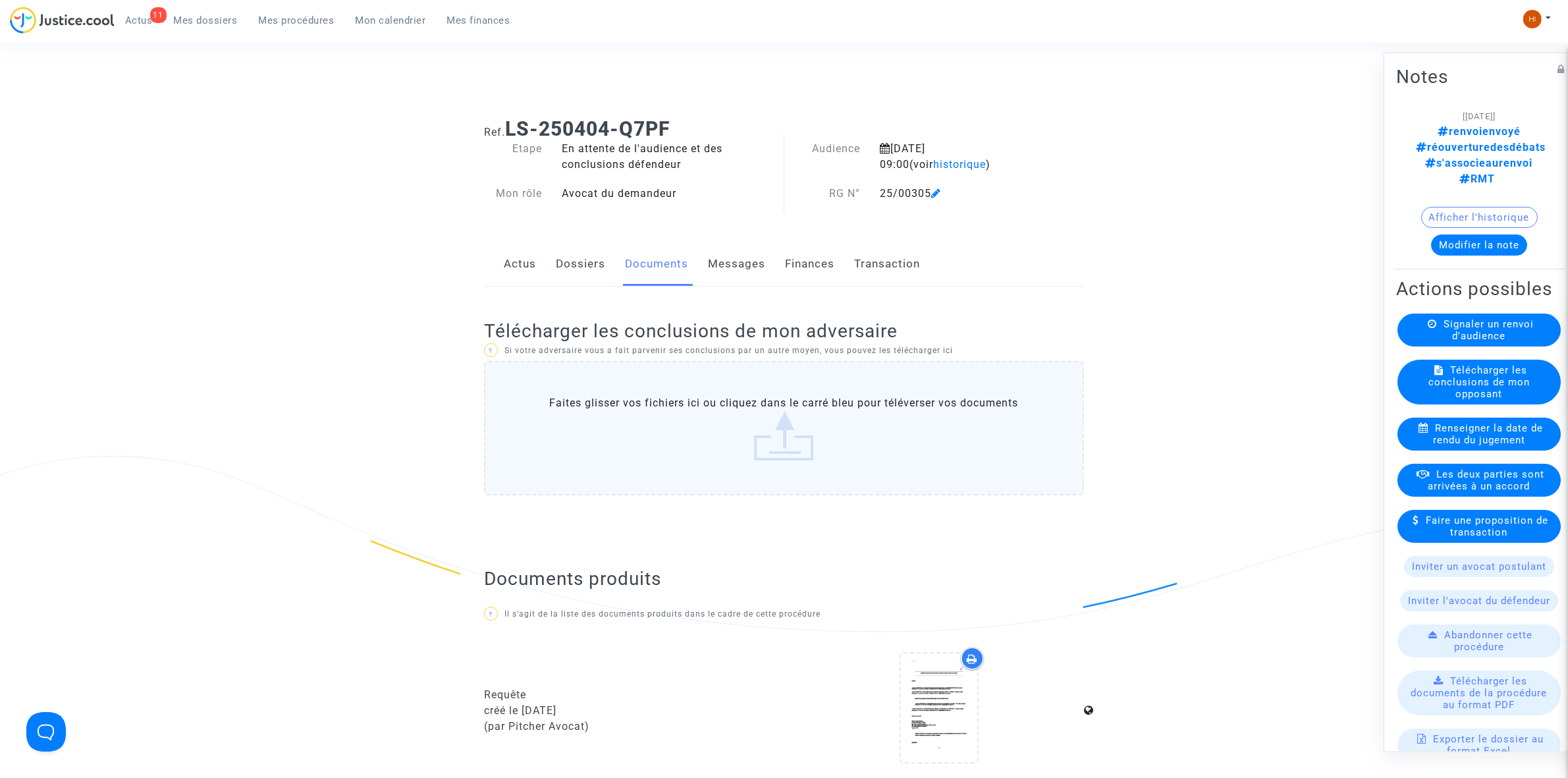
click at [657, 265] on link "Documents" at bounding box center [657, 264] width 64 height 43
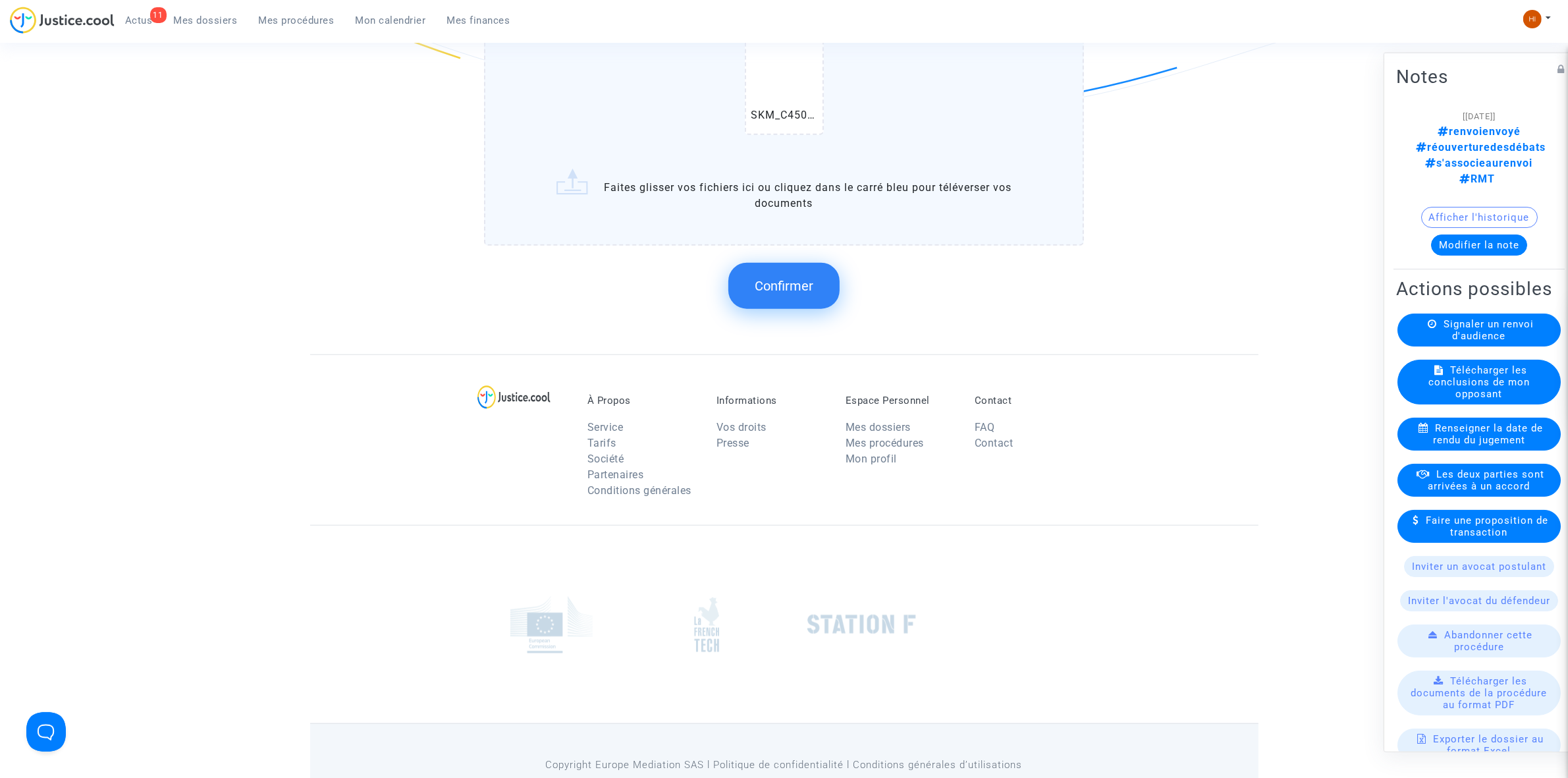
scroll to position [1446, 0]
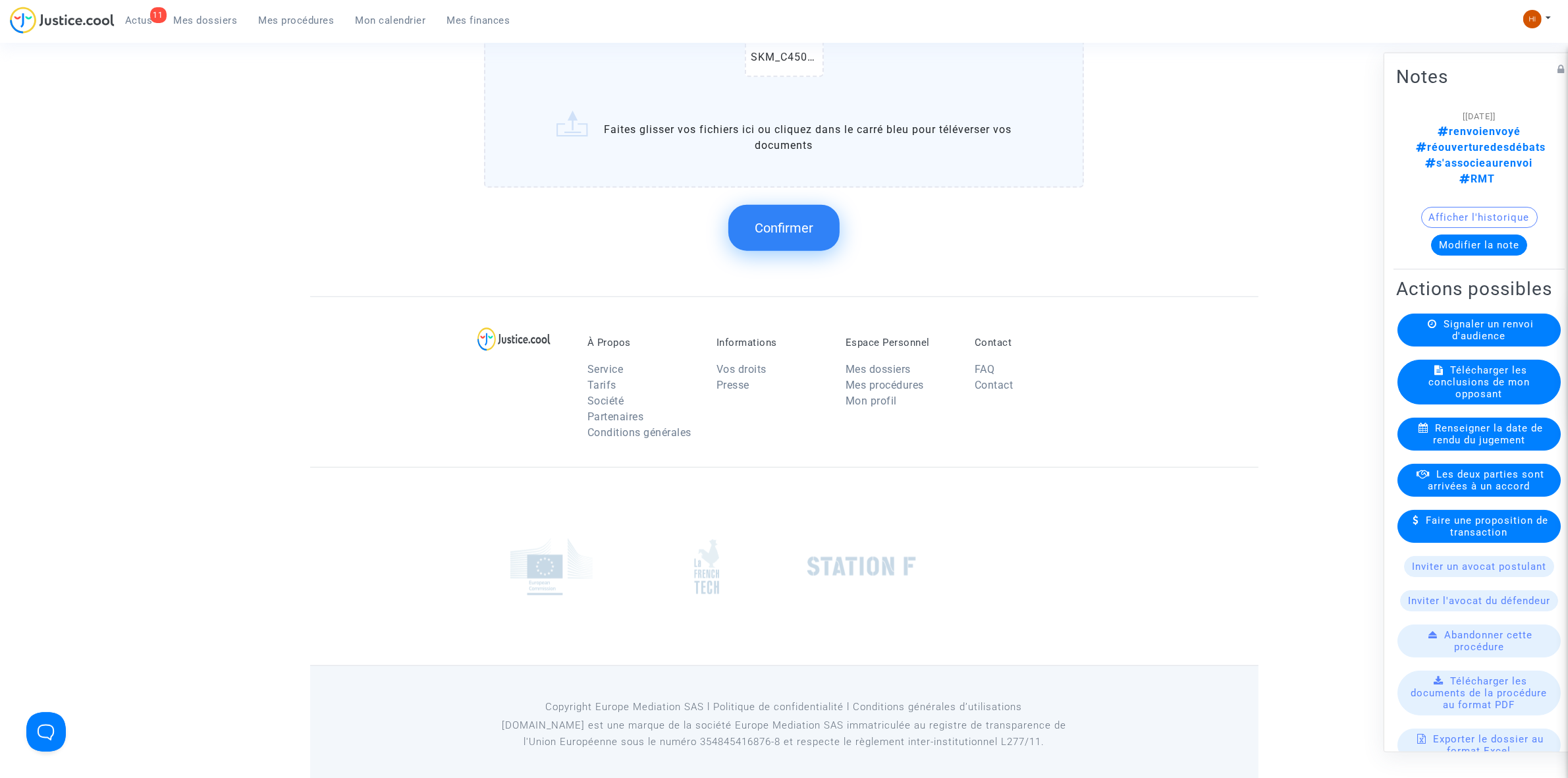
click at [789, 233] on button "Confirmer" at bounding box center [784, 228] width 111 height 46
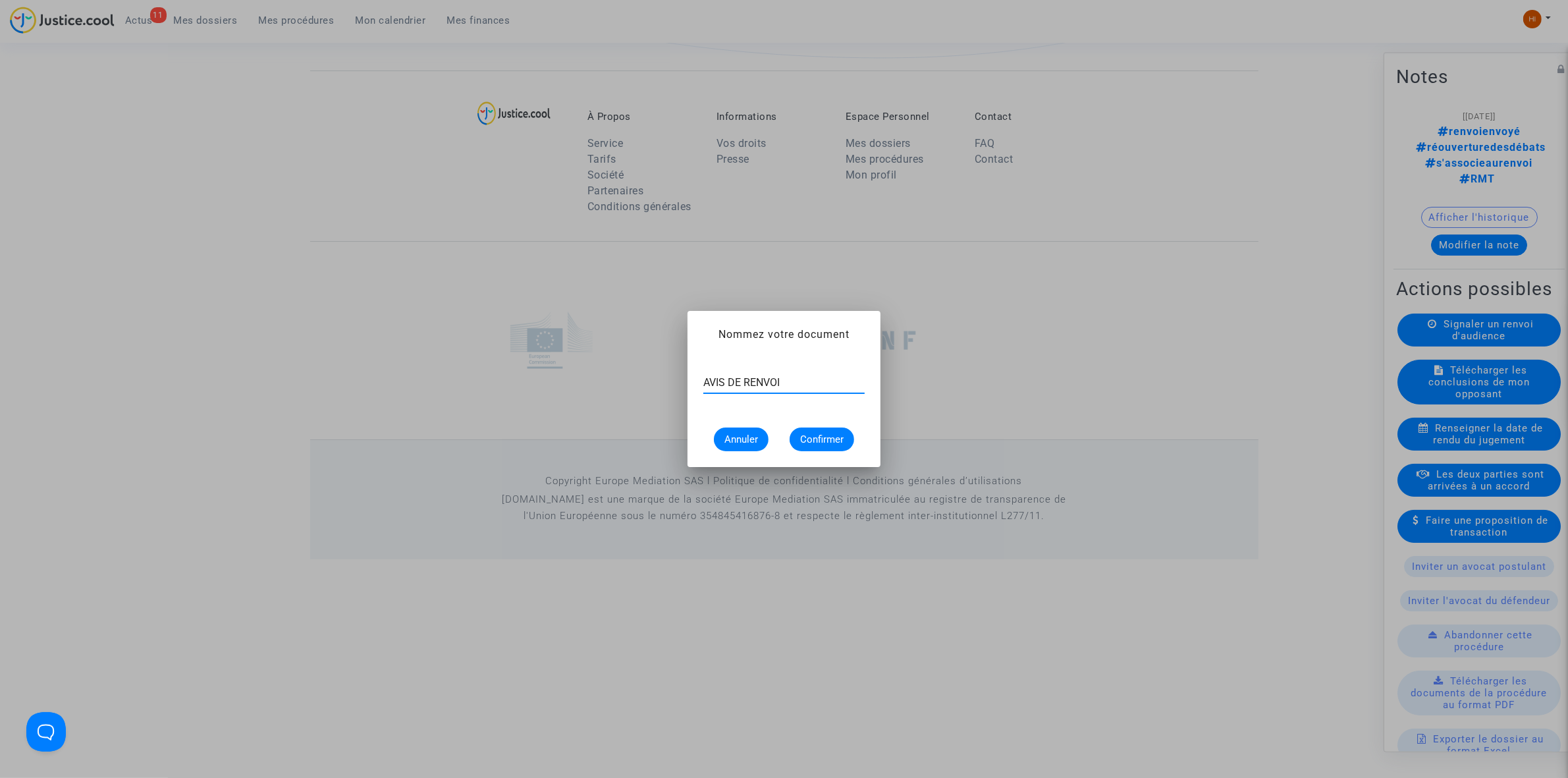
type input "AVIS DE RENVOI"
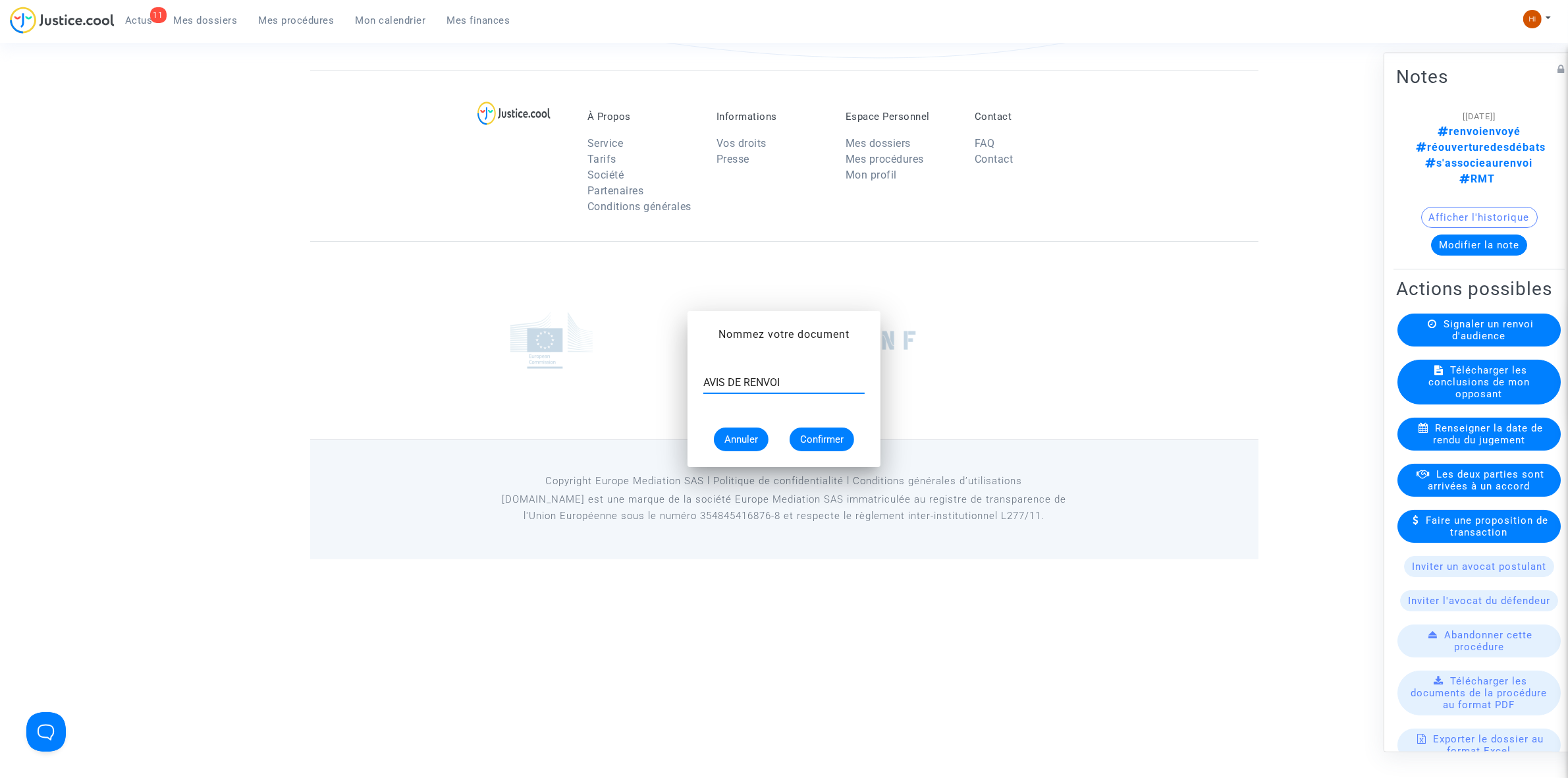
scroll to position [1220, 0]
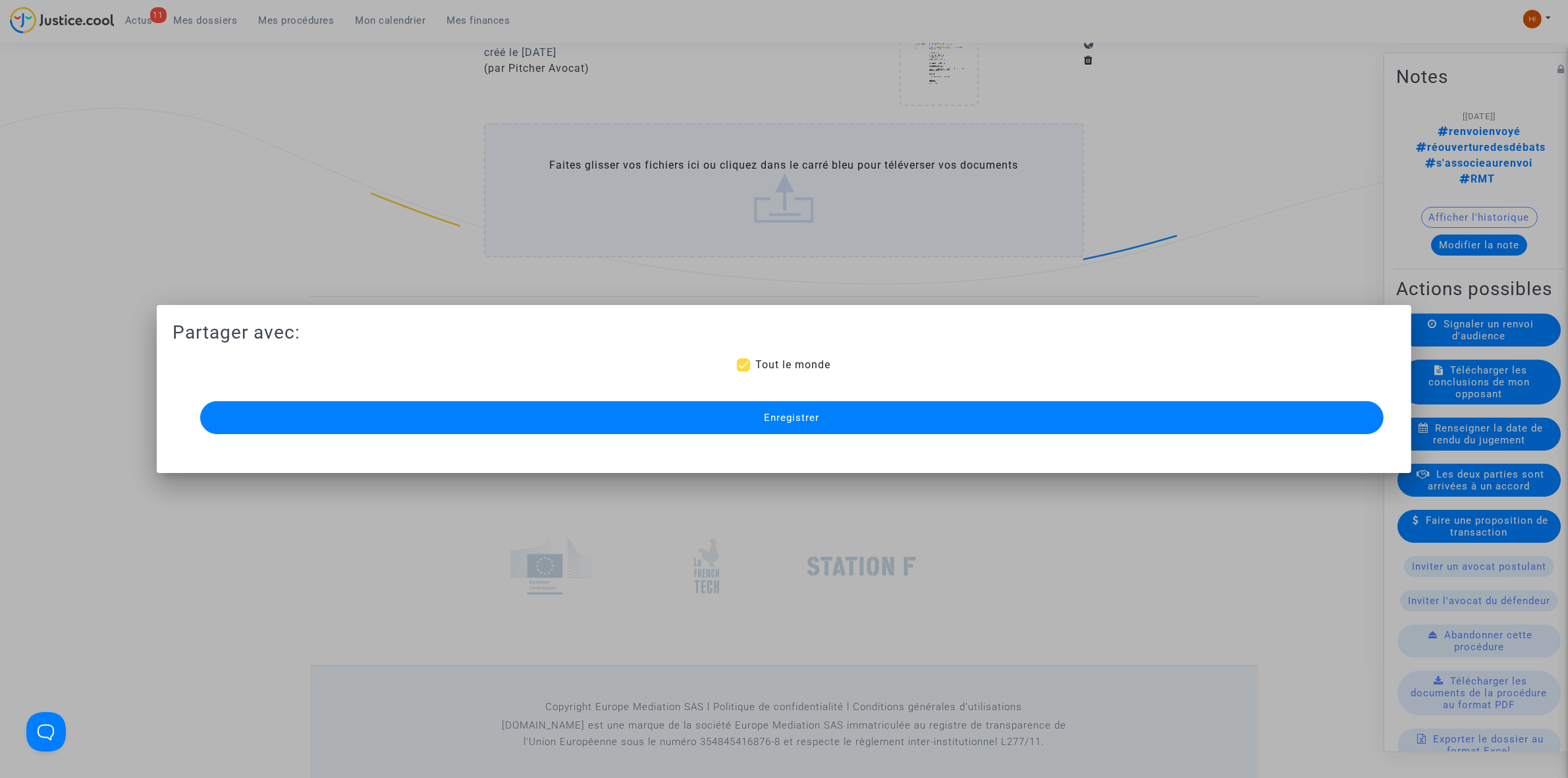
click at [923, 415] on button "Enregistrer" at bounding box center [792, 418] width 1184 height 33
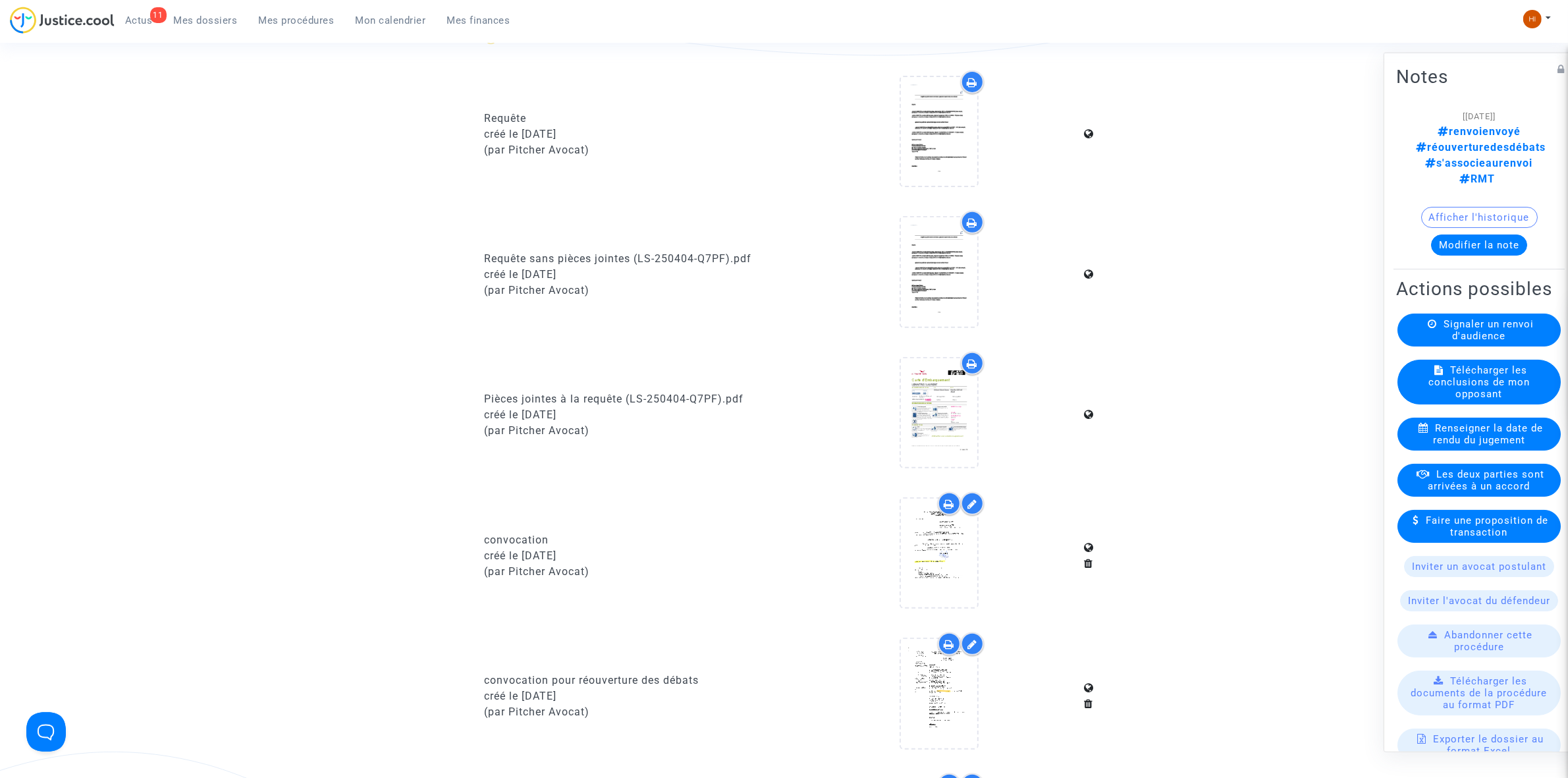
scroll to position [988, 0]
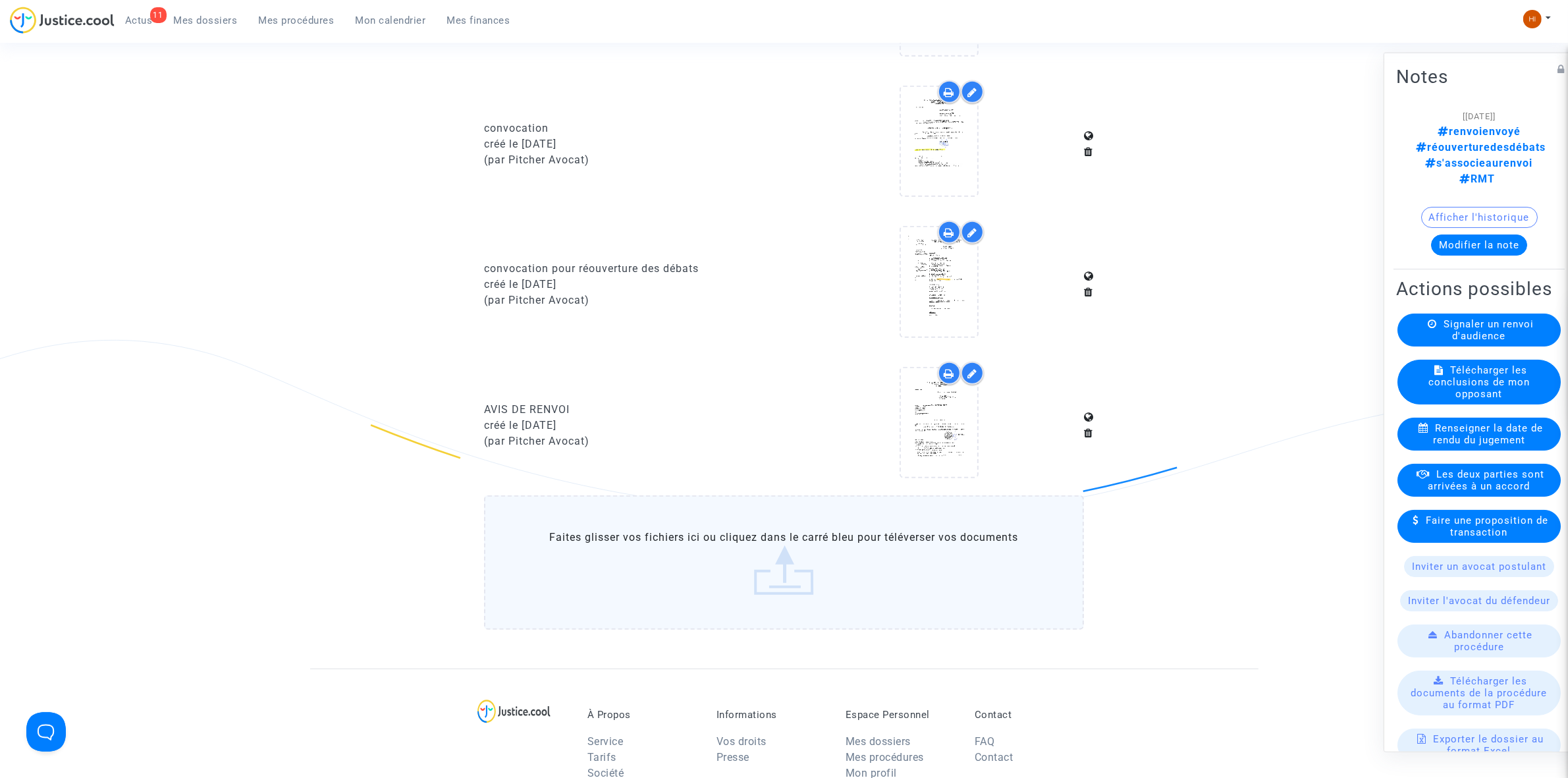
drag, startPoint x: 291, startPoint y: 17, endPoint x: 380, endPoint y: 61, distance: 99.3
click at [290, 17] on span "Mes procédures" at bounding box center [296, 20] width 76 height 12
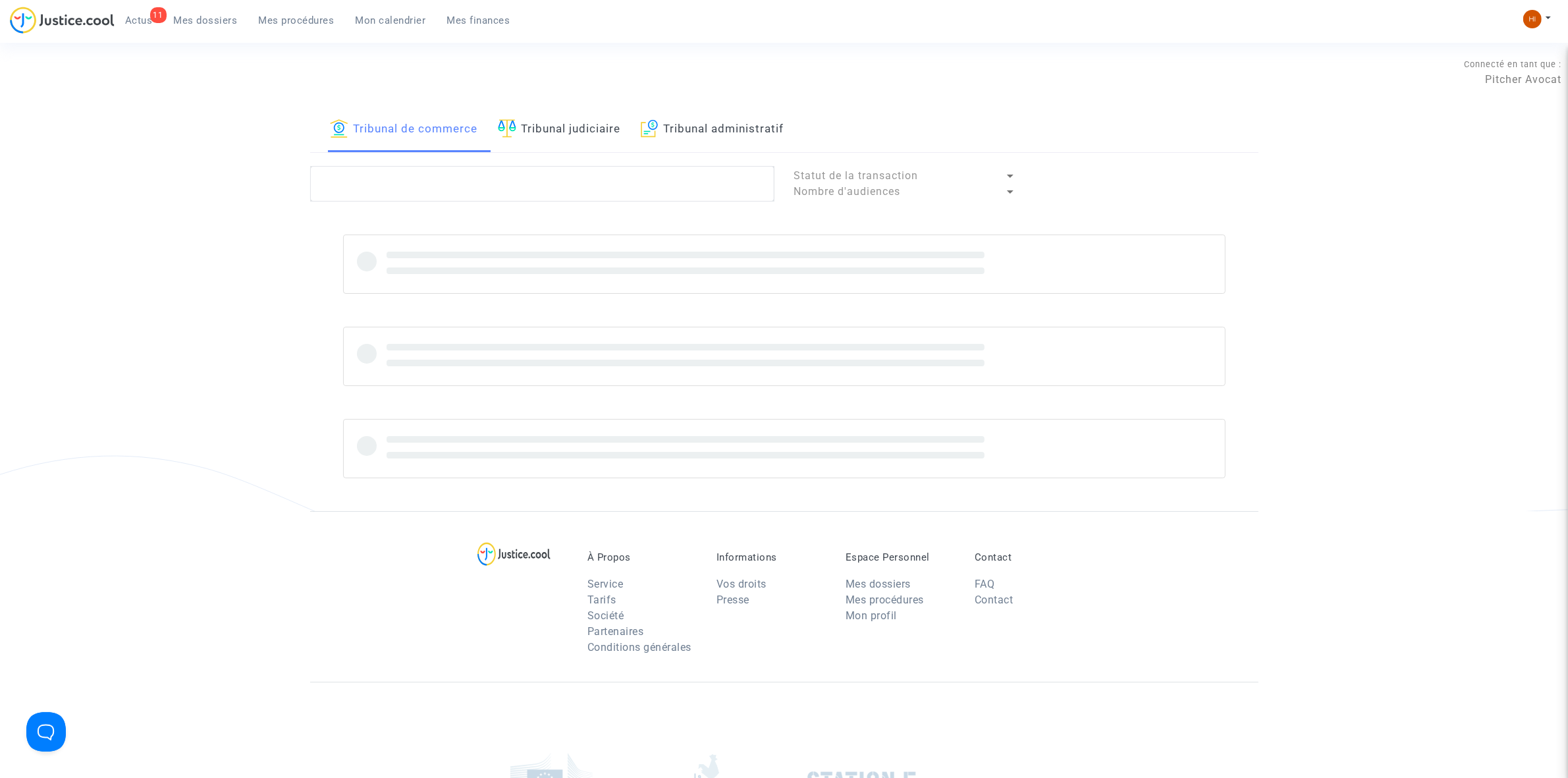
click at [573, 137] on link "Tribunal judiciaire" at bounding box center [559, 130] width 124 height 45
click at [527, 175] on textarea at bounding box center [542, 183] width 464 height 35
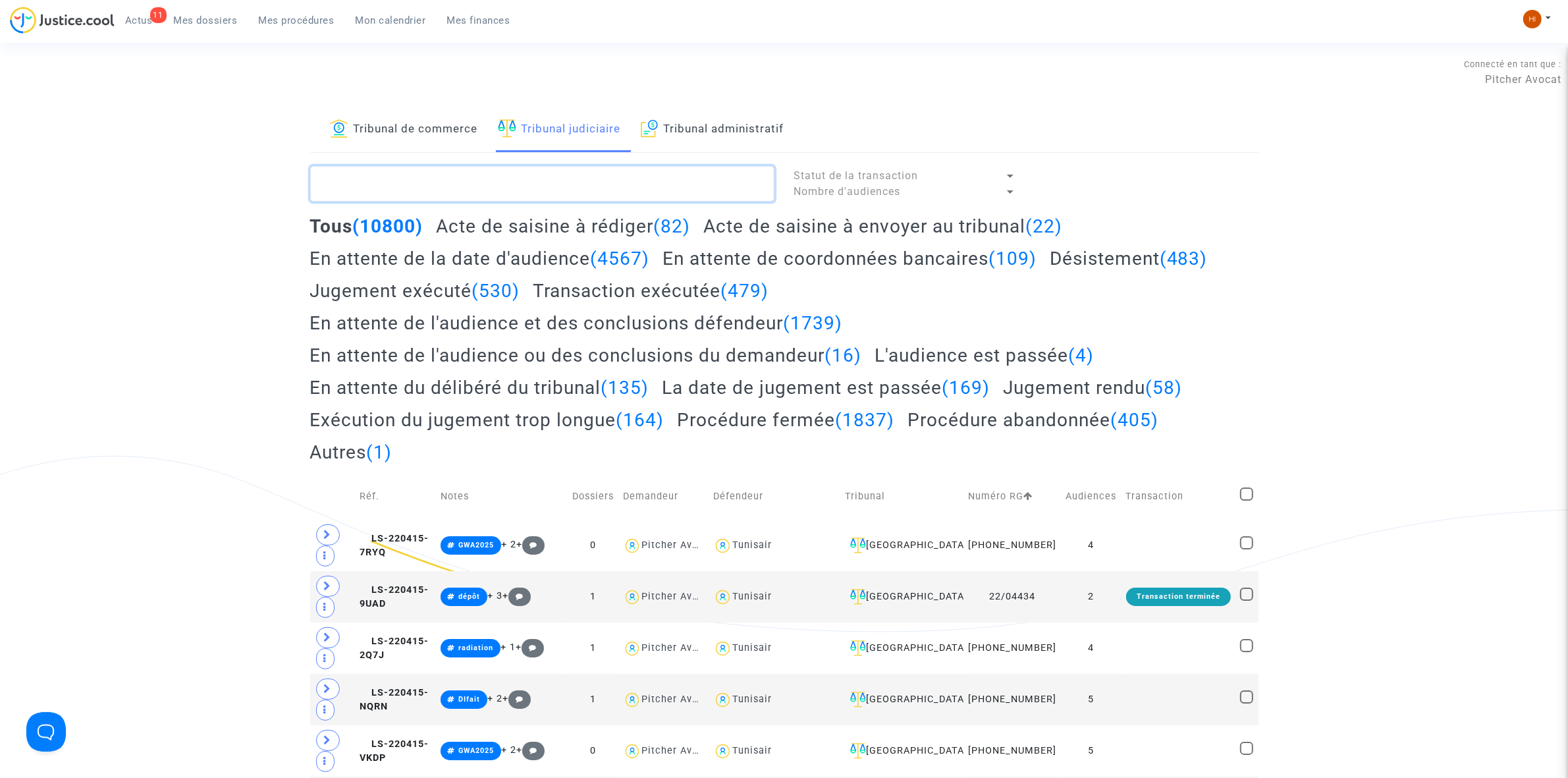
click at [521, 194] on textarea at bounding box center [542, 183] width 464 height 35
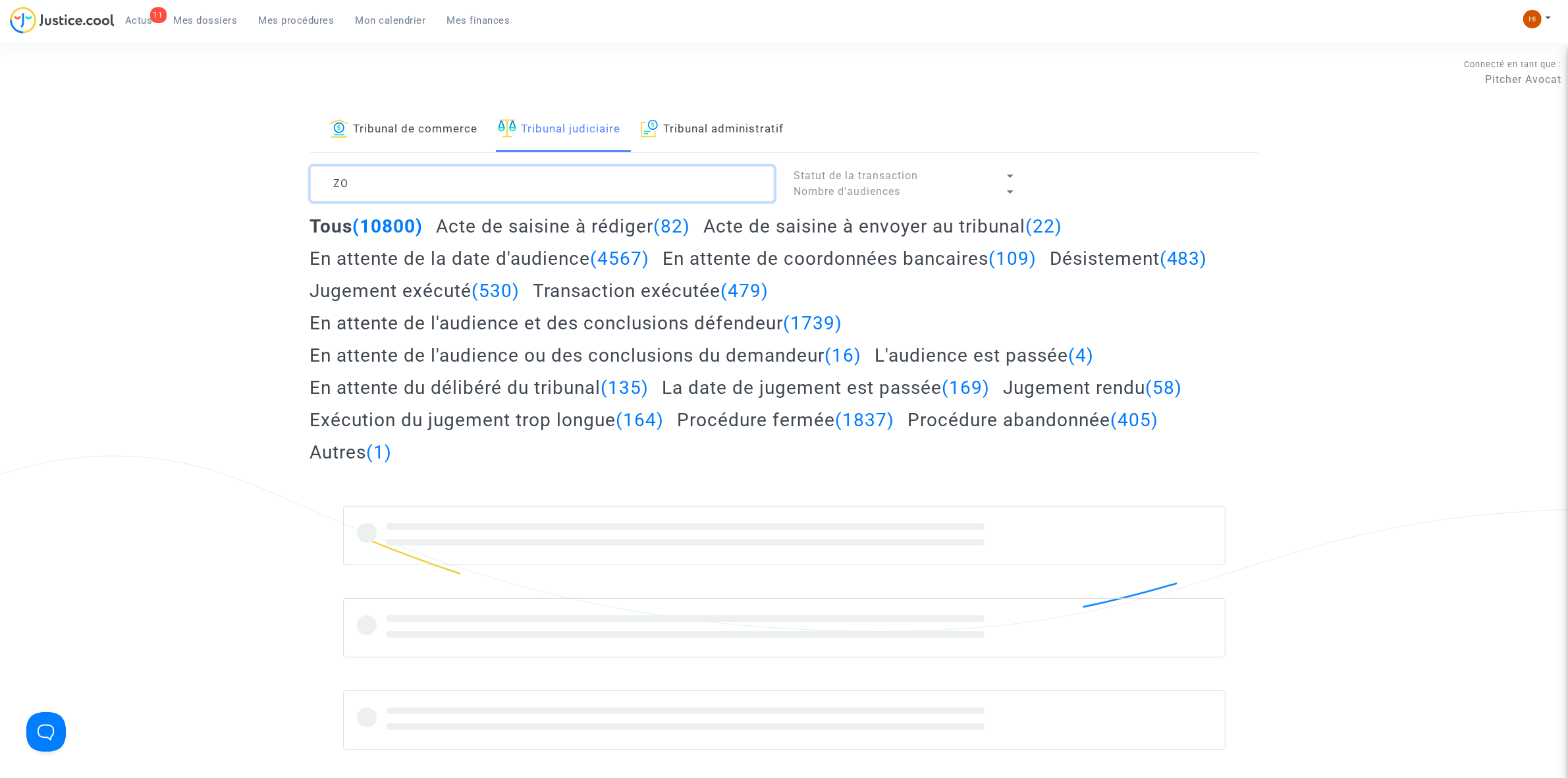
type textarea "Z"
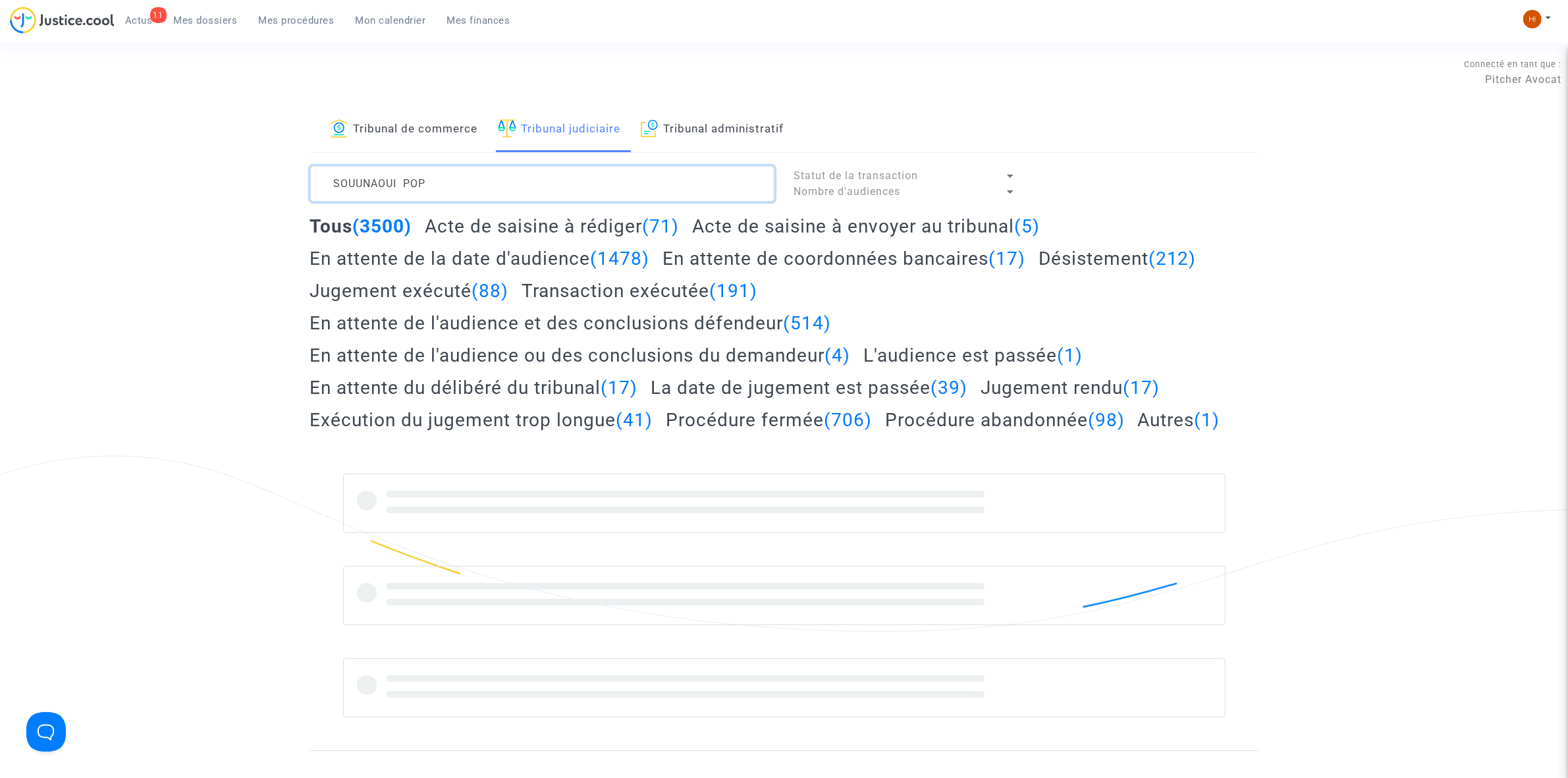
click at [364, 176] on textarea at bounding box center [542, 183] width 464 height 35
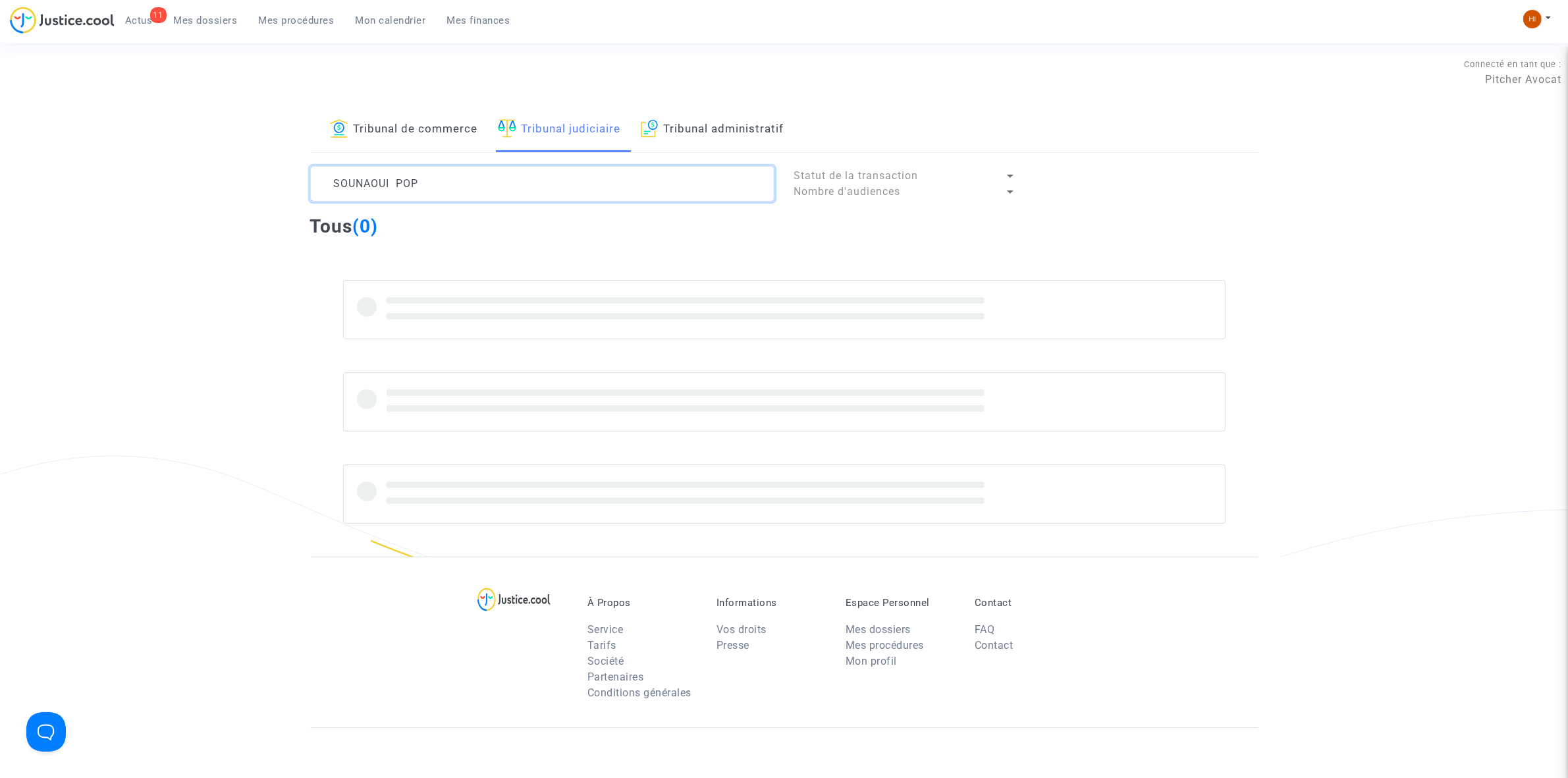
type textarea "SOUNAOUI POP"
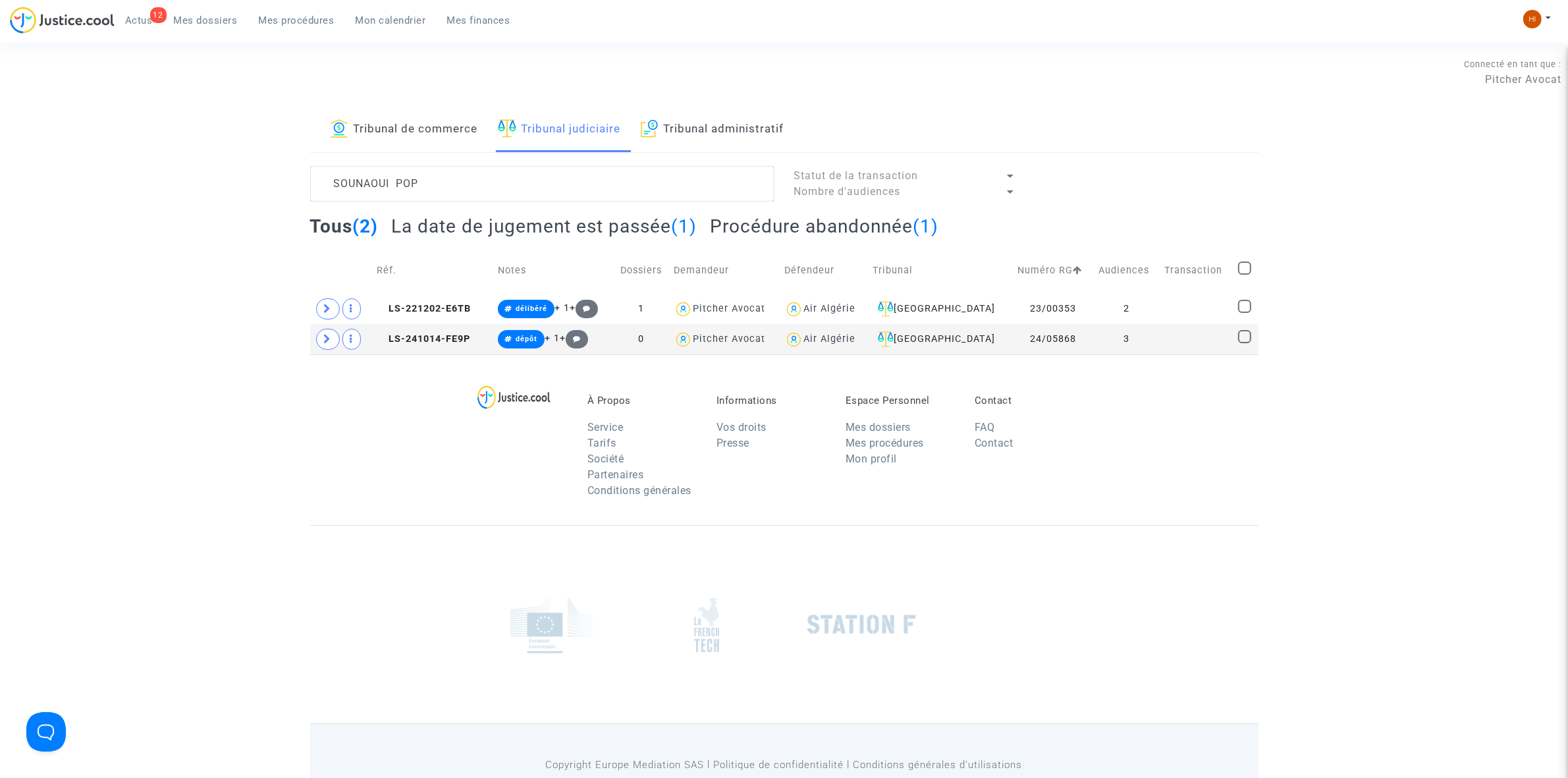
click at [633, 224] on h2 "La date de jugement est passée (1)" at bounding box center [544, 226] width 306 height 23
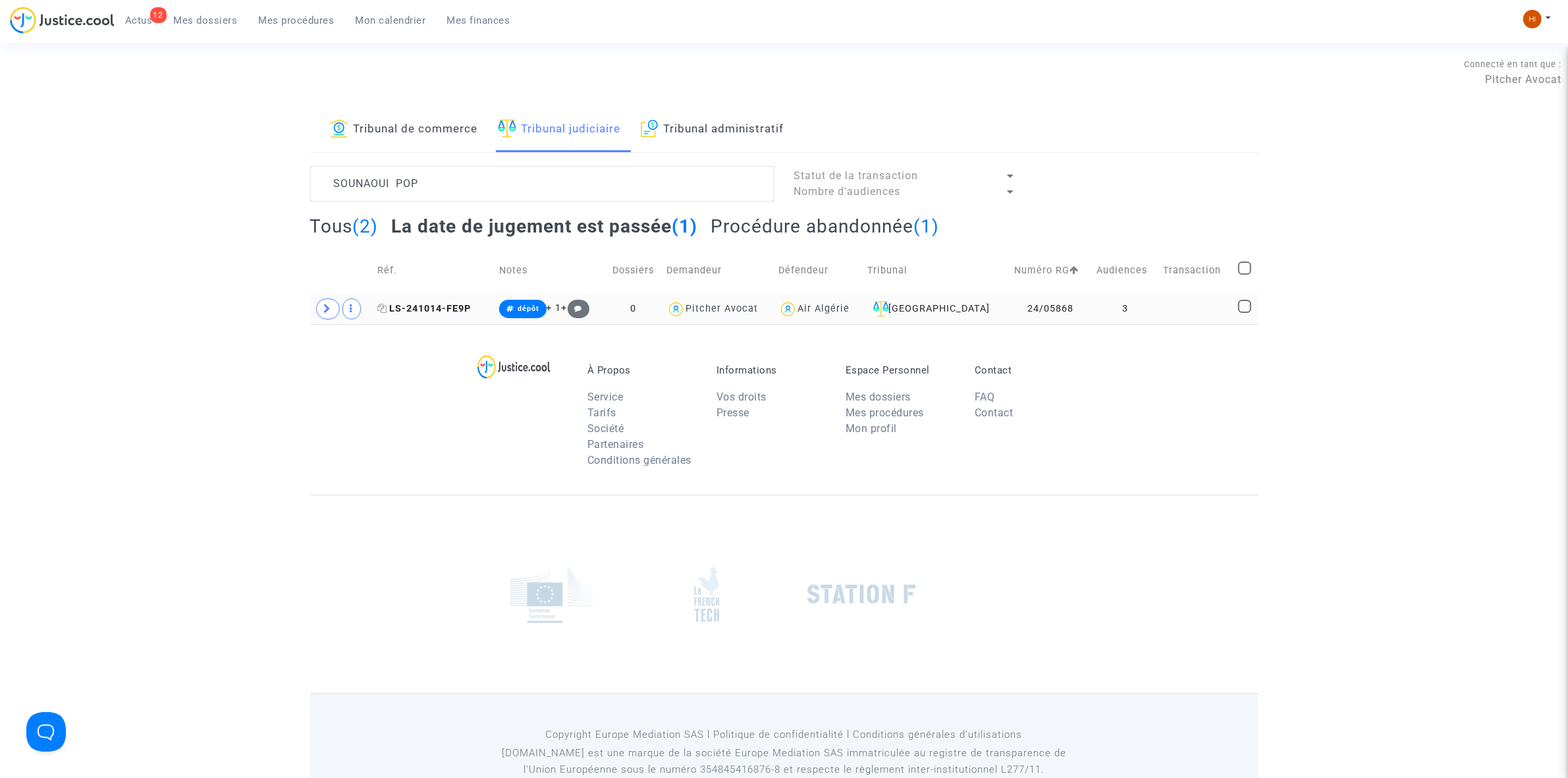
click at [446, 310] on span "LS-241014-FE9P" at bounding box center [424, 308] width 93 height 12
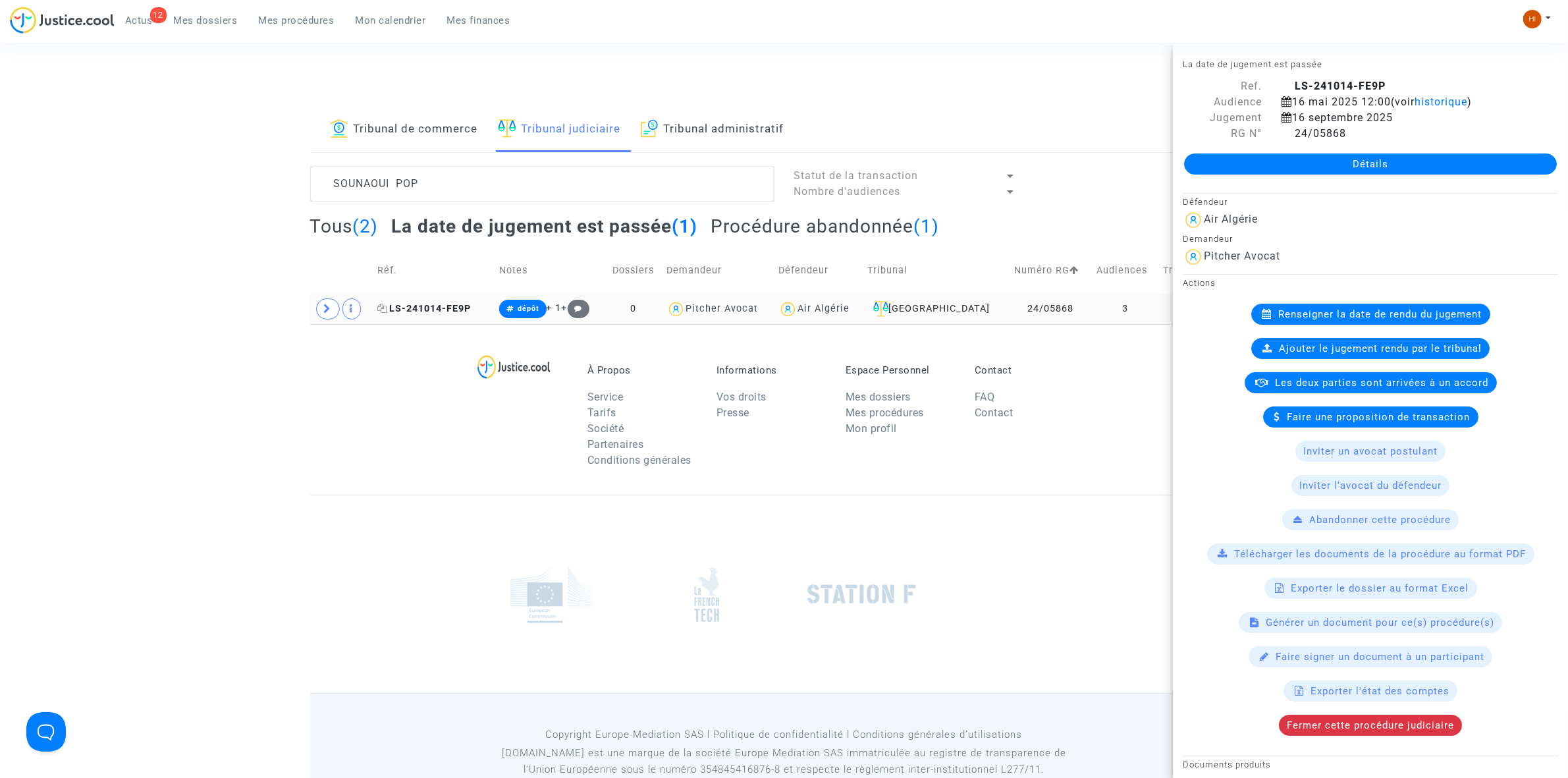
click at [387, 308] on icon at bounding box center [383, 308] width 10 height 9
drag, startPoint x: 437, startPoint y: 295, endPoint x: 452, endPoint y: 298, distance: 15.3
click at [437, 295] on td "LS-241014-FE9P" at bounding box center [433, 309] width 122 height 30
click at [1268, 156] on link "Détails" at bounding box center [1371, 163] width 373 height 21
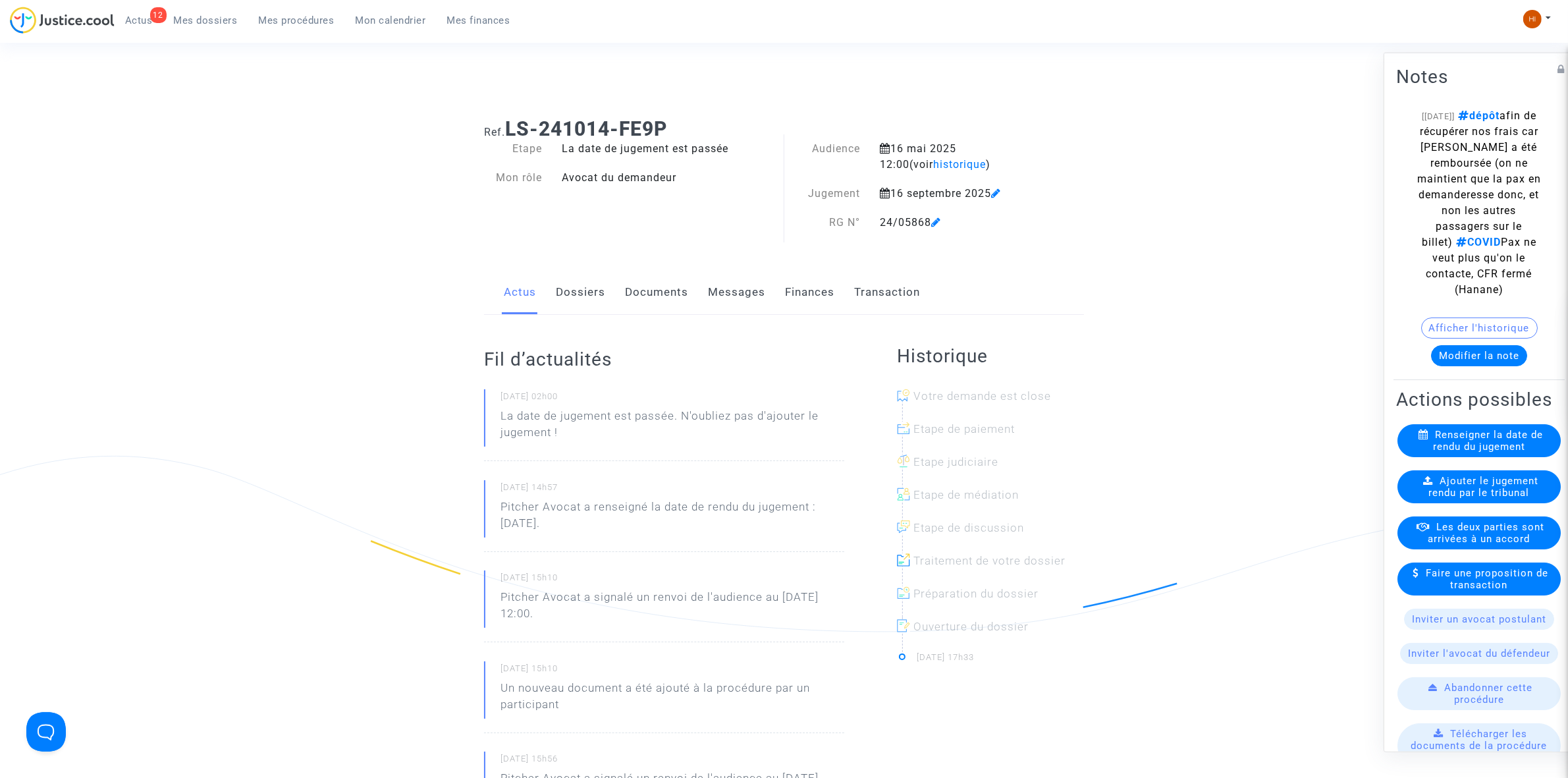
click at [651, 288] on link "Documents" at bounding box center [657, 293] width 64 height 43
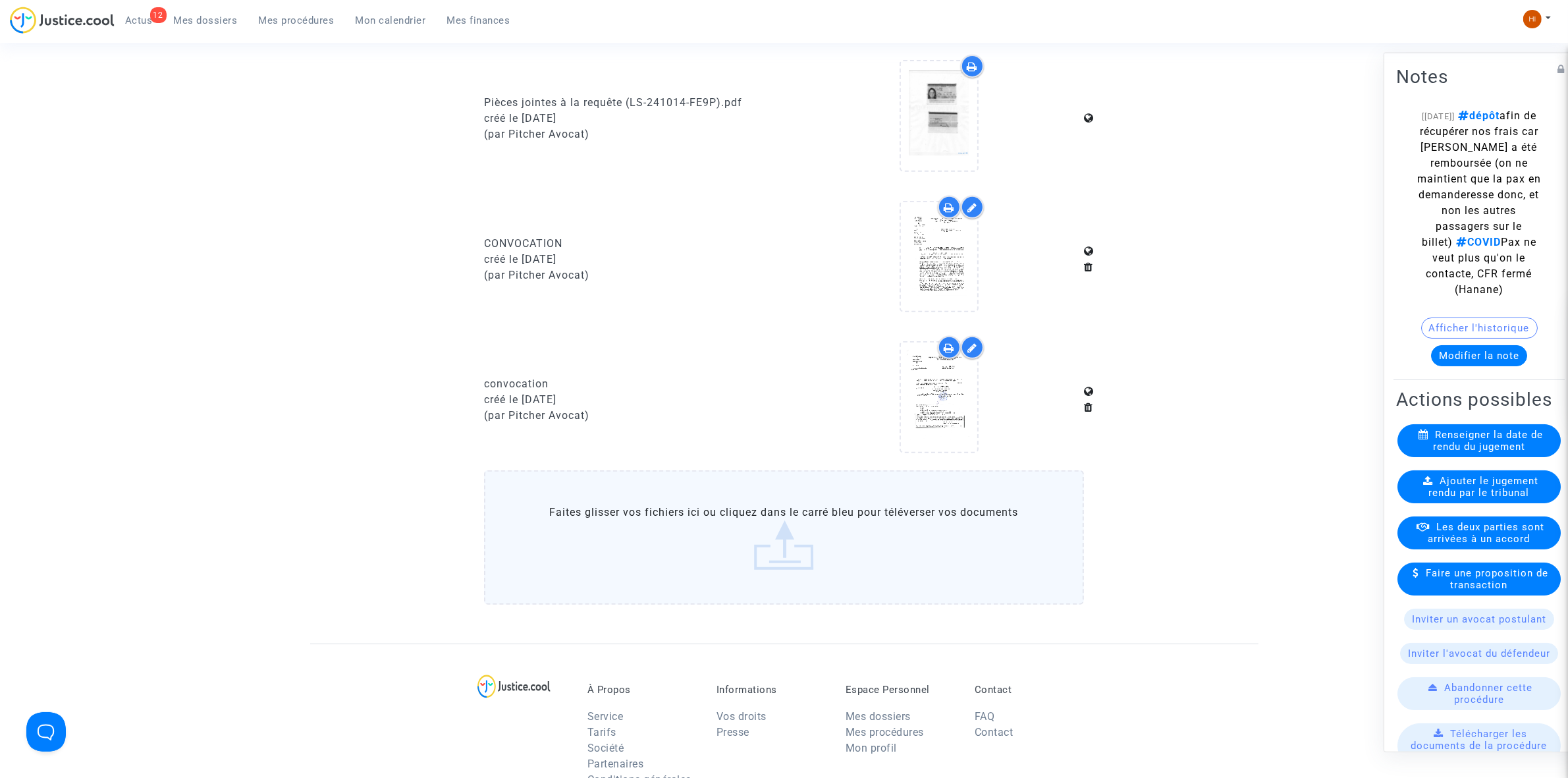
scroll to position [906, 0]
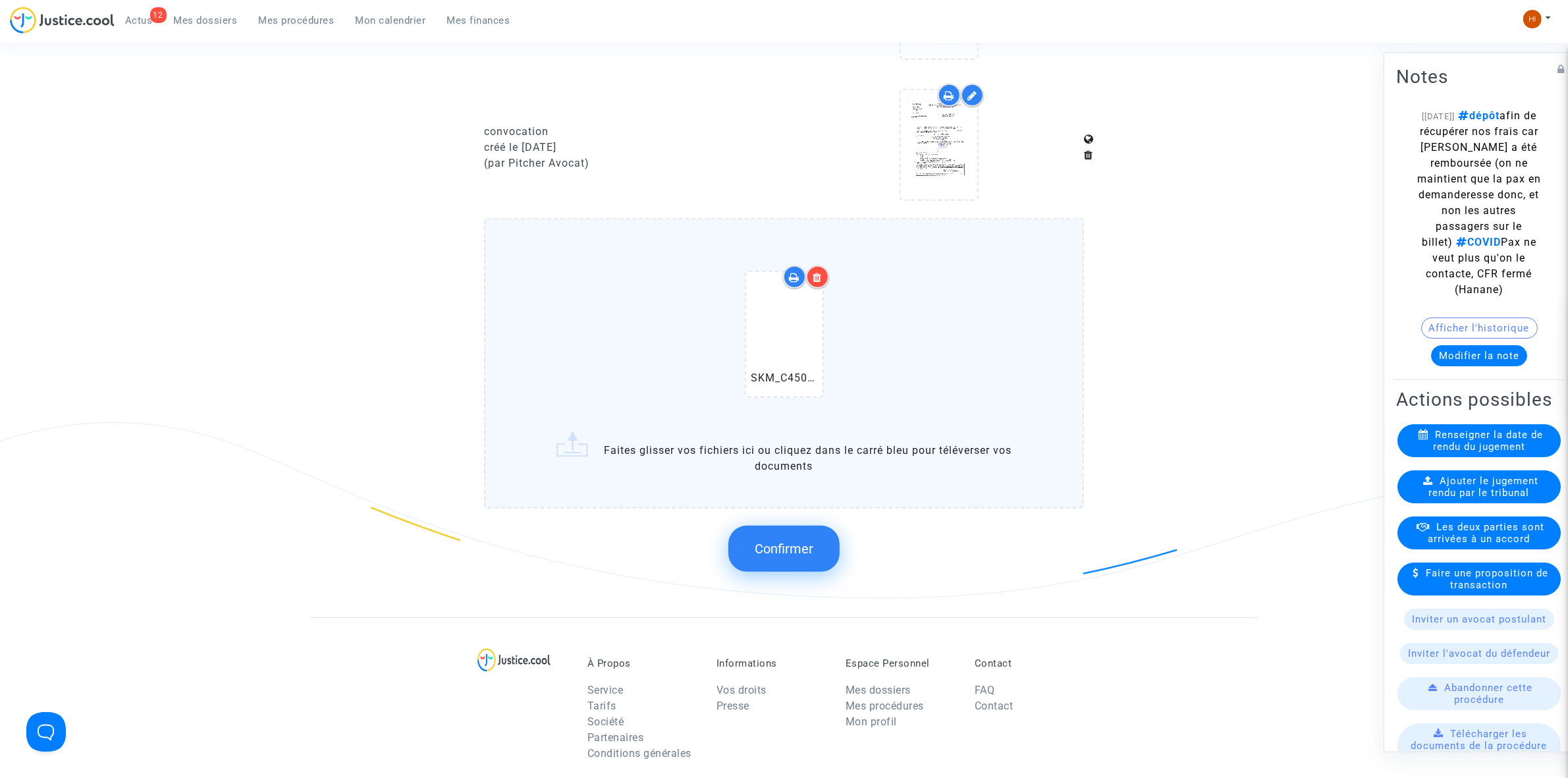
click at [814, 554] on button "Confirmer" at bounding box center [784, 549] width 111 height 46
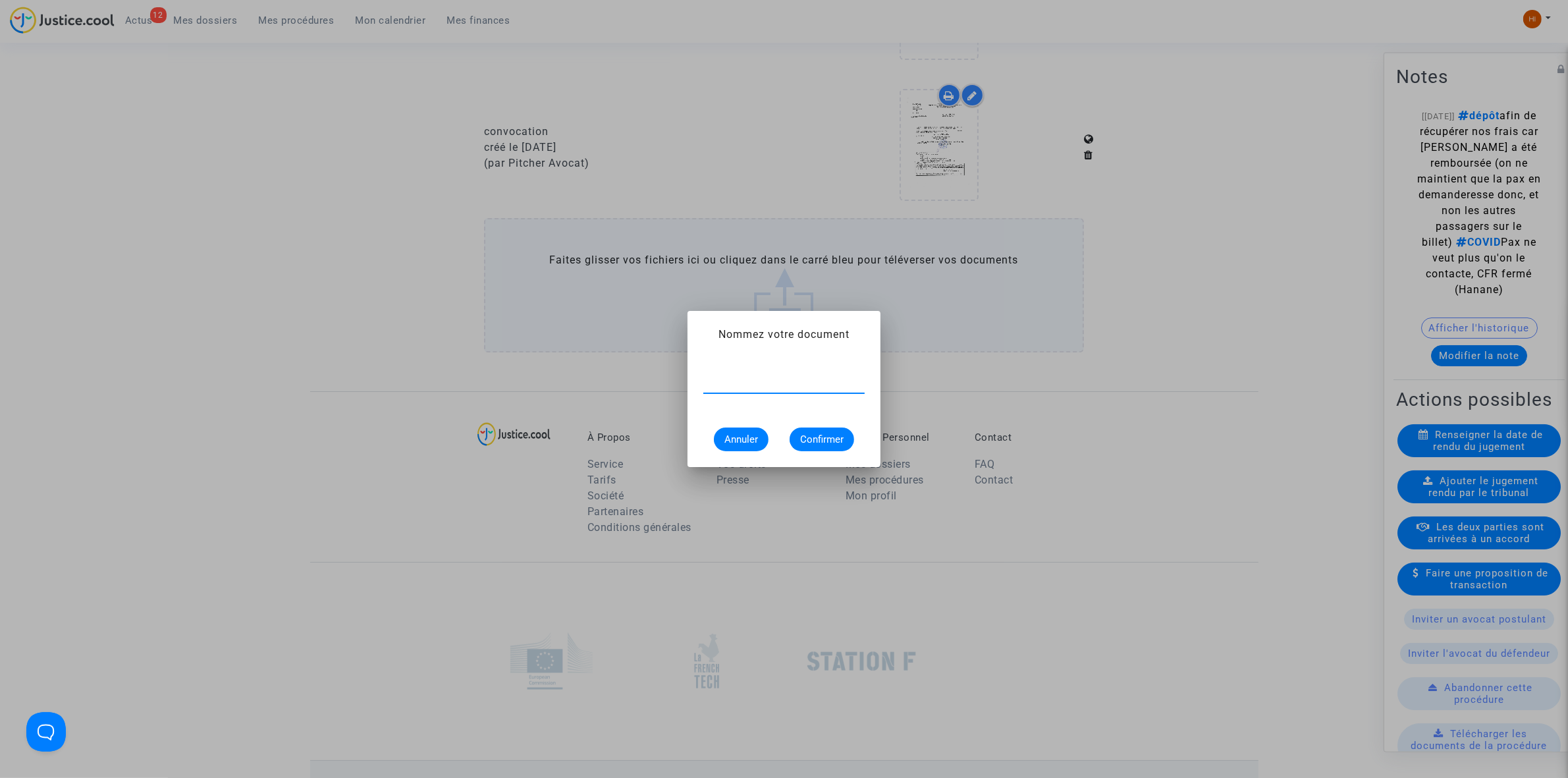
paste input "RENVOI AVANT DIRE DROIT"
type input "RENVOI AVANT DIRE DROIT"
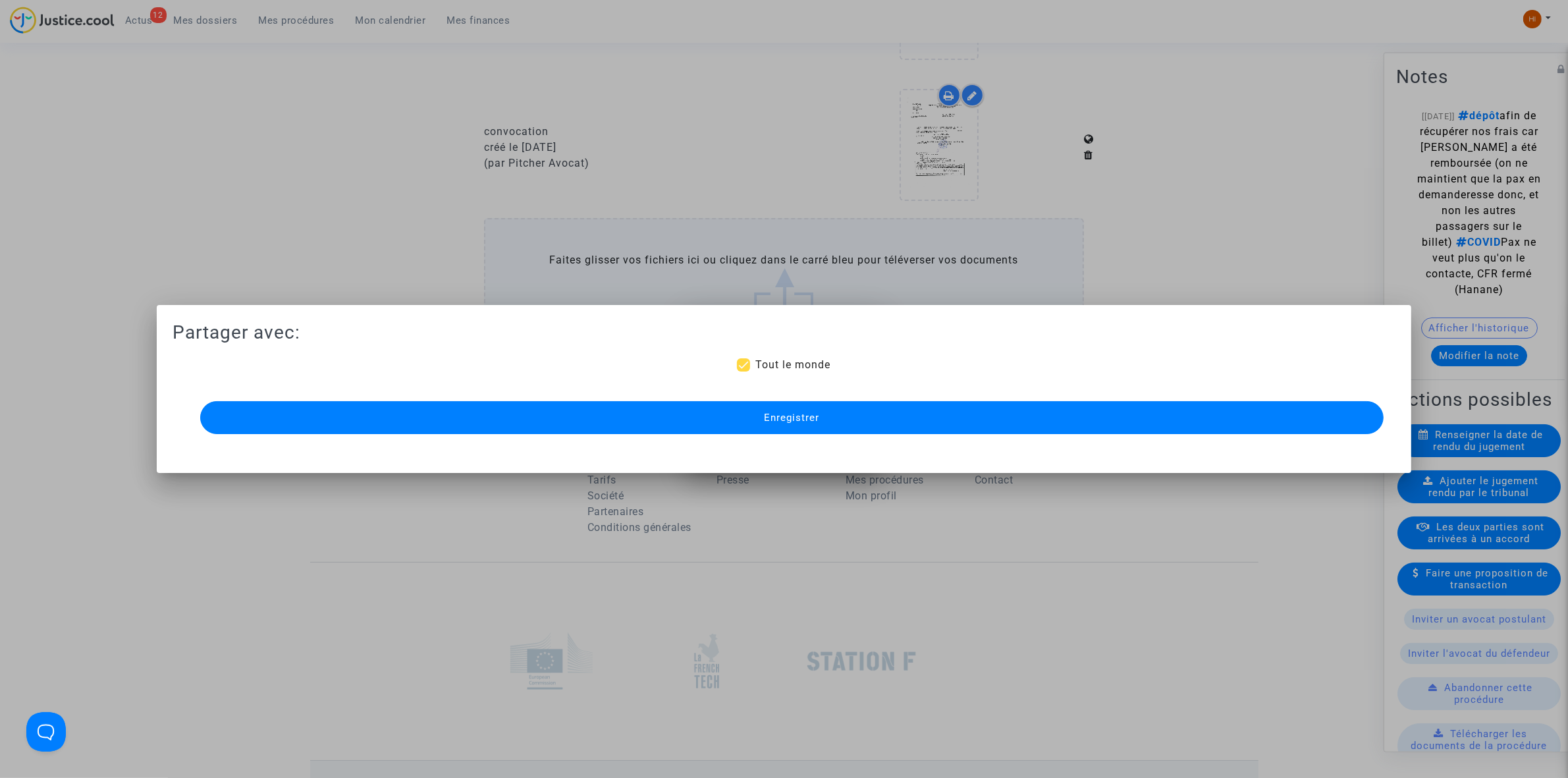
scroll to position [906, 0]
click at [857, 425] on button "Enregistrer" at bounding box center [792, 418] width 1184 height 33
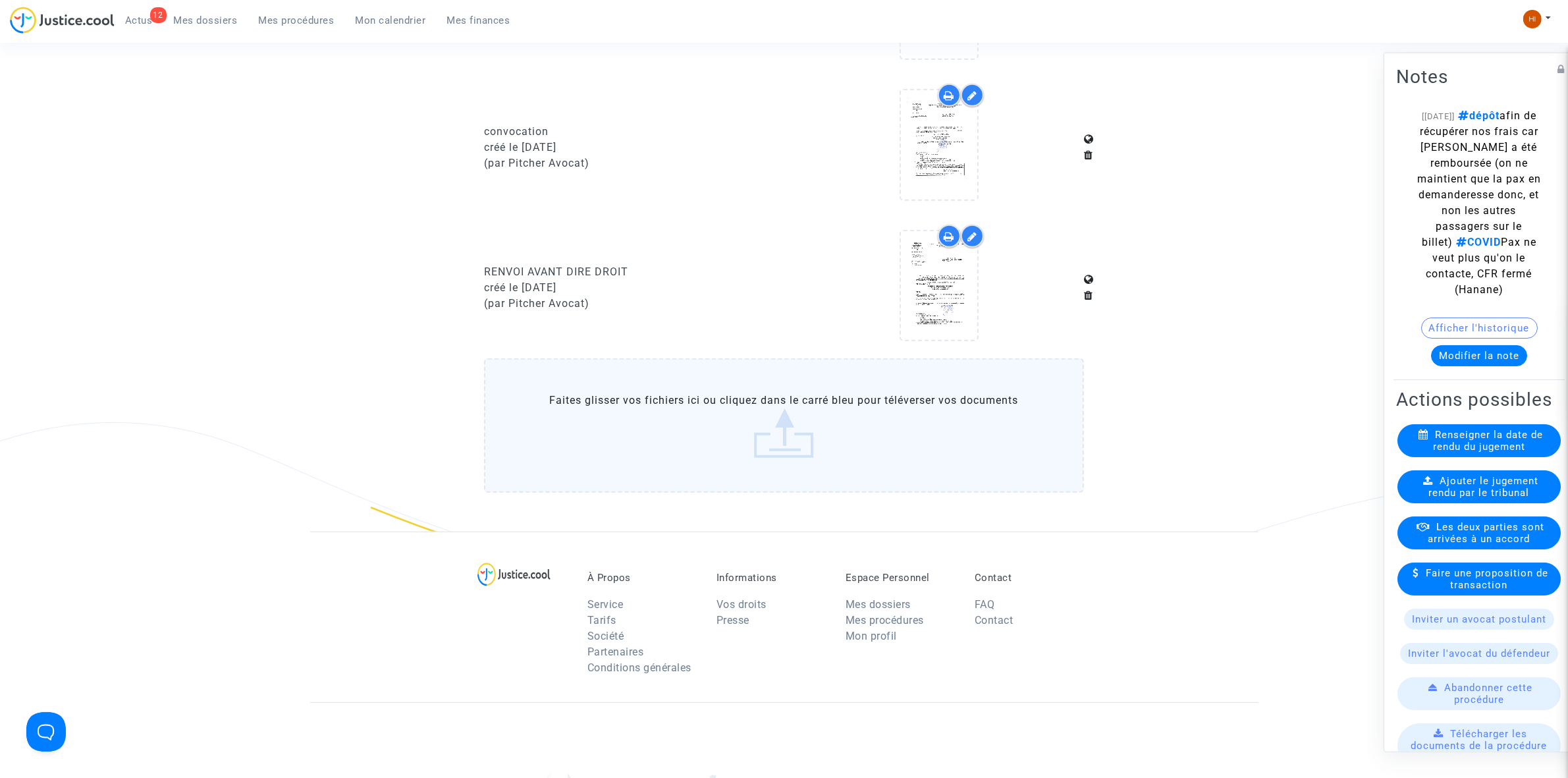
click at [292, 20] on span "Mes procédures" at bounding box center [296, 20] width 76 height 12
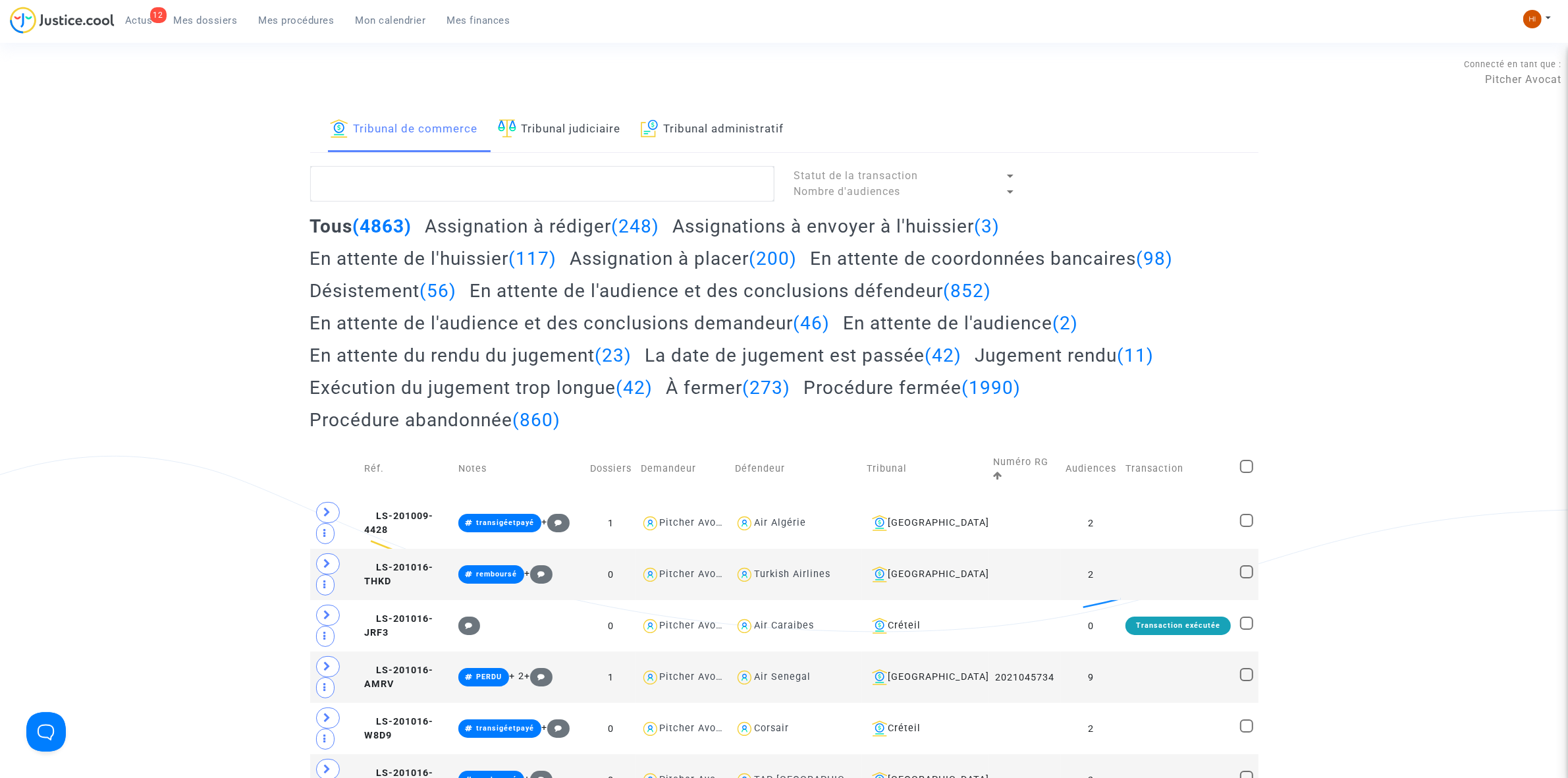
click at [576, 140] on link "Tribunal judiciaire" at bounding box center [559, 130] width 124 height 45
click at [573, 180] on textarea at bounding box center [542, 183] width 464 height 35
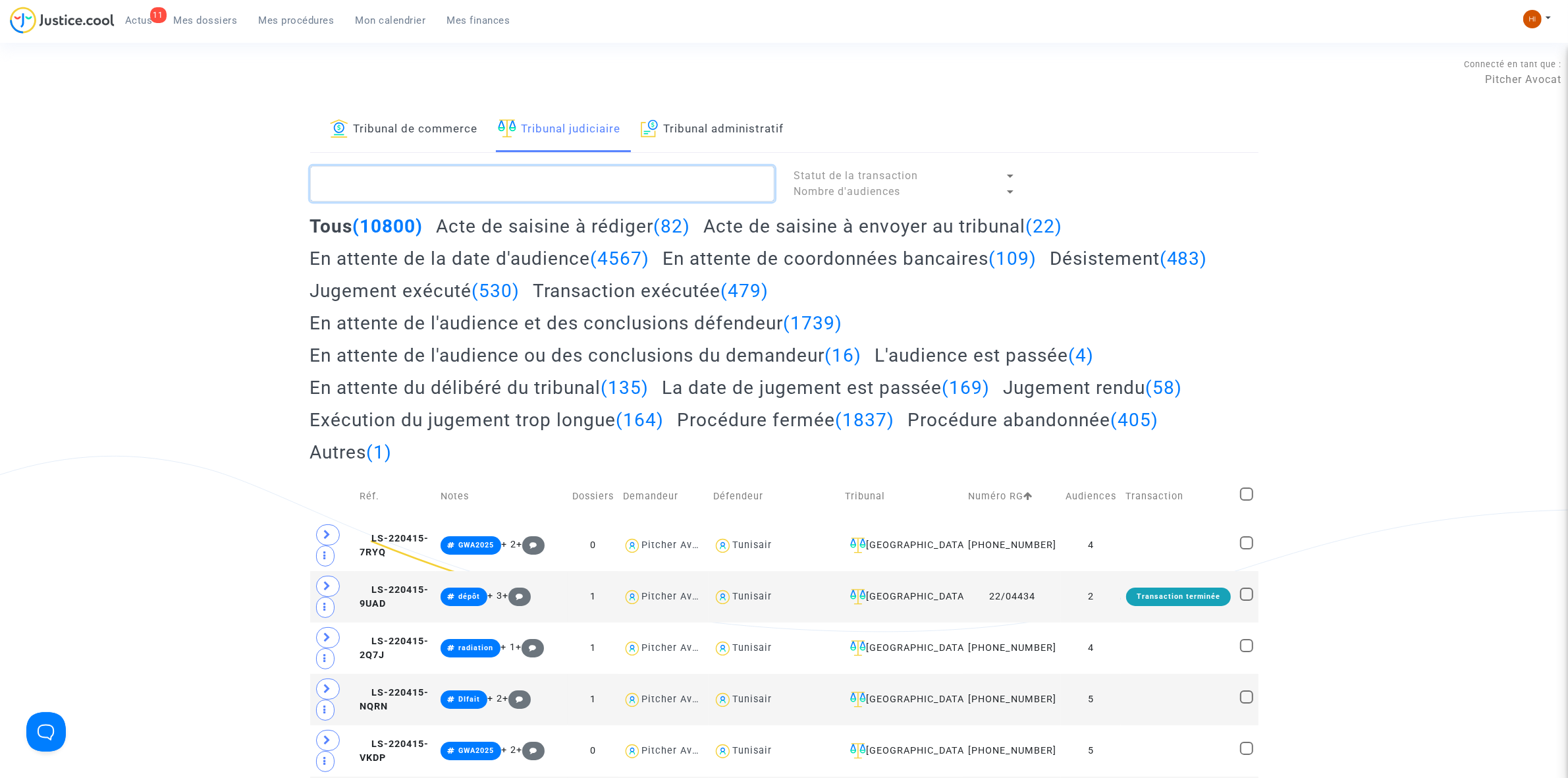
click at [555, 189] on textarea at bounding box center [542, 183] width 464 height 35
click at [618, 184] on textarea at bounding box center [542, 183] width 464 height 35
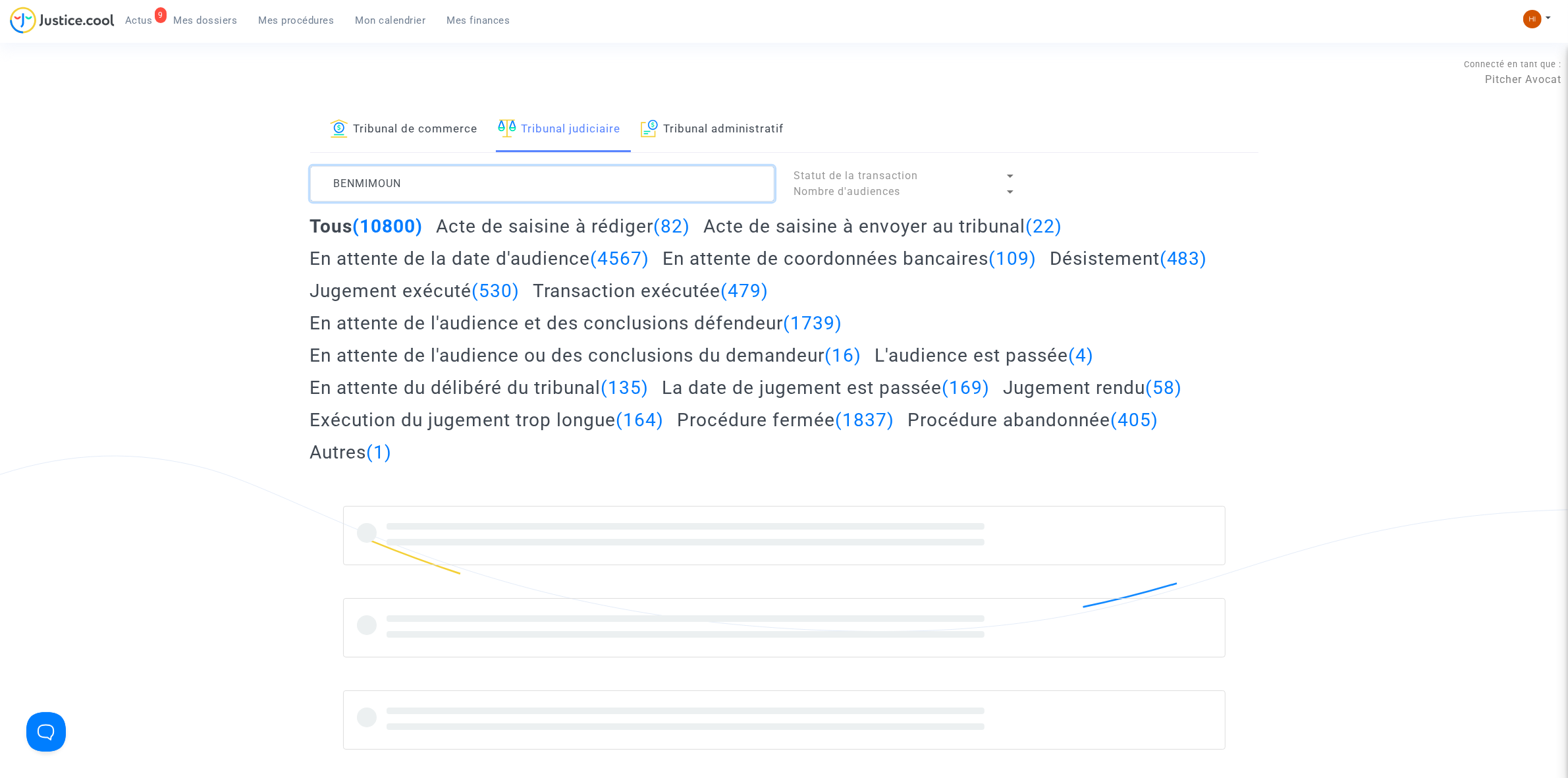
type textarea "BENMIMOUN"
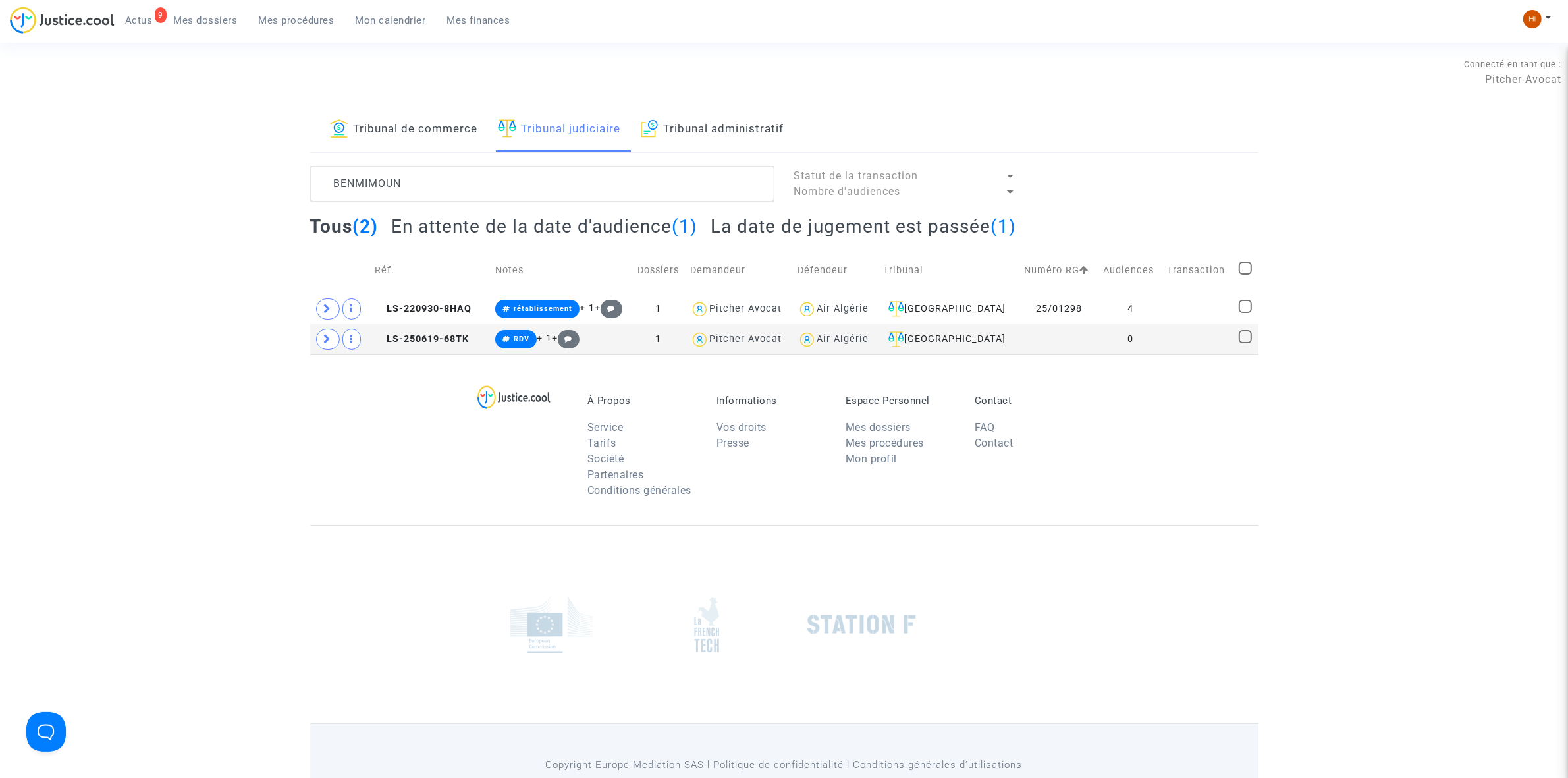
click at [505, 220] on h2 "En attente de la date d'audience (1)" at bounding box center [545, 226] width 306 height 23
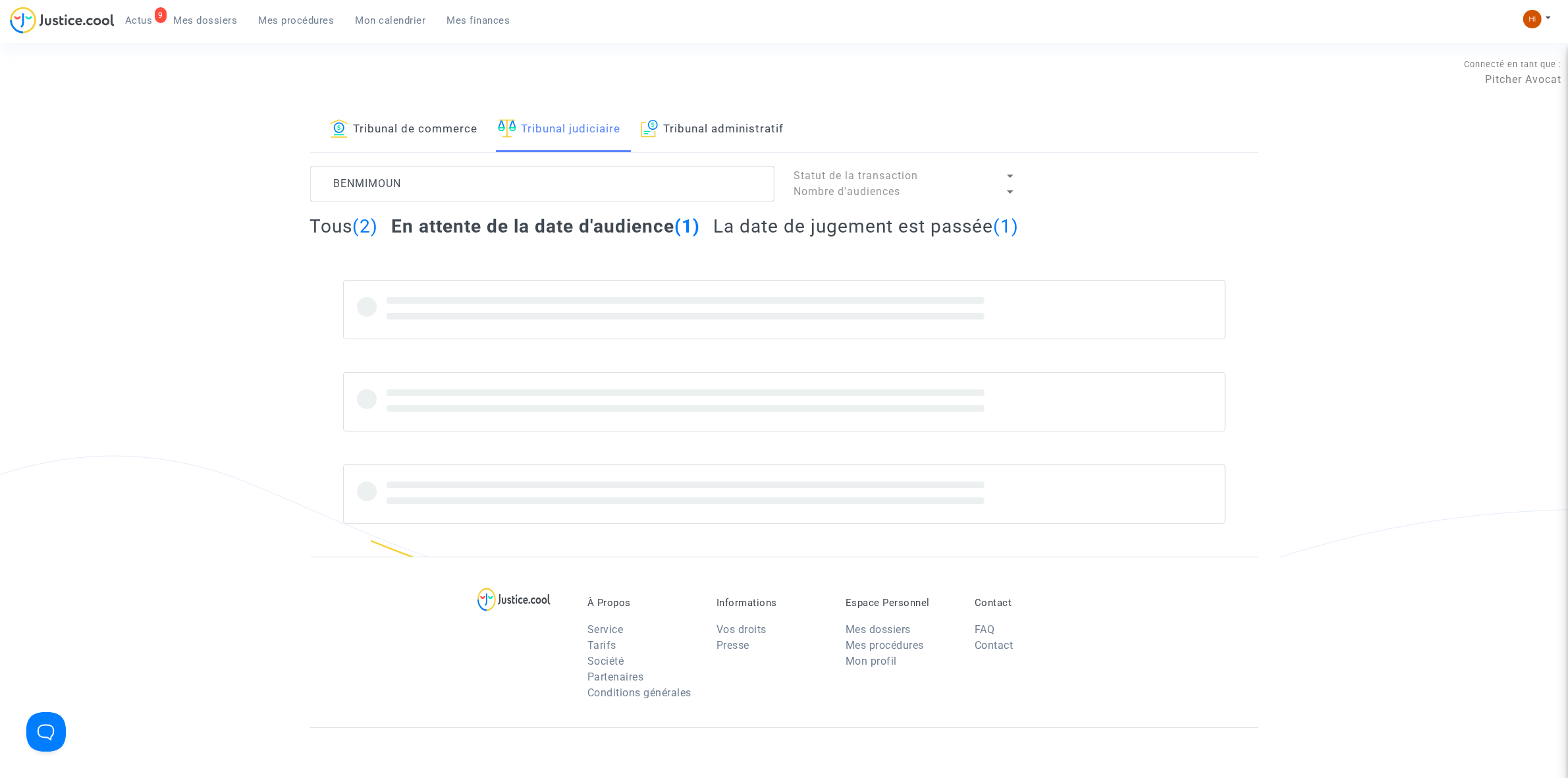
click at [883, 220] on h2 "La date de jugement est passée (1)" at bounding box center [866, 226] width 306 height 23
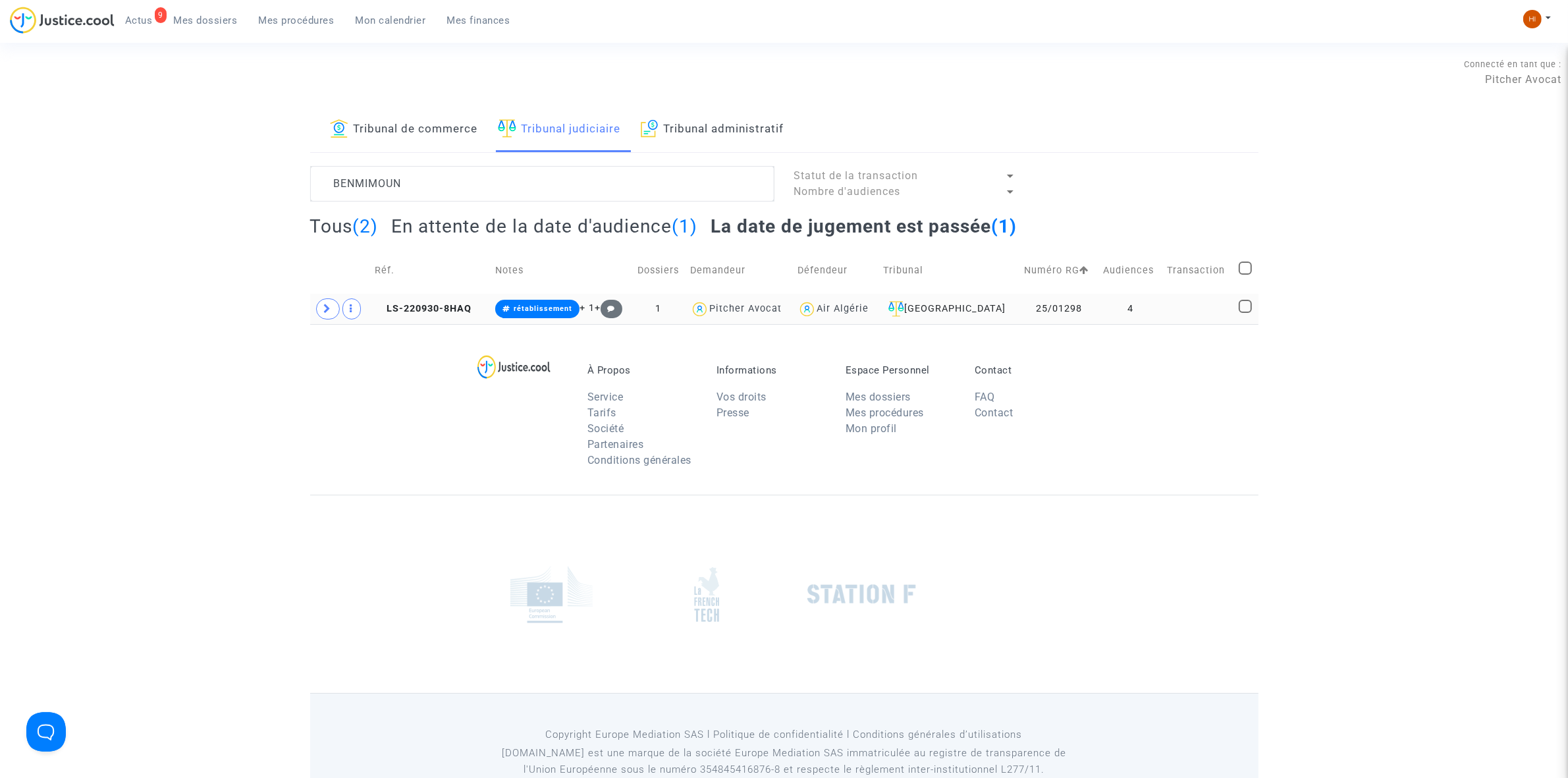
click at [442, 317] on td "LS-220930-8HAQ" at bounding box center [430, 309] width 121 height 30
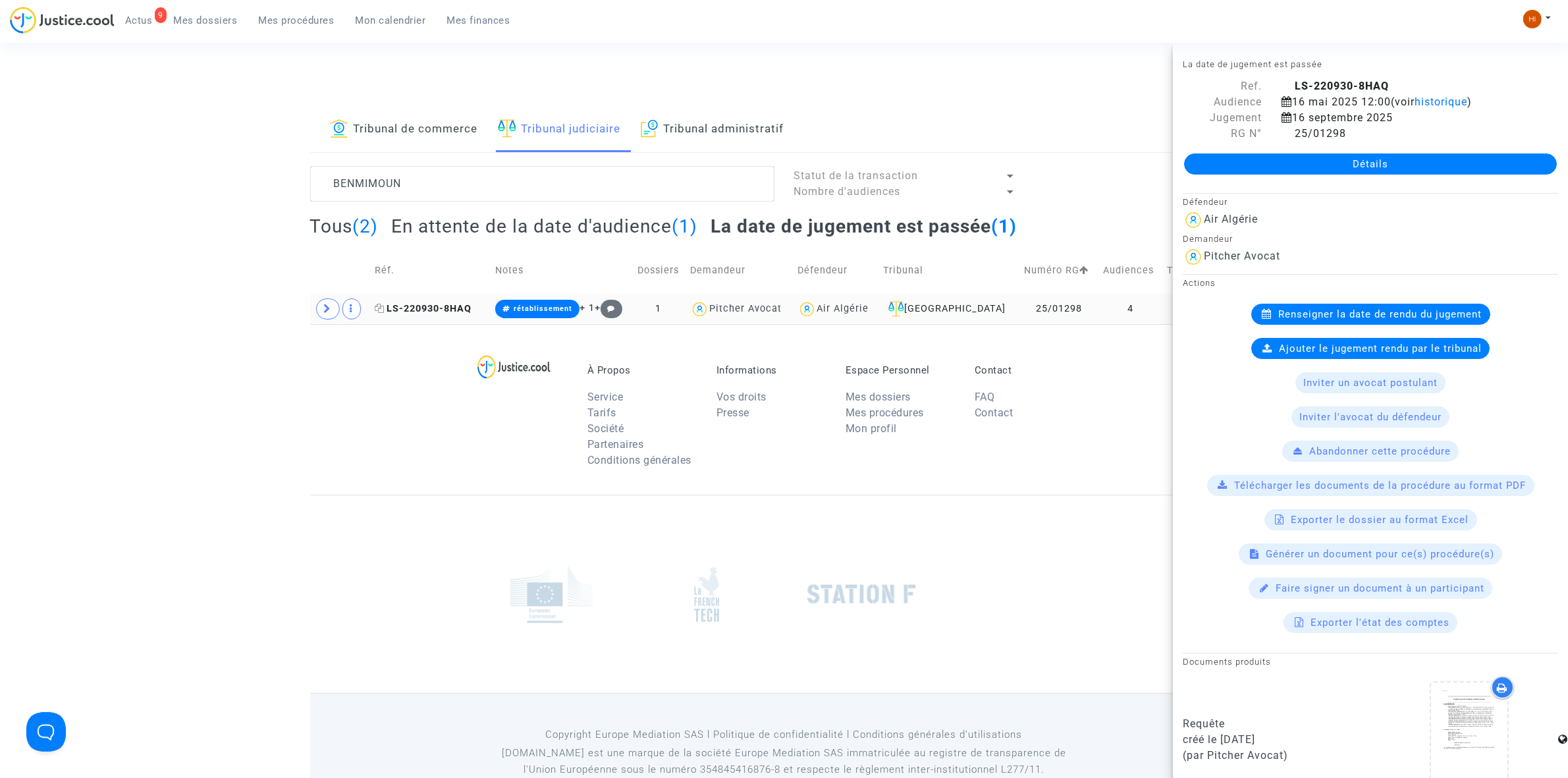
click at [383, 308] on icon at bounding box center [380, 308] width 10 height 9
click at [456, 321] on td "LS-220930-8HAQ" at bounding box center [430, 309] width 121 height 30
click at [1315, 165] on link "Détails" at bounding box center [1371, 163] width 373 height 21
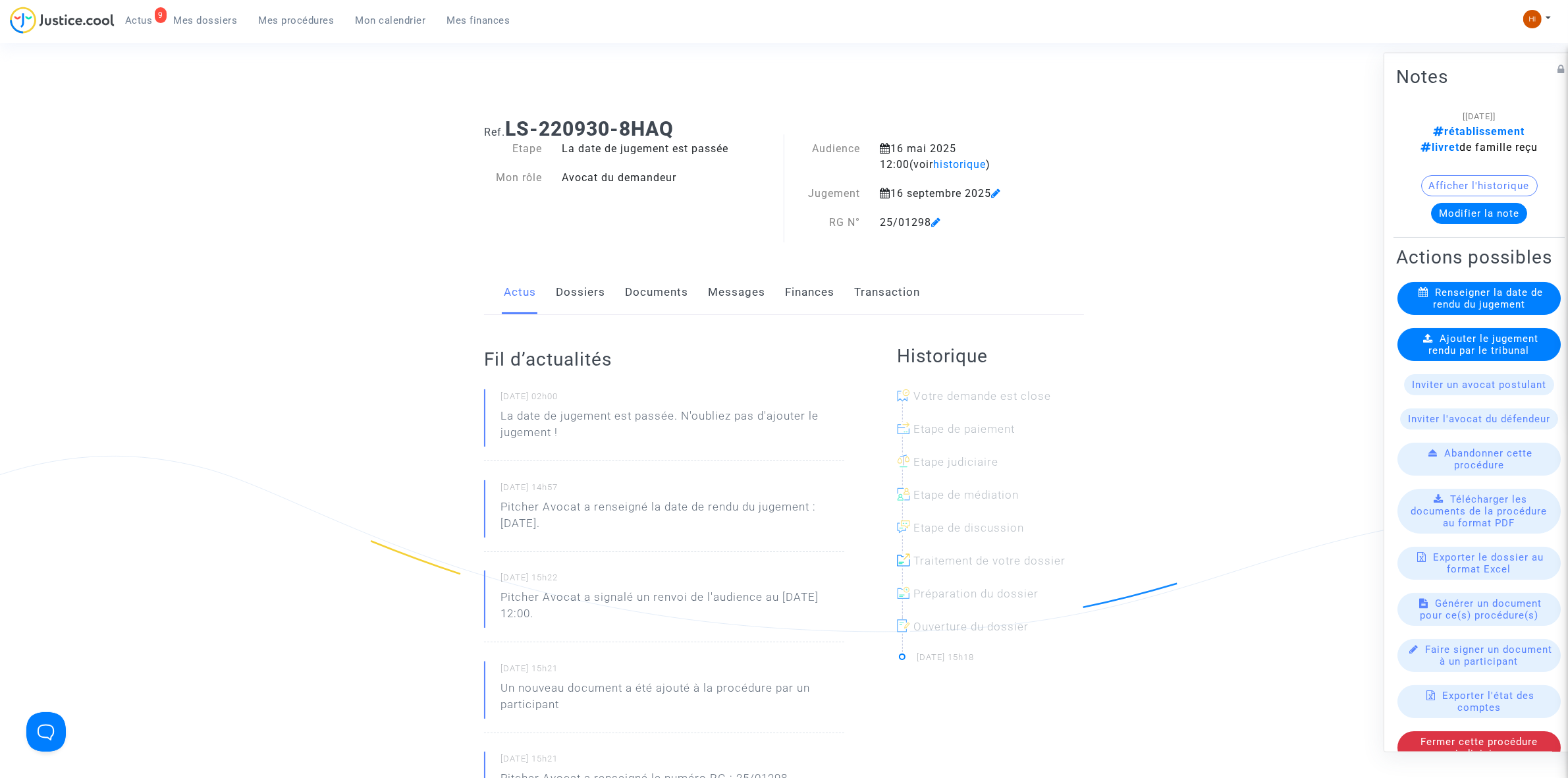
click at [664, 264] on div "Ref. LS-220930-8HAQ Etape La date de jugement est passée Mon rôle Avocat du dem…" at bounding box center [784, 623] width 620 height 1032
click at [657, 287] on link "Documents" at bounding box center [657, 293] width 64 height 43
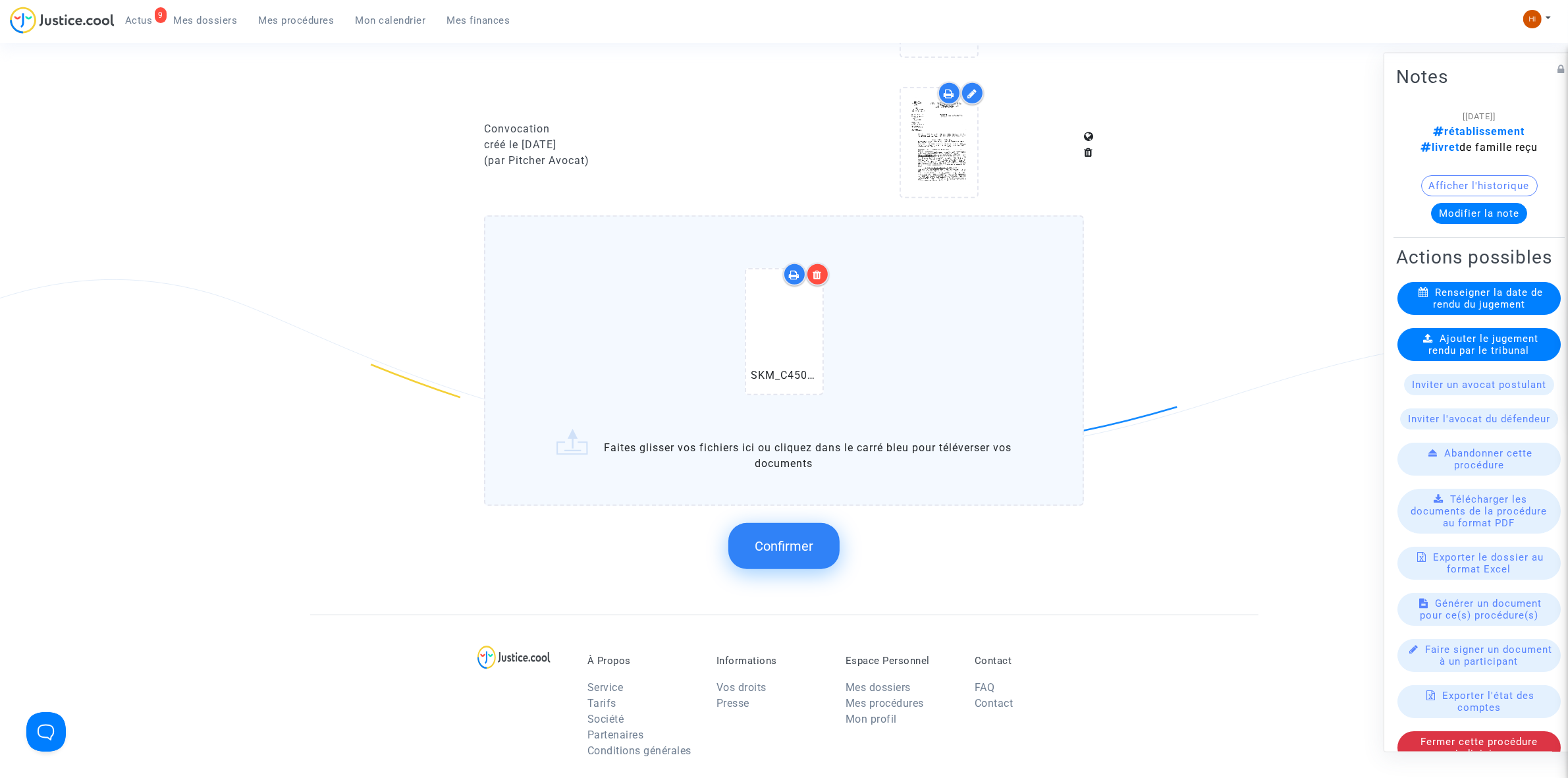
scroll to position [1071, 0]
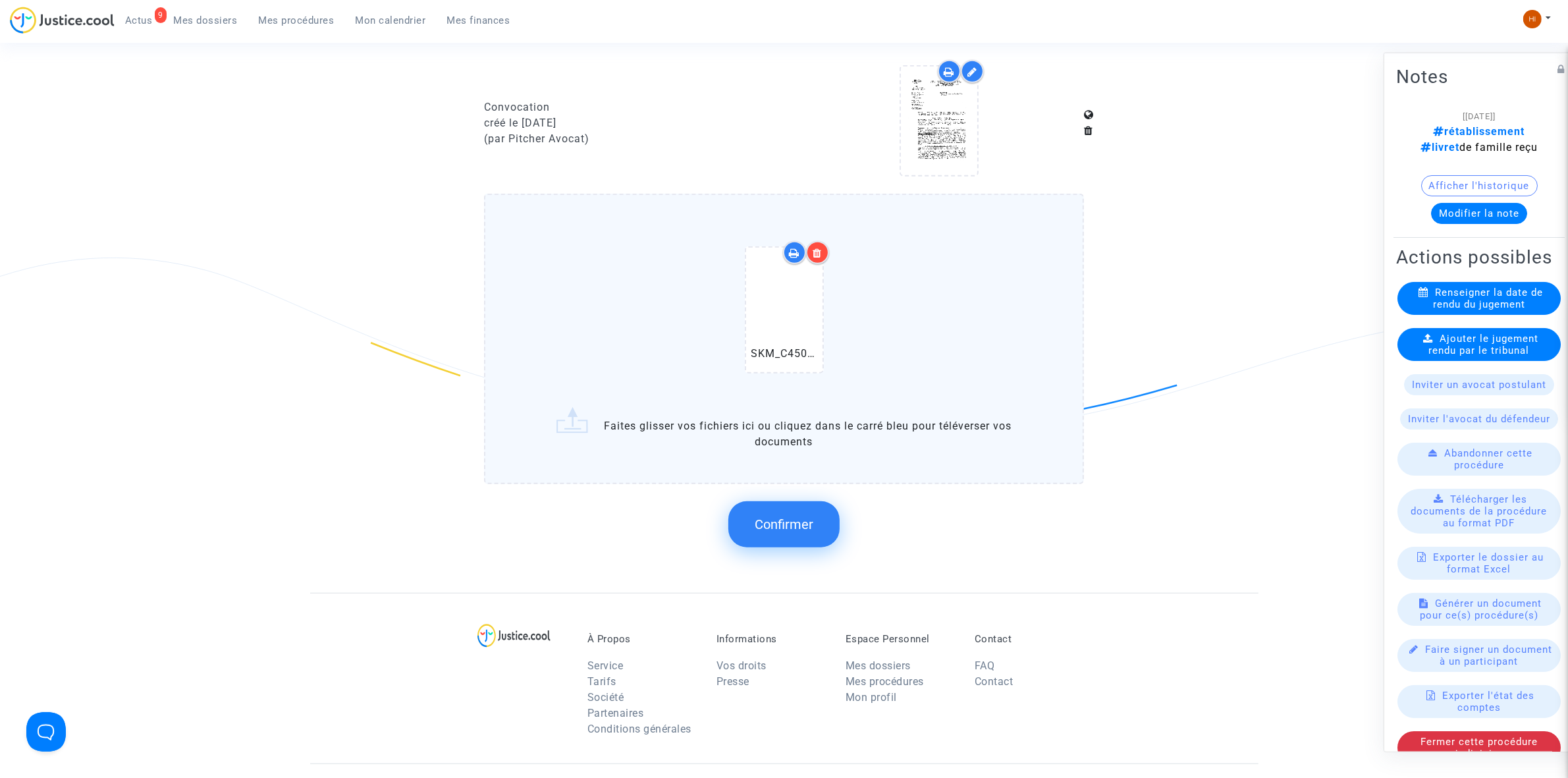
click at [802, 516] on span "Confirmer" at bounding box center [784, 524] width 59 height 16
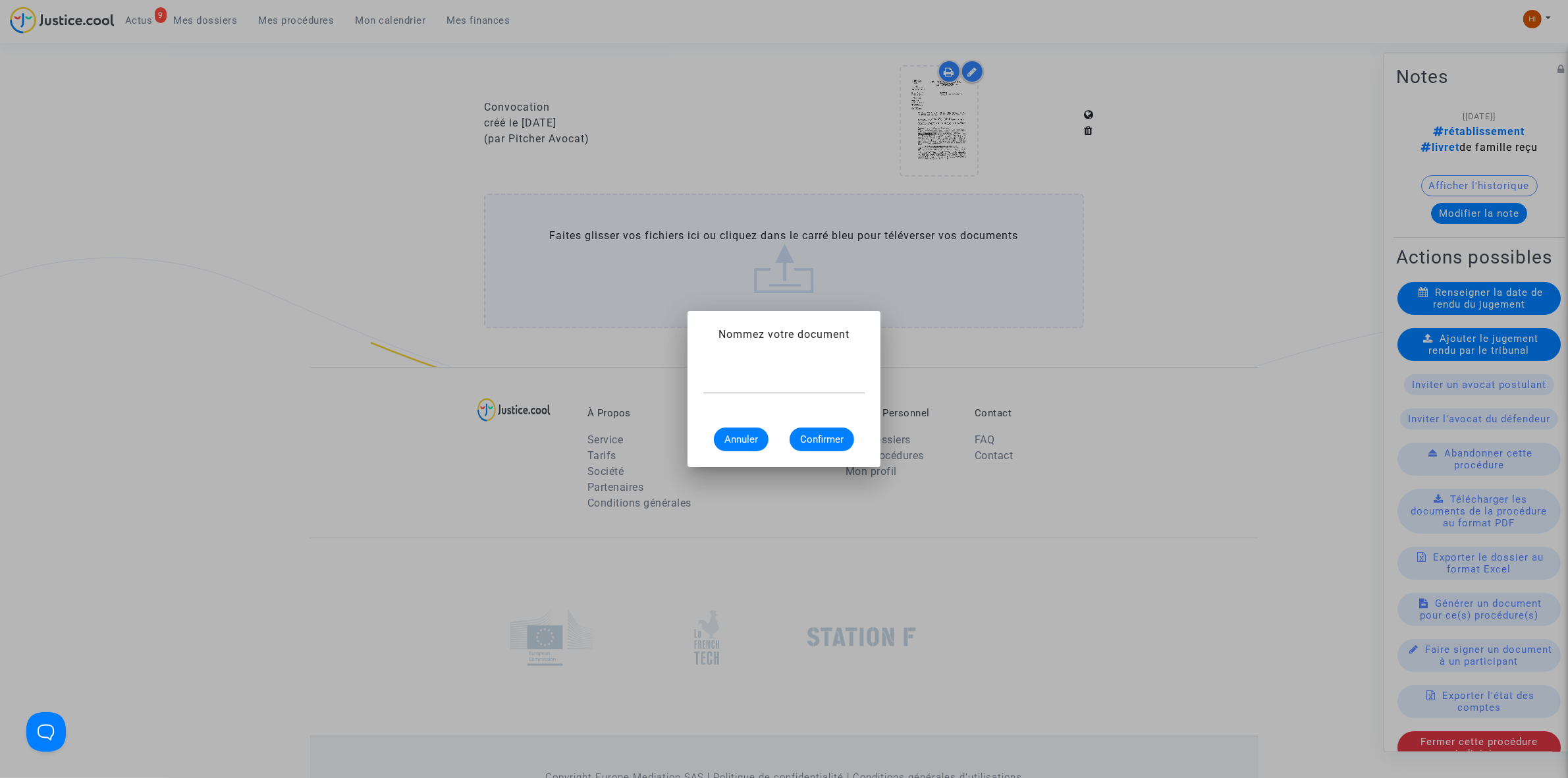
scroll to position [0, 0]
paste input "LS-220930-8HAQ"
type input "LS-220930-8HAQ"
paste input "RENVOI AVANT DIRE DROIT"
type input "RENVOI AVANT DIRE DROIT"
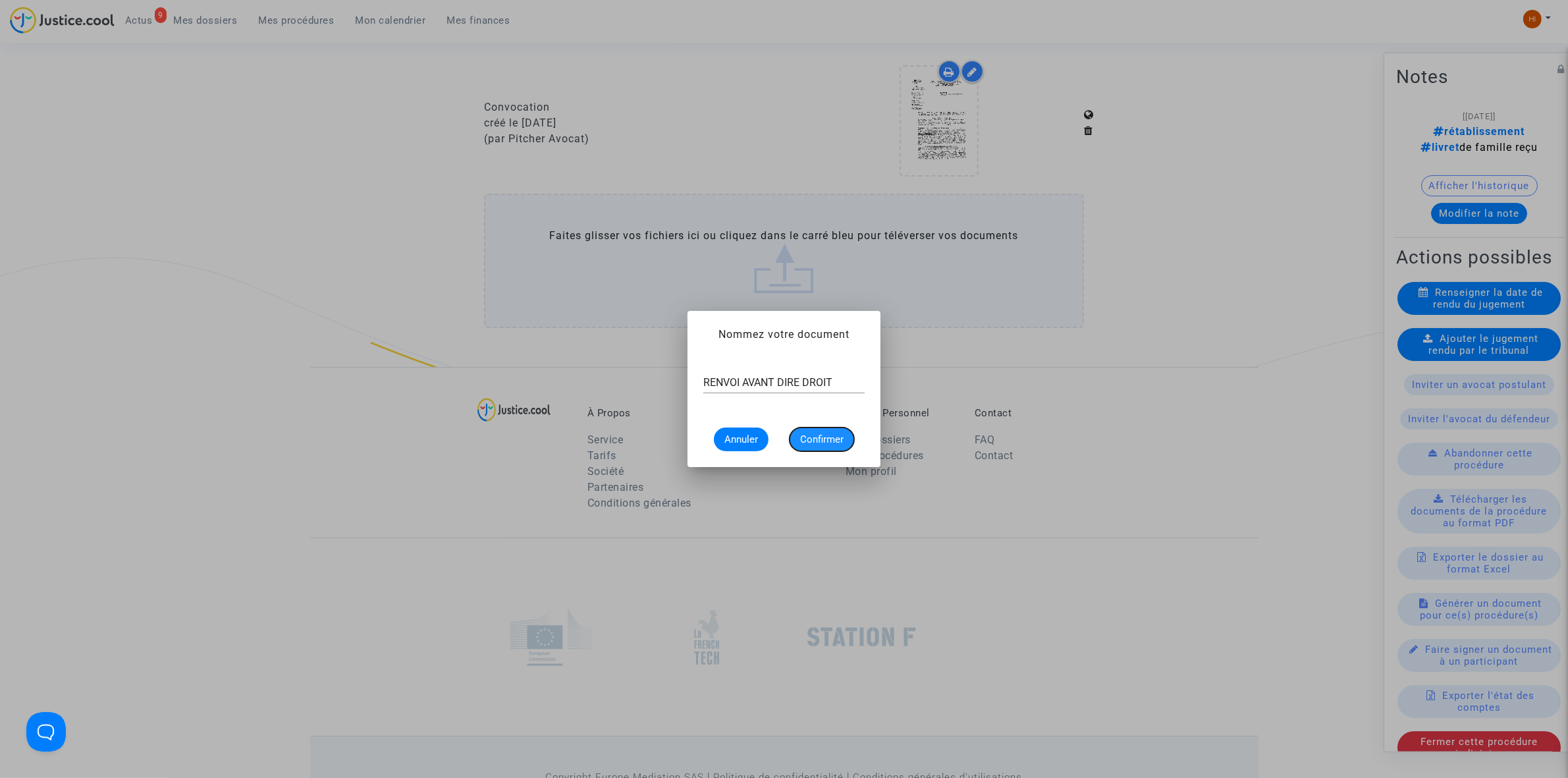
click at [828, 436] on span "Confirmer" at bounding box center [822, 439] width 43 height 12
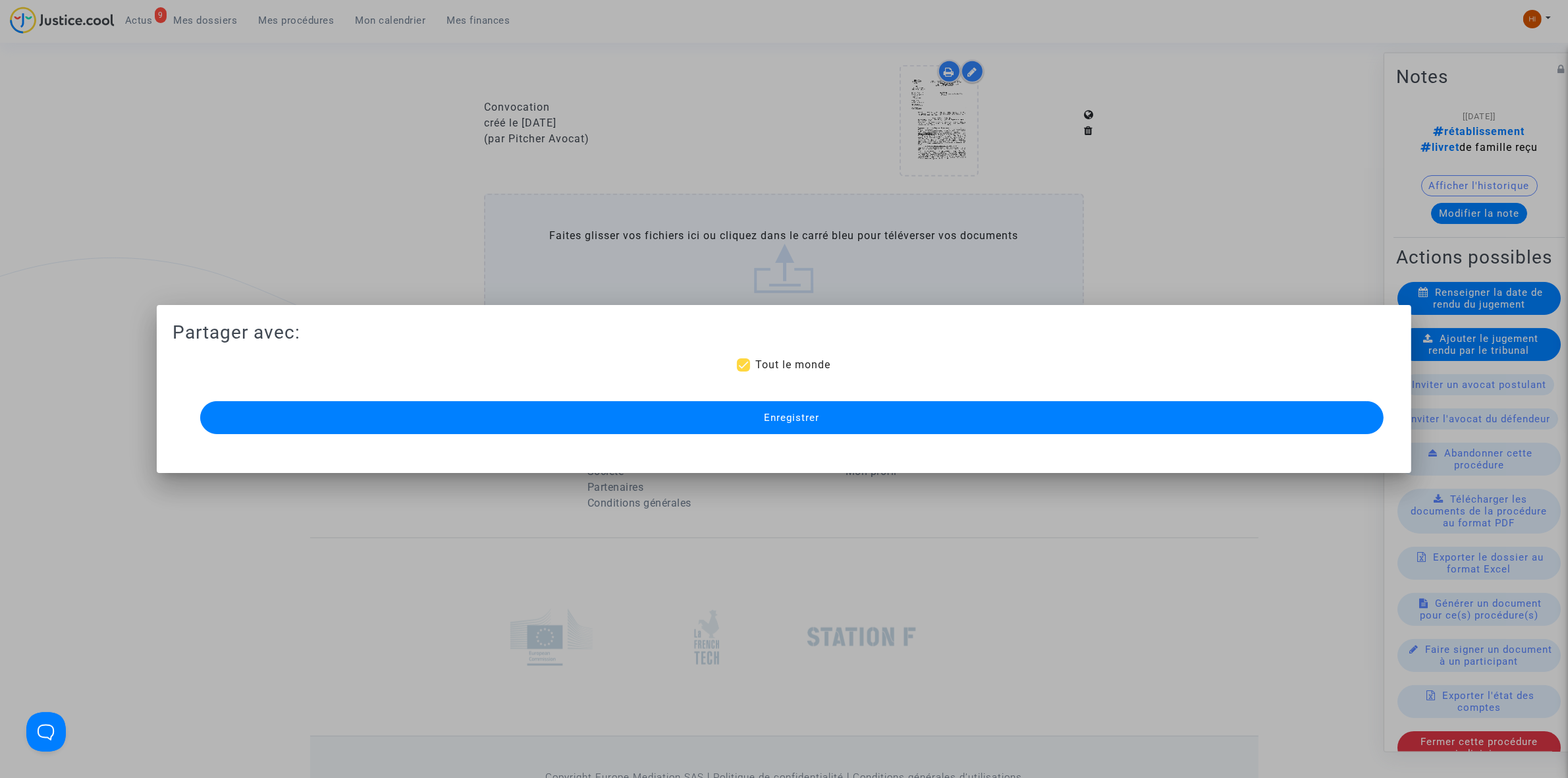
click at [573, 409] on button "Enregistrer" at bounding box center [792, 418] width 1184 height 33
